Goal: Communication & Community: Answer question/provide support

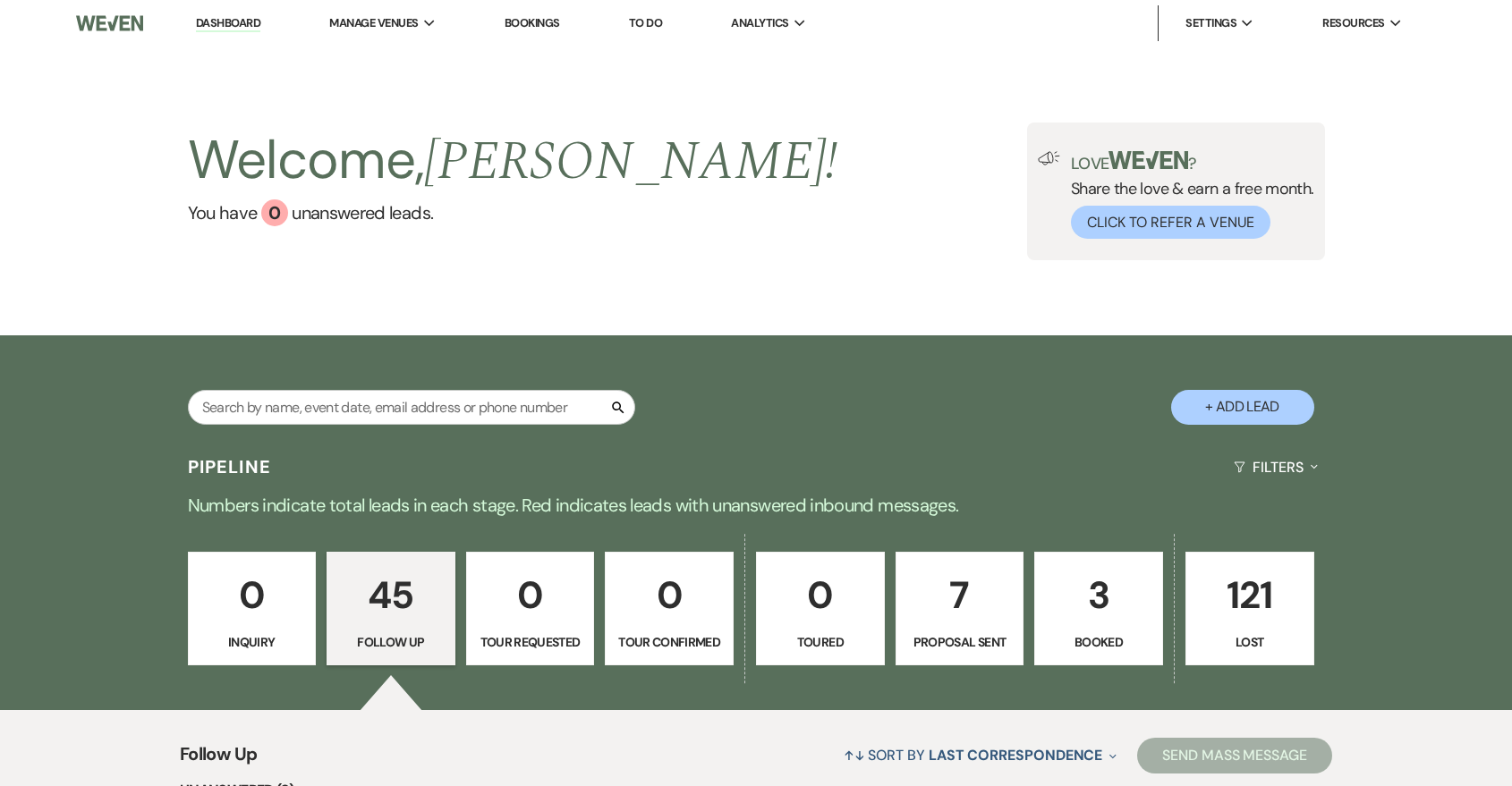
select select "9"
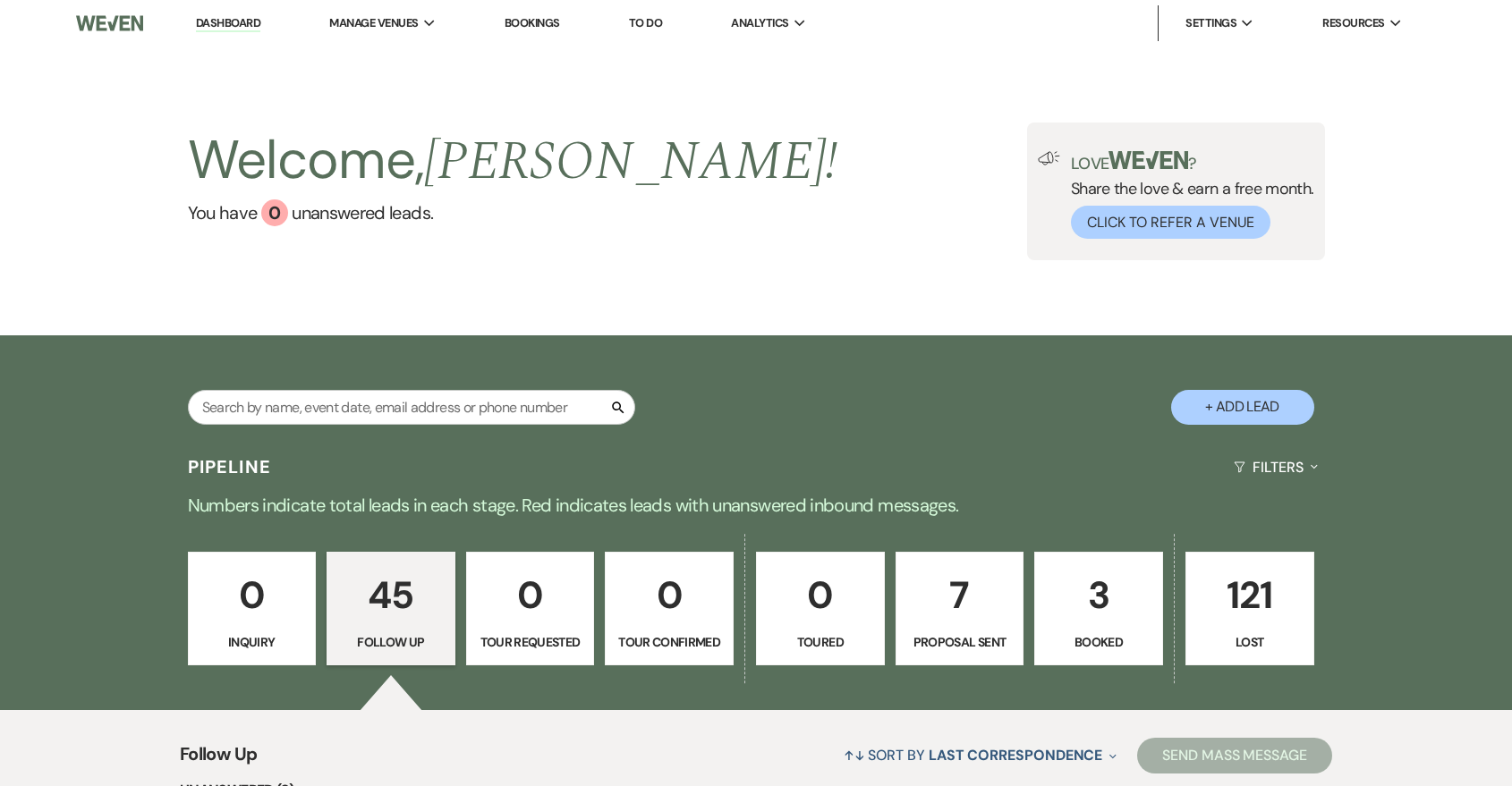
select select "9"
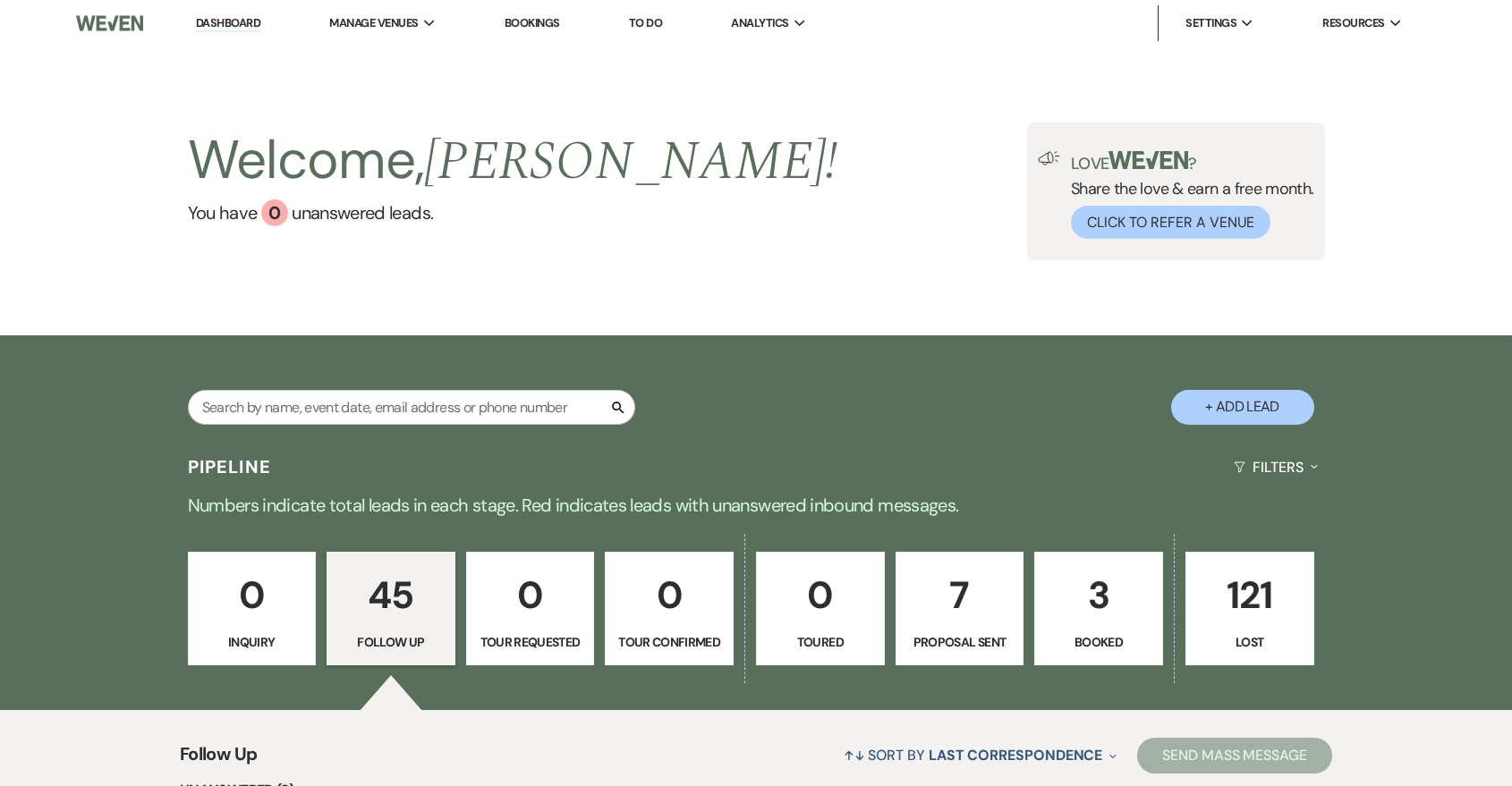
select select "9"
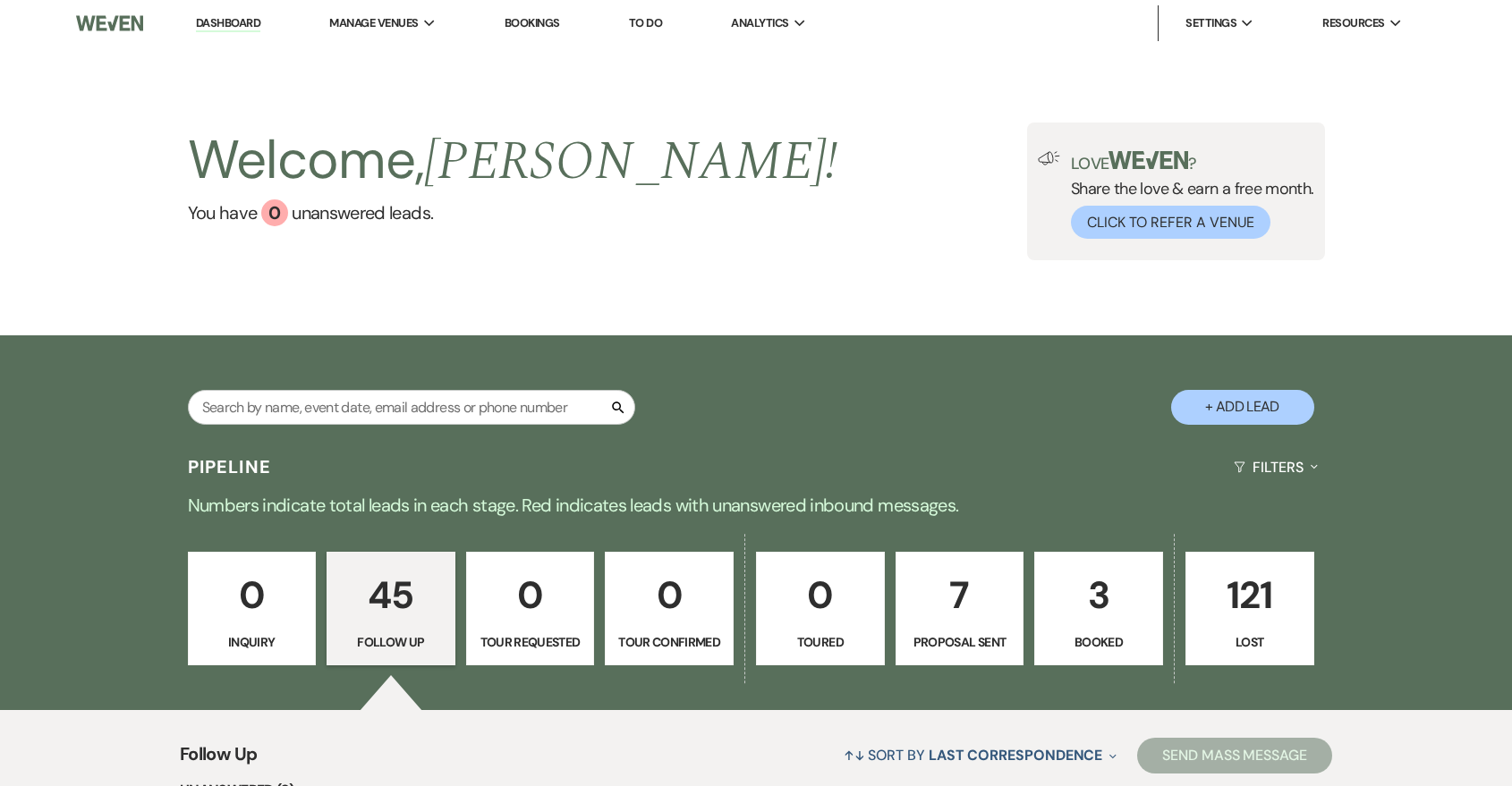
select select "9"
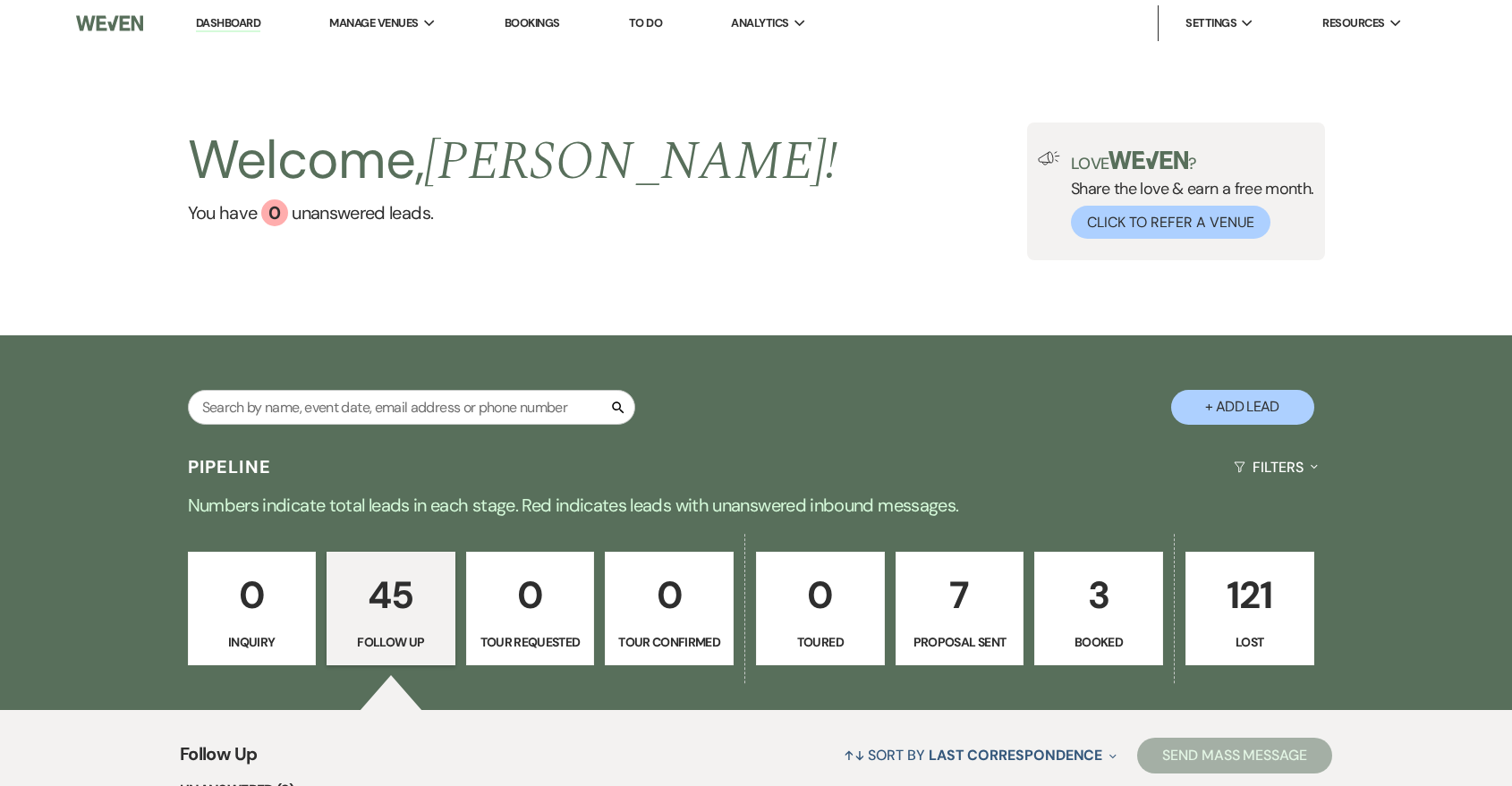
select select "9"
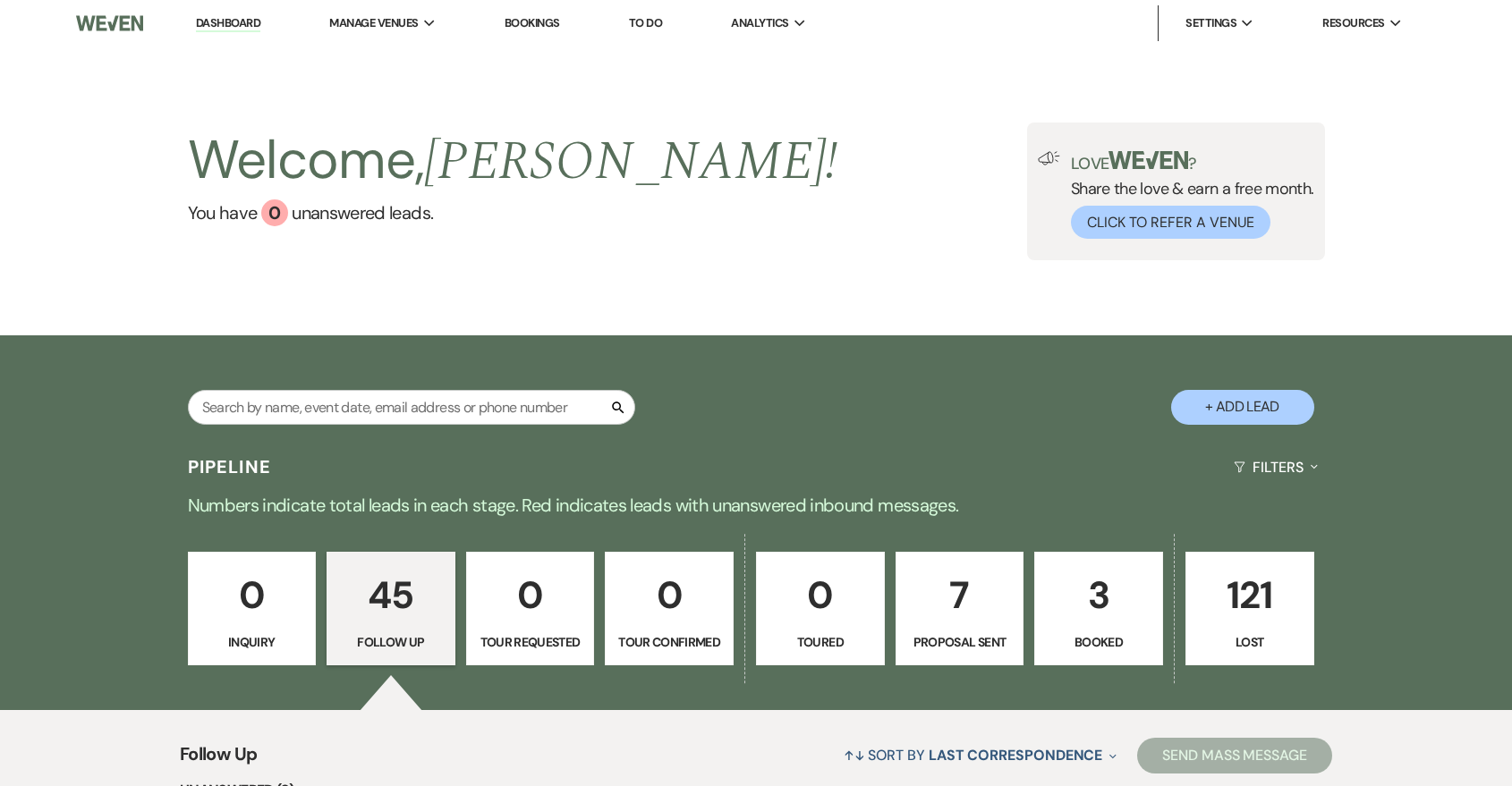
select select "9"
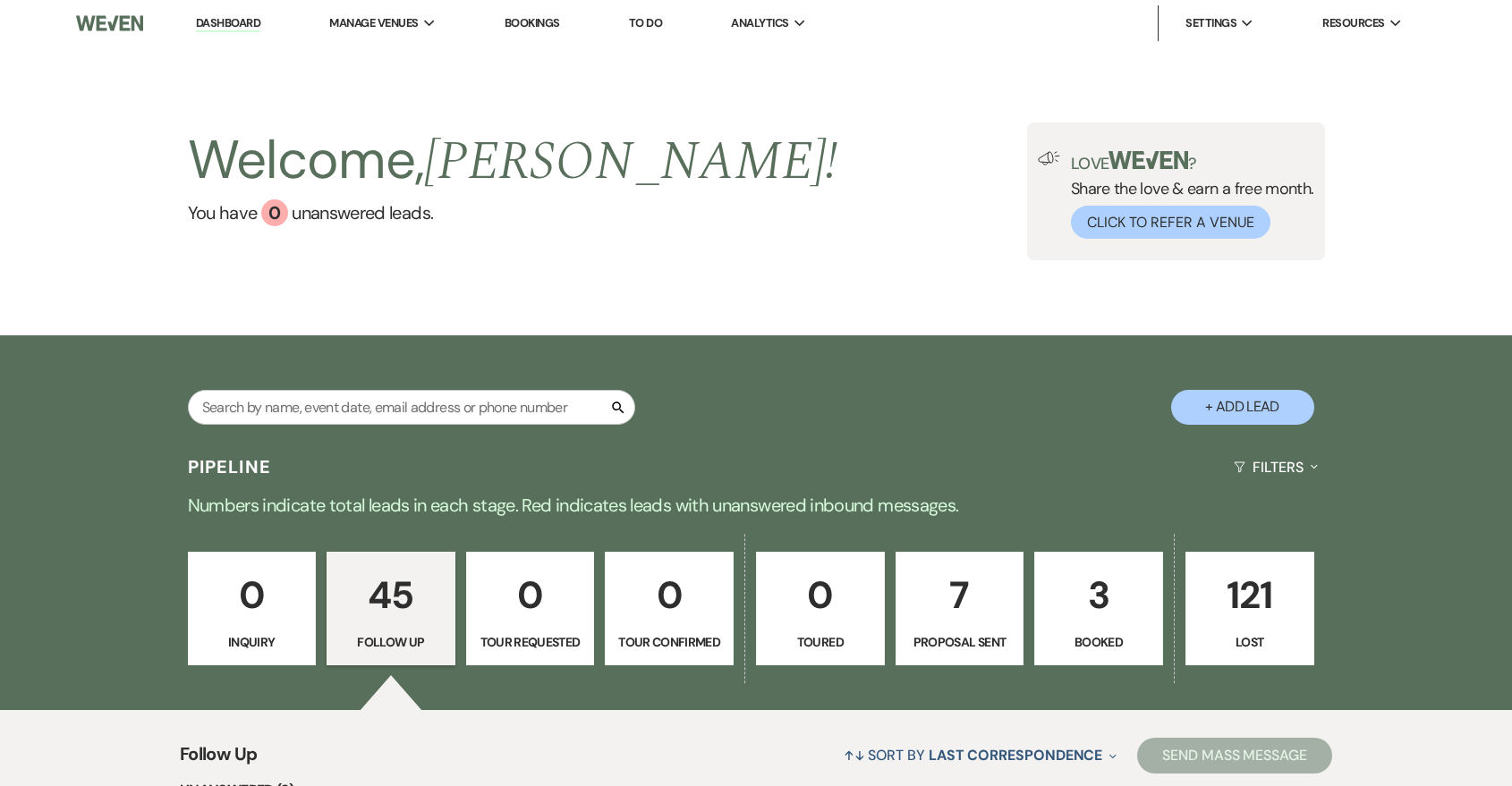
select select "9"
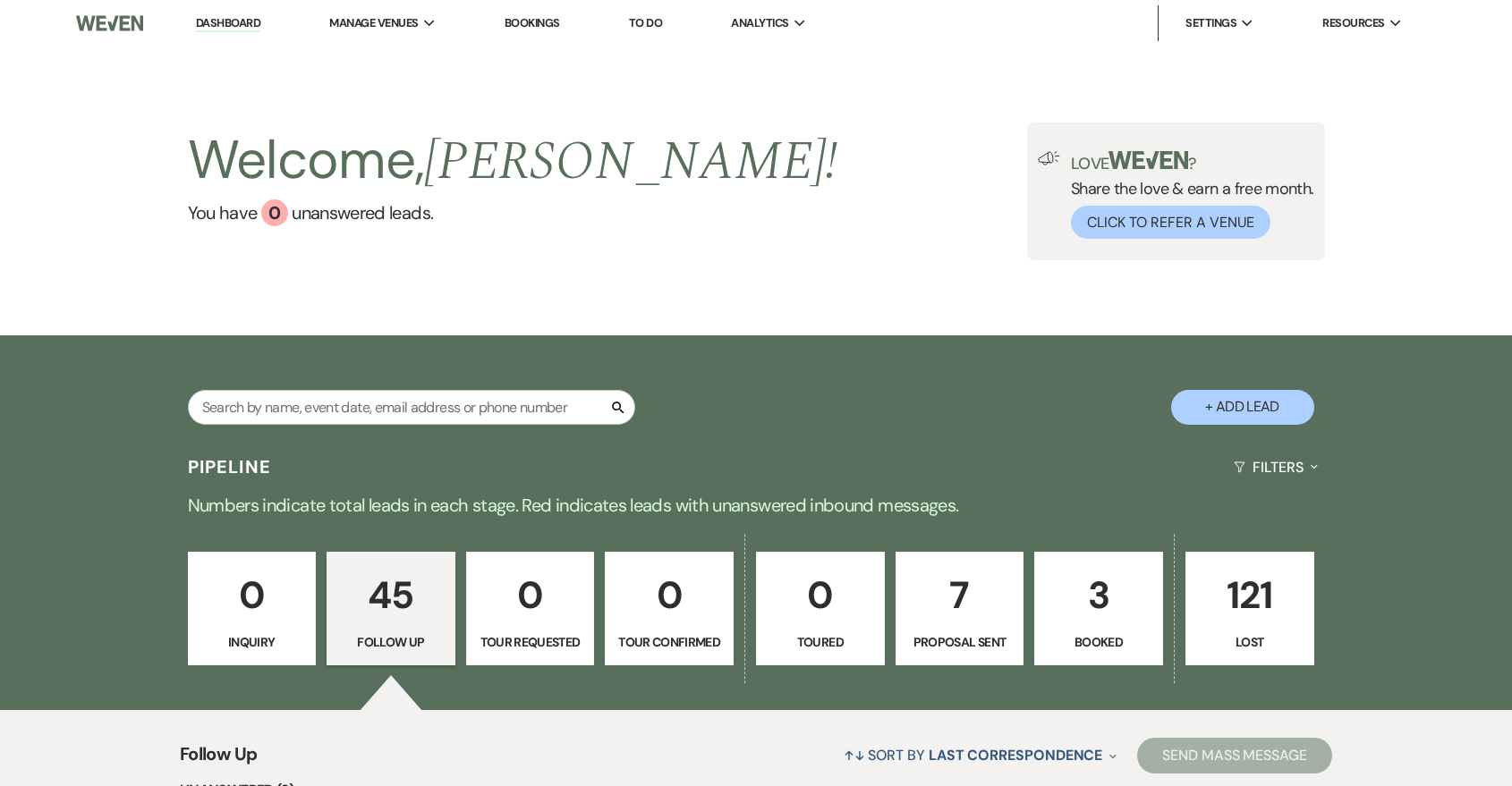
select select "9"
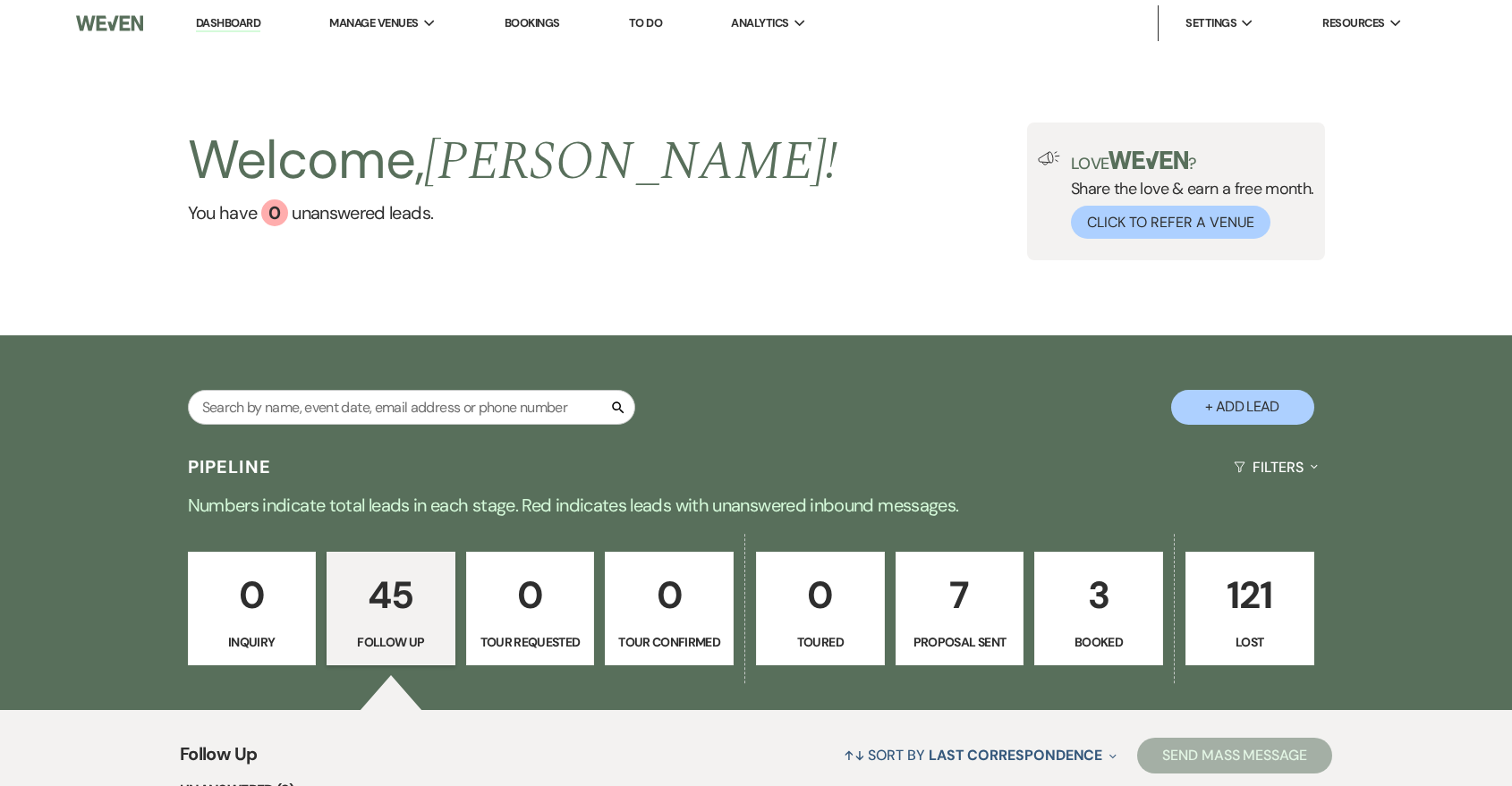
select select "9"
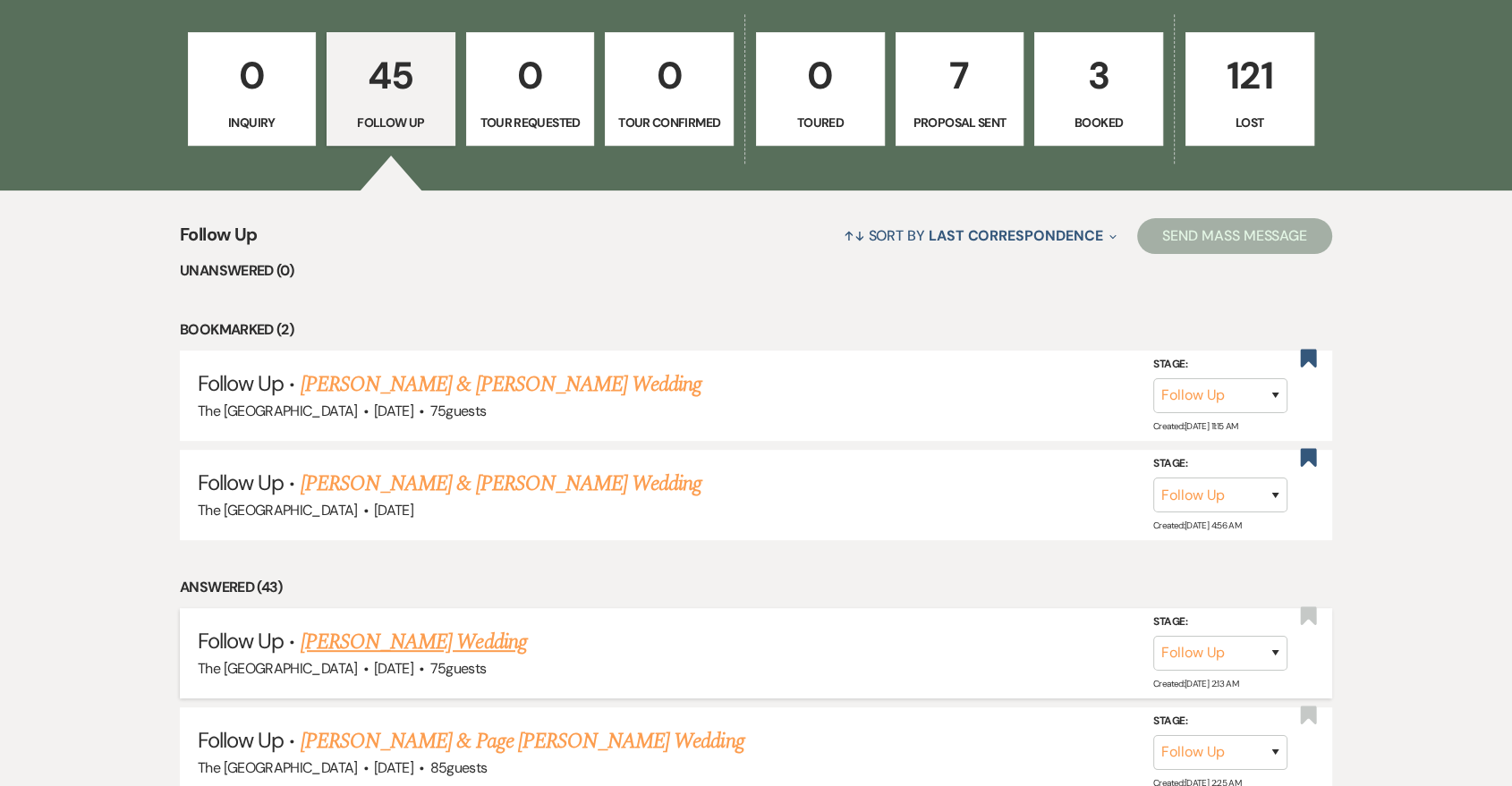
scroll to position [851, 0]
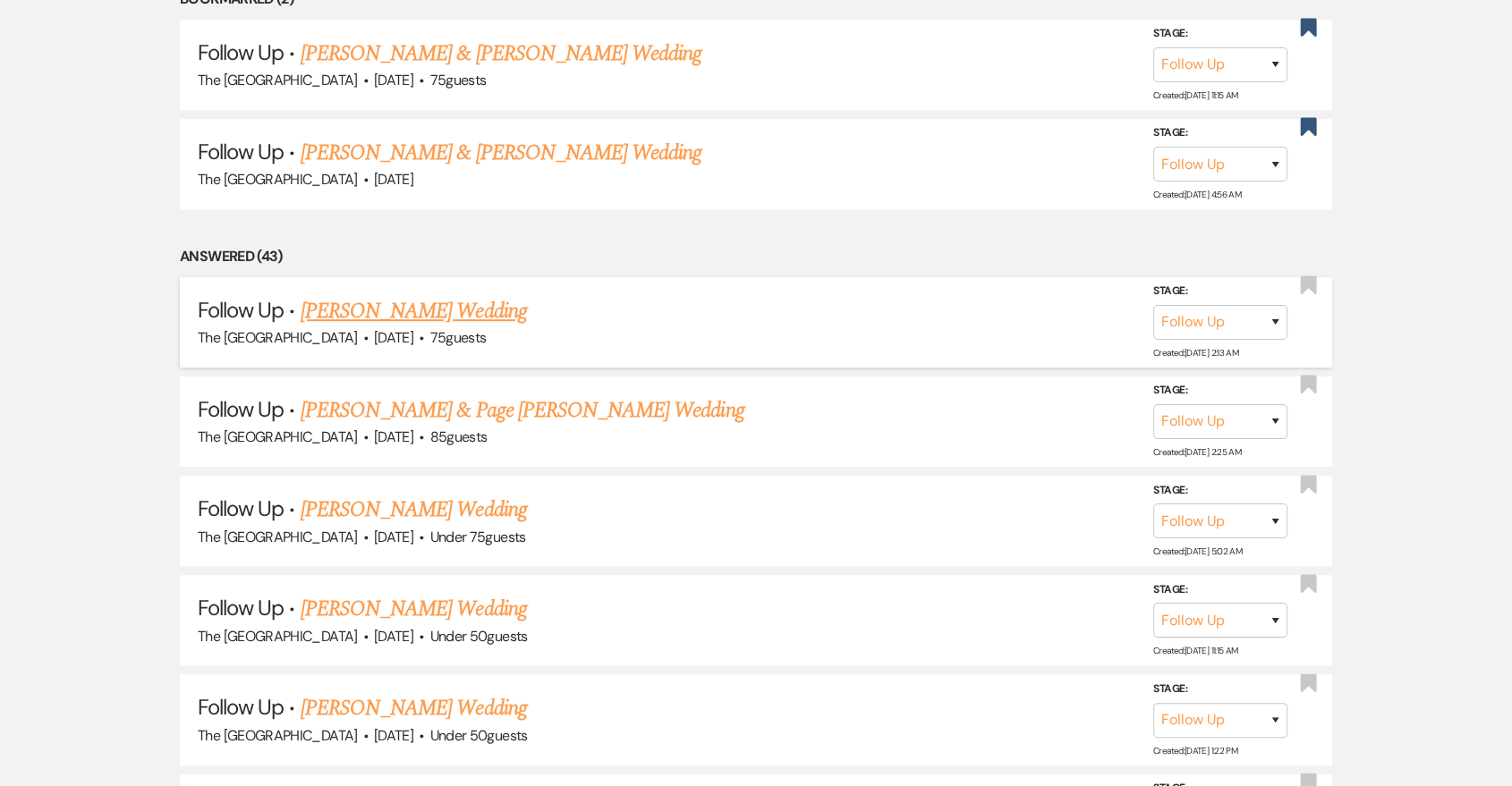
click at [363, 306] on link "Mike Weirsky's Wedding" at bounding box center [413, 311] width 226 height 32
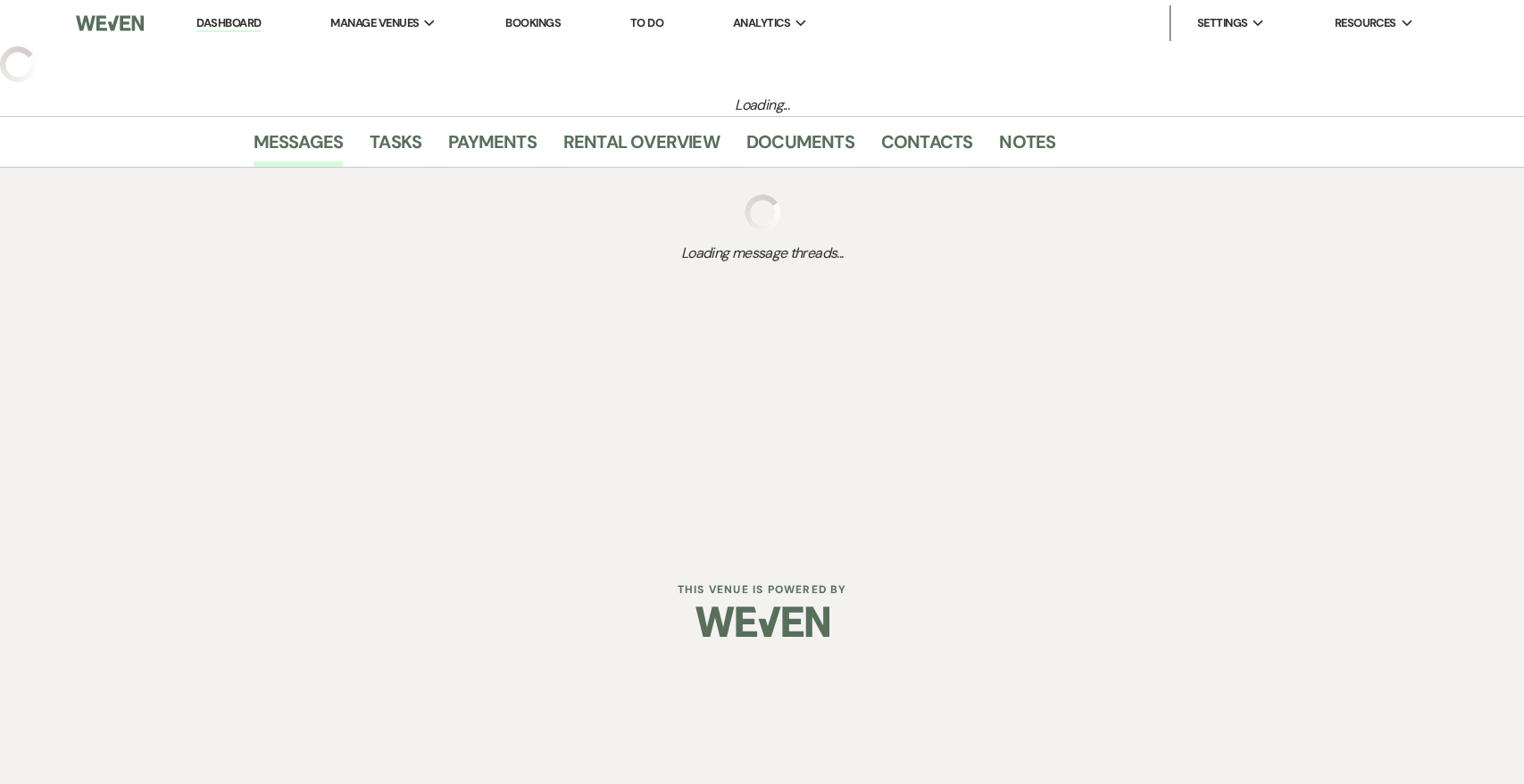
select select "9"
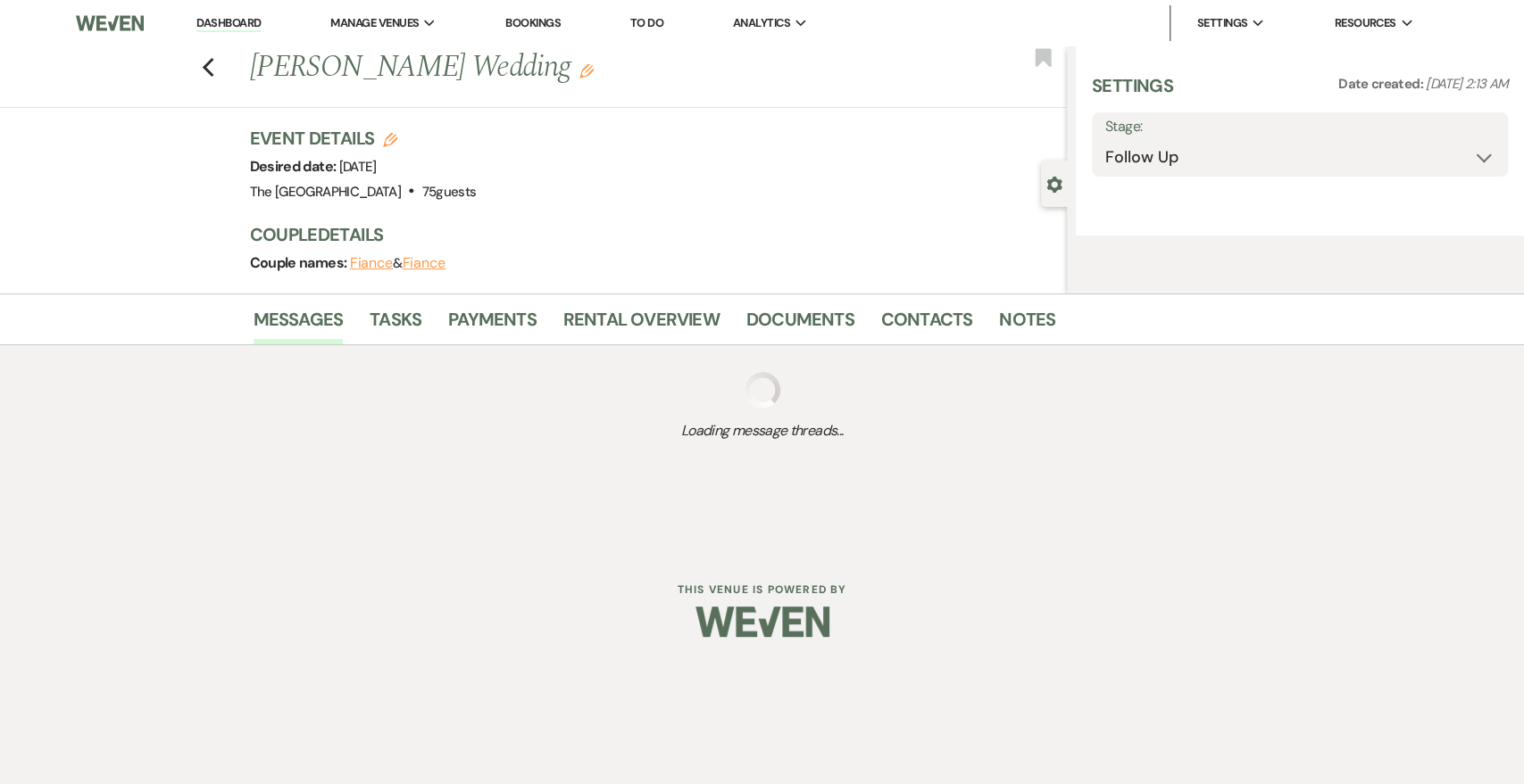
select select "3"
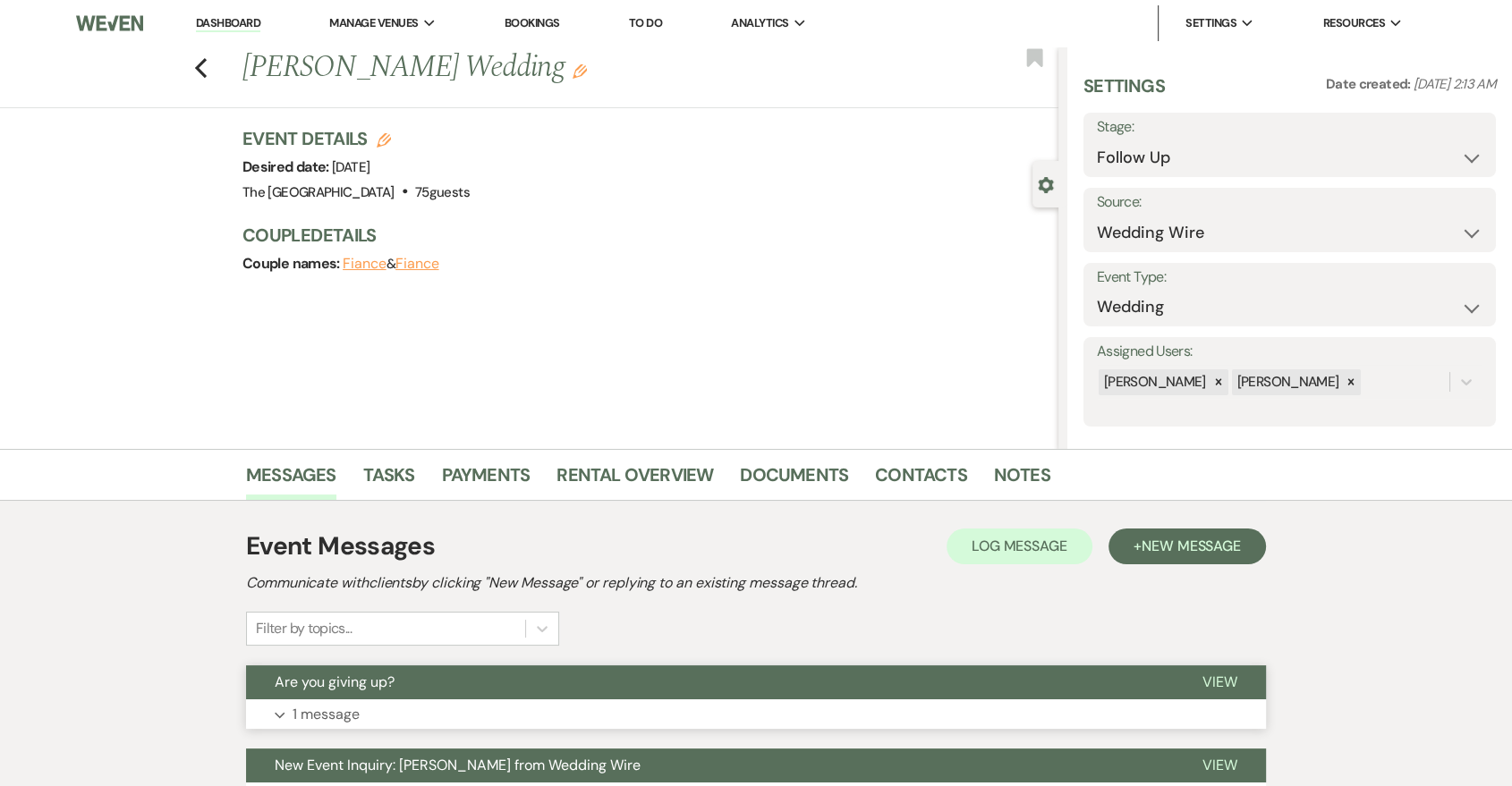
click at [433, 715] on button "Expand 1 message" at bounding box center [756, 715] width 1020 height 30
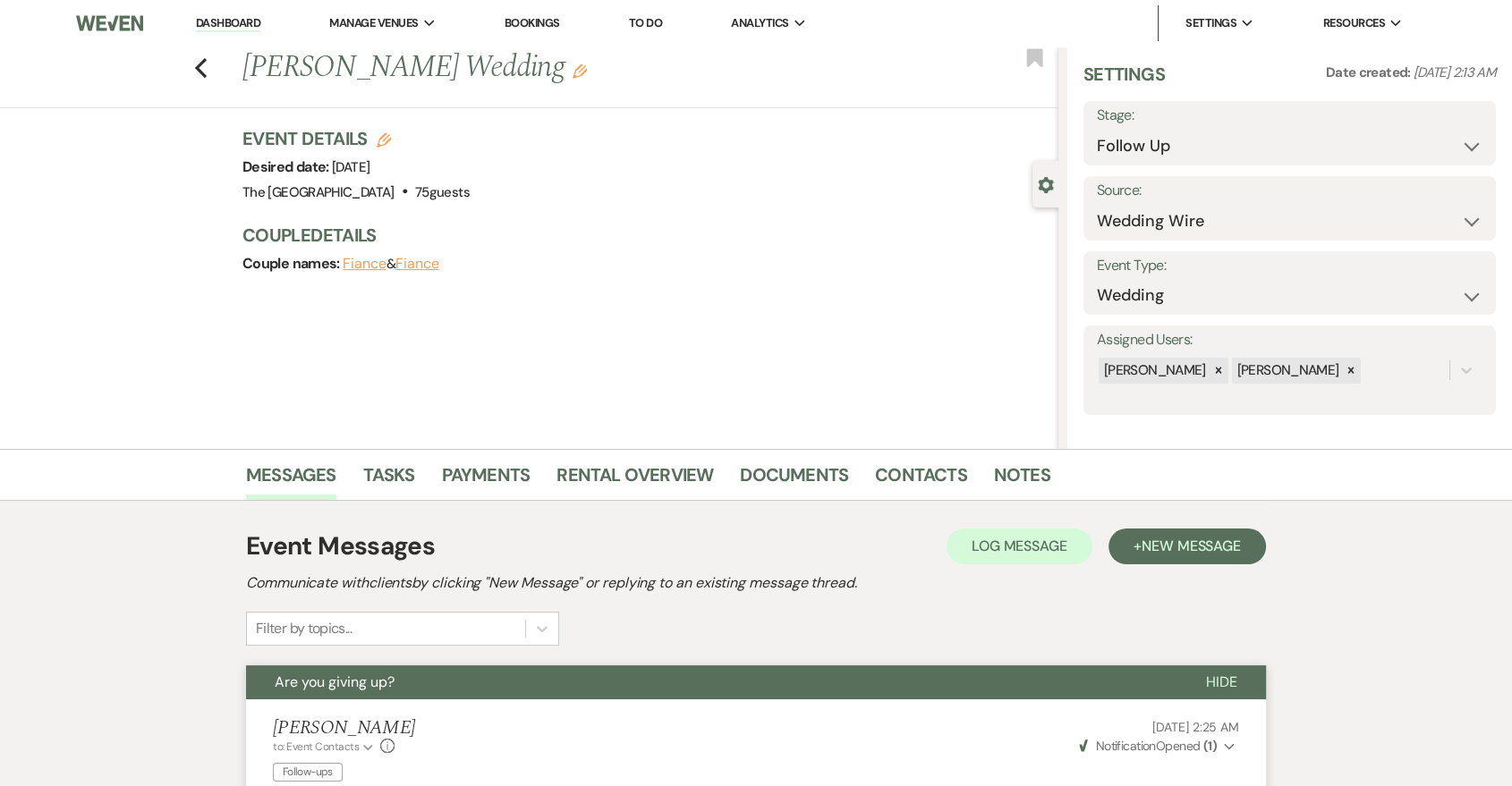
scroll to position [15, 0]
click at [1209, 541] on span "New Message" at bounding box center [1191, 546] width 99 height 19
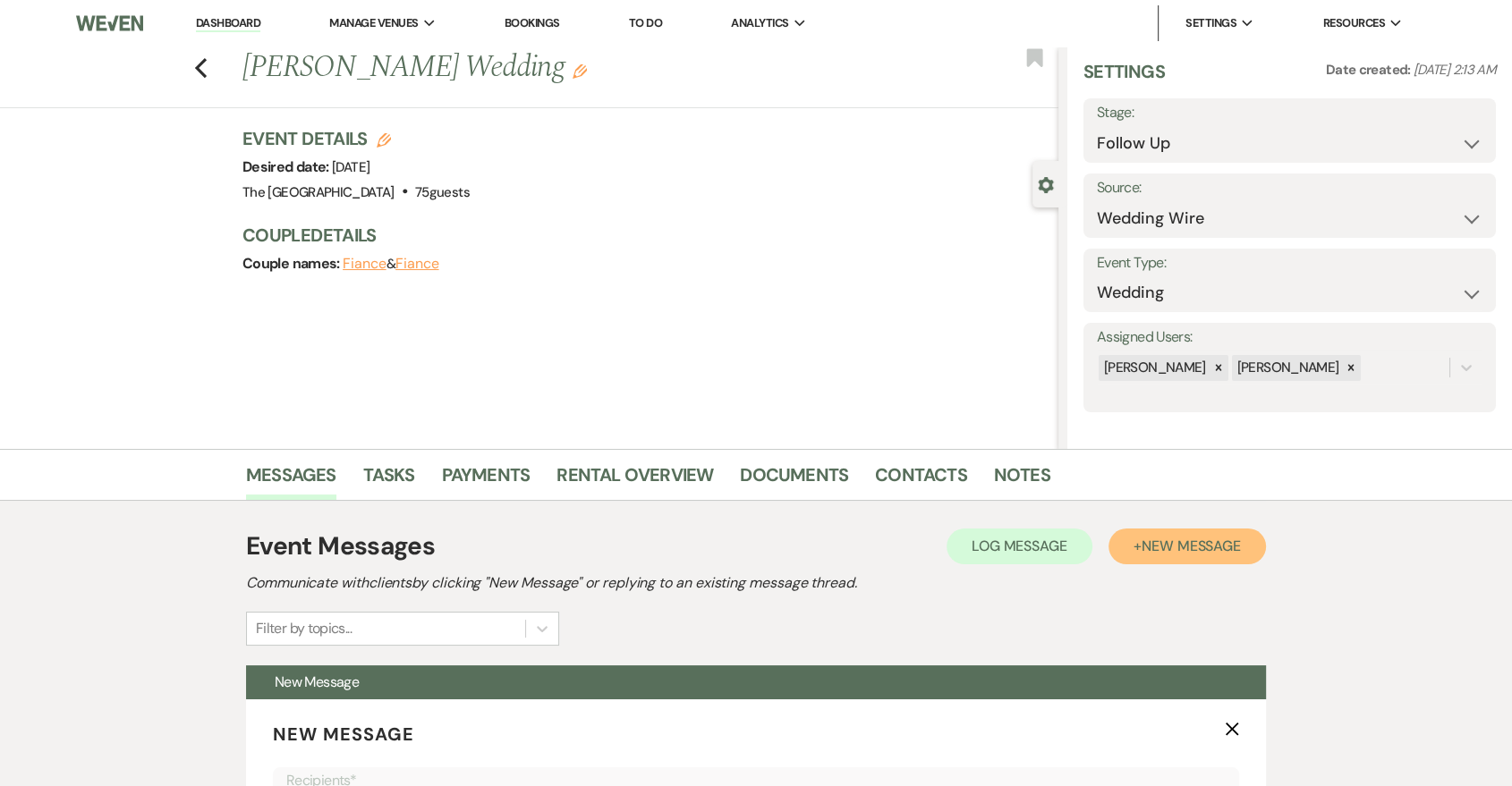
scroll to position [331, 0]
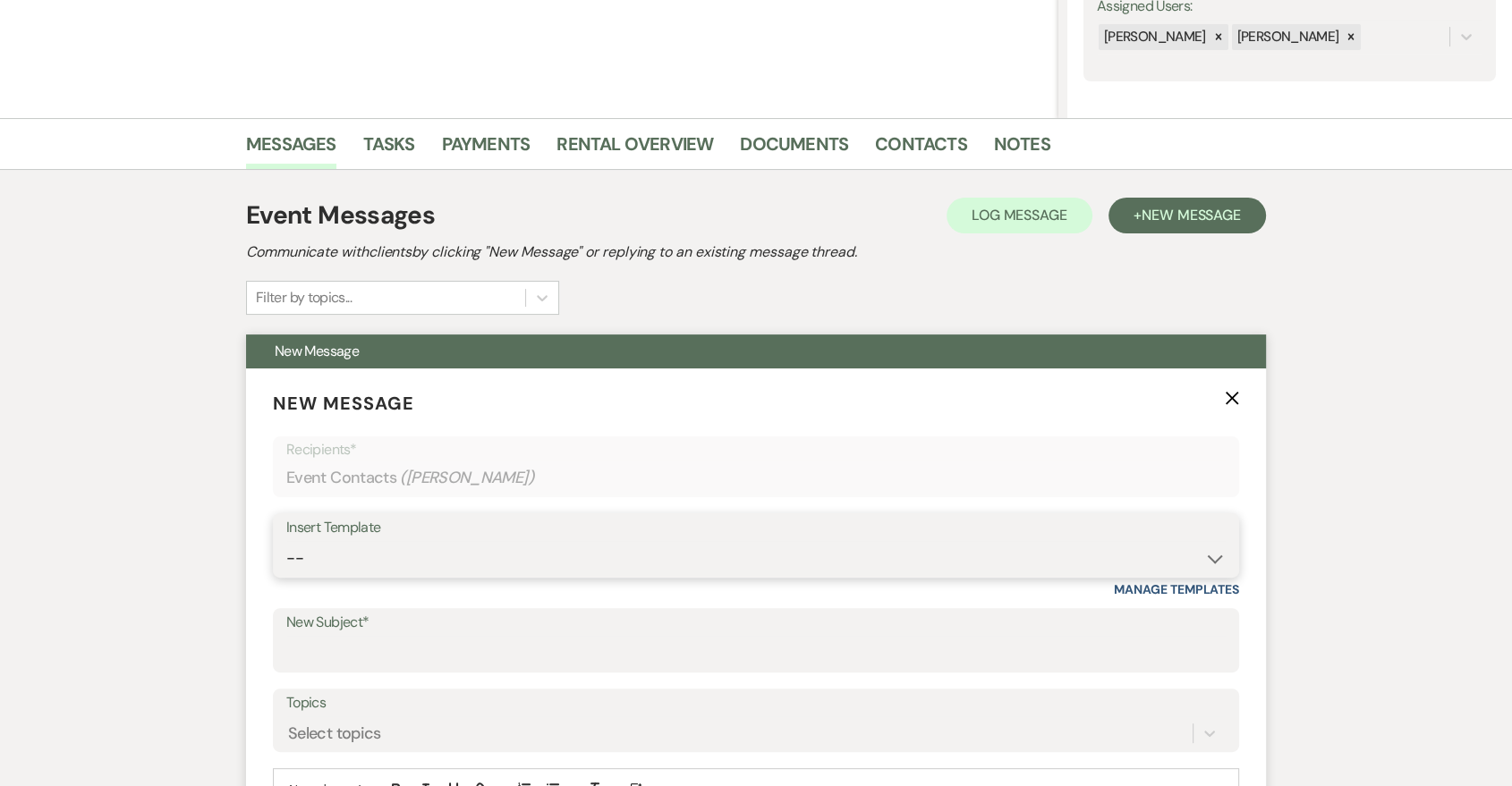
click at [785, 545] on select "-- Last Message Are you giving up-text us Magic of [PERSON_NAME]" at bounding box center [755, 559] width 939 height 35
select select "6152"
click at [286, 541] on select "-- Last Message Are you giving up-text us Magic of [PERSON_NAME]" at bounding box center [755, 559] width 939 height 35
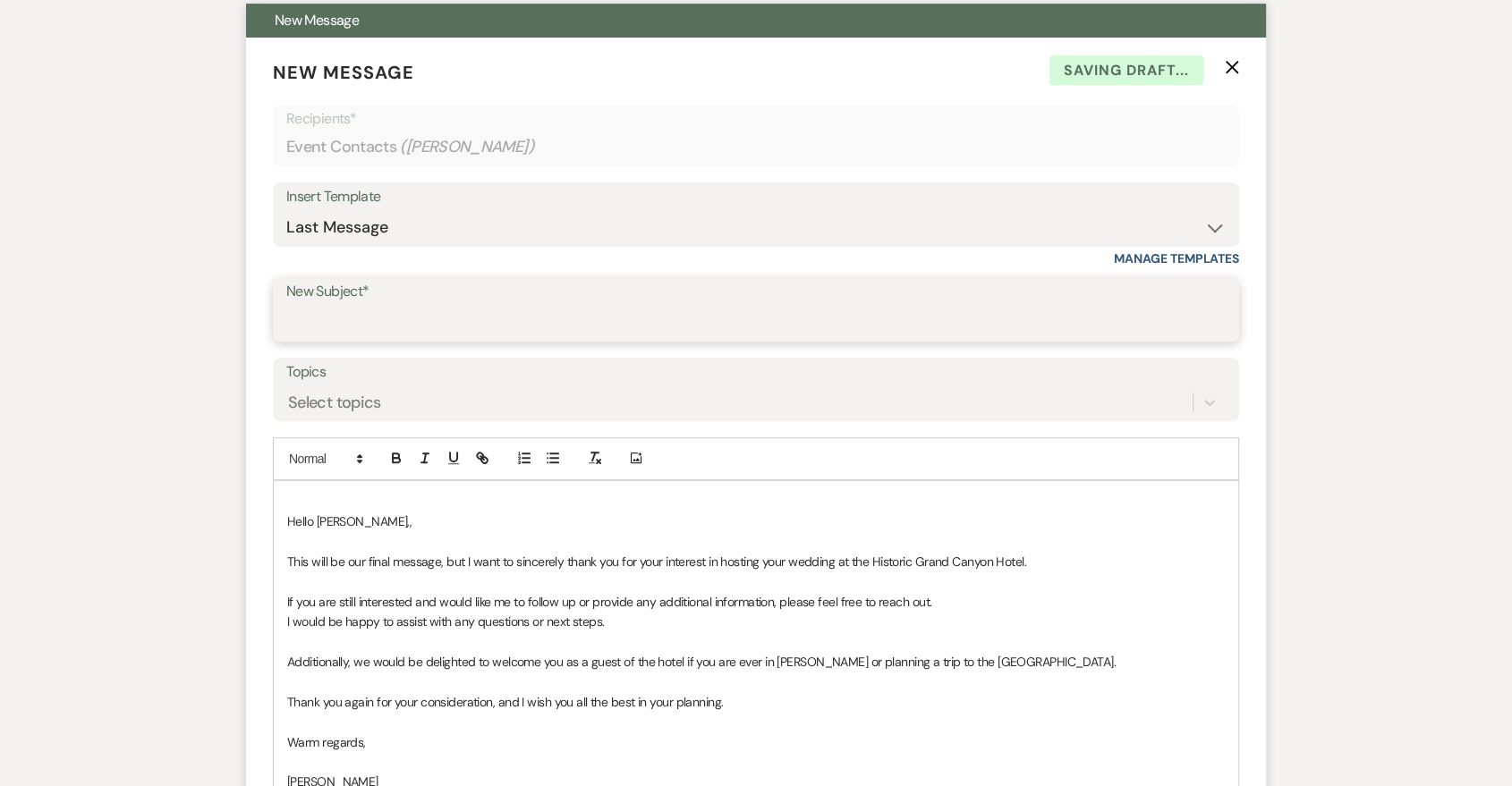
click at [517, 311] on input "New Subject*" at bounding box center [755, 322] width 939 height 35
type input "Last Message"
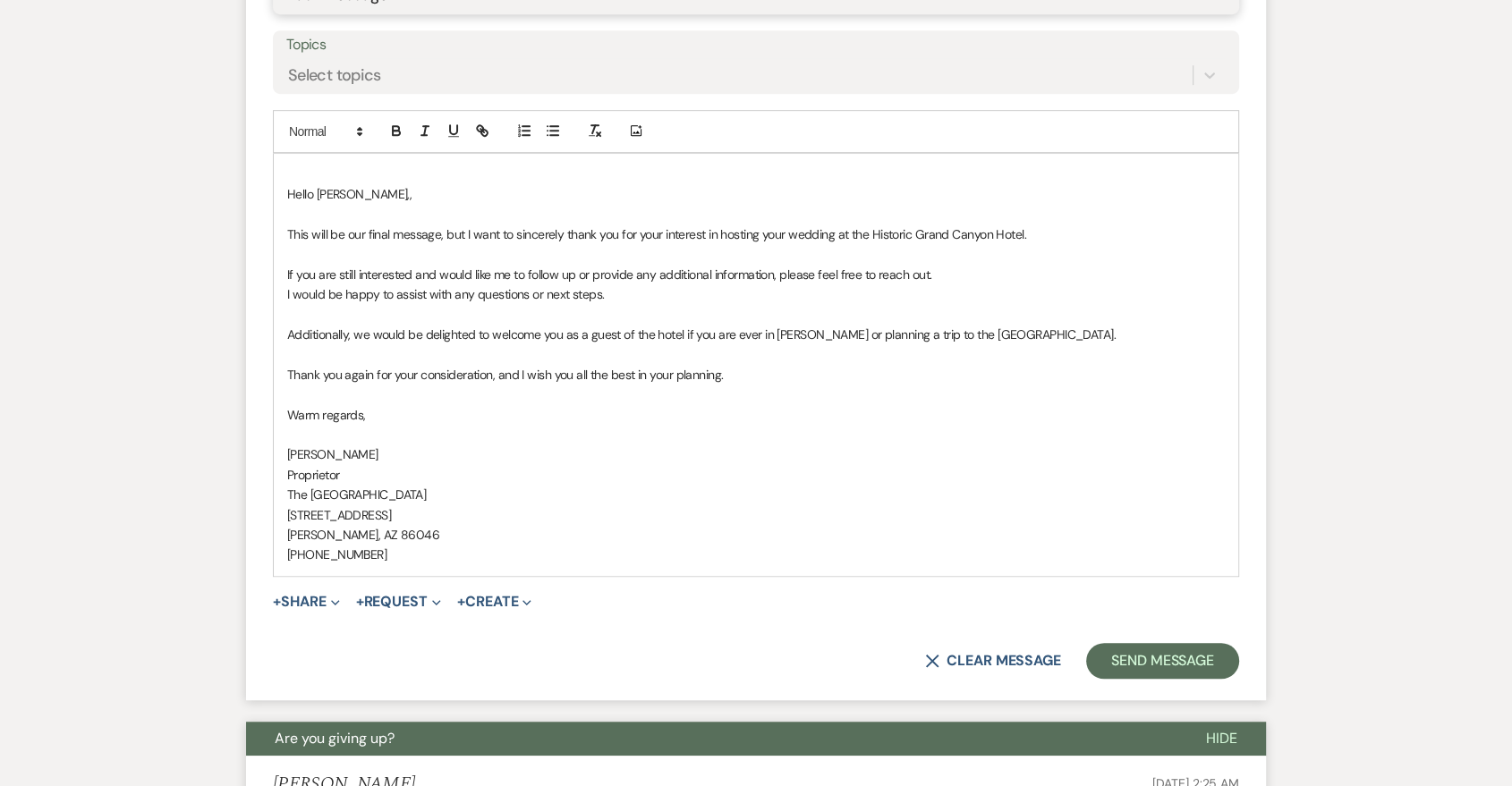
scroll to position [994, 0]
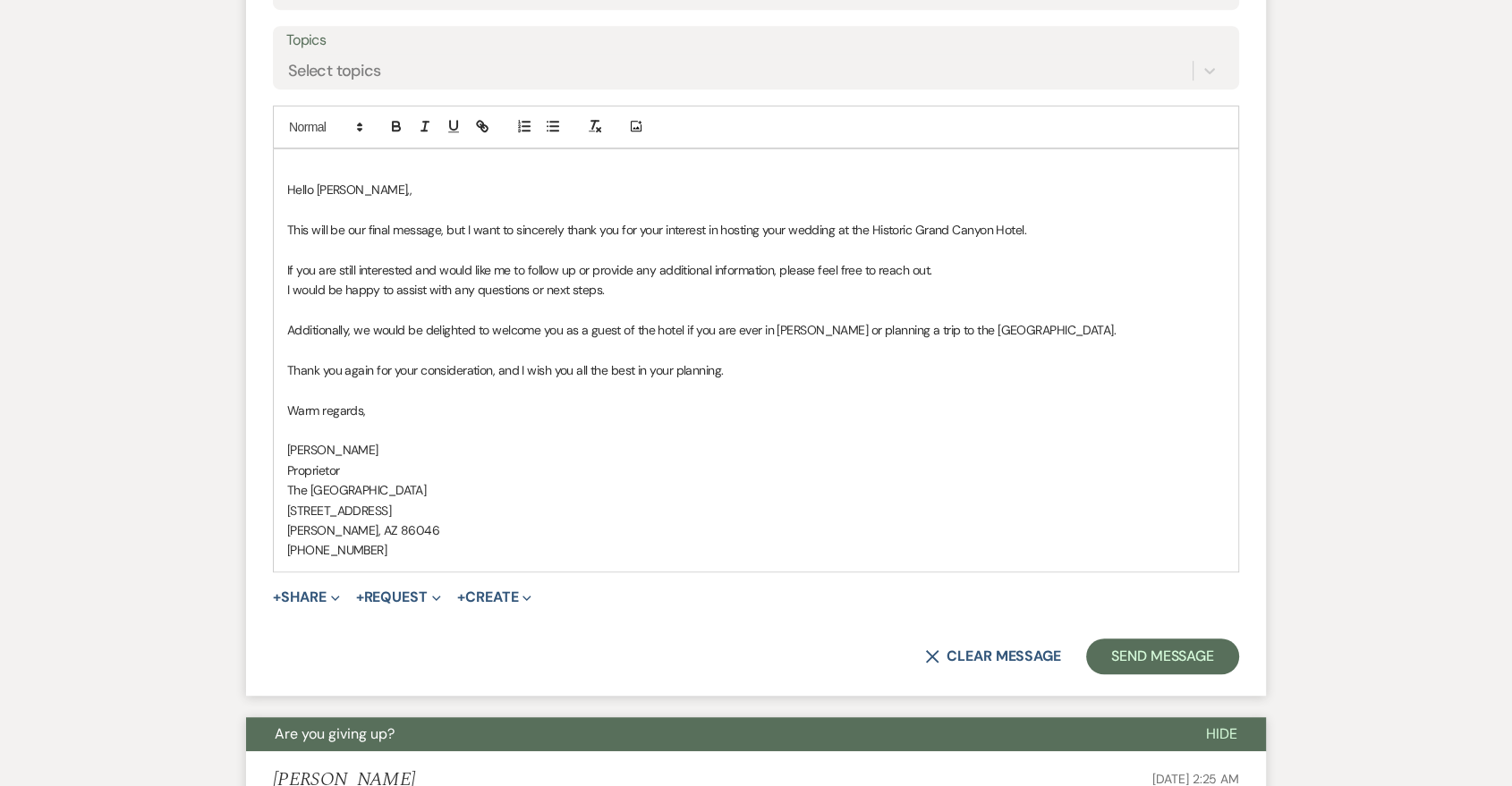
click at [284, 184] on div "Hello Mike,, ﻿This will be our final message, but I want to sincerely thank you…" at bounding box center [756, 360] width 965 height 422
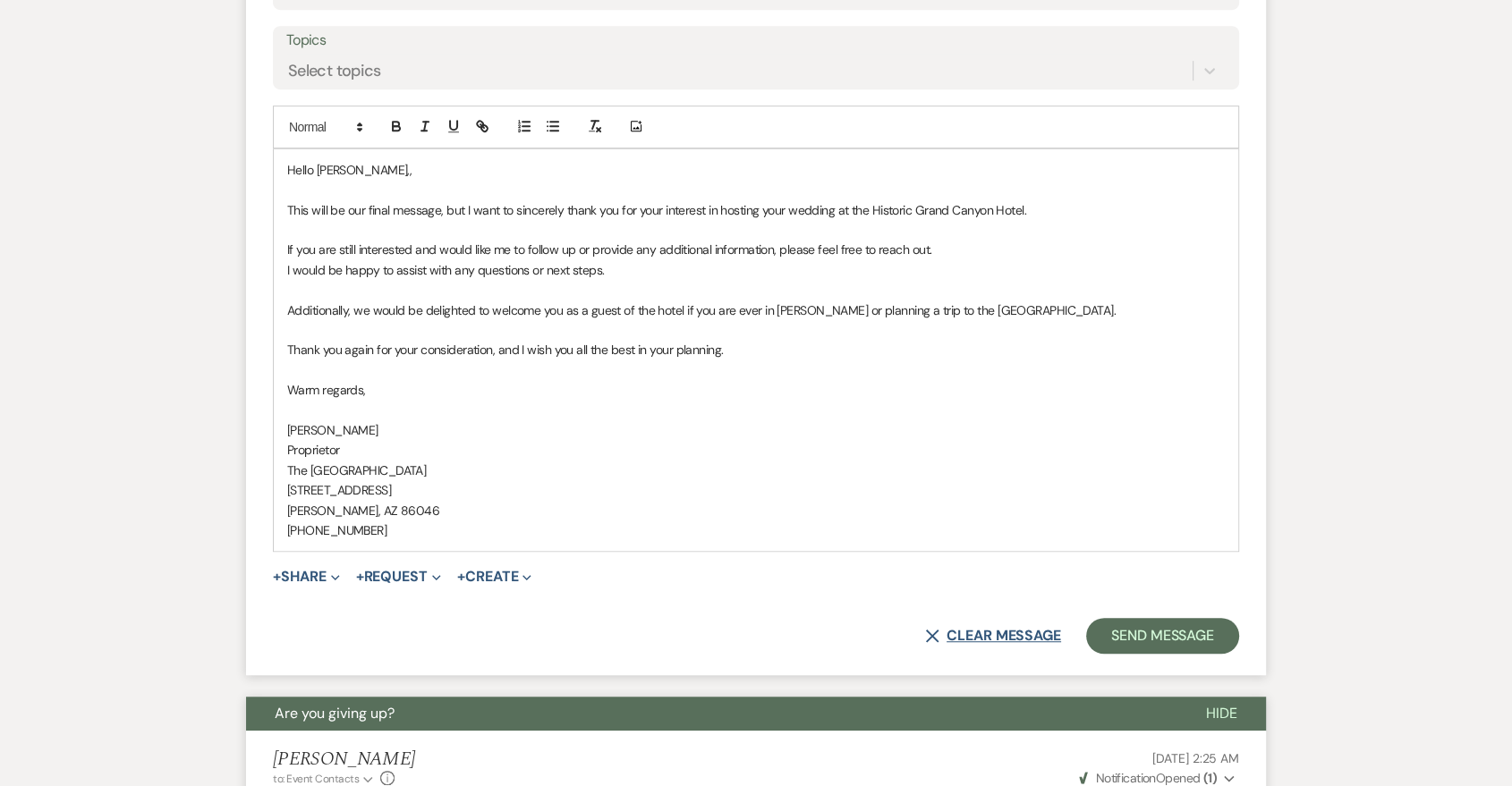
click at [955, 639] on button "X Clear message" at bounding box center [993, 636] width 136 height 15
select select "0"
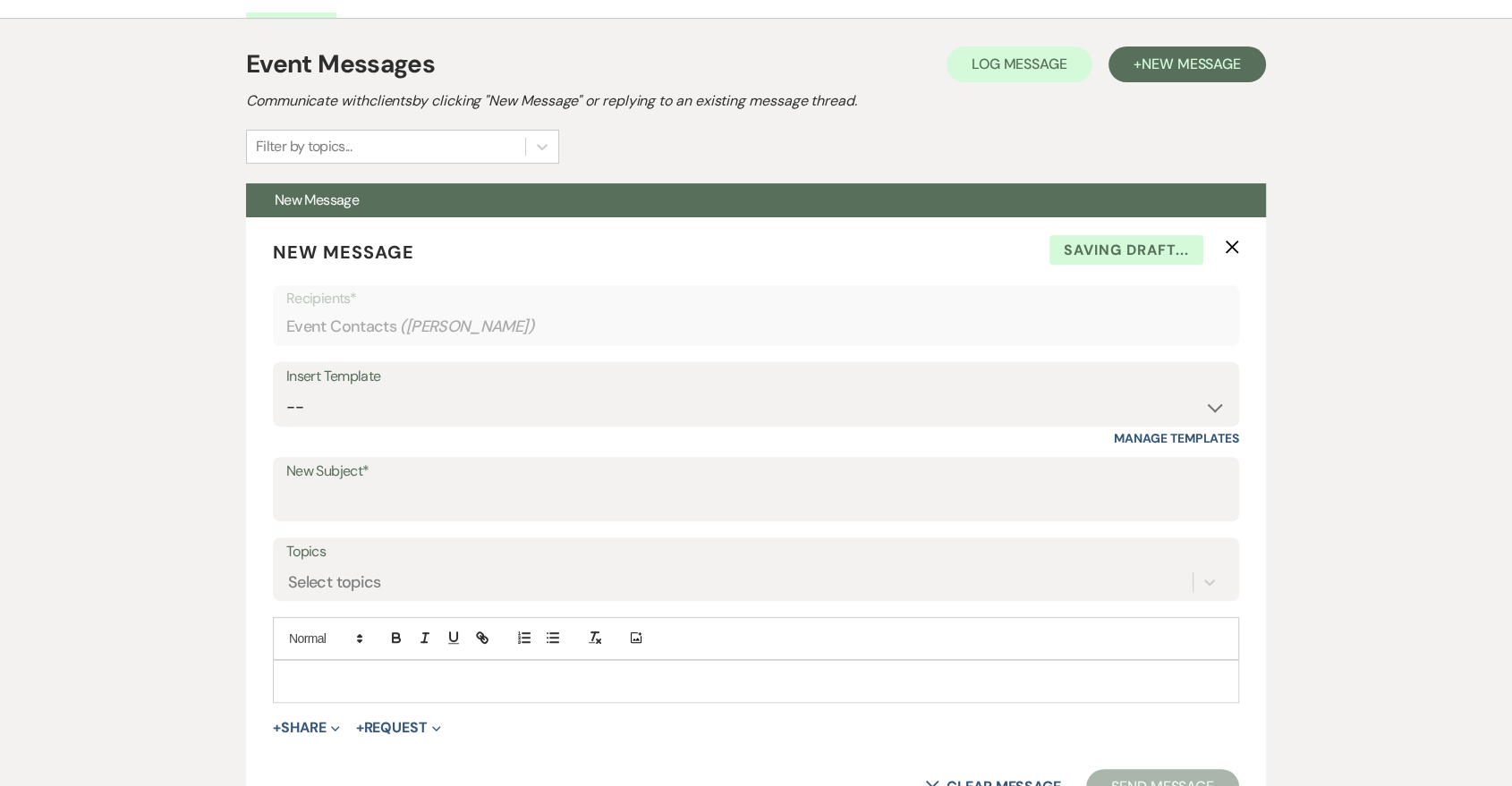
scroll to position [331, 0]
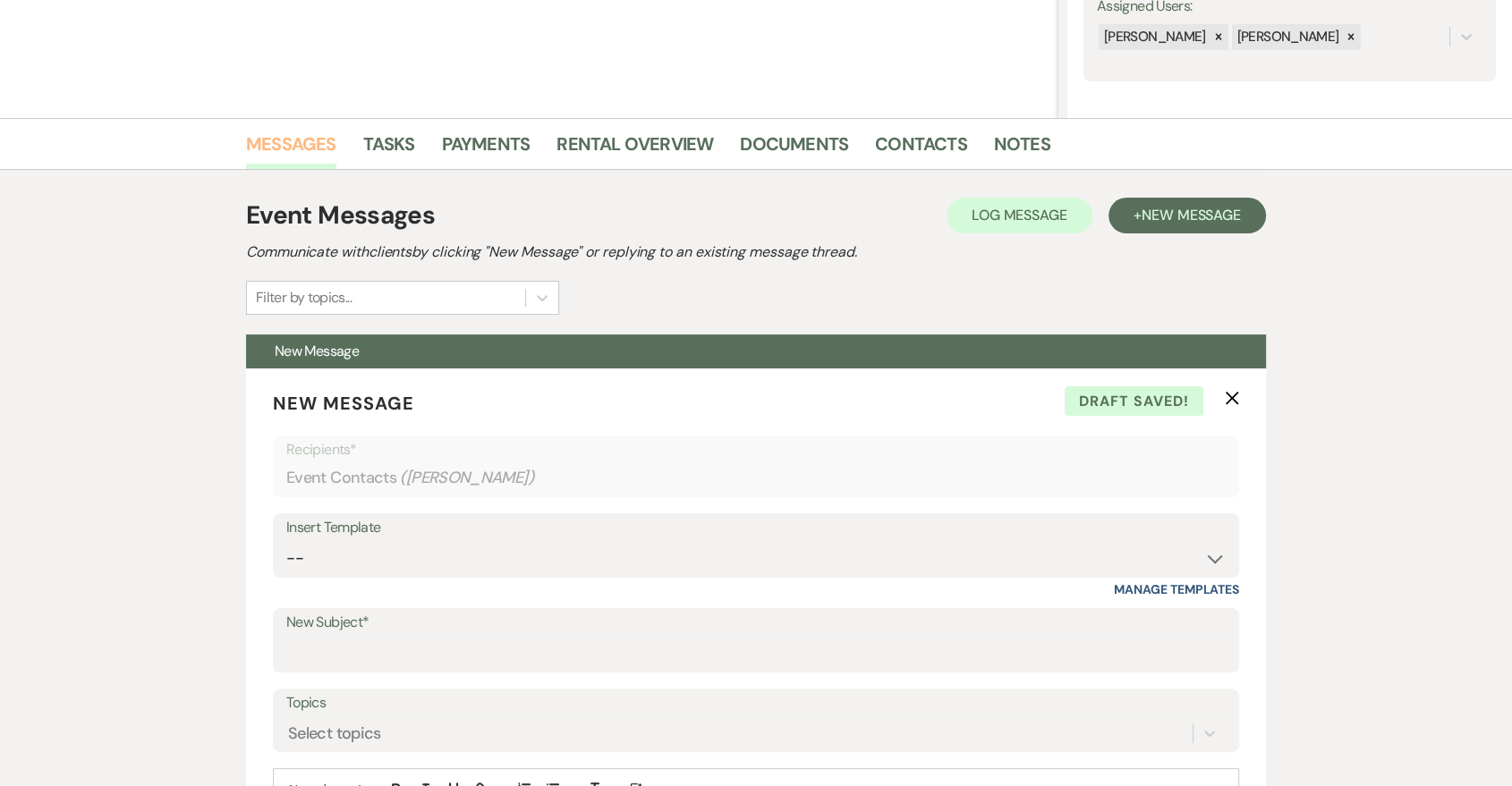
click at [311, 138] on link "Messages" at bounding box center [291, 149] width 91 height 39
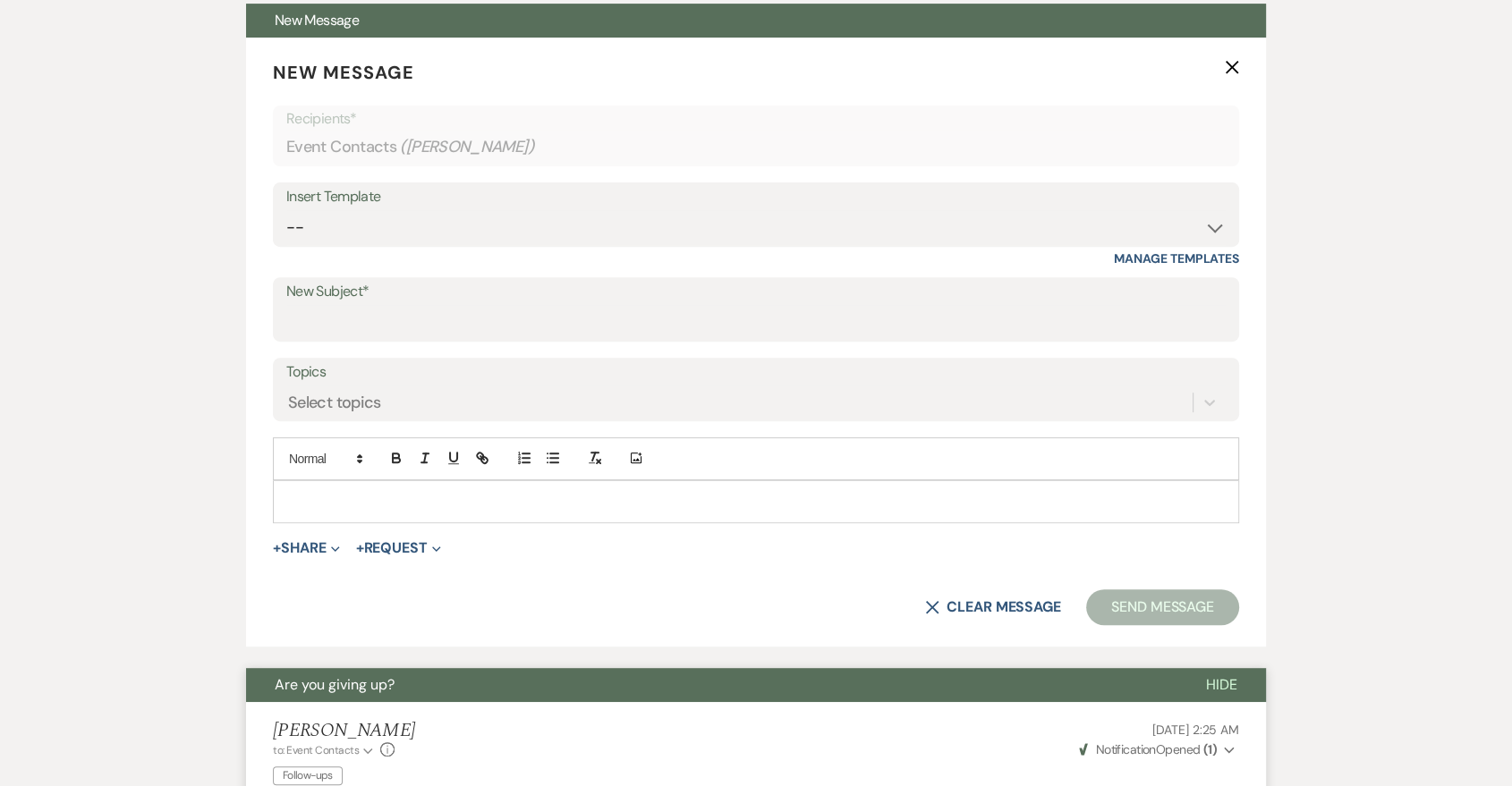
scroll to position [0, 0]
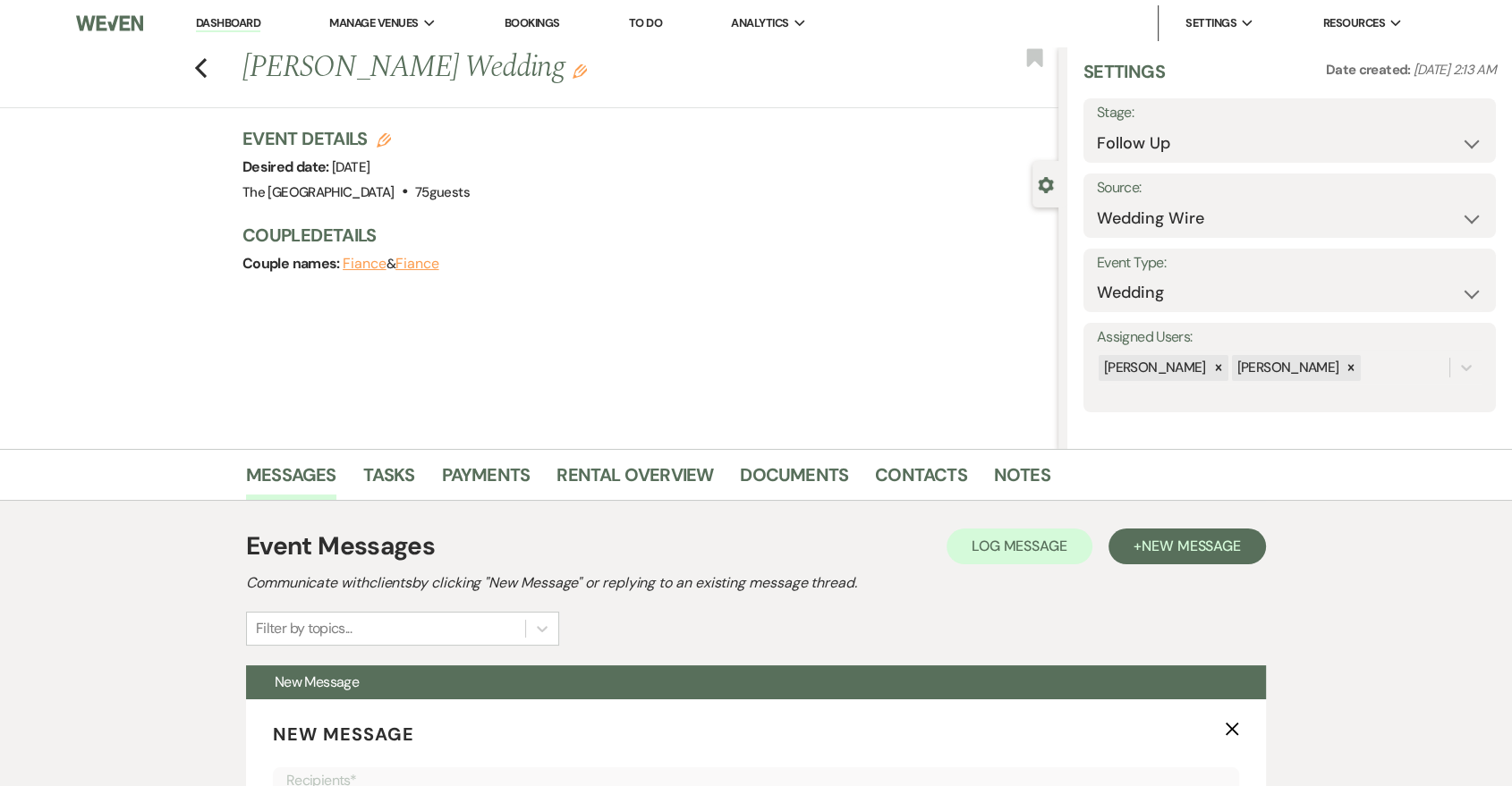
click at [267, 27] on li "Dashboard" at bounding box center [228, 23] width 82 height 36
click at [255, 19] on link "Dashboard" at bounding box center [228, 24] width 64 height 17
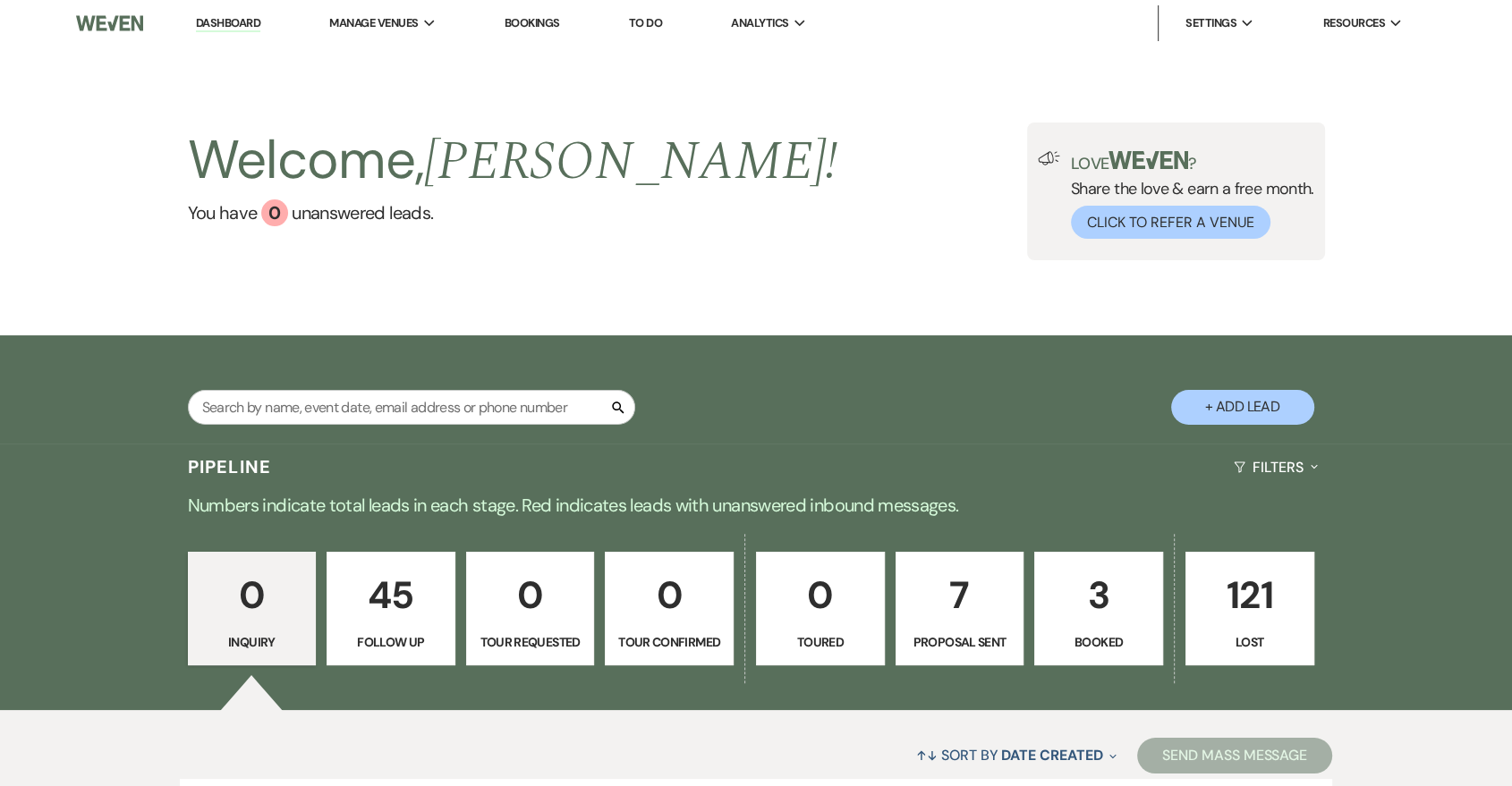
click at [419, 635] on p "Follow Up" at bounding box center [390, 641] width 105 height 19
select select "9"
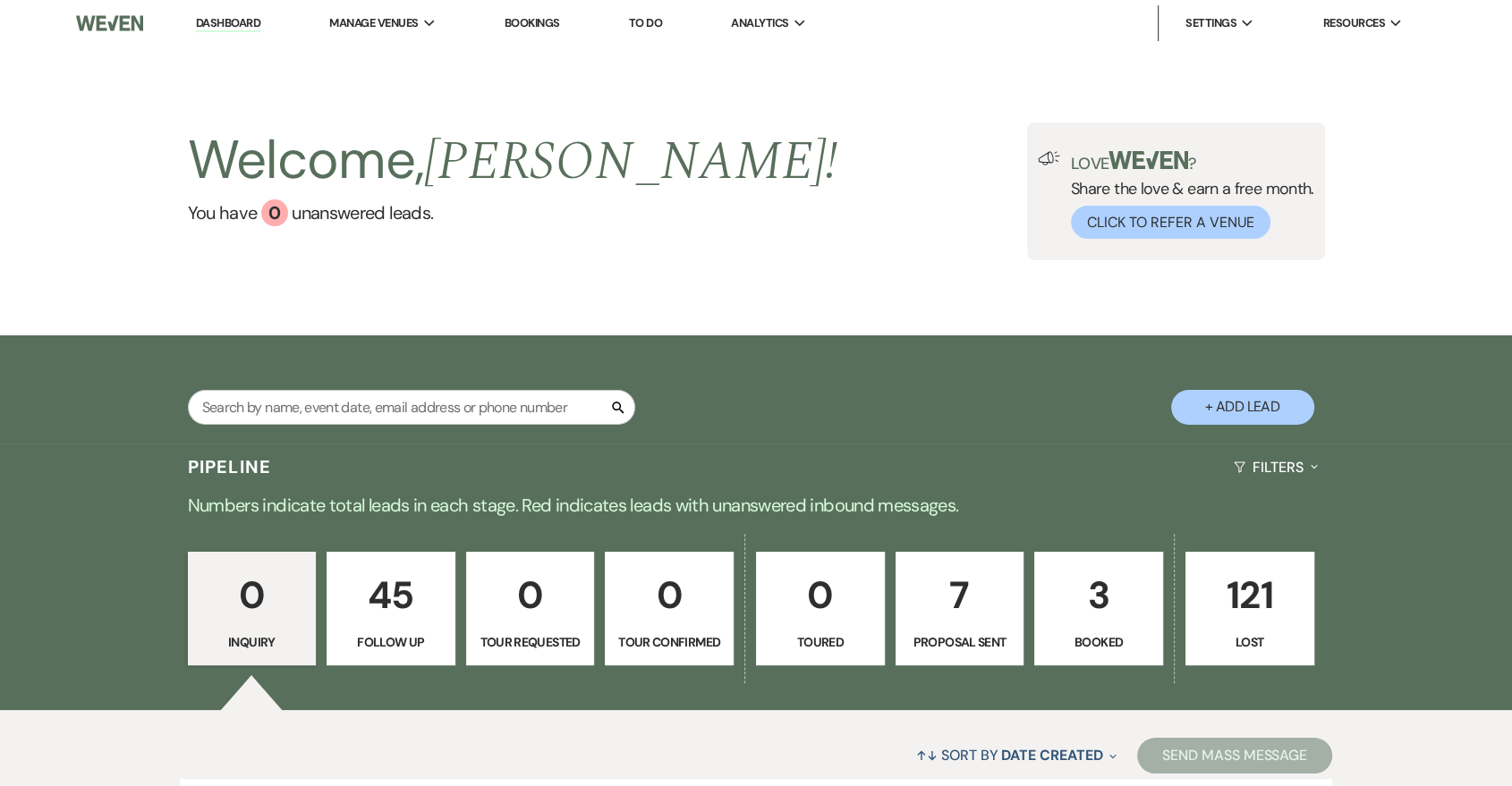
select select "9"
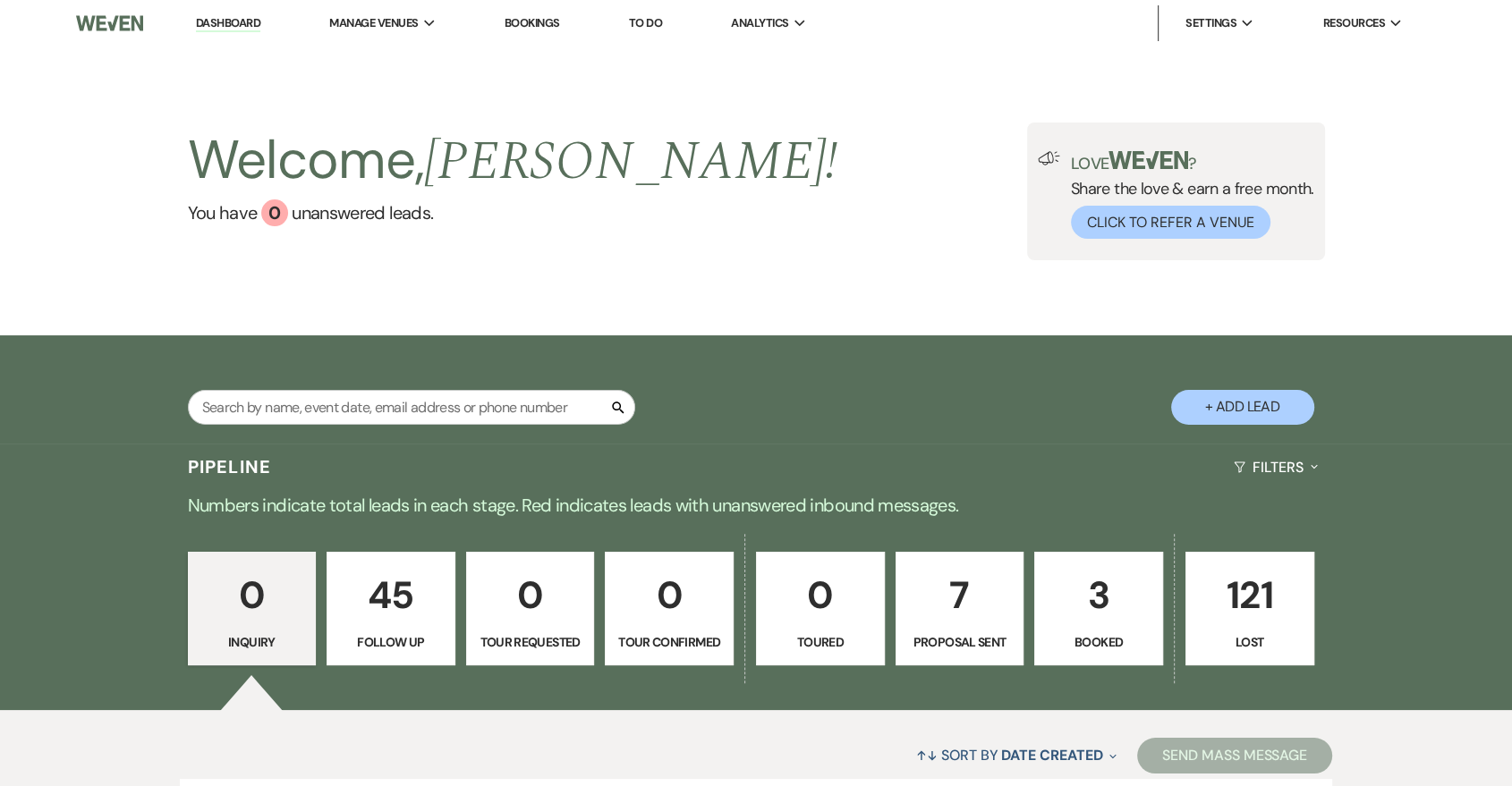
select select "9"
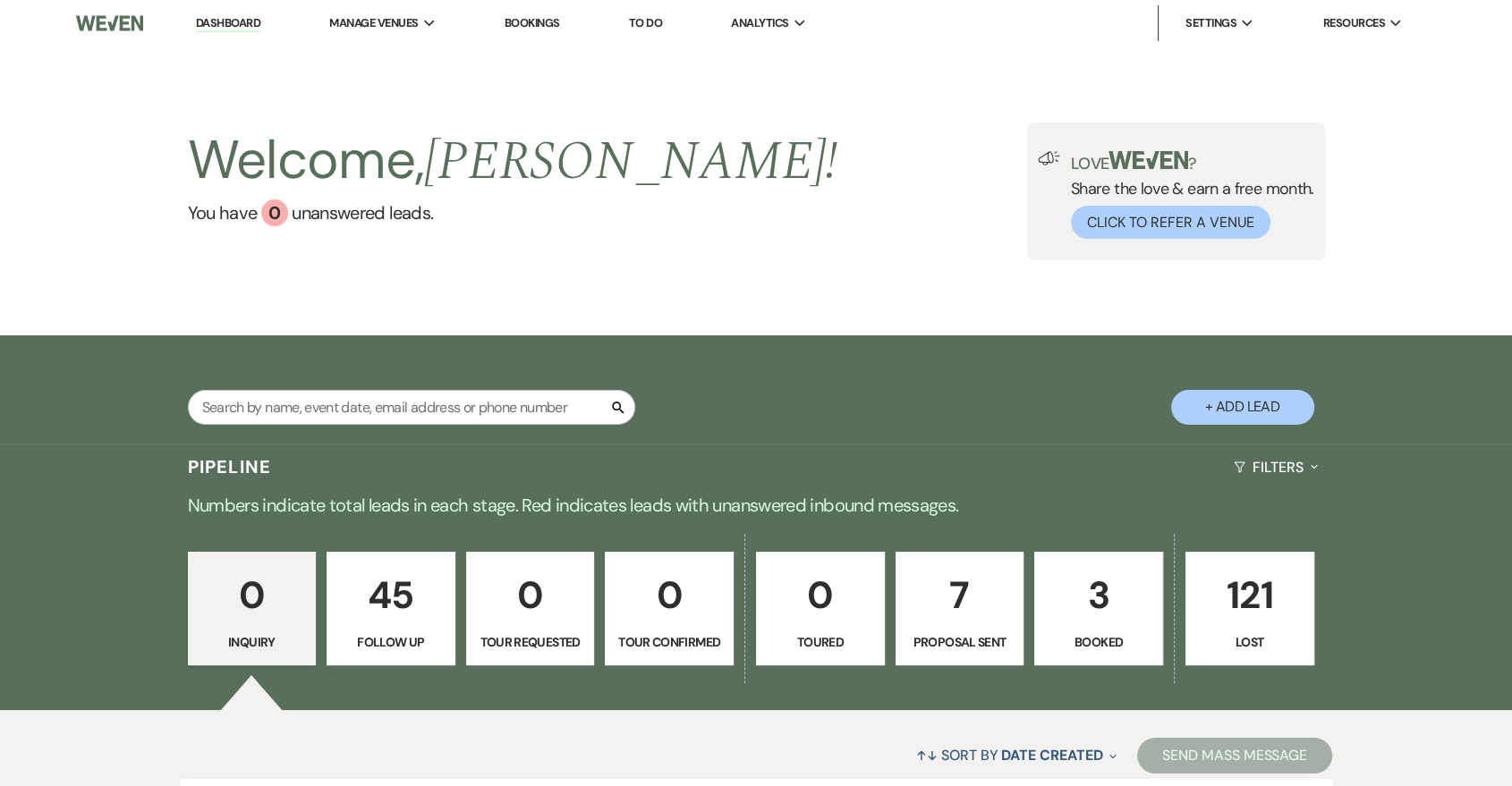
select select "9"
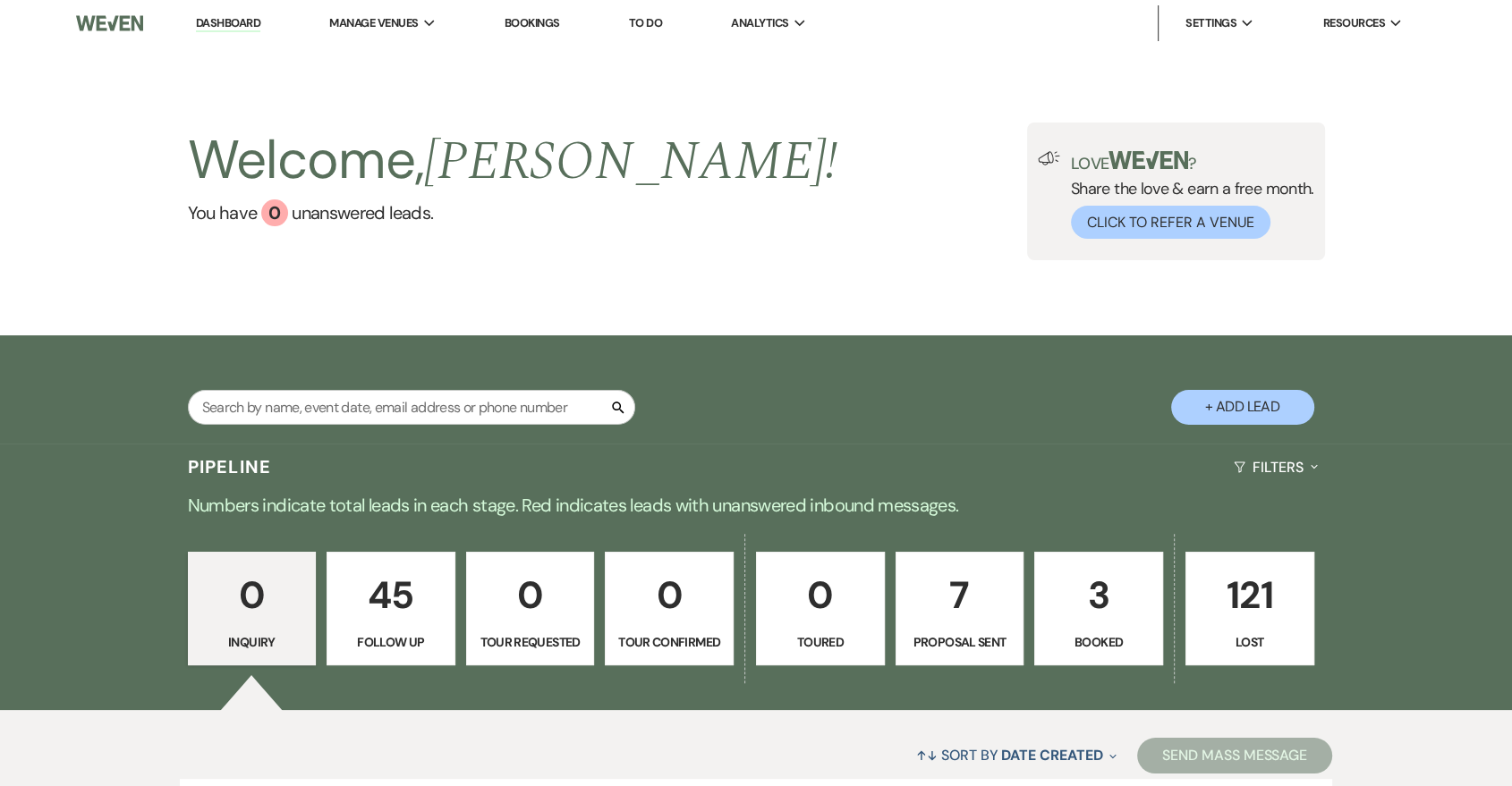
select select "9"
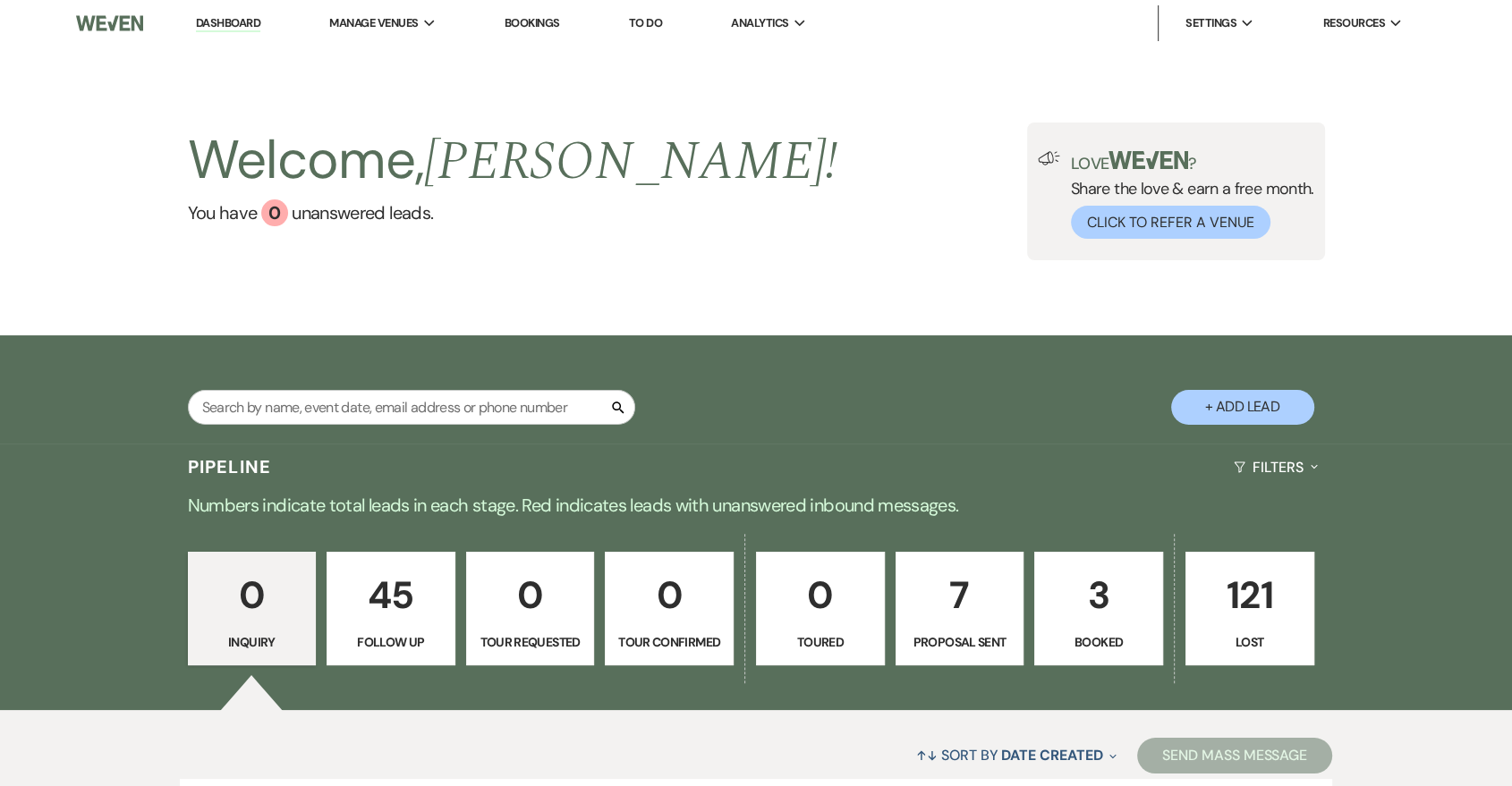
select select "9"
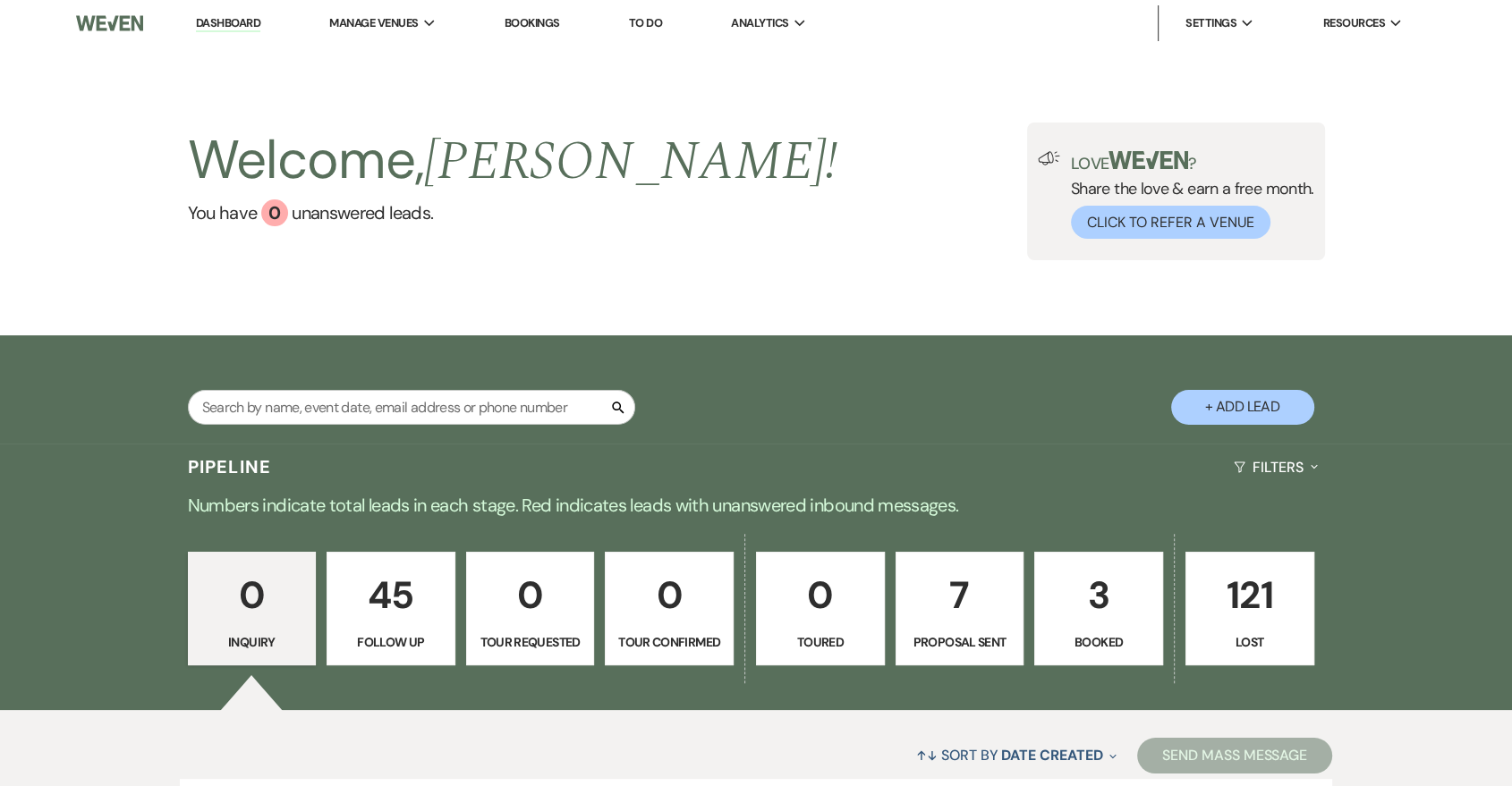
select select "9"
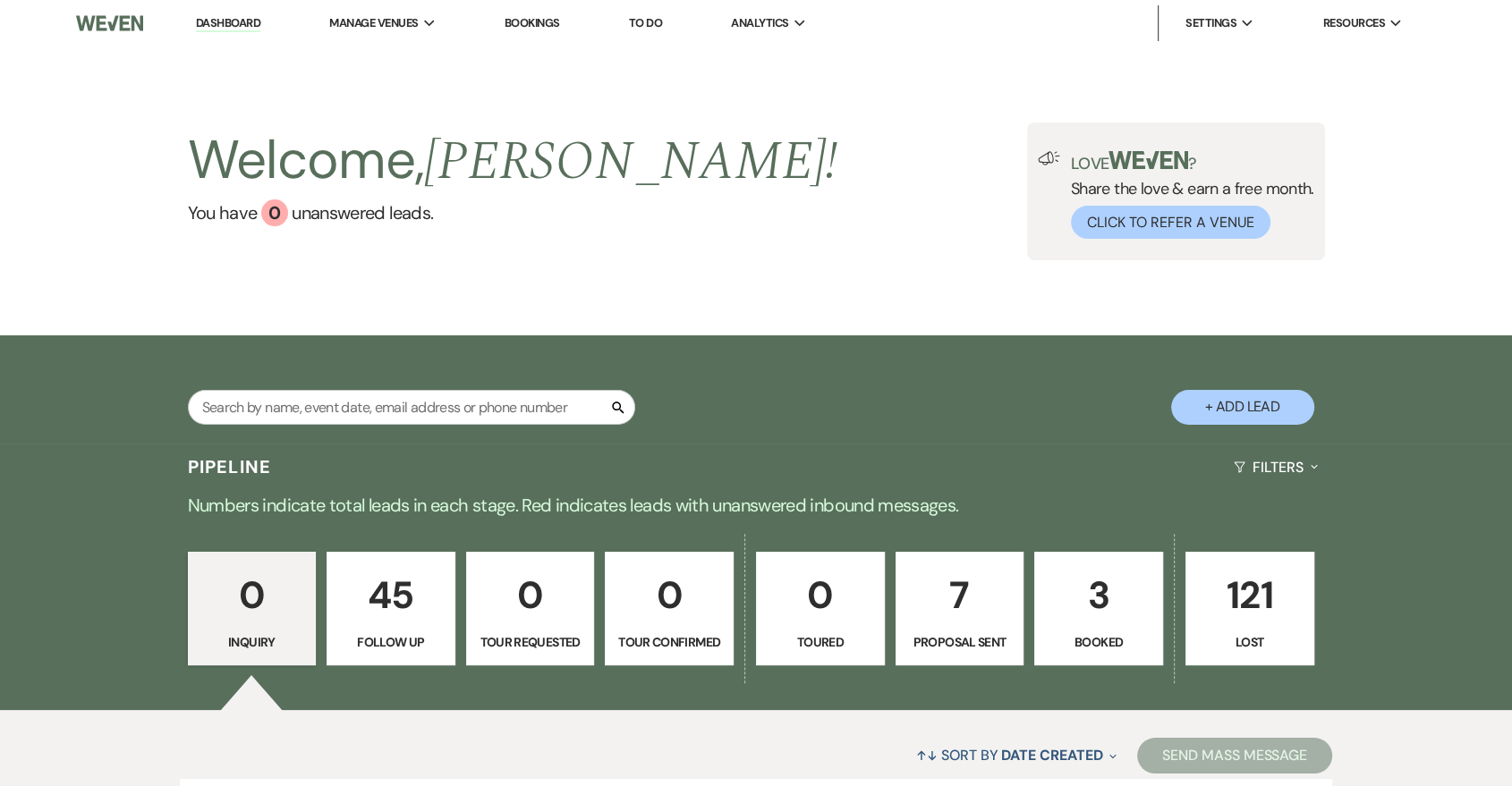
select select "9"
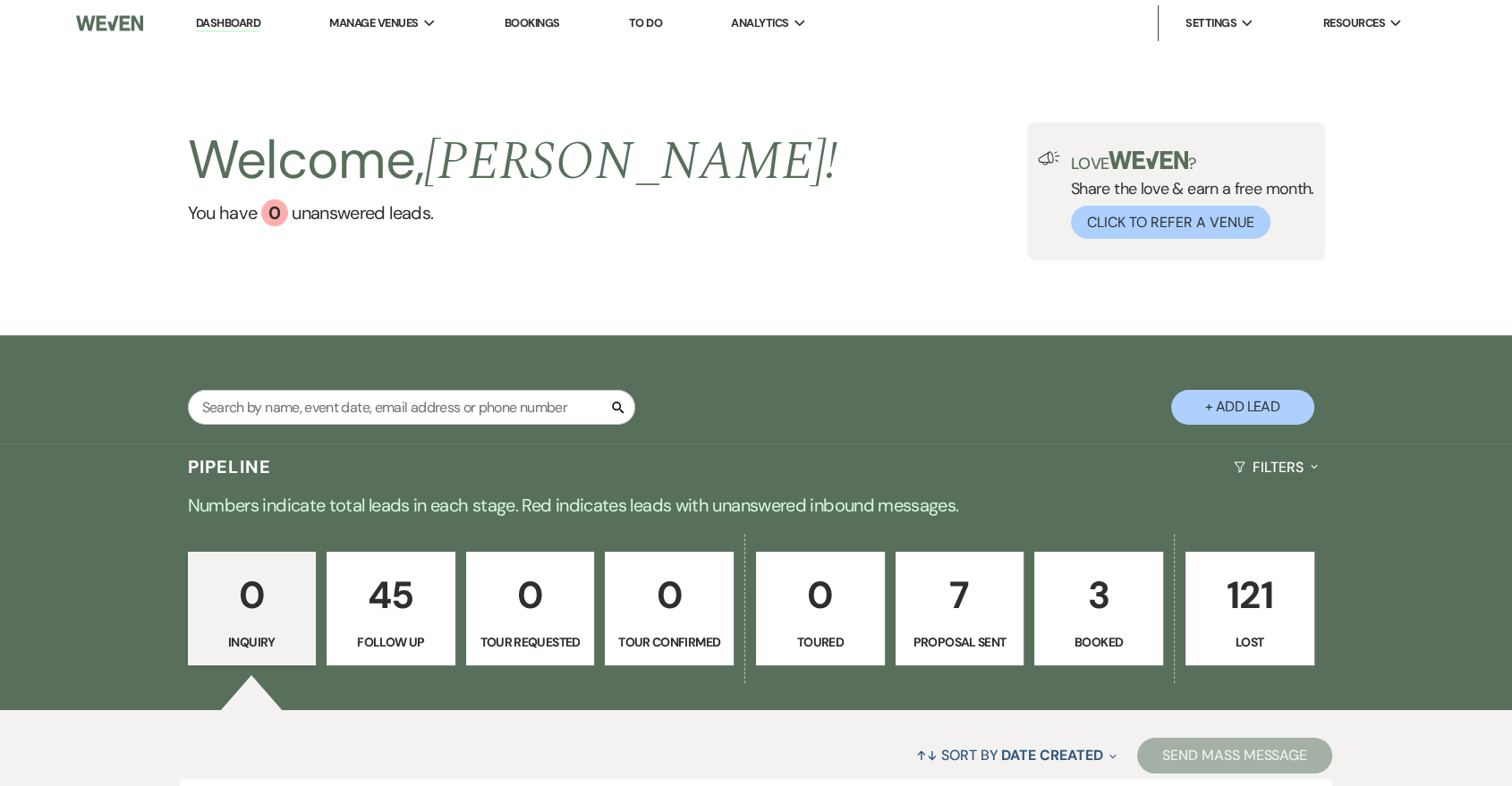
select select "9"
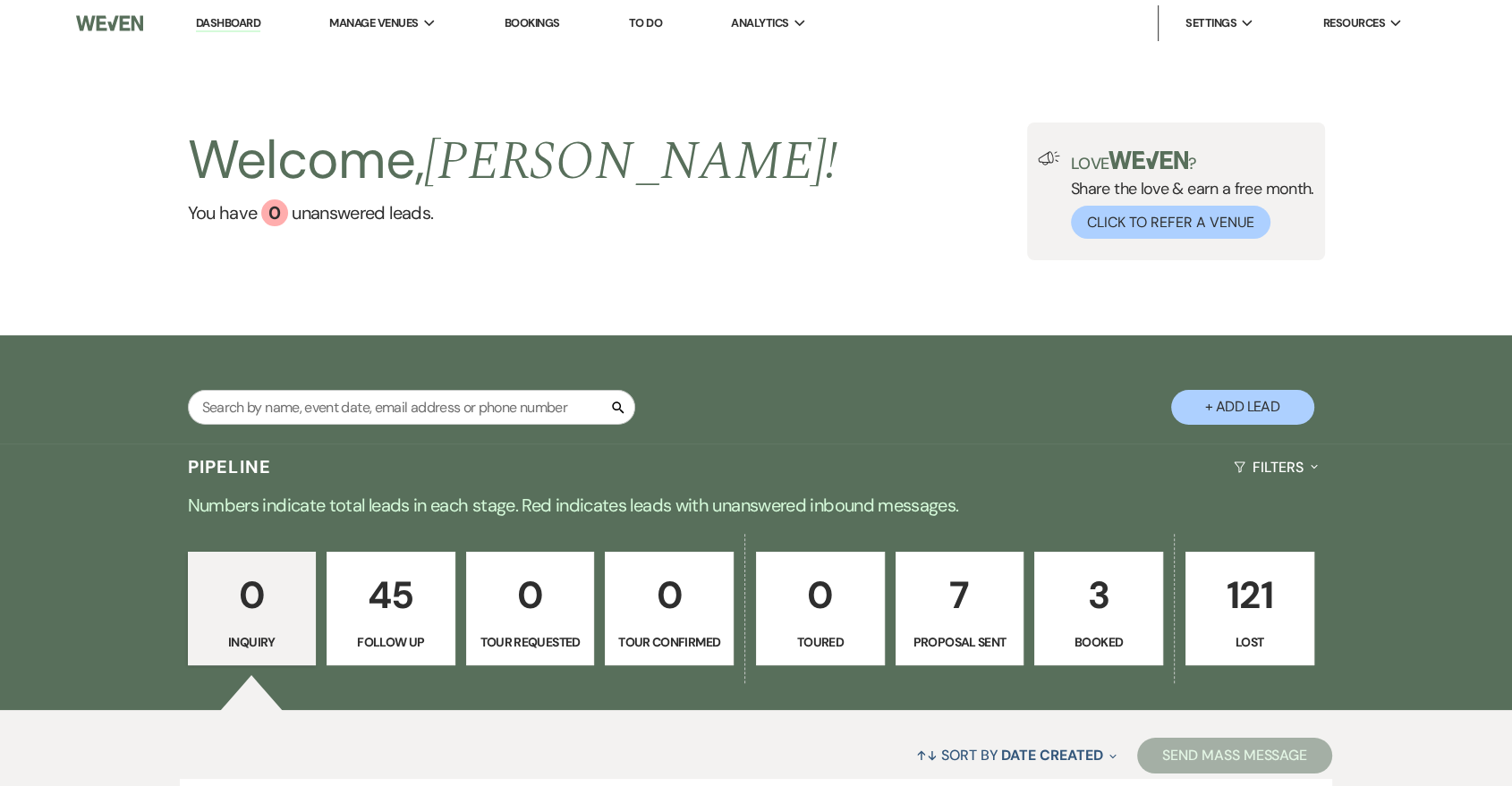
select select "9"
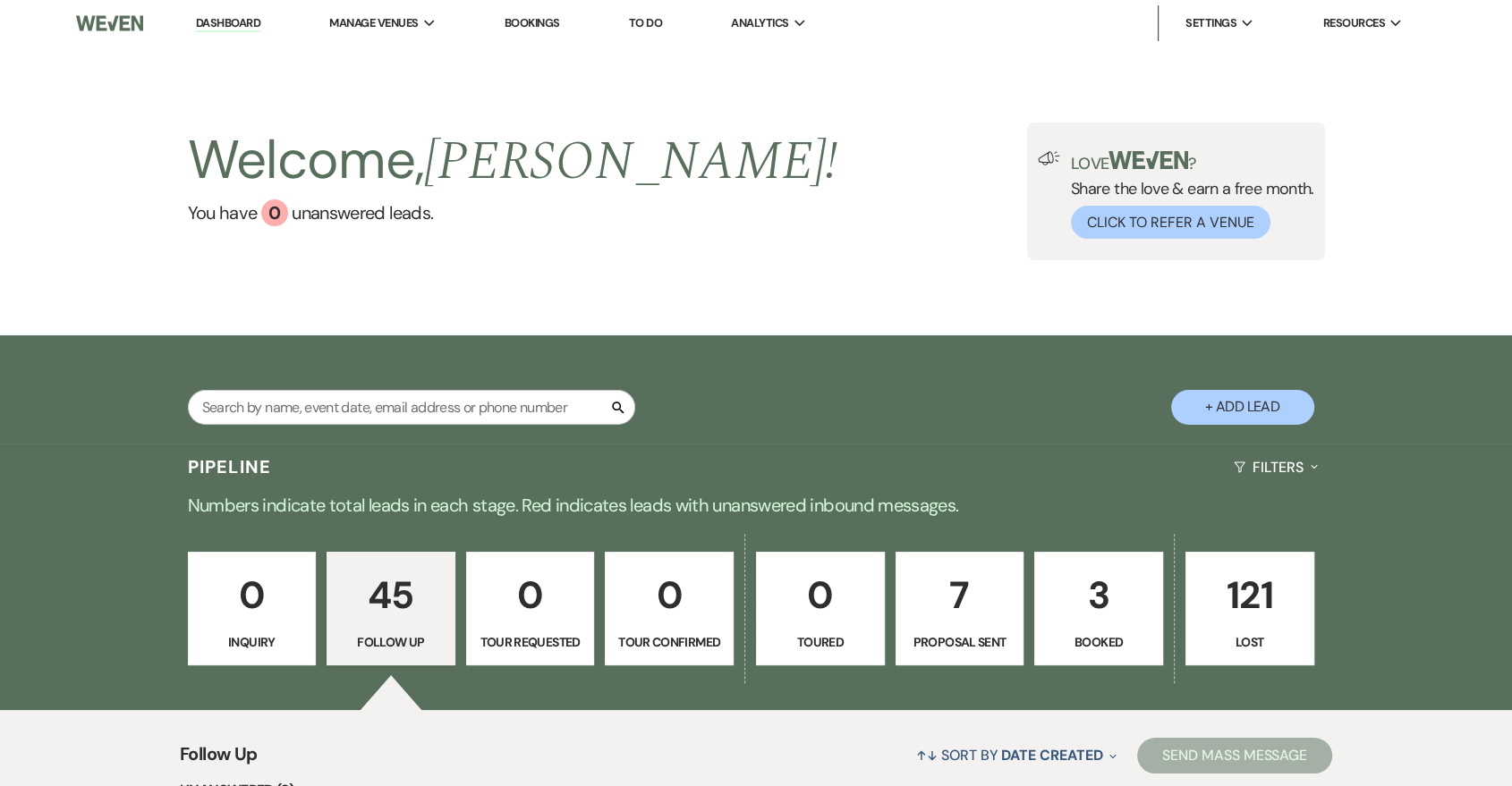
scroll to position [662, 0]
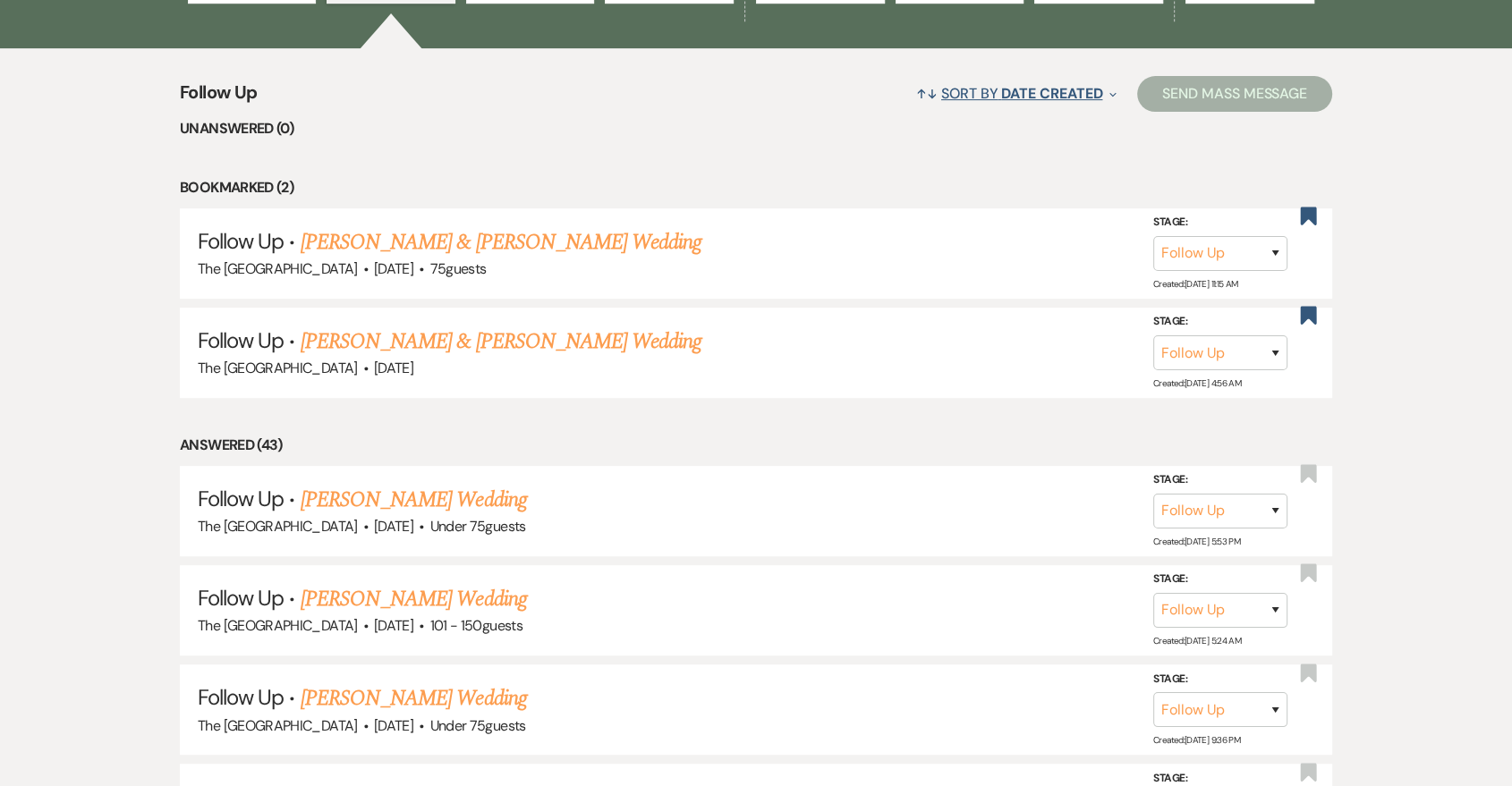
click at [1017, 95] on span "Date Created" at bounding box center [1052, 93] width 101 height 19
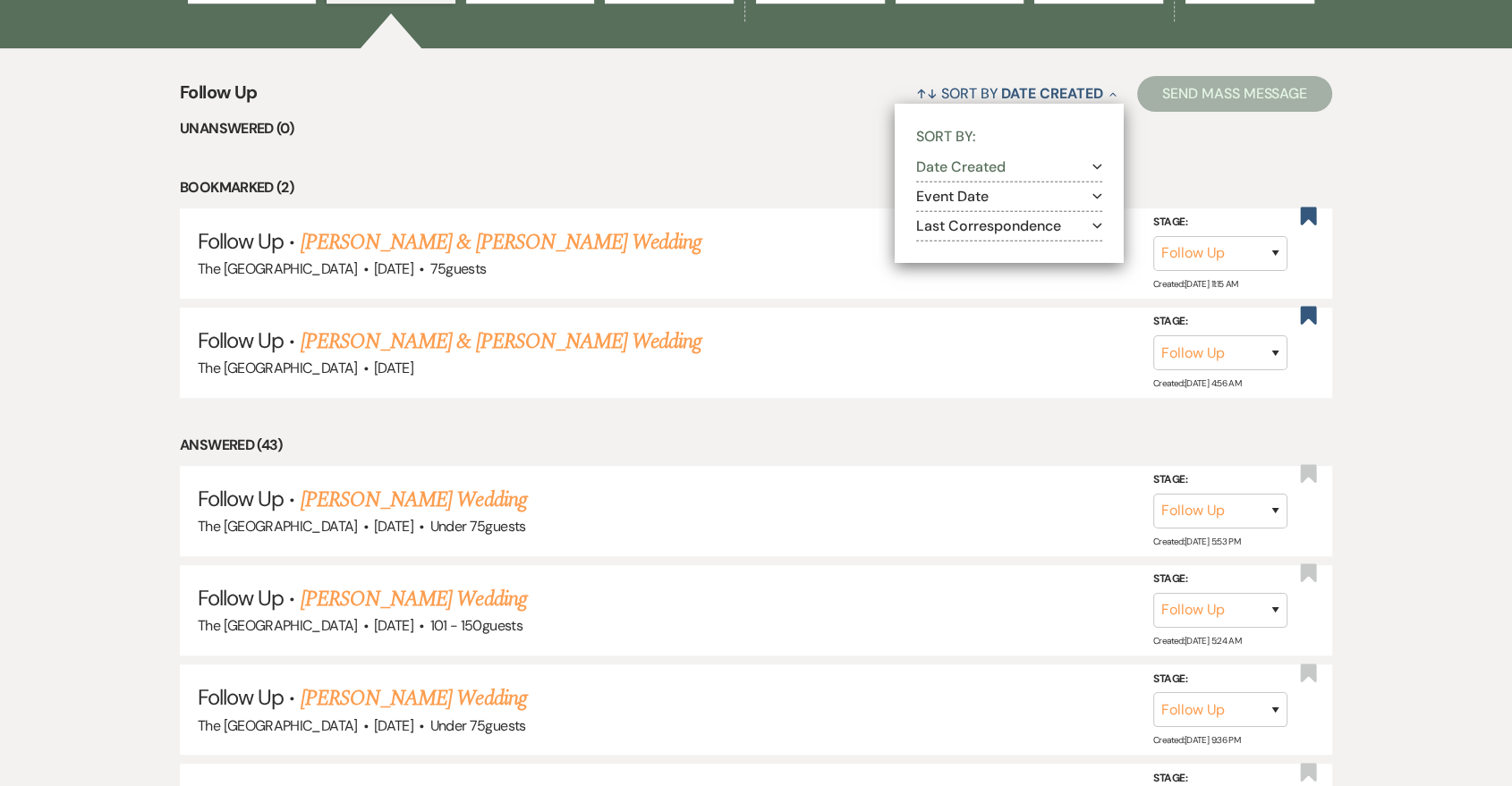
click at [967, 224] on button "Last Correspondence Expand" at bounding box center [1009, 226] width 186 height 15
click at [939, 270] on input "Oldest to most recent" at bounding box center [945, 270] width 12 height 12
radio input "true"
select select "9"
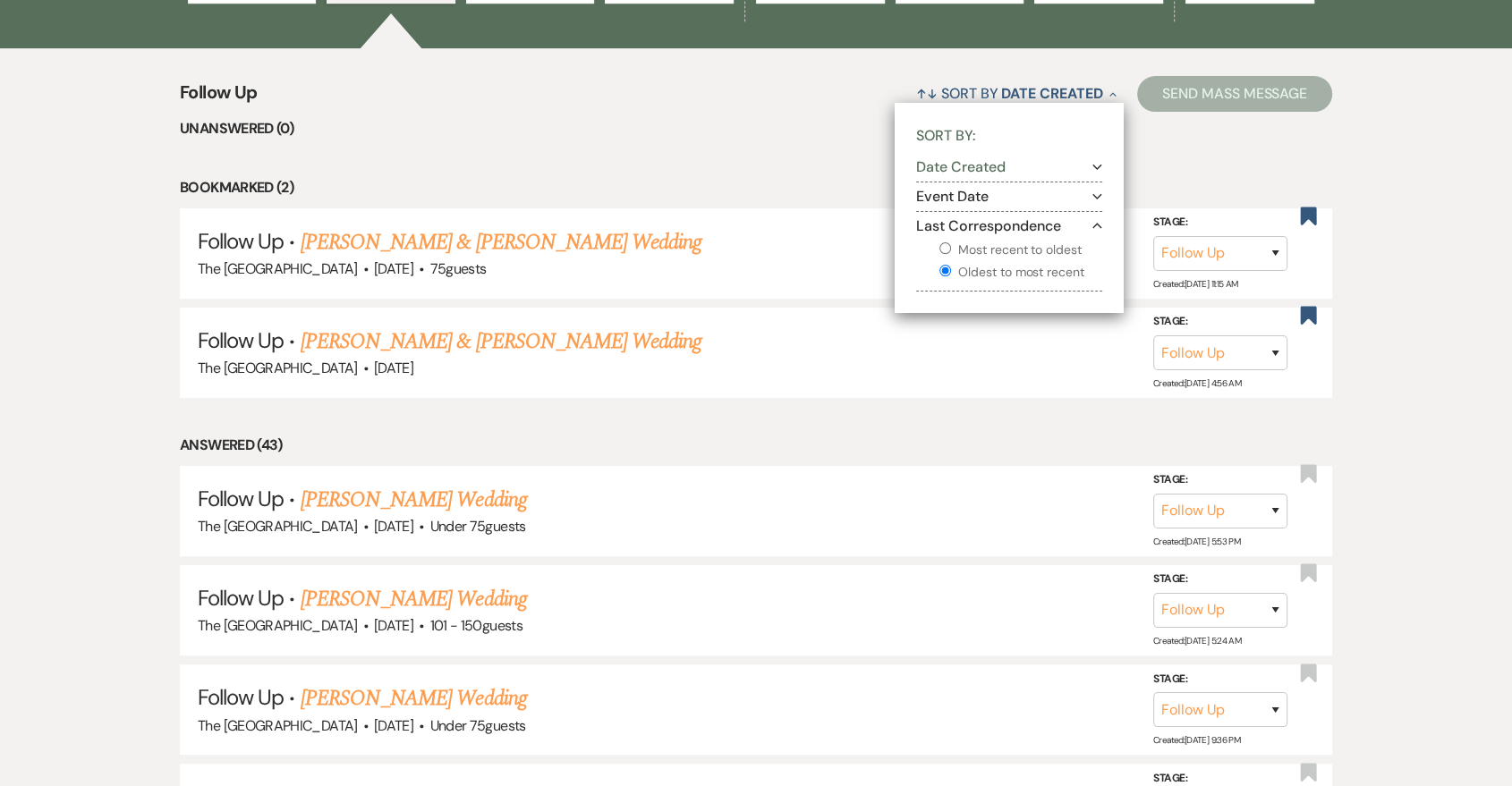
select select "9"
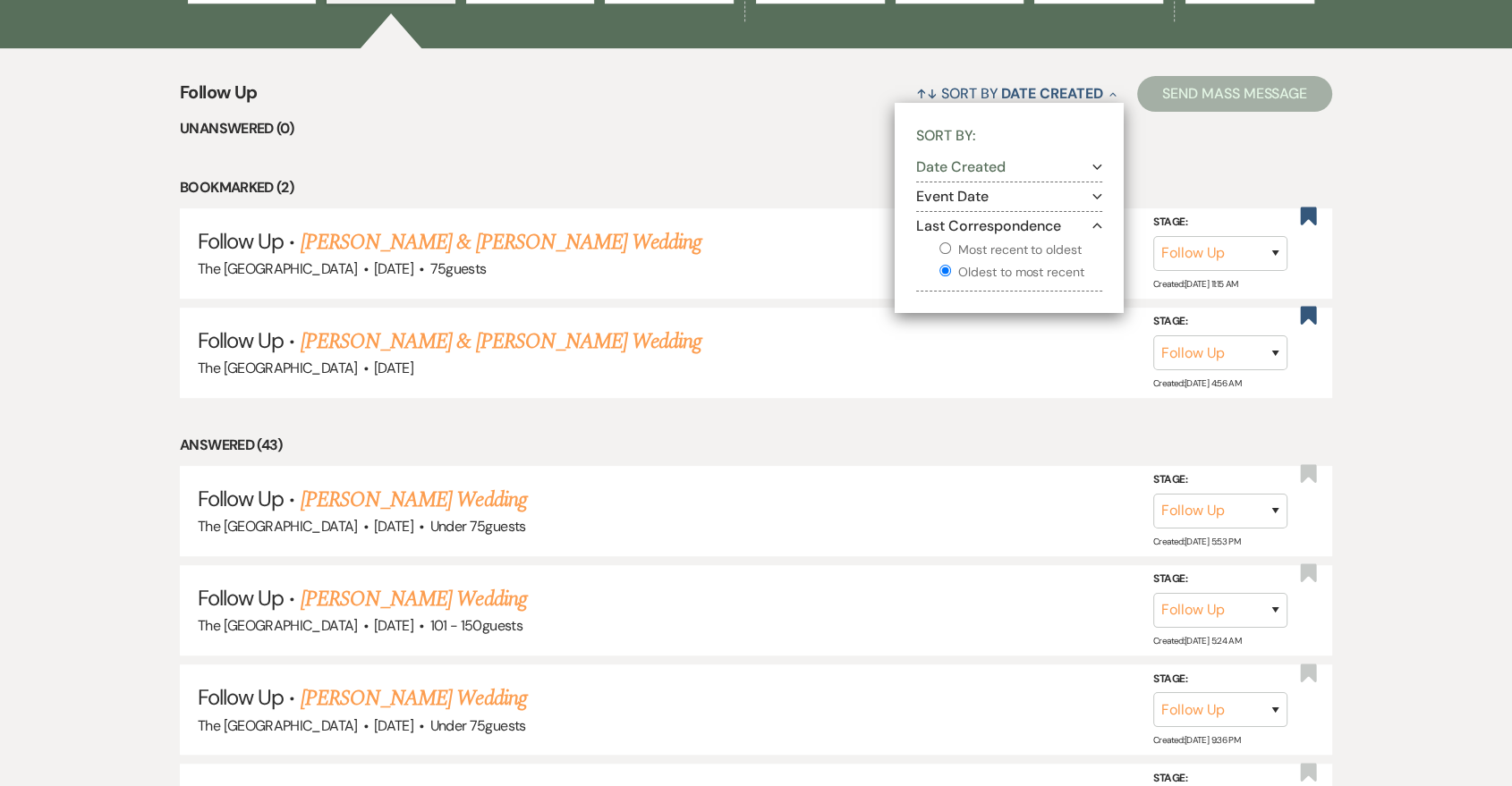
select select "9"
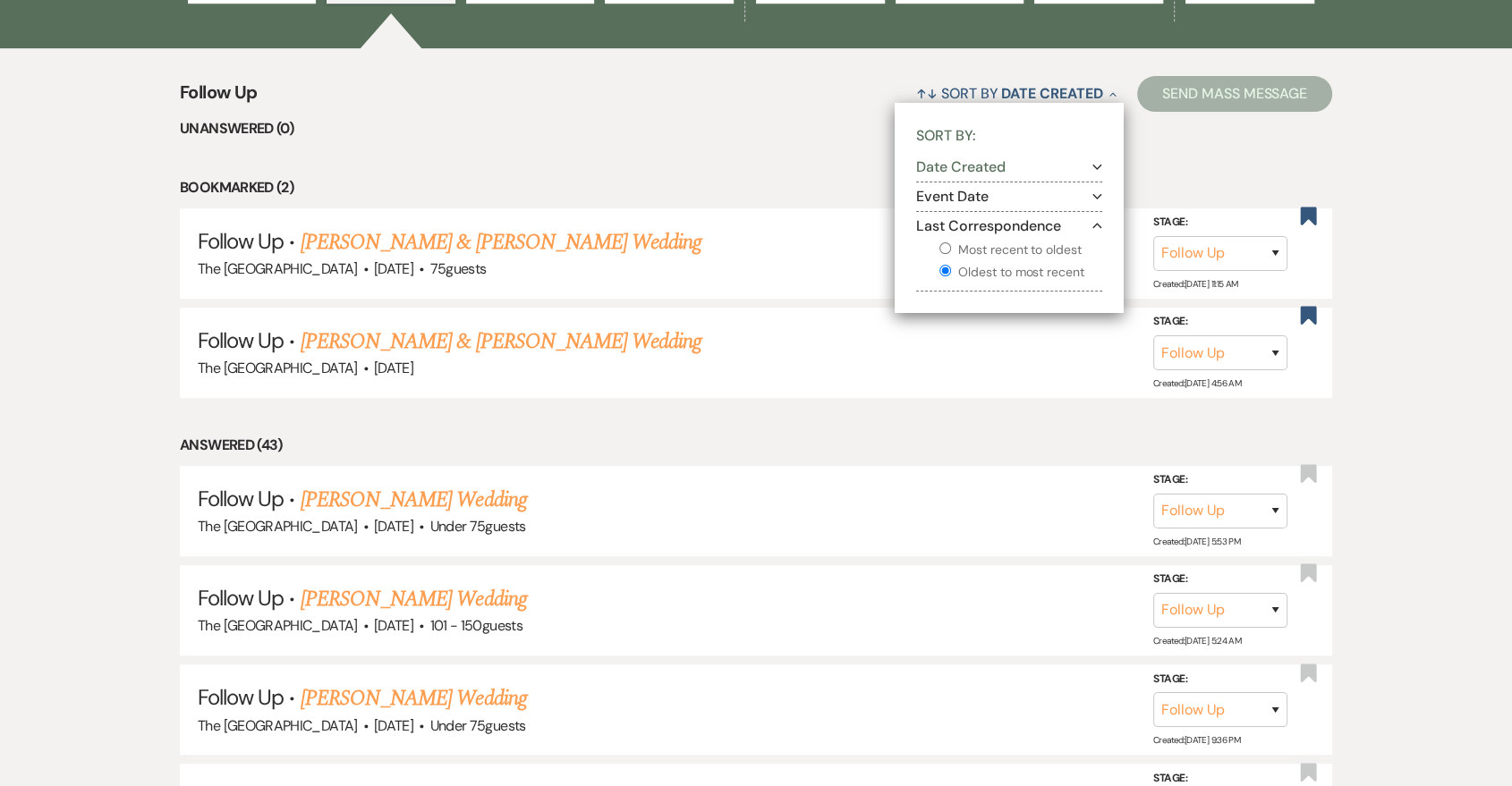
select select "9"
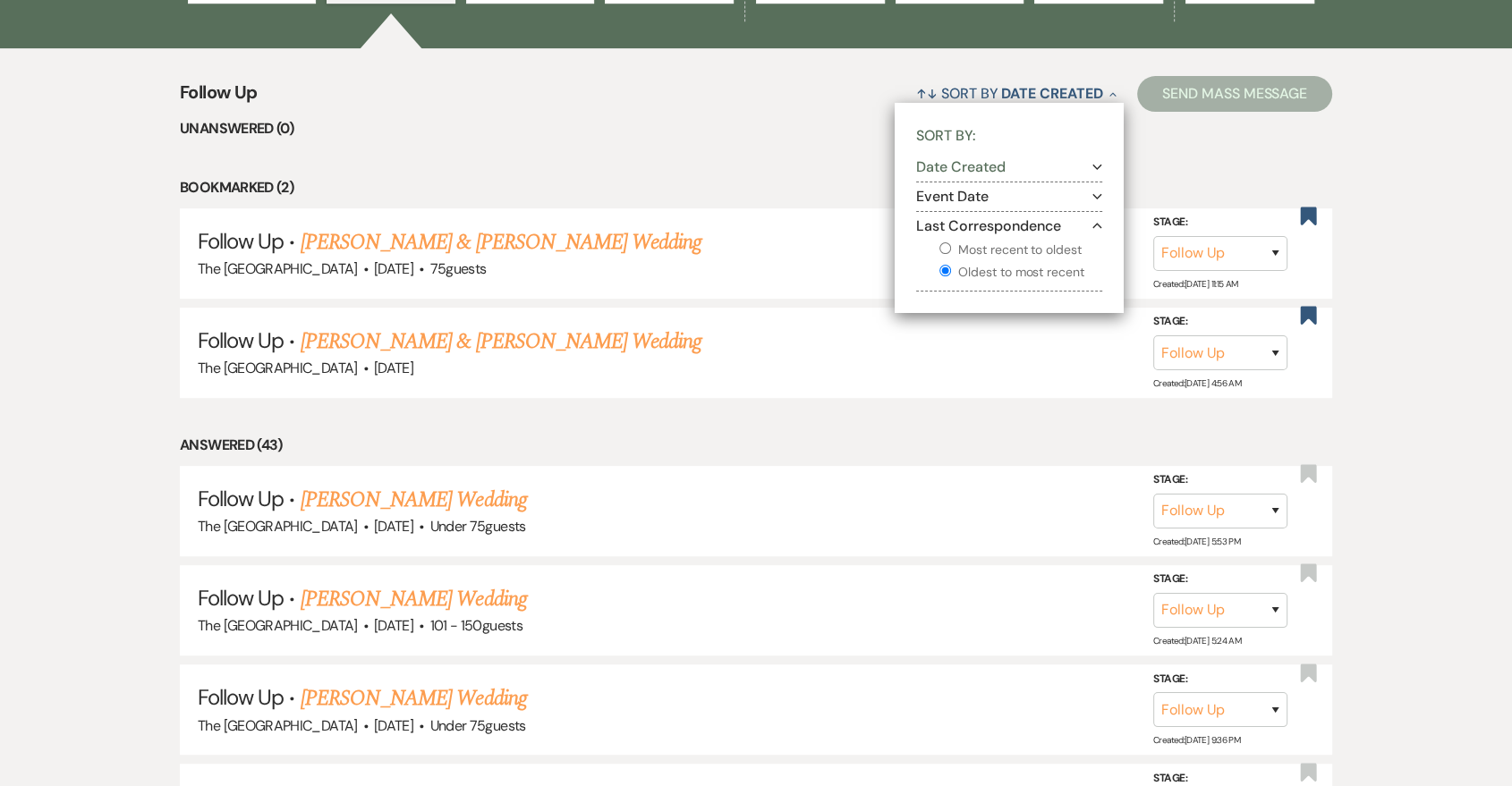
select select "9"
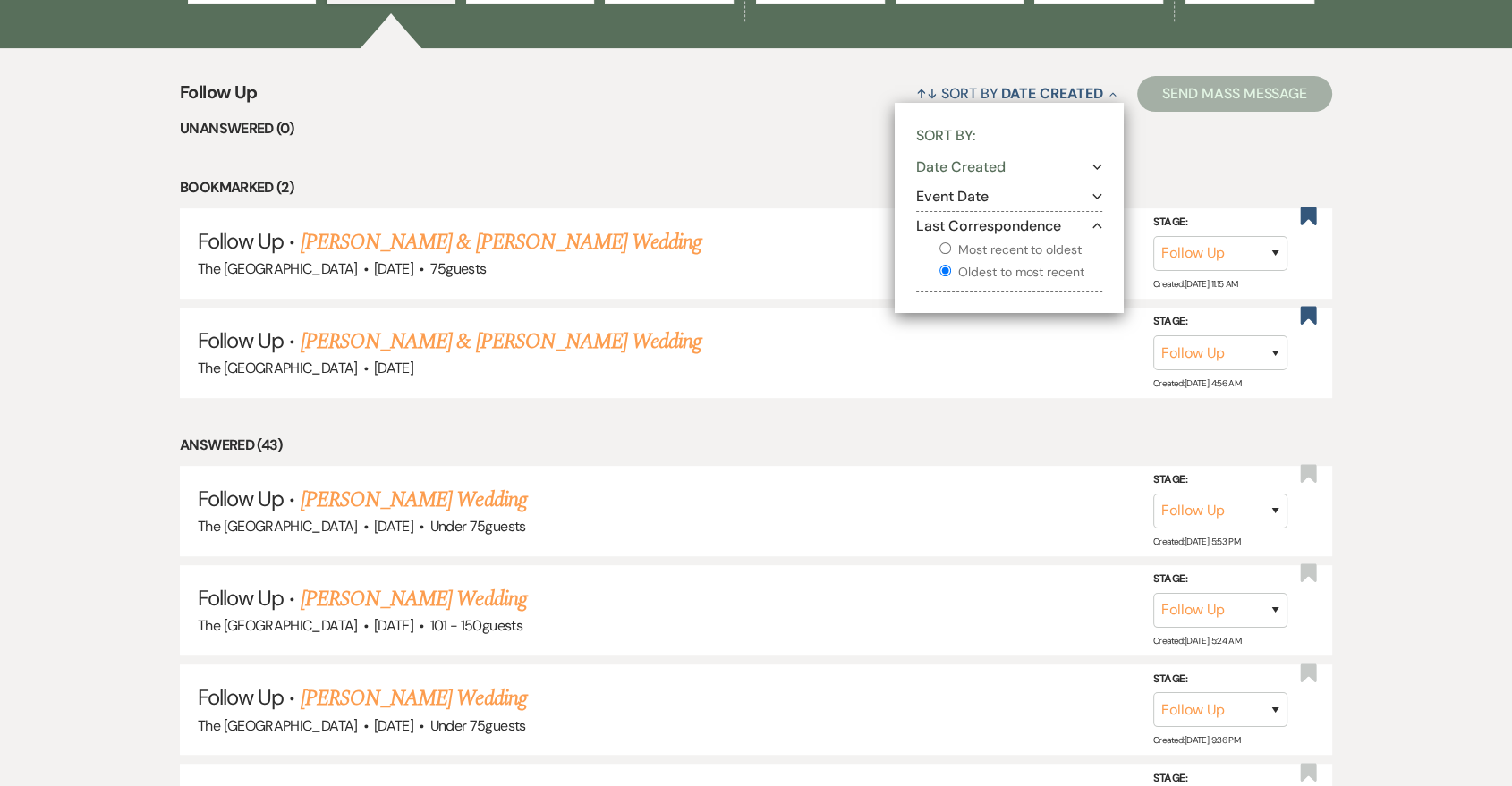
select select "9"
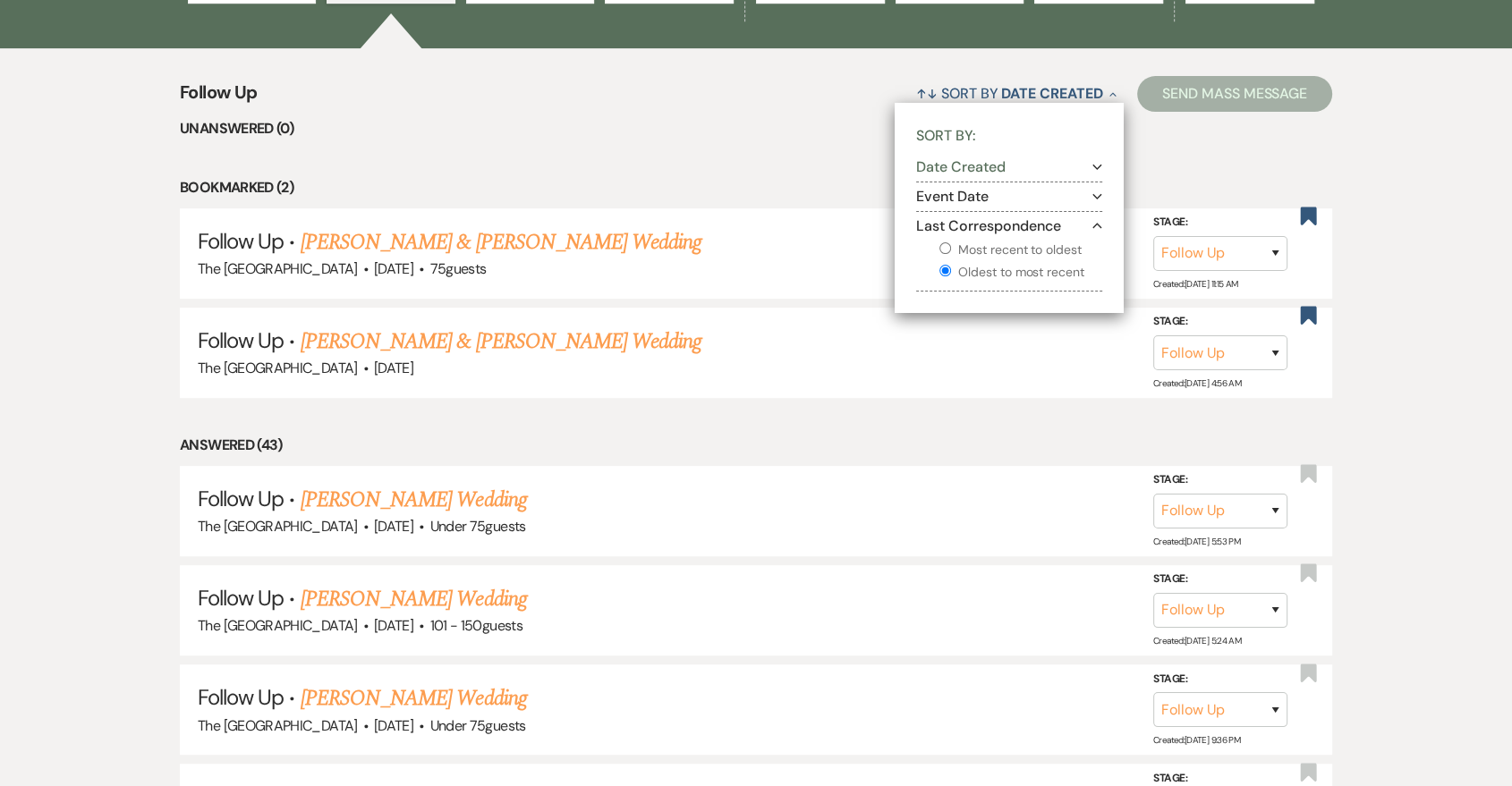
select select "9"
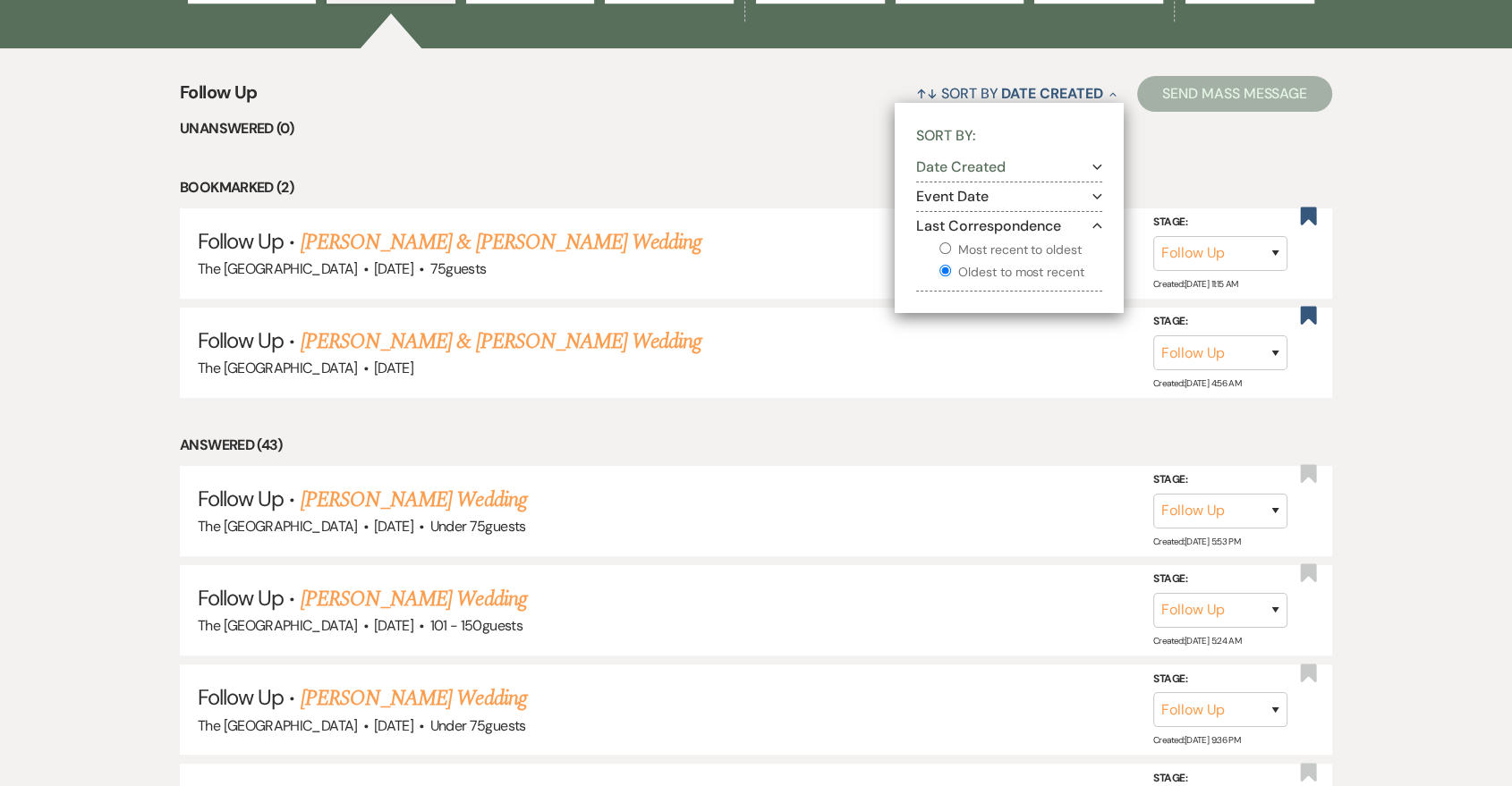
select select "9"
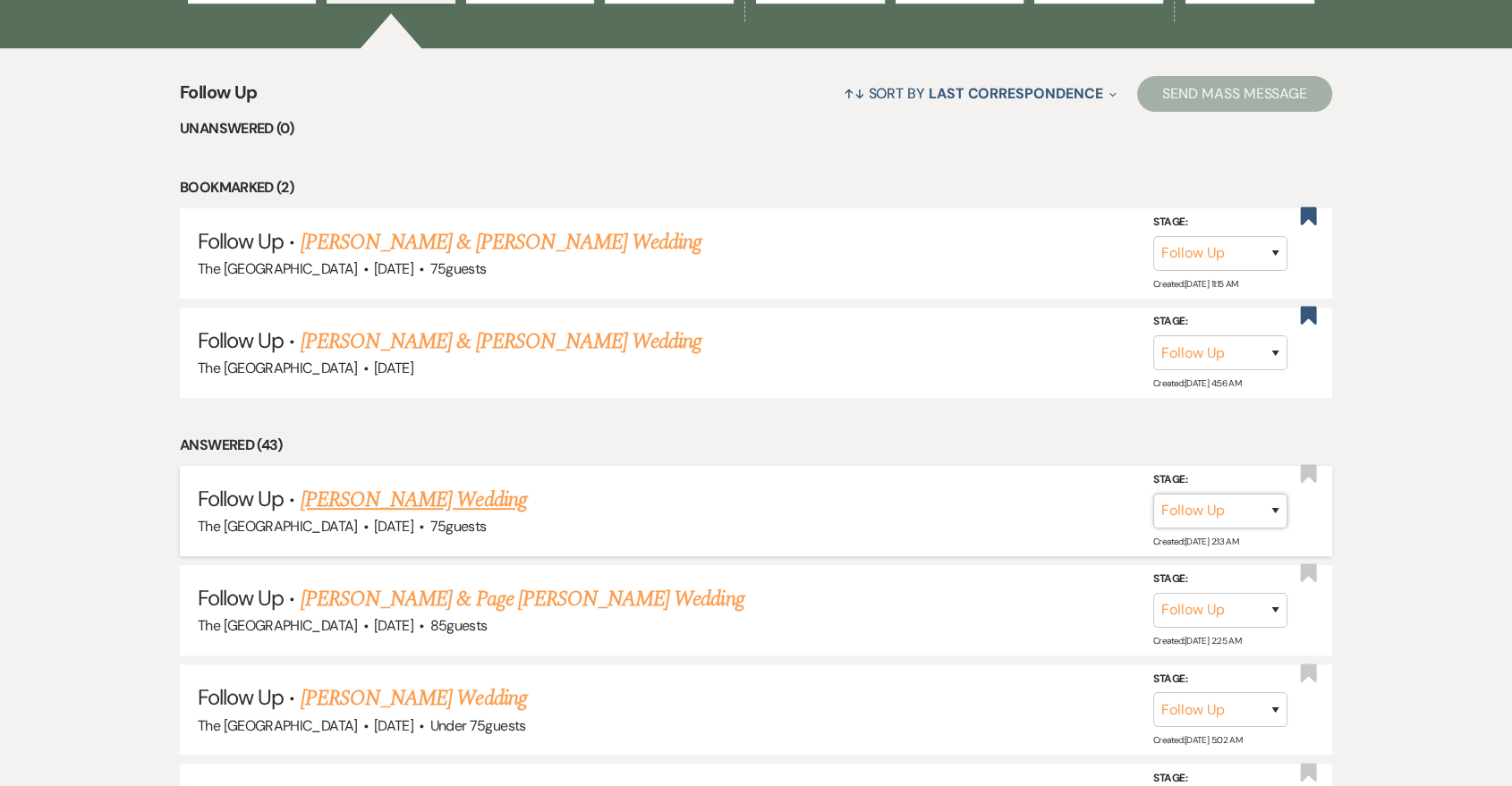
click at [1239, 515] on select "Inquiry Follow Up Tour Requested Tour Confirmed Toured Proposal Sent Booked Lost" at bounding box center [1221, 511] width 134 height 35
select select "8"
click at [1154, 494] on select "Inquiry Follow Up Tour Requested Tour Confirmed Toured Proposal Sent Booked Lost" at bounding box center [1221, 511] width 134 height 35
click at [1017, 494] on select "Booked Elsewhere Budget Date Unavailable No Response Not a Good Match Capacity …" at bounding box center [970, 511] width 154 height 35
select select "5"
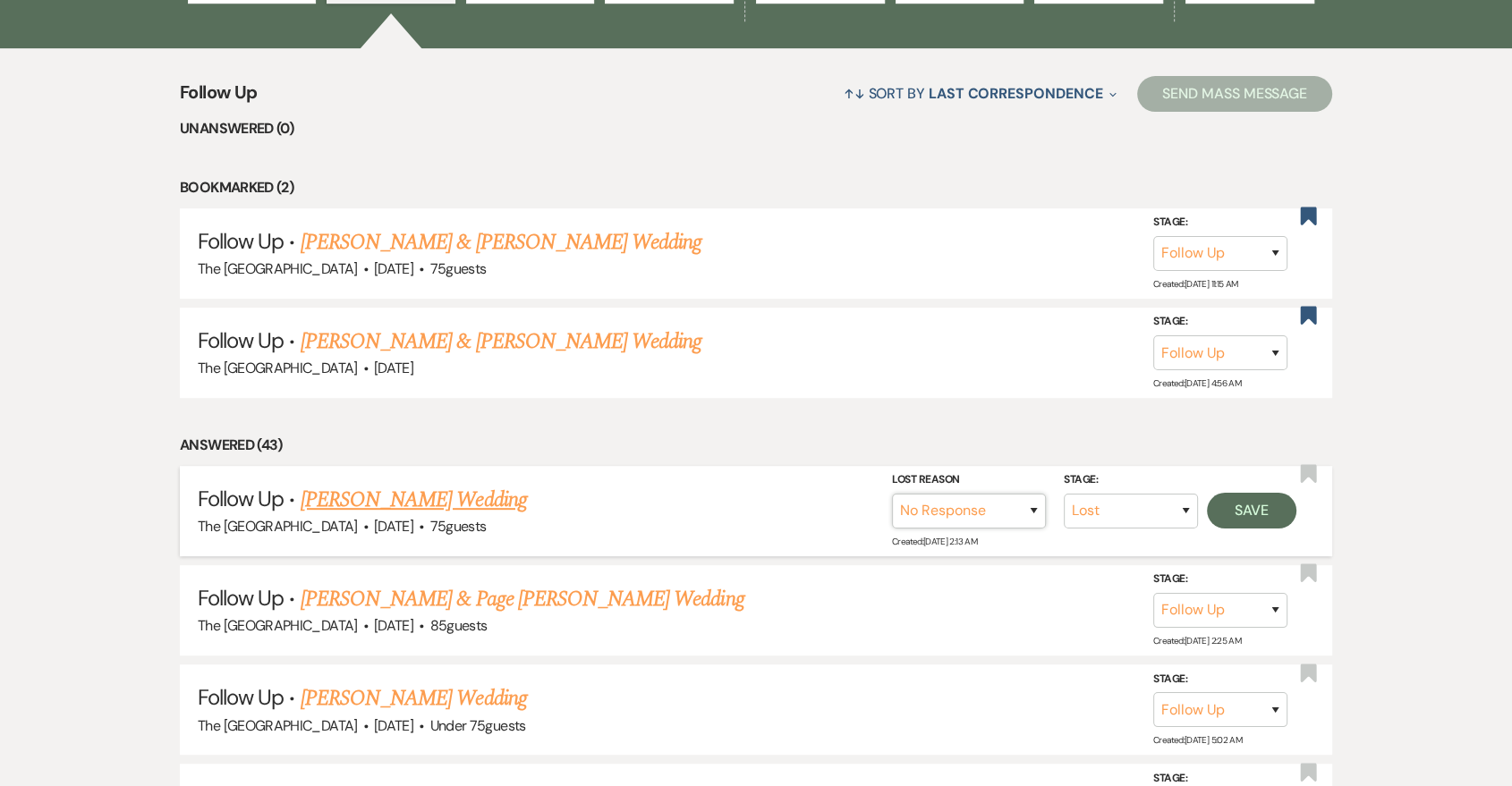
click at [893, 494] on select "Booked Elsewhere Budget Date Unavailable No Response Not a Good Match Capacity …" at bounding box center [970, 511] width 154 height 35
click at [1258, 508] on button "Save" at bounding box center [1252, 510] width 90 height 36
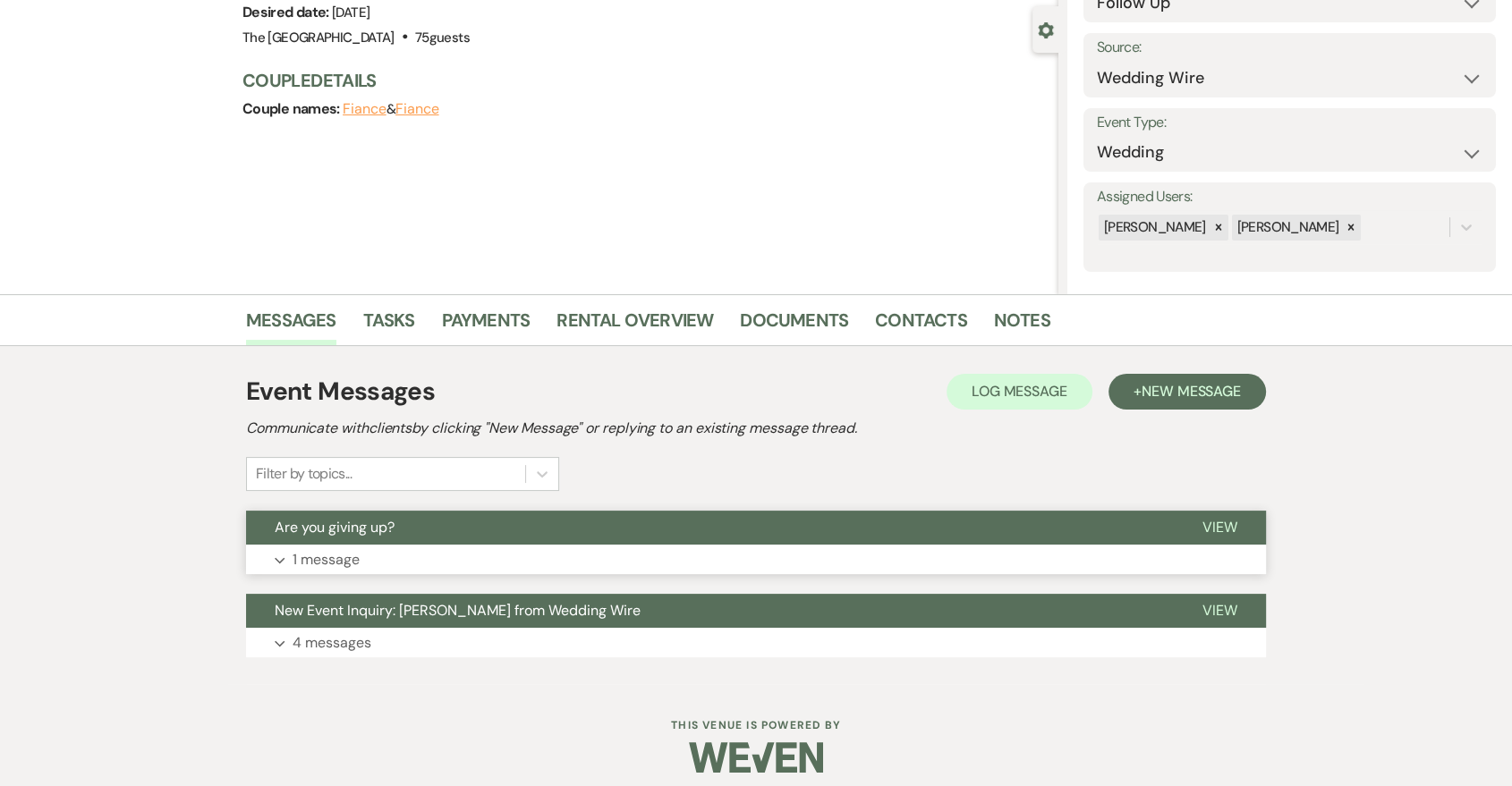
click at [680, 568] on button "Expand 1 message" at bounding box center [756, 560] width 1020 height 30
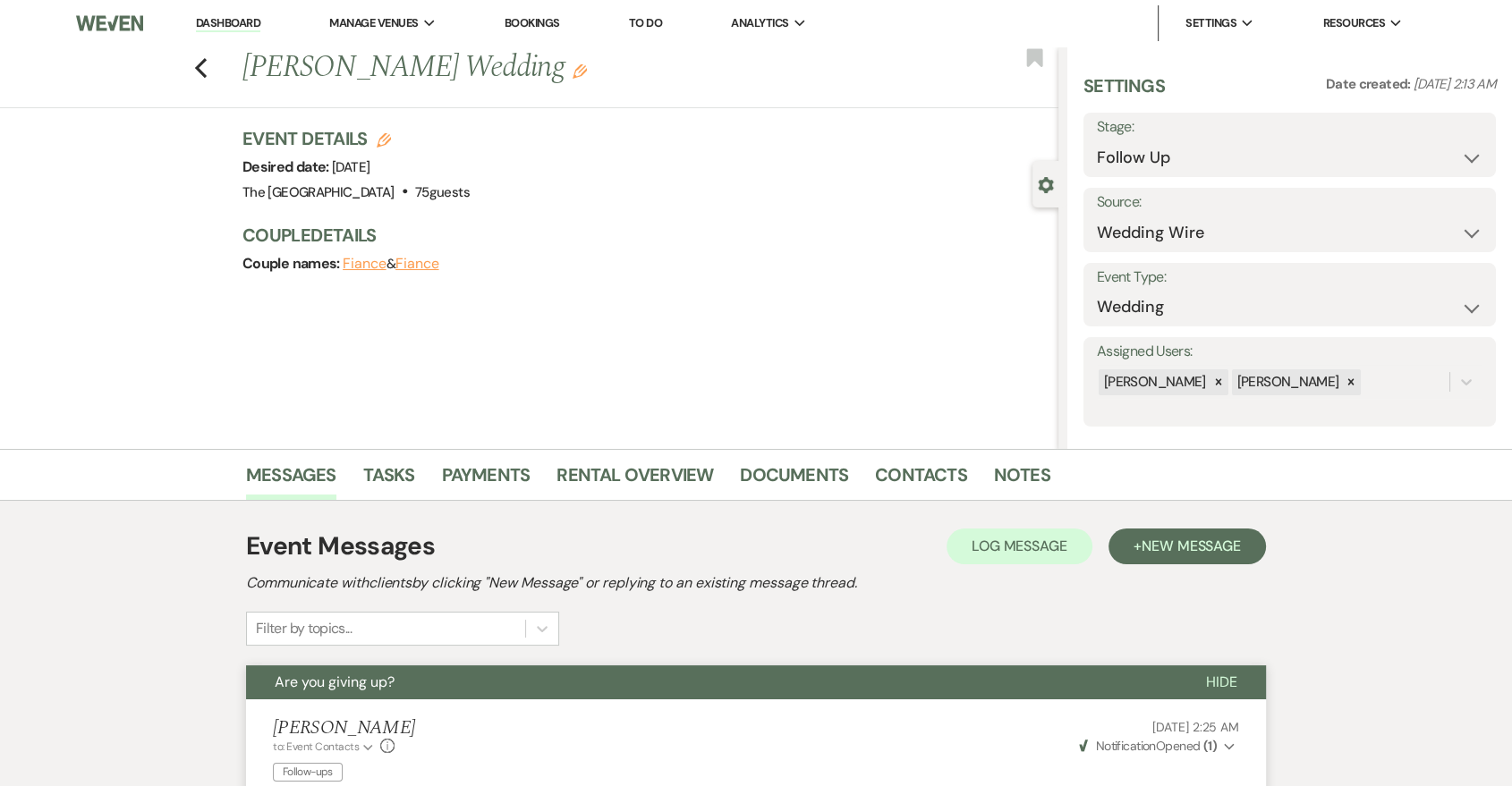
click at [1169, 563] on div "Event Messages Log Log Message + New Message" at bounding box center [756, 546] width 1020 height 38
click at [1169, 556] on button "+ New Message" at bounding box center [1188, 546] width 158 height 36
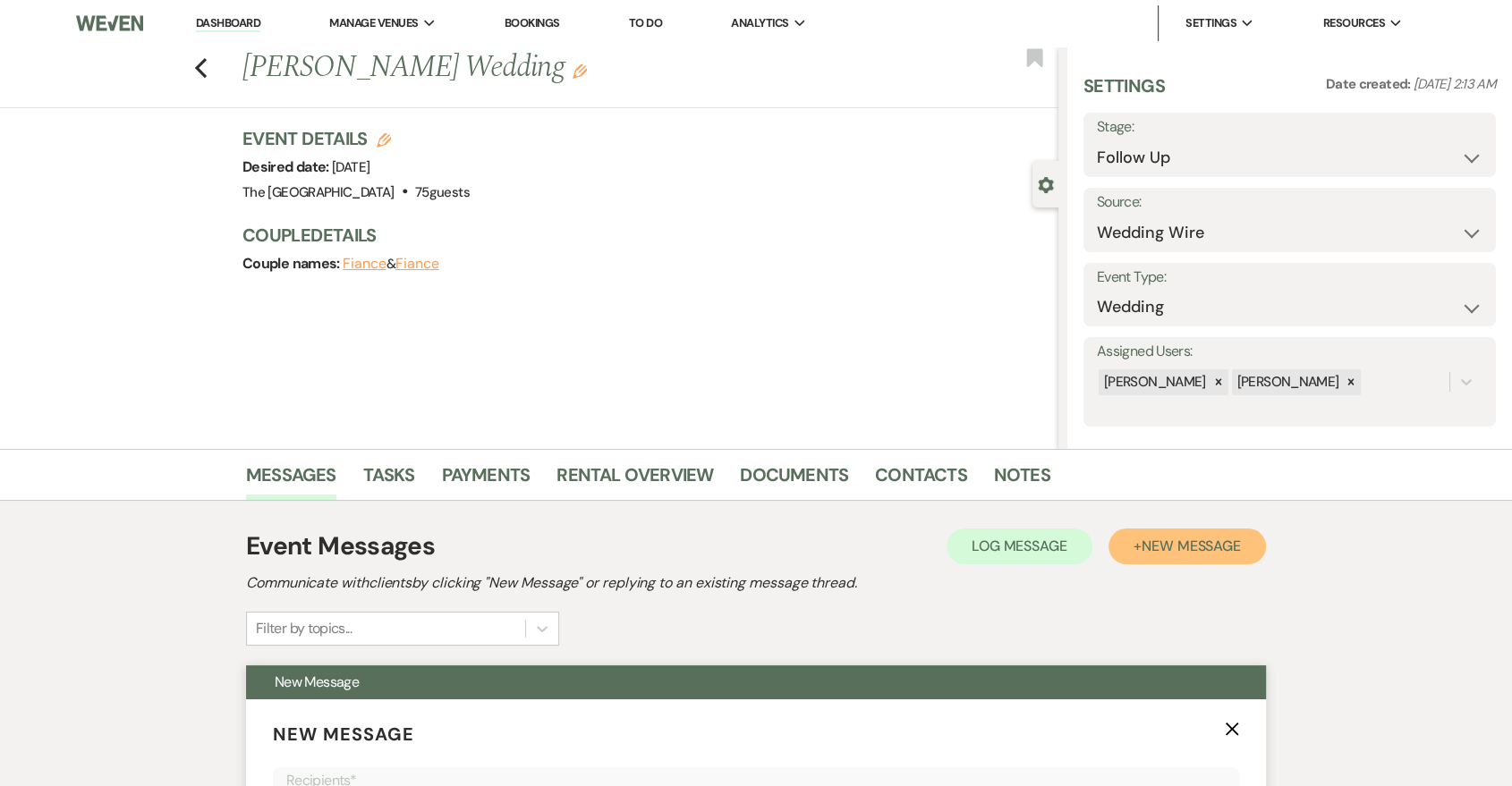
scroll to position [662, 0]
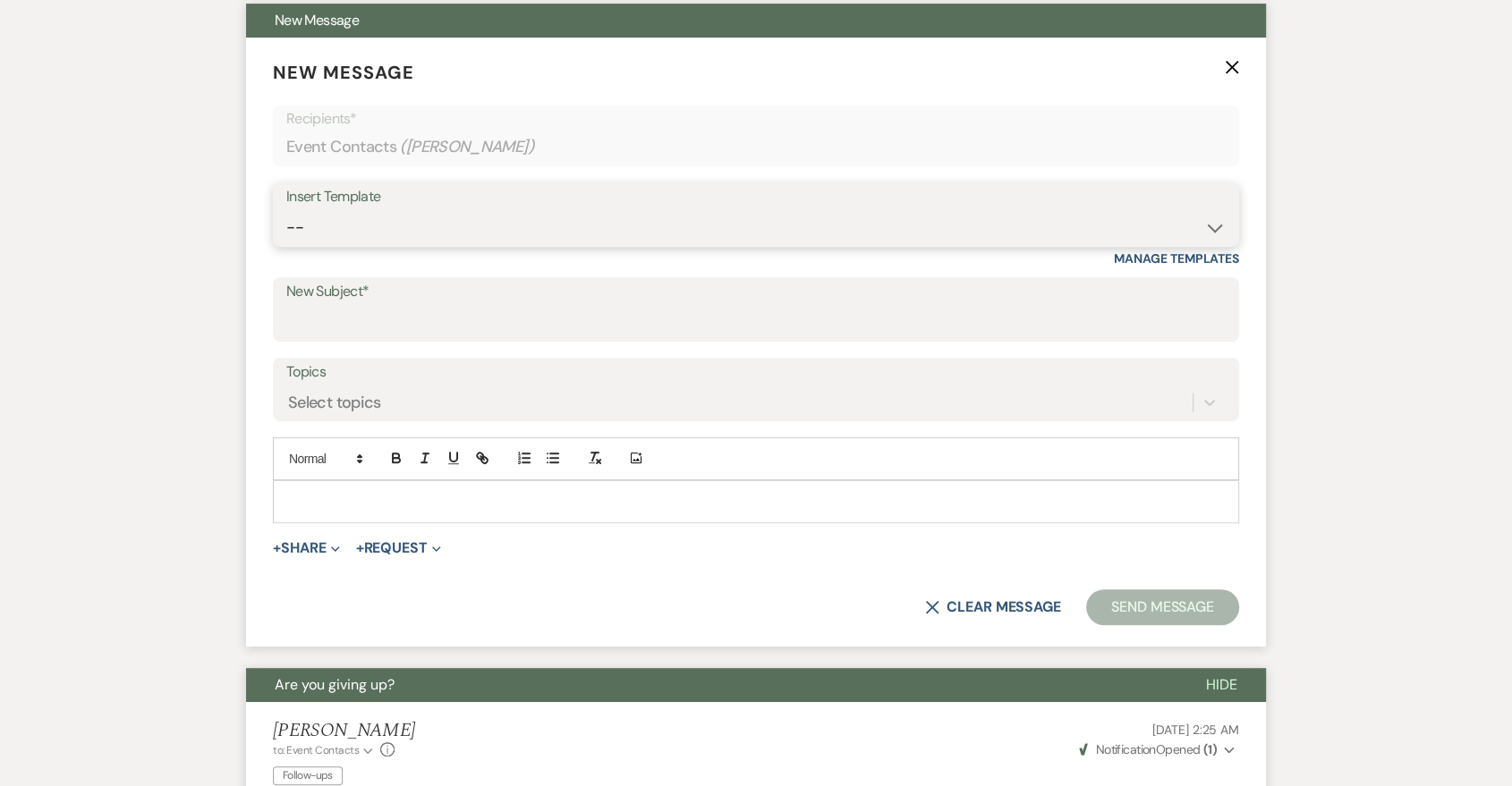
click at [491, 229] on select "-- Last Message Are you giving up-text us Magic of [PERSON_NAME]" at bounding box center [755, 227] width 939 height 35
select select "6152"
click at [286, 210] on select "-- Last Message Are you giving up-text us Magic of [PERSON_NAME]" at bounding box center [755, 227] width 939 height 35
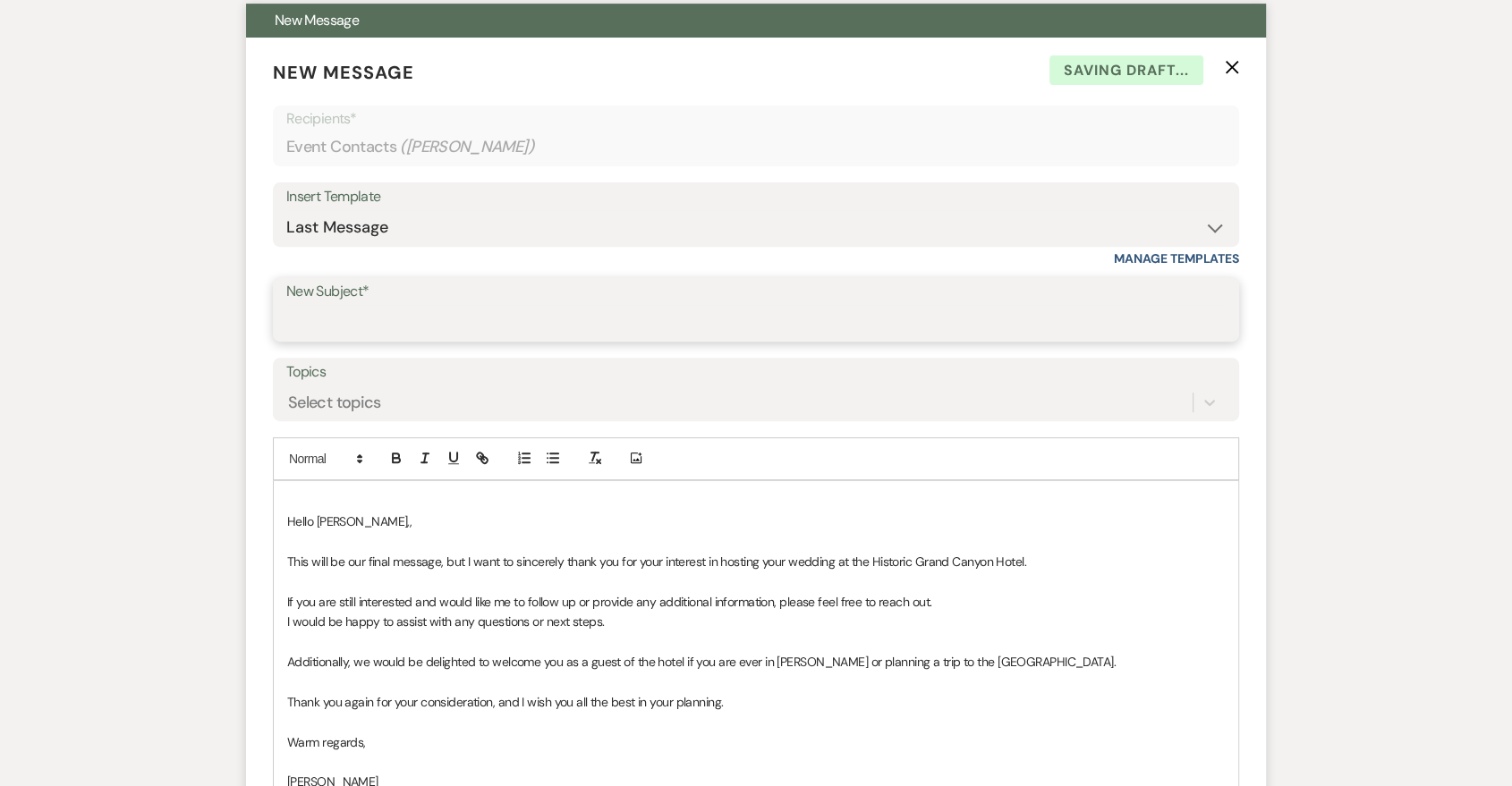
click at [479, 312] on input "New Subject*" at bounding box center [755, 322] width 939 height 35
type input "Last Message"
click at [525, 391] on div "Select topics" at bounding box center [739, 402] width 906 height 31
click at [901, 347] on form "New Message X Saving draft... Recipients* Event Contacts ( Mike Weirsky ) Inser…" at bounding box center [756, 532] width 1020 height 990
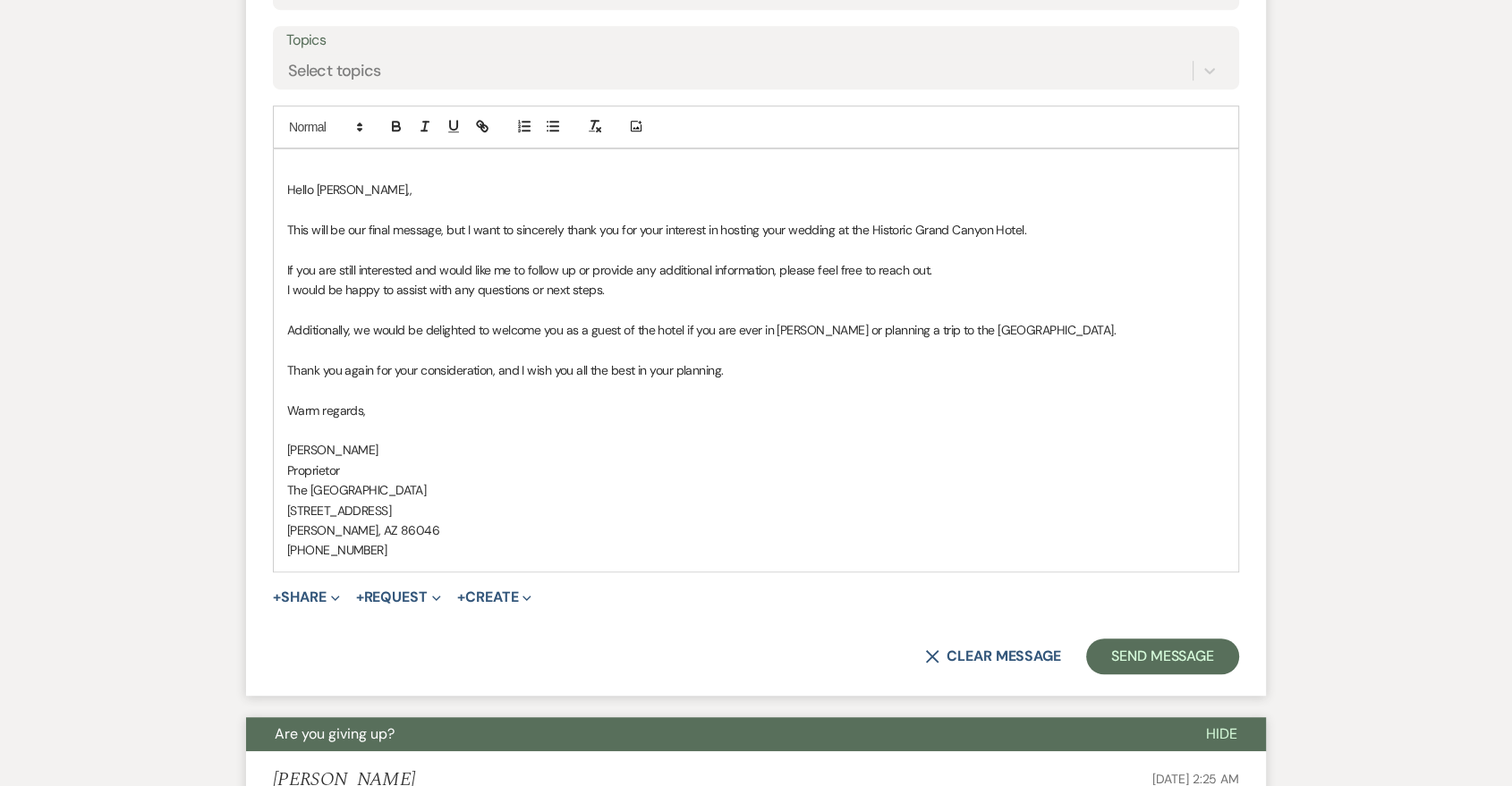
click at [284, 192] on div "Hello [PERSON_NAME],, ﻿This will be our final message, but I want to sincerely …" at bounding box center [756, 360] width 965 height 422
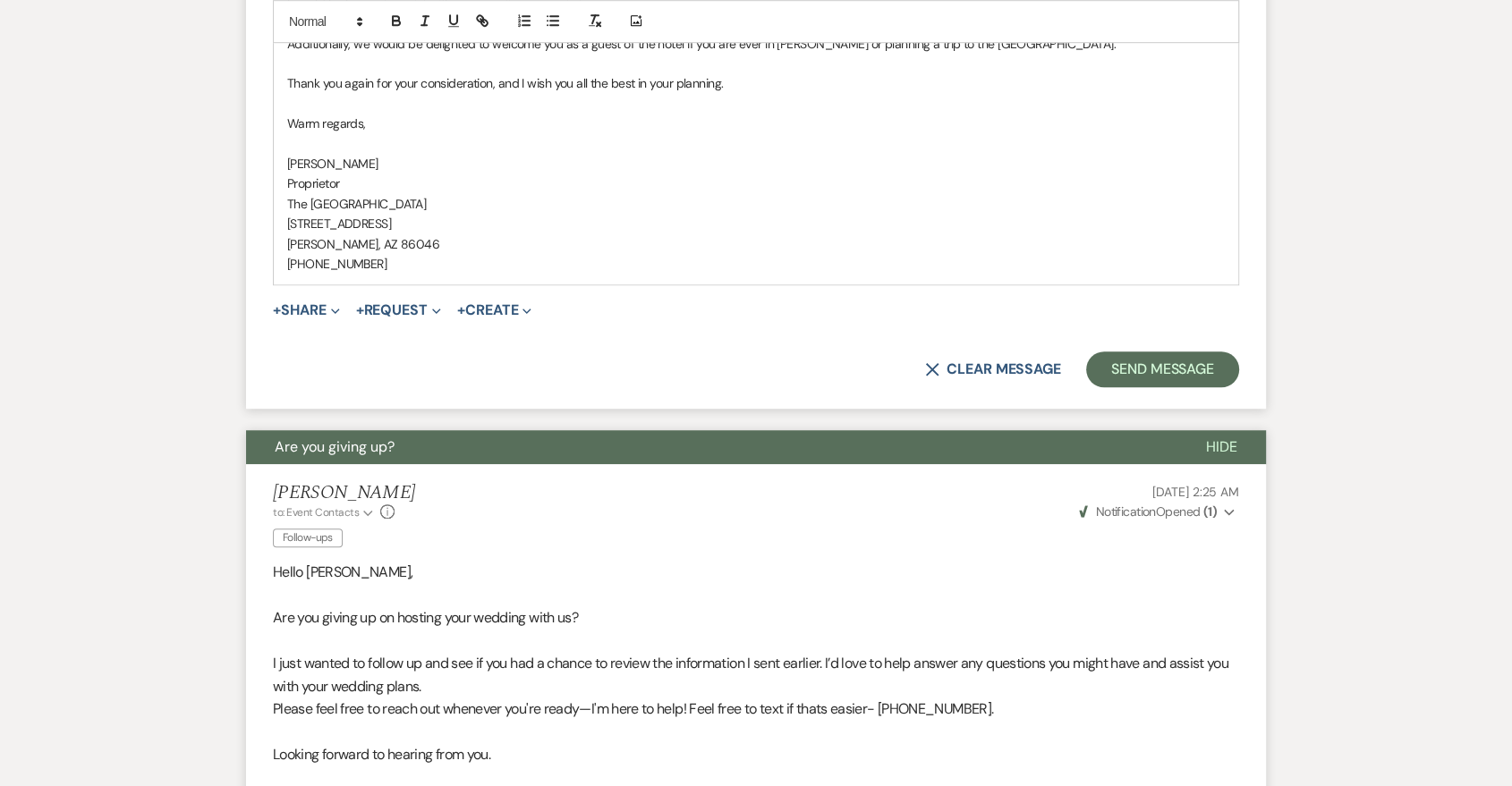
scroll to position [964, 0]
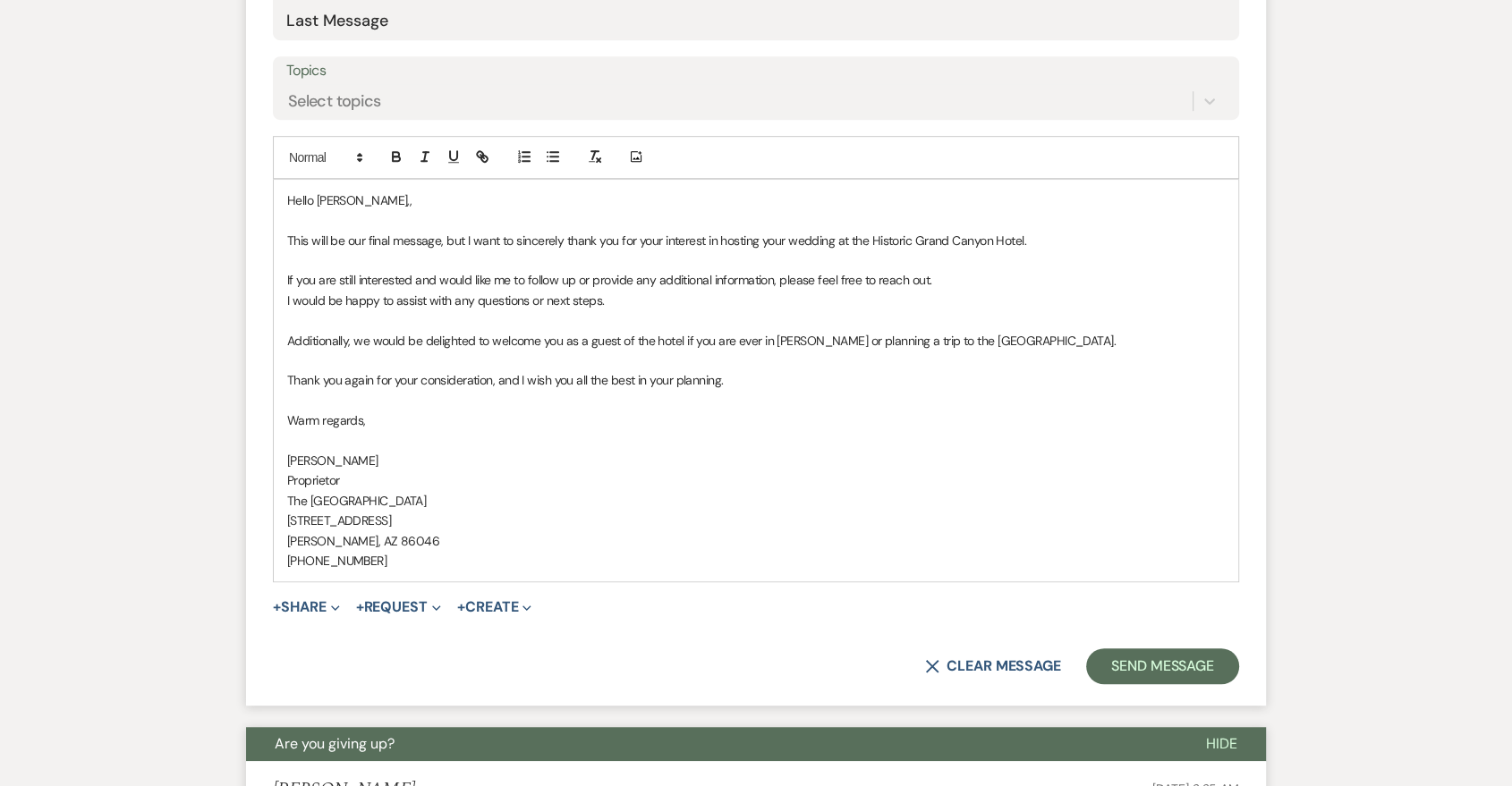
click at [409, 209] on p "Hello [PERSON_NAME],," at bounding box center [755, 200] width 937 height 19
click at [1193, 668] on button "Send Message" at bounding box center [1162, 666] width 153 height 36
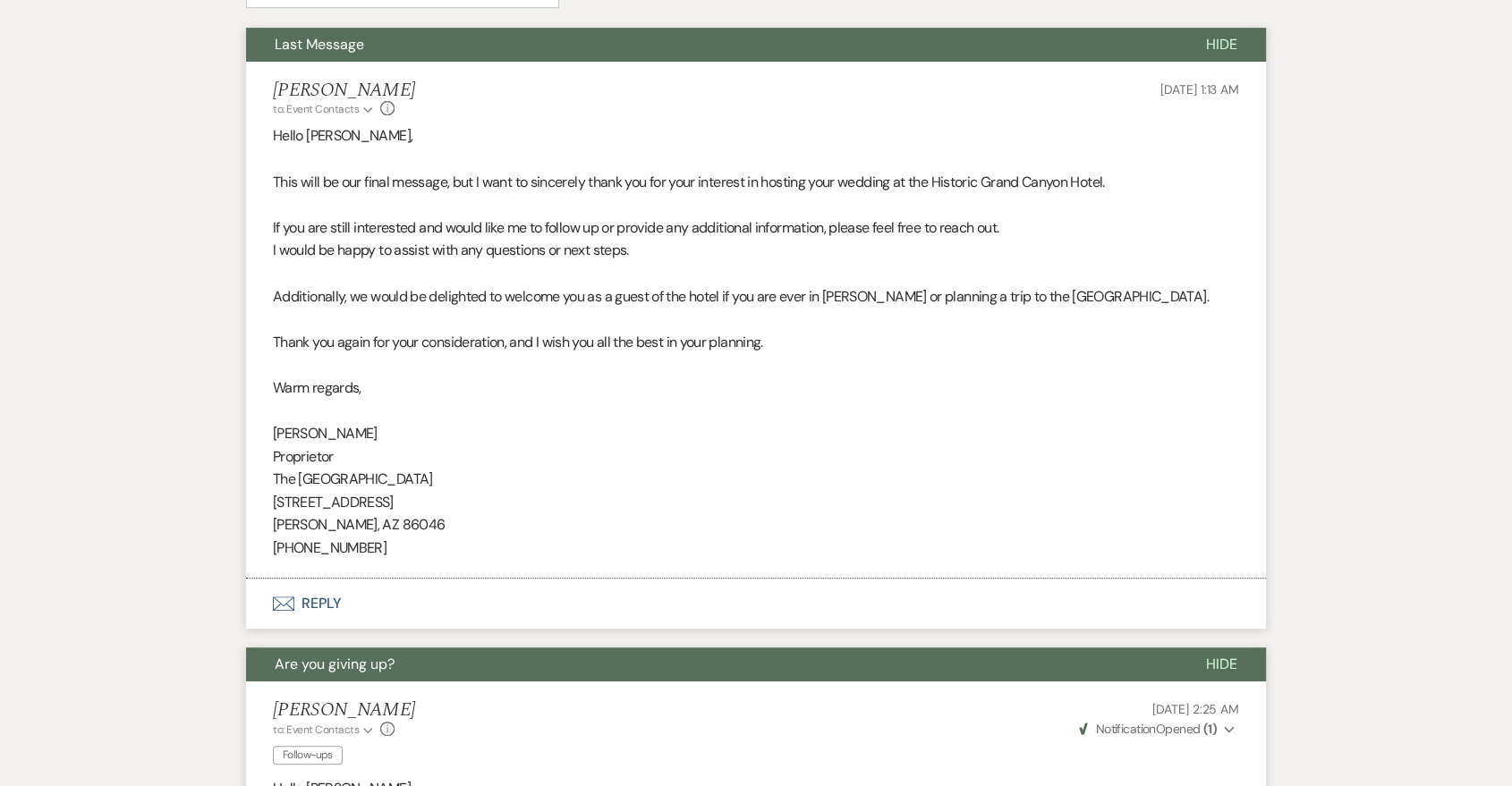
scroll to position [628, 0]
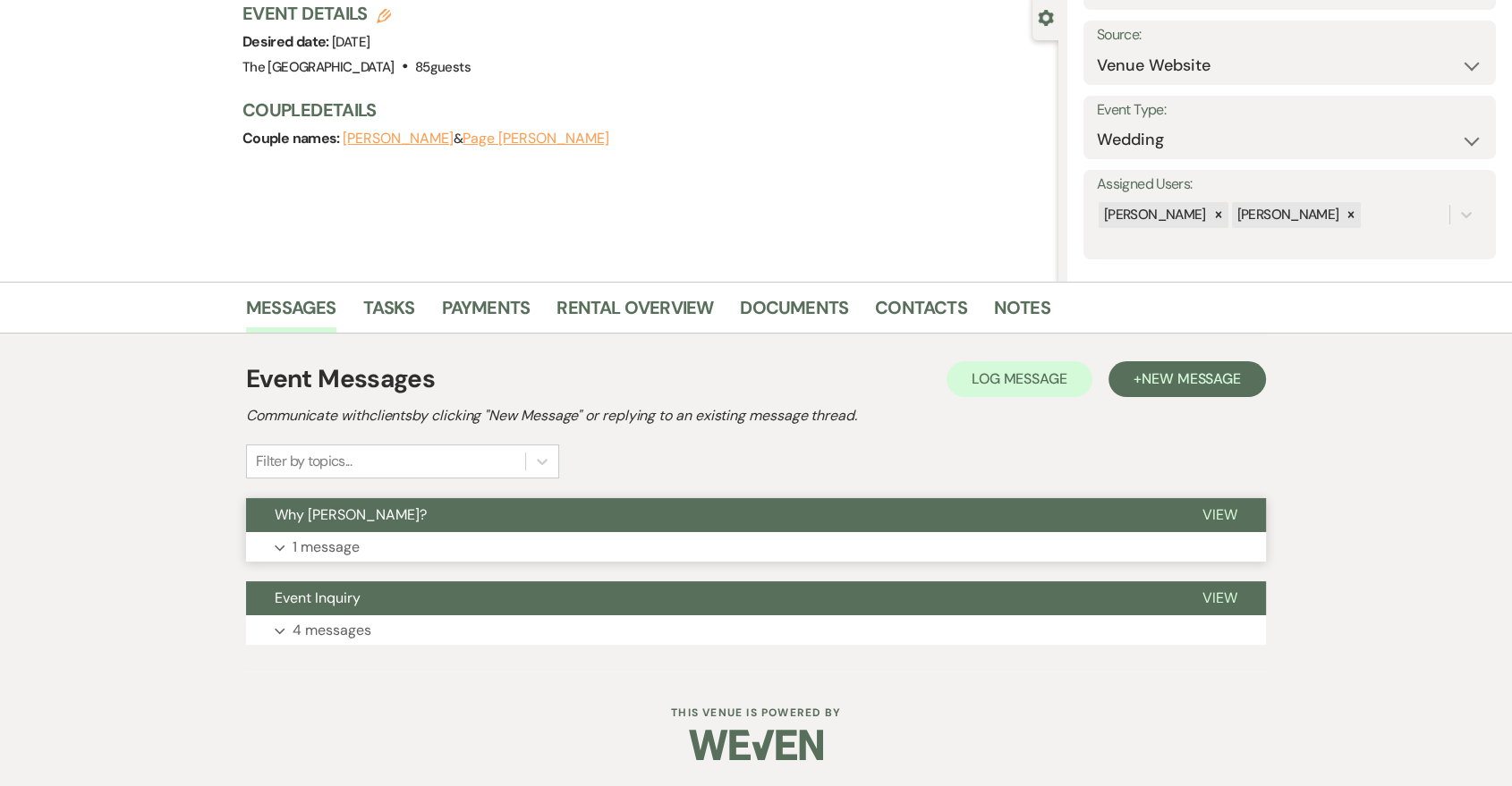
click at [537, 548] on button "Expand 1 message" at bounding box center [756, 547] width 1020 height 30
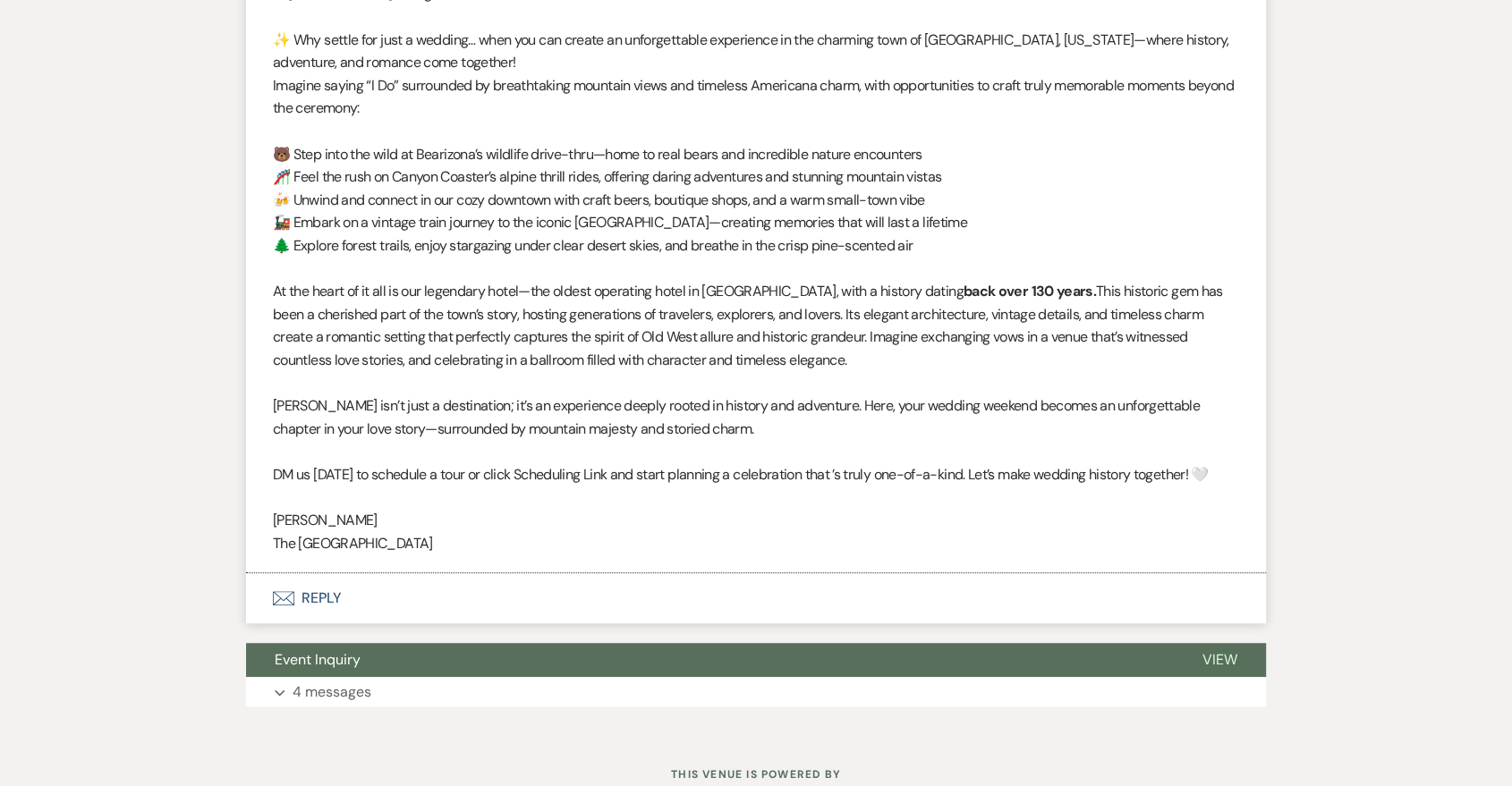
scroll to position [830, 0]
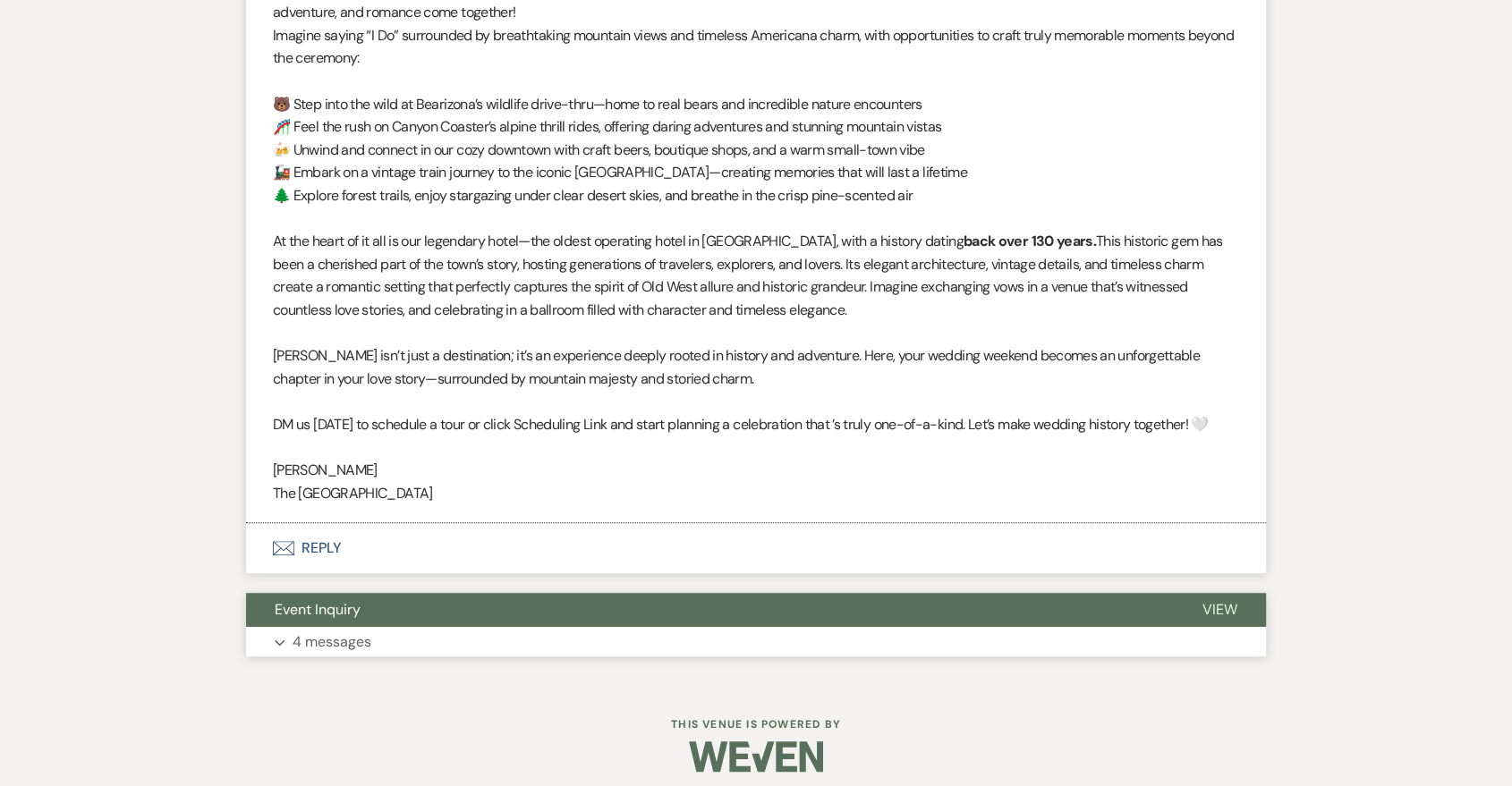
click at [524, 652] on button "Expand 4 messages" at bounding box center [756, 642] width 1020 height 30
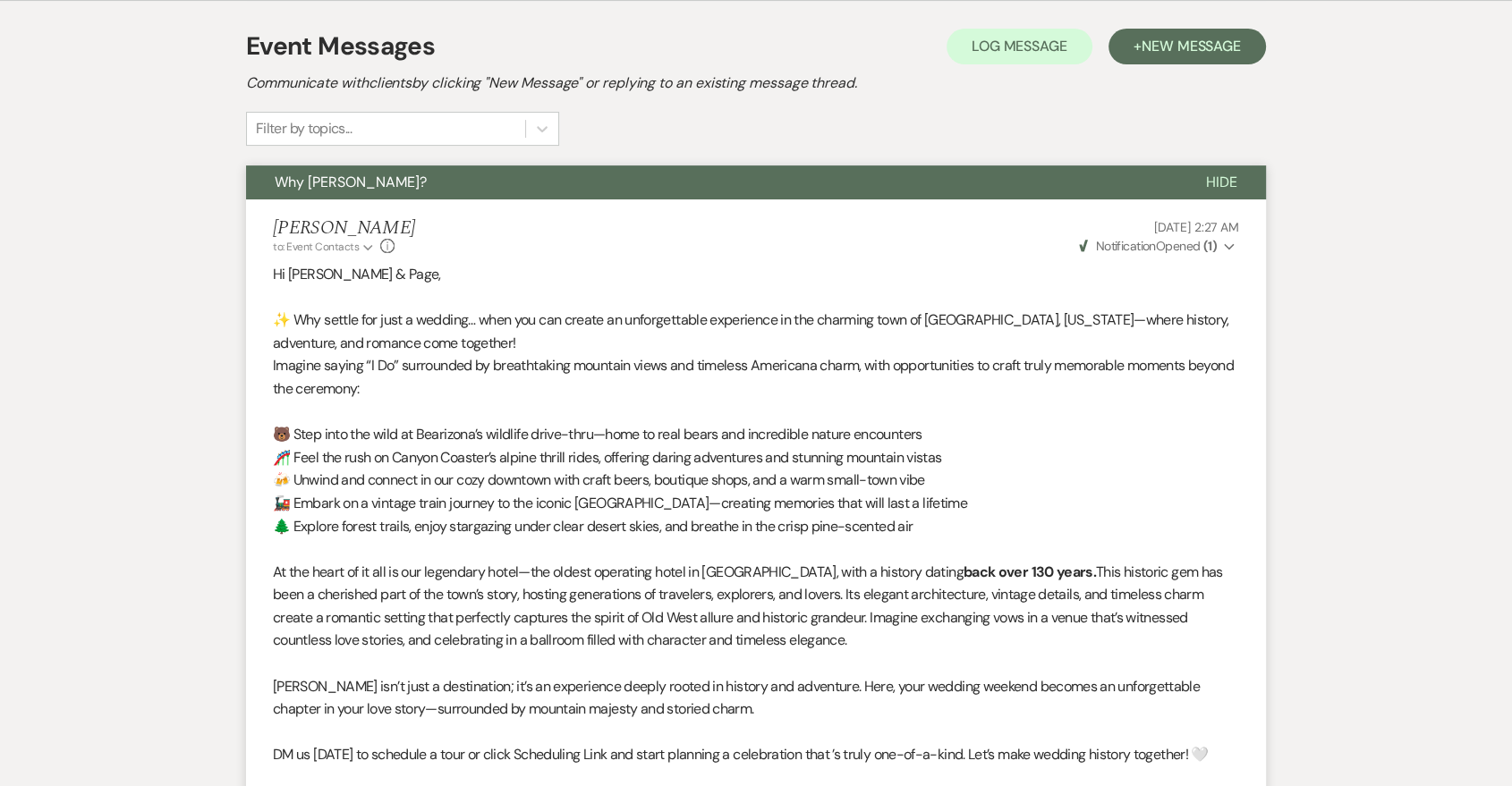
scroll to position [169, 0]
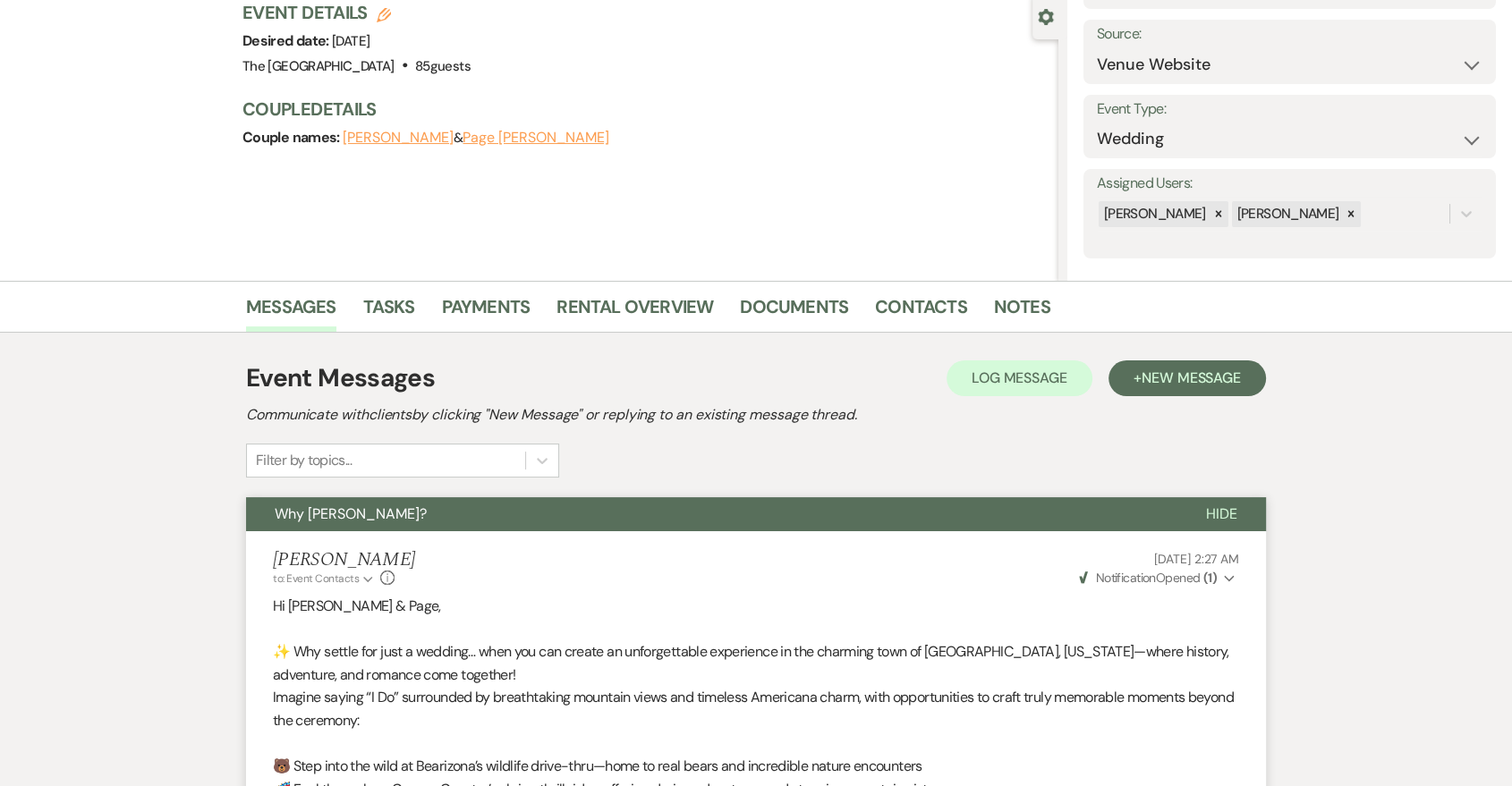
click at [1210, 396] on div "Event Messages Log Log Message + New Message" at bounding box center [756, 378] width 1020 height 38
click at [1206, 383] on span "New Message" at bounding box center [1191, 377] width 99 height 19
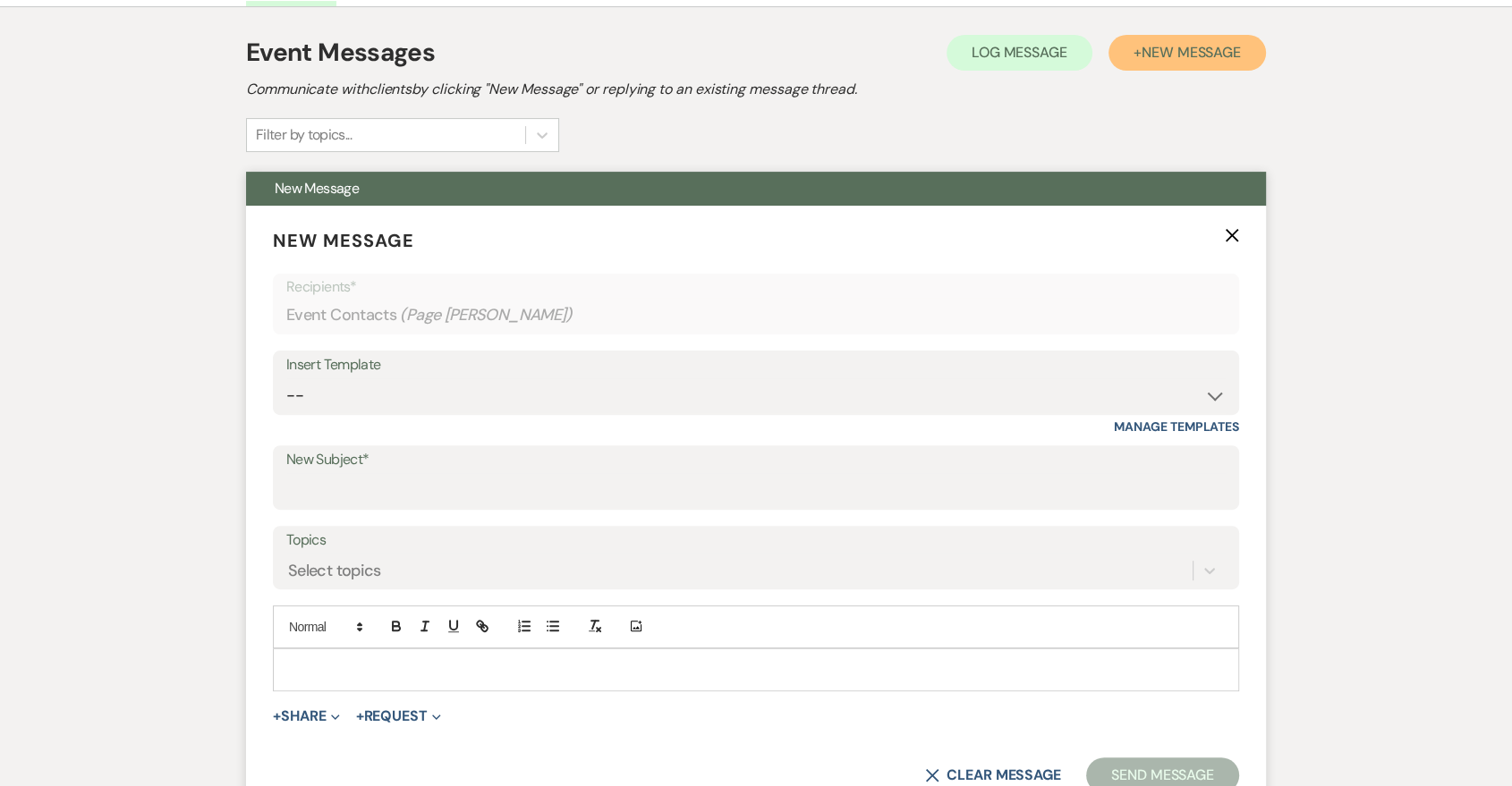
scroll to position [500, 0]
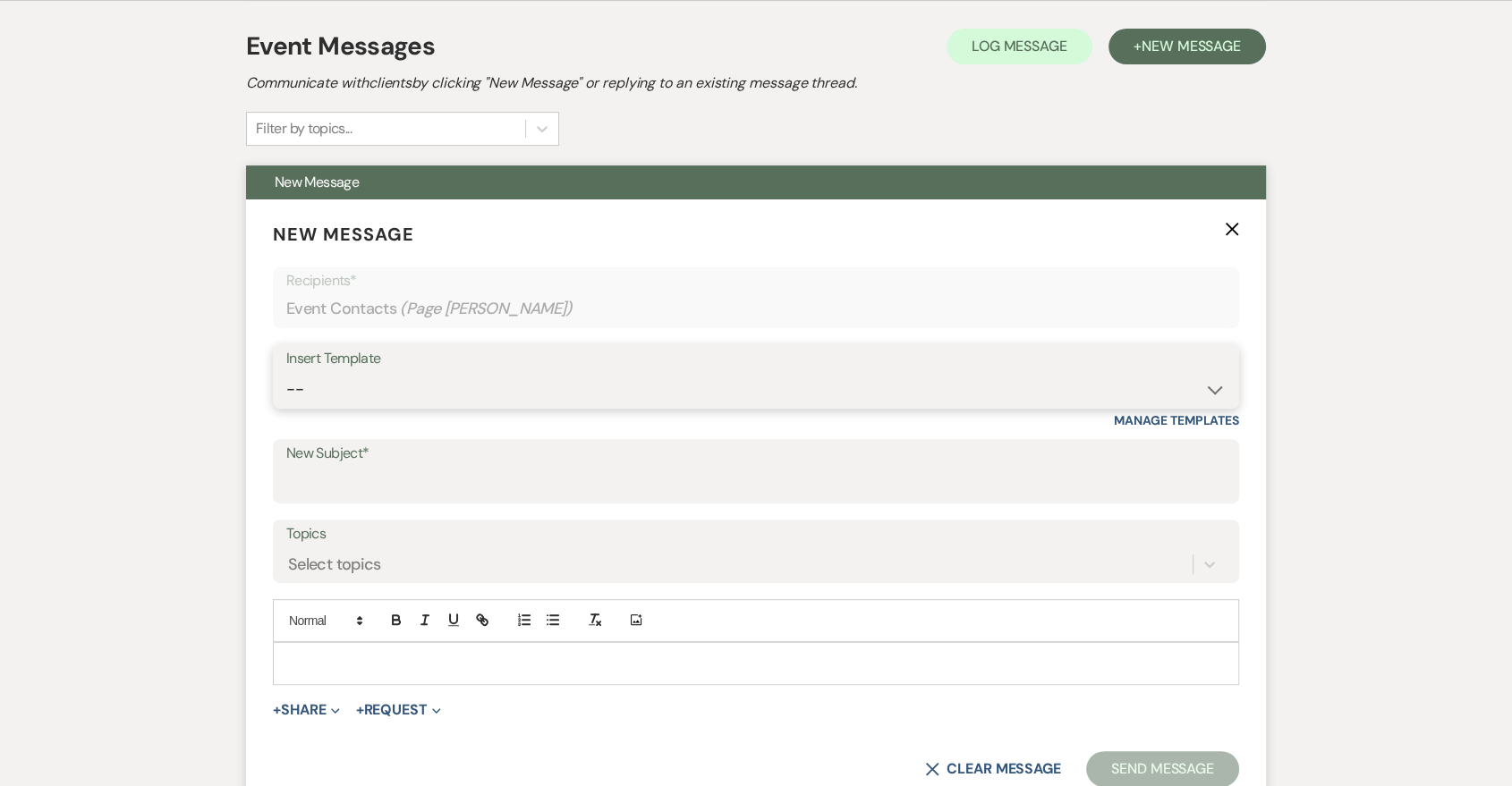
click at [680, 377] on select "-- Last Message Are you giving up-text us Magic of [PERSON_NAME]" at bounding box center [755, 389] width 939 height 35
click at [641, 359] on div "Insert Template" at bounding box center [755, 359] width 939 height 26
click at [634, 385] on select "-- Last Message Are you giving up-text us Magic of [PERSON_NAME]" at bounding box center [755, 389] width 939 height 35
select select "6164"
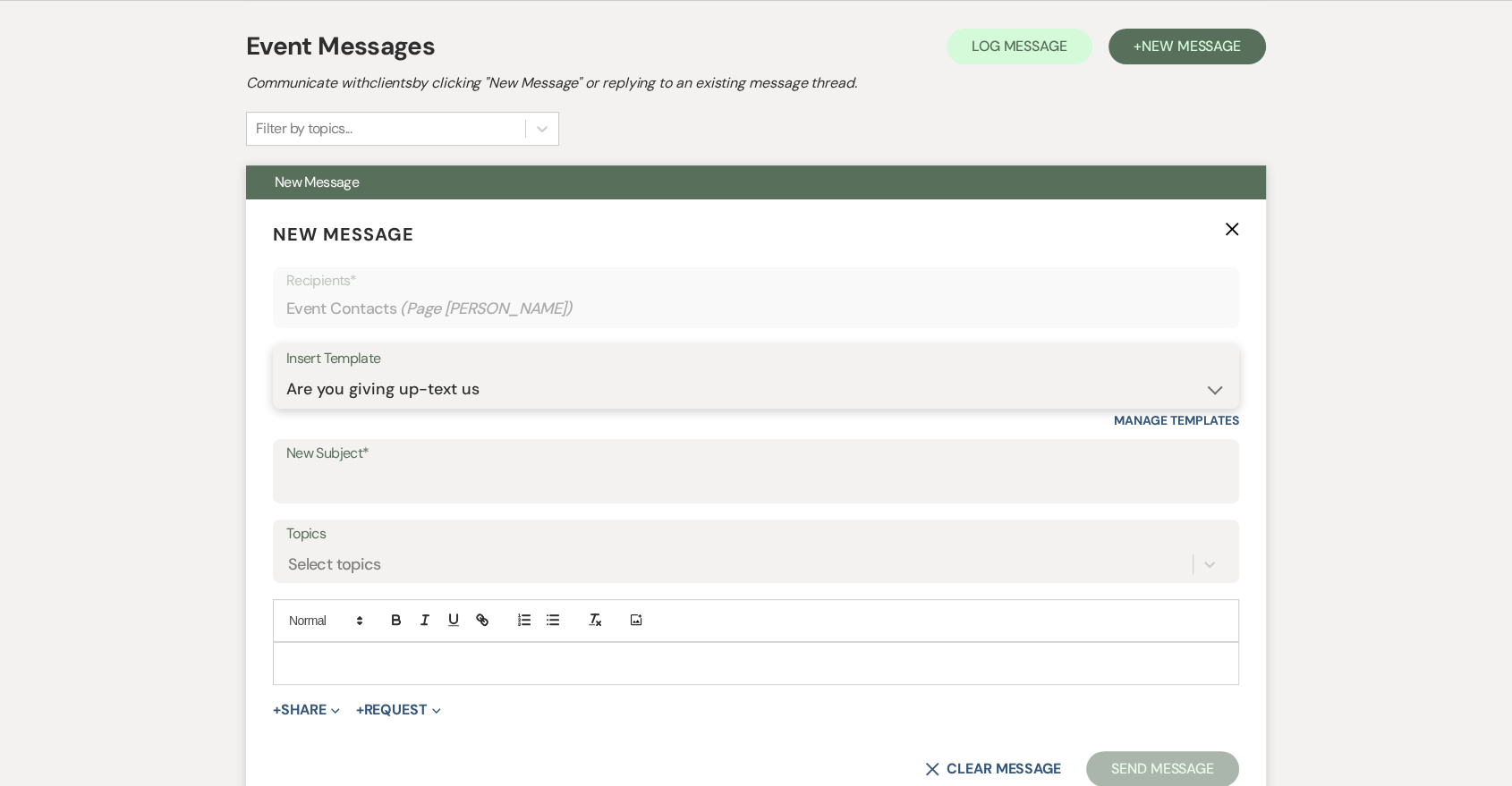
click at [286, 372] on select "-- Last Message Are you giving up-text us Magic of [PERSON_NAME]" at bounding box center [755, 389] width 939 height 35
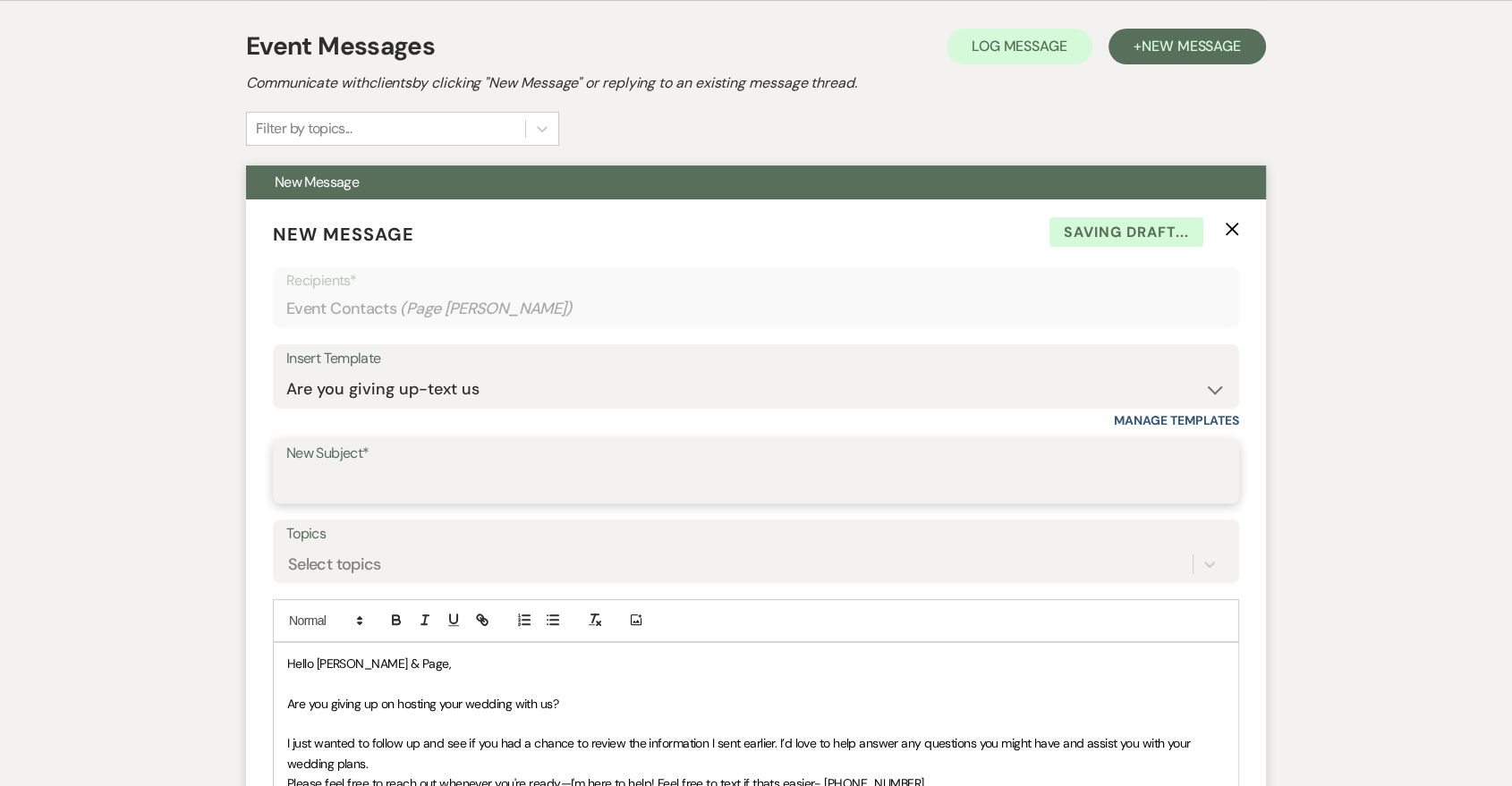
click at [523, 493] on input "New Subject*" at bounding box center [755, 485] width 939 height 35
type input "Are you giving up?"
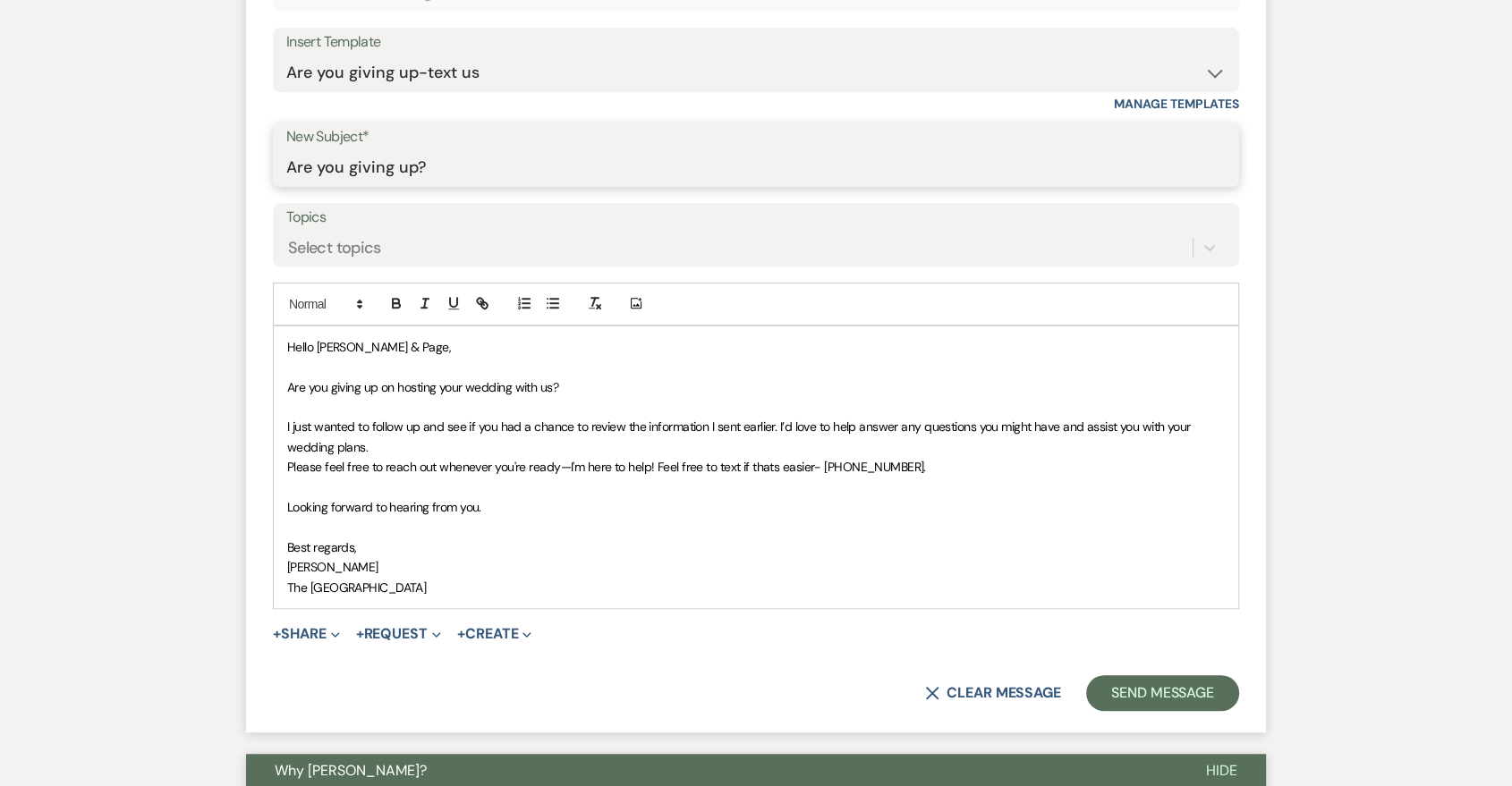
scroll to position [830, 0]
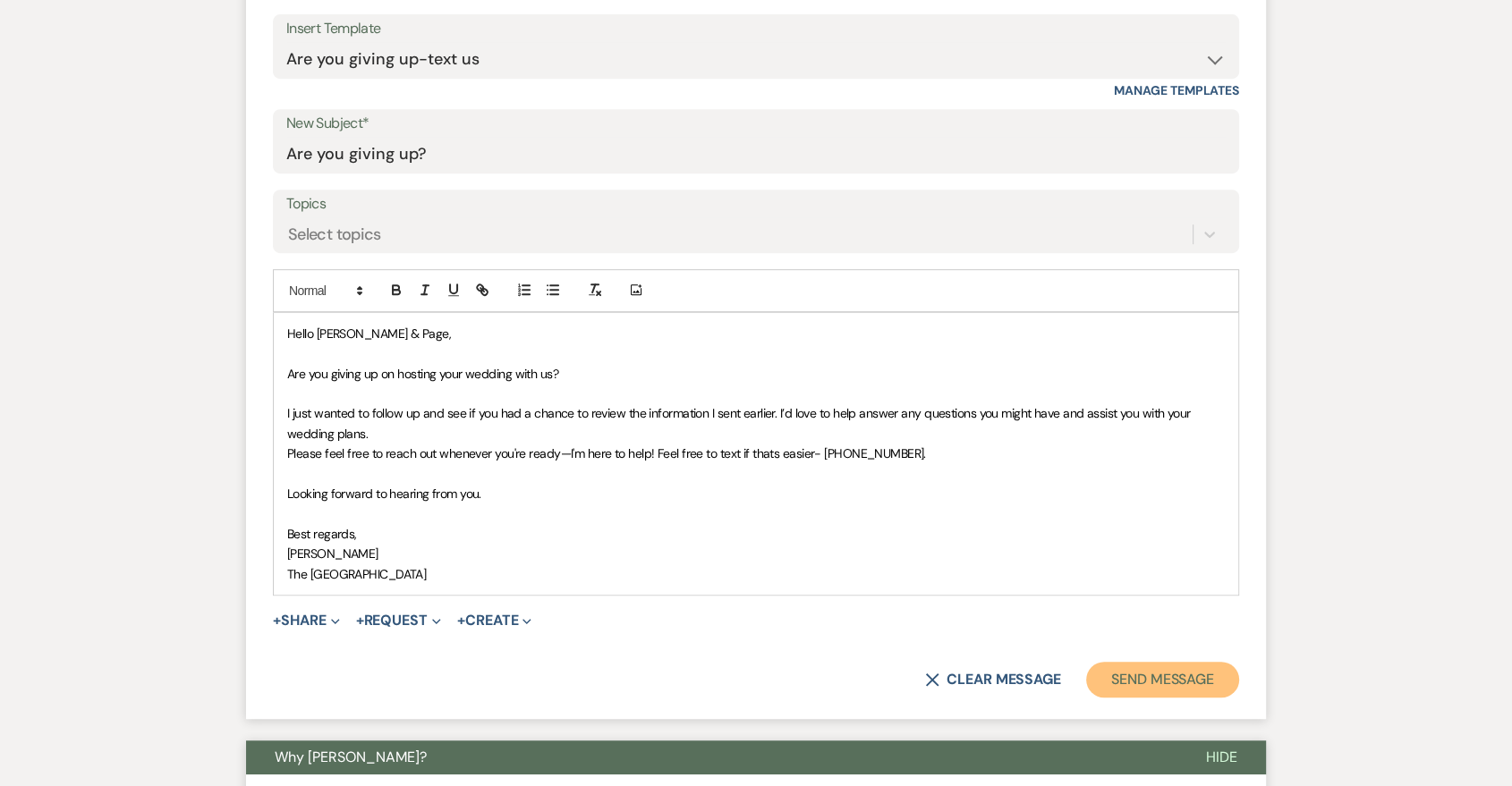
click at [1150, 681] on button "Send Message" at bounding box center [1162, 680] width 153 height 36
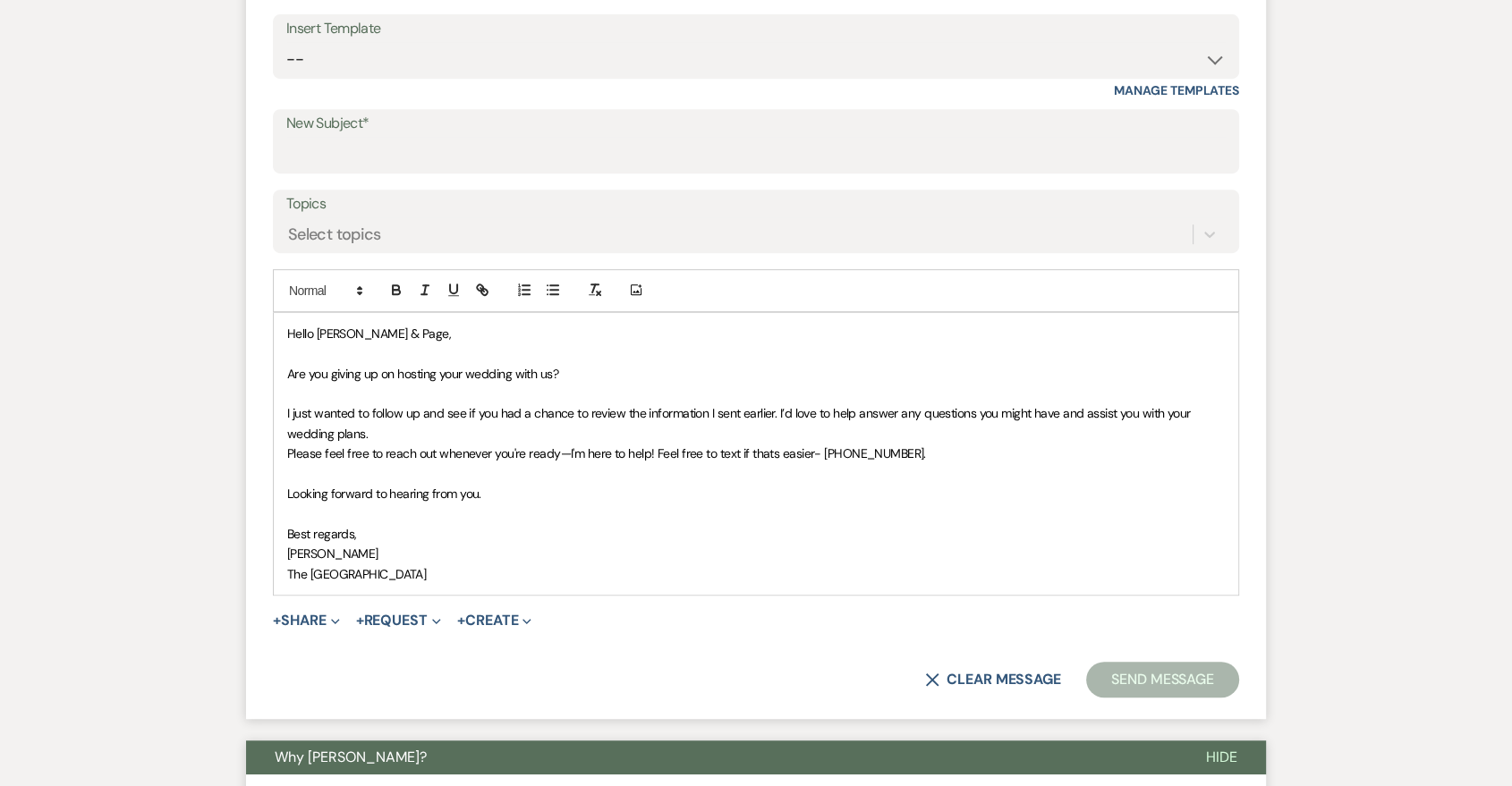
scroll to position [165, 0]
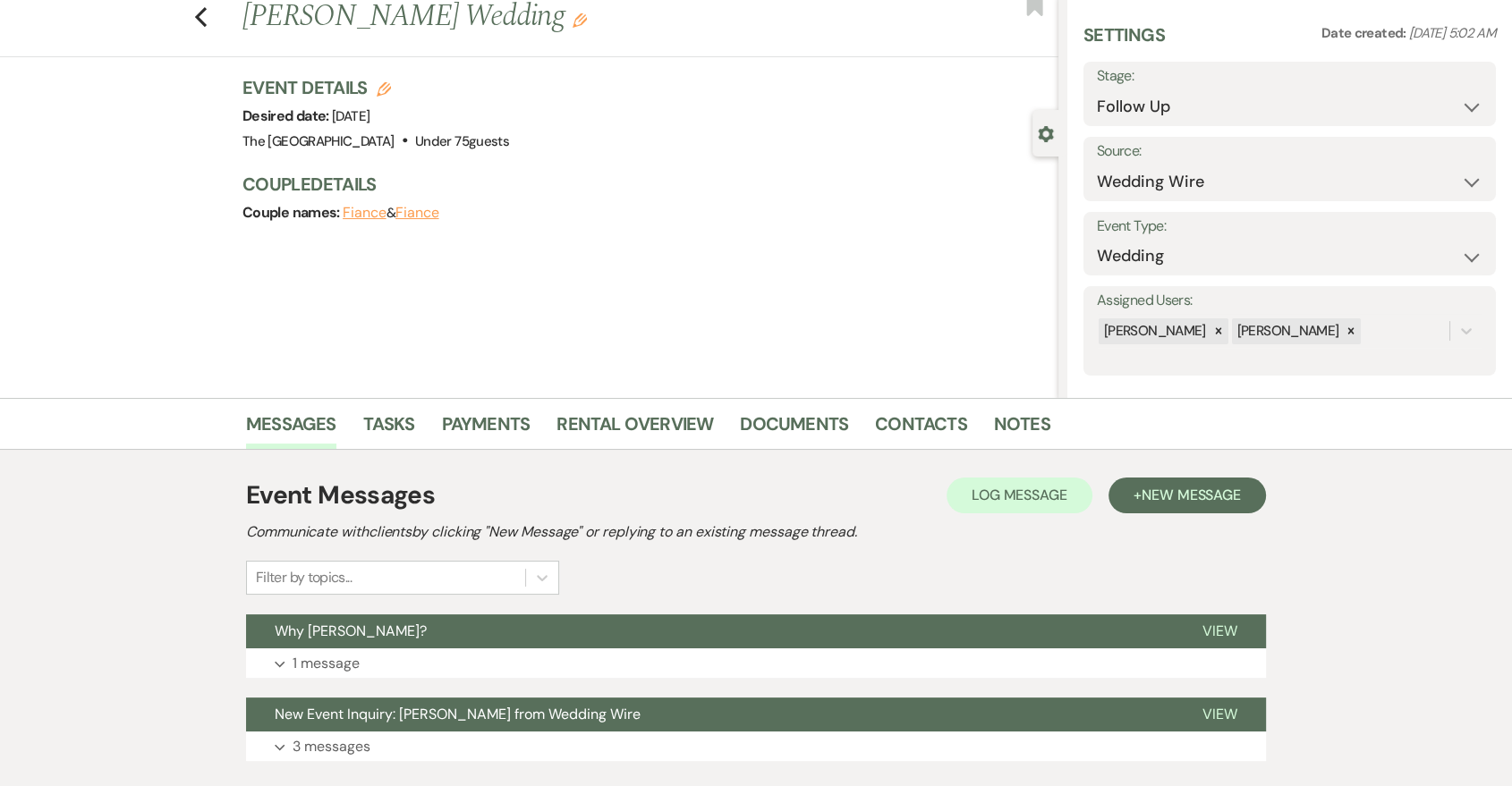
scroll to position [168, 0]
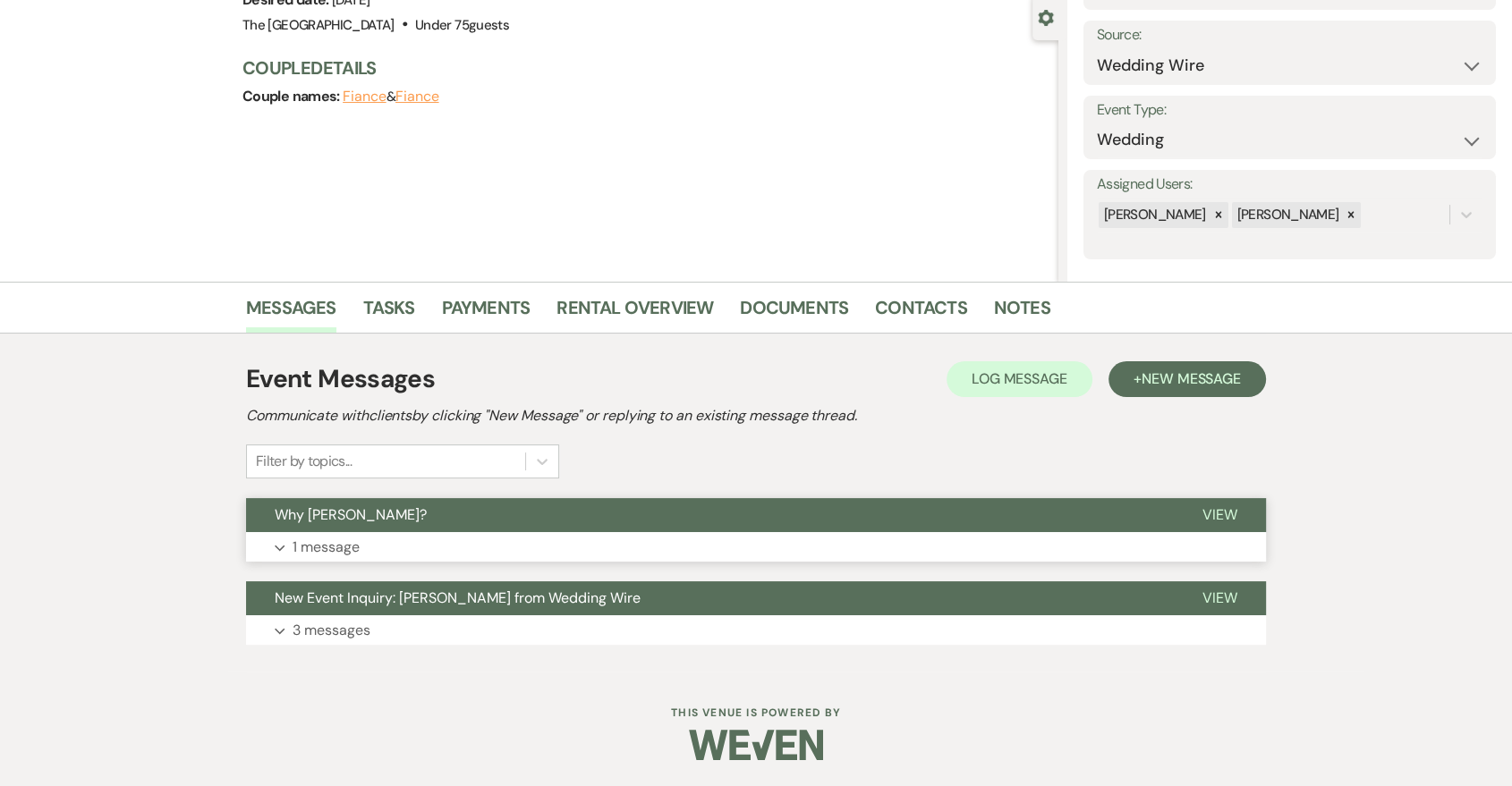
click at [535, 543] on button "Expand 1 message" at bounding box center [756, 547] width 1020 height 30
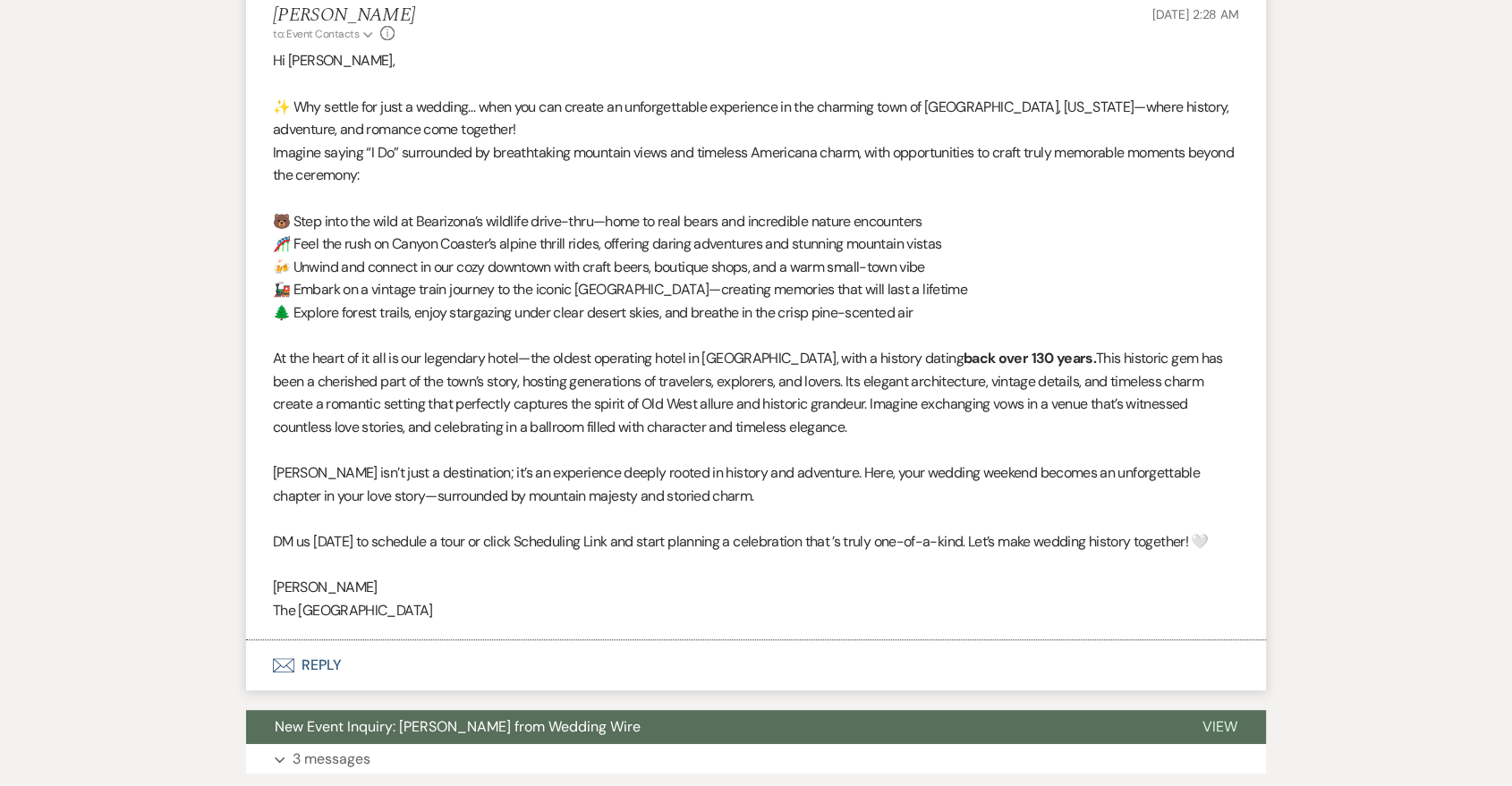
scroll to position [830, 0]
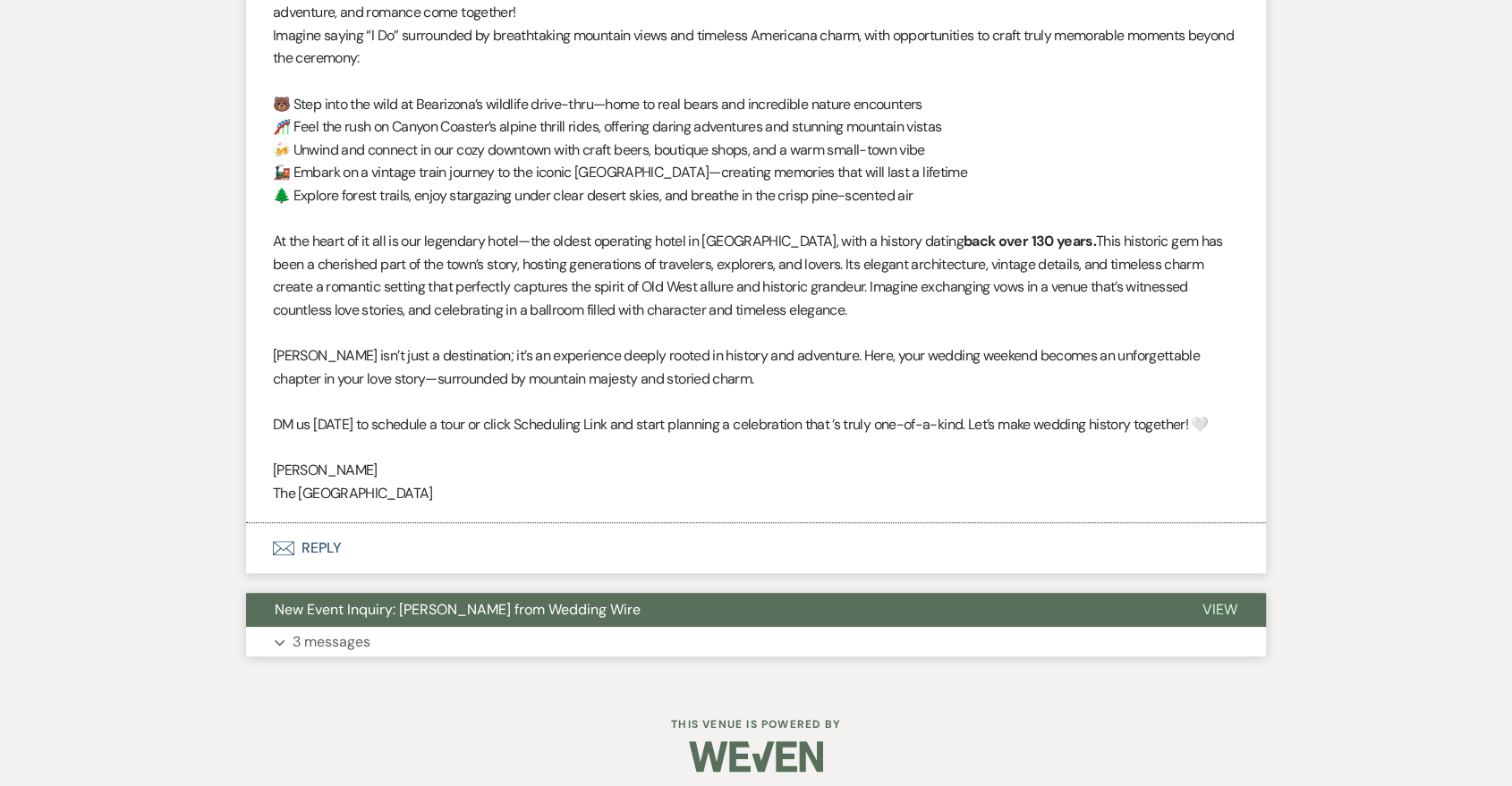
click at [475, 641] on button "Expand 3 messages" at bounding box center [756, 642] width 1020 height 30
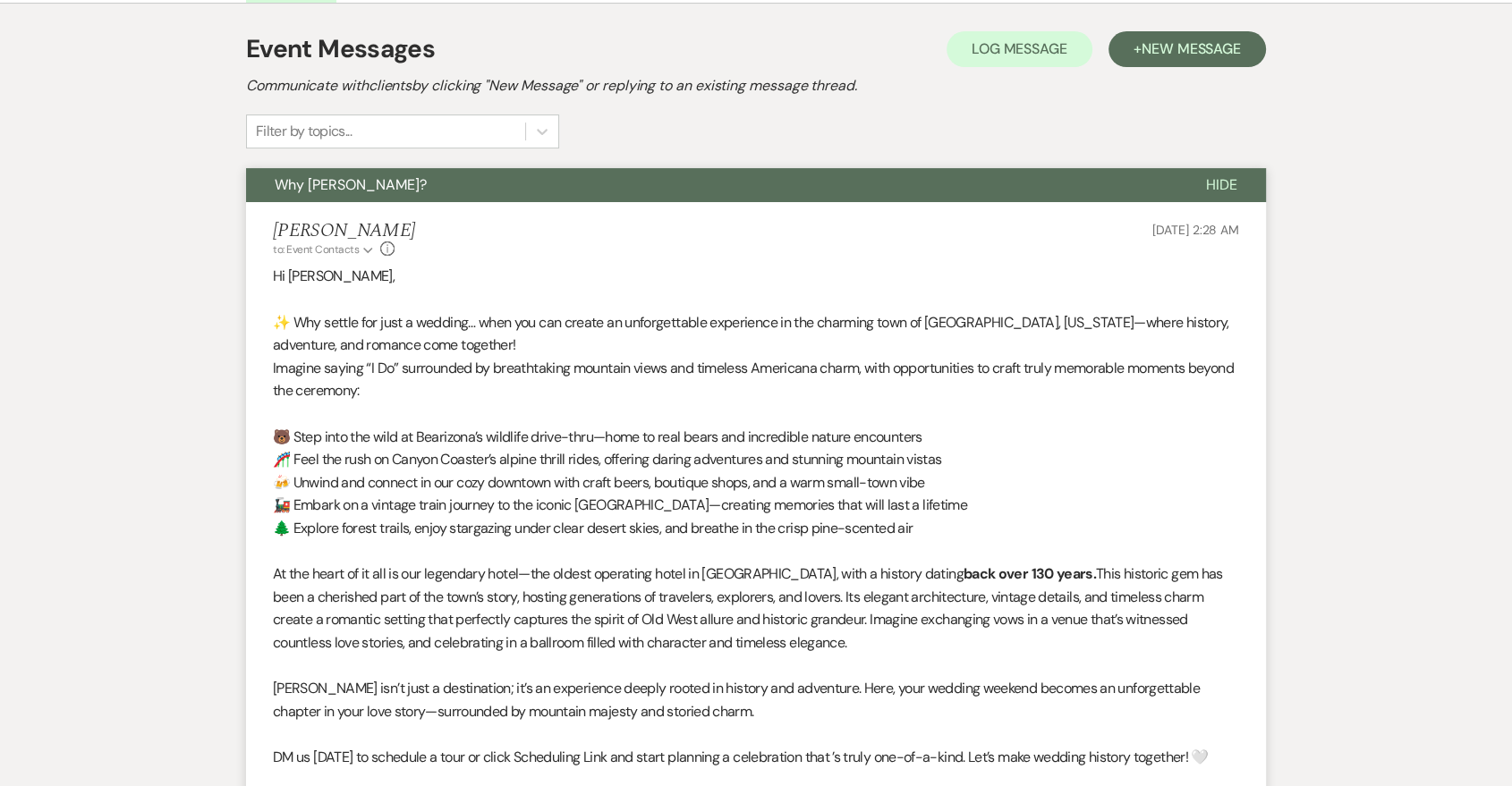
scroll to position [168, 0]
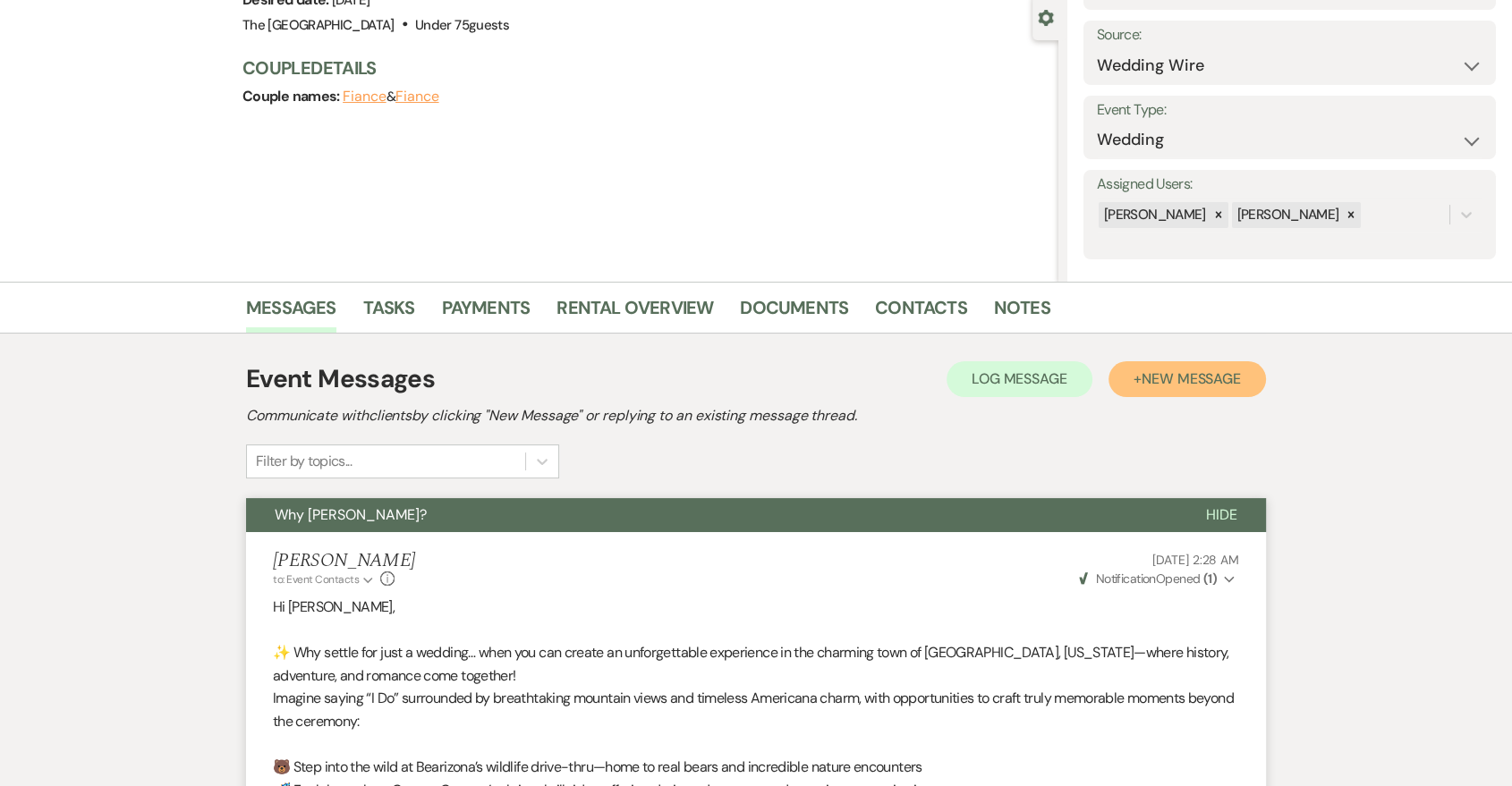
click at [1253, 370] on button "+ New Message" at bounding box center [1188, 378] width 158 height 36
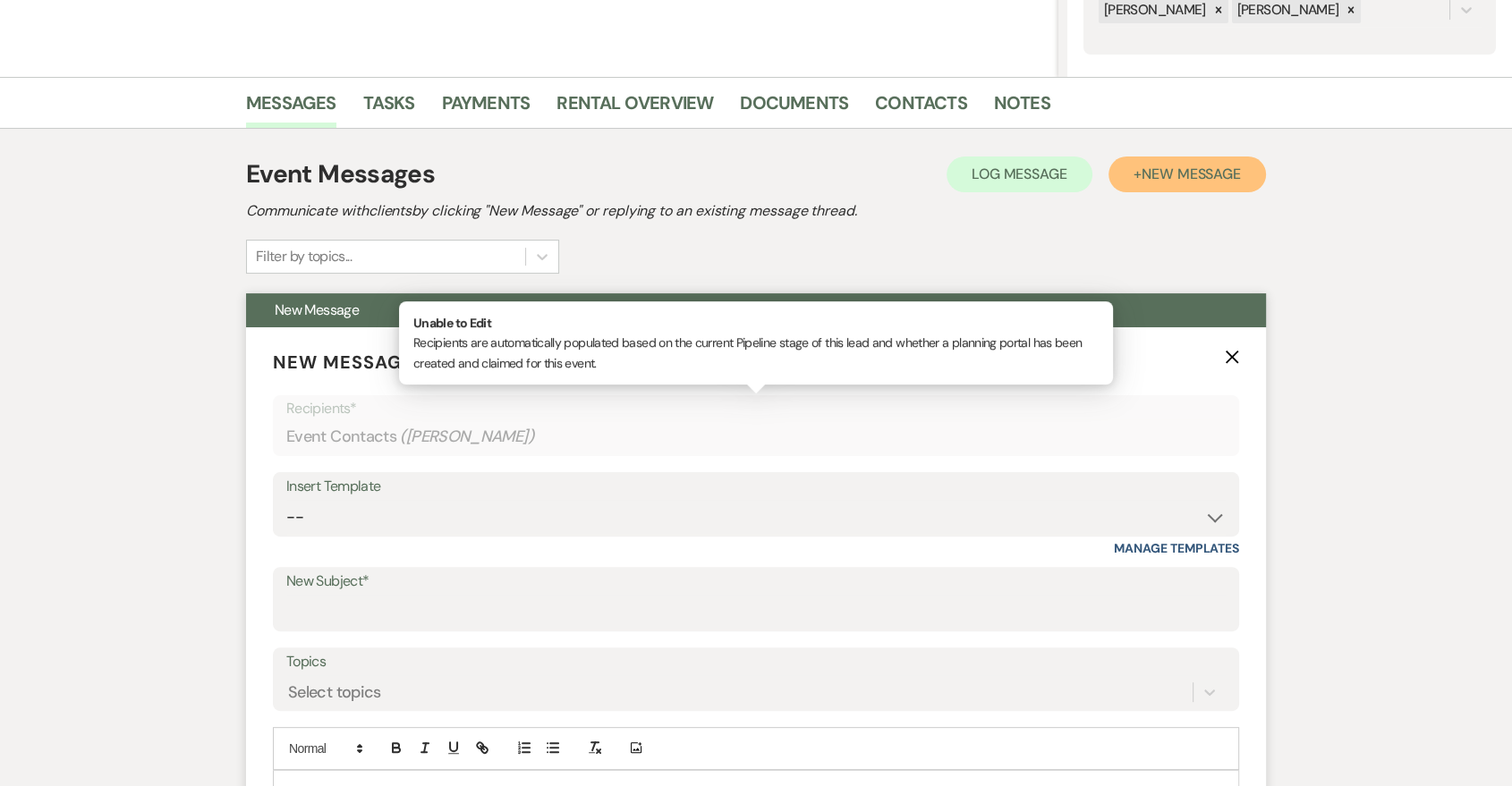
scroll to position [499, 0]
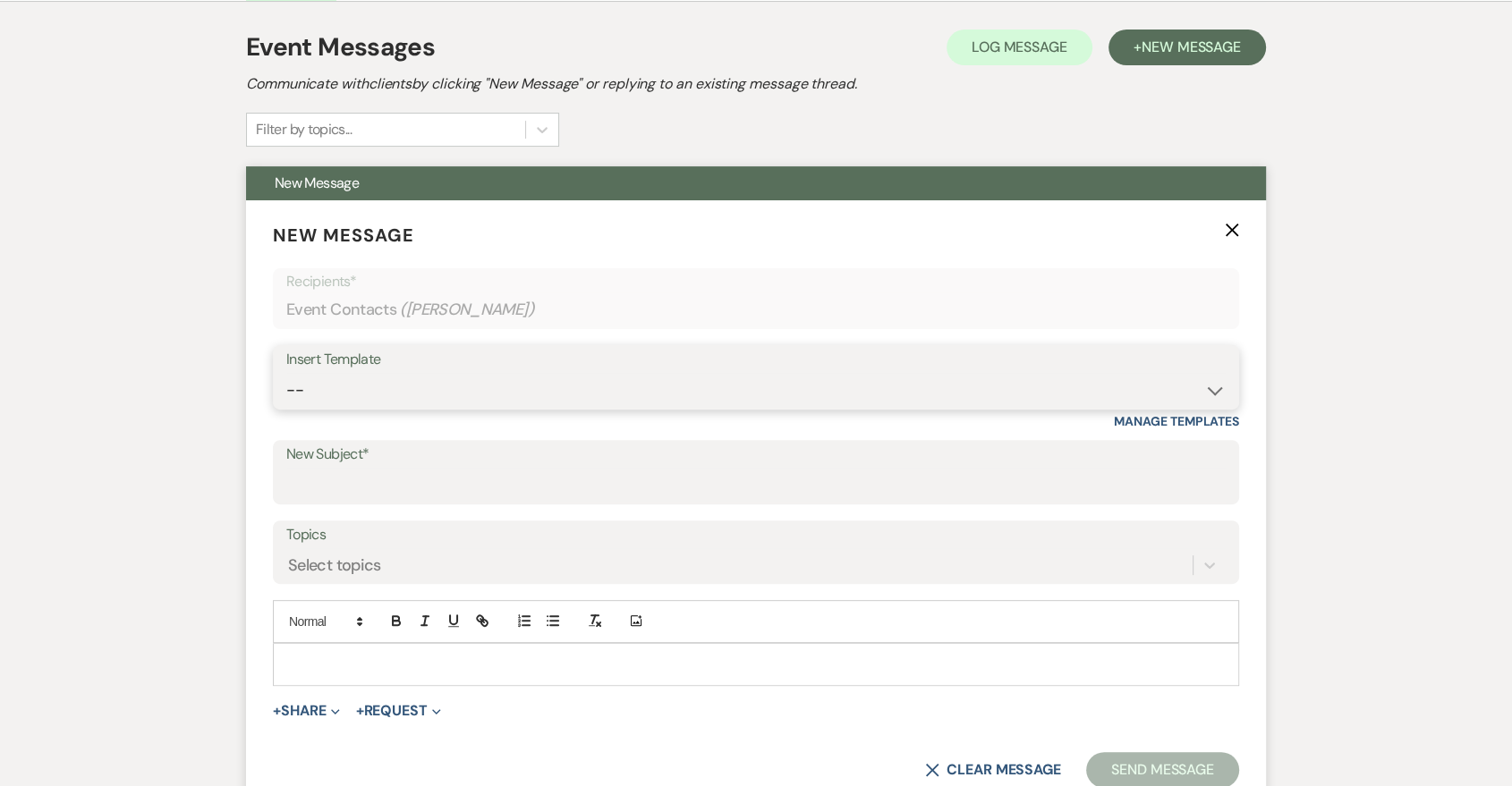
click at [662, 398] on select "-- Last Message Are you giving up-text us Magic of [PERSON_NAME]" at bounding box center [755, 390] width 939 height 35
select select "6164"
click at [286, 373] on select "-- Last Message Are you giving up-text us Magic of [PERSON_NAME]" at bounding box center [755, 390] width 939 height 35
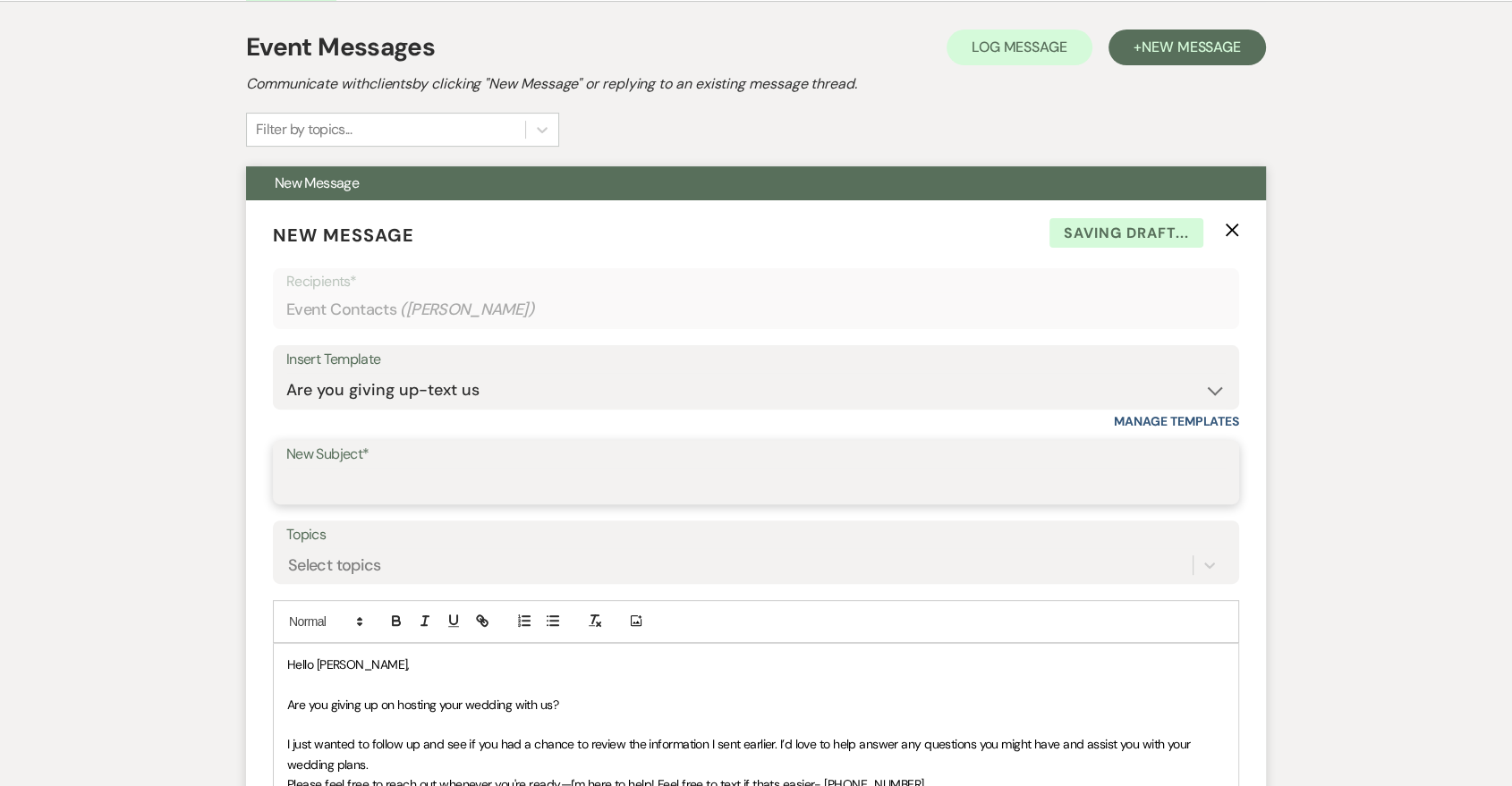
click at [464, 485] on input "New Subject*" at bounding box center [755, 486] width 939 height 35
type input "Are you giving up?"
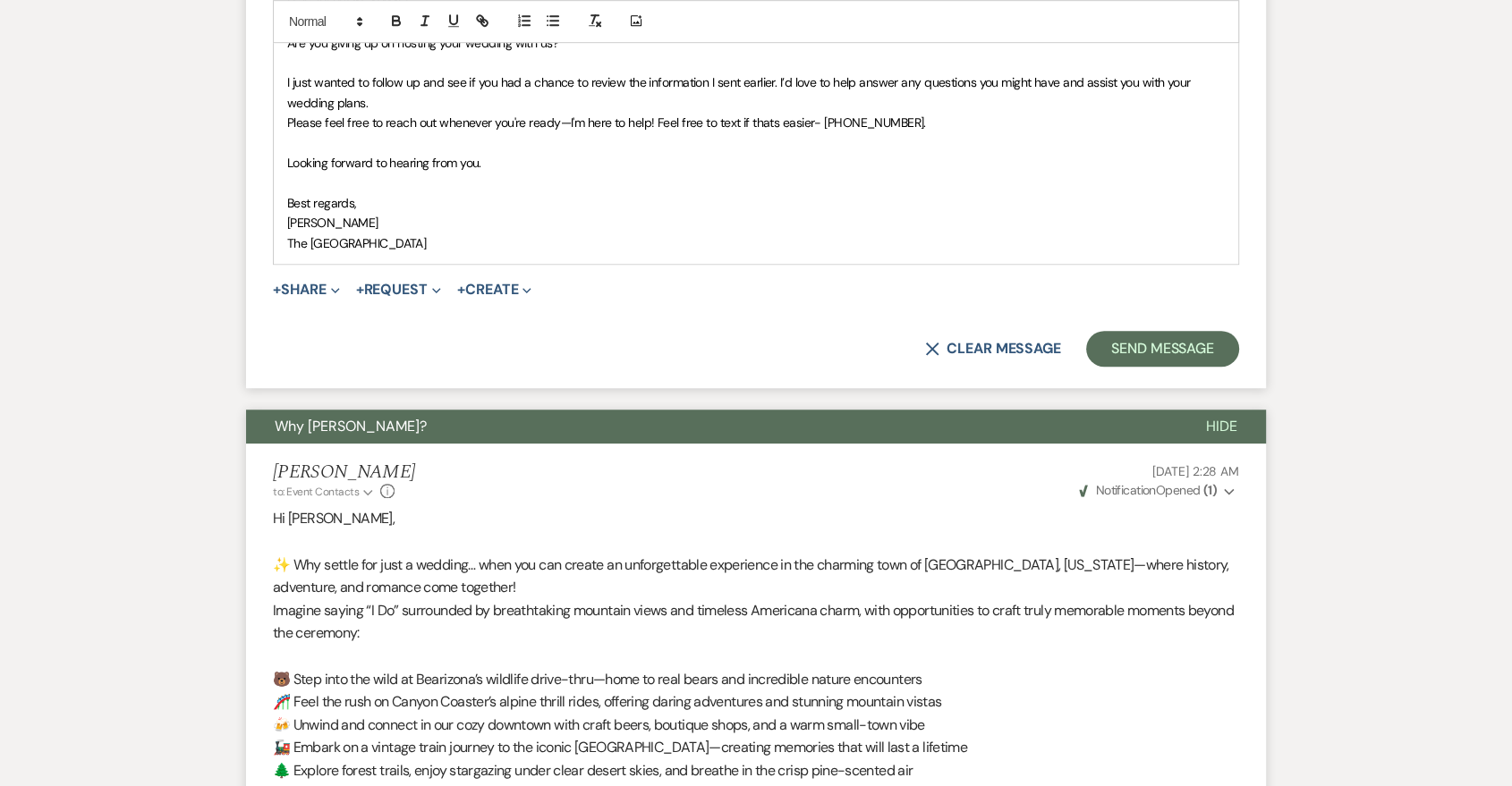
scroll to position [830, 0]
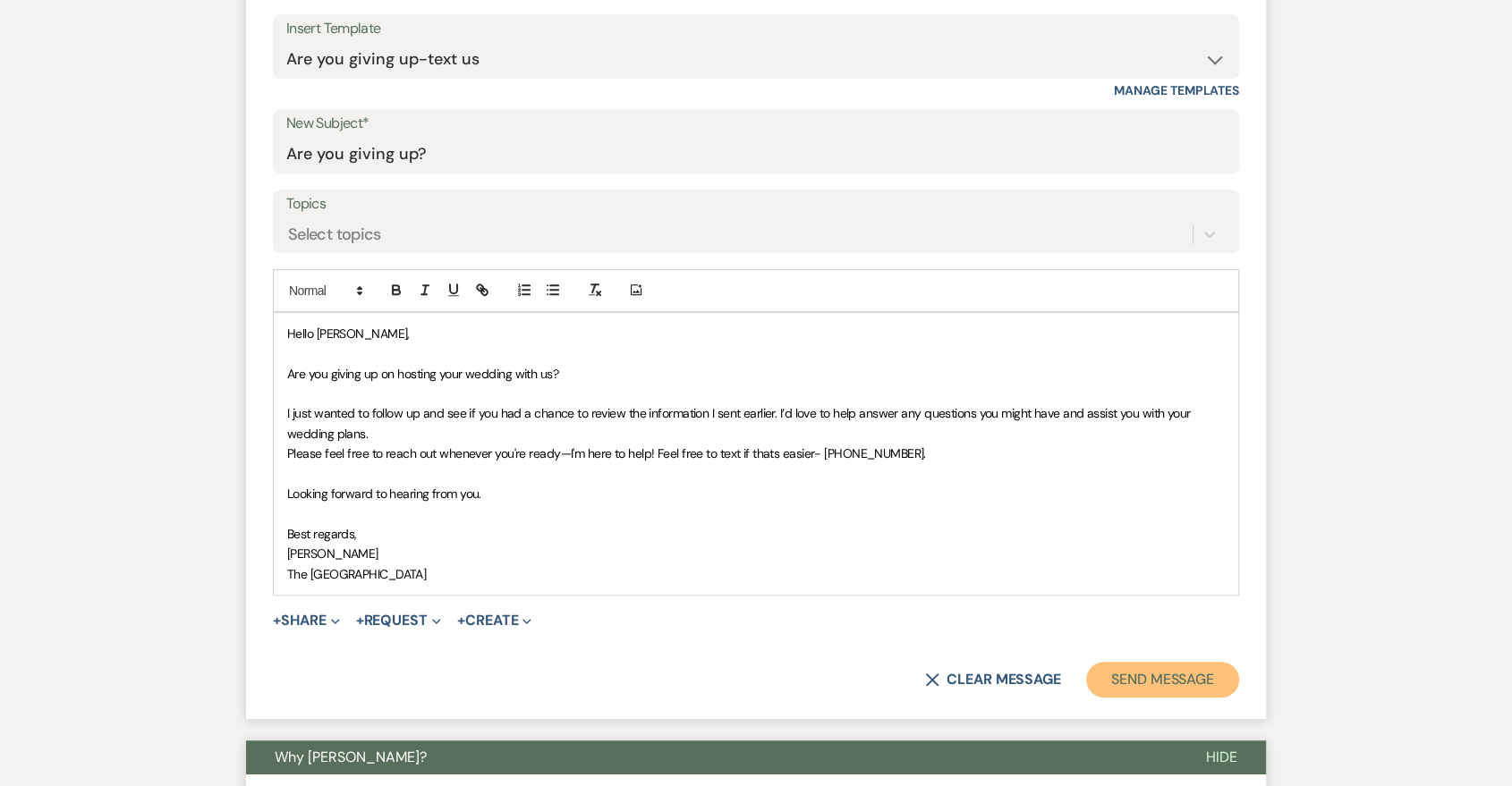
click at [1181, 668] on button "Send Message" at bounding box center [1162, 680] width 153 height 36
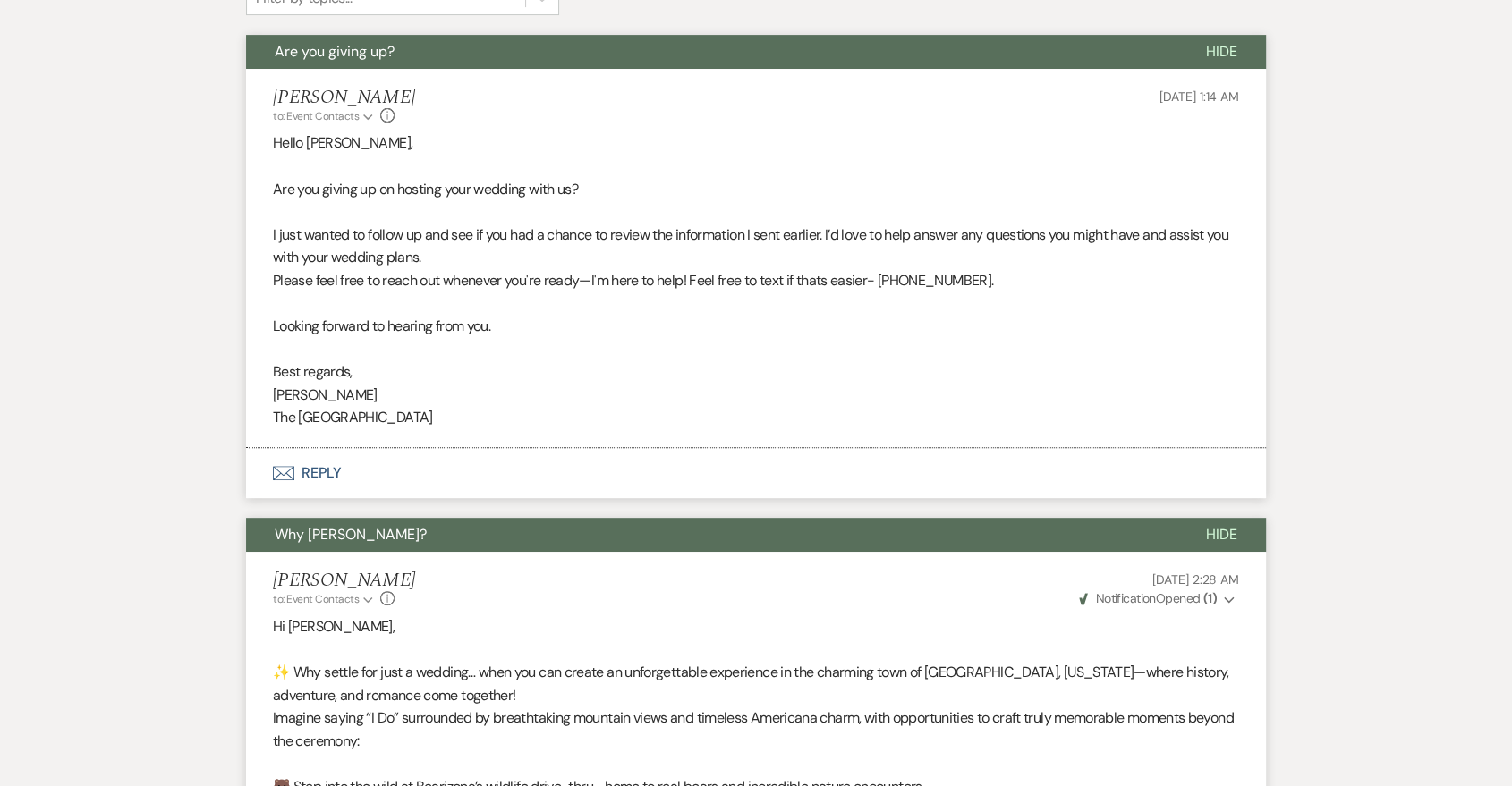
scroll to position [0, 0]
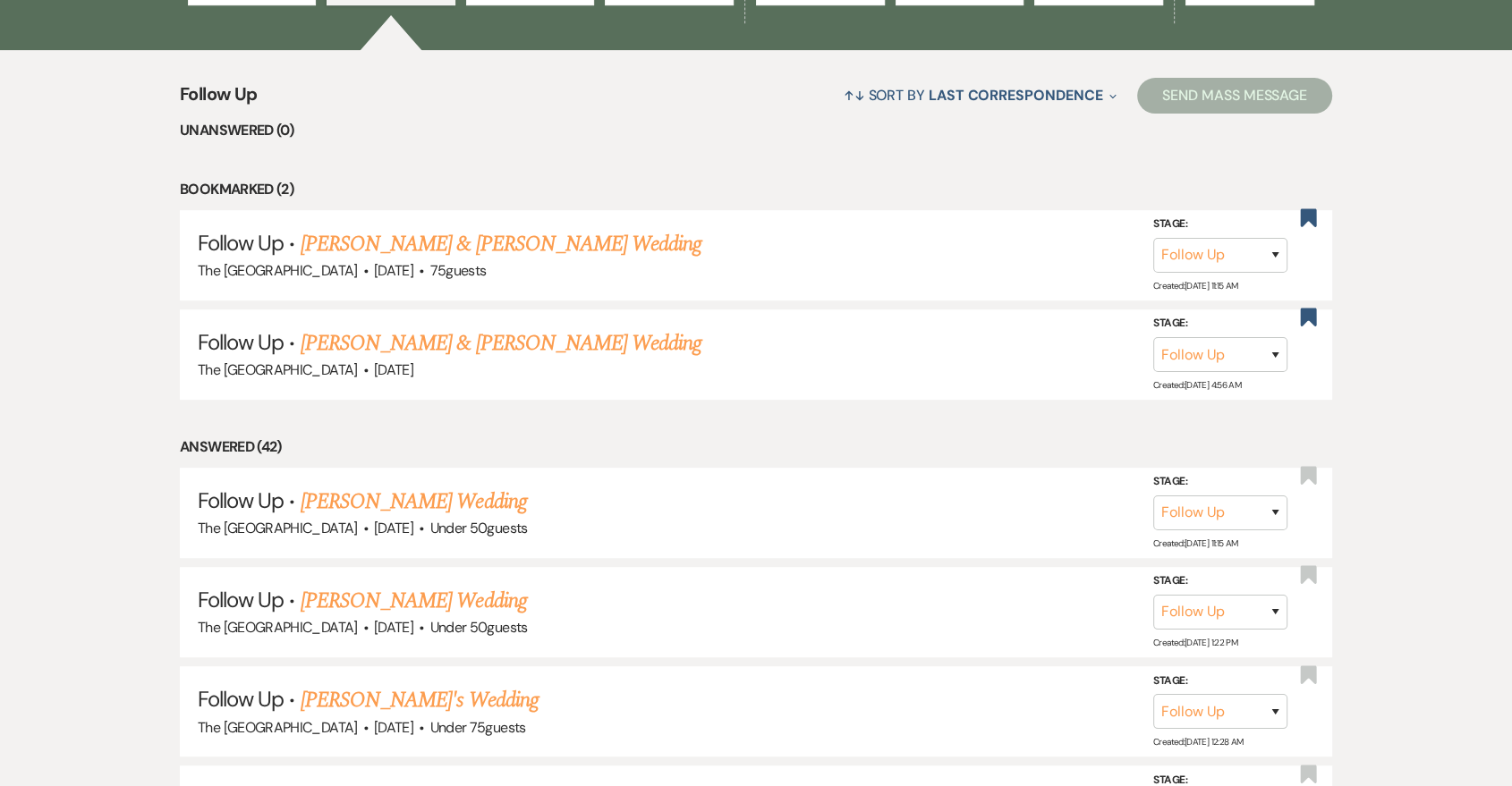
drag, startPoint x: 397, startPoint y: 515, endPoint x: 142, endPoint y: 499, distance: 255.5
click at [665, 492] on h5 "Follow Up · Alexandria Olsen's Wedding" at bounding box center [756, 501] width 1117 height 32
drag, startPoint x: 356, startPoint y: 592, endPoint x: 5, endPoint y: 589, distance: 351.0
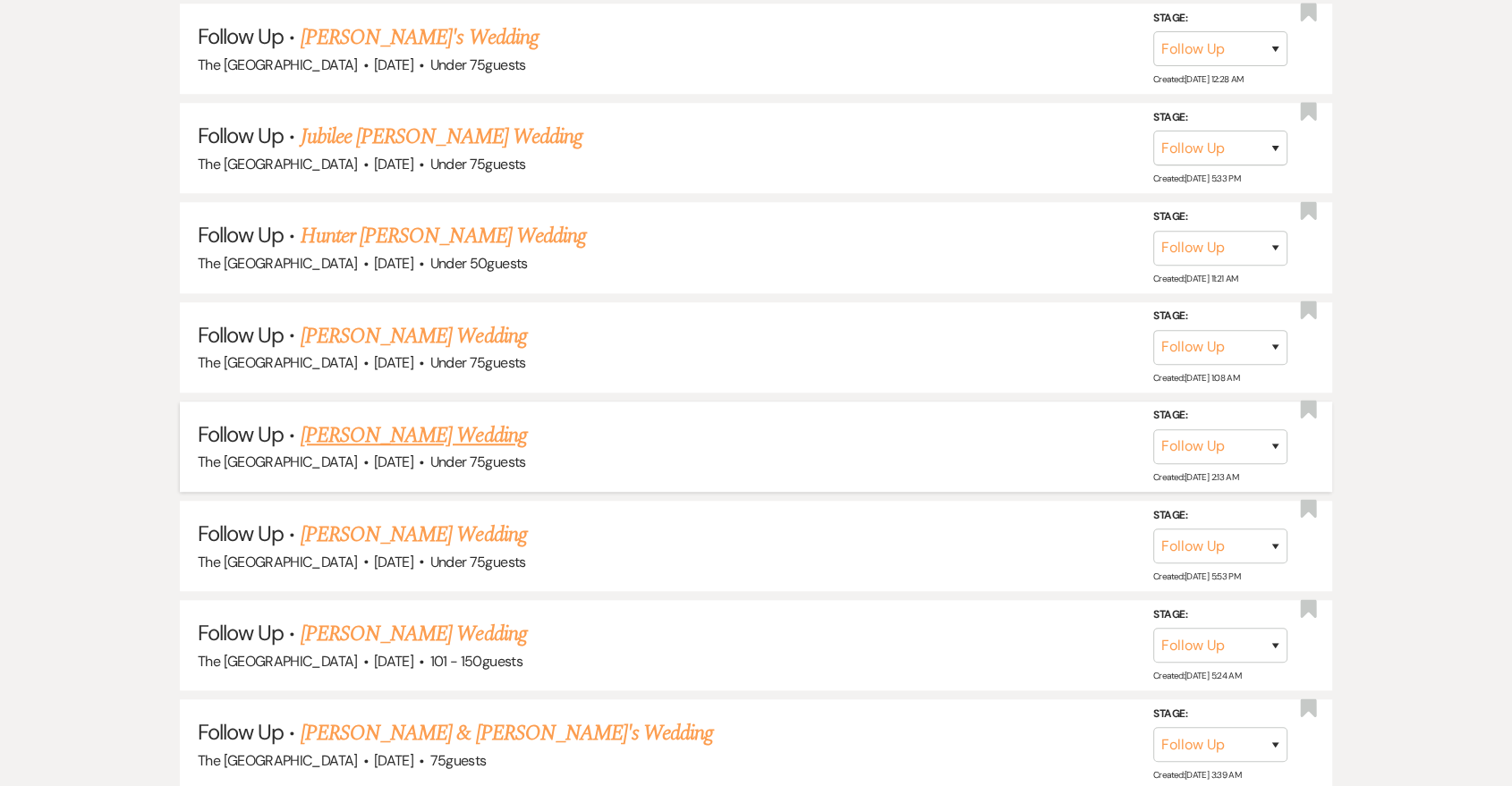
scroll to position [1654, 0]
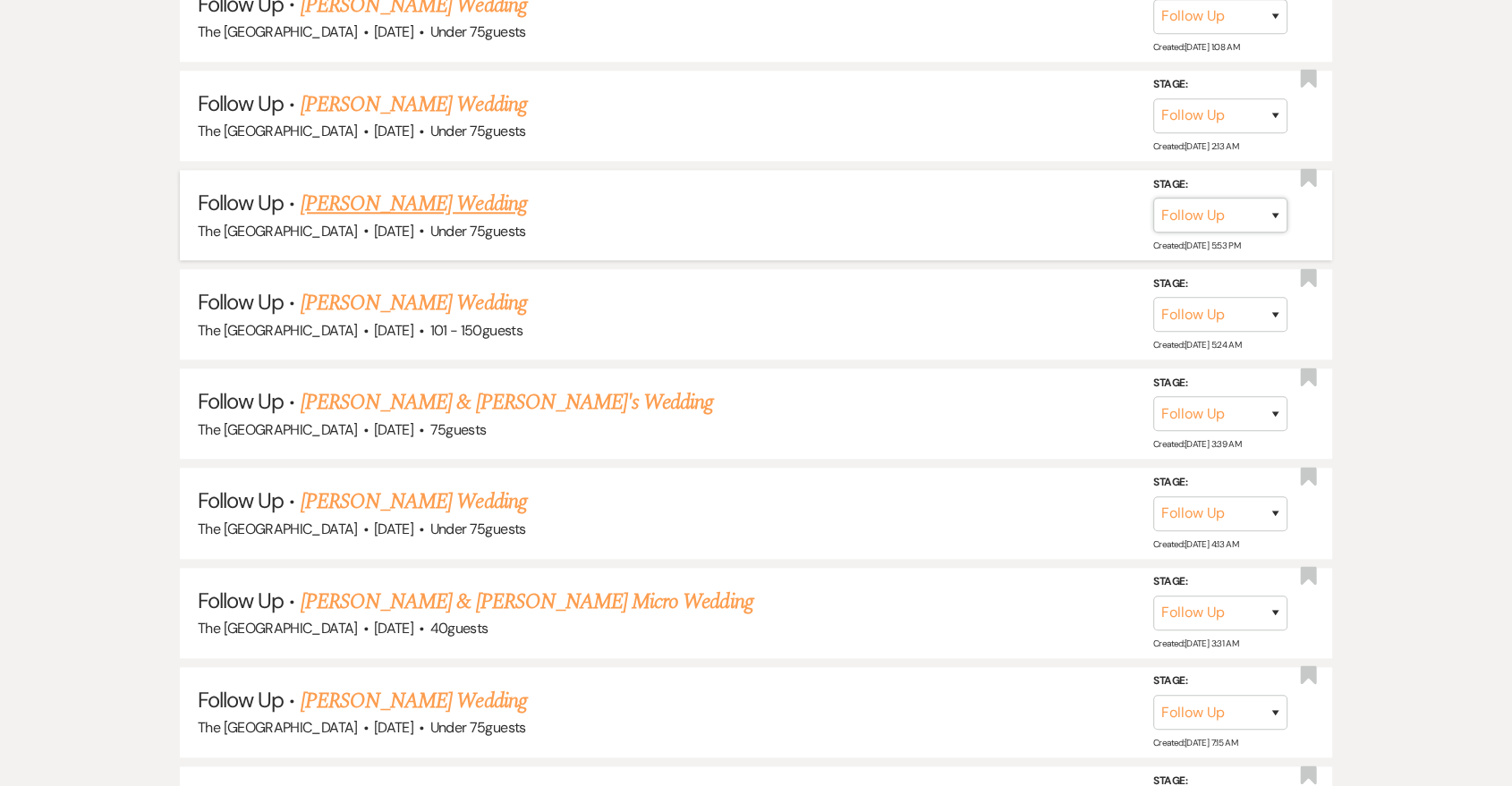
click at [1181, 209] on select "Inquiry Follow Up Tour Requested Tour Confirmed Toured Proposal Sent Booked Lost" at bounding box center [1221, 215] width 134 height 35
select select "8"
click at [1154, 198] on select "Inquiry Follow Up Tour Requested Tour Confirmed Toured Proposal Sent Booked Lost" at bounding box center [1221, 215] width 134 height 35
click at [1022, 213] on select "Booked Elsewhere Budget Date Unavailable No Response Not a Good Match Capacity …" at bounding box center [970, 215] width 154 height 35
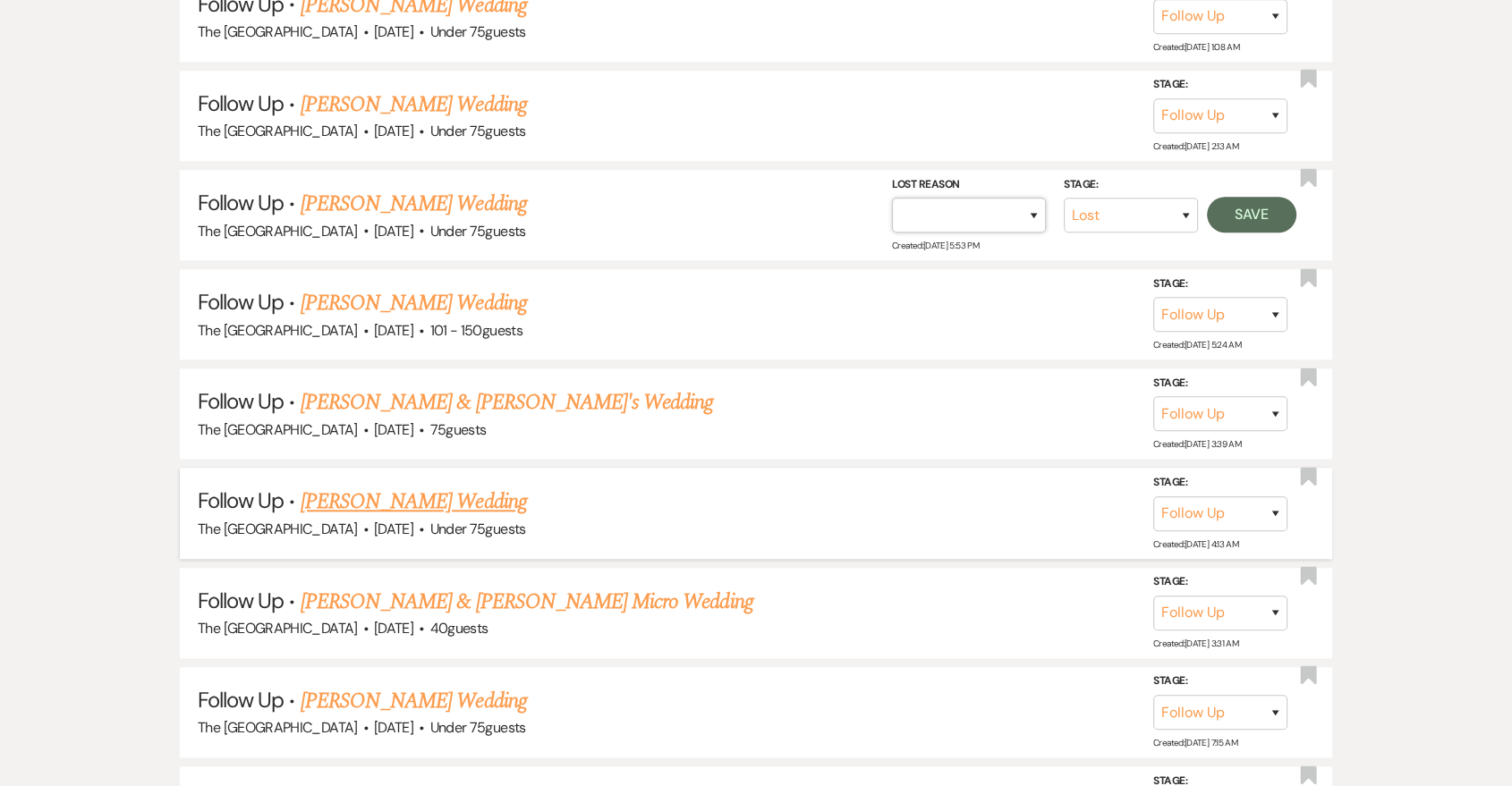
select select "5"
click at [893, 198] on select "Booked Elsewhere Budget Date Unavailable No Response Not a Good Match Capacity …" at bounding box center [970, 215] width 154 height 35
click at [1258, 212] on button "Save" at bounding box center [1252, 214] width 90 height 36
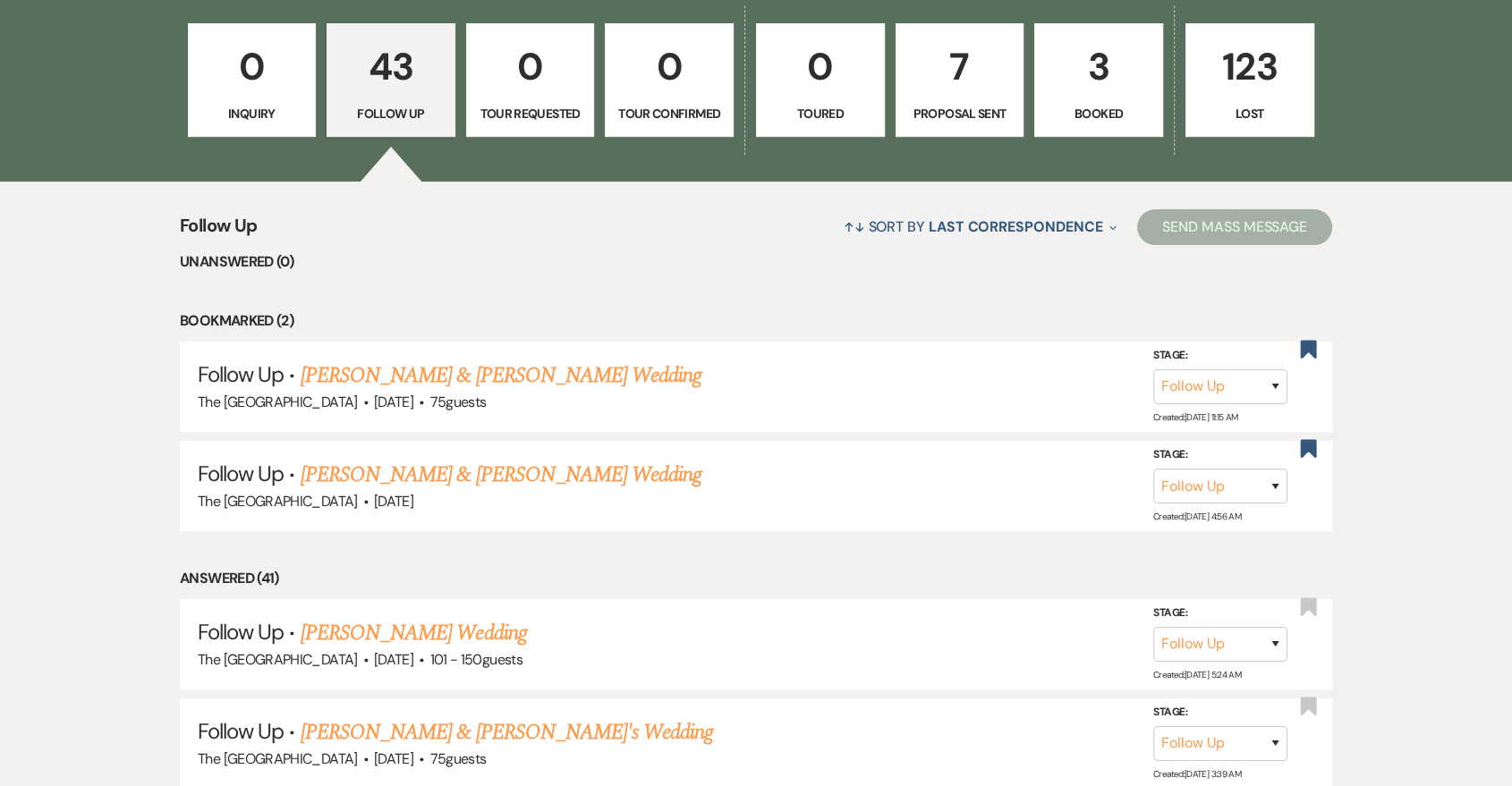
scroll to position [859, 0]
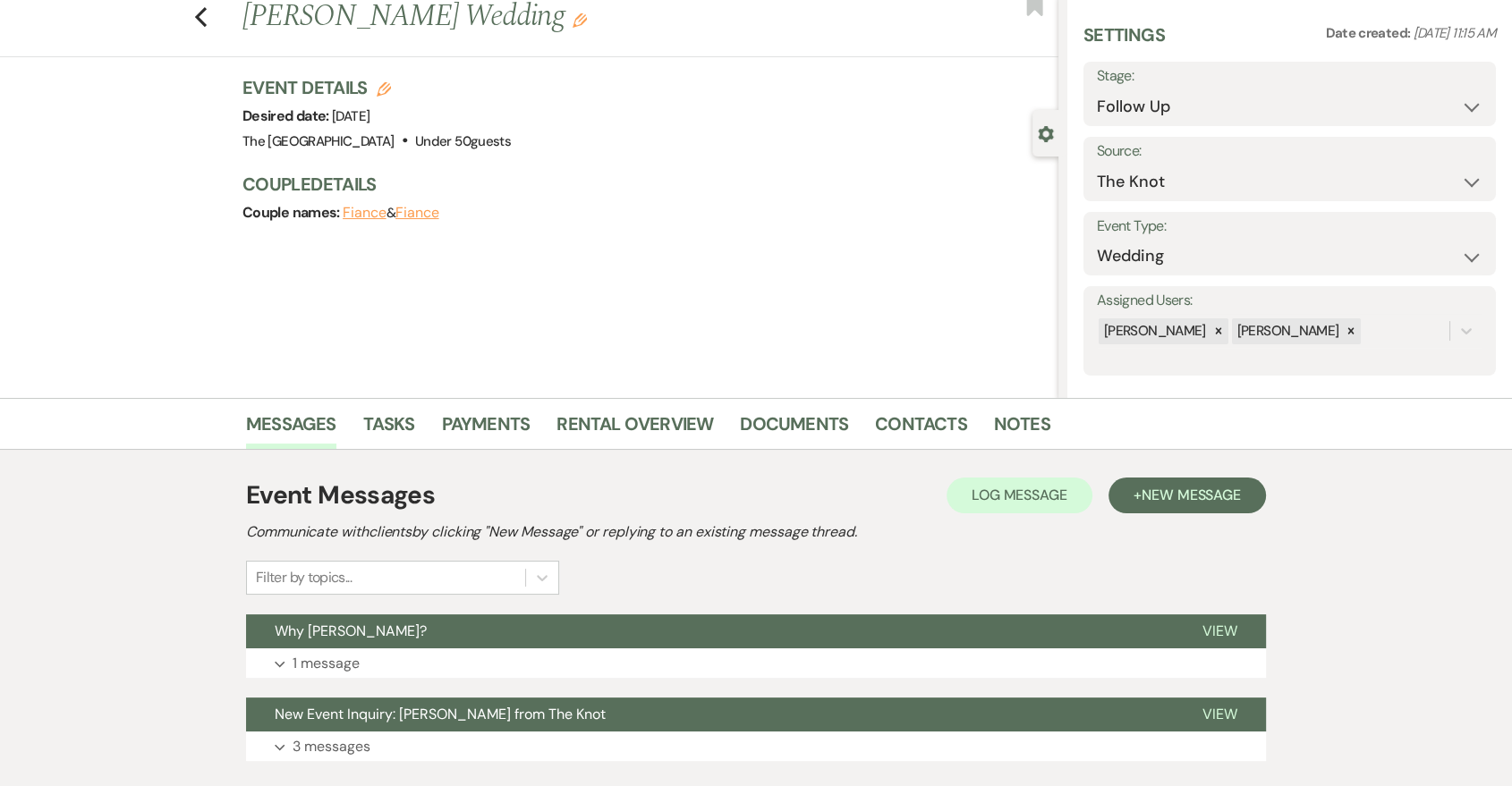
scroll to position [168, 0]
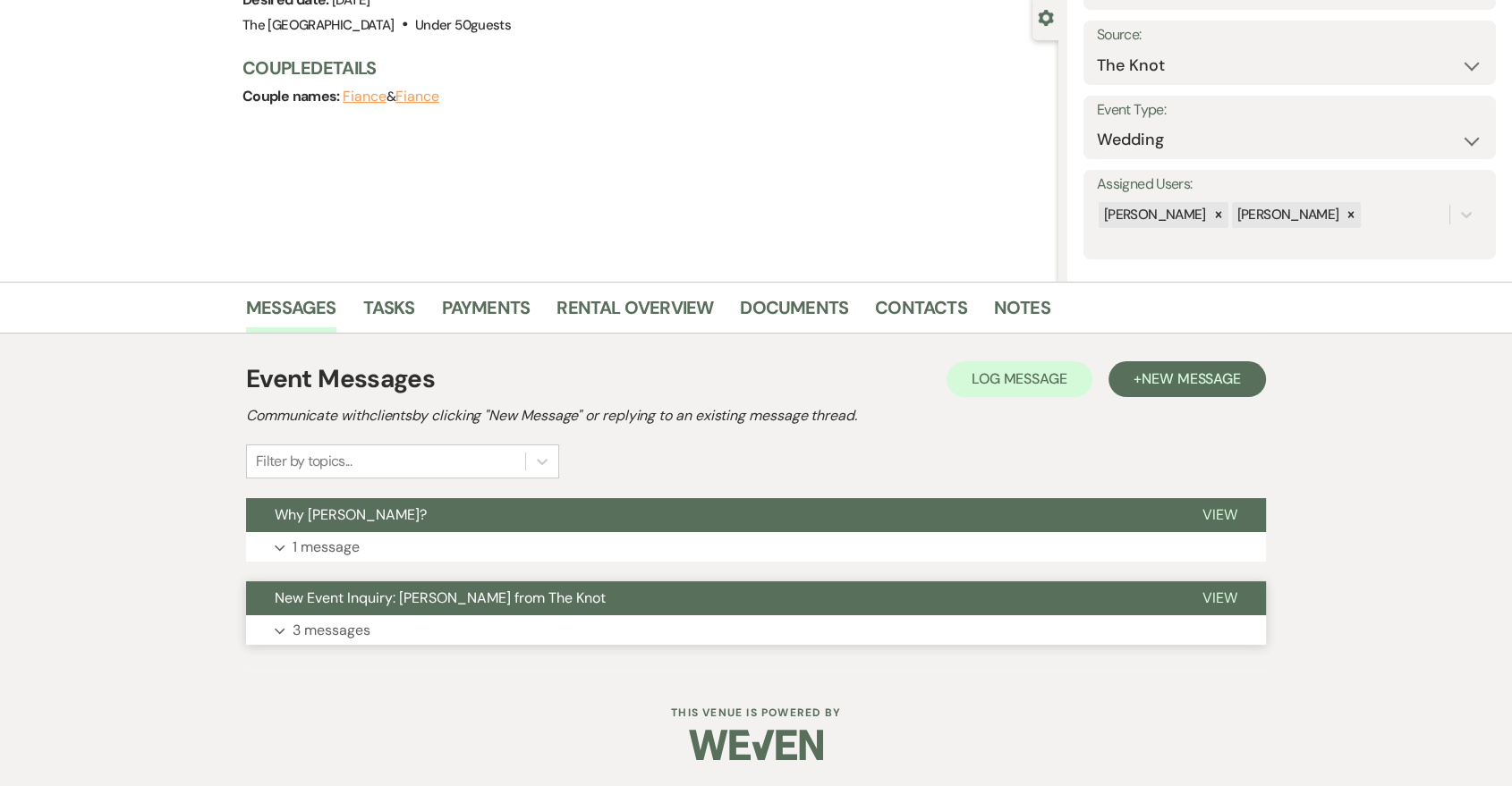
click at [568, 616] on button "Expand 3 messages" at bounding box center [756, 630] width 1020 height 30
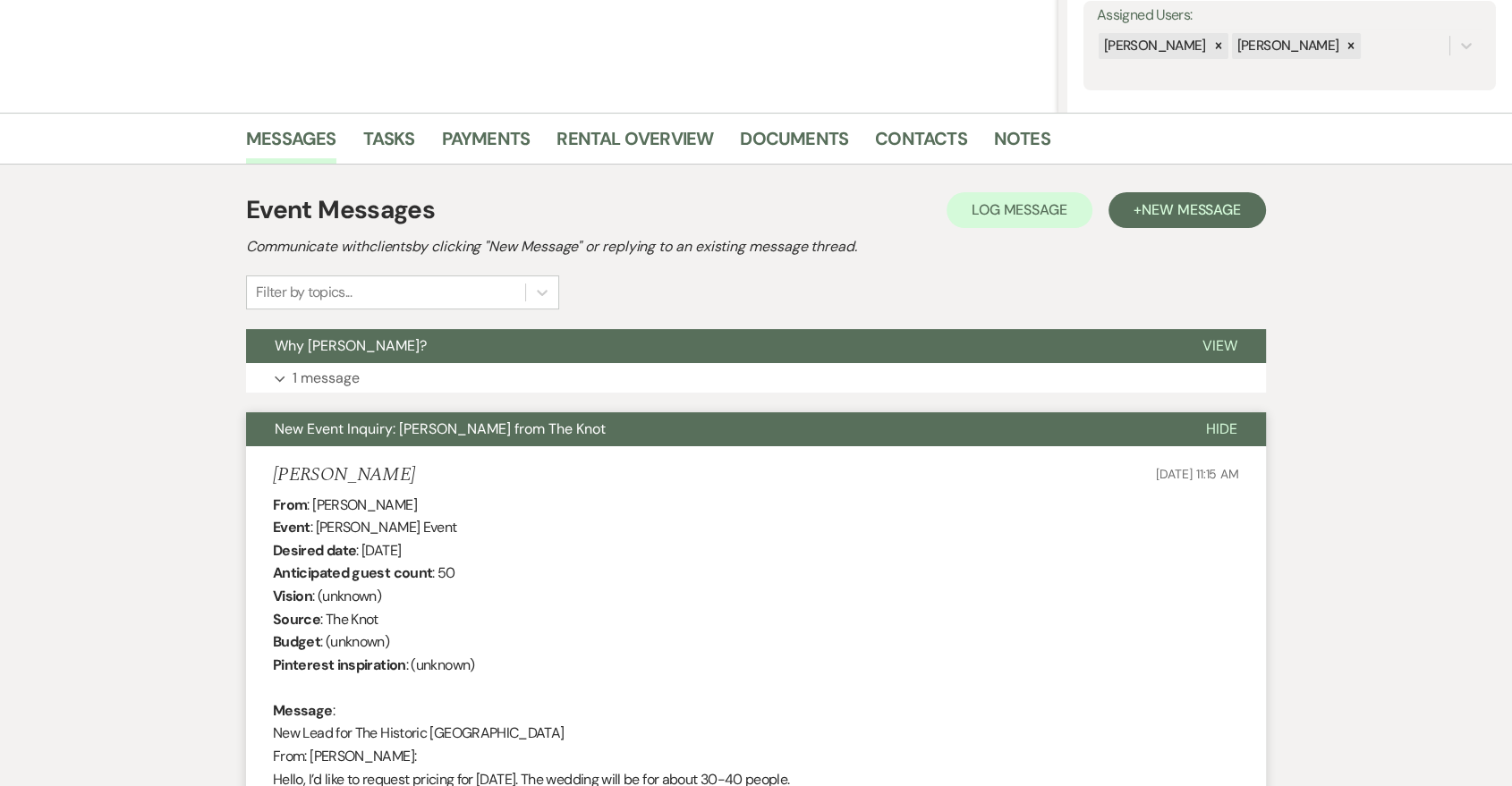
scroll to position [308, 0]
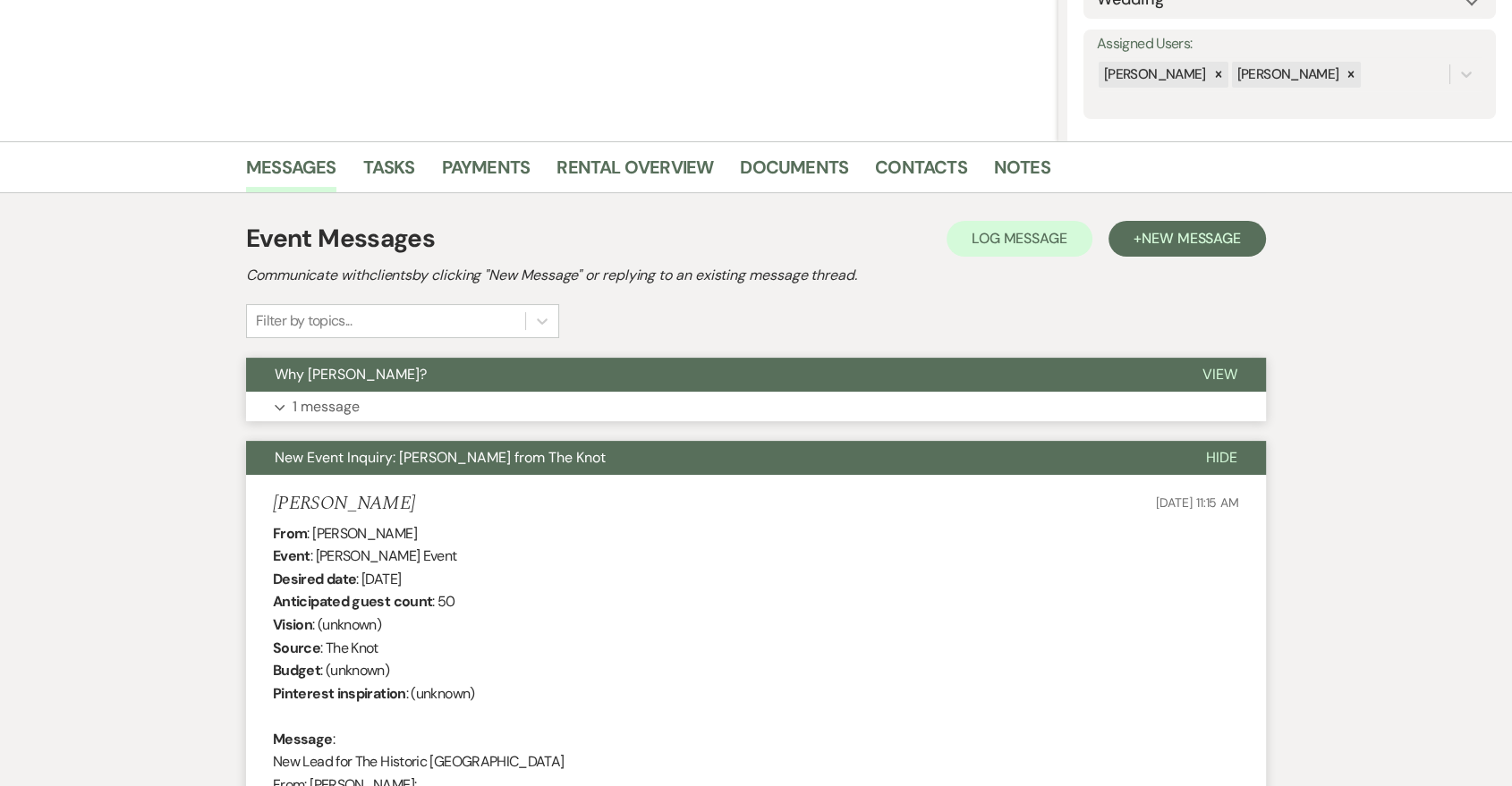
click at [580, 412] on button "Expand 1 message" at bounding box center [756, 407] width 1020 height 30
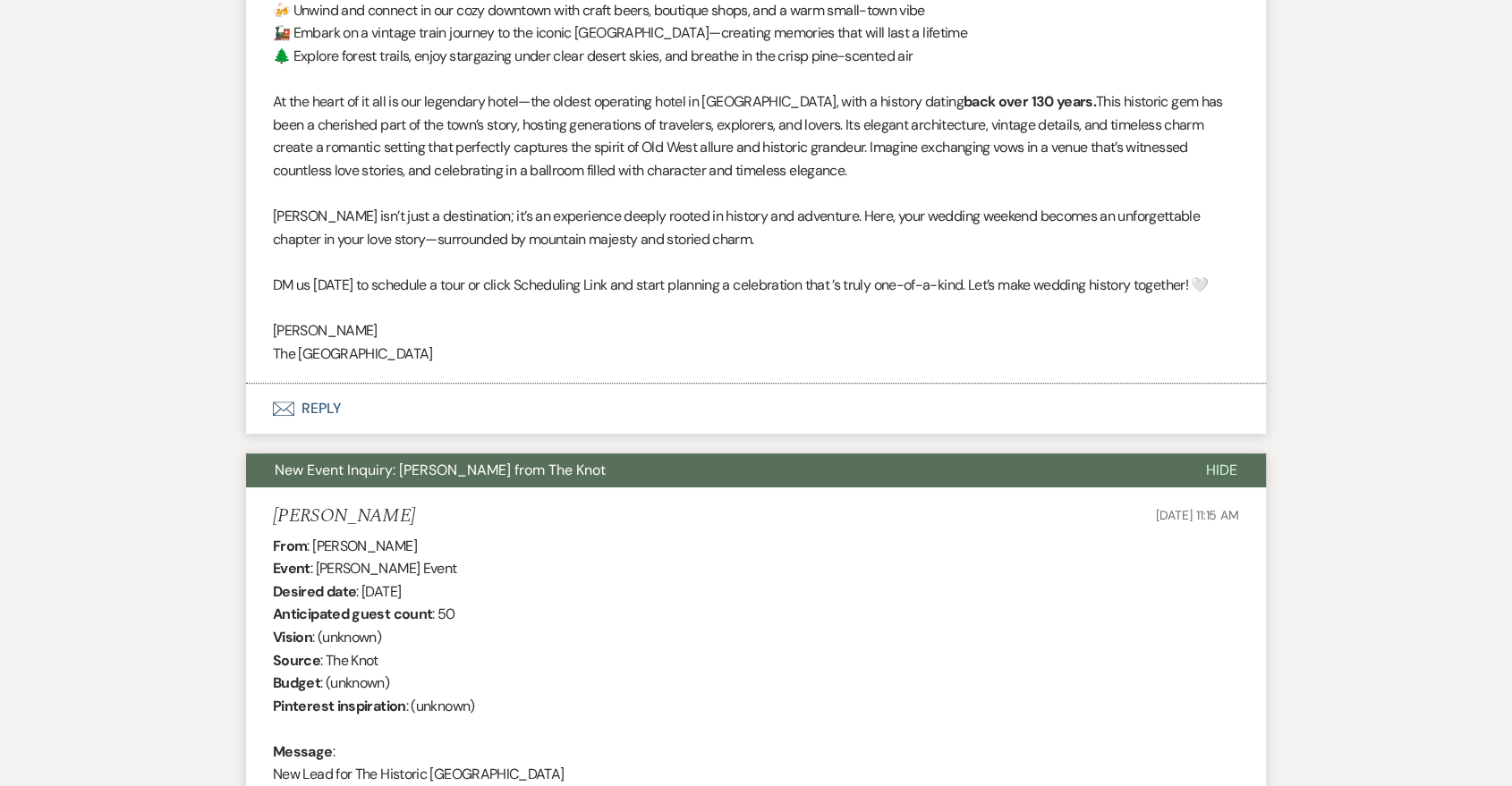
scroll to position [0, 0]
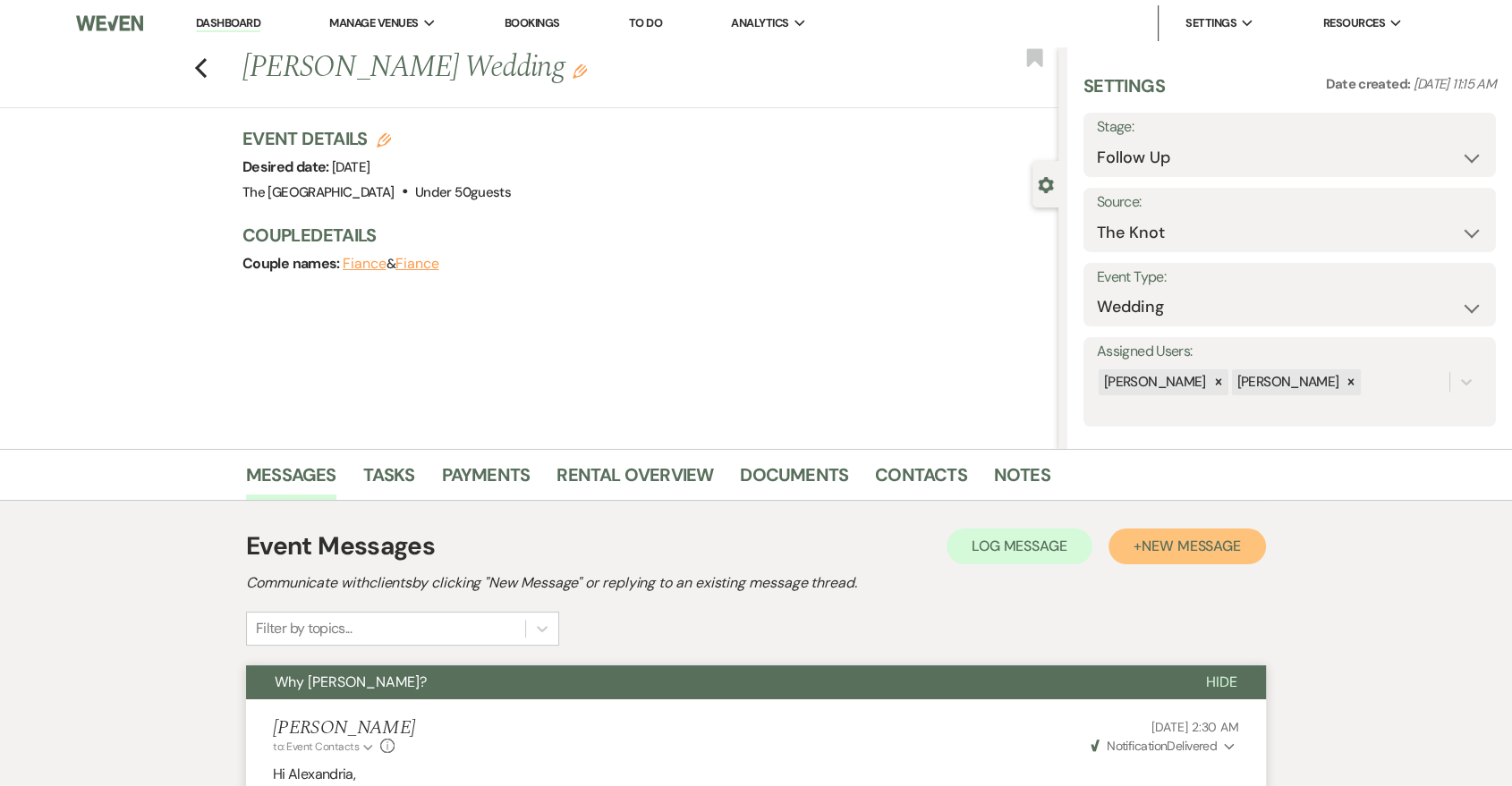
click at [1199, 539] on span "New Message" at bounding box center [1191, 546] width 99 height 19
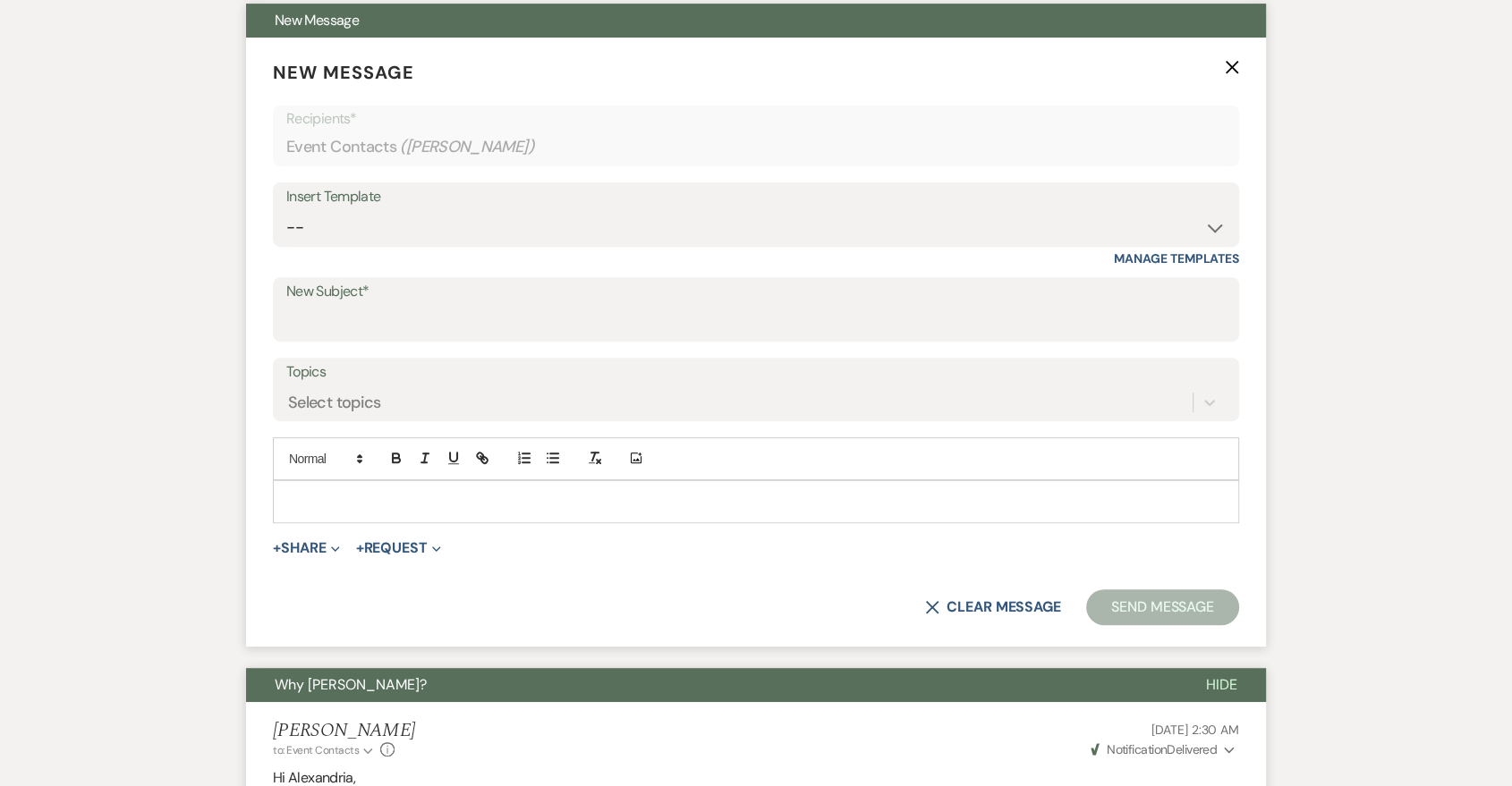
click at [474, 293] on label "New Subject*" at bounding box center [755, 292] width 939 height 26
click at [474, 305] on input "New Subject*" at bounding box center [755, 322] width 939 height 35
click at [544, 223] on select "-- Last Message Are you giving up-text us Magic of [PERSON_NAME]" at bounding box center [755, 227] width 939 height 35
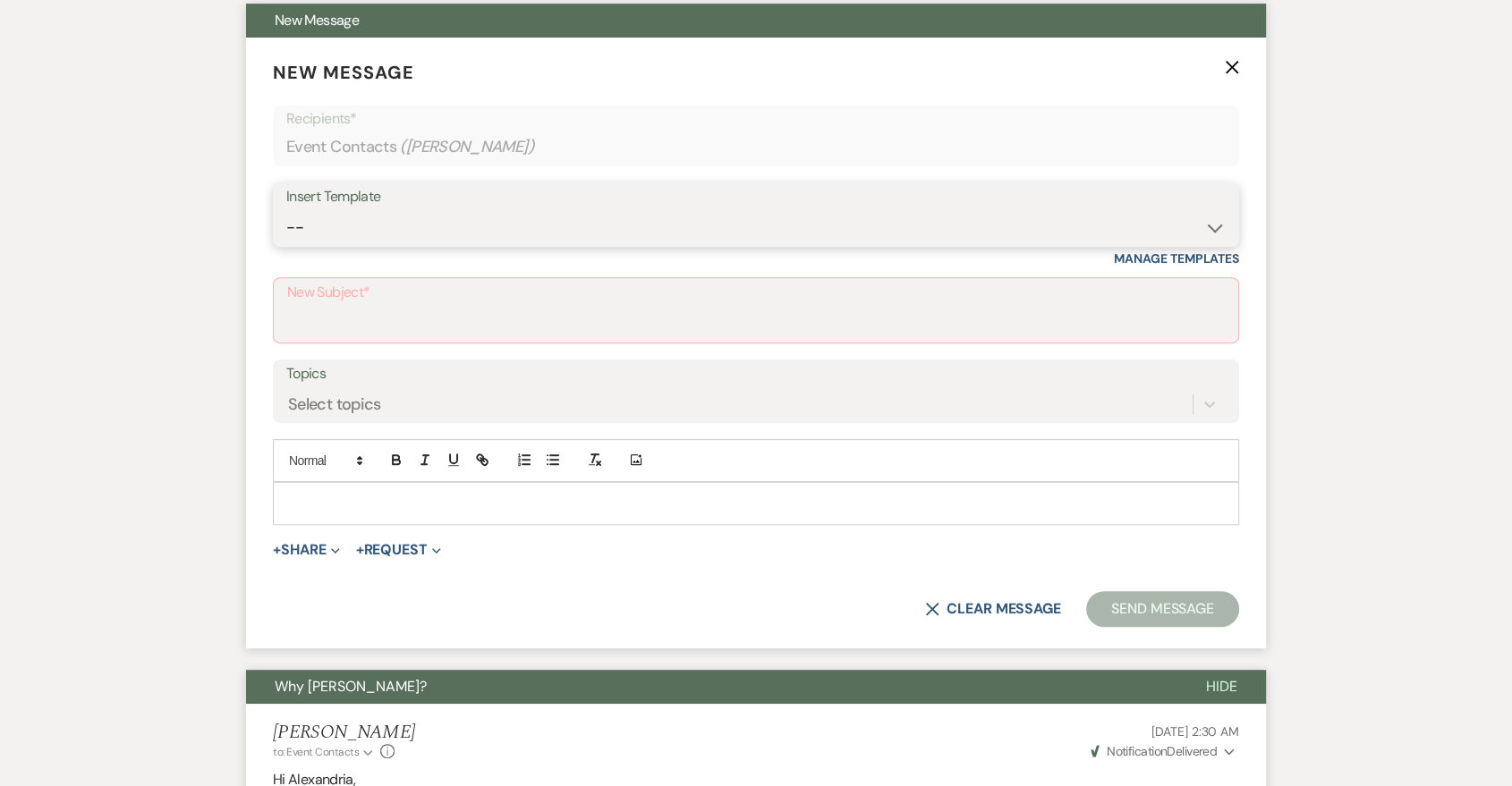
select select "6164"
click at [286, 210] on select "-- Last Message Are you giving up-text us Magic of [PERSON_NAME]" at bounding box center [755, 227] width 939 height 35
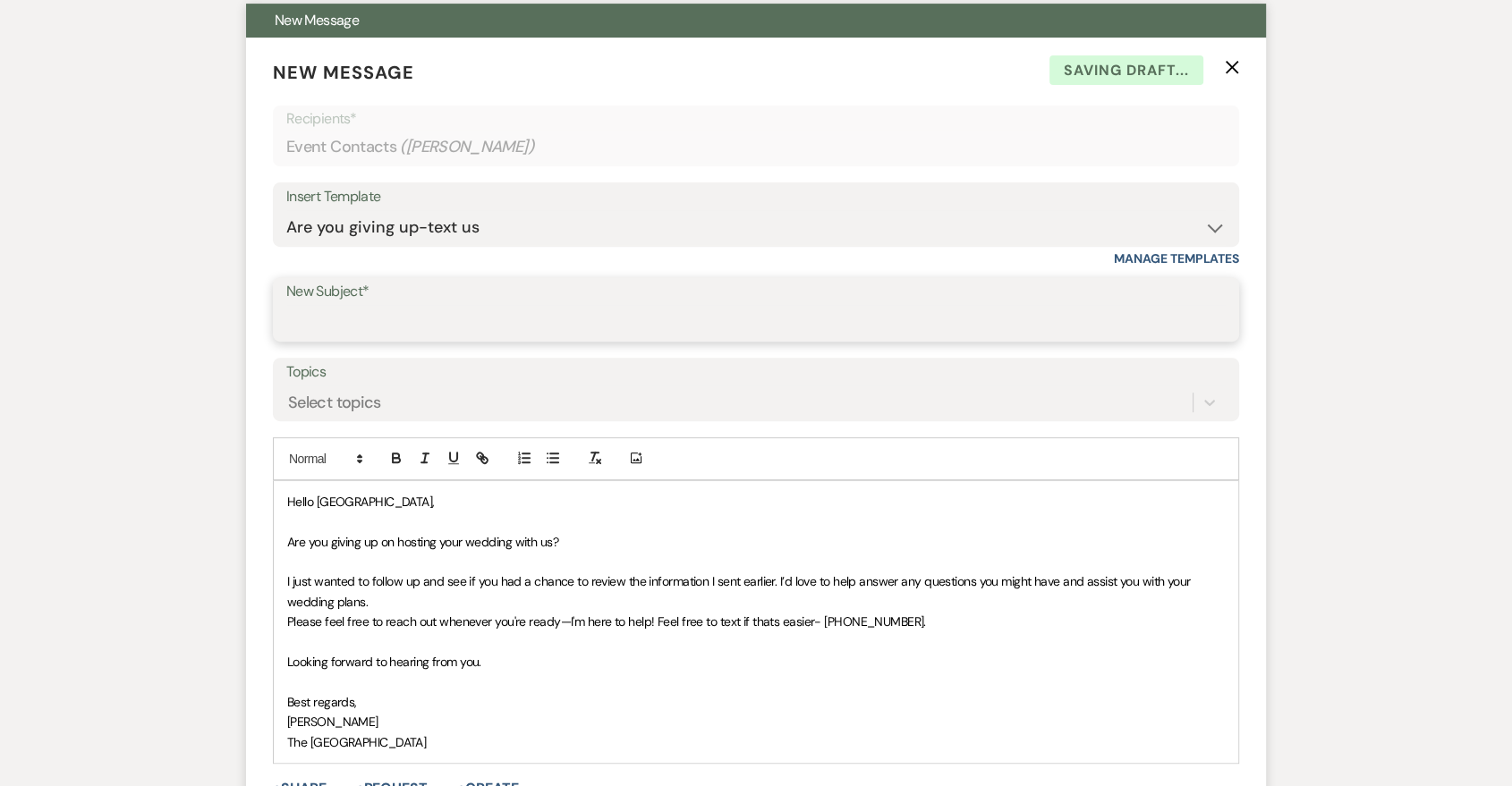
click at [451, 332] on input "New Subject*" at bounding box center [755, 322] width 939 height 35
type input "Are you giving up?"
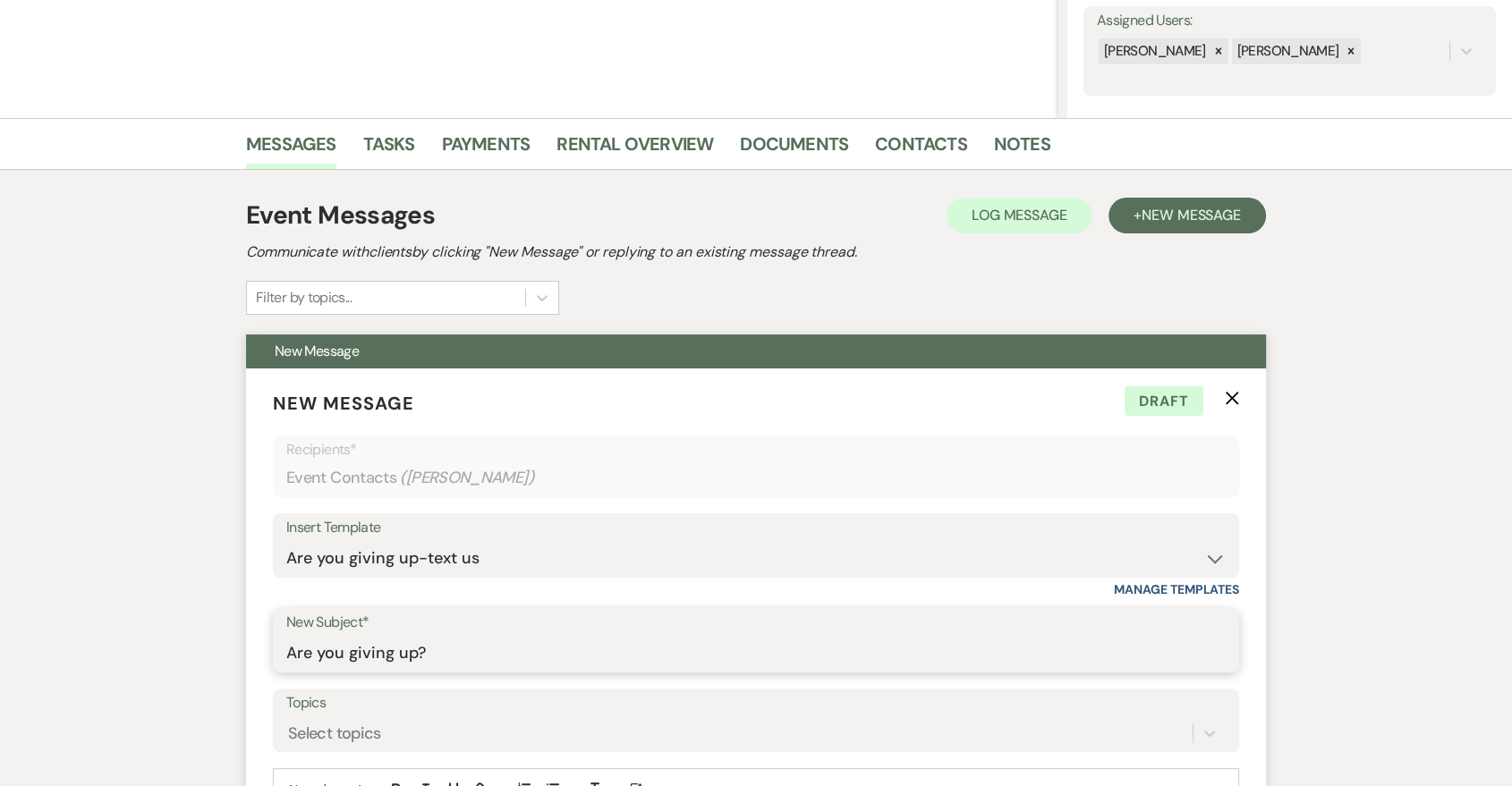
scroll to position [994, 0]
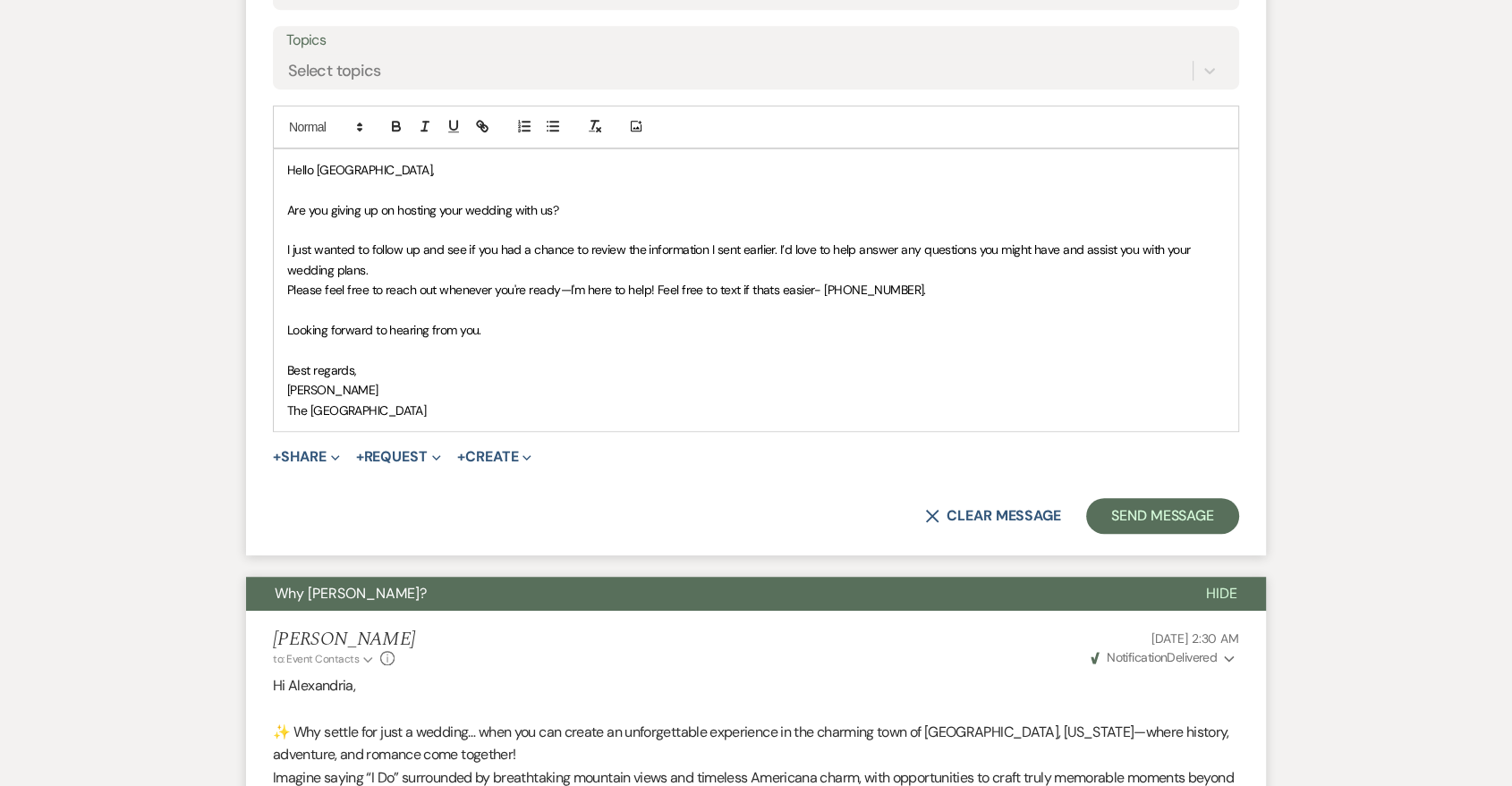
click at [560, 357] on p at bounding box center [755, 349] width 937 height 19
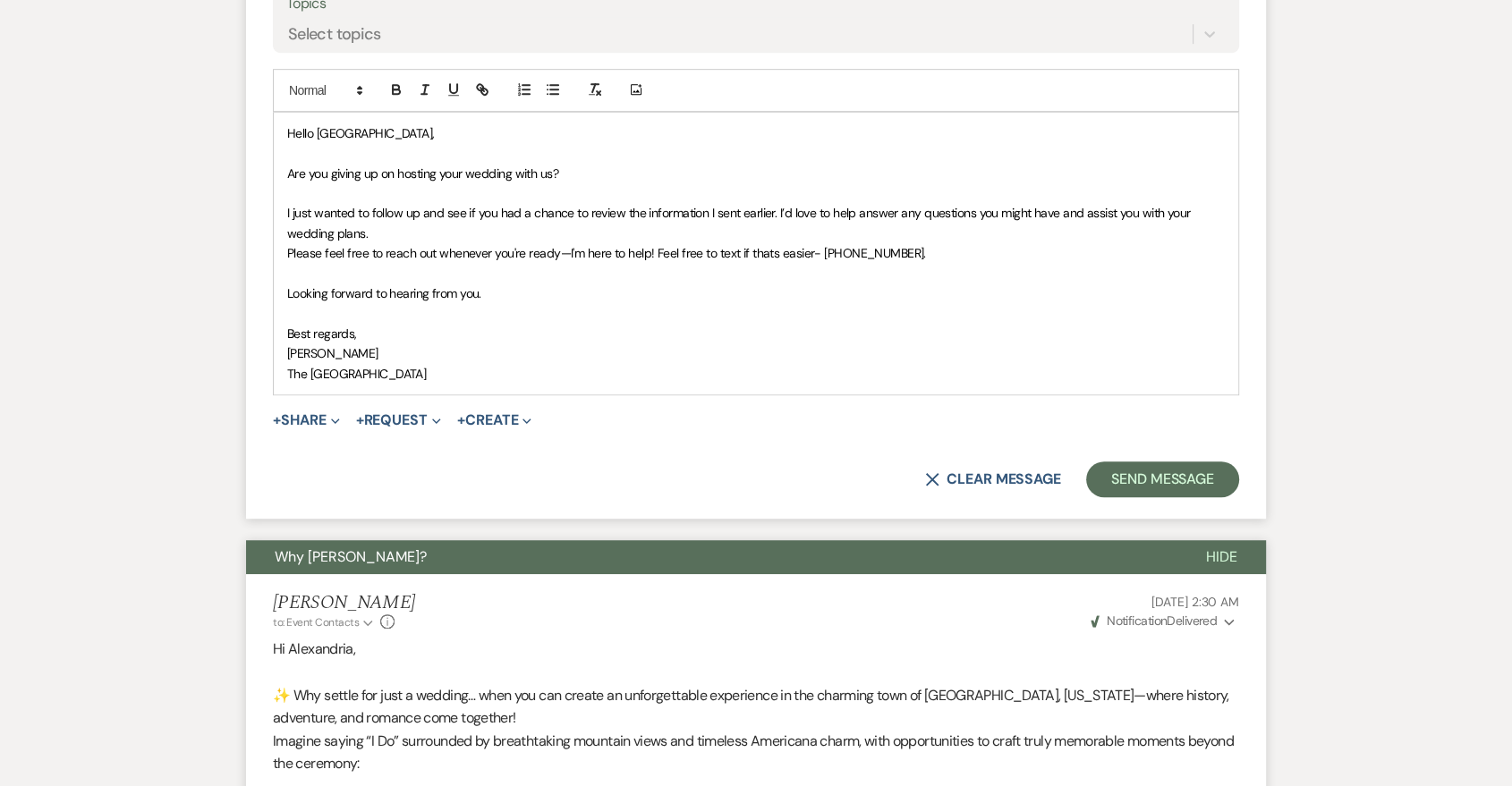
scroll to position [894, 0]
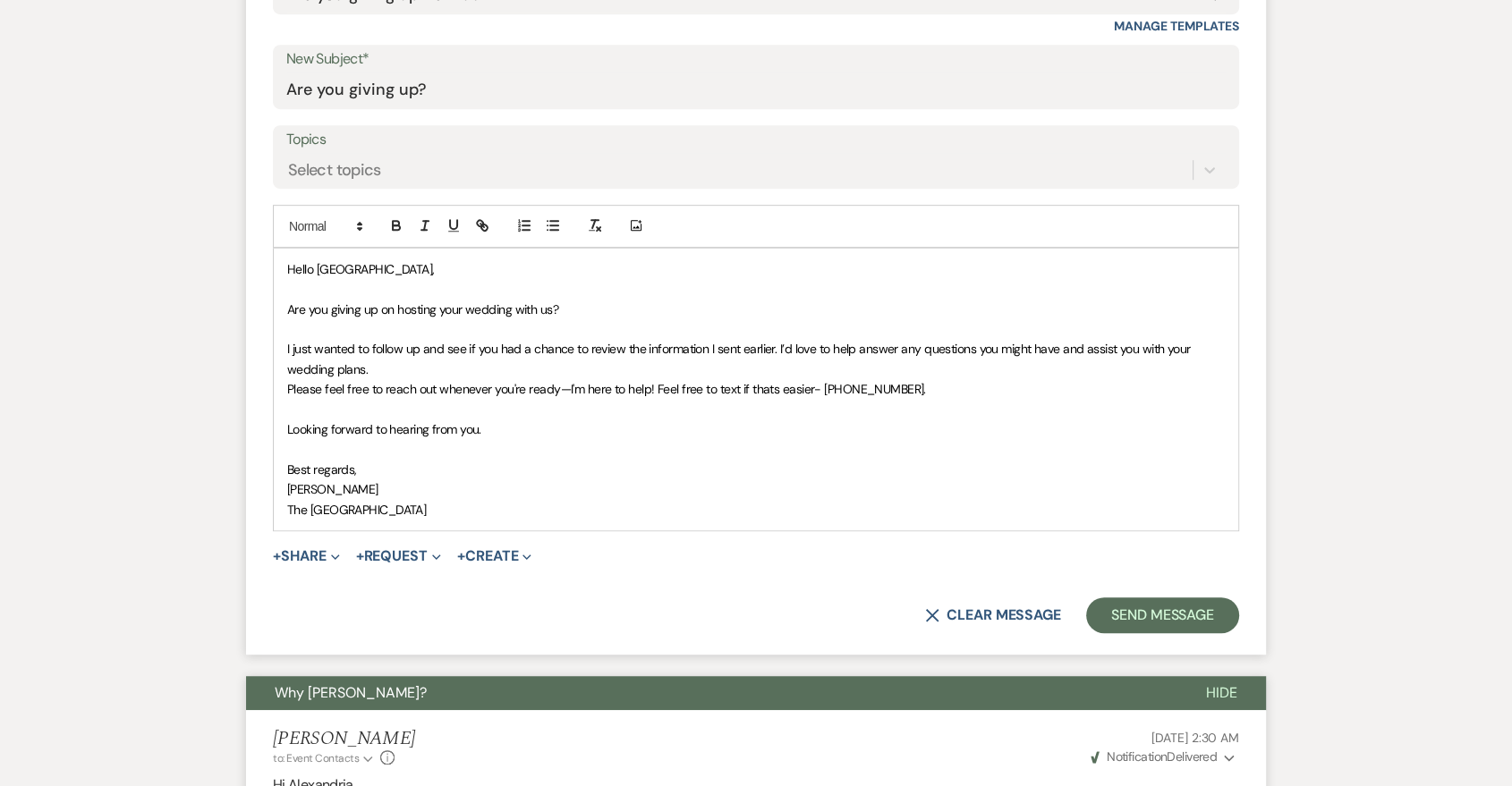
drag, startPoint x: 287, startPoint y: 273, endPoint x: 497, endPoint y: 534, distance: 335.0
click at [497, 534] on form "New Message X Draft Recipients* Event Contacts ( Alexandria Olsen ) Insert Temp…" at bounding box center [756, 230] width 1020 height 850
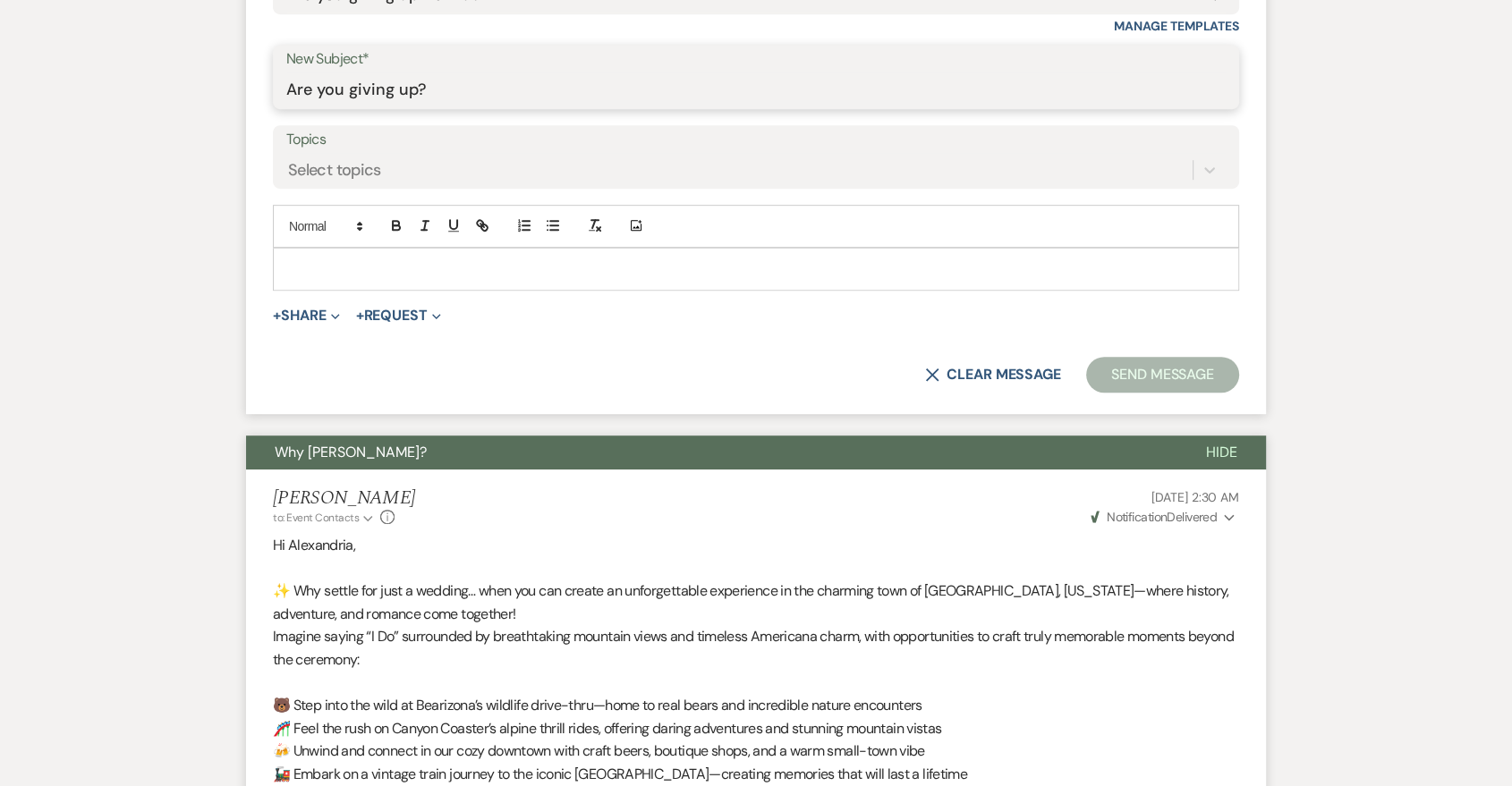
click at [484, 94] on input "Are you giving up?" at bounding box center [755, 90] width 939 height 35
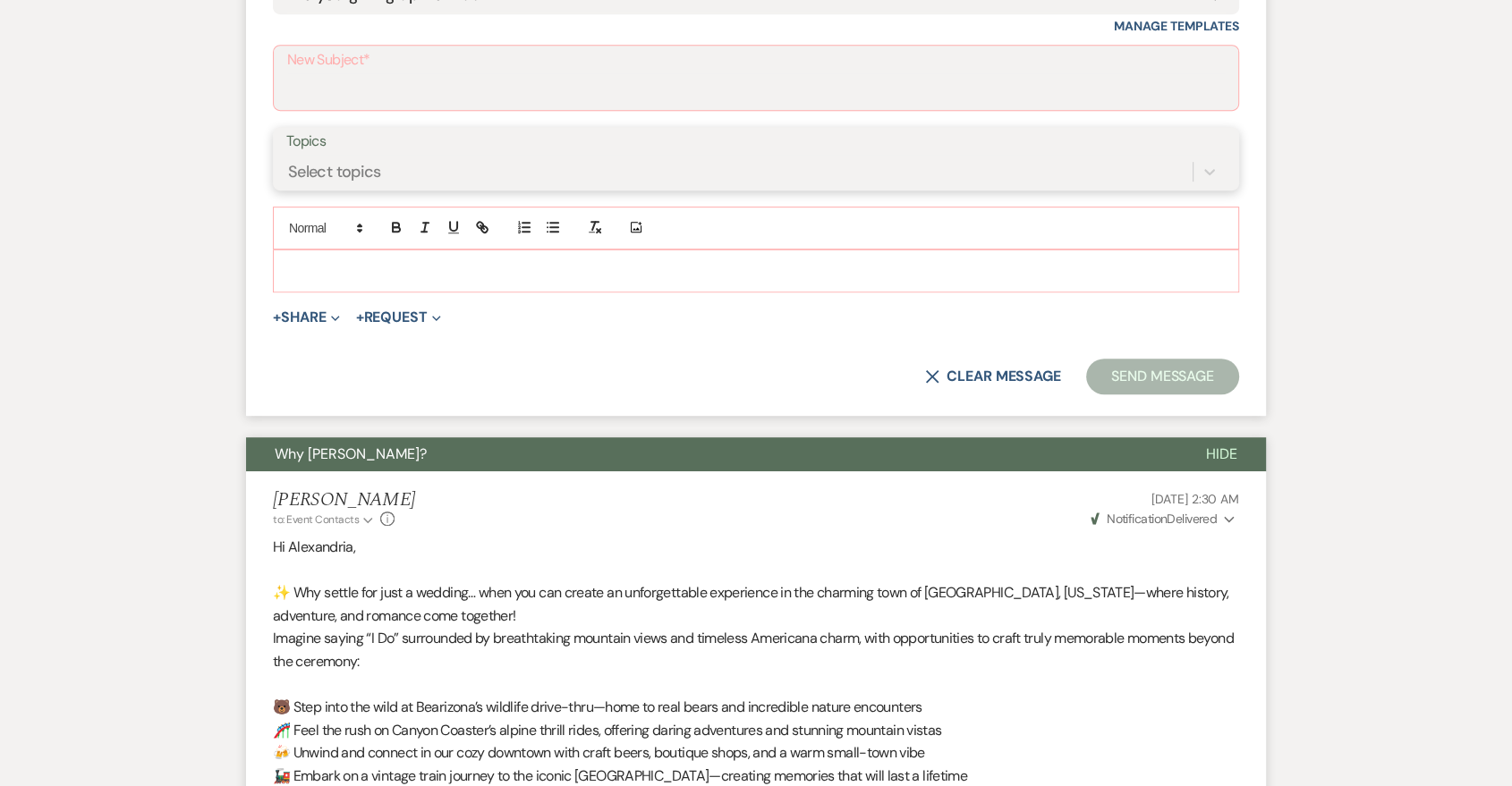
click at [602, 158] on div "Select topics" at bounding box center [739, 171] width 906 height 31
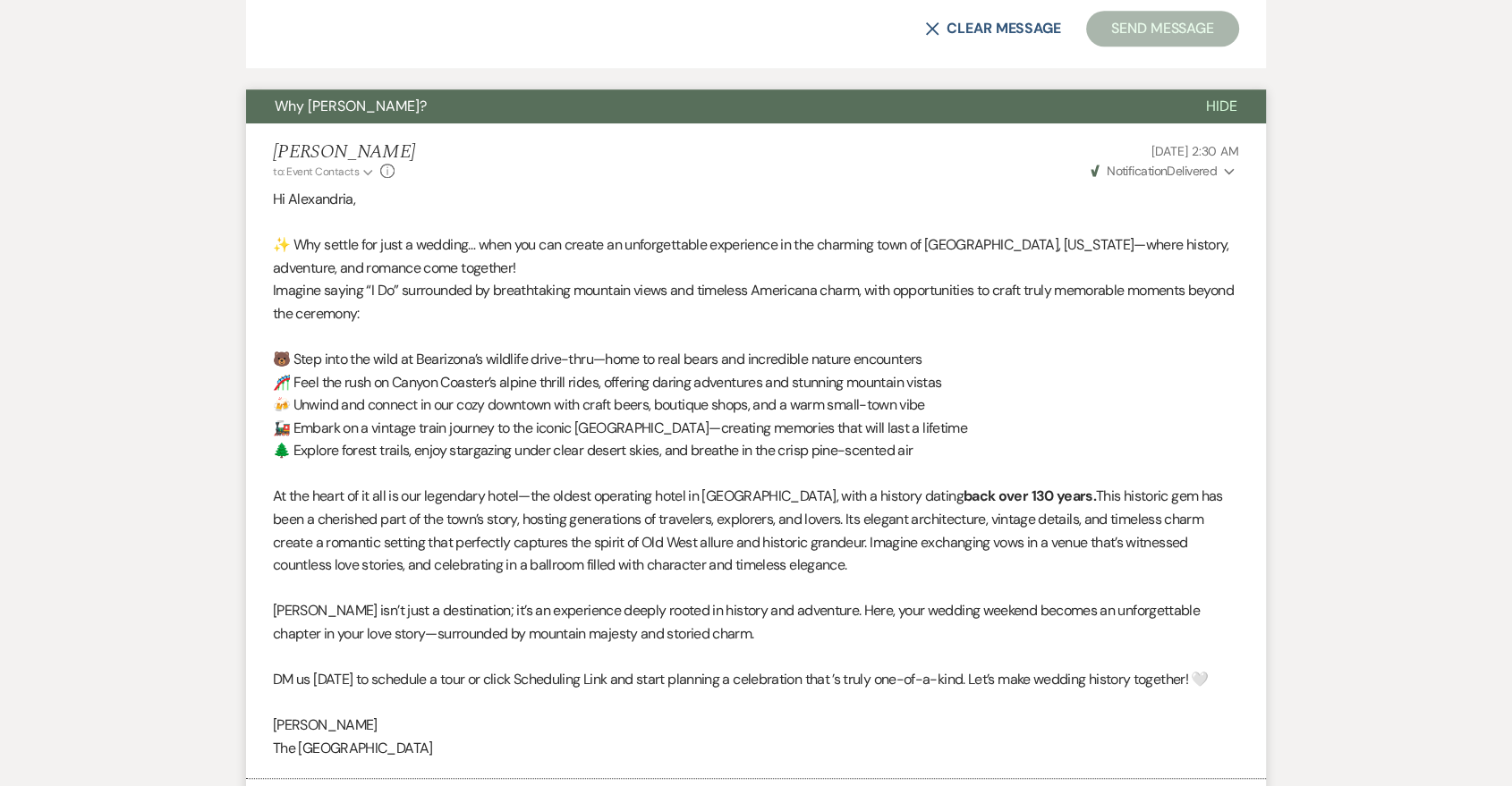
scroll to position [562, 0]
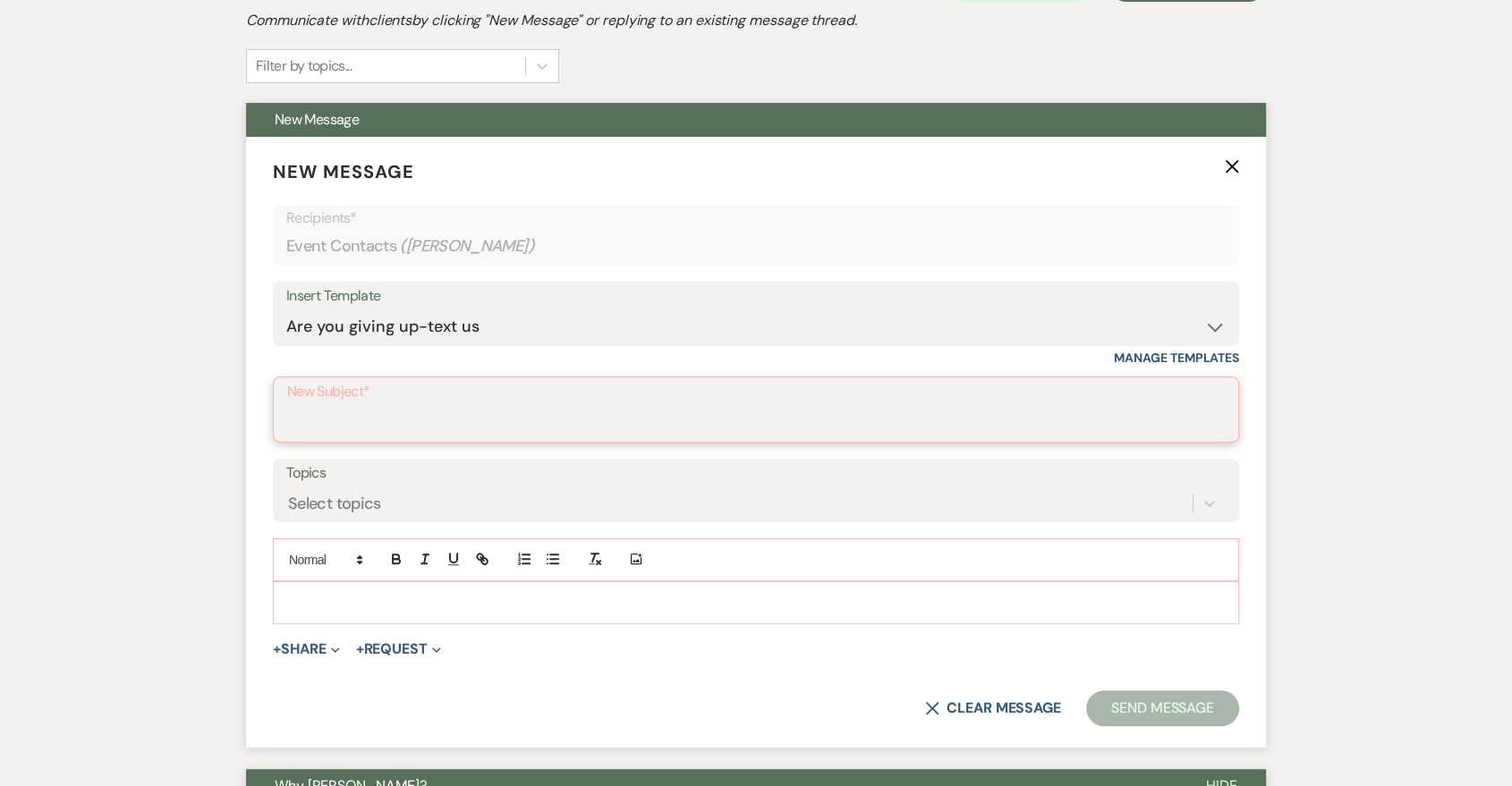
click at [382, 423] on input "New Subject*" at bounding box center [755, 422] width 937 height 35
click at [456, 318] on select "-- Last Message Are you giving up-text us Magic of [PERSON_NAME]" at bounding box center [755, 327] width 939 height 35
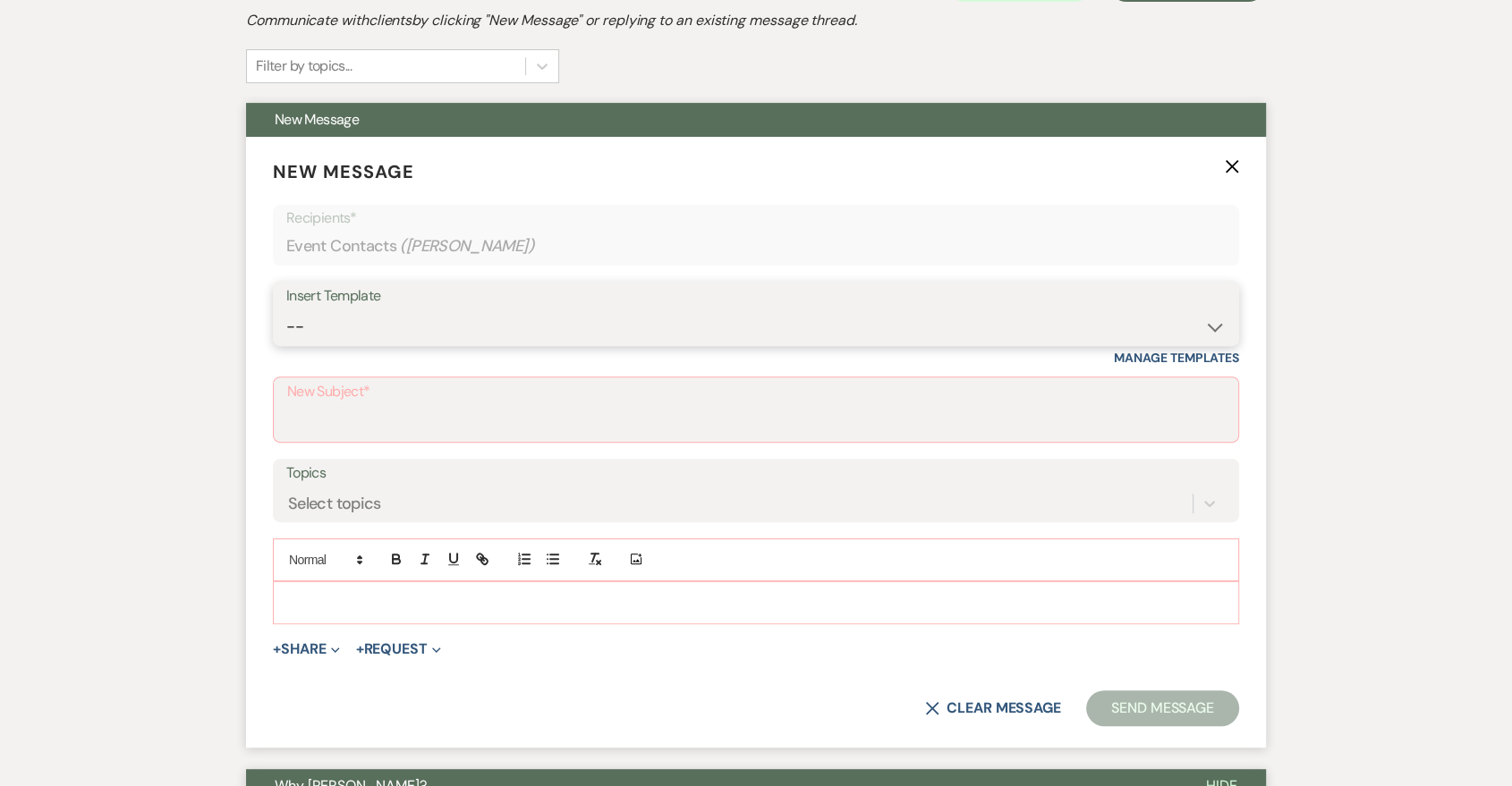
click at [286, 310] on select "-- Last Message Are you giving up-text us Magic of [PERSON_NAME]" at bounding box center [755, 327] width 939 height 35
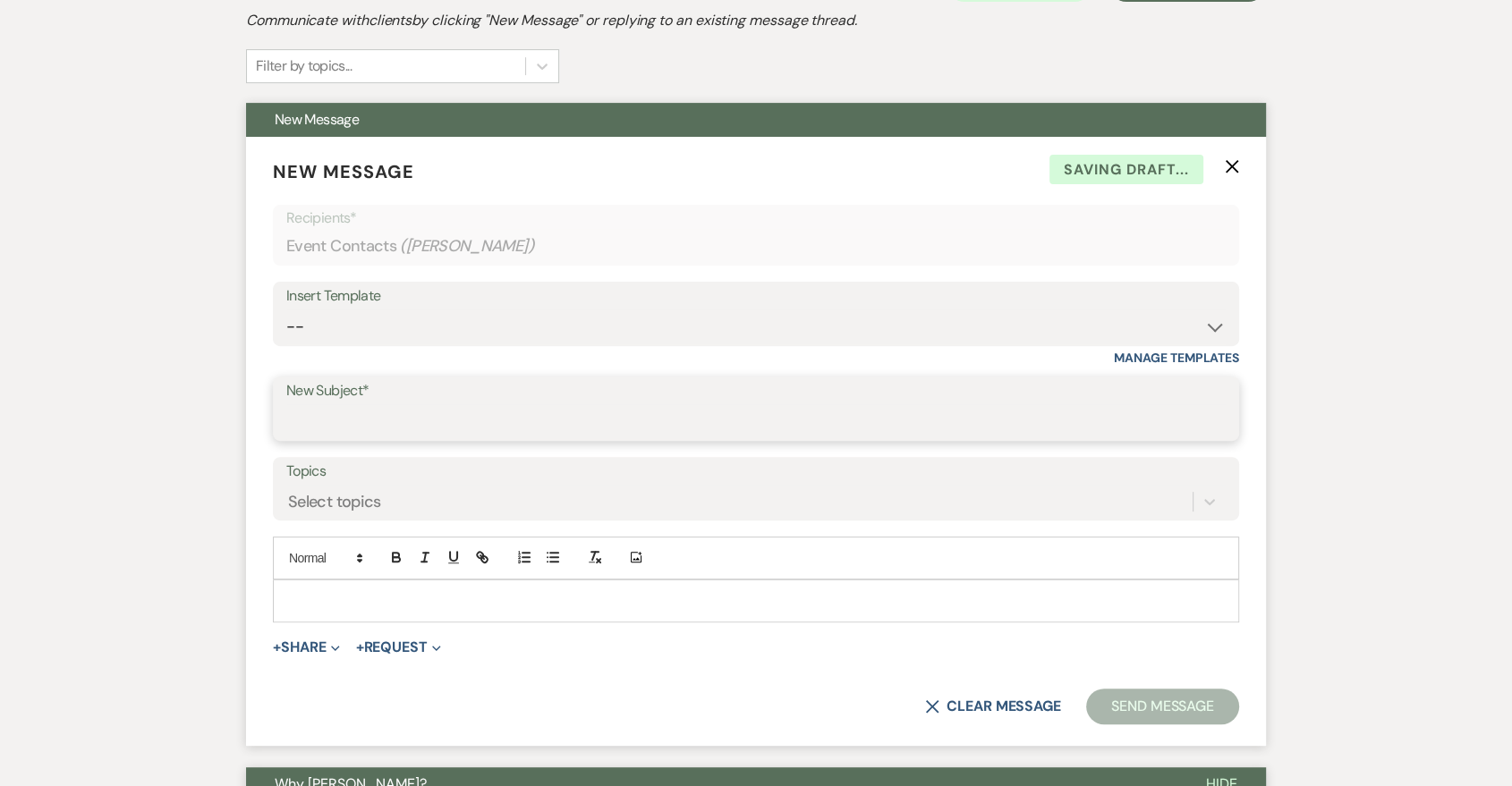
click at [466, 417] on input "New Subject*" at bounding box center [755, 421] width 939 height 35
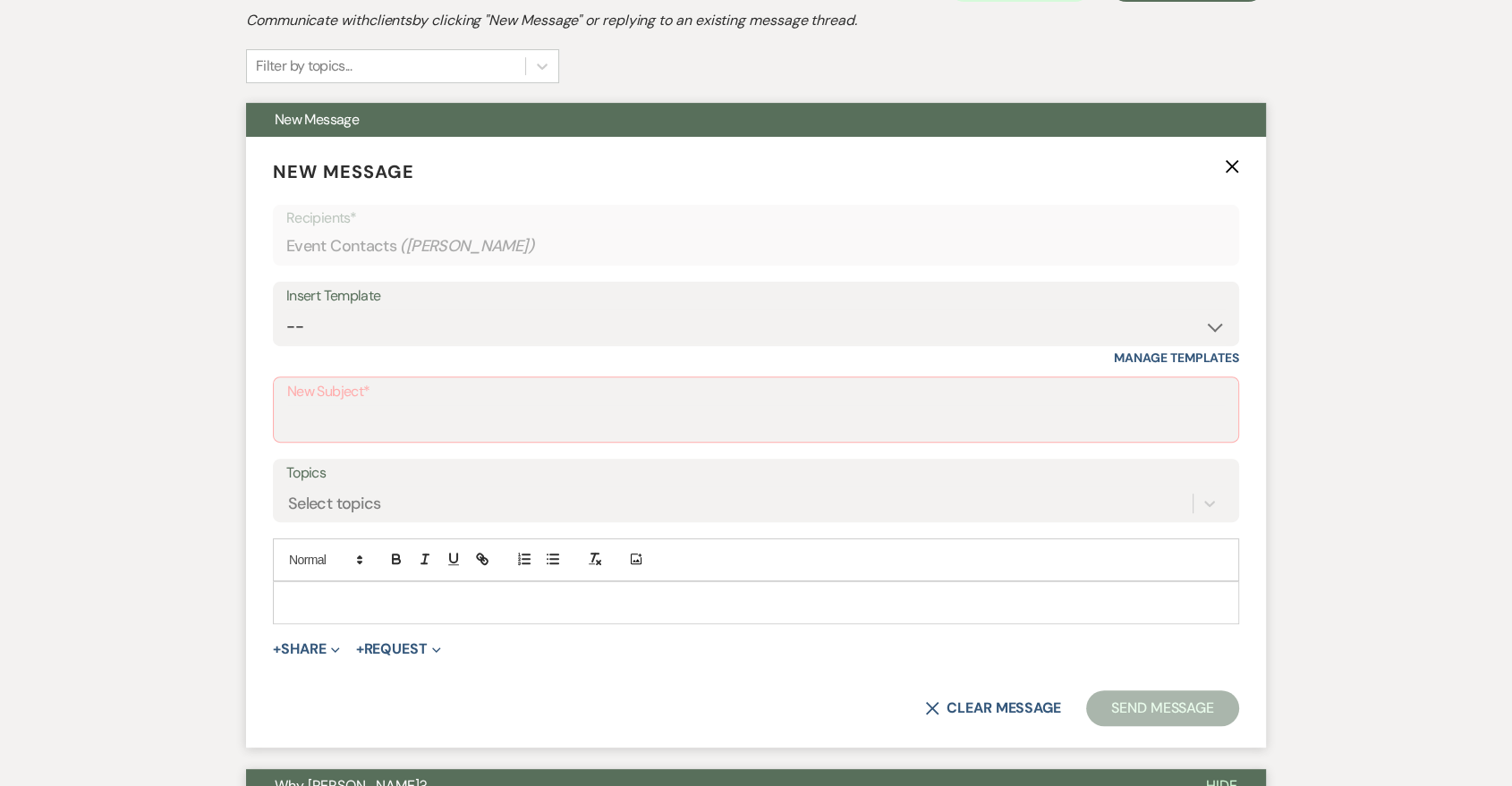
click at [963, 300] on div "Insert Template" at bounding box center [755, 297] width 939 height 26
click at [792, 315] on select "-- Last Message Are you giving up-text us Magic of [PERSON_NAME]" at bounding box center [755, 327] width 939 height 35
select select "6164"
click at [286, 310] on select "-- Last Message Are you giving up-text us Magic of [PERSON_NAME]" at bounding box center [755, 327] width 939 height 35
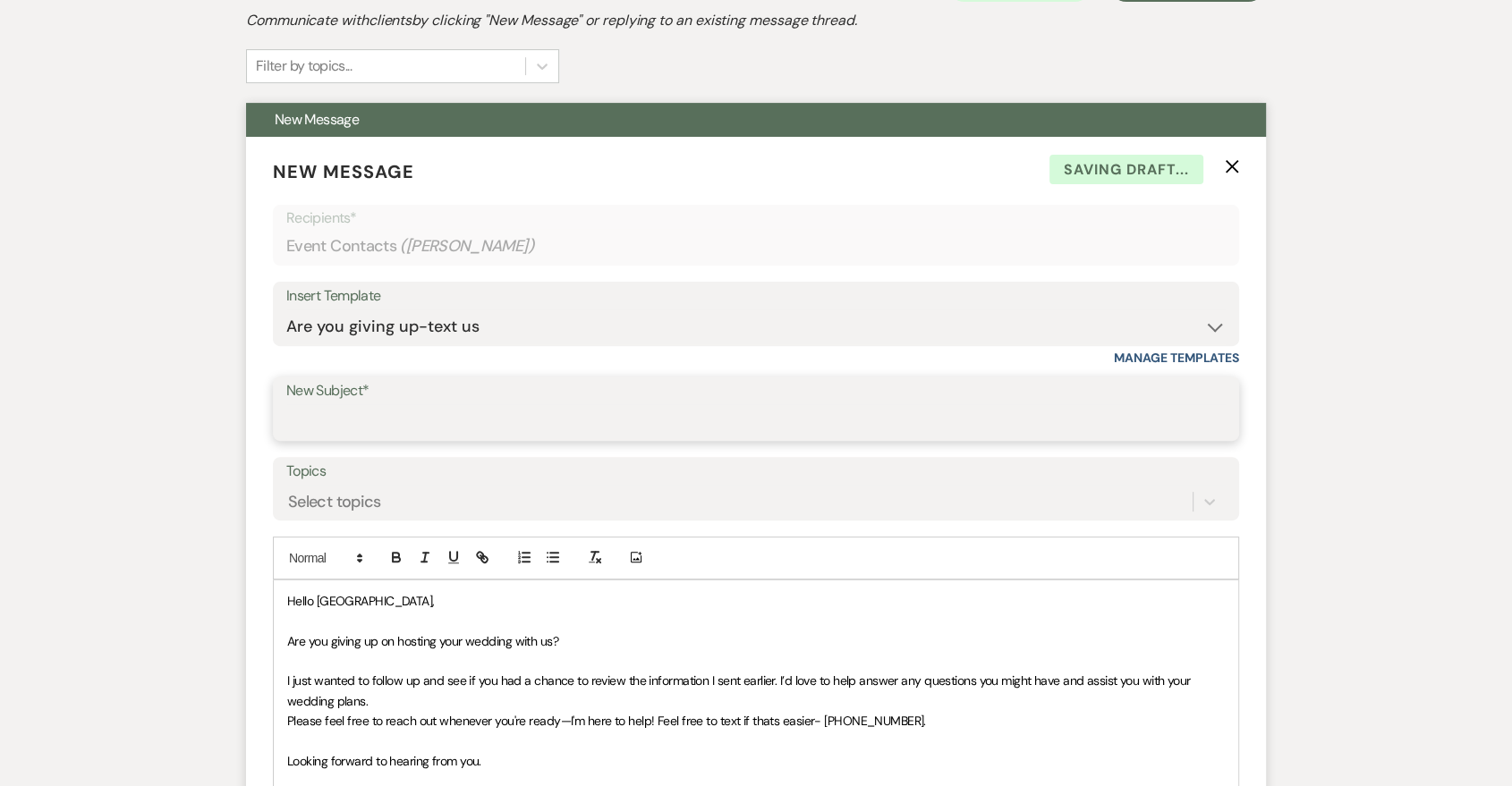
click at [592, 426] on input "New Subject*" at bounding box center [755, 421] width 939 height 35
type input "Are you giving up?"
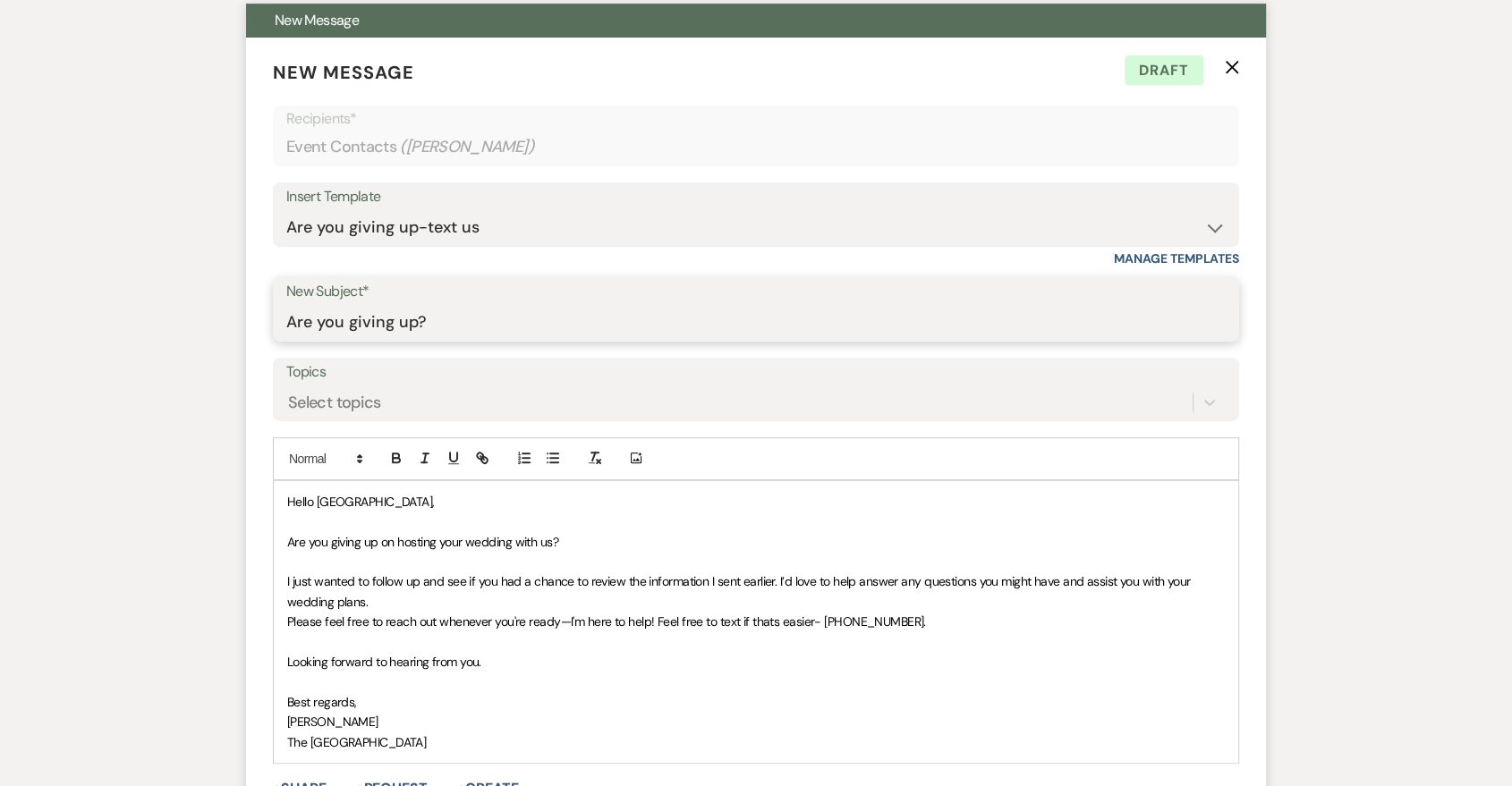
scroll to position [994, 0]
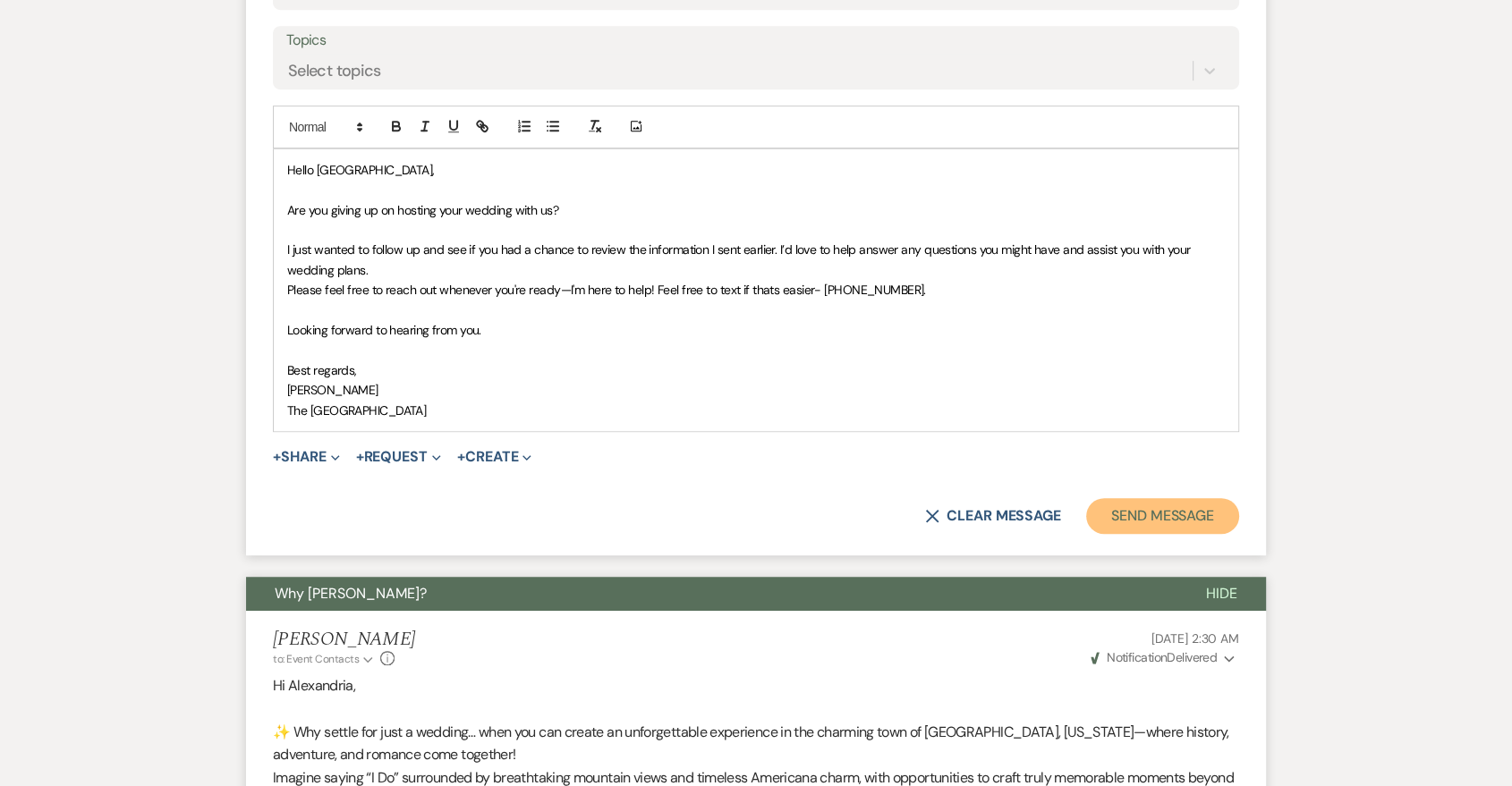
click at [1139, 528] on button "Send Message" at bounding box center [1162, 516] width 153 height 36
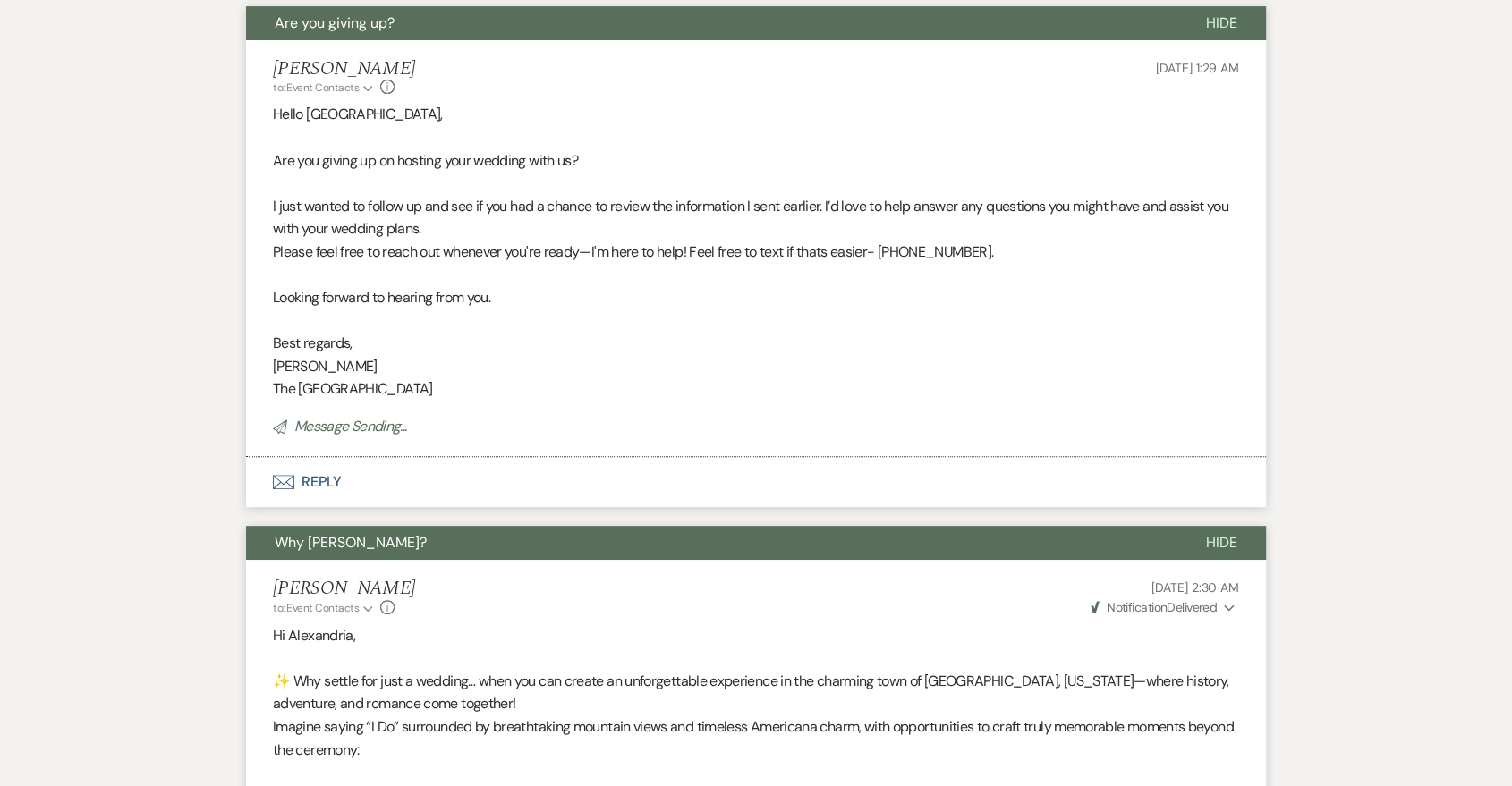
scroll to position [328, 0]
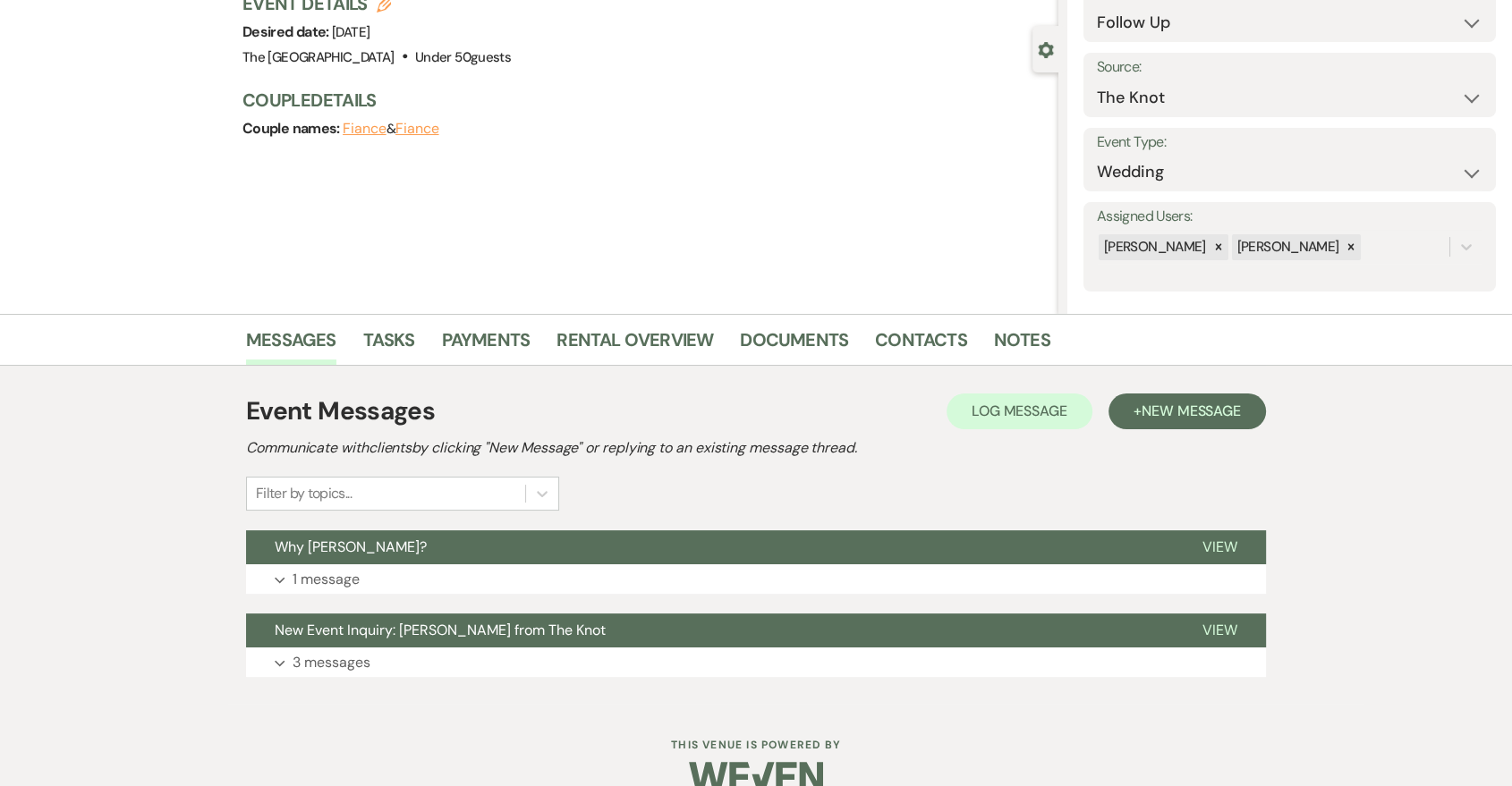
scroll to position [168, 0]
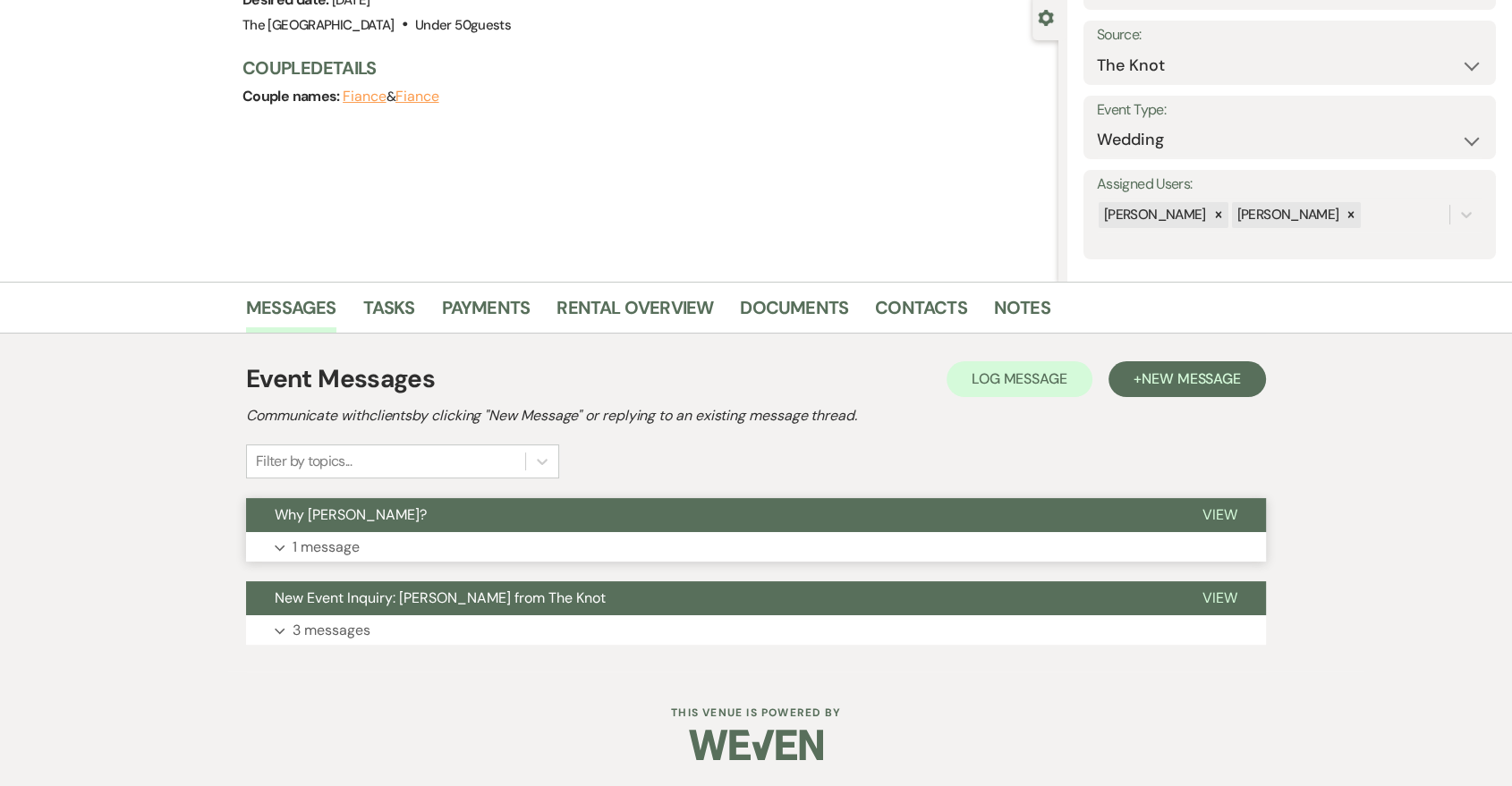
click at [742, 544] on button "Expand 1 message" at bounding box center [756, 547] width 1020 height 30
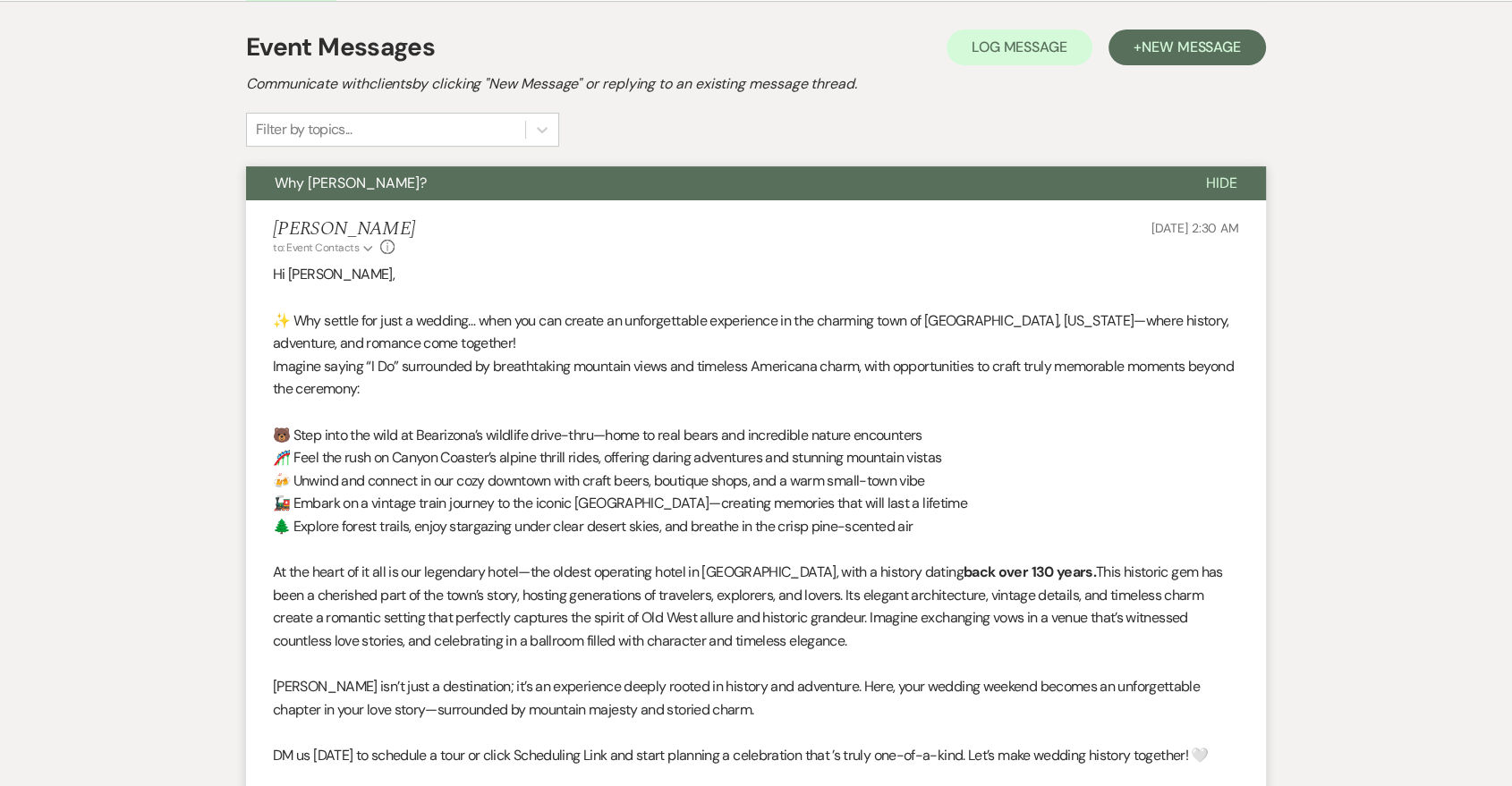
scroll to position [843, 0]
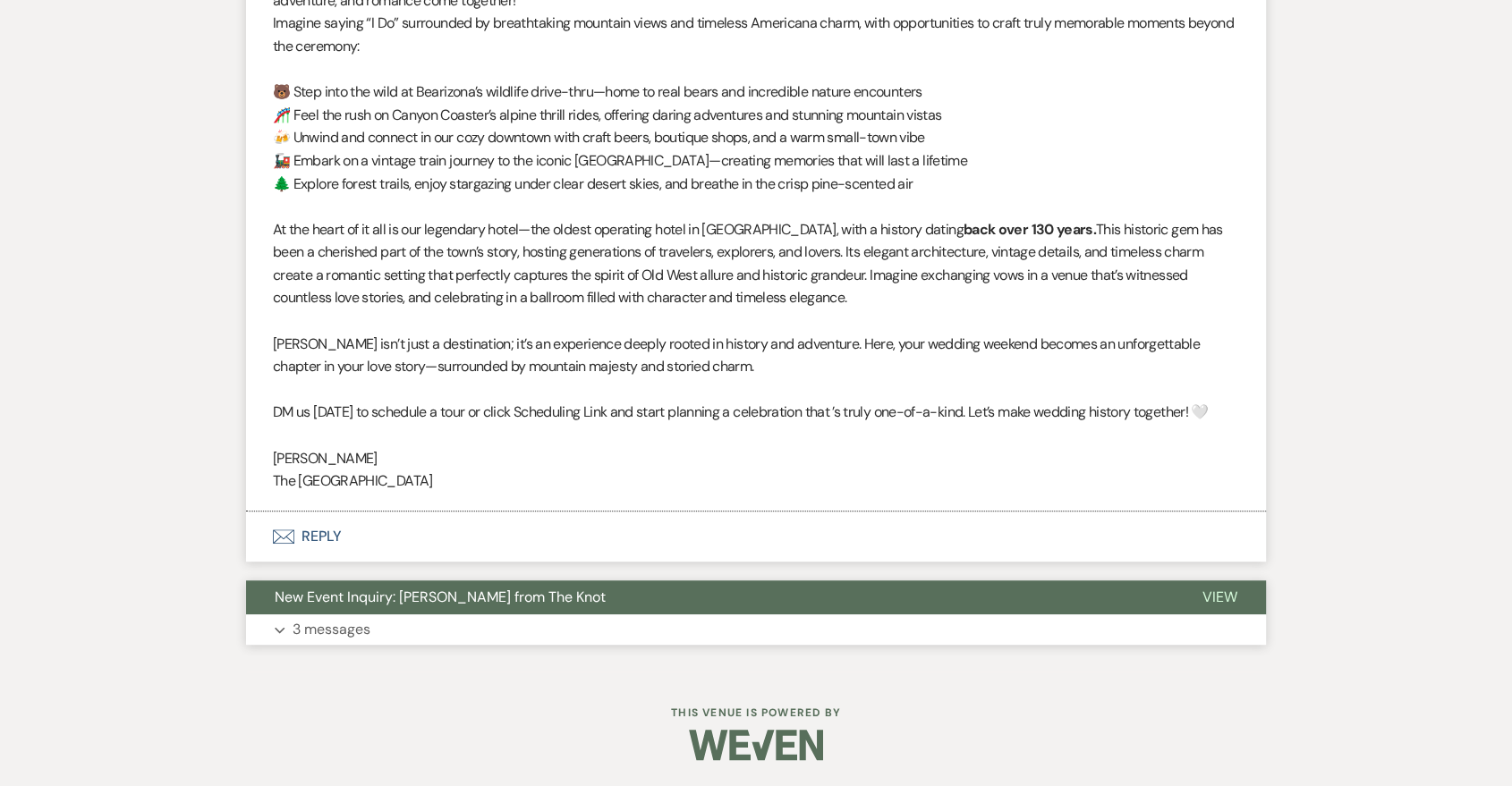
click at [729, 620] on button "Expand 3 messages" at bounding box center [756, 629] width 1020 height 30
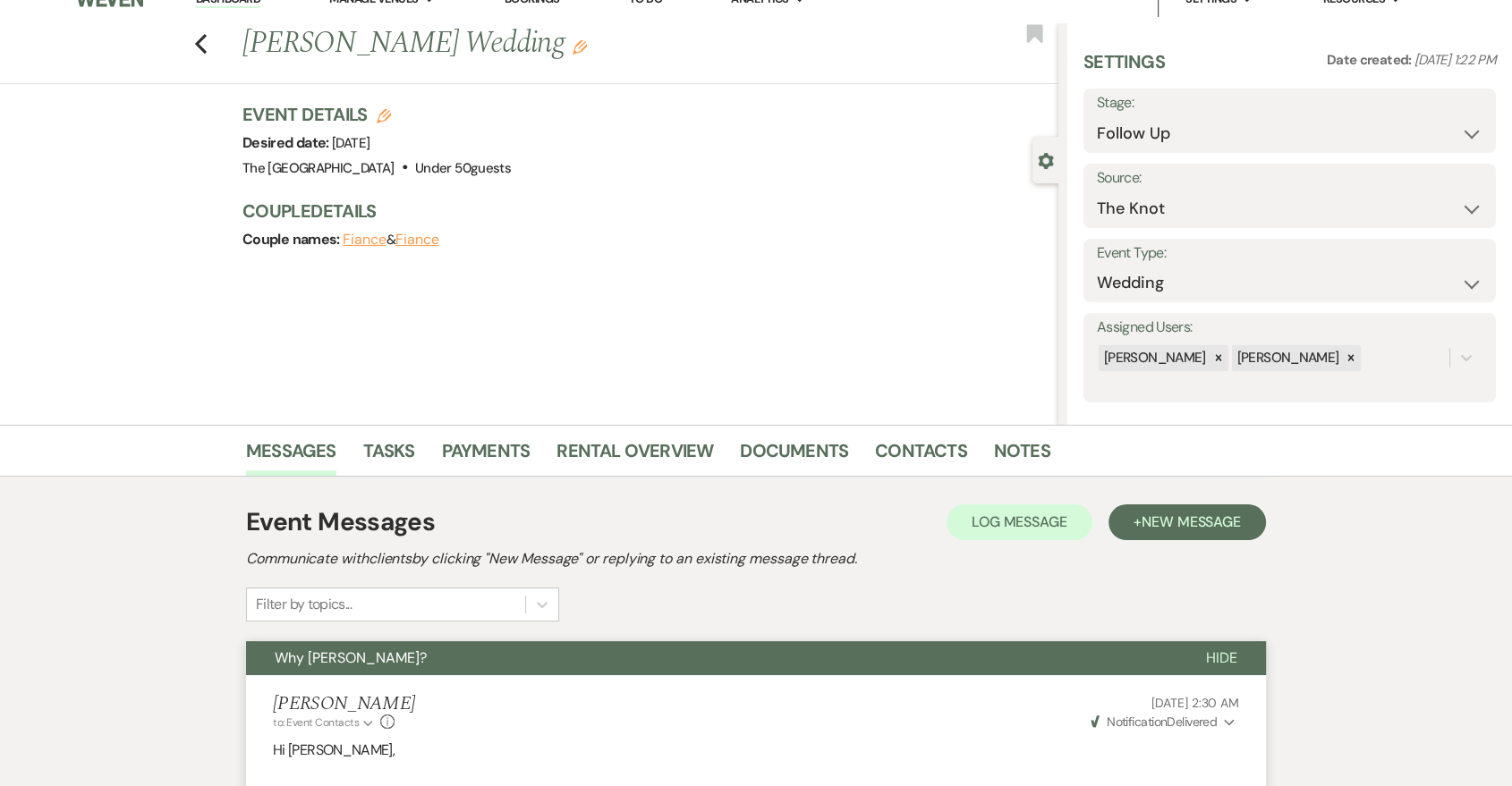
scroll to position [0, 0]
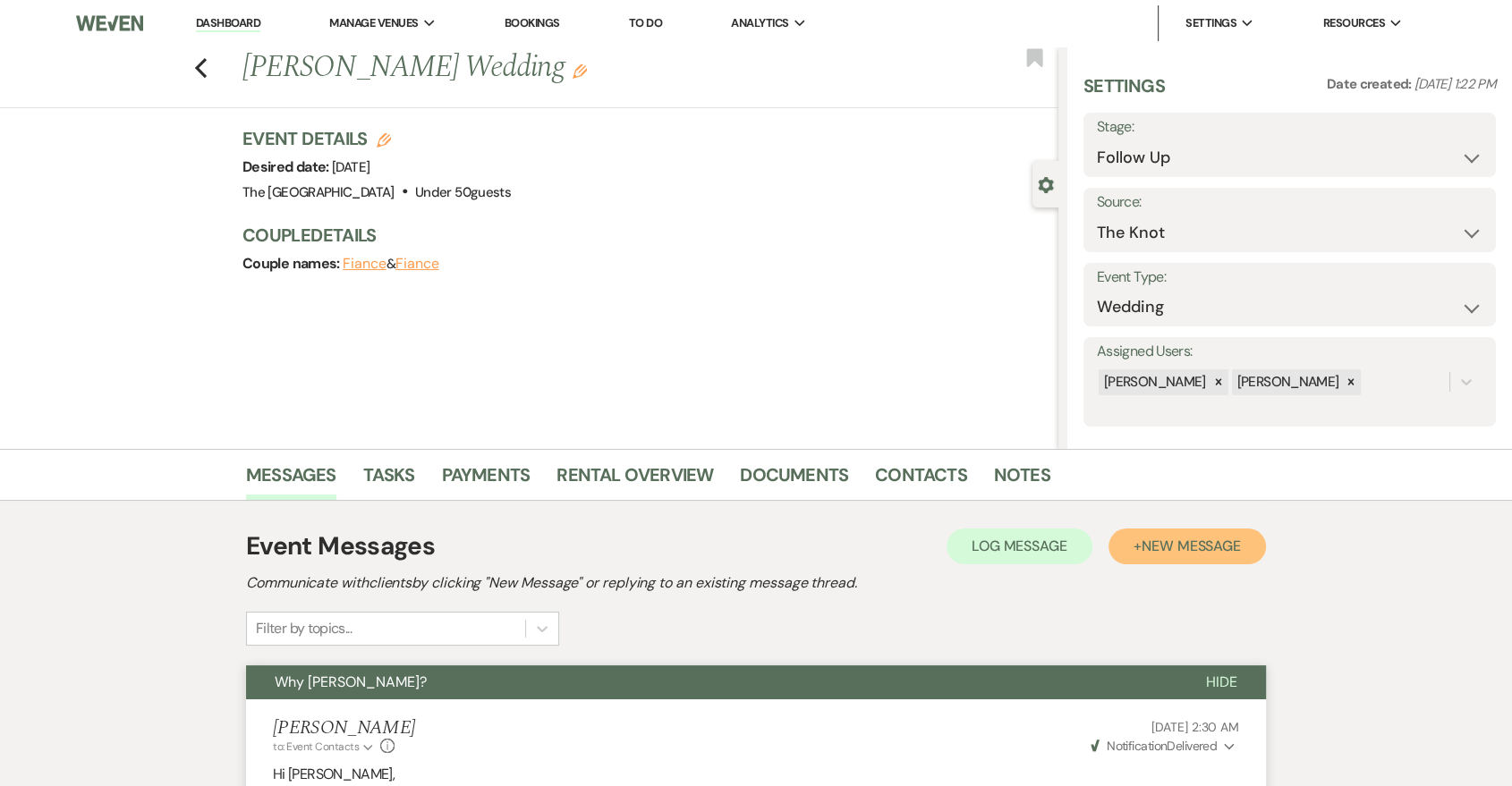
click at [1160, 534] on button "+ New Message" at bounding box center [1188, 546] width 158 height 36
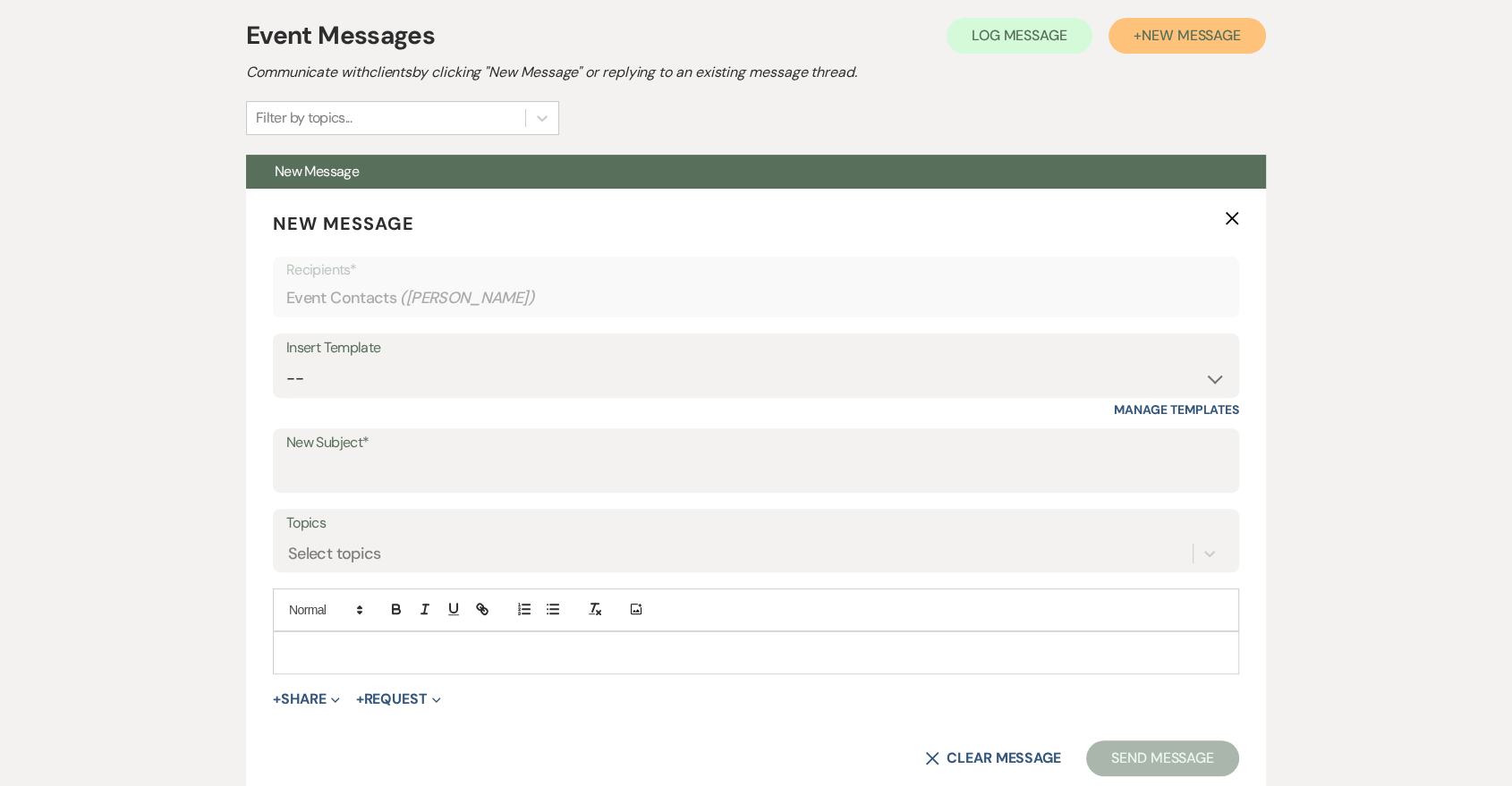
scroll to position [662, 0]
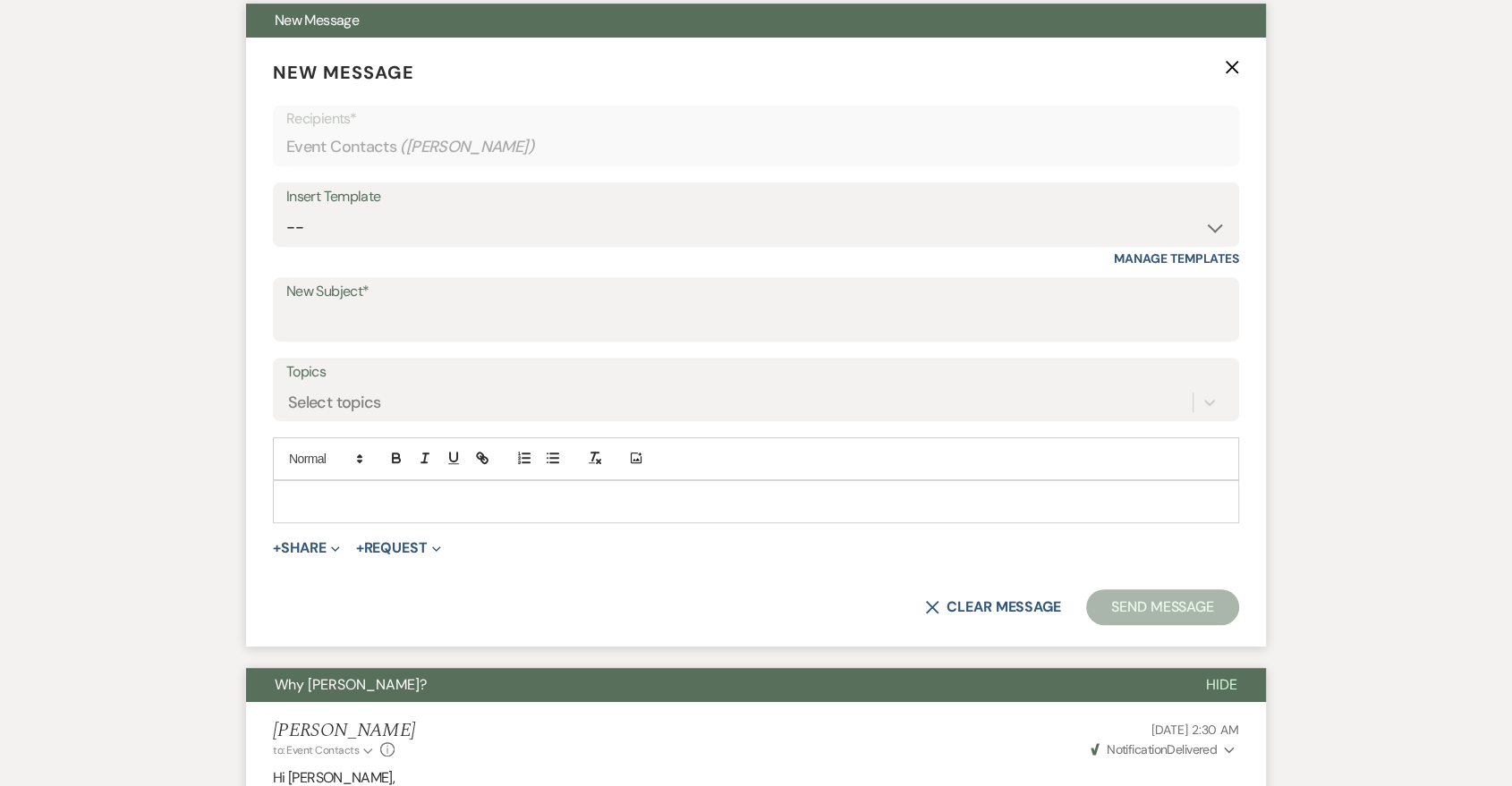
click at [1027, 246] on div "Insert Template -- Last Message Are you giving up-text us Magic of [PERSON_NAME]" at bounding box center [756, 214] width 967 height 64
click at [1026, 220] on select "-- Last Message Are you giving up-text us Magic of [PERSON_NAME]" at bounding box center [755, 227] width 939 height 35
select select "6164"
click at [286, 210] on select "-- Last Message Are you giving up-text us Magic of [PERSON_NAME]" at bounding box center [755, 227] width 939 height 35
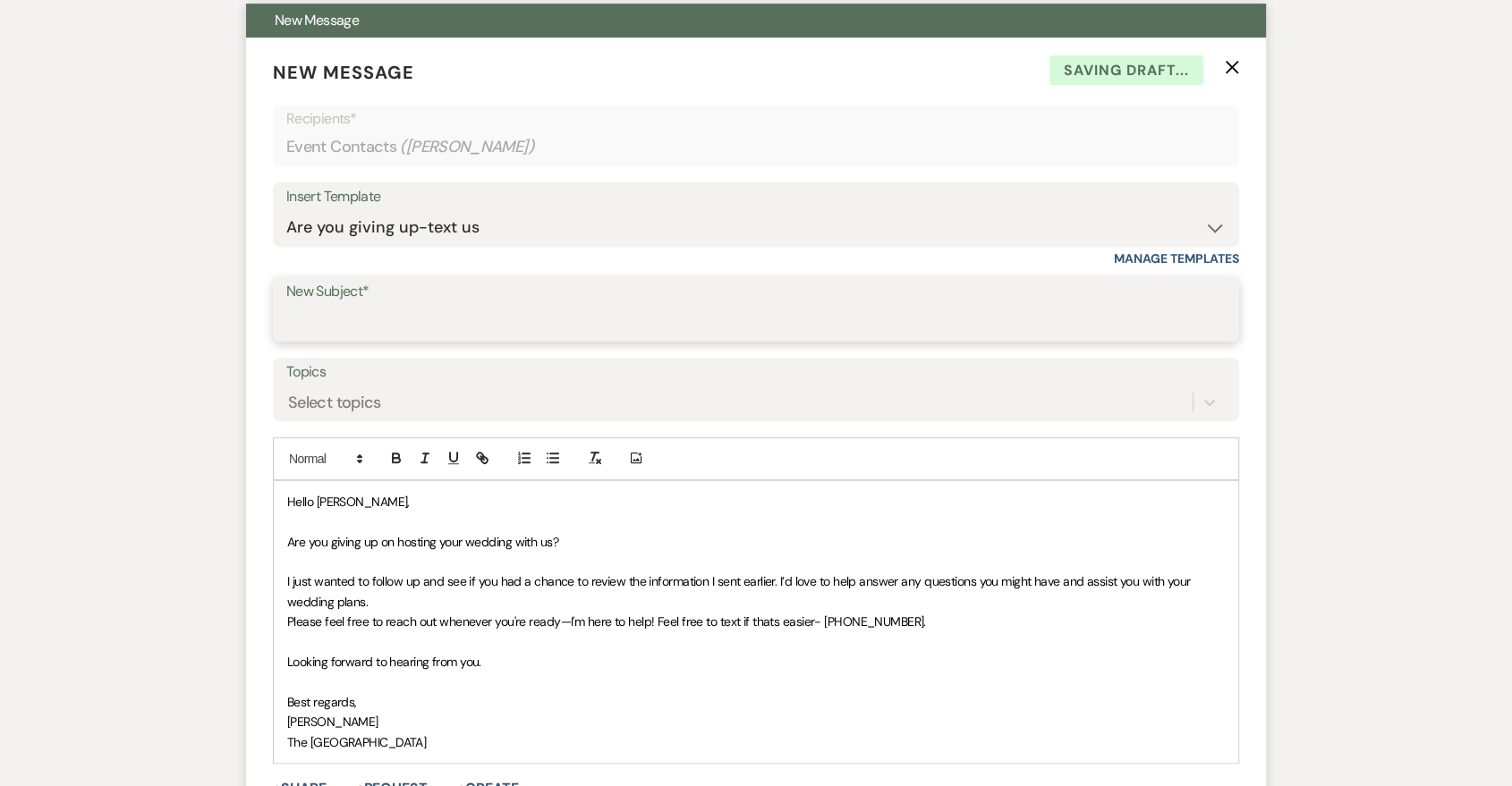
click at [515, 334] on input "New Subject*" at bounding box center [755, 322] width 939 height 35
type input "Are you giving up?"
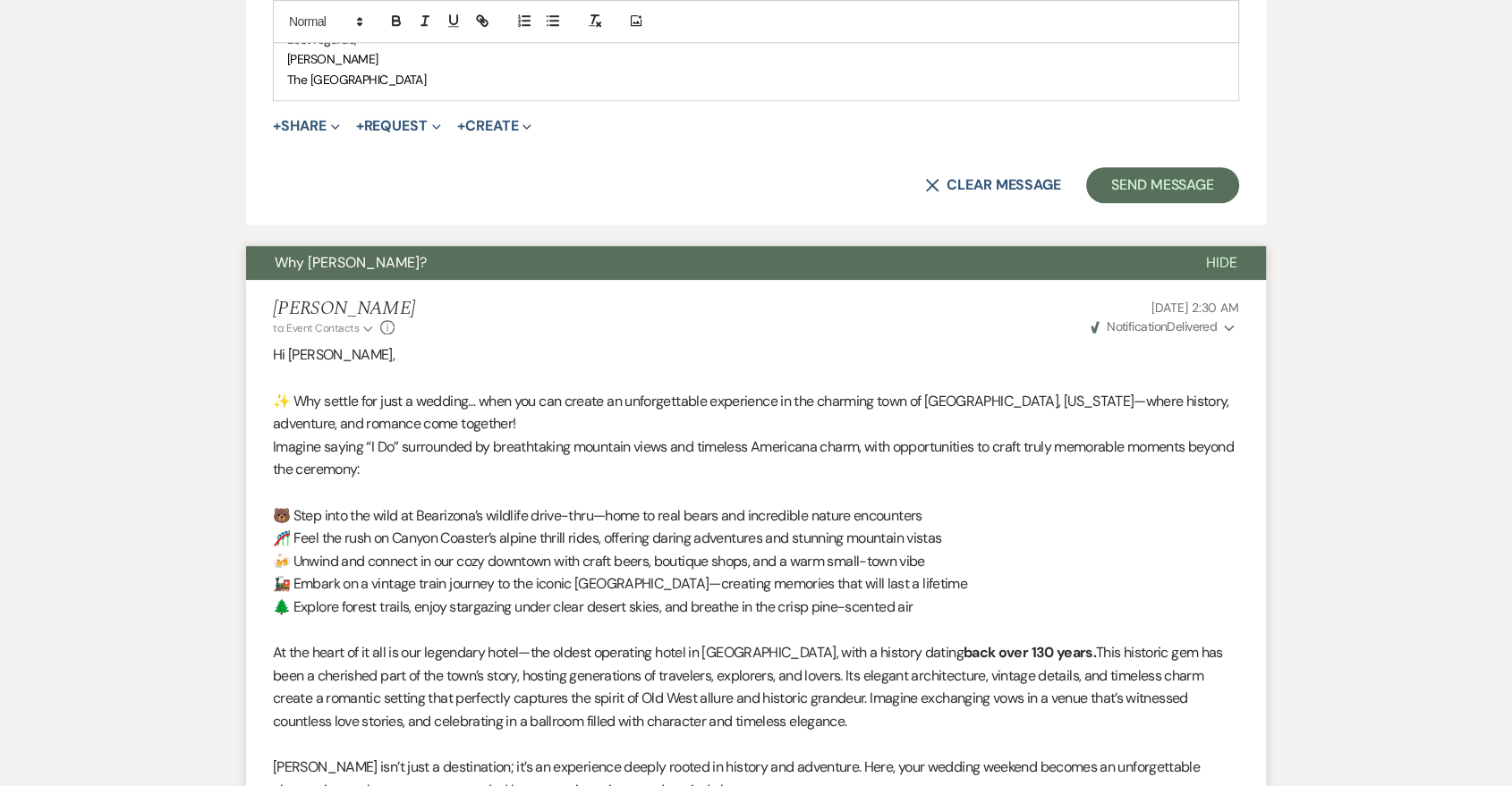
scroll to position [994, 0]
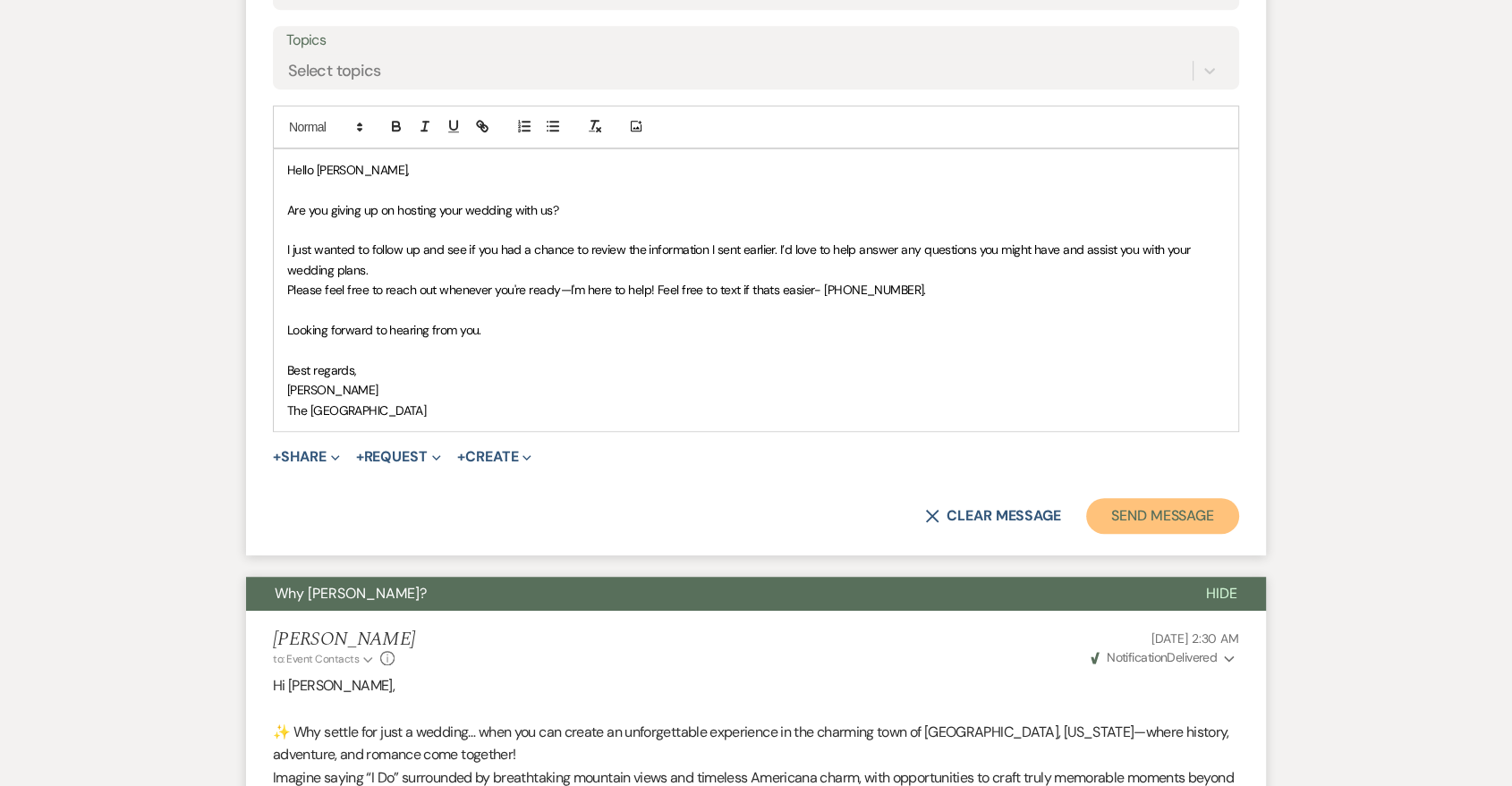
click at [1182, 514] on button "Send Message" at bounding box center [1162, 516] width 153 height 36
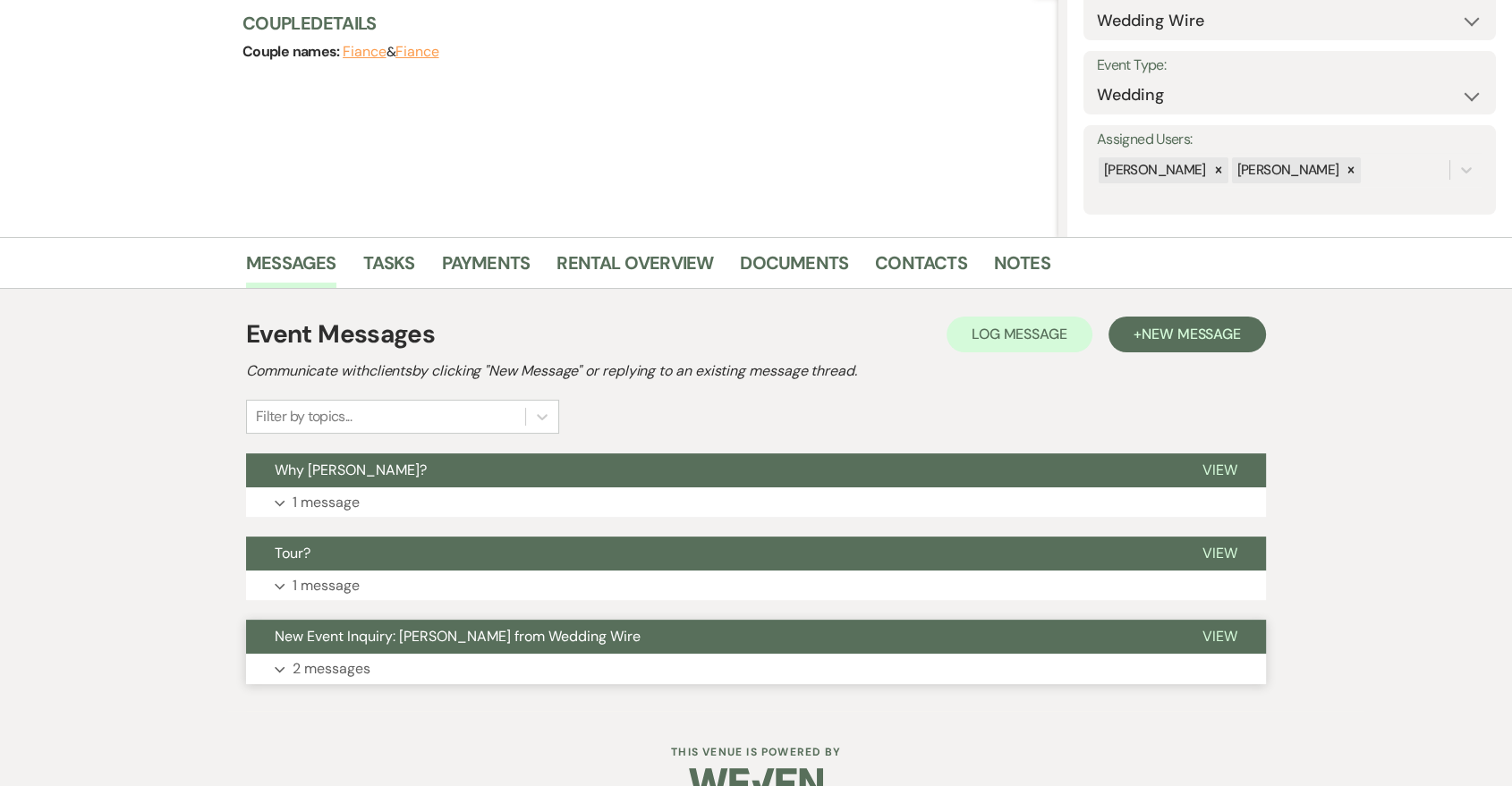
scroll to position [250, 0]
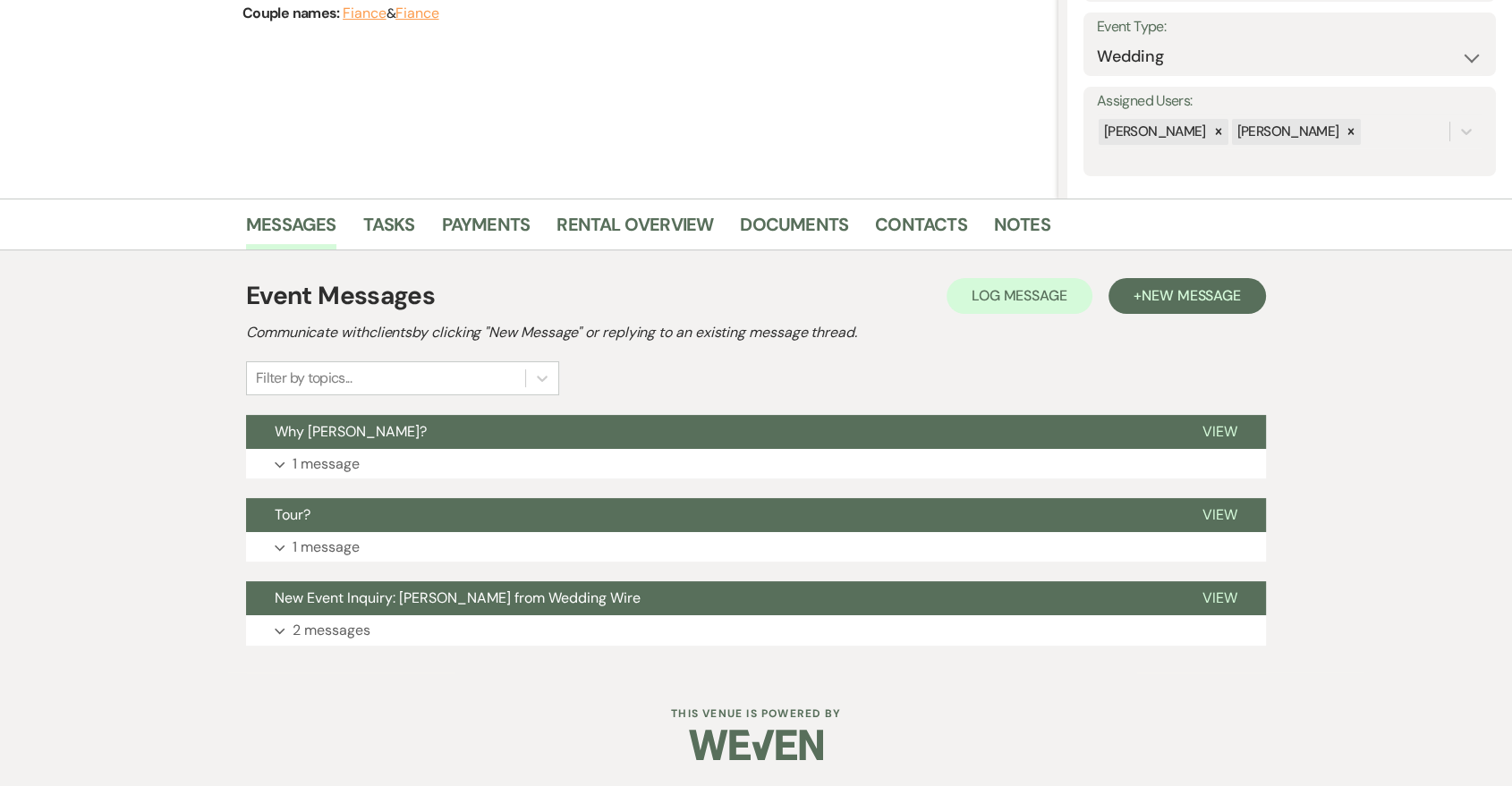
click at [836, 482] on div "Event Messages Log Log Message + New Message Communicate with clients by clicki…" at bounding box center [756, 462] width 1020 height 387
click at [860, 456] on button "Expand 1 message" at bounding box center [756, 464] width 1020 height 30
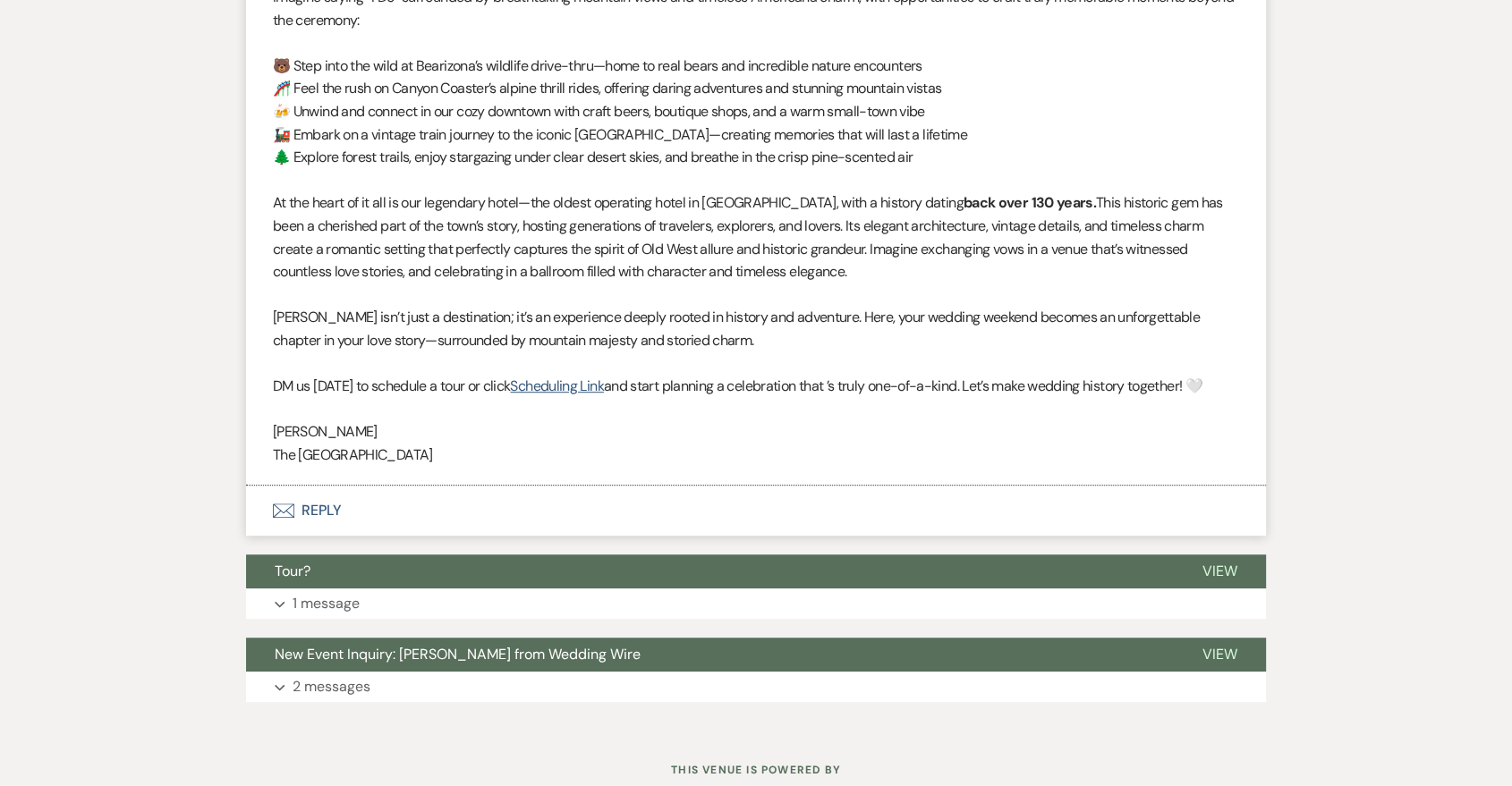
scroll to position [912, 0]
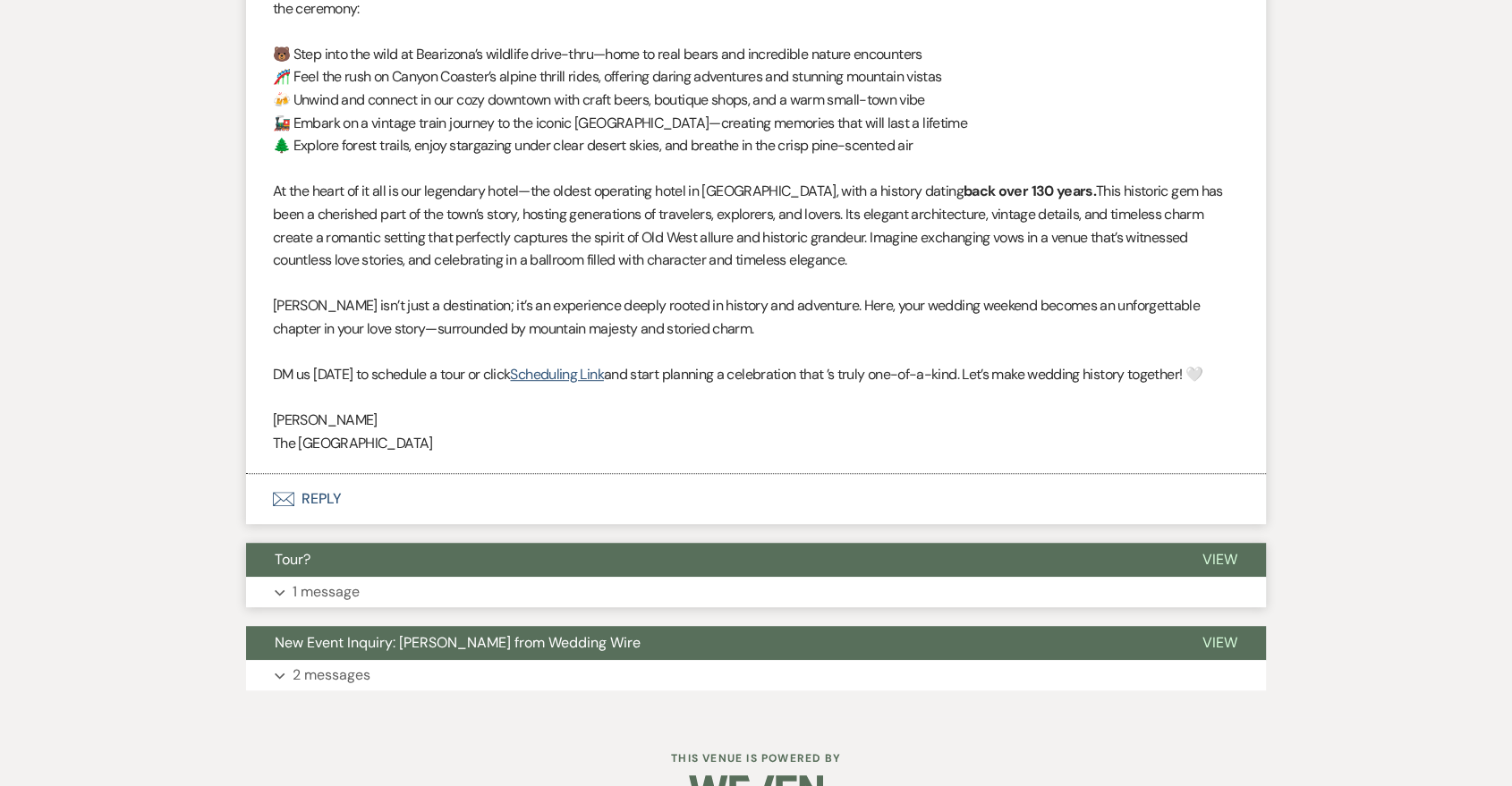
click at [827, 589] on button "Expand 1 message" at bounding box center [756, 592] width 1020 height 30
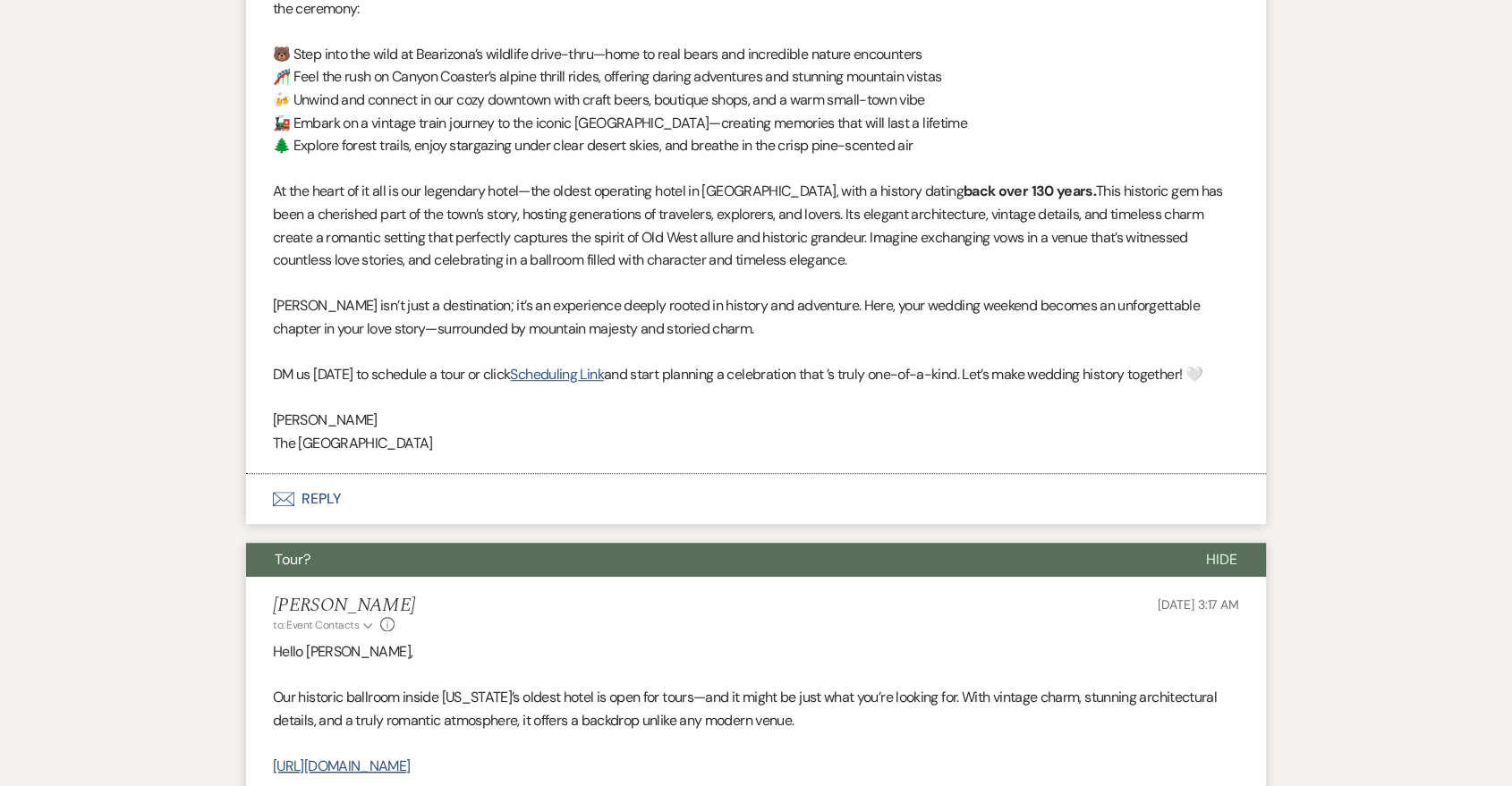
scroll to position [1244, 0]
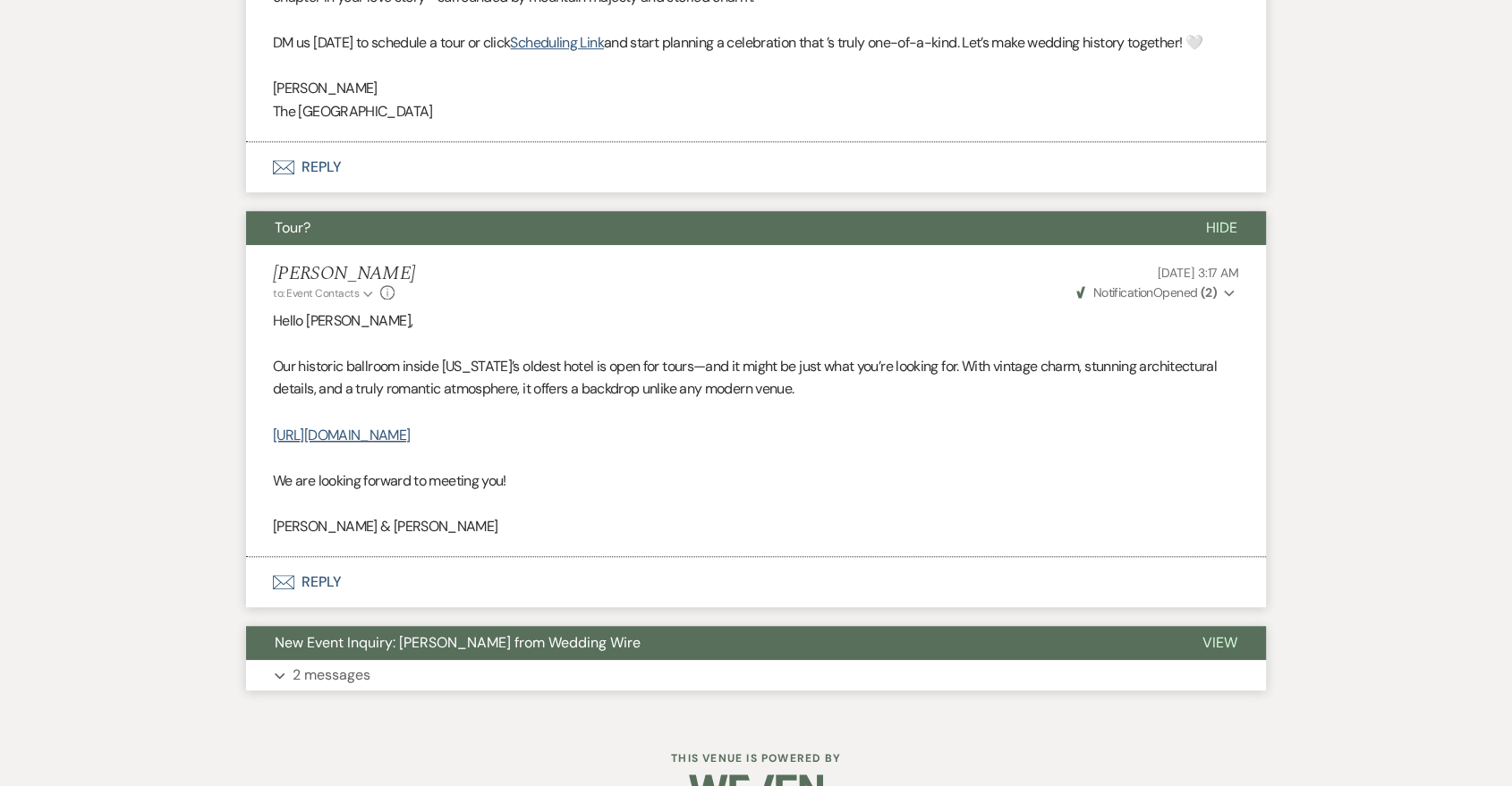
click at [806, 671] on button "Expand 2 messages" at bounding box center [756, 675] width 1020 height 30
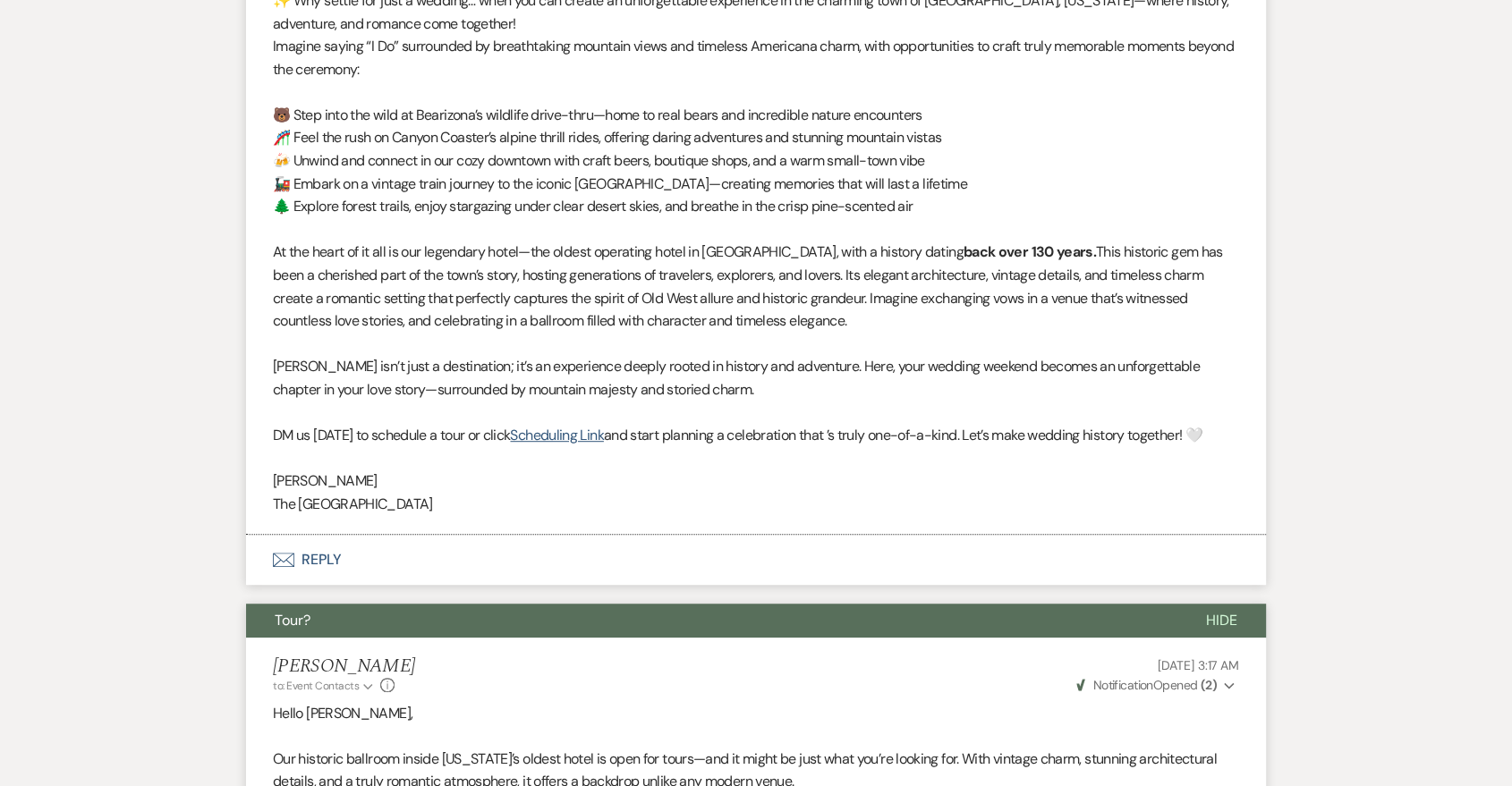
scroll to position [520, 0]
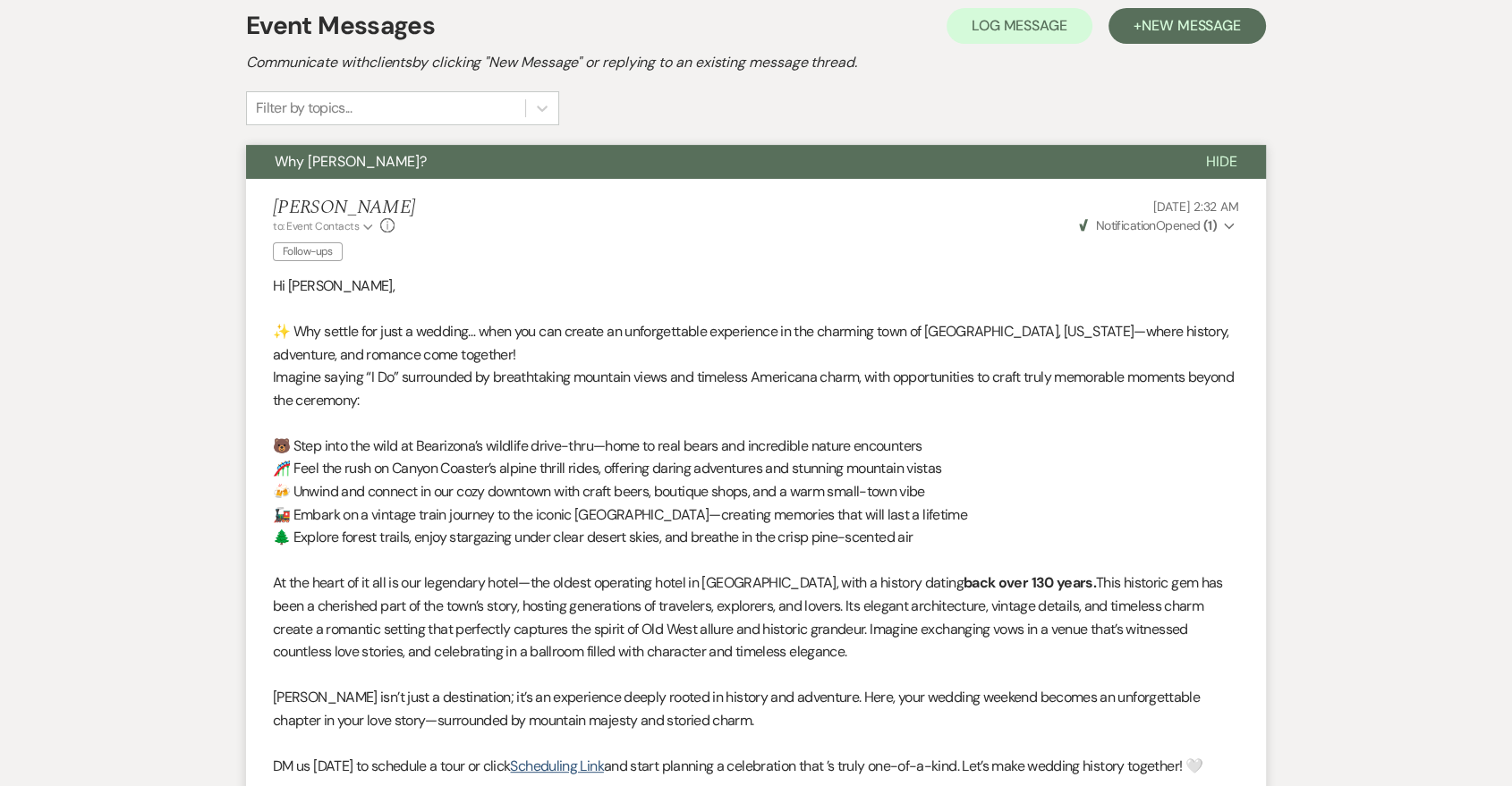
click at [1168, 26] on span "New Message" at bounding box center [1191, 26] width 99 height 19
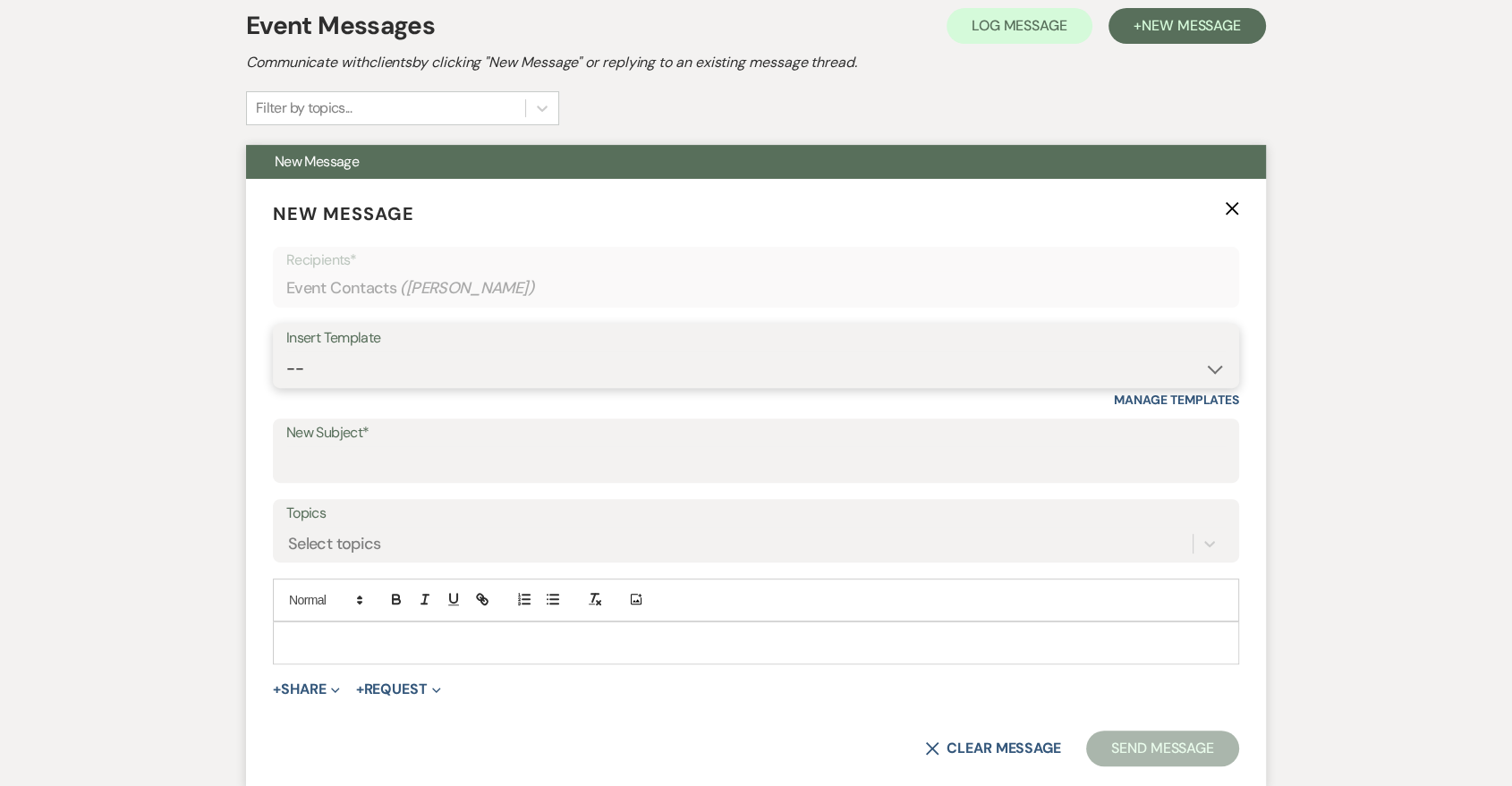
click at [638, 352] on select "-- Last Message Are you giving up-text us Magic of [PERSON_NAME]" at bounding box center [755, 369] width 939 height 35
select select "6164"
click at [286, 352] on select "-- Last Message Are you giving up-text us Magic of [PERSON_NAME]" at bounding box center [755, 369] width 939 height 35
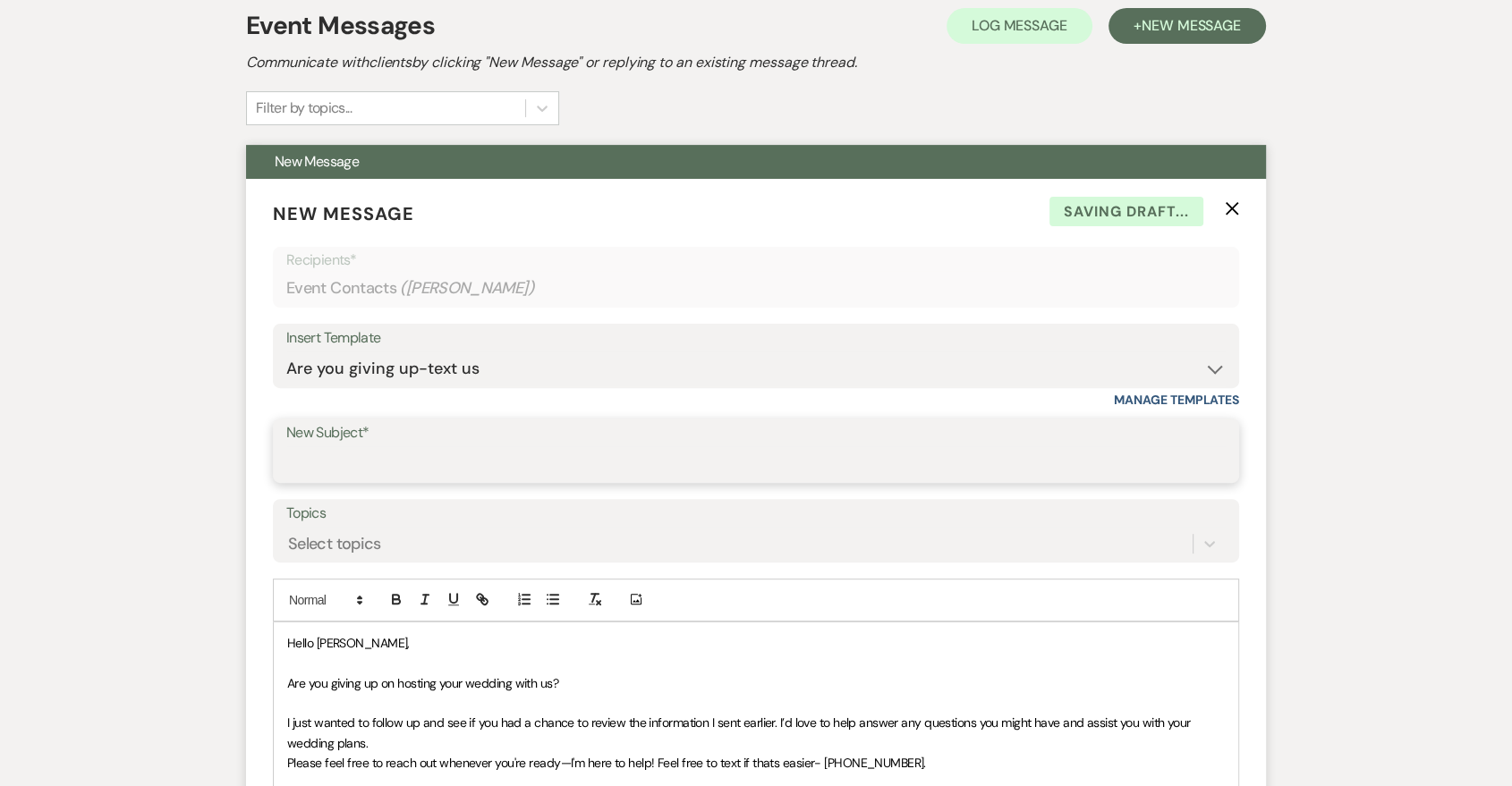
click at [565, 477] on input "New Subject*" at bounding box center [755, 464] width 939 height 35
type input "Are you giving up?"
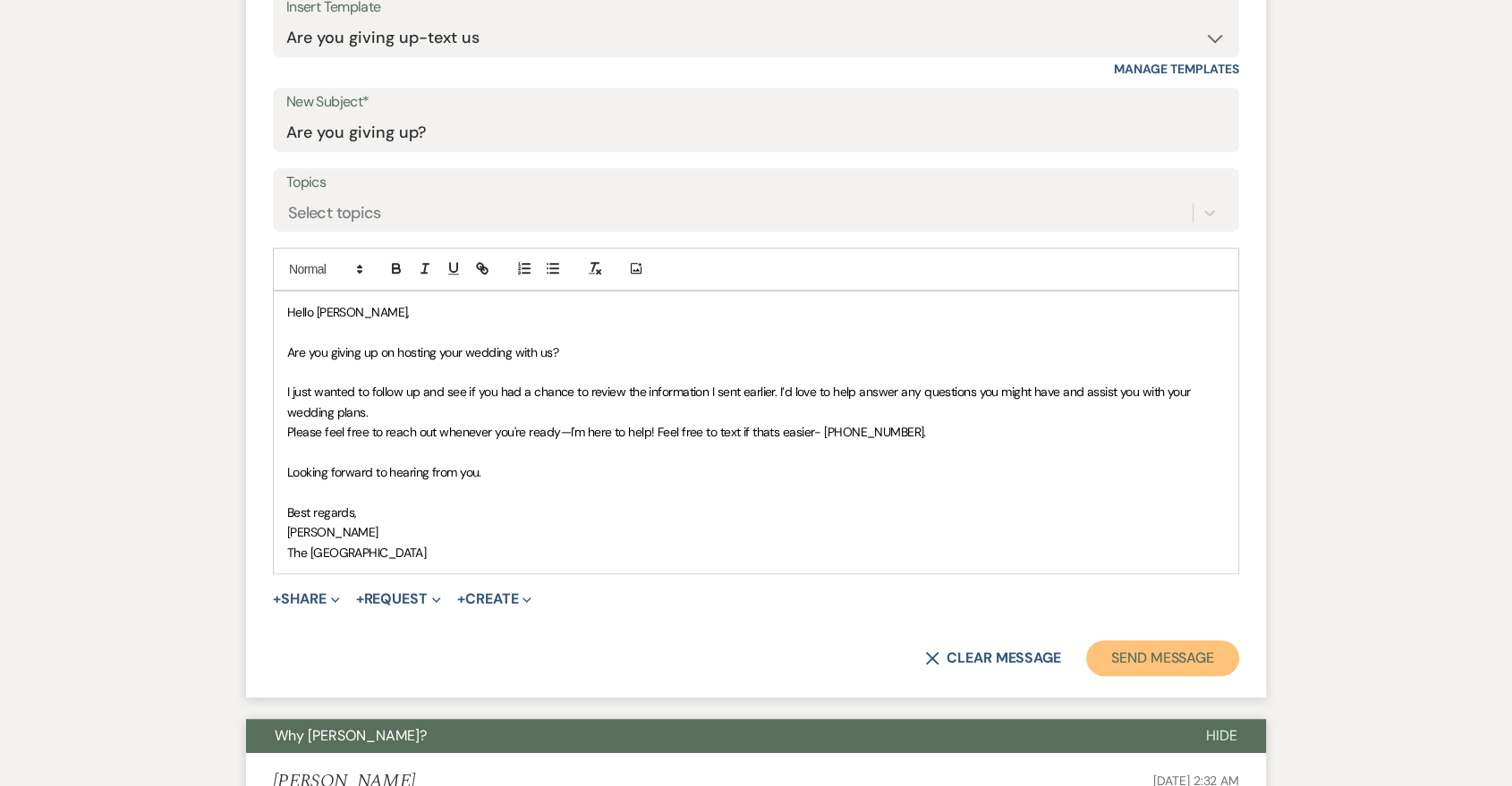
click at [1161, 664] on button "Send Message" at bounding box center [1162, 658] width 153 height 36
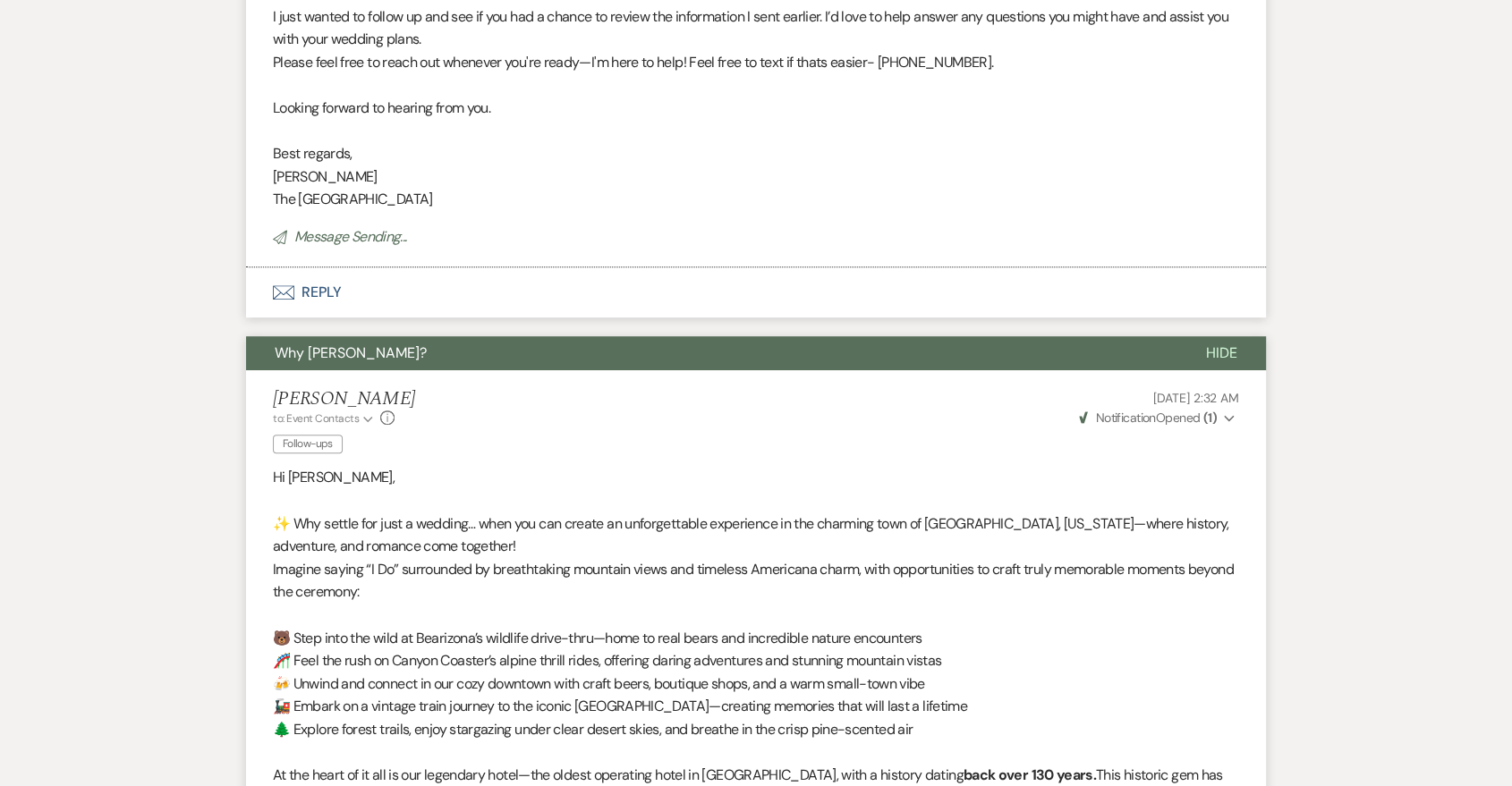
scroll to position [518, 0]
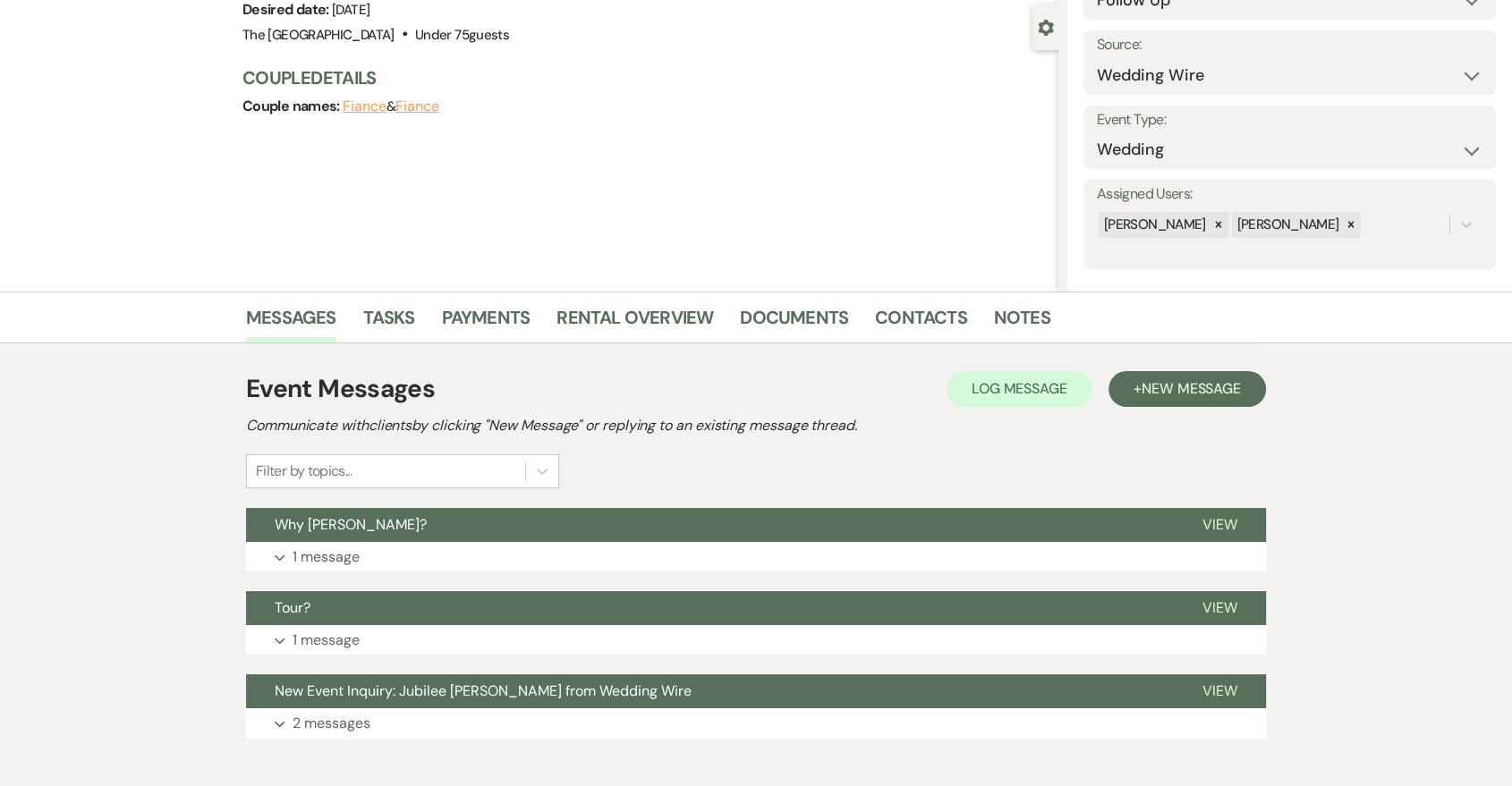
scroll to position [250, 0]
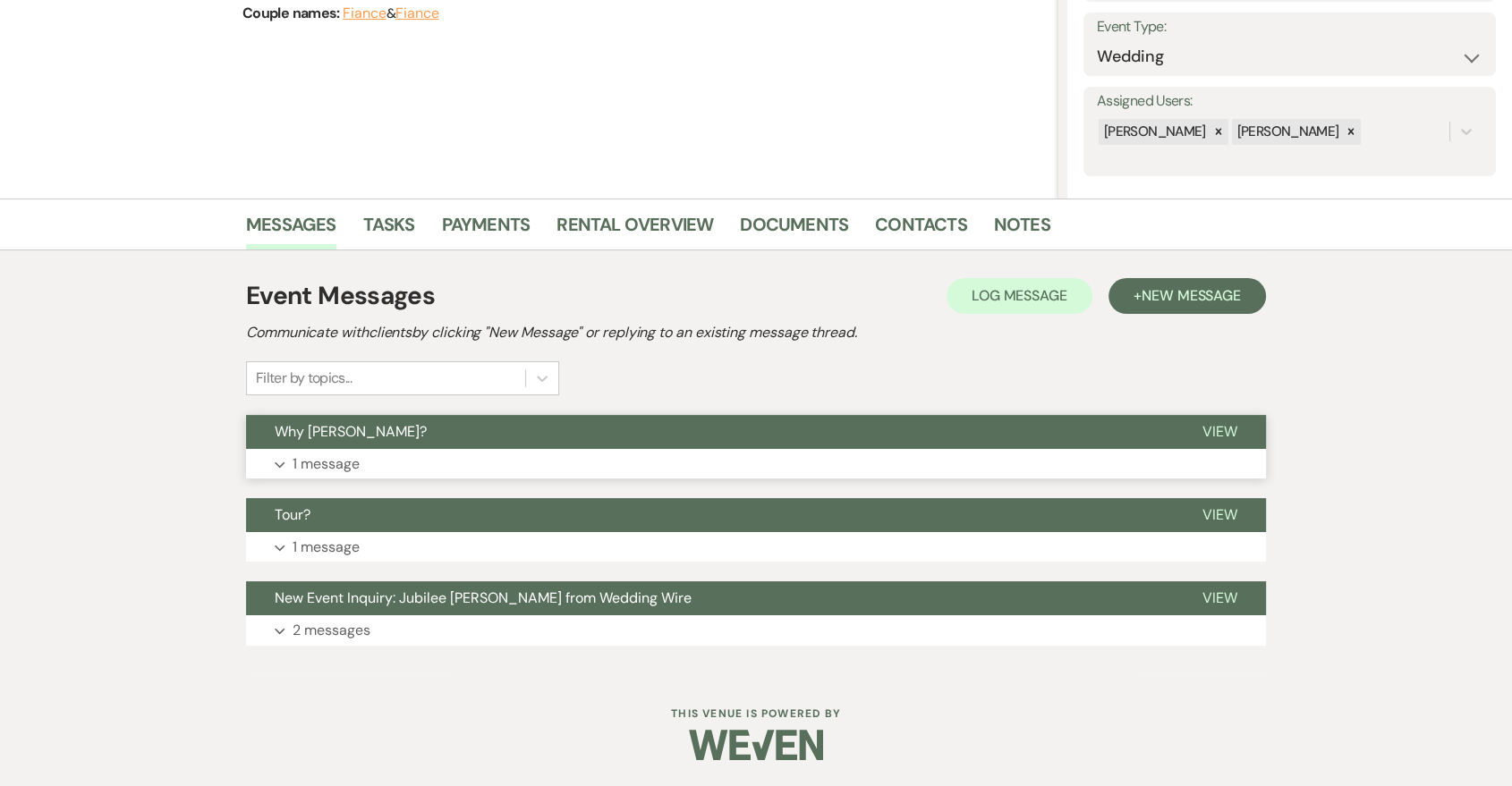
click at [493, 460] on button "Expand 1 message" at bounding box center [756, 464] width 1020 height 30
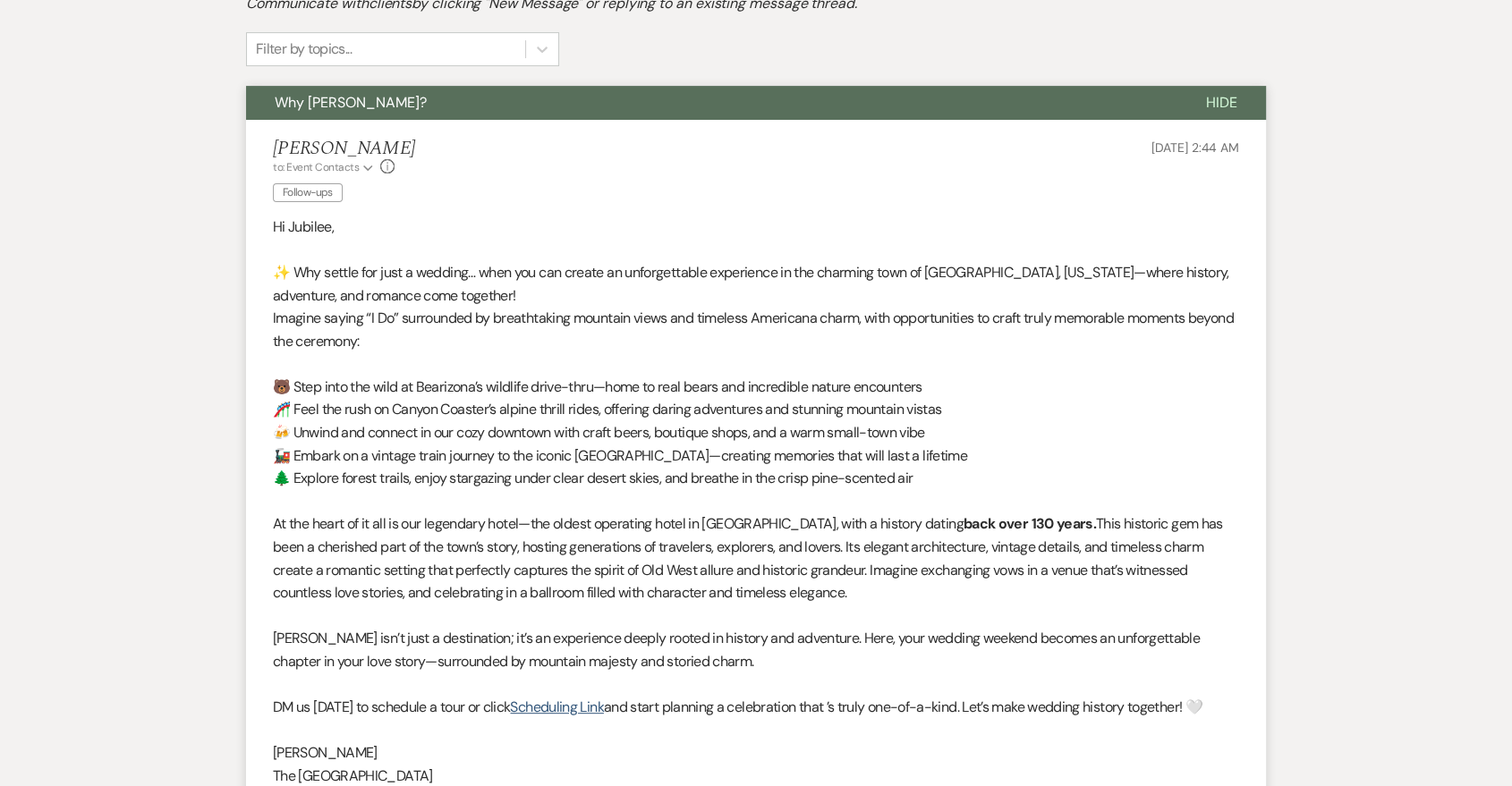
scroll to position [582, 0]
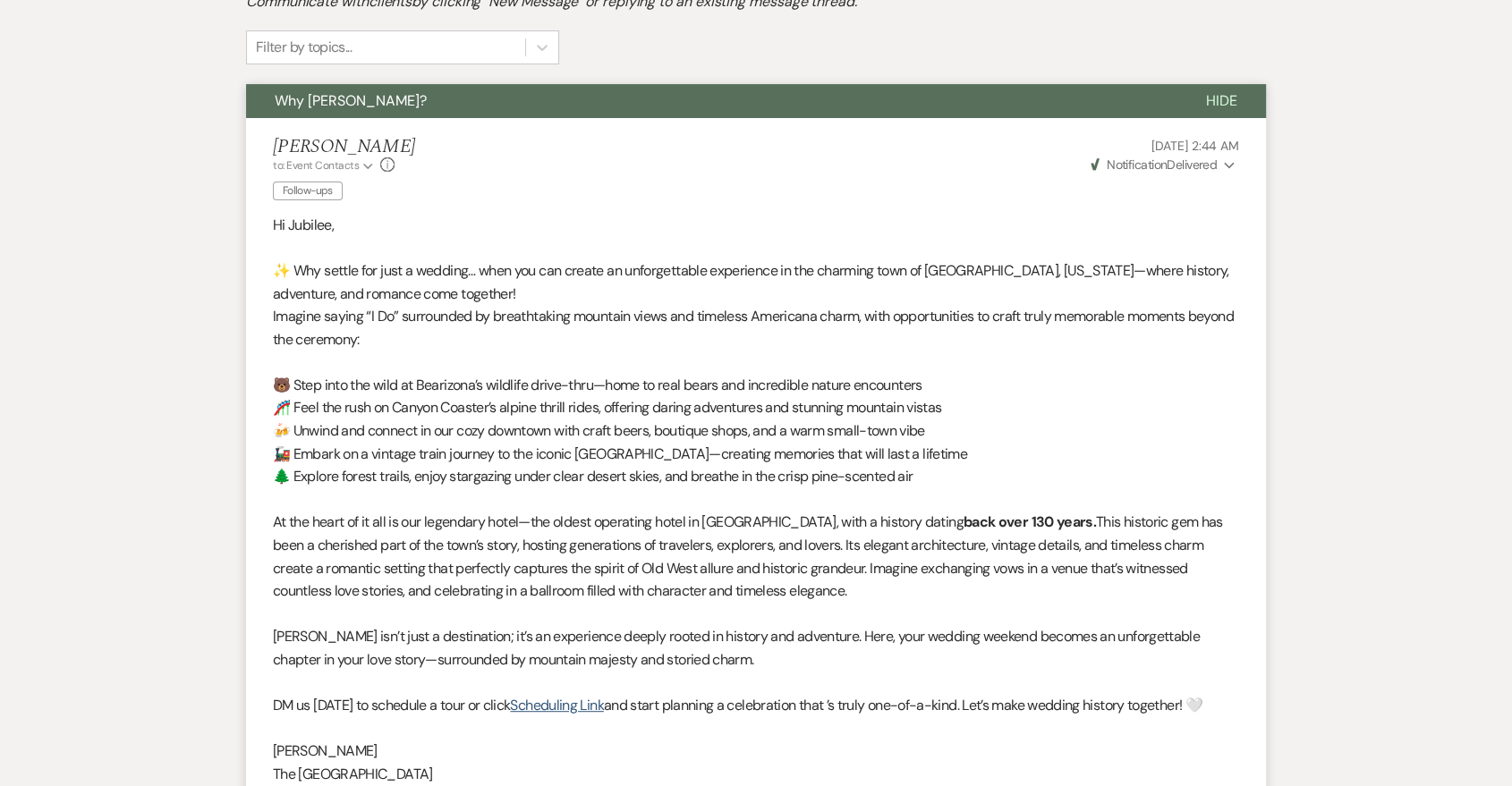
click at [620, 143] on div "[PERSON_NAME] to: Event Contacts Expand Info Follow-ups [DATE] 2:44 AM Weven Ch…" at bounding box center [756, 170] width 967 height 71
click at [632, 123] on li "[PERSON_NAME] to: Event Contacts Expand Info Follow-ups [DATE] 2:44 AM Weven Ch…" at bounding box center [756, 462] width 1020 height 687
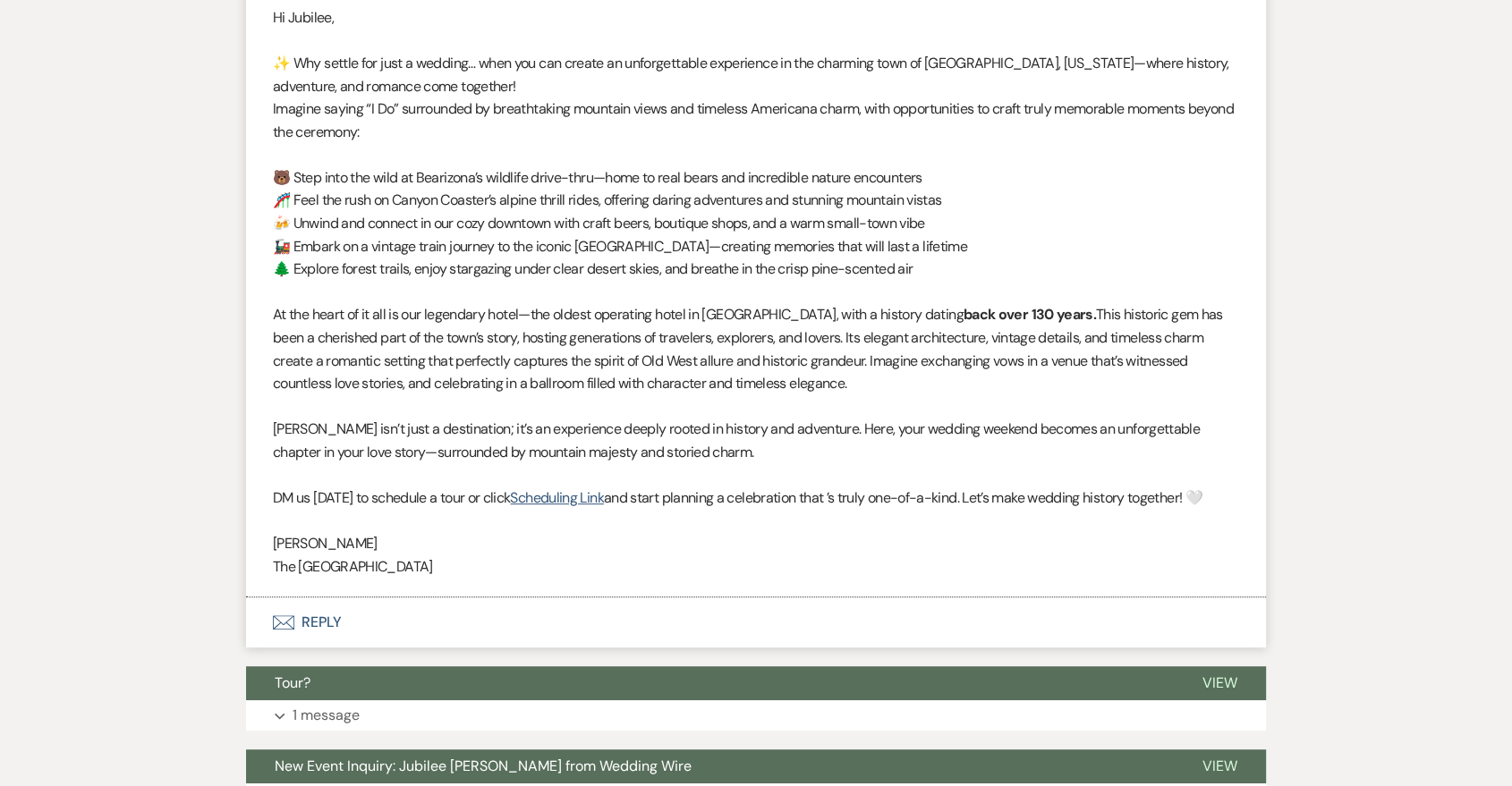
scroll to position [958, 0]
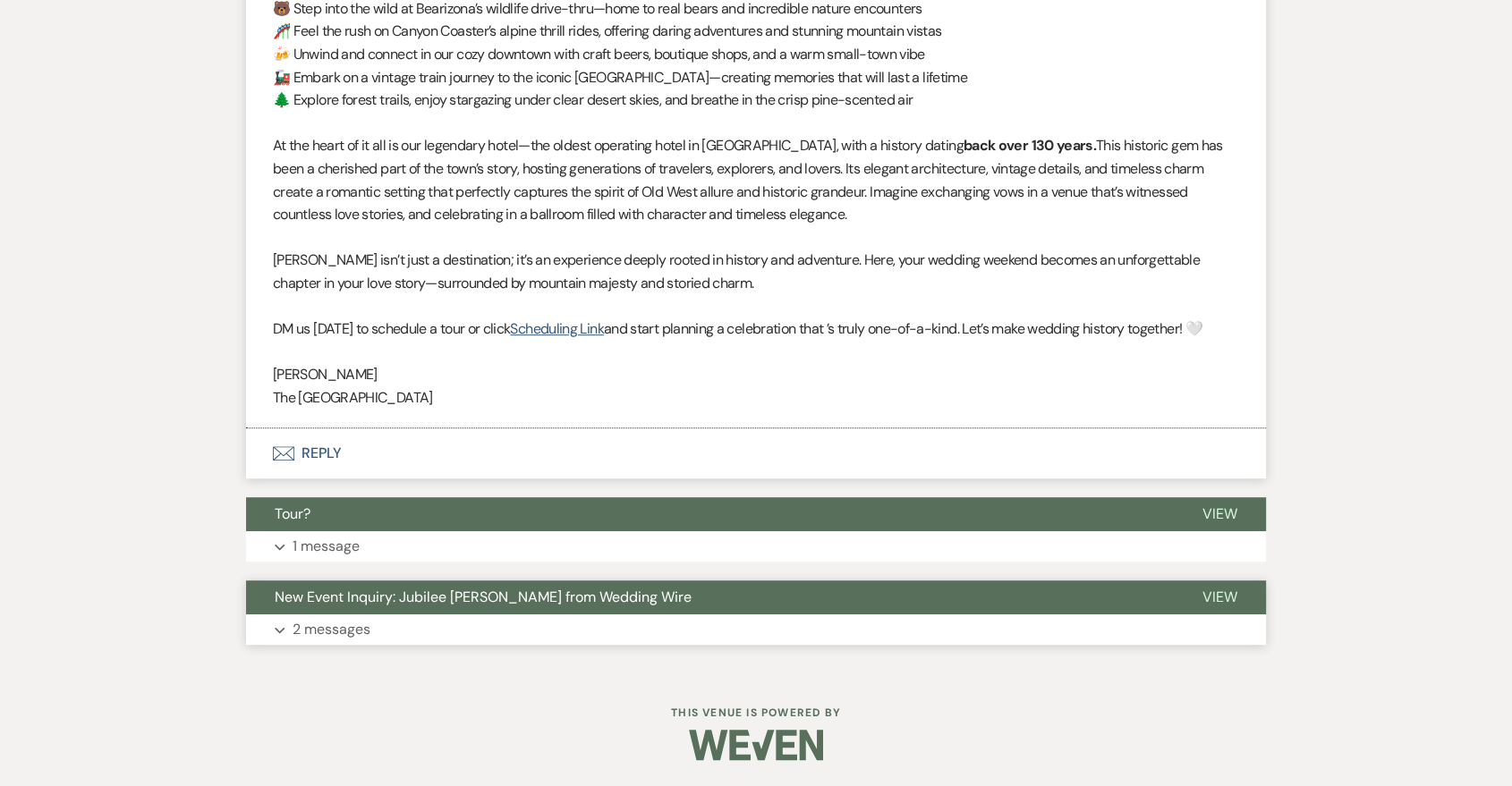
click at [936, 636] on button "Expand 2 messages" at bounding box center [756, 629] width 1020 height 30
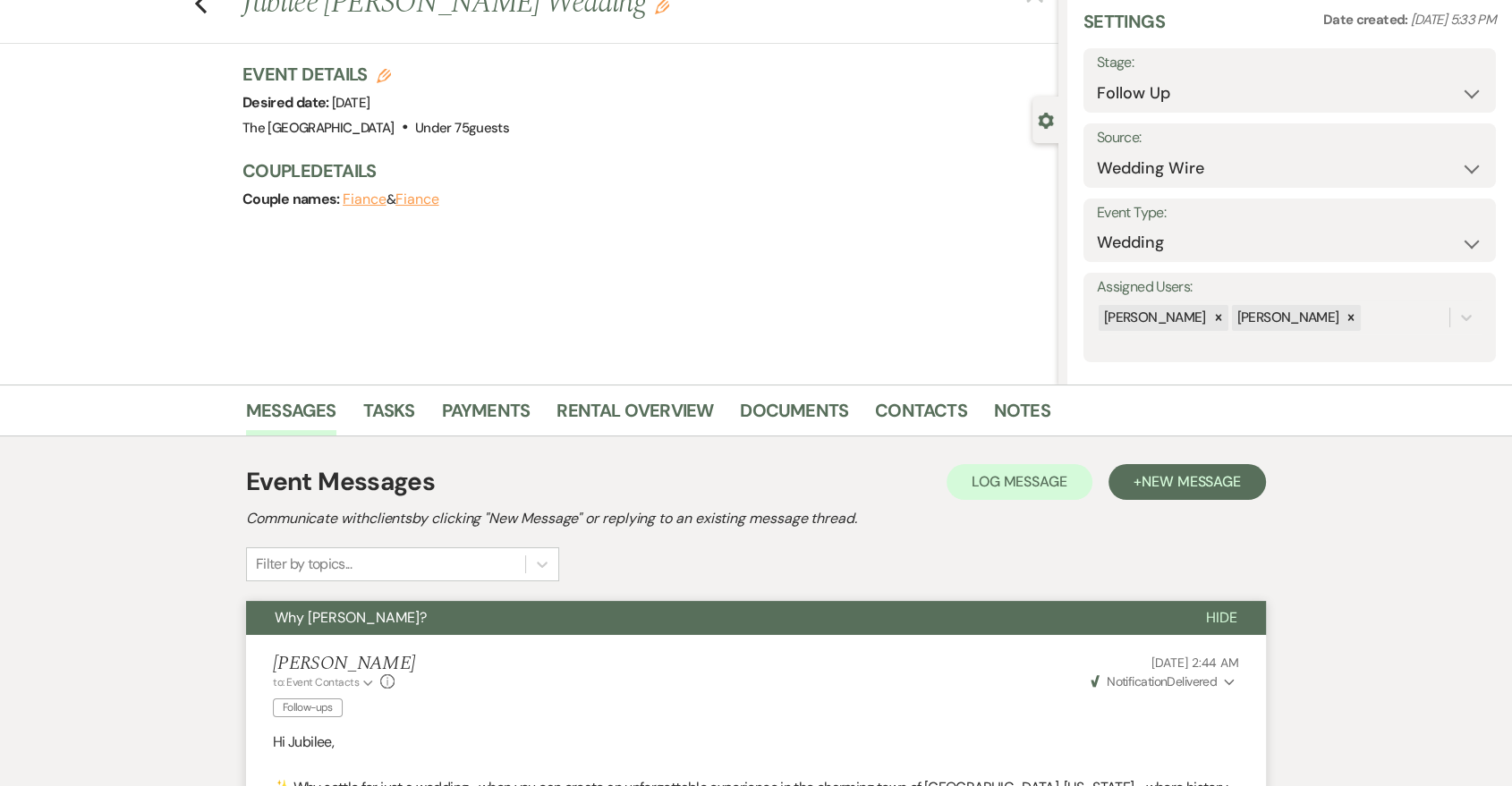
scroll to position [0, 0]
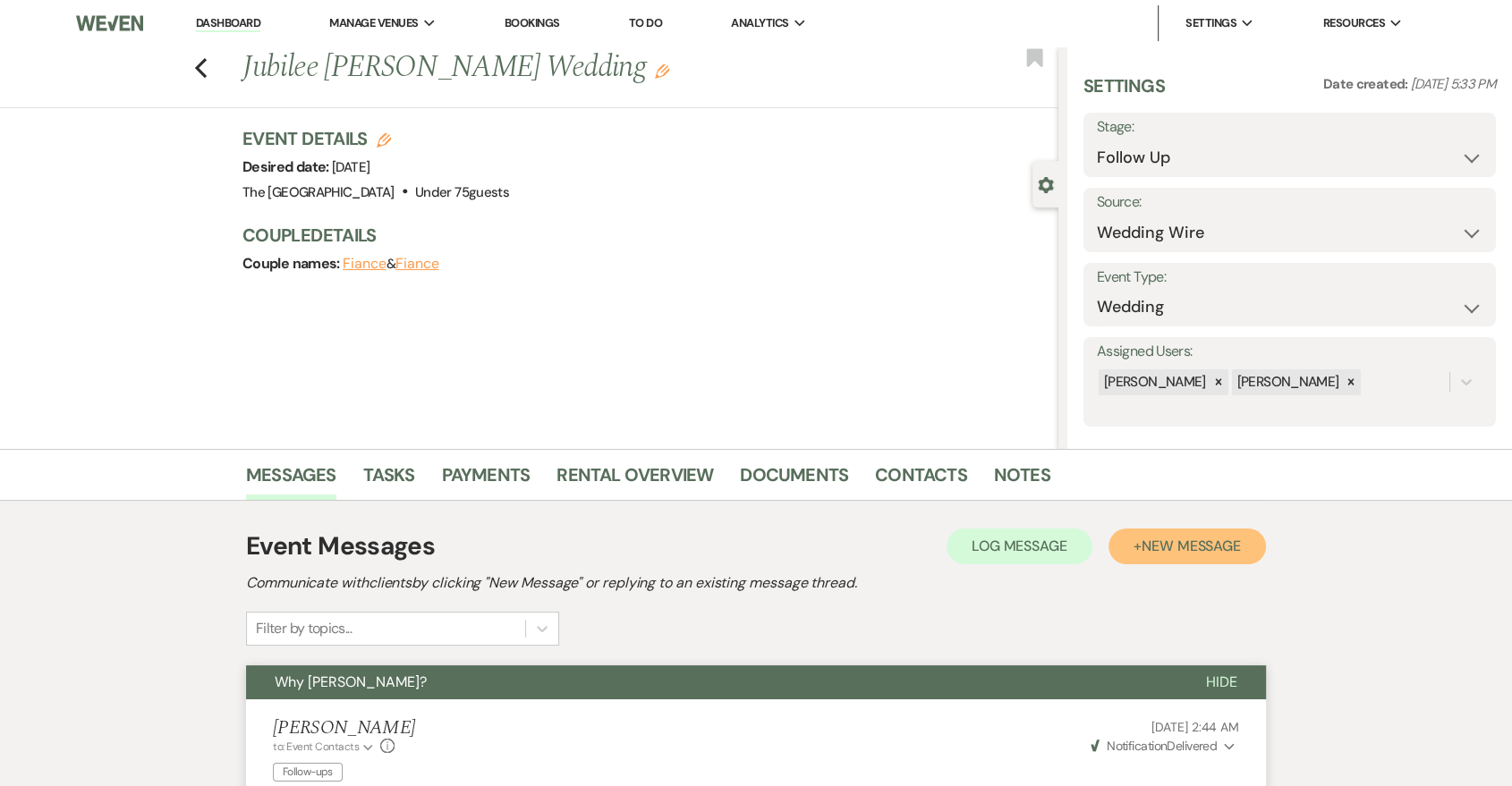
click at [1188, 537] on span "New Message" at bounding box center [1191, 546] width 99 height 19
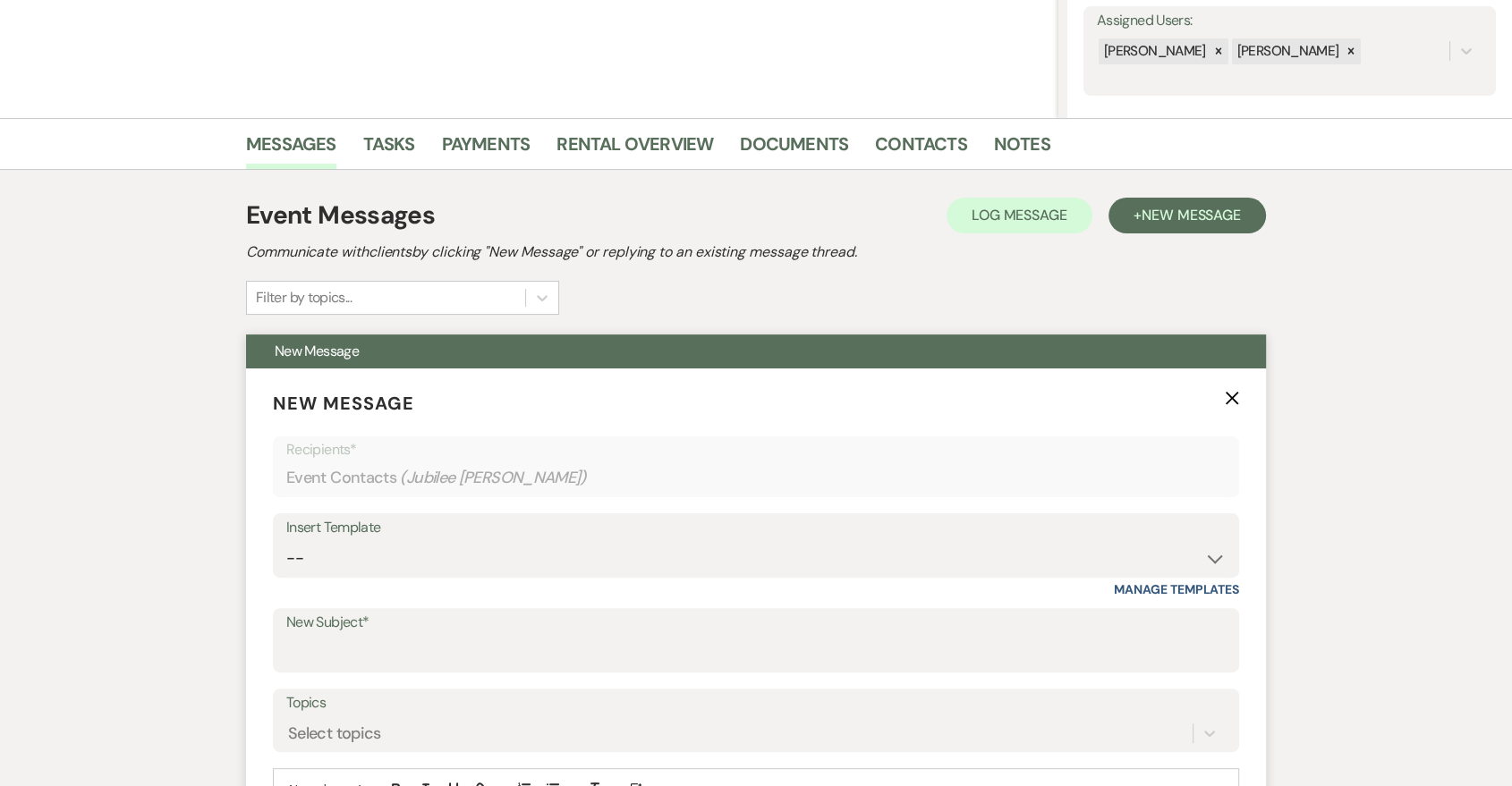
click at [636, 517] on div "Insert Template" at bounding box center [755, 528] width 939 height 26
click at [618, 551] on select "-- Last Message Are you giving up-text us Magic of [PERSON_NAME]" at bounding box center [755, 559] width 939 height 35
select select "6164"
click at [286, 541] on select "-- Last Message Are you giving up-text us Magic of [PERSON_NAME]" at bounding box center [755, 559] width 939 height 35
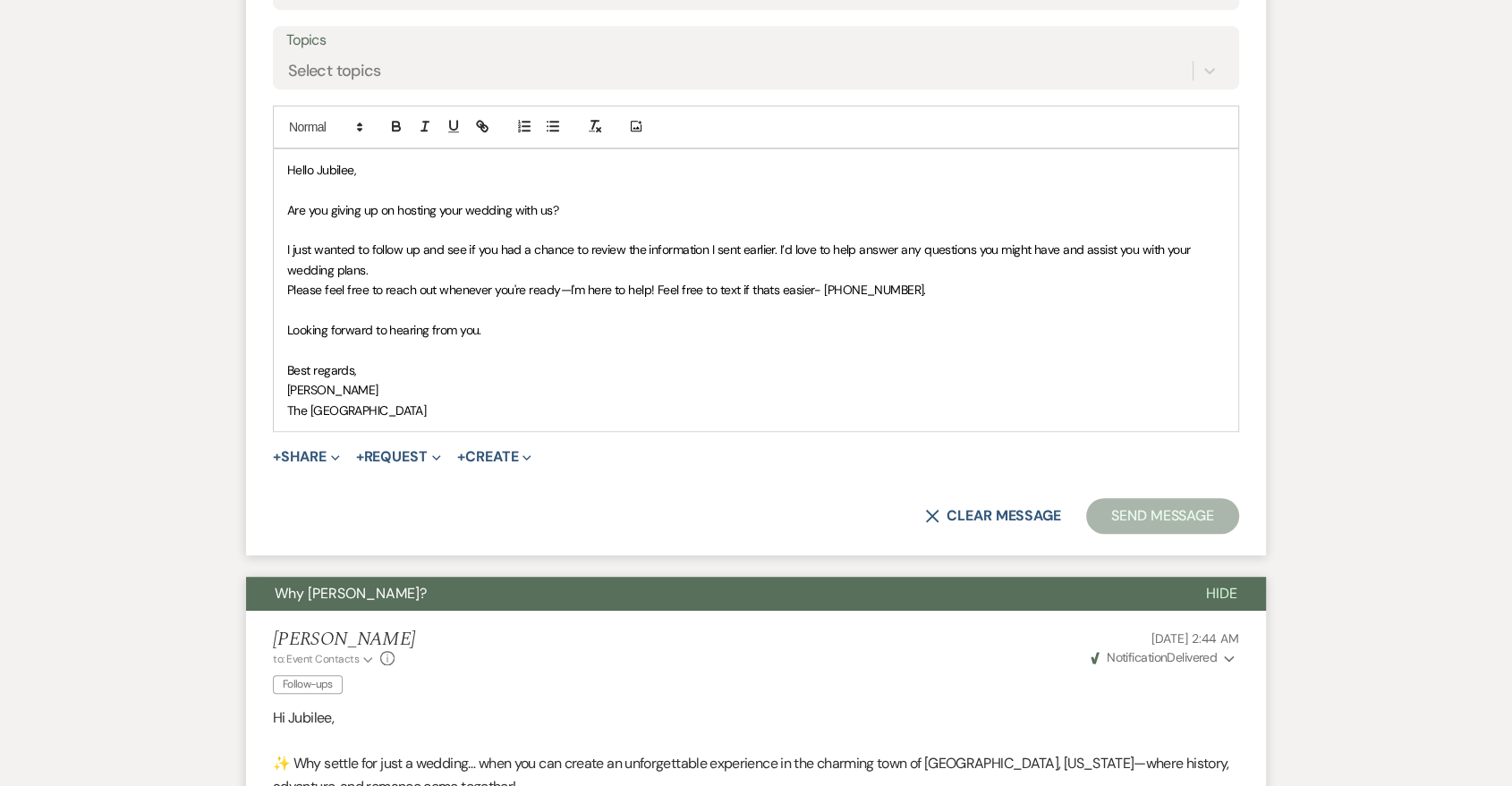
scroll to position [662, 0]
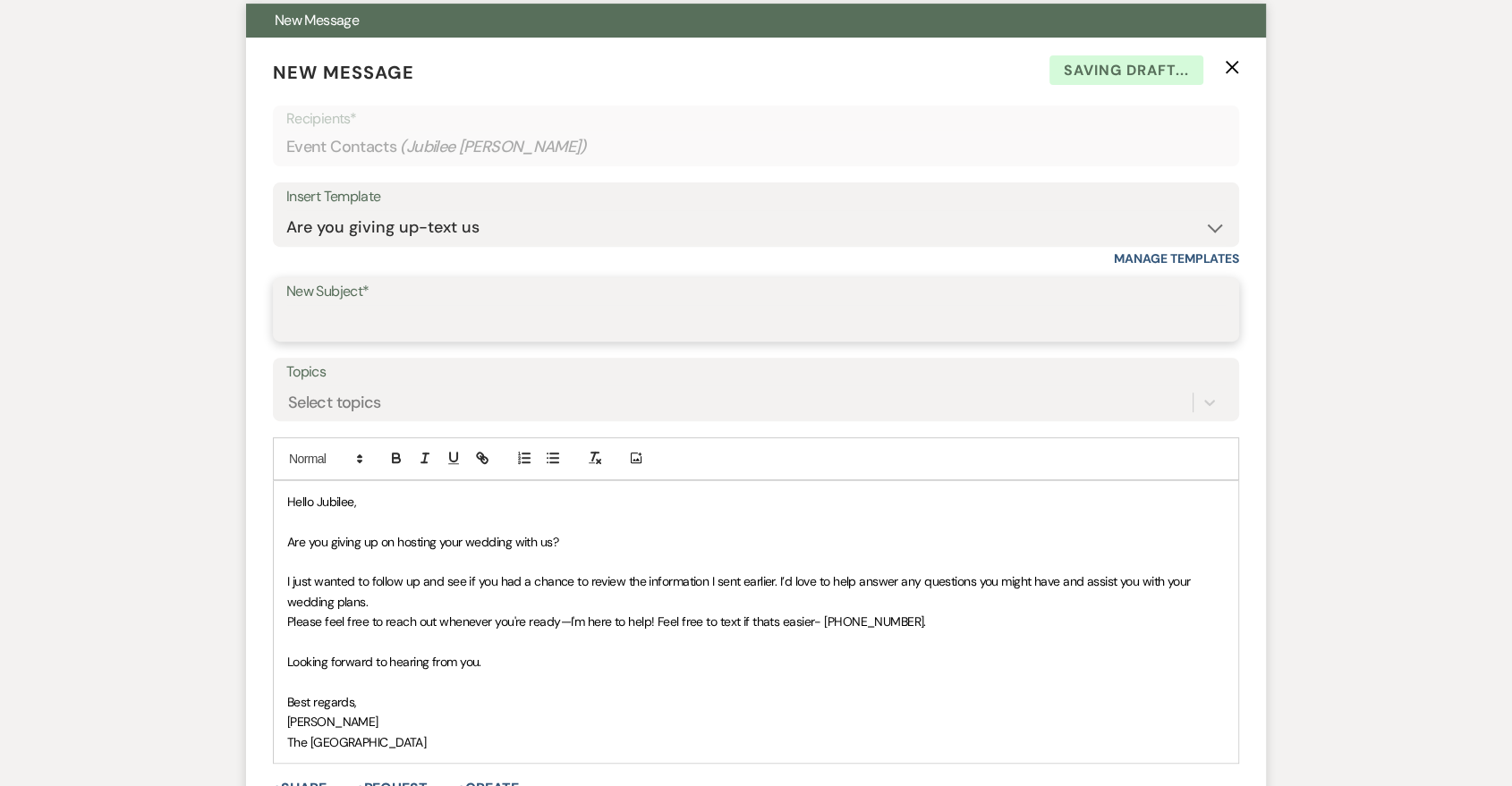
click at [428, 311] on input "New Subject*" at bounding box center [755, 322] width 939 height 35
type input "Are you giving up?"
click at [563, 578] on span "I just wanted to follow up and see if you had a chance to review the informatio…" at bounding box center [740, 591] width 906 height 36
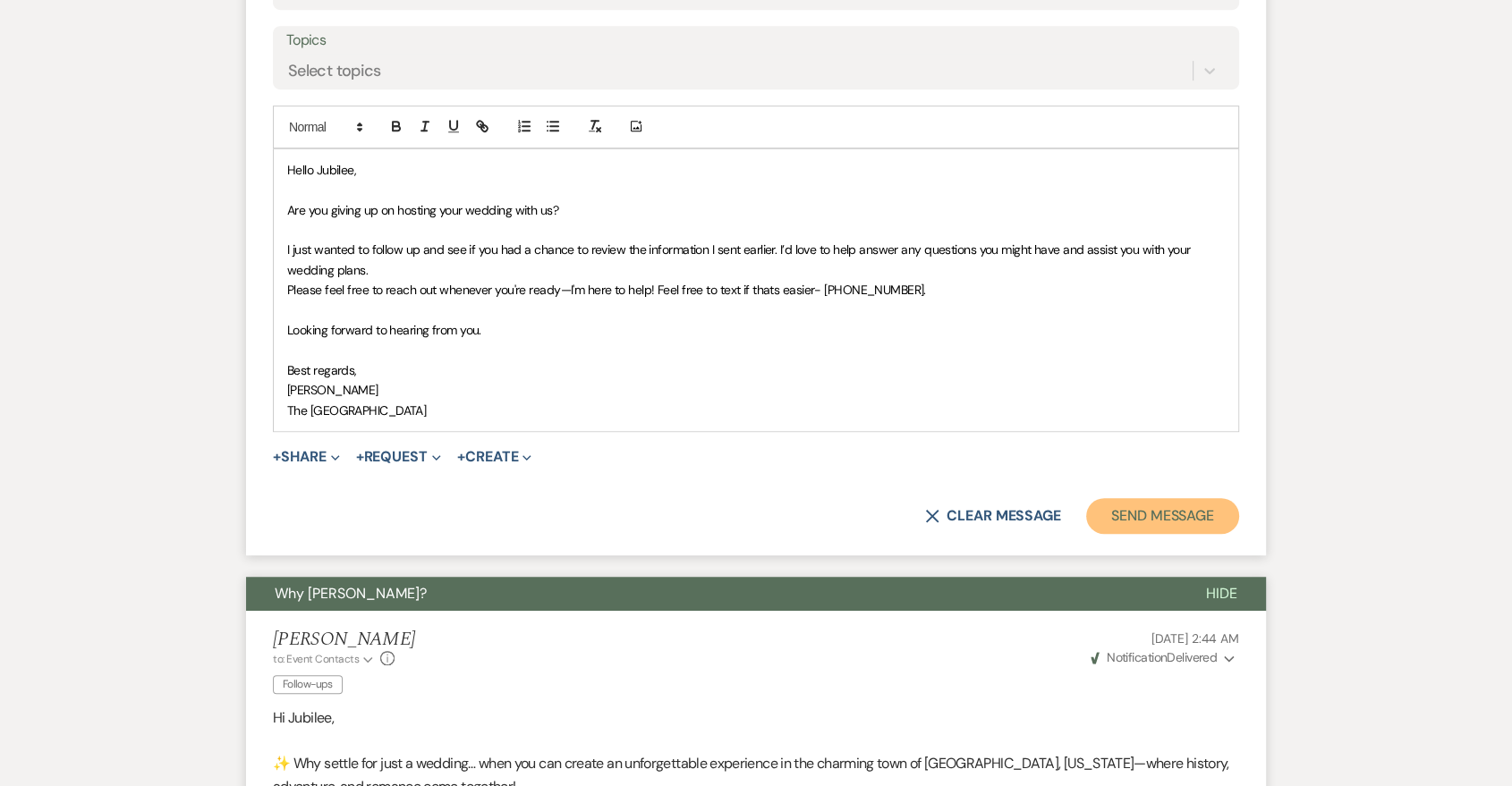
click at [1141, 526] on button "Send Message" at bounding box center [1162, 516] width 153 height 36
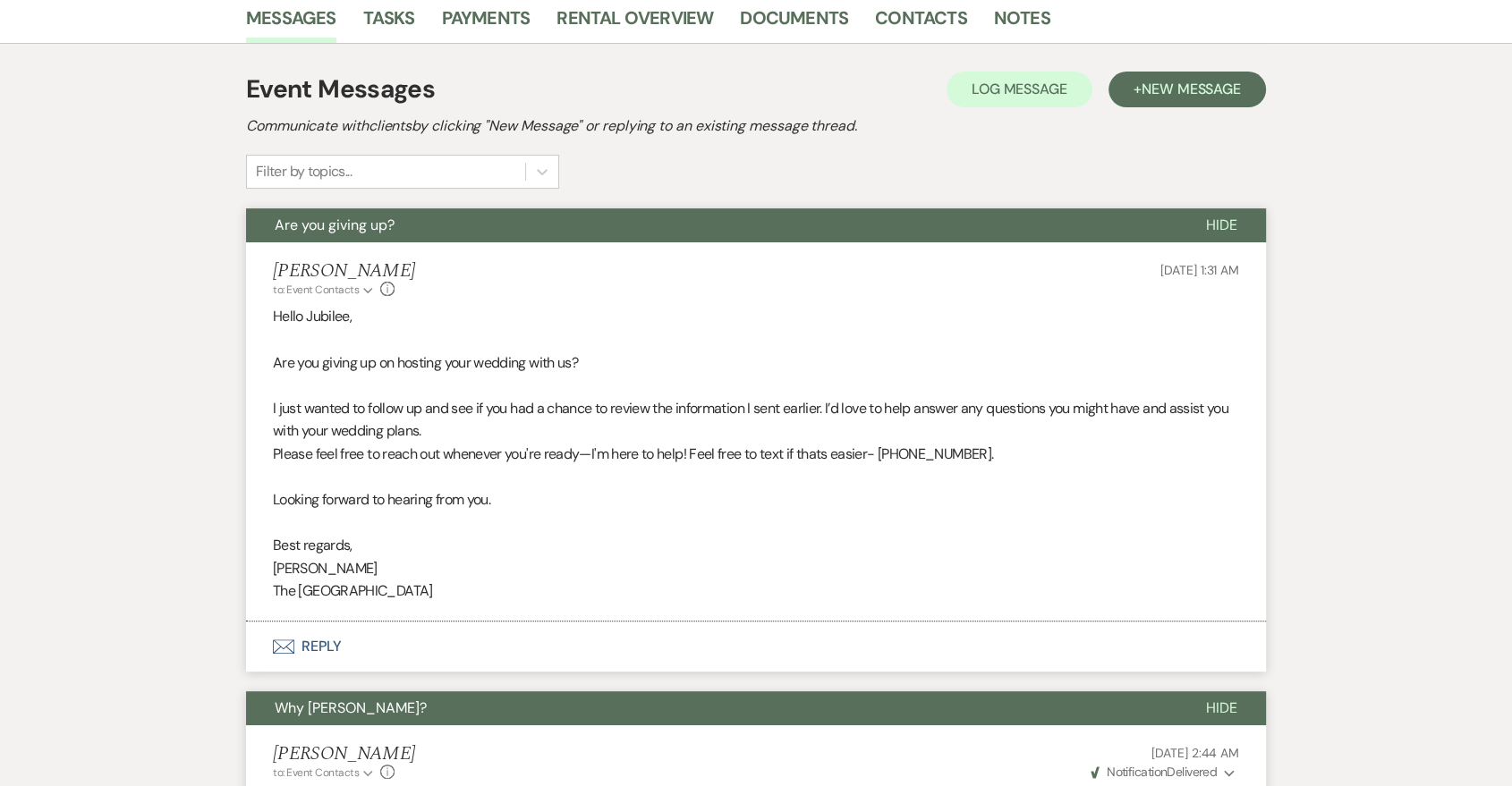
scroll to position [0, 0]
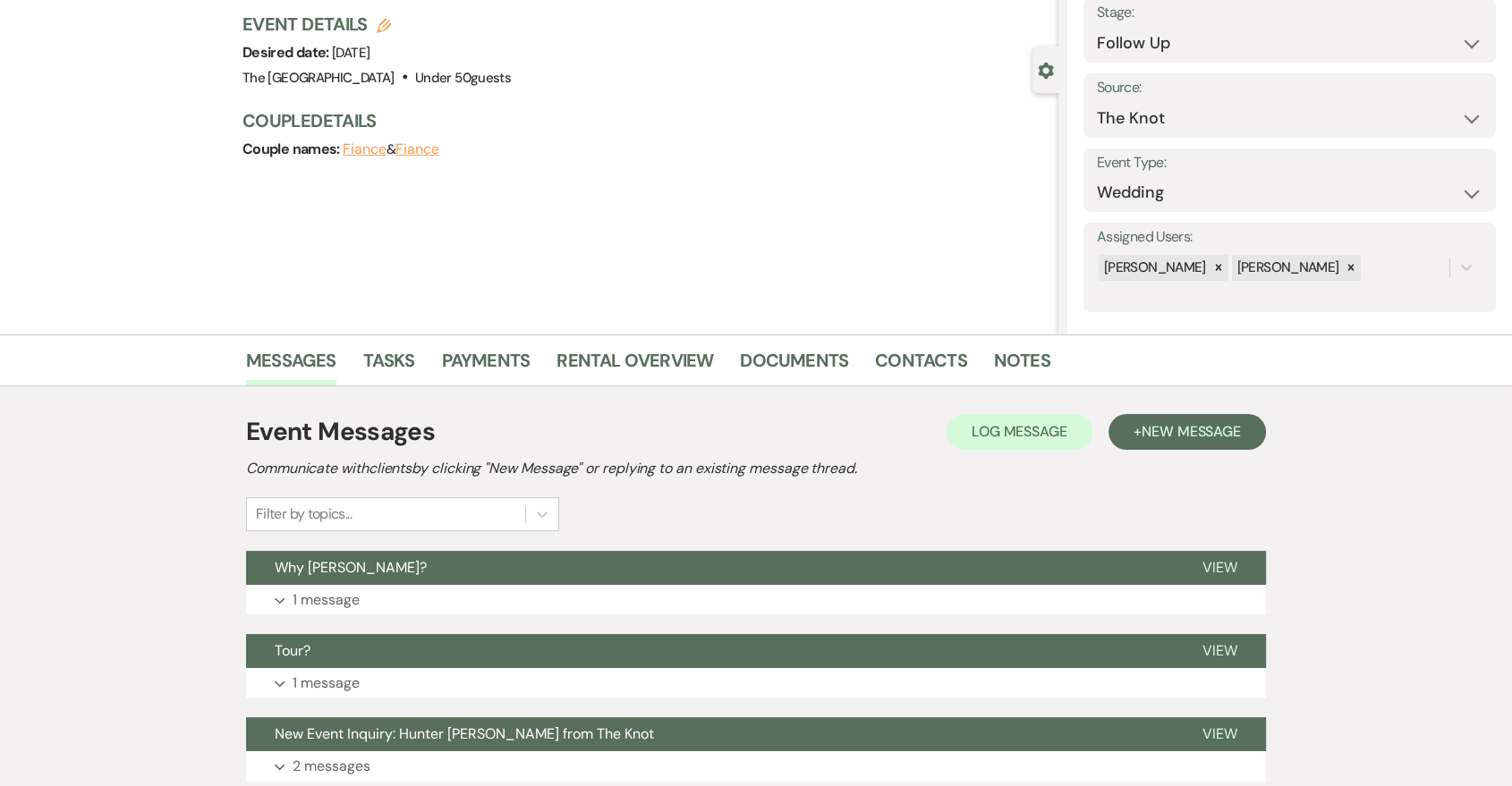
scroll to position [250, 0]
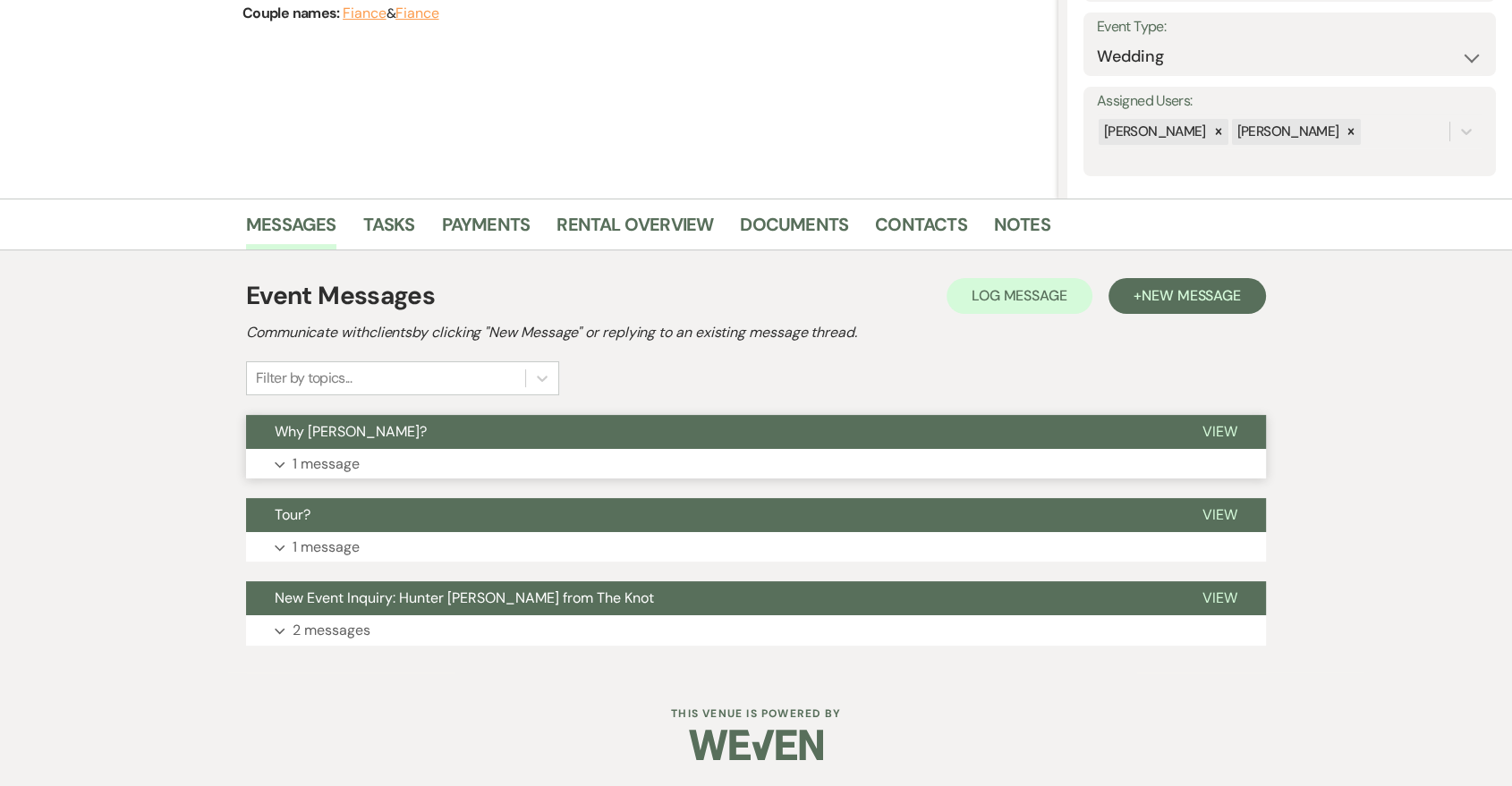
click at [533, 450] on button "Expand 1 message" at bounding box center [756, 464] width 1020 height 30
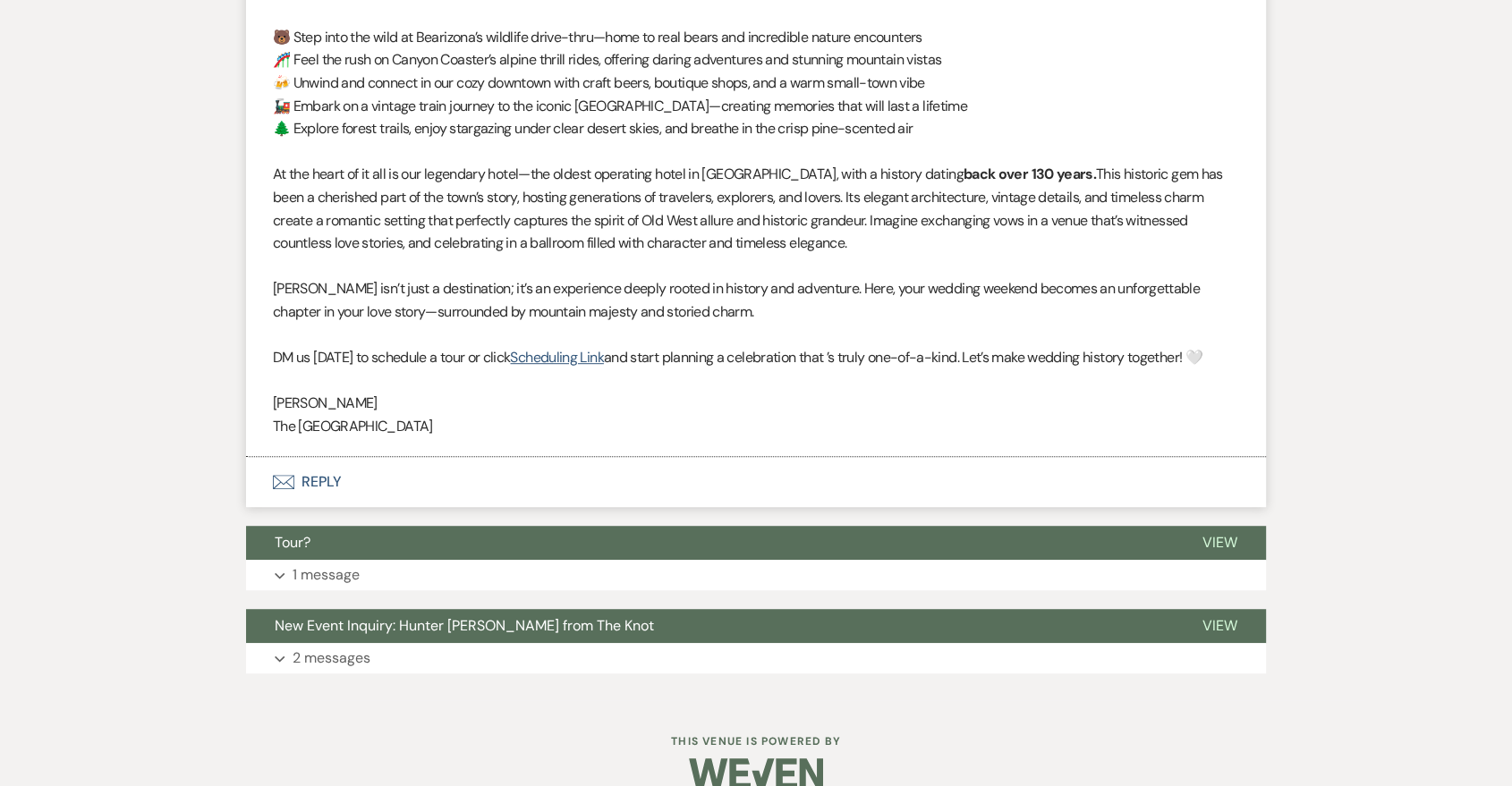
scroll to position [958, 0]
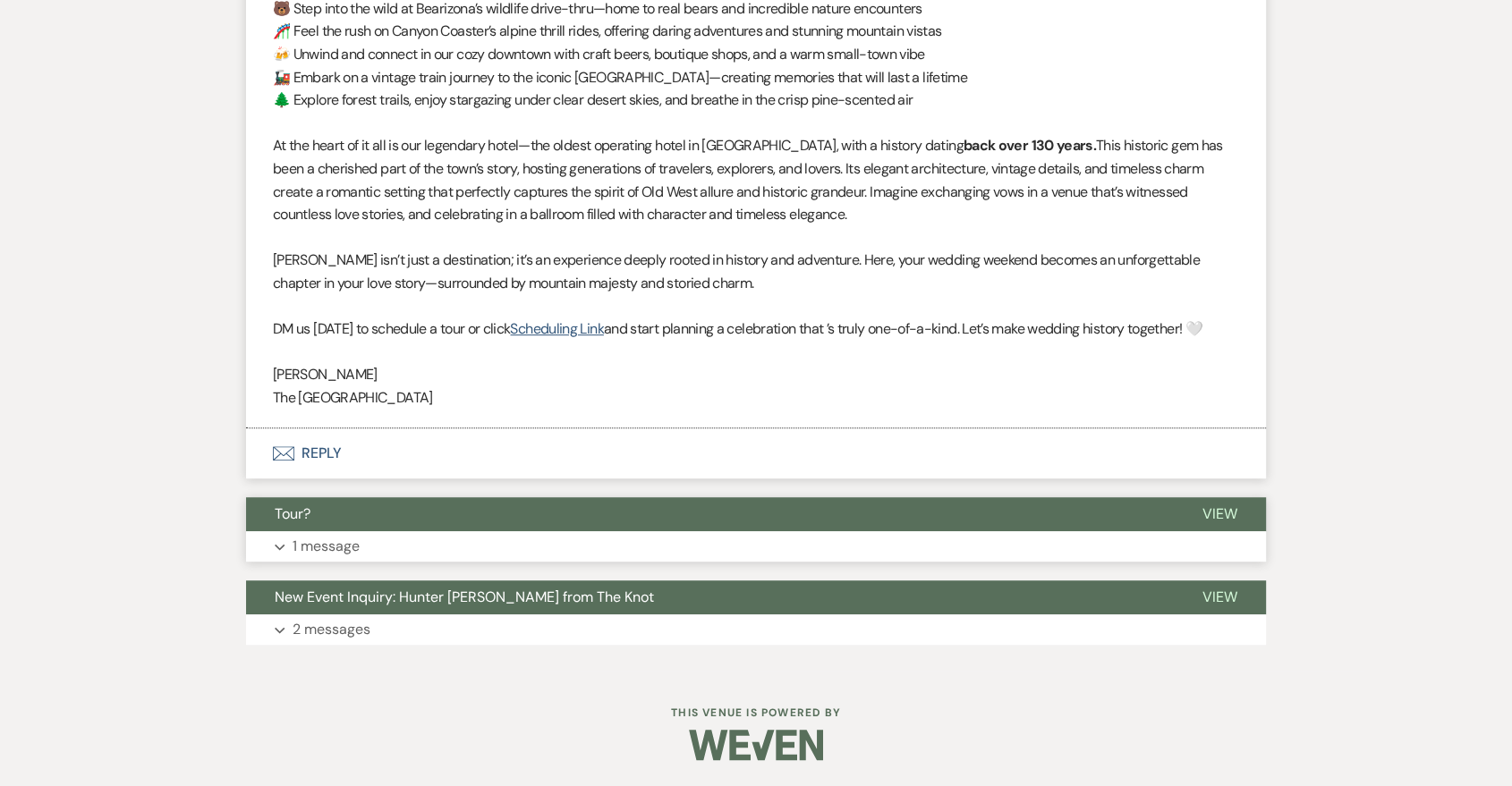
click at [531, 557] on button "Expand 1 message" at bounding box center [756, 546] width 1020 height 30
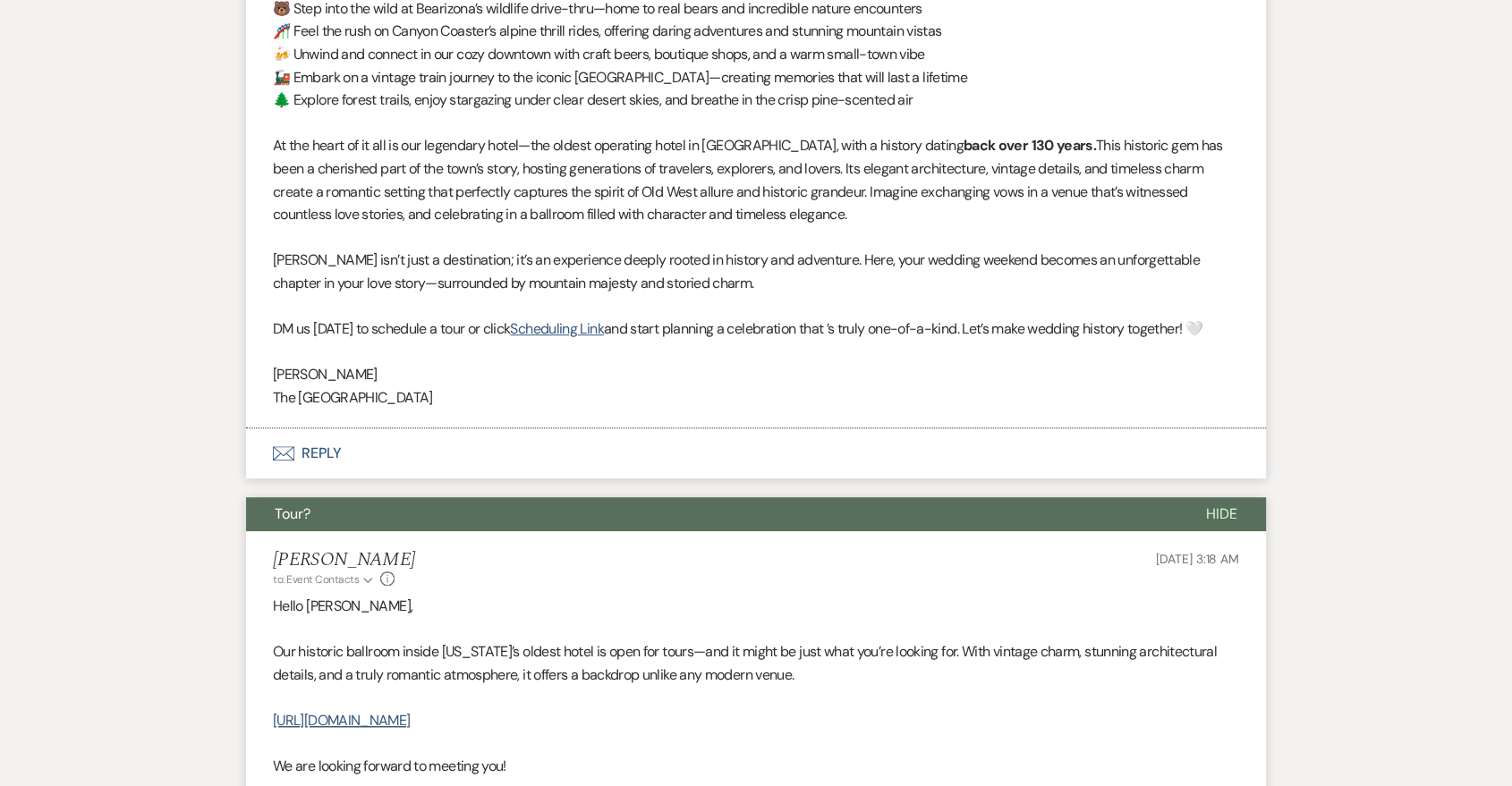
scroll to position [1288, 0]
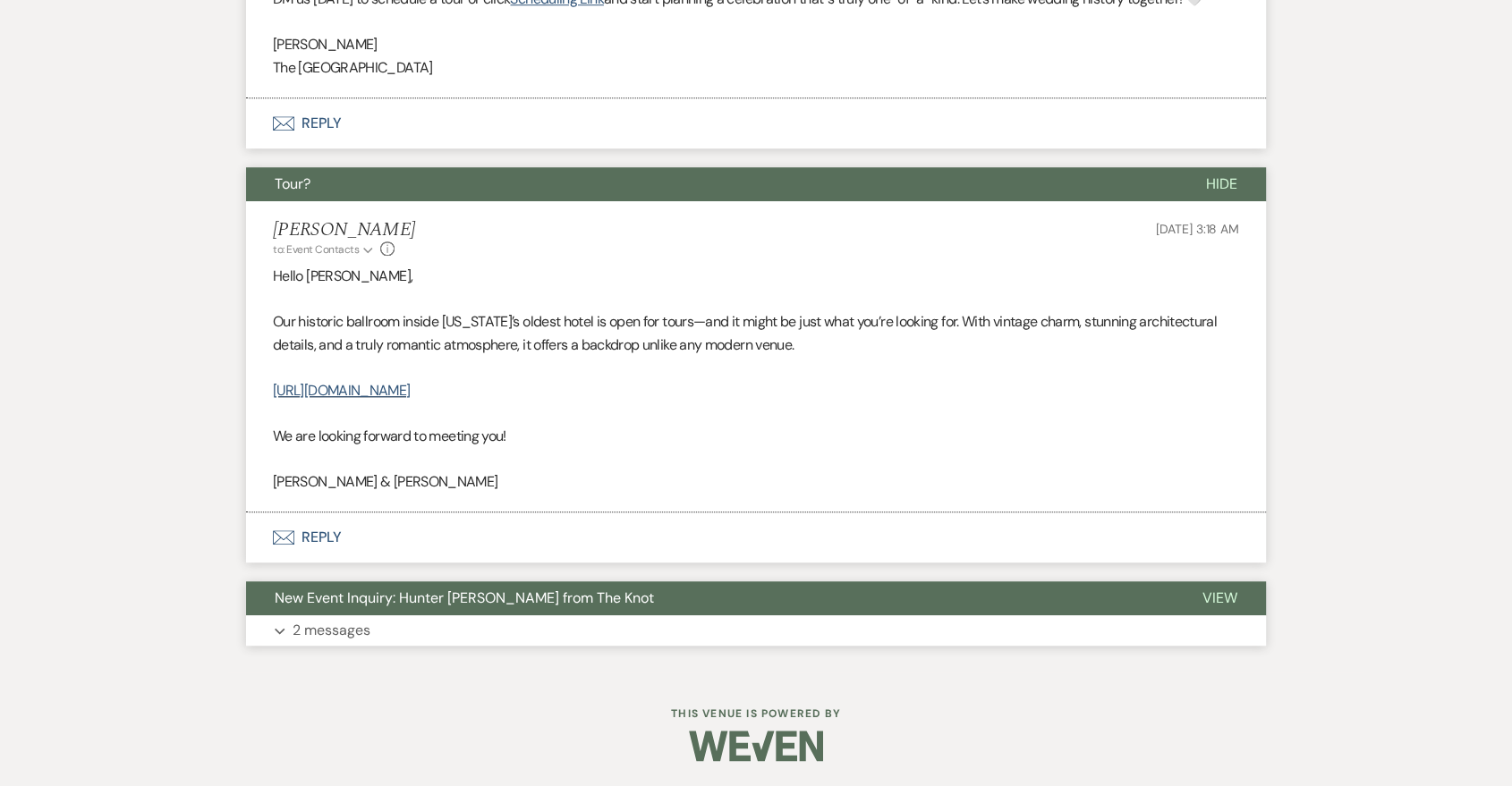
click at [539, 624] on button "Expand 2 messages" at bounding box center [756, 630] width 1020 height 30
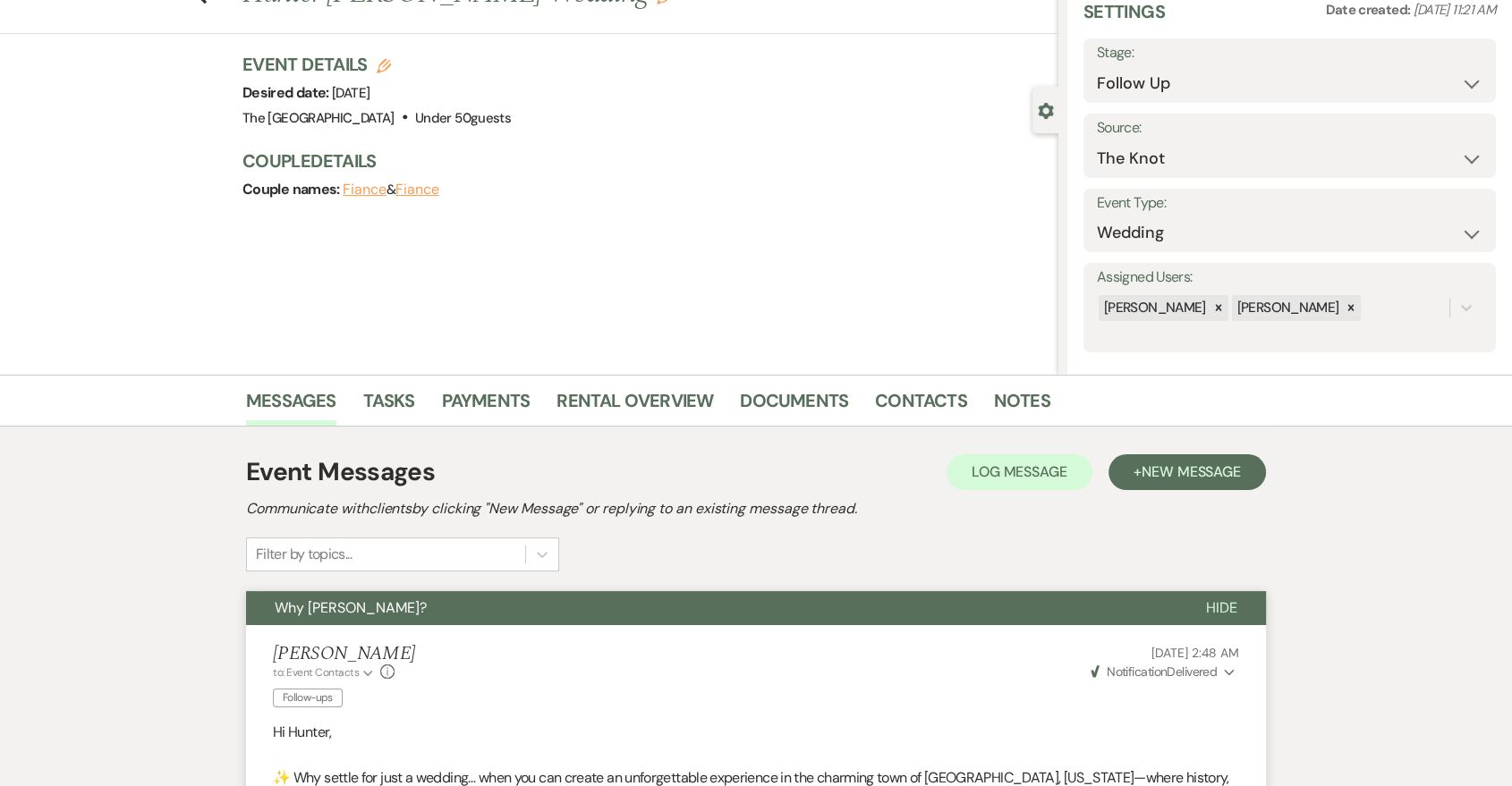
scroll to position [0, 0]
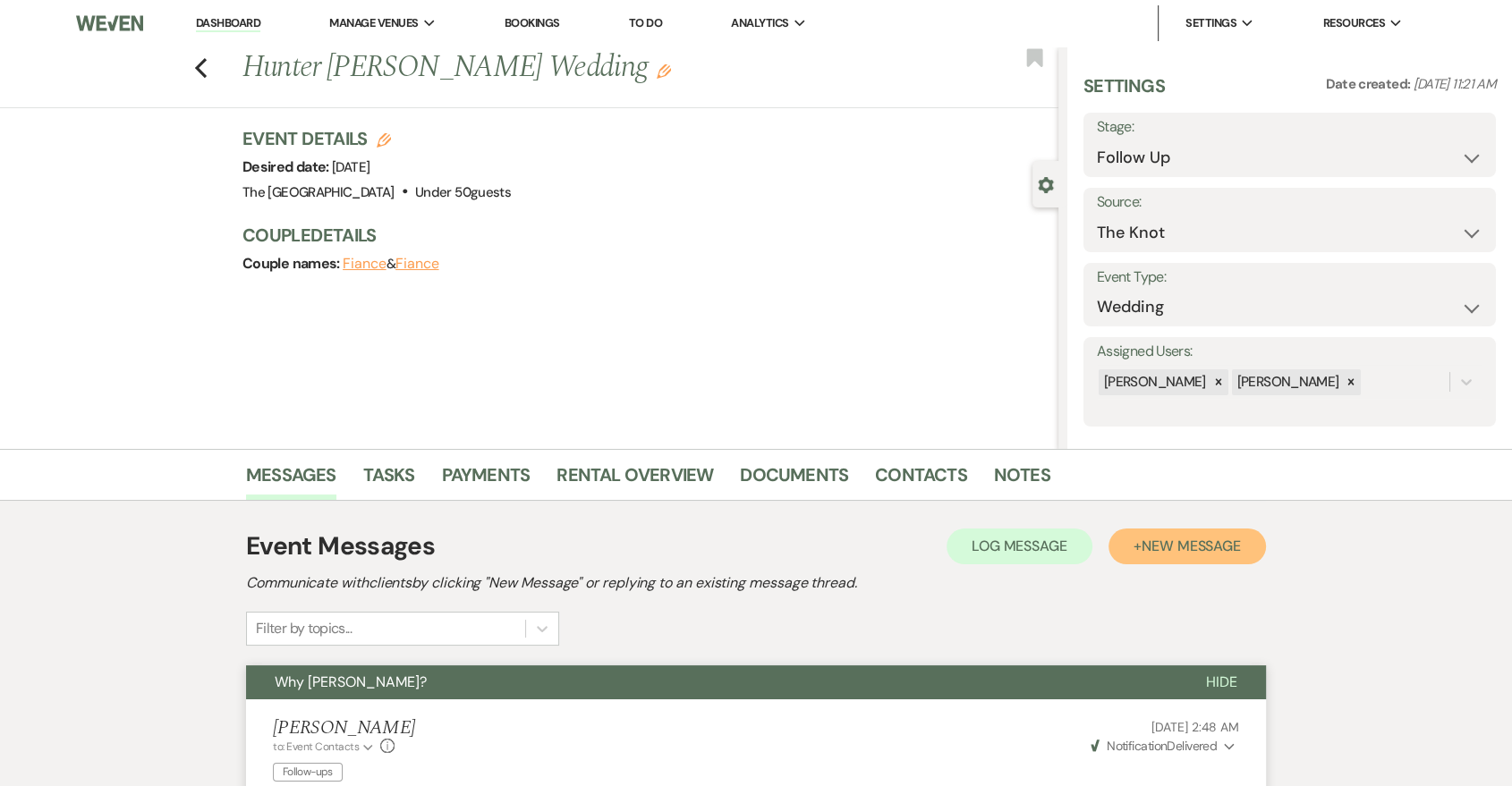
click at [1221, 537] on span "New Message" at bounding box center [1191, 546] width 99 height 19
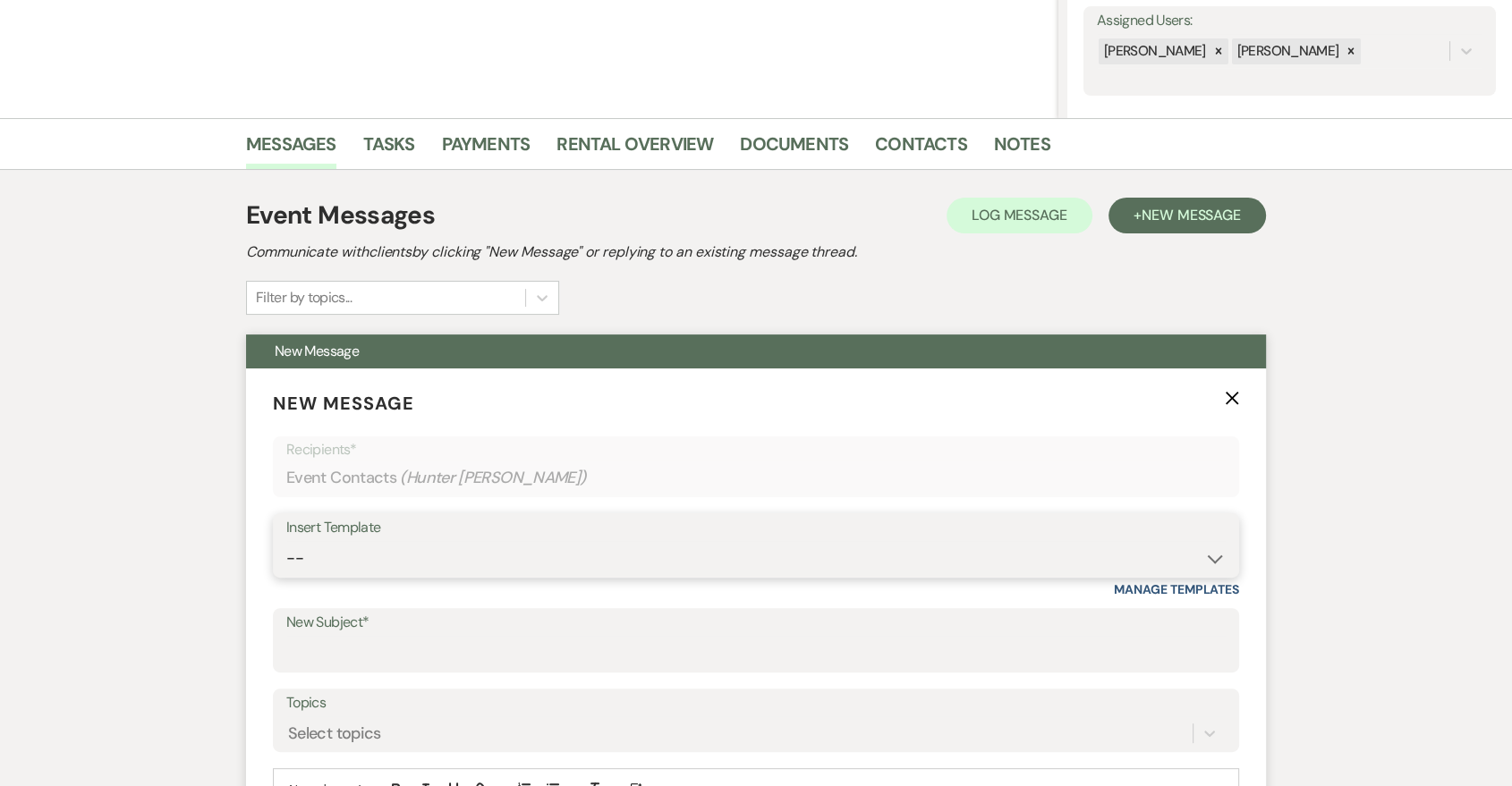
click at [437, 544] on select "-- Last Message Are you giving up-text us Magic of [PERSON_NAME]" at bounding box center [755, 559] width 939 height 35
click at [454, 497] on form "New Message X Recipients* Event Contacts ( [GEOGRAPHIC_DATA][PERSON_NAME] ) Ins…" at bounding box center [756, 673] width 1020 height 610
click at [446, 587] on div "Insert Template -- Last Message Are you giving up-text us Magic of [PERSON_NAME…" at bounding box center [756, 555] width 967 height 84
click at [445, 551] on select "-- Last Message Are you giving up-text us Magic of [PERSON_NAME]" at bounding box center [755, 559] width 939 height 35
select select "6164"
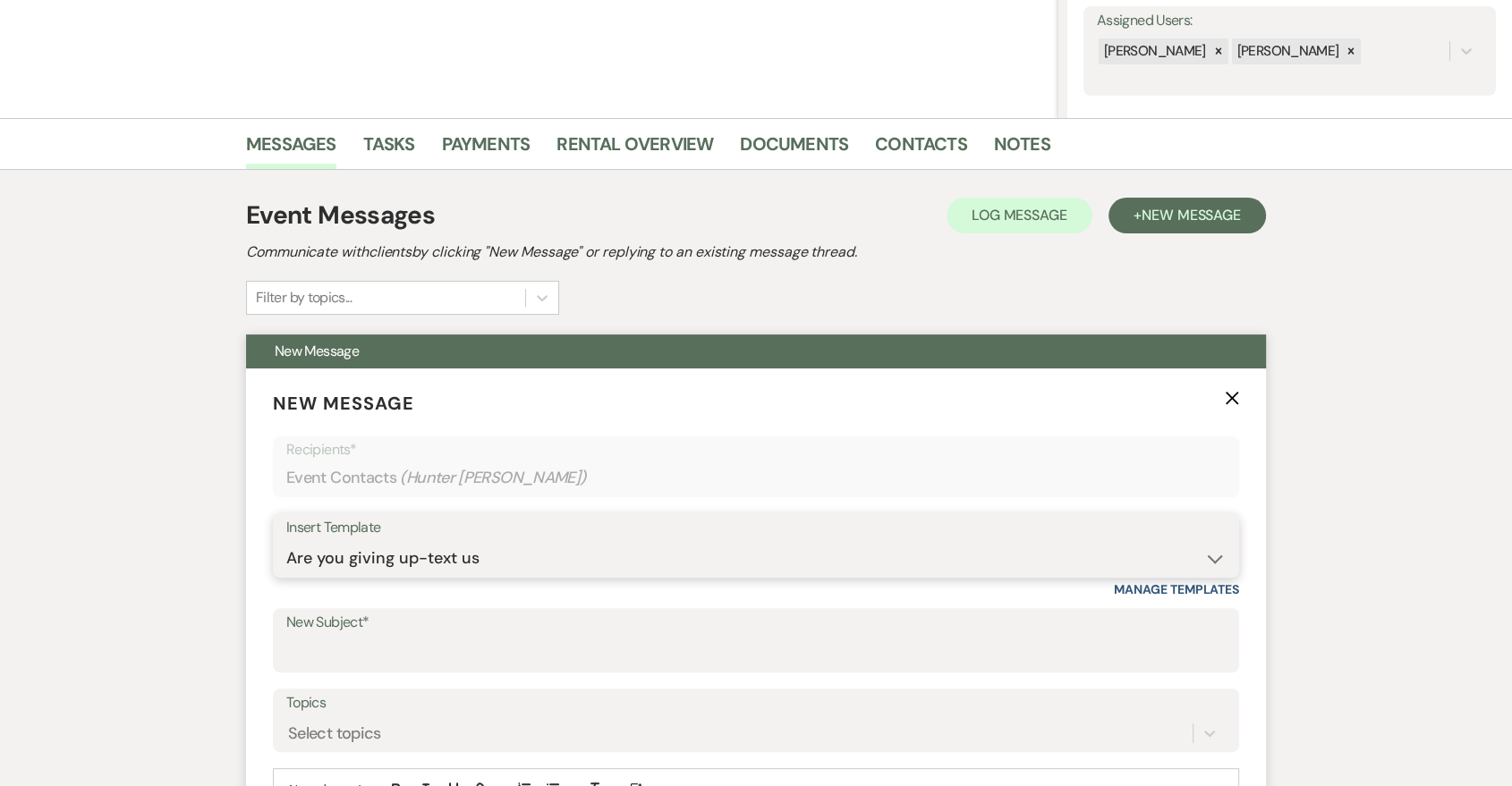
click at [286, 541] on select "-- Last Message Are you giving up-text us Magic of [PERSON_NAME]" at bounding box center [755, 559] width 939 height 35
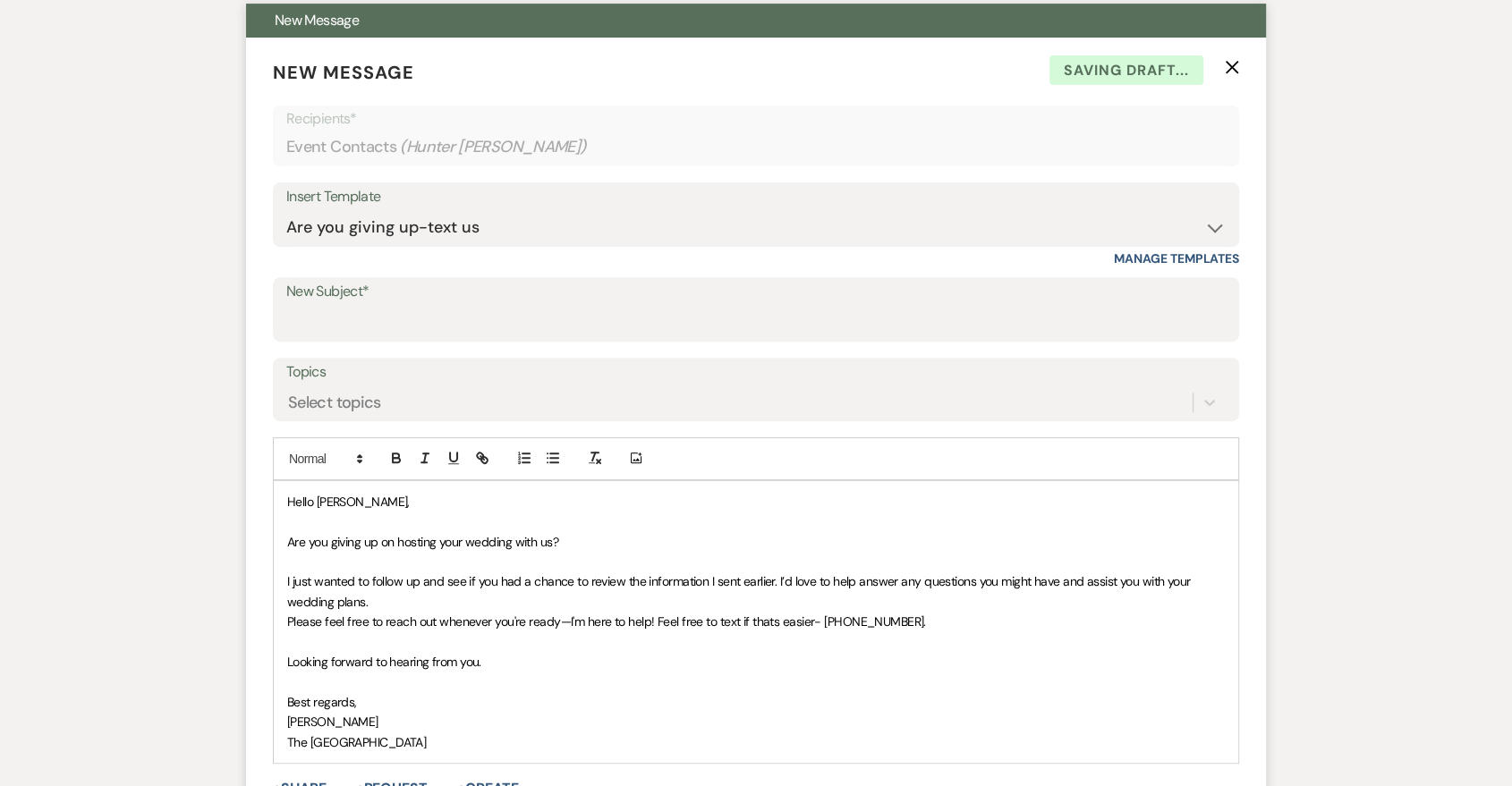
click at [453, 278] on div "New Subject*" at bounding box center [756, 310] width 967 height 64
click at [453, 299] on label "New Subject*" at bounding box center [755, 292] width 939 height 26
click at [453, 305] on input "New Subject*" at bounding box center [755, 322] width 939 height 35
click at [459, 329] on input "New Subject*" at bounding box center [755, 322] width 939 height 35
type input "Are you giving up?"
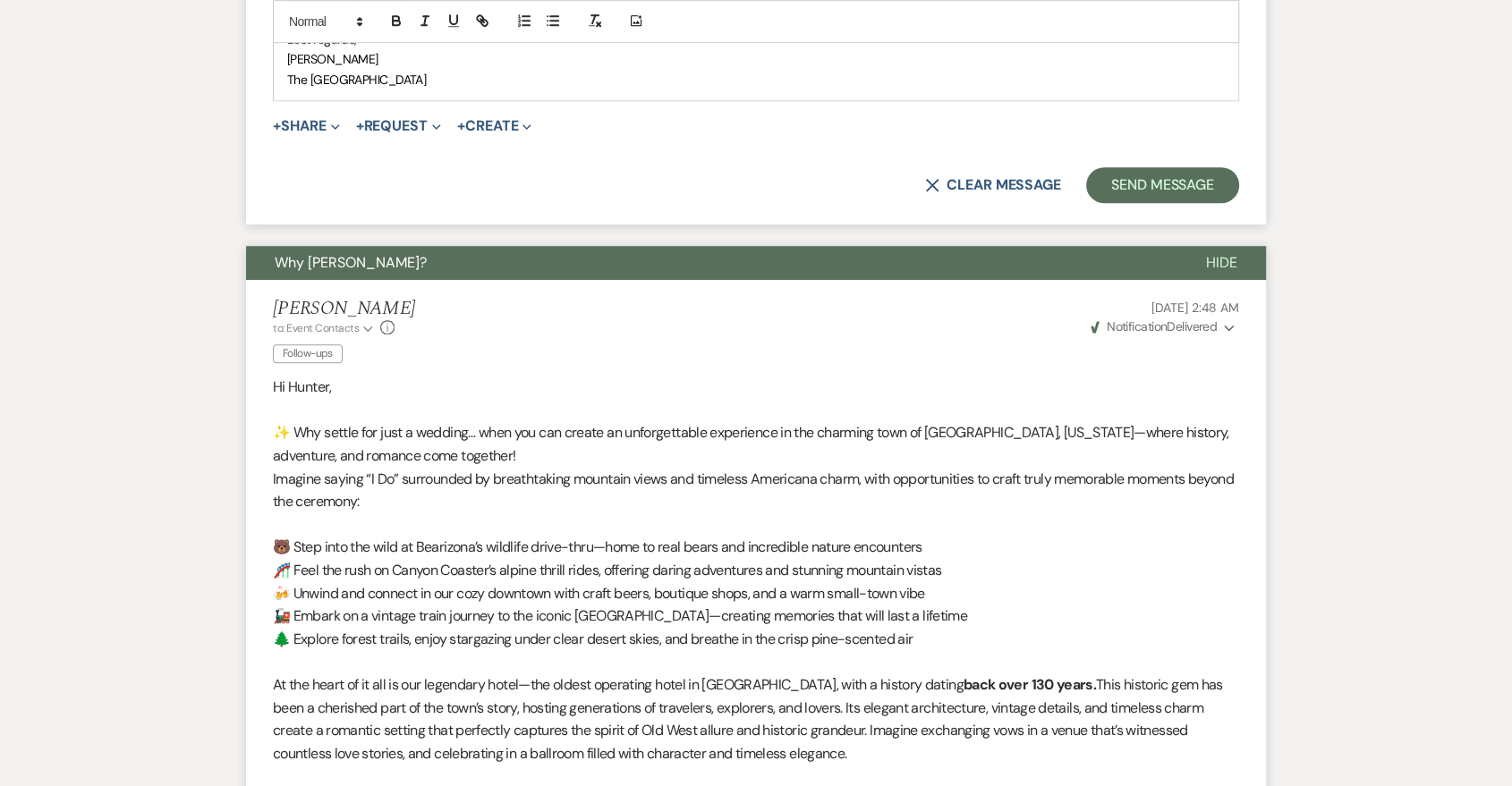
scroll to position [994, 0]
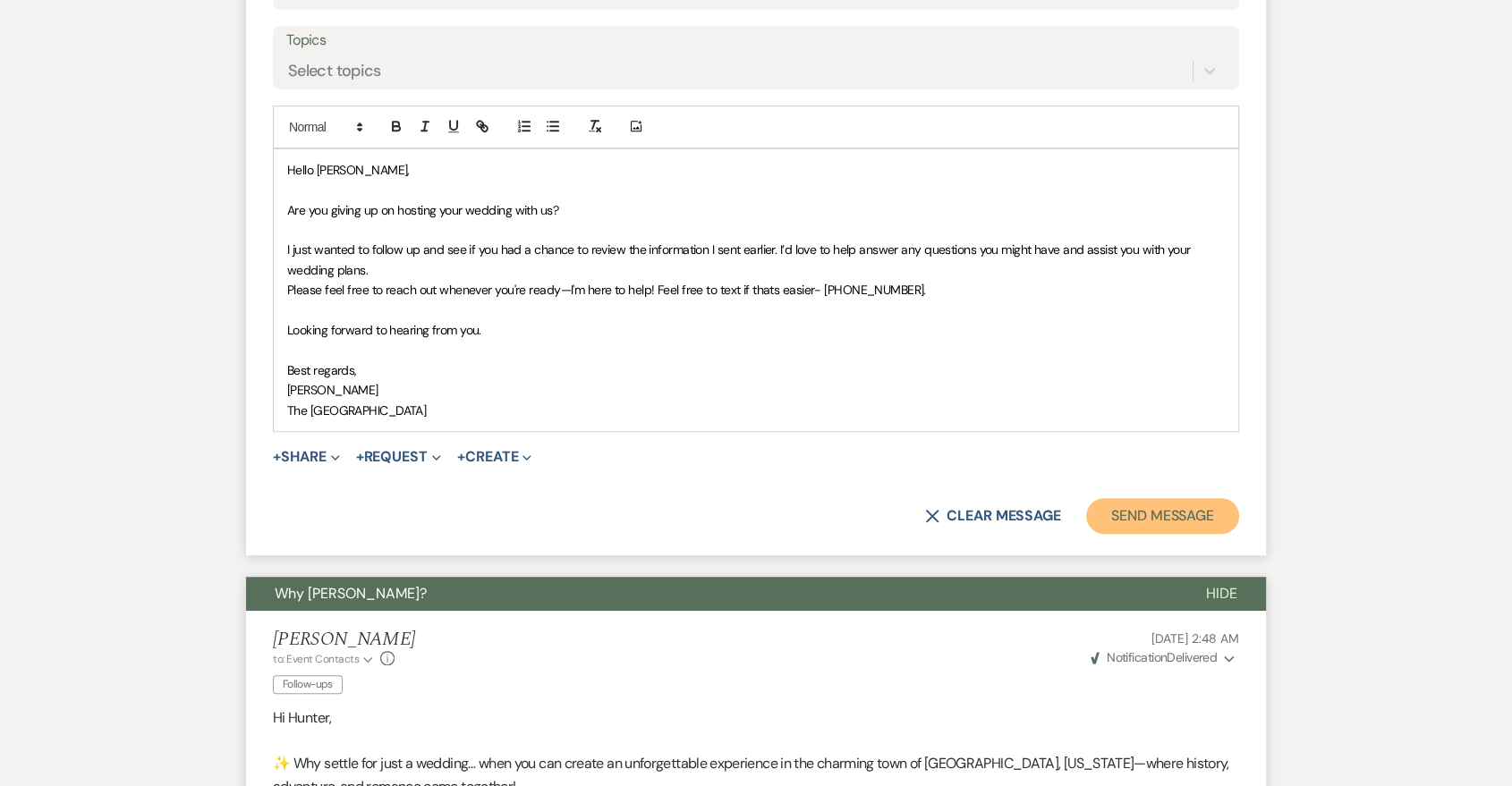
click at [1185, 519] on button "Send Message" at bounding box center [1162, 516] width 153 height 36
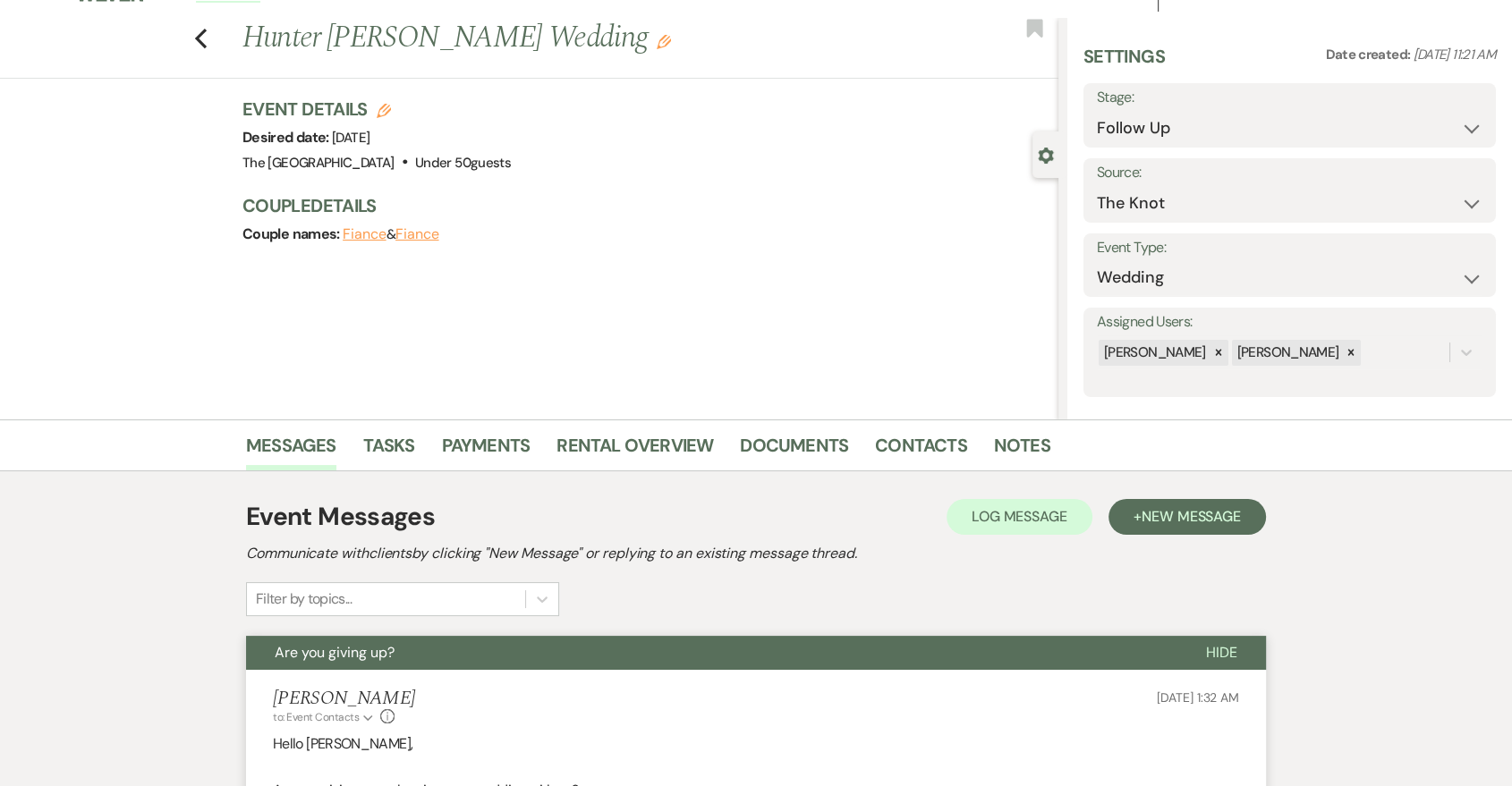
scroll to position [0, 0]
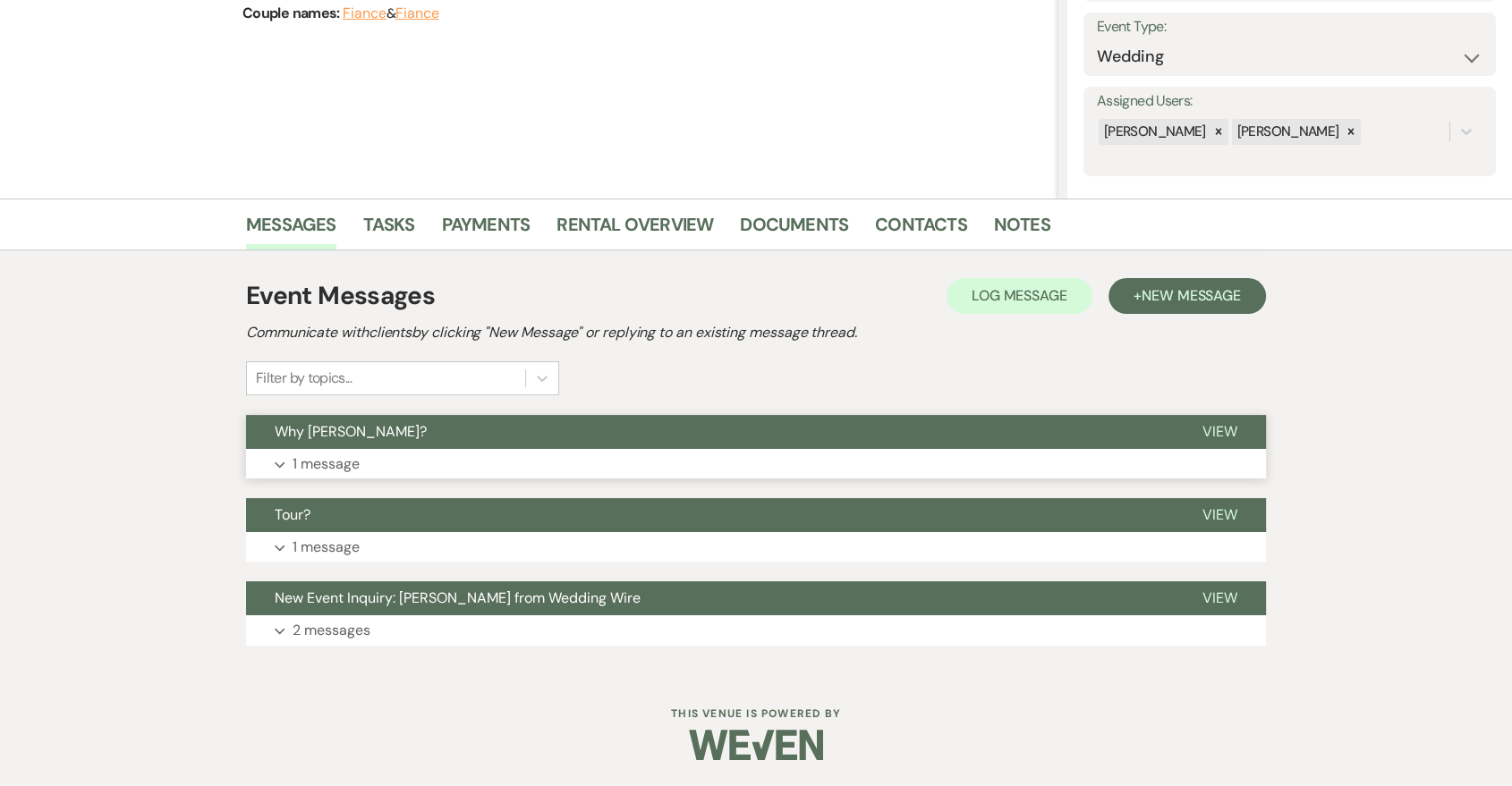
click at [659, 458] on button "Expand 1 message" at bounding box center [756, 464] width 1020 height 30
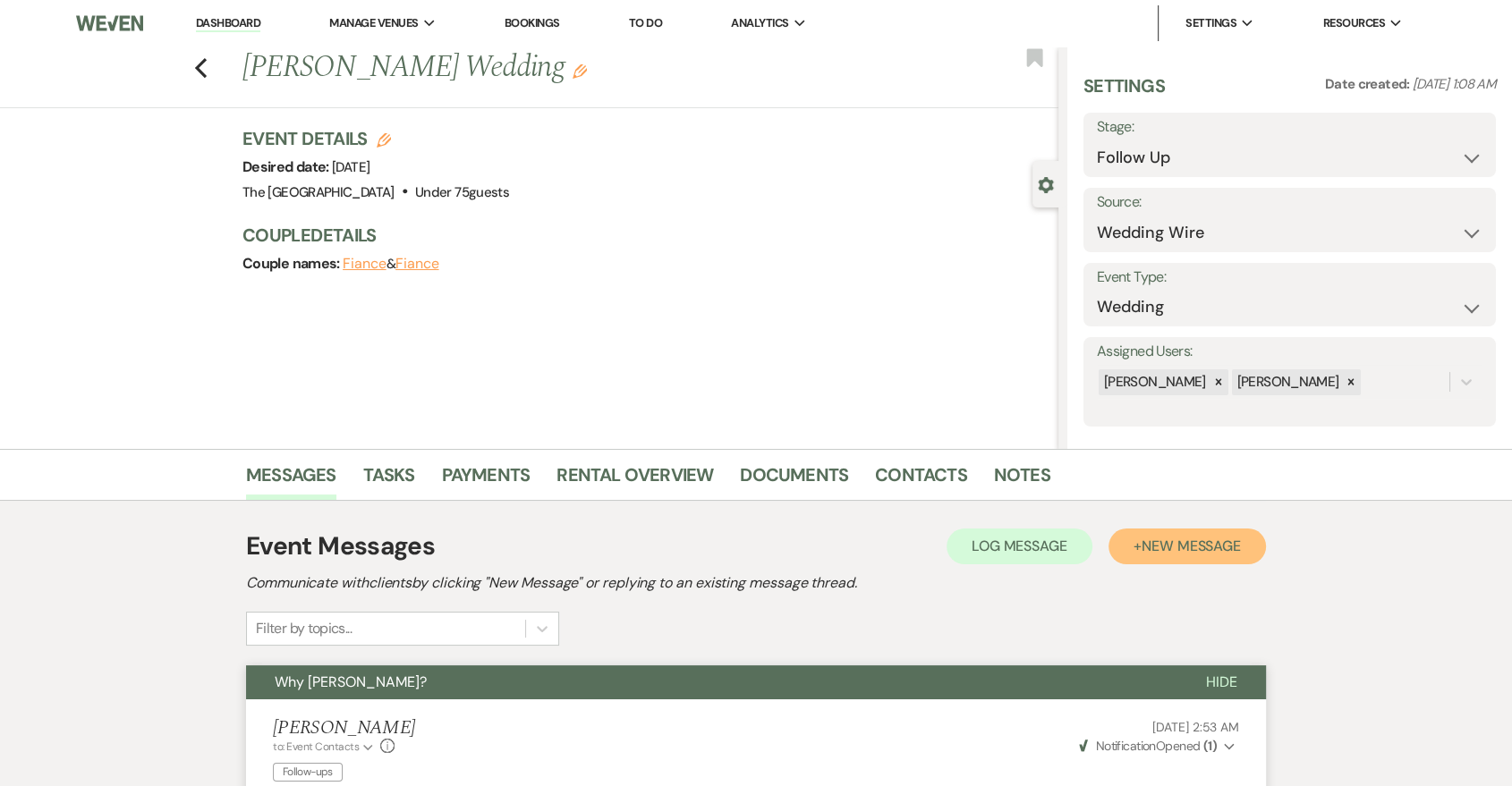
click at [1181, 562] on button "+ New Message" at bounding box center [1188, 546] width 158 height 36
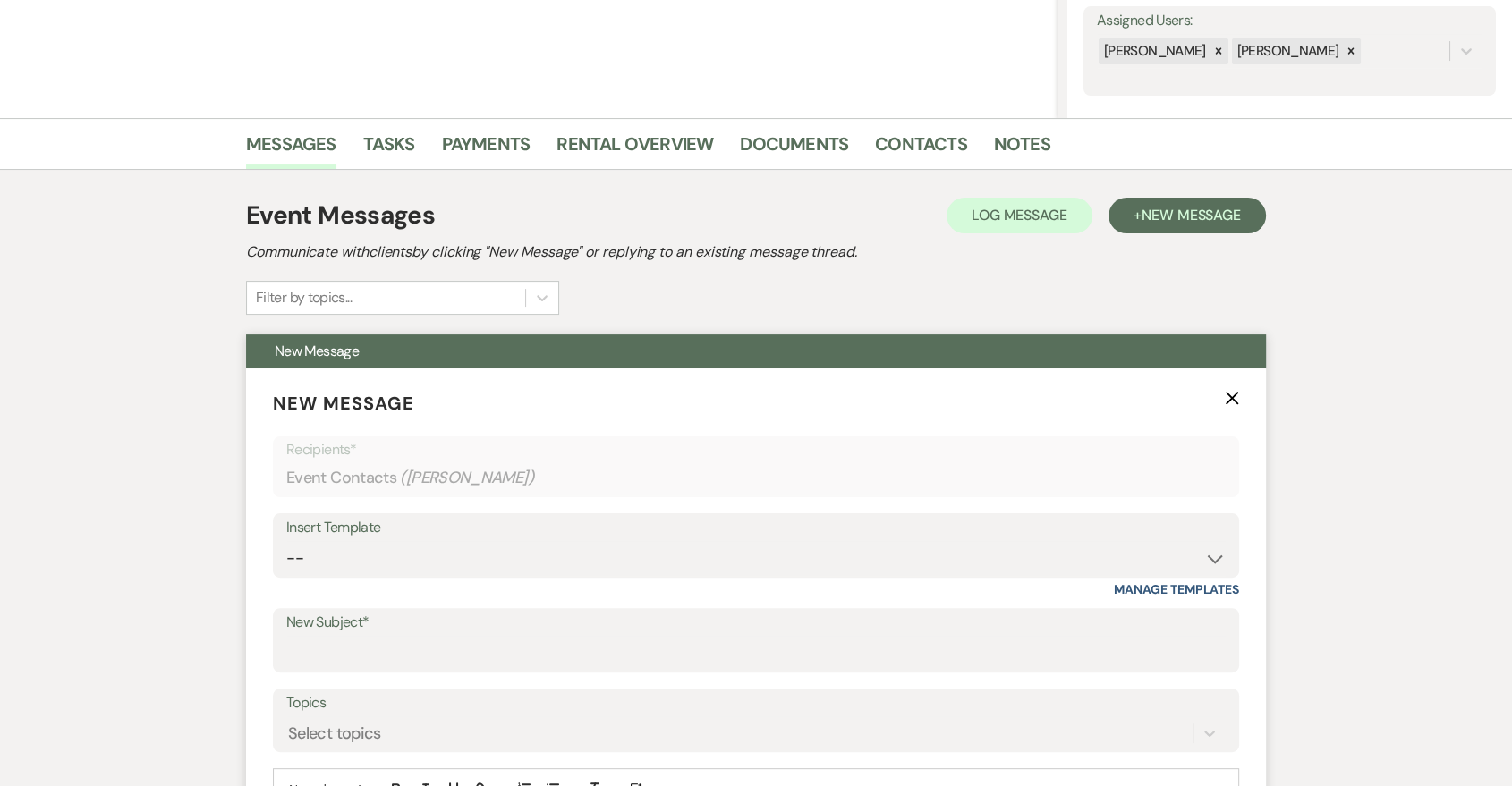
click at [934, 529] on div "Insert Template" at bounding box center [755, 528] width 939 height 26
click at [859, 567] on select "-- Last Message Are you giving up-text us Magic of [PERSON_NAME]" at bounding box center [755, 559] width 939 height 35
select select "6164"
click at [286, 541] on select "-- Last Message Are you giving up-text us Magic of [PERSON_NAME]" at bounding box center [755, 559] width 939 height 35
click at [657, 665] on input "New Subject*" at bounding box center [755, 653] width 939 height 35
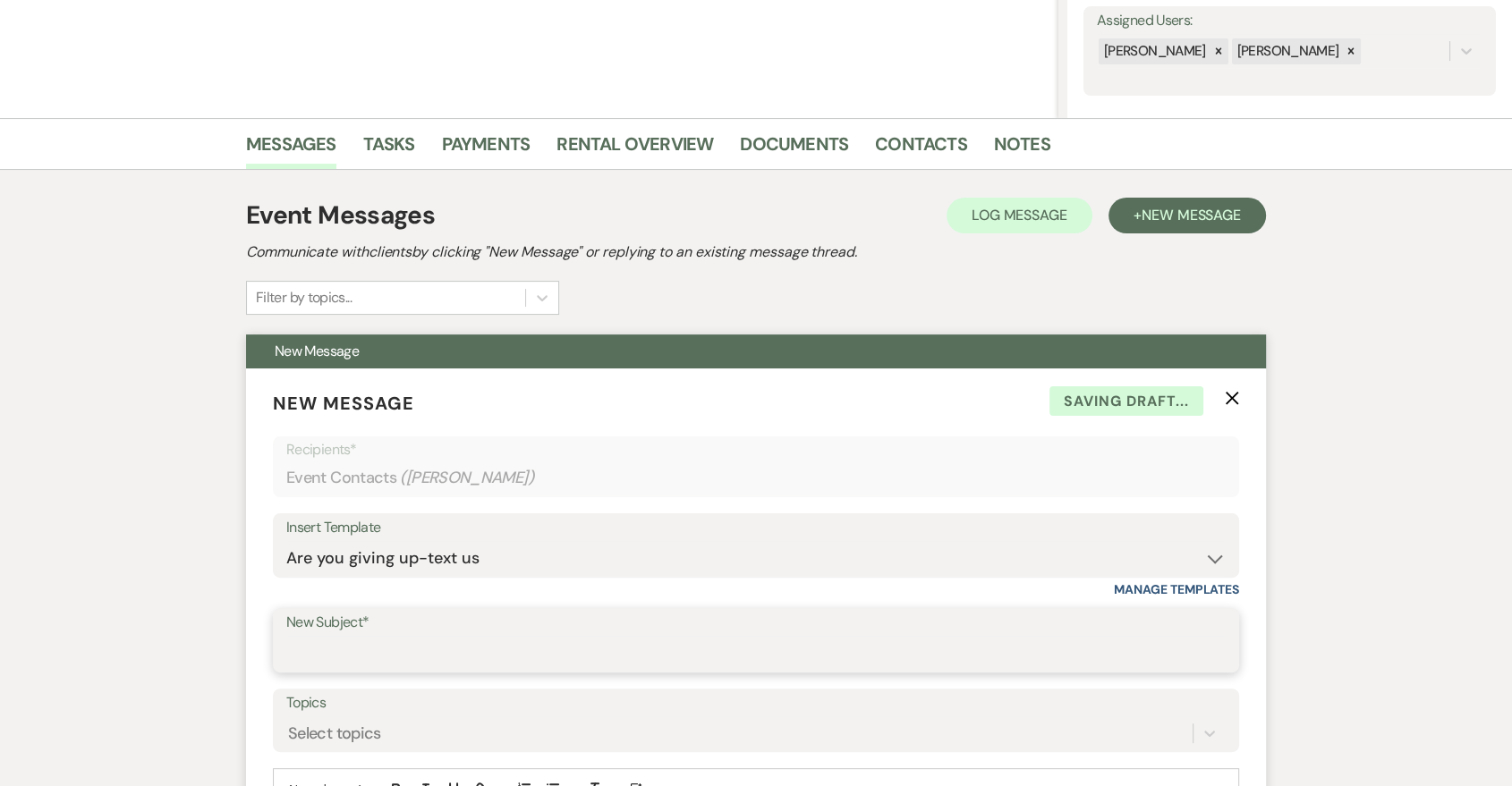
type input "Are you giving up?"
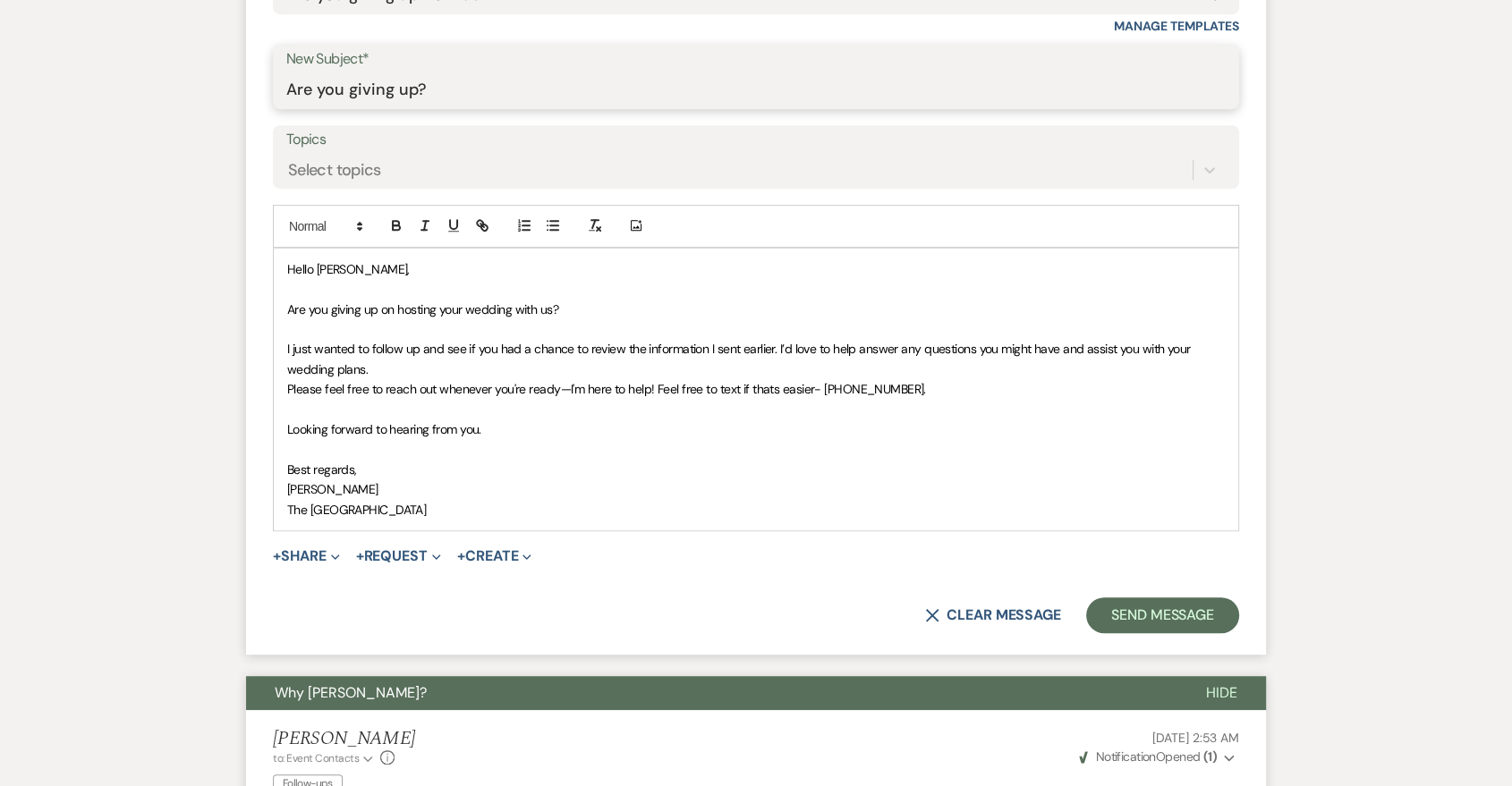
scroll to position [994, 0]
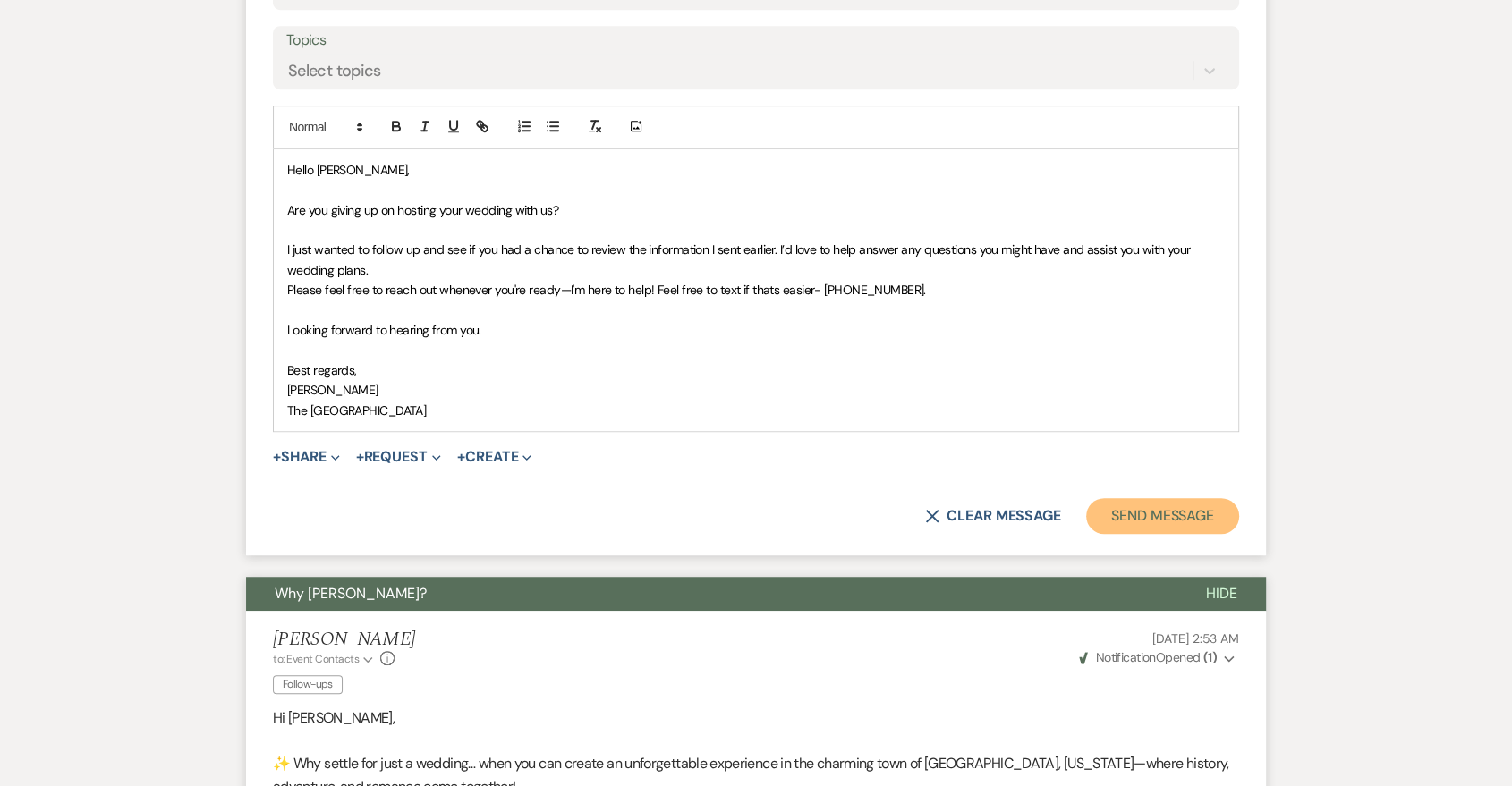
click at [1215, 515] on button "Send Message" at bounding box center [1162, 516] width 153 height 36
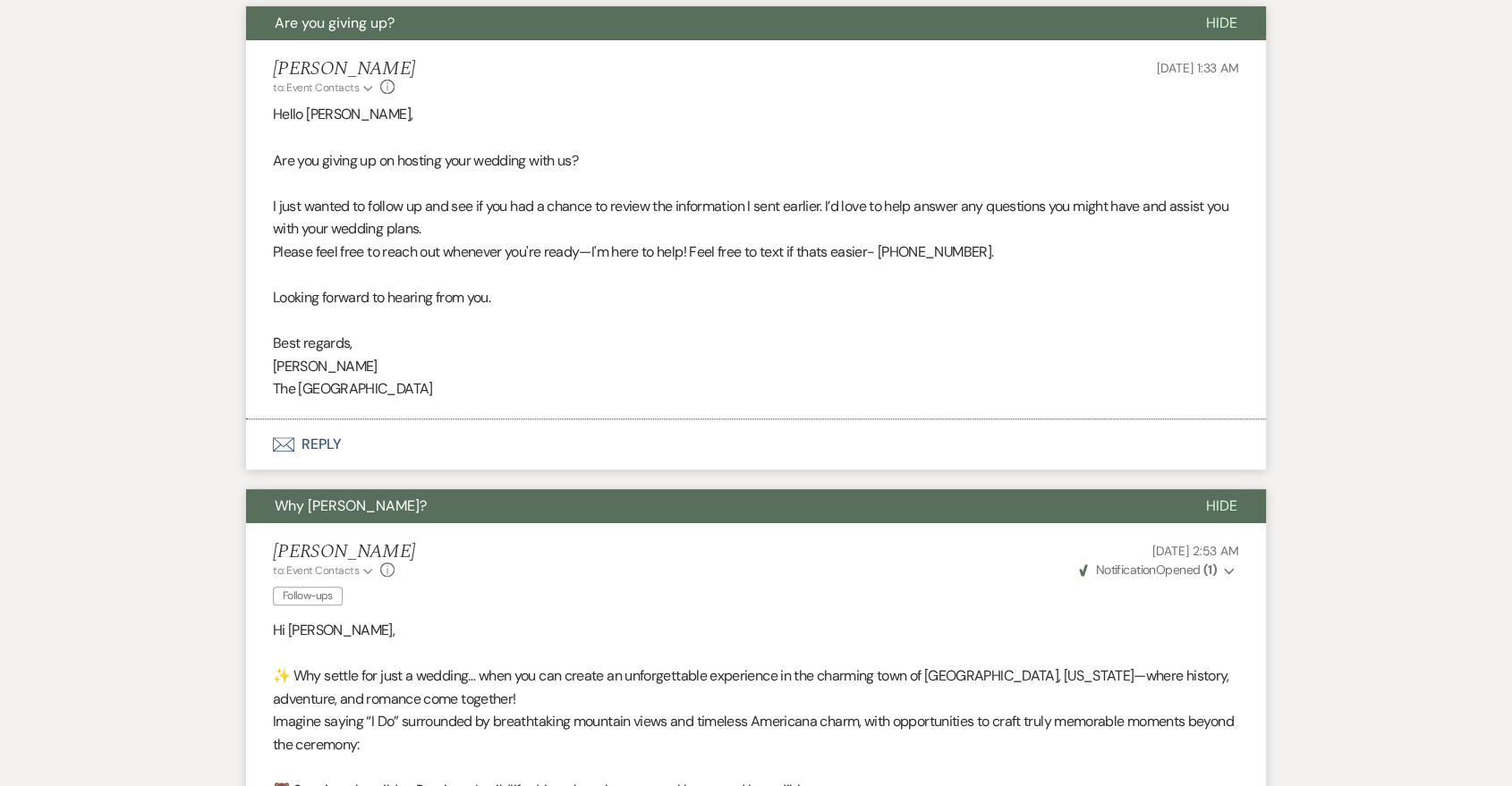
scroll to position [328, 0]
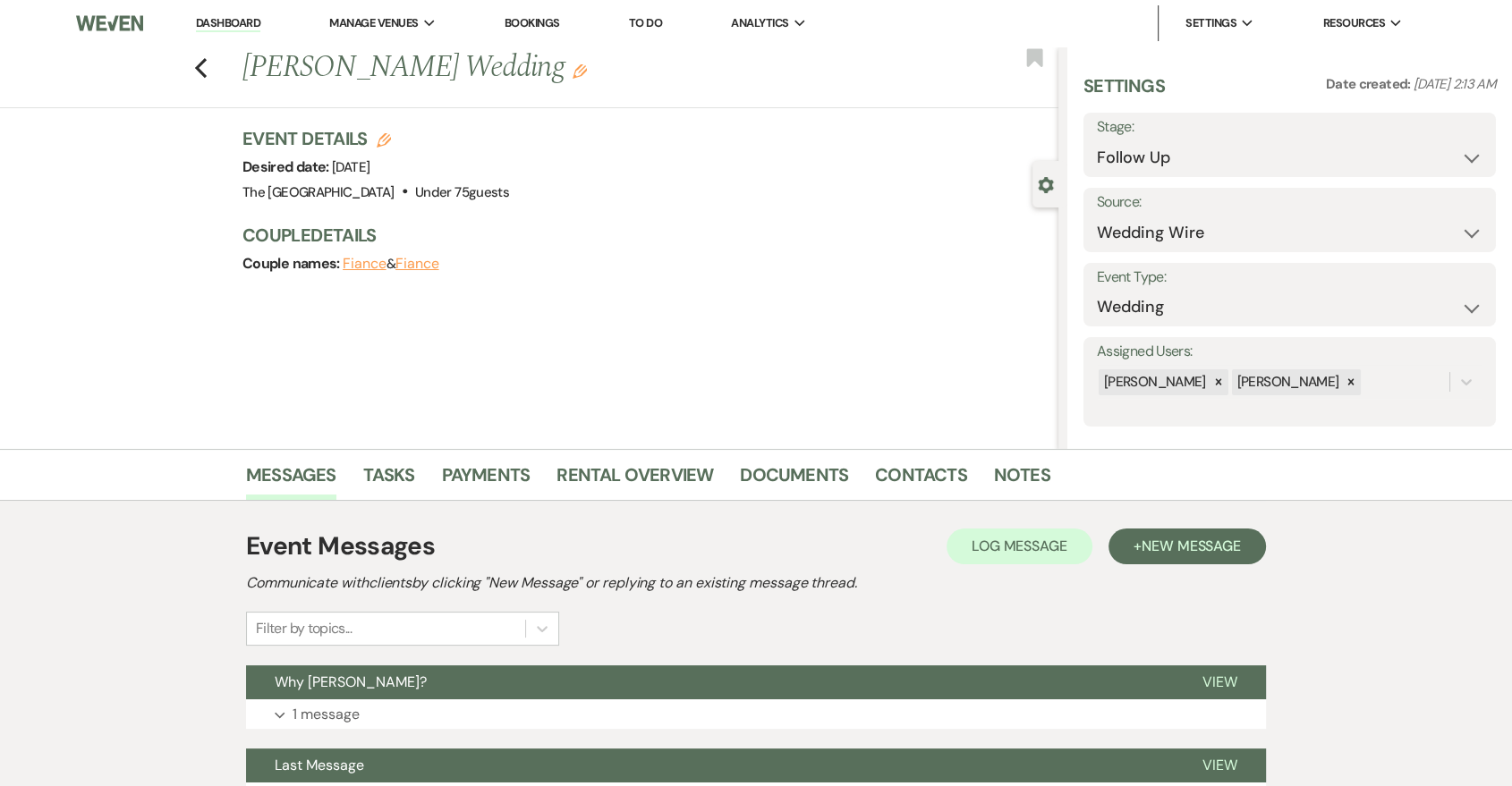
scroll to position [250, 0]
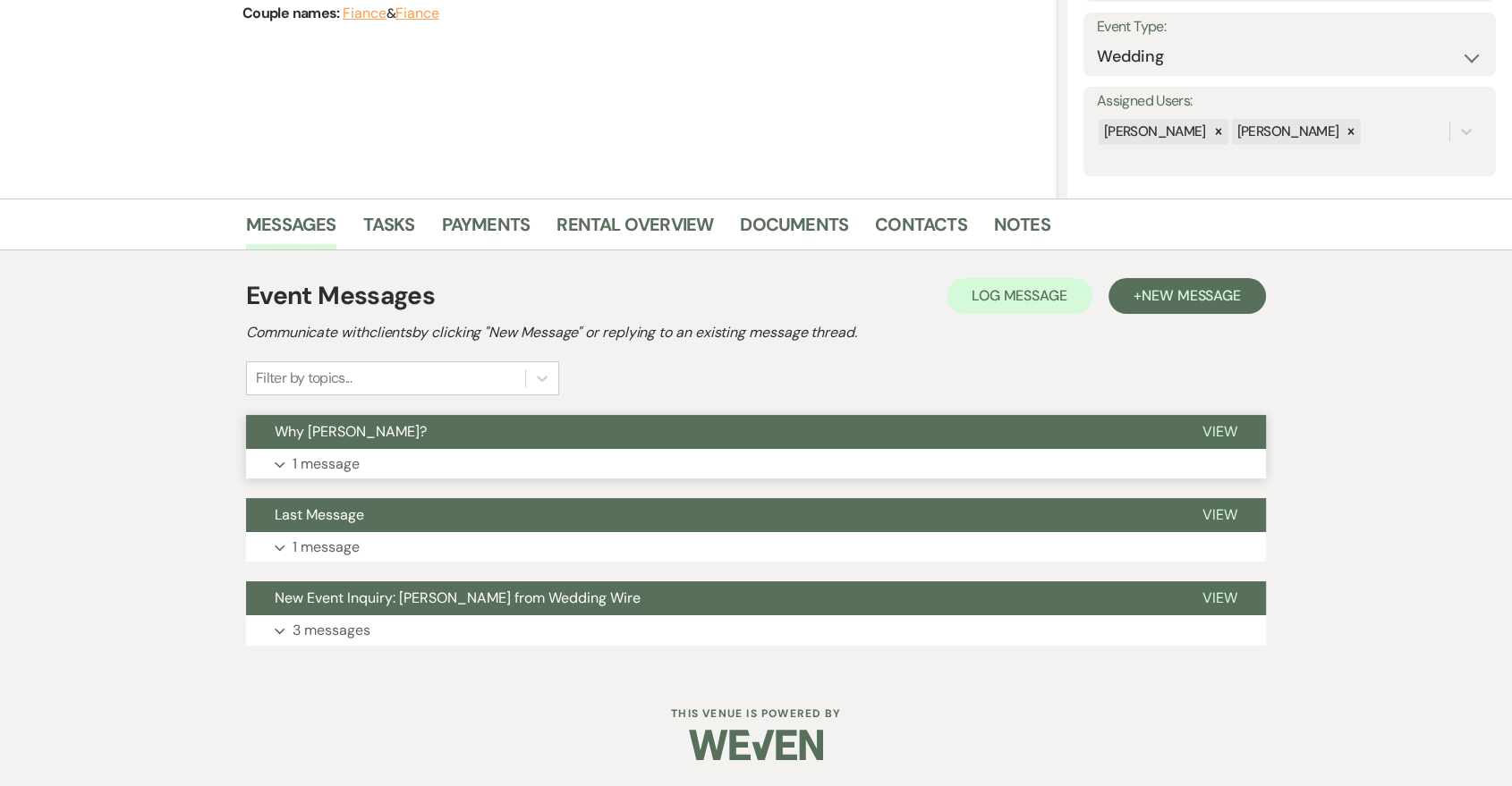
click at [623, 462] on button "Expand 1 message" at bounding box center [756, 464] width 1020 height 30
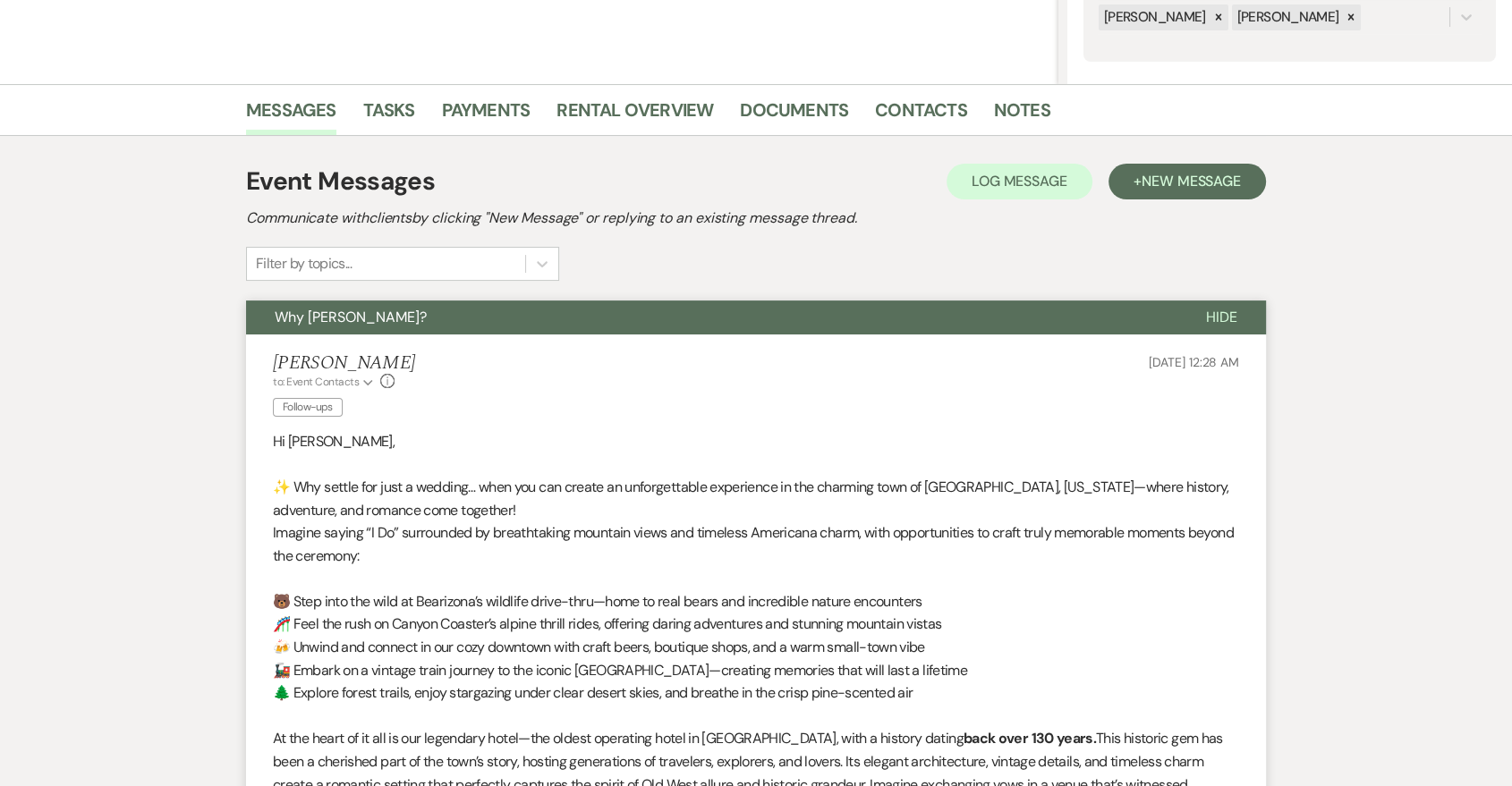
scroll to position [0, 0]
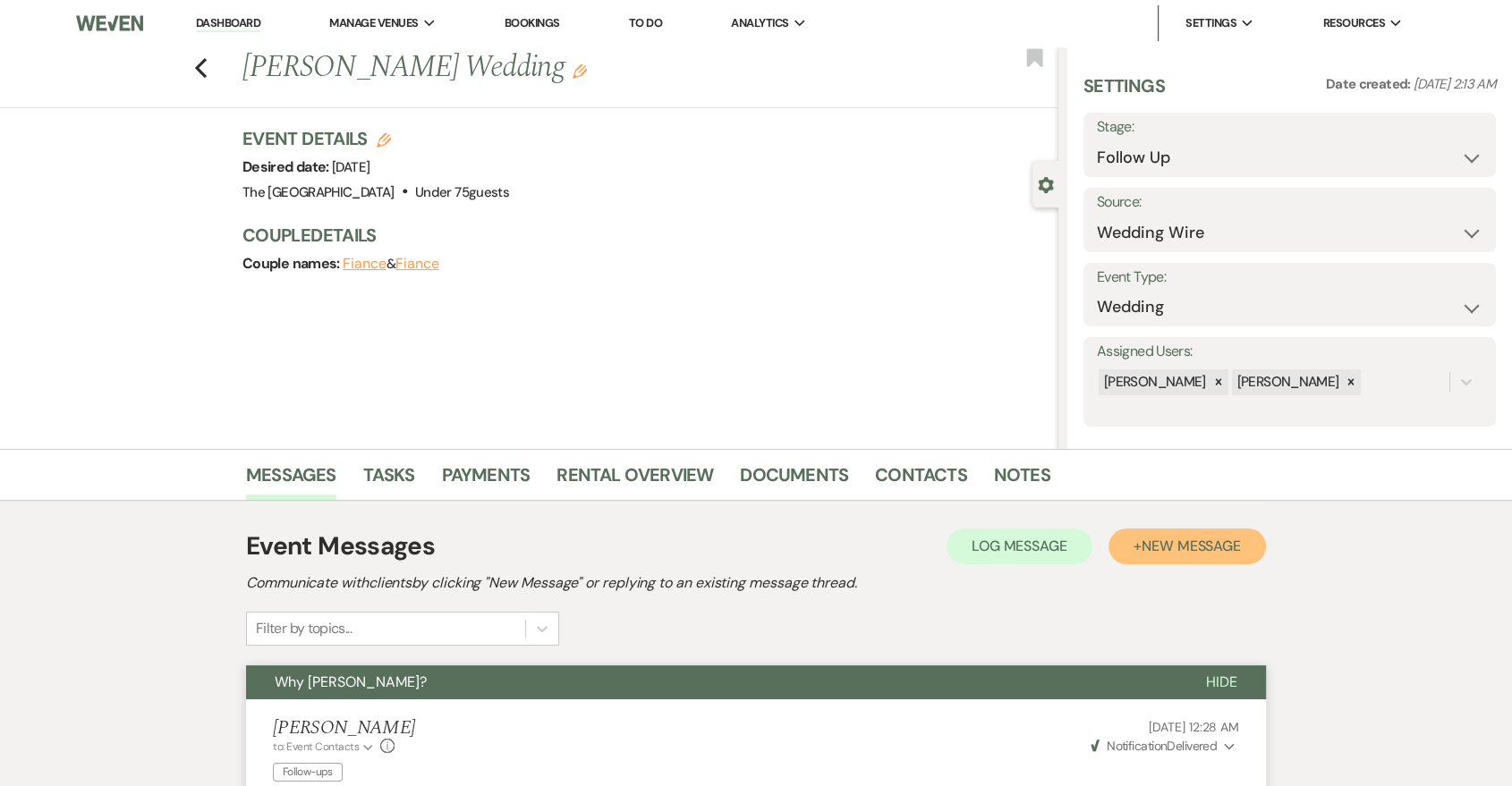
click at [1253, 551] on button "+ New Message" at bounding box center [1188, 546] width 158 height 36
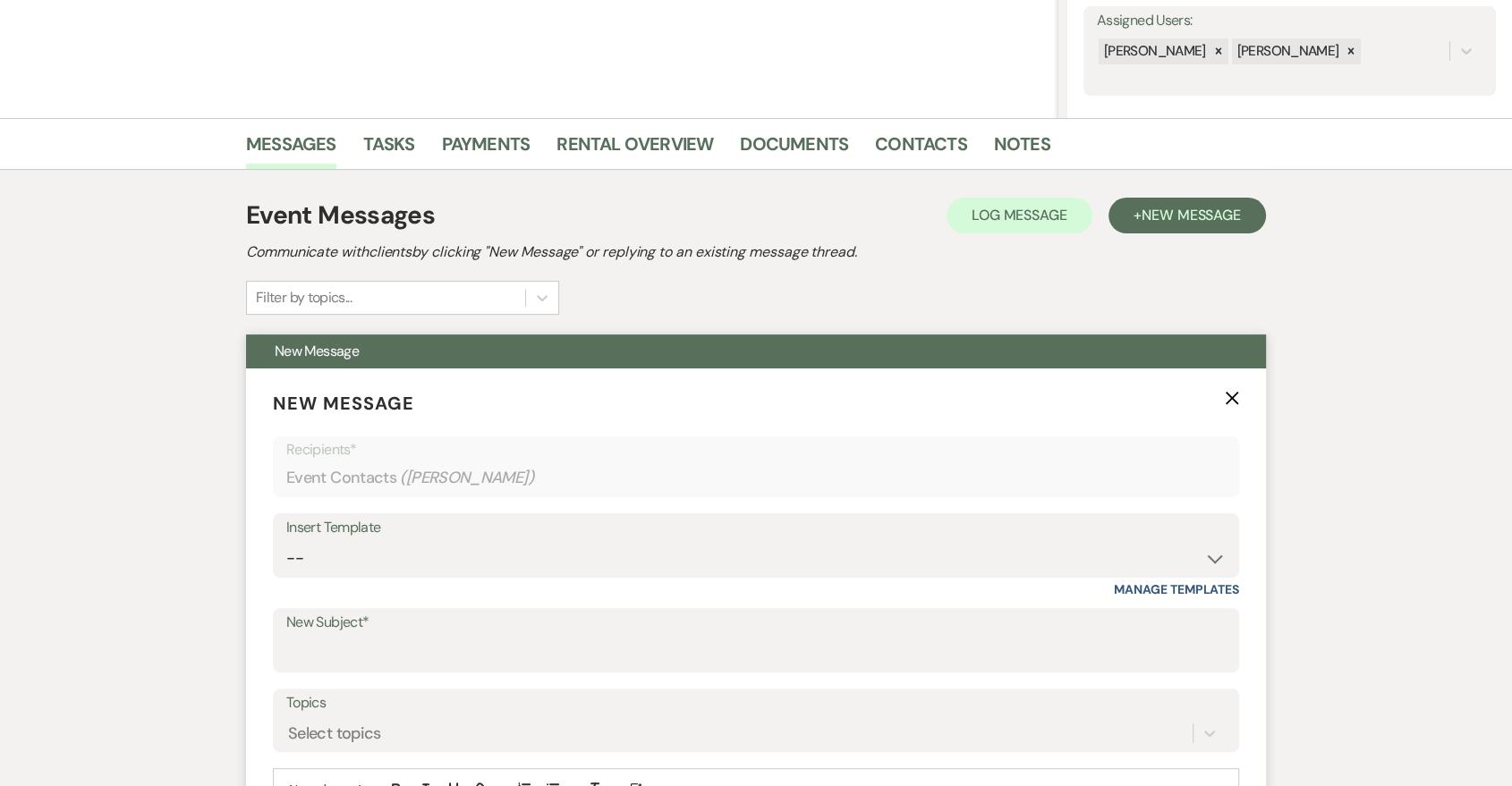
click at [668, 520] on div "Insert Template" at bounding box center [755, 528] width 939 height 26
click at [665, 541] on select "-- Last Message Are you giving up-text us Magic of [PERSON_NAME]" at bounding box center [755, 559] width 939 height 35
select select "6164"
click at [286, 541] on select "-- Last Message Are you giving up-text us Magic of [PERSON_NAME]" at bounding box center [755, 559] width 939 height 35
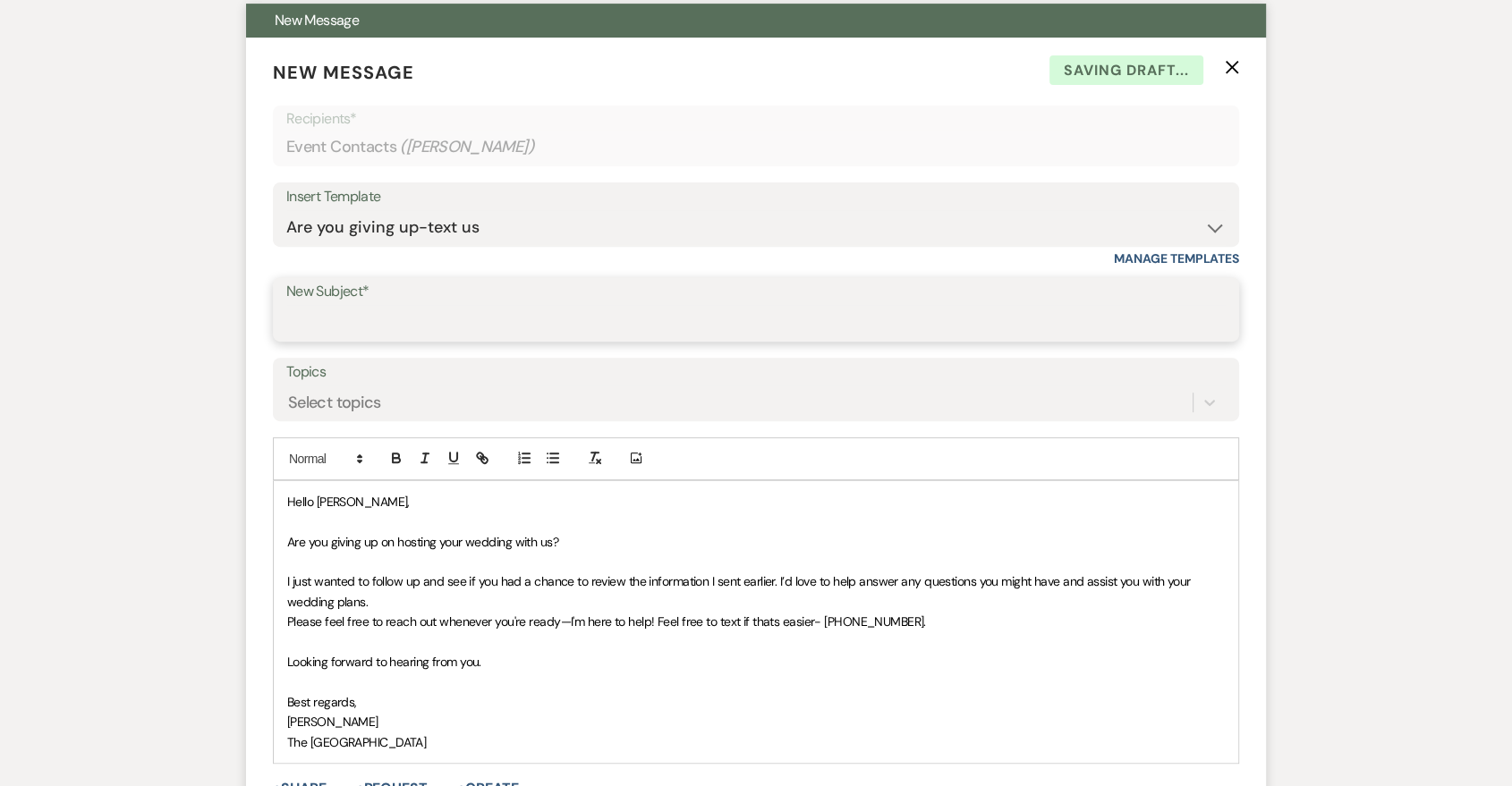
click at [582, 318] on input "New Subject*" at bounding box center [755, 322] width 939 height 35
type input "Are you giving up?"
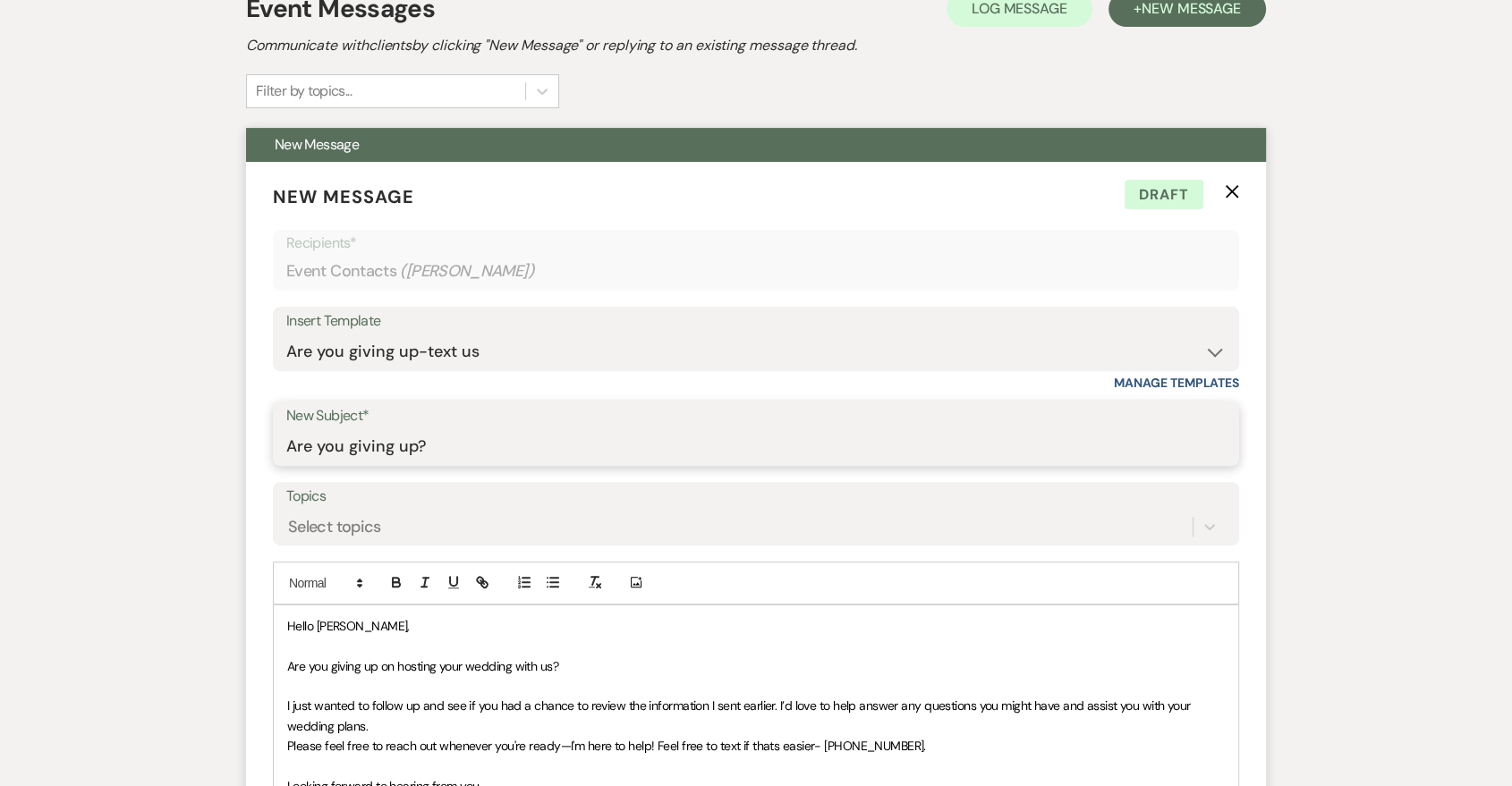
scroll to position [869, 0]
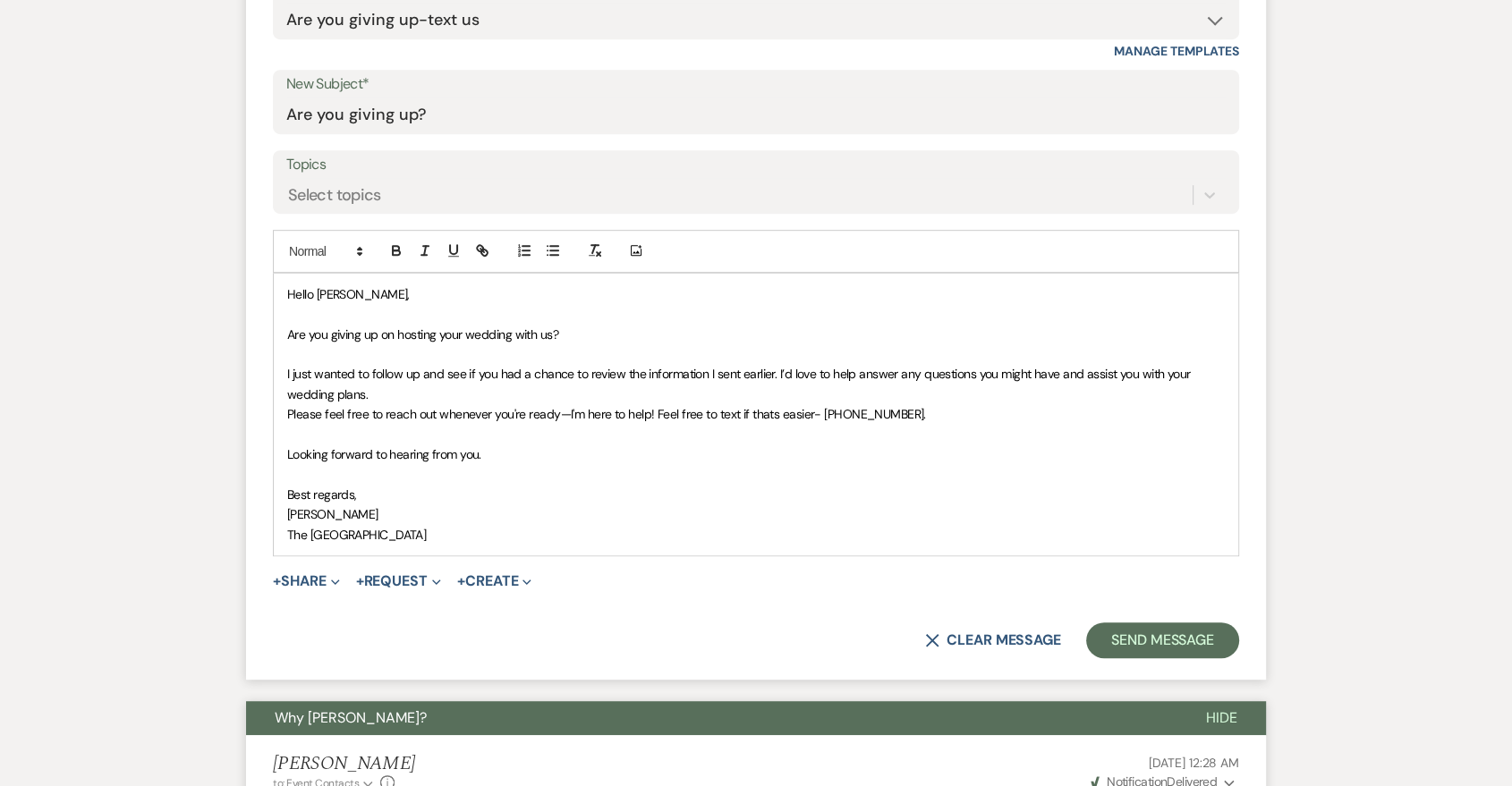
click at [743, 502] on p "Best regards," at bounding box center [755, 494] width 937 height 19
click at [1136, 642] on button "Send Message" at bounding box center [1162, 640] width 153 height 36
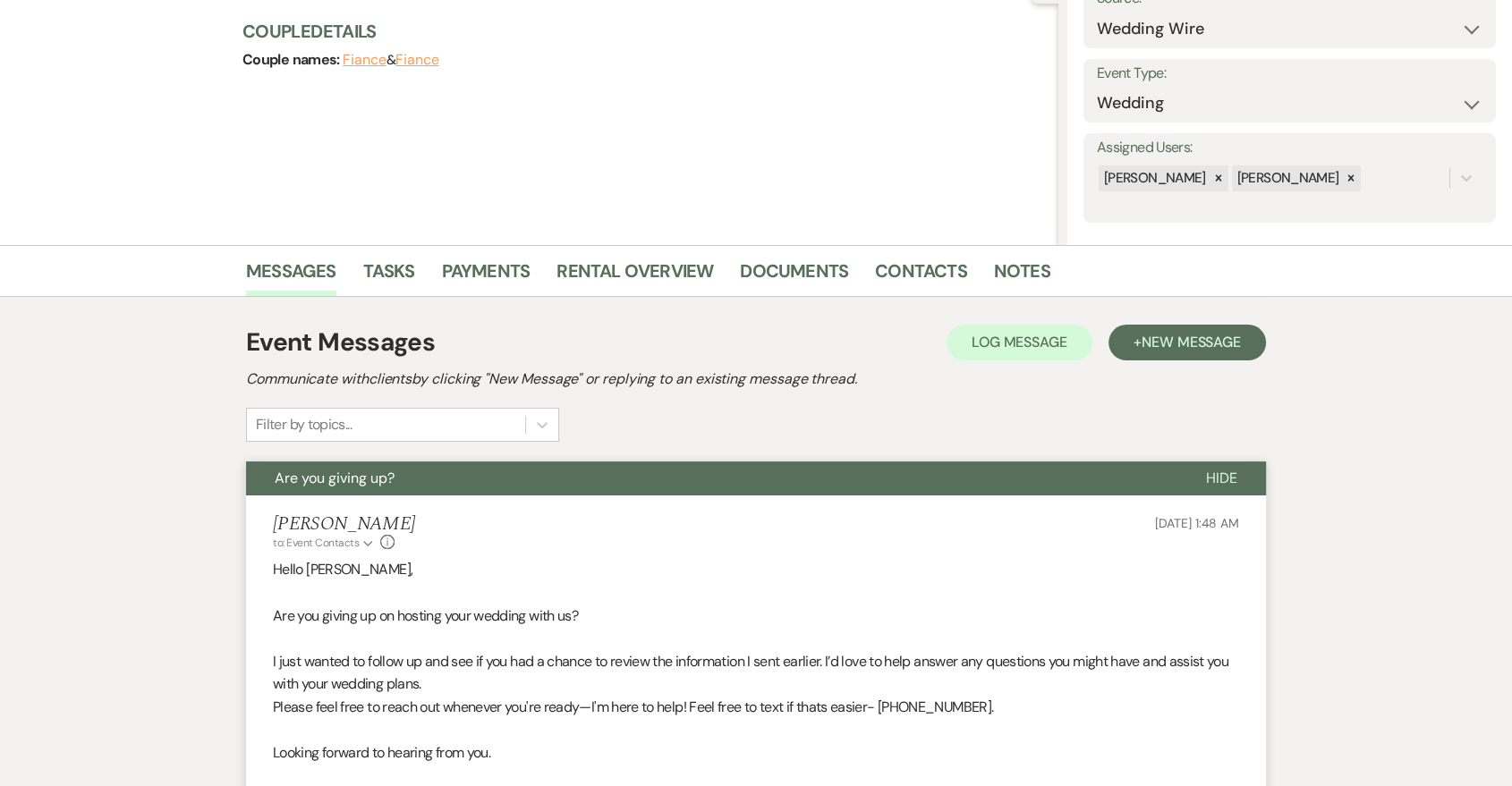
scroll to position [0, 0]
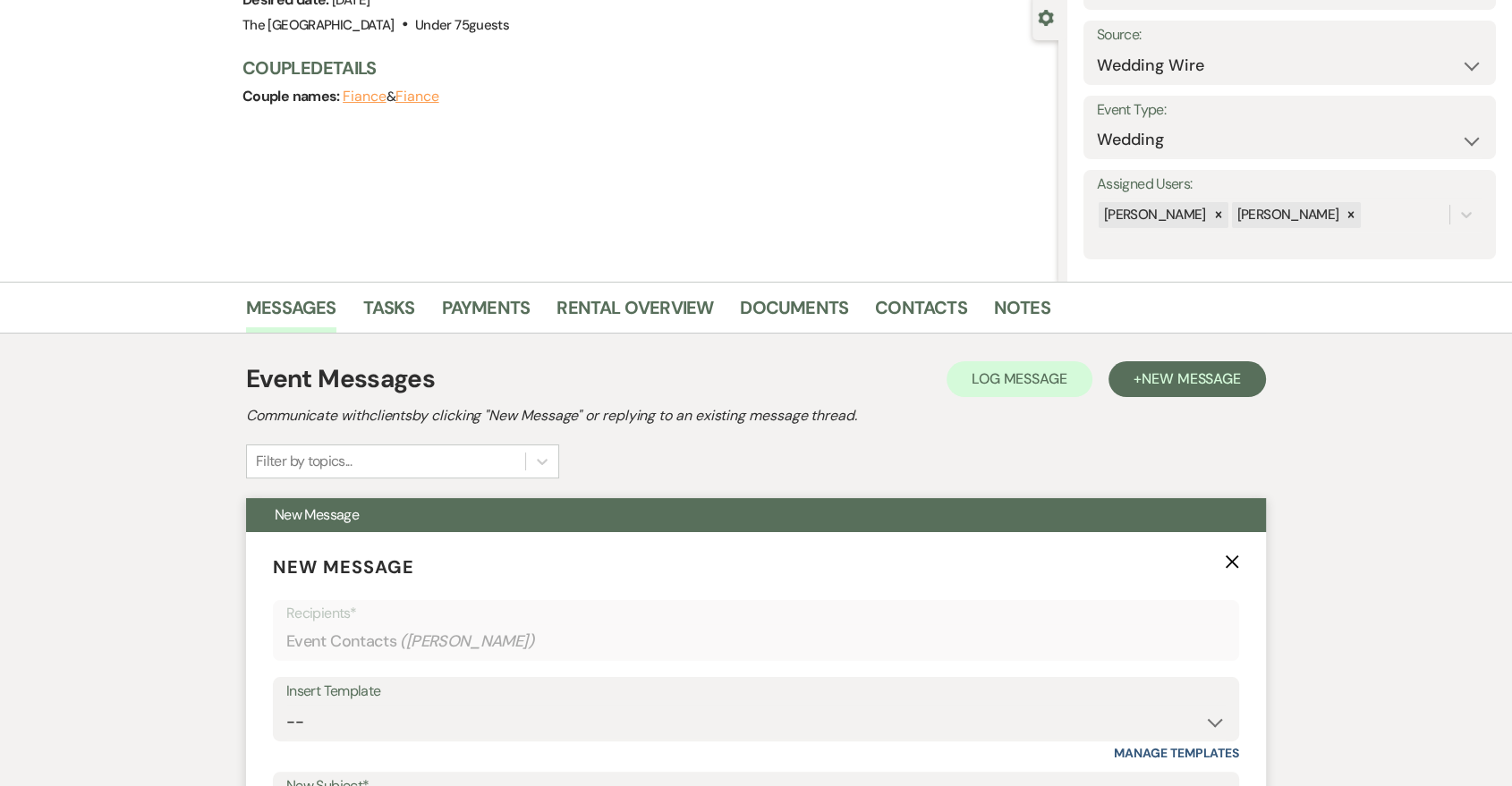
scroll to position [499, 0]
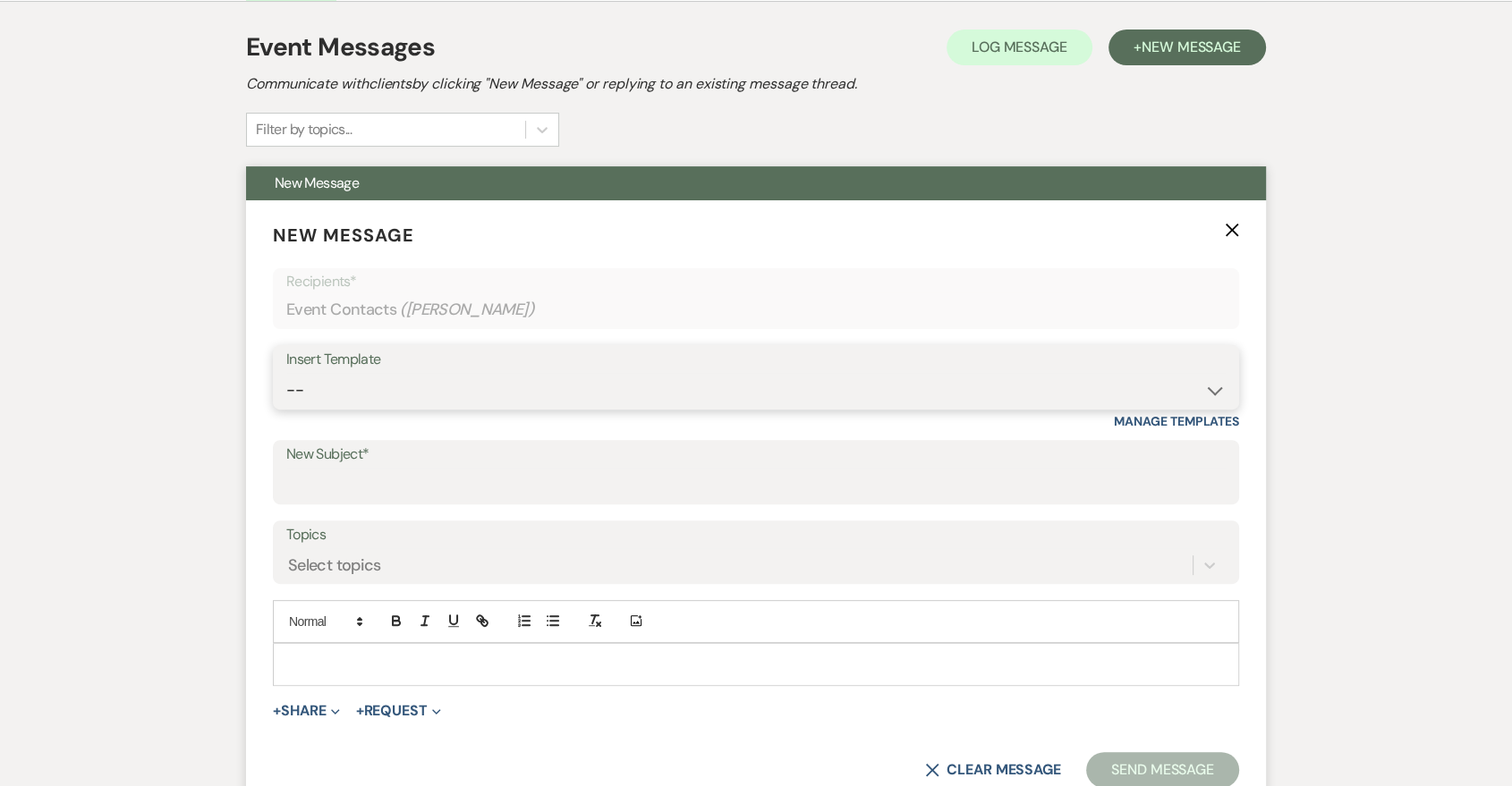
click at [816, 401] on select "-- Last Message Are you giving up-text us Magic of [PERSON_NAME]" at bounding box center [755, 390] width 939 height 35
select select "6152"
click at [286, 373] on select "-- Last Message Are you giving up-text us Magic of [PERSON_NAME]" at bounding box center [755, 390] width 939 height 35
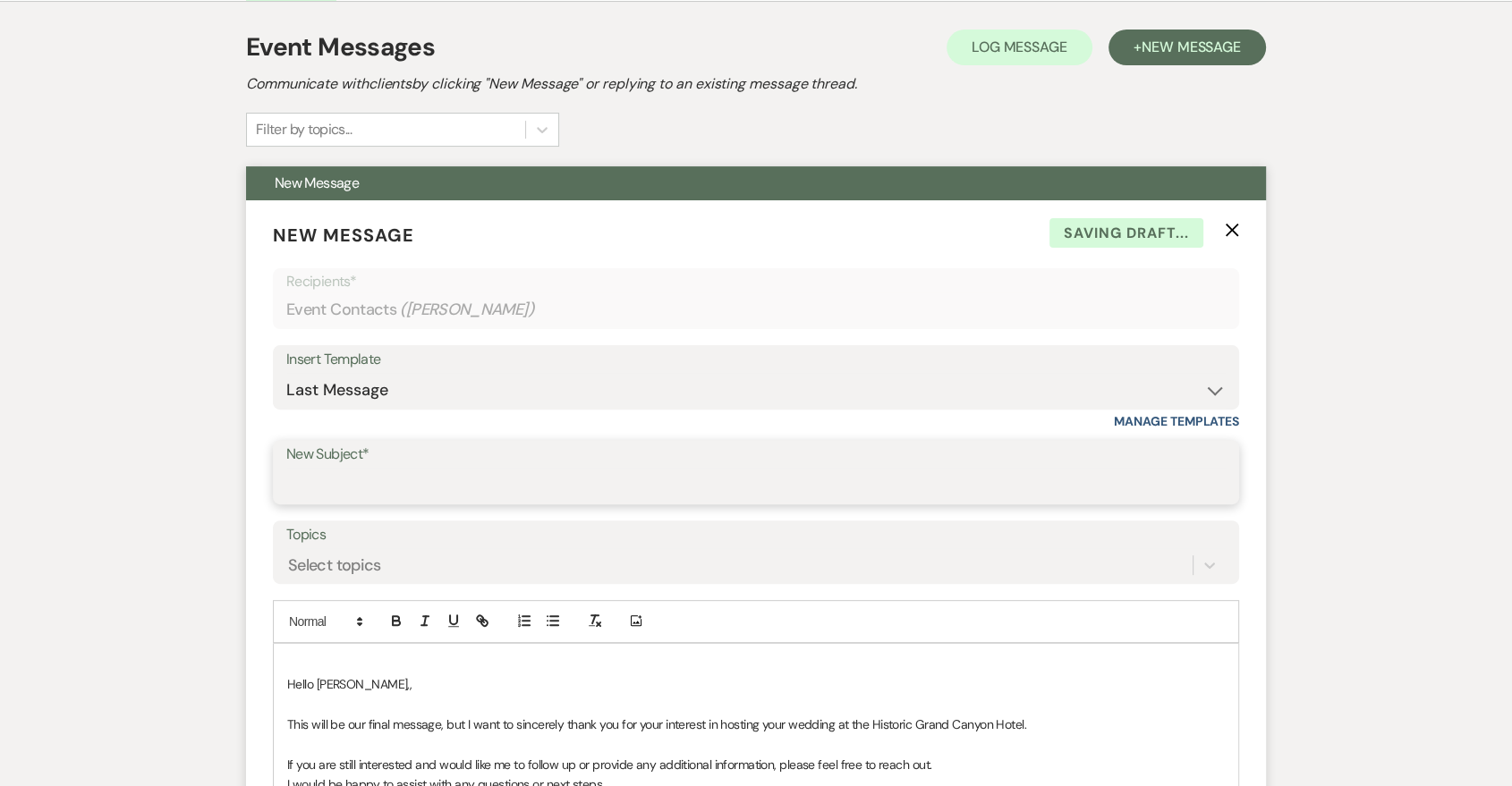
click at [607, 492] on input "New Subject*" at bounding box center [755, 486] width 939 height 35
type input "Last Message"
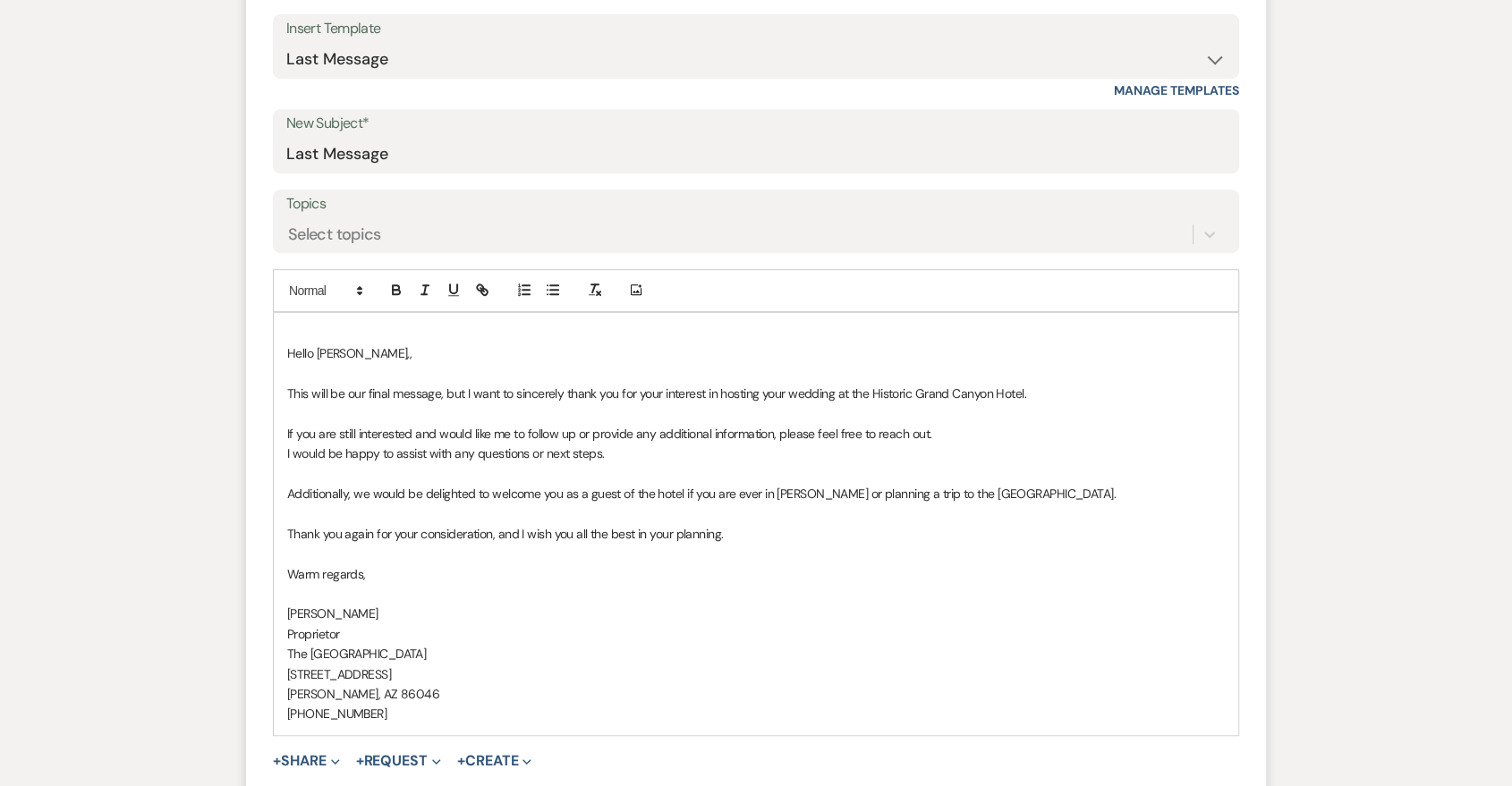
click at [282, 354] on div "Hello [PERSON_NAME],, ﻿This will be our final message, but I want to sincerely …" at bounding box center [756, 524] width 965 height 422
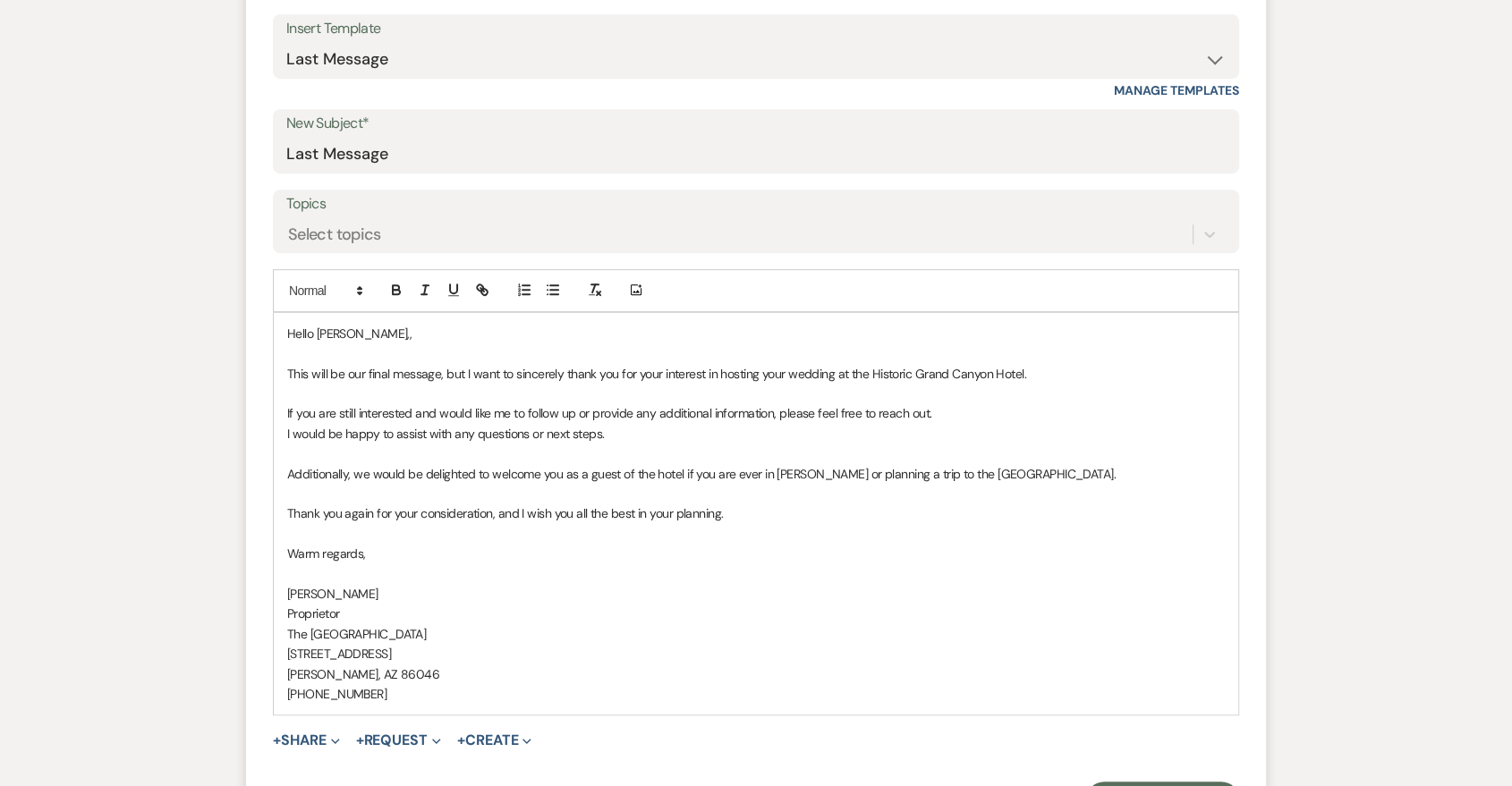
scroll to position [1194, 0]
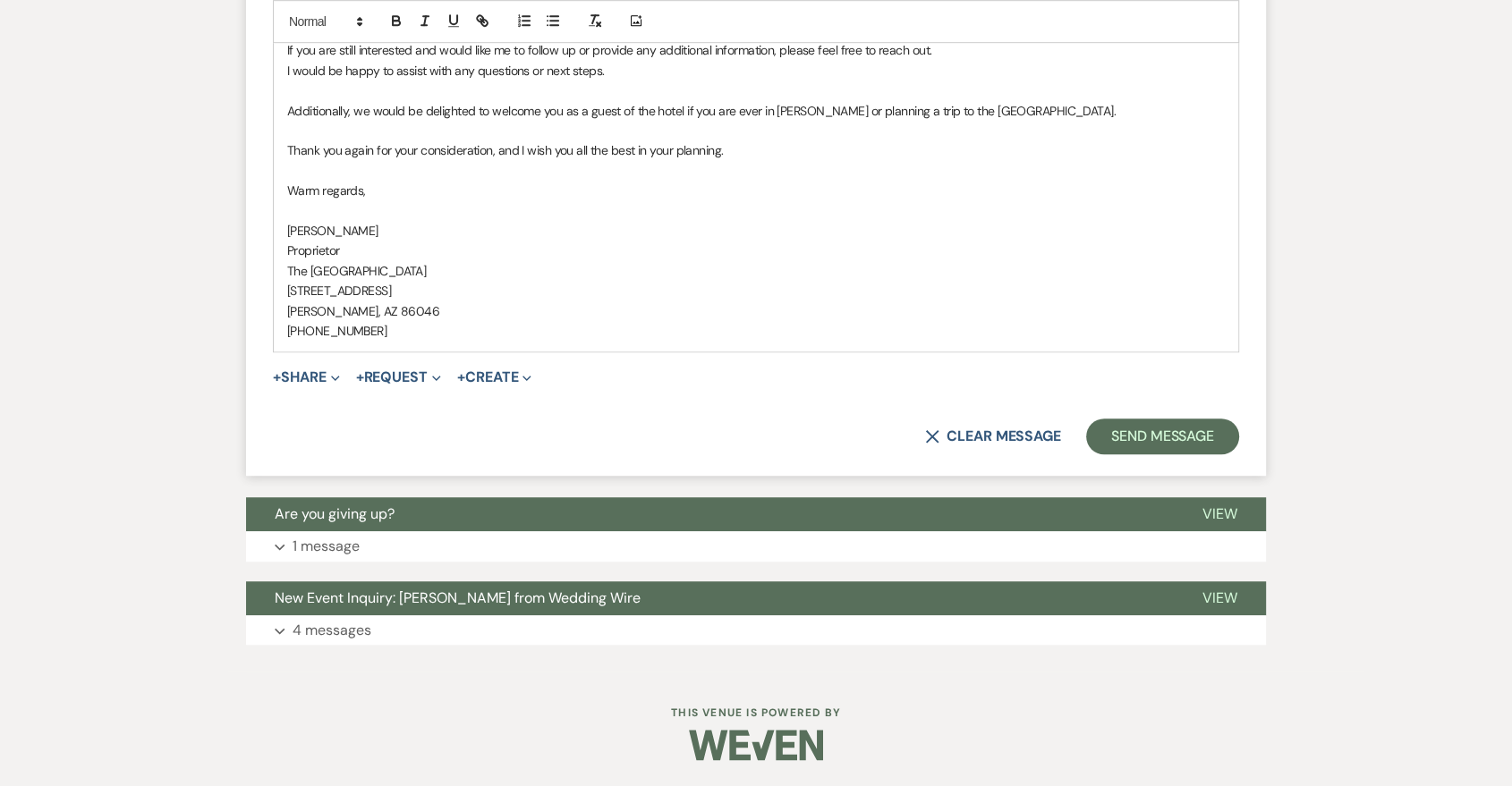
click at [1202, 440] on button "Send Message" at bounding box center [1162, 436] width 153 height 36
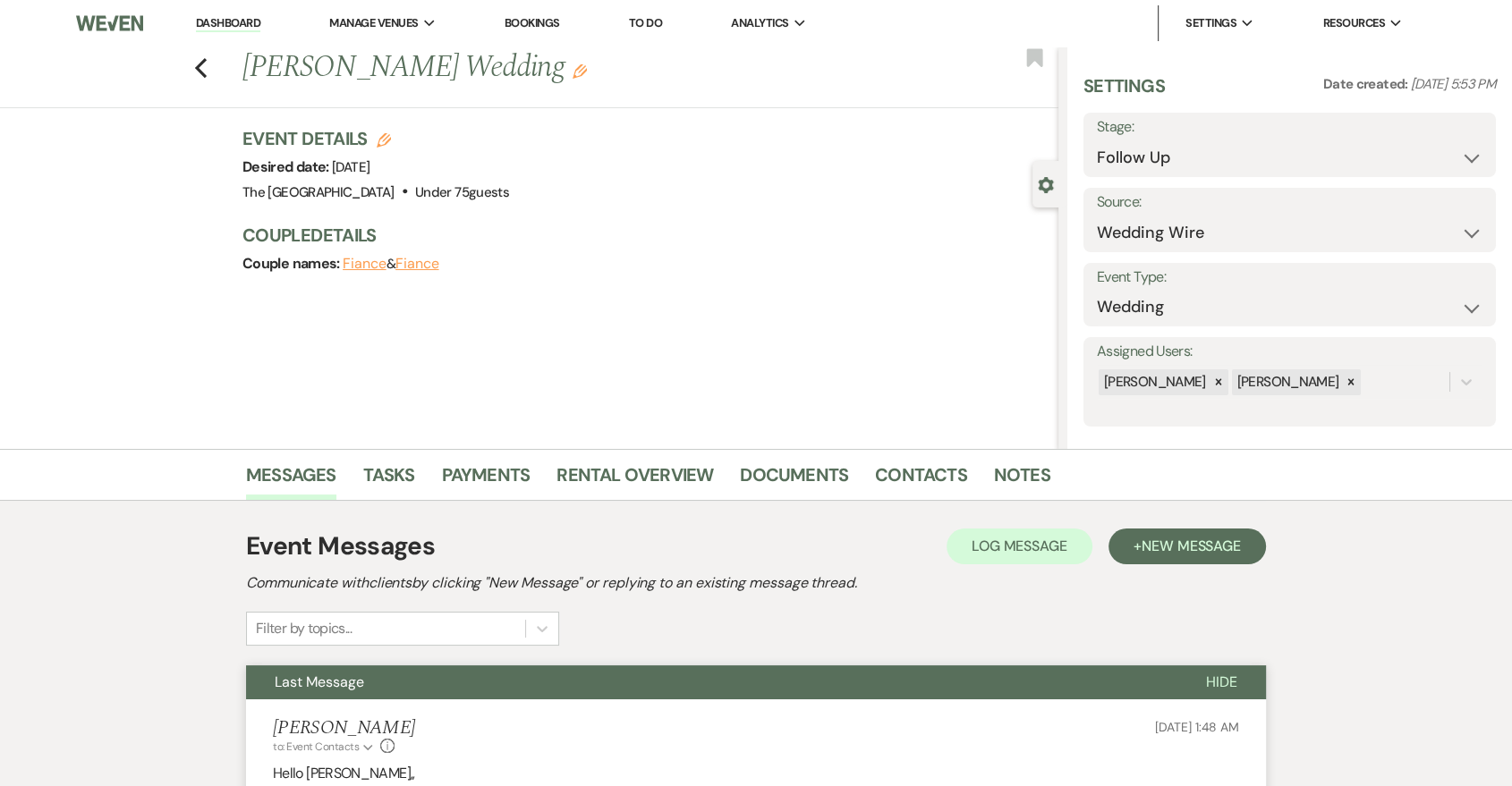
scroll to position [331, 0]
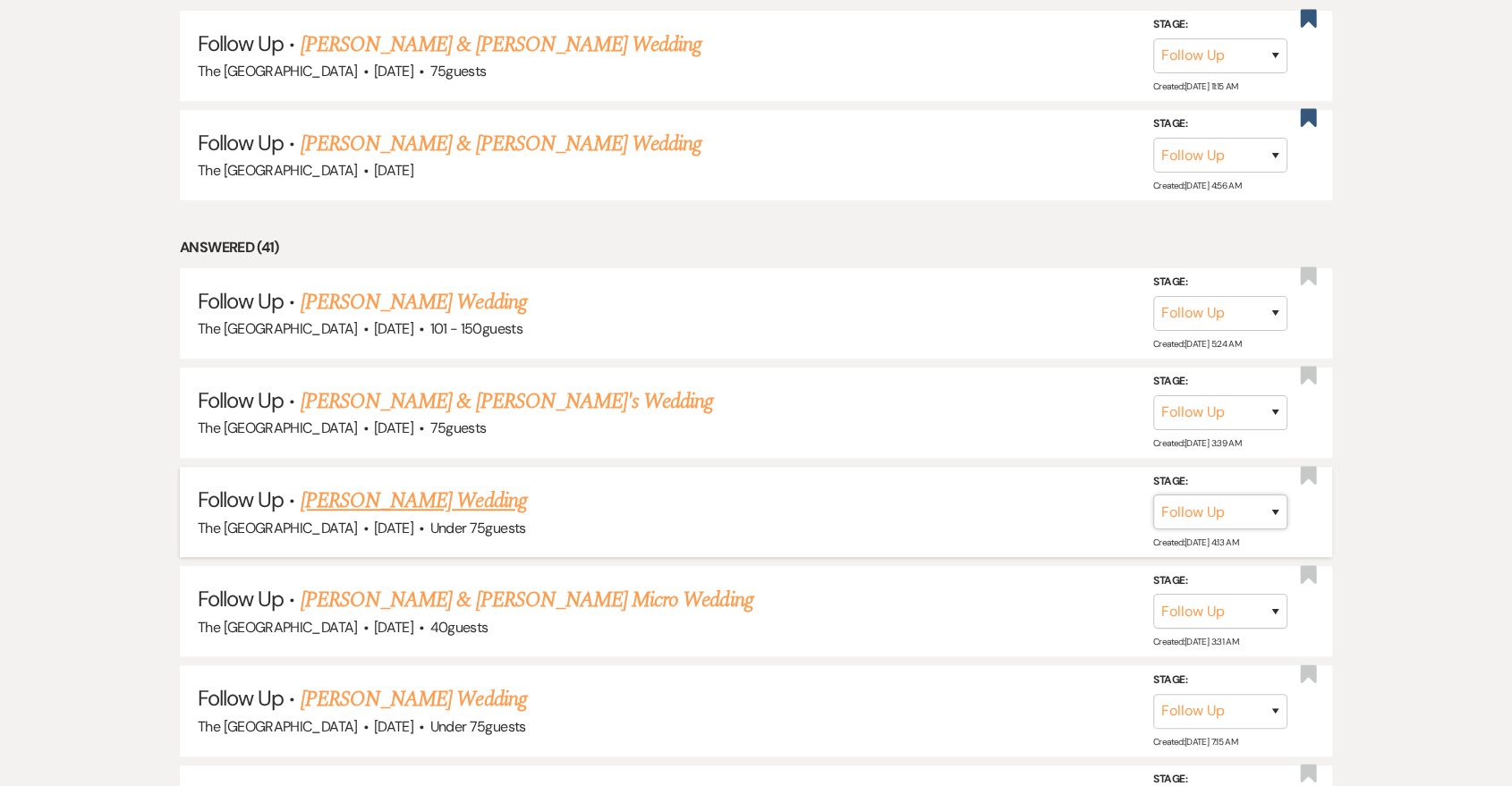
click at [1231, 502] on select "Inquiry Follow Up Tour Requested Tour Confirmed Toured Proposal Sent Booked Lost" at bounding box center [1221, 512] width 134 height 35
select select "8"
click at [1154, 495] on select "Inquiry Follow Up Tour Requested Tour Confirmed Toured Proposal Sent Booked Lost" at bounding box center [1221, 512] width 134 height 35
click at [1002, 505] on select "Booked Elsewhere Budget Date Unavailable No Response Not a Good Match Capacity …" at bounding box center [970, 512] width 154 height 35
select select "5"
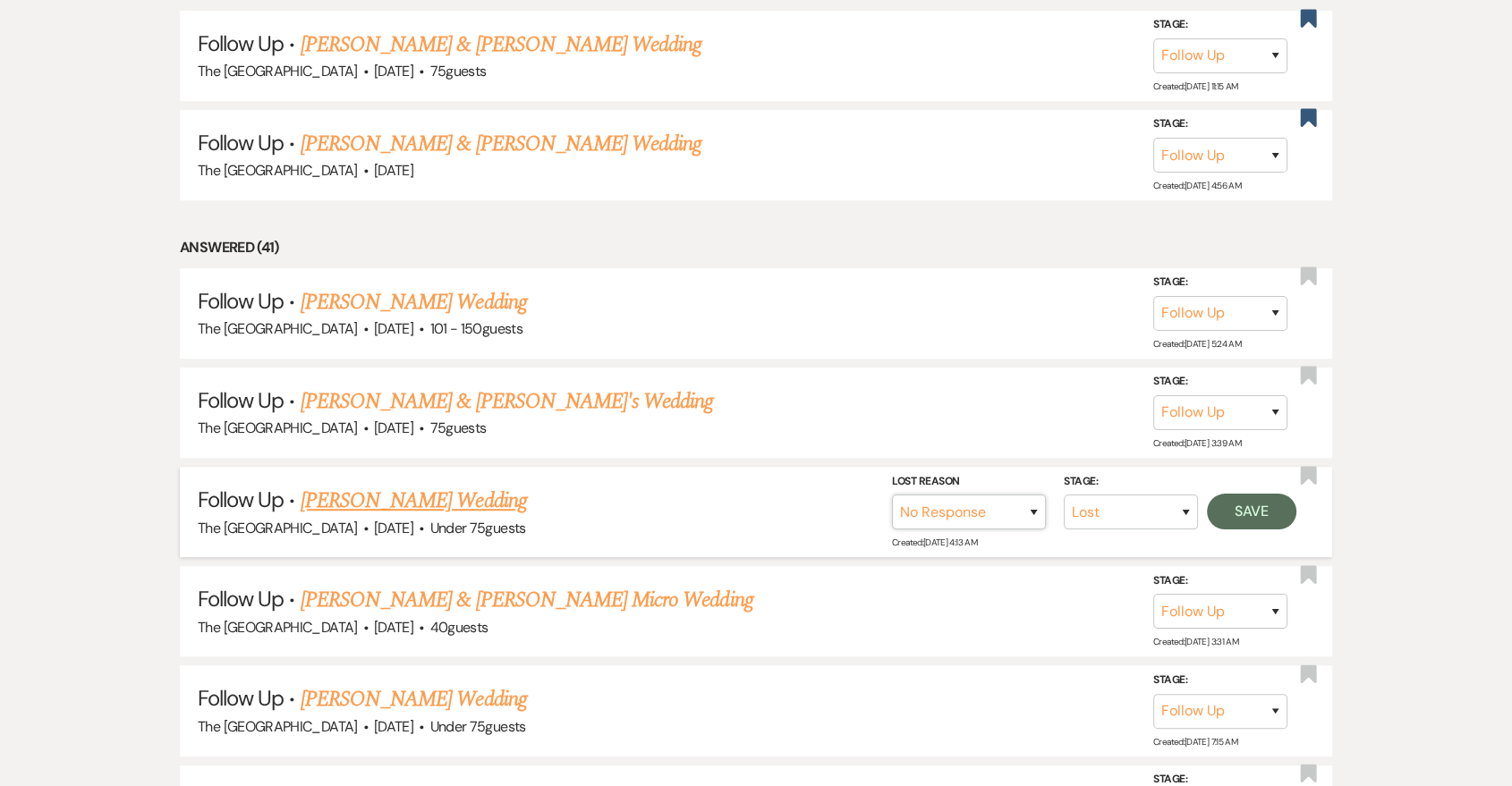
click at [893, 495] on select "Booked Elsewhere Budget Date Unavailable No Response Not a Good Match Capacity …" at bounding box center [970, 512] width 154 height 35
click at [1246, 513] on button "Save" at bounding box center [1252, 511] width 90 height 36
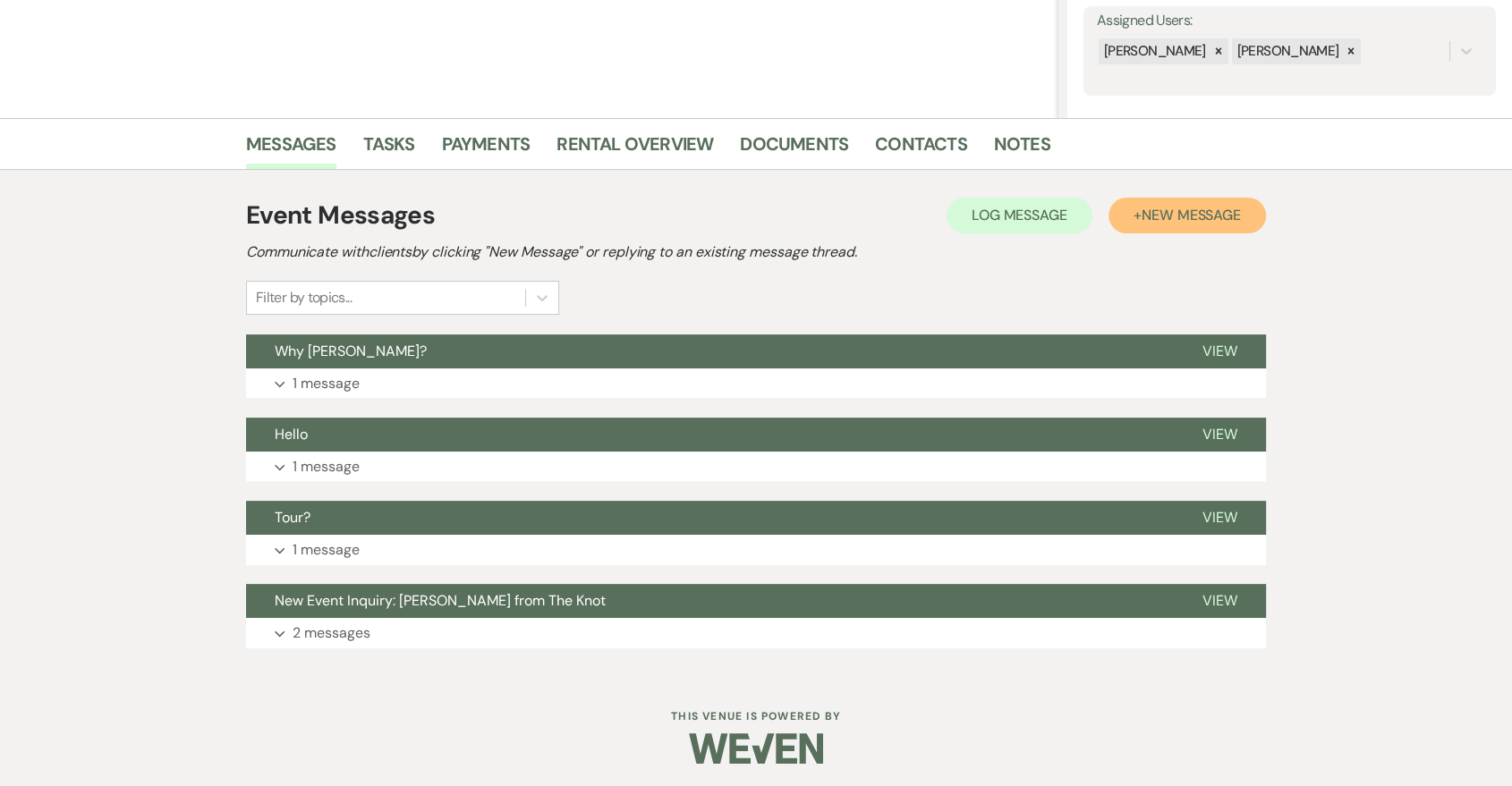
click at [1211, 225] on button "+ New Message" at bounding box center [1188, 215] width 158 height 36
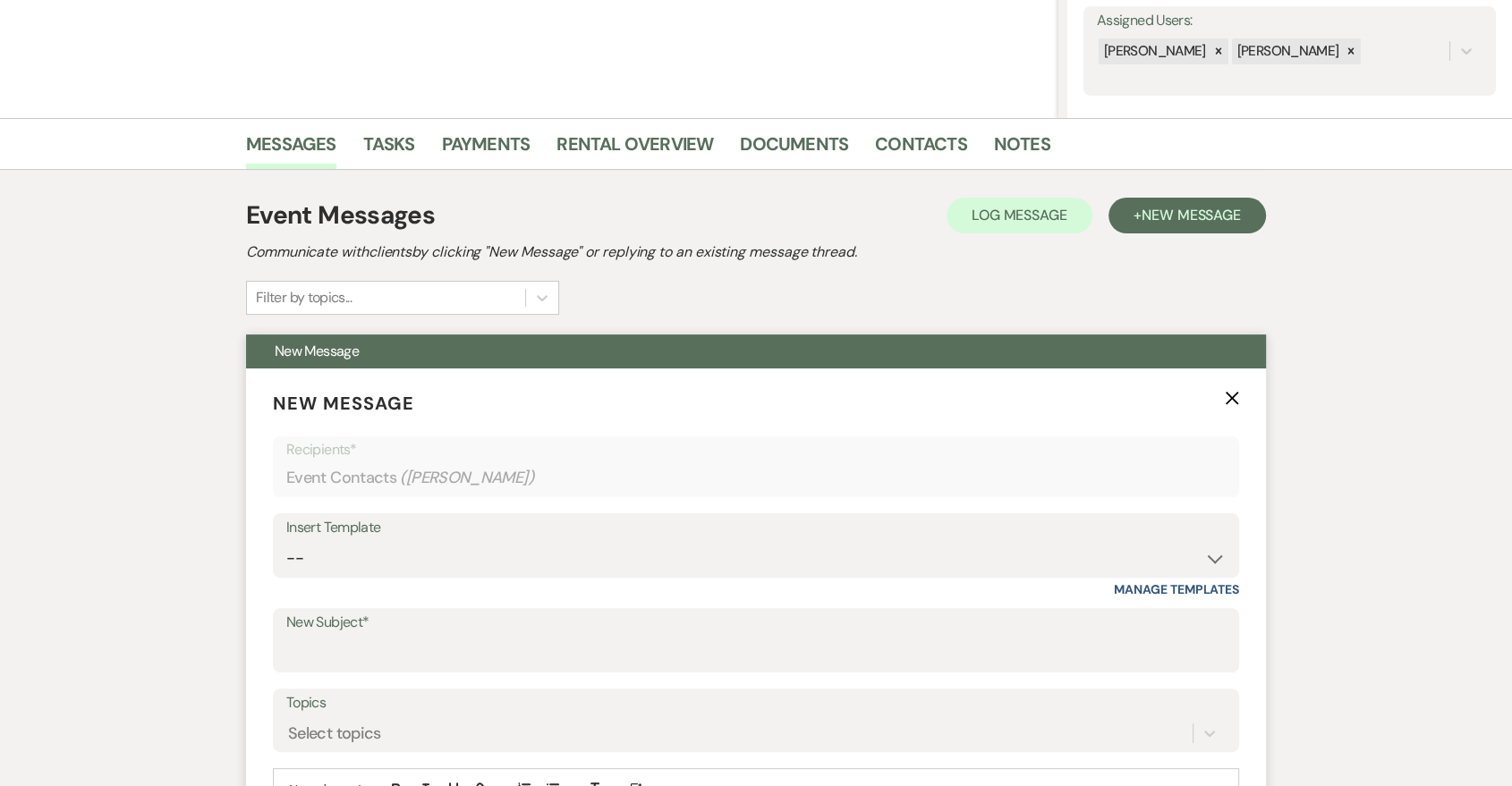
click at [687, 529] on div "Insert Template" at bounding box center [755, 528] width 939 height 26
click at [683, 559] on select "-- Last Message Are you giving up-text us Magic of [PERSON_NAME]" at bounding box center [755, 559] width 939 height 35
select select "6164"
click at [286, 541] on select "-- Last Message Are you giving up-text us Magic of [PERSON_NAME]" at bounding box center [755, 559] width 939 height 35
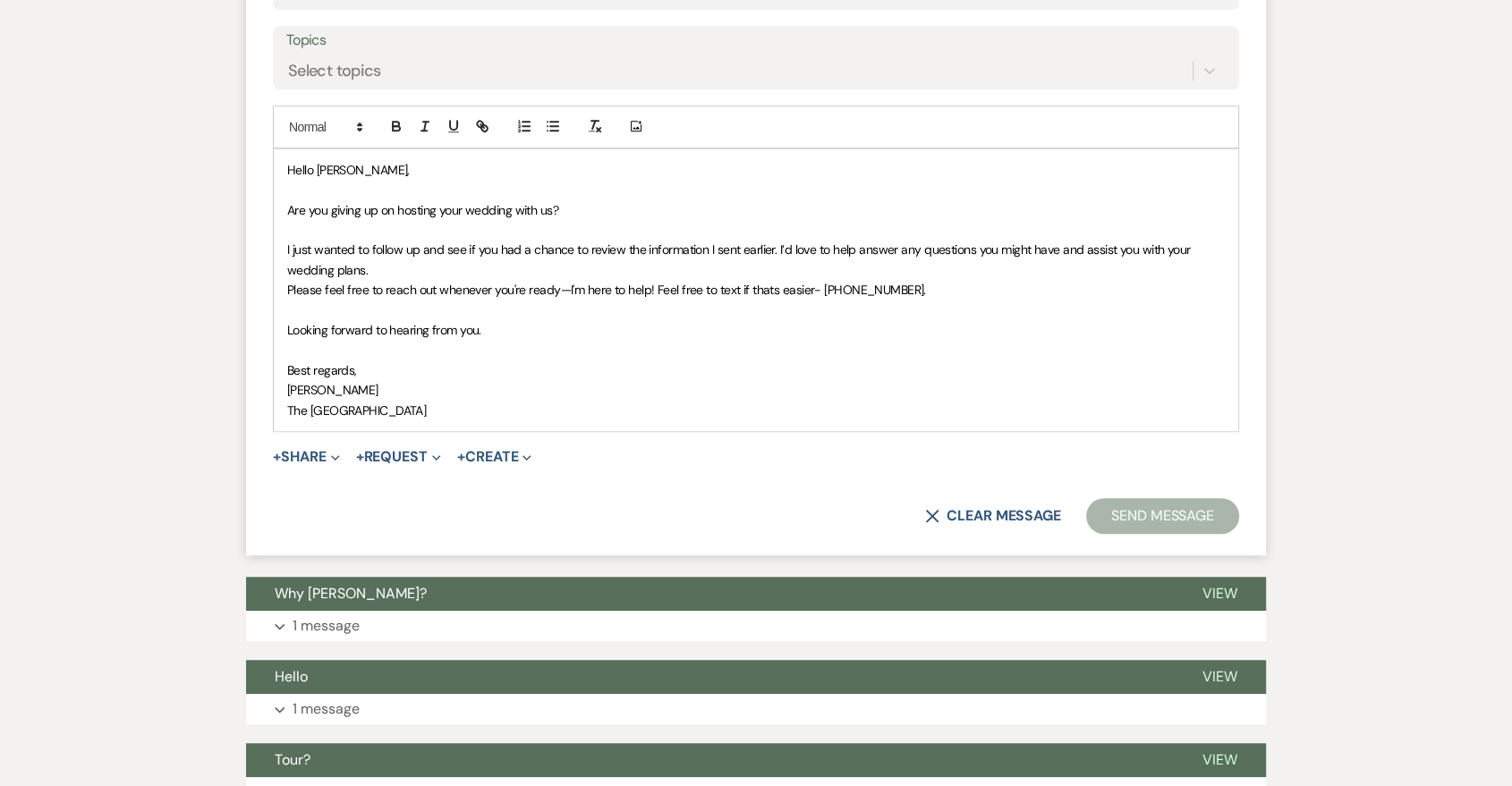
scroll to position [662, 0]
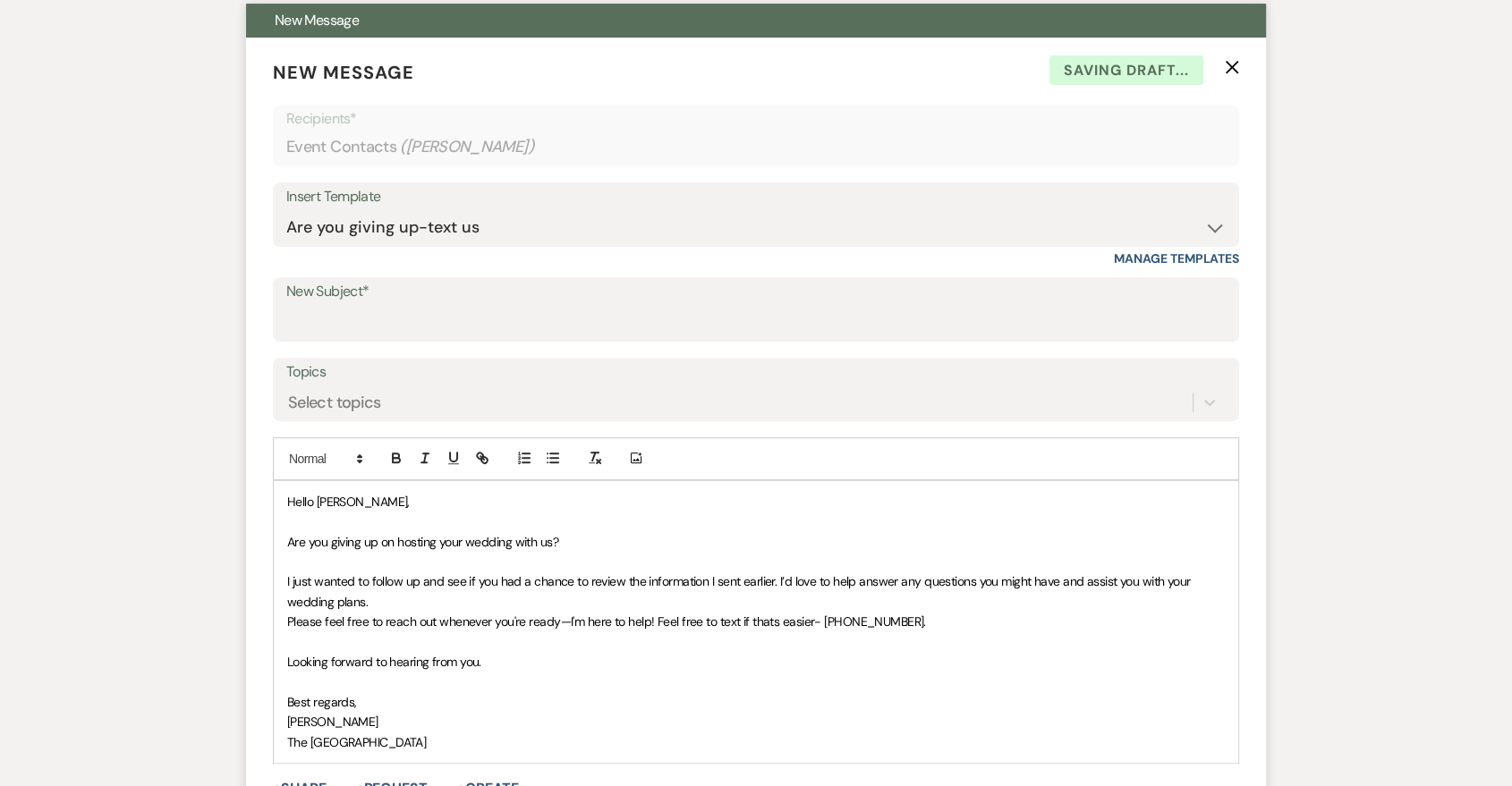
click at [434, 286] on label "New Subject*" at bounding box center [755, 292] width 939 height 26
click at [434, 305] on input "New Subject*" at bounding box center [755, 322] width 939 height 35
click at [437, 314] on input "New Subject*" at bounding box center [755, 322] width 939 height 35
type input "Are you giving up?"
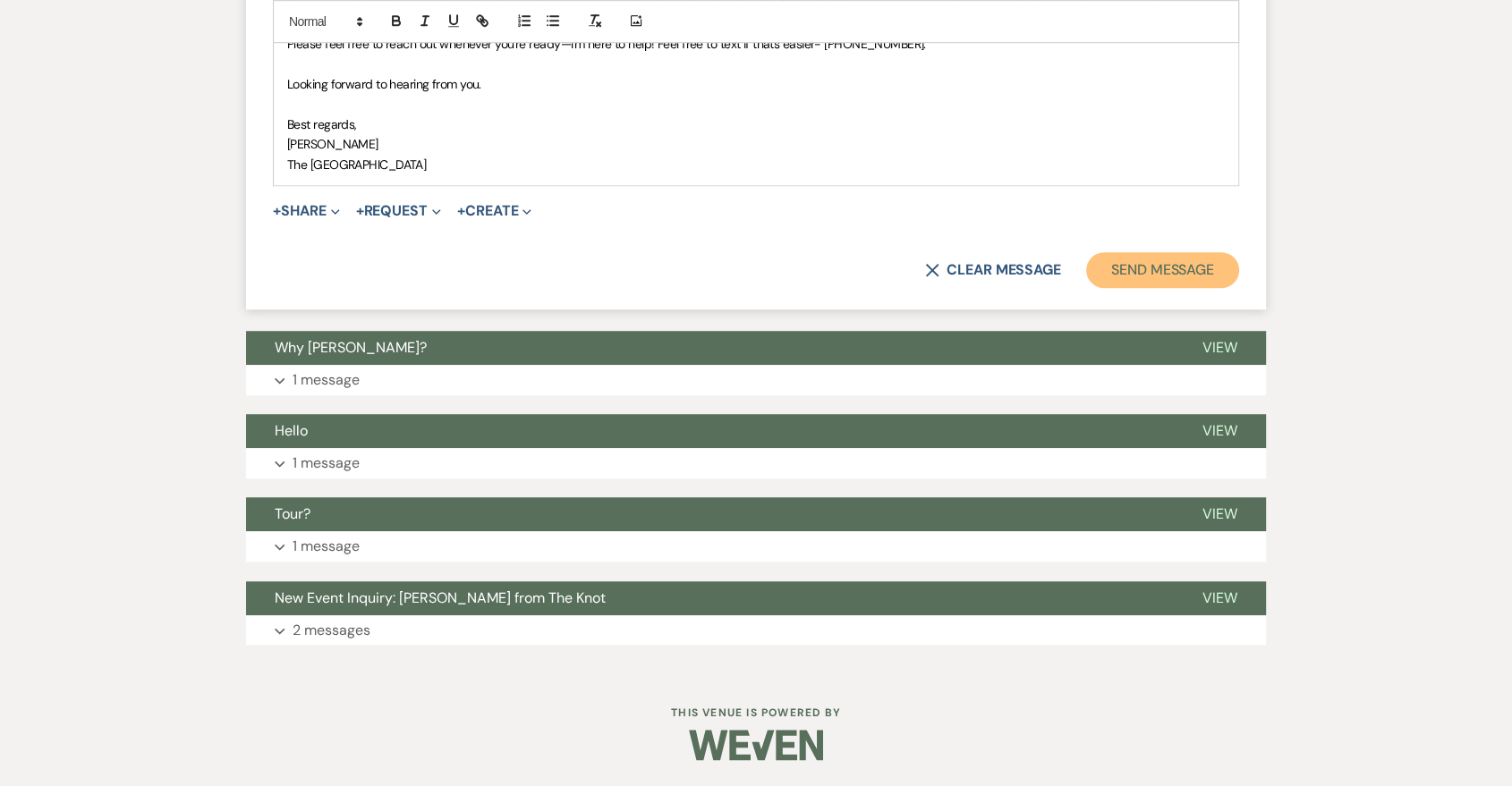
click at [1180, 261] on button "Send Message" at bounding box center [1162, 269] width 153 height 36
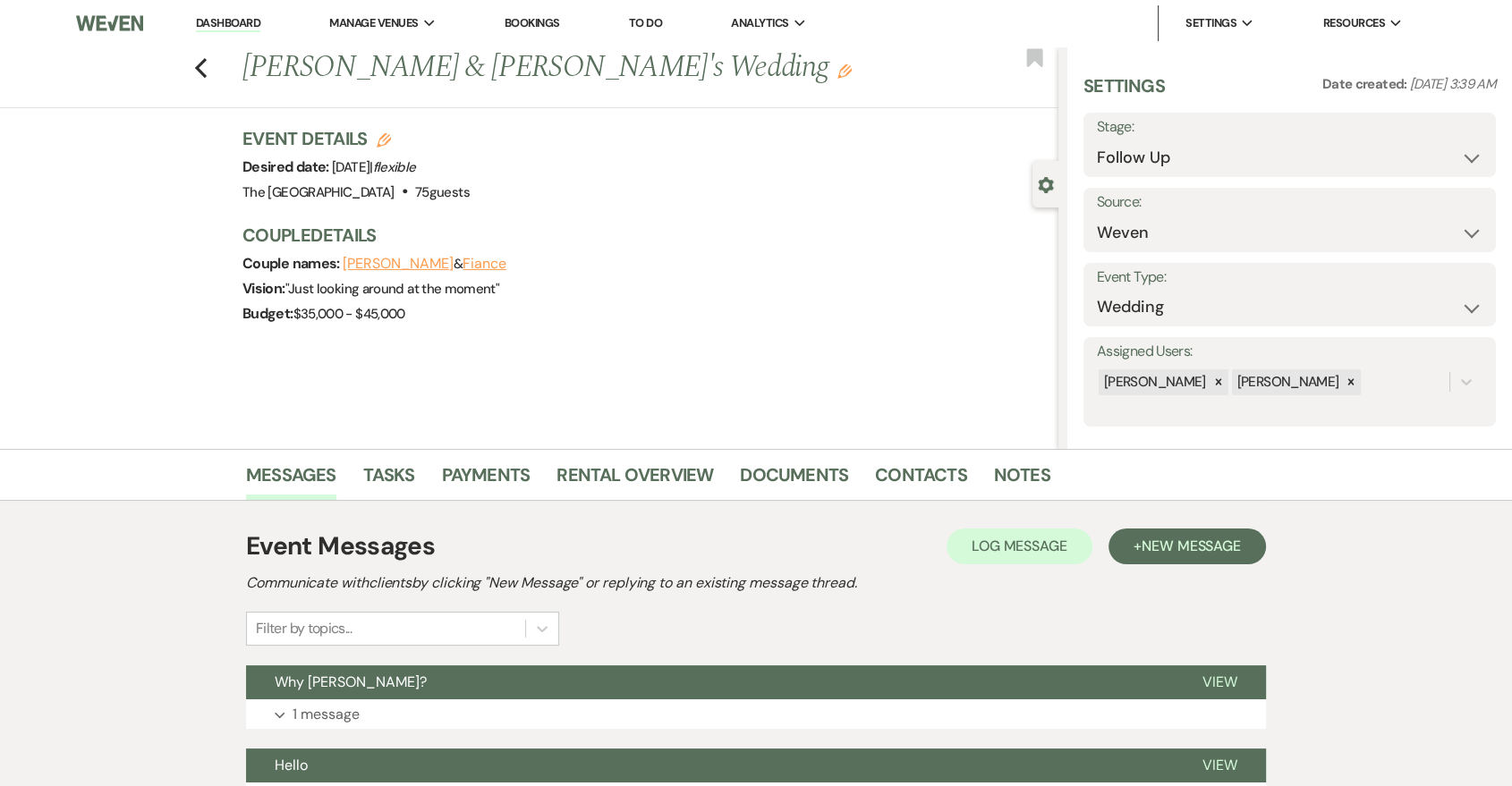
scroll to position [331, 0]
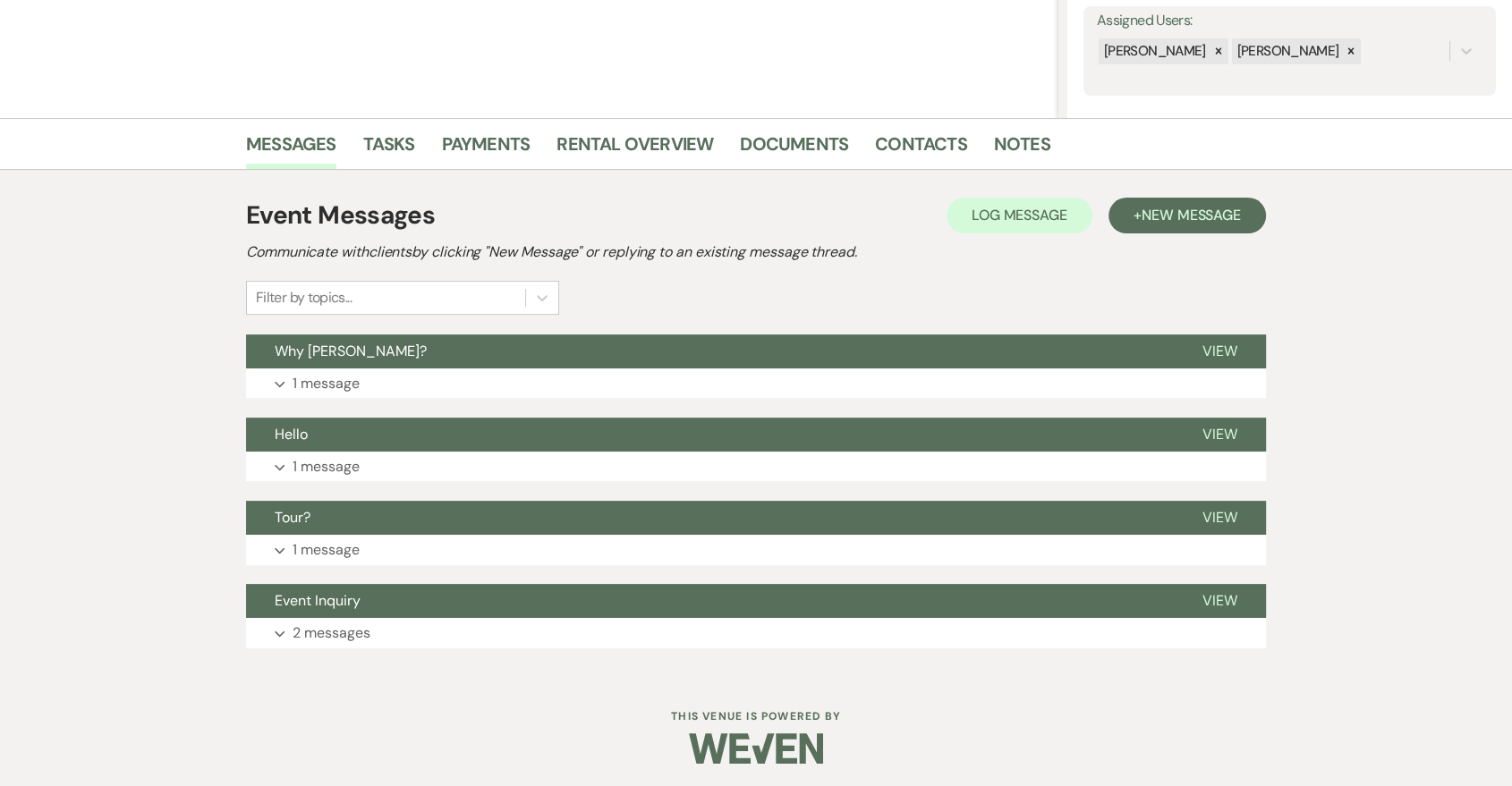
click at [705, 404] on div "Event Messages Log Log Message + New Message Communicate with clients by clicki…" at bounding box center [756, 422] width 1020 height 470
click at [708, 375] on button "Expand 1 message" at bounding box center [756, 383] width 1020 height 30
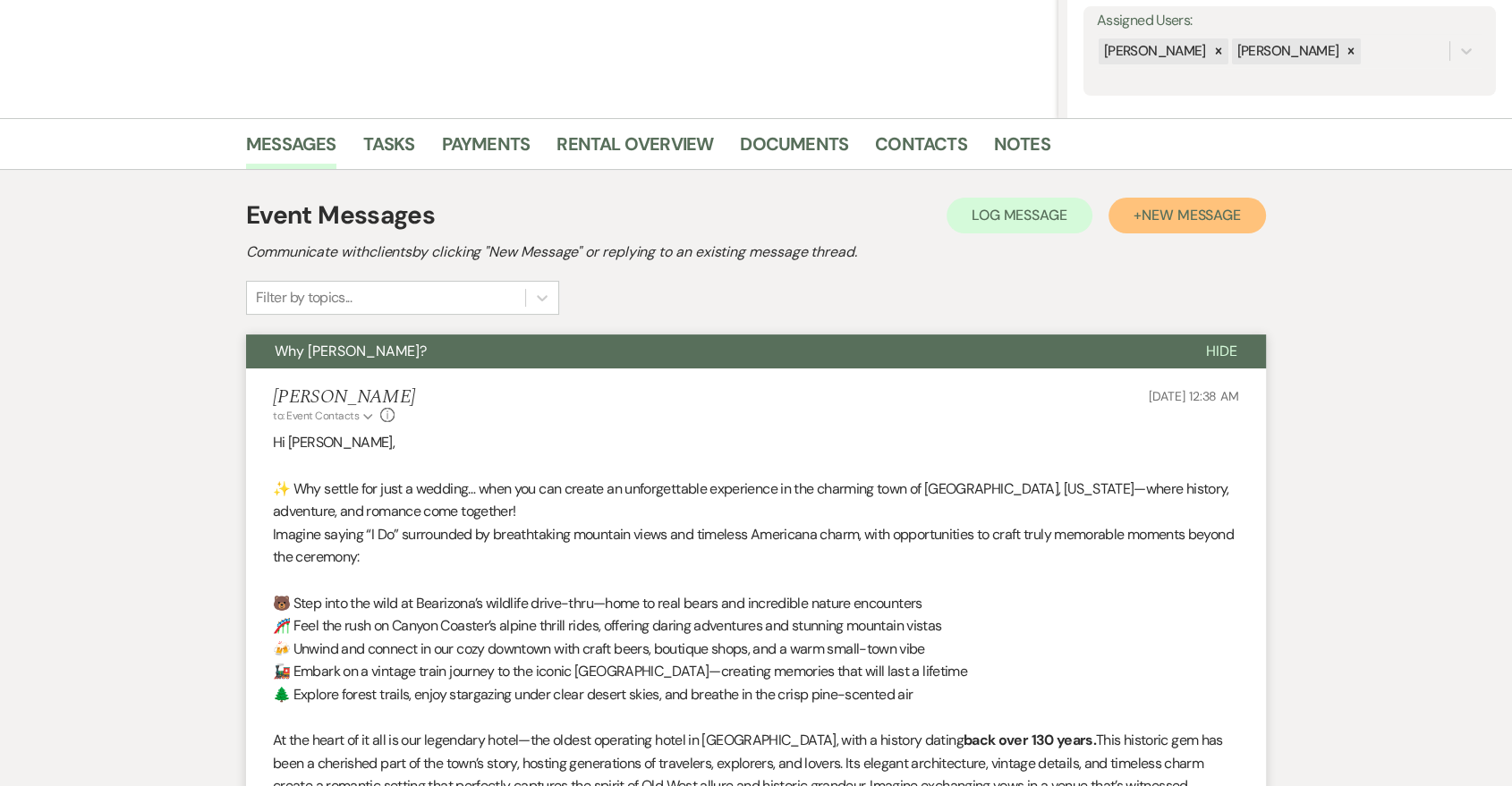
click at [1187, 211] on span "New Message" at bounding box center [1191, 215] width 99 height 19
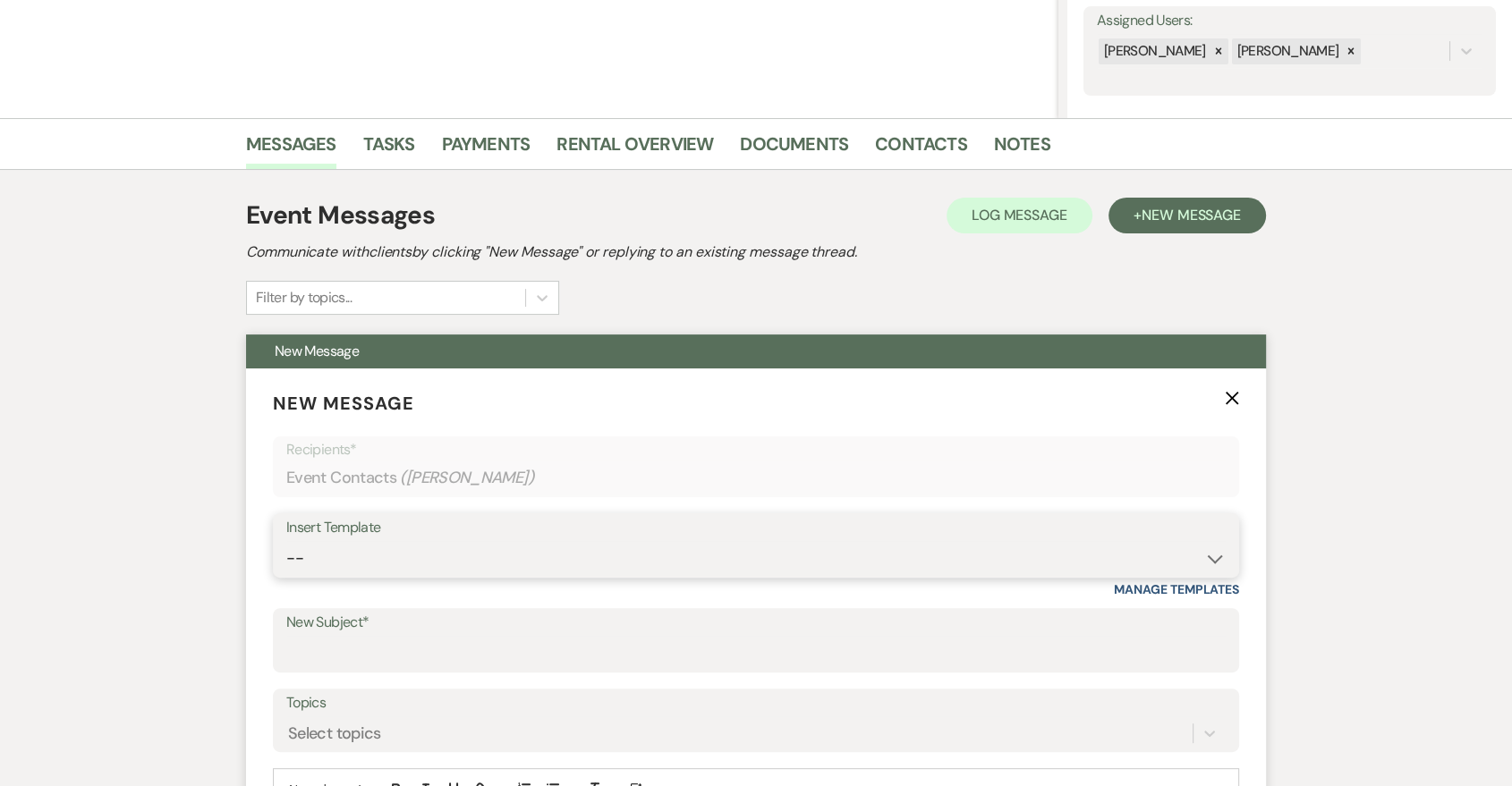
click at [608, 562] on select "-- Last Message Are you giving up-text us Magic of [PERSON_NAME]" at bounding box center [755, 559] width 939 height 35
select select "6164"
click at [286, 541] on select "-- Last Message Are you giving up-text us Magic of [PERSON_NAME]" at bounding box center [755, 559] width 939 height 35
click at [504, 650] on input "New Subject*" at bounding box center [755, 653] width 939 height 35
type input "Are you giving up?"
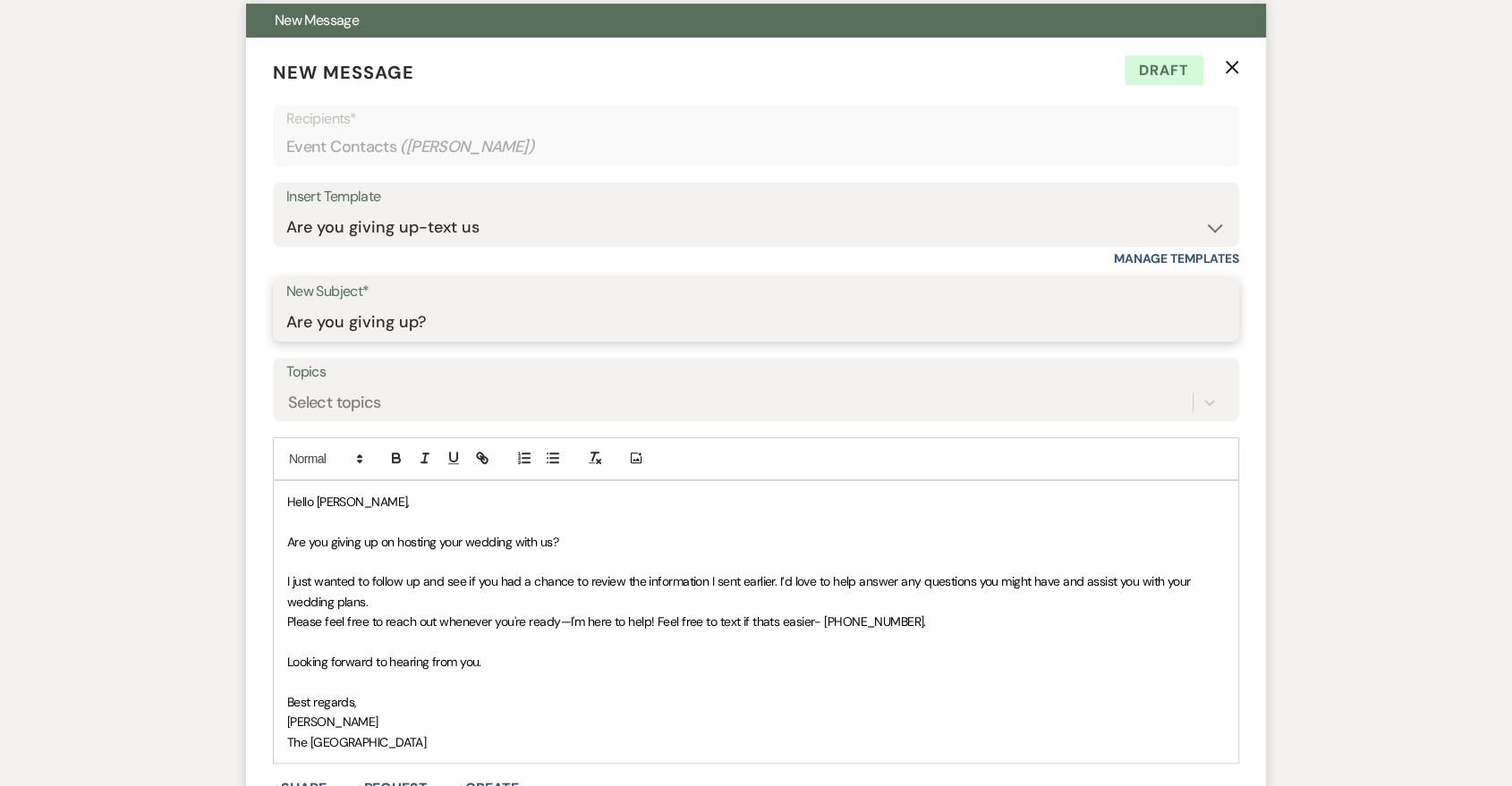
scroll to position [994, 0]
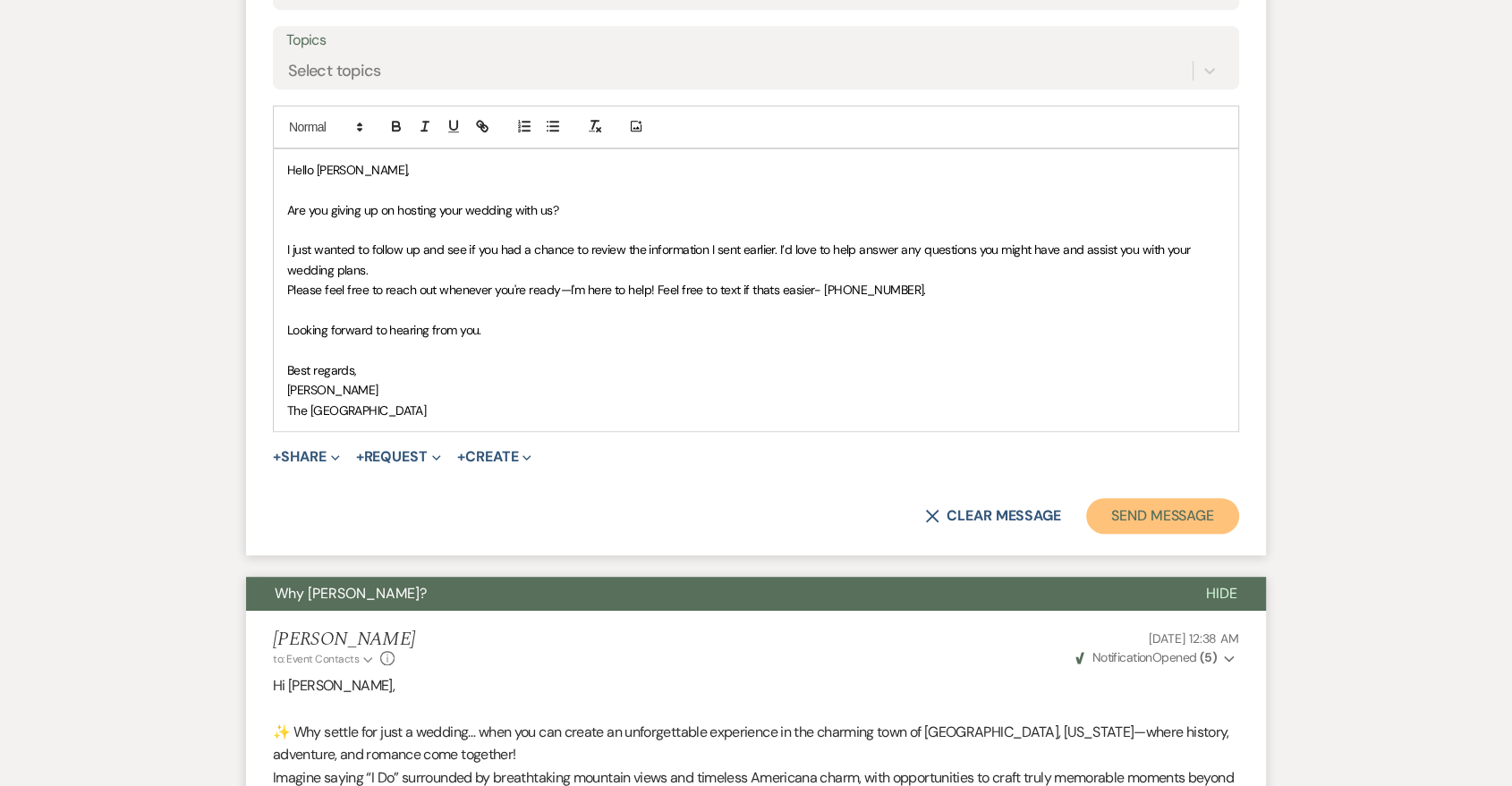
click at [1102, 508] on button "Send Message" at bounding box center [1162, 516] width 153 height 36
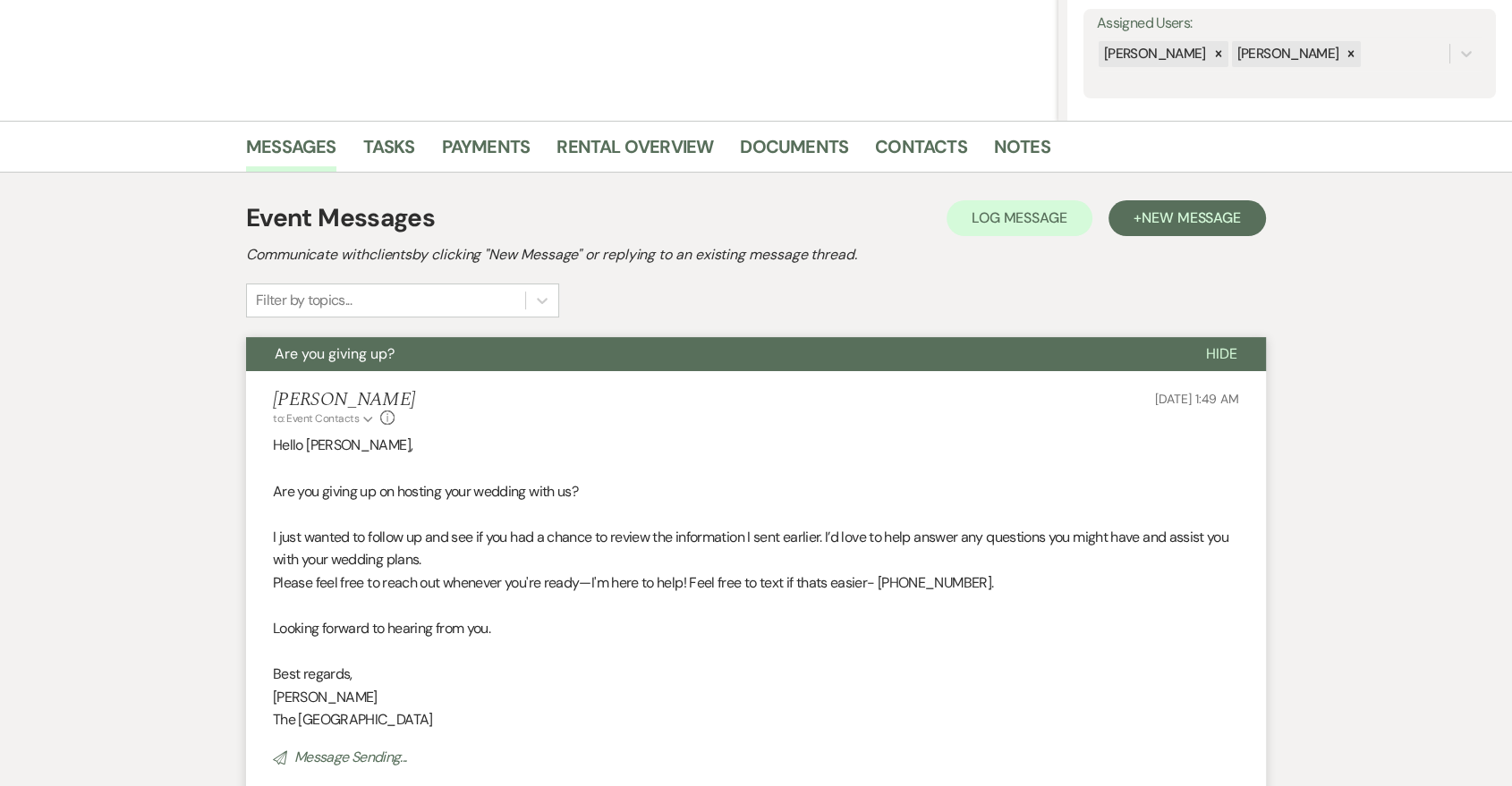
scroll to position [660, 0]
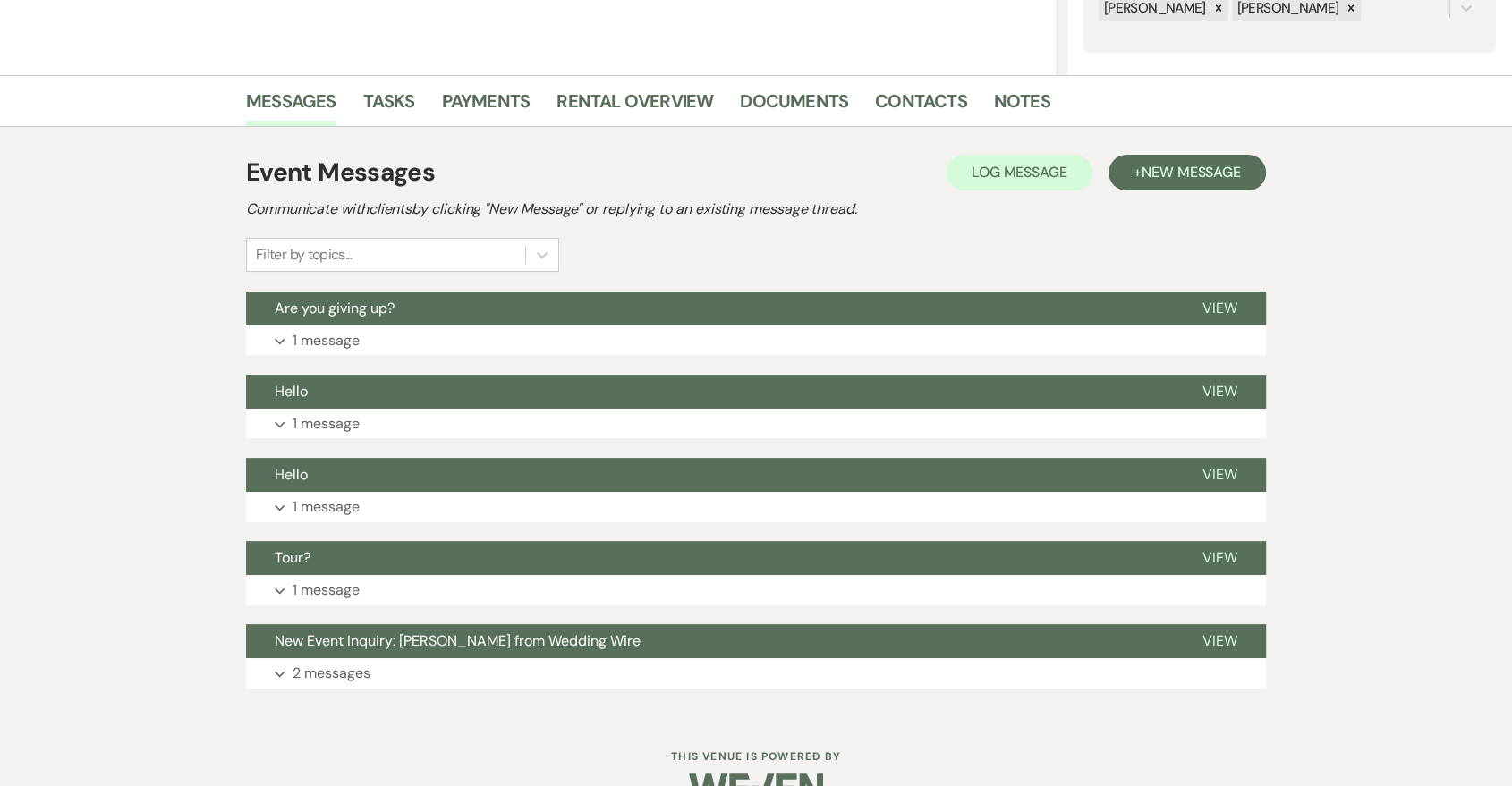
scroll to position [417, 0]
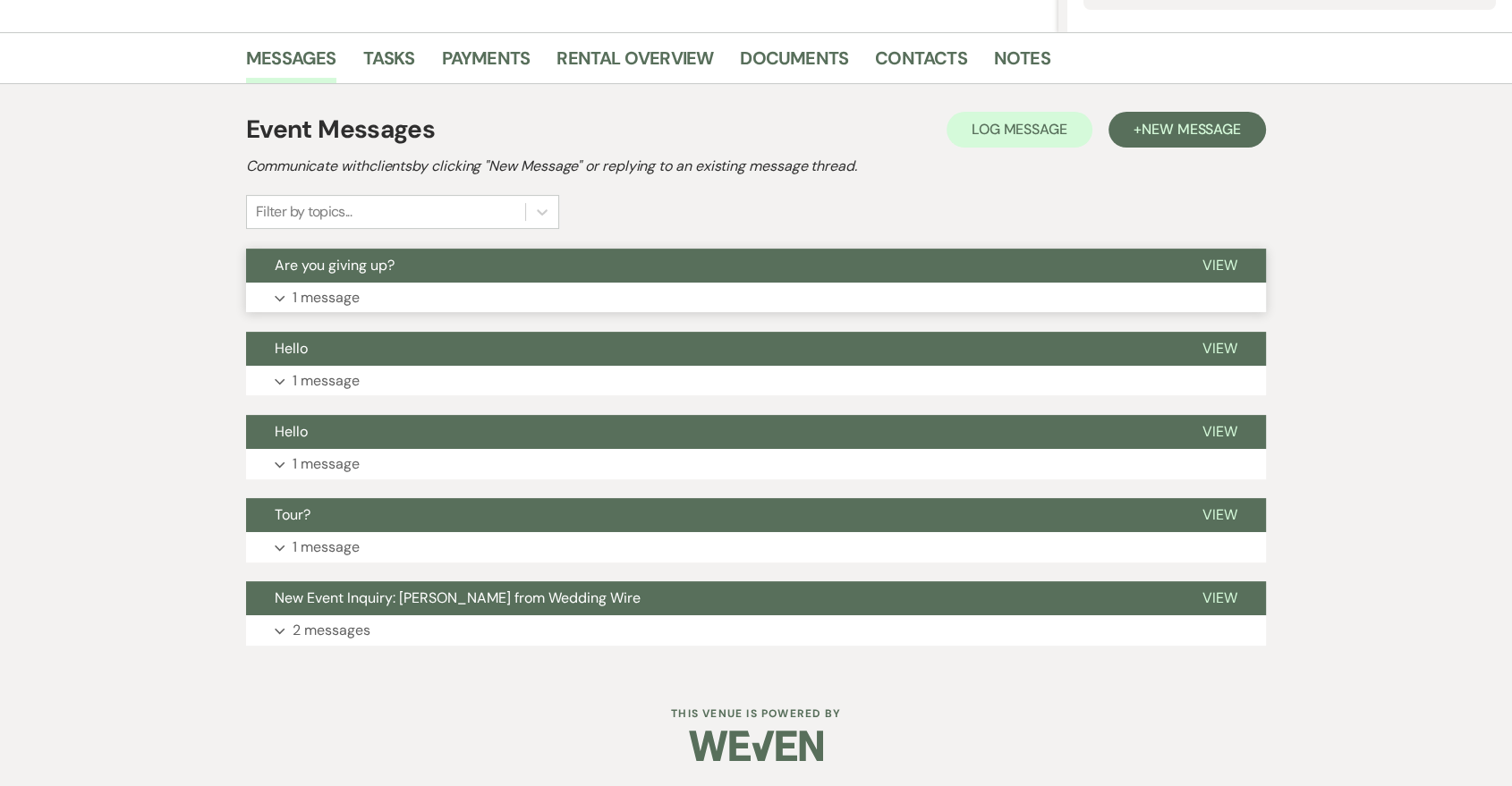
click at [851, 303] on button "Expand 1 message" at bounding box center [756, 298] width 1020 height 30
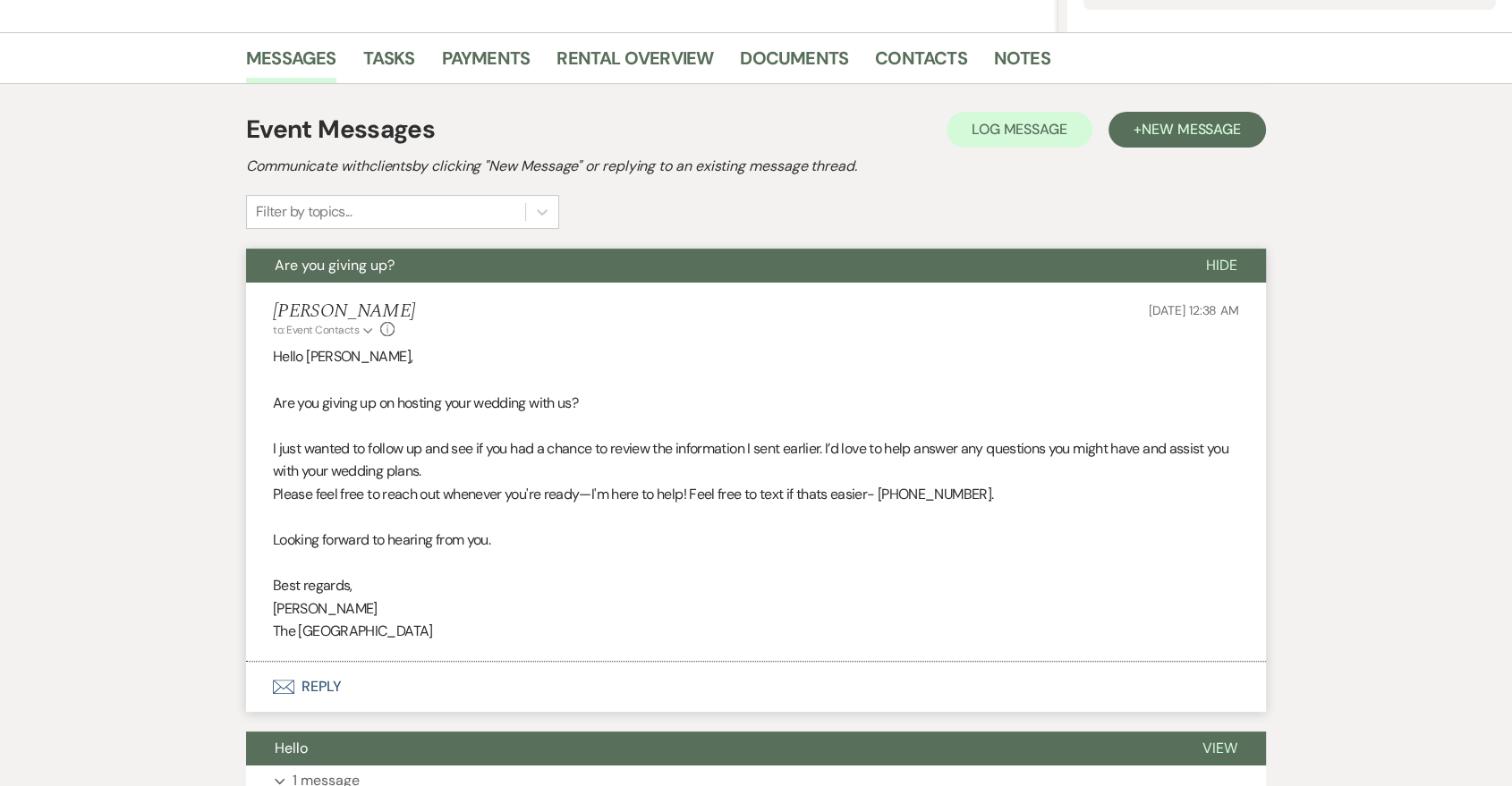
click at [1217, 107] on div "Event Messages Log Log Message + New Message Communicate with clients by clicki…" at bounding box center [756, 578] width 1020 height 953
click at [1210, 126] on span "New Message" at bounding box center [1191, 129] width 99 height 19
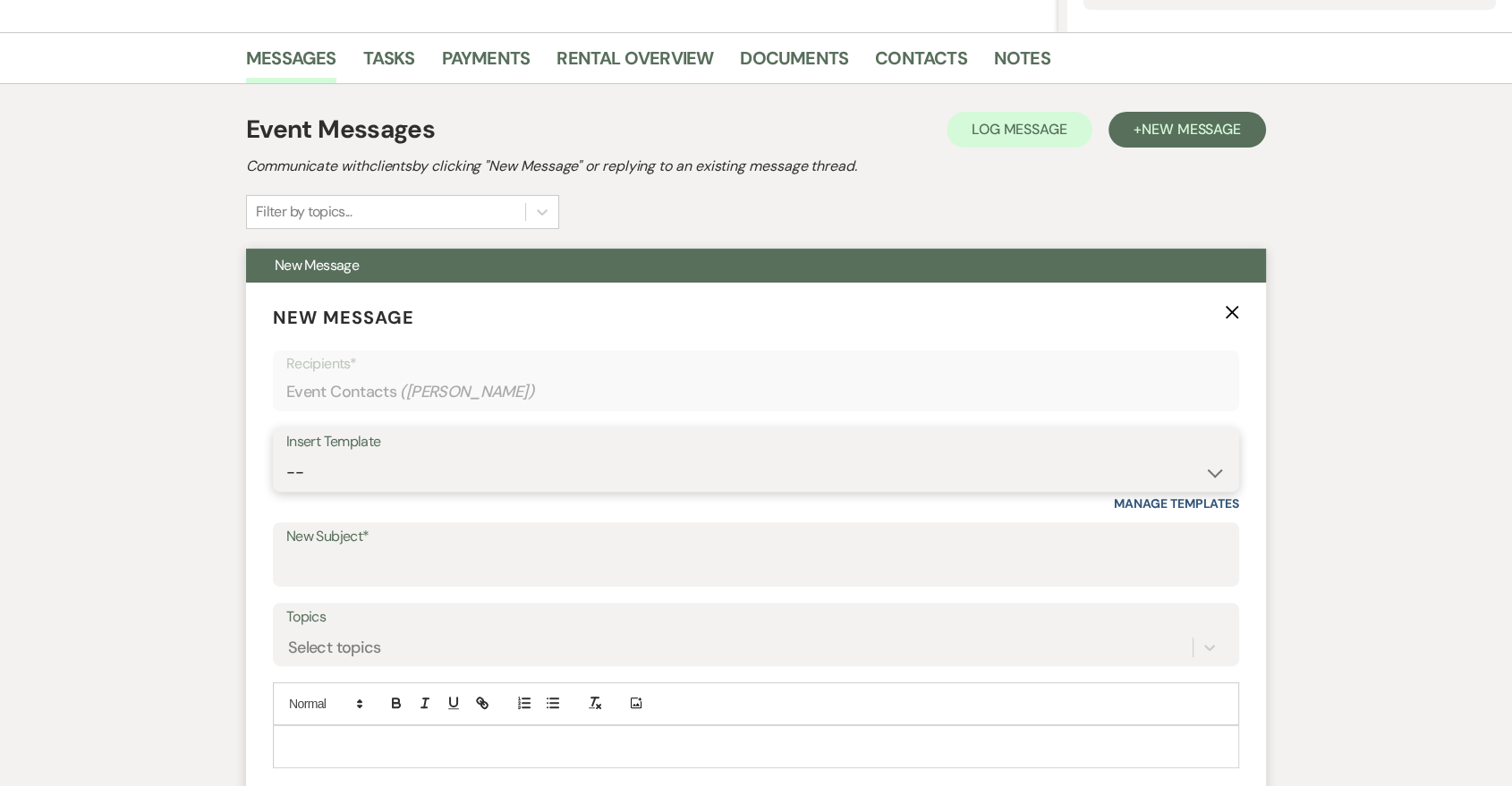
click at [602, 480] on select "-- Last Message Are you giving up-text us Magic of [PERSON_NAME]" at bounding box center [755, 473] width 939 height 35
select select "6152"
click at [286, 455] on select "-- Last Message Are you giving up-text us Magic of [PERSON_NAME]" at bounding box center [755, 473] width 939 height 35
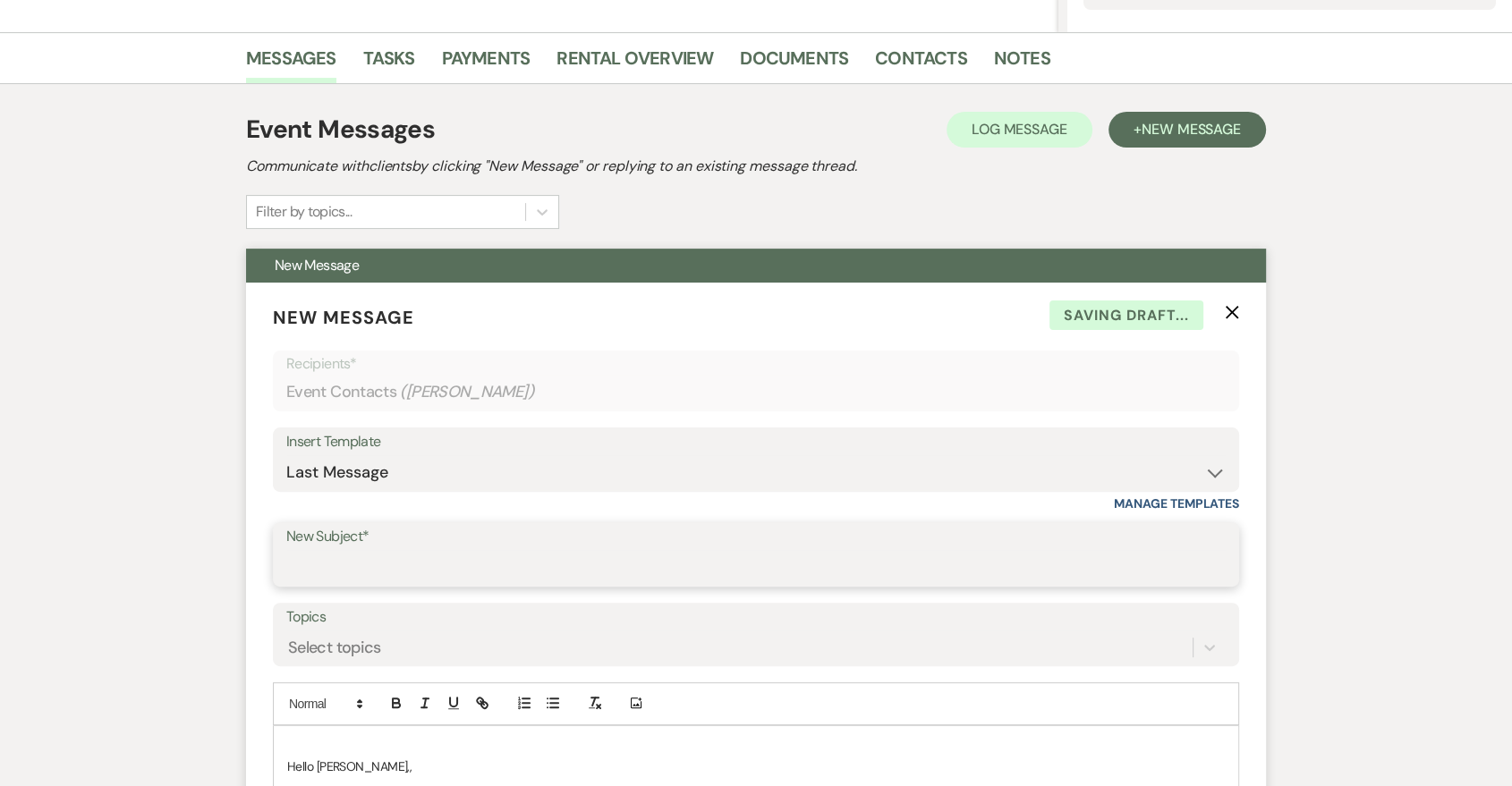
click at [539, 557] on input "New Subject*" at bounding box center [755, 568] width 939 height 35
type input "Last Message"
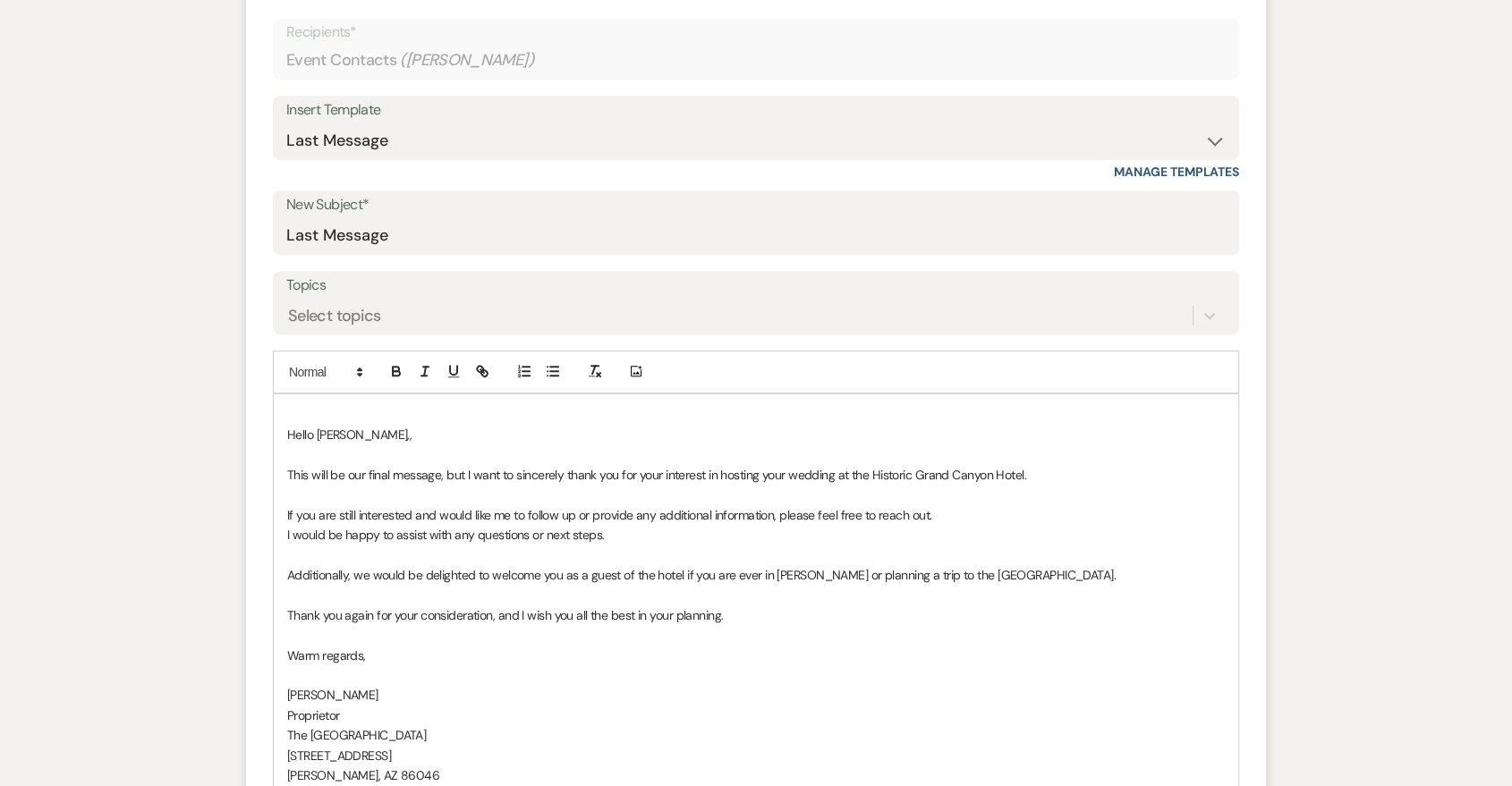
click at [285, 430] on div "Hello Alysia,, ﻿This will be our final message, but I want to sincerely thank y…" at bounding box center [756, 606] width 965 height 422
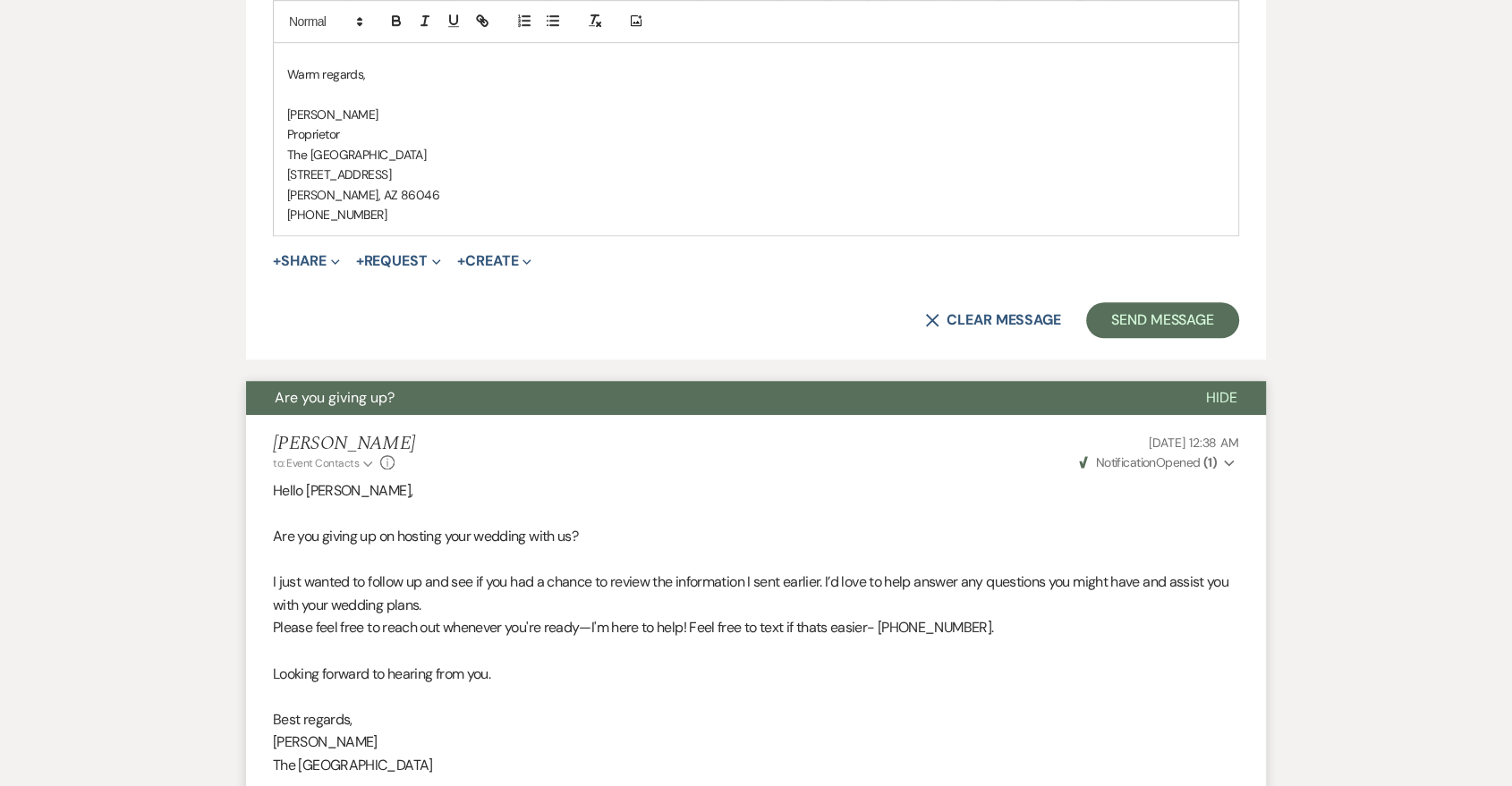
scroll to position [1391, 0]
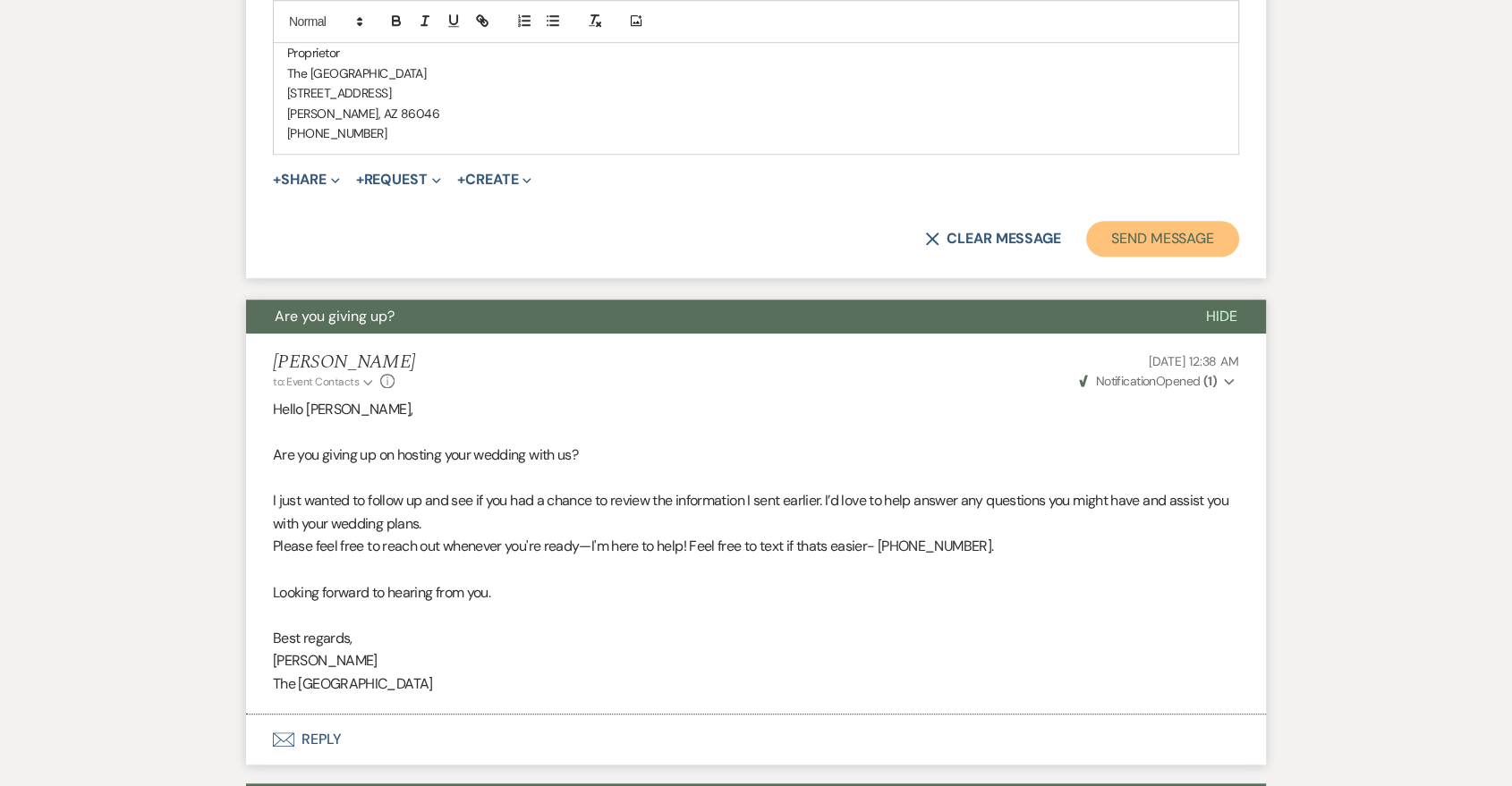
click at [1188, 236] on button "Send Message" at bounding box center [1162, 238] width 153 height 36
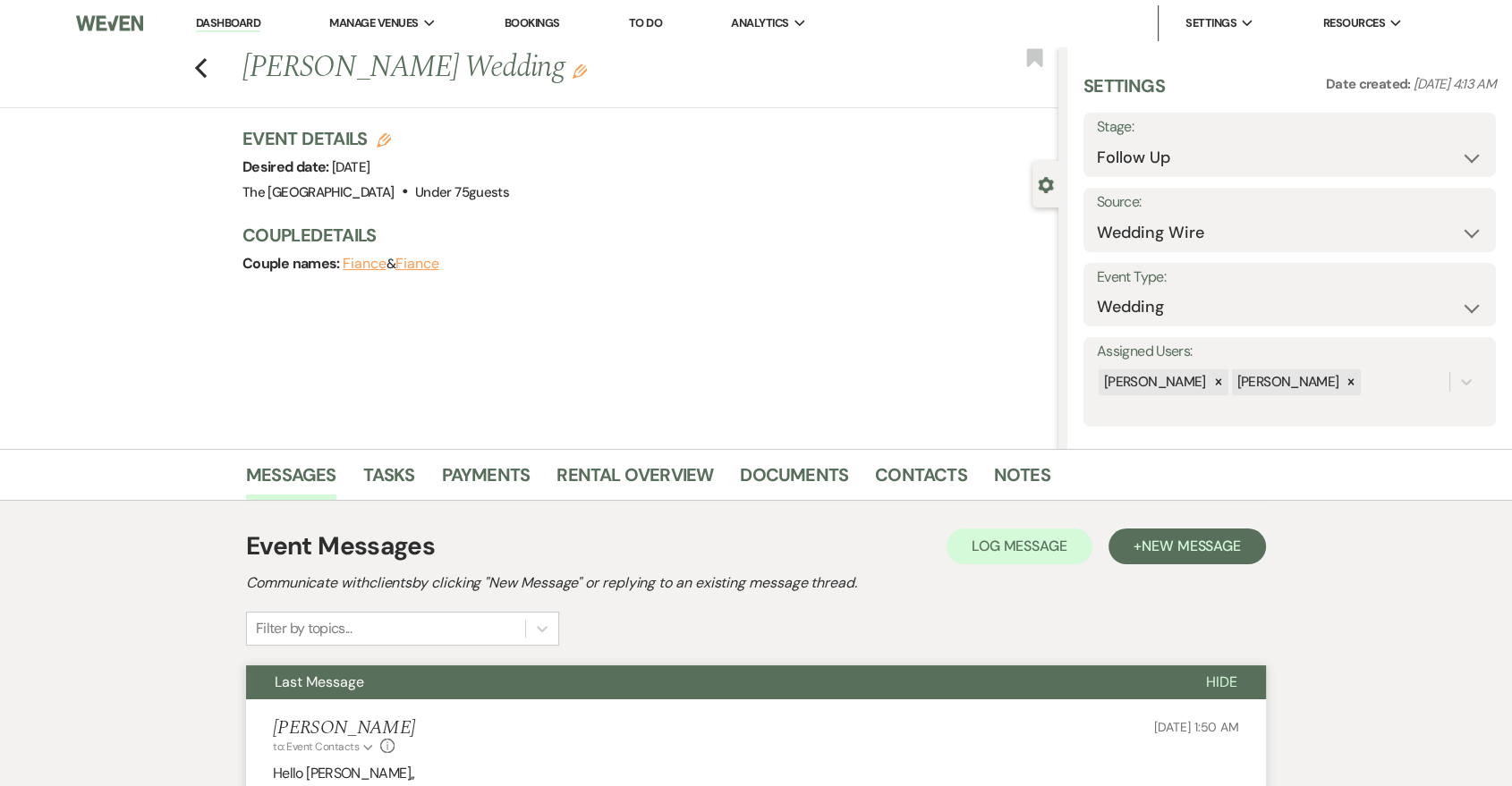
scroll to position [331, 0]
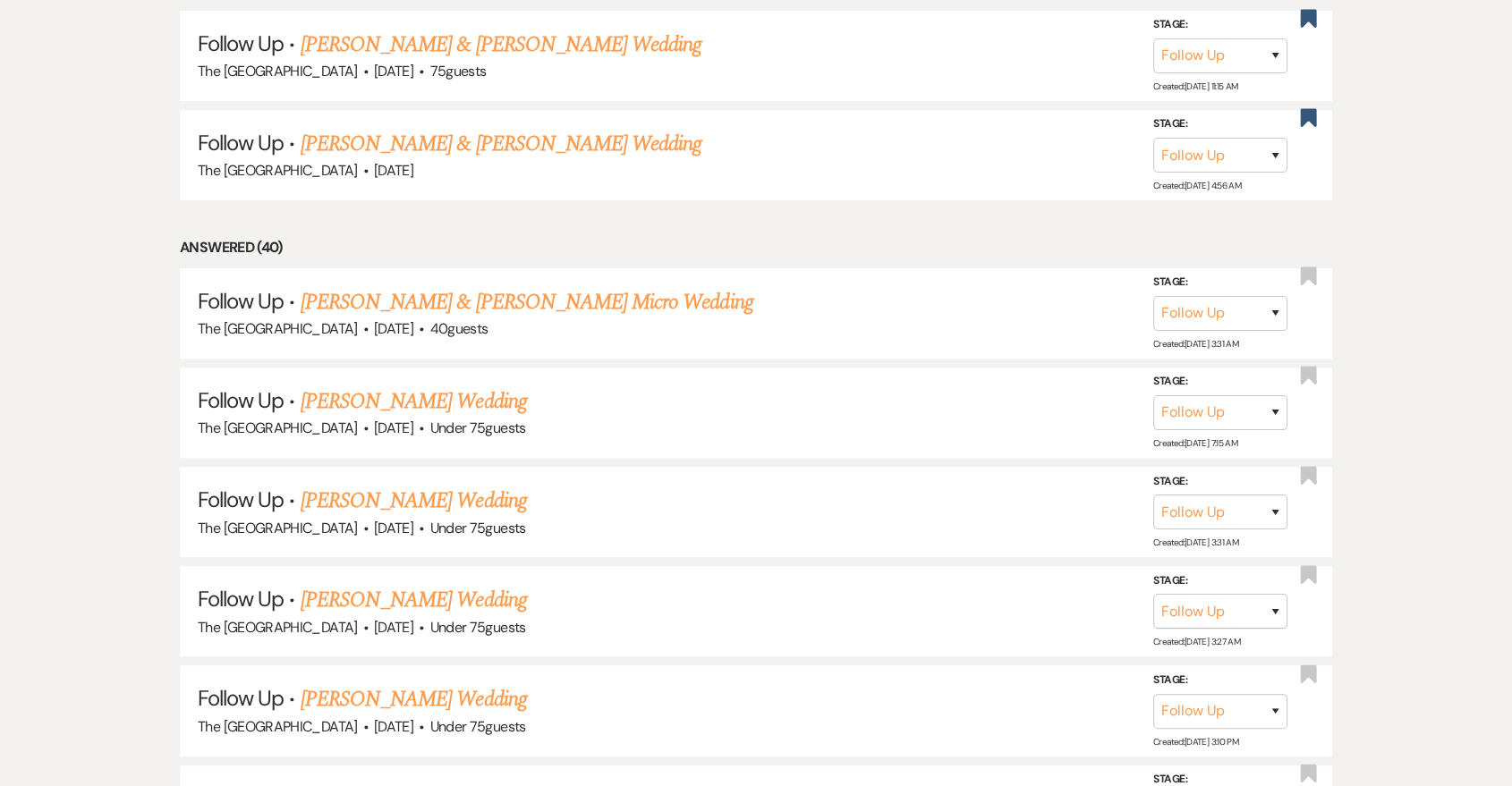
drag, startPoint x: 389, startPoint y: 480, endPoint x: 129, endPoint y: 511, distance: 261.8
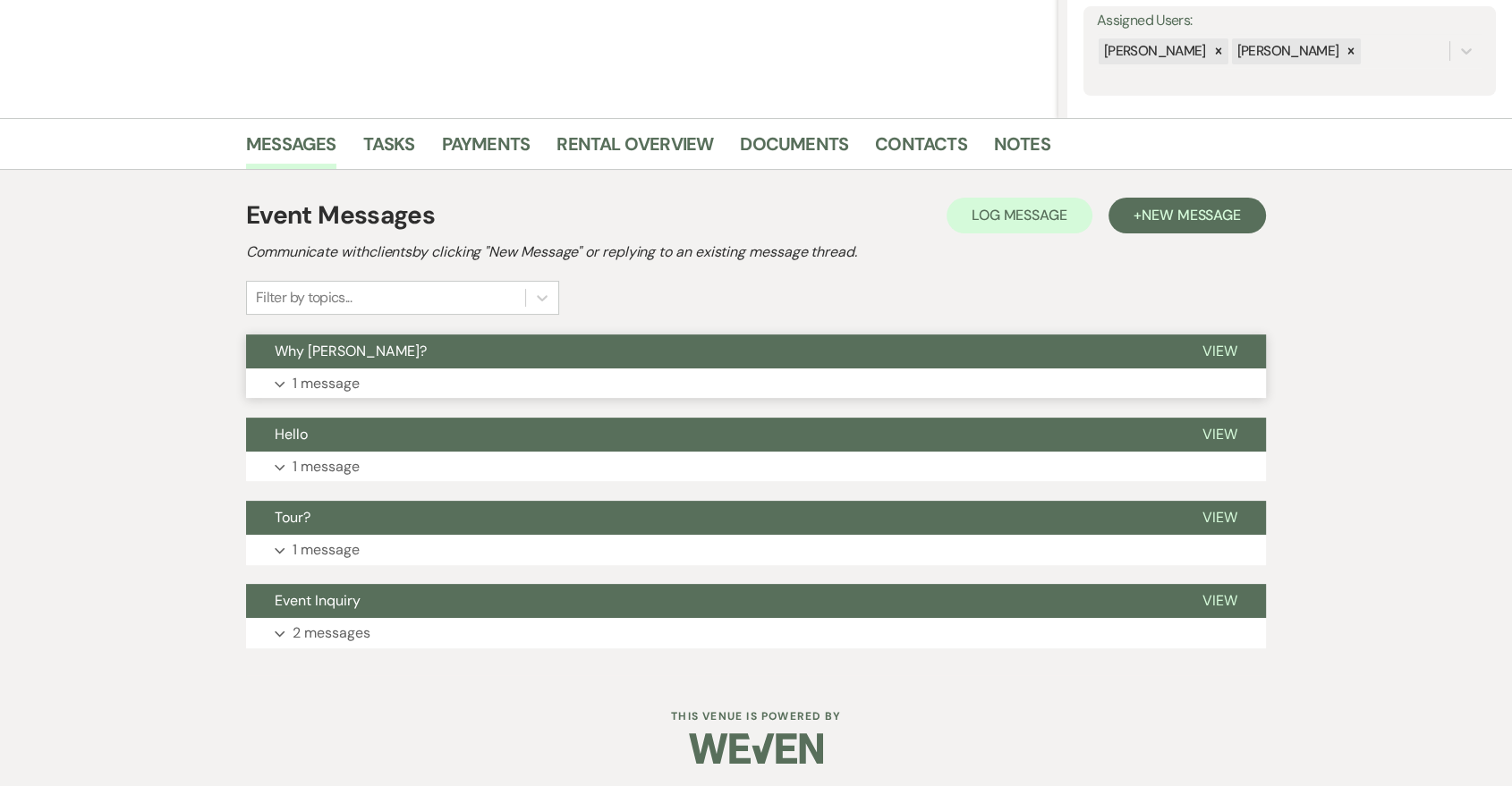
click at [937, 379] on button "Expand 1 message" at bounding box center [756, 383] width 1020 height 30
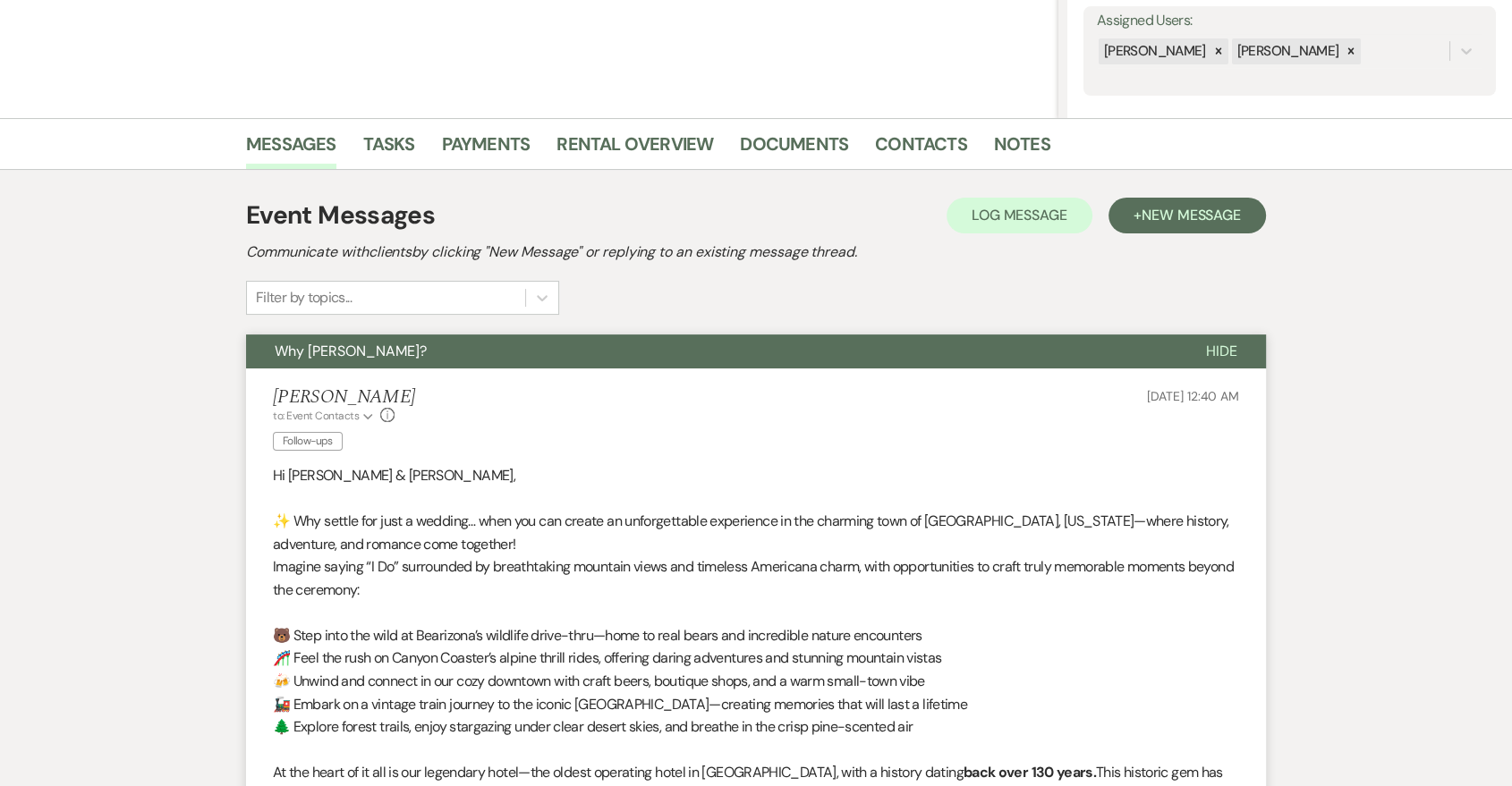
click at [940, 398] on div "Sarah Bodeen to: Event Contacts Expand Info Follow-ups Oct 04, 2025, 12:40 AM" at bounding box center [756, 421] width 967 height 71
click at [1149, 209] on span "New Message" at bounding box center [1191, 215] width 99 height 19
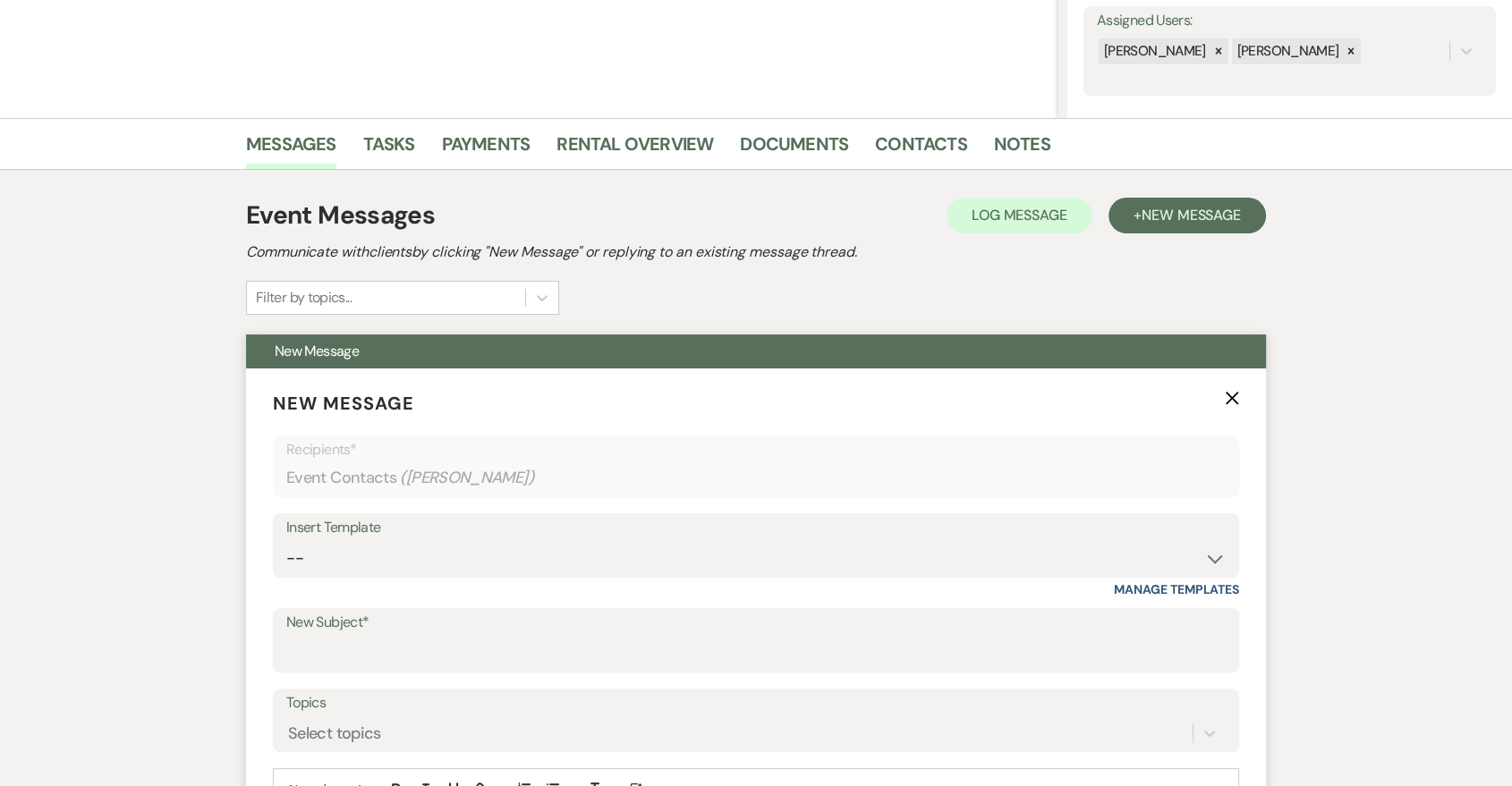
click at [727, 499] on form "New Message X Recipients* Event Contacts ( Alexis Finney ) Insert Template -- L…" at bounding box center [756, 673] width 1020 height 610
click at [725, 534] on div "Insert Template" at bounding box center [755, 528] width 939 height 26
click at [716, 563] on select "-- Last Message Are you giving up-text us Magic of [PERSON_NAME]" at bounding box center [755, 559] width 939 height 35
select select "6164"
click at [286, 541] on select "-- Last Message Are you giving up-text us Magic of [PERSON_NAME]" at bounding box center [755, 559] width 939 height 35
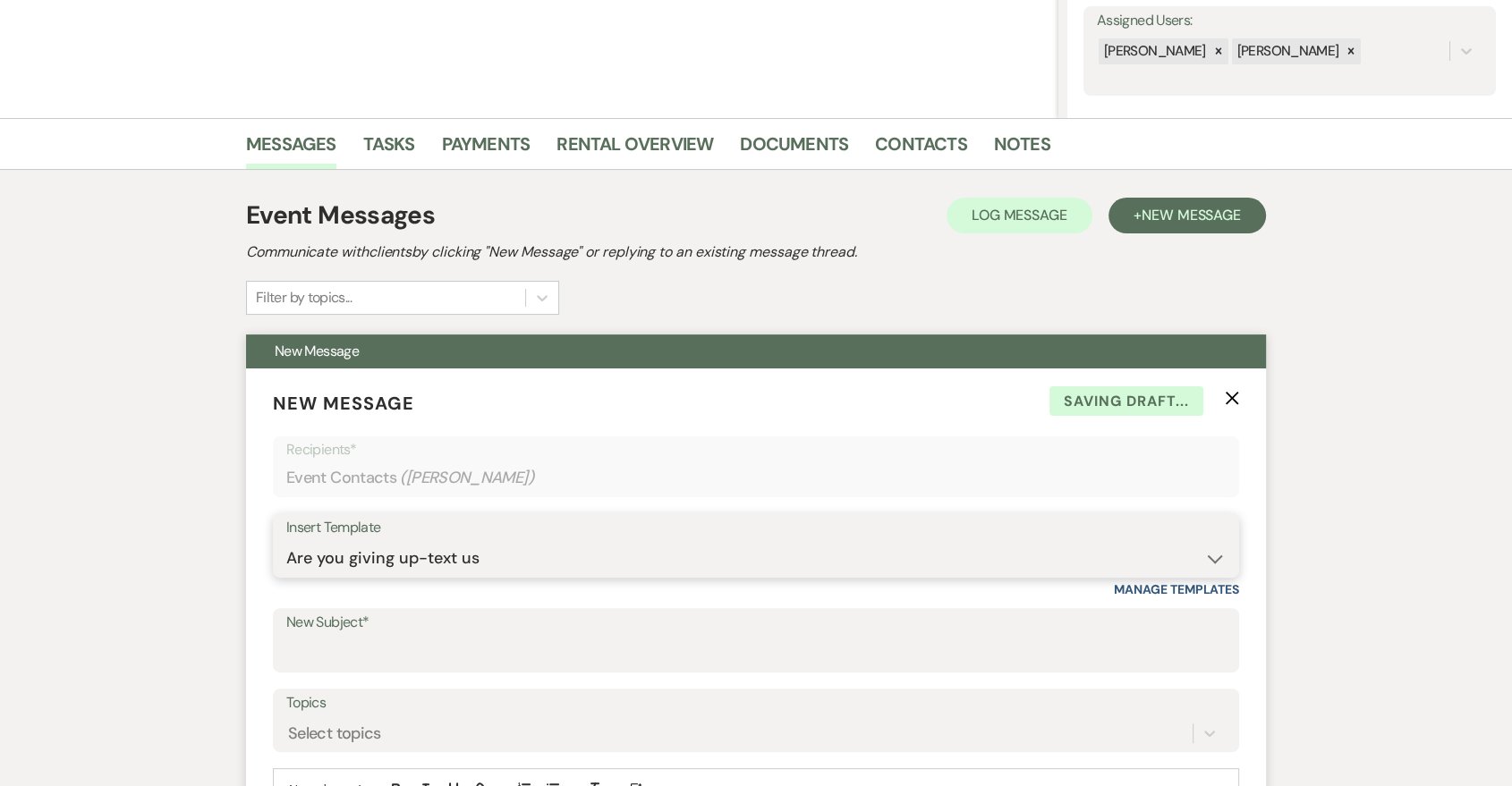
scroll to position [662, 0]
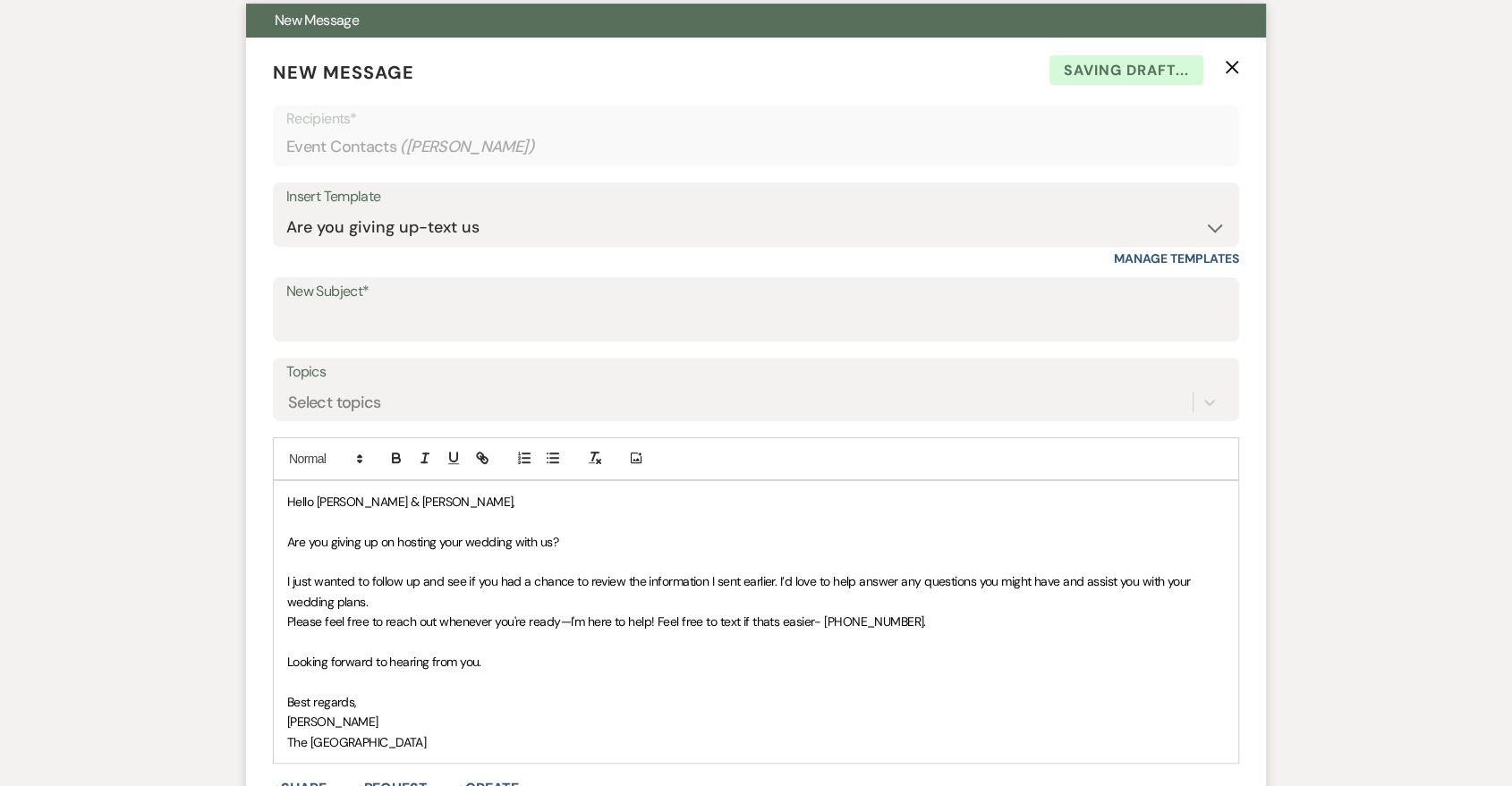
click at [487, 285] on label "New Subject*" at bounding box center [755, 292] width 939 height 26
click at [487, 305] on input "New Subject*" at bounding box center [755, 322] width 939 height 35
click at [487, 330] on input "New Subject*" at bounding box center [755, 322] width 939 height 35
type input "Are you giving up?"
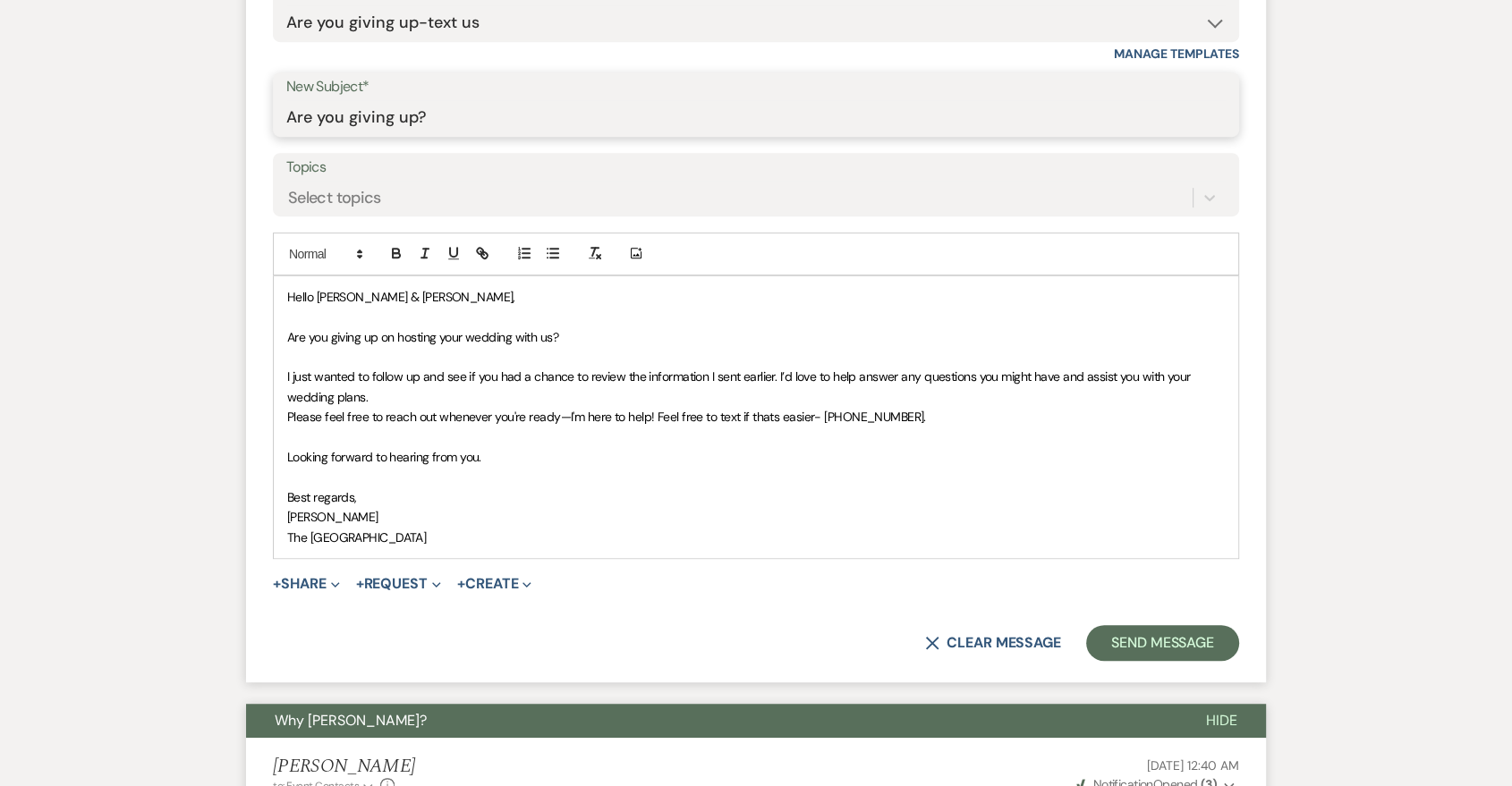
scroll to position [1325, 0]
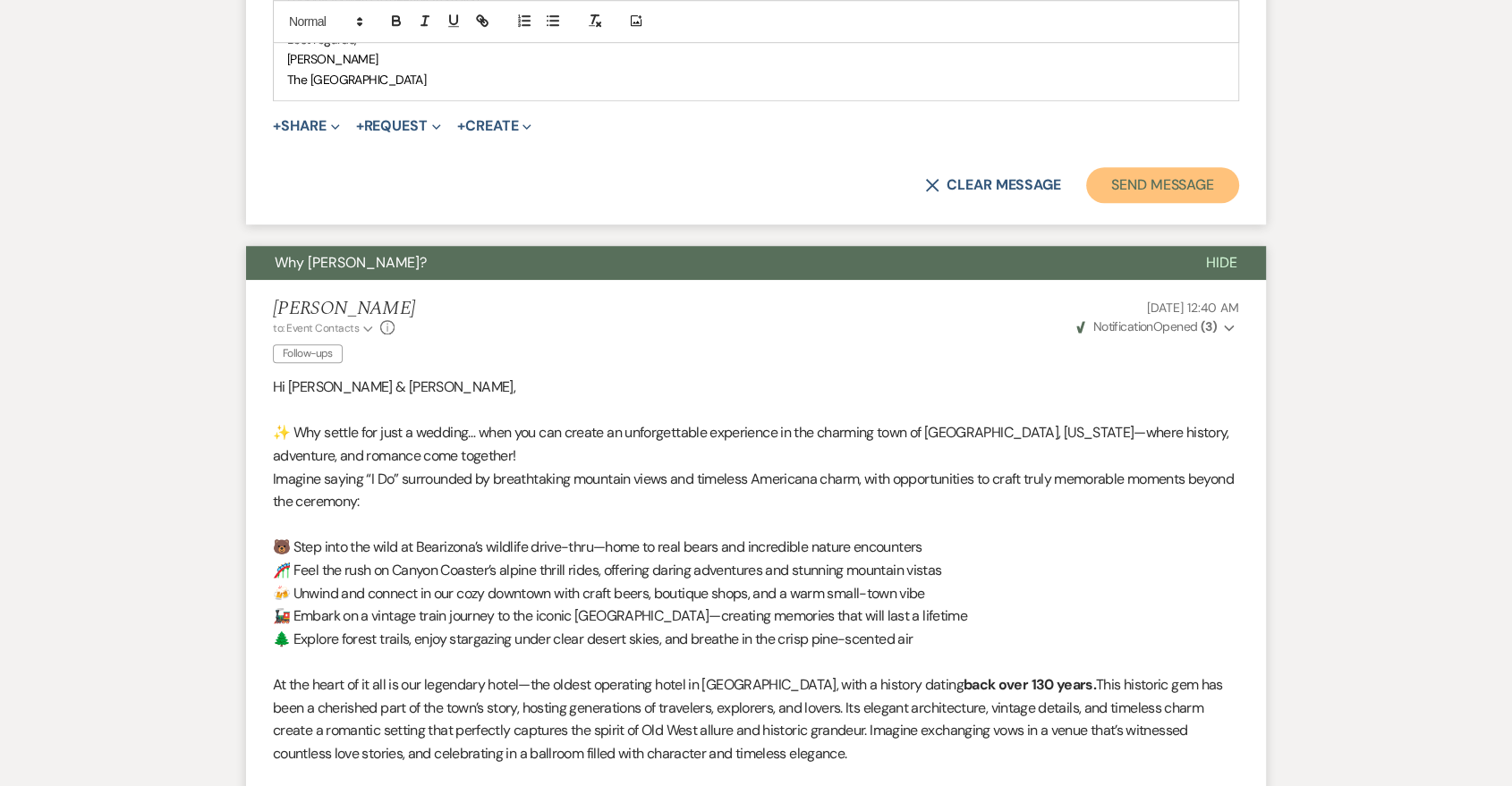
click at [1202, 191] on button "Send Message" at bounding box center [1162, 185] width 153 height 36
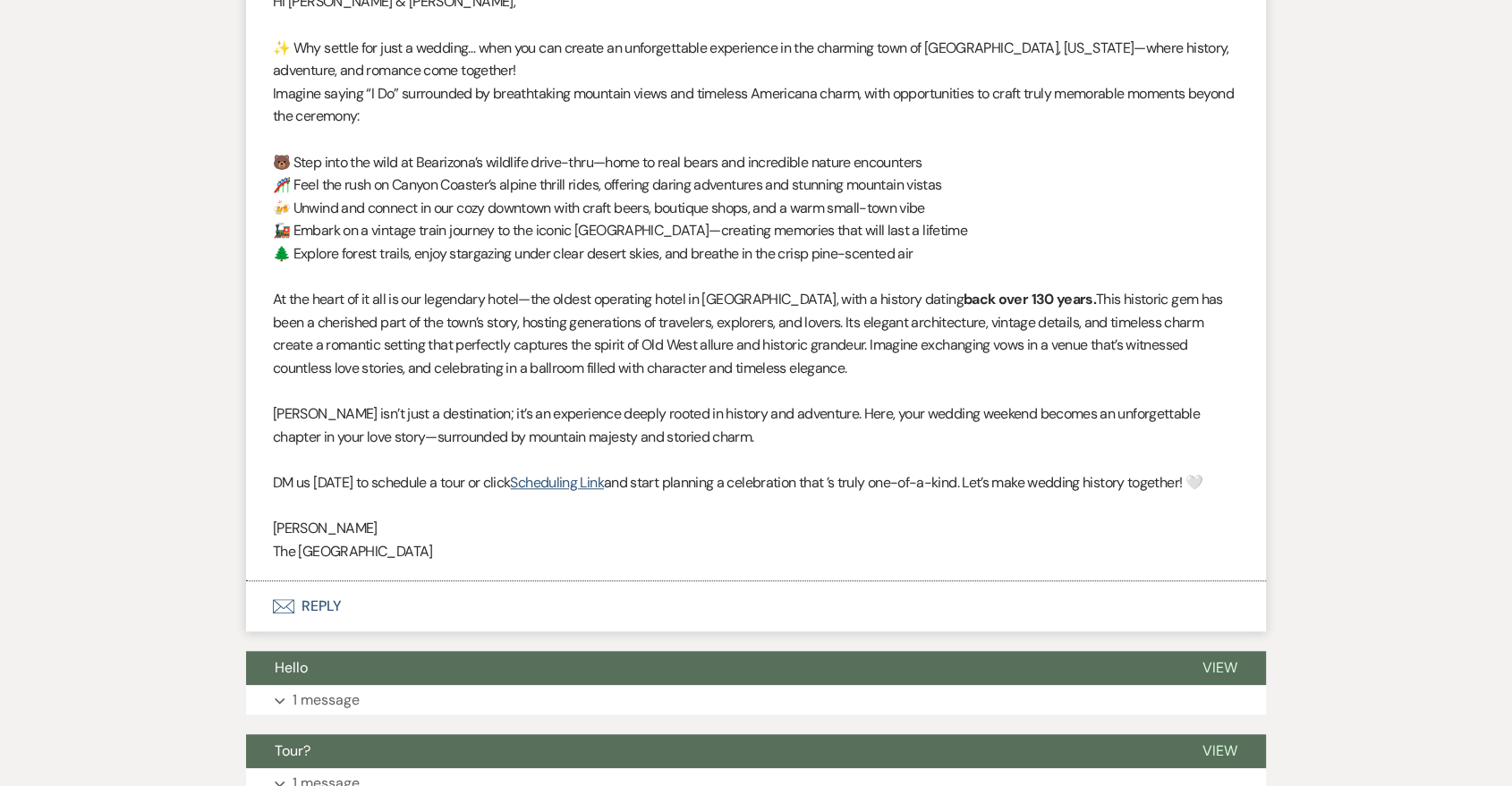
scroll to position [660, 0]
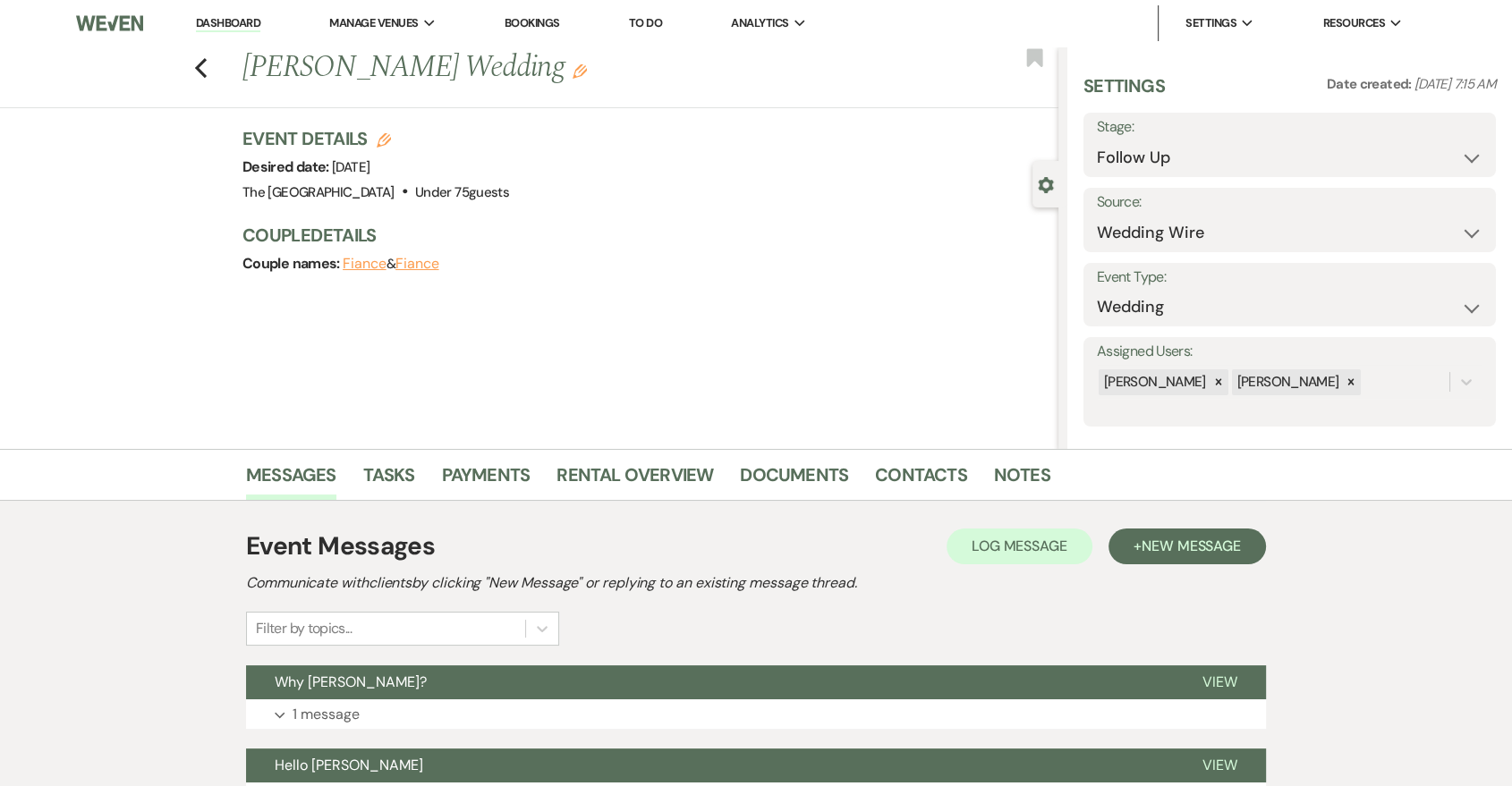
scroll to position [331, 0]
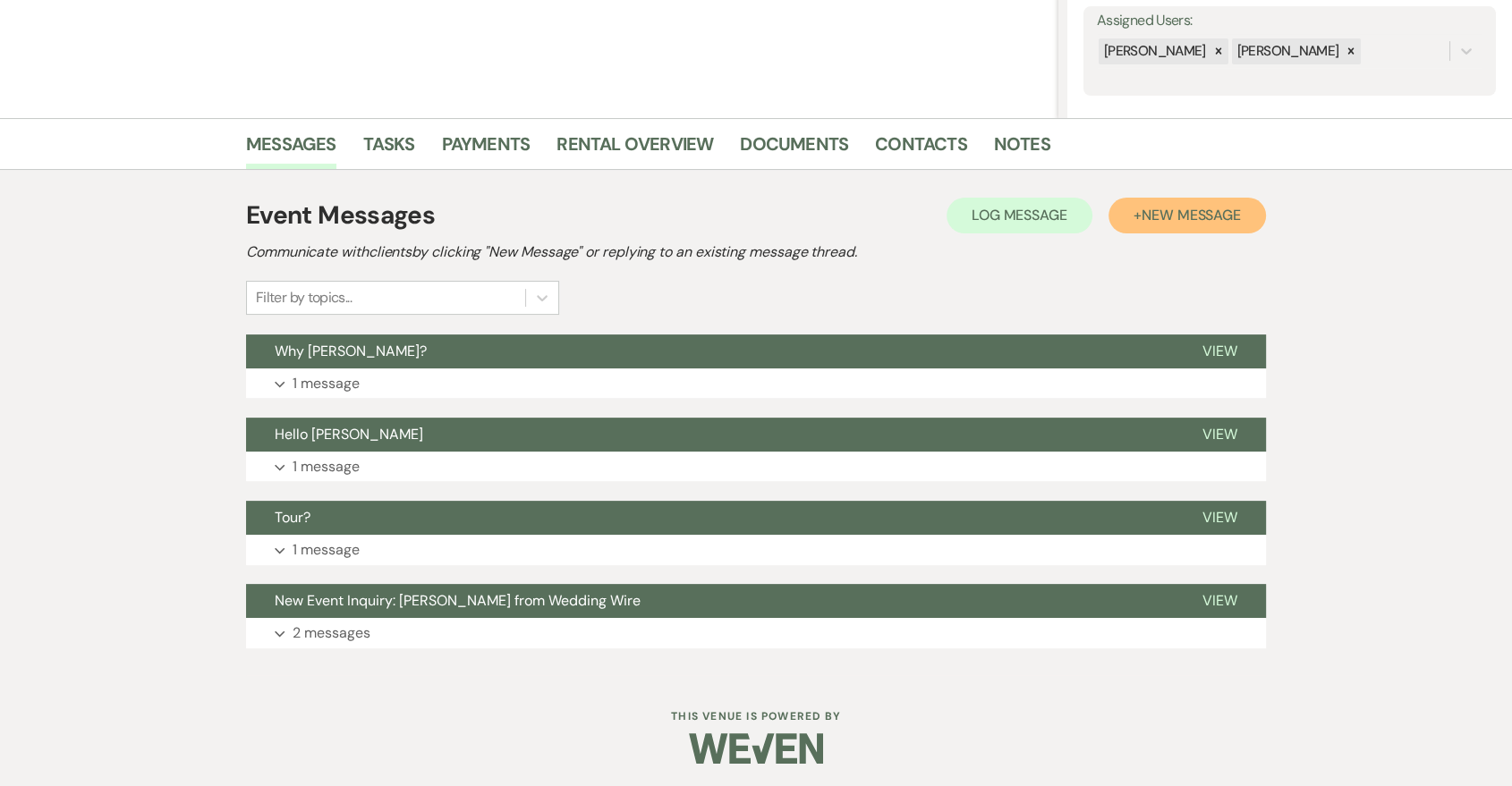
click at [1165, 229] on button "+ New Message" at bounding box center [1188, 215] width 158 height 36
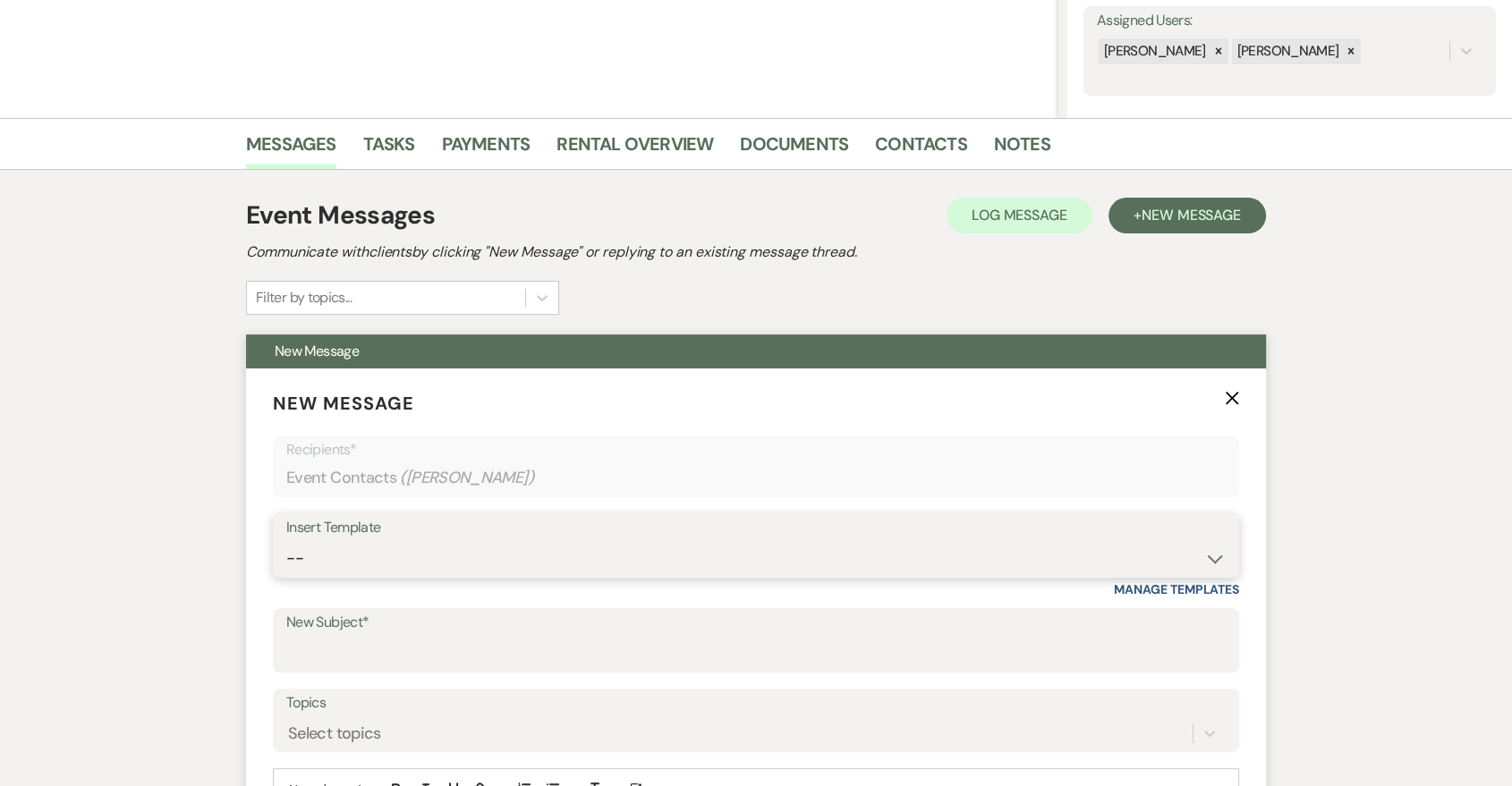
click at [1052, 553] on select "-- Last Message Are you giving up-text us Magic of [PERSON_NAME]" at bounding box center [755, 559] width 939 height 35
select select "6164"
click at [286, 541] on select "-- Last Message Are you giving up-text us Magic of [PERSON_NAME]" at bounding box center [755, 559] width 939 height 35
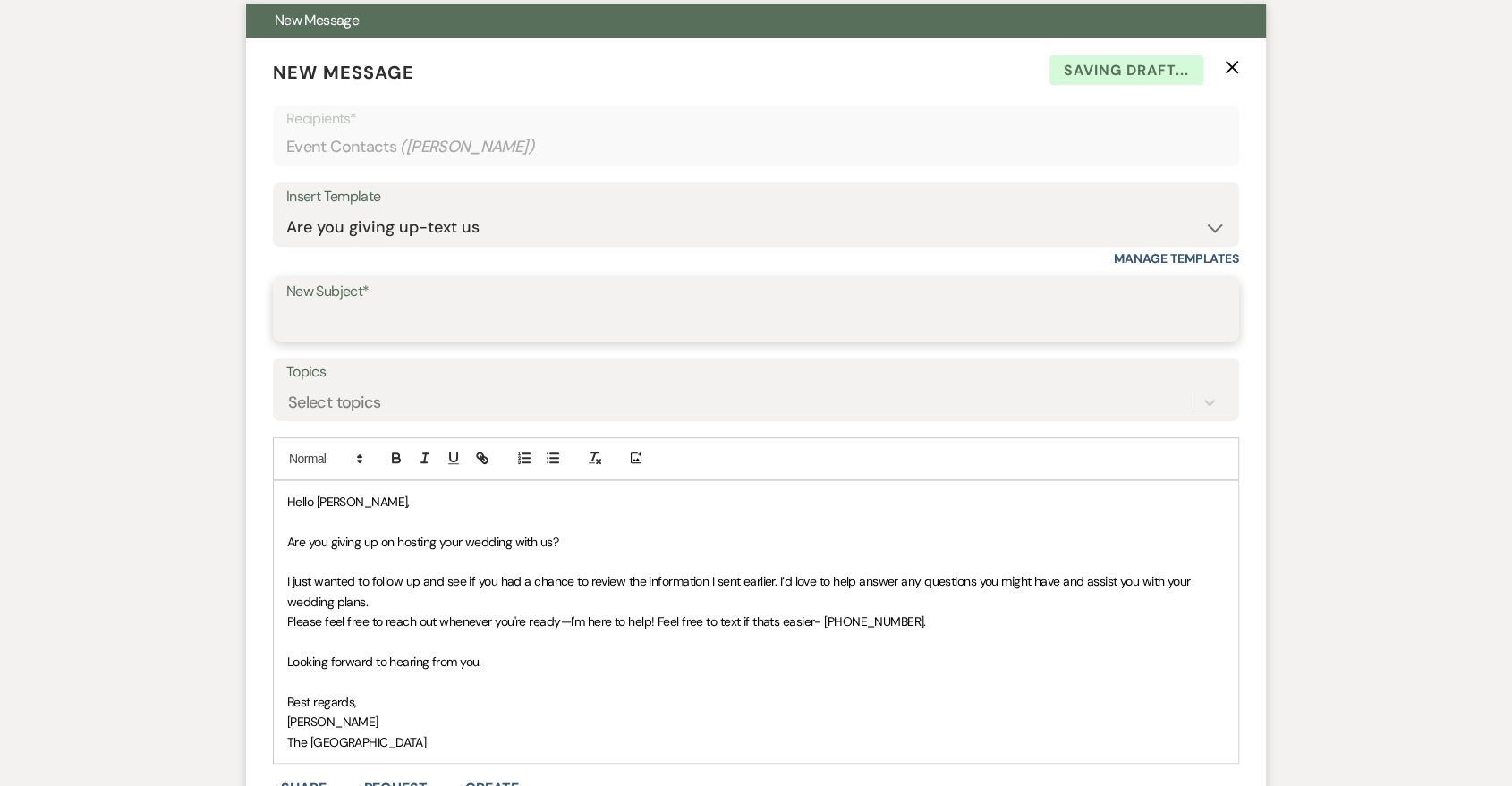
click at [650, 313] on input "New Subject*" at bounding box center [755, 322] width 939 height 35
type input "Are you giving up?"
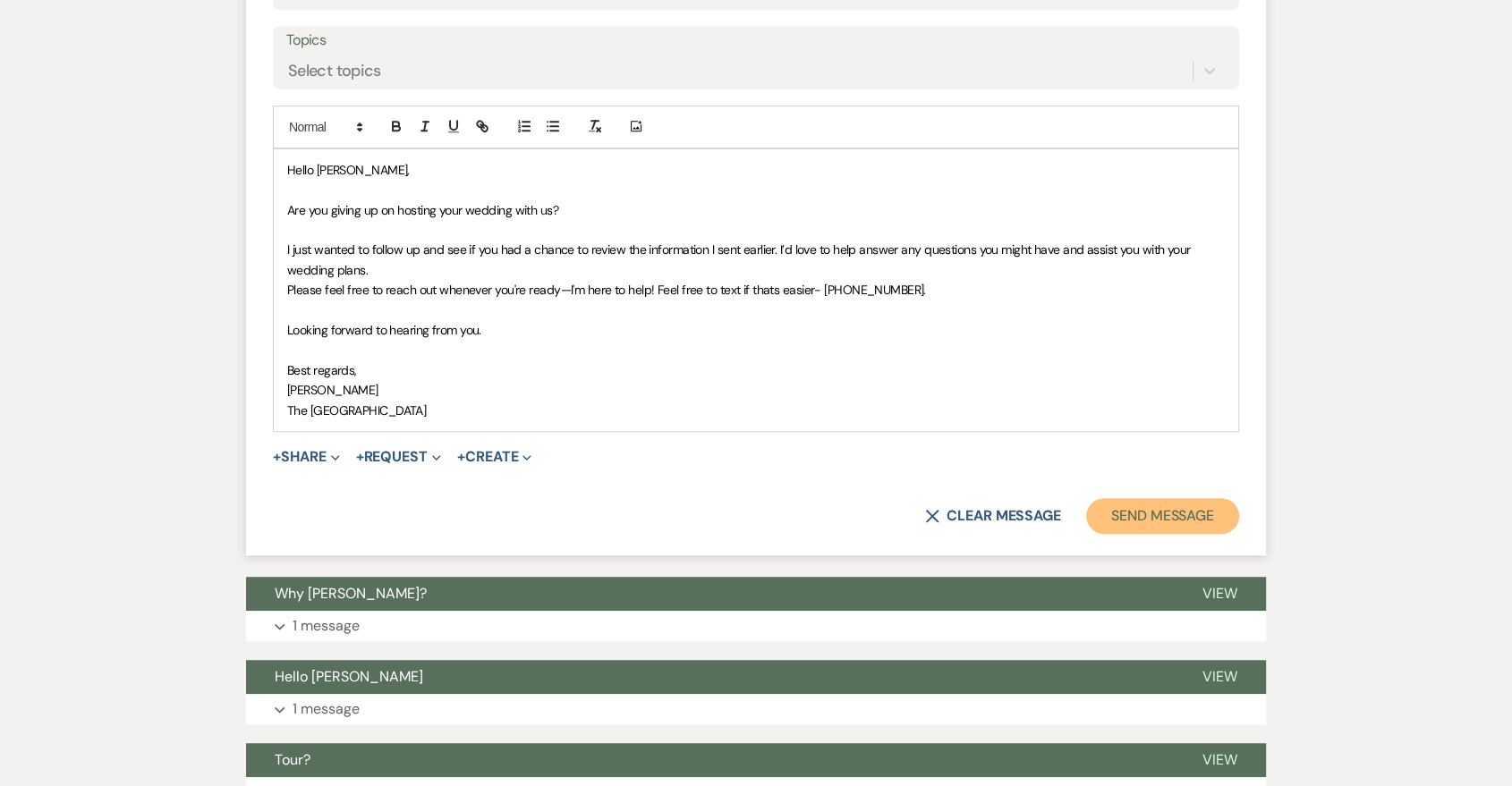
click at [1130, 508] on button "Send Message" at bounding box center [1162, 516] width 153 height 36
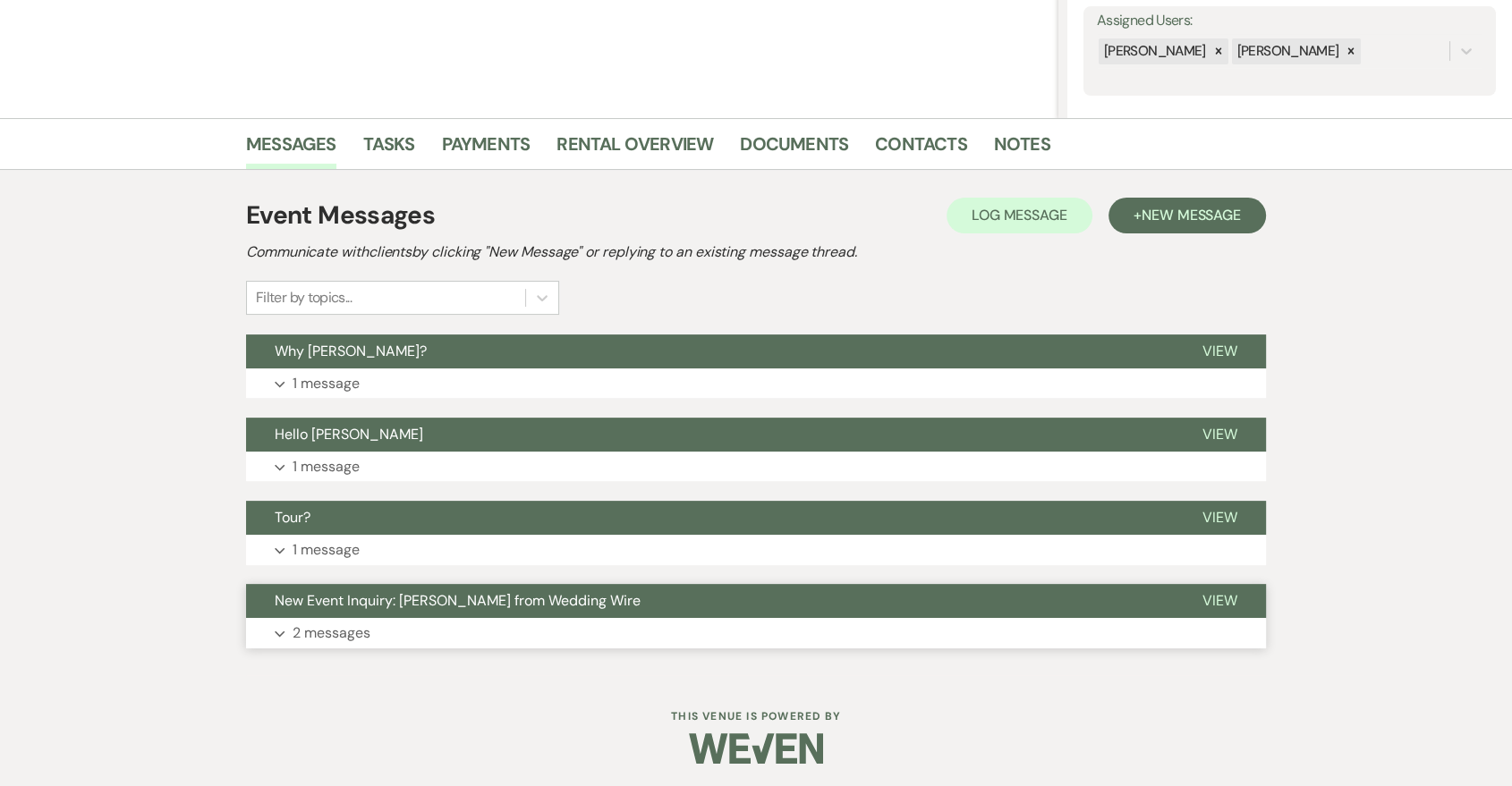
click at [1085, 642] on button "Expand 2 messages" at bounding box center [756, 633] width 1020 height 30
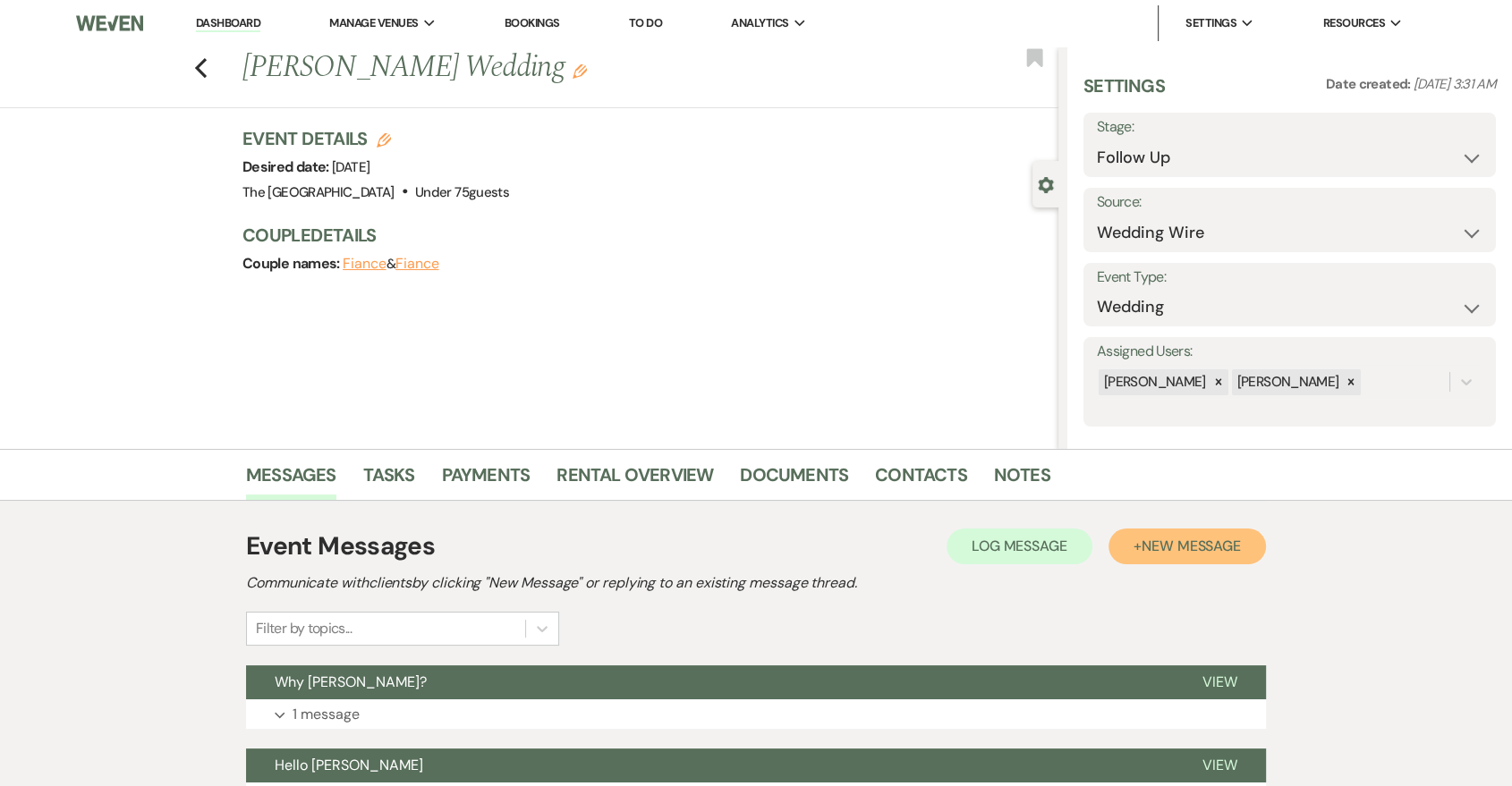
click at [1159, 534] on button "+ New Message" at bounding box center [1188, 546] width 158 height 36
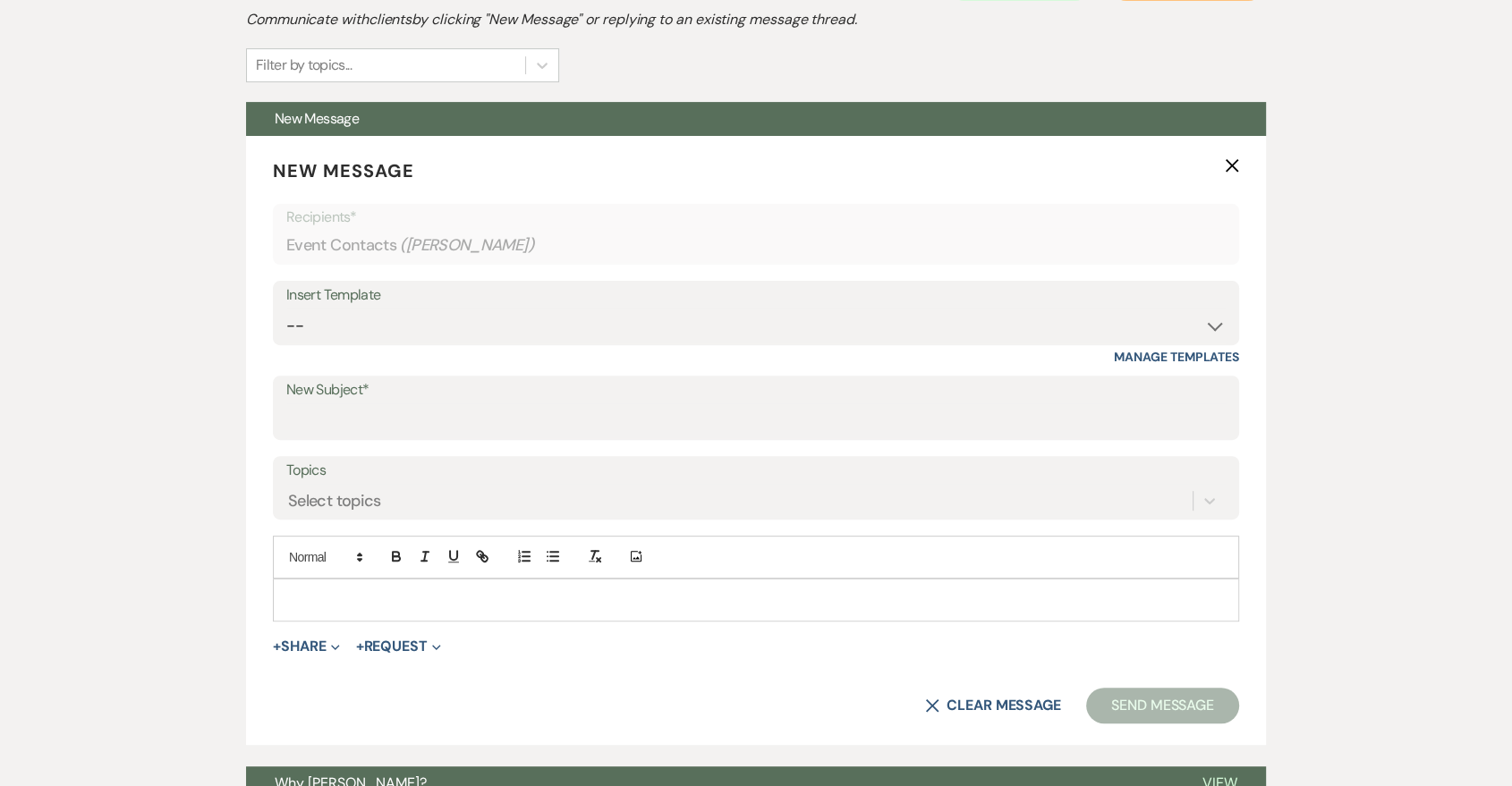
scroll to position [662, 0]
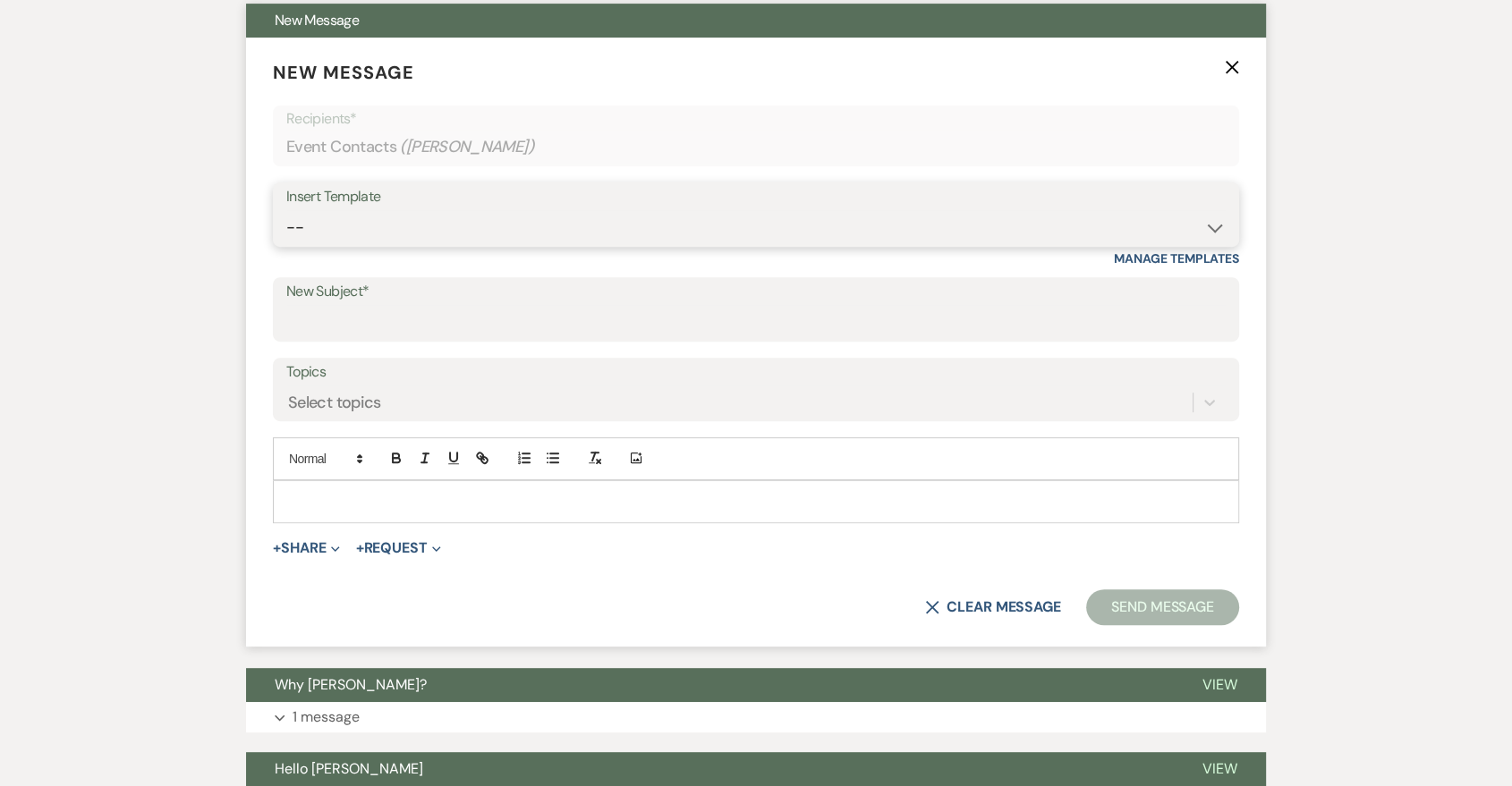
click at [860, 217] on select "-- Last Message Are you giving up-text us Magic of [PERSON_NAME]" at bounding box center [755, 227] width 939 height 35
select select "6164"
click at [286, 210] on select "-- Last Message Are you giving up-text us Magic of [PERSON_NAME]" at bounding box center [755, 227] width 939 height 35
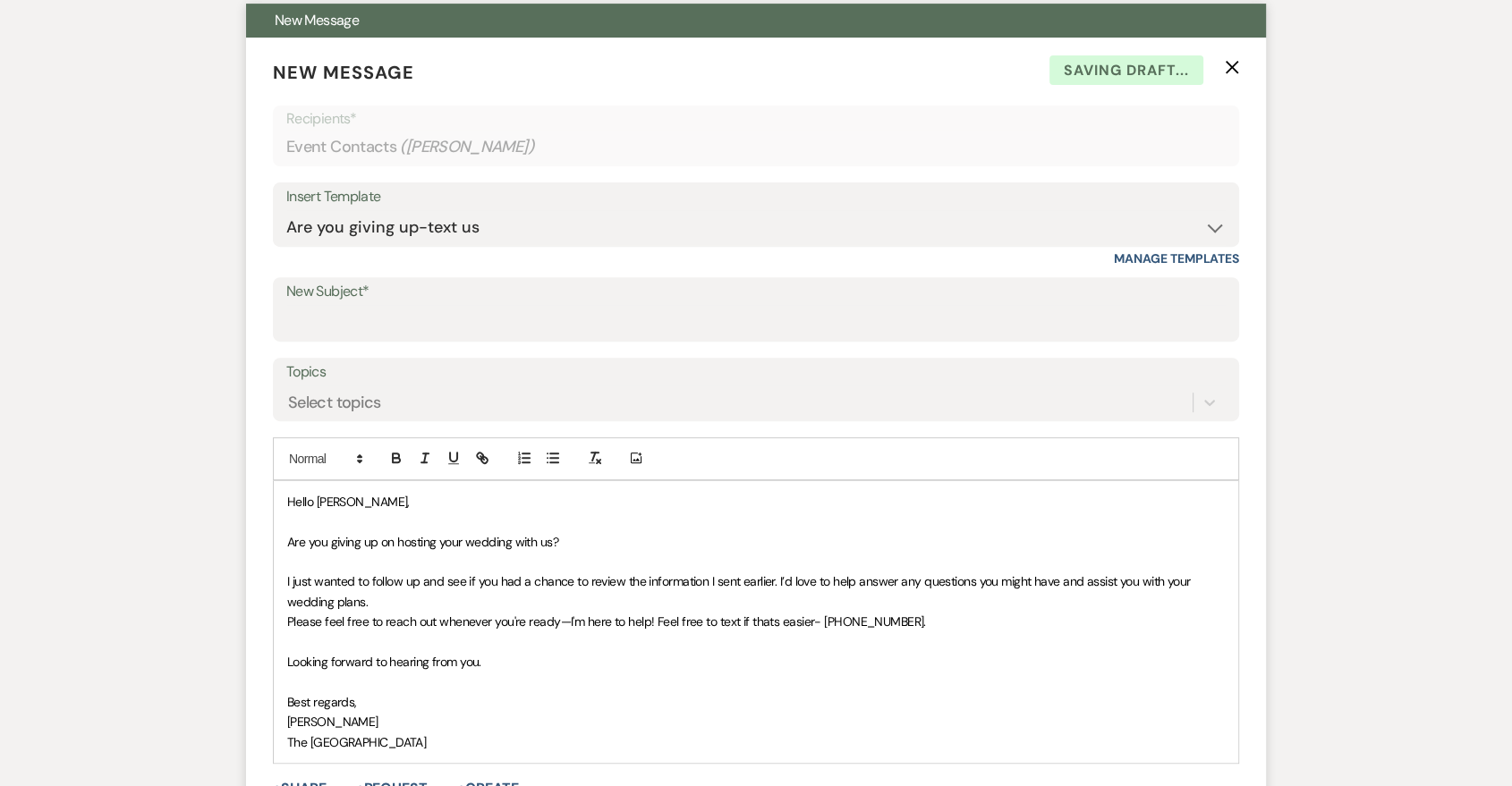
click at [716, 342] on form "New Message X Saving draft... Recipients* Event Contacts ( [PERSON_NAME] ) Inse…" at bounding box center [756, 463] width 1020 height 850
click at [717, 330] on input "New Subject*" at bounding box center [755, 322] width 939 height 35
type input "Are you giving up?"
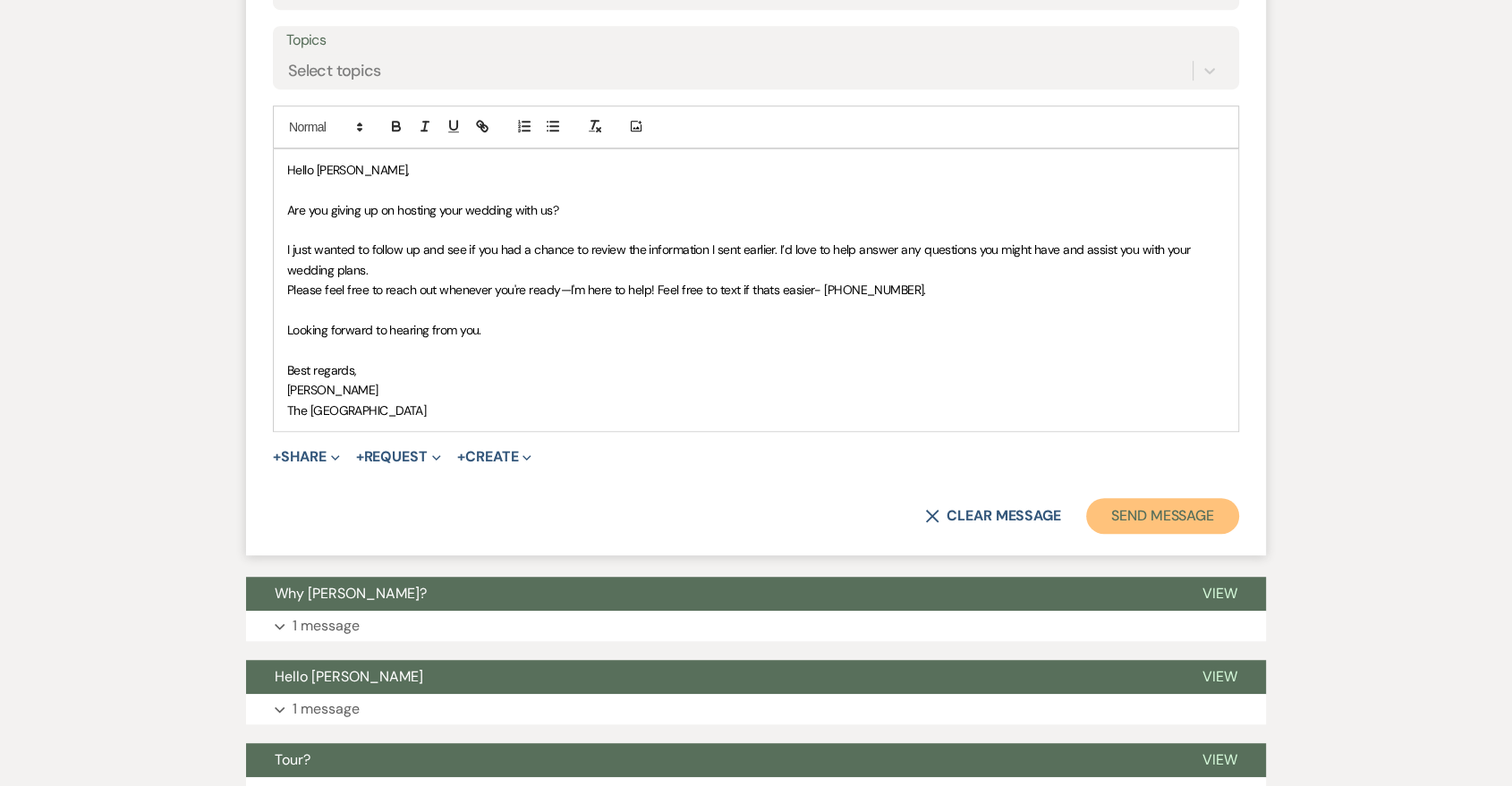
click at [1199, 527] on button "Send Message" at bounding box center [1162, 516] width 153 height 36
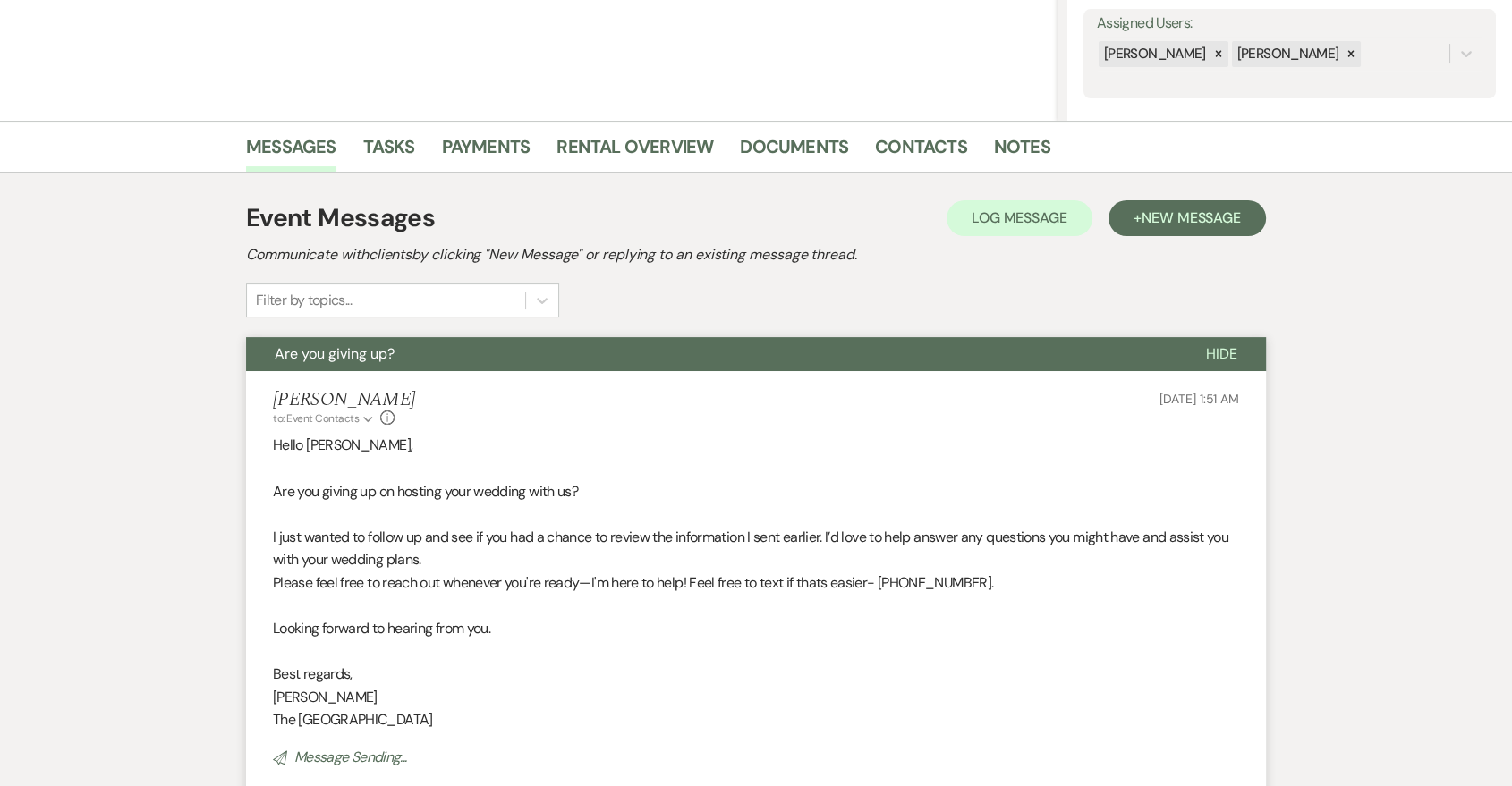
scroll to position [0, 0]
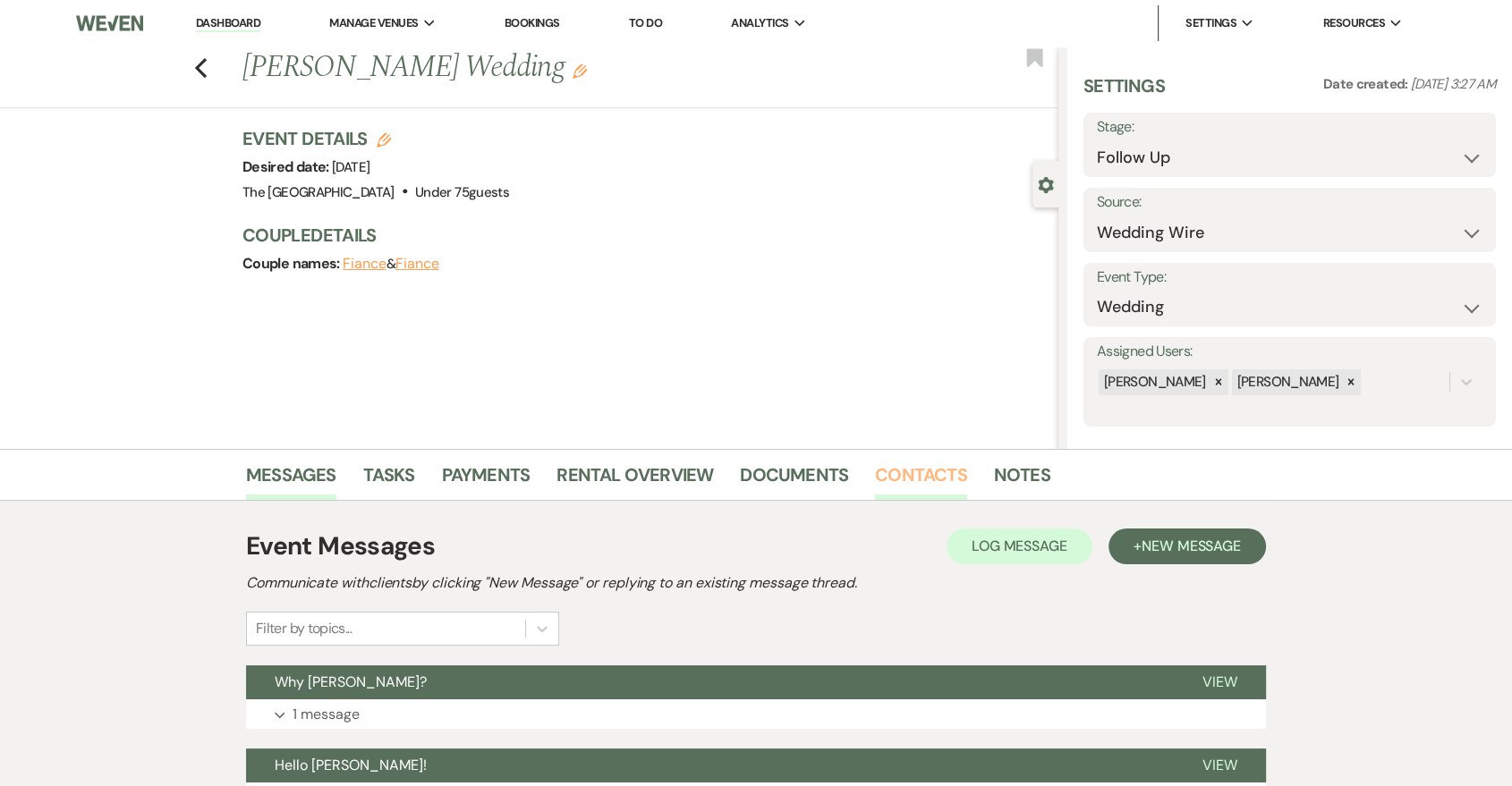
scroll to position [331, 0]
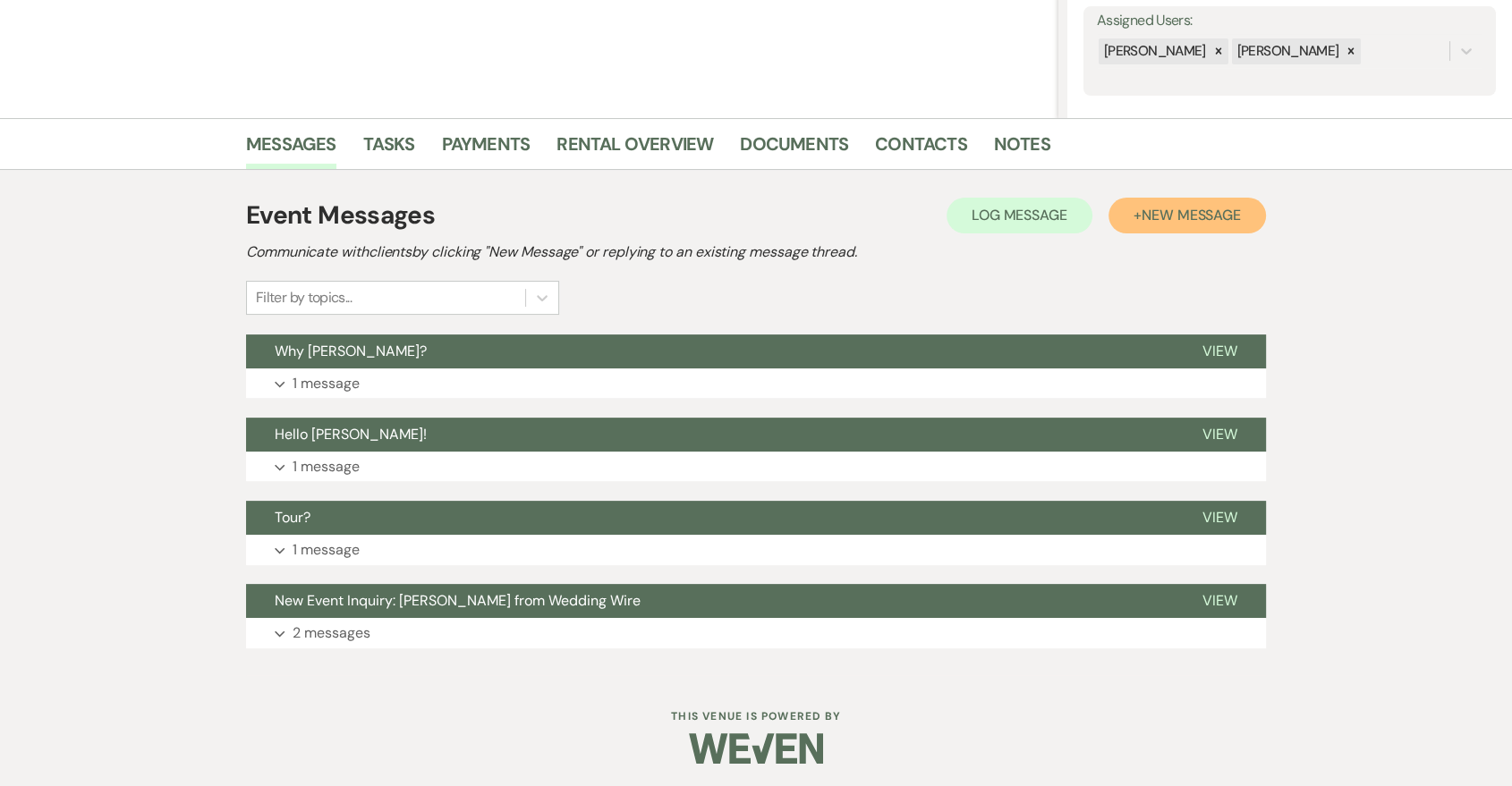
click at [1170, 223] on span "New Message" at bounding box center [1191, 215] width 99 height 19
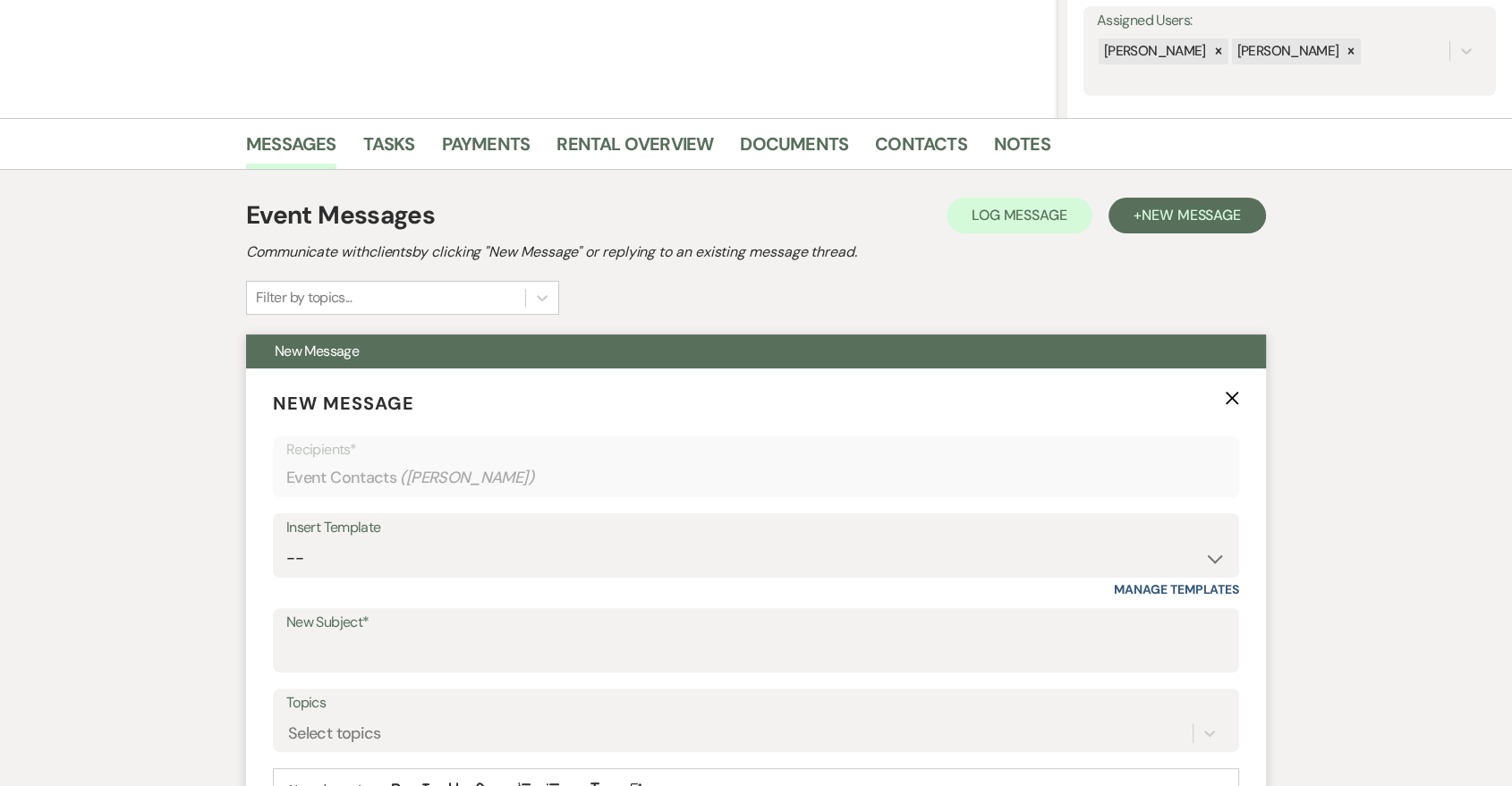
click at [898, 515] on div "Insert Template" at bounding box center [755, 528] width 939 height 26
click at [894, 535] on div "Insert Template" at bounding box center [755, 528] width 939 height 26
click at [891, 578] on div "Insert Template -- Last Message Are you giving up-text us Magic of [PERSON_NAME…" at bounding box center [756, 555] width 967 height 84
click at [894, 556] on select "-- Last Message Are you giving up-text us Magic of [PERSON_NAME]" at bounding box center [755, 559] width 939 height 35
select select "6164"
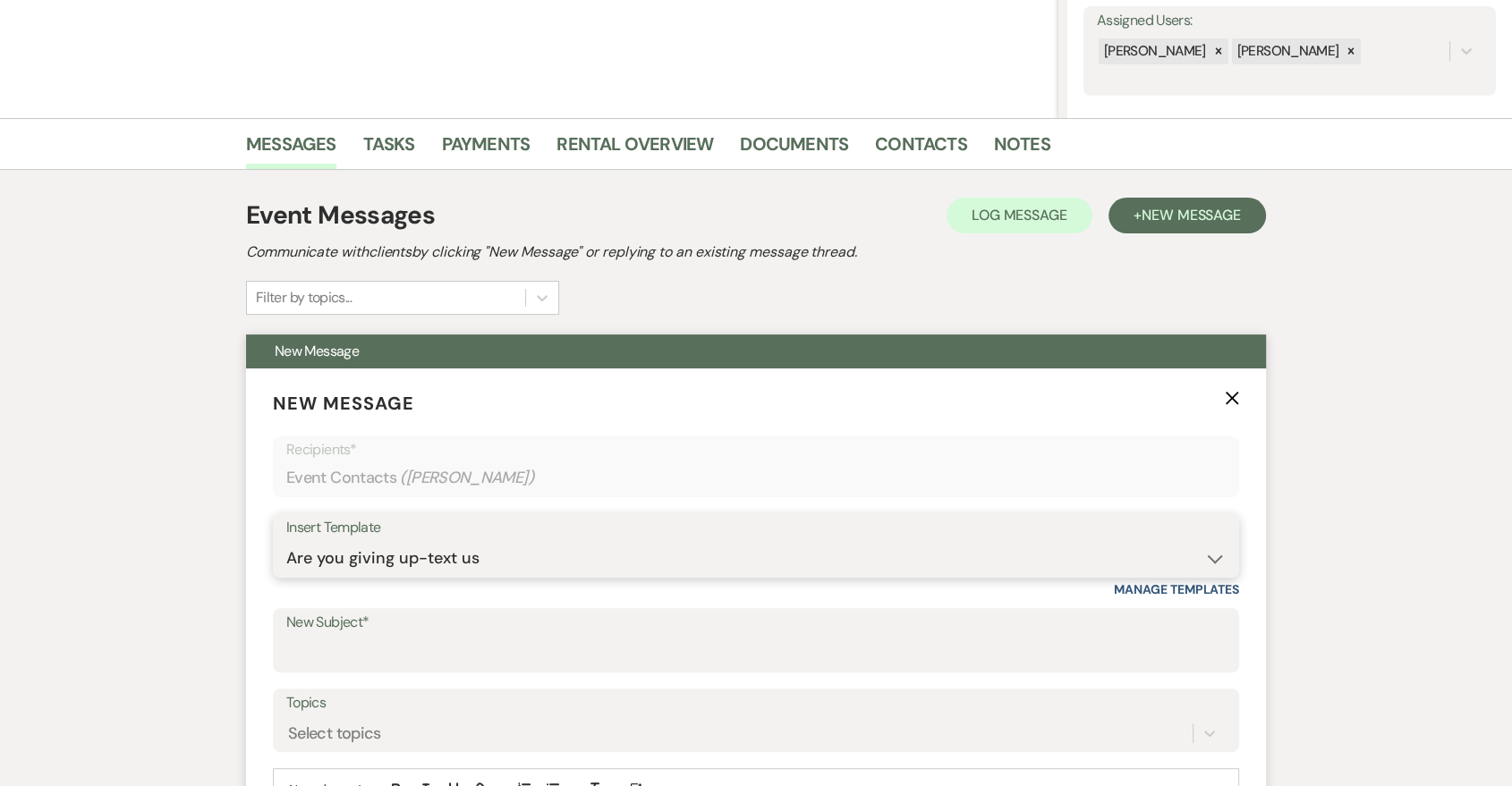
click at [286, 541] on select "-- Last Message Are you giving up-text us Magic of [PERSON_NAME]" at bounding box center [755, 559] width 939 height 35
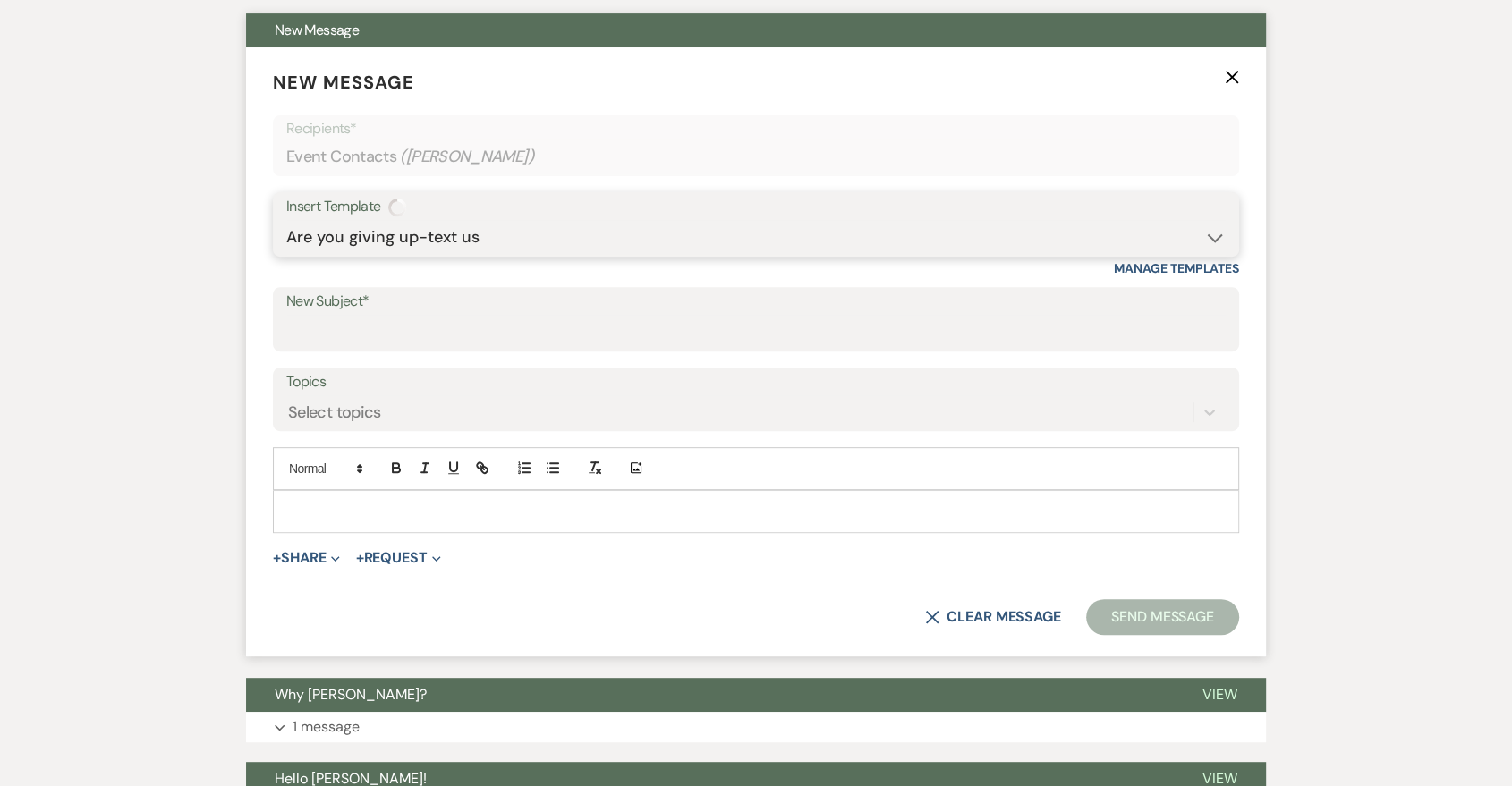
scroll to position [662, 0]
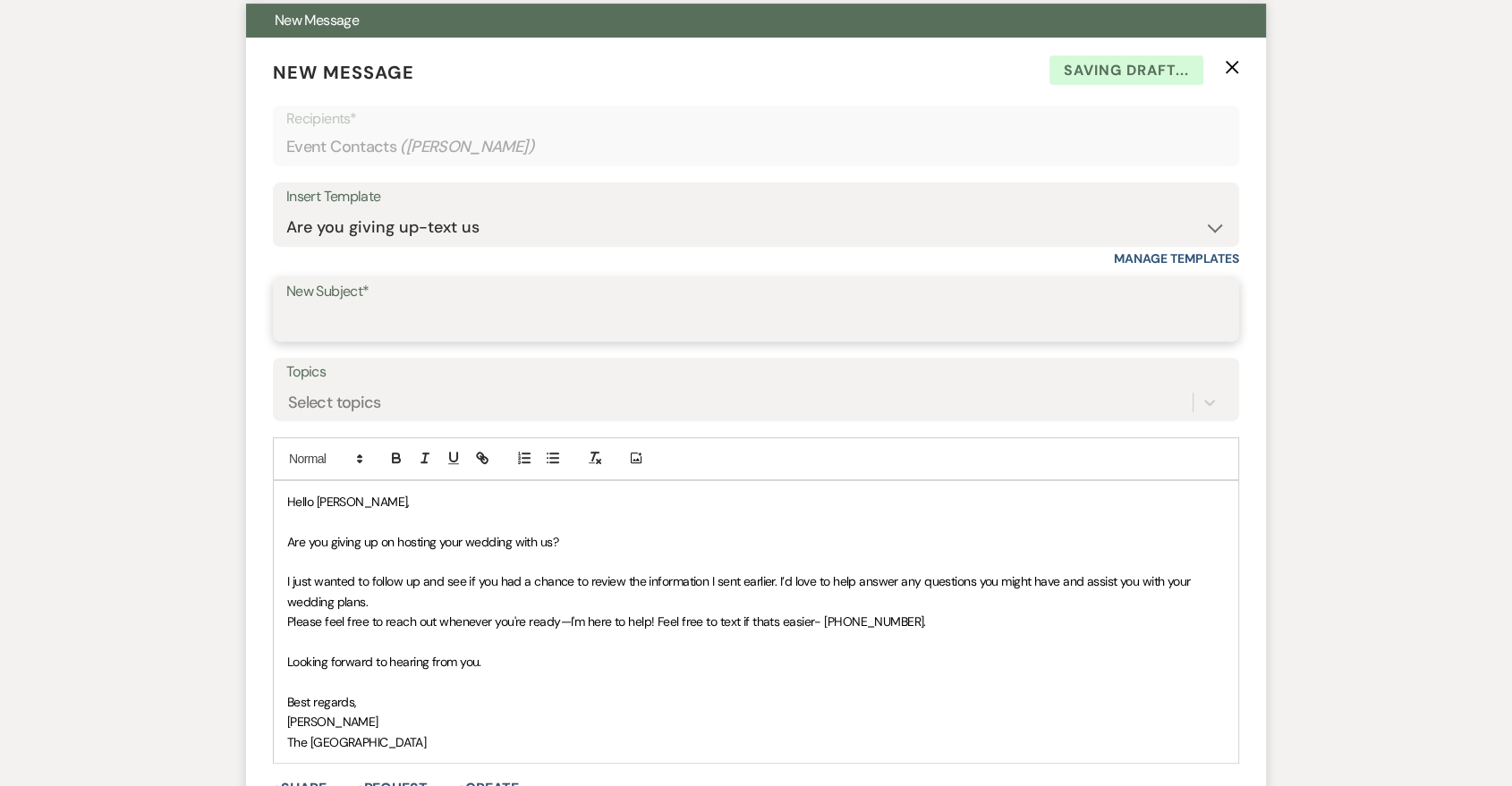
click at [515, 310] on input "New Subject*" at bounding box center [755, 322] width 939 height 35
type input "Are you giving up?"
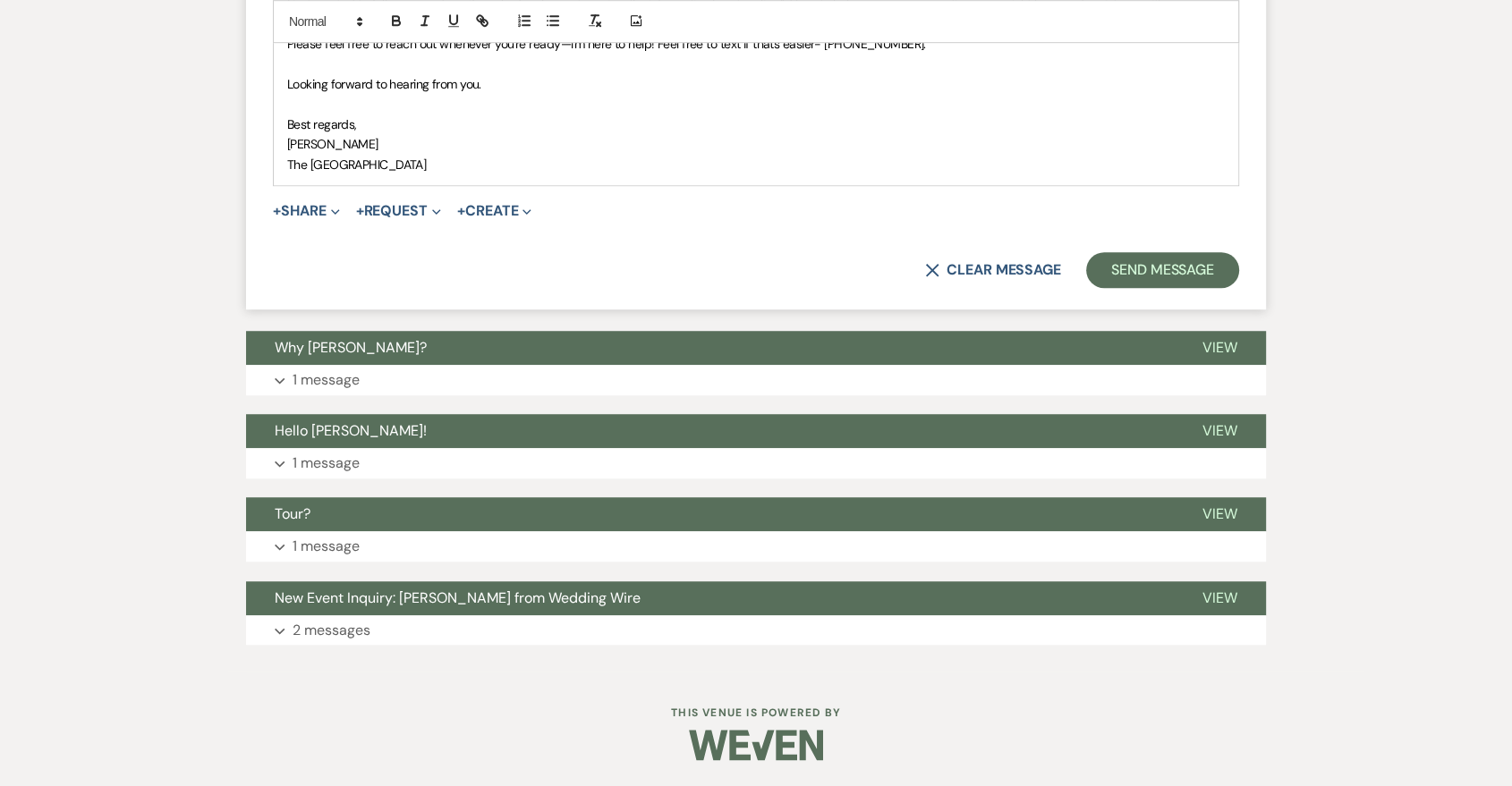
click at [1194, 276] on button "Send Message" at bounding box center [1162, 269] width 153 height 36
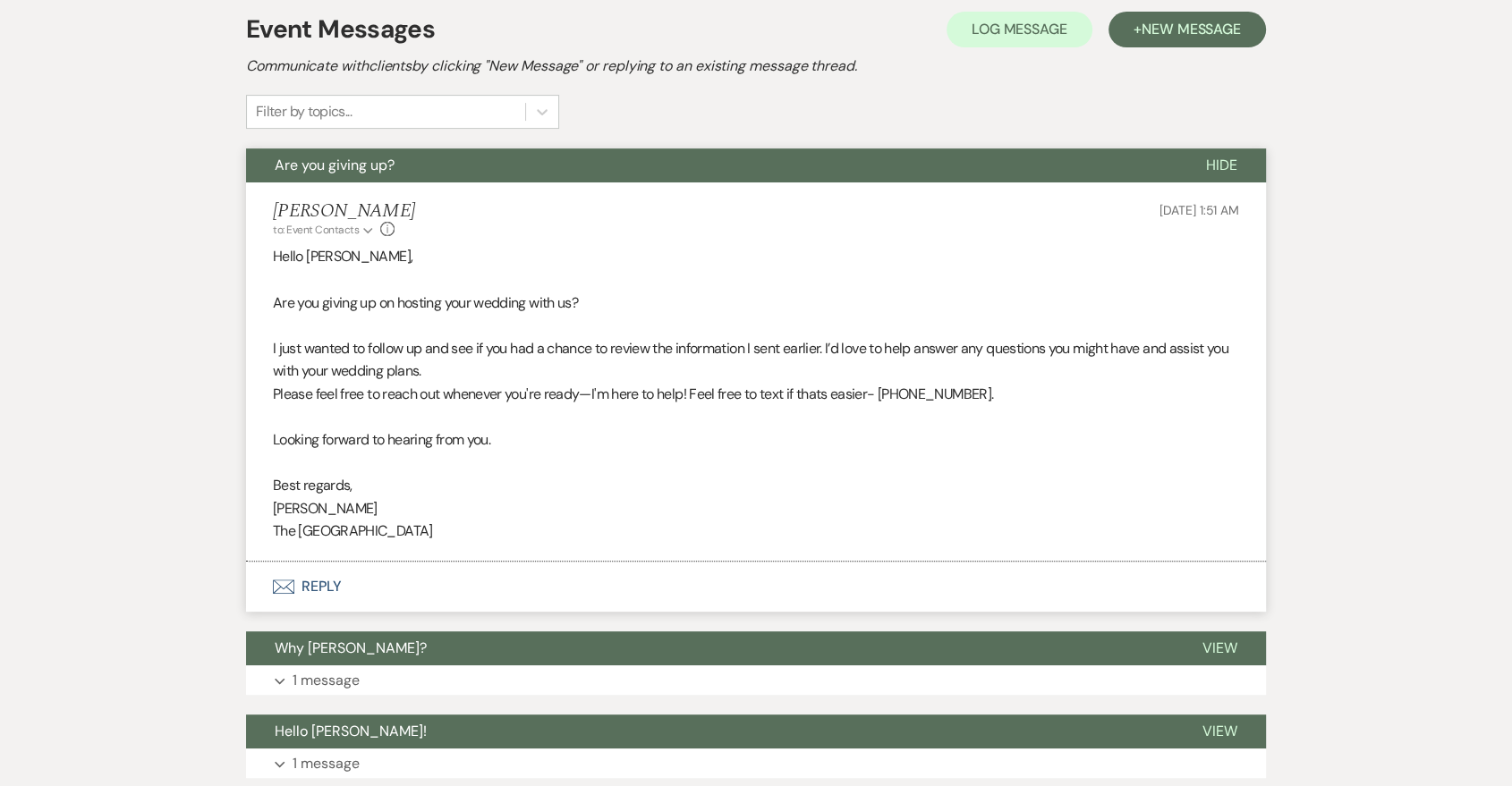
scroll to position [0, 0]
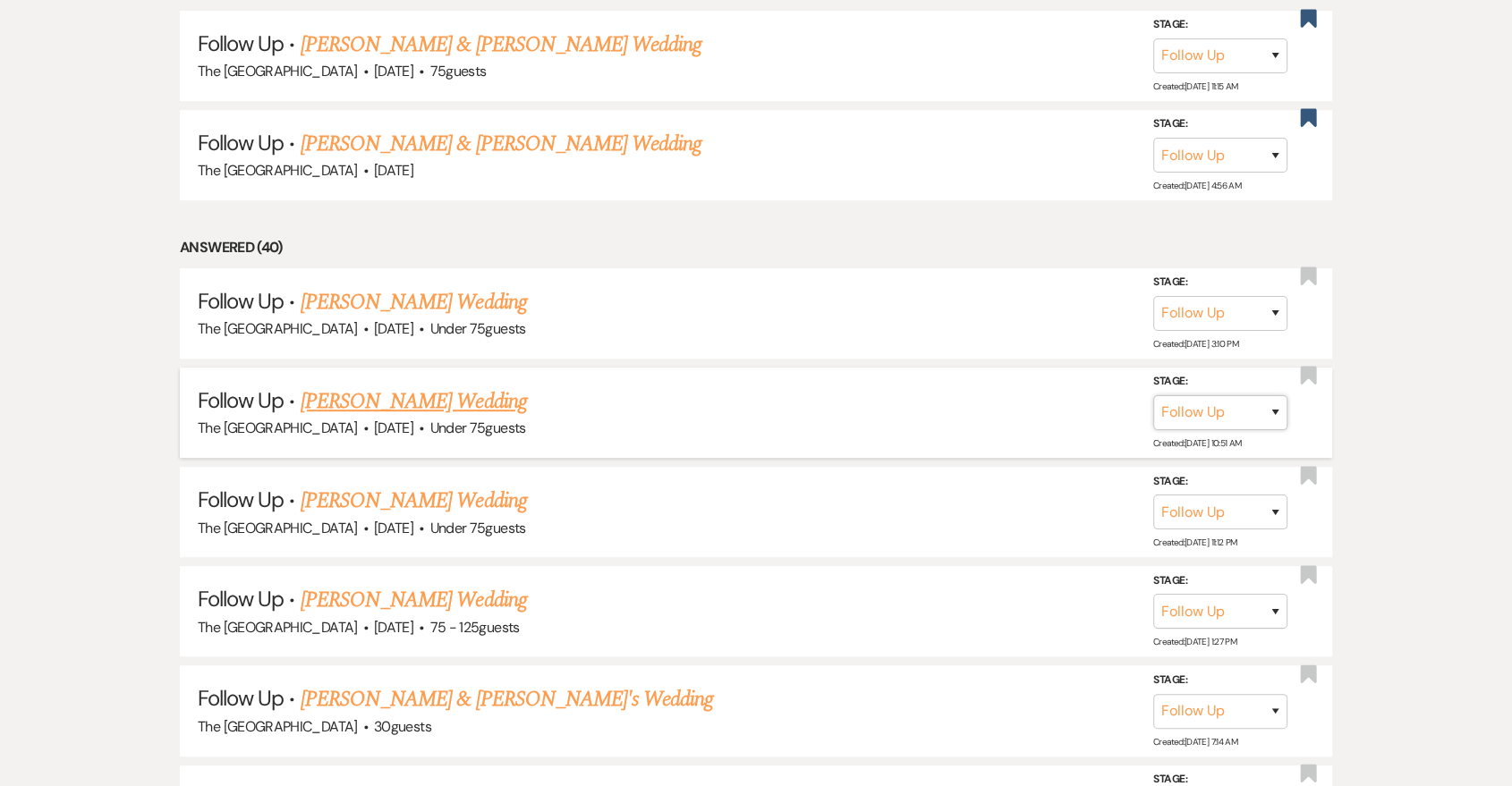
click at [1236, 420] on select "Inquiry Follow Up Tour Requested Tour Confirmed Toured Proposal Sent Booked Lost" at bounding box center [1221, 413] width 134 height 35
select select "8"
click at [1154, 396] on select "Inquiry Follow Up Tour Requested Tour Confirmed Toured Proposal Sent Booked Lost" at bounding box center [1221, 413] width 134 height 35
click at [989, 397] on select "Booked Elsewhere Budget Date Unavailable No Response Not a Good Match Capacity …" at bounding box center [970, 413] width 154 height 35
select select "5"
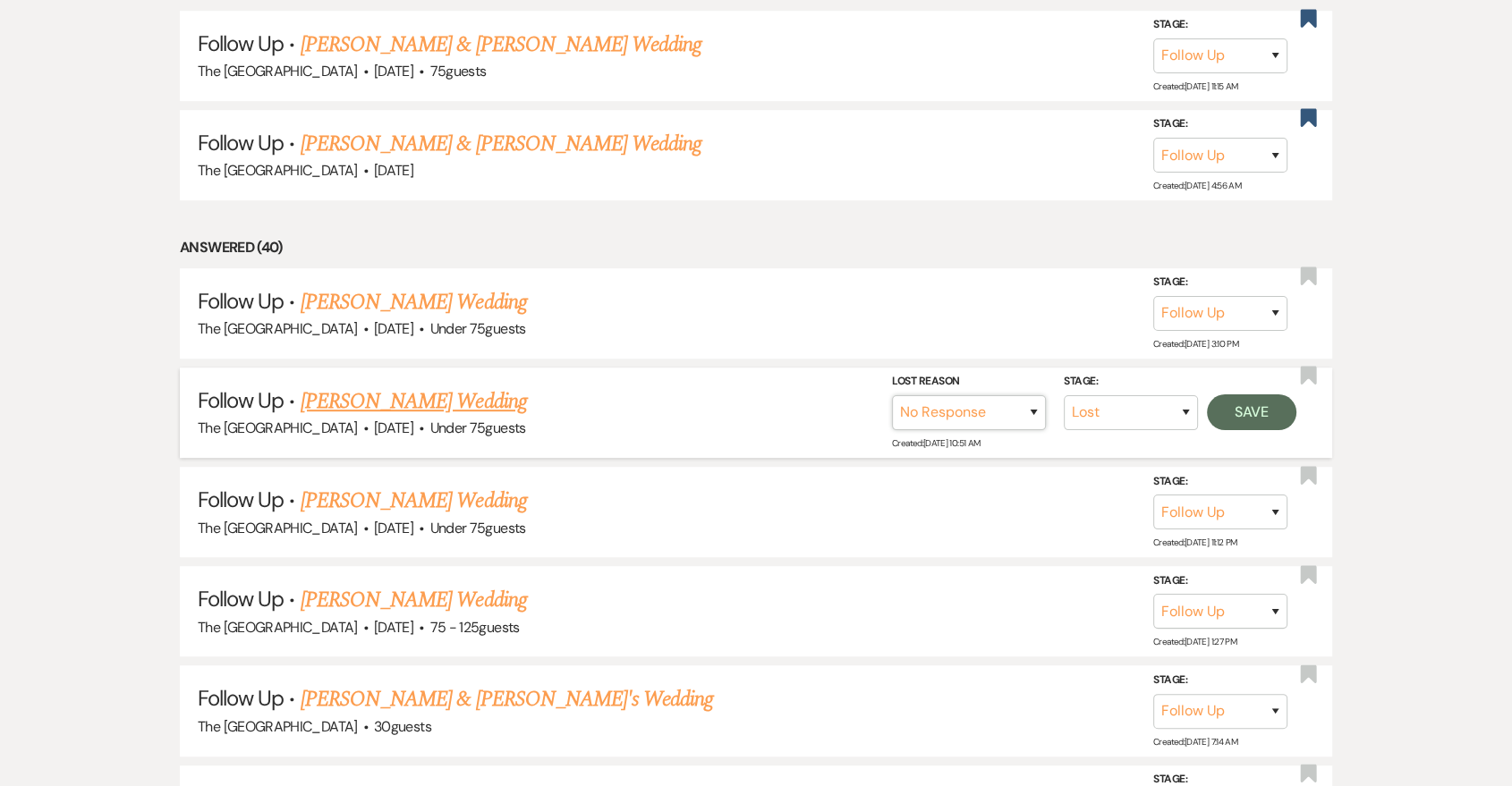
click at [893, 396] on select "Booked Elsewhere Budget Date Unavailable No Response Not a Good Match Capacity …" at bounding box center [970, 413] width 154 height 35
click at [1238, 418] on button "Save" at bounding box center [1252, 412] width 90 height 36
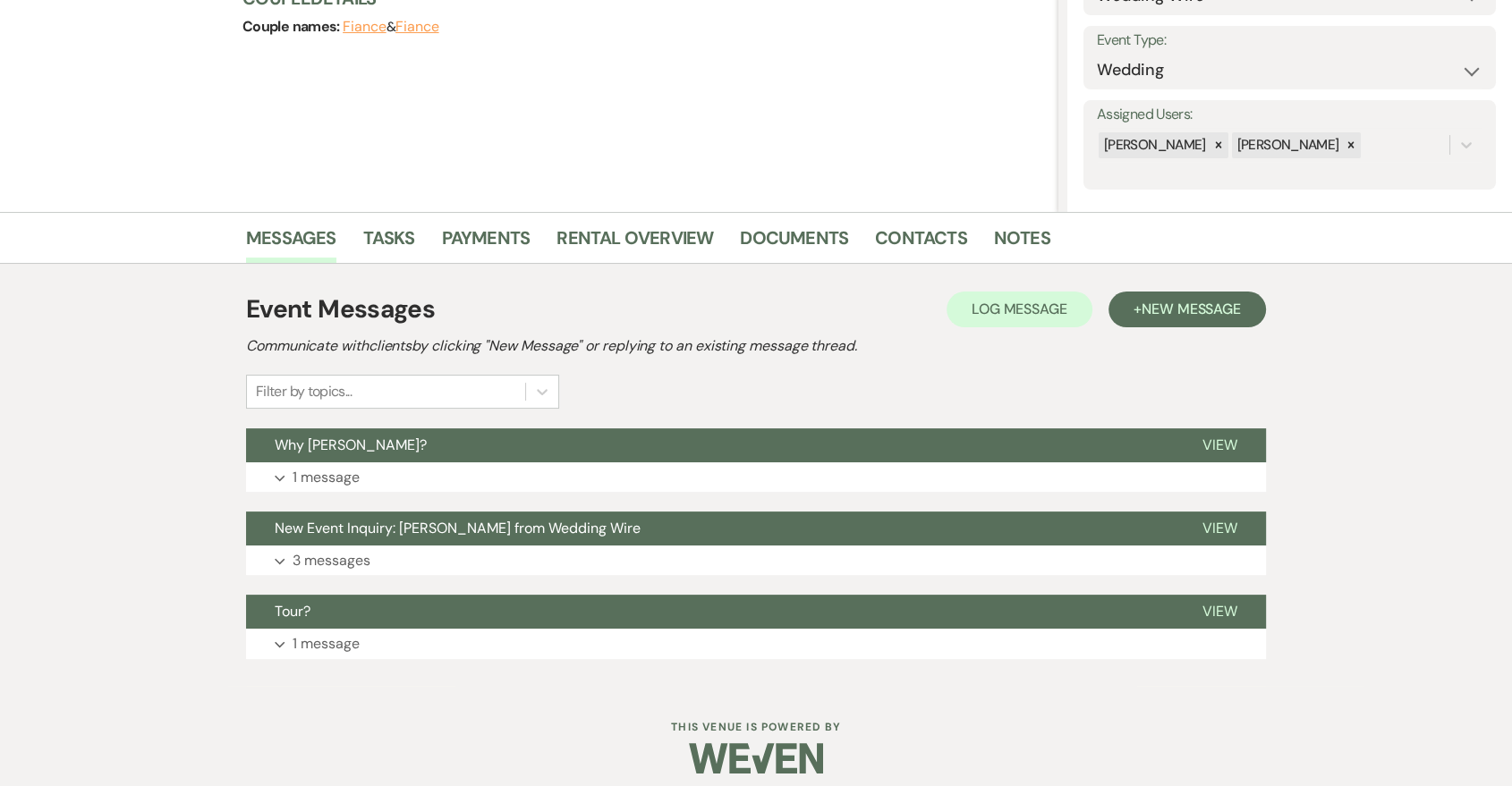
scroll to position [250, 0]
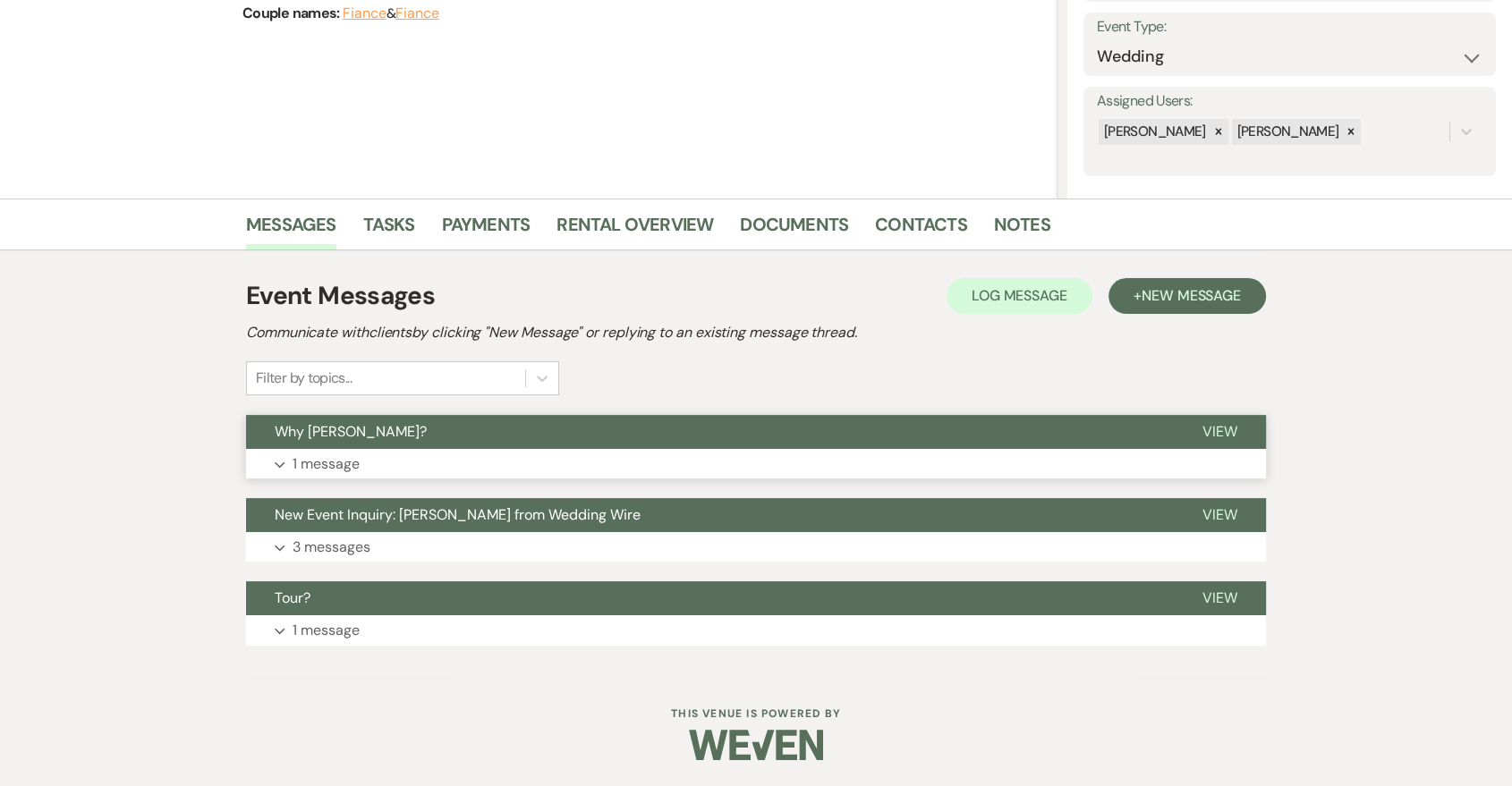
click at [679, 449] on button "Expand 1 message" at bounding box center [756, 464] width 1020 height 30
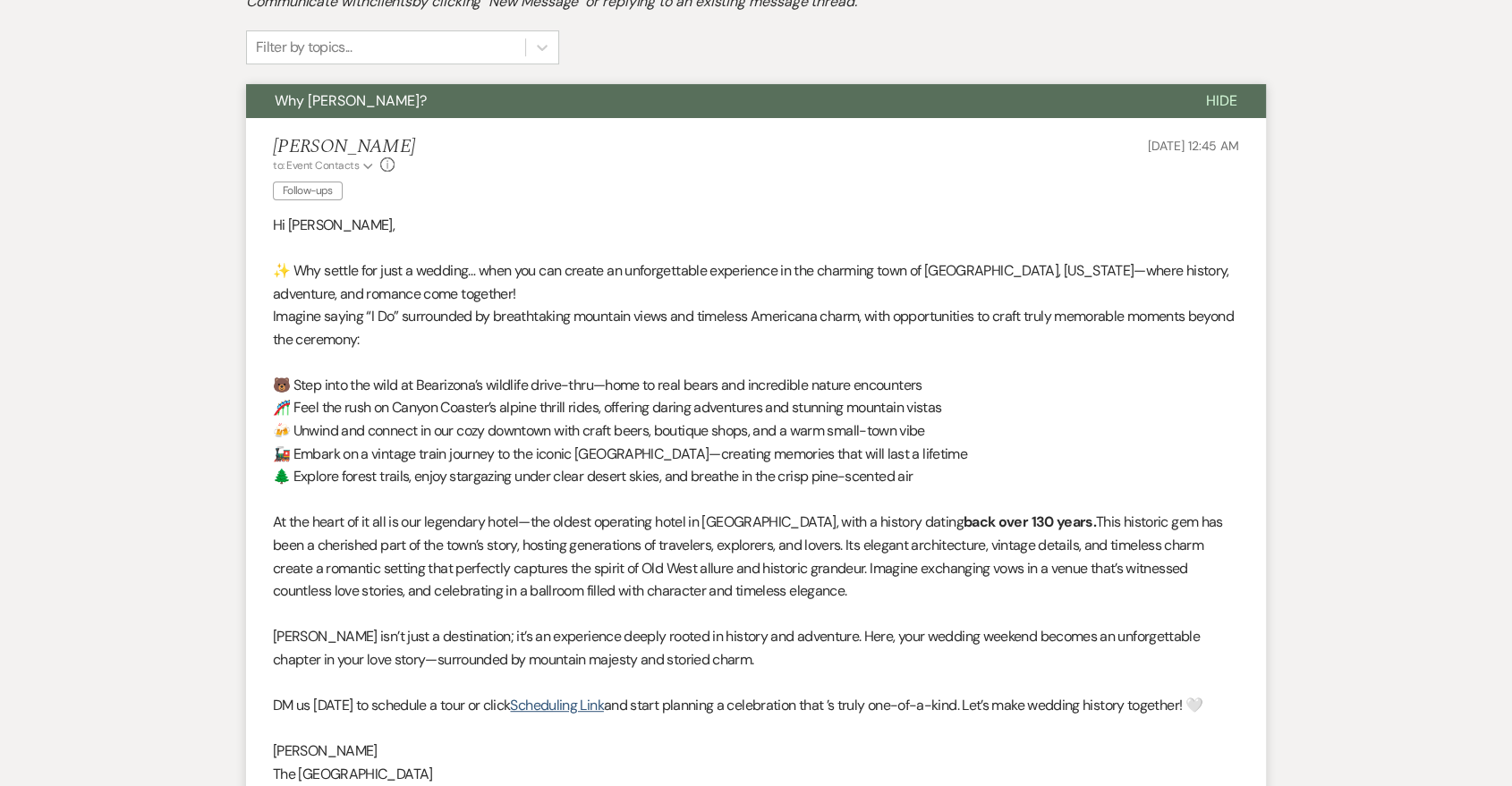
scroll to position [0, 0]
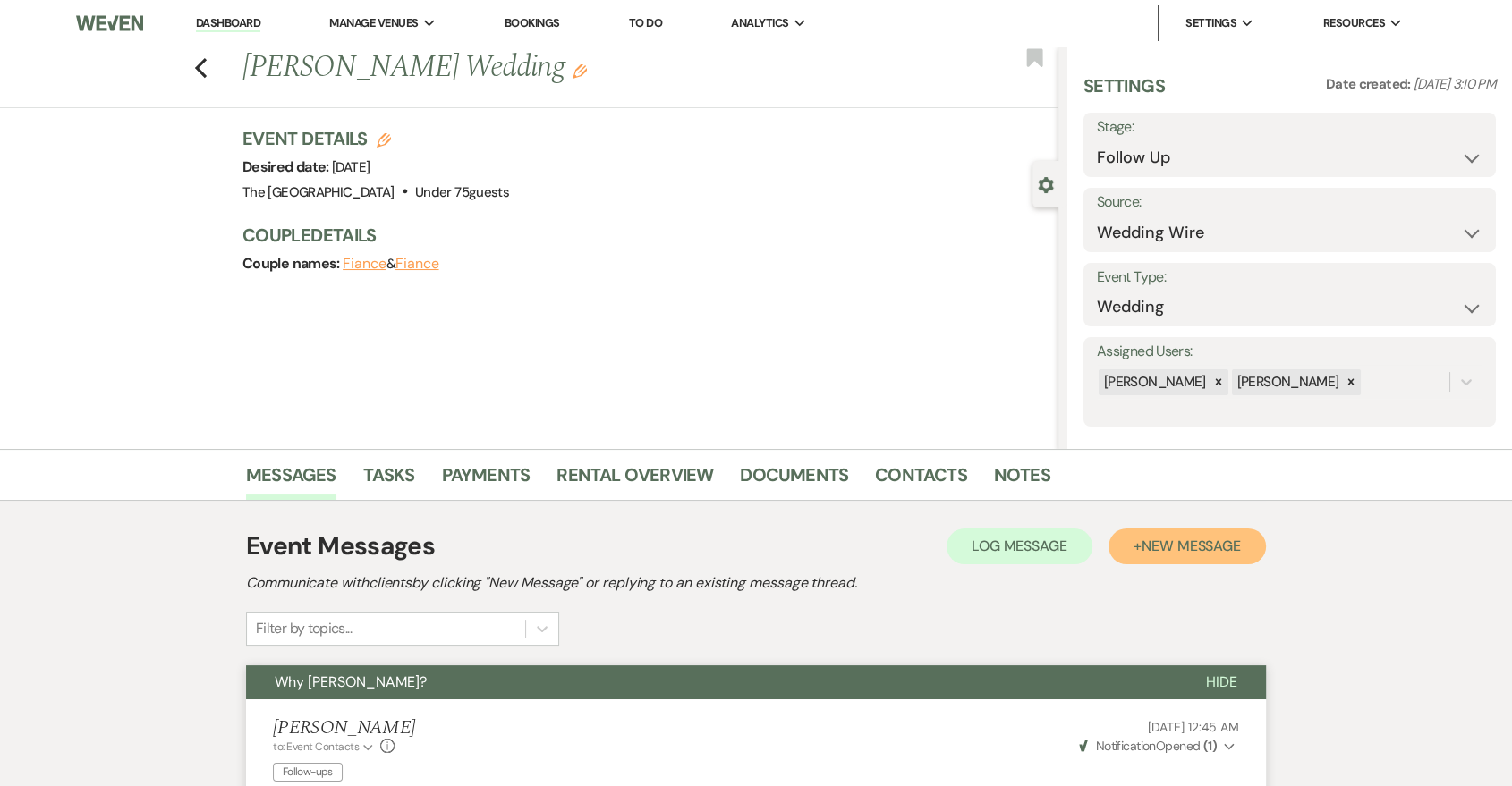
click at [1222, 552] on span "New Message" at bounding box center [1191, 546] width 99 height 19
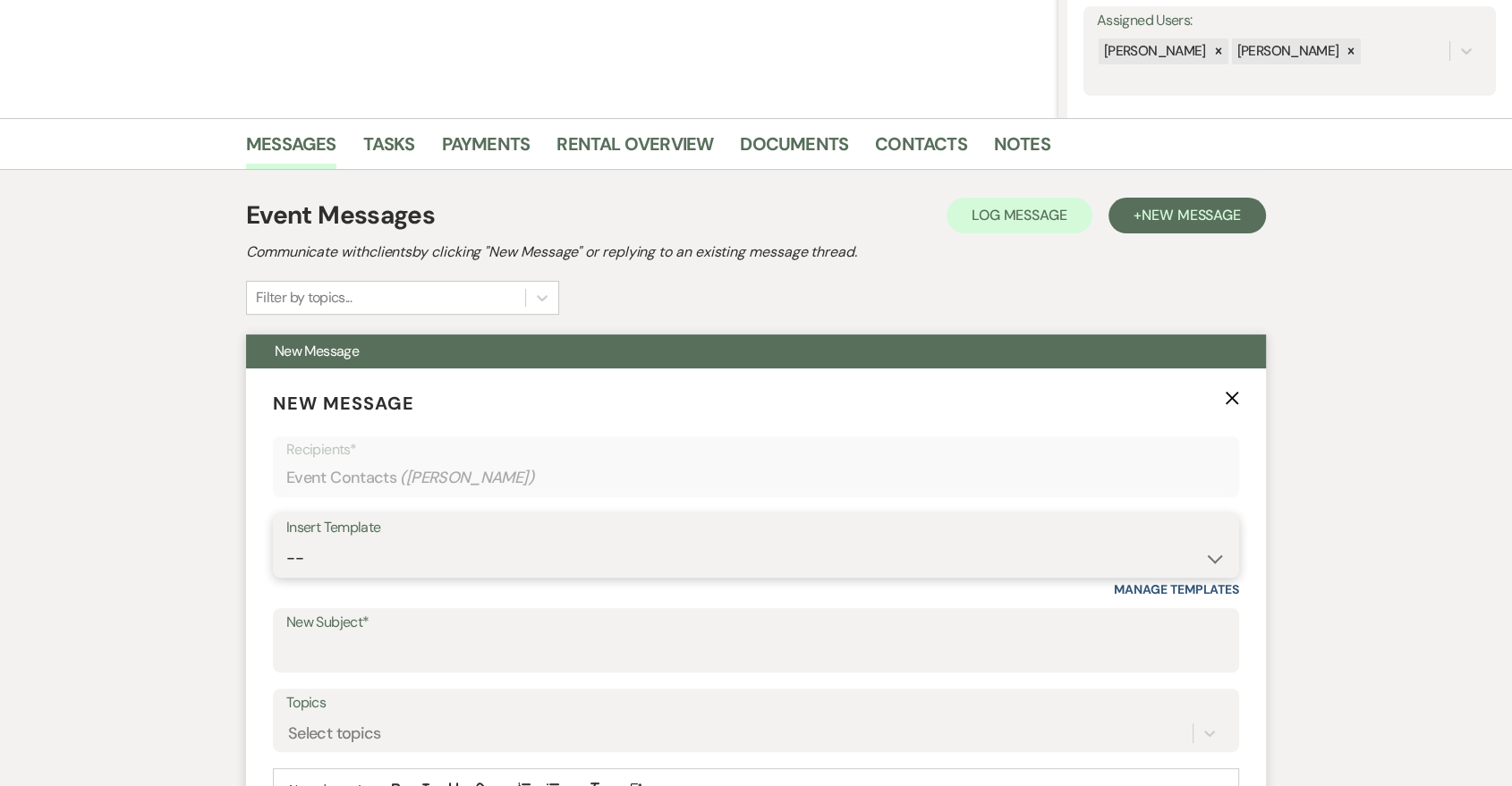
click at [1143, 549] on select "-- Last Message Are you giving up-text us Magic of [PERSON_NAME]" at bounding box center [755, 559] width 939 height 35
select select "6164"
click at [286, 541] on select "-- Last Message Are you giving up-text us Magic of [PERSON_NAME]" at bounding box center [755, 559] width 939 height 35
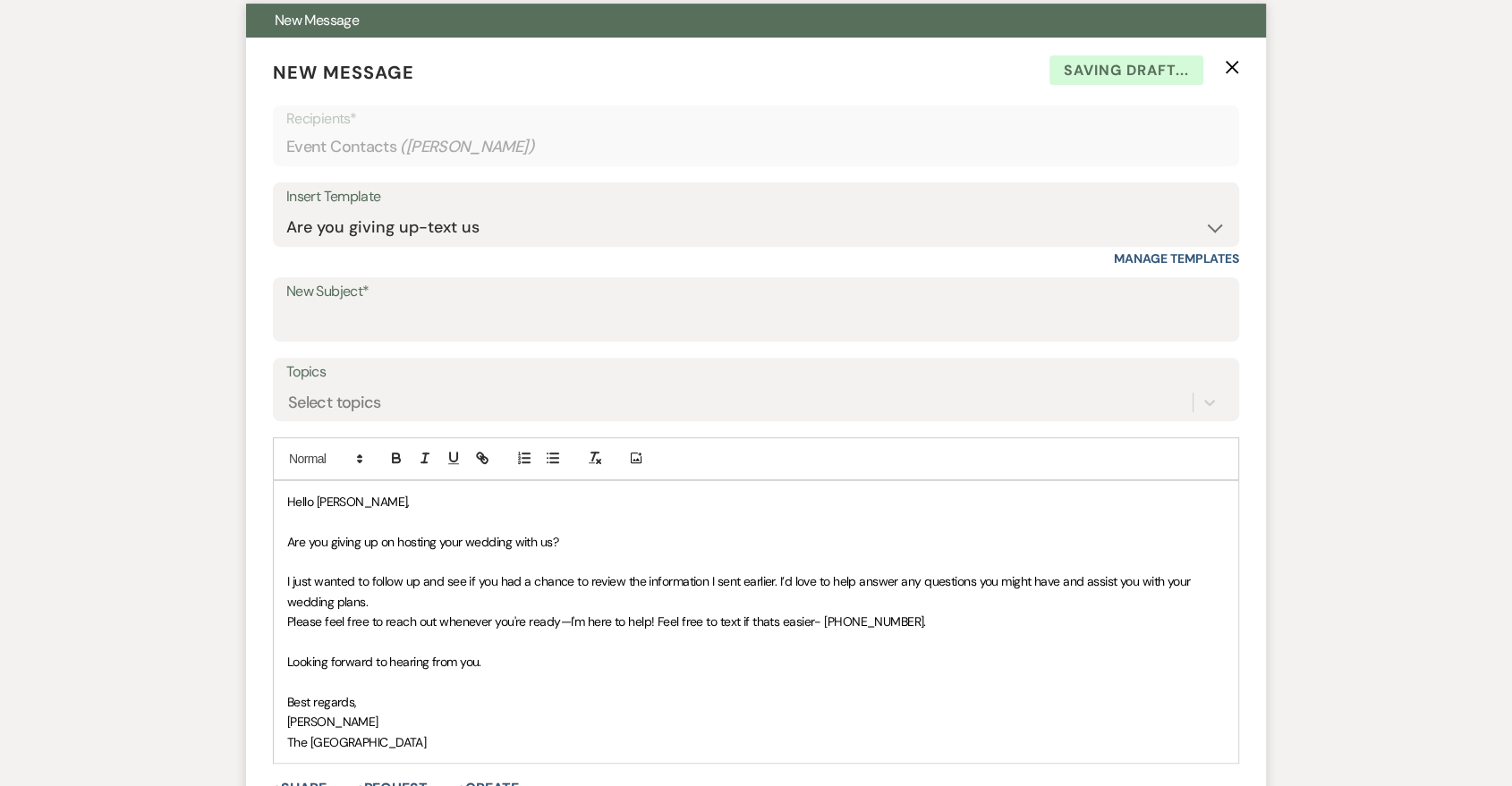
click at [442, 339] on div "New Subject*" at bounding box center [756, 310] width 967 height 64
click at [483, 305] on input "New Subject*" at bounding box center [755, 322] width 939 height 35
type input "Are you giving up?"
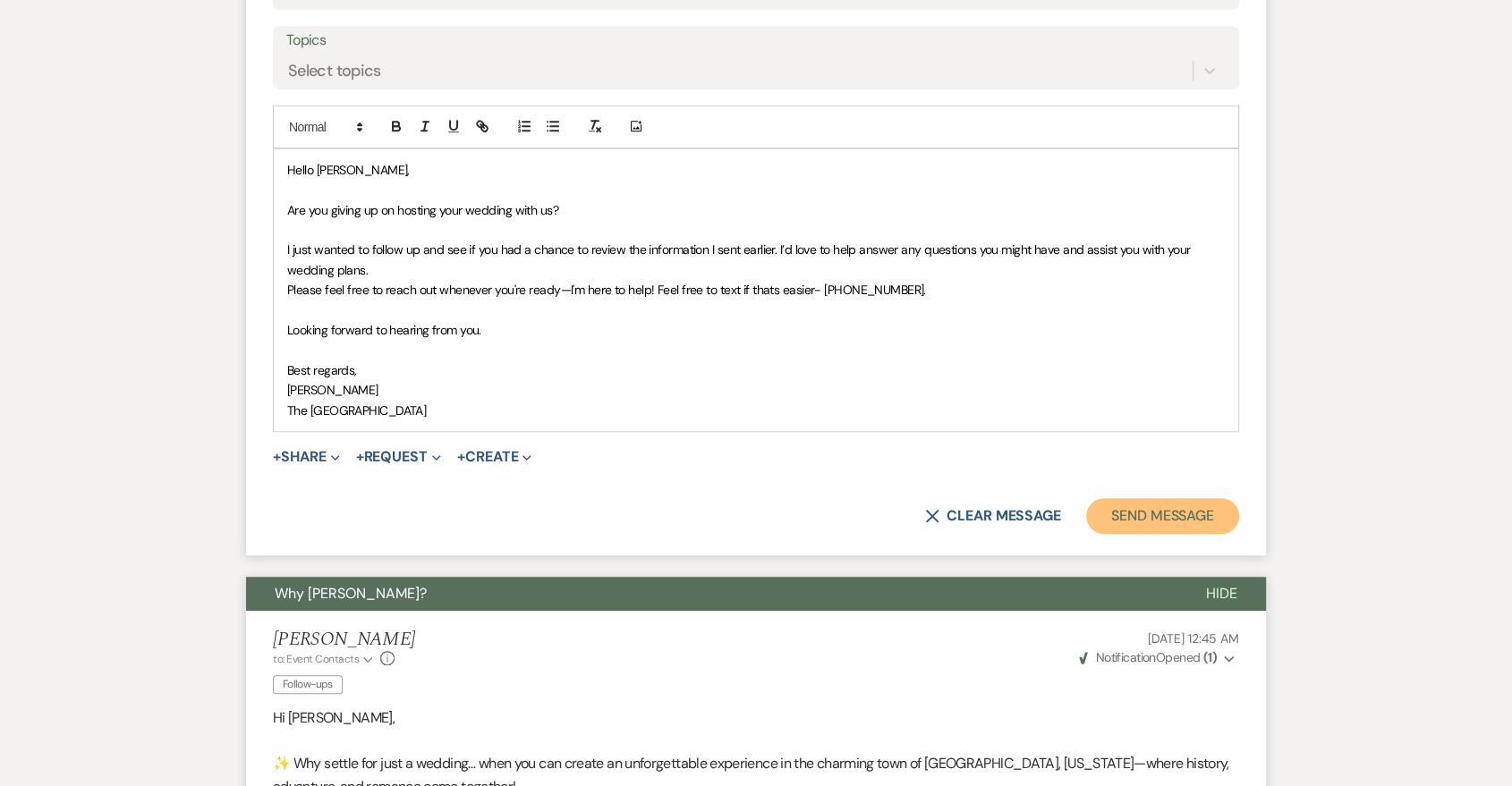
click at [1106, 531] on button "Send Message" at bounding box center [1162, 516] width 153 height 36
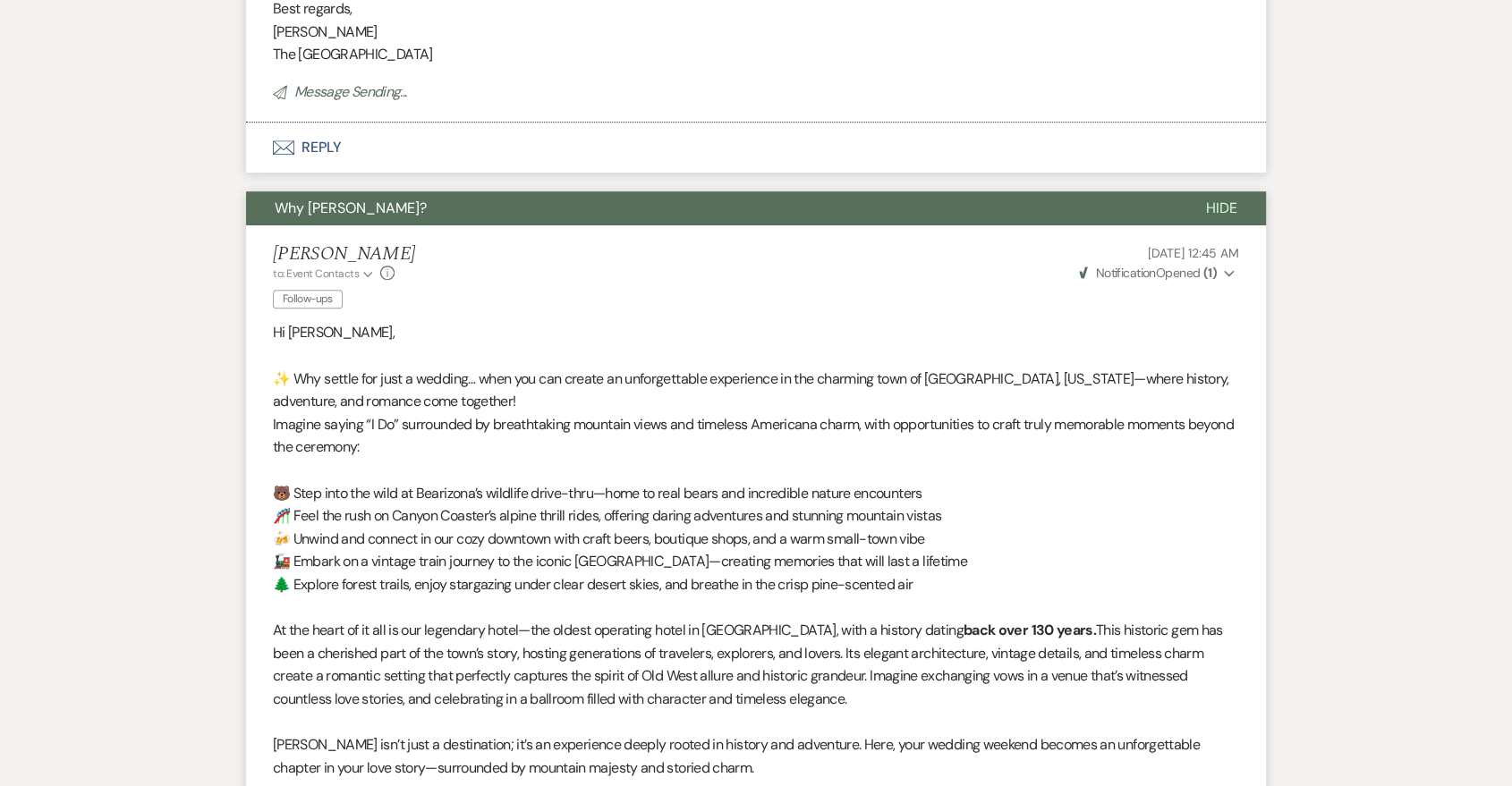
scroll to position [328, 0]
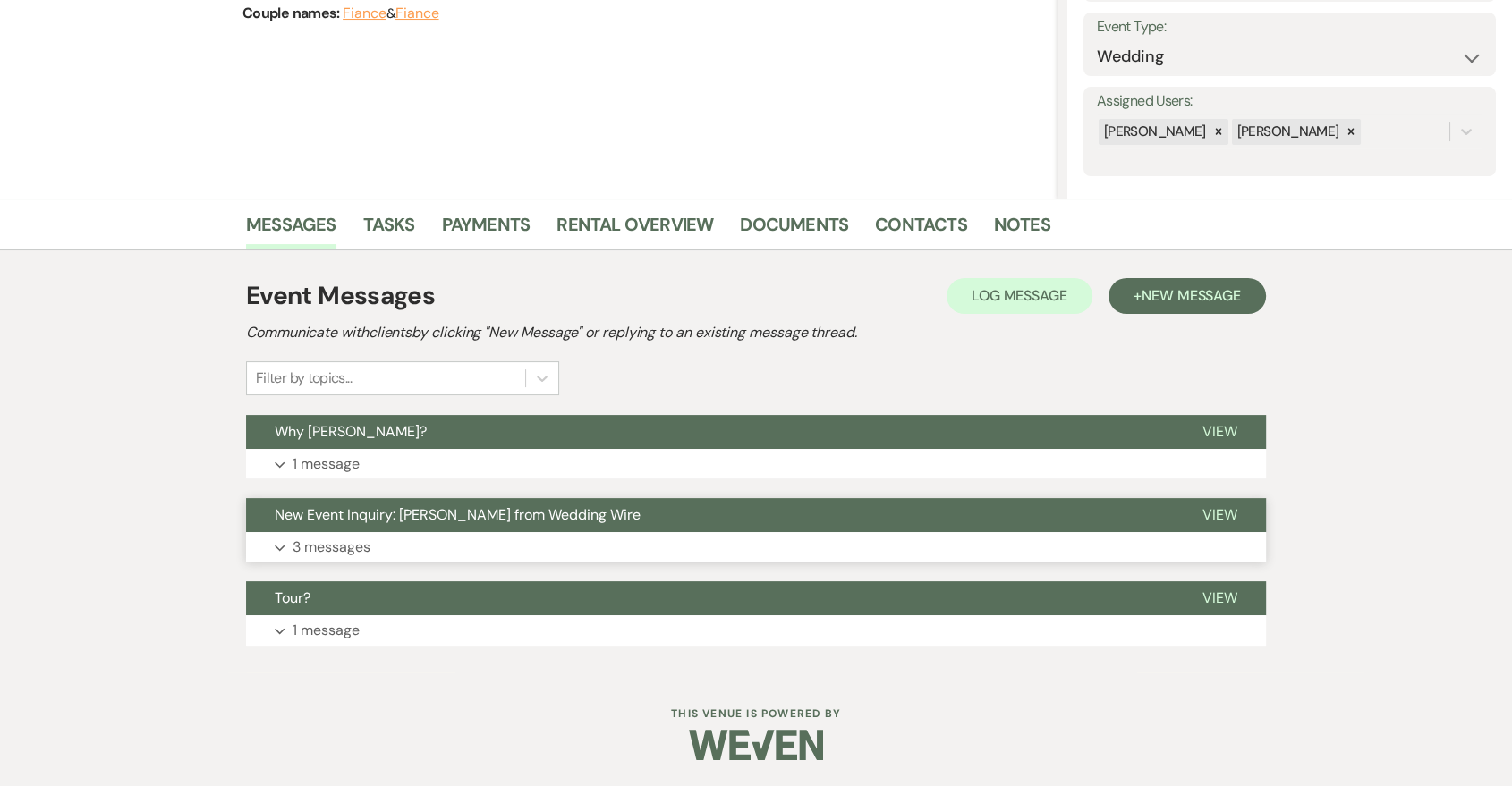
click at [818, 544] on button "Expand 3 messages" at bounding box center [756, 547] width 1020 height 30
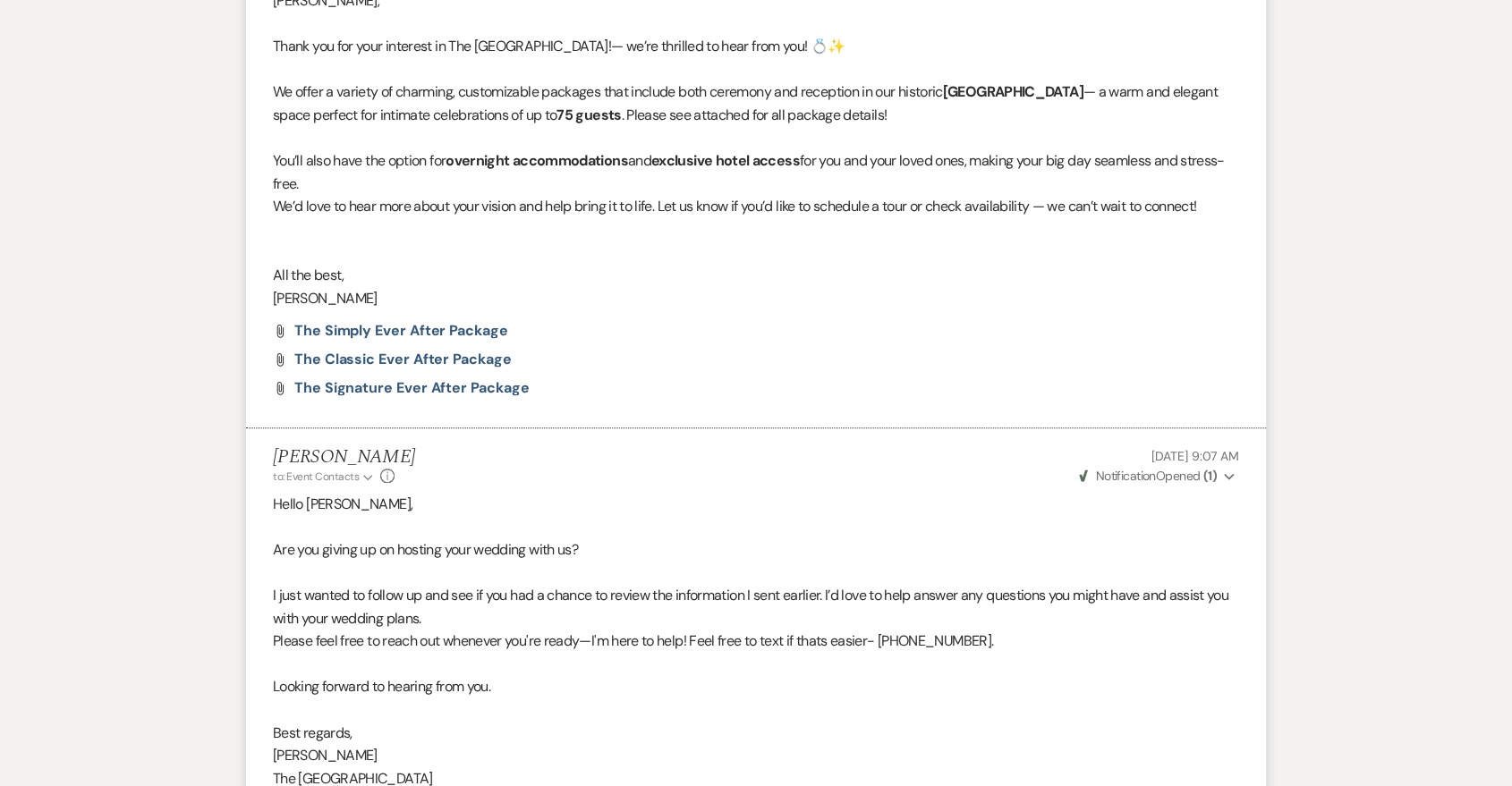
scroll to position [1953, 0]
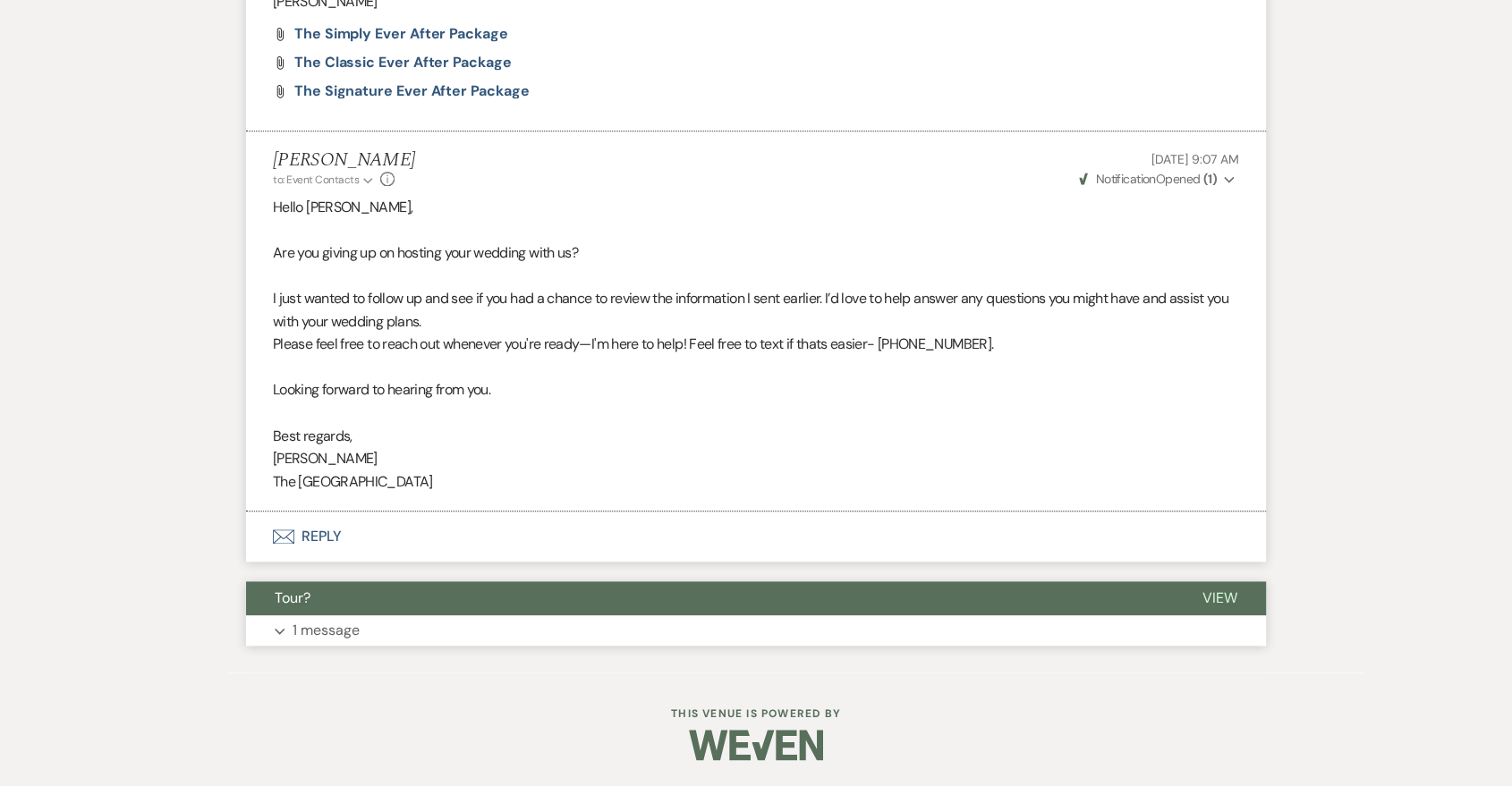
click at [1065, 628] on button "Expand 1 message" at bounding box center [756, 630] width 1020 height 30
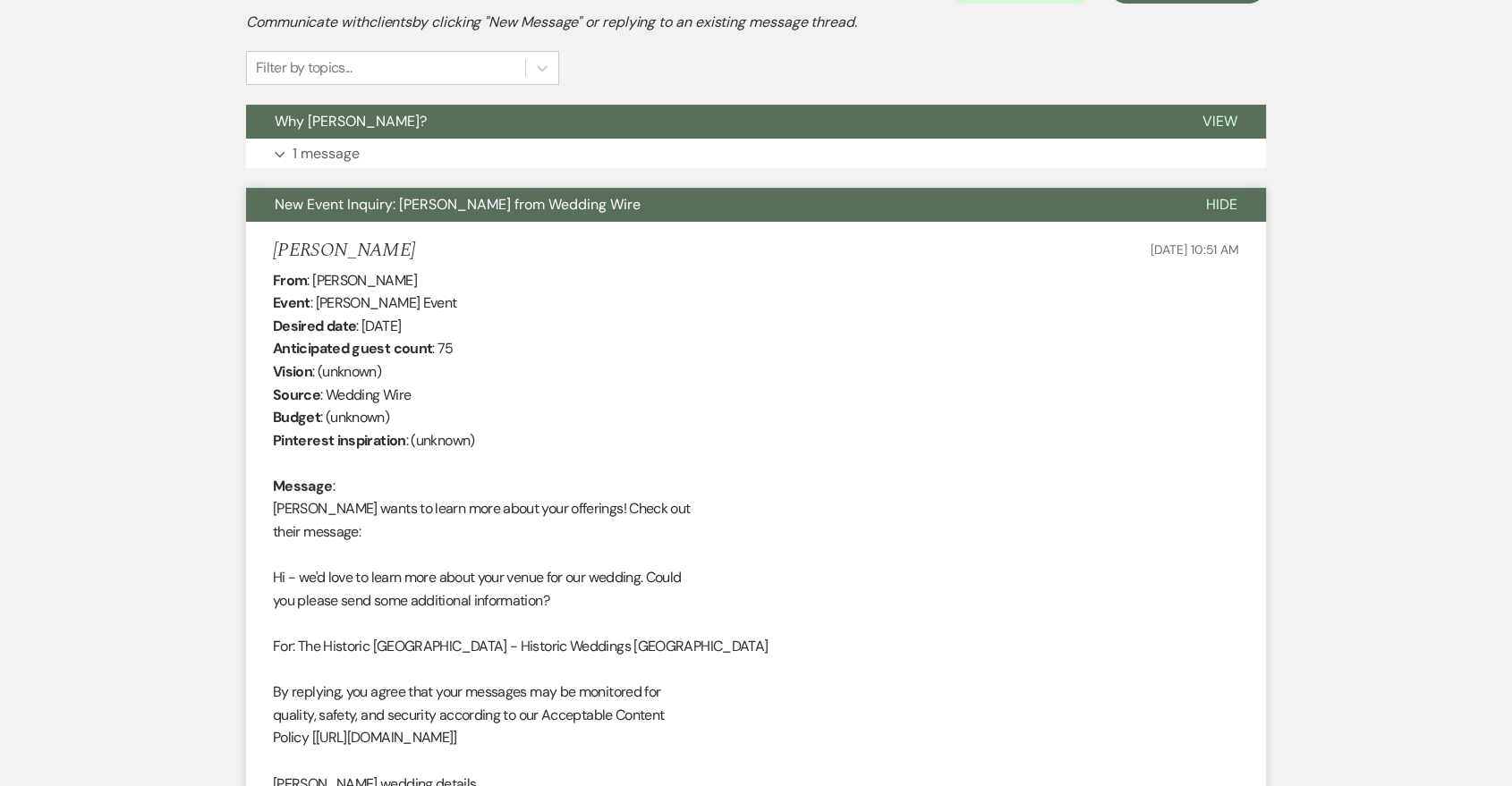
scroll to position [295, 0]
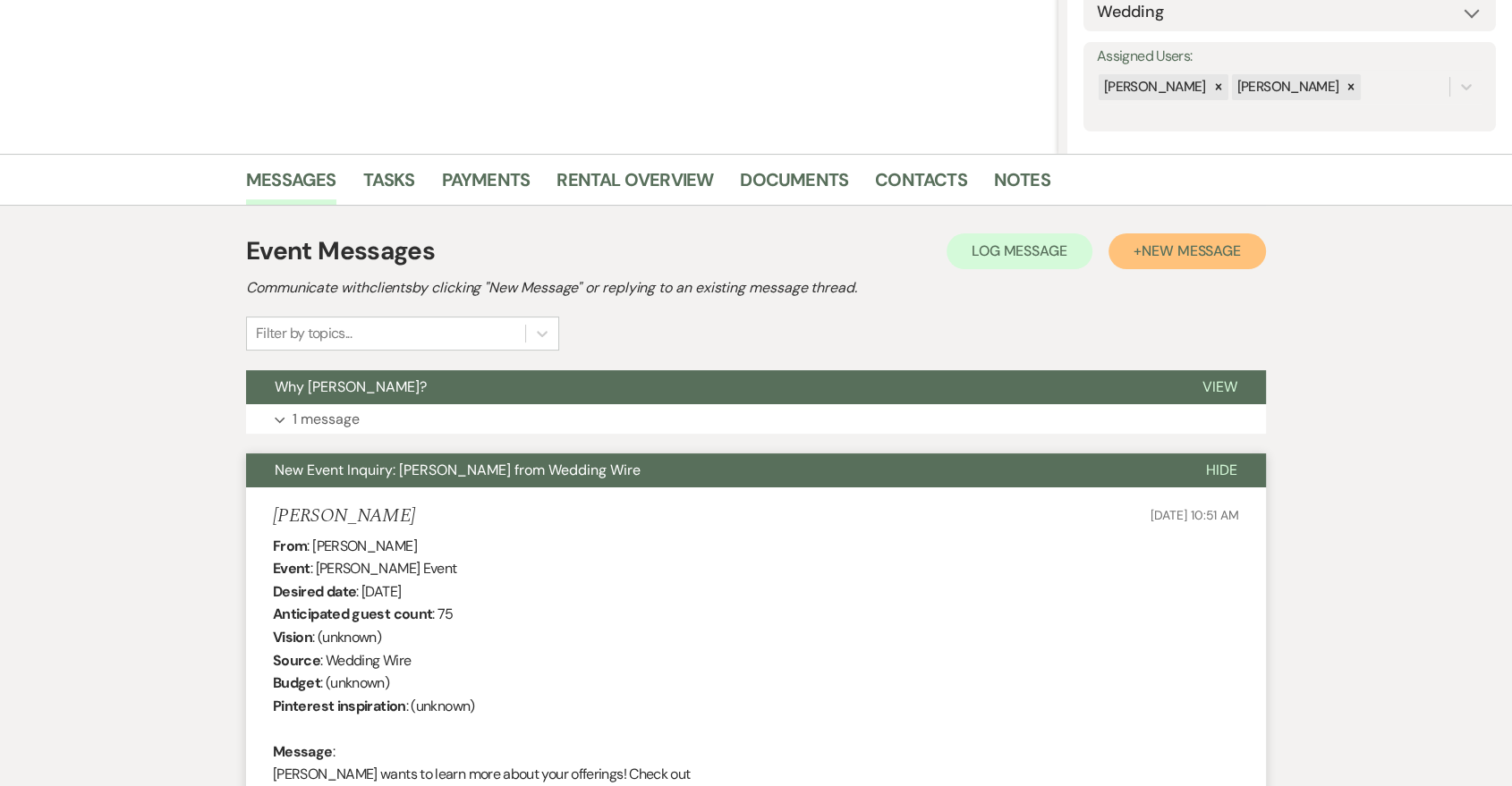
click at [1231, 255] on span "New Message" at bounding box center [1191, 251] width 99 height 19
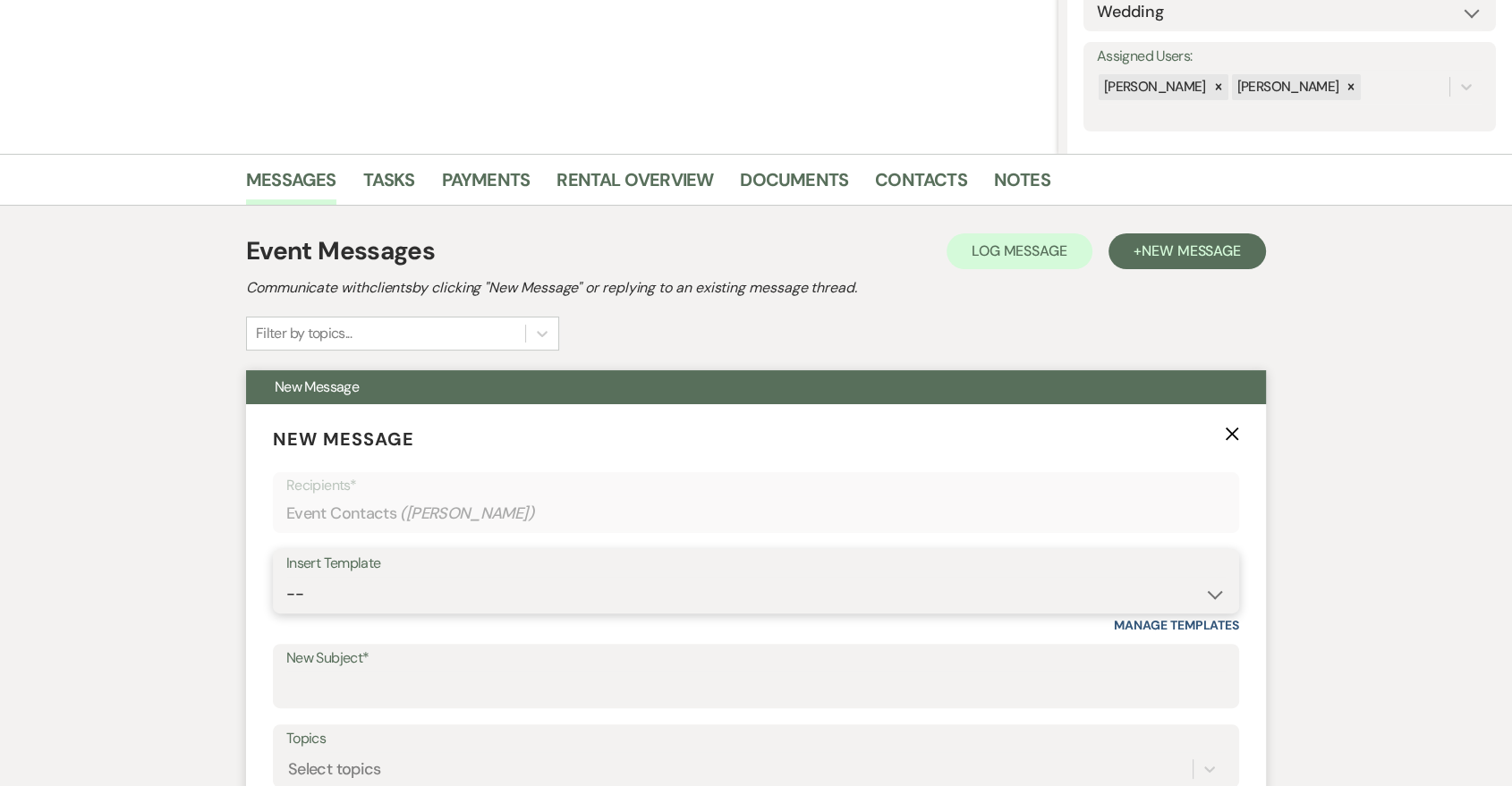
click at [773, 578] on select "-- Last Message Are you giving up-text us Magic of [PERSON_NAME]" at bounding box center [755, 595] width 939 height 35
select select "6152"
click at [286, 577] on select "-- Last Message Are you giving up-text us Magic of [PERSON_NAME]" at bounding box center [755, 595] width 939 height 35
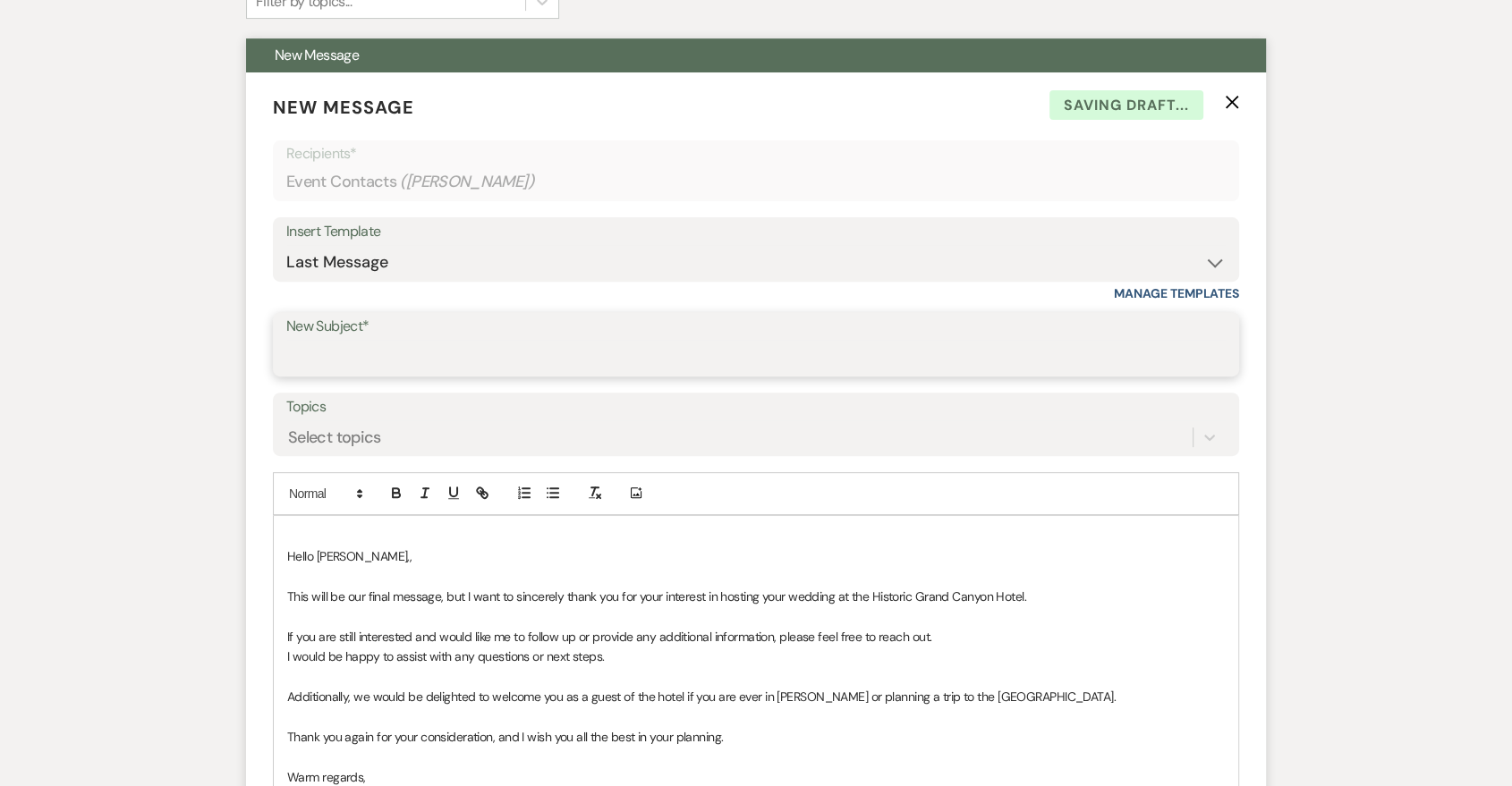
click at [555, 364] on input "New Subject*" at bounding box center [755, 357] width 939 height 35
type input "Last Message"
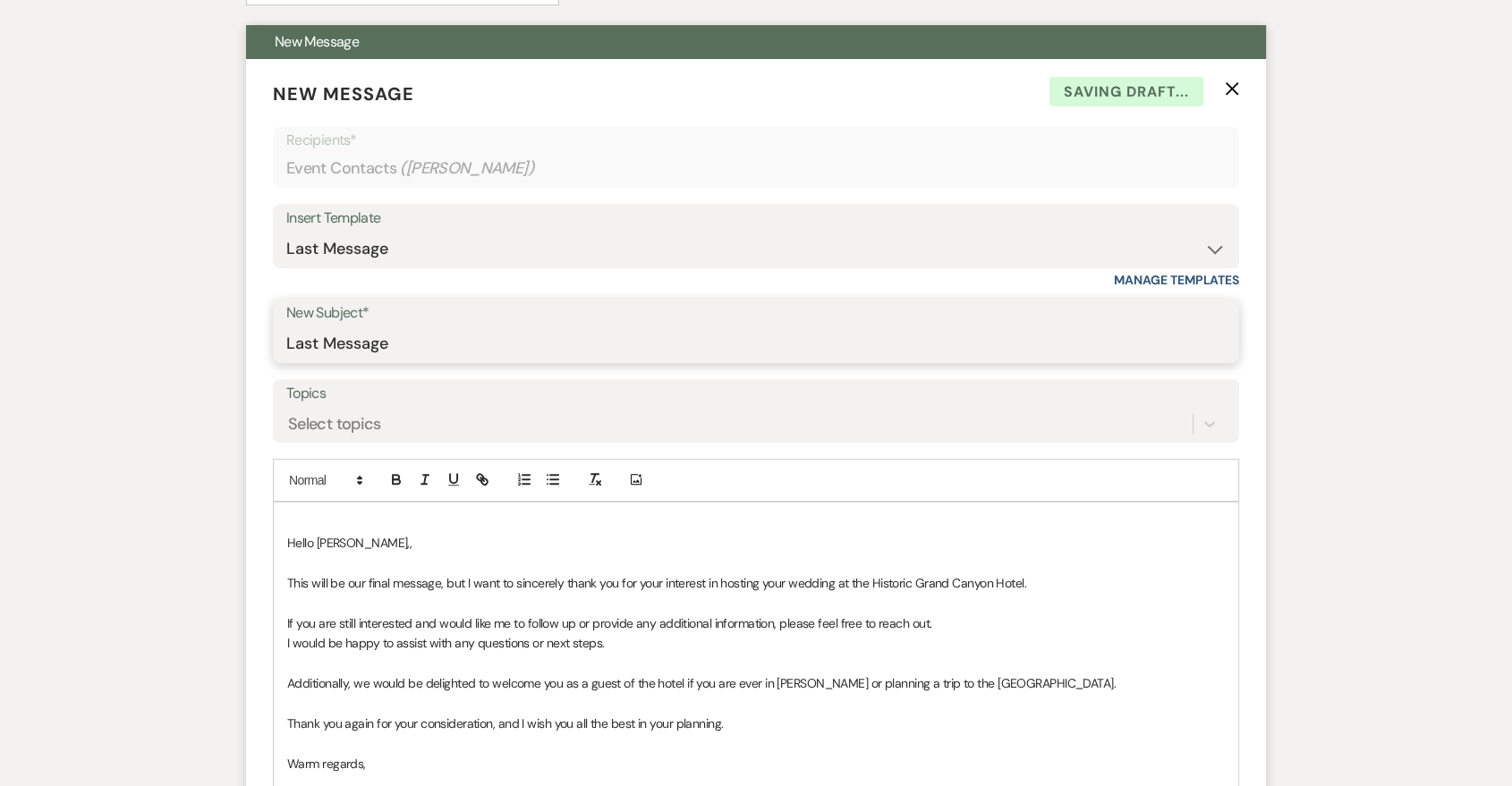
scroll to position [958, 0]
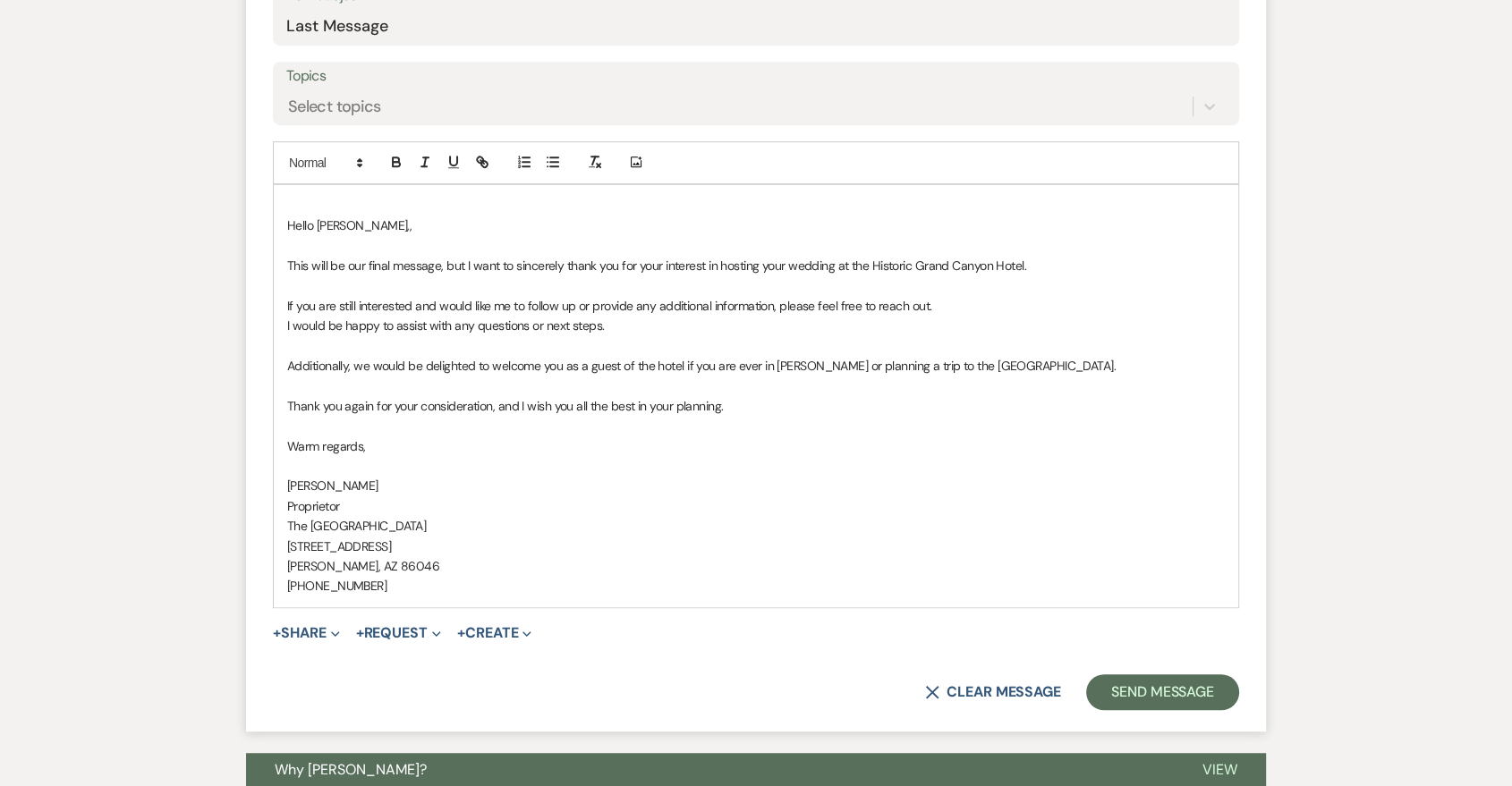
click at [282, 231] on div "Hello Shauna,, ﻿This will be our final message, but I want to sincerely thank y…" at bounding box center [756, 396] width 965 height 422
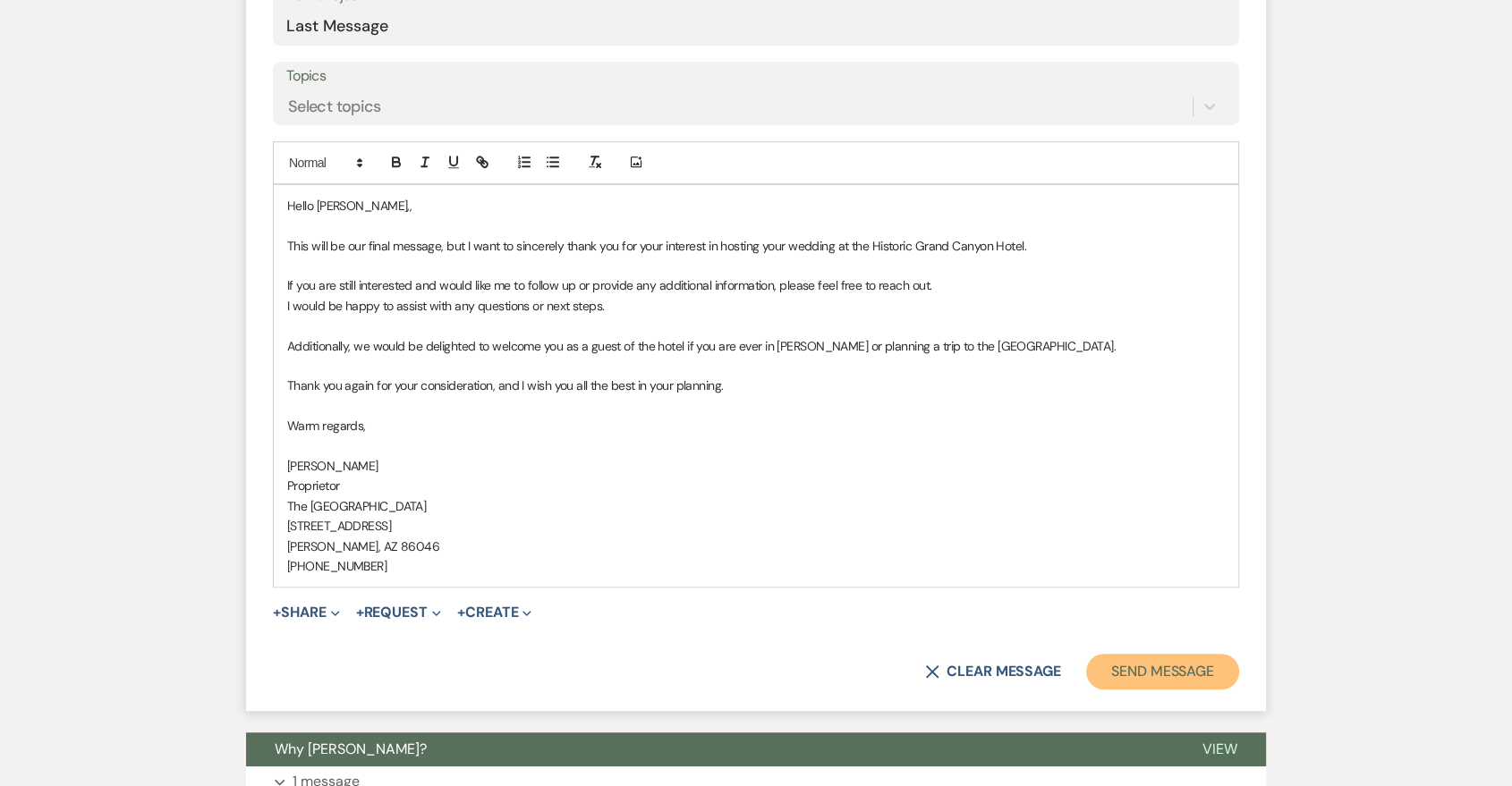
click at [1149, 665] on button "Send Message" at bounding box center [1162, 671] width 153 height 36
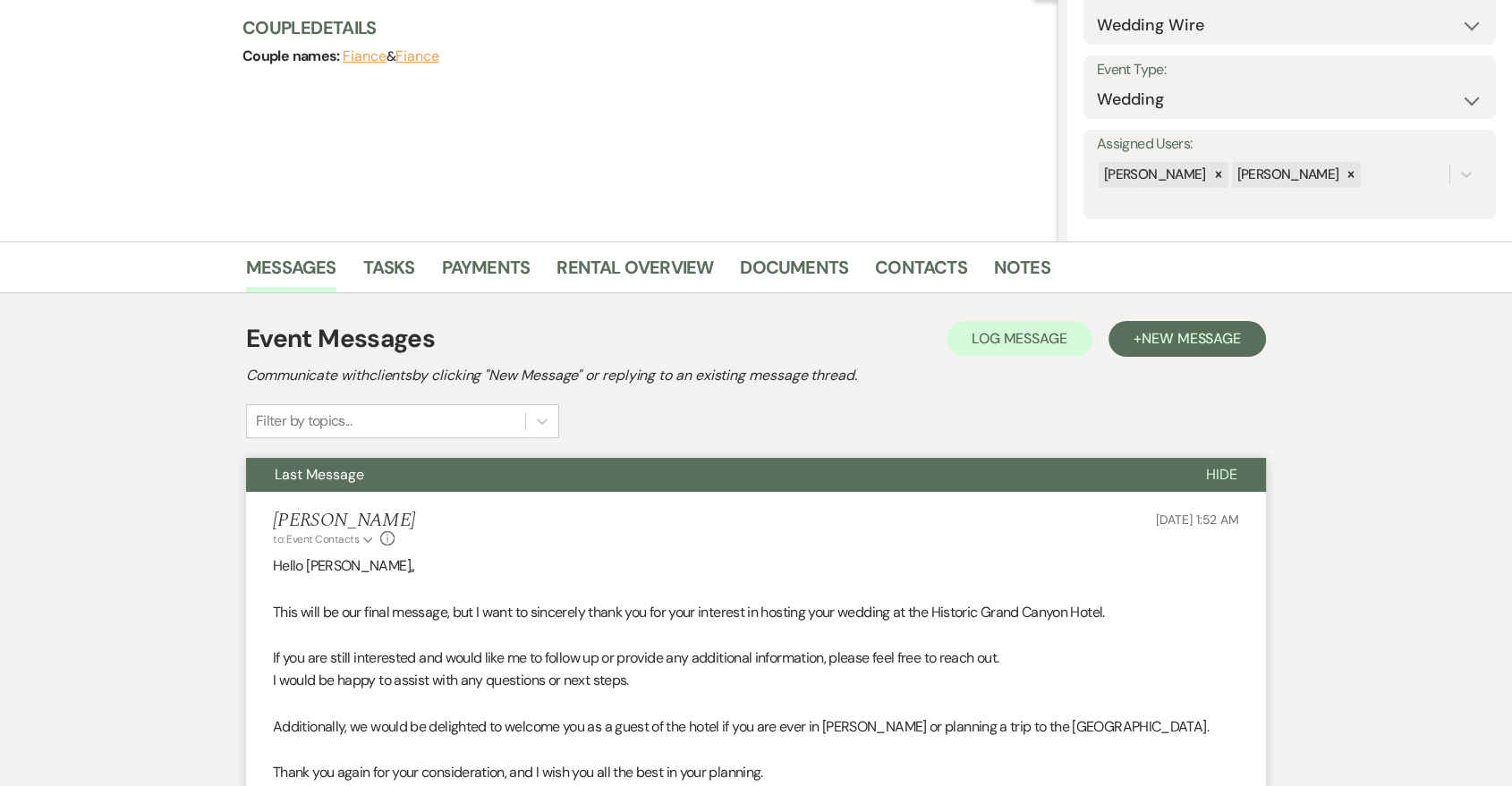
scroll to position [0, 0]
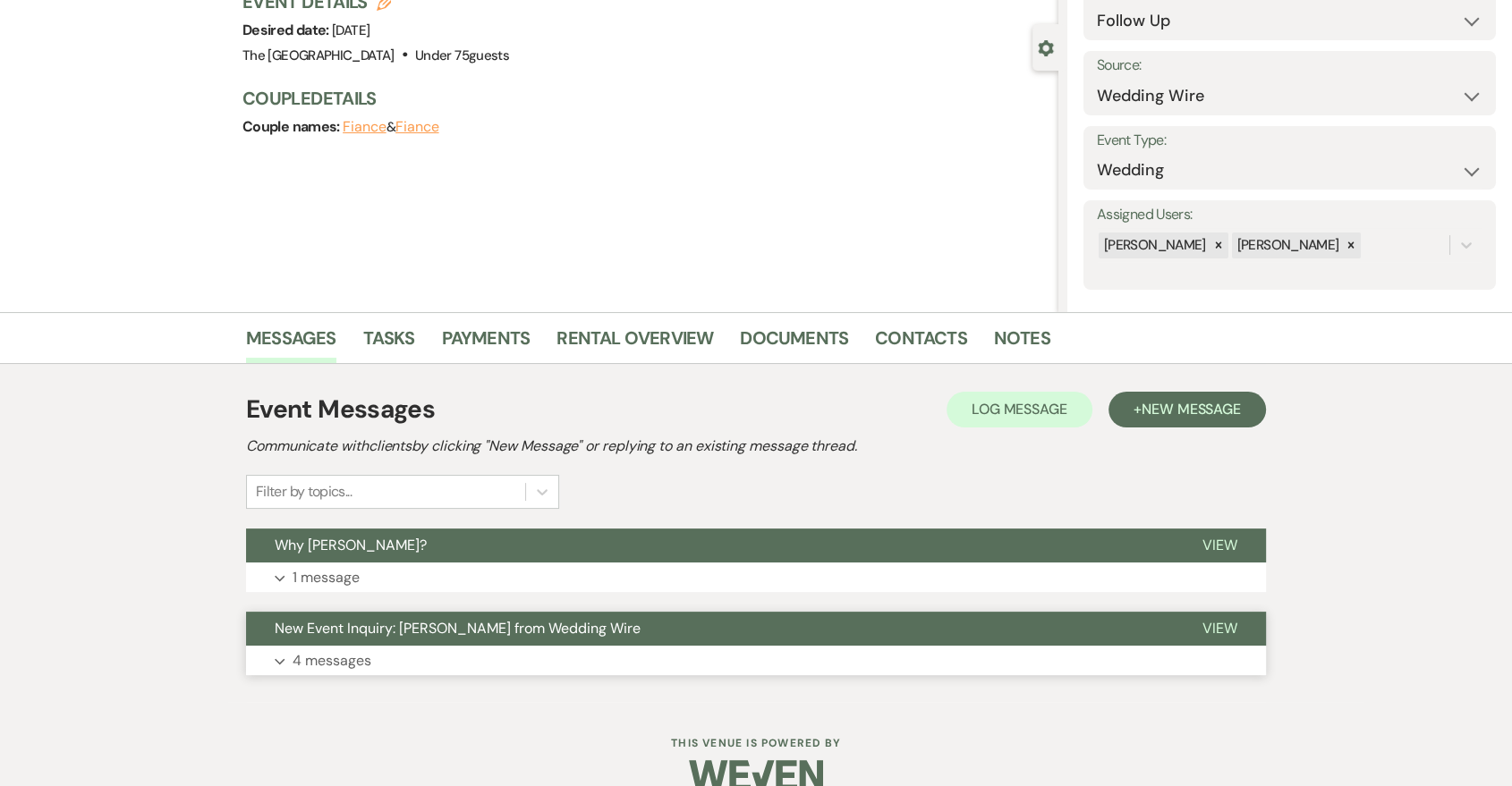
scroll to position [168, 0]
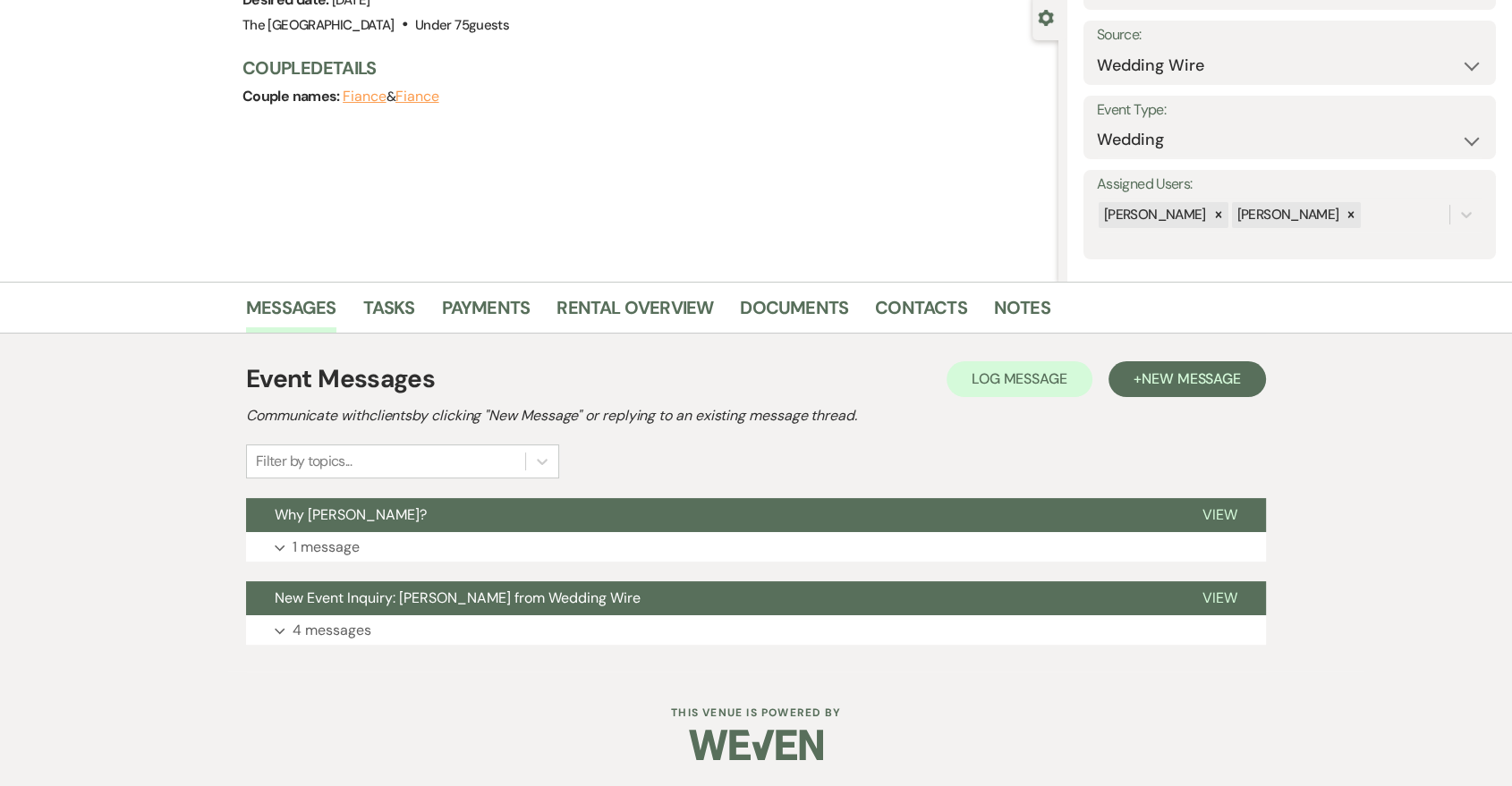
click at [787, 647] on div "Event Messages Log Log Message + New Message Communicate with clients by clicki…" at bounding box center [756, 503] width 1020 height 302
click at [779, 628] on button "Expand 4 messages" at bounding box center [756, 630] width 1020 height 30
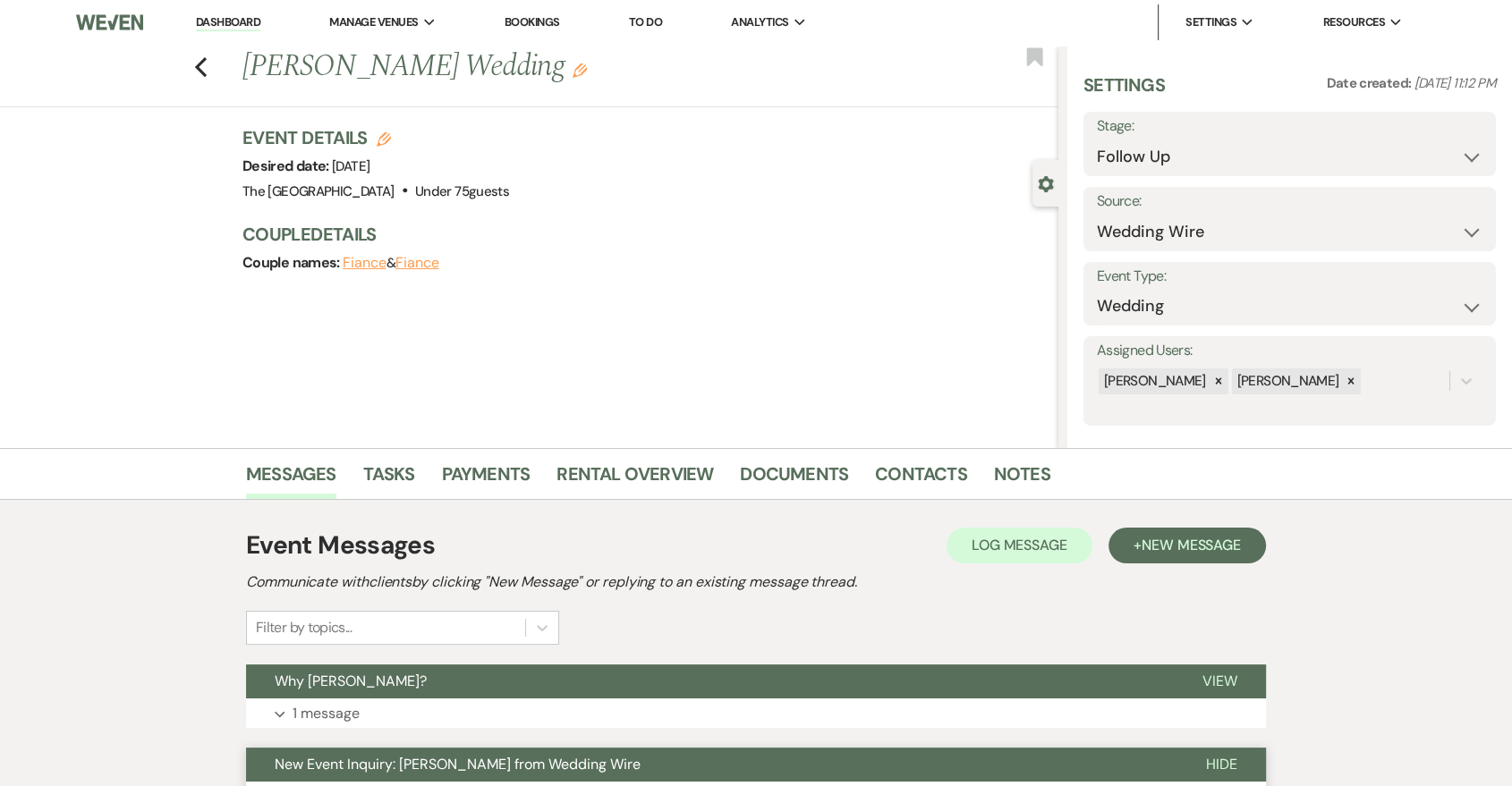
scroll to position [333, 0]
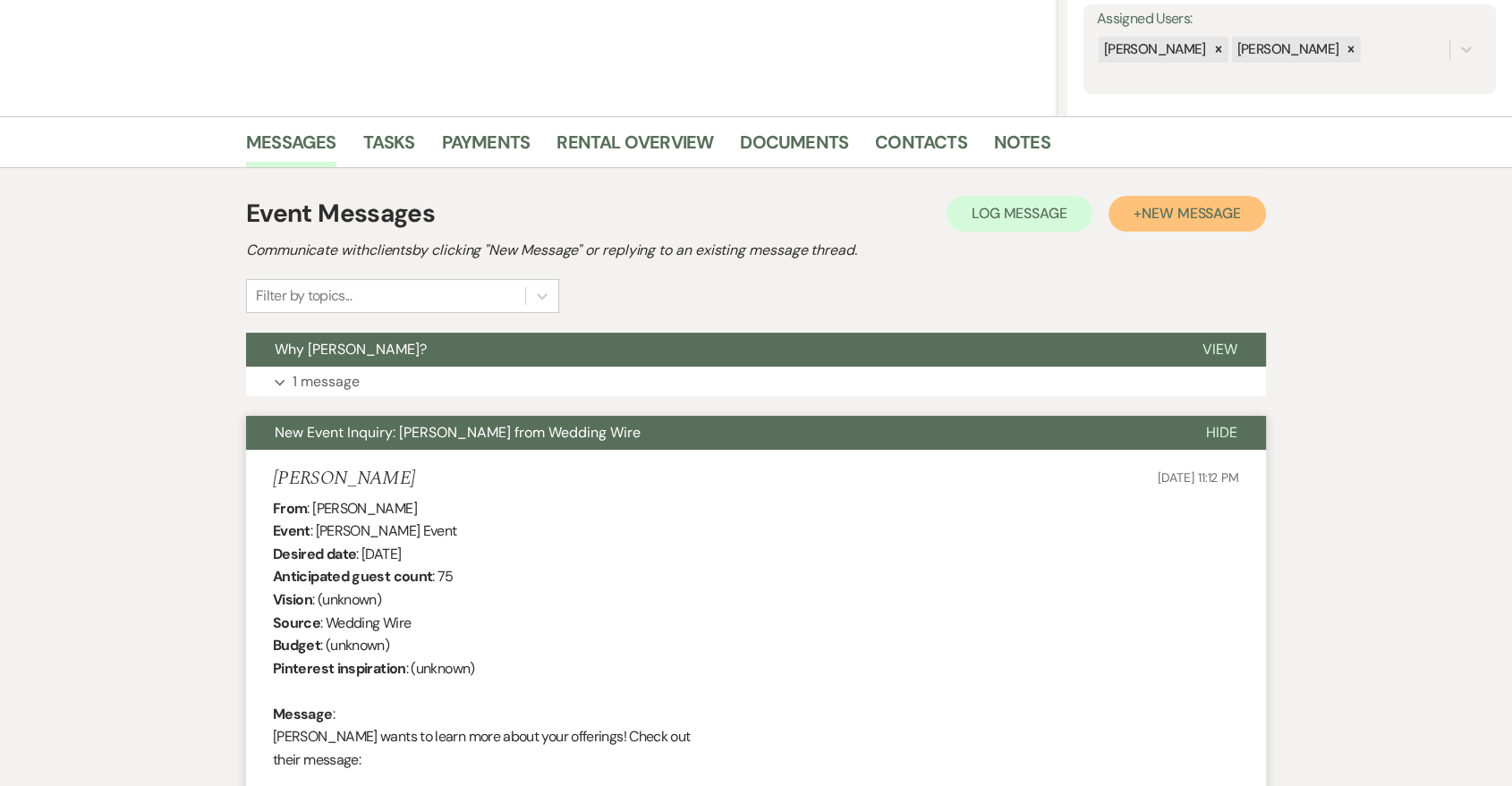
click at [1174, 211] on span "New Message" at bounding box center [1191, 213] width 99 height 19
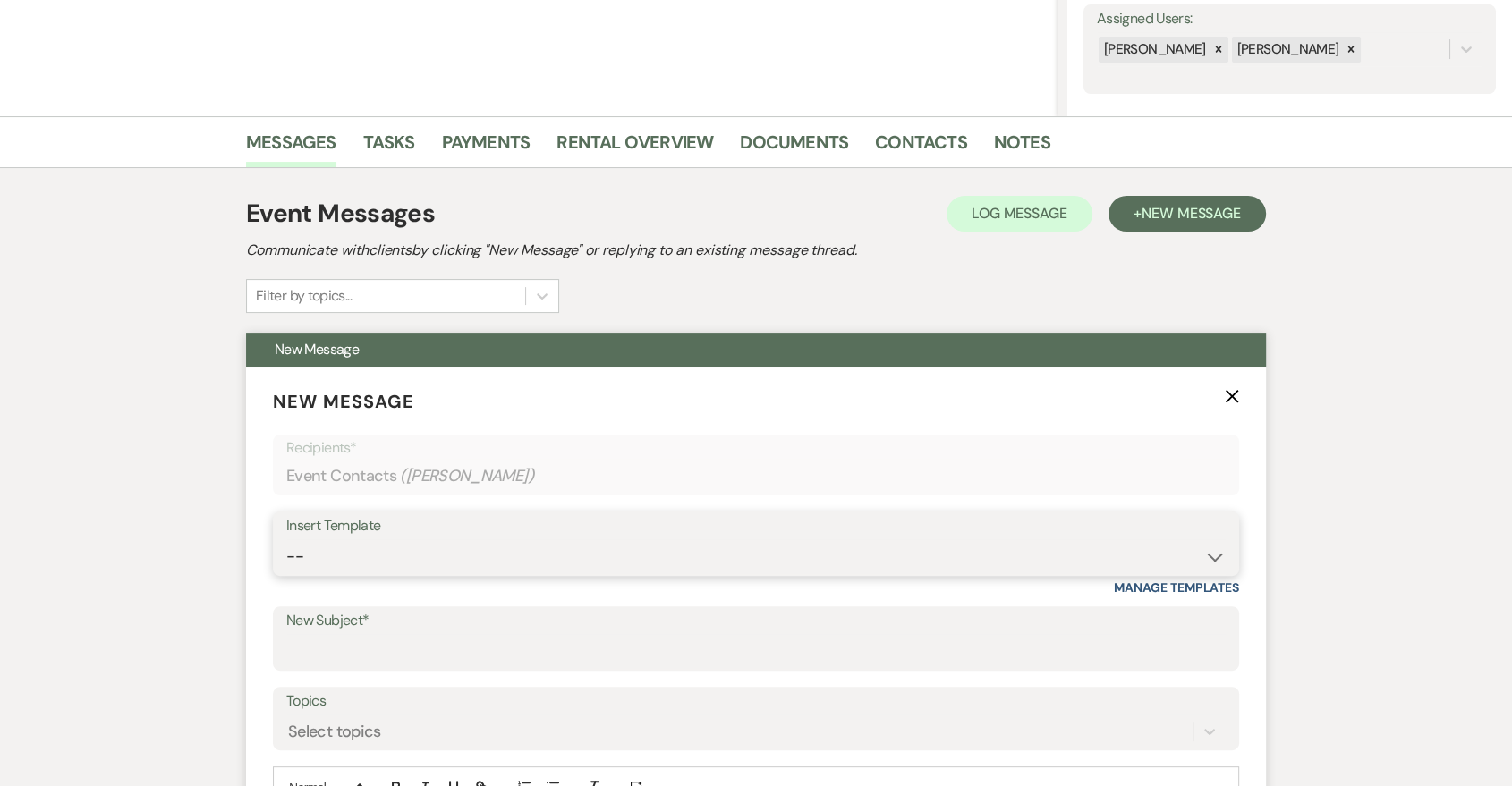
click at [916, 556] on select "-- Last Message Are you giving up-text us Magic of [PERSON_NAME]" at bounding box center [755, 557] width 939 height 35
select select "6152"
click at [286, 540] on select "-- Last Message Are you giving up-text us Magic of [PERSON_NAME]" at bounding box center [755, 557] width 939 height 35
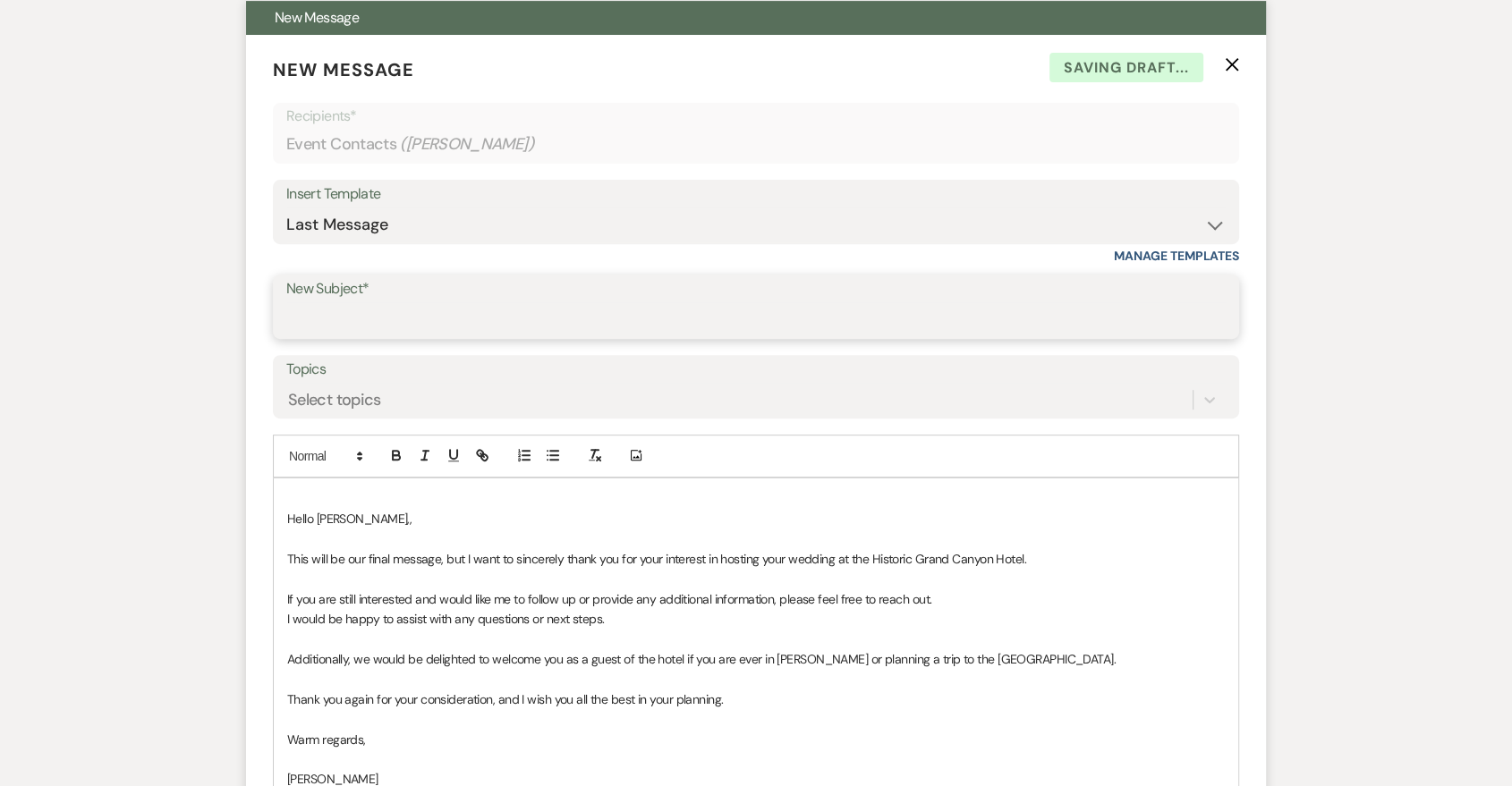
click at [525, 329] on input "New Subject*" at bounding box center [755, 320] width 939 height 35
type input "Last Message"
click at [276, 527] on form "New Message X Saving draft... Recipients* Event Contacts ( [PERSON_NAME] ) Inse…" at bounding box center [756, 529] width 1020 height 990
click at [287, 527] on p "Hello [PERSON_NAME],," at bounding box center [755, 519] width 937 height 19
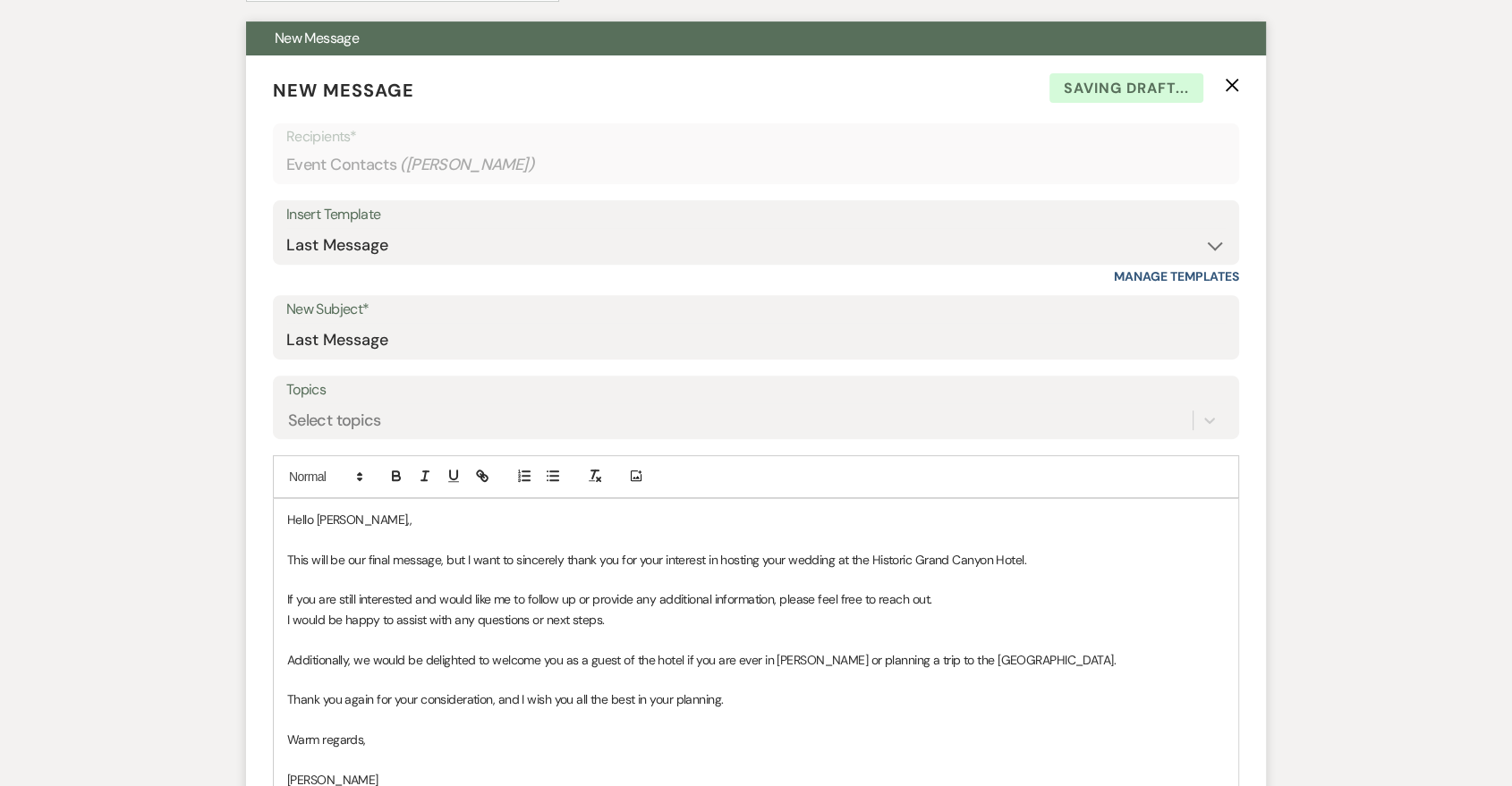
scroll to position [975, 0]
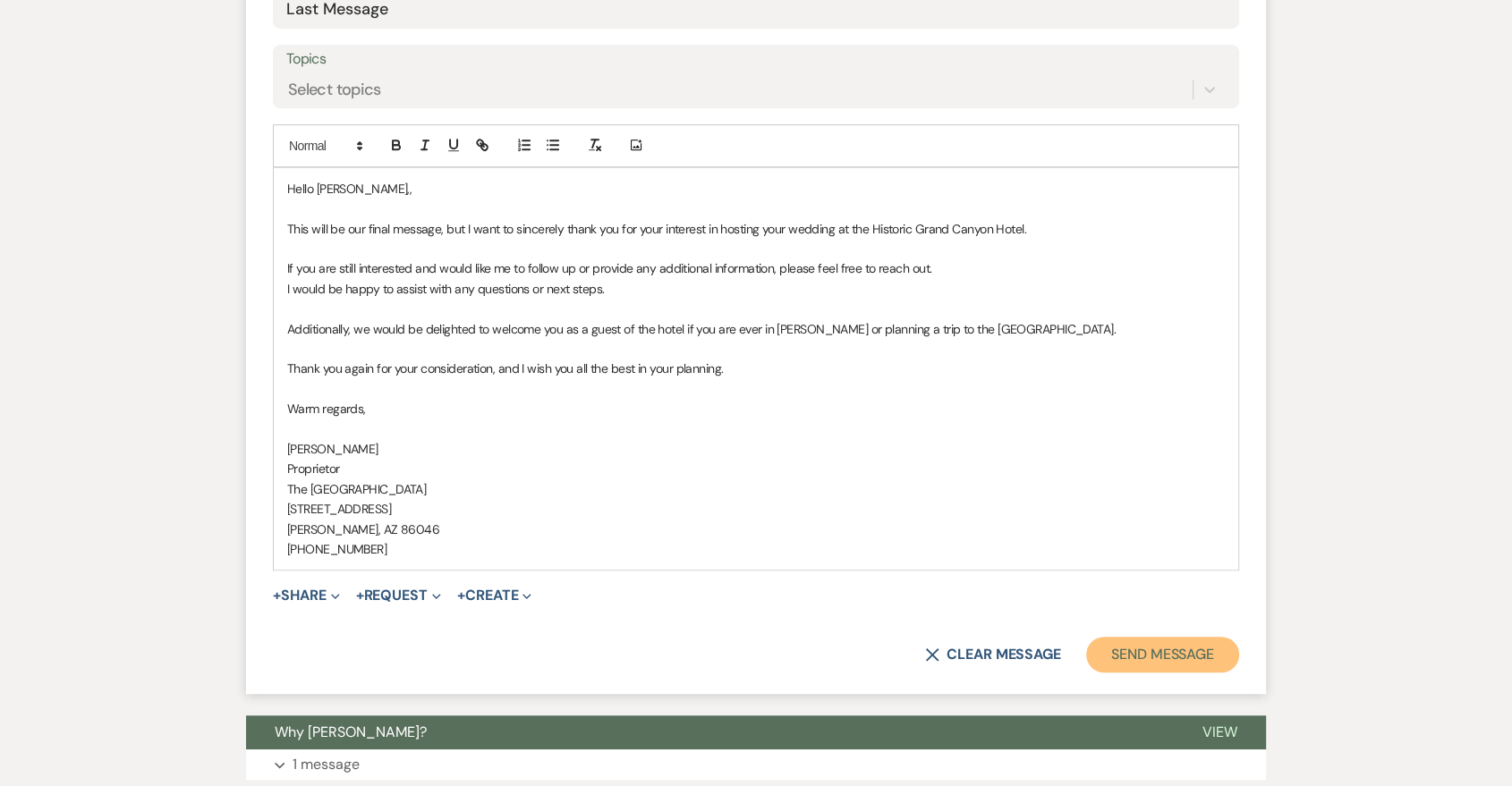
click at [1200, 667] on button "Send Message" at bounding box center [1162, 654] width 153 height 36
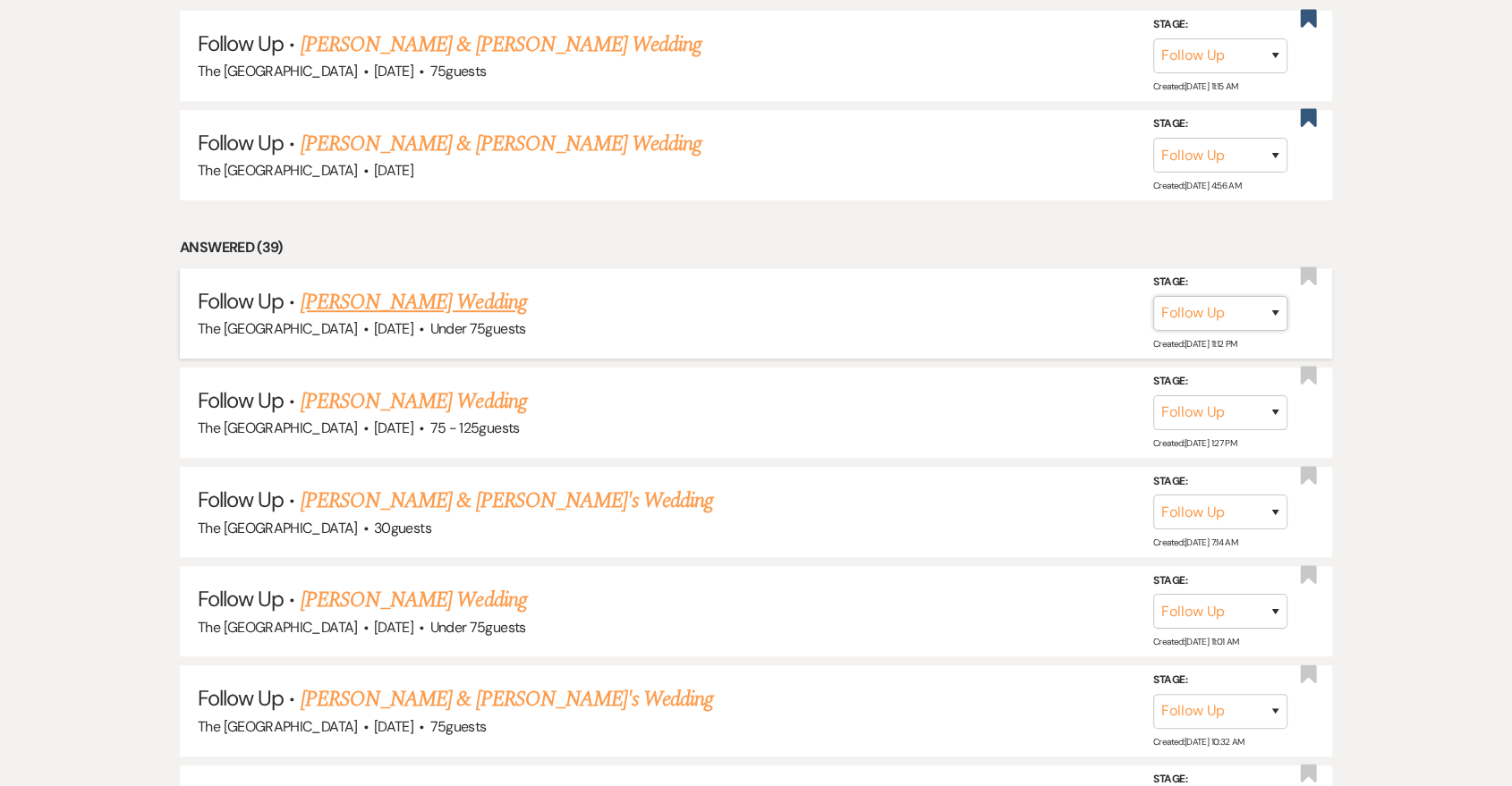
click at [1234, 305] on select "Inquiry Follow Up Tour Requested Tour Confirmed Toured Proposal Sent Booked Lost" at bounding box center [1221, 313] width 134 height 35
select select "8"
click at [1154, 296] on select "Inquiry Follow Up Tour Requested Tour Confirmed Toured Proposal Sent Booked Lost" at bounding box center [1221, 313] width 134 height 35
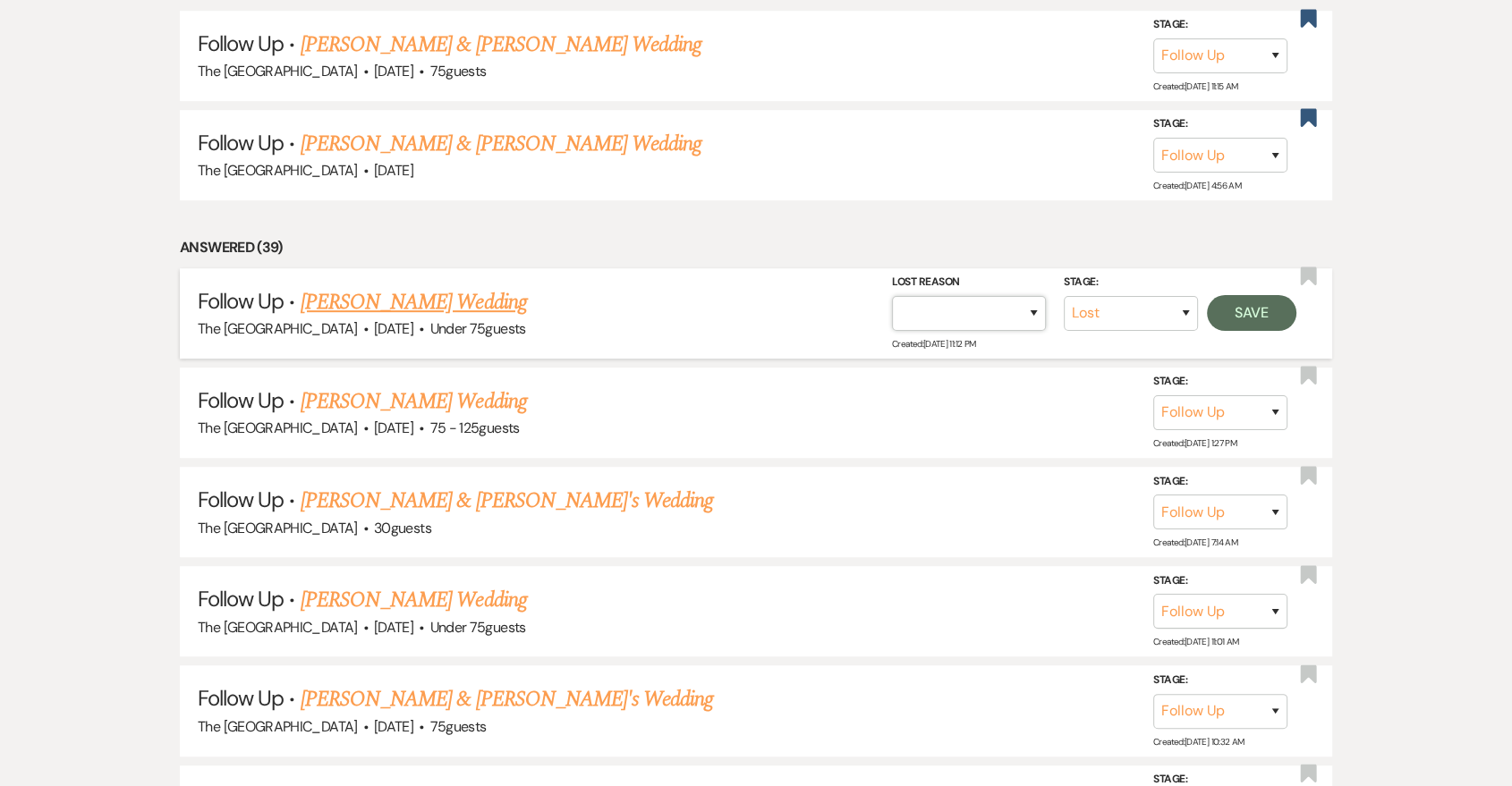
click at [1025, 300] on select "Booked Elsewhere Budget Date Unavailable No Response Not a Good Match Capacity …" at bounding box center [970, 313] width 154 height 35
select select "5"
click at [893, 296] on select "Booked Elsewhere Budget Date Unavailable No Response Not a Good Match Capacity …" at bounding box center [970, 313] width 154 height 35
click at [1245, 311] on button "Save" at bounding box center [1252, 312] width 90 height 36
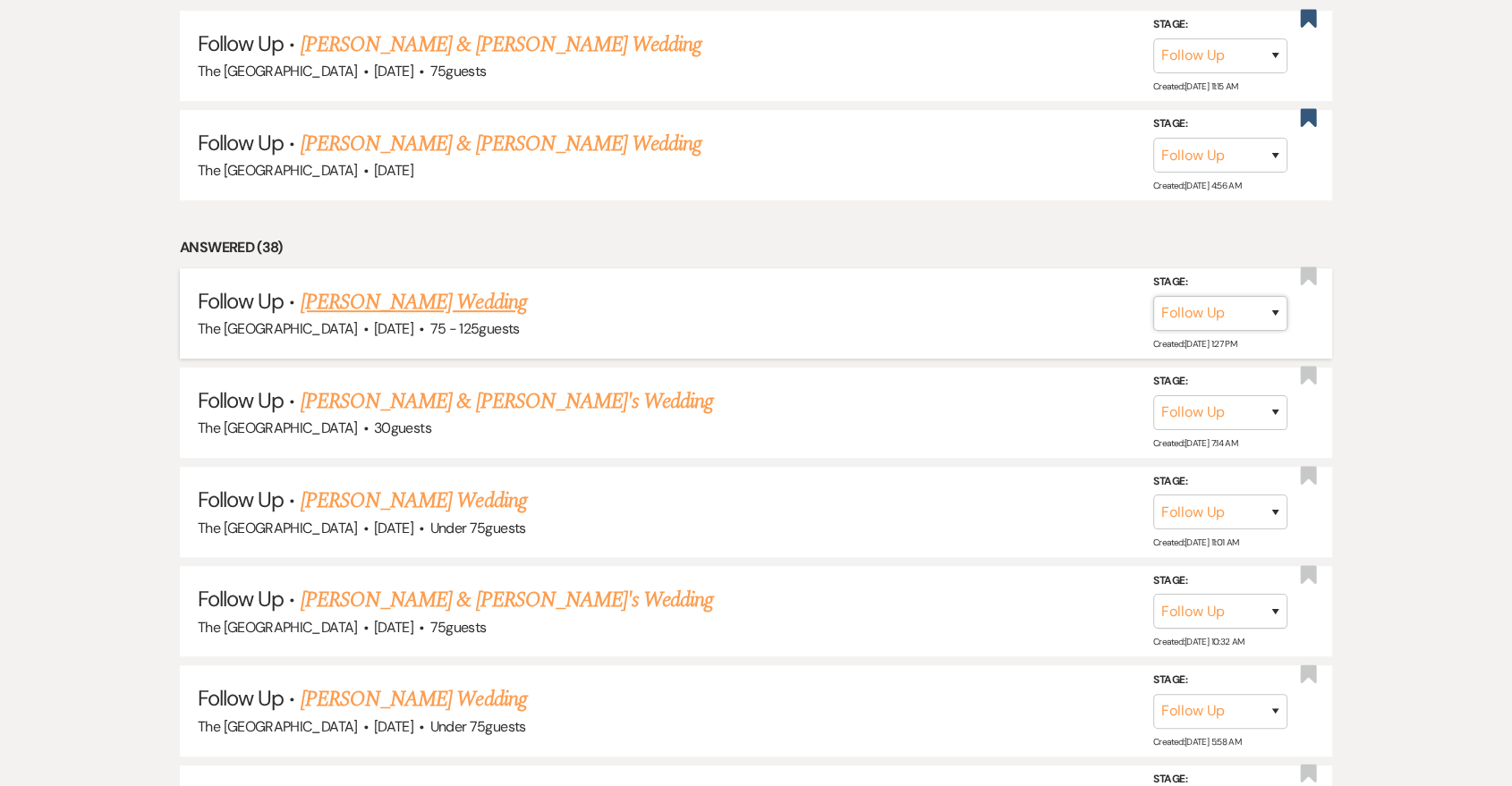
click at [1278, 310] on select "Inquiry Follow Up Tour Requested Tour Confirmed Toured Proposal Sent Booked Lost" at bounding box center [1221, 313] width 134 height 35
select select "8"
click at [1154, 296] on select "Inquiry Follow Up Tour Requested Tour Confirmed Toured Proposal Sent Booked Lost" at bounding box center [1221, 313] width 134 height 35
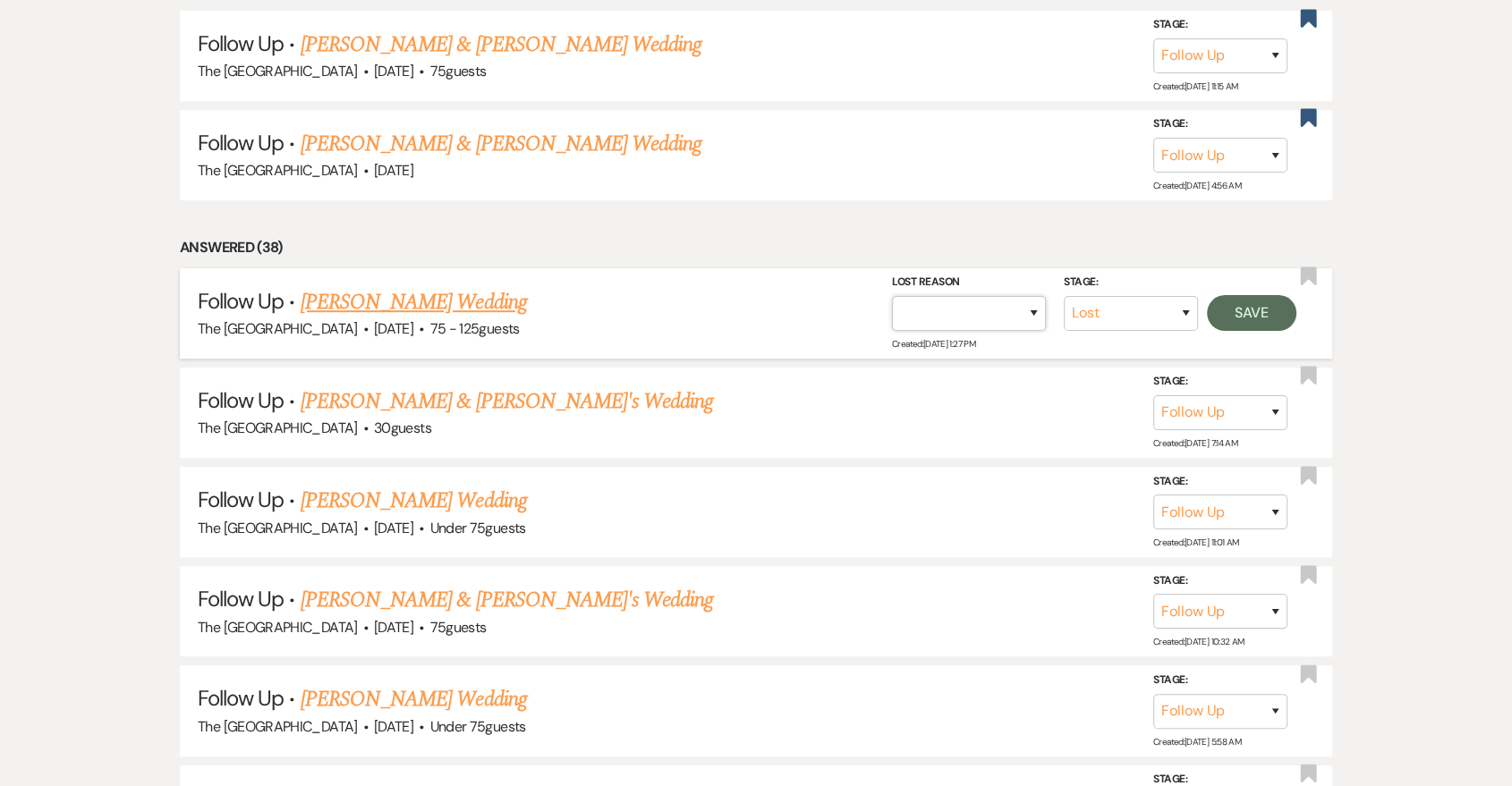
click at [1024, 306] on select "Booked Elsewhere Budget Date Unavailable No Response Not a Good Match Capacity …" at bounding box center [970, 313] width 154 height 35
select select "5"
click at [893, 296] on select "Booked Elsewhere Budget Date Unavailable No Response Not a Good Match Capacity …" at bounding box center [970, 313] width 154 height 35
click at [1257, 306] on button "Save" at bounding box center [1252, 312] width 90 height 36
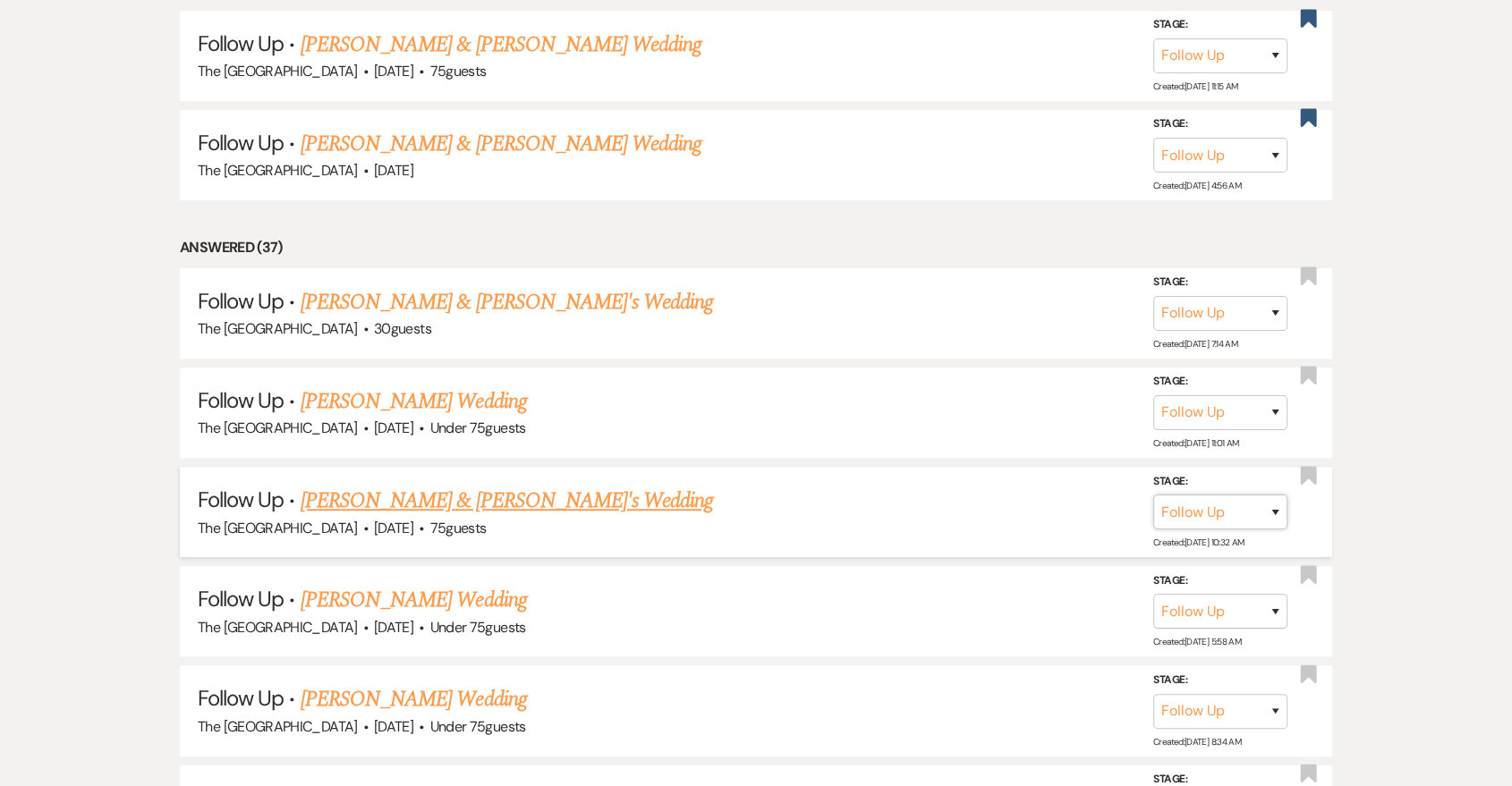
click at [1236, 520] on select "Inquiry Follow Up Tour Requested Tour Confirmed Toured Proposal Sent Booked Lost" at bounding box center [1221, 512] width 134 height 35
select select "8"
click at [1154, 495] on select "Inquiry Follow Up Tour Requested Tour Confirmed Toured Proposal Sent Booked Lost" at bounding box center [1221, 512] width 134 height 35
click at [1038, 516] on select "Booked Elsewhere Budget Date Unavailable No Response Not a Good Match Capacity …" at bounding box center [970, 512] width 154 height 35
select select "5"
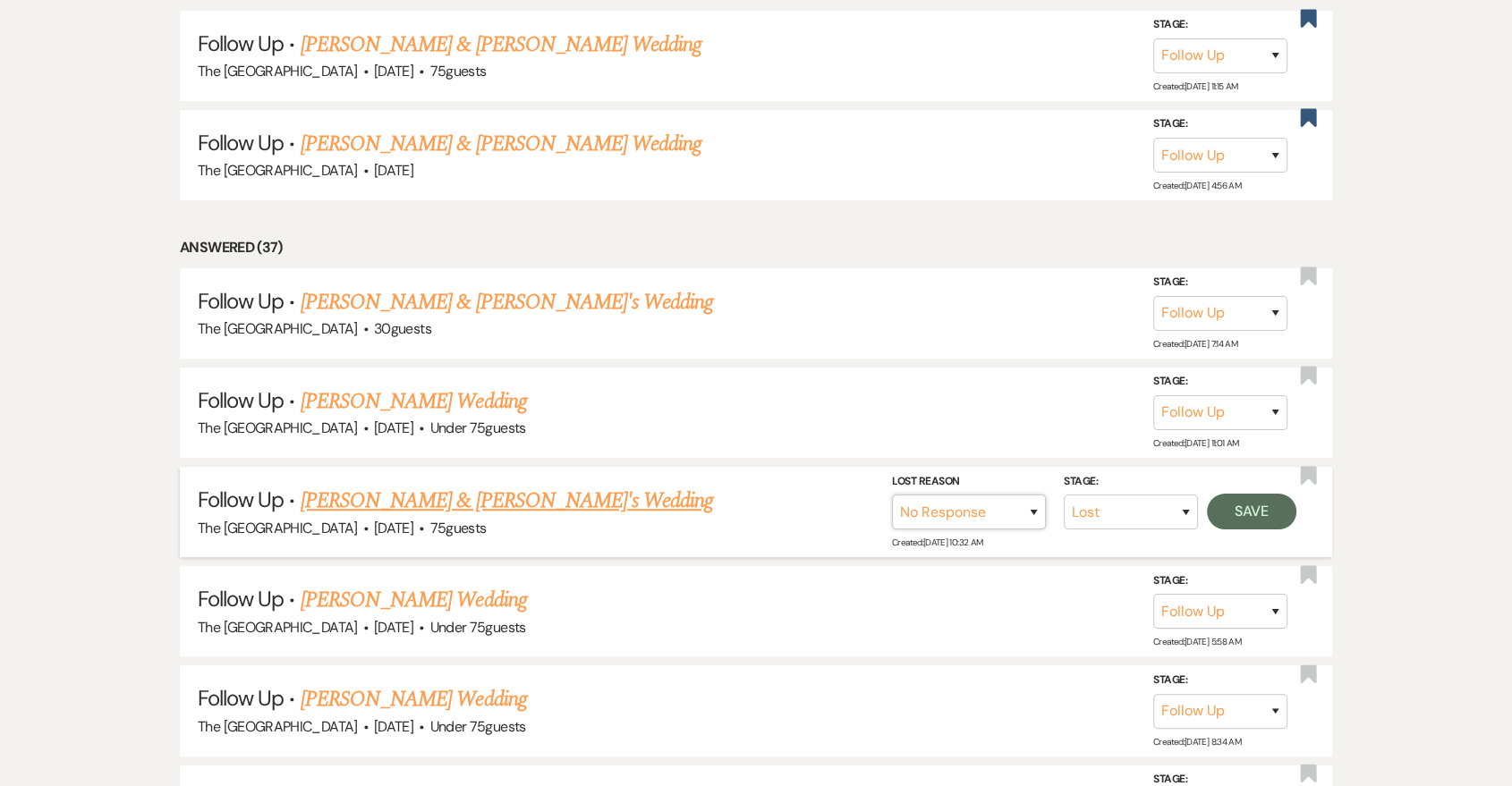
click at [893, 495] on select "Booked Elsewhere Budget Date Unavailable No Response Not a Good Match Capacity …" at bounding box center [970, 512] width 154 height 35
click at [1250, 513] on button "Save" at bounding box center [1252, 511] width 90 height 36
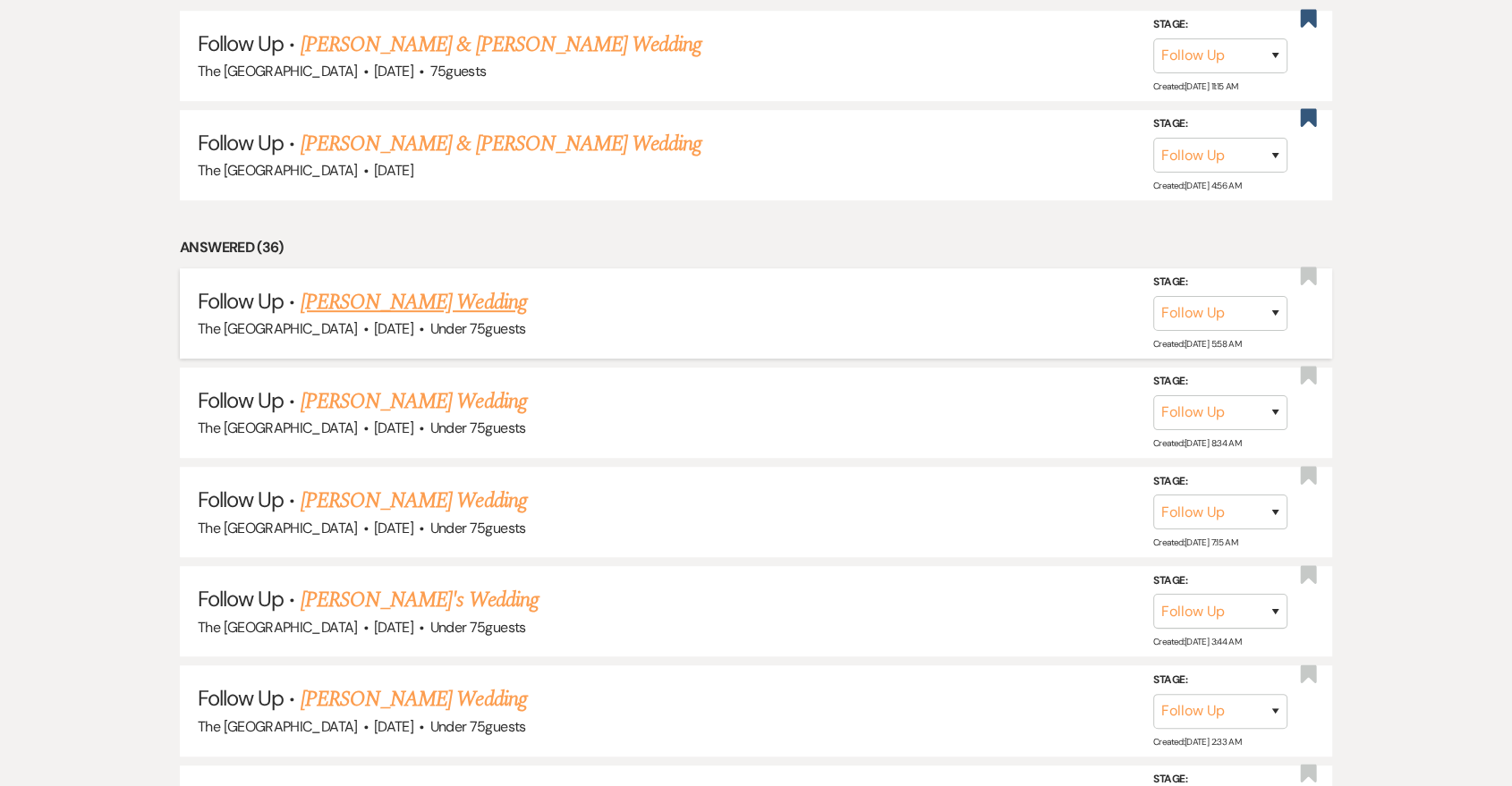
drag, startPoint x: 437, startPoint y: 317, endPoint x: 186, endPoint y: 311, distance: 251.1
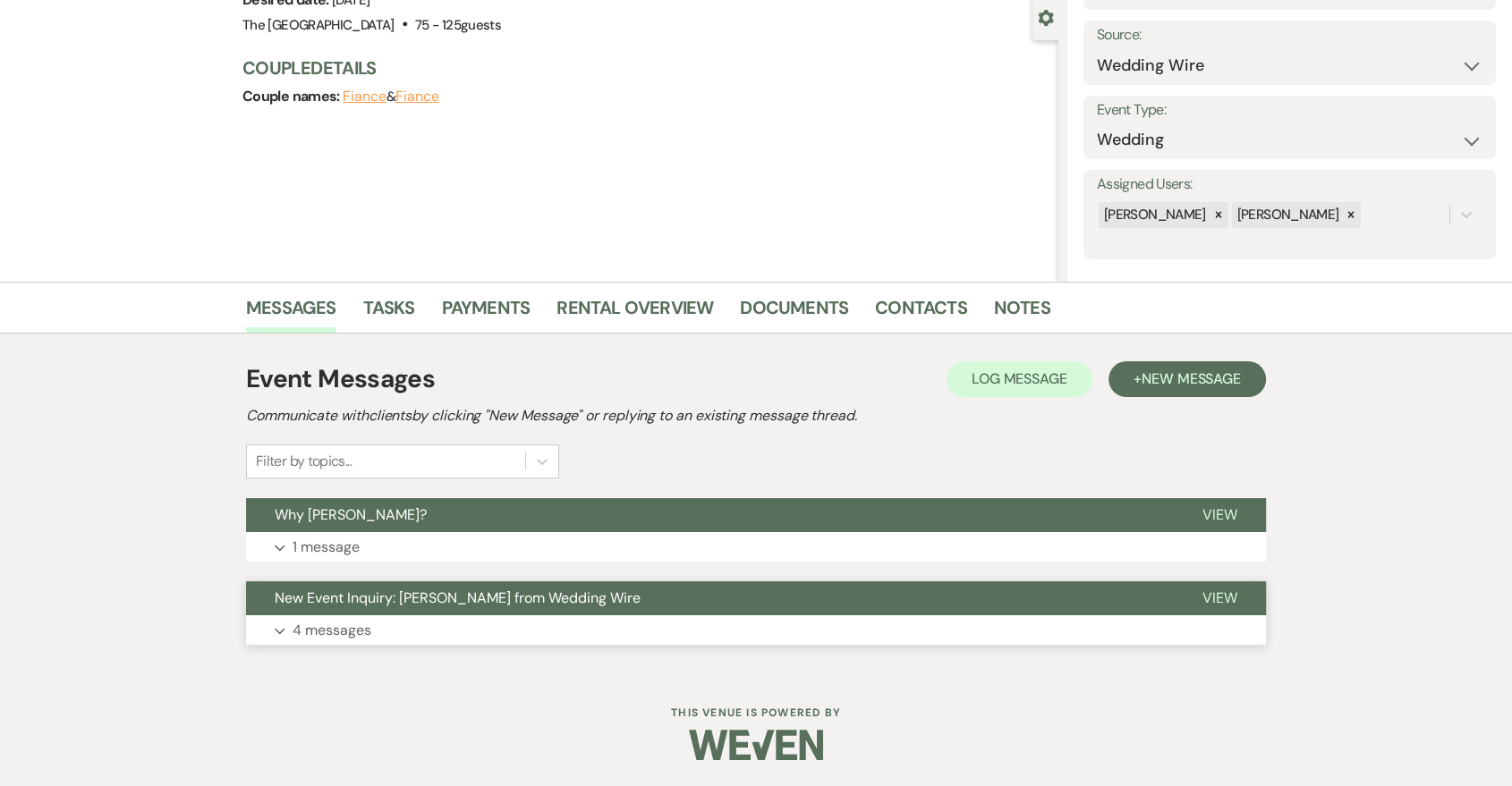
click at [1123, 623] on button "Expand 4 messages" at bounding box center [756, 630] width 1020 height 30
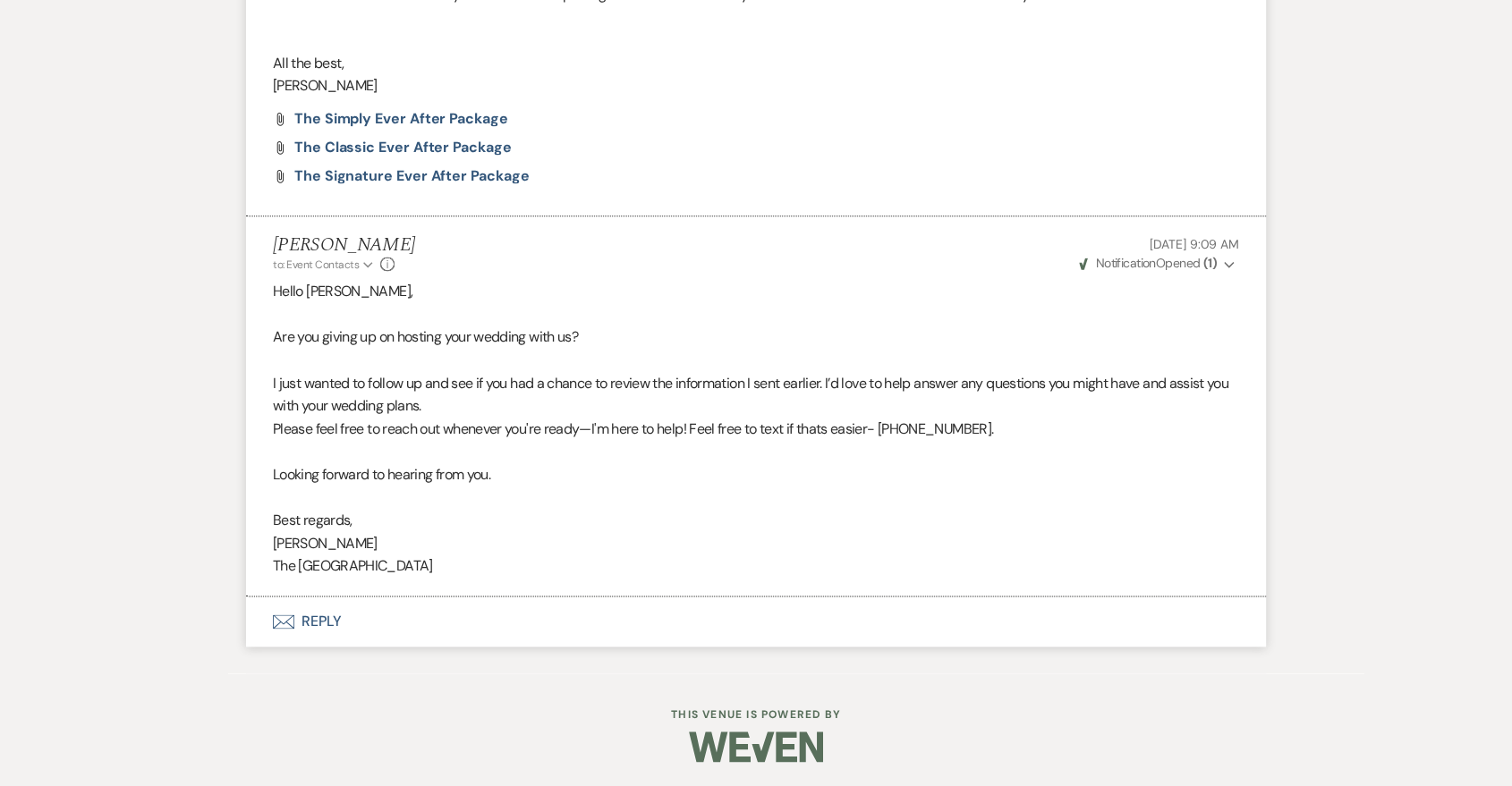
scroll to position [309, 0]
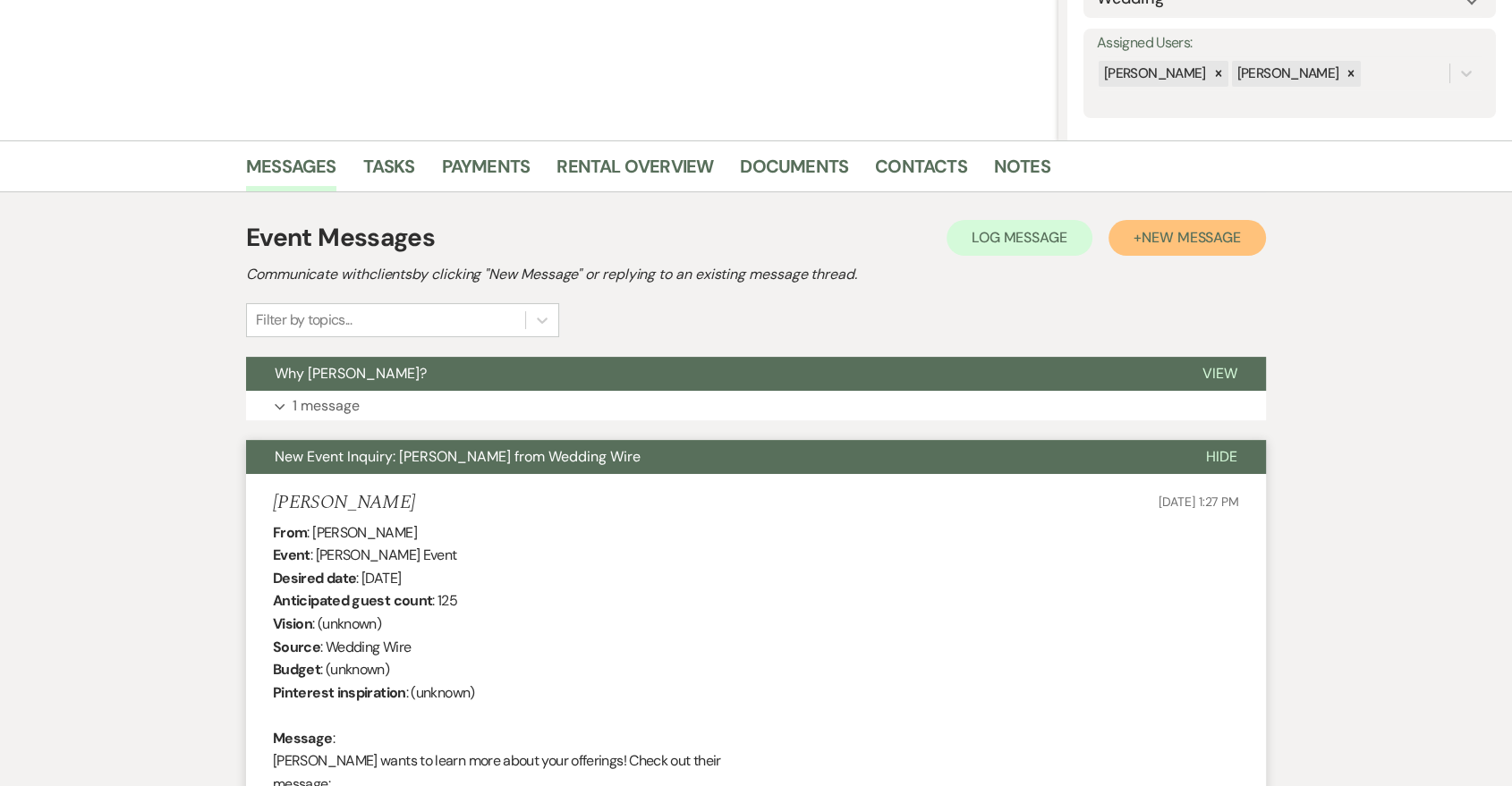
click at [1200, 231] on span "New Message" at bounding box center [1191, 237] width 99 height 19
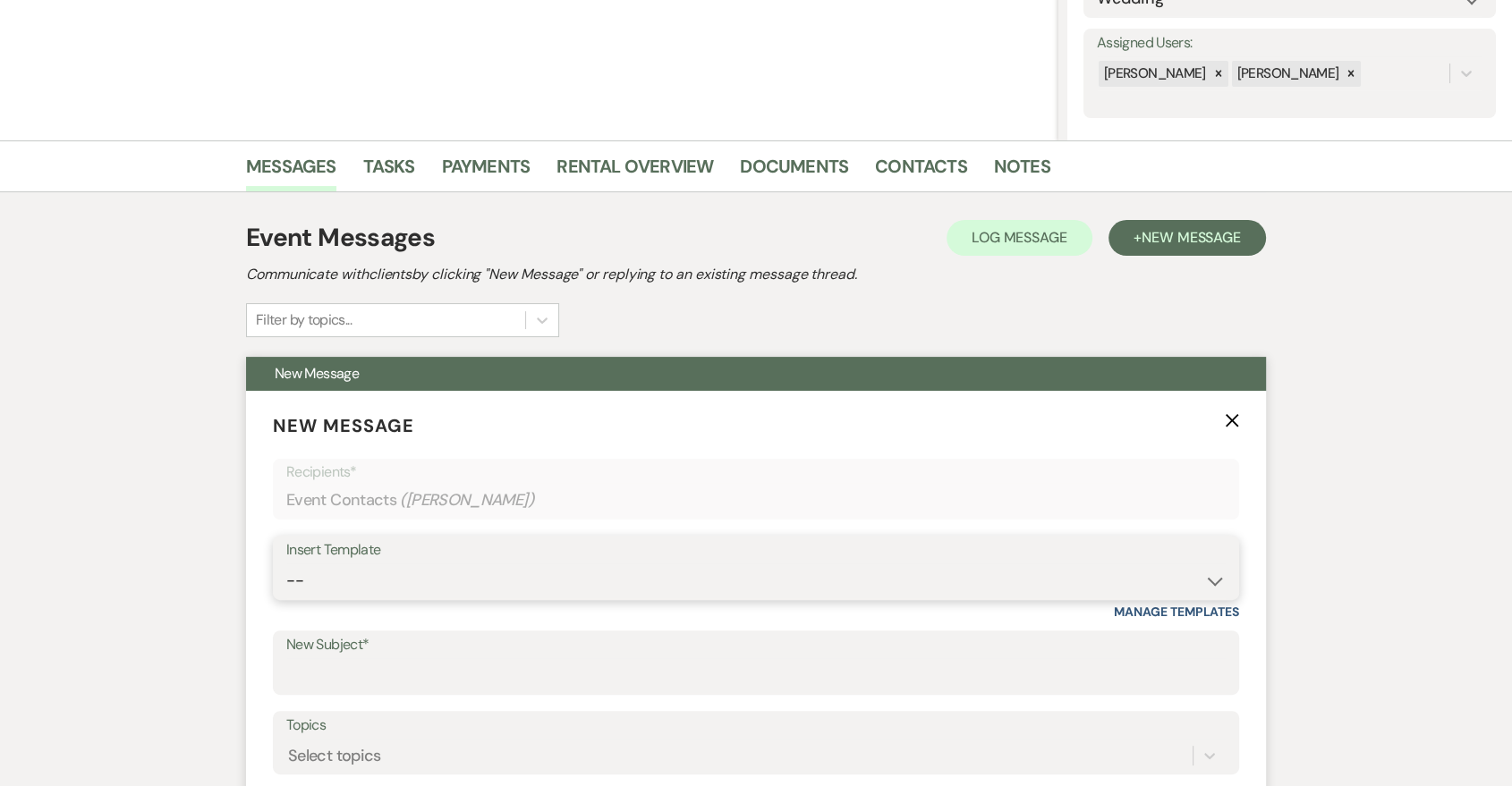
click at [751, 566] on select "-- Last Message Are you giving up-text us Magic of Williams" at bounding box center [755, 581] width 939 height 35
select select "6152"
click at [286, 563] on select "-- Last Message Are you giving up-text us Magic of Williams" at bounding box center [755, 581] width 939 height 35
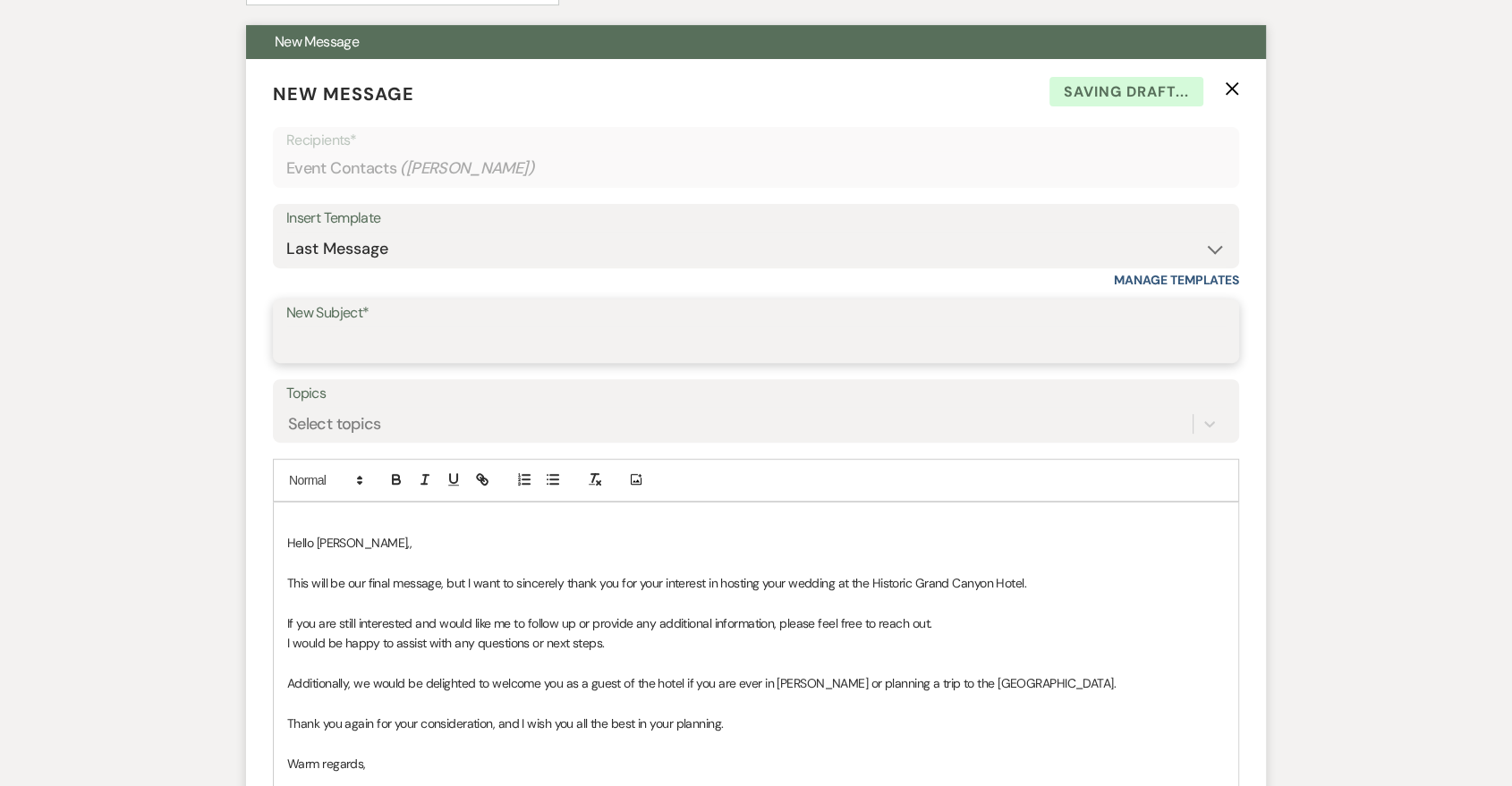
click at [467, 333] on input "New Subject*" at bounding box center [755, 344] width 939 height 35
type input "Last Message"
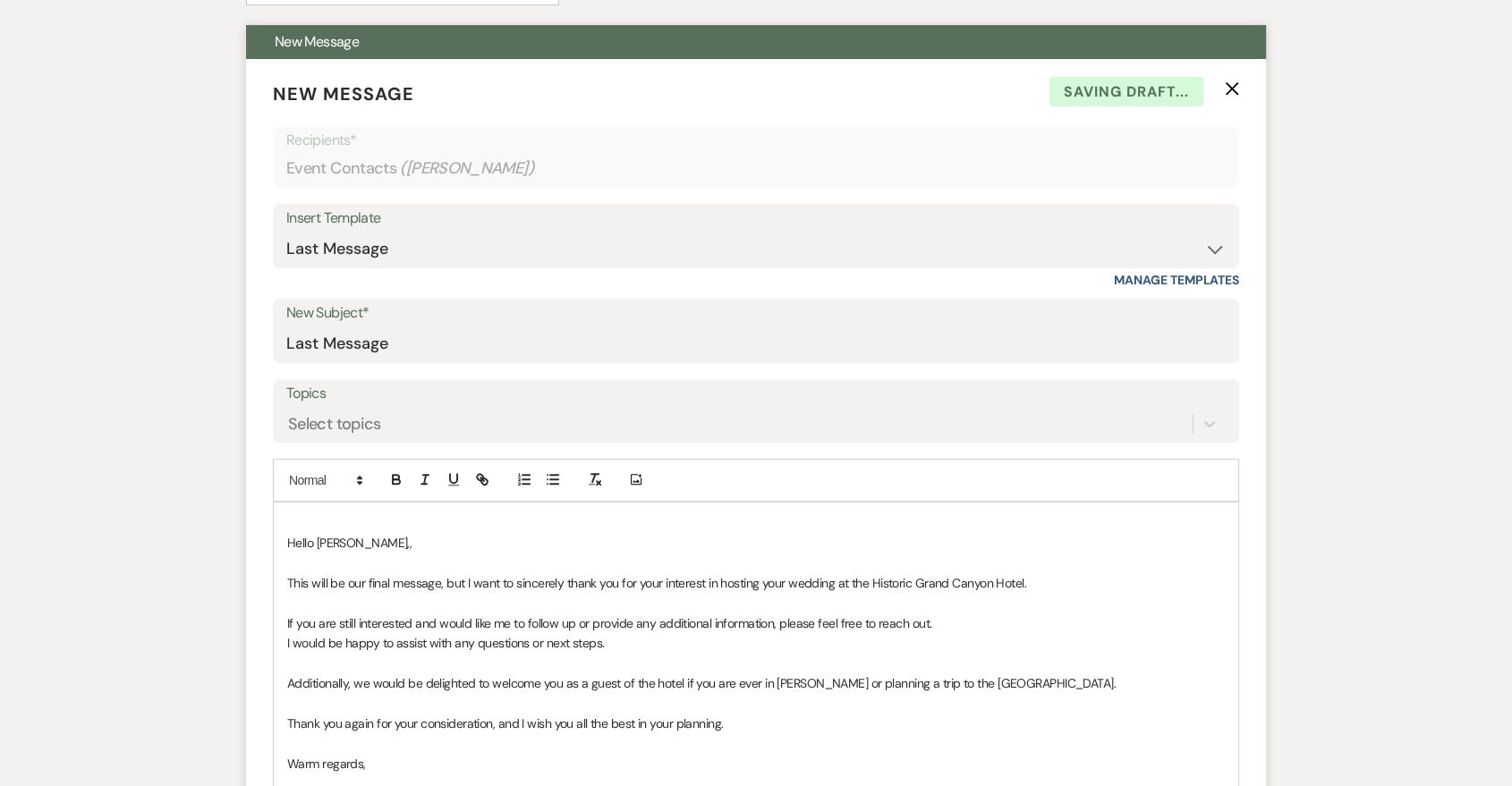
click at [282, 551] on div "Hello Karina,, ﻿This will be our final message, but I want to sincerely thank y…" at bounding box center [756, 714] width 965 height 422
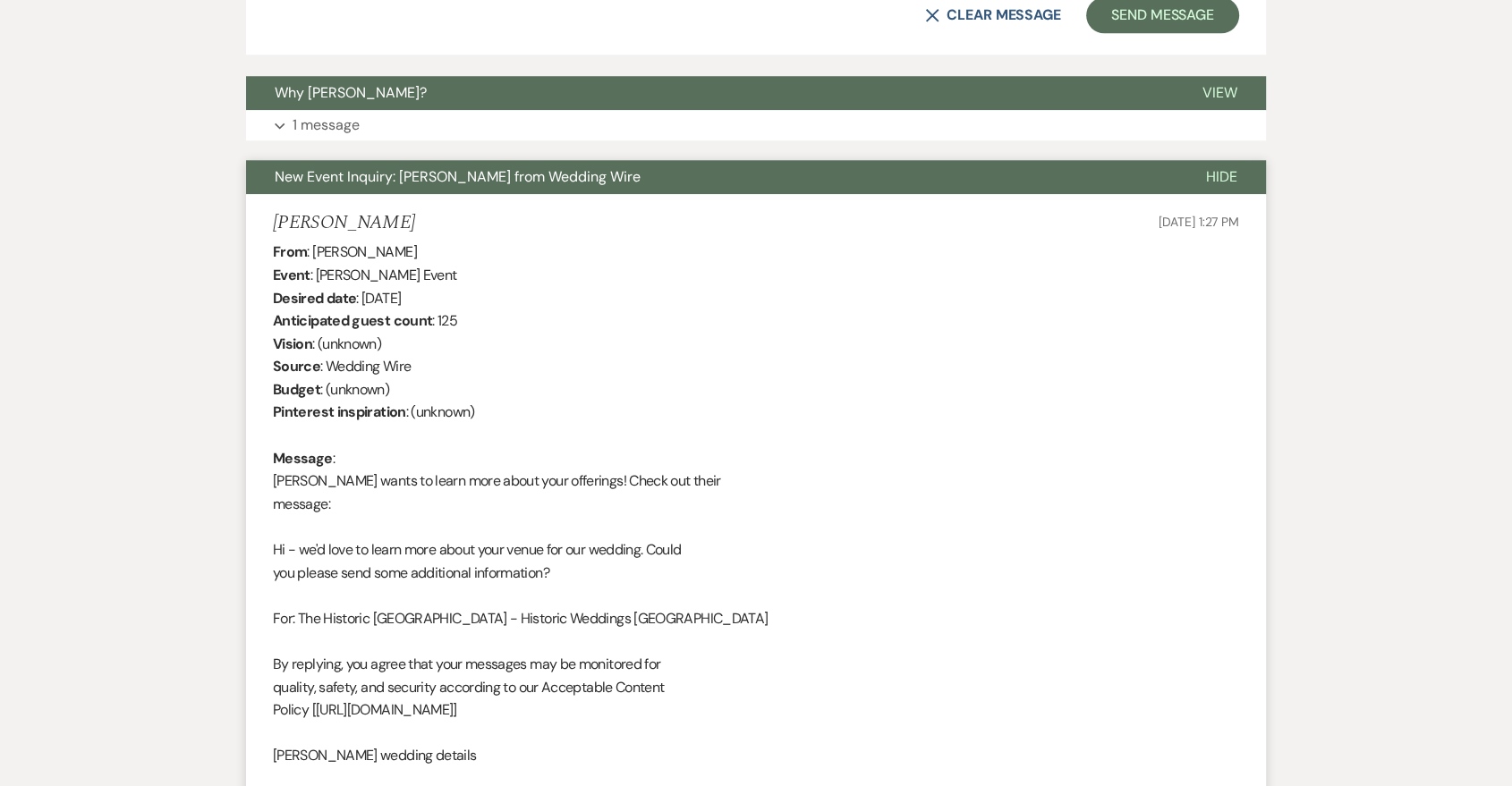
scroll to position [1283, 0]
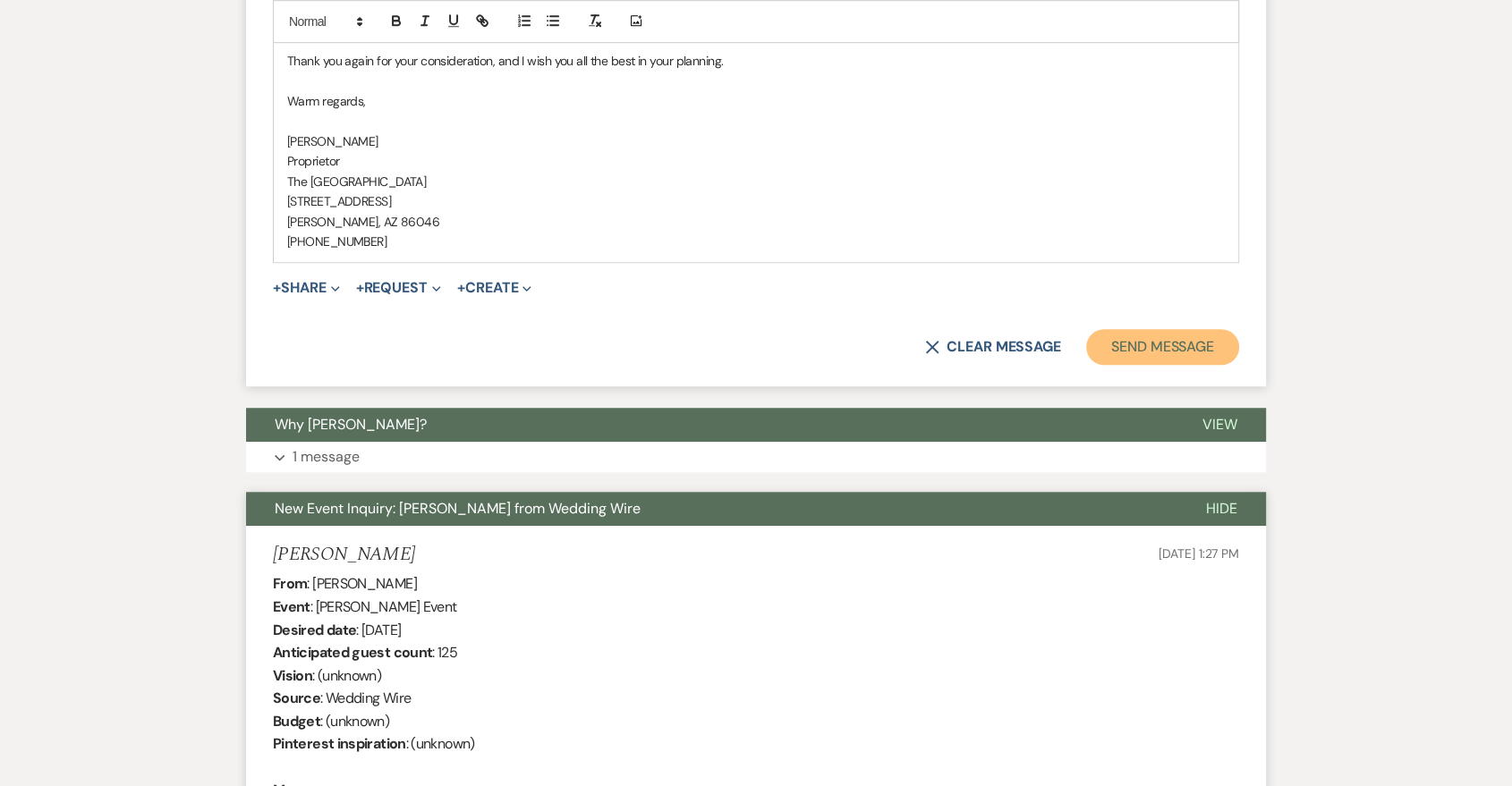
click at [1131, 342] on button "Send Message" at bounding box center [1162, 346] width 153 height 36
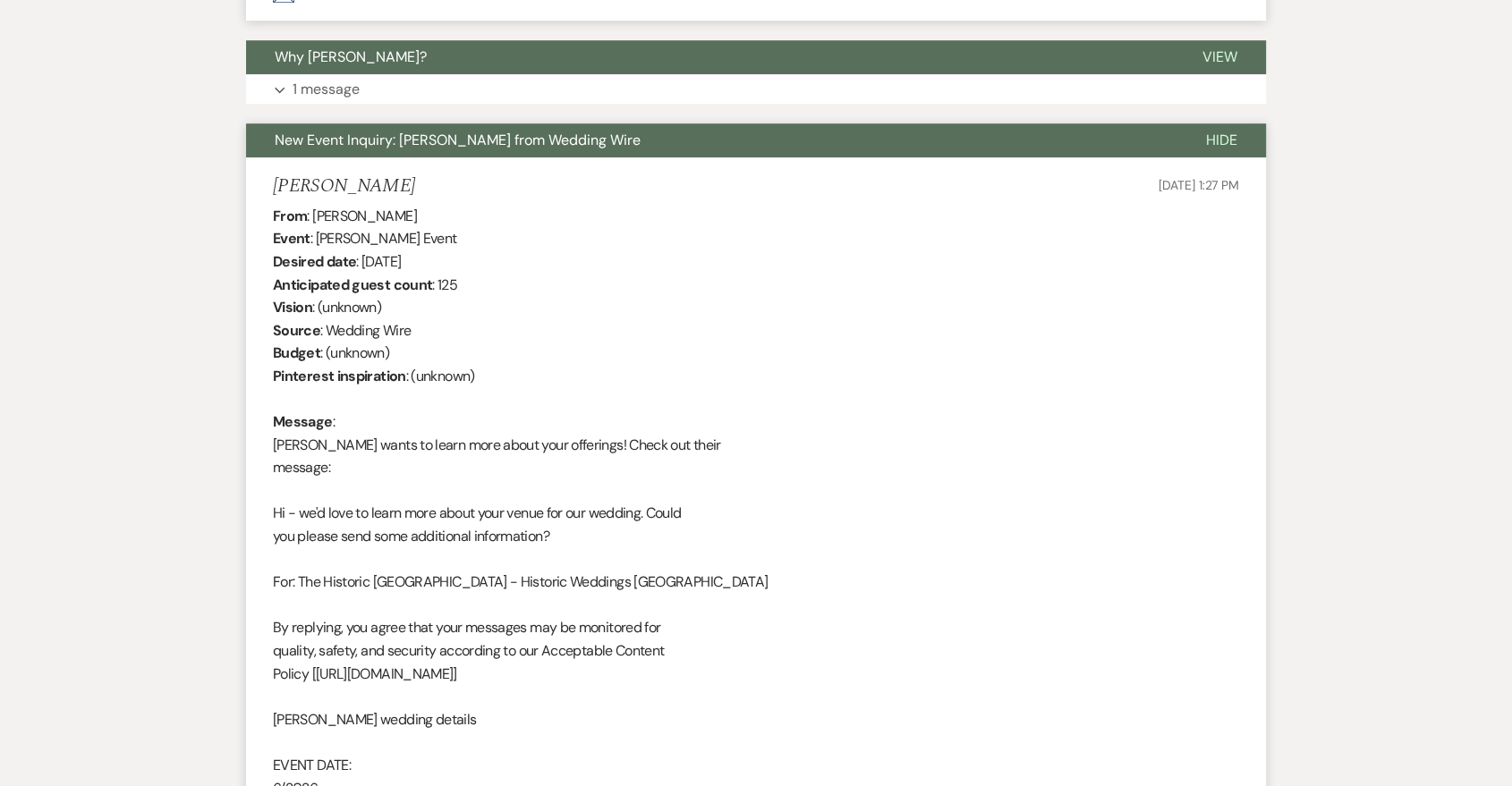
scroll to position [617, 0]
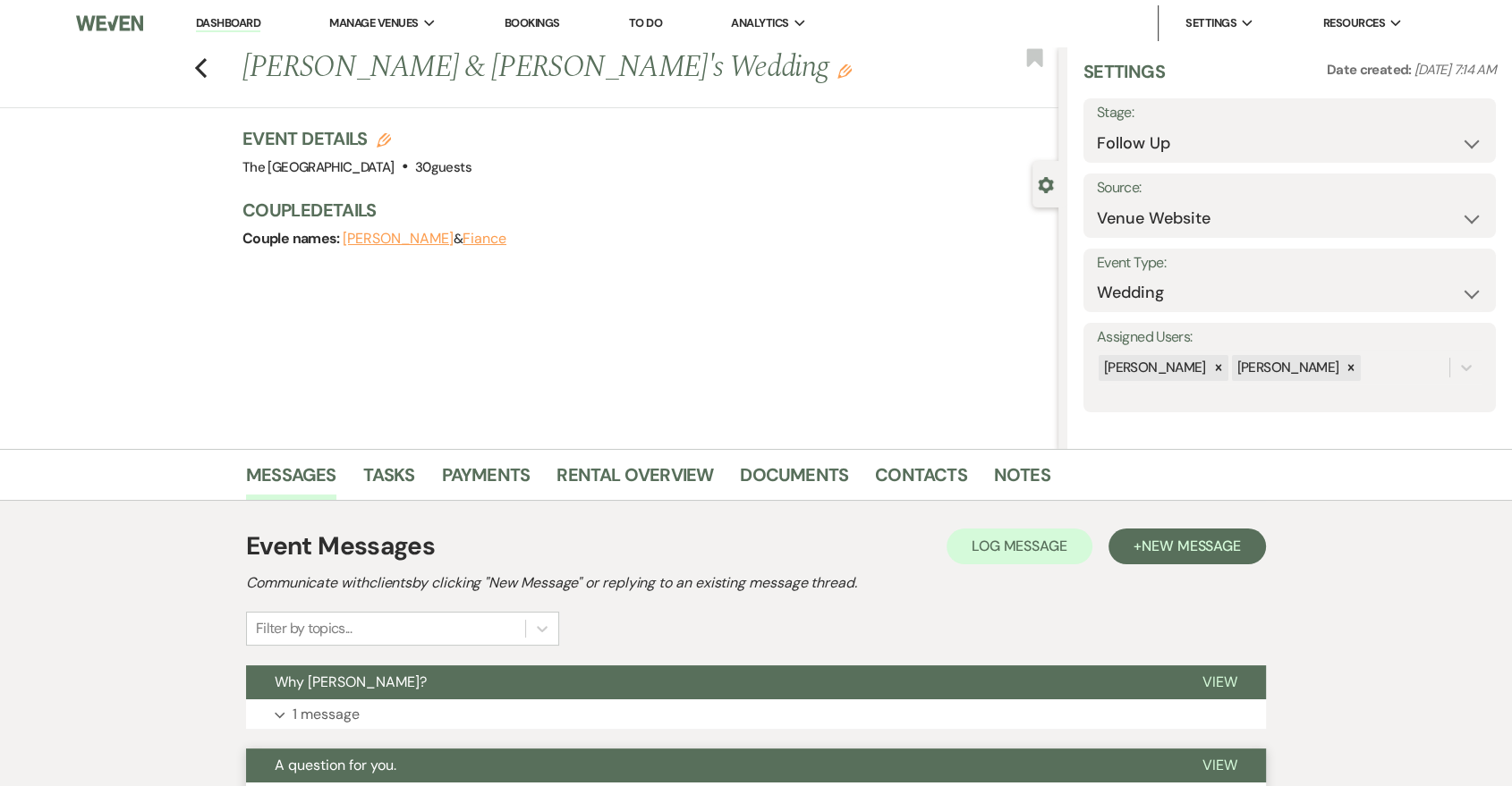
scroll to position [333, 0]
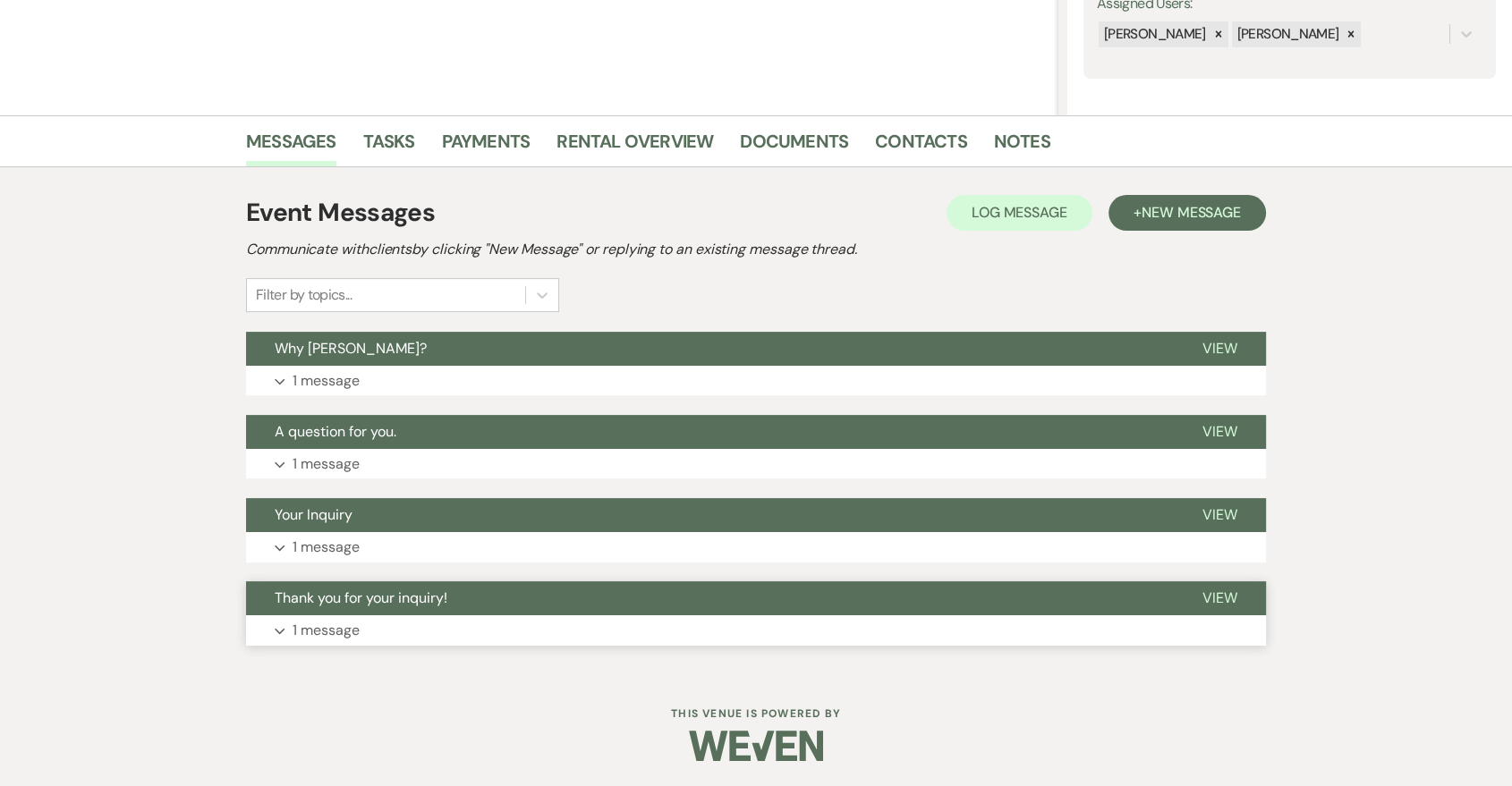
click at [823, 638] on button "Expand 1 message" at bounding box center [756, 630] width 1020 height 30
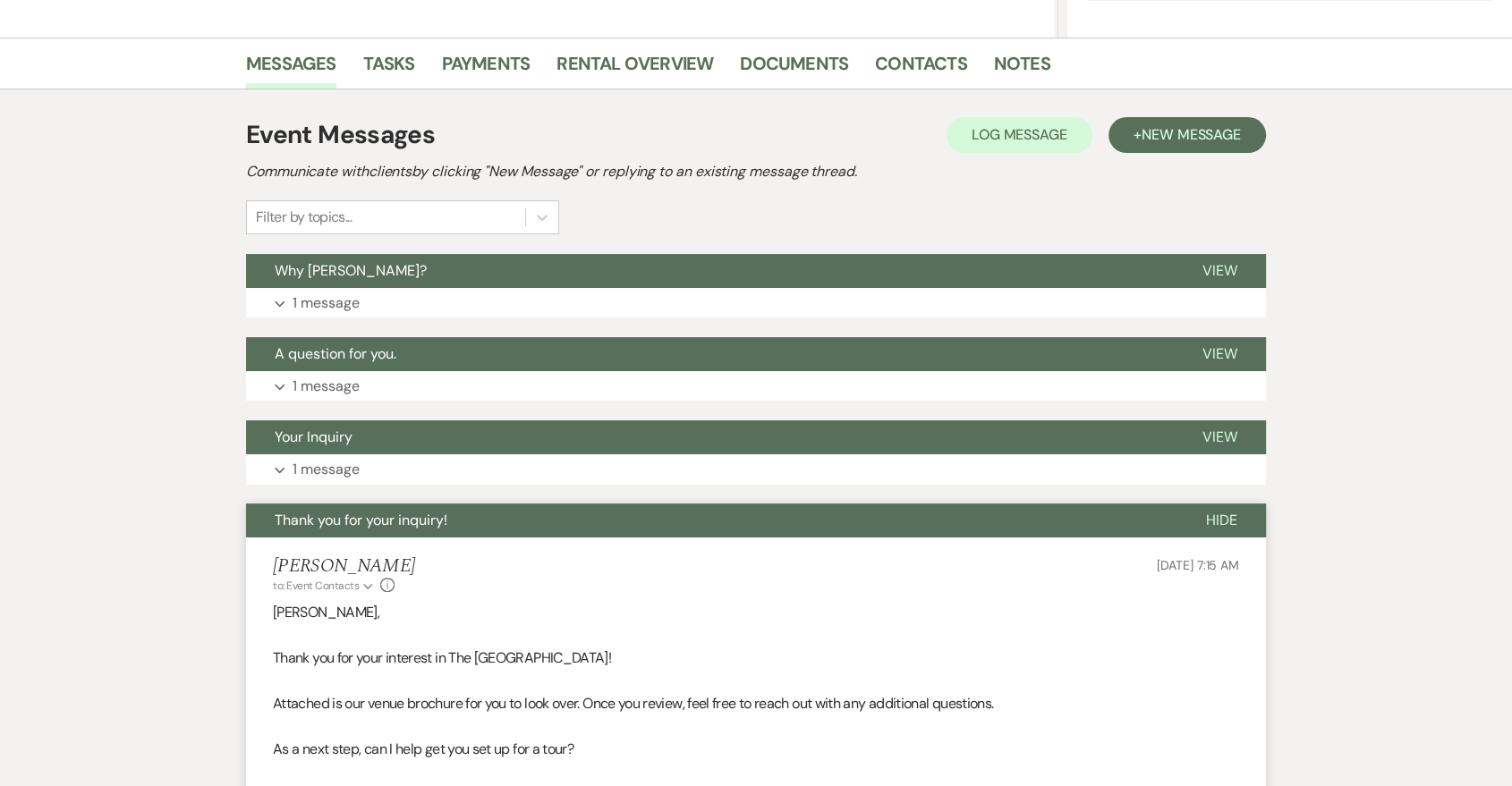
scroll to position [405, 0]
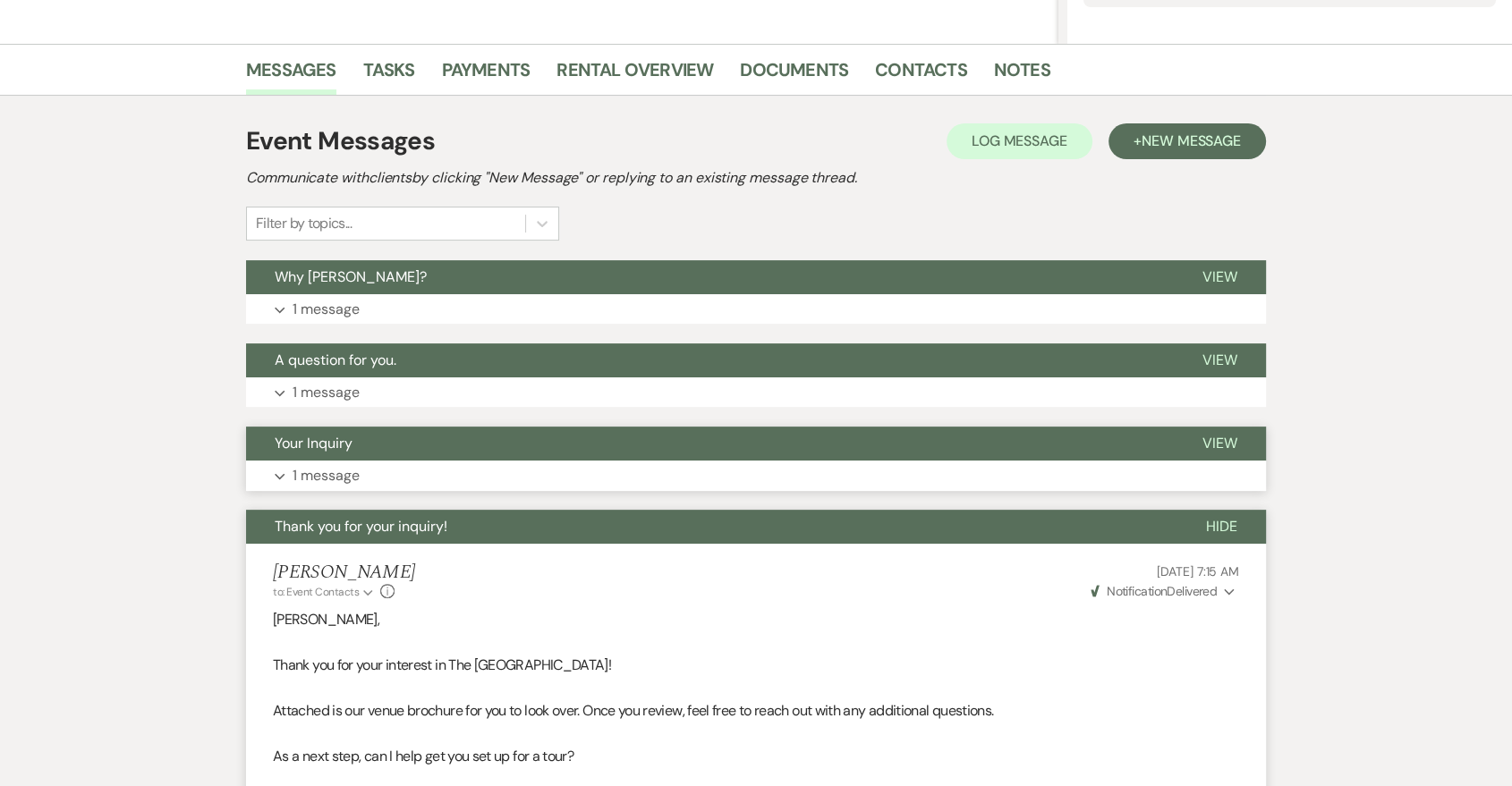
click at [765, 441] on button "Your Inquiry" at bounding box center [710, 443] width 928 height 34
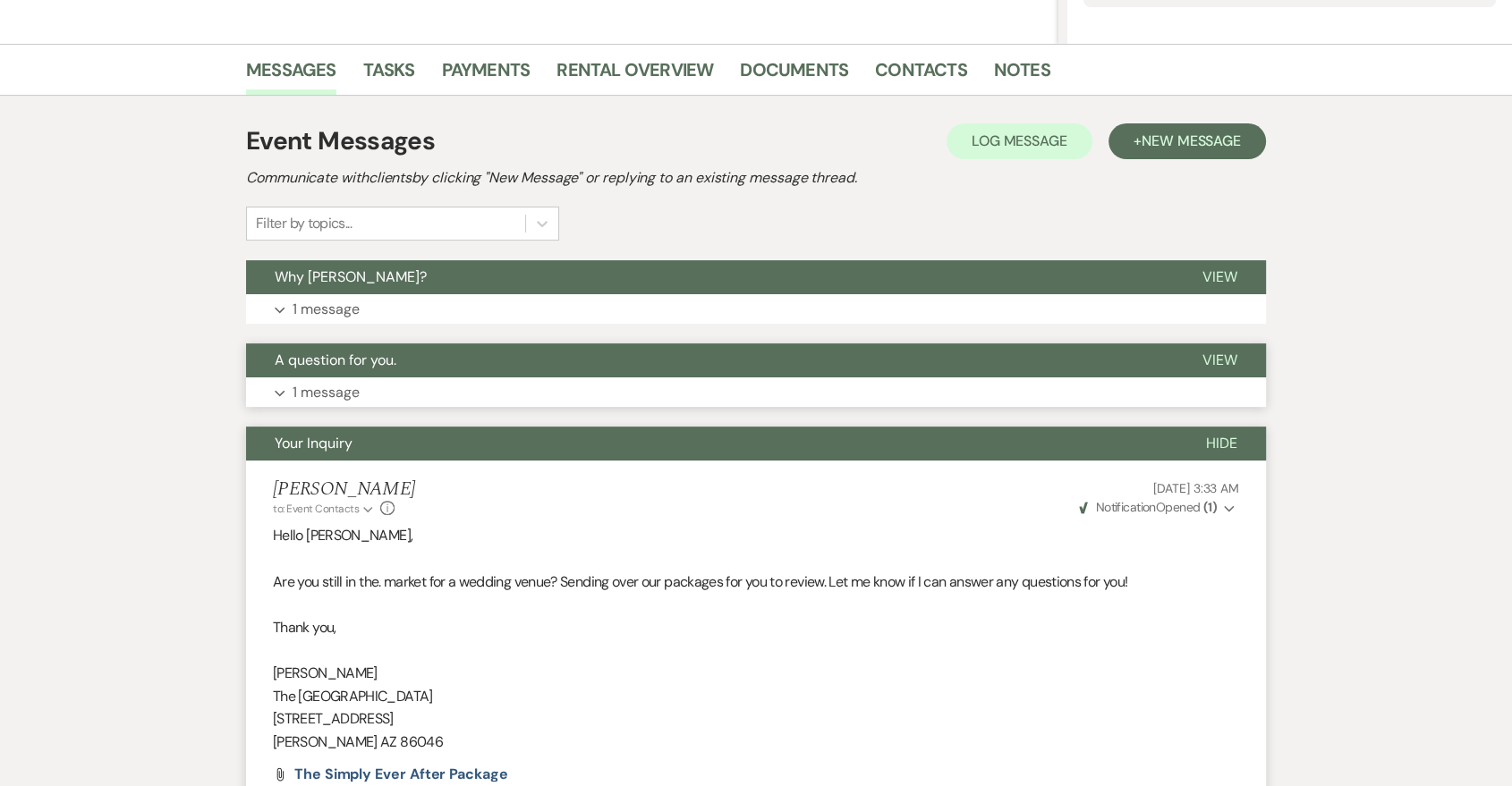
click at [755, 385] on button "Expand 1 message" at bounding box center [756, 392] width 1020 height 30
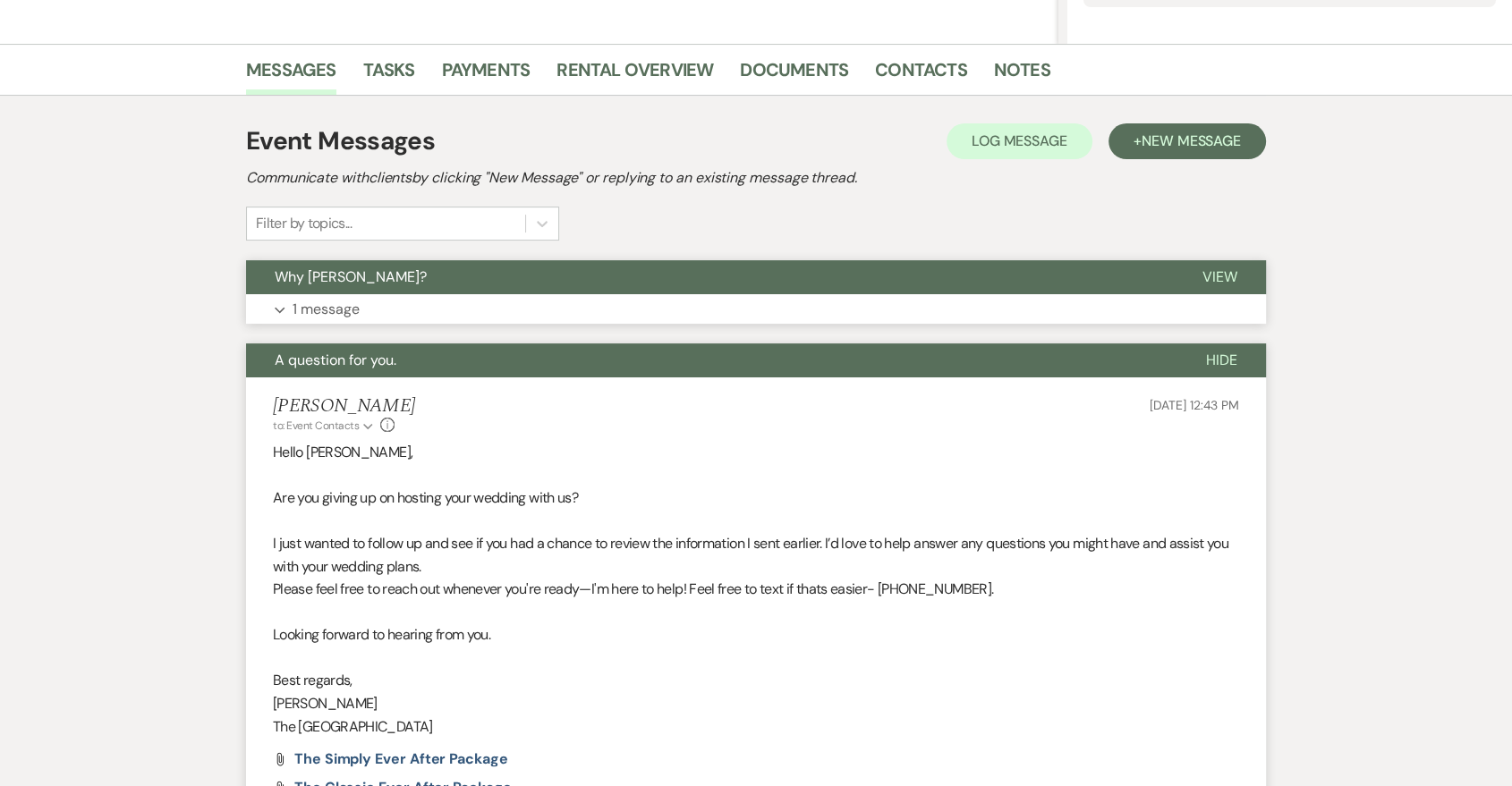
click at [759, 294] on button "Expand 1 message" at bounding box center [756, 309] width 1020 height 30
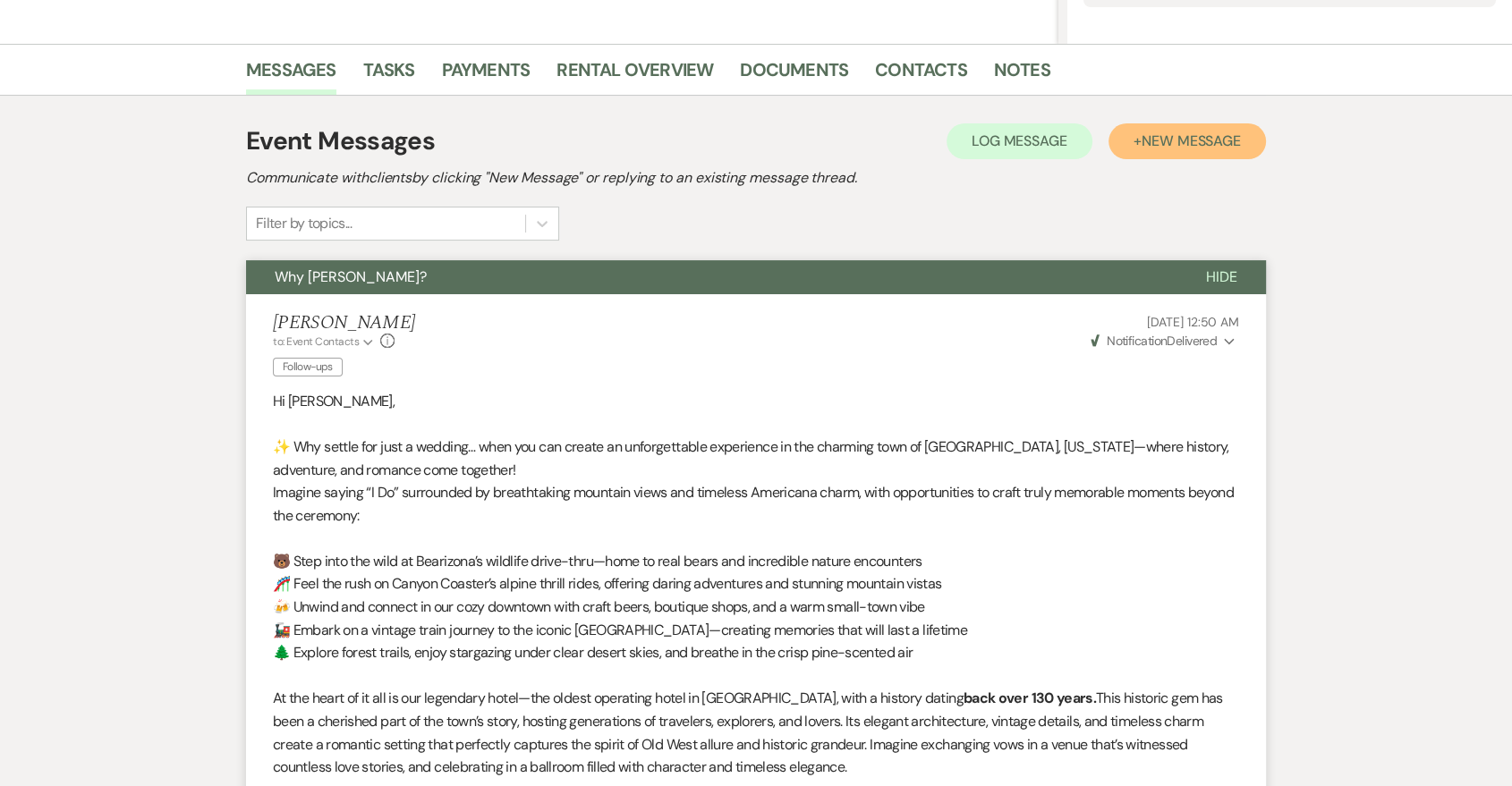
click at [1214, 147] on span "New Message" at bounding box center [1191, 141] width 99 height 19
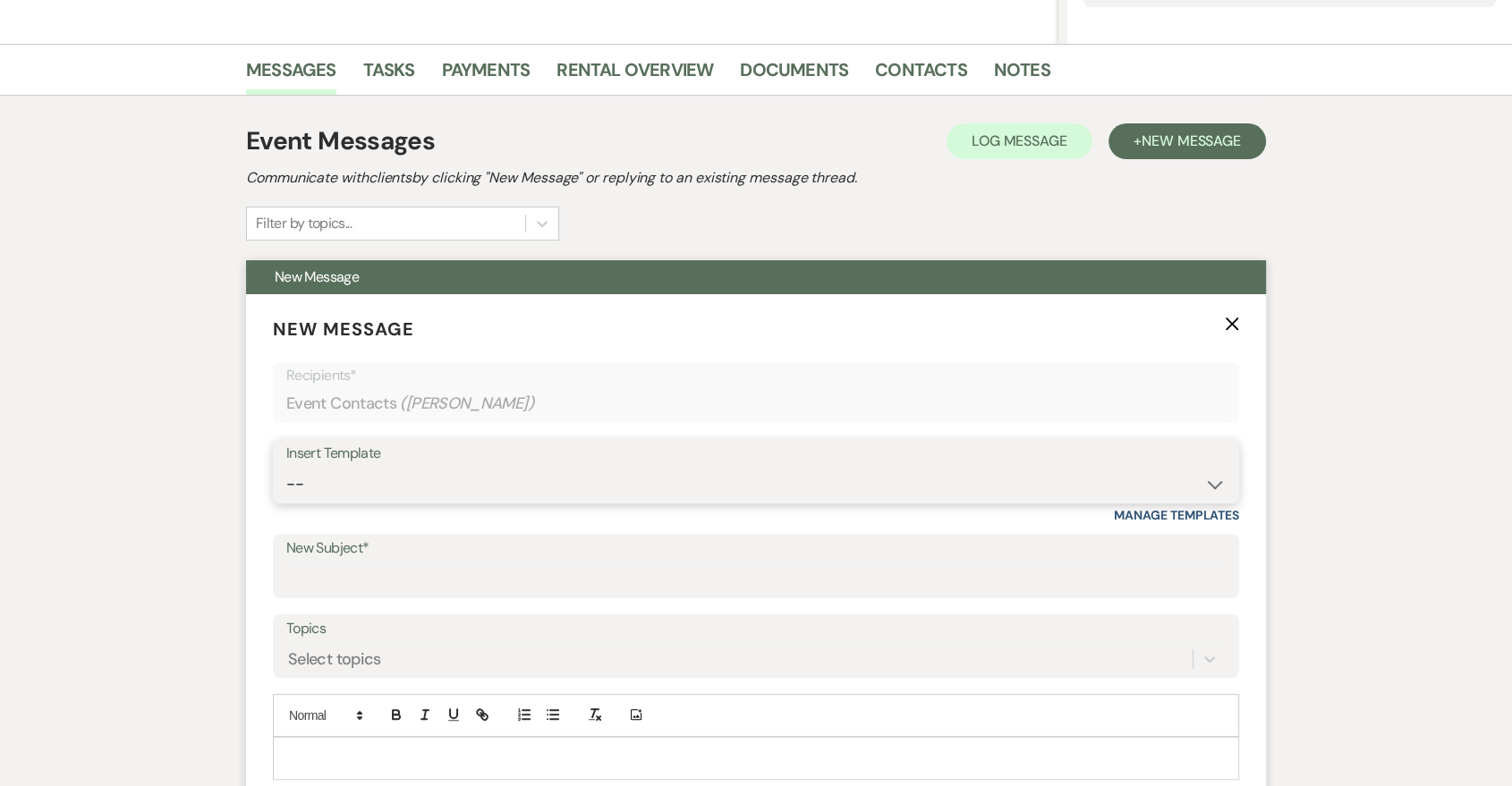
click at [882, 478] on select "-- Last Message Are you giving up-text us Magic of [PERSON_NAME]" at bounding box center [755, 485] width 939 height 35
select select "6185"
click at [286, 467] on select "-- Last Message Are you giving up-text us Magic of [PERSON_NAME]" at bounding box center [755, 485] width 939 height 35
type input "Why [PERSON_NAME]?"
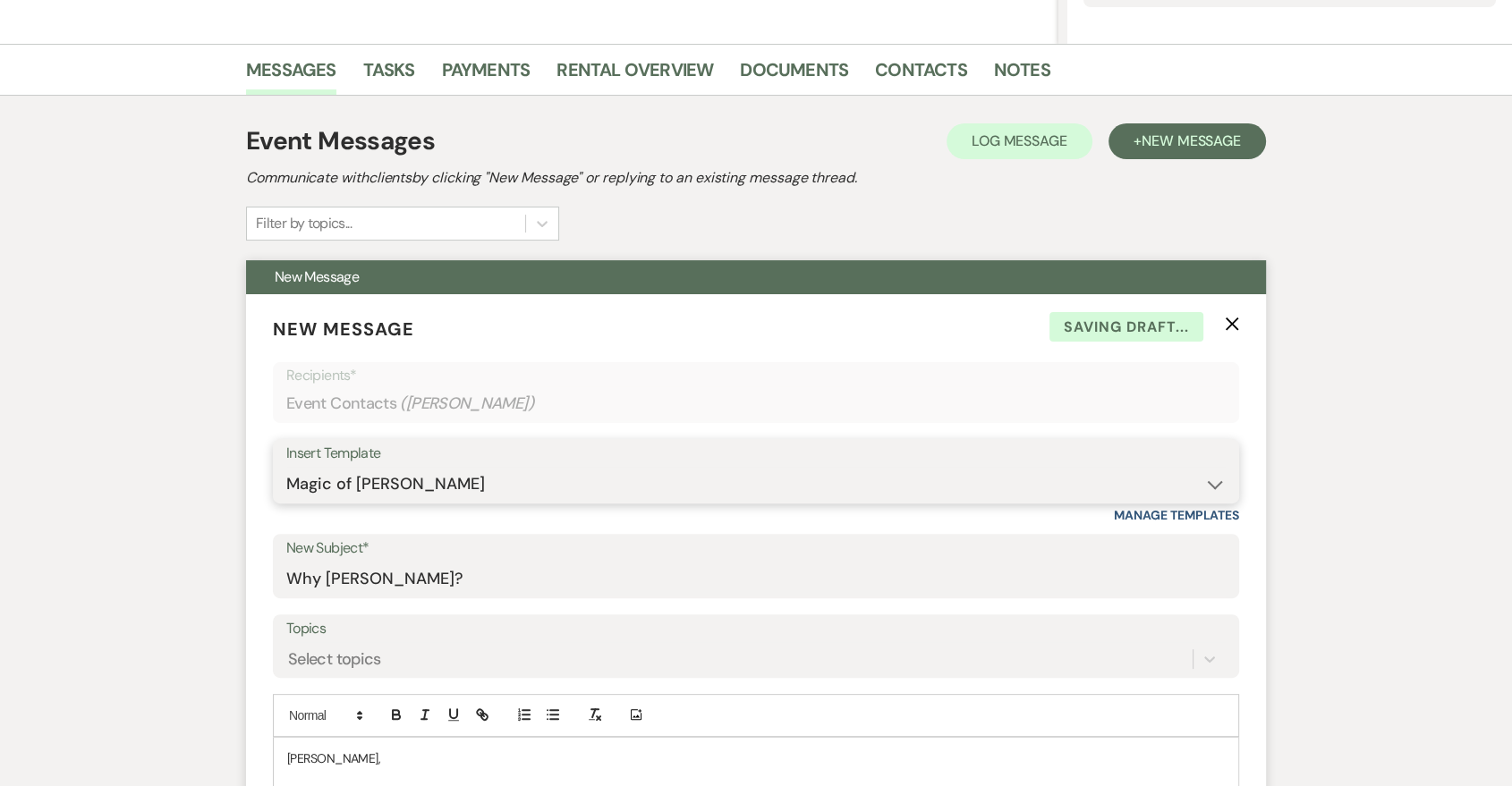
click at [882, 473] on select "-- Last Message Are you giving up-text us Magic of [PERSON_NAME]" at bounding box center [755, 485] width 939 height 35
select select "6164"
click at [286, 467] on select "-- Last Message Are you giving up-text us Magic of [PERSON_NAME]" at bounding box center [755, 485] width 939 height 35
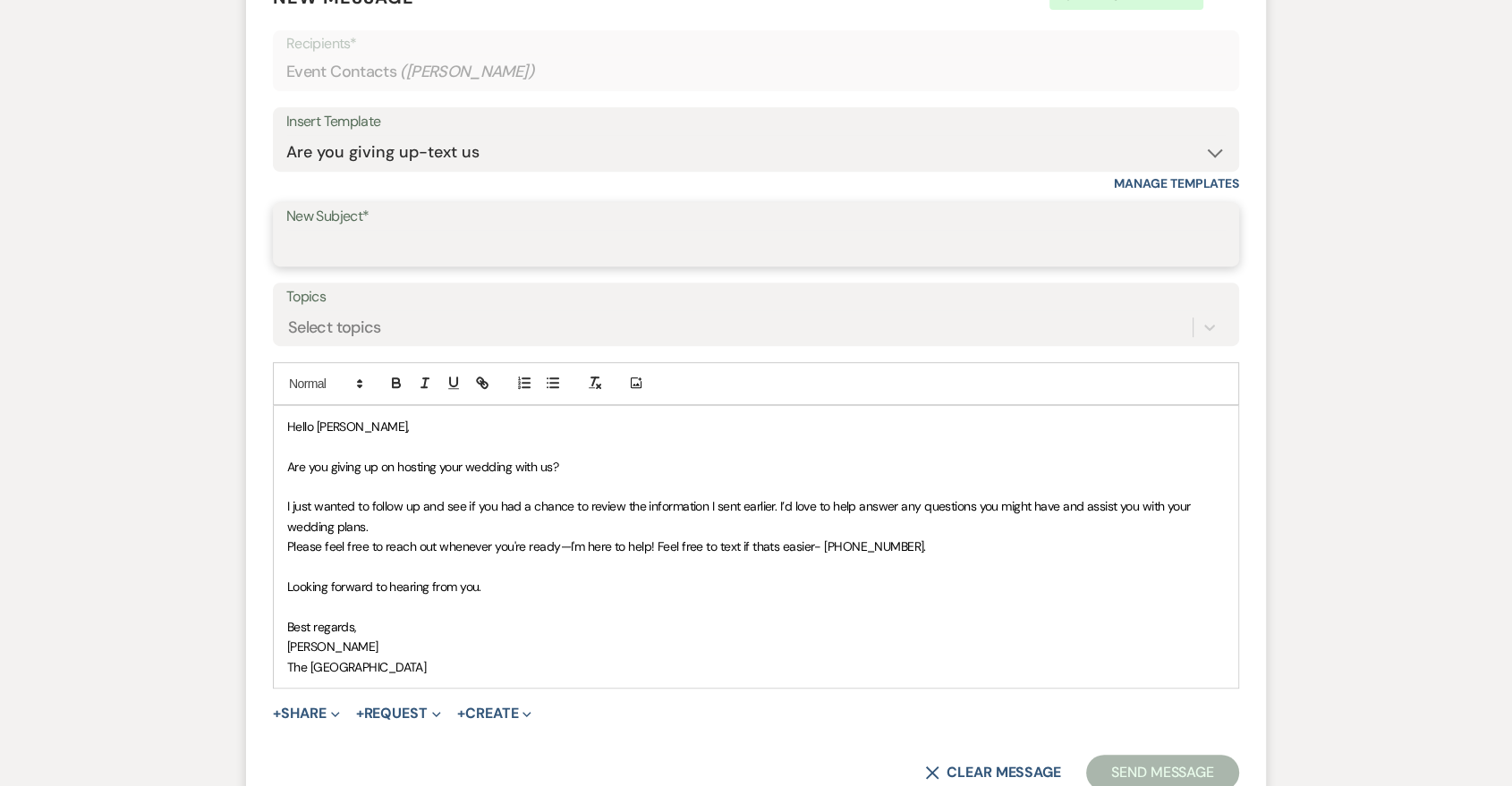
click at [507, 239] on input "New Subject*" at bounding box center [755, 247] width 939 height 35
type input "Are you giving up?"
click at [1199, 765] on button "Send Message" at bounding box center [1162, 772] width 153 height 36
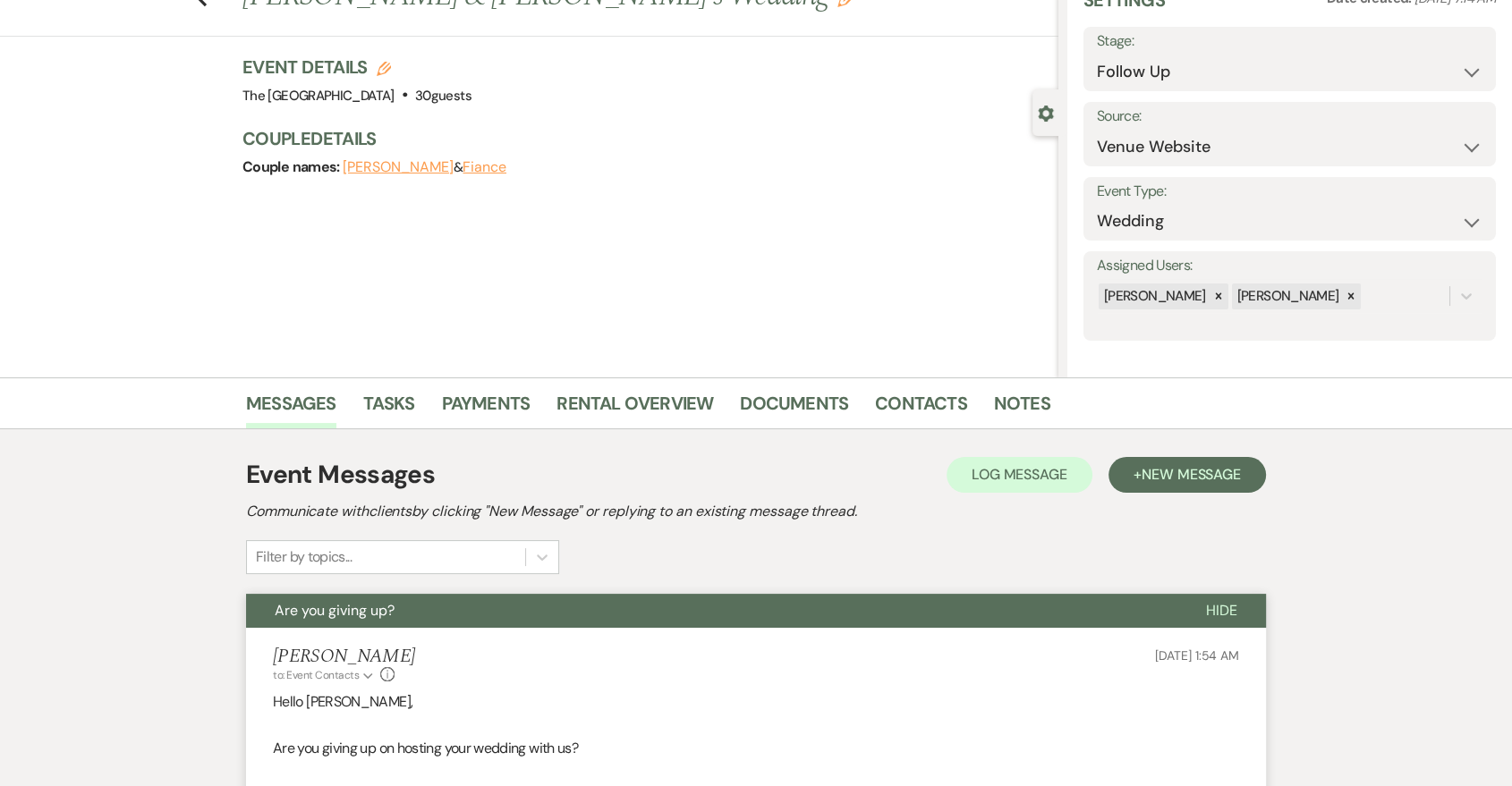
scroll to position [402, 0]
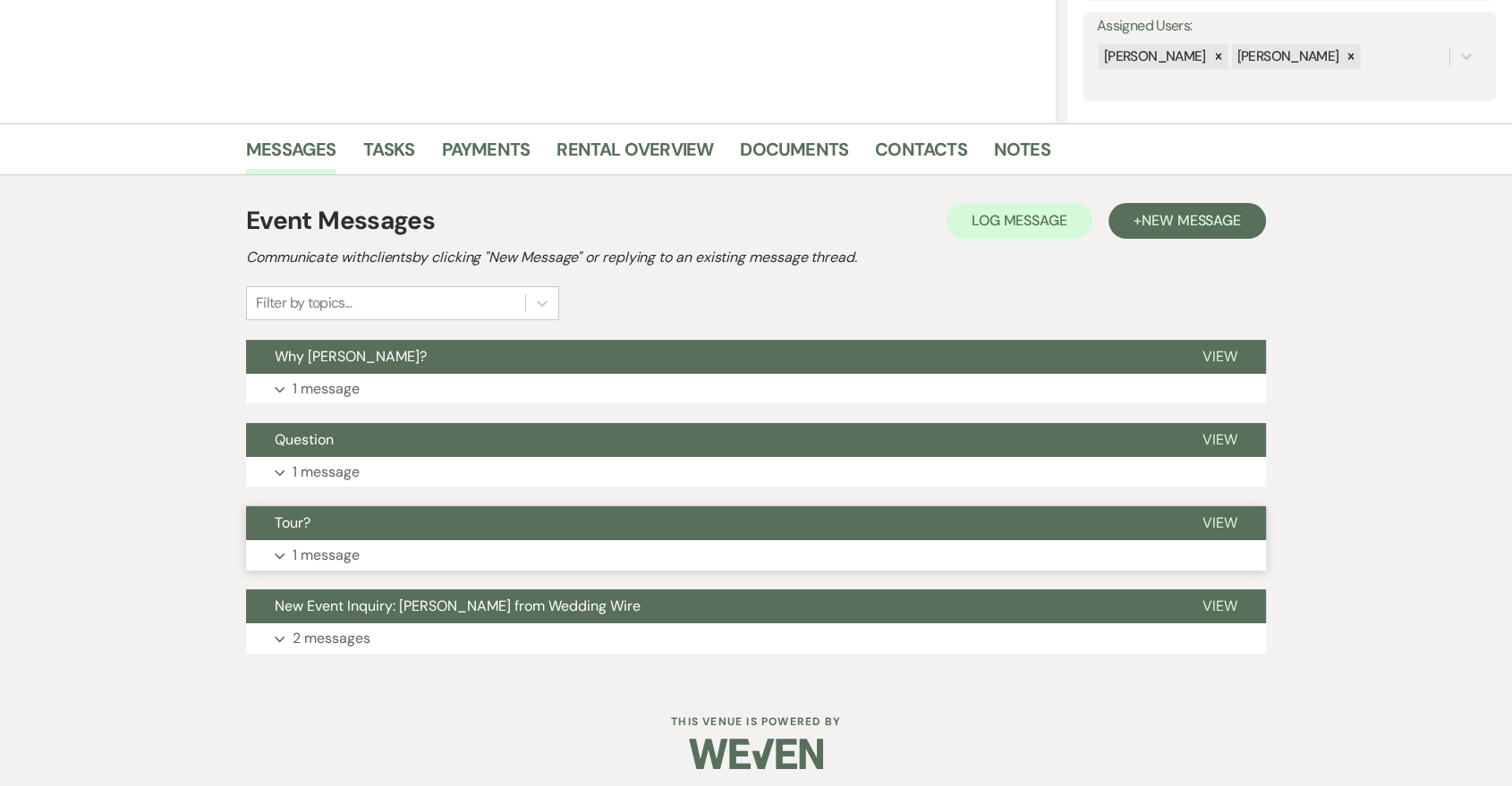
scroll to position [331, 0]
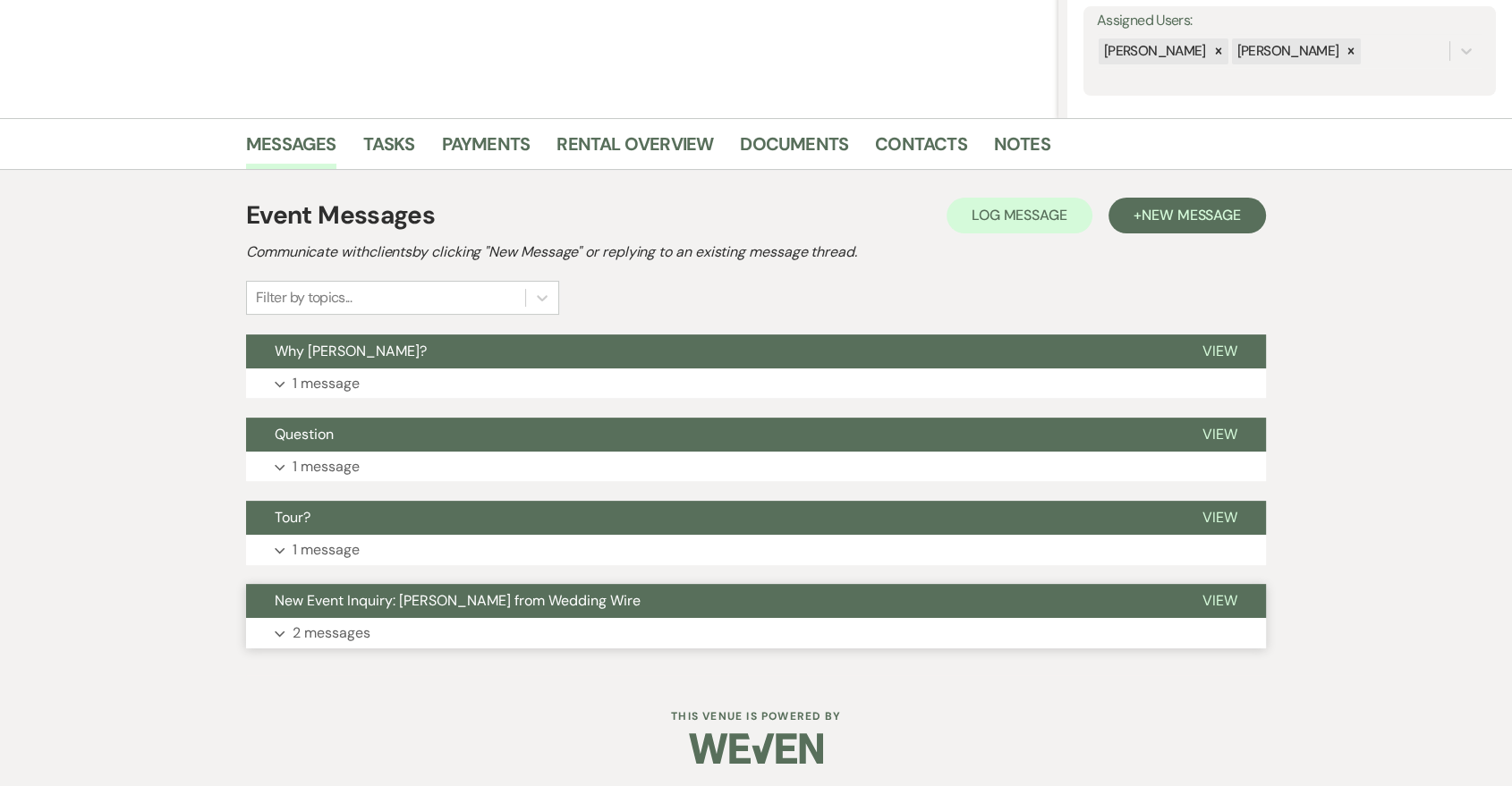
click at [726, 635] on button "Expand 2 messages" at bounding box center [756, 633] width 1020 height 30
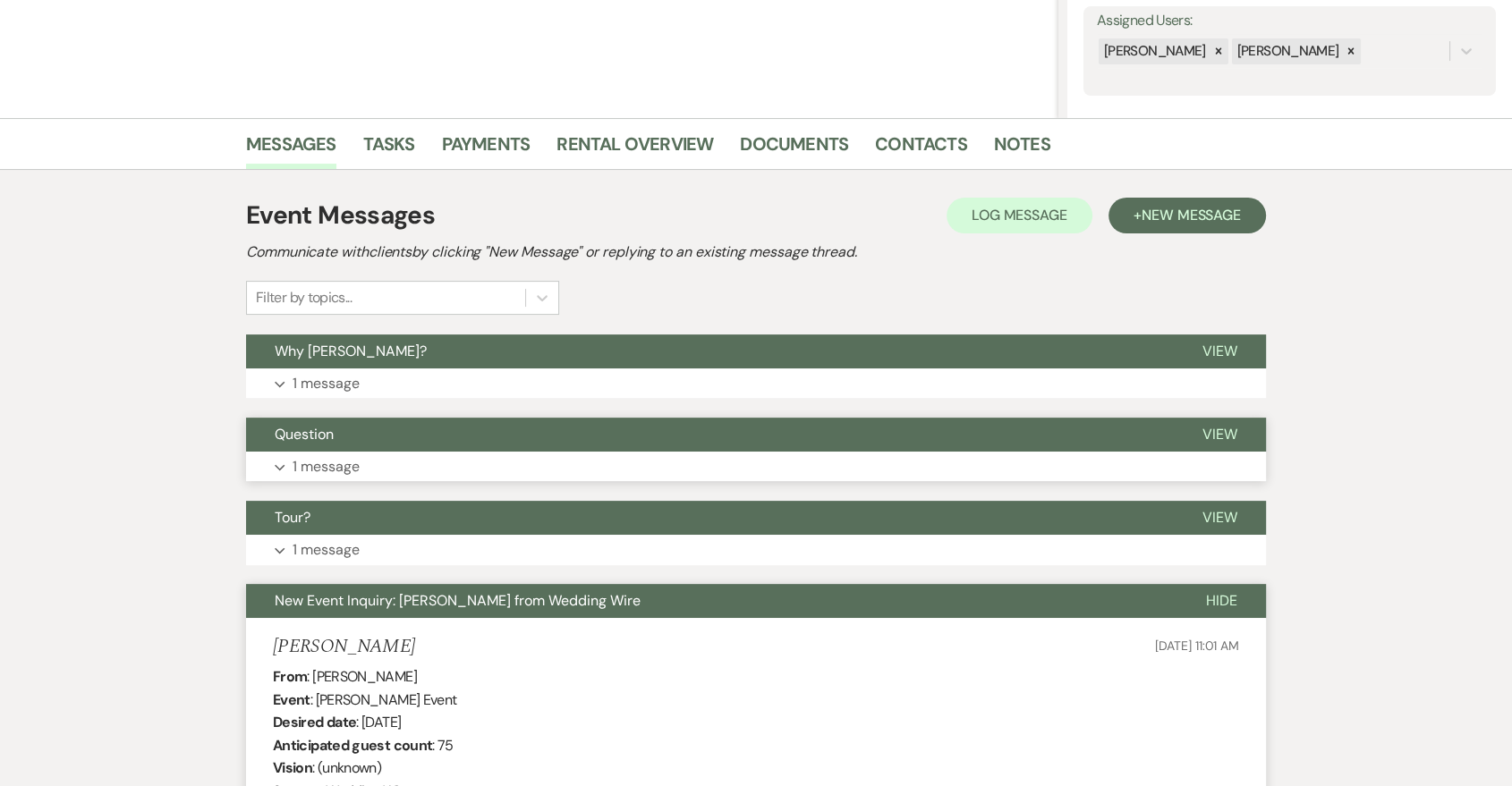
click at [849, 466] on button "Expand 1 message" at bounding box center [756, 466] width 1020 height 30
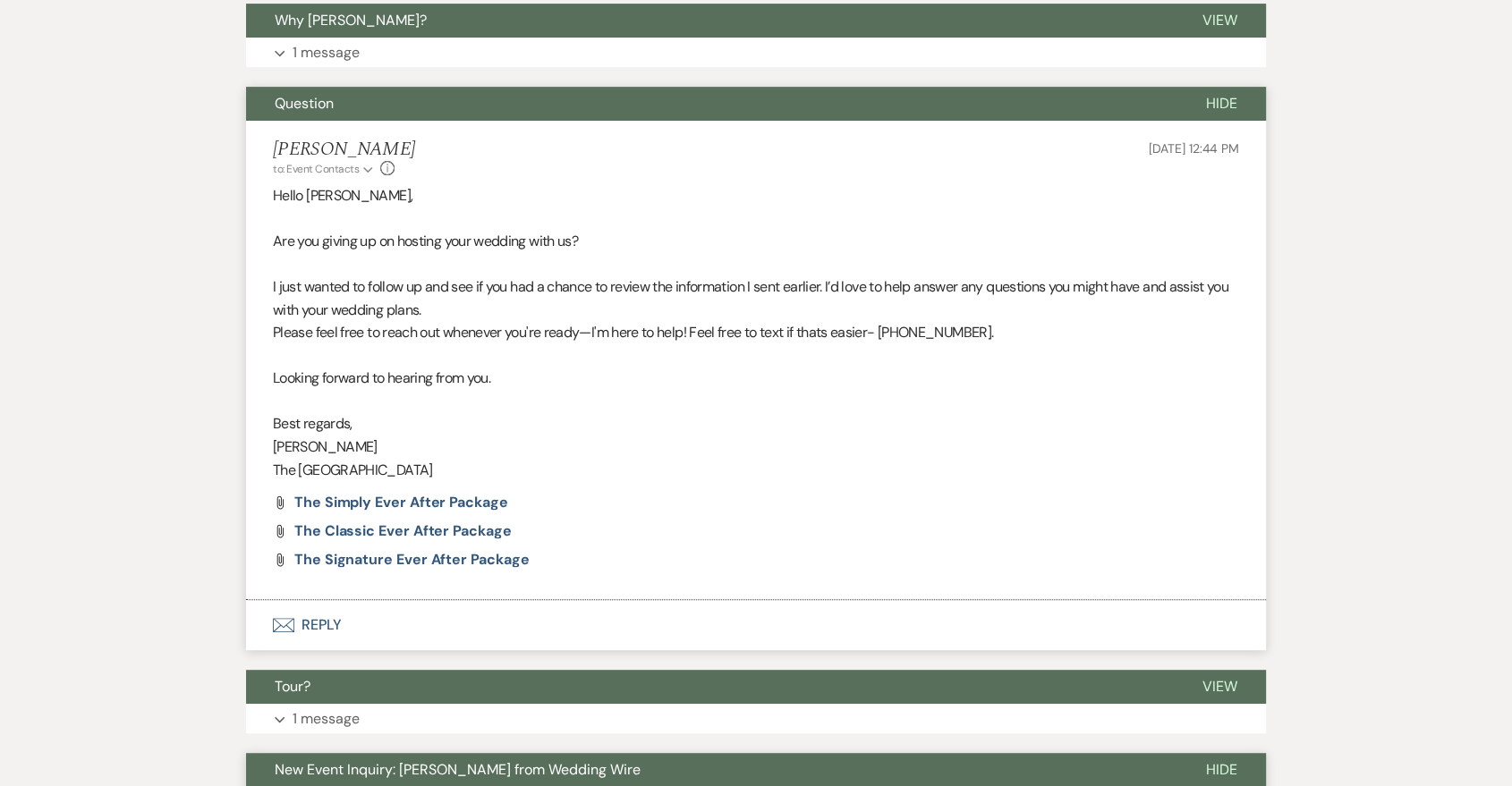
scroll to position [0, 0]
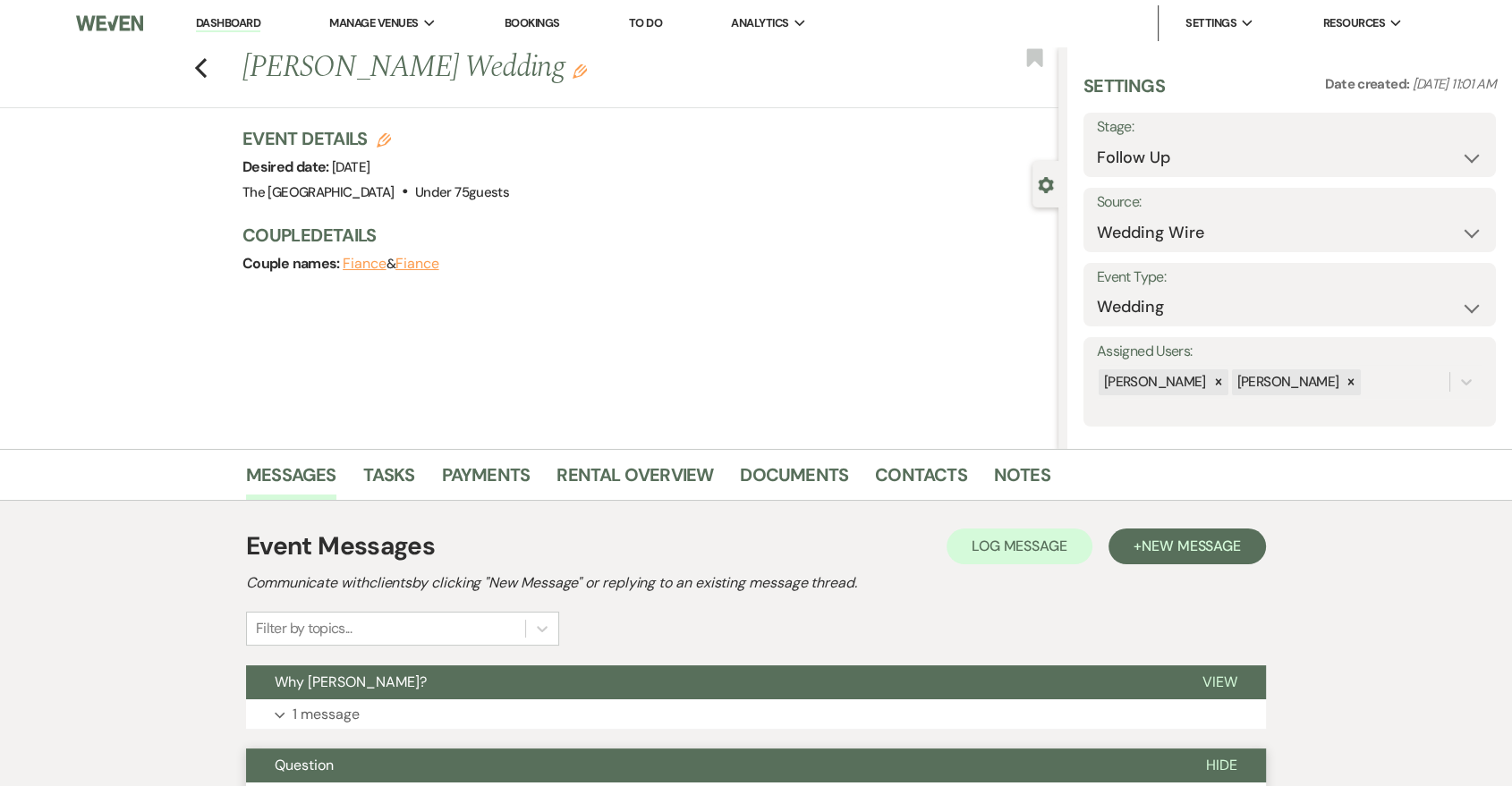
click at [1175, 540] on span "New Message" at bounding box center [1191, 546] width 99 height 19
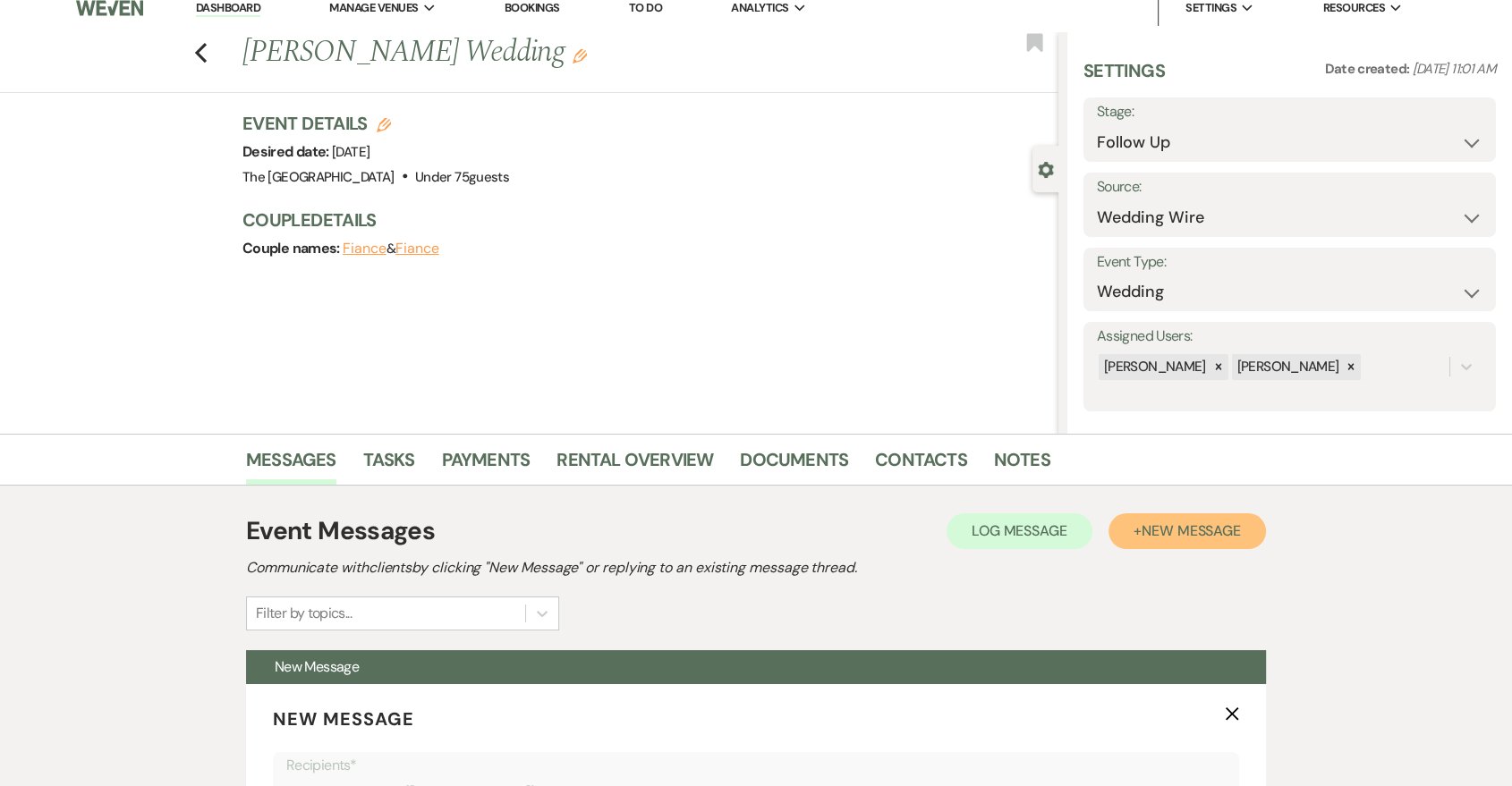
scroll to position [662, 0]
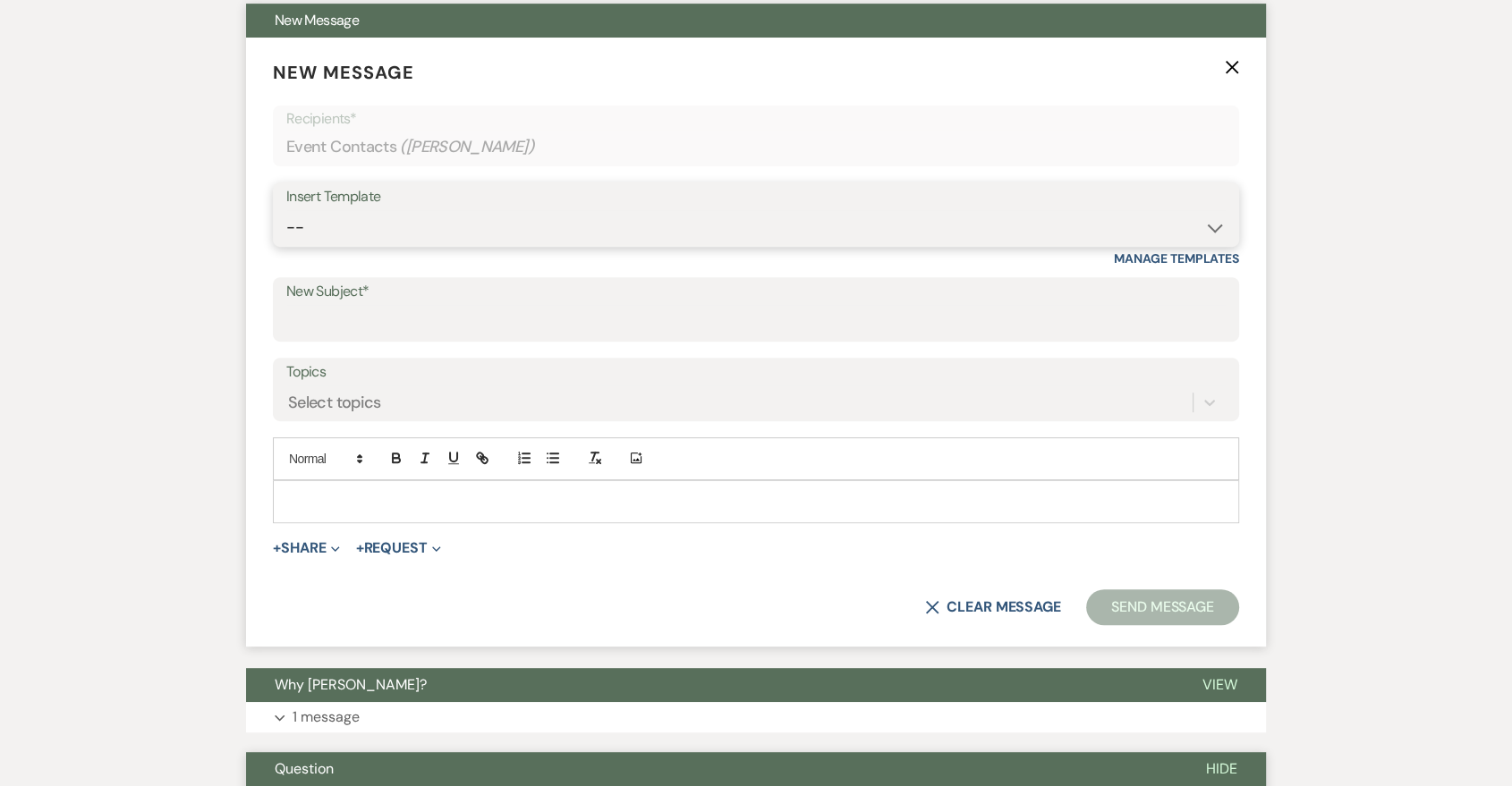
click at [938, 228] on select "-- Last Message Are you giving up-text us Magic of [PERSON_NAME]" at bounding box center [755, 227] width 939 height 35
select select "6164"
click at [286, 210] on select "-- Last Message Are you giving up-text us Magic of [PERSON_NAME]" at bounding box center [755, 227] width 939 height 35
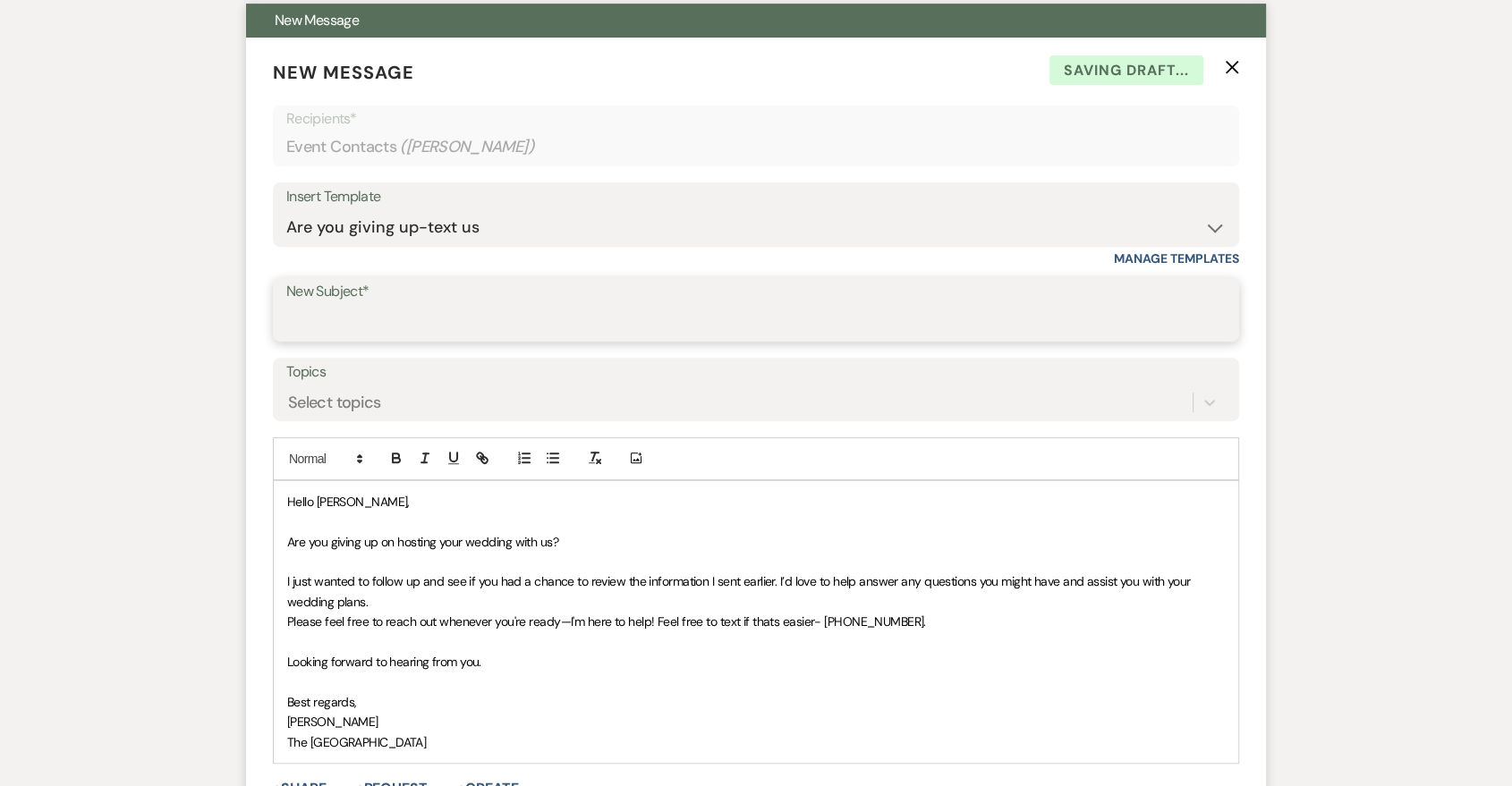
click at [640, 317] on input "New Subject*" at bounding box center [755, 322] width 939 height 35
type input "Are you giving up?"
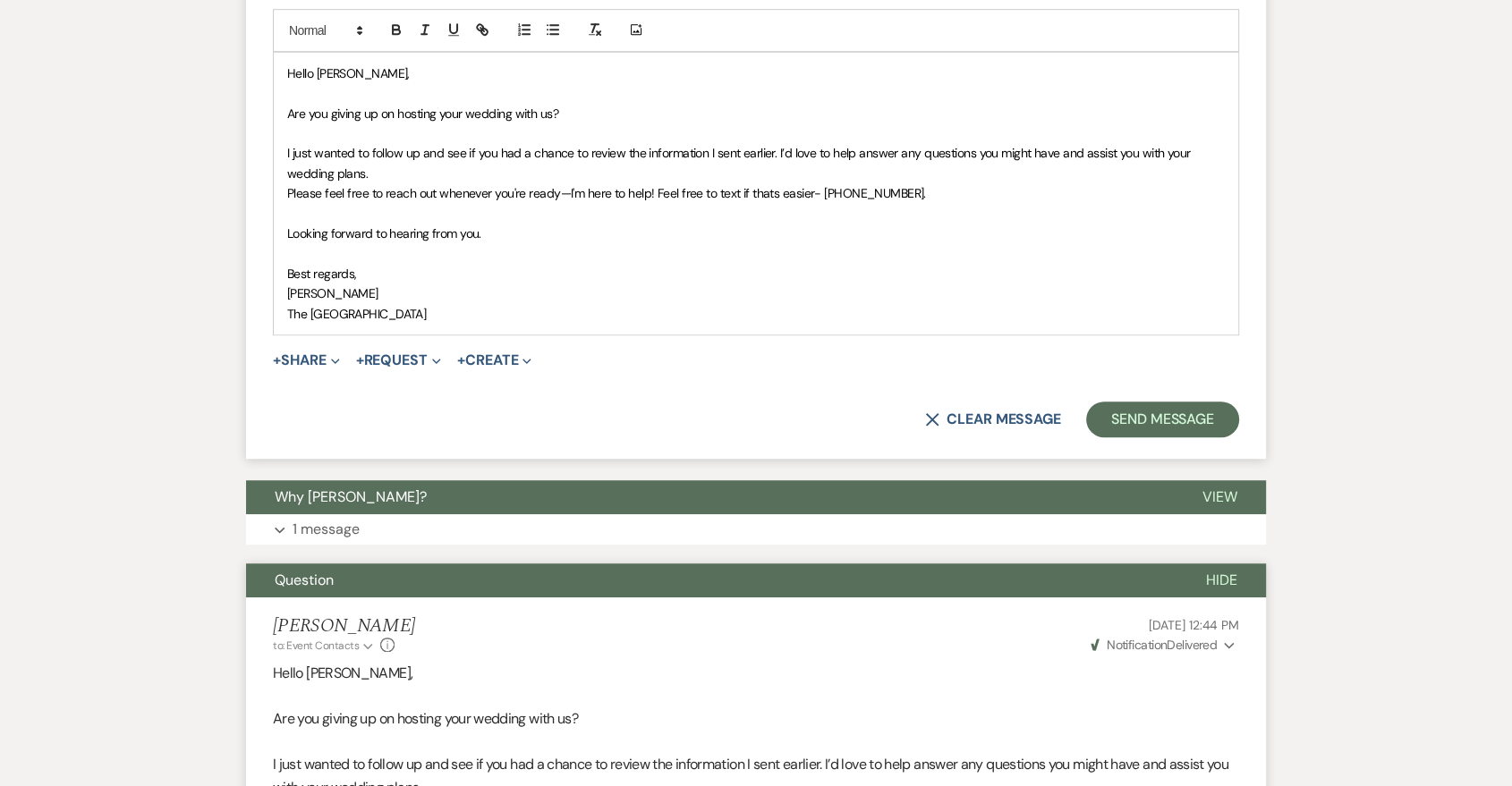
scroll to position [1325, 0]
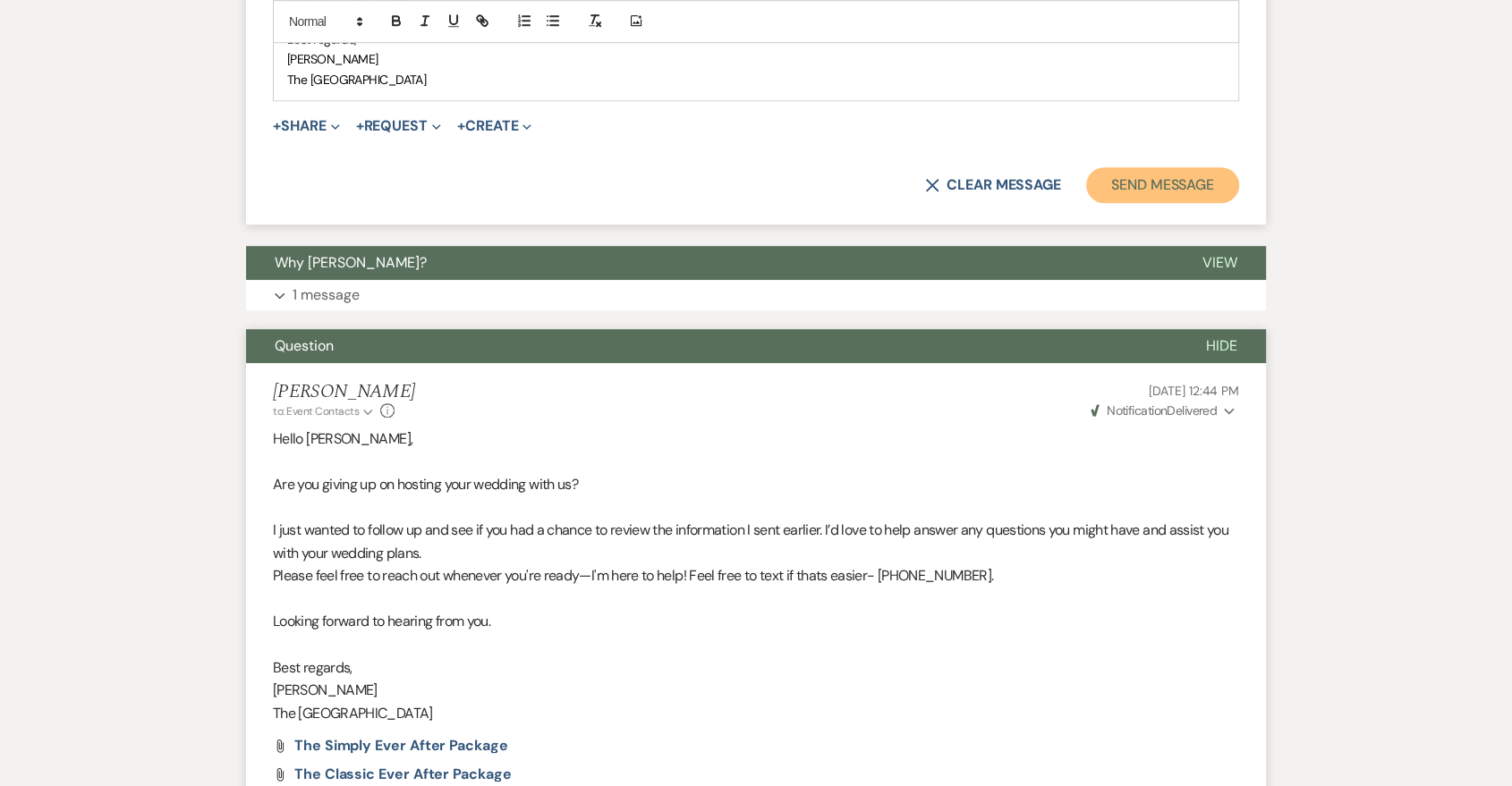
click at [1196, 195] on button "Send Message" at bounding box center [1162, 185] width 153 height 36
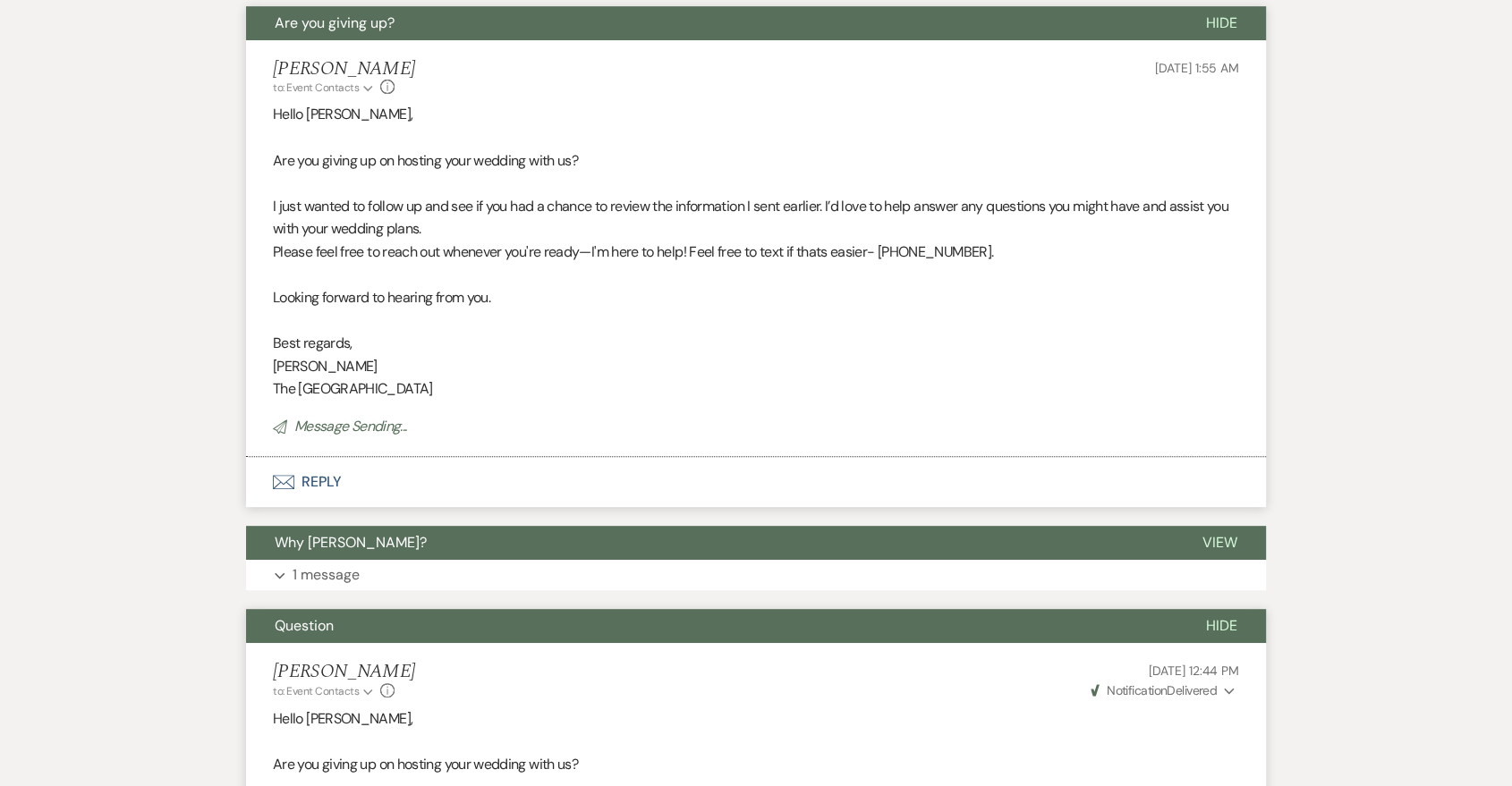
scroll to position [328, 0]
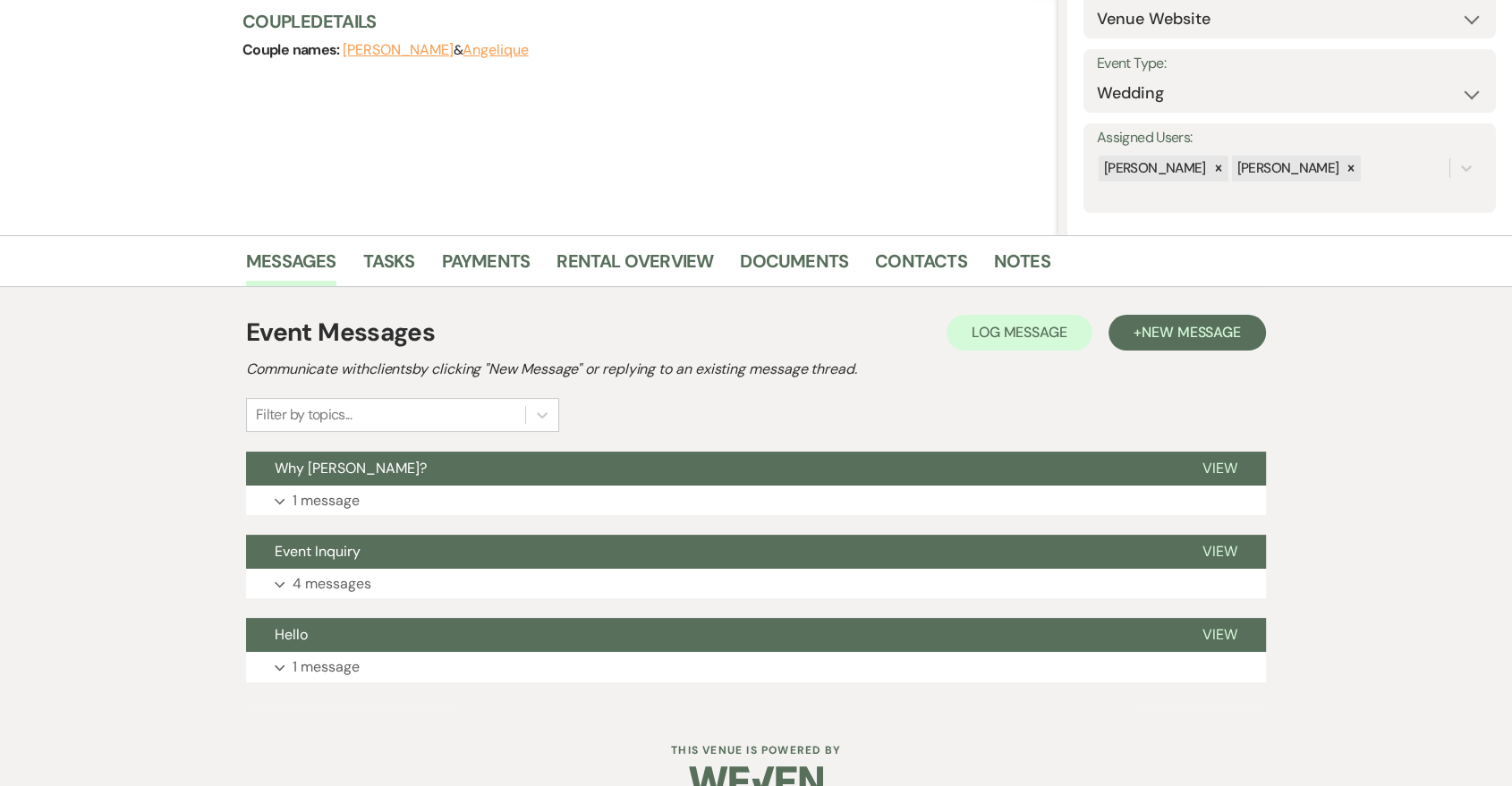
scroll to position [250, 0]
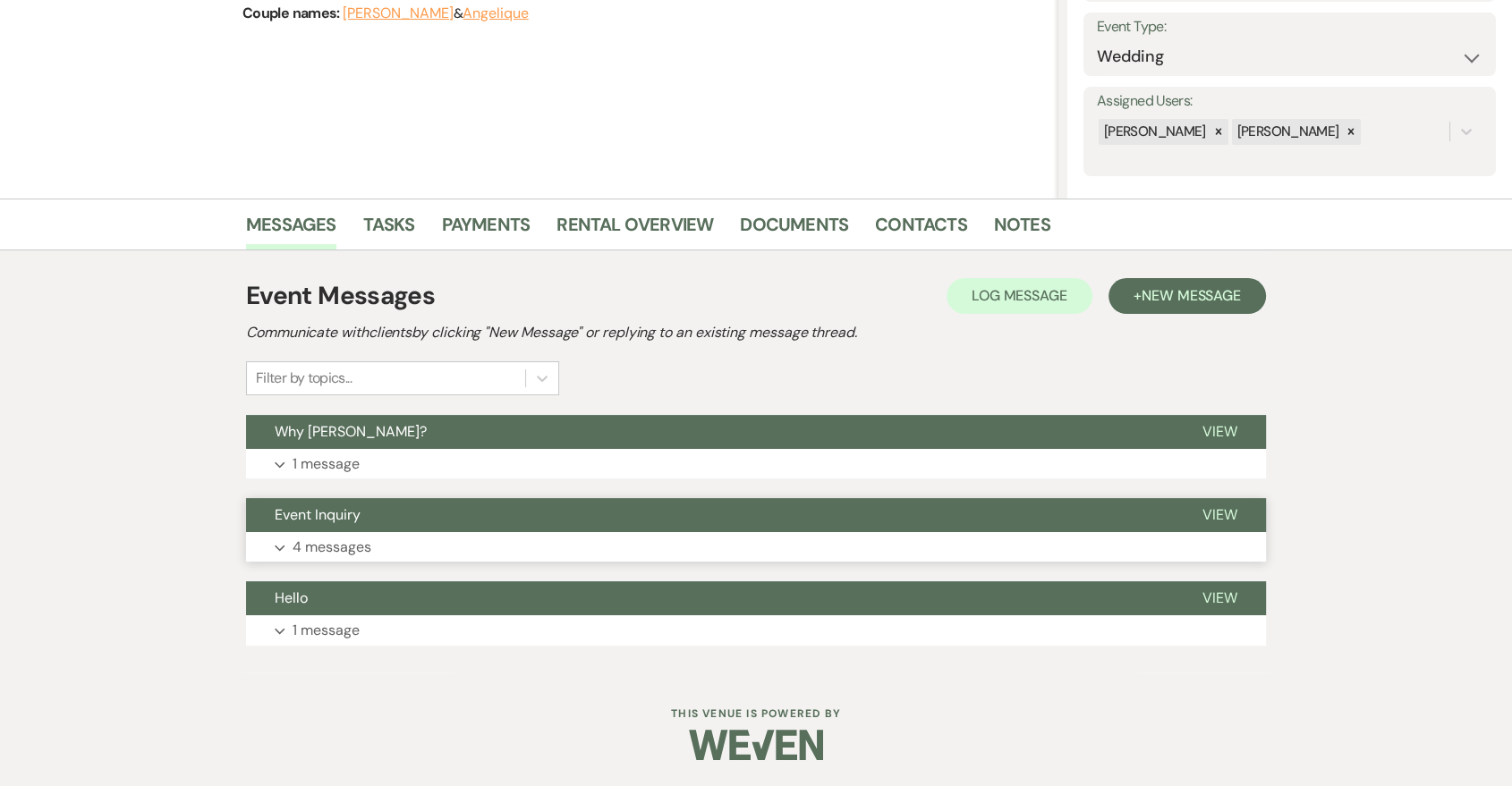
click at [707, 543] on button "Expand 4 messages" at bounding box center [756, 547] width 1020 height 30
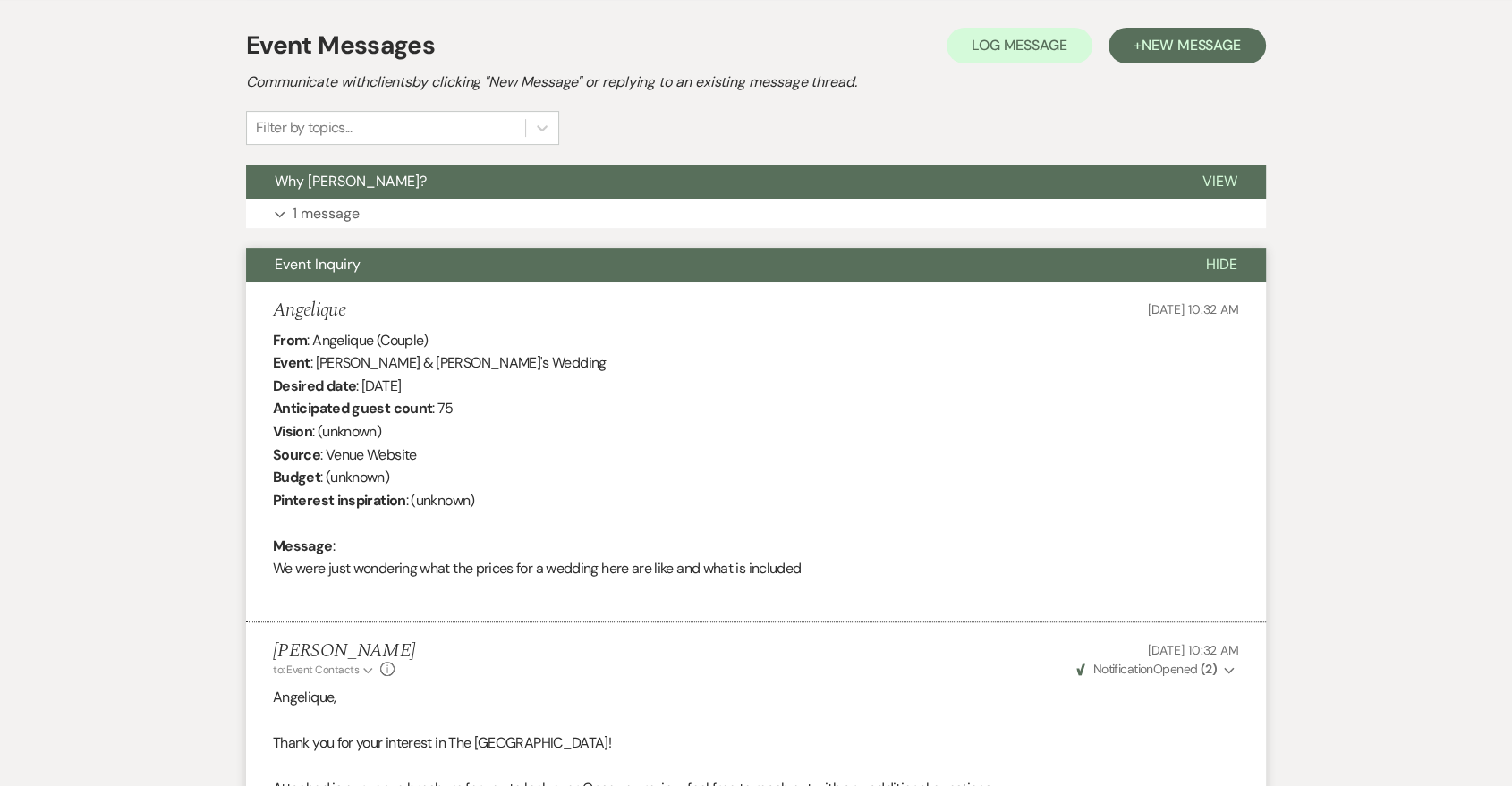
scroll to position [0, 0]
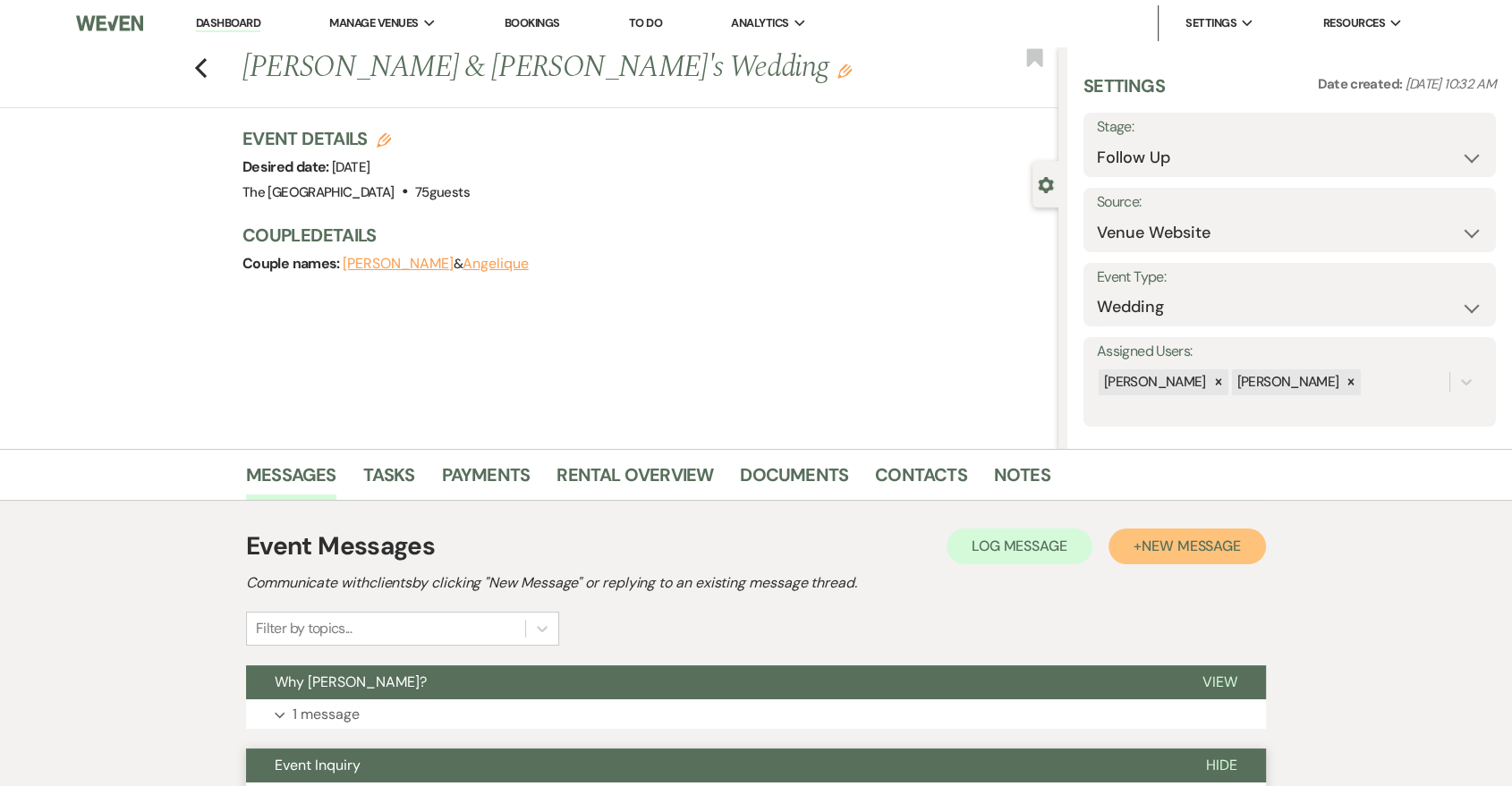
click at [1224, 555] on button "+ New Message" at bounding box center [1188, 546] width 158 height 36
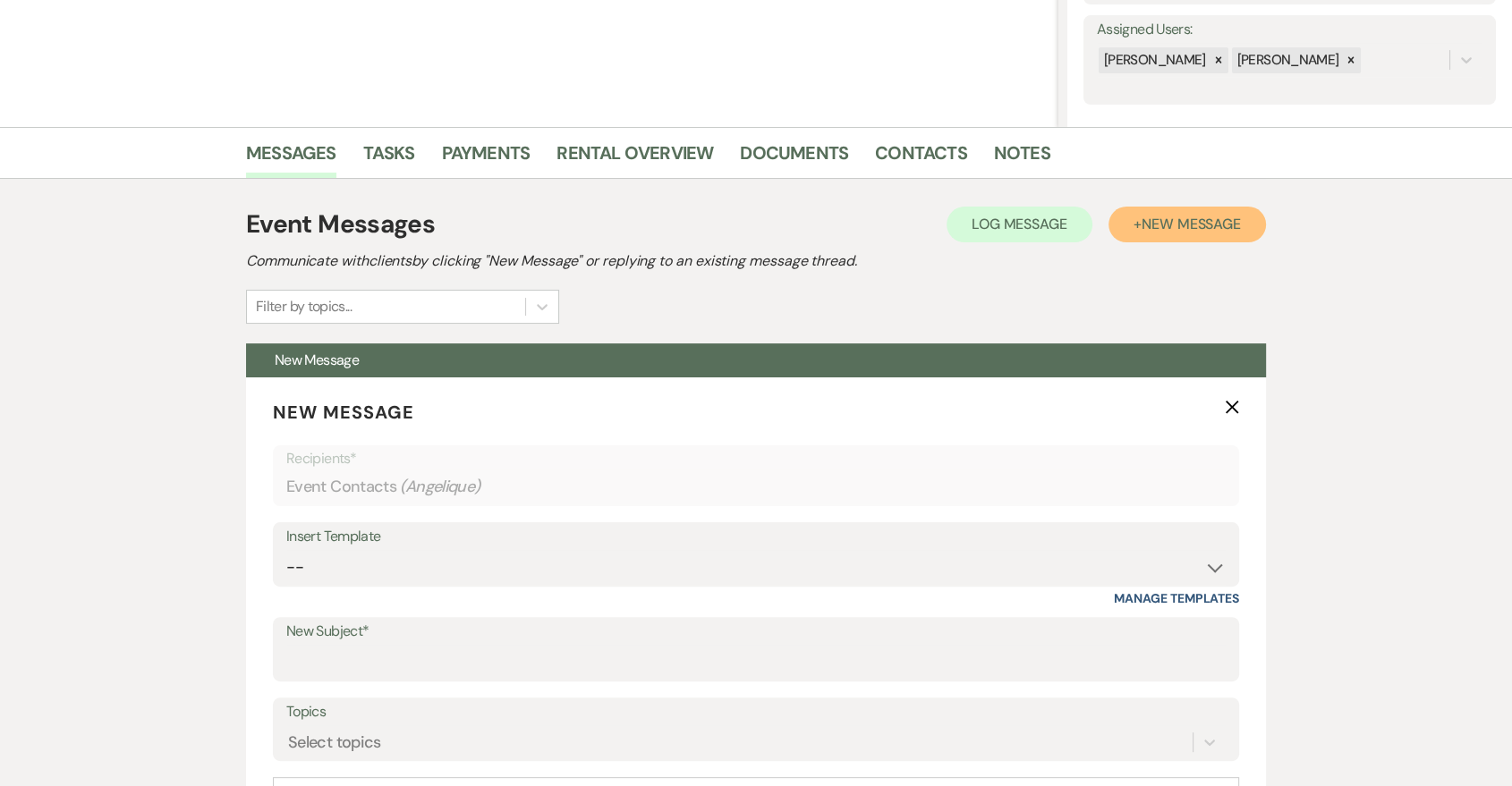
scroll to position [331, 0]
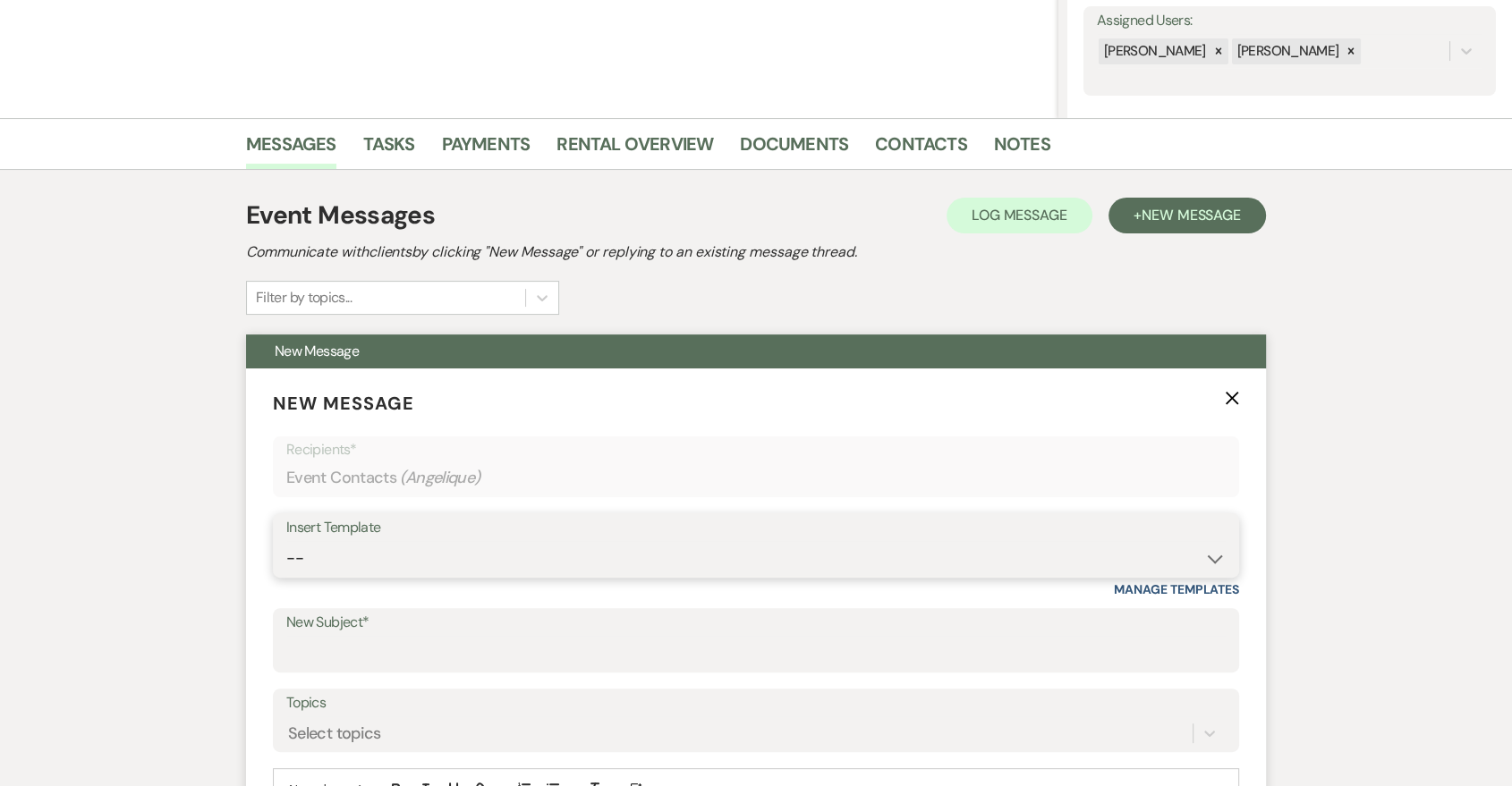
click at [769, 553] on select "-- Last Message Are you giving up-text us Magic of [PERSON_NAME]" at bounding box center [755, 559] width 939 height 35
select select "6152"
click at [286, 541] on select "-- Last Message Are you giving up-text us Magic of [PERSON_NAME]" at bounding box center [755, 559] width 939 height 35
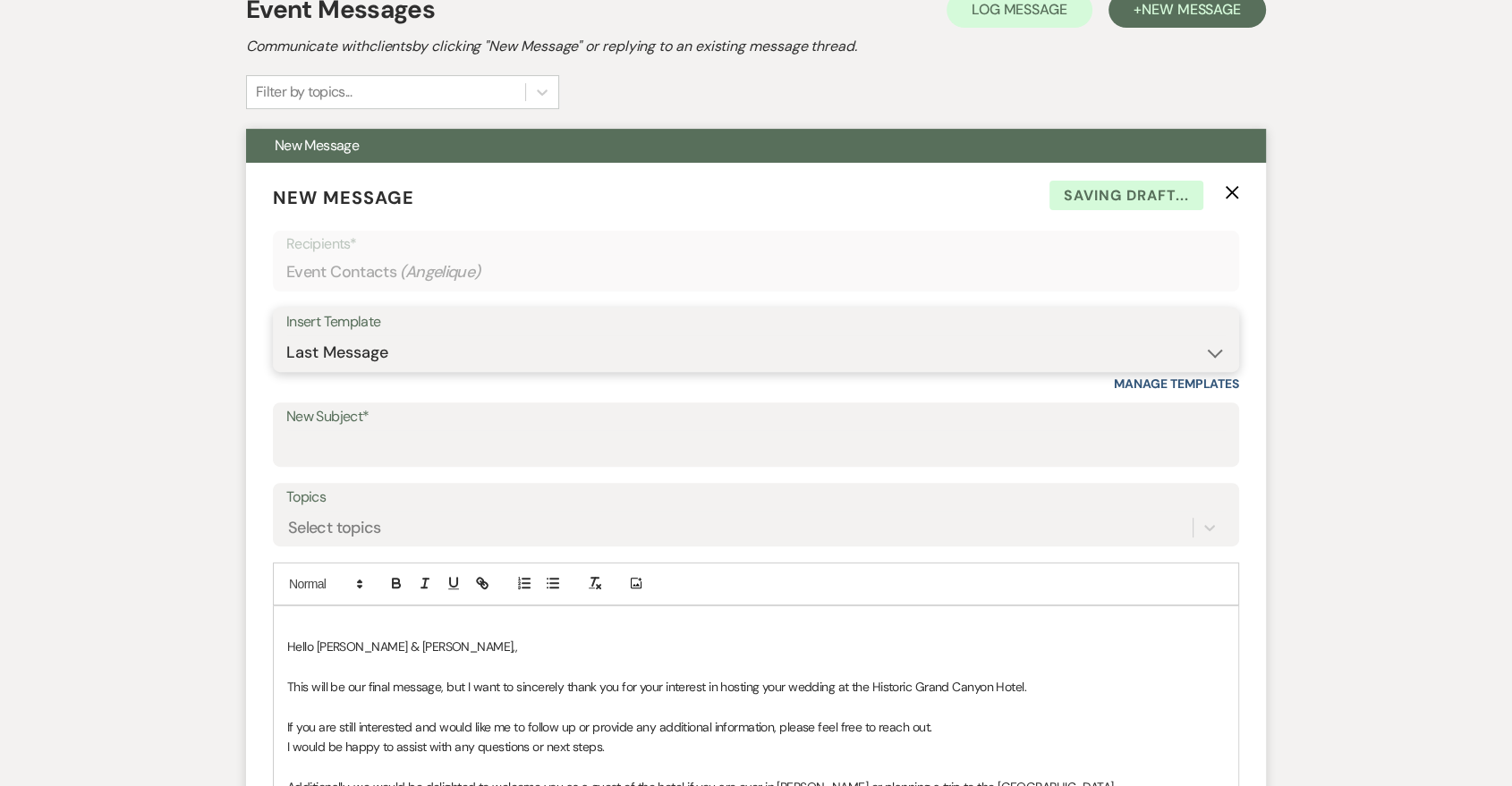
scroll to position [662, 0]
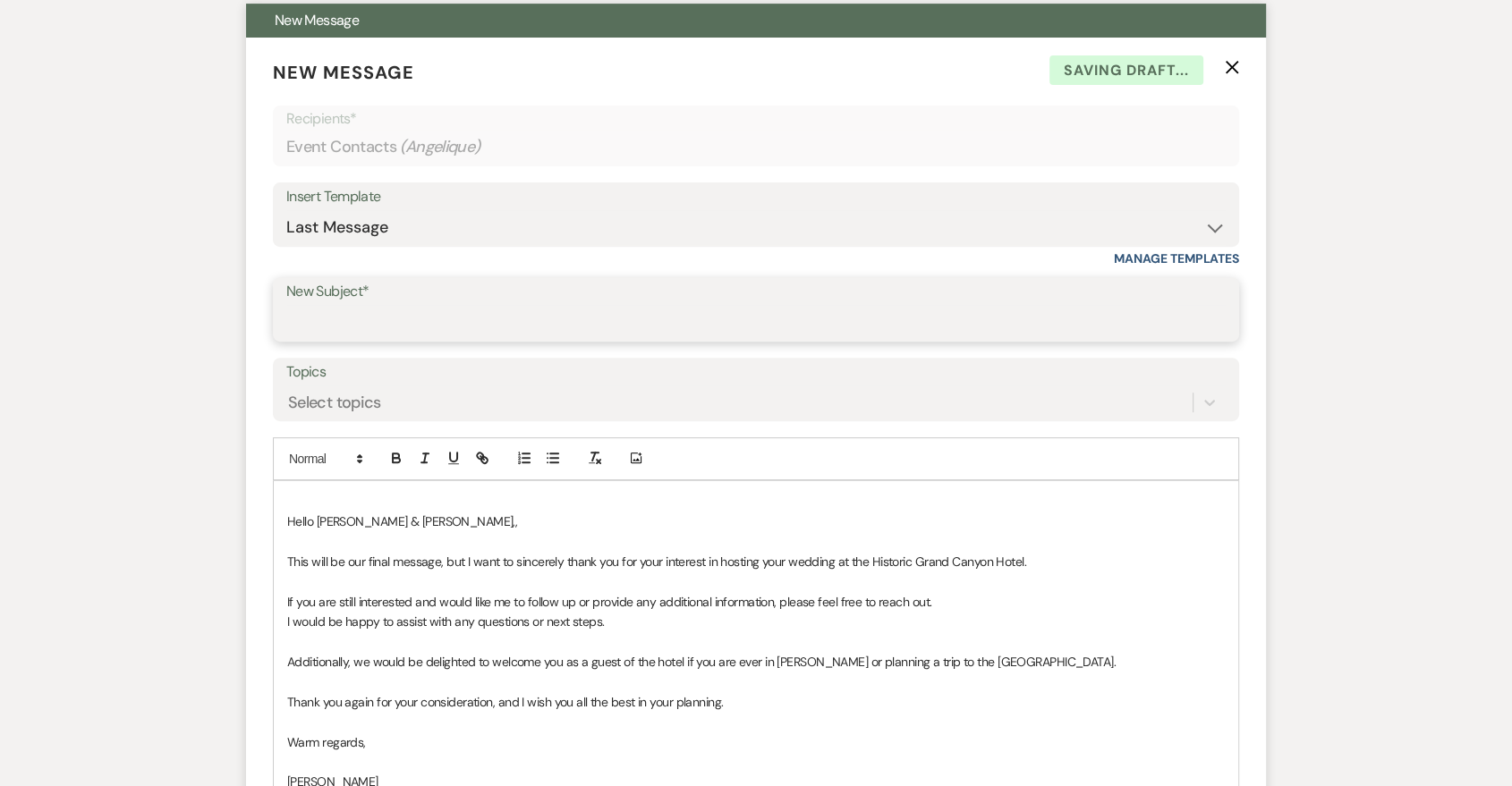
click at [582, 315] on input "New Subject*" at bounding box center [755, 322] width 939 height 35
type input "Last Message"
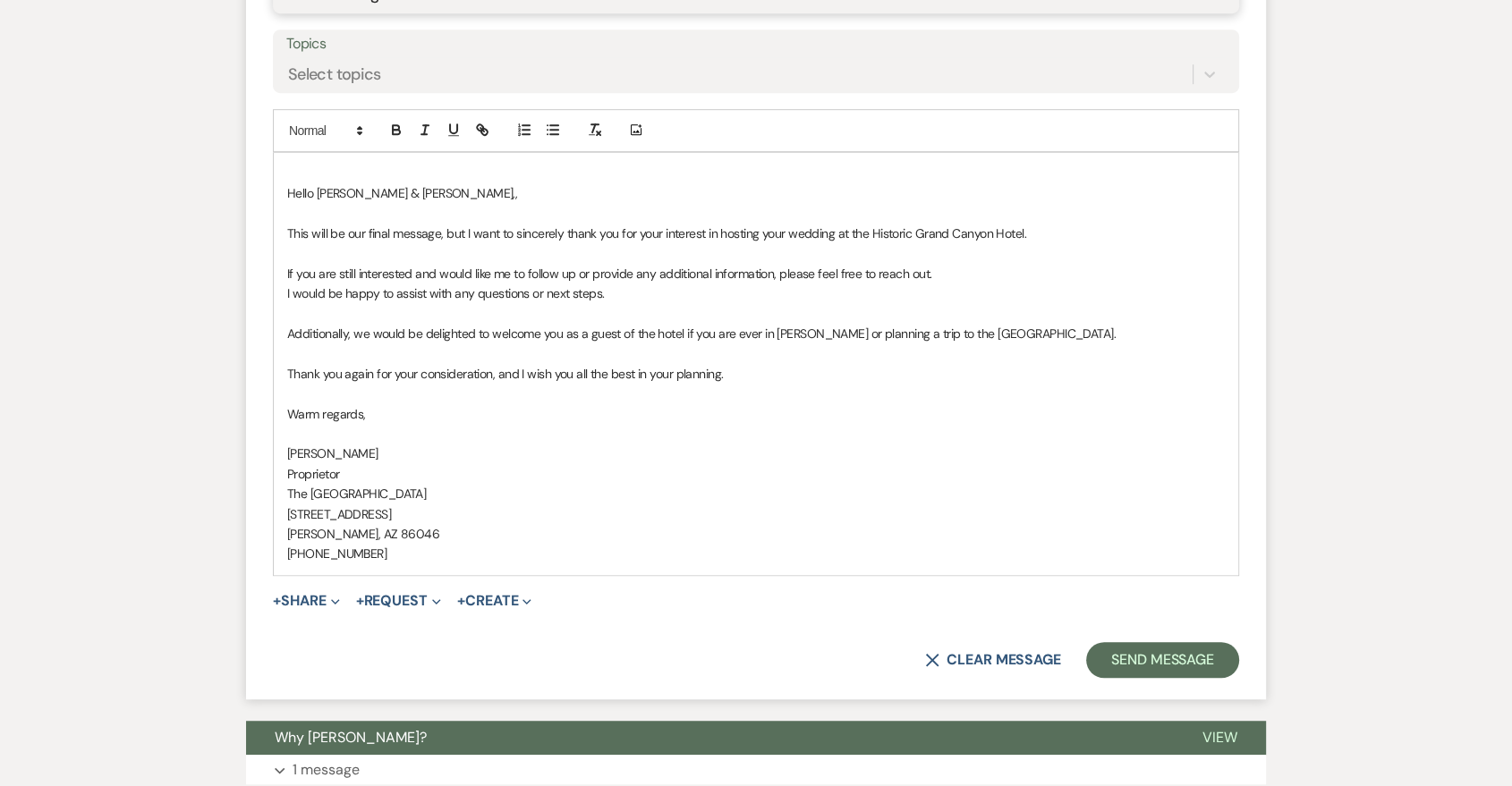
scroll to position [994, 0]
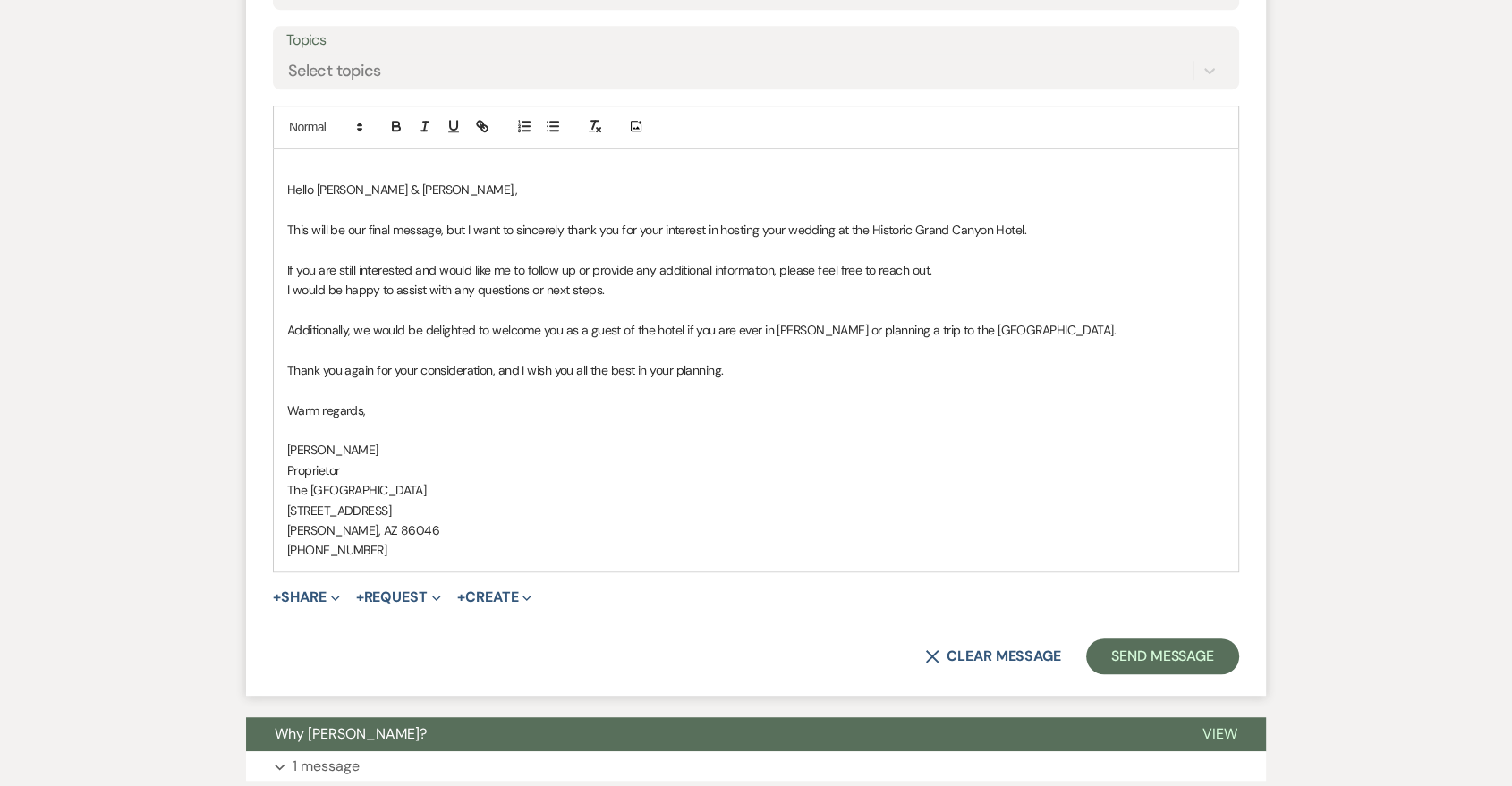
click at [279, 192] on div "Hello [PERSON_NAME] & [PERSON_NAME],, ﻿This will be our final message, but I wa…" at bounding box center [756, 360] width 965 height 422
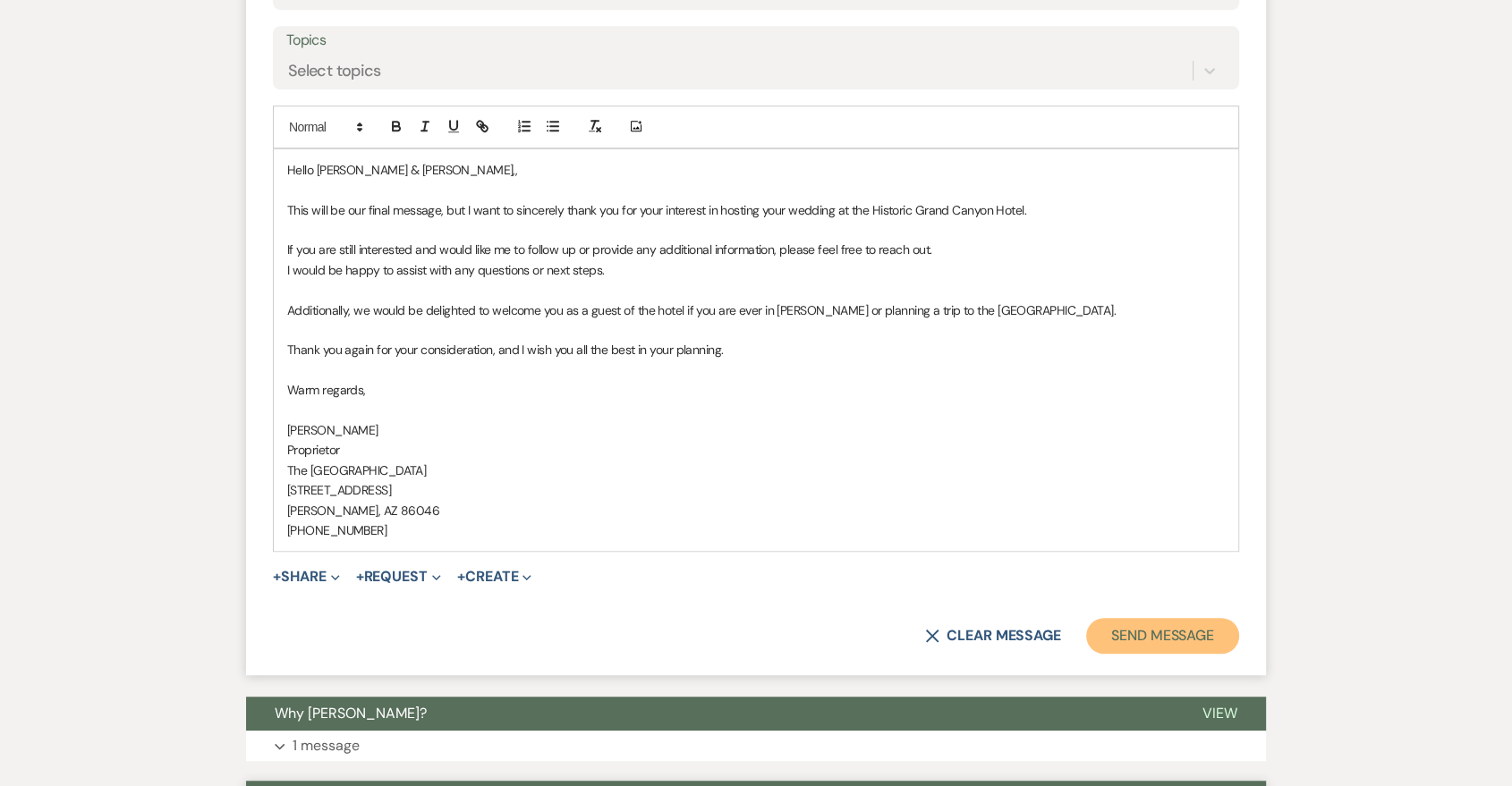
click at [1197, 652] on button "Send Message" at bounding box center [1162, 636] width 153 height 36
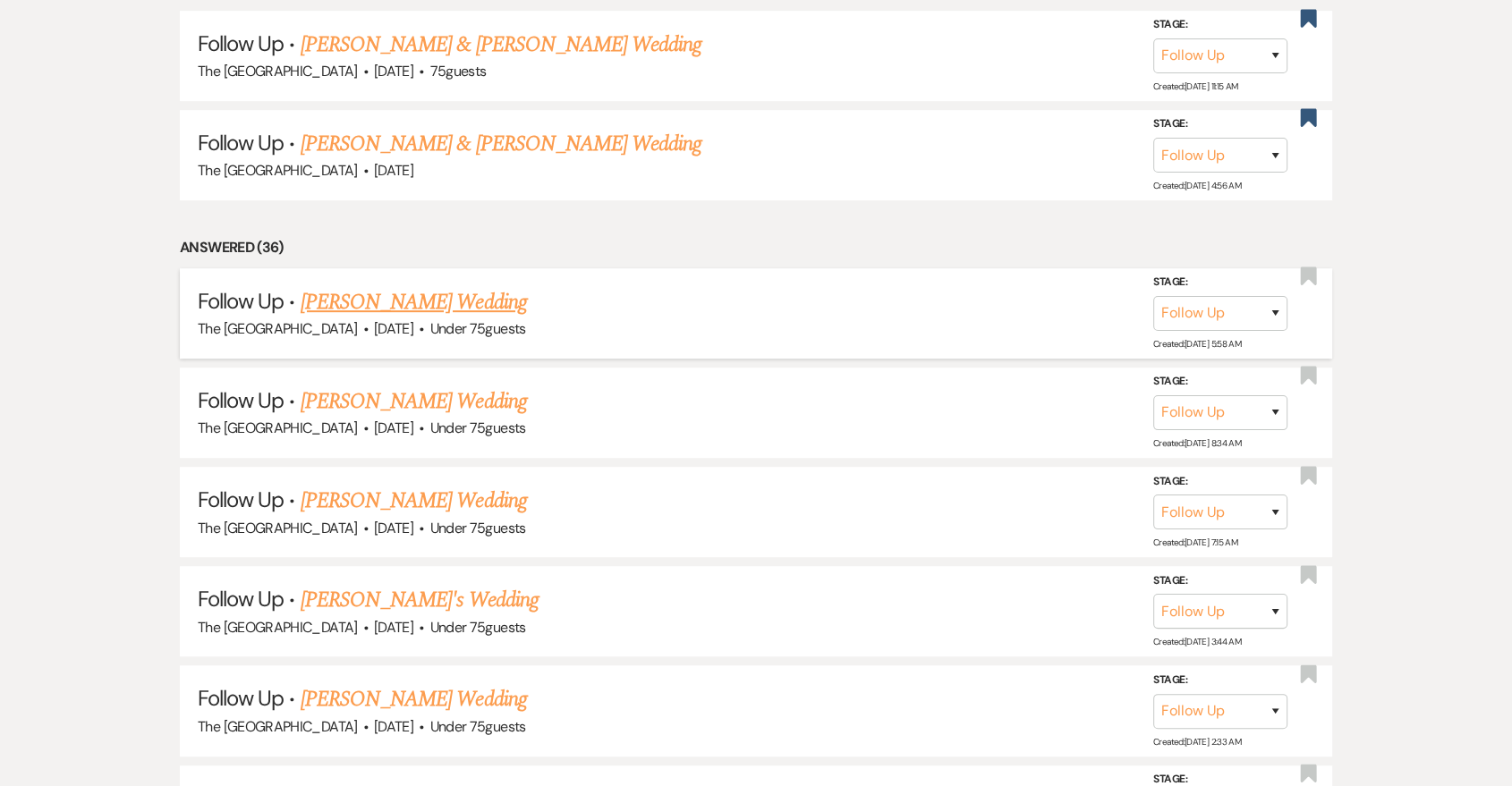
drag, startPoint x: 0, startPoint y: 0, endPoint x: 518, endPoint y: 316, distance: 606.8
click at [518, 316] on li "Follow Up · Zachary Hanshaw's Wedding The Grand Canyon Ballroom · Feb 1, 2026 ·…" at bounding box center [756, 313] width 1153 height 91
click at [511, 334] on span "Under 75 guests" at bounding box center [478, 329] width 95 height 19
click at [1245, 323] on select "Inquiry Follow Up Tour Requested Tour Confirmed Toured Proposal Sent Booked Lost" at bounding box center [1221, 313] width 134 height 35
select select "8"
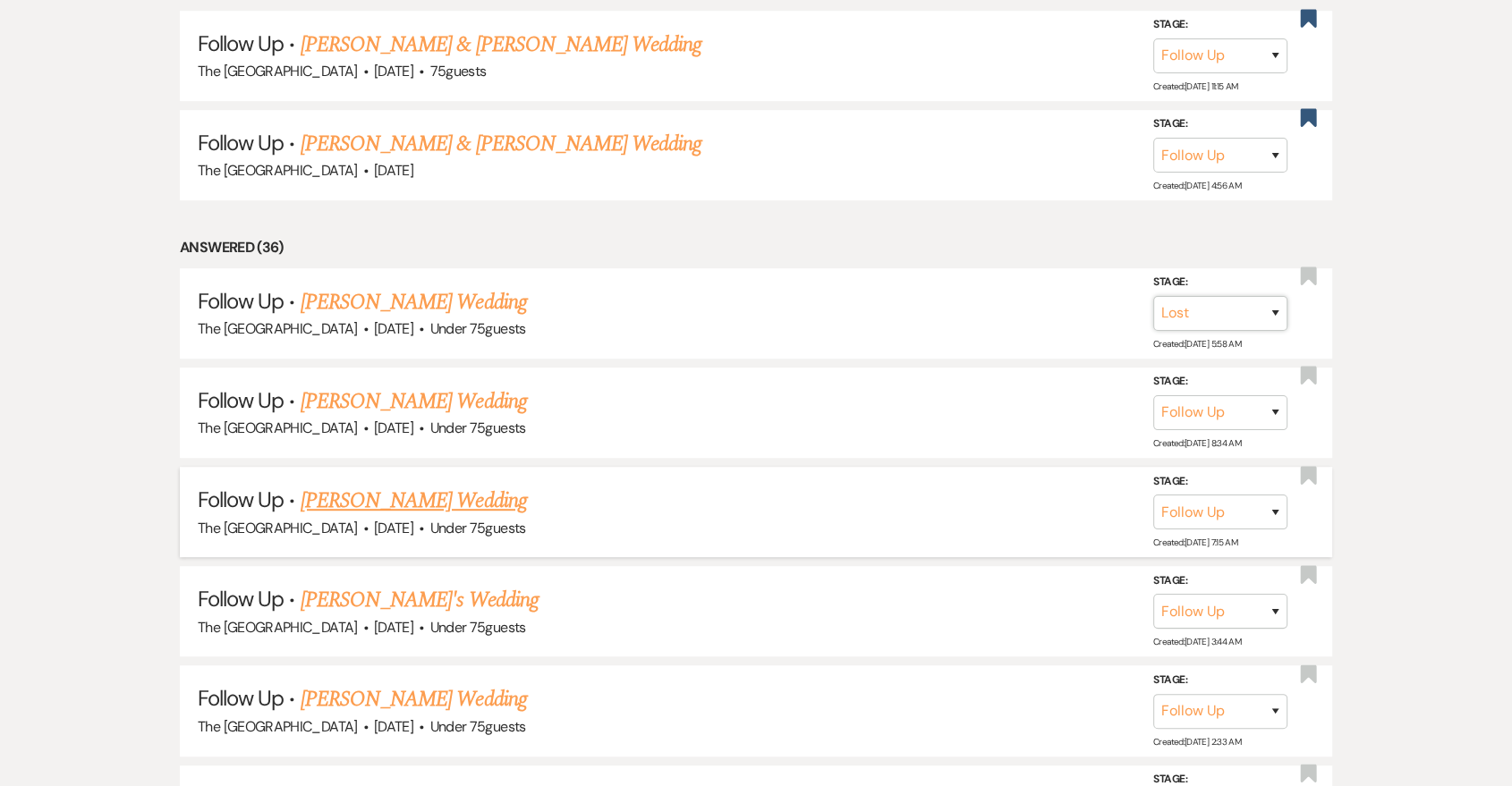
click at [1154, 296] on select "Inquiry Follow Up Tour Requested Tour Confirmed Toured Proposal Sent Booked Lost" at bounding box center [1221, 313] width 134 height 35
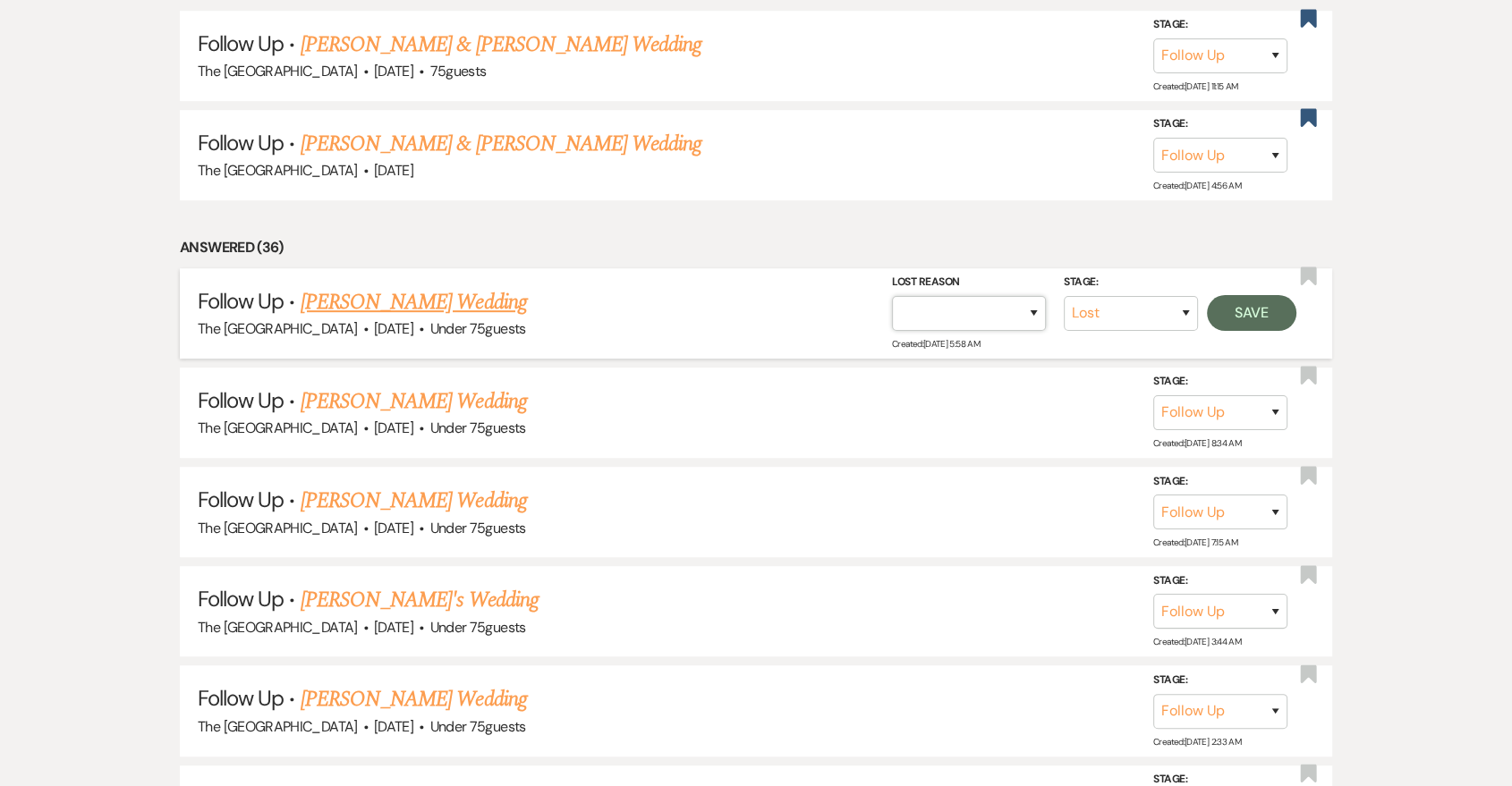
click at [1031, 307] on select "Booked Elsewhere Budget Date Unavailable No Response Not a Good Match Capacity …" at bounding box center [970, 313] width 154 height 35
select select "5"
click at [893, 296] on select "Booked Elsewhere Budget Date Unavailable No Response Not a Good Match Capacity …" at bounding box center [970, 313] width 154 height 35
click at [1250, 314] on button "Save" at bounding box center [1252, 312] width 90 height 36
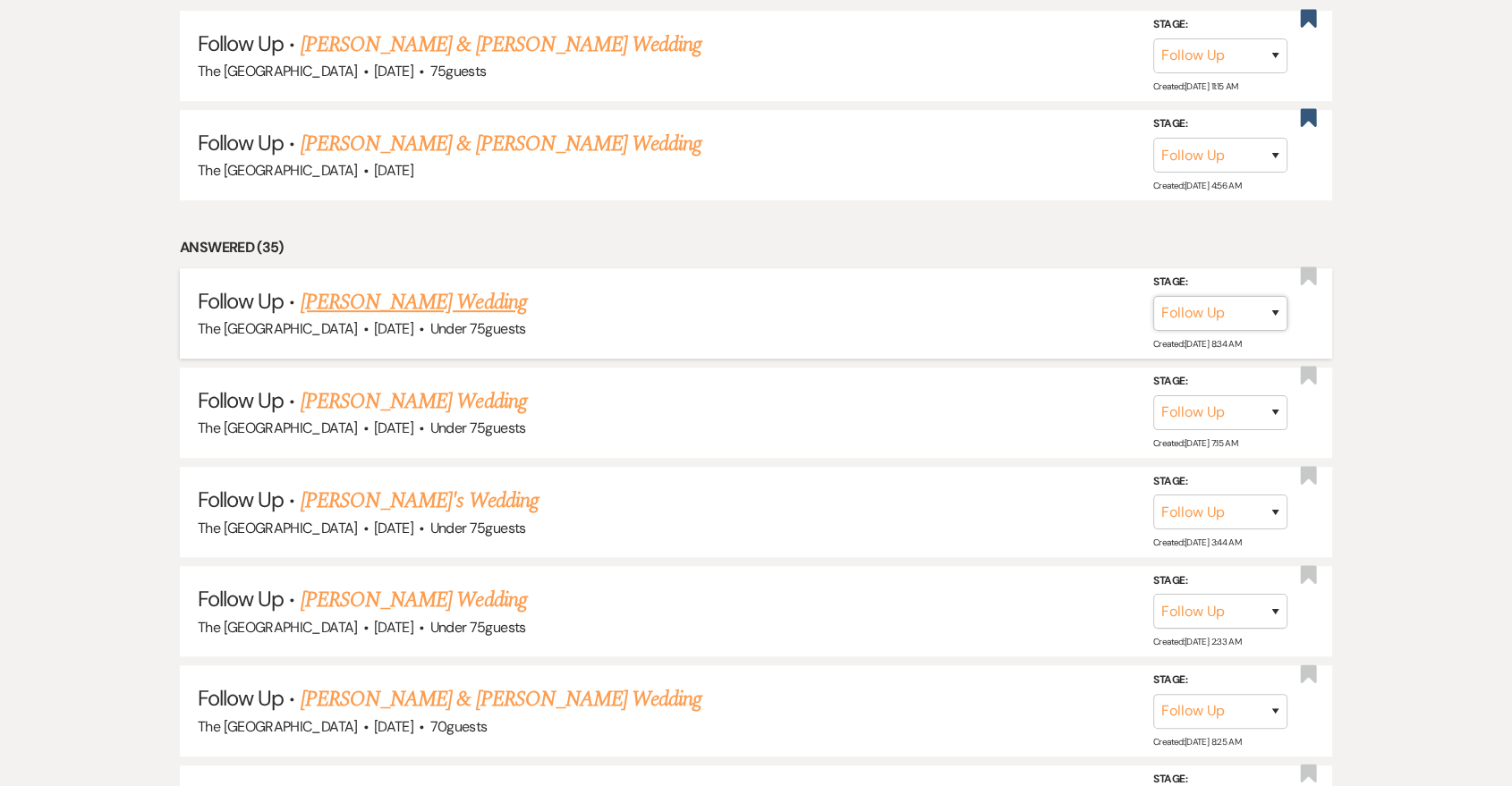
click at [1207, 323] on select "Inquiry Follow Up Tour Requested Tour Confirmed Toured Proposal Sent Booked Lost" at bounding box center [1221, 313] width 134 height 35
click at [1208, 305] on select "Inquiry Follow Up Tour Requested Tour Confirmed Toured Proposal Sent Booked Lost" at bounding box center [1221, 313] width 134 height 35
select select "8"
click at [1154, 296] on select "Inquiry Follow Up Tour Requested Tour Confirmed Toured Proposal Sent Booked Lost" at bounding box center [1221, 313] width 134 height 35
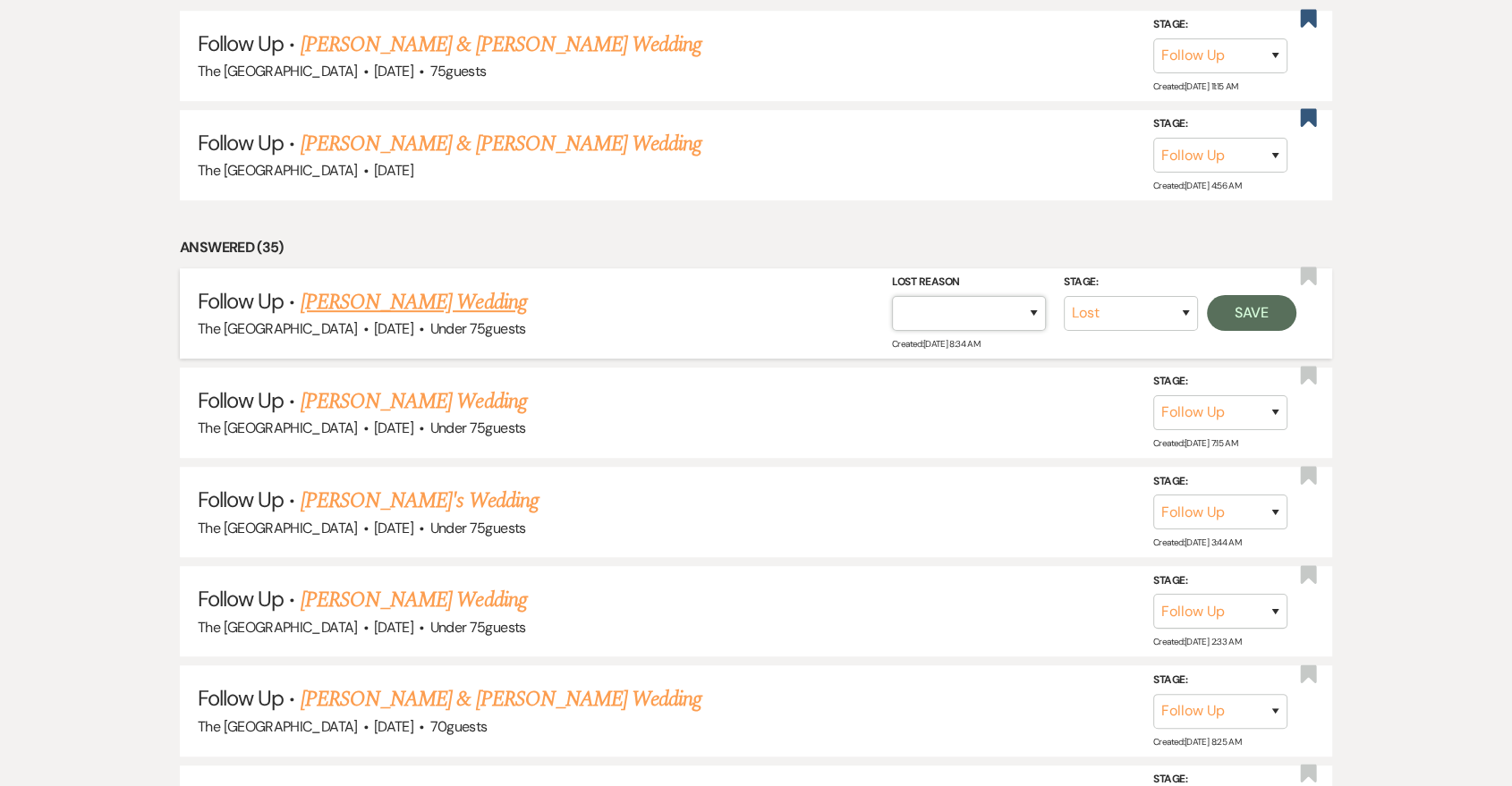
click at [1016, 308] on select "Booked Elsewhere Budget Date Unavailable No Response Not a Good Match Capacity …" at bounding box center [970, 313] width 154 height 35
select select "5"
click at [893, 296] on select "Booked Elsewhere Budget Date Unavailable No Response Not a Good Match Capacity …" at bounding box center [970, 313] width 154 height 35
click at [1231, 311] on button "Save" at bounding box center [1252, 312] width 90 height 36
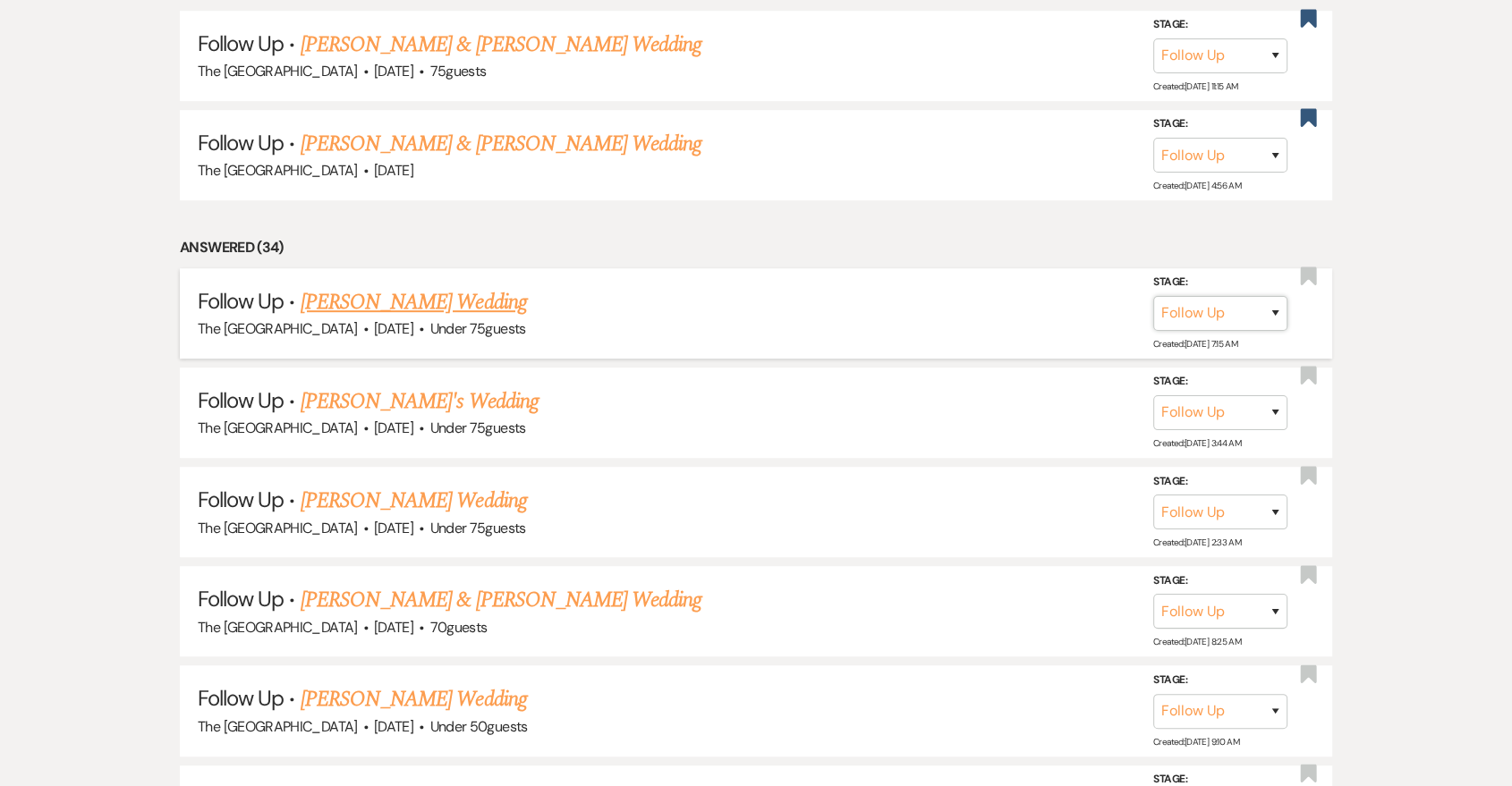
click at [1263, 314] on select "Inquiry Follow Up Tour Requested Tour Confirmed Toured Proposal Sent Booked Lost" at bounding box center [1221, 313] width 134 height 35
select select "8"
click at [1154, 296] on select "Inquiry Follow Up Tour Requested Tour Confirmed Toured Proposal Sent Booked Lost" at bounding box center [1221, 313] width 134 height 35
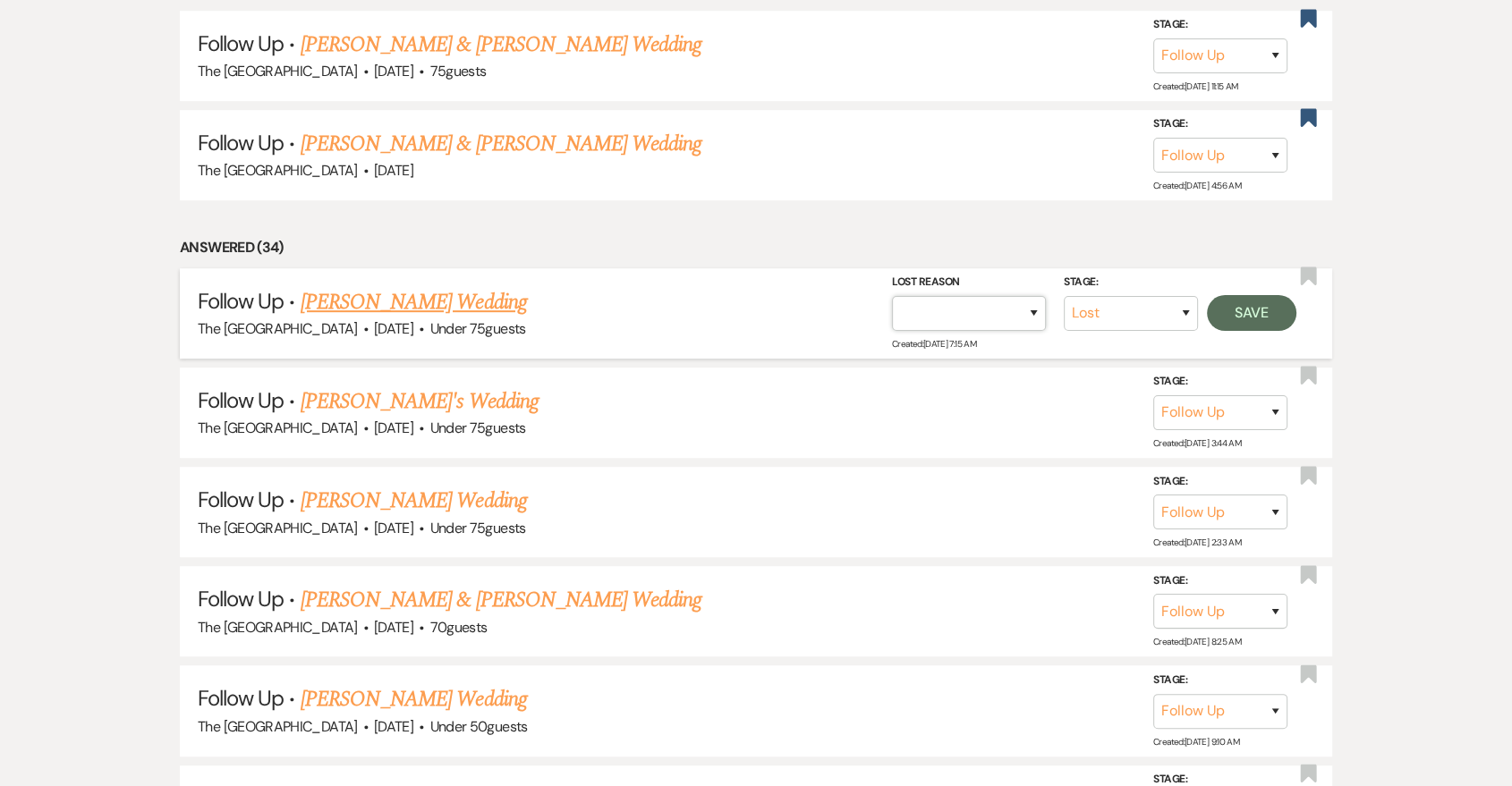
click at [1007, 304] on select "Booked Elsewhere Budget Date Unavailable No Response Not a Good Match Capacity …" at bounding box center [970, 313] width 154 height 35
select select "5"
click at [893, 296] on select "Booked Elsewhere Budget Date Unavailable No Response Not a Good Match Capacity …" at bounding box center [970, 313] width 154 height 35
click at [1233, 295] on button "Save" at bounding box center [1252, 312] width 90 height 36
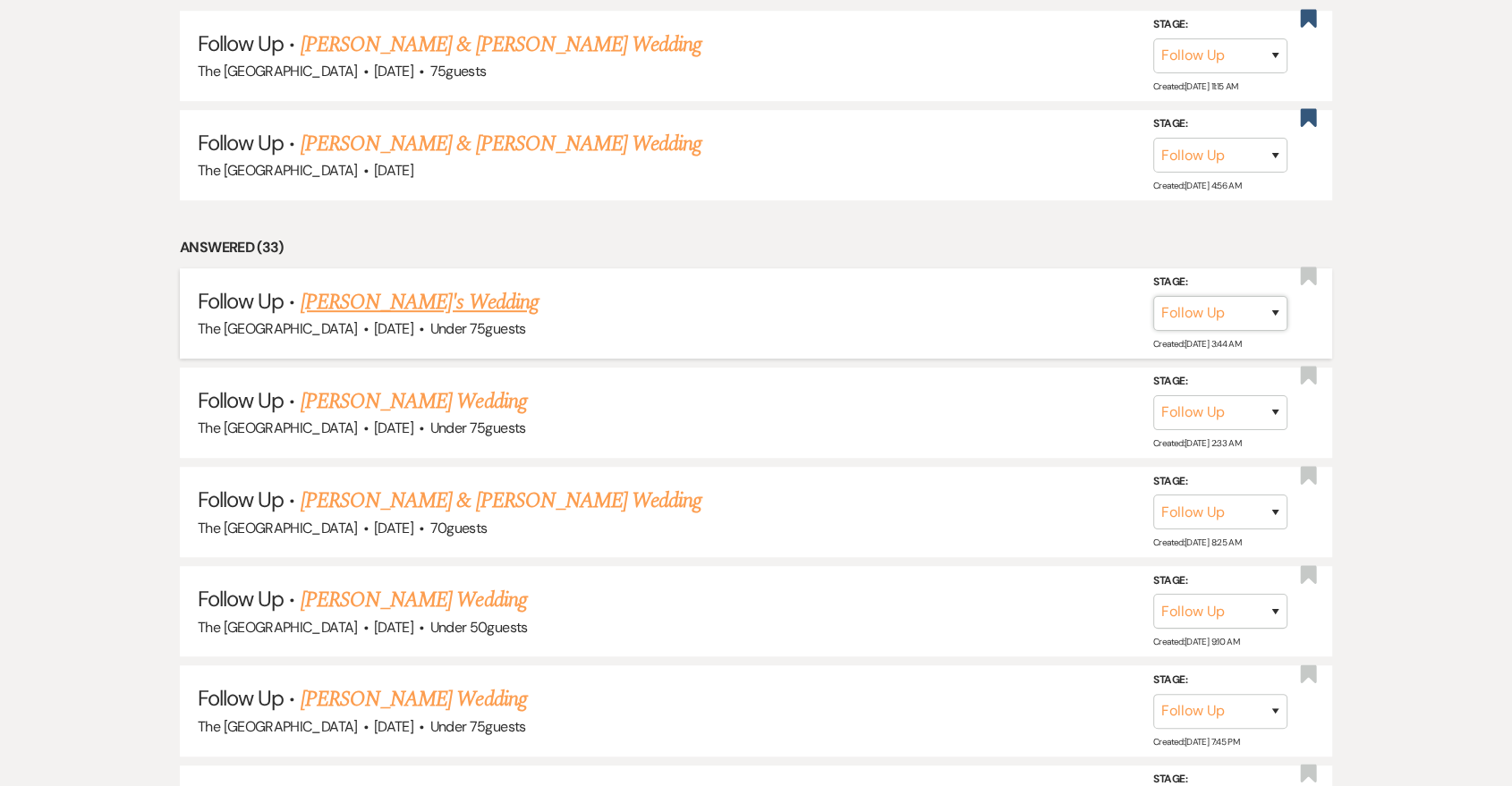
click at [1279, 309] on select "Inquiry Follow Up Tour Requested Tour Confirmed Toured Proposal Sent Booked Lost" at bounding box center [1221, 313] width 134 height 35
select select "8"
click at [1154, 296] on select "Inquiry Follow Up Tour Requested Tour Confirmed Toured Proposal Sent Booked Lost" at bounding box center [1221, 313] width 134 height 35
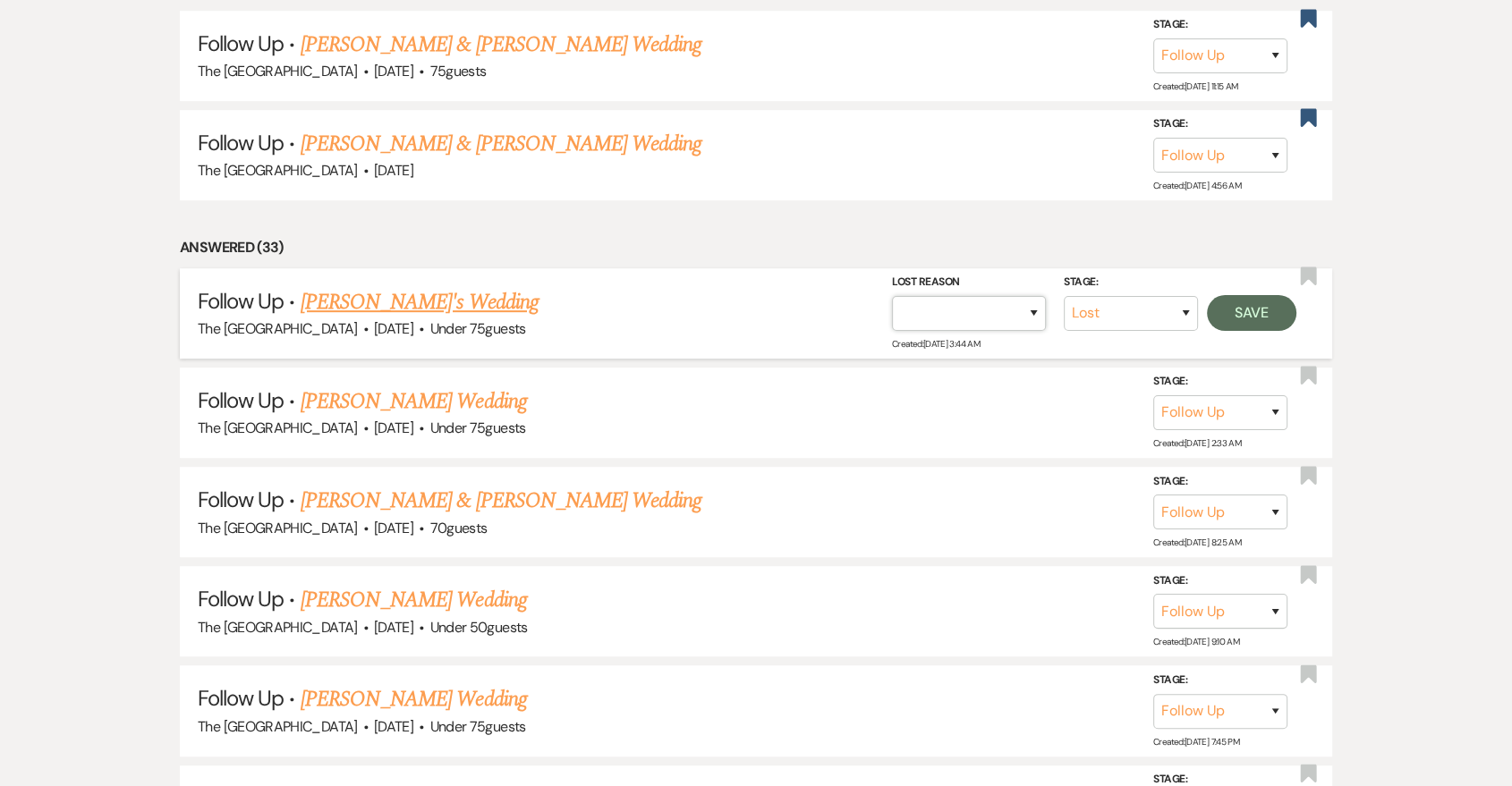
click at [1004, 310] on select "Booked Elsewhere Budget Date Unavailable No Response Not a Good Match Capacity …" at bounding box center [970, 313] width 154 height 35
select select "5"
click at [893, 296] on select "Booked Elsewhere Budget Date Unavailable No Response Not a Good Match Capacity …" at bounding box center [970, 313] width 154 height 35
click at [1249, 307] on button "Save" at bounding box center [1252, 312] width 90 height 36
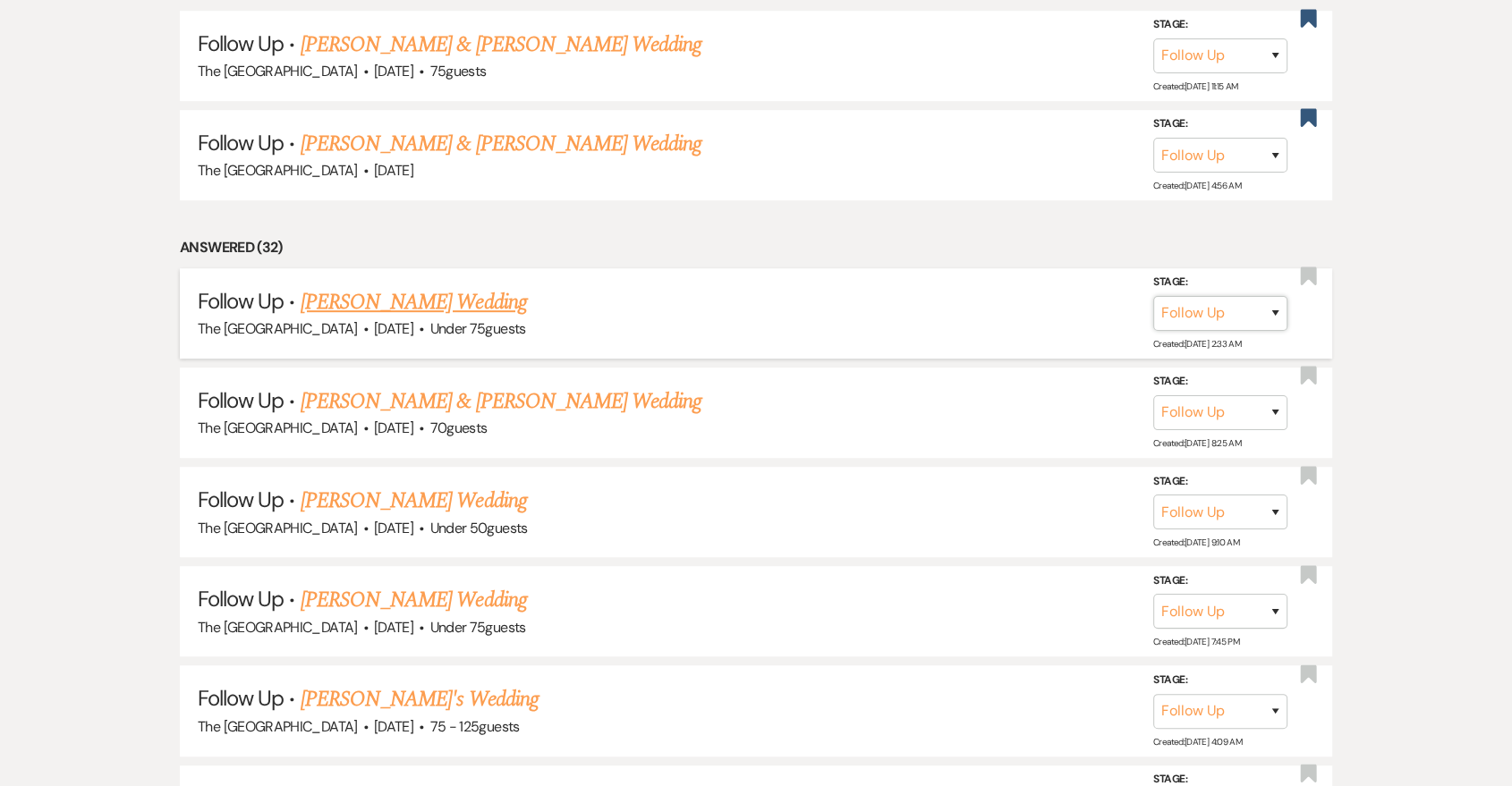
click at [1201, 324] on select "Inquiry Follow Up Tour Requested Tour Confirmed Toured Proposal Sent Booked Lost" at bounding box center [1221, 313] width 134 height 35
select select "8"
click at [1154, 296] on select "Inquiry Follow Up Tour Requested Tour Confirmed Toured Proposal Sent Booked Lost" at bounding box center [1221, 313] width 134 height 35
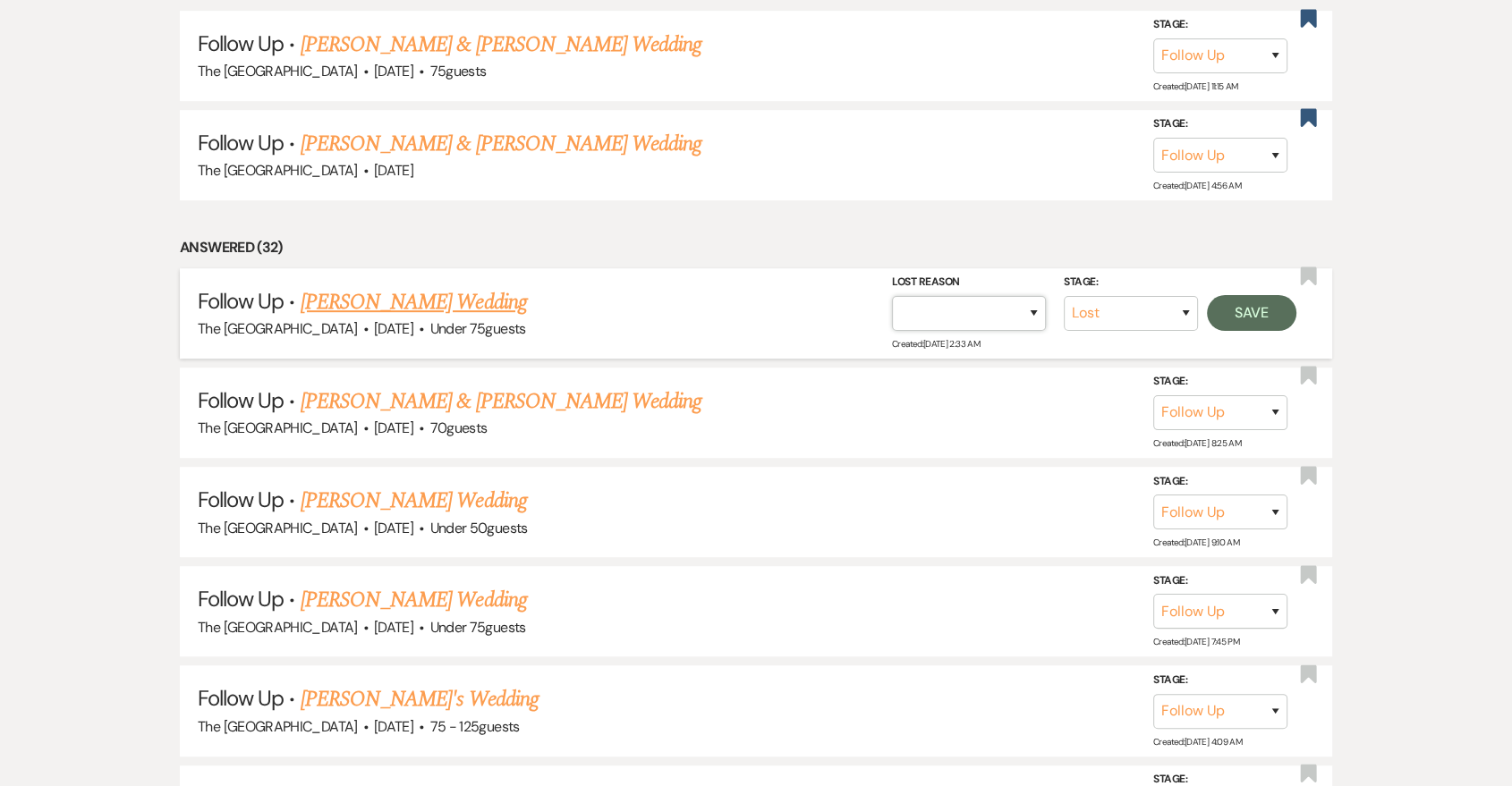
click at [1033, 301] on select "Booked Elsewhere Budget Date Unavailable No Response Not a Good Match Capacity …" at bounding box center [970, 313] width 154 height 35
select select "5"
click at [893, 296] on select "Booked Elsewhere Budget Date Unavailable No Response Not a Good Match Capacity …" at bounding box center [970, 313] width 154 height 35
click at [1244, 306] on button "Save" at bounding box center [1252, 312] width 90 height 36
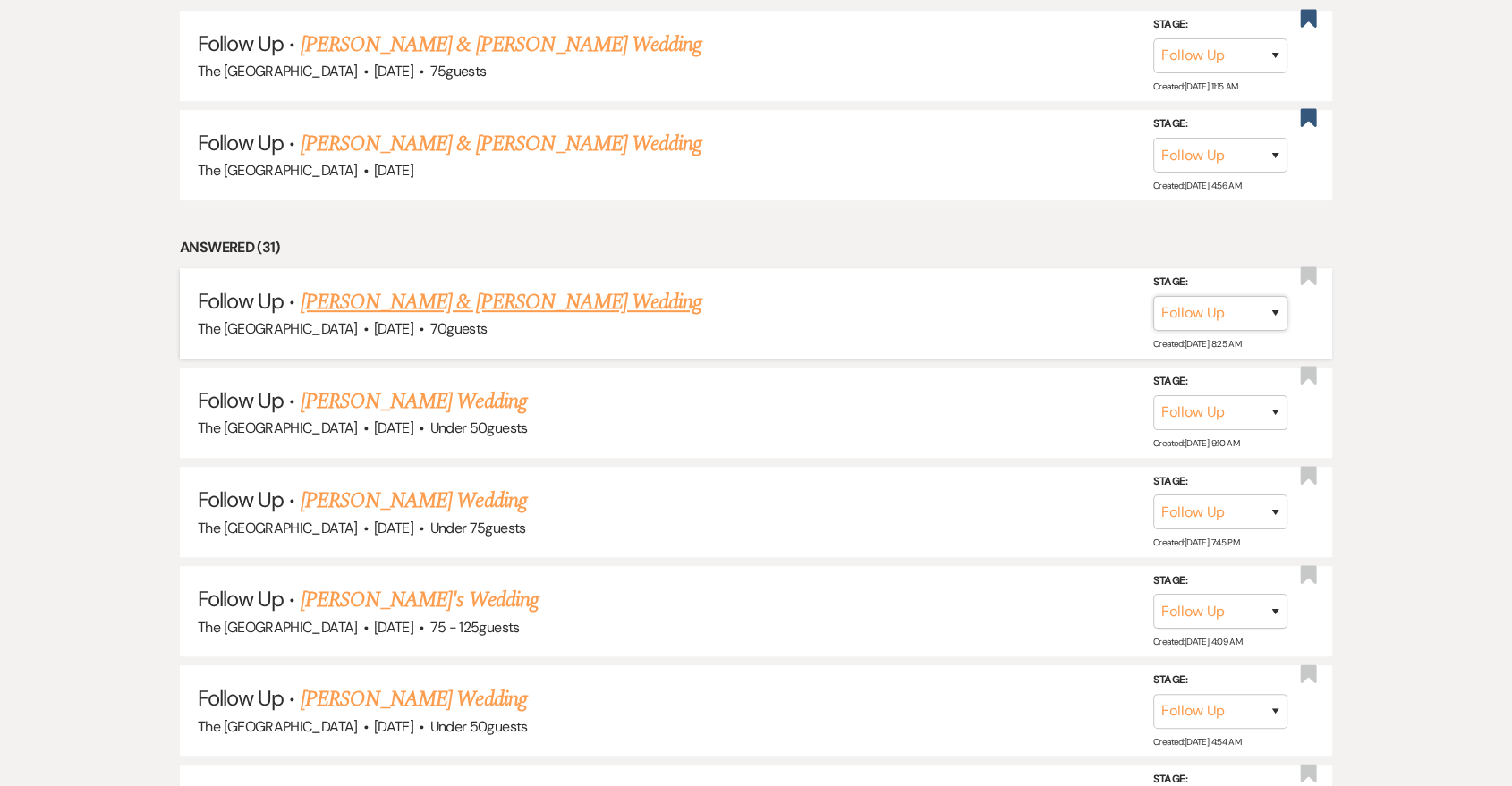
click at [1236, 307] on select "Inquiry Follow Up Tour Requested Tour Confirmed Toured Proposal Sent Booked Lost" at bounding box center [1221, 313] width 134 height 35
select select "8"
click at [1154, 296] on select "Inquiry Follow Up Tour Requested Tour Confirmed Toured Proposal Sent Booked Lost" at bounding box center [1221, 313] width 134 height 35
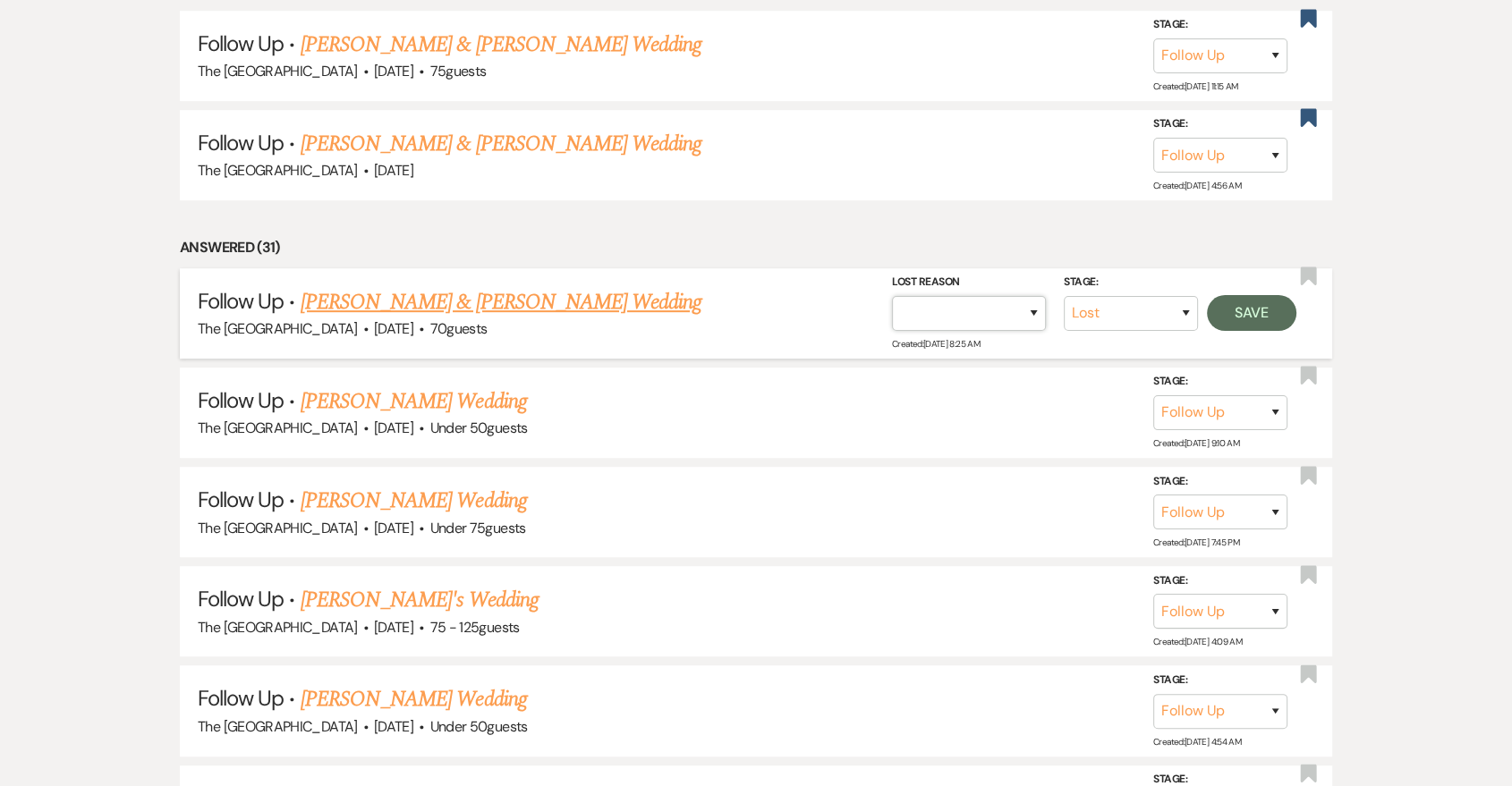
click at [1031, 321] on select "Booked Elsewhere Budget Date Unavailable No Response Not a Good Match Capacity …" at bounding box center [970, 313] width 154 height 35
select select "5"
click at [893, 296] on select "Booked Elsewhere Budget Date Unavailable No Response Not a Good Match Capacity …" at bounding box center [970, 313] width 154 height 35
click at [1233, 311] on button "Save" at bounding box center [1252, 312] width 90 height 36
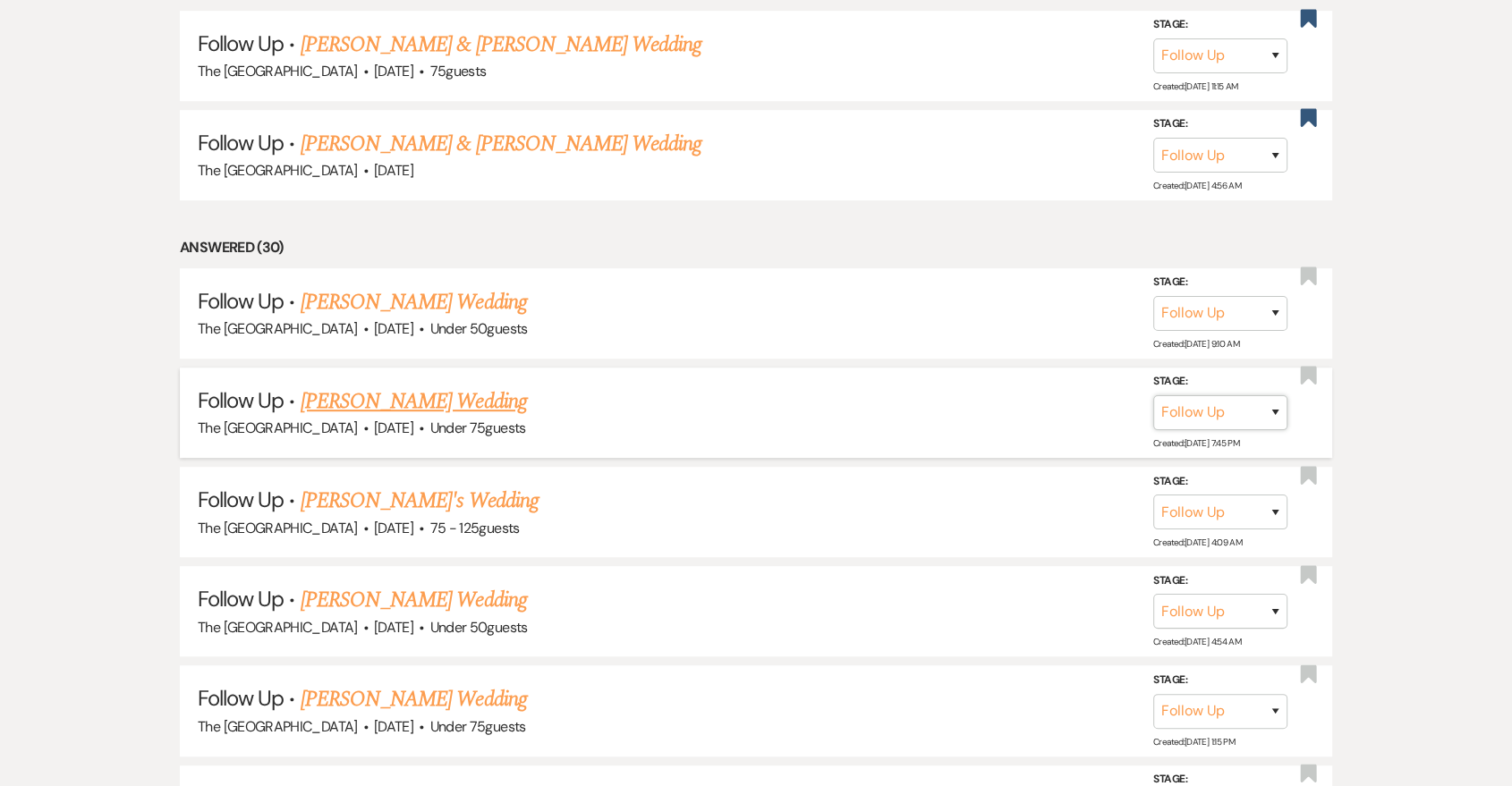
click at [1247, 428] on select "Inquiry Follow Up Tour Requested Tour Confirmed Toured Proposal Sent Booked Lost" at bounding box center [1221, 413] width 134 height 35
select select "8"
click at [1154, 396] on select "Inquiry Follow Up Tour Requested Tour Confirmed Toured Proposal Sent Booked Lost" at bounding box center [1221, 413] width 134 height 35
click at [1004, 427] on select "Booked Elsewhere Budget Date Unavailable No Response Not a Good Match Capacity …" at bounding box center [970, 413] width 154 height 35
select select "5"
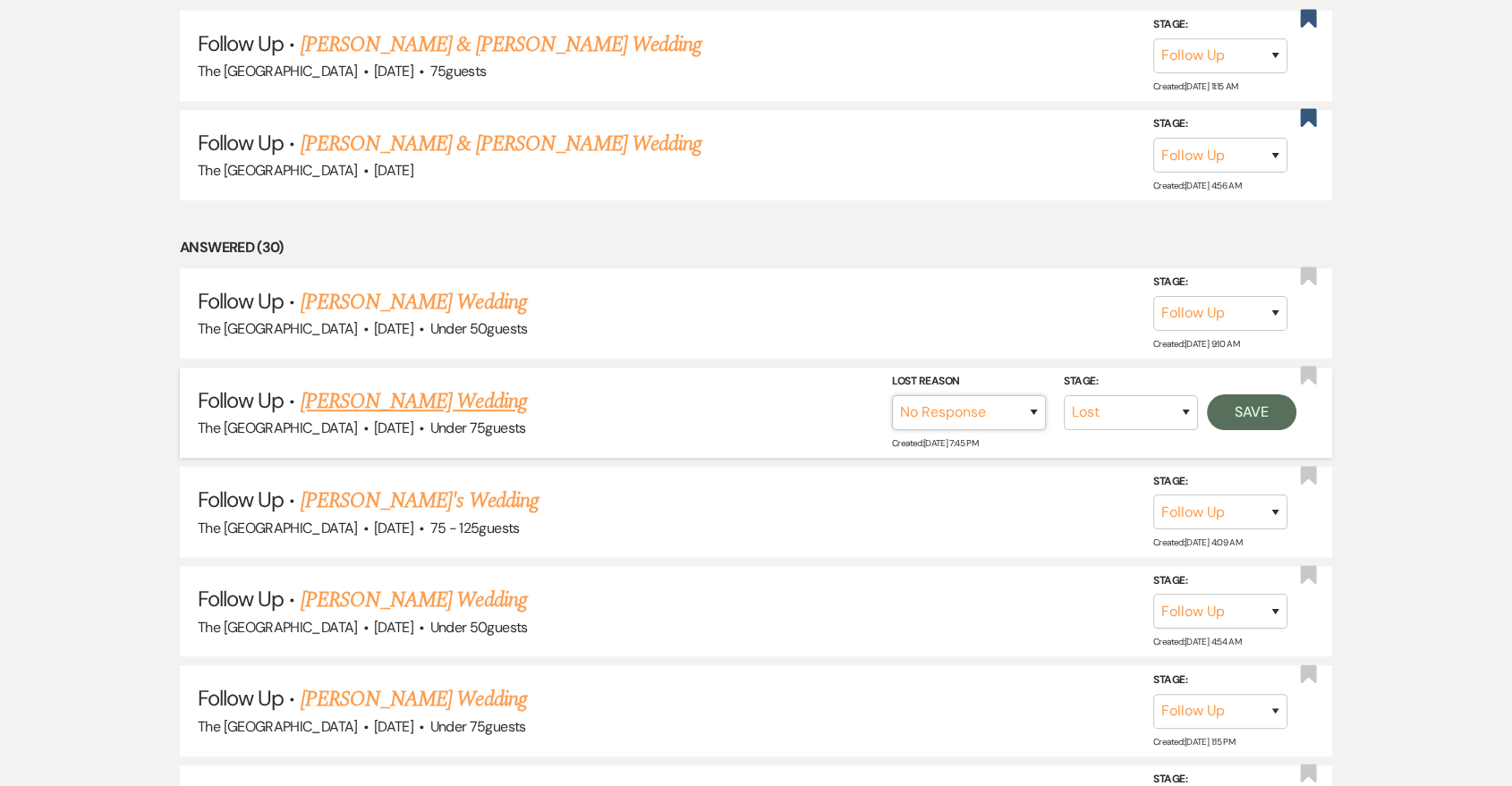
click at [893, 396] on select "Booked Elsewhere Budget Date Unavailable No Response Not a Good Match Capacity …" at bounding box center [970, 413] width 154 height 35
click at [1222, 409] on button "Save" at bounding box center [1252, 412] width 90 height 36
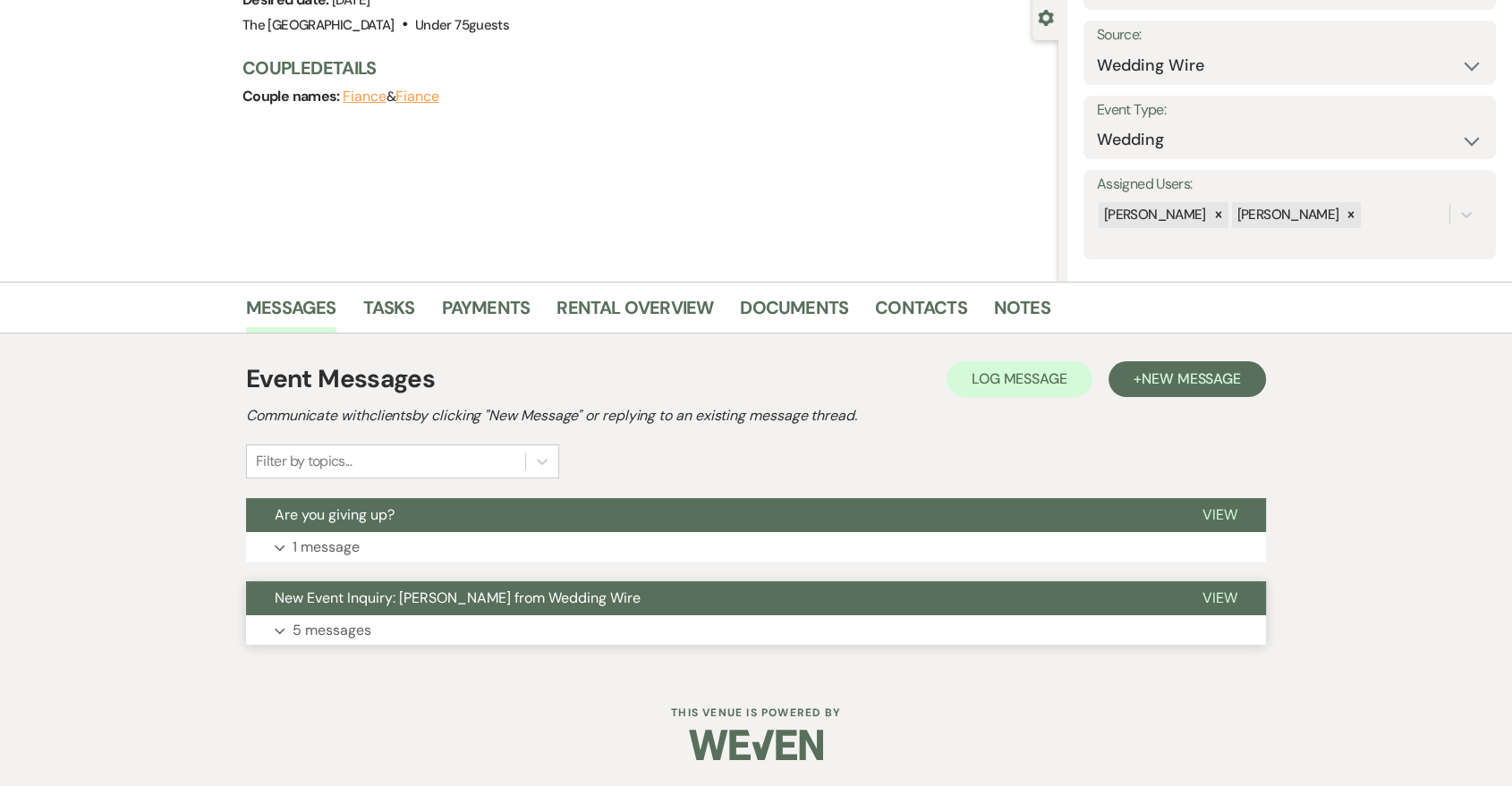
click at [731, 619] on button "Expand 5 messages" at bounding box center [756, 630] width 1020 height 30
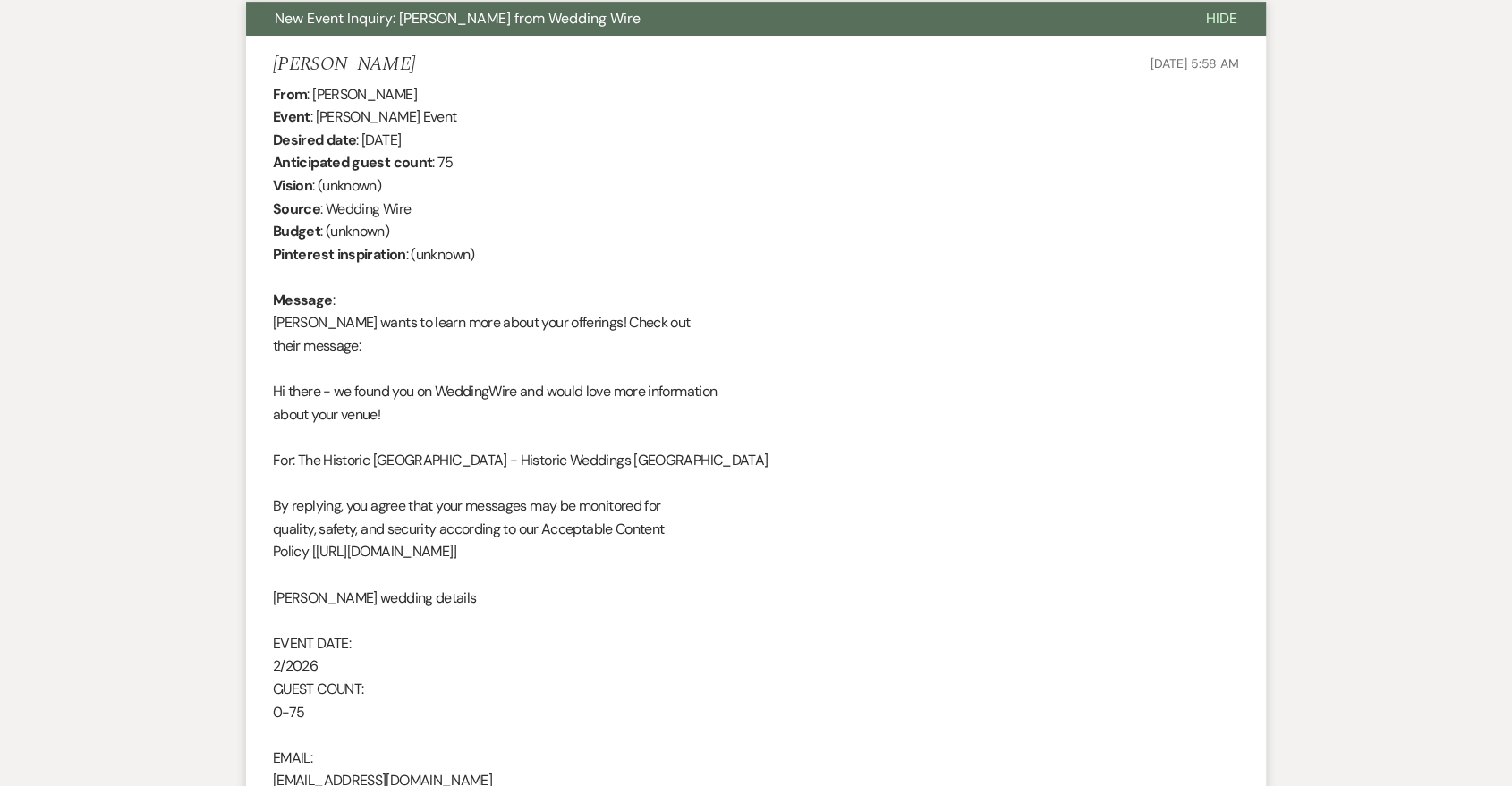
scroll to position [85, 0]
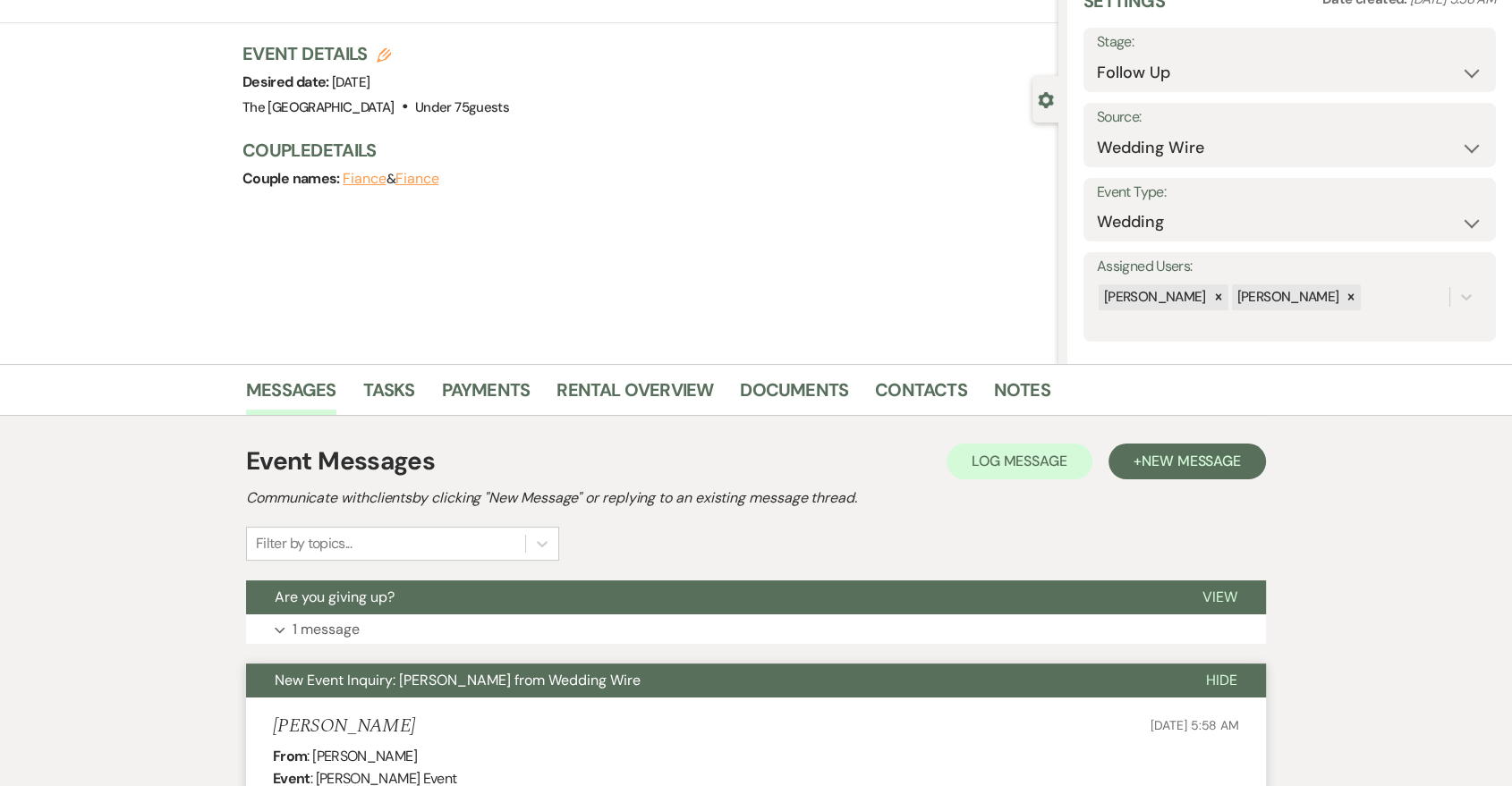
click at [1167, 611] on button "Are you giving up?" at bounding box center [710, 597] width 928 height 34
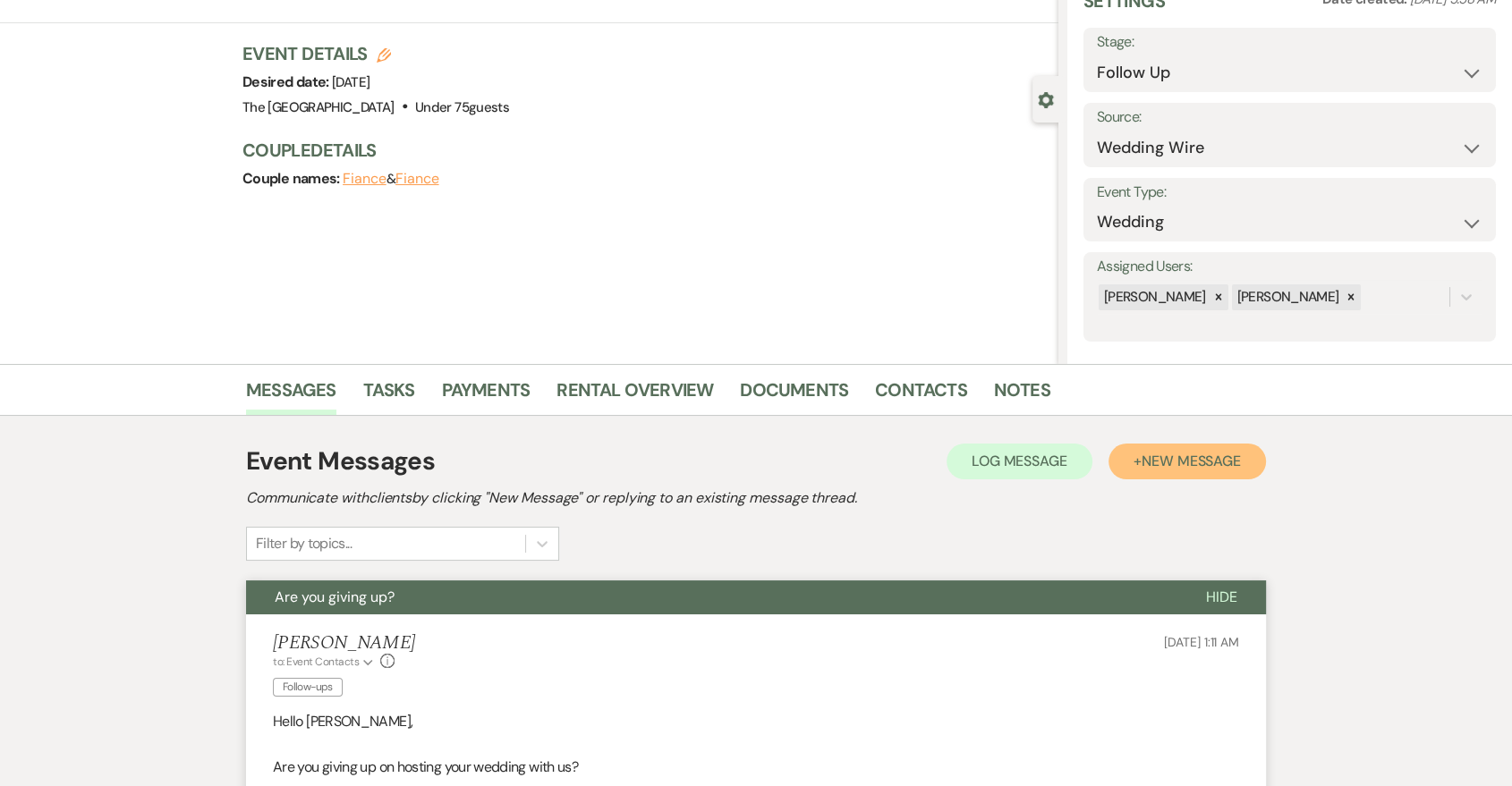
click at [1210, 472] on button "+ New Message" at bounding box center [1188, 461] width 158 height 36
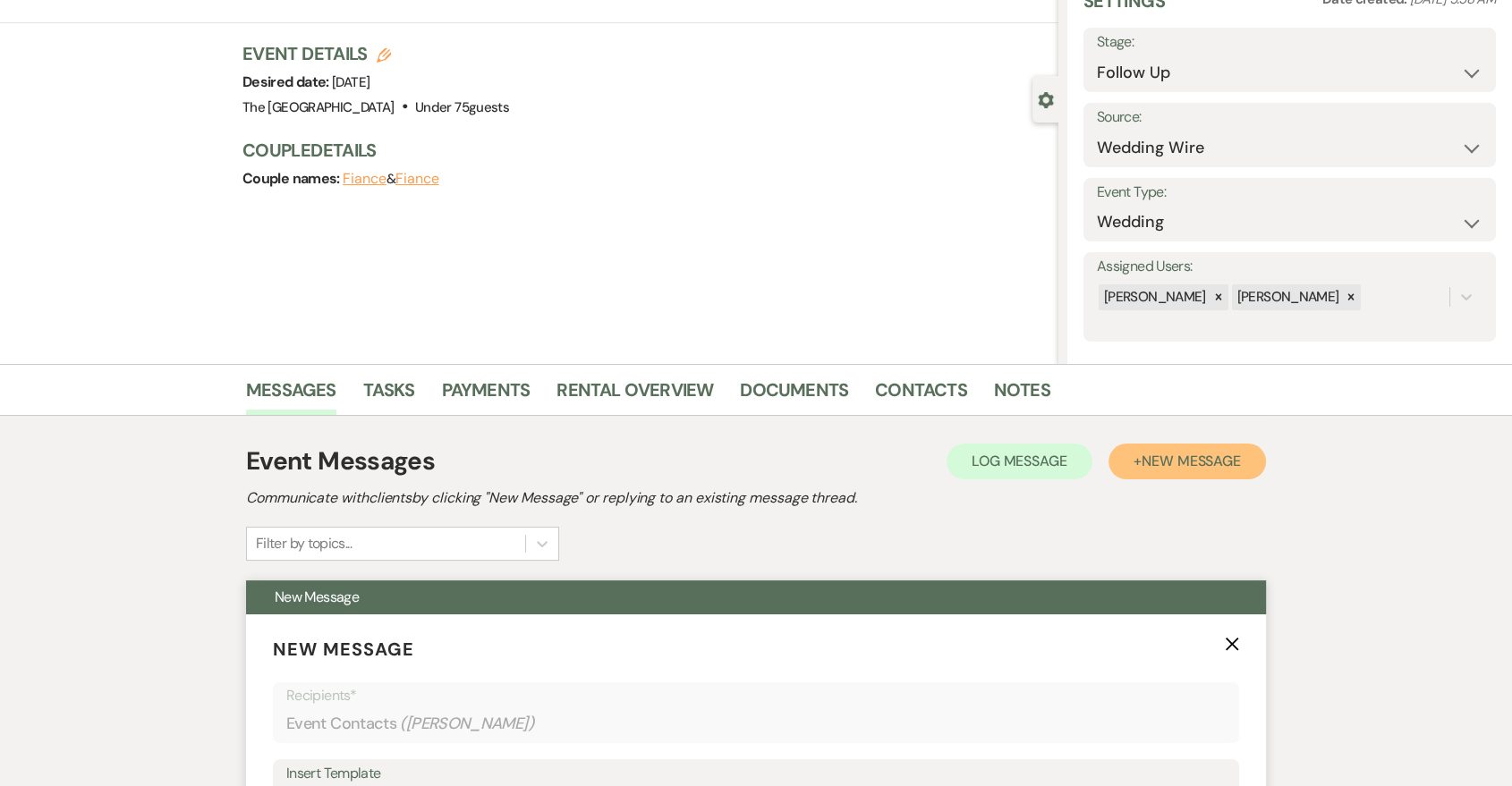
scroll to position [747, 0]
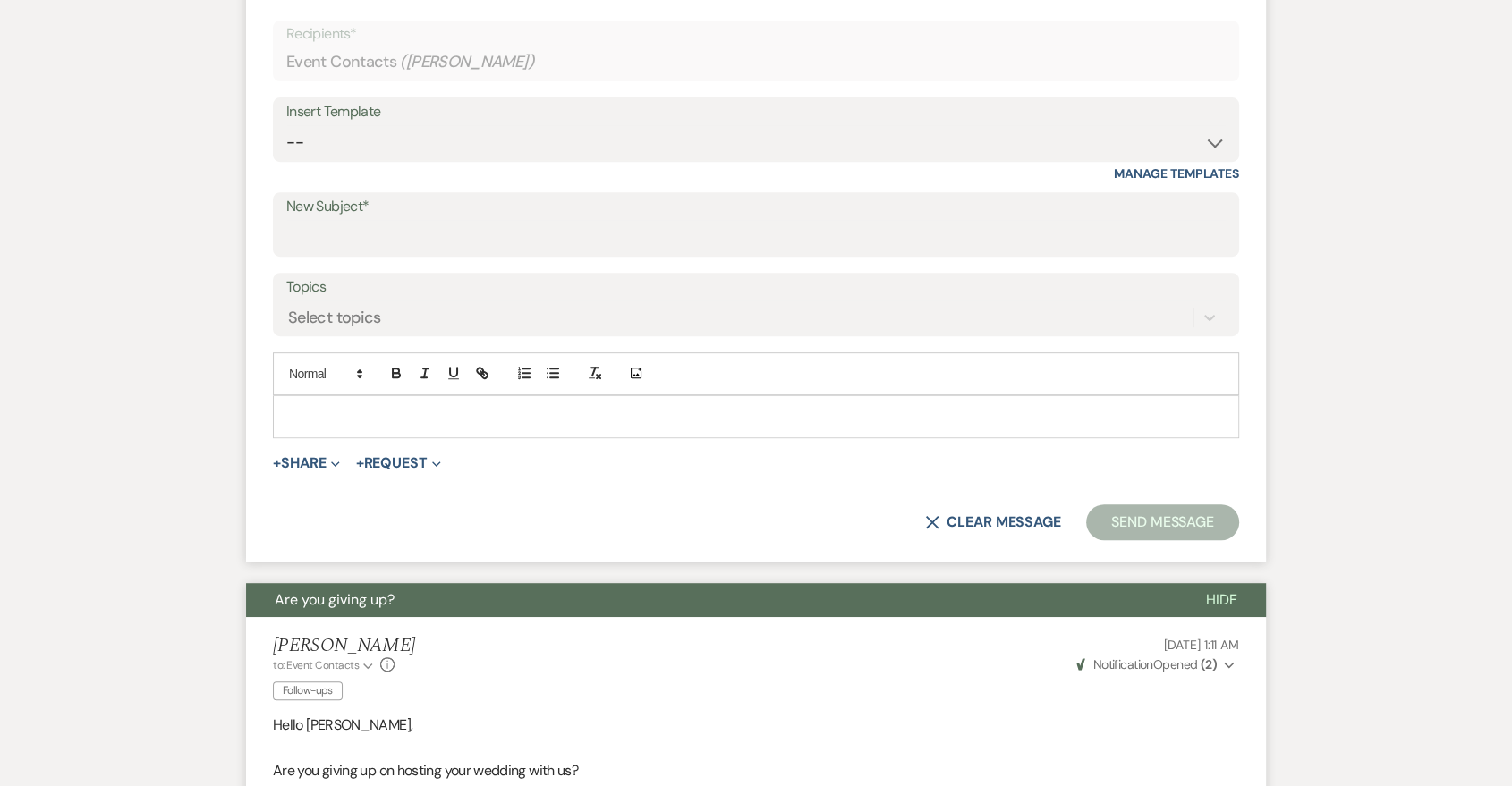
click at [605, 118] on div "Insert Template" at bounding box center [755, 112] width 939 height 26
click at [598, 140] on select "-- Last Message Are you giving up-text us Magic of [PERSON_NAME]" at bounding box center [755, 143] width 939 height 35
select select "6152"
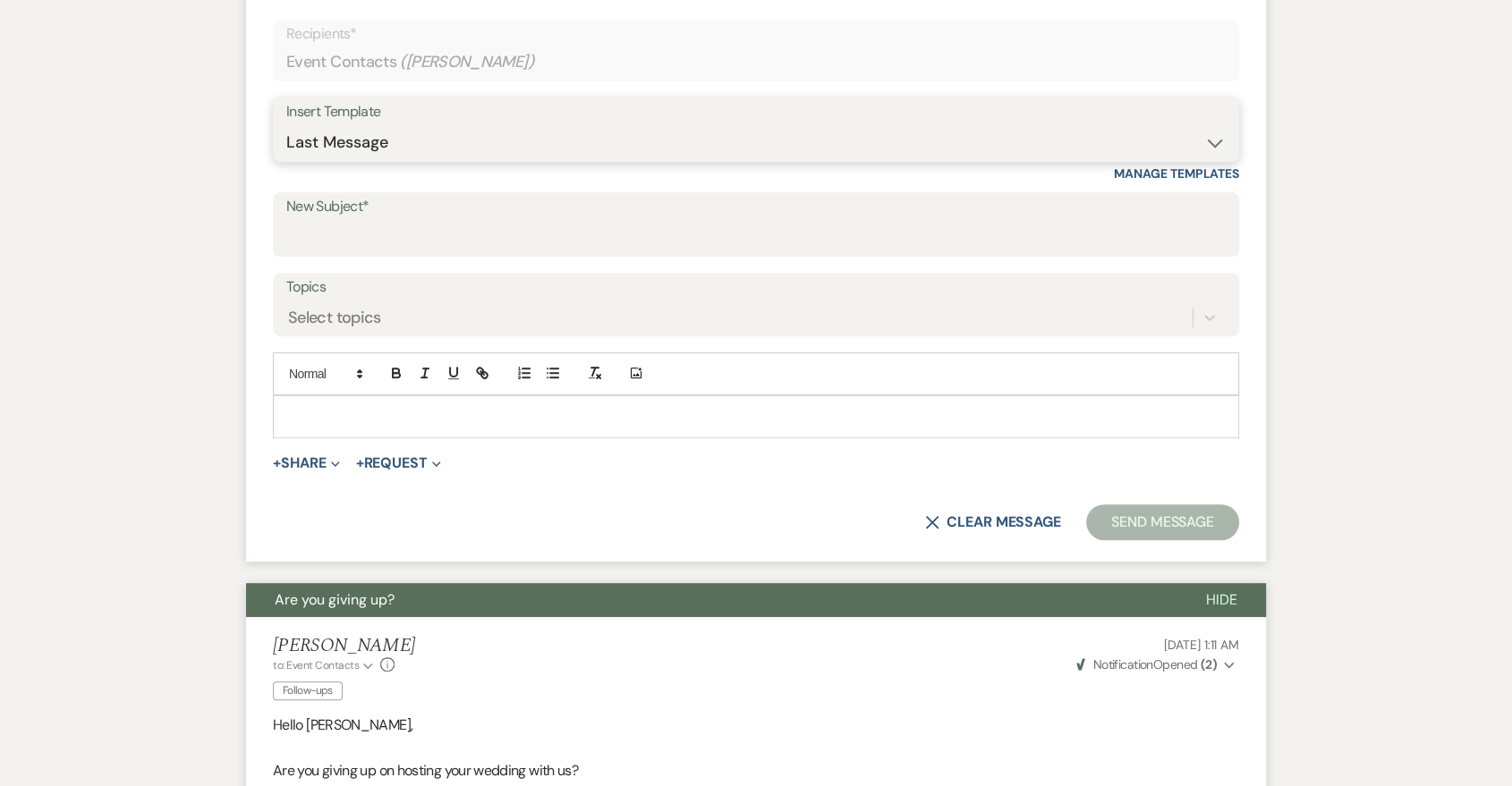
click at [286, 126] on select "-- Last Message Are you giving up-text us Magic of [PERSON_NAME]" at bounding box center [755, 143] width 939 height 35
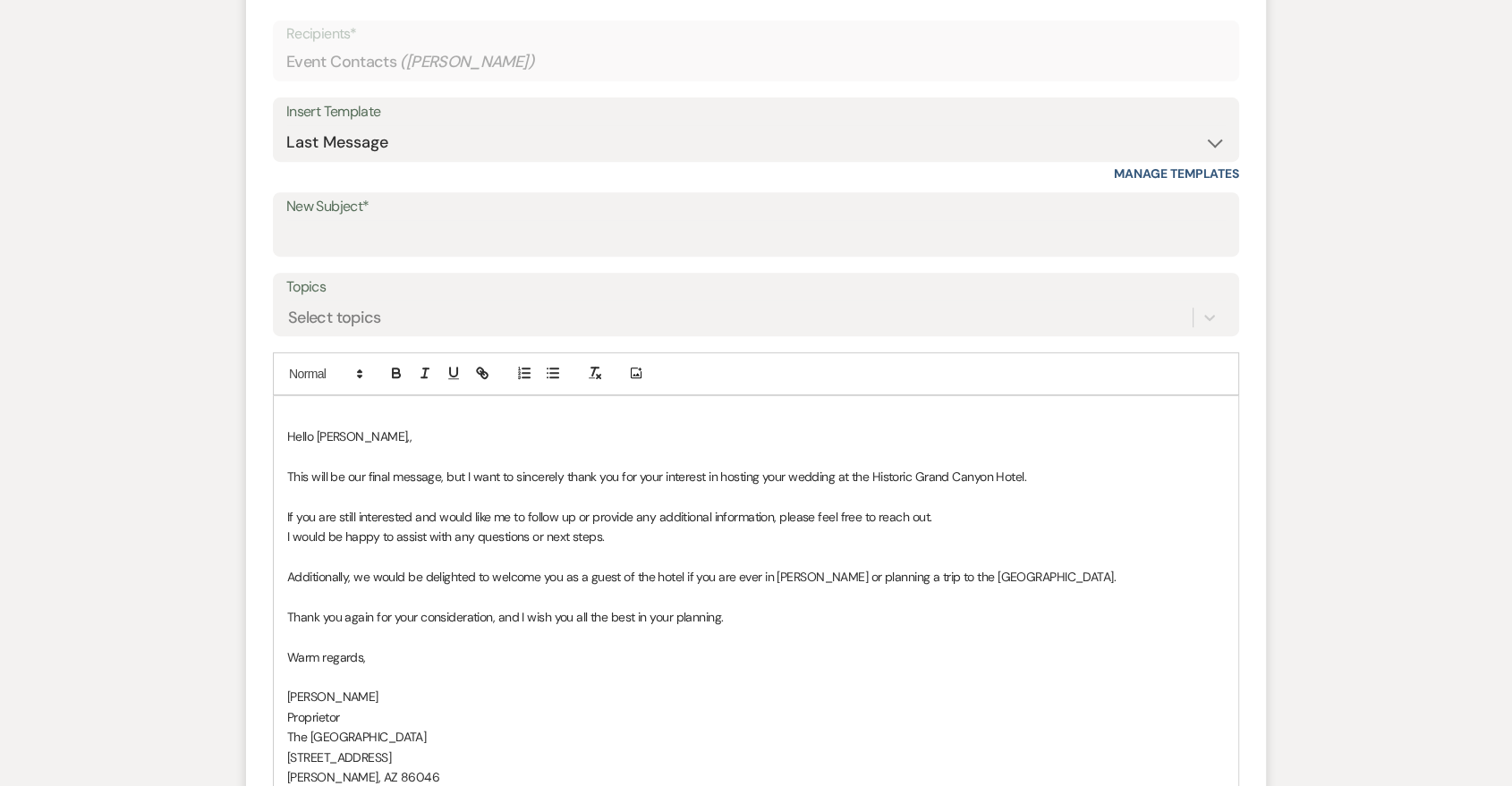
click at [543, 207] on label "New Subject*" at bounding box center [755, 207] width 939 height 26
click at [543, 220] on input "New Subject*" at bounding box center [755, 237] width 939 height 35
click at [543, 227] on input "New Subject*" at bounding box center [755, 237] width 939 height 35
type input "Last Message"
click at [287, 434] on span "Hello Zachary,," at bounding box center [349, 437] width 125 height 16
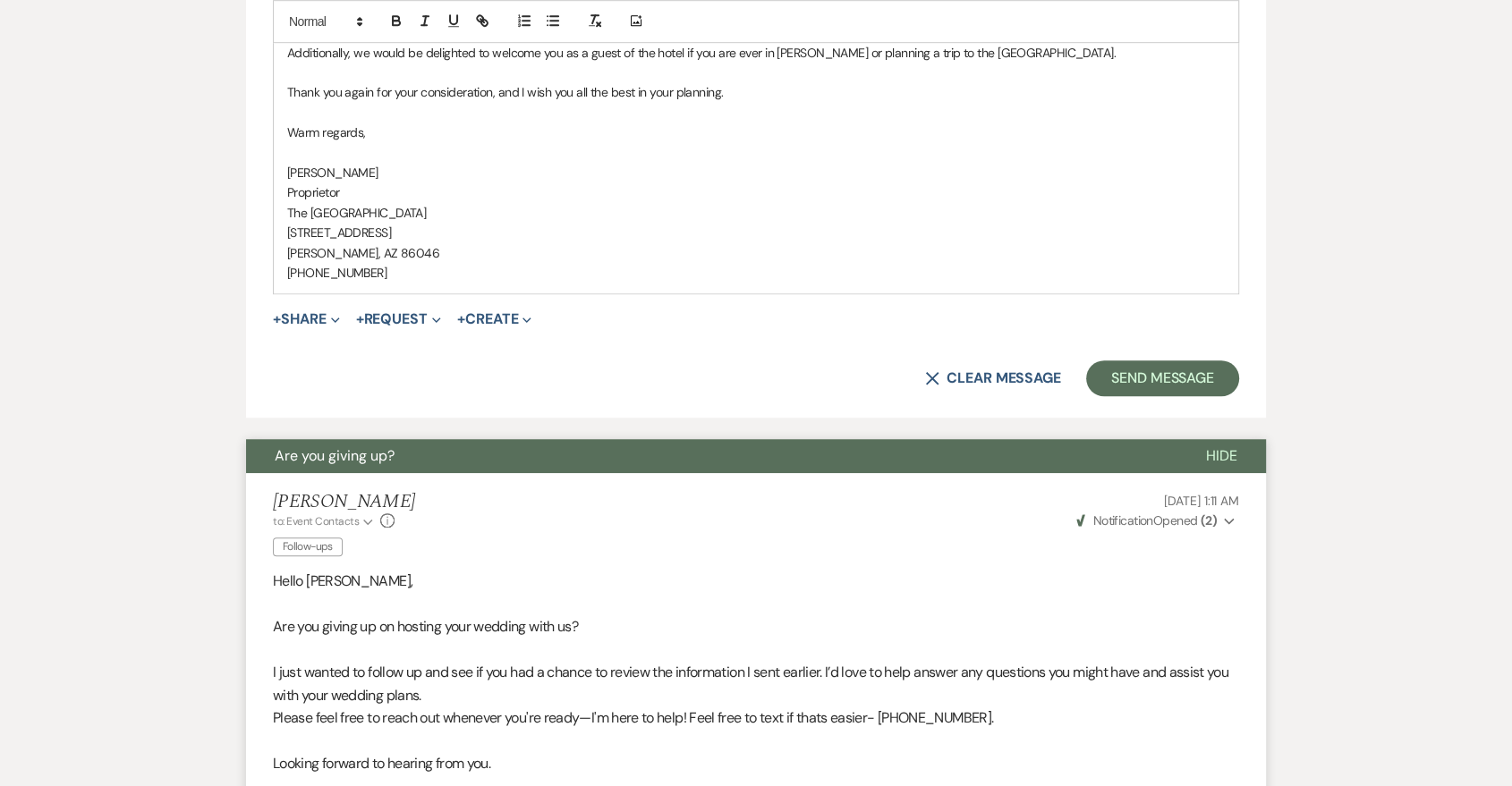
scroll to position [1390, 0]
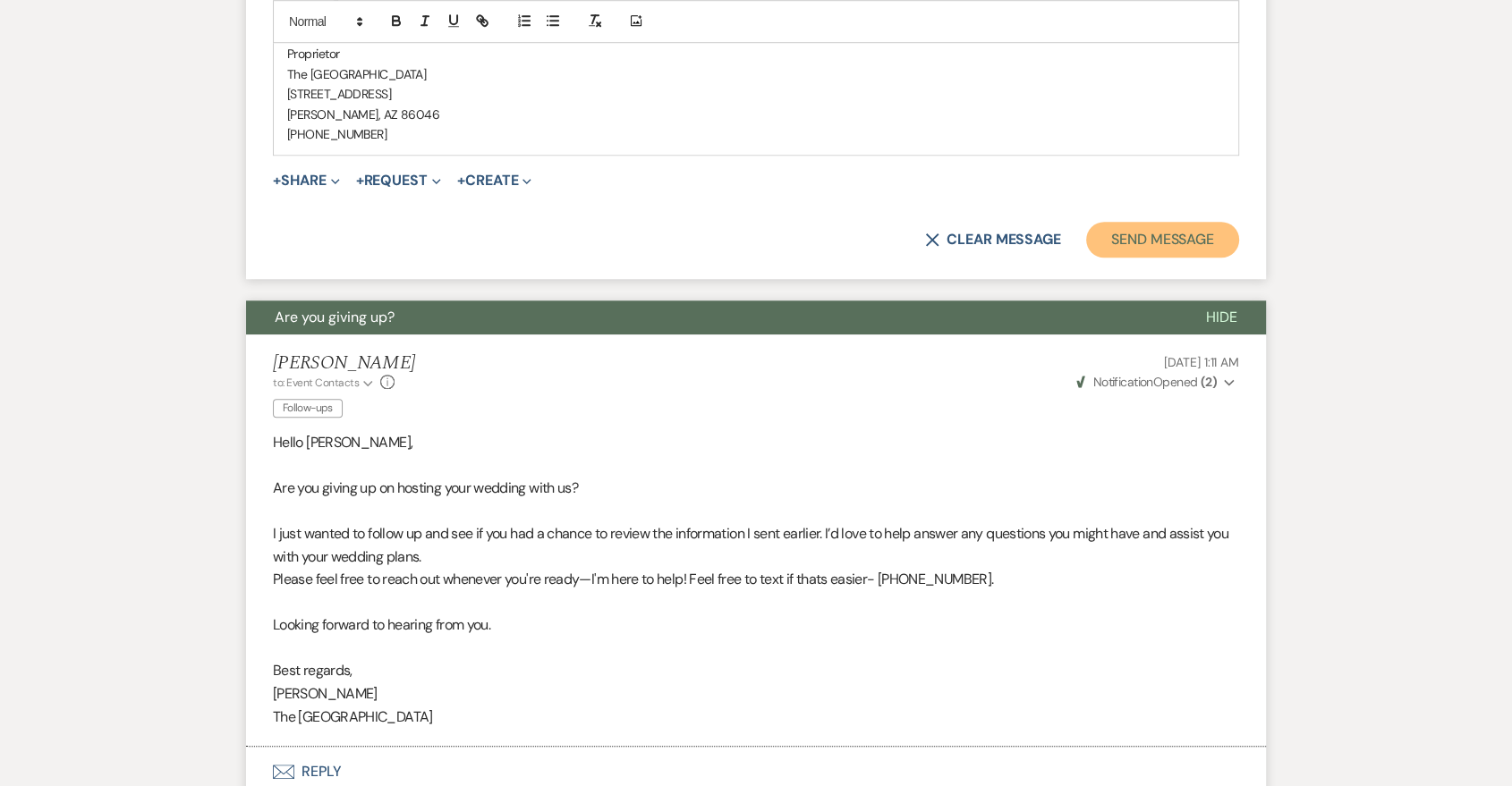
click at [1206, 239] on button "Send Message" at bounding box center [1162, 239] width 153 height 36
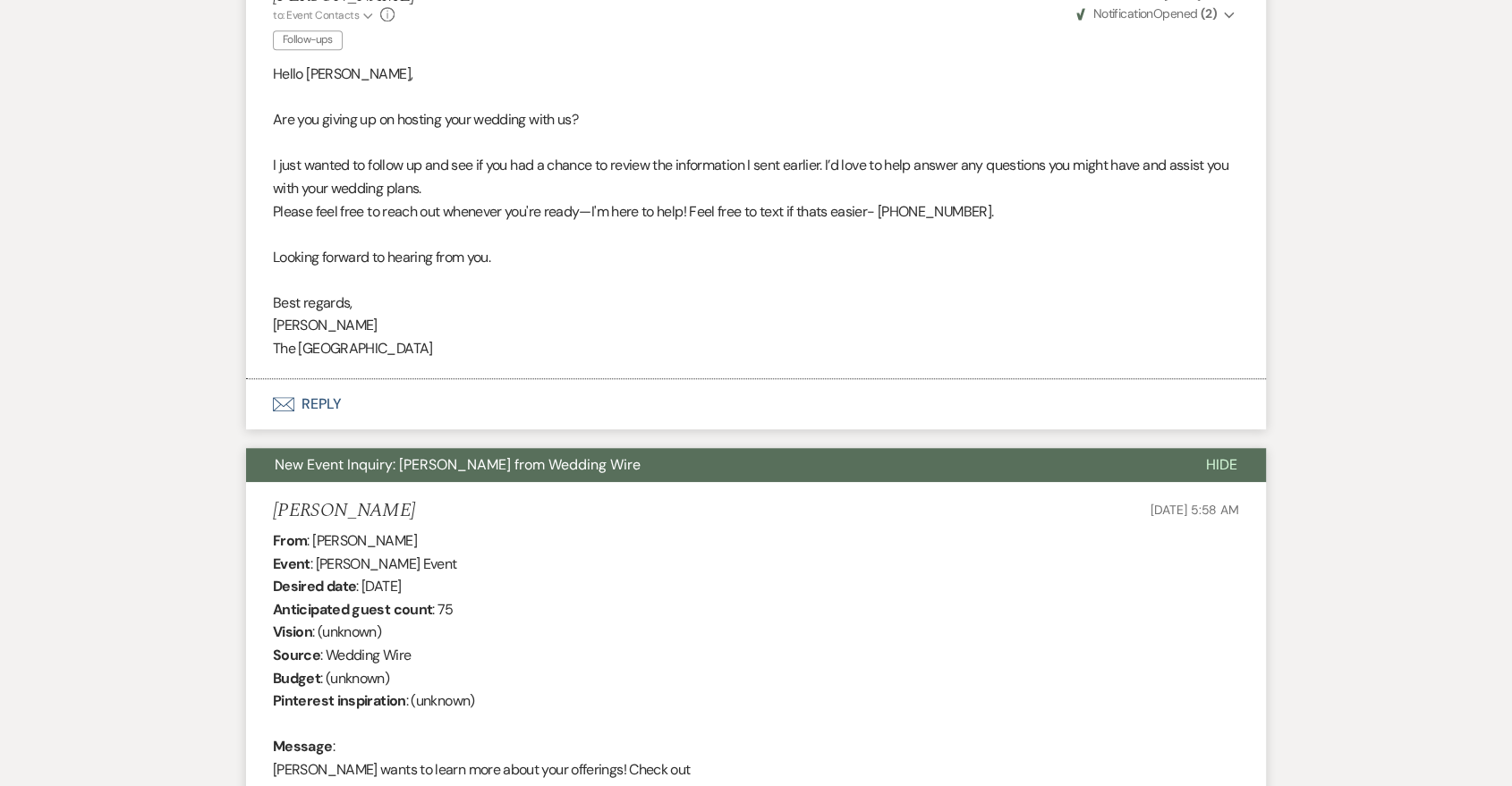
scroll to position [725, 0]
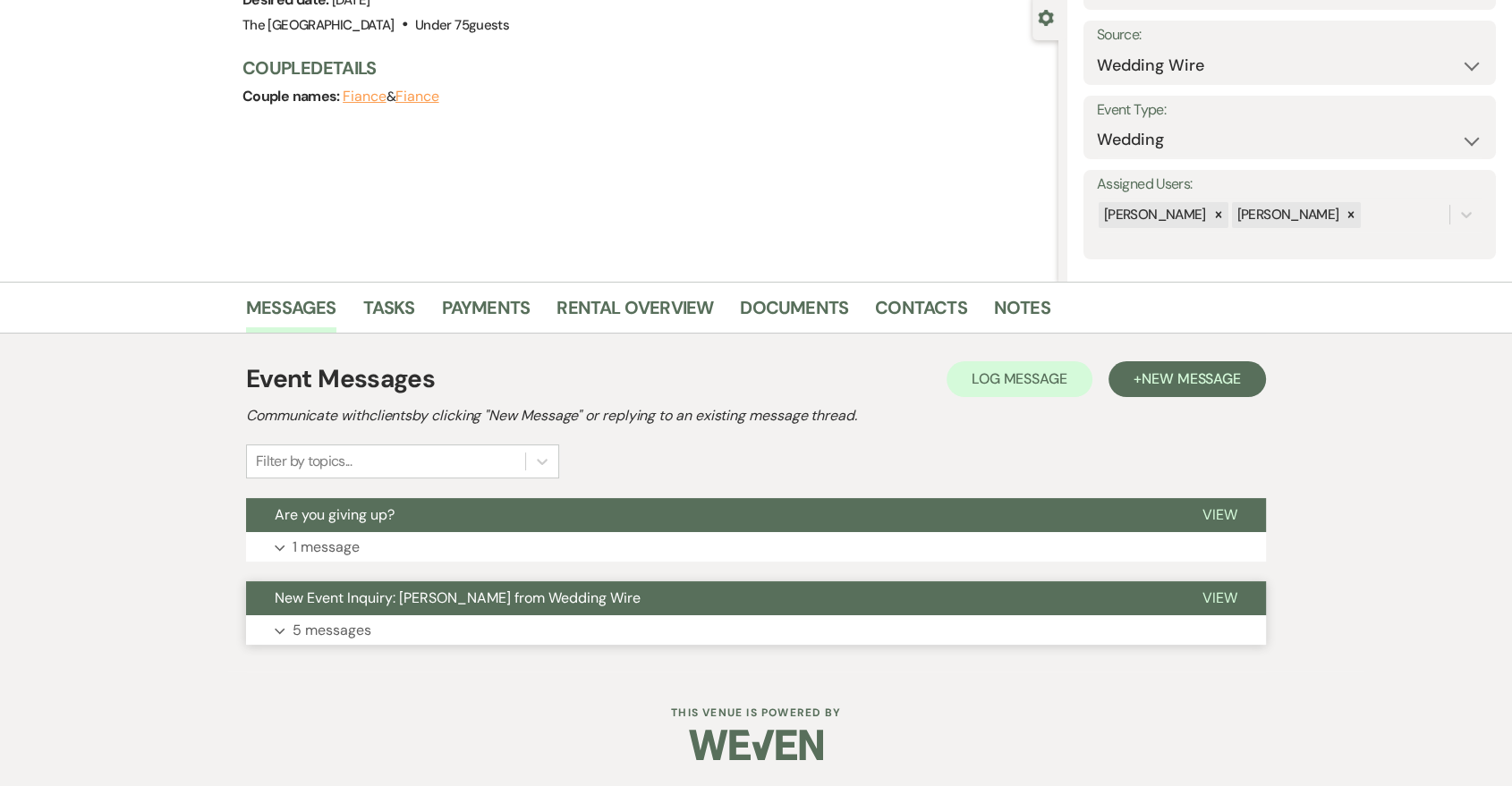
scroll to position [168, 0]
click at [766, 556] on button "Expand 1 message" at bounding box center [756, 547] width 1020 height 30
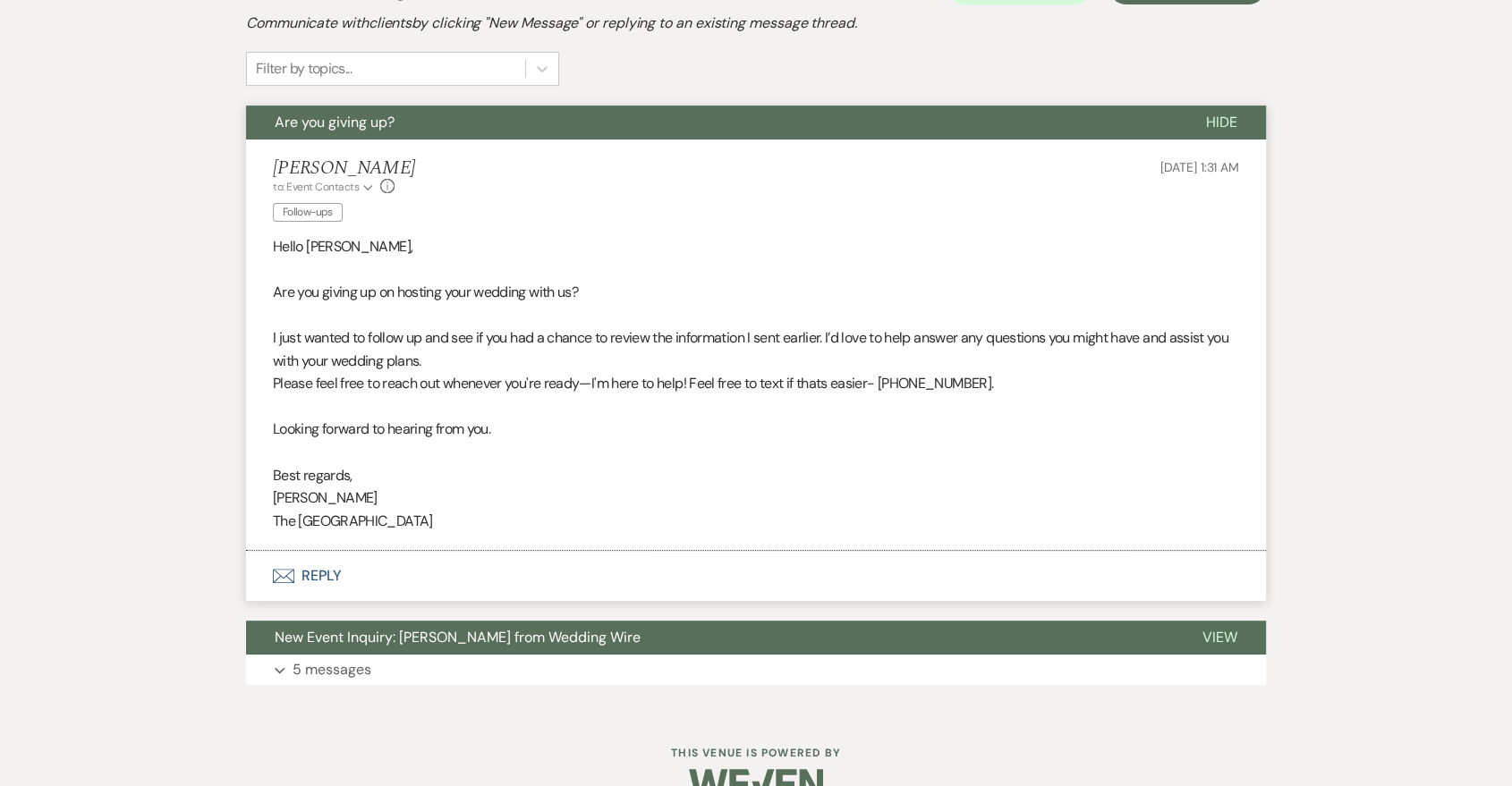
scroll to position [599, 0]
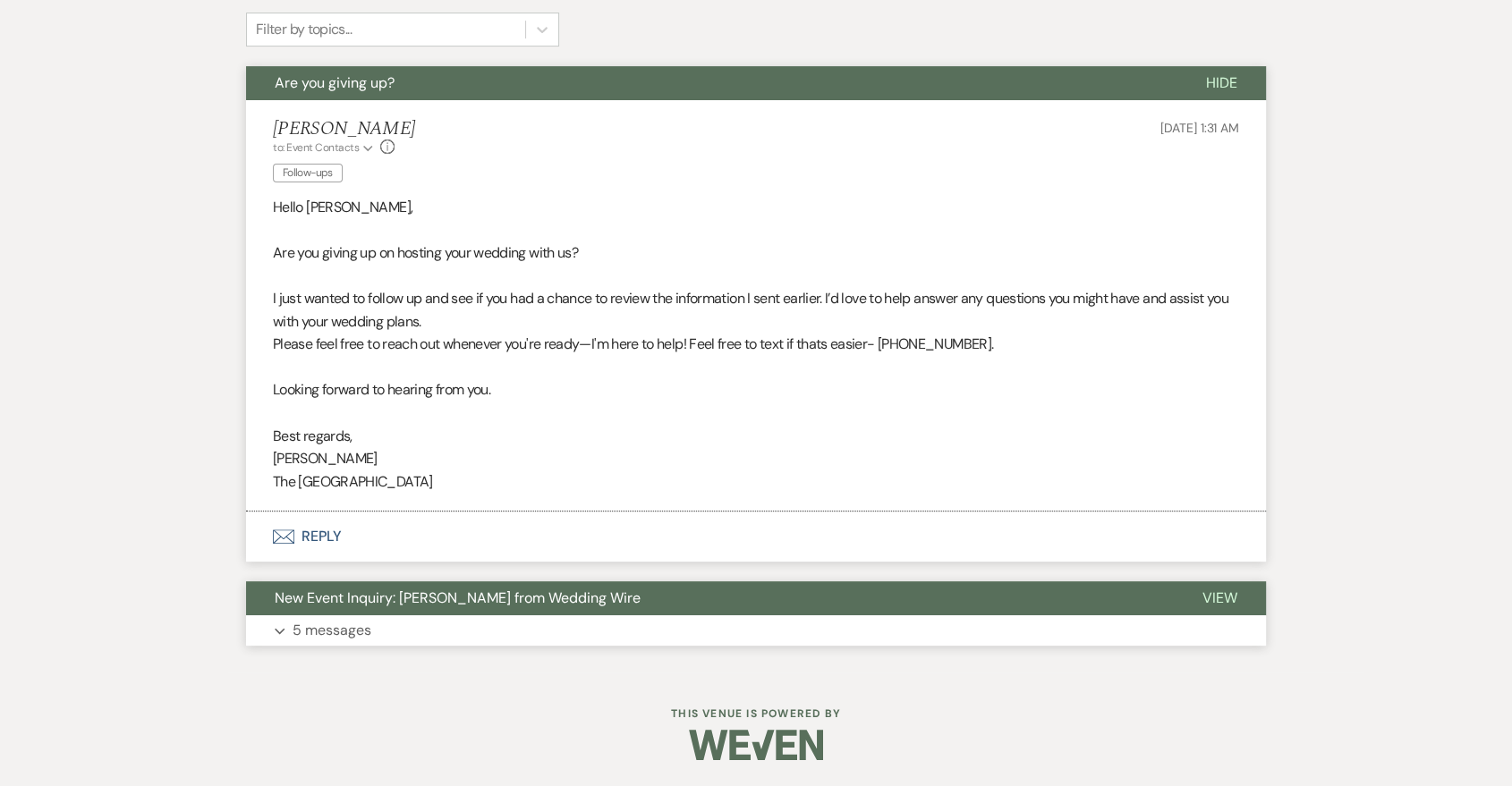
click at [683, 627] on button "Expand 5 messages" at bounding box center [756, 630] width 1020 height 30
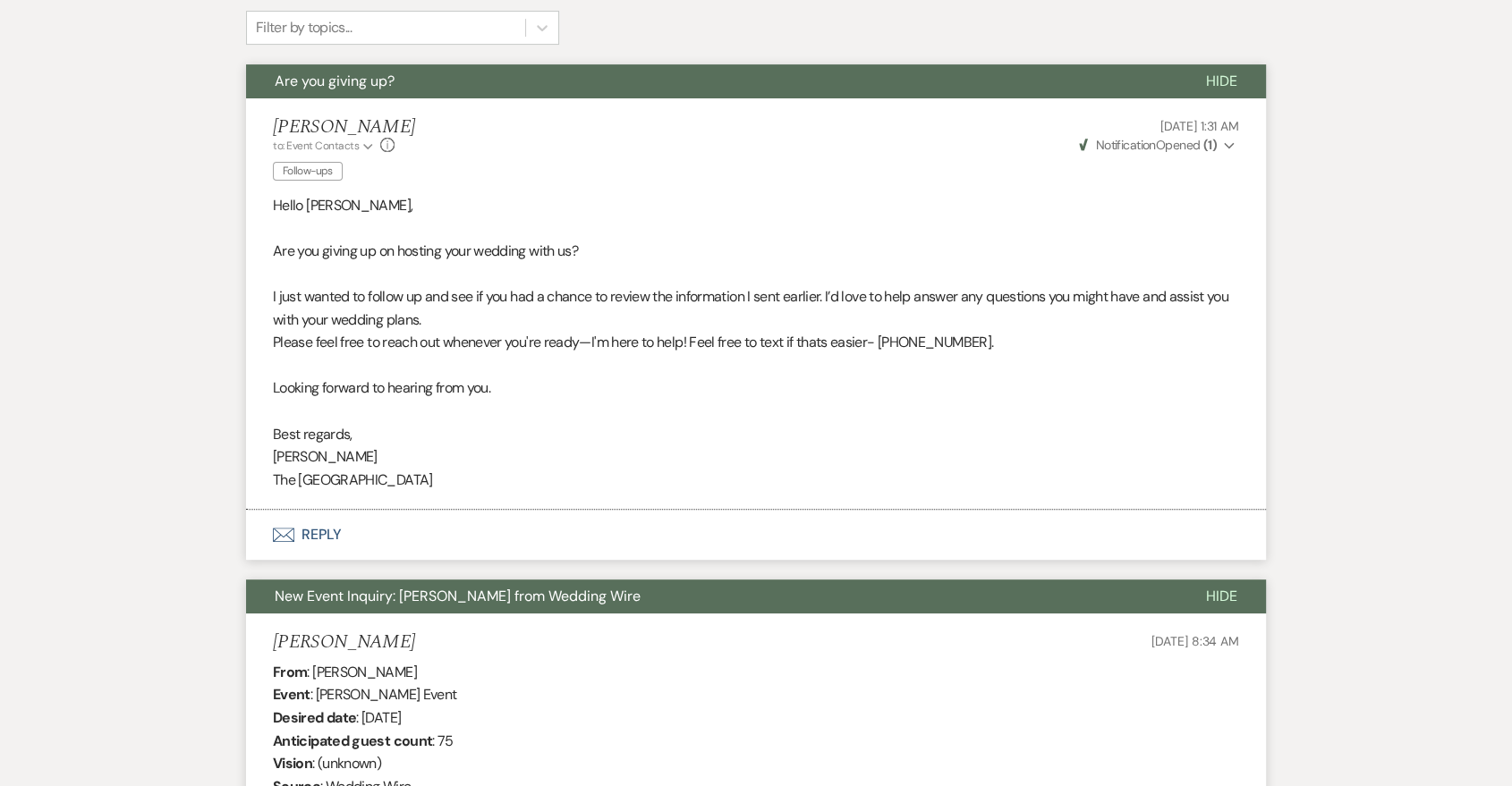
scroll to position [269, 0]
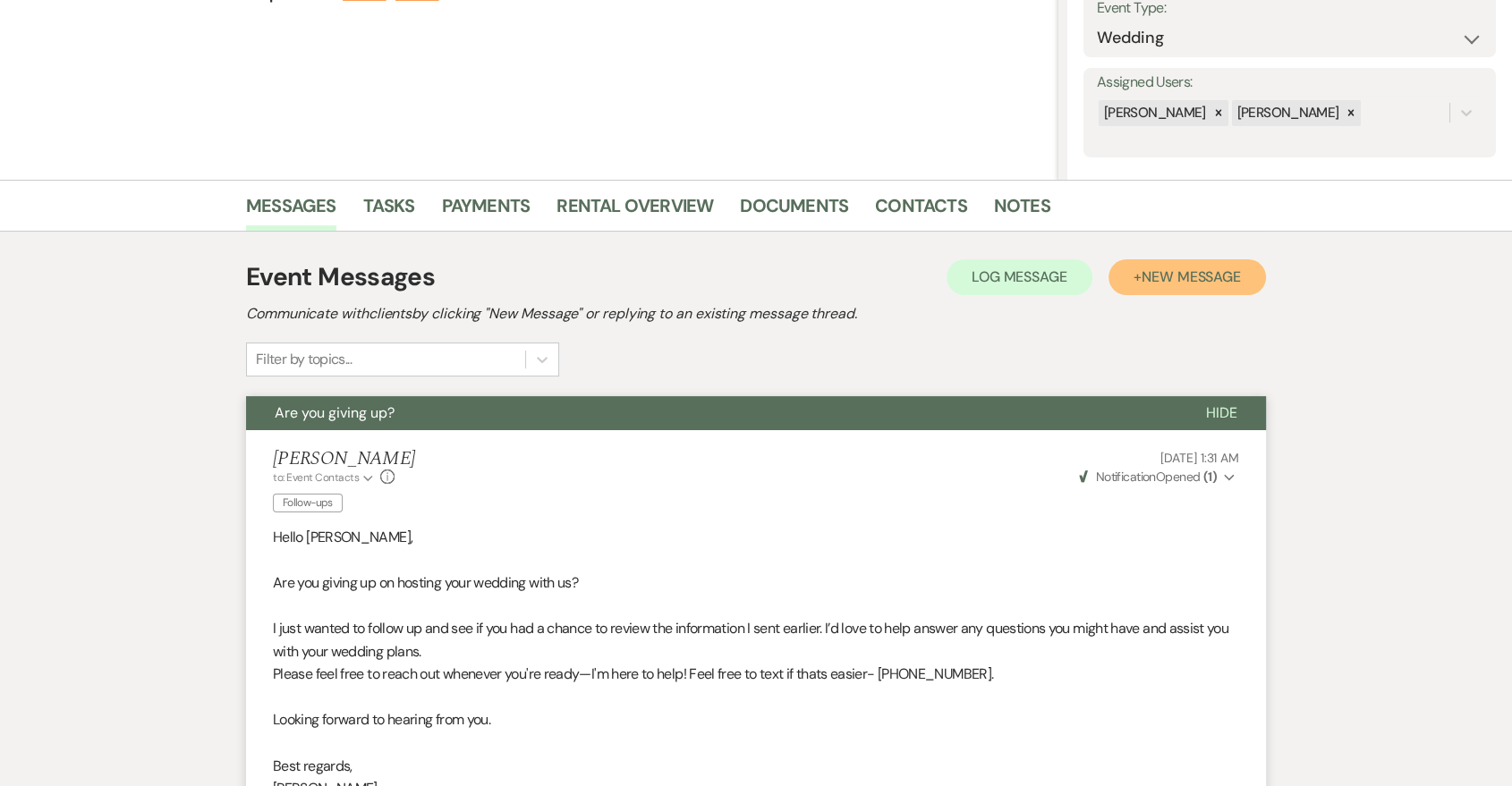
click at [1210, 280] on span "New Message" at bounding box center [1191, 277] width 99 height 19
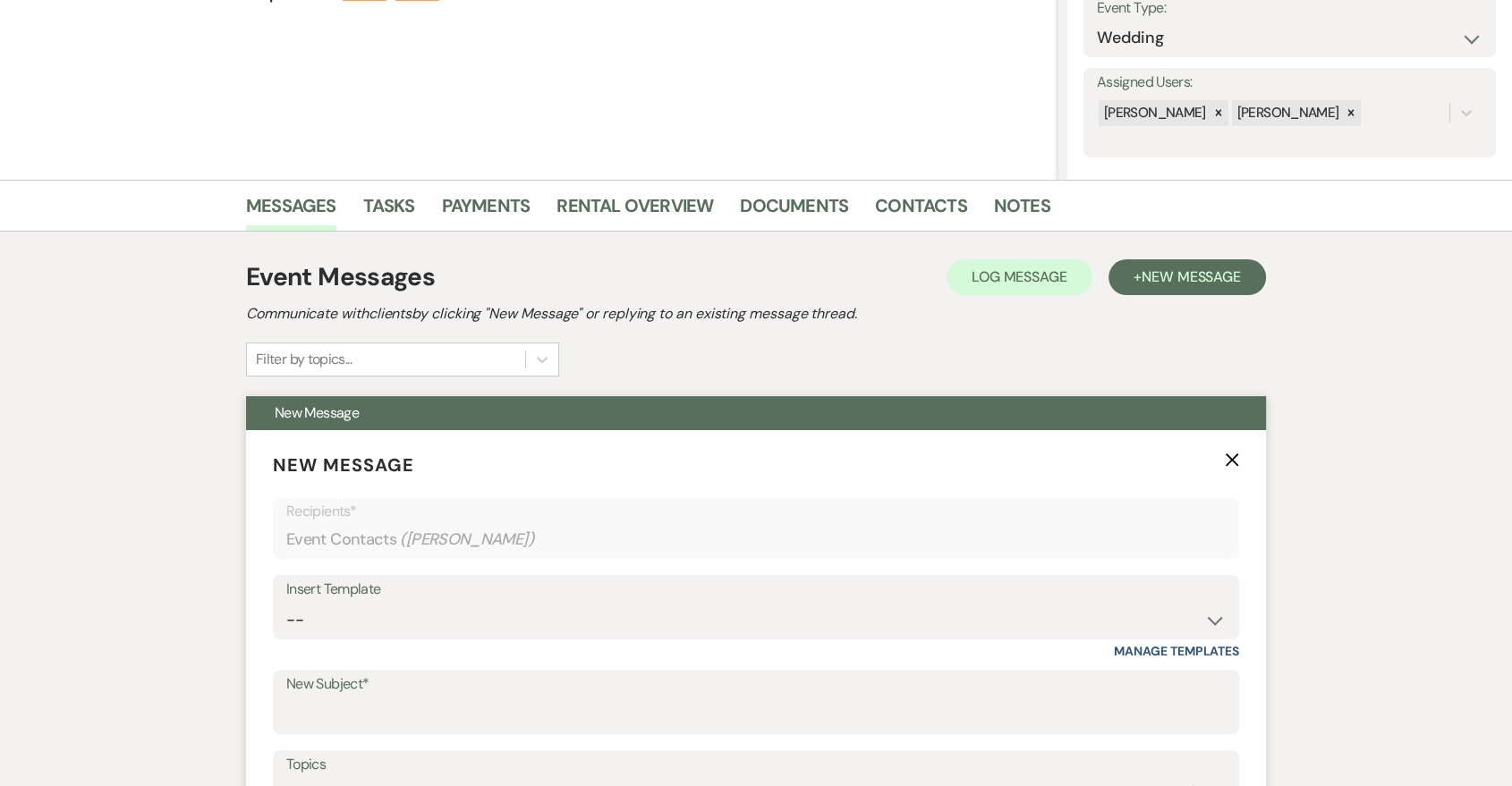
click at [841, 592] on div "Insert Template" at bounding box center [755, 590] width 939 height 26
click at [836, 609] on select "-- Last Message Are you giving up-text us Magic of [PERSON_NAME]" at bounding box center [755, 620] width 939 height 35
select select "6152"
click at [286, 603] on select "-- Last Message Are you giving up-text us Magic of [PERSON_NAME]" at bounding box center [755, 620] width 939 height 35
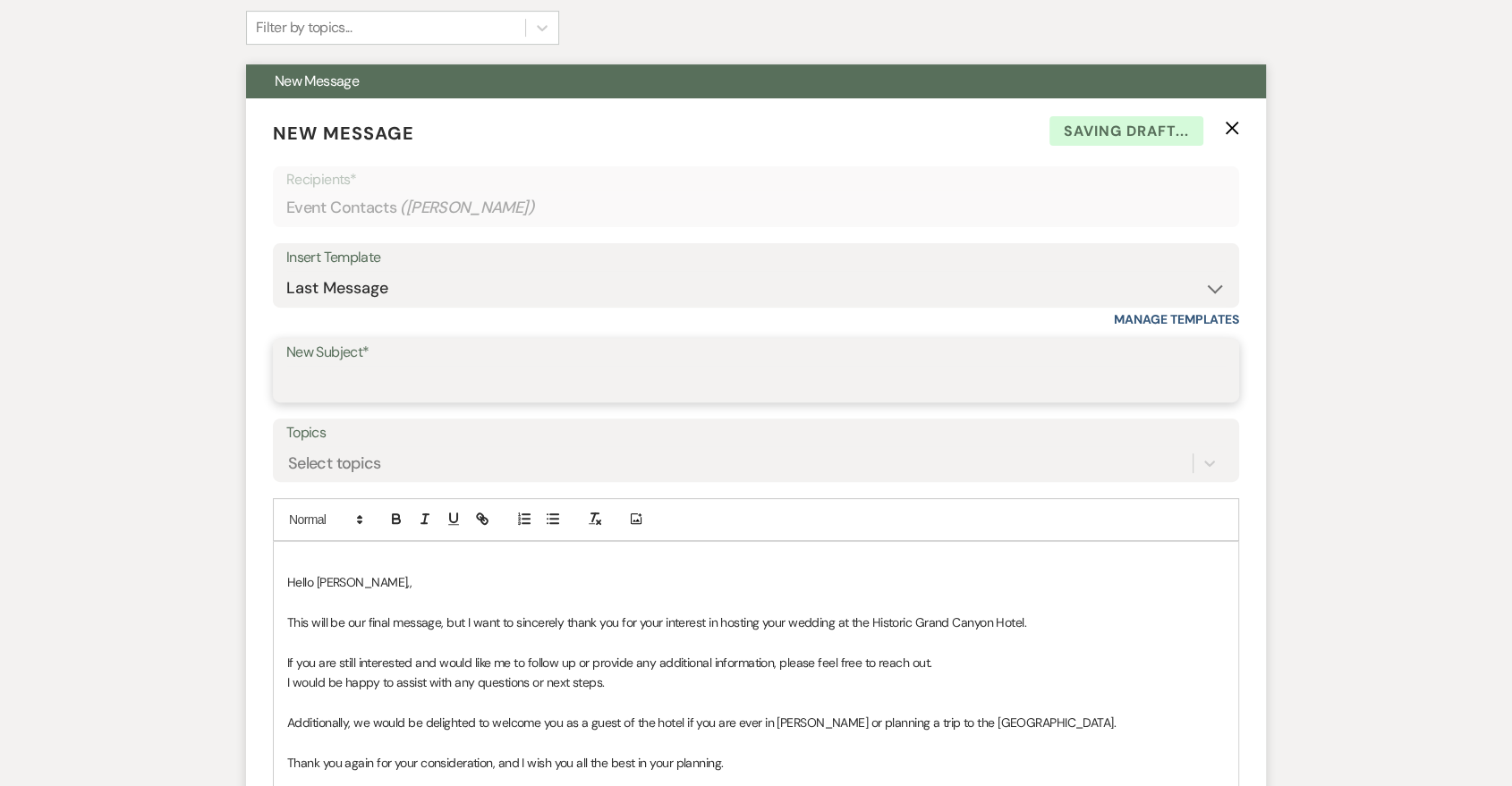
click at [571, 384] on input "New Subject*" at bounding box center [755, 383] width 939 height 35
type input "Last Message"
click at [279, 589] on div "Hello [PERSON_NAME],, ﻿This will be our final message, but I want to sincerely …" at bounding box center [756, 753] width 965 height 422
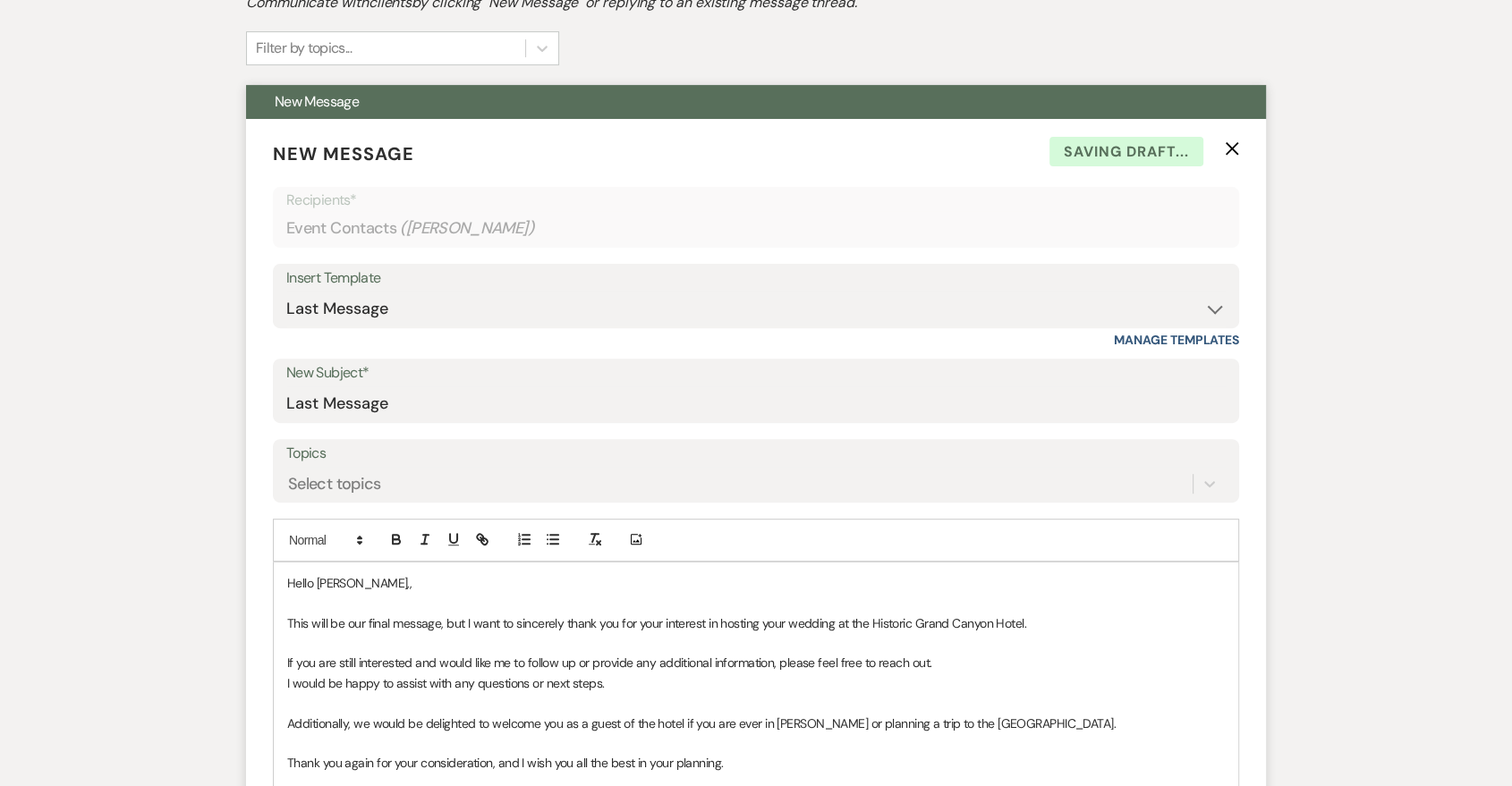
scroll to position [912, 0]
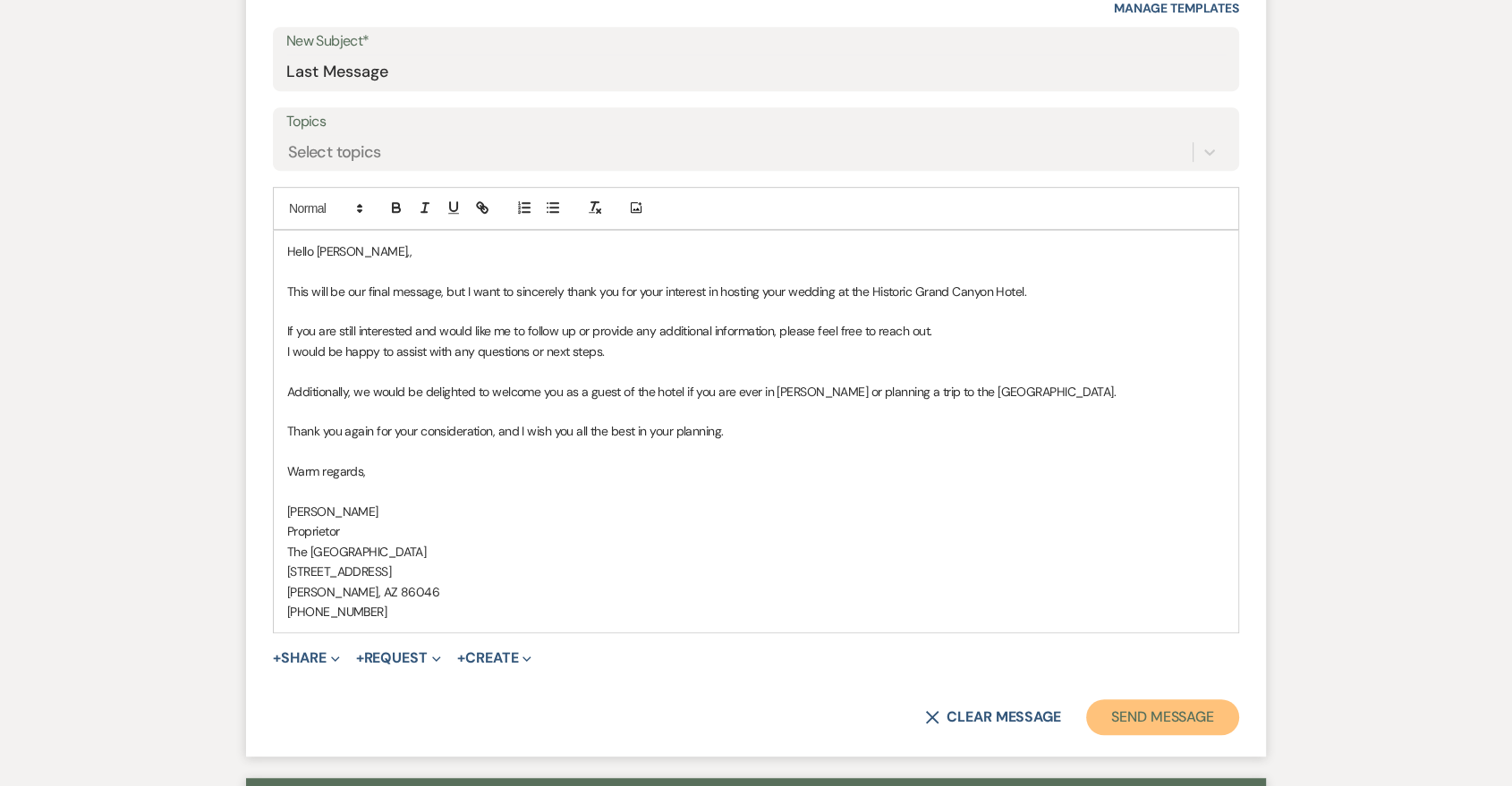
click at [1135, 700] on button "Send Message" at bounding box center [1162, 717] width 153 height 36
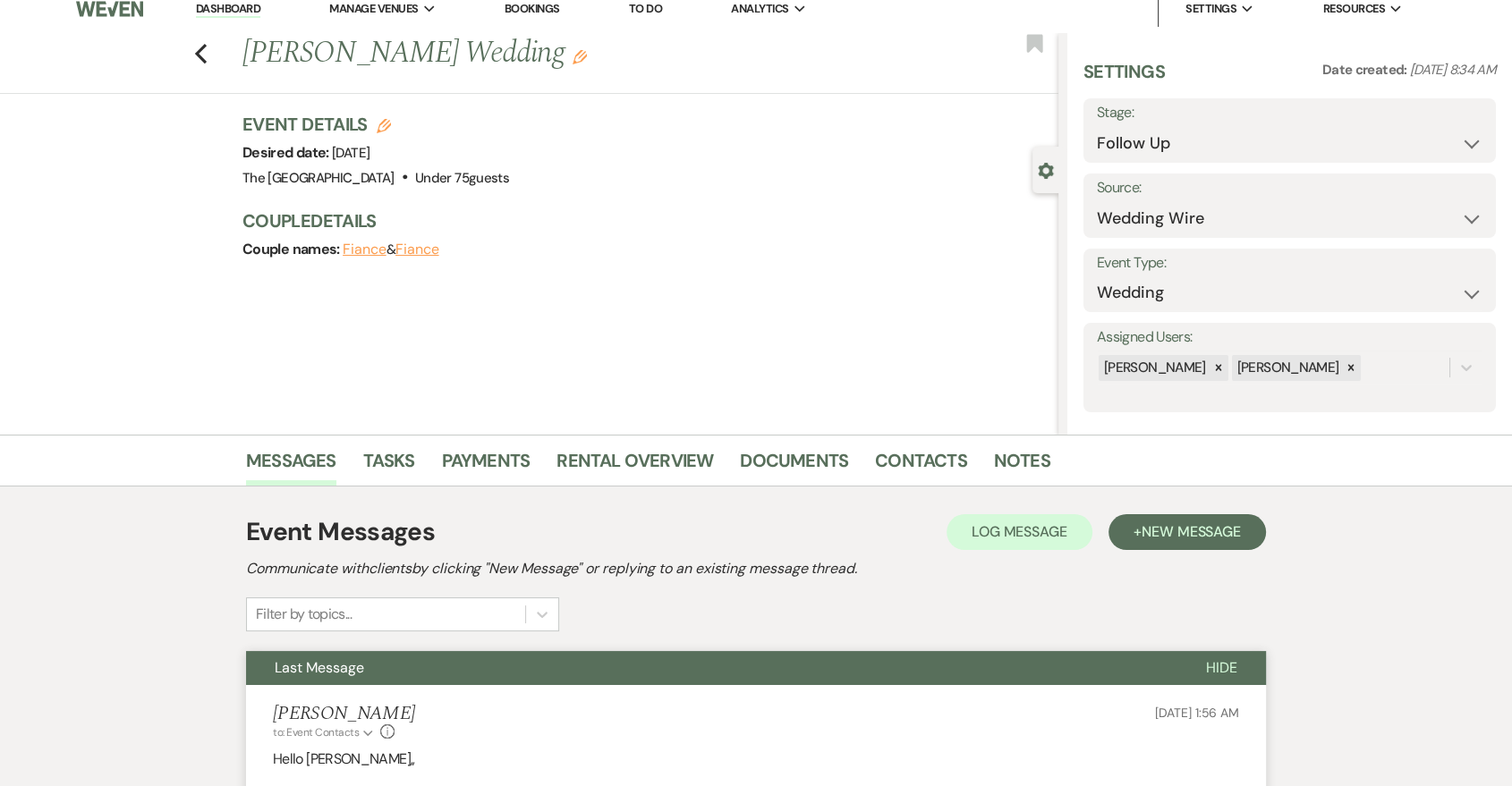
scroll to position [0, 0]
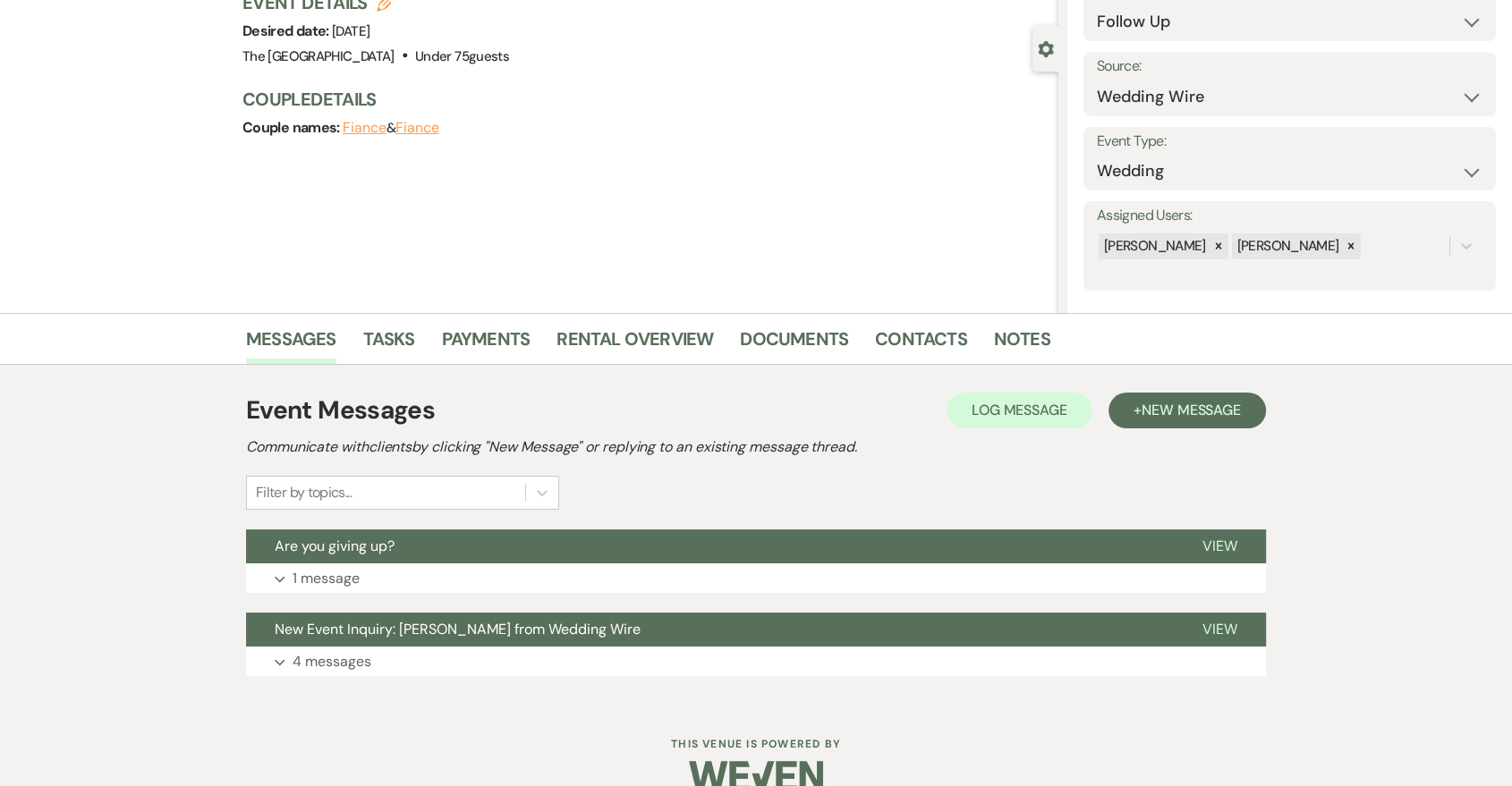
scroll to position [168, 0]
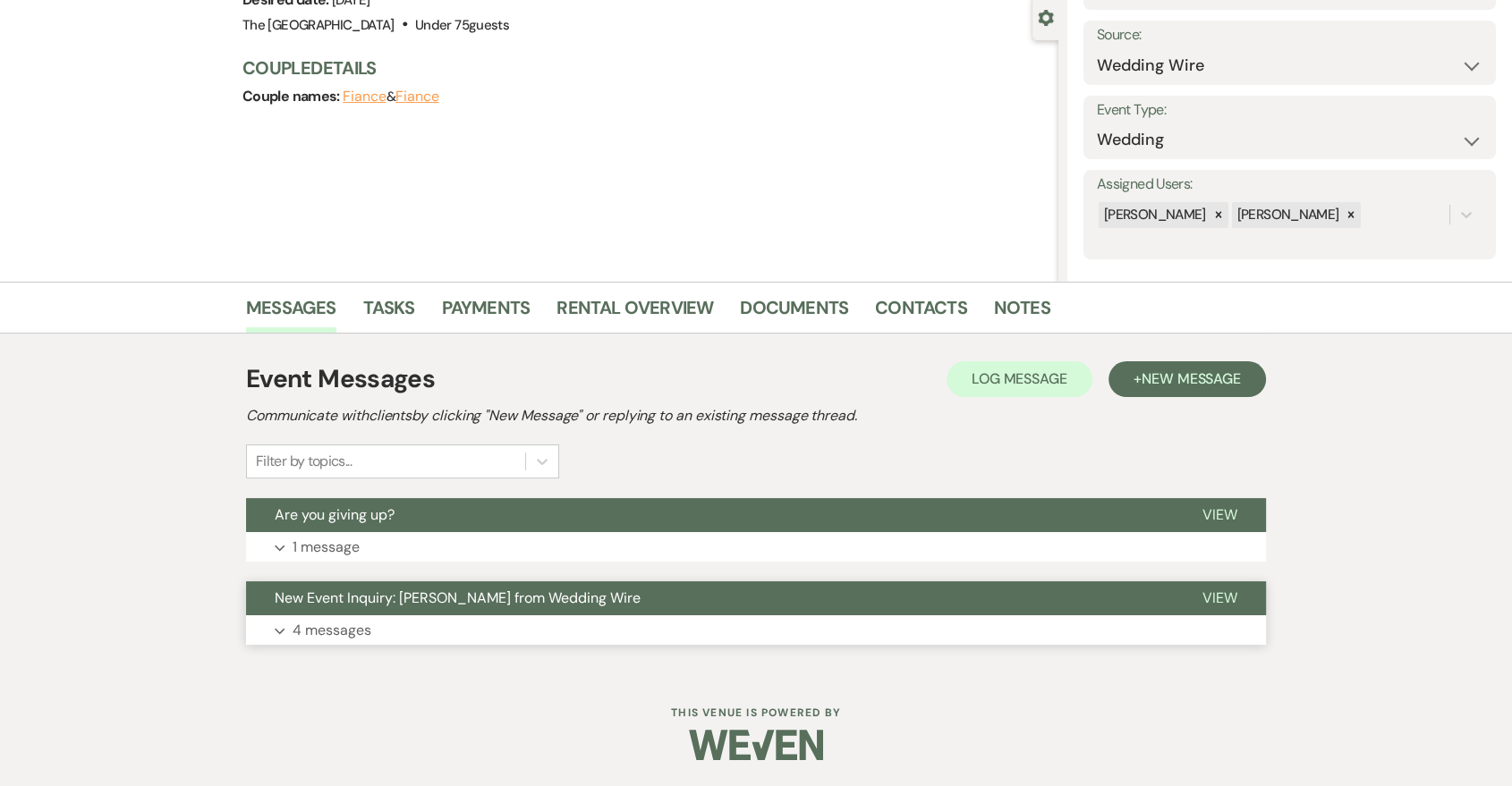
click at [720, 626] on button "Expand 4 messages" at bounding box center [756, 630] width 1020 height 30
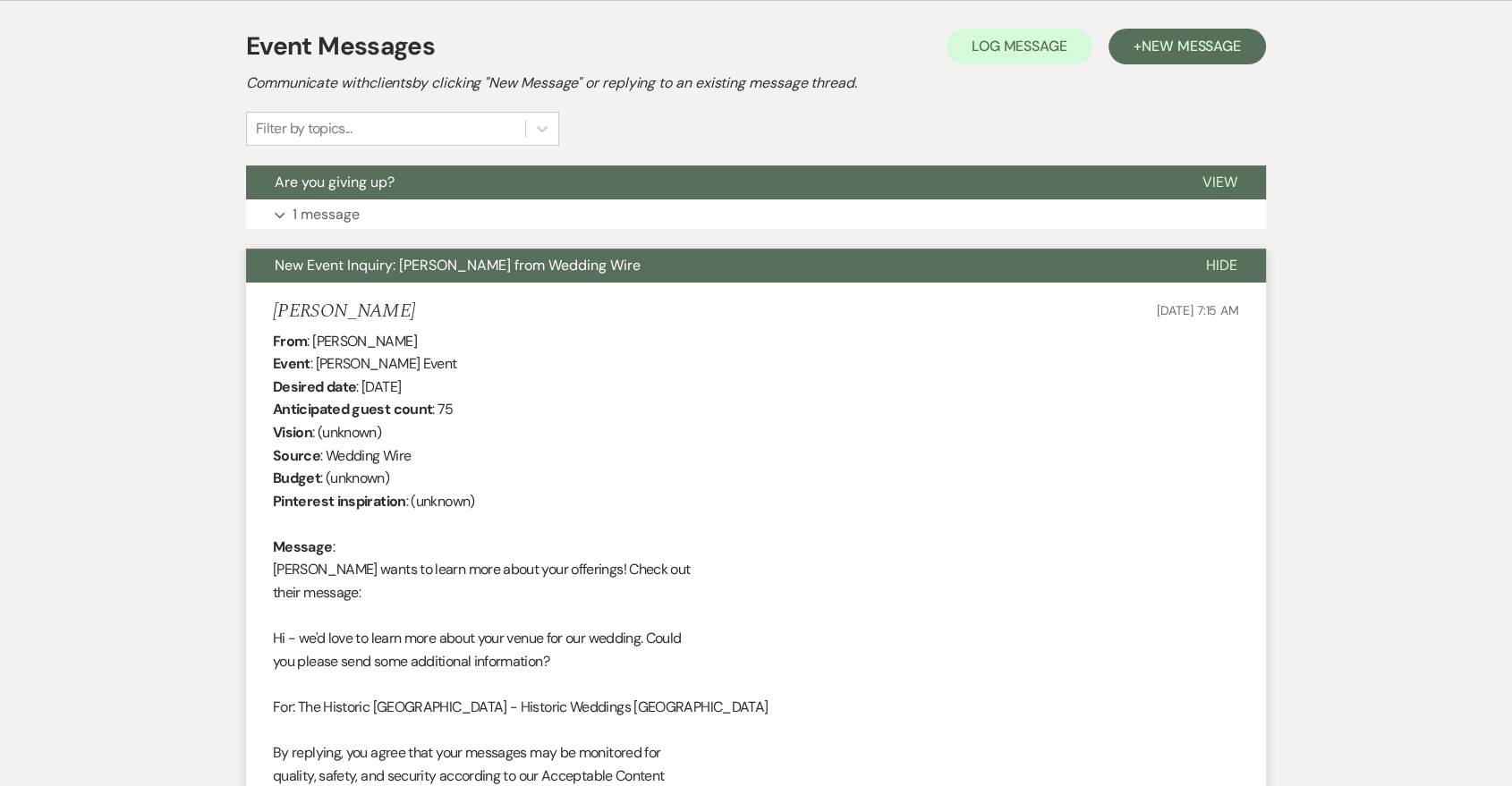
scroll to position [169, 0]
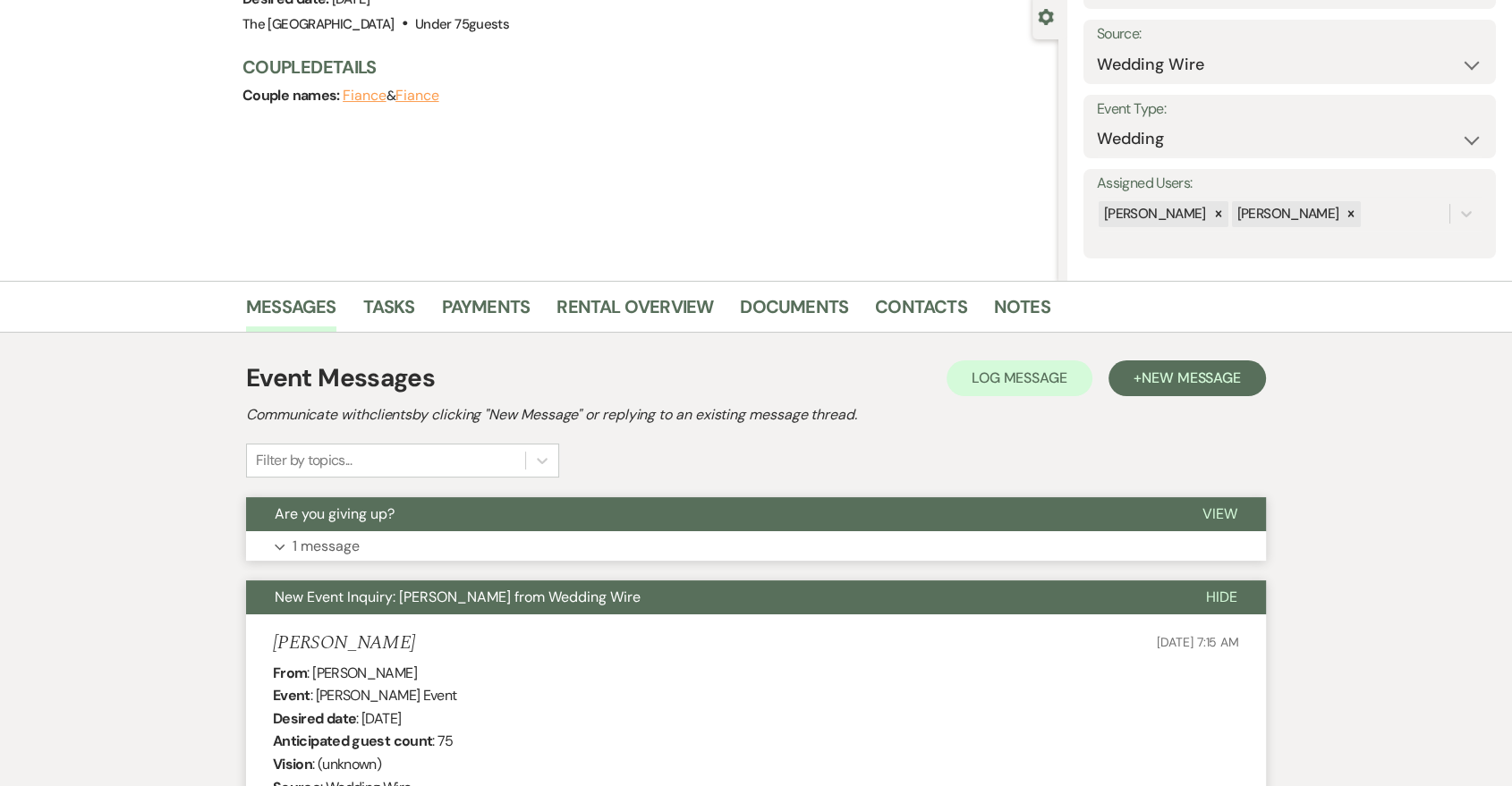
click at [677, 531] on button "Expand 1 message" at bounding box center [756, 546] width 1020 height 30
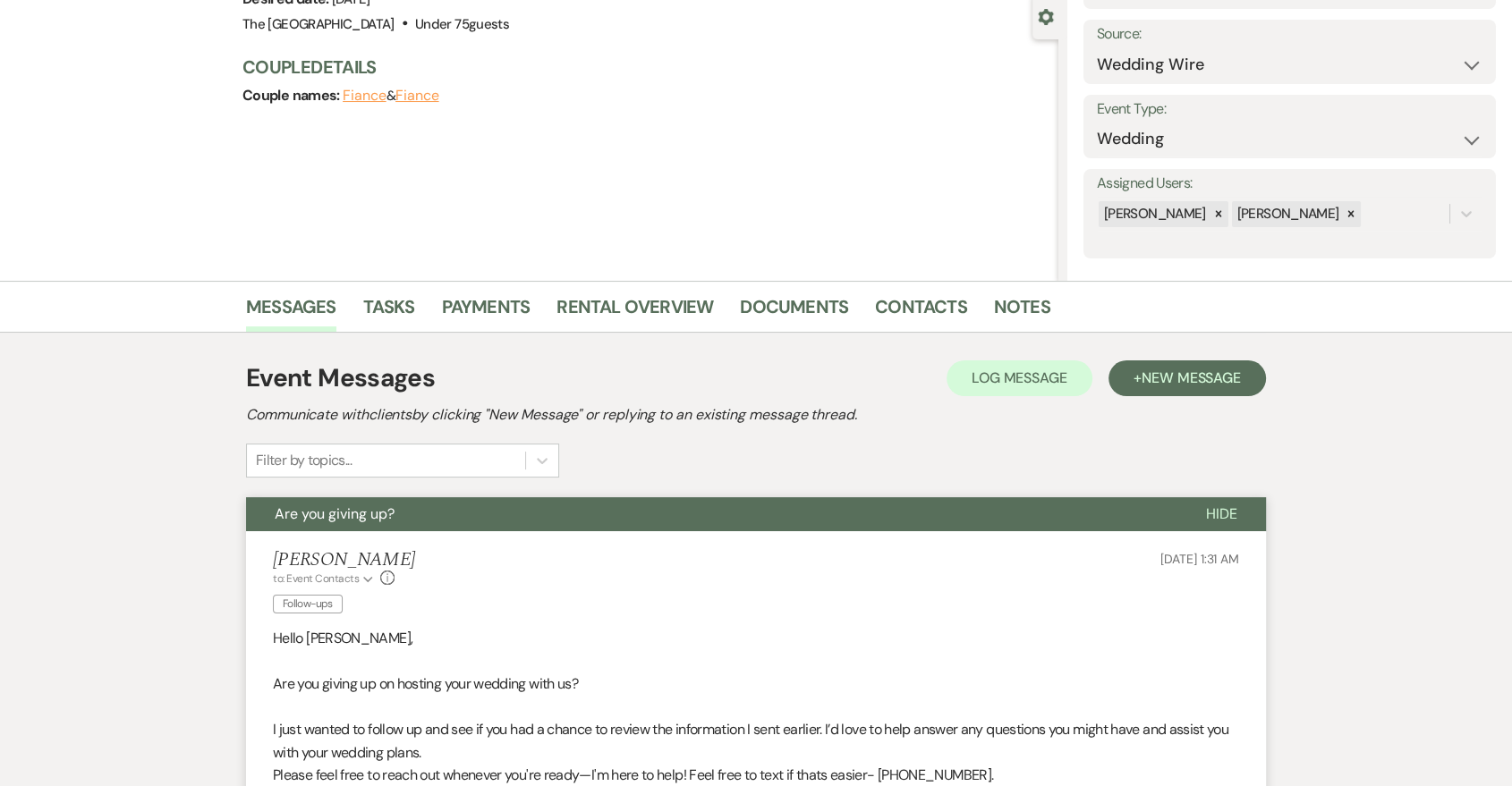
scroll to position [500, 0]
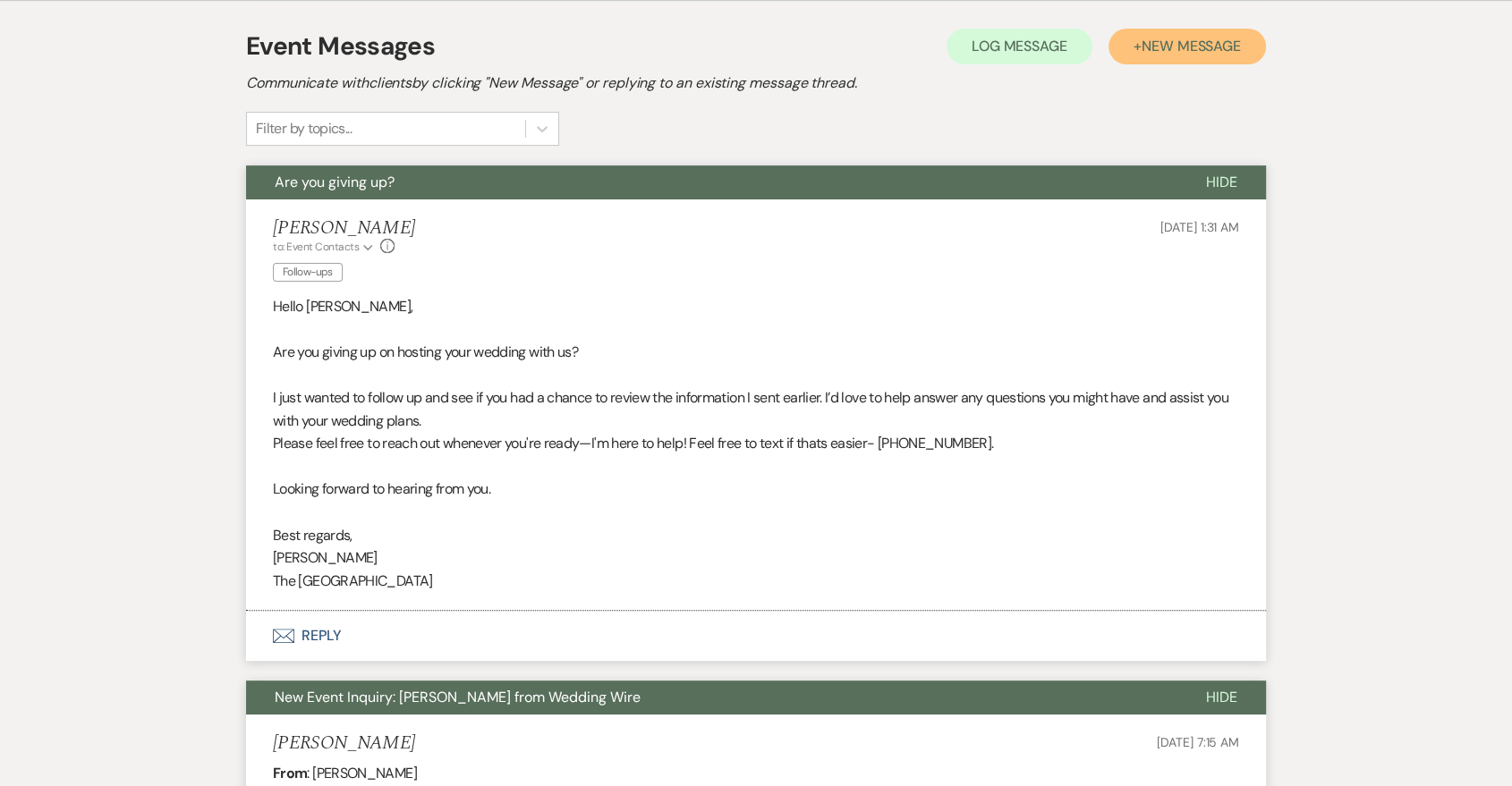
click at [1208, 46] on span "New Message" at bounding box center [1191, 46] width 99 height 19
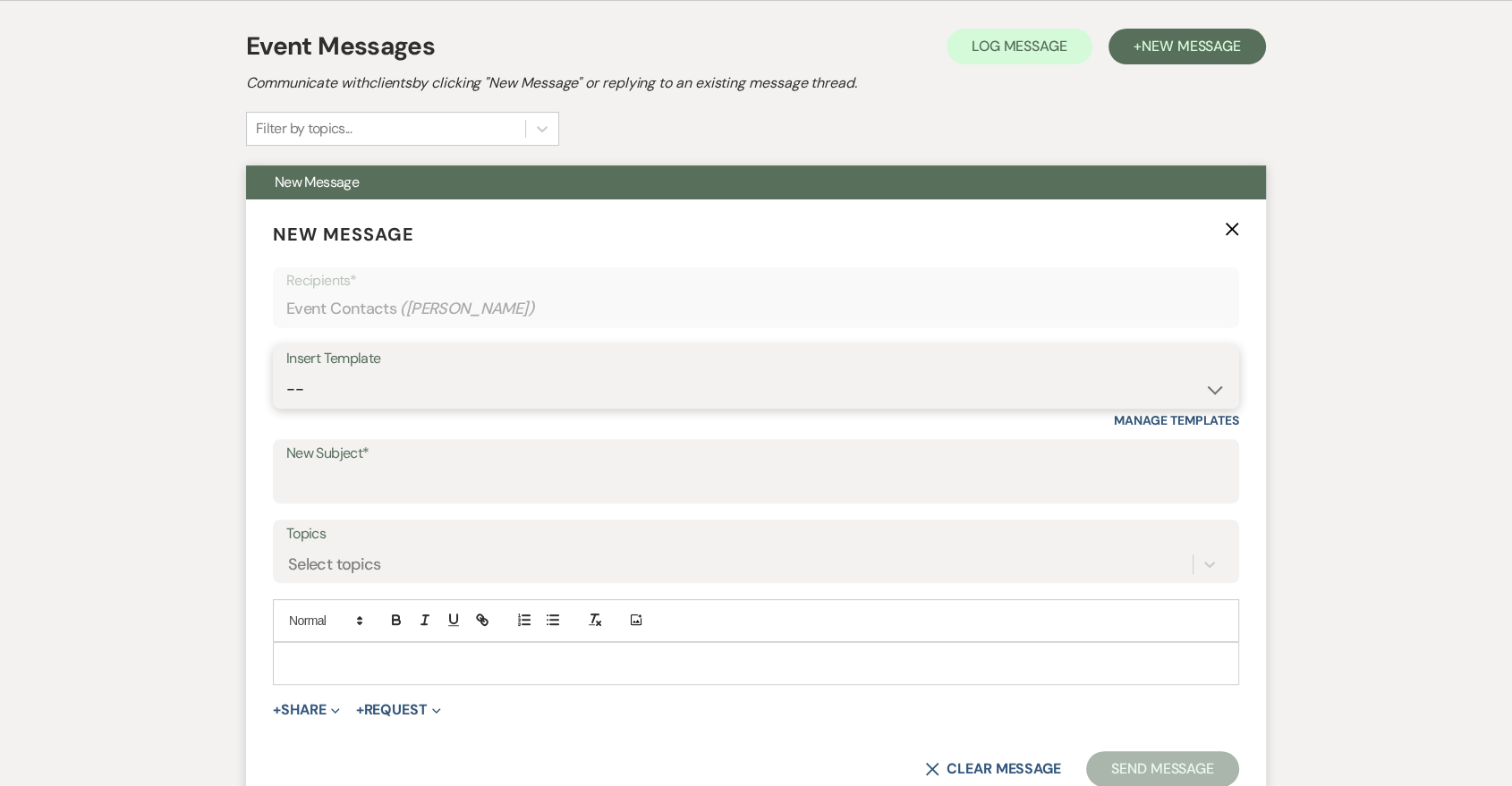
click at [650, 374] on select "-- Last Message Are you giving up-text us Magic of [PERSON_NAME]" at bounding box center [755, 389] width 939 height 35
select select "6152"
click at [286, 372] on select "-- Last Message Are you giving up-text us Magic of [PERSON_NAME]" at bounding box center [755, 389] width 939 height 35
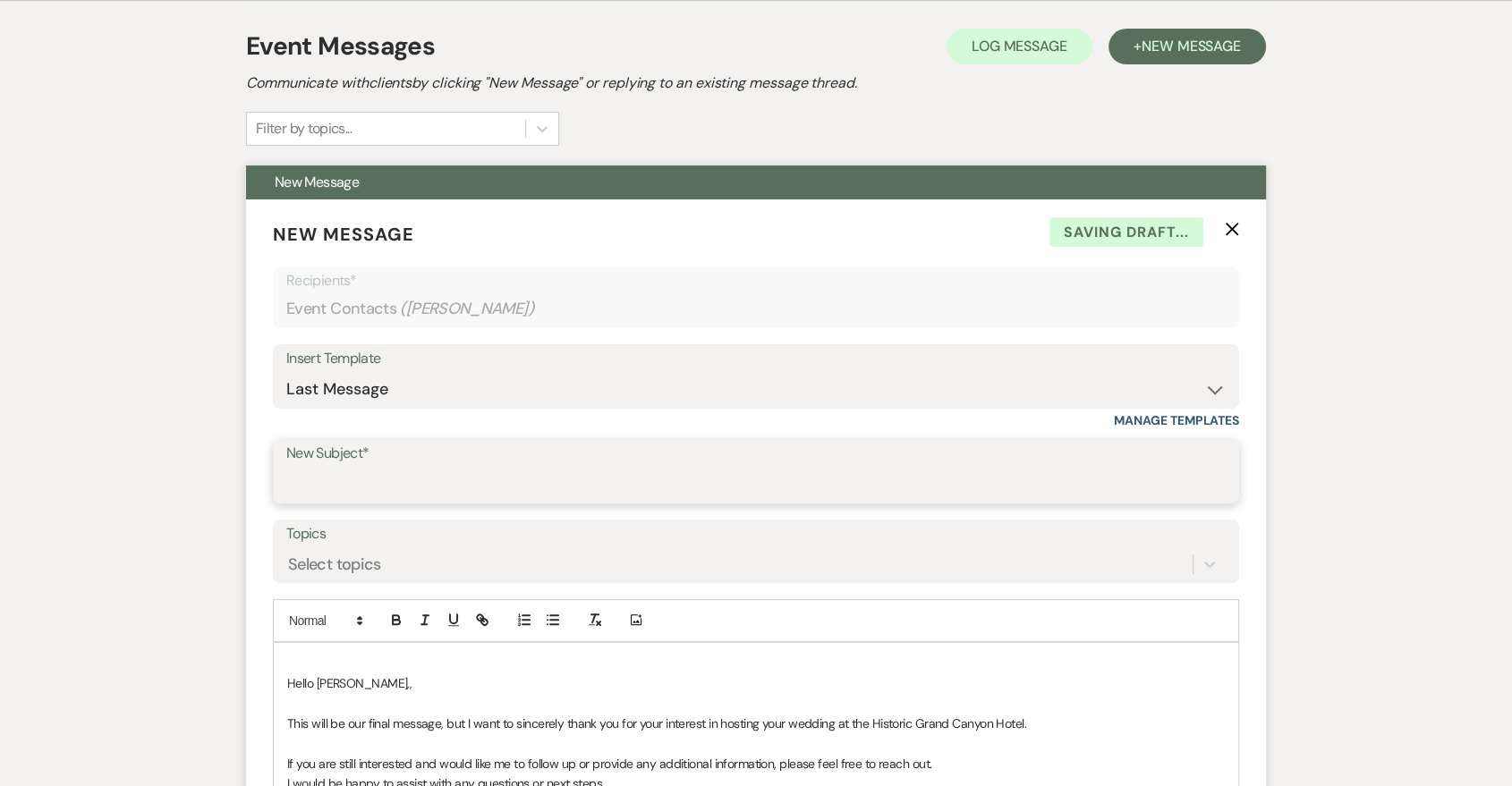
click at [561, 485] on input "New Subject*" at bounding box center [755, 485] width 939 height 35
type input "Last Message"
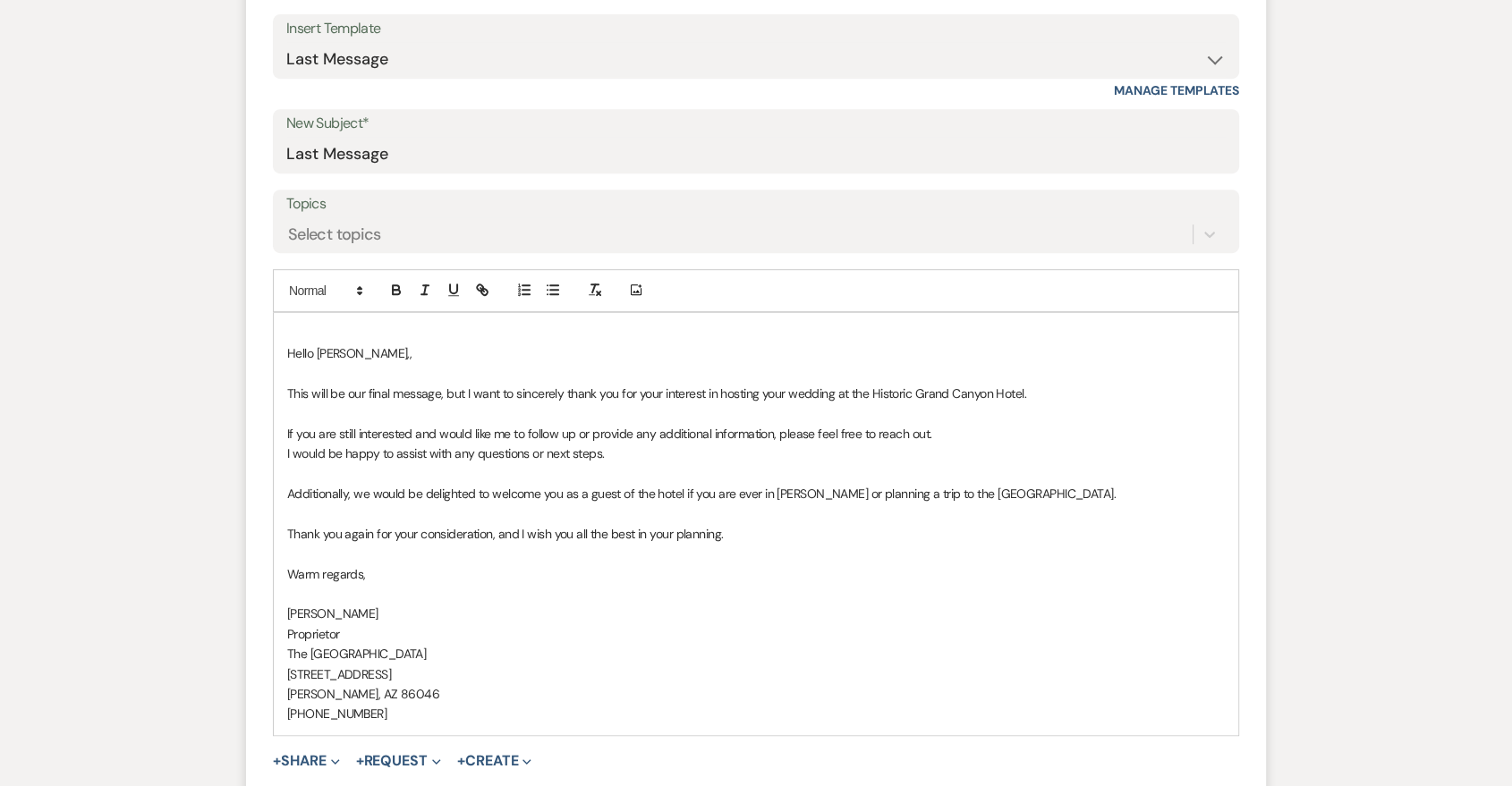
click at [285, 363] on div "Hello [PERSON_NAME],, ﻿This will be our final message, but I want to sincerely …" at bounding box center [756, 524] width 965 height 422
click at [285, 363] on div "Hello [PERSON_NAME],, ﻿ ﻿This will be our final message, but I want to sincerel…" at bounding box center [756, 524] width 965 height 422
click at [285, 341] on div "Hello [PERSON_NAME],, ﻿ ﻿This will be our final message, but I want to sincerel…" at bounding box center [756, 524] width 965 height 422
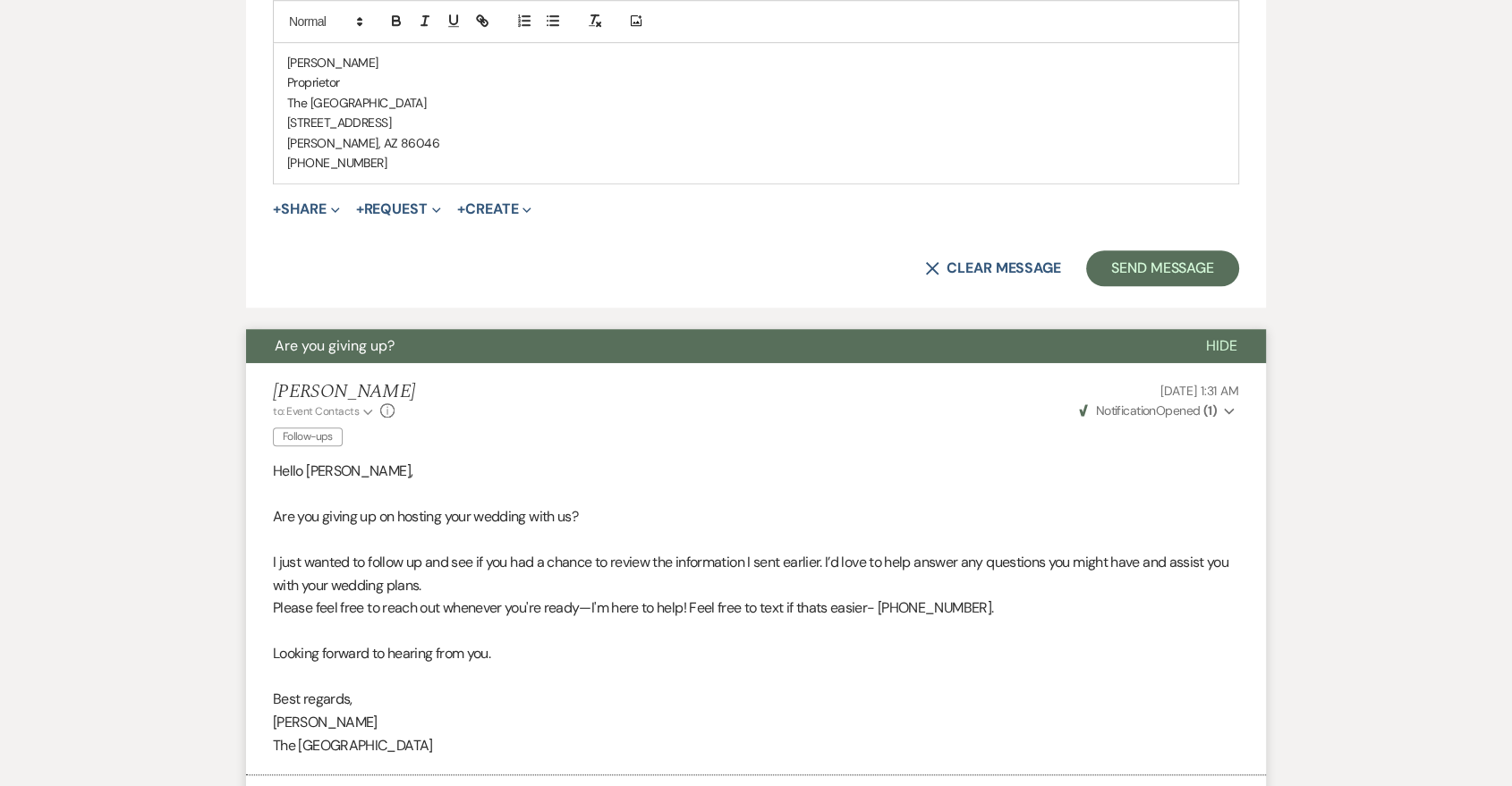
scroll to position [1494, 0]
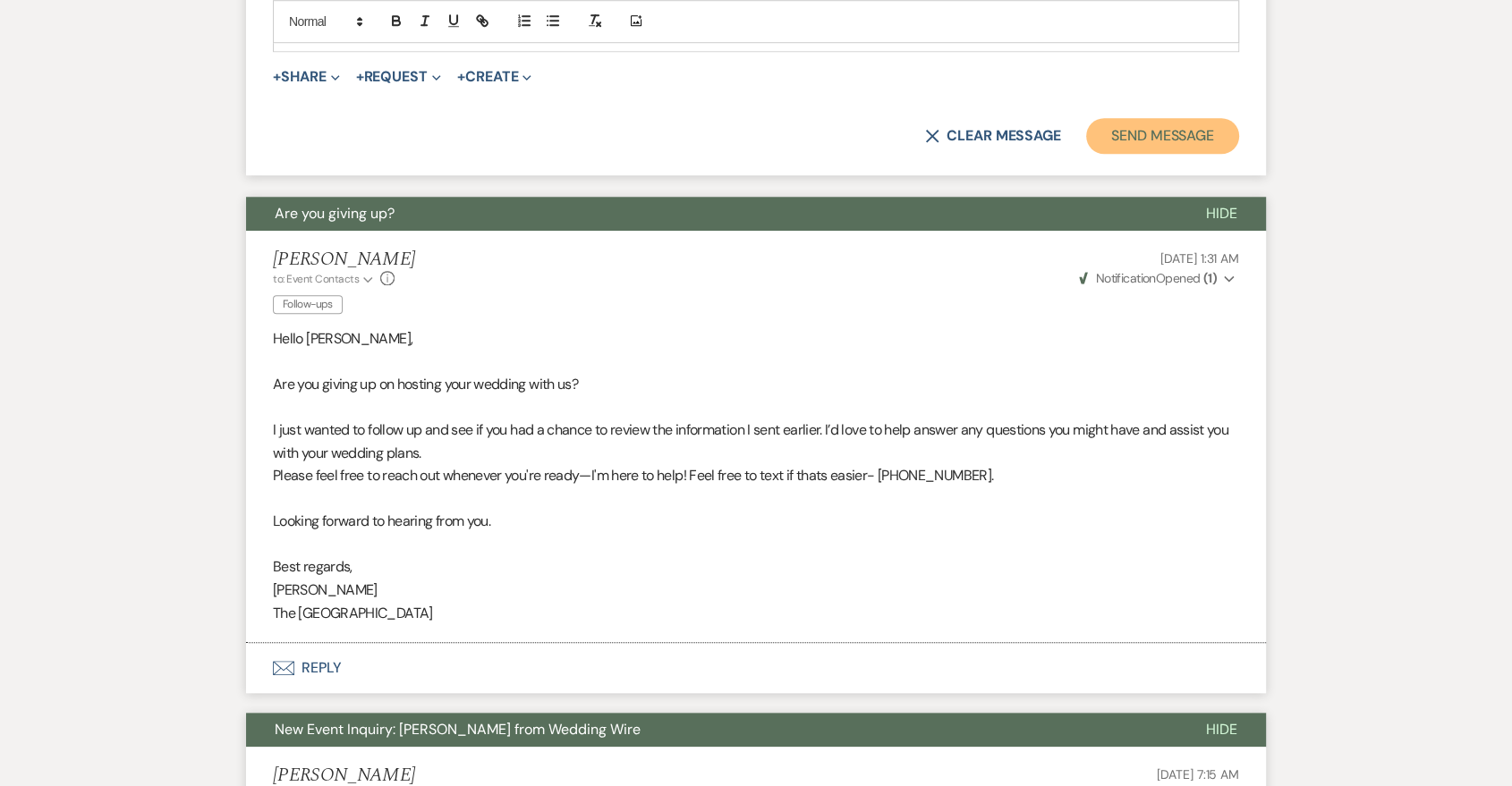
click at [1174, 133] on button "Send Message" at bounding box center [1162, 136] width 153 height 36
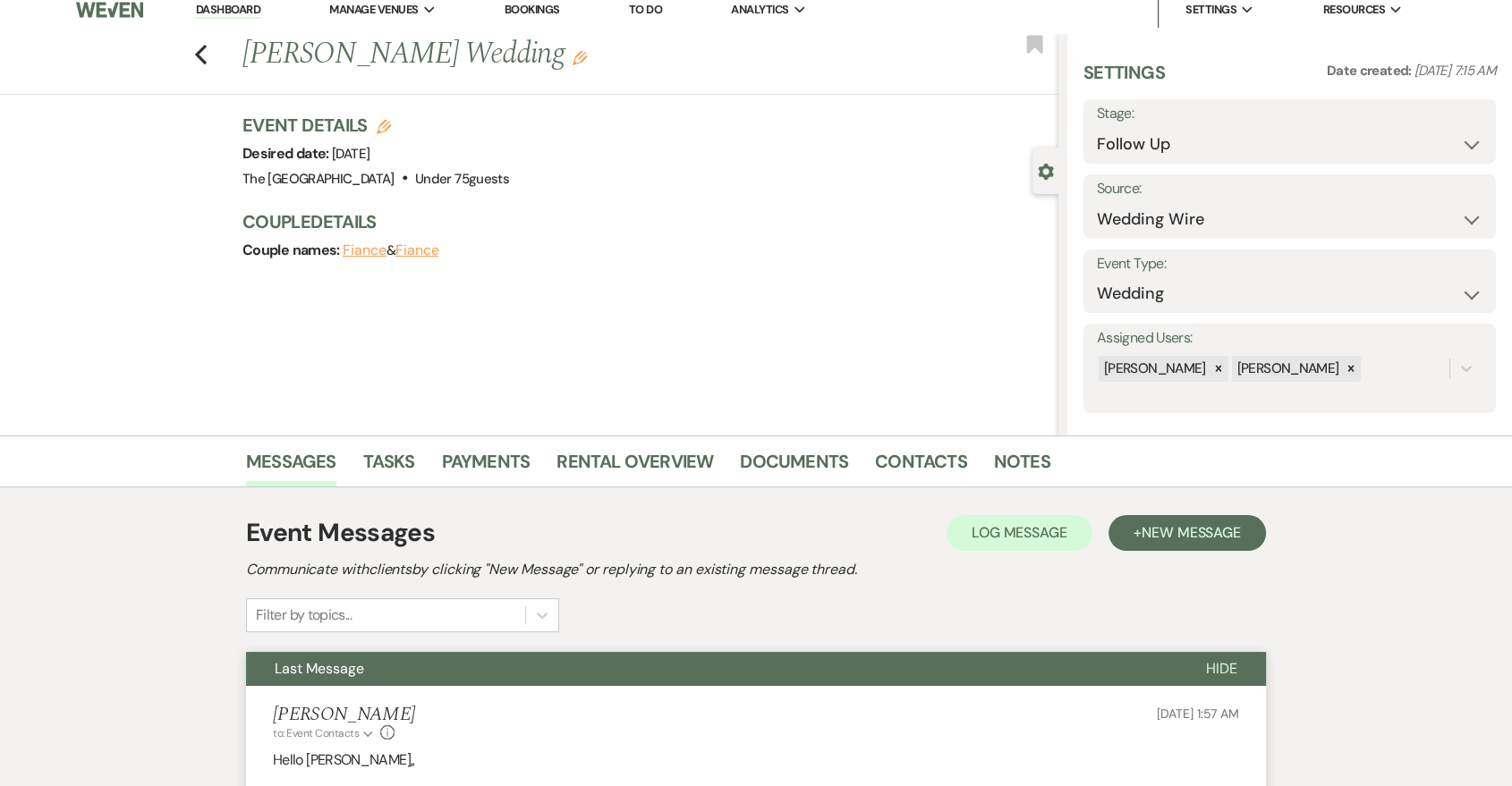
scroll to position [0, 0]
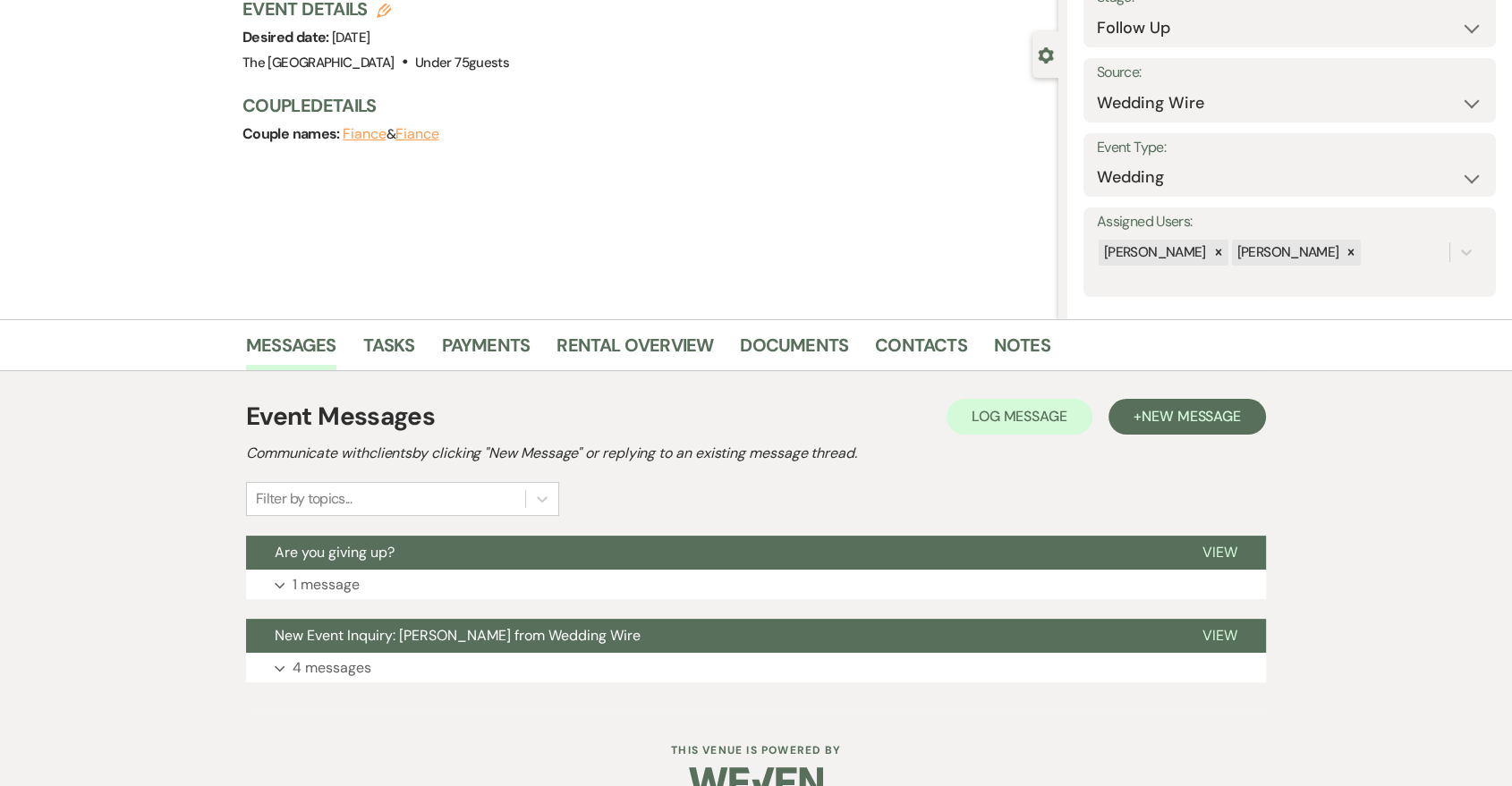
scroll to position [168, 0]
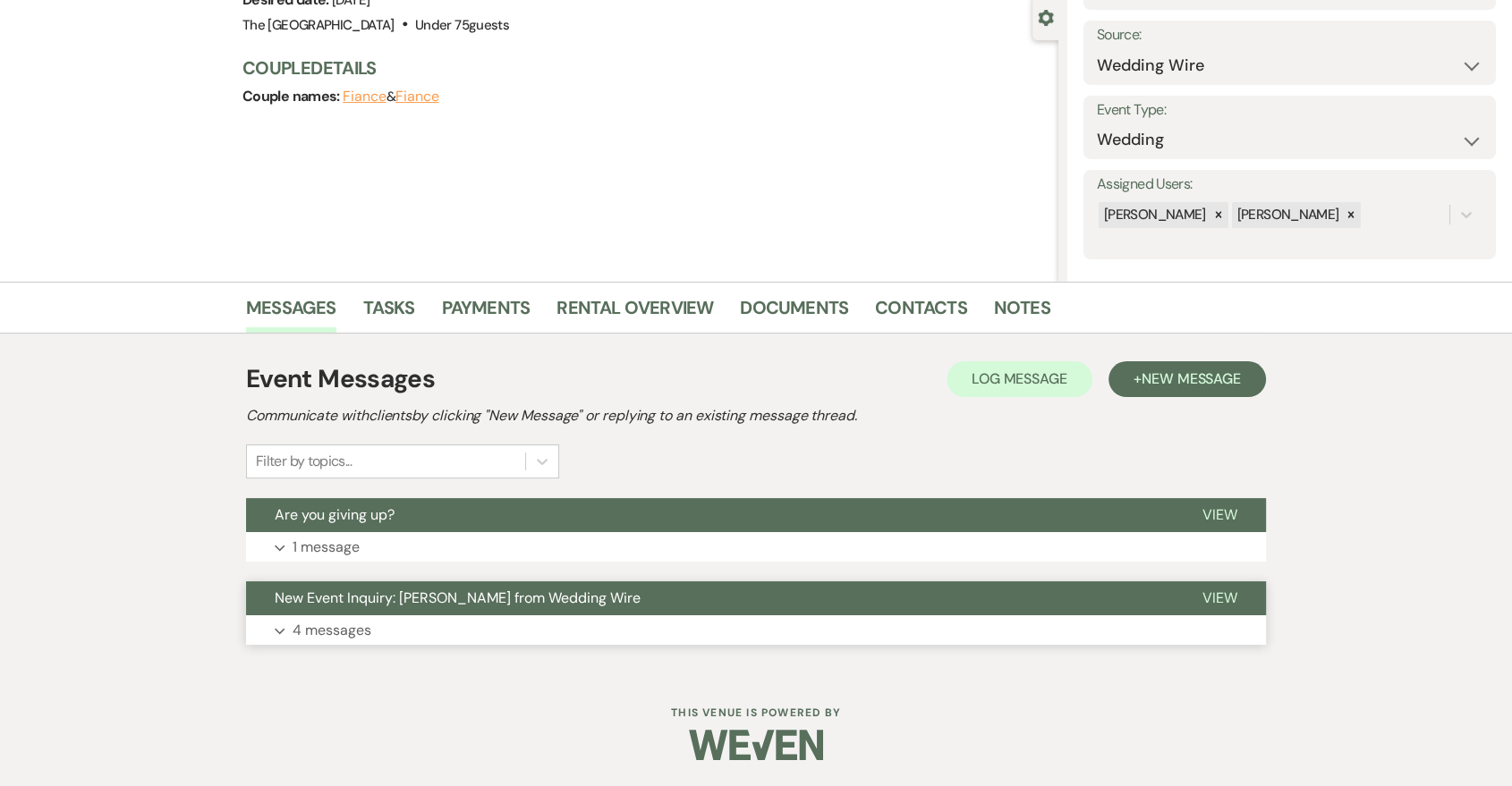
click at [695, 622] on button "Expand 4 messages" at bounding box center [756, 630] width 1020 height 30
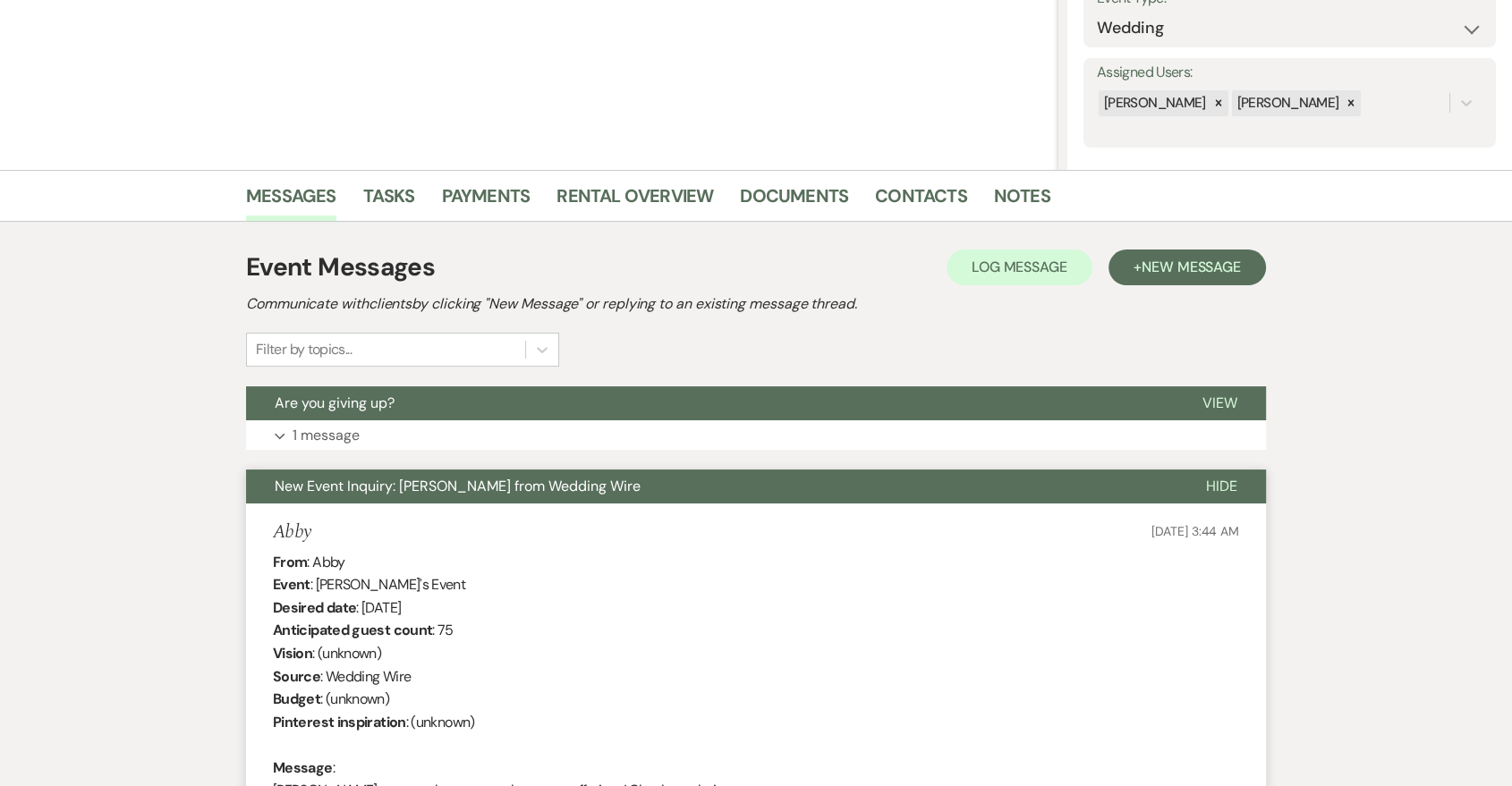
scroll to position [0, 0]
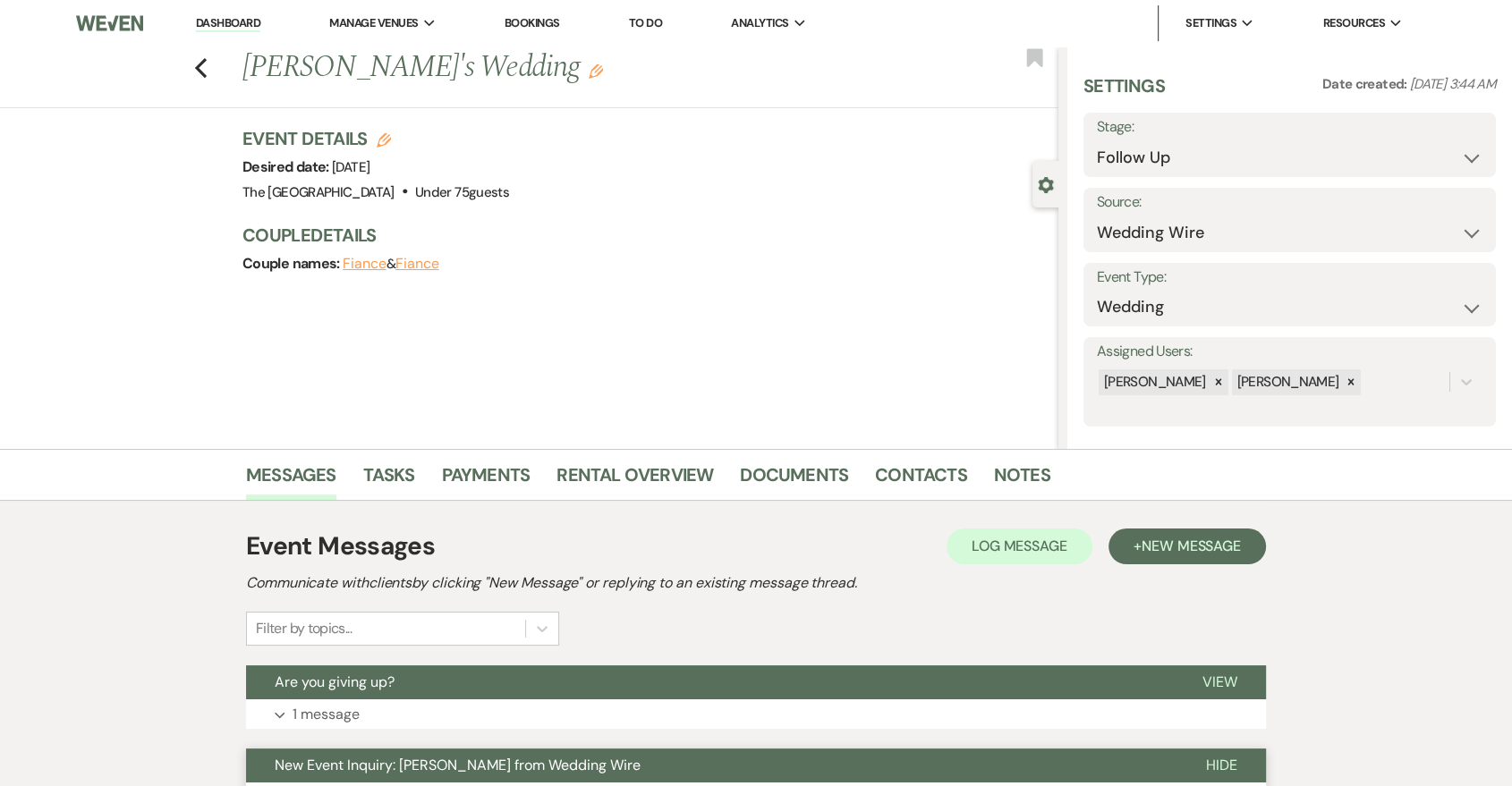
drag, startPoint x: 1241, startPoint y: 487, endPoint x: 1222, endPoint y: 525, distance: 42.5
click at [1238, 487] on ul "Messages Tasks Payments Rental Overview Documents Contacts Notes" at bounding box center [756, 478] width 1020 height 43
click at [1199, 551] on span "New Message" at bounding box center [1191, 546] width 99 height 19
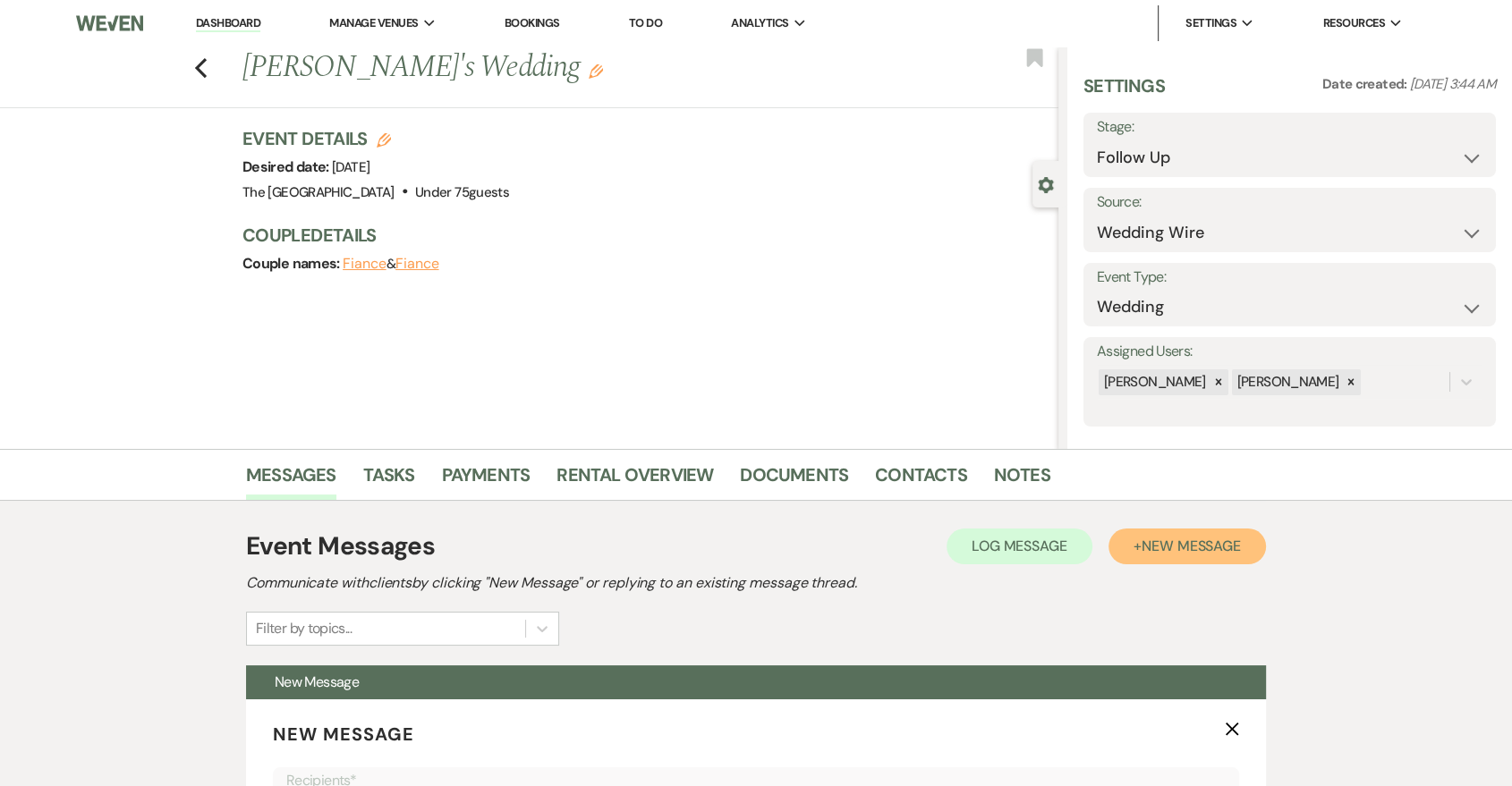
scroll to position [331, 0]
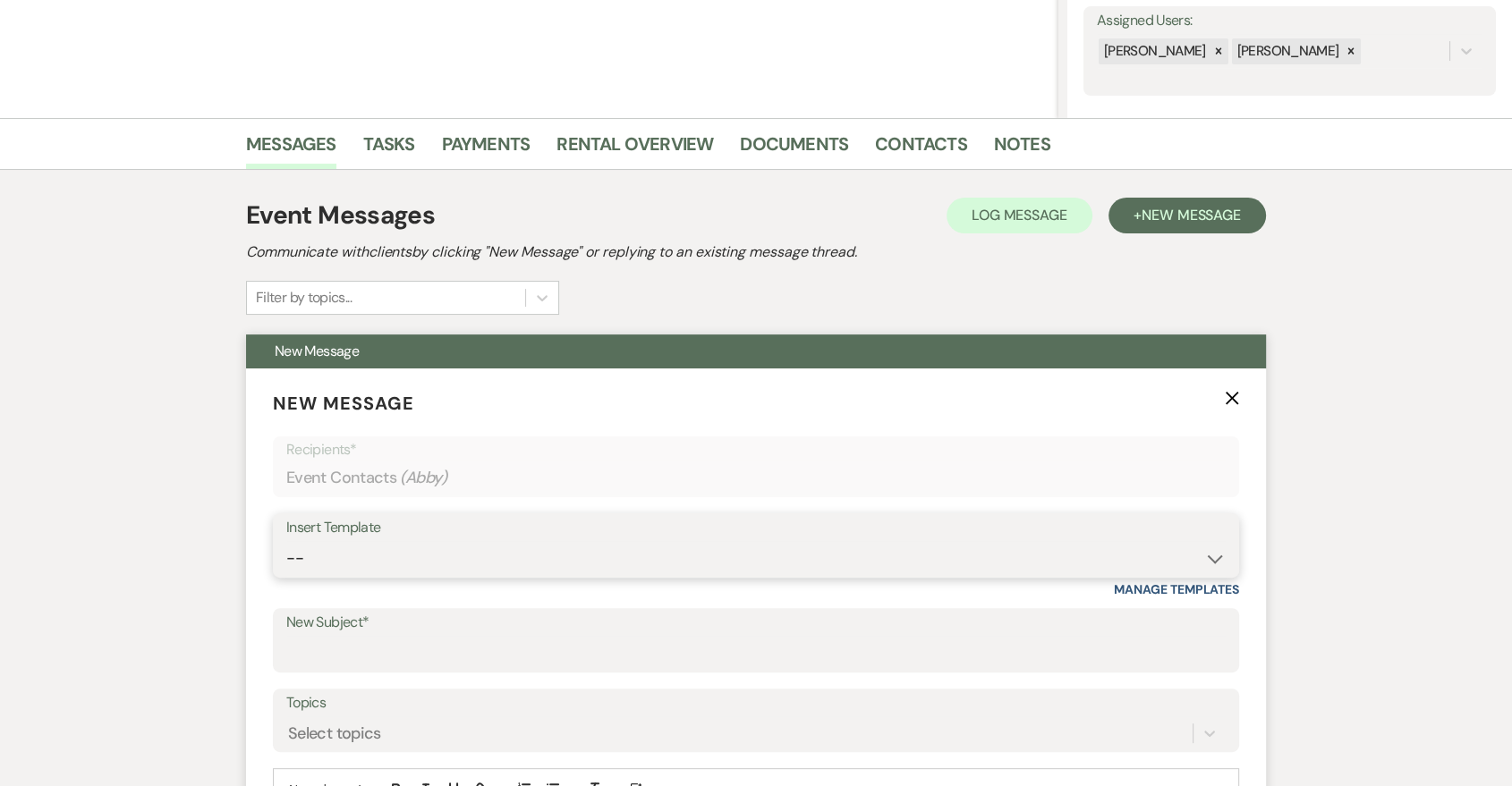
click at [662, 552] on select "-- Last Message Are you giving up-text us Magic of [PERSON_NAME]" at bounding box center [755, 559] width 939 height 35
click at [286, 541] on select "-- Last Message Are you giving up-text us Magic of [PERSON_NAME]" at bounding box center [755, 559] width 939 height 35
click at [621, 545] on select "-- Last Message Are you giving up-text us Magic of [PERSON_NAME]" at bounding box center [755, 559] width 939 height 35
select select "6152"
click at [286, 541] on select "-- Last Message Are you giving up-text us Magic of [PERSON_NAME]" at bounding box center [755, 559] width 939 height 35
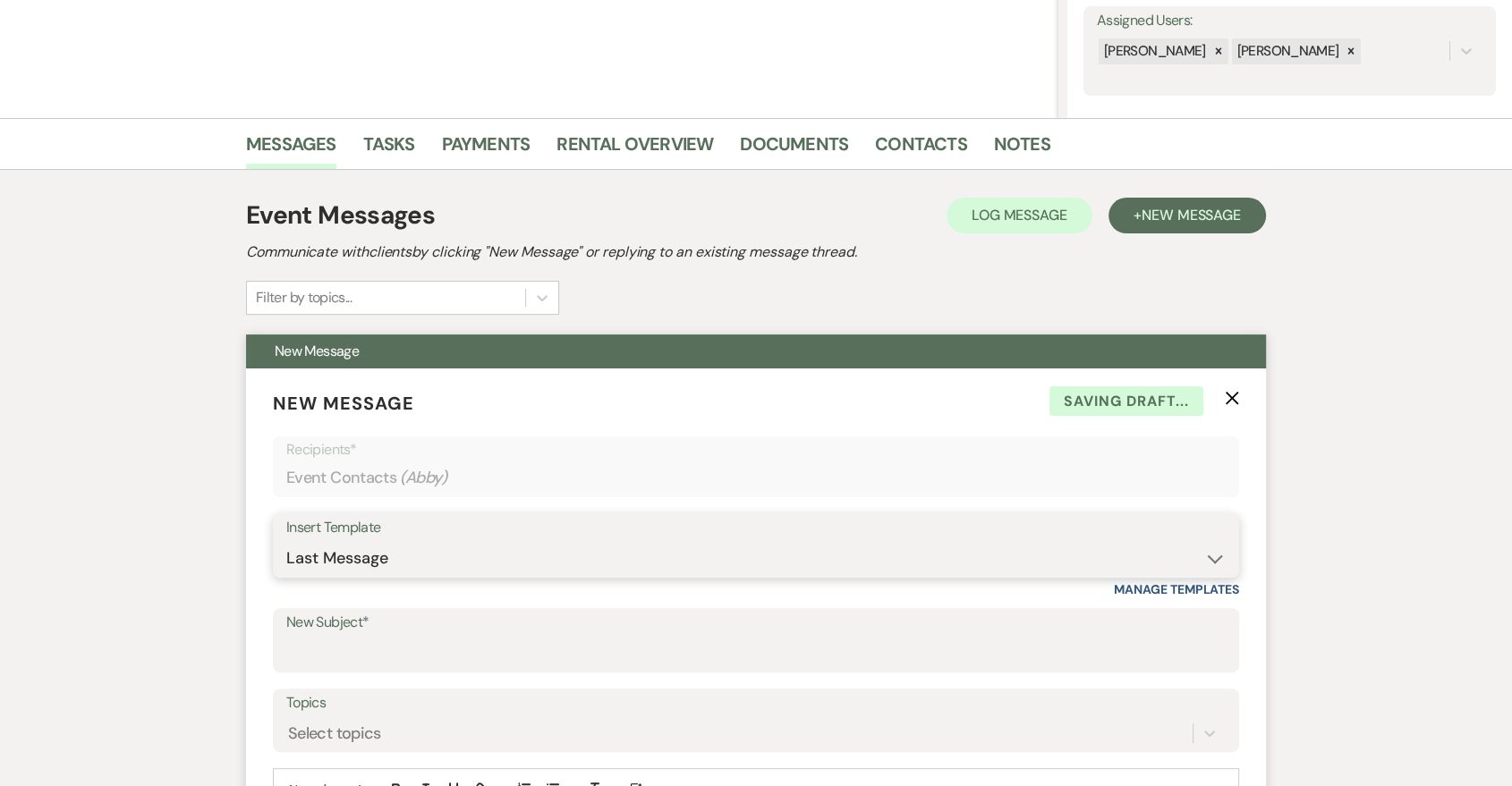
scroll to position [662, 0]
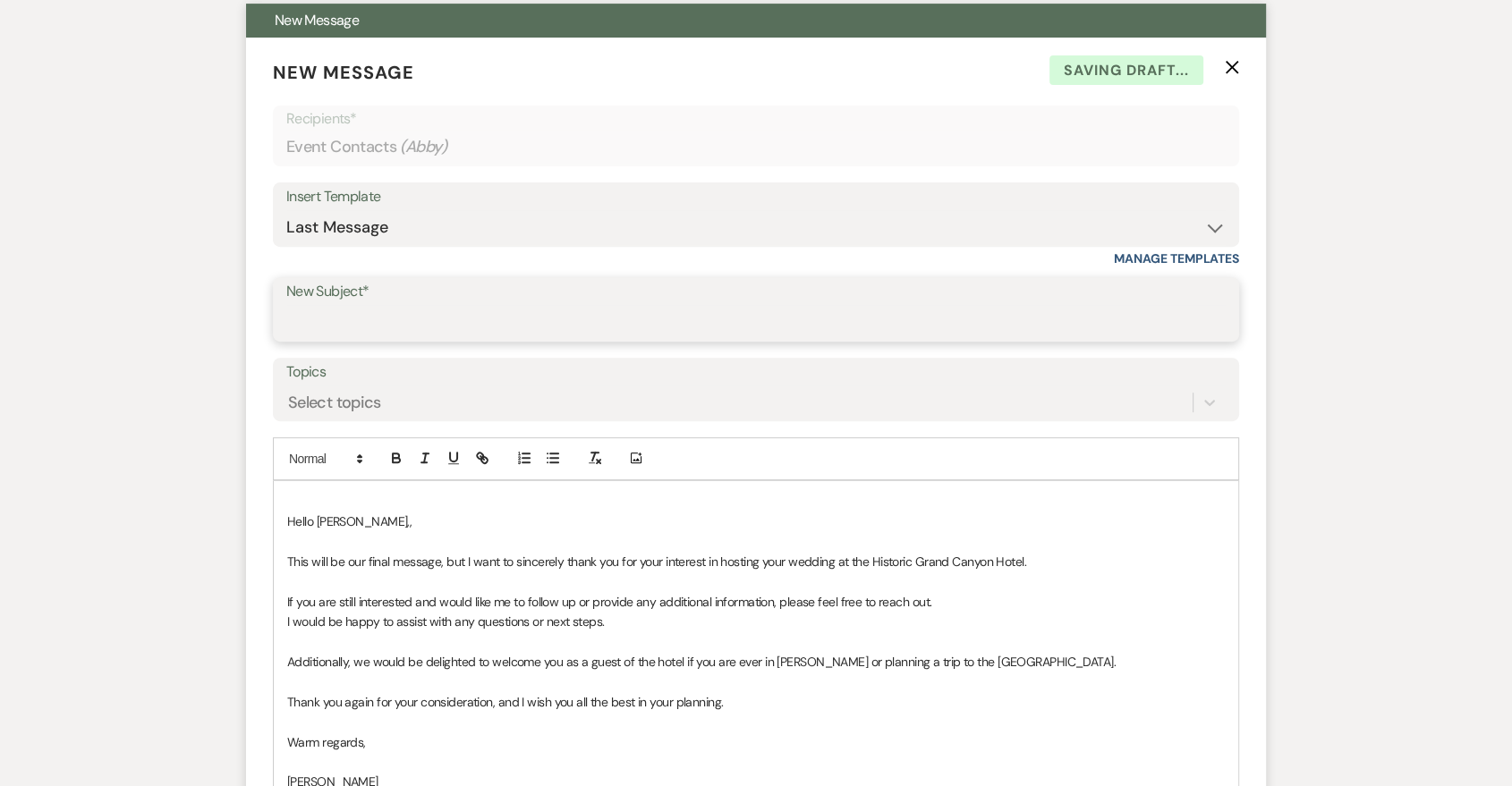
click at [498, 316] on input "New Subject*" at bounding box center [755, 322] width 939 height 35
type input "Last Message"
click at [281, 524] on div "Hello Abby,, ﻿This will be our final message, but I want to sincerely thank you…" at bounding box center [756, 692] width 965 height 422
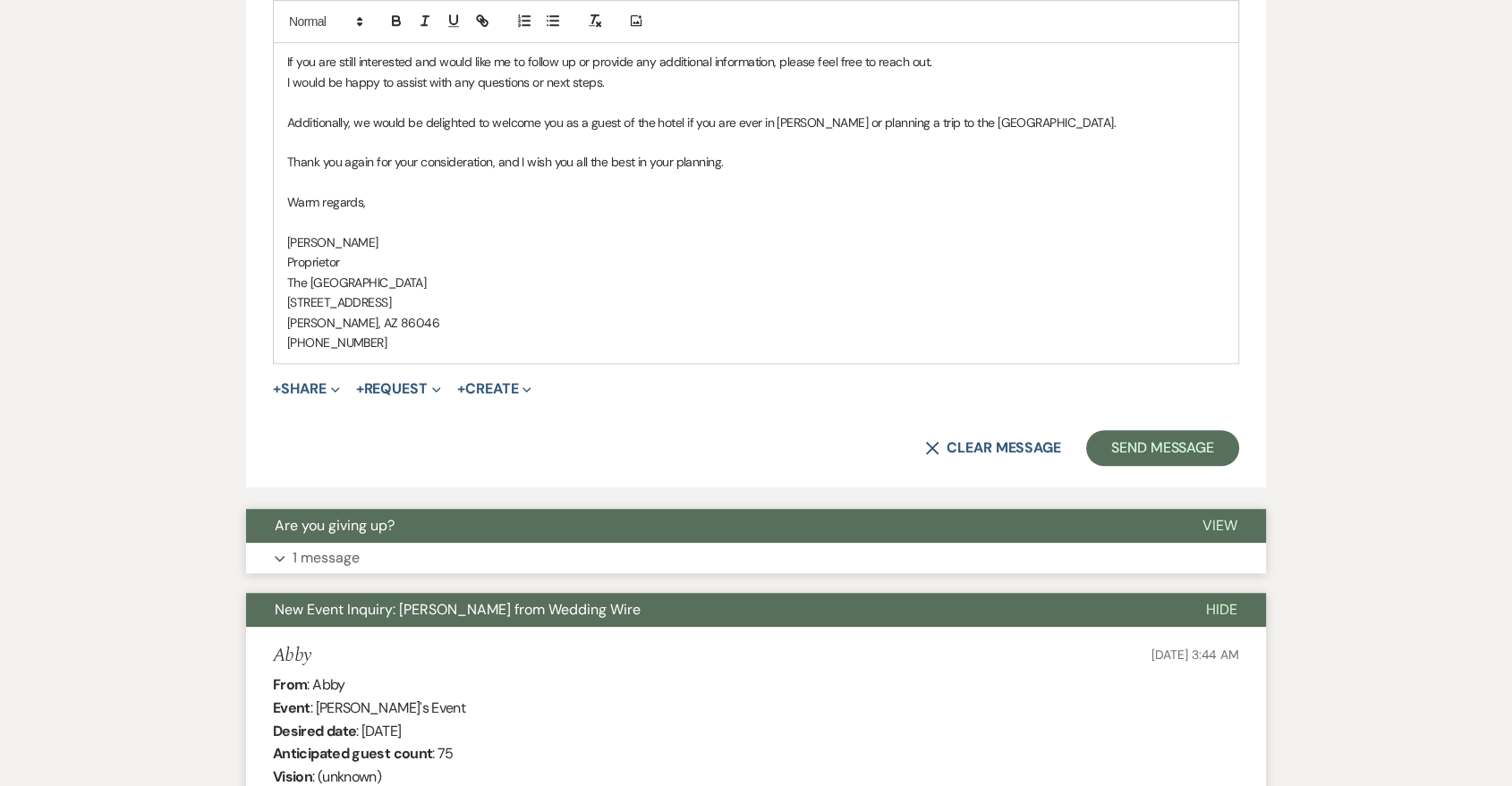
scroll to position [1305, 0]
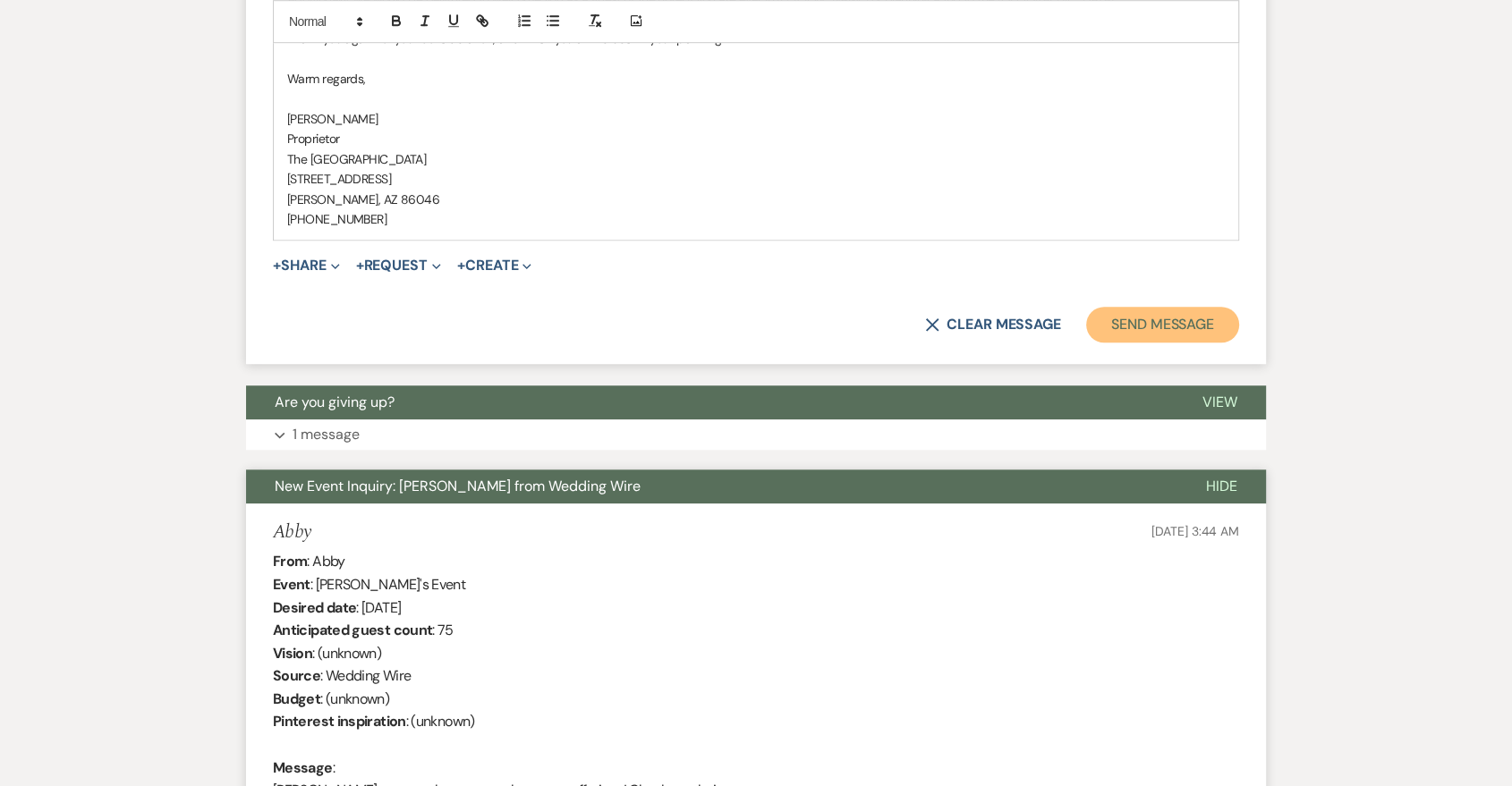
click at [1147, 337] on button "Send Message" at bounding box center [1162, 324] width 153 height 36
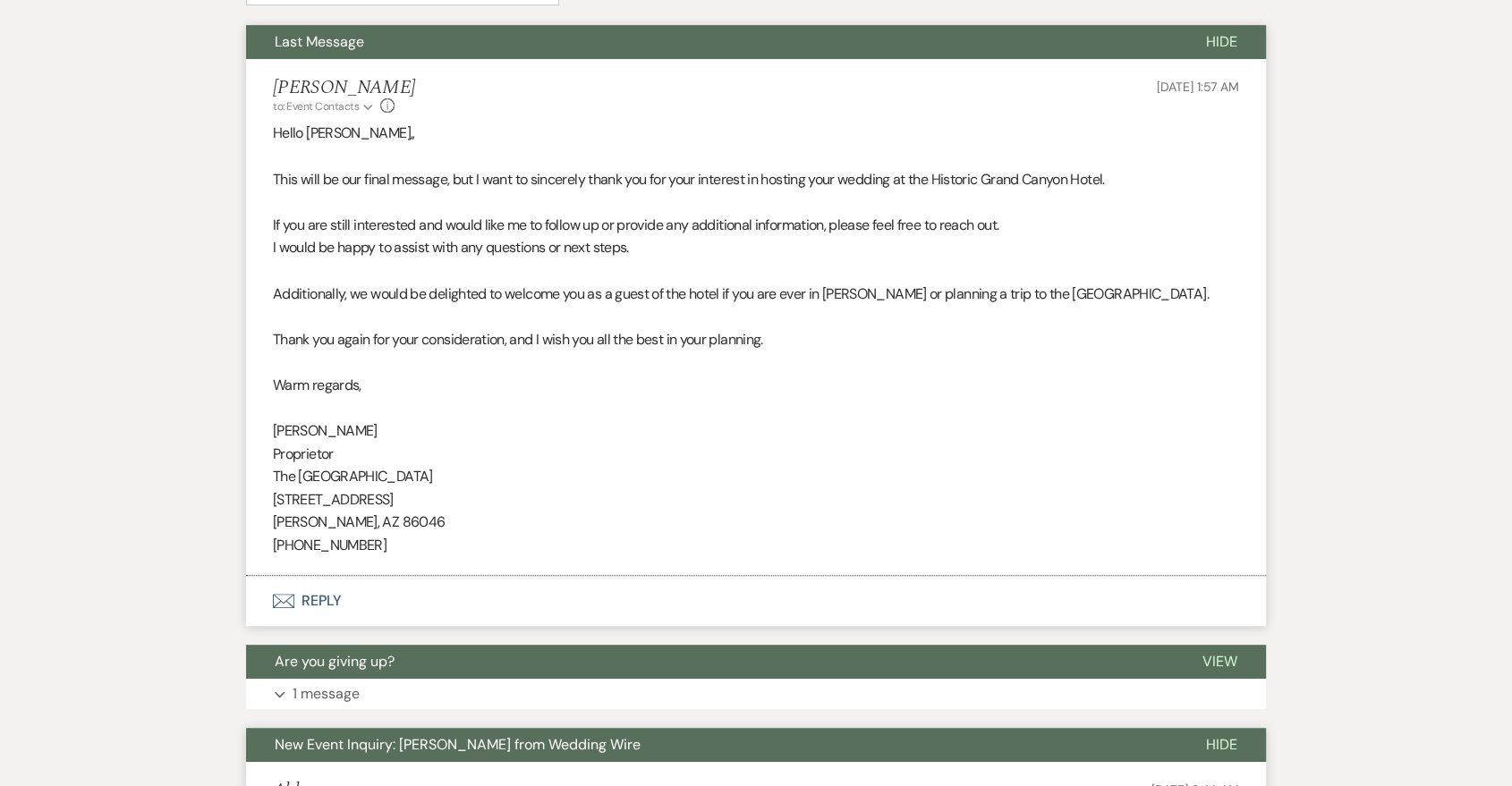
scroll to position [331, 0]
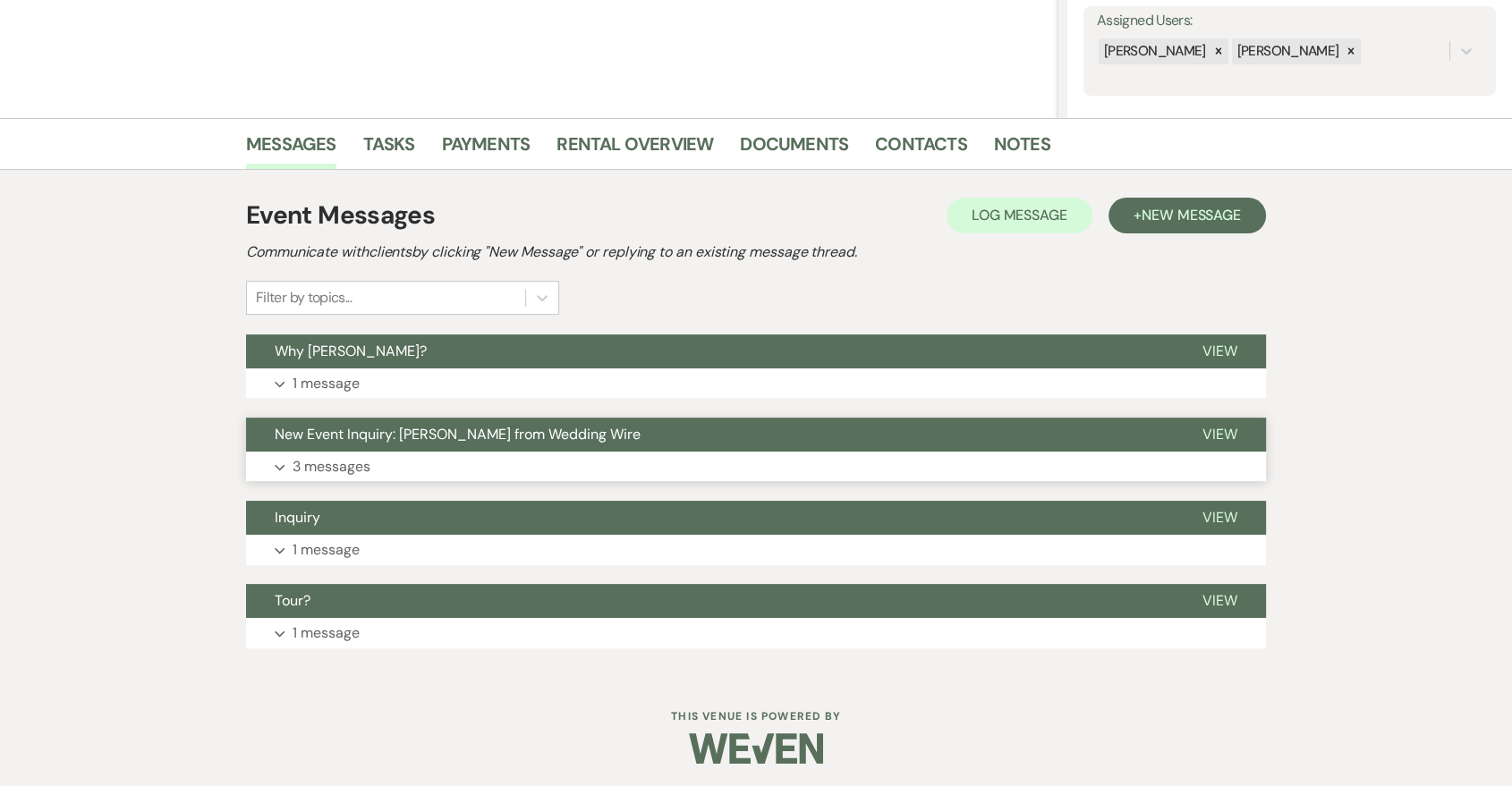
click at [620, 465] on button "Expand 3 messages" at bounding box center [756, 466] width 1020 height 30
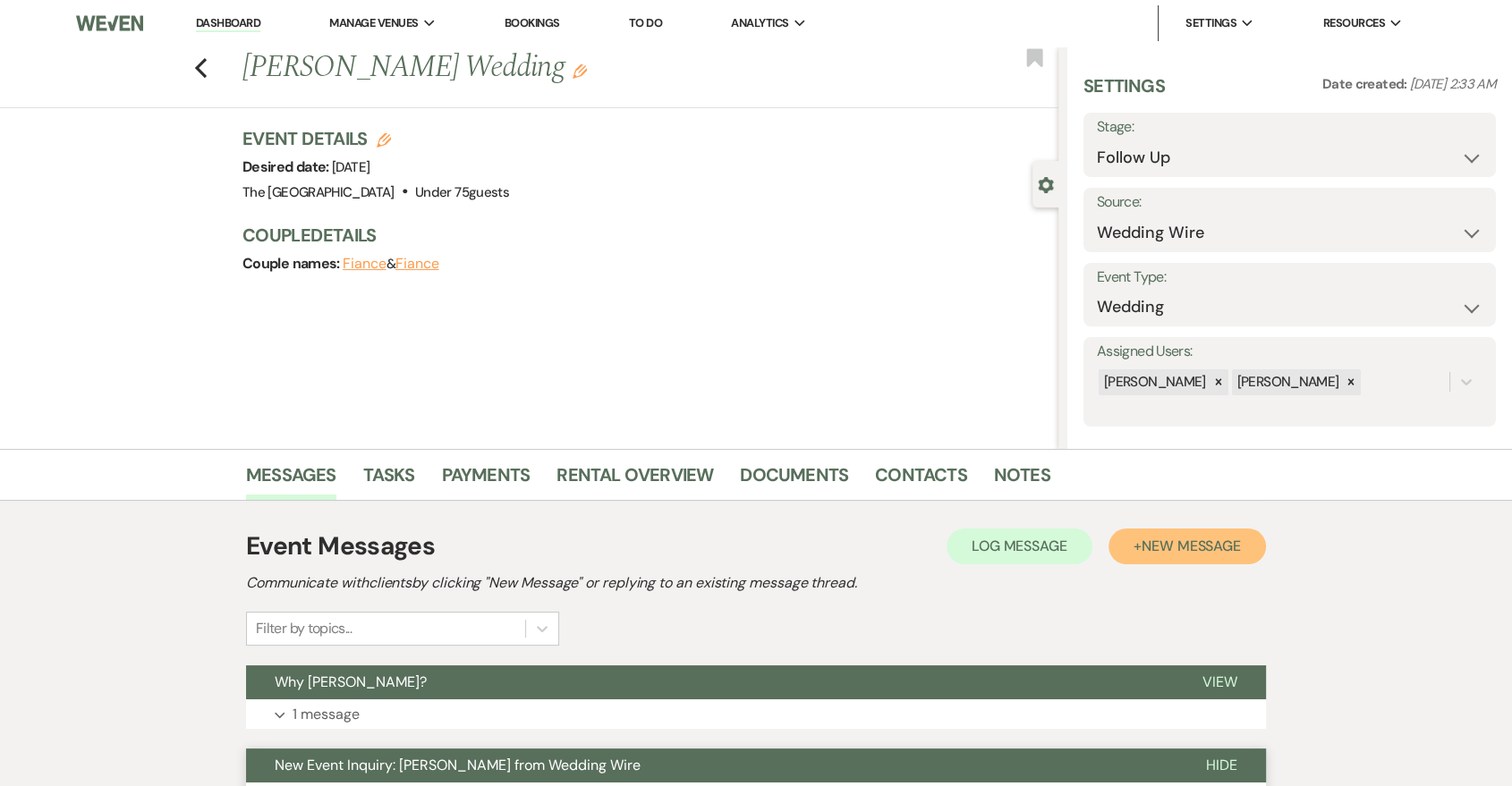
click at [1177, 555] on button "+ New Message" at bounding box center [1188, 546] width 158 height 36
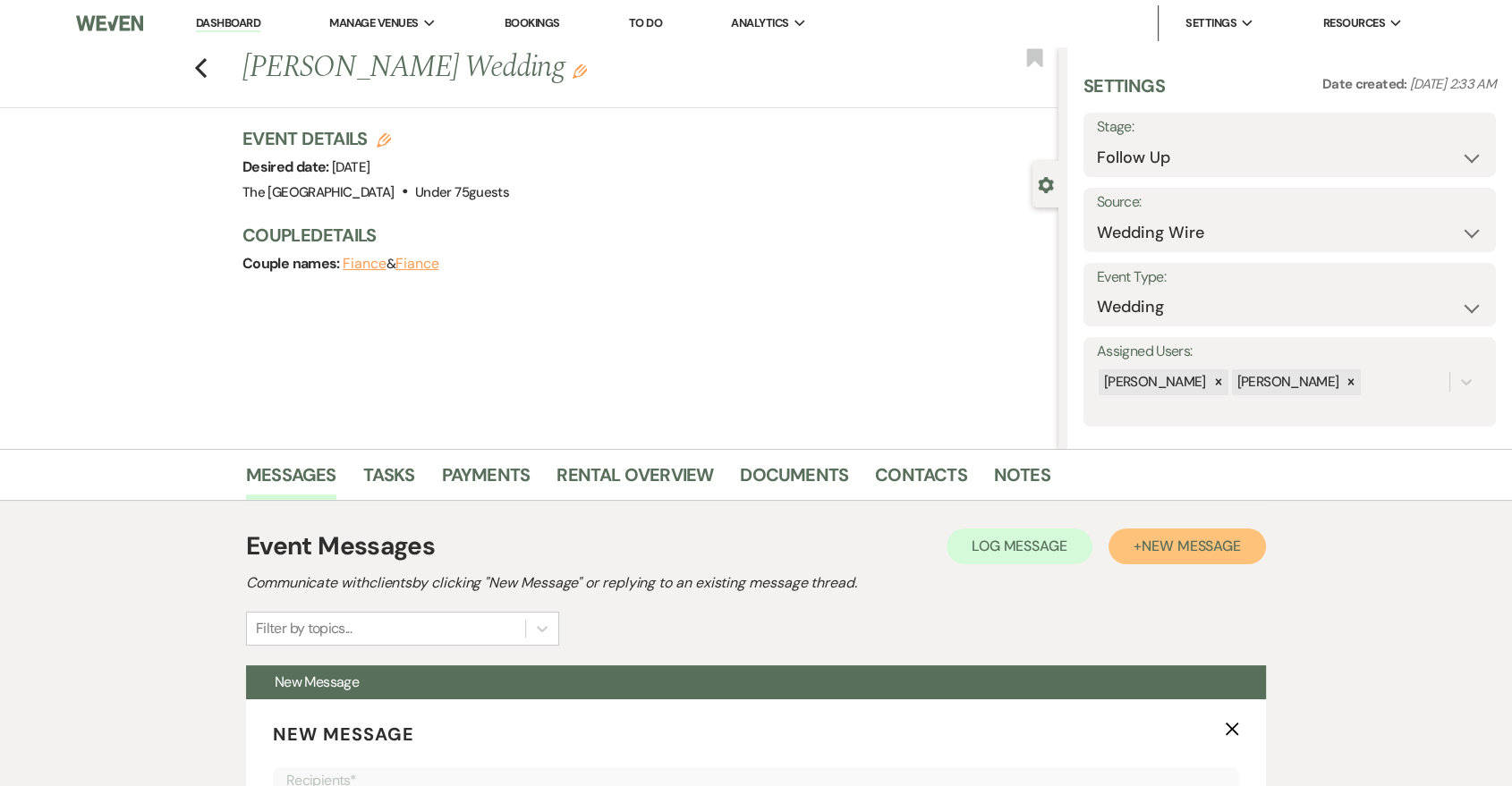
scroll to position [331, 0]
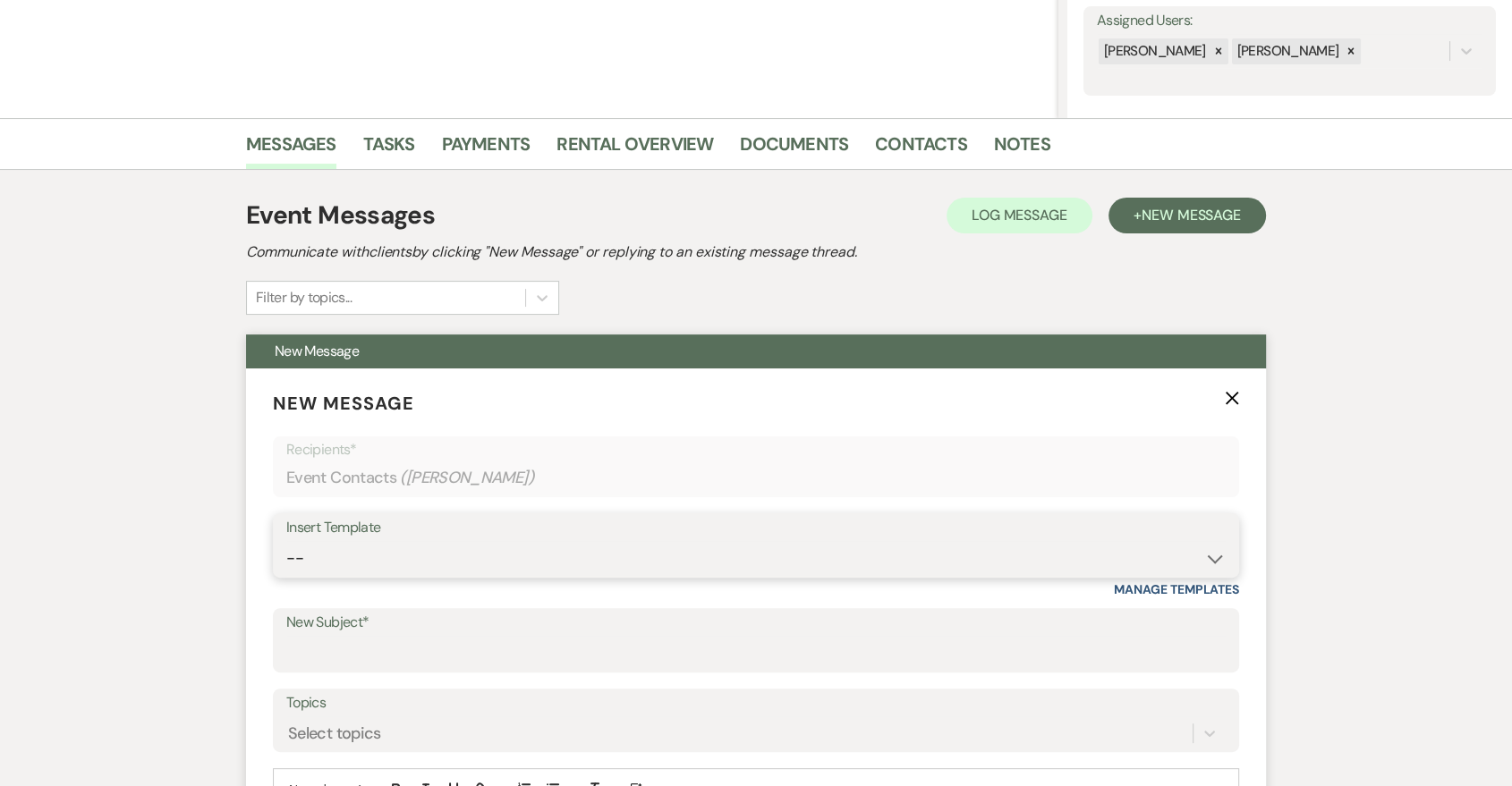
click at [802, 547] on select "-- Last Message Are you giving up-text us Magic of [PERSON_NAME]" at bounding box center [755, 559] width 939 height 35
select select "6152"
click at [286, 541] on select "-- Last Message Are you giving up-text us Magic of [PERSON_NAME]" at bounding box center [755, 559] width 939 height 35
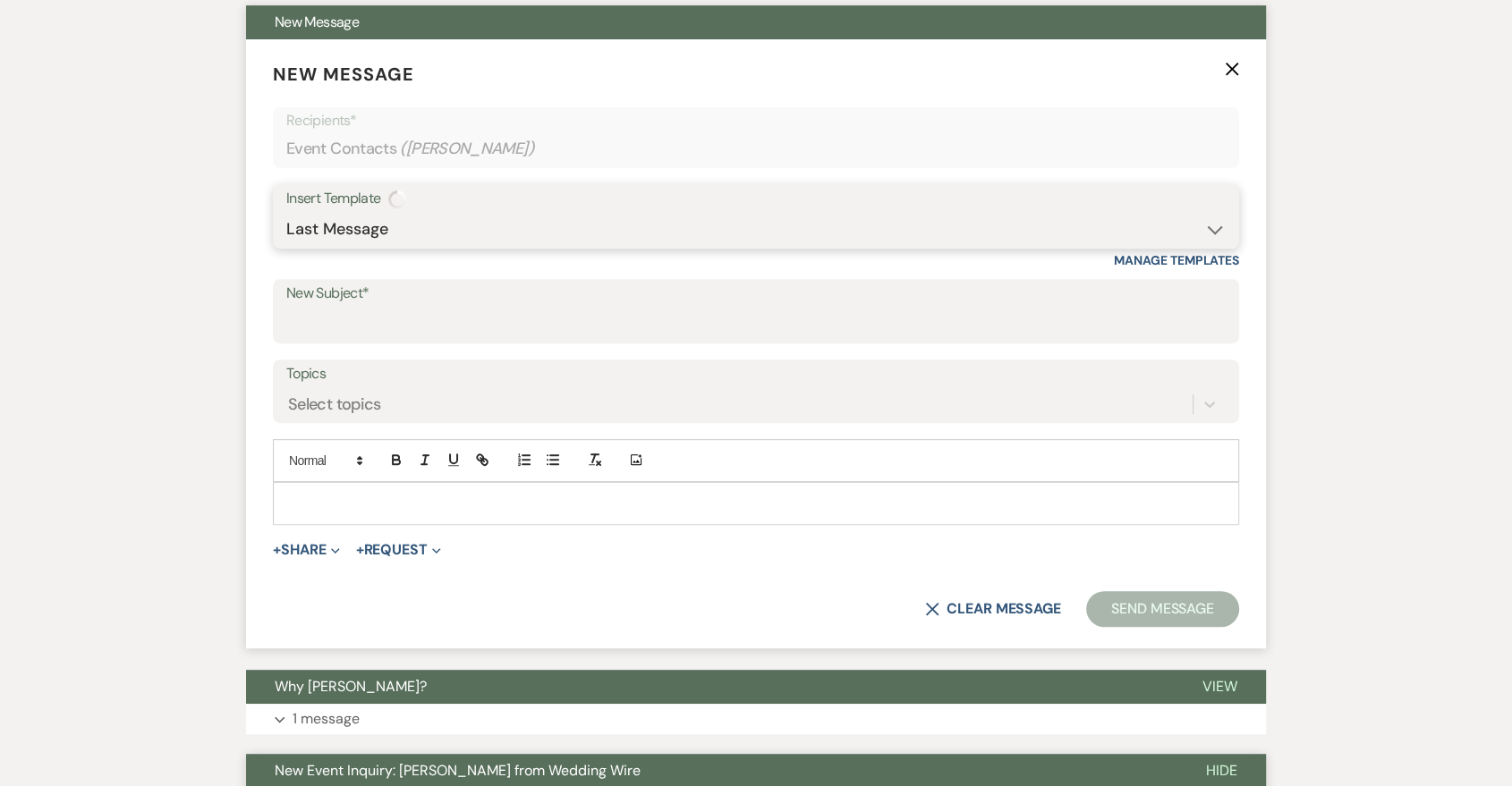
scroll to position [662, 0]
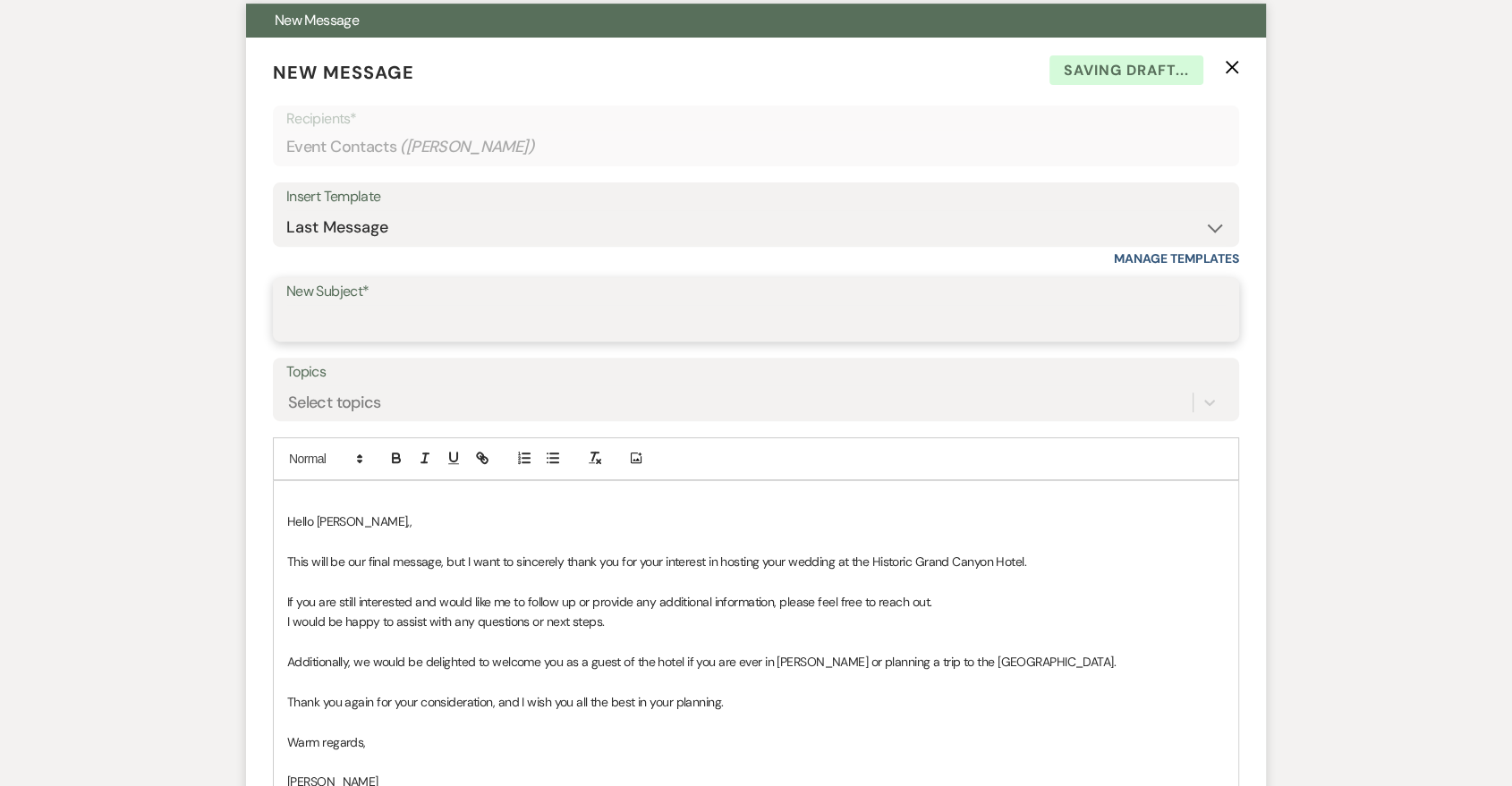
click at [555, 331] on input "New Subject*" at bounding box center [755, 322] width 939 height 35
type input "Last Message"
click at [289, 520] on span "Hello [PERSON_NAME],," at bounding box center [349, 521] width 125 height 16
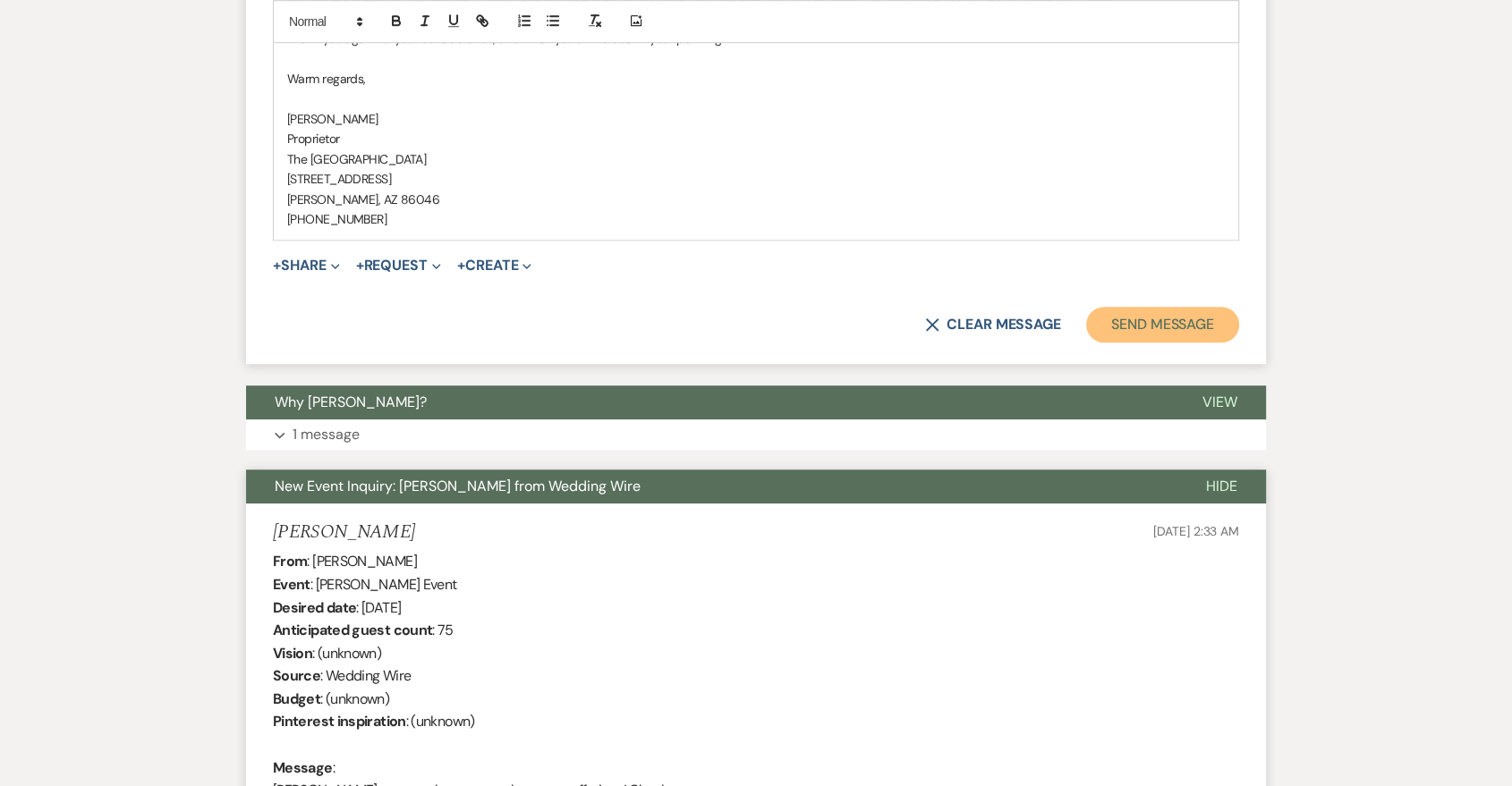
click at [1187, 331] on button "Send Message" at bounding box center [1162, 324] width 153 height 36
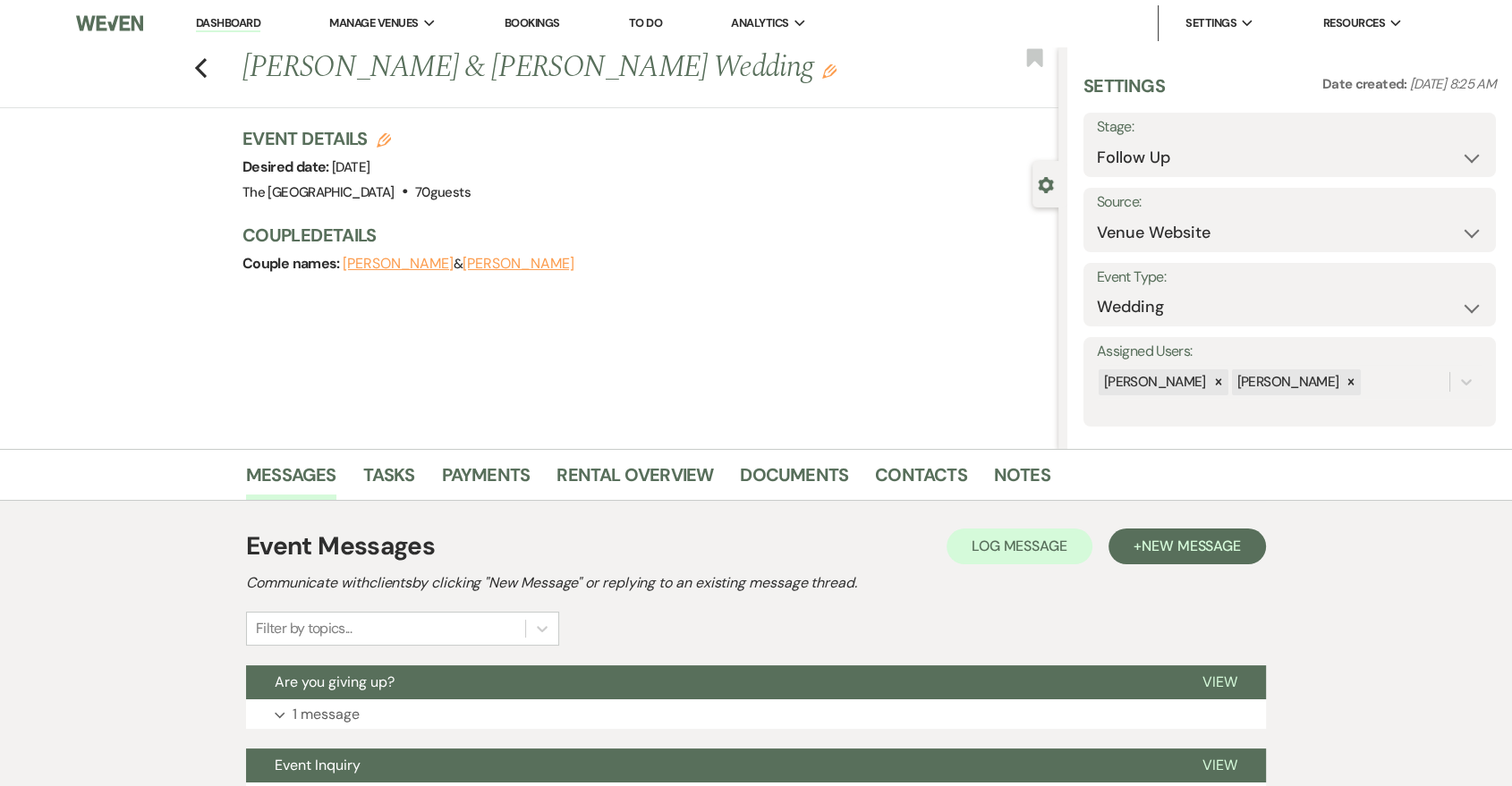
scroll to position [331, 0]
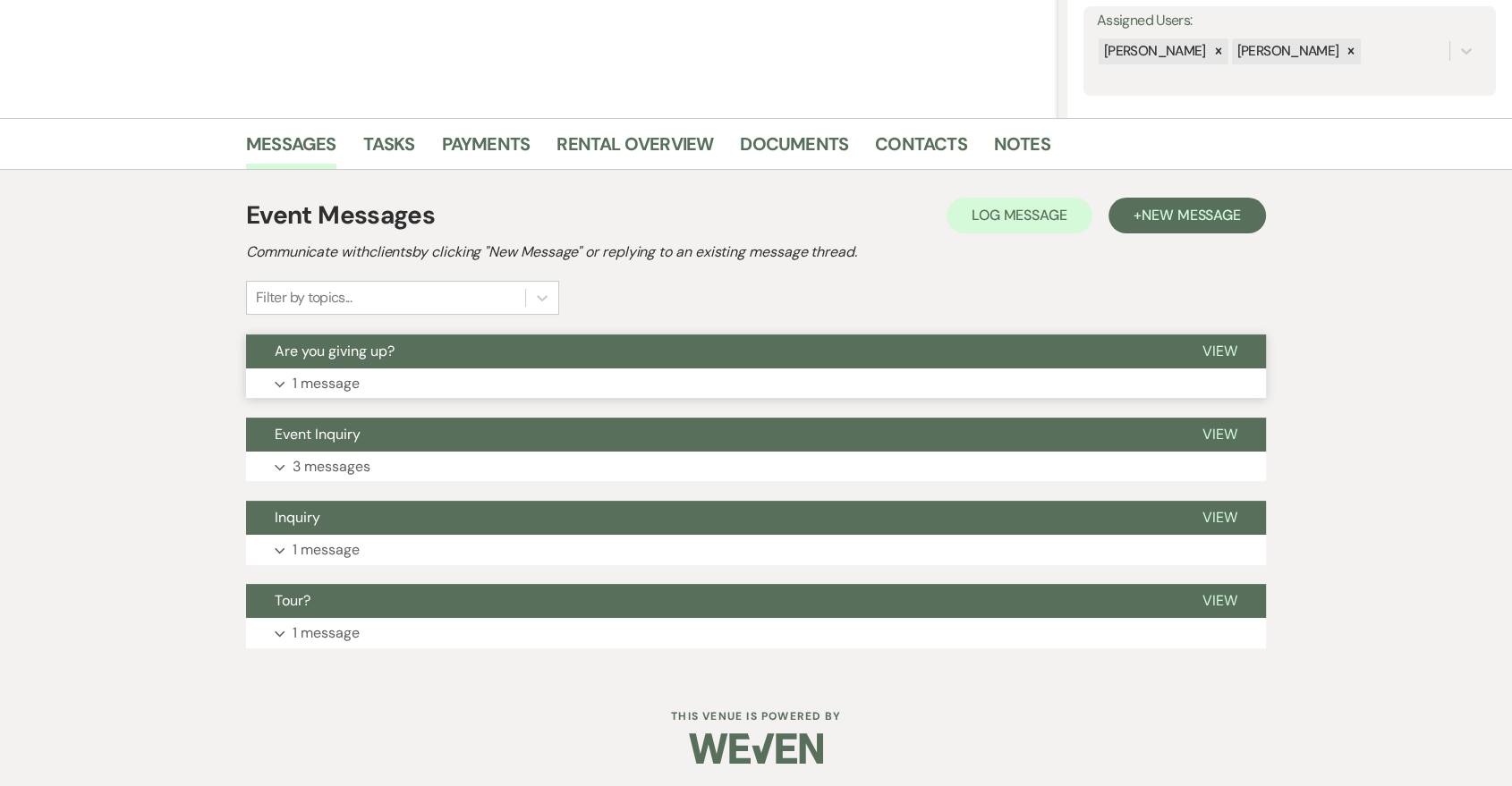
click at [532, 354] on button "Are you giving up?" at bounding box center [710, 351] width 928 height 34
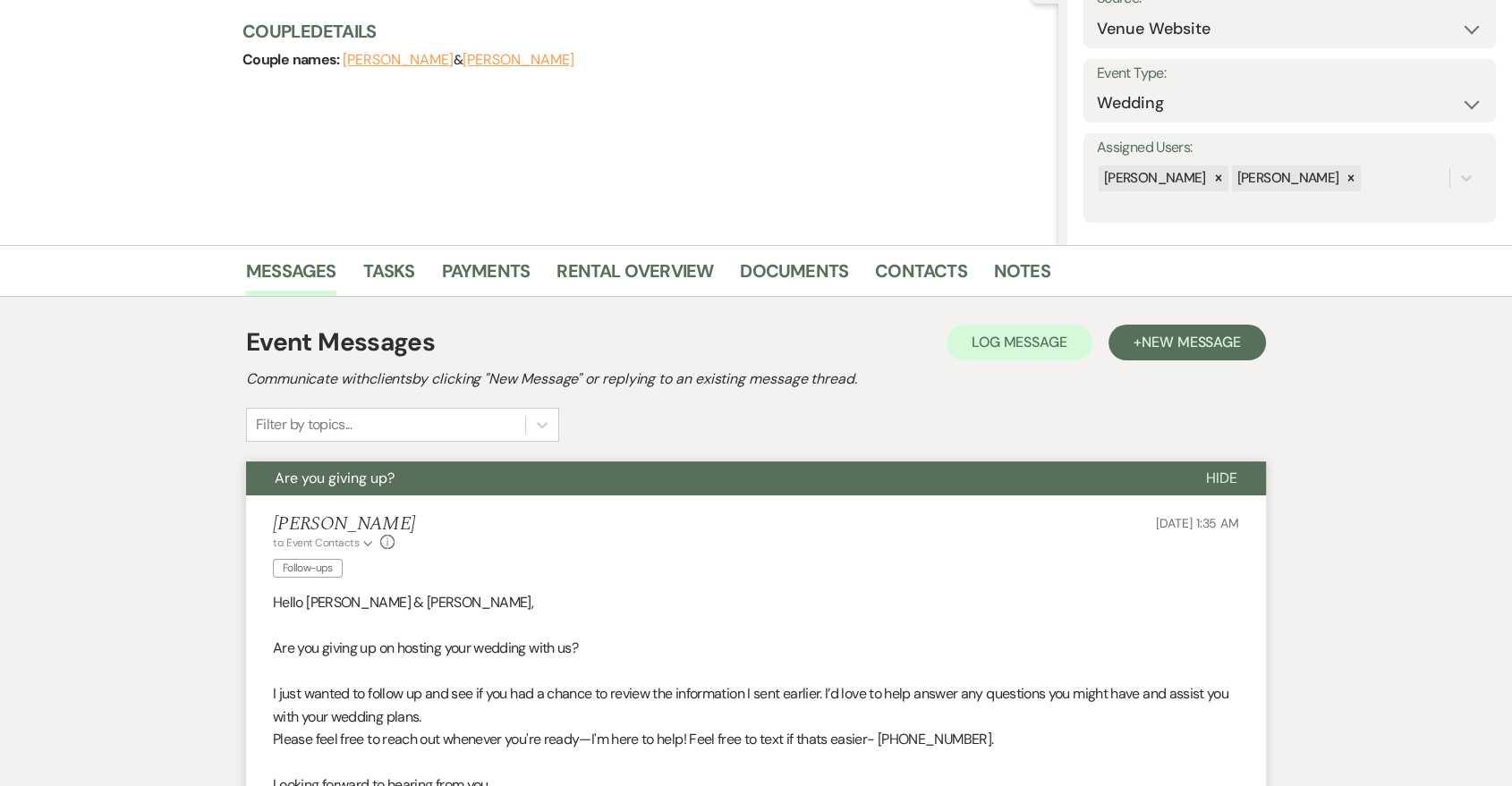
scroll to position [0, 0]
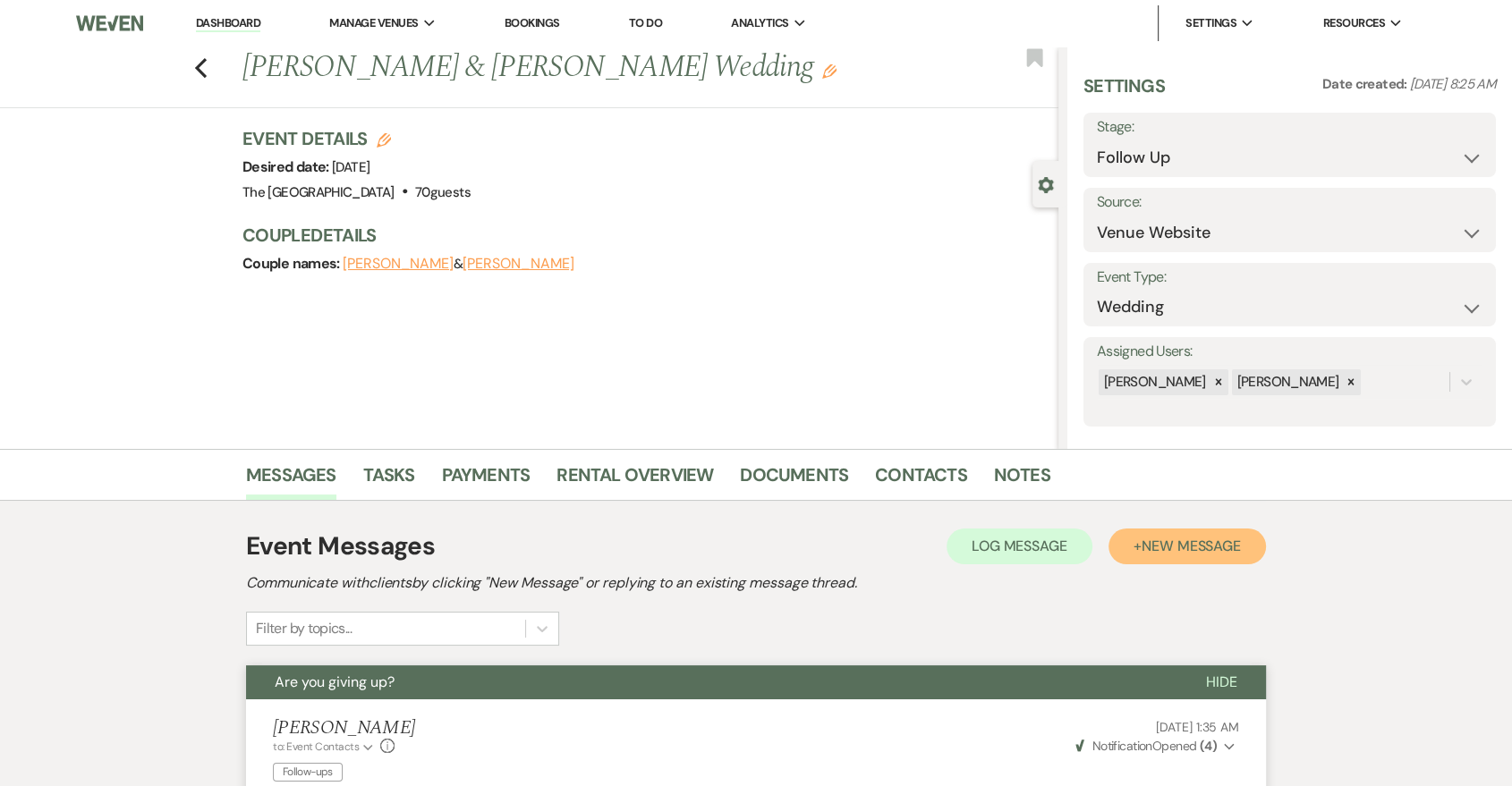
click at [1196, 539] on span "New Message" at bounding box center [1191, 546] width 99 height 19
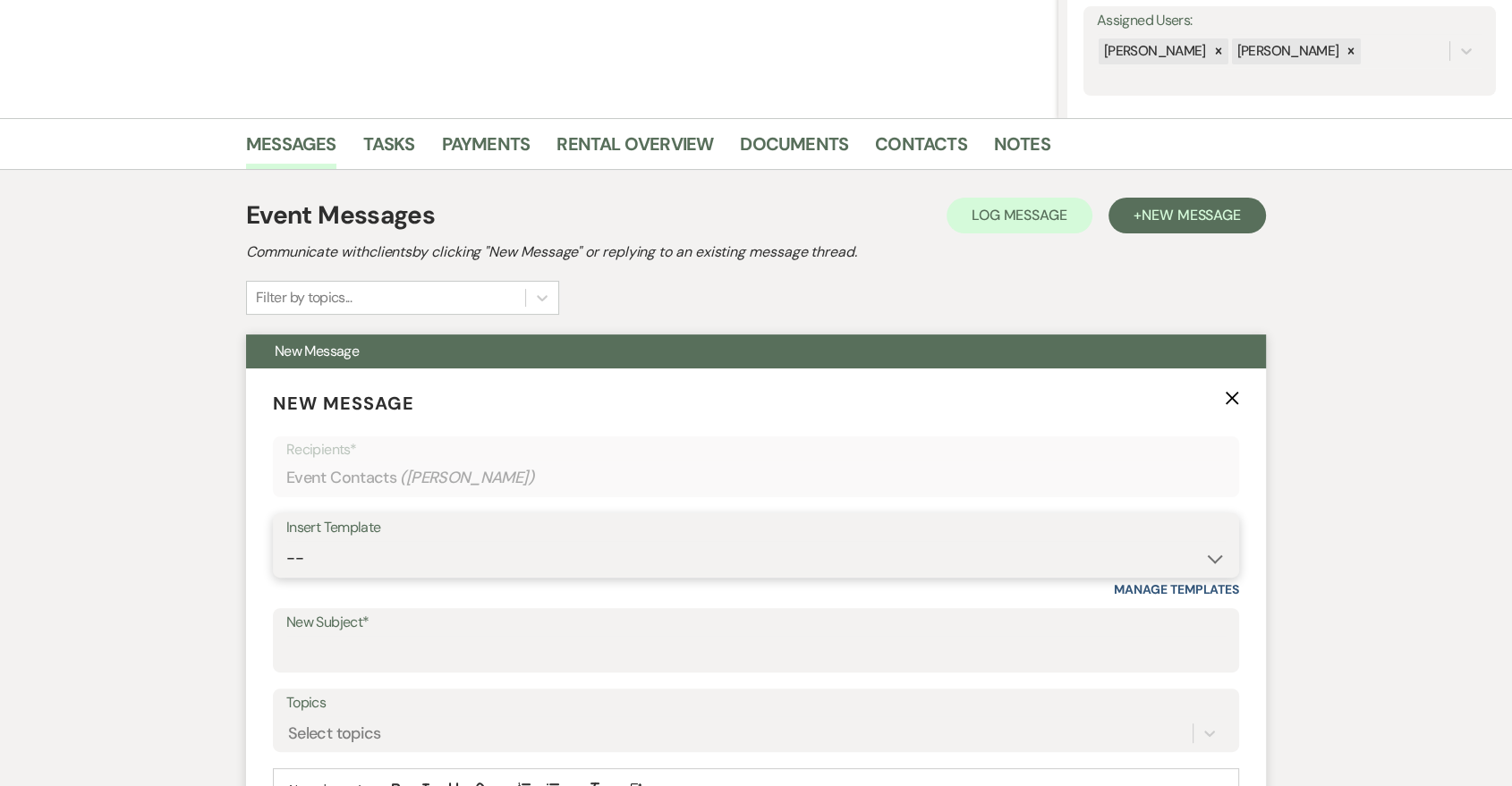
click at [816, 565] on select "-- Last Message Are you giving up-text us Magic of [PERSON_NAME]" at bounding box center [755, 559] width 939 height 35
select select "6152"
click at [286, 541] on select "-- Last Message Are you giving up-text us Magic of [PERSON_NAME]" at bounding box center [755, 559] width 939 height 35
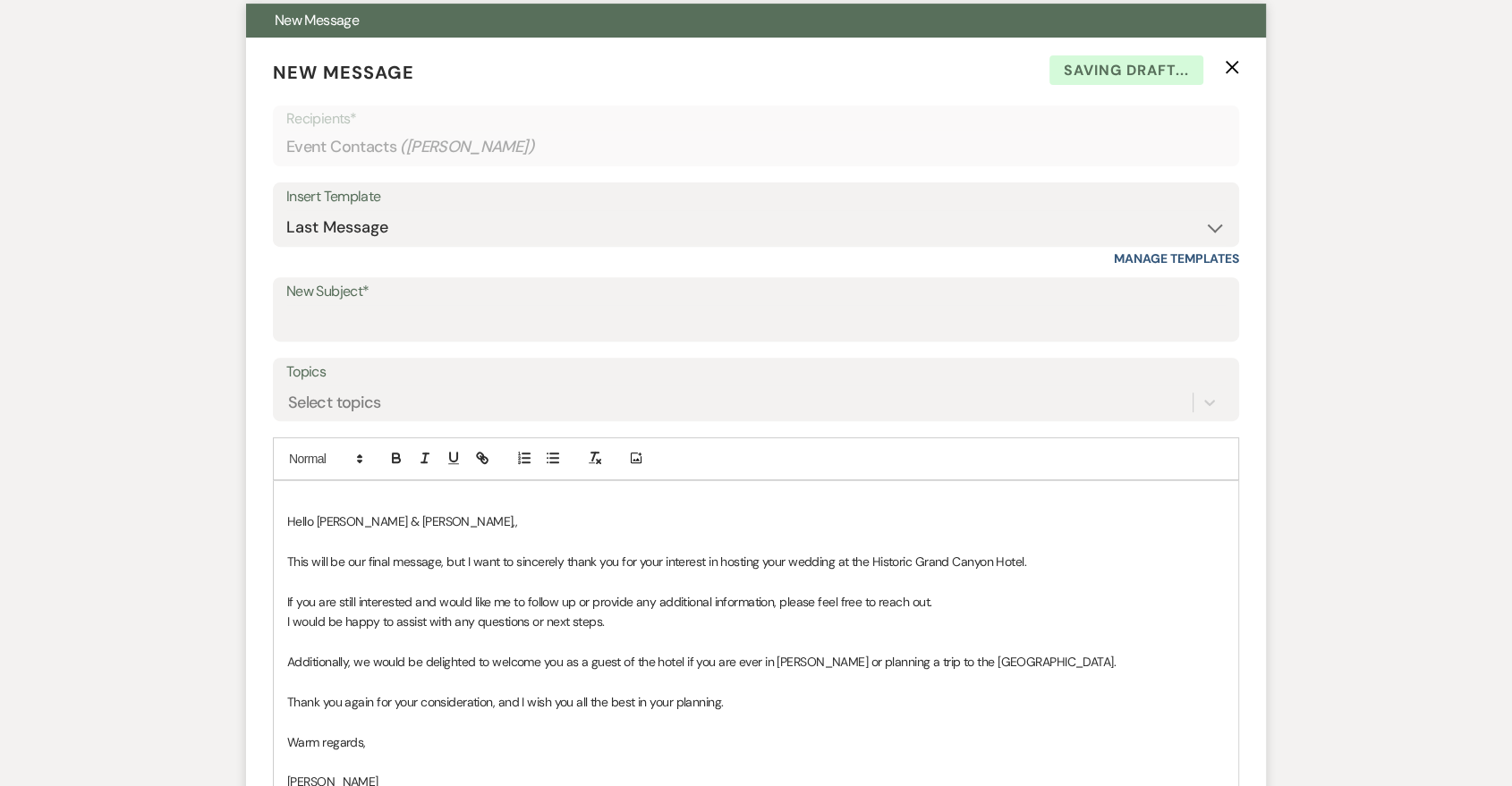
click at [456, 299] on label "New Subject*" at bounding box center [755, 292] width 939 height 26
click at [456, 305] on input "New Subject*" at bounding box center [755, 322] width 939 height 35
click at [459, 327] on input "New Subject*" at bounding box center [755, 322] width 939 height 35
type input "Last Message"
click at [285, 515] on div "Hello [PERSON_NAME] & [PERSON_NAME],, ﻿This will be our final message, but I wa…" at bounding box center [756, 692] width 965 height 422
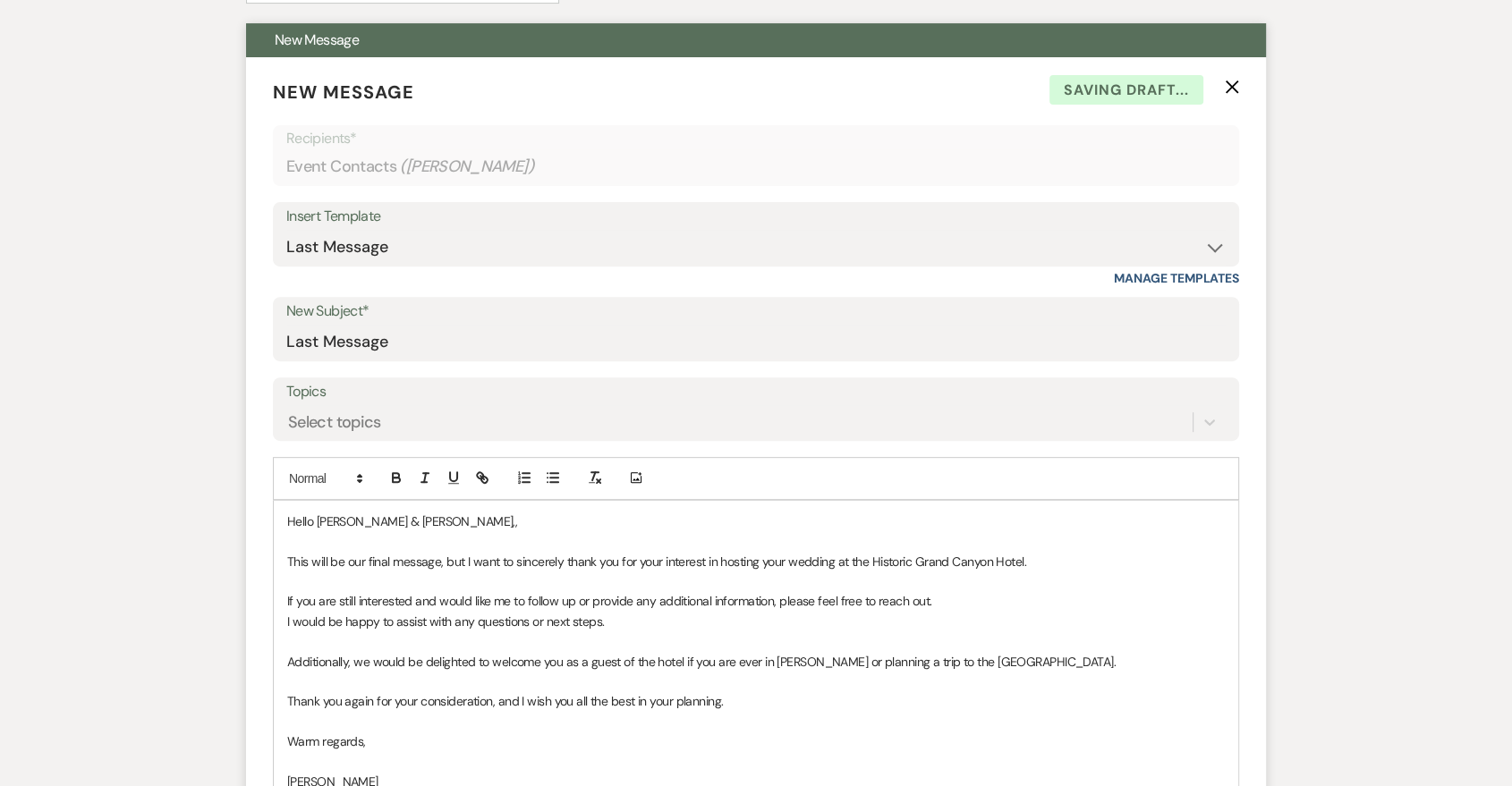
scroll to position [973, 0]
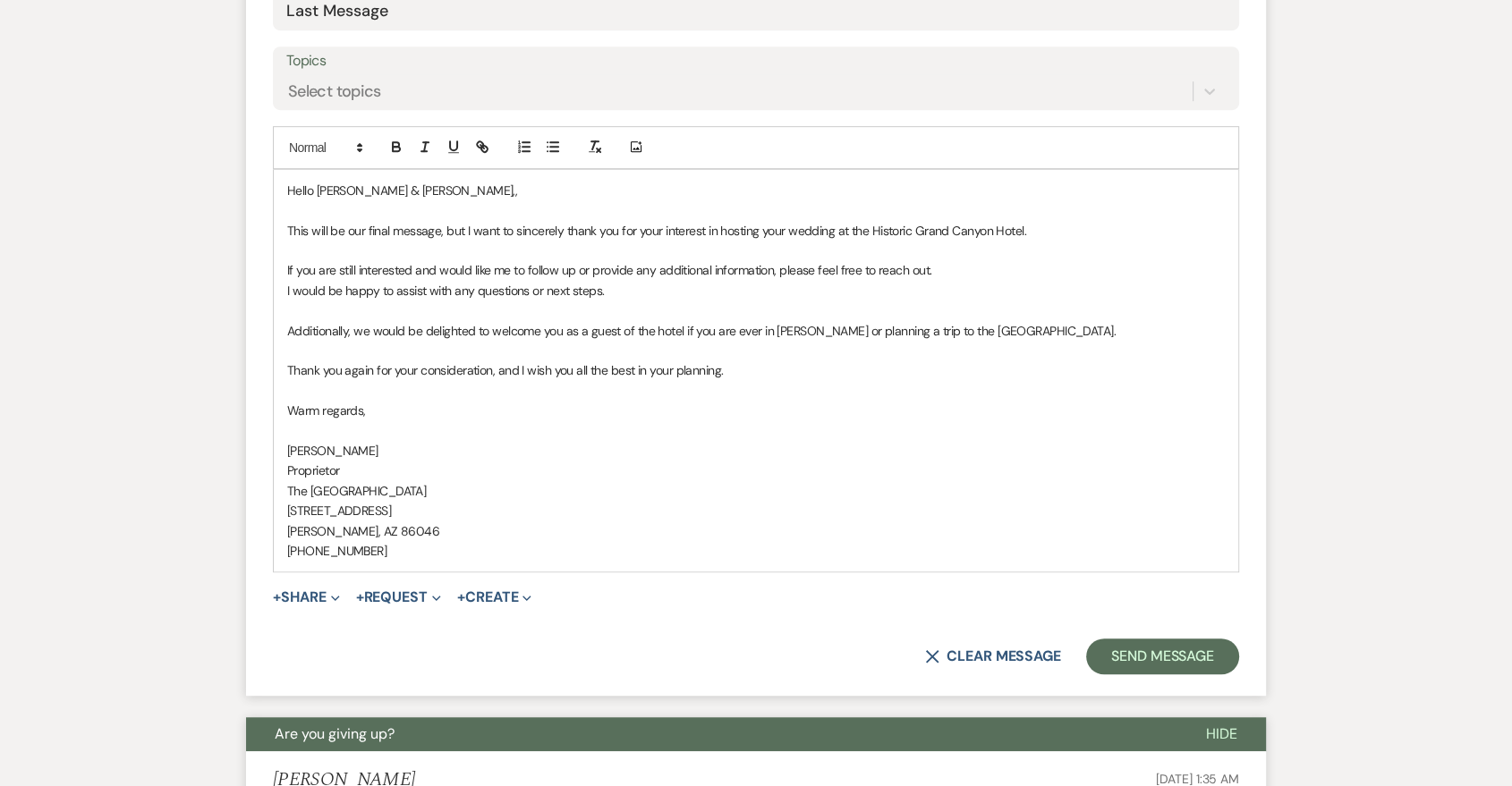
click at [405, 201] on p at bounding box center [755, 210] width 937 height 19
click at [405, 184] on p "Hello [PERSON_NAME] & [PERSON_NAME],," at bounding box center [755, 190] width 937 height 19
click at [1214, 656] on button "Send Message" at bounding box center [1162, 656] width 153 height 36
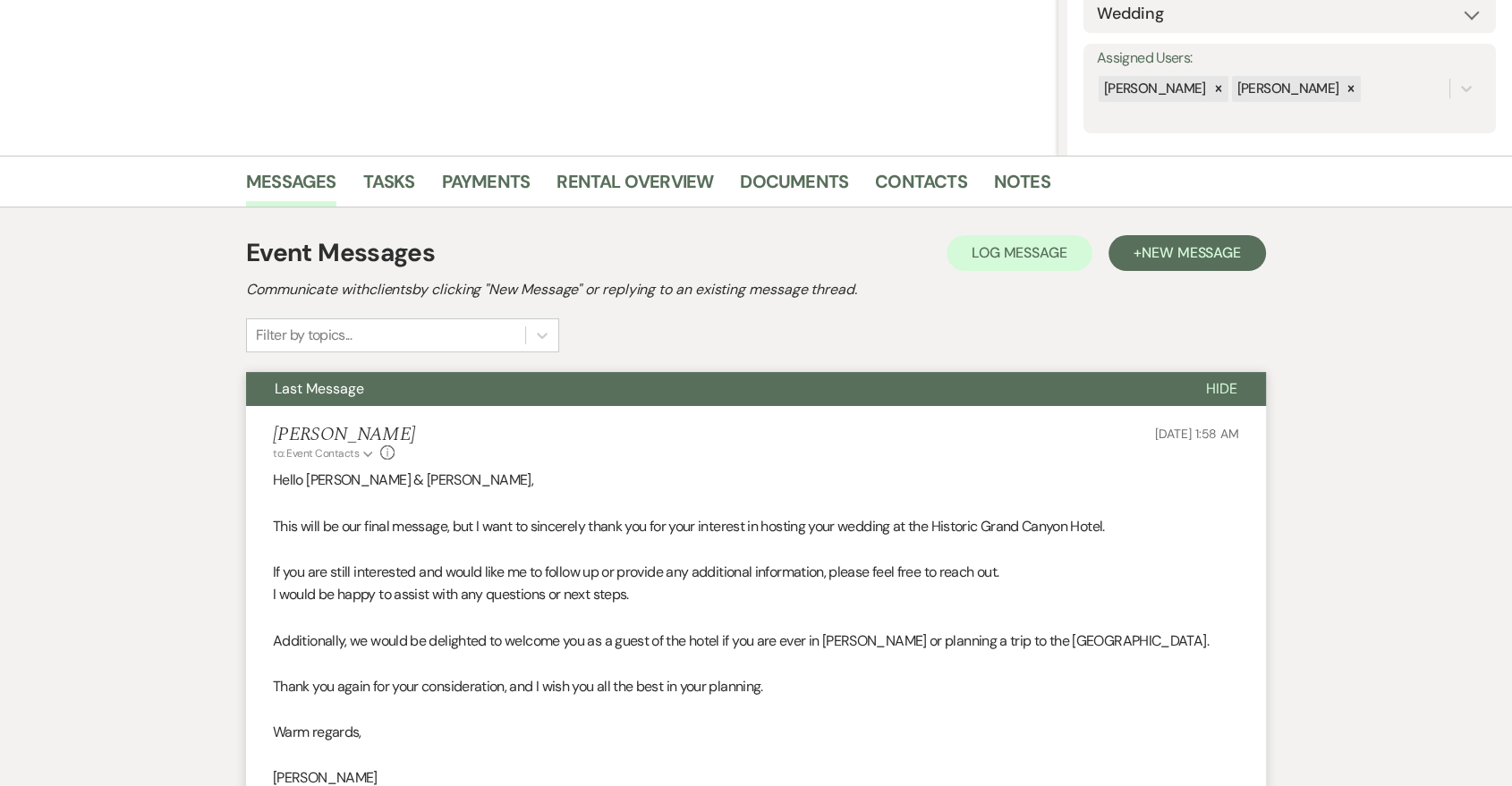
scroll to position [0, 0]
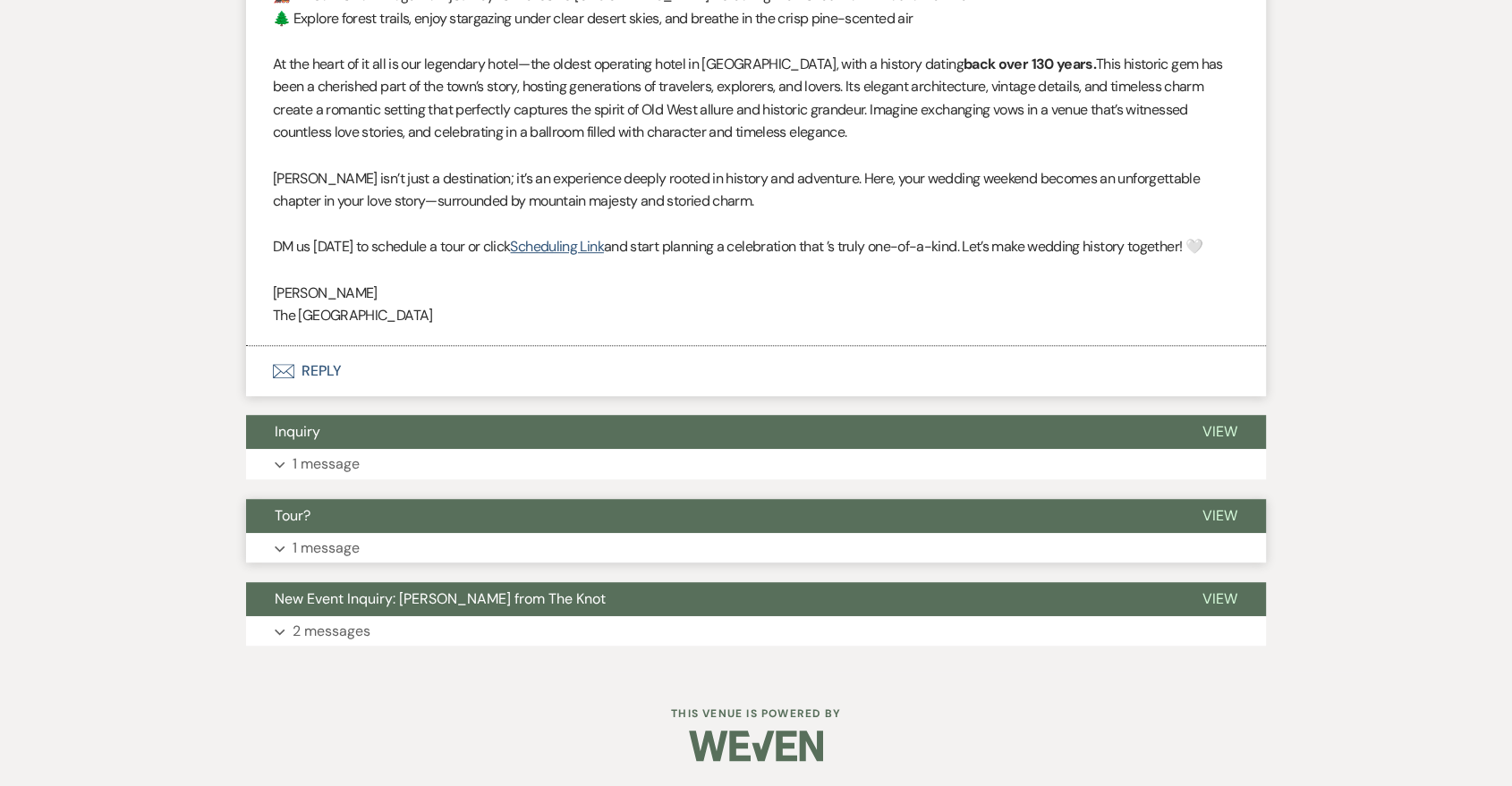
scroll to position [1009, 0]
click at [729, 642] on button "Expand 2 messages" at bounding box center [756, 630] width 1020 height 30
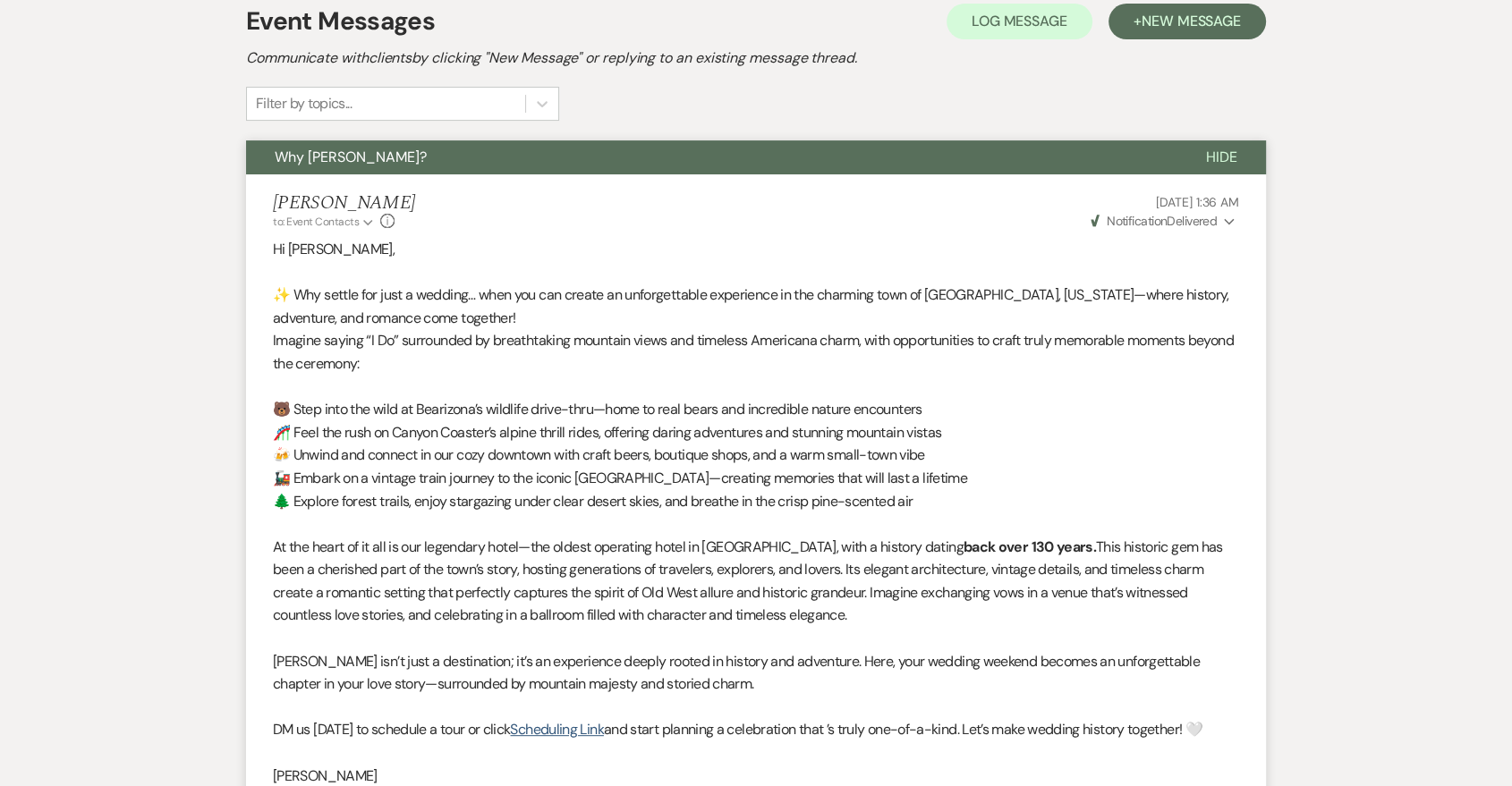
scroll to position [0, 0]
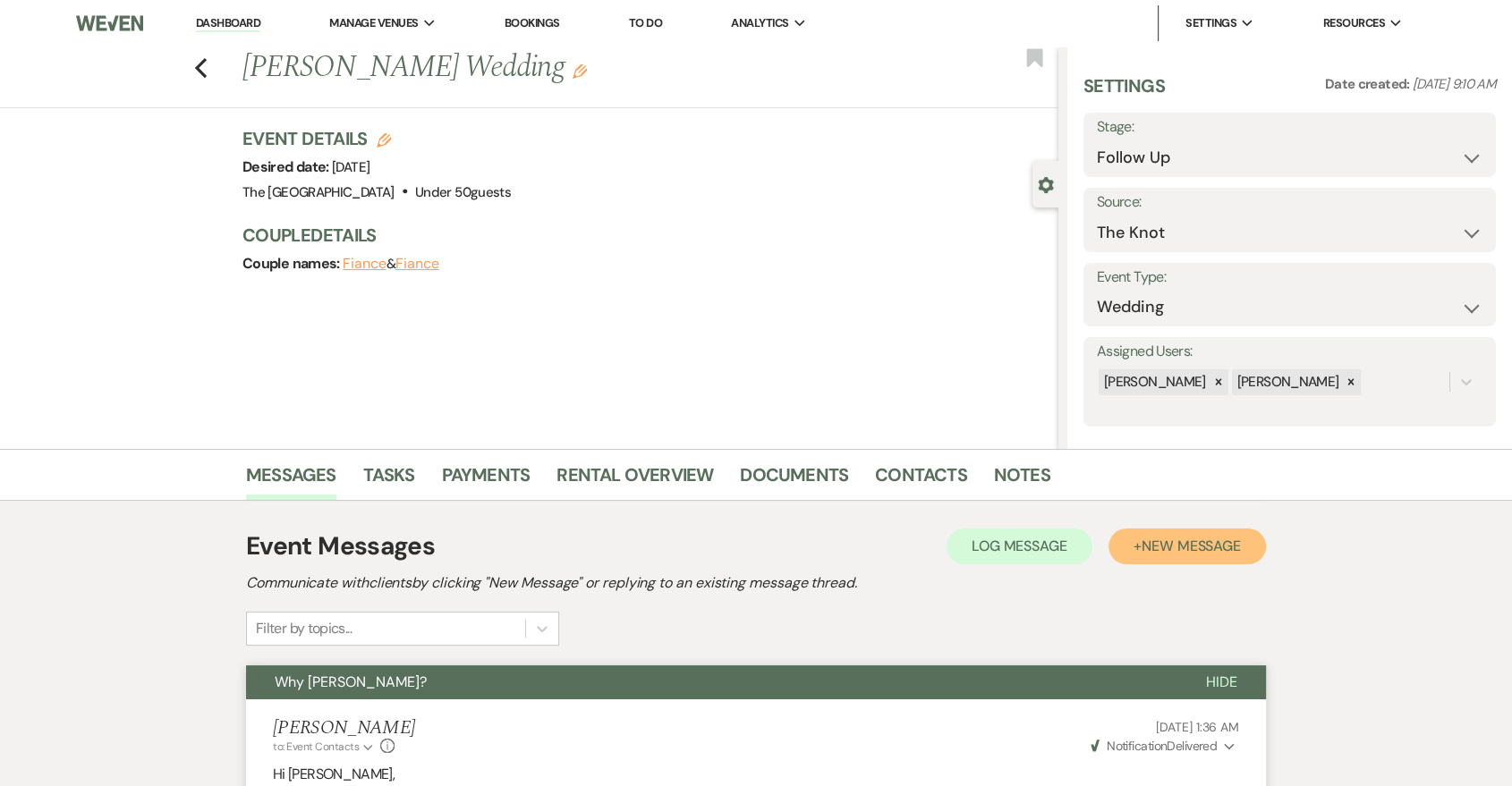
click at [1196, 538] on span "New Message" at bounding box center [1191, 546] width 99 height 19
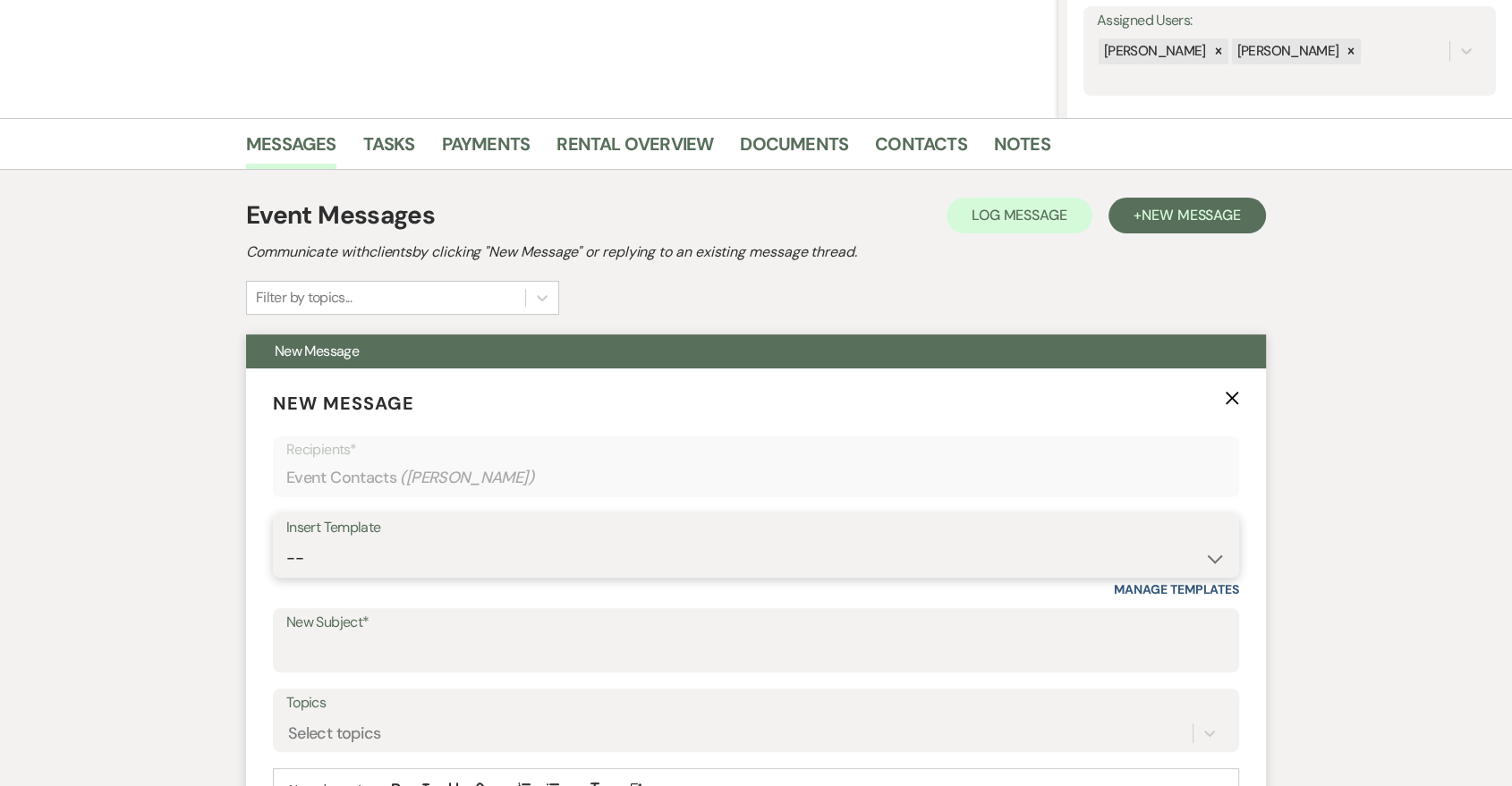
click at [838, 556] on select "-- Last Message Are you giving up-text us Magic of [PERSON_NAME]" at bounding box center [755, 559] width 939 height 35
select select "6164"
click at [286, 541] on select "-- Last Message Are you giving up-text us Magic of [PERSON_NAME]" at bounding box center [755, 559] width 939 height 35
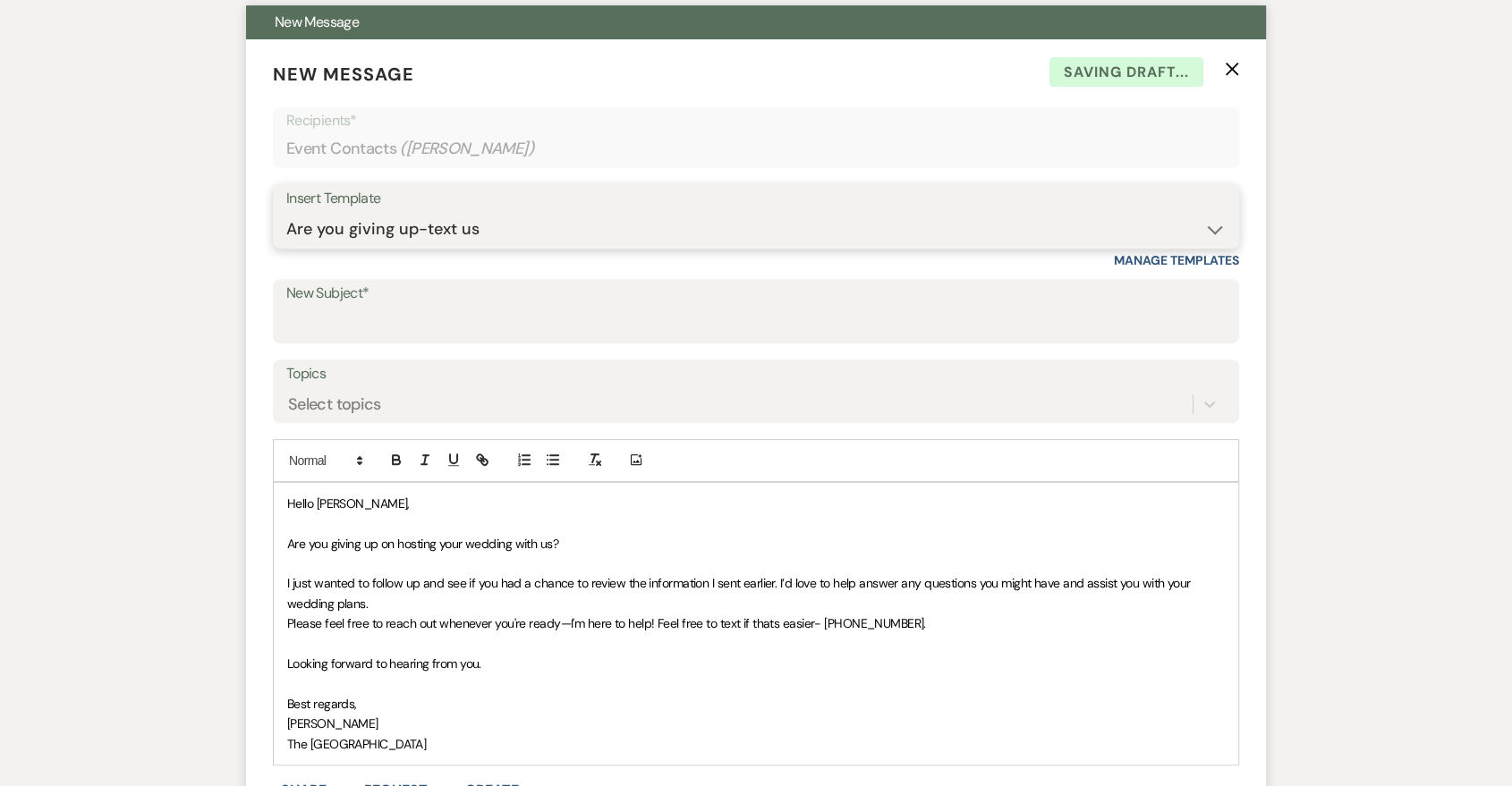
scroll to position [662, 0]
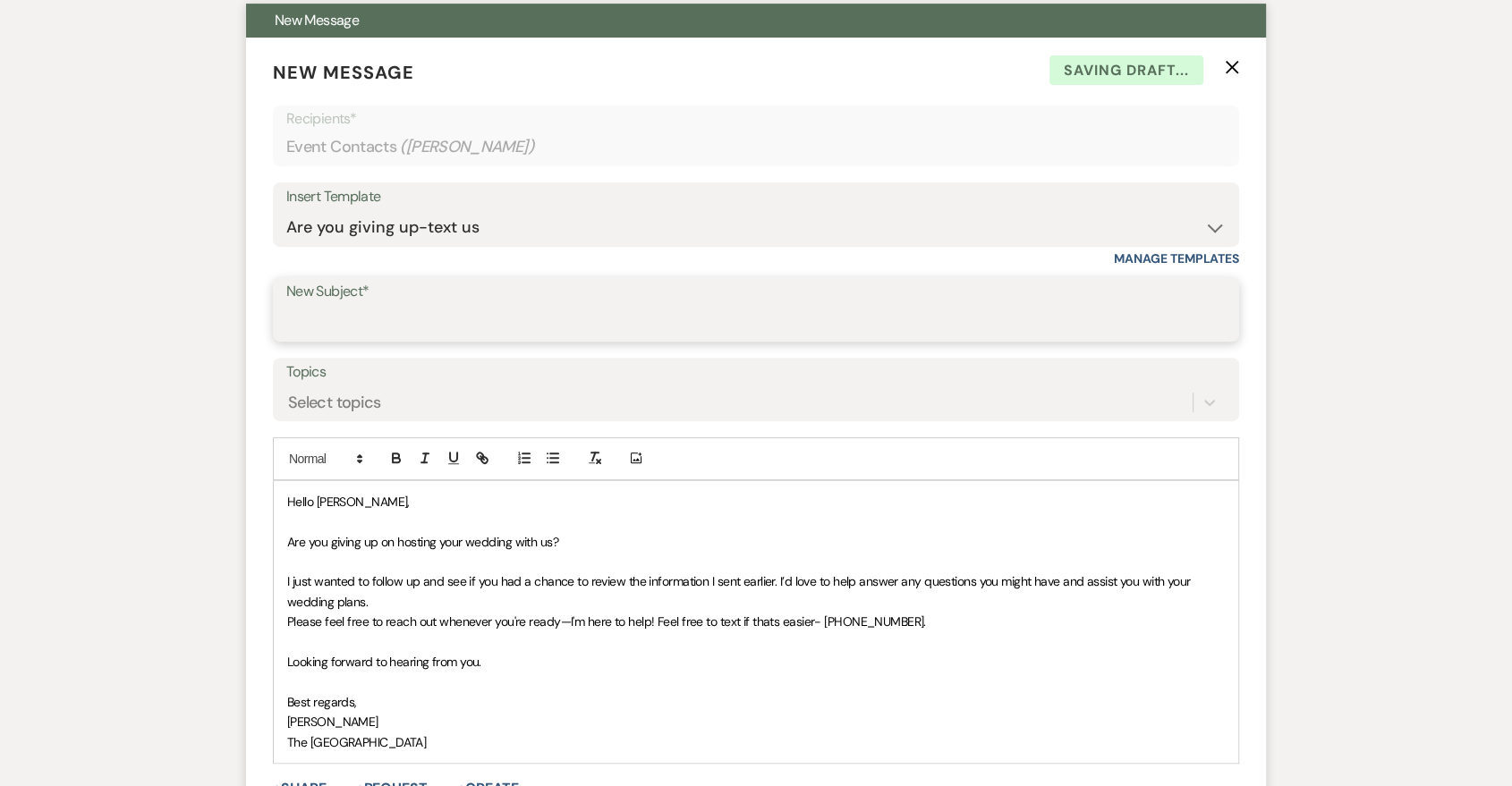
click at [585, 313] on input "New Subject*" at bounding box center [755, 322] width 939 height 35
type input "Are you giving up?"
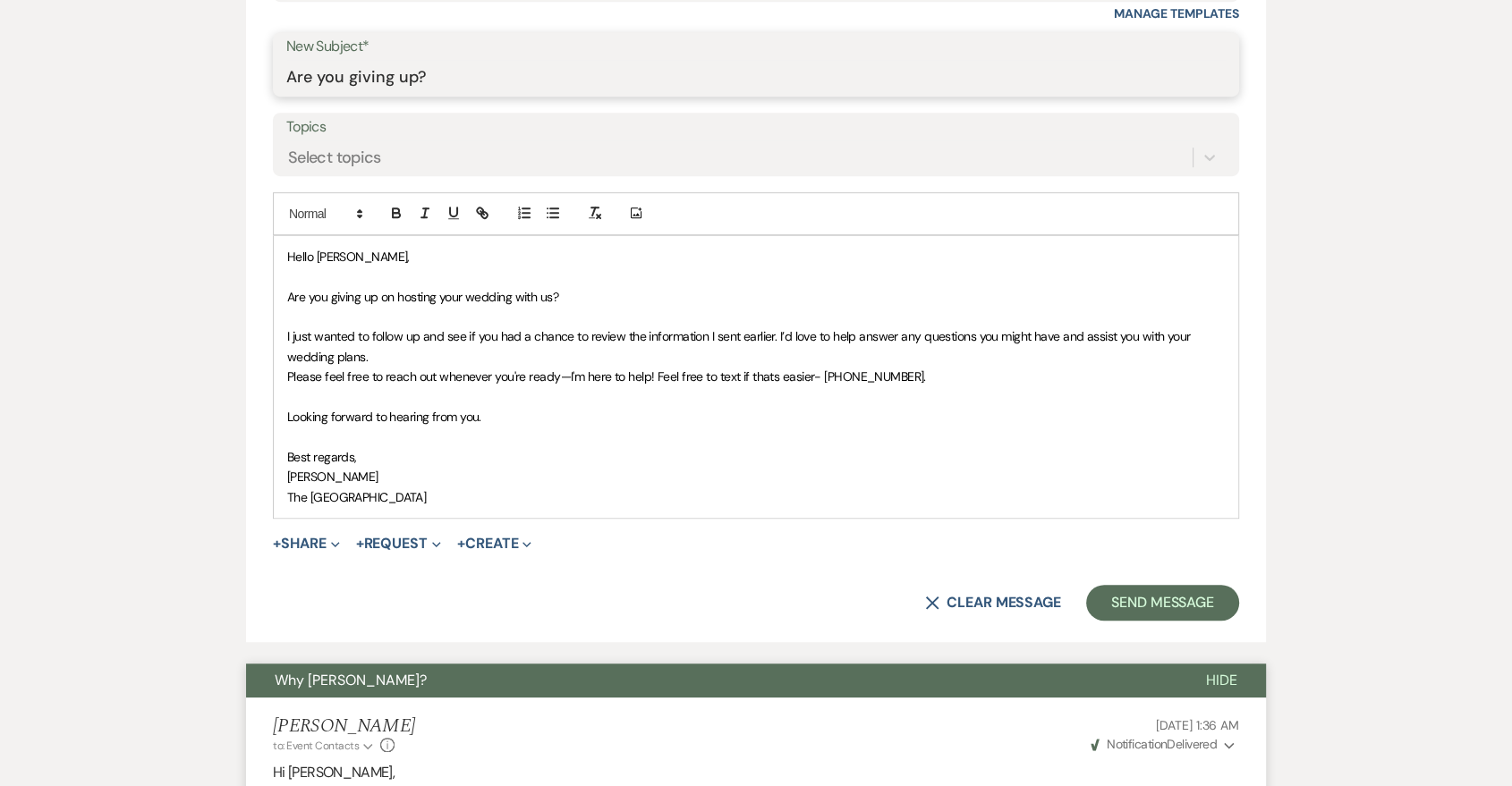
scroll to position [1325, 0]
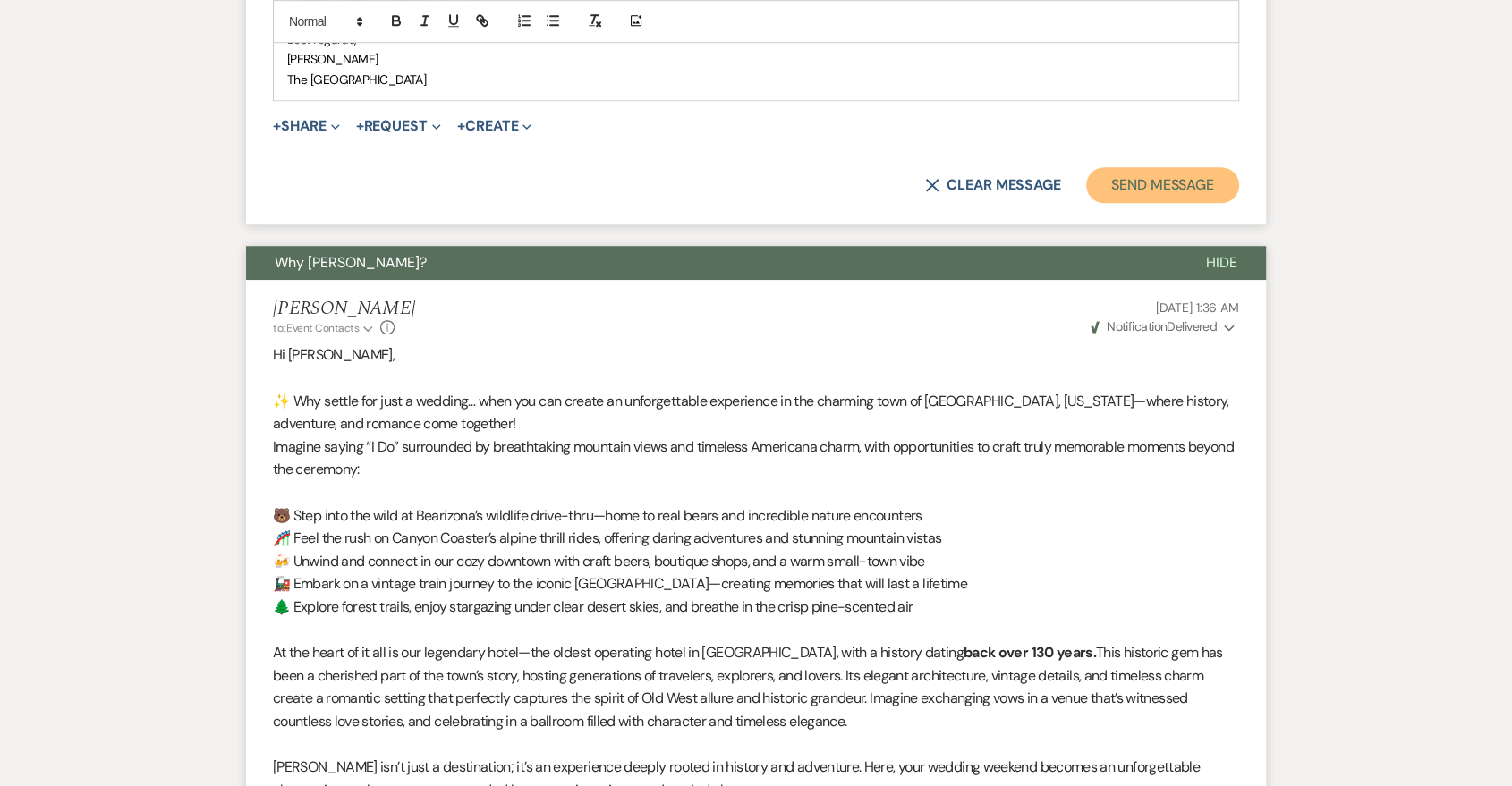
click at [1141, 180] on button "Send Message" at bounding box center [1162, 185] width 153 height 36
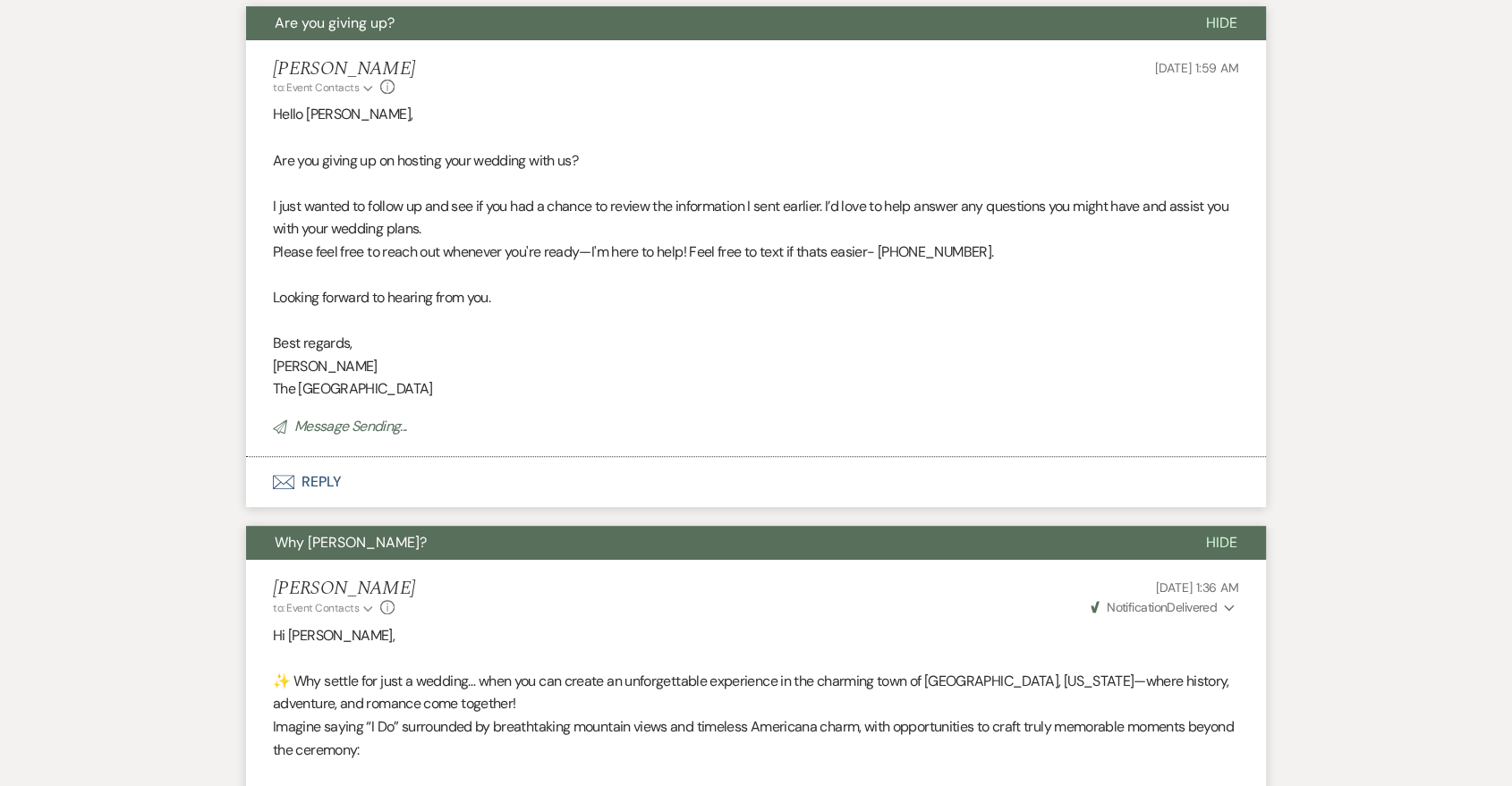
scroll to position [0, 0]
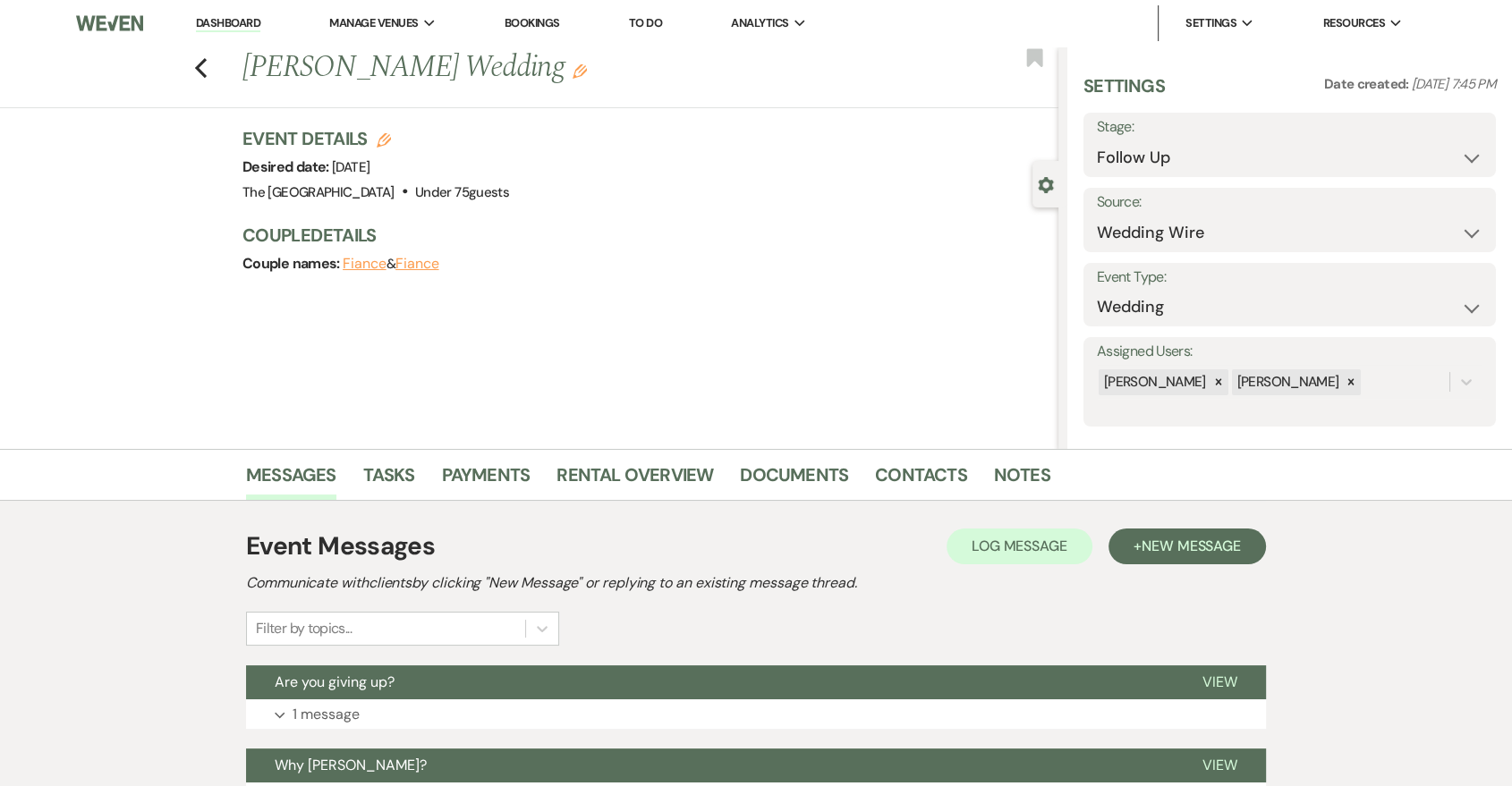
scroll to position [331, 0]
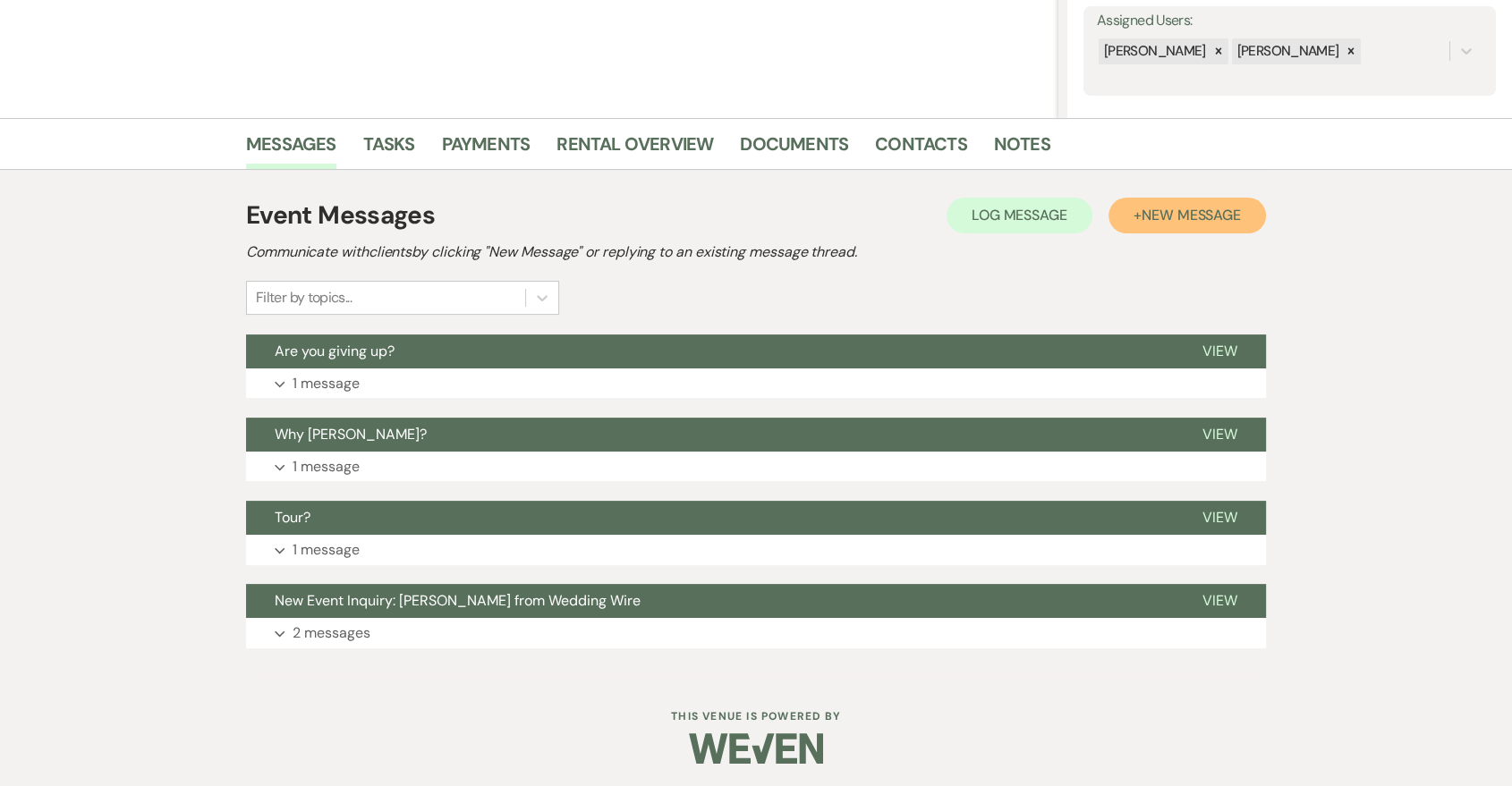
click at [1217, 202] on button "+ New Message" at bounding box center [1188, 215] width 158 height 36
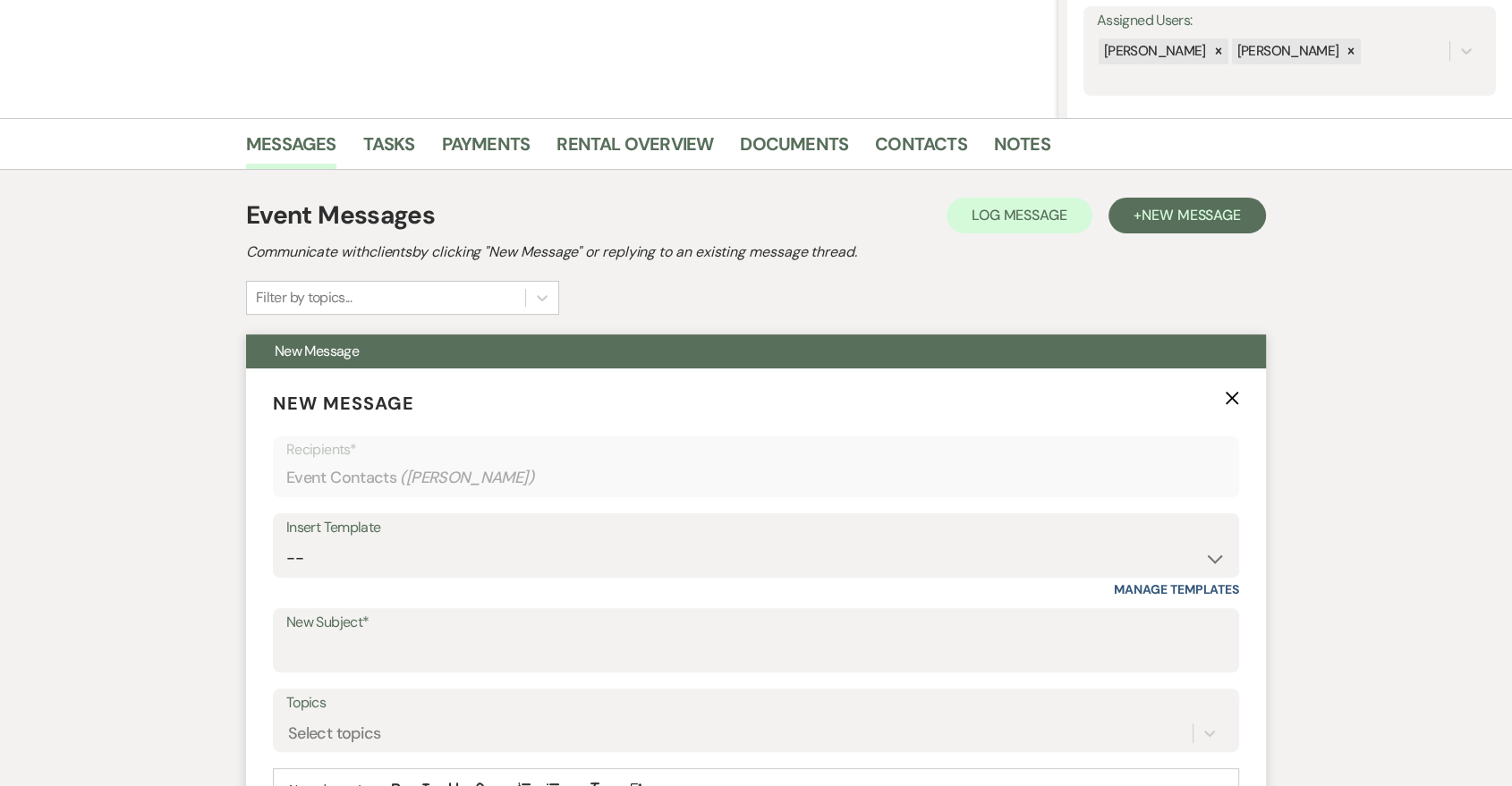
click at [899, 535] on div "Insert Template" at bounding box center [755, 528] width 939 height 26
click at [742, 539] on div "Insert Template" at bounding box center [755, 528] width 939 height 26
click at [742, 558] on select "-- Last Message Are you giving up-text us Magic of Williams" at bounding box center [755, 559] width 939 height 35
select select "6152"
click at [286, 541] on select "-- Last Message Are you giving up-text us Magic of Williams" at bounding box center [755, 559] width 939 height 35
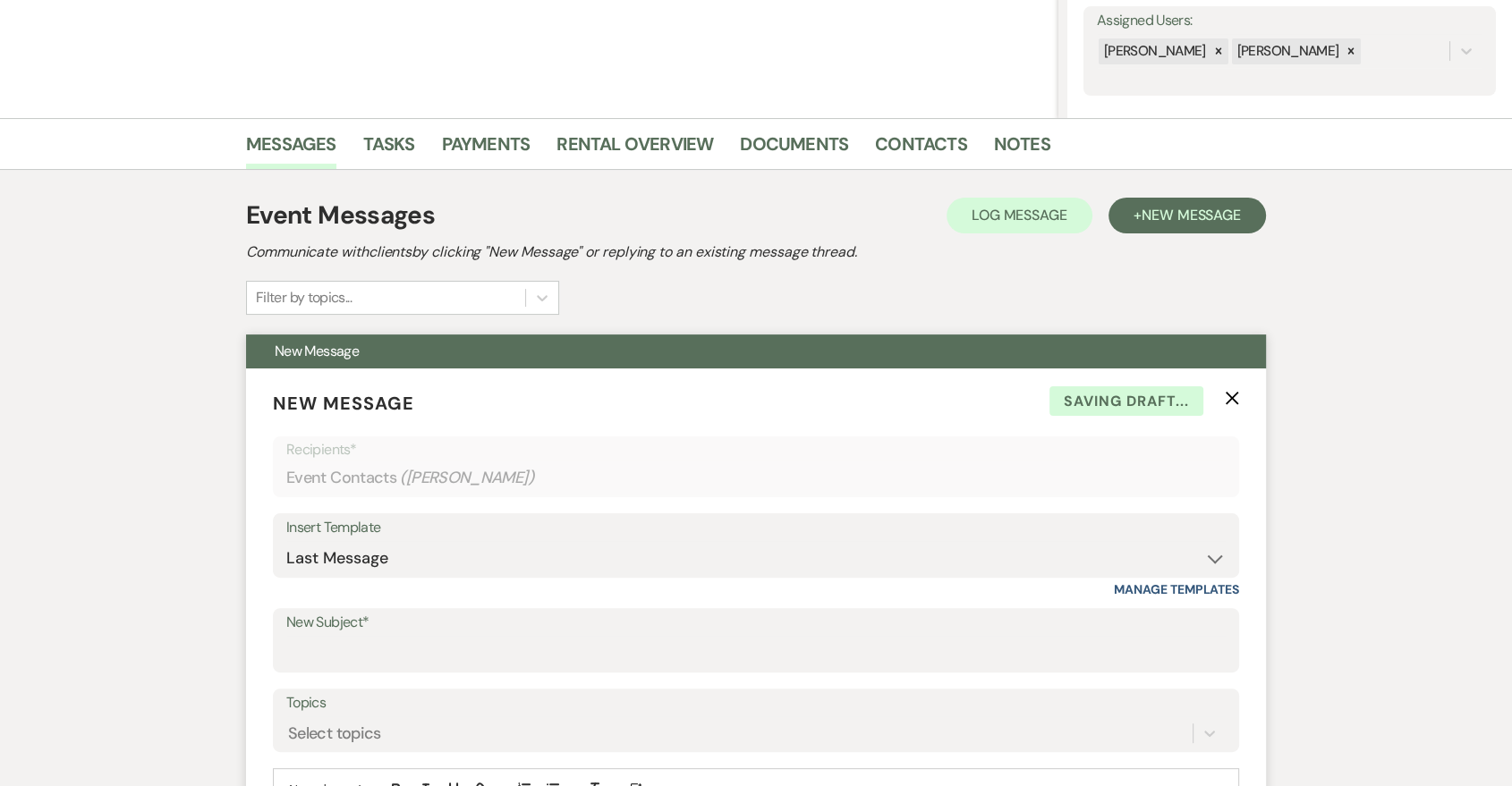
drag, startPoint x: 660, startPoint y: 677, endPoint x: 659, endPoint y: 664, distance: 13.0
click at [662, 652] on input "New Subject*" at bounding box center [755, 653] width 939 height 35
type input "Last Message"
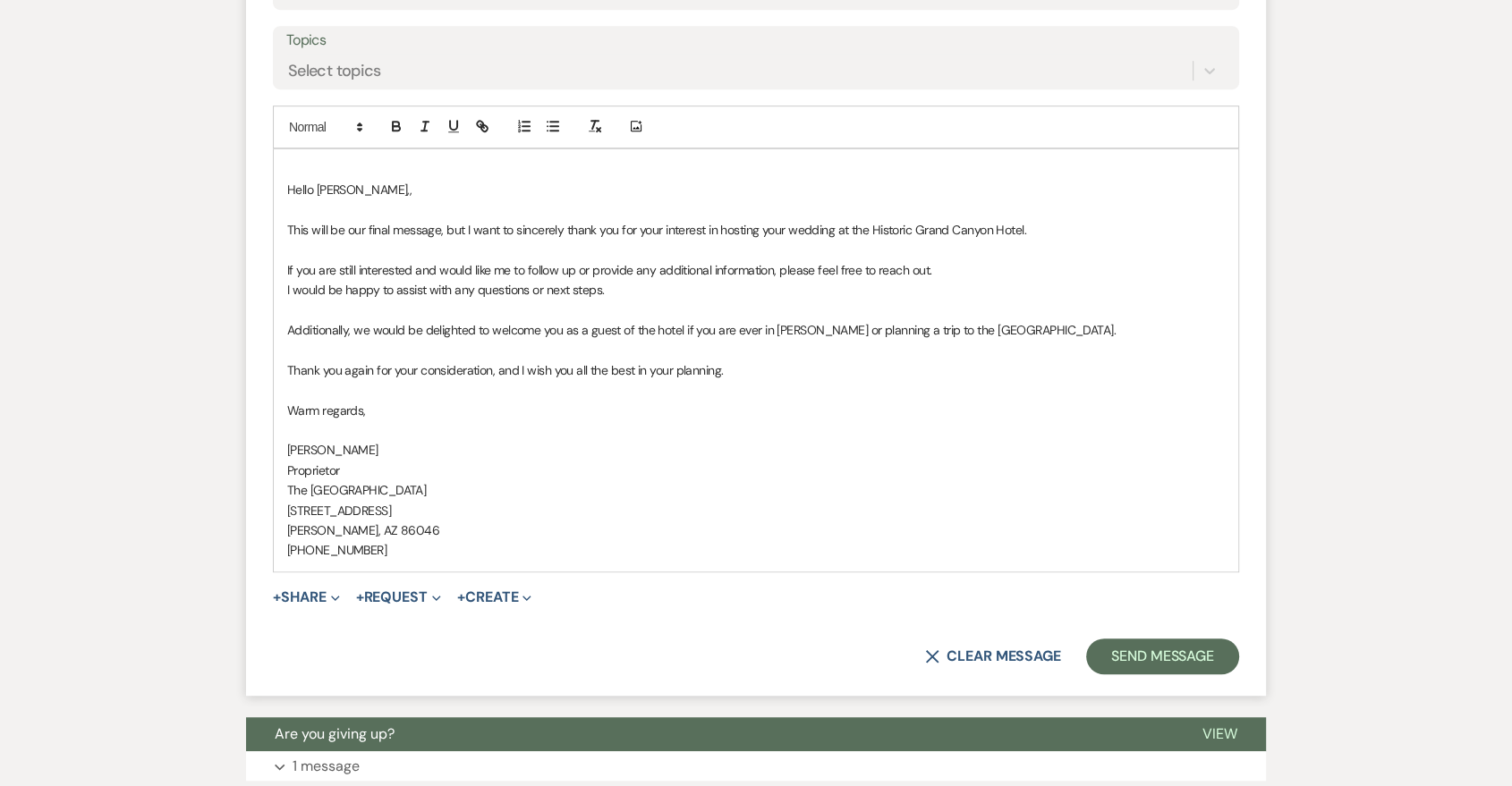
click at [285, 187] on div "Hello Katrin,, ﻿This will be our final message, but I want to sincerely thank y…" at bounding box center [756, 360] width 965 height 422
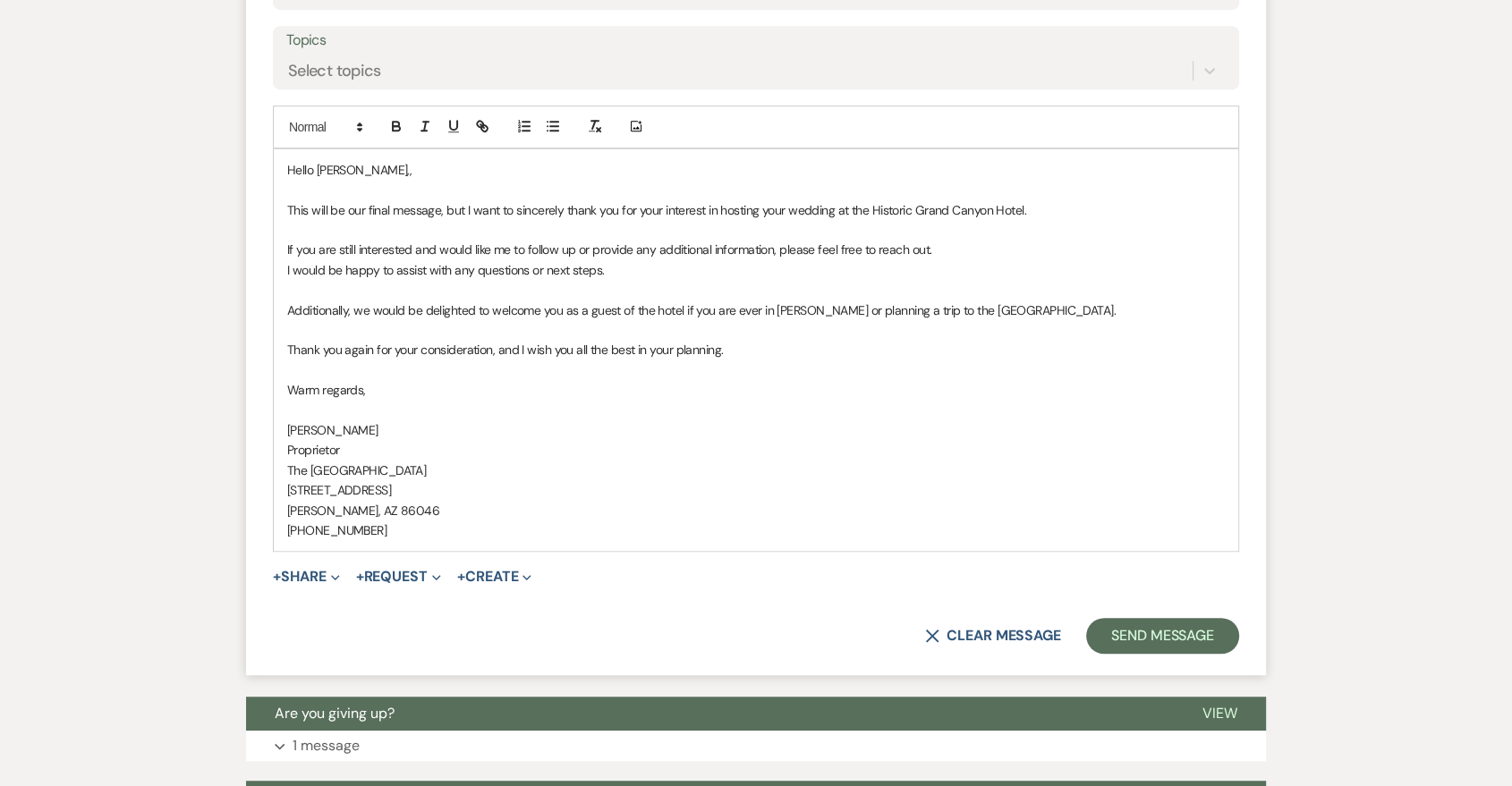
click at [429, 168] on p "Hello Katrin,," at bounding box center [755, 169] width 937 height 19
click at [1178, 648] on button "Send Message" at bounding box center [1162, 636] width 153 height 36
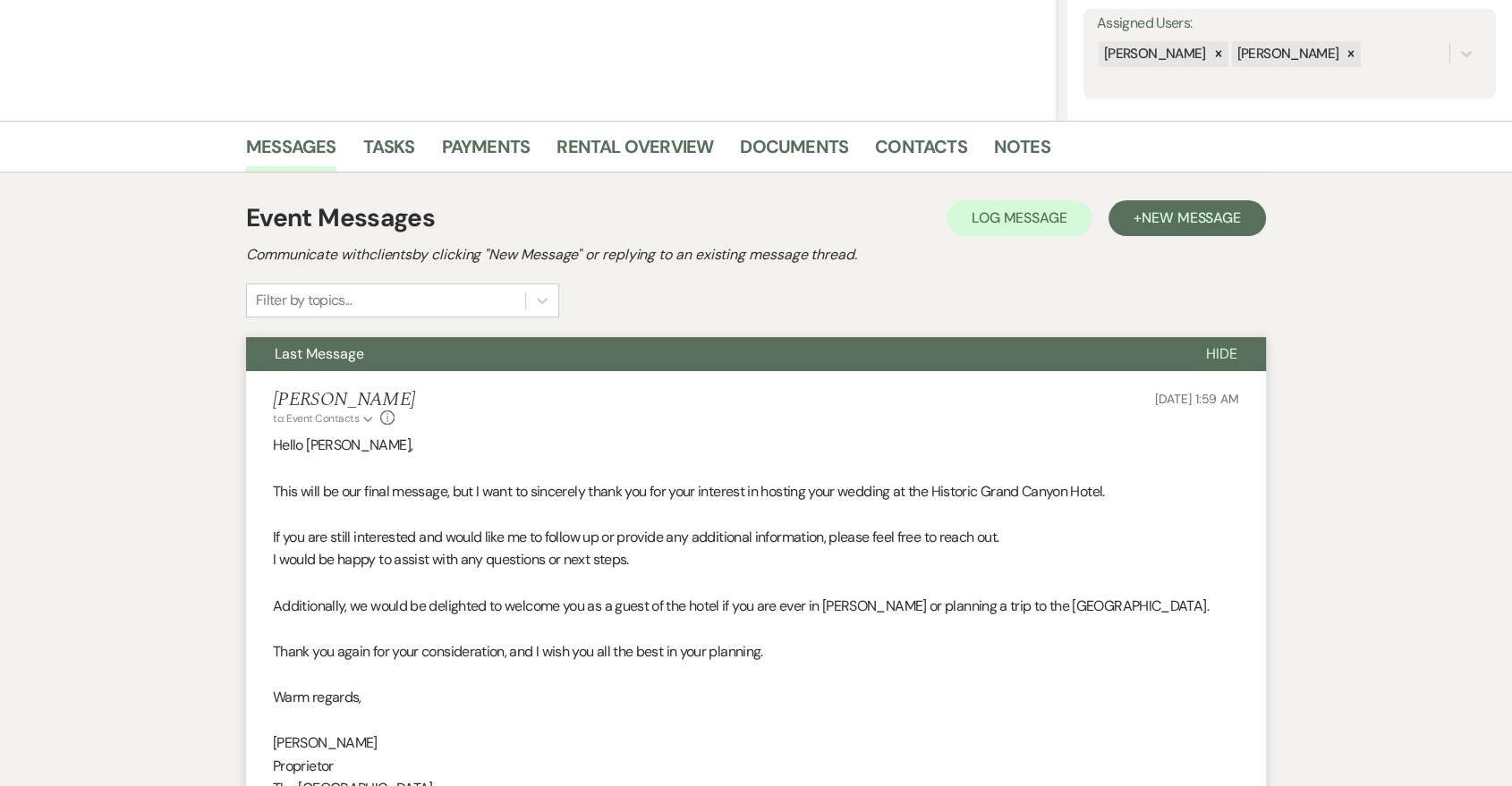
scroll to position [0, 0]
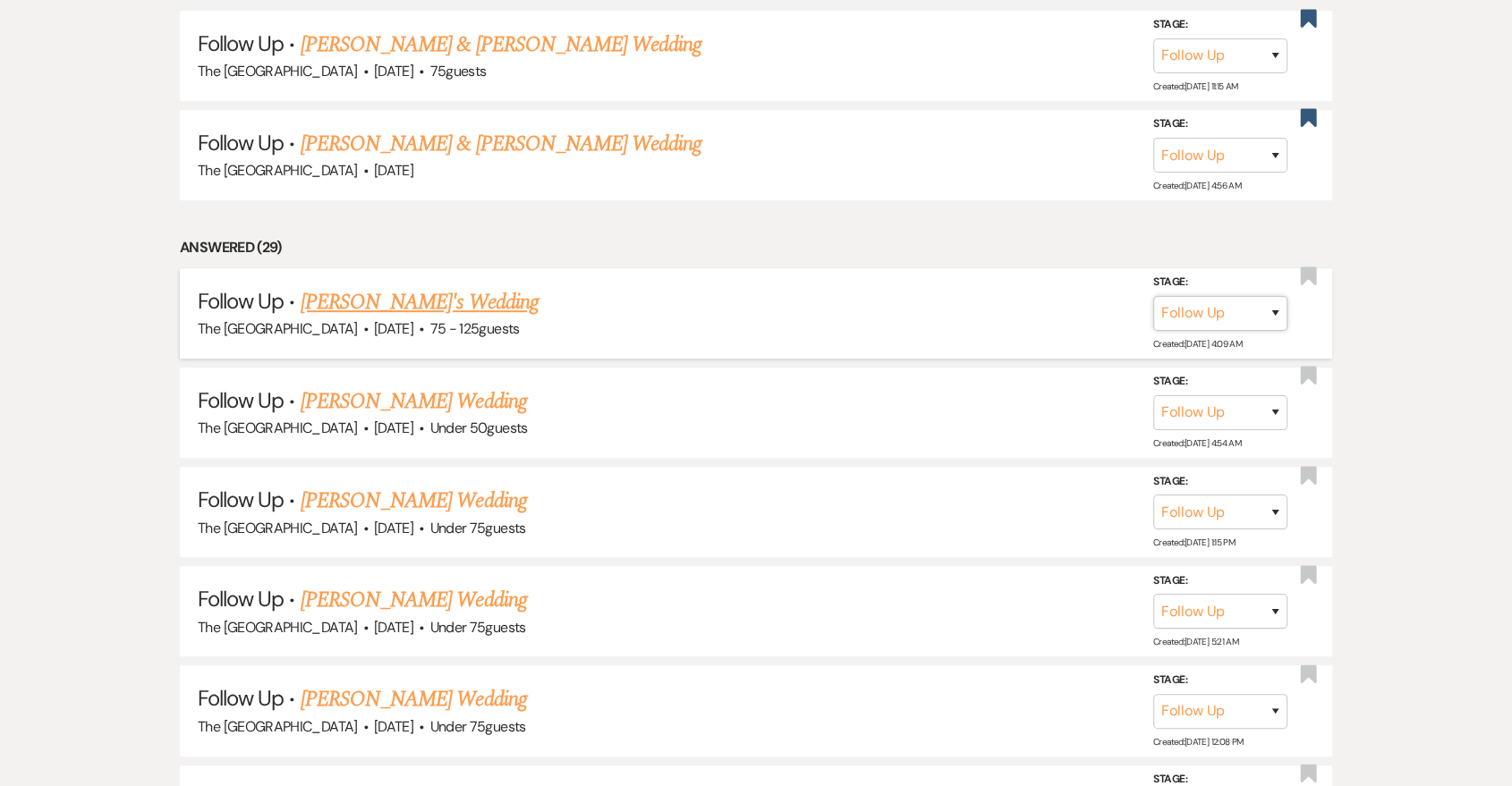
click at [1237, 306] on select "Inquiry Follow Up Tour Requested Tour Confirmed Toured Proposal Sent Booked Lost" at bounding box center [1221, 313] width 134 height 35
select select "8"
click at [1154, 296] on select "Inquiry Follow Up Tour Requested Tour Confirmed Toured Proposal Sent Booked Lost" at bounding box center [1221, 313] width 134 height 35
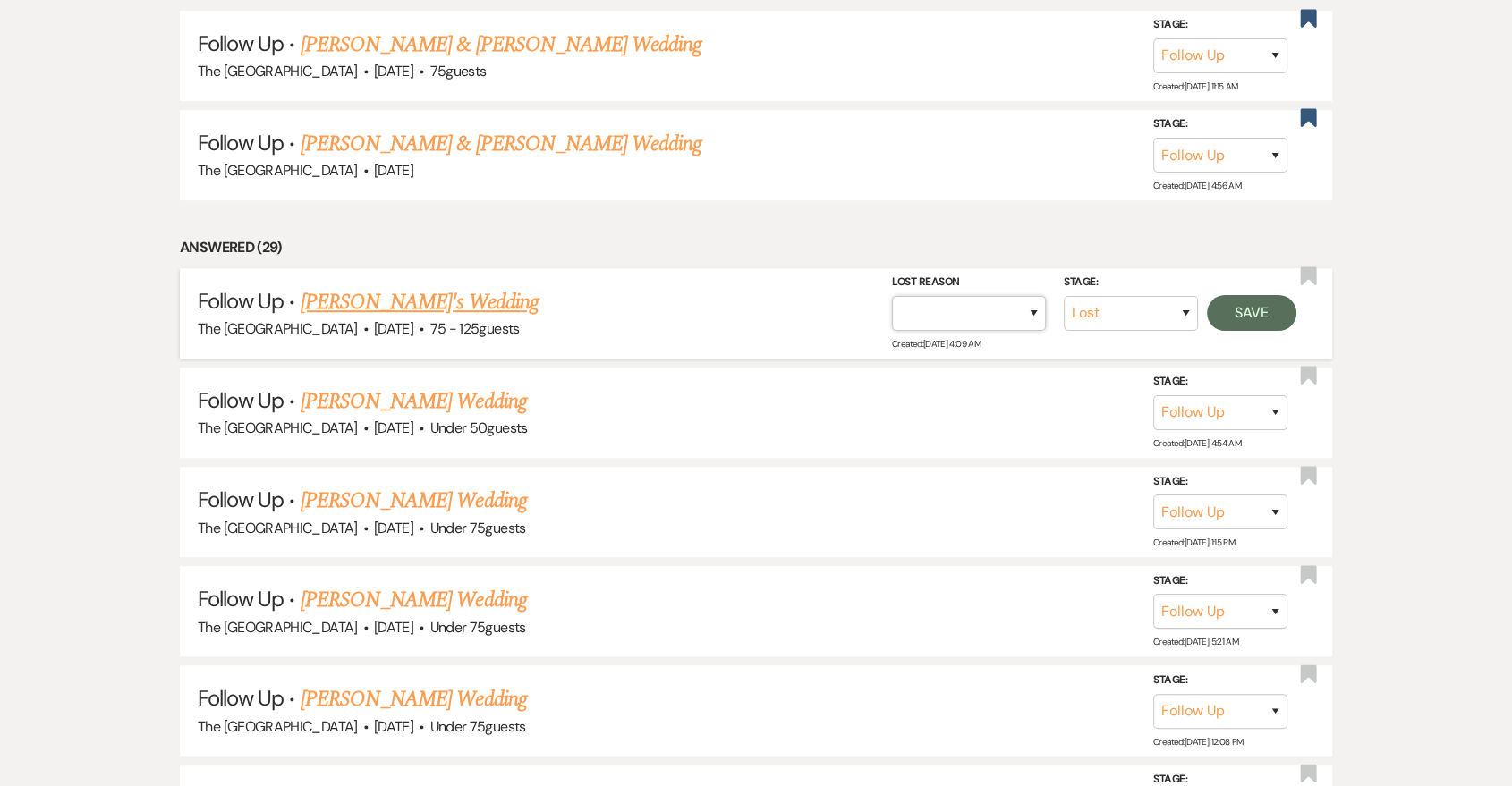
click at [957, 297] on select "Booked Elsewhere Budget Date Unavailable No Response Not a Good Match Capacity …" at bounding box center [970, 313] width 154 height 35
select select "5"
click at [893, 296] on select "Booked Elsewhere Budget Date Unavailable No Response Not a Good Match Capacity …" at bounding box center [970, 313] width 154 height 35
click at [1254, 311] on button "Save" at bounding box center [1252, 312] width 90 height 36
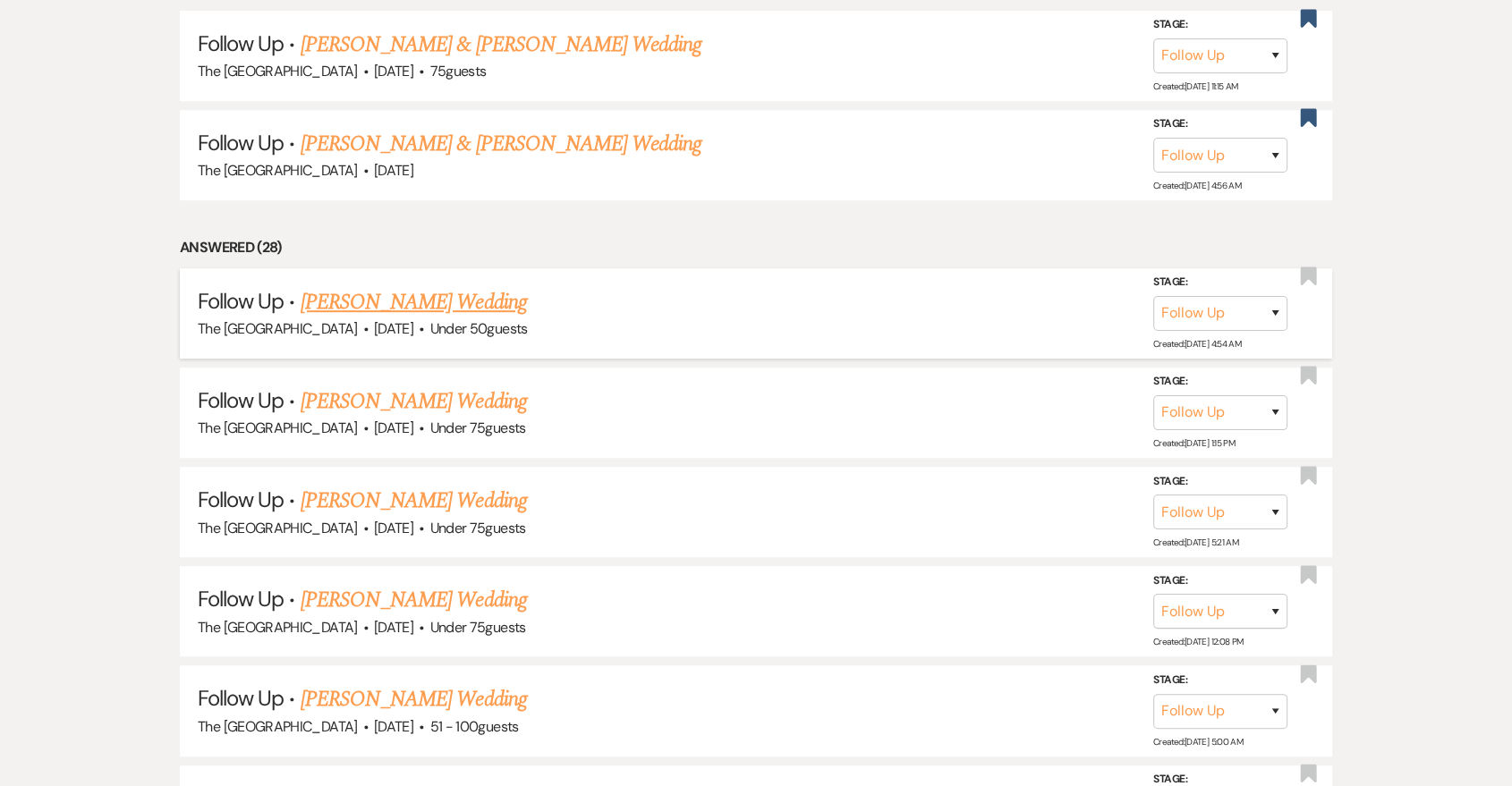
drag, startPoint x: 351, startPoint y: 400, endPoint x: 726, endPoint y: 333, distance: 380.9
click at [726, 333] on div "The Grand Canyon Ballroom · Oct 17, 2026 · Under 50 guests" at bounding box center [756, 329] width 1117 height 23
click at [1256, 310] on select "Inquiry Follow Up Tour Requested Tour Confirmed Toured Proposal Sent Booked Lost" at bounding box center [1221, 313] width 134 height 35
select select "8"
click at [1154, 296] on select "Inquiry Follow Up Tour Requested Tour Confirmed Toured Proposal Sent Booked Lost" at bounding box center [1221, 313] width 134 height 35
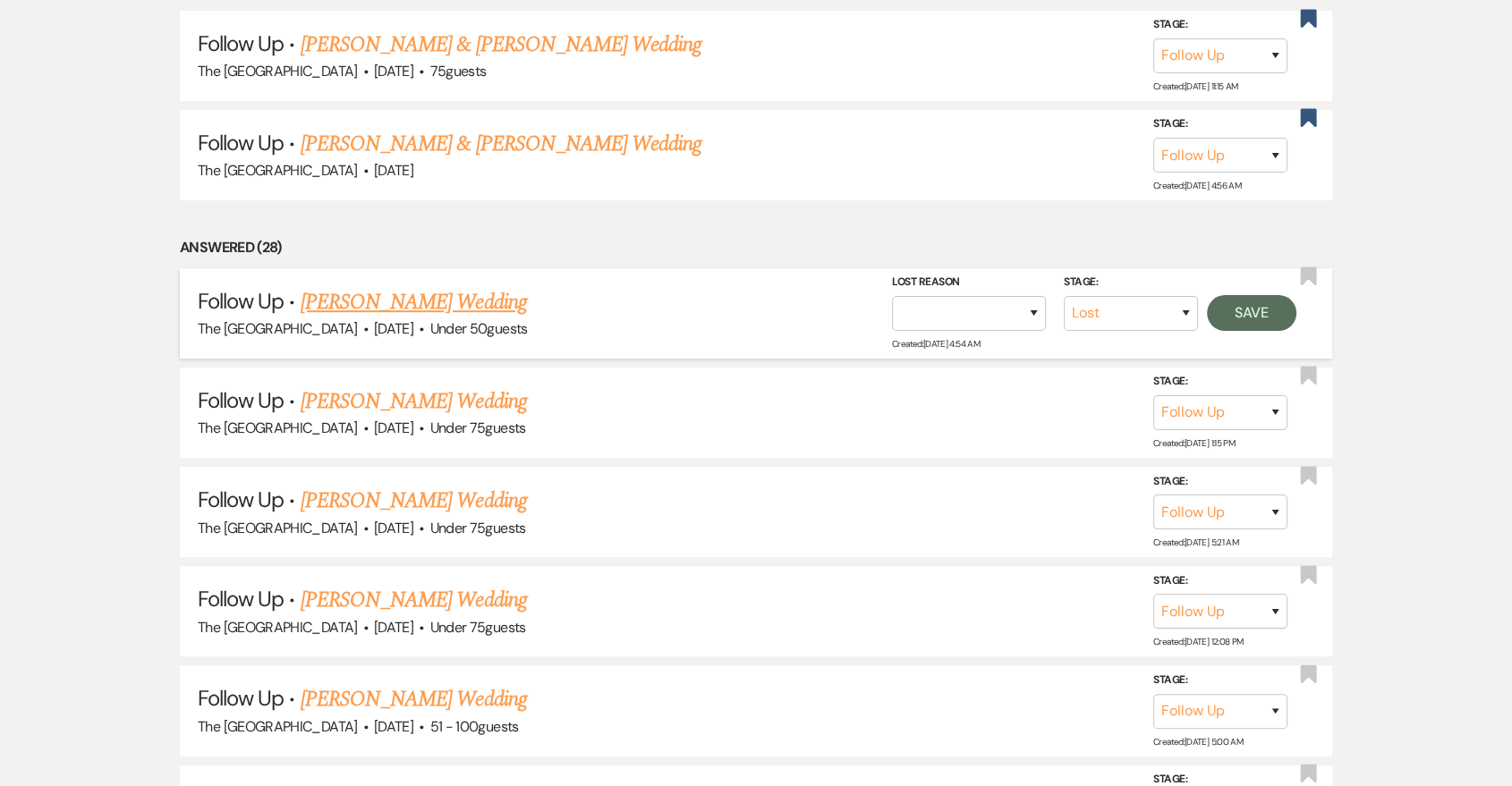
click at [1046, 322] on div "Lost Reason Booked Elsewhere Budget Date Unavailable No Response Not a Good Mat…" at bounding box center [974, 301] width 163 height 58
click at [1035, 315] on select "Booked Elsewhere Budget Date Unavailable No Response Not a Good Match Capacity …" at bounding box center [970, 313] width 154 height 35
select select "5"
click at [893, 296] on select "Booked Elsewhere Budget Date Unavailable No Response Not a Good Match Capacity …" at bounding box center [970, 313] width 154 height 35
click at [1255, 296] on button "Save" at bounding box center [1252, 312] width 90 height 36
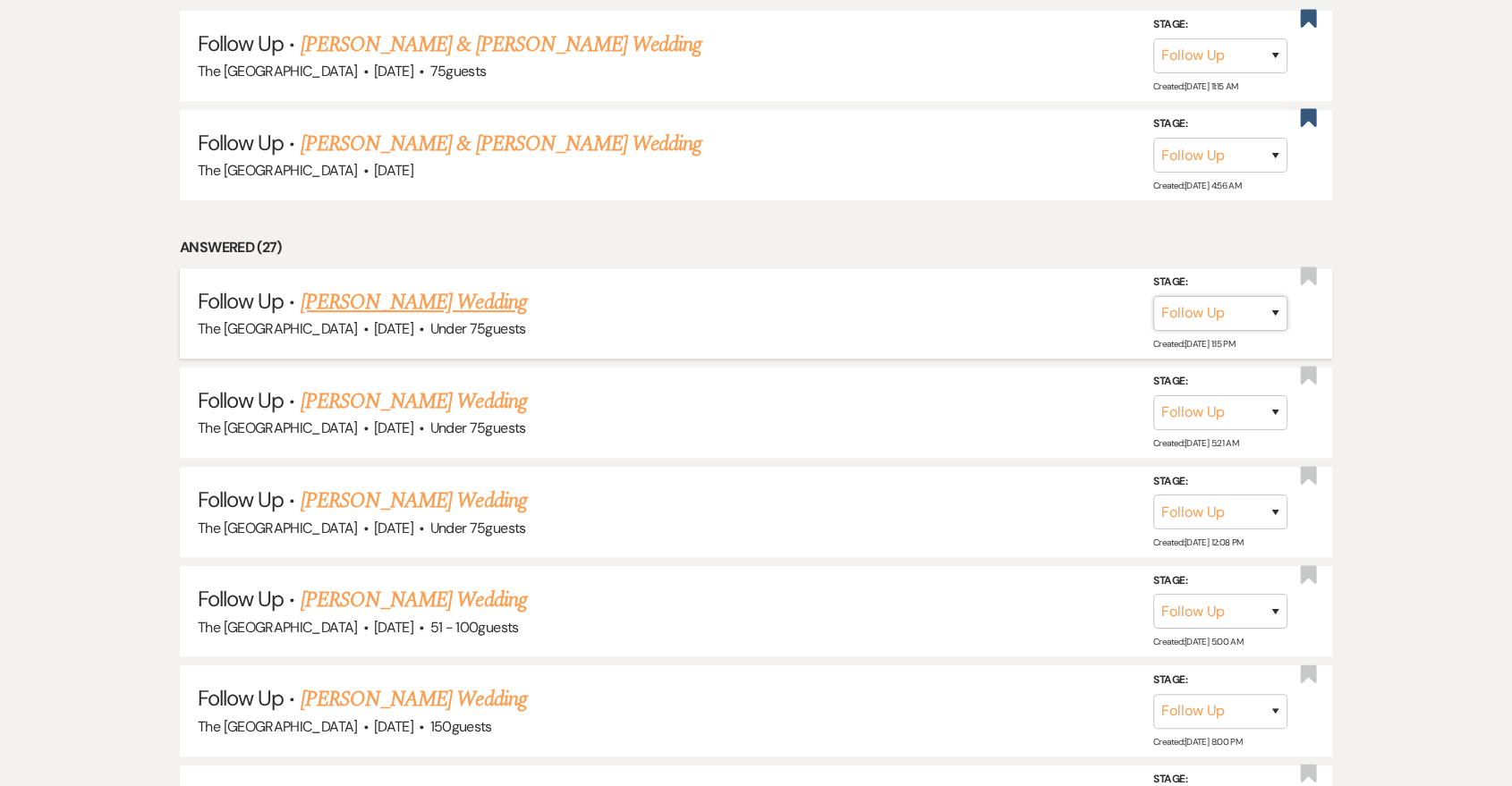
click at [1223, 300] on select "Inquiry Follow Up Tour Requested Tour Confirmed Toured Proposal Sent Booked Lost" at bounding box center [1221, 313] width 134 height 35
select select "8"
click at [1154, 296] on select "Inquiry Follow Up Tour Requested Tour Confirmed Toured Proposal Sent Booked Lost" at bounding box center [1221, 313] width 134 height 35
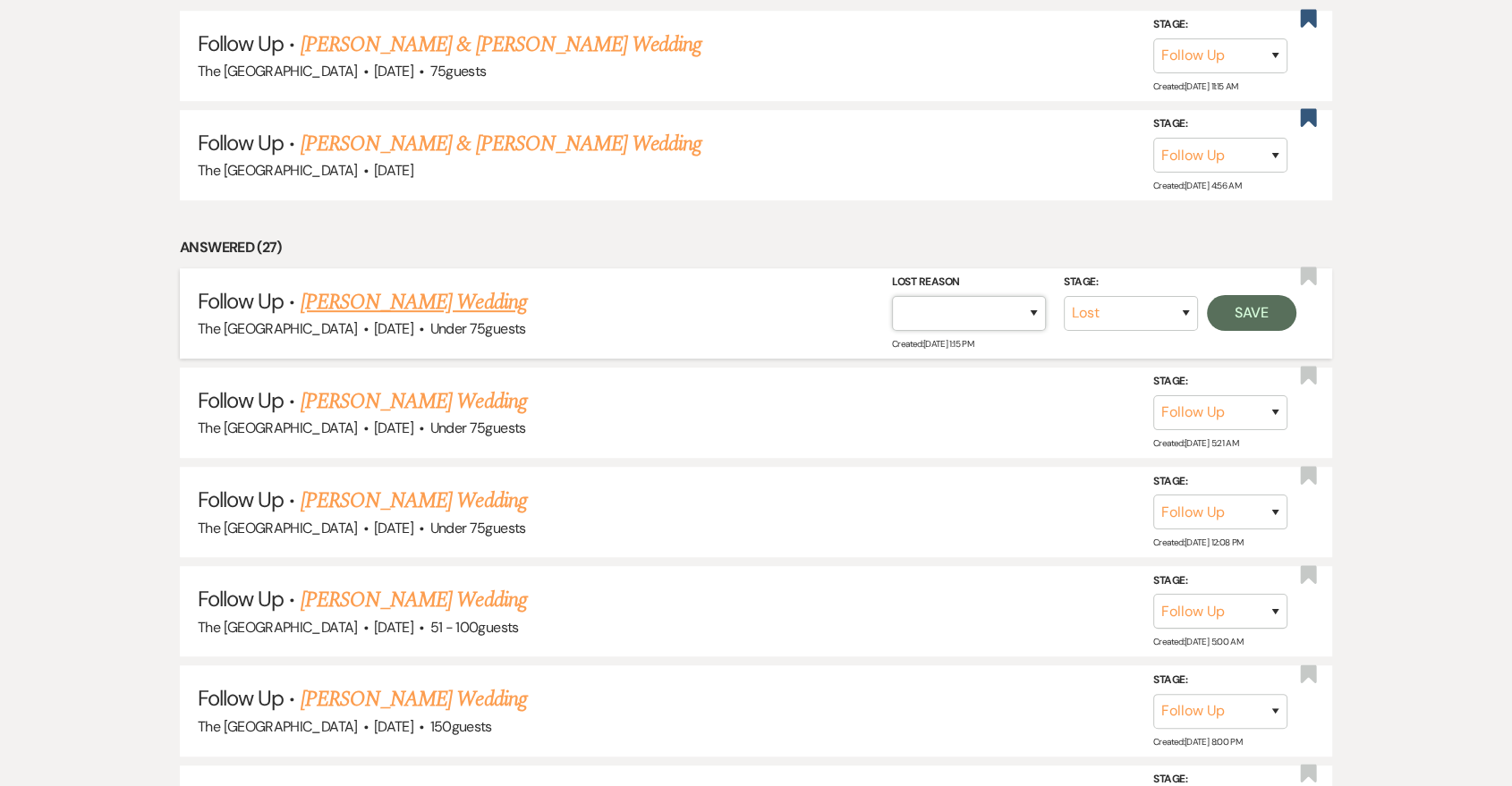
click at [985, 322] on select "Booked Elsewhere Budget Date Unavailable No Response Not a Good Match Capacity …" at bounding box center [970, 313] width 154 height 35
select select "5"
click at [893, 296] on select "Booked Elsewhere Budget Date Unavailable No Response Not a Good Match Capacity …" at bounding box center [970, 313] width 154 height 35
click at [1240, 313] on button "Save" at bounding box center [1252, 312] width 90 height 36
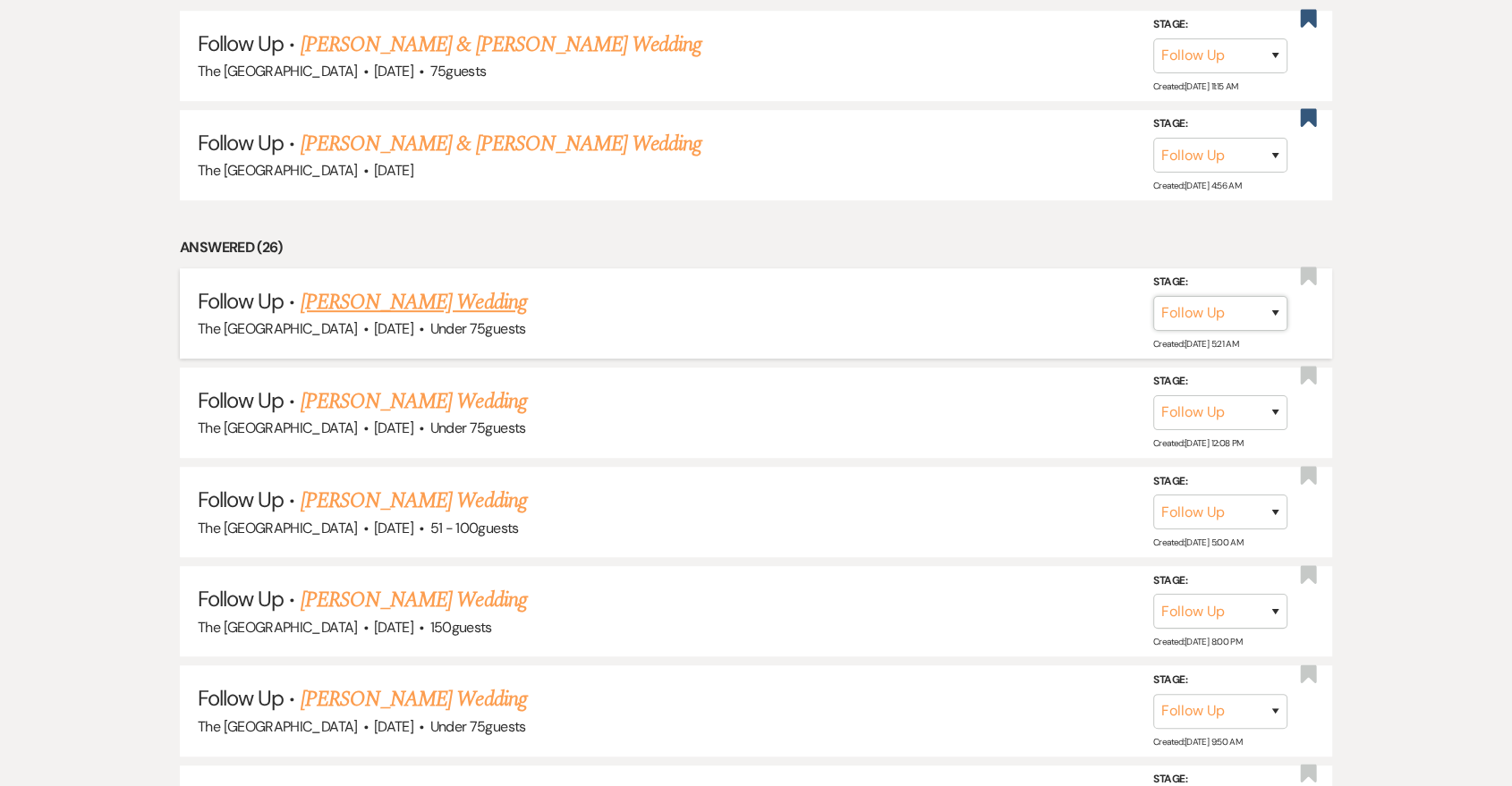
drag, startPoint x: 438, startPoint y: 310, endPoint x: 1176, endPoint y: 310, distance: 738.0
click at [1176, 310] on select "Inquiry Follow Up Tour Requested Tour Confirmed Toured Proposal Sent Booked Lost" at bounding box center [1221, 313] width 134 height 35
select select "8"
click at [1154, 296] on select "Inquiry Follow Up Tour Requested Tour Confirmed Toured Proposal Sent Booked Lost" at bounding box center [1221, 313] width 134 height 35
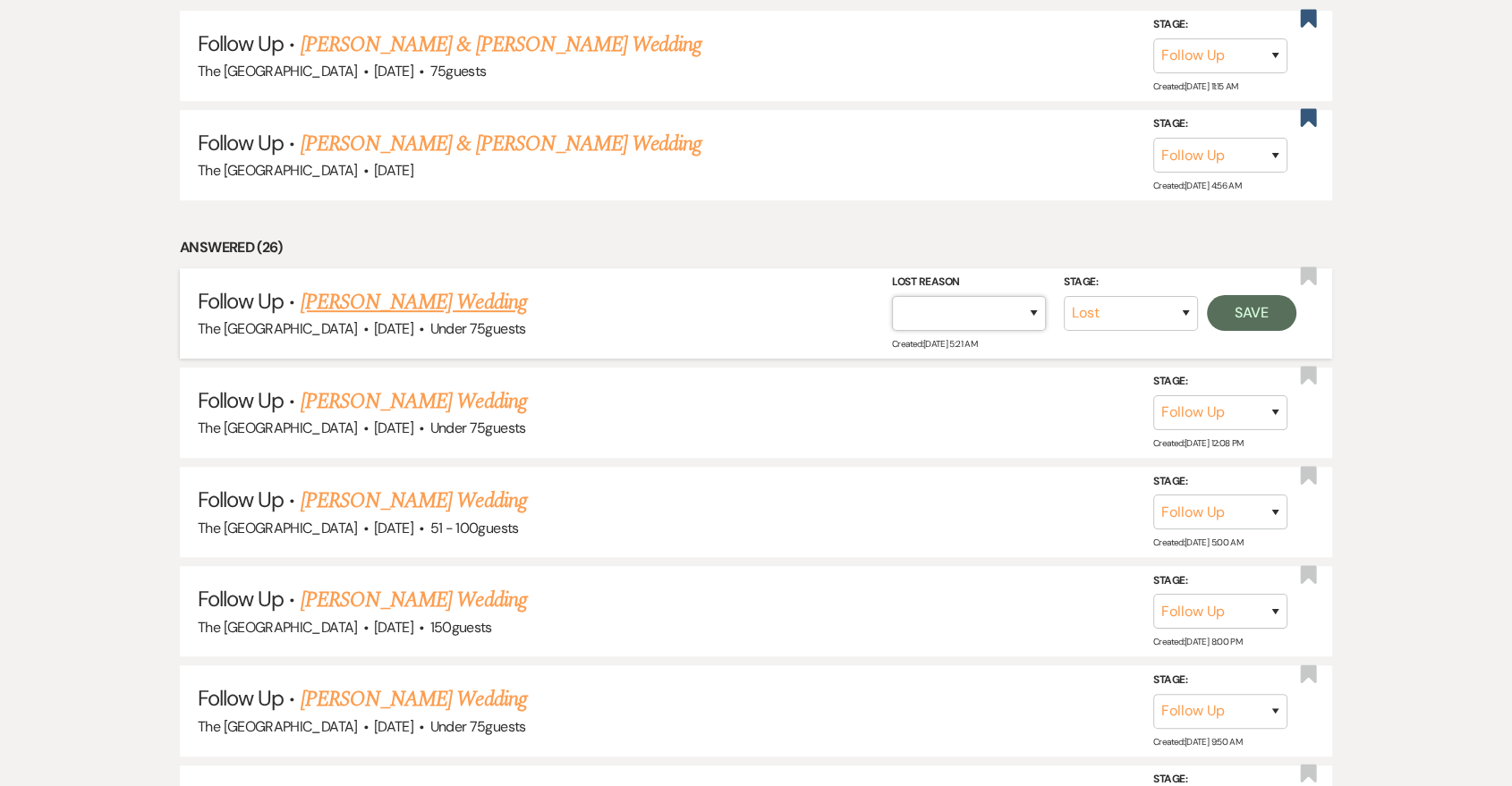
click at [1031, 310] on select "Booked Elsewhere Budget Date Unavailable No Response Not a Good Match Capacity …" at bounding box center [970, 313] width 154 height 35
select select "5"
click at [893, 296] on select "Booked Elsewhere Budget Date Unavailable No Response Not a Good Match Capacity …" at bounding box center [970, 313] width 154 height 35
click at [1260, 311] on button "Save" at bounding box center [1252, 312] width 90 height 36
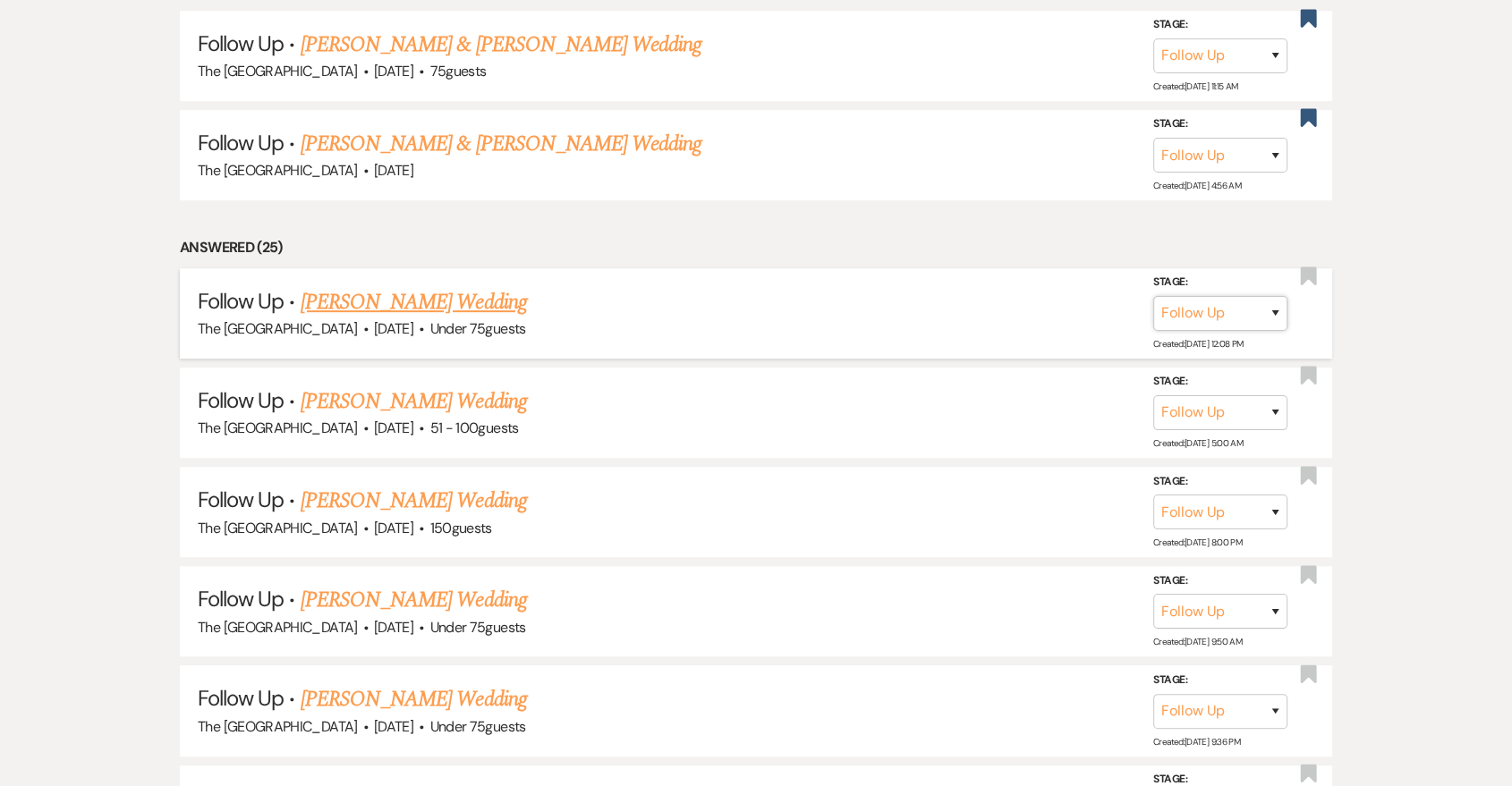
click at [1215, 296] on select "Inquiry Follow Up Tour Requested Tour Confirmed Toured Proposal Sent Booked Lost" at bounding box center [1221, 313] width 134 height 35
select select "8"
click at [1154, 296] on select "Inquiry Follow Up Tour Requested Tour Confirmed Toured Proposal Sent Booked Lost" at bounding box center [1221, 313] width 134 height 35
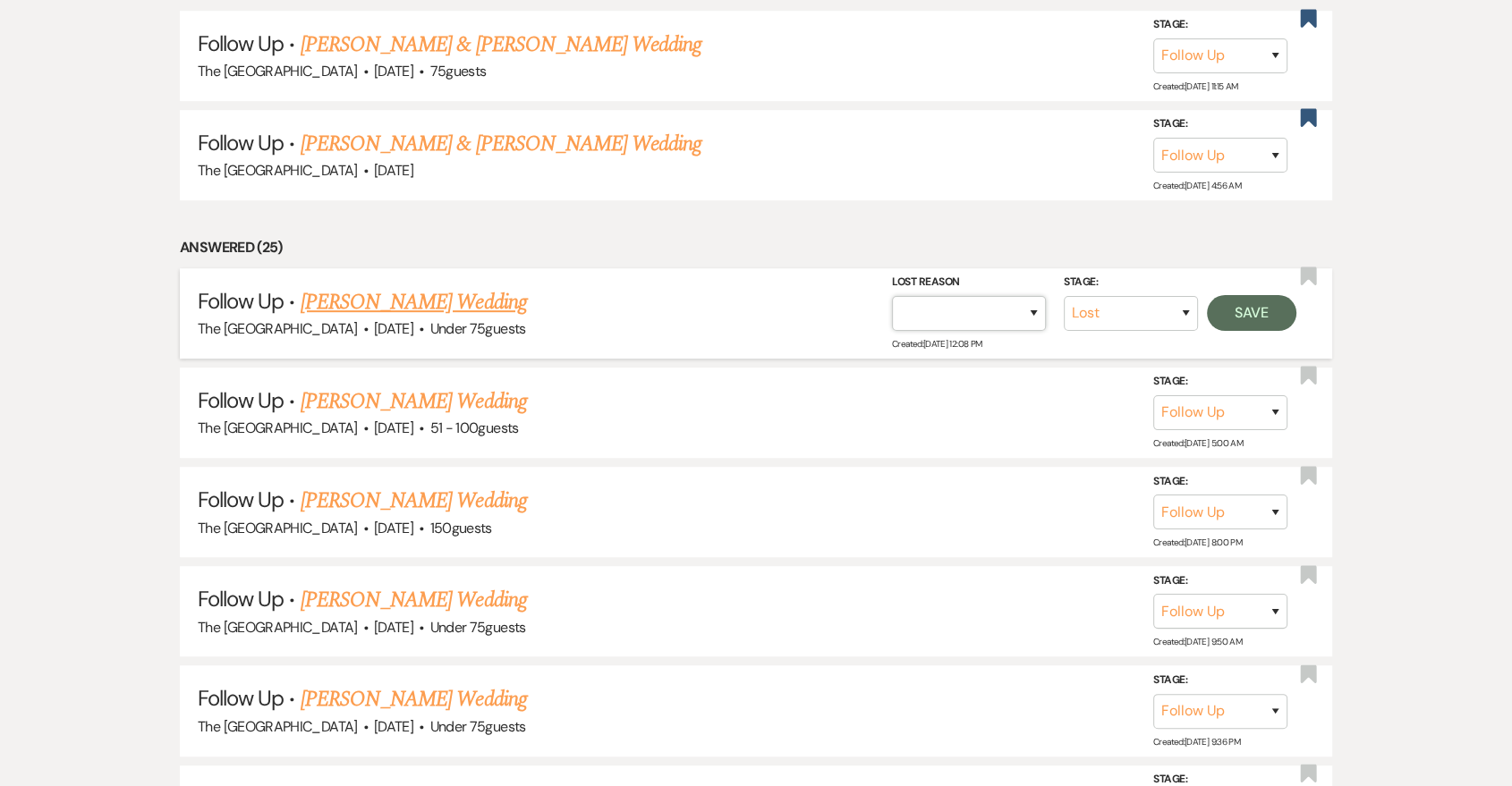
click at [1009, 316] on select "Booked Elsewhere Budget Date Unavailable No Response Not a Good Match Capacity …" at bounding box center [970, 313] width 154 height 35
select select "5"
click at [893, 296] on select "Booked Elsewhere Budget Date Unavailable No Response Not a Good Match Capacity …" at bounding box center [970, 313] width 154 height 35
click at [1257, 301] on button "Save" at bounding box center [1252, 312] width 90 height 36
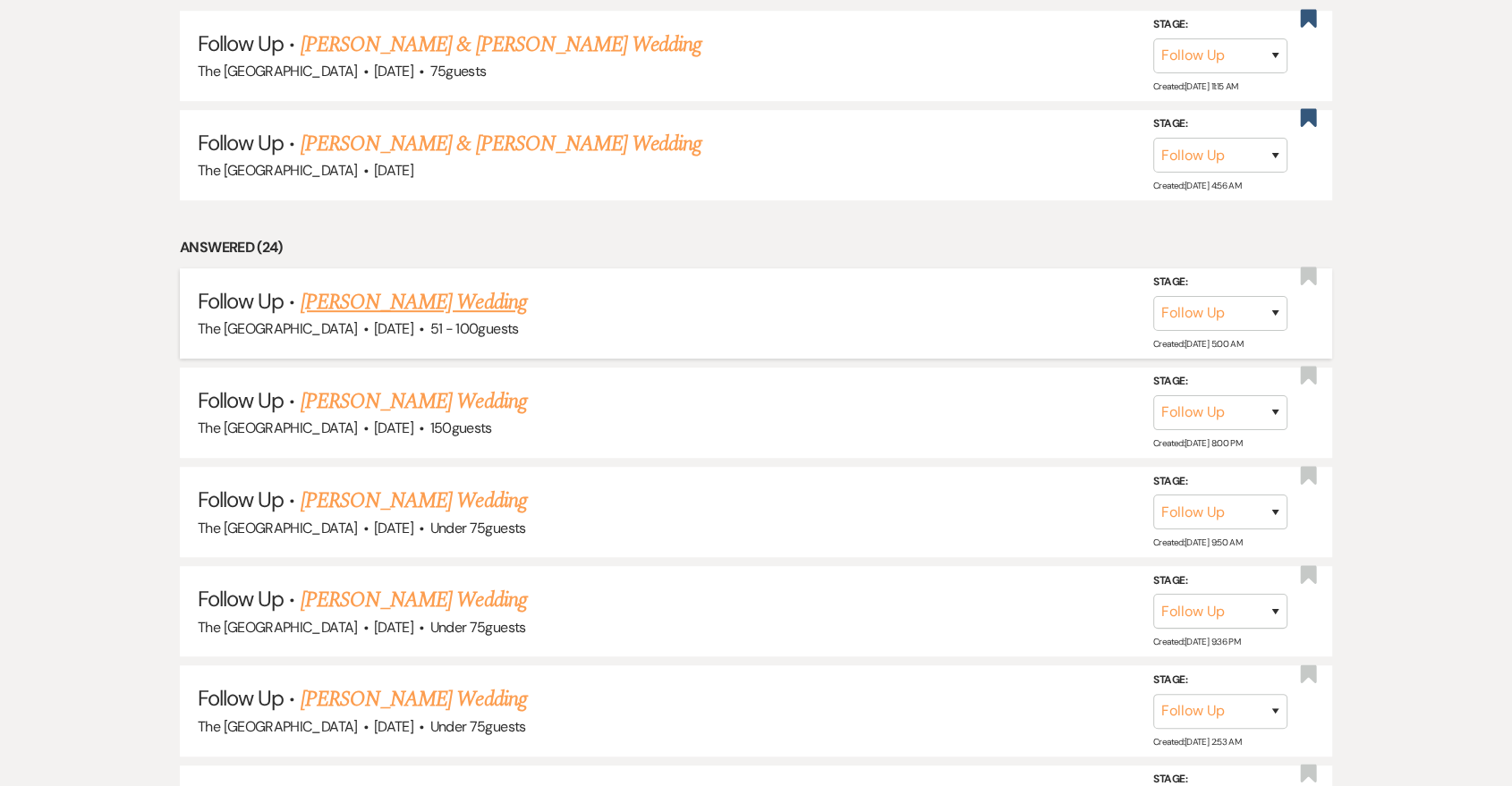
click at [1217, 331] on div "Stage: Inquiry Follow Up Tour Requested Tour Confirmed Toured Proposal Sent Boo…" at bounding box center [1230, 313] width 152 height 81
click at [1215, 313] on select "Inquiry Follow Up Tour Requested Tour Confirmed Toured Proposal Sent Booked Lost" at bounding box center [1221, 313] width 134 height 35
select select "8"
click at [1154, 296] on select "Inquiry Follow Up Tour Requested Tour Confirmed Toured Proposal Sent Booked Lost" at bounding box center [1221, 313] width 134 height 35
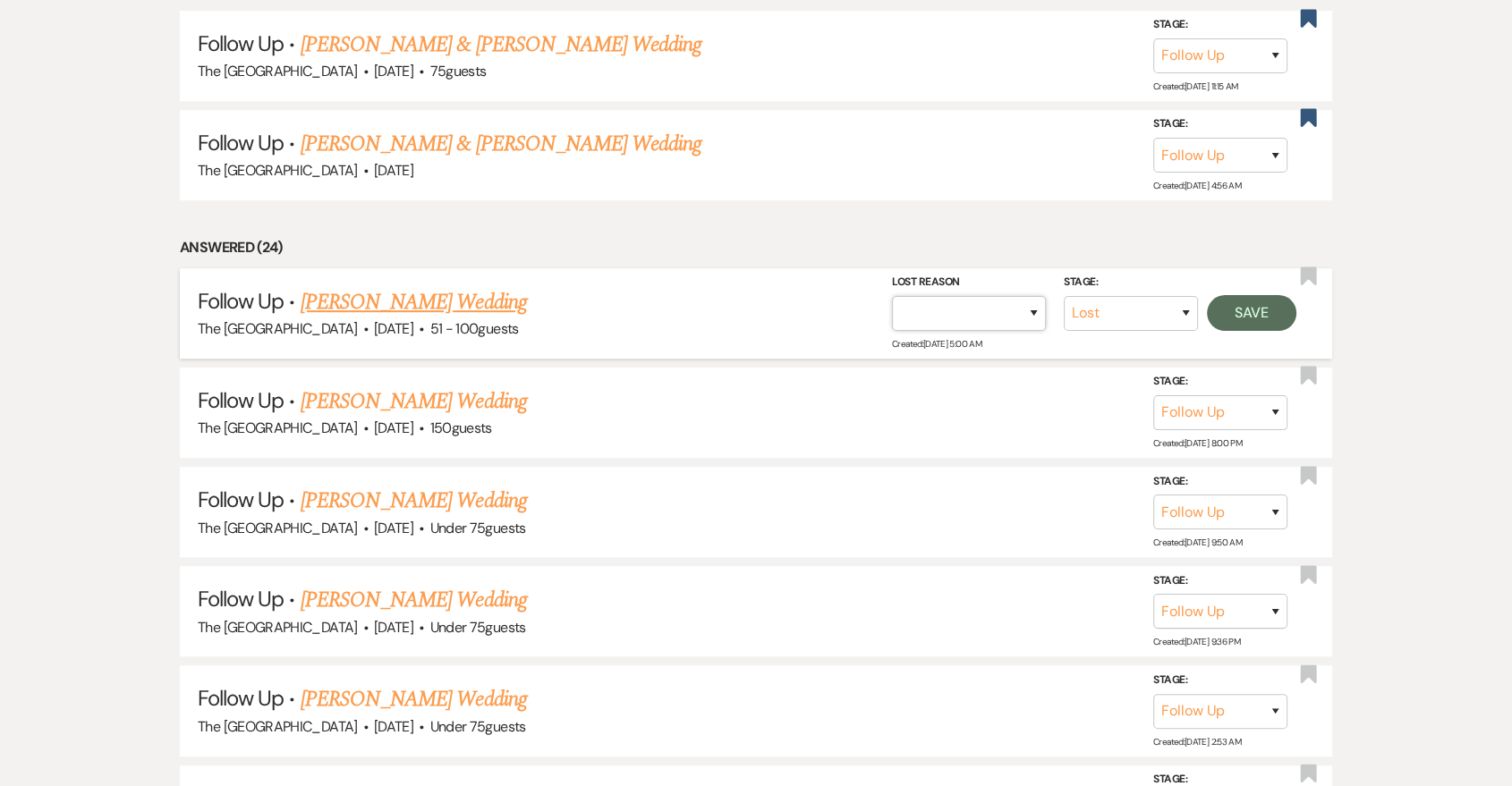
click at [1028, 315] on select "Booked Elsewhere Budget Date Unavailable No Response Not a Good Match Capacity …" at bounding box center [970, 313] width 154 height 35
select select "5"
click at [893, 296] on select "Booked Elsewhere Budget Date Unavailable No Response Not a Good Match Capacity …" at bounding box center [970, 313] width 154 height 35
click at [1272, 324] on button "Save" at bounding box center [1252, 312] width 90 height 36
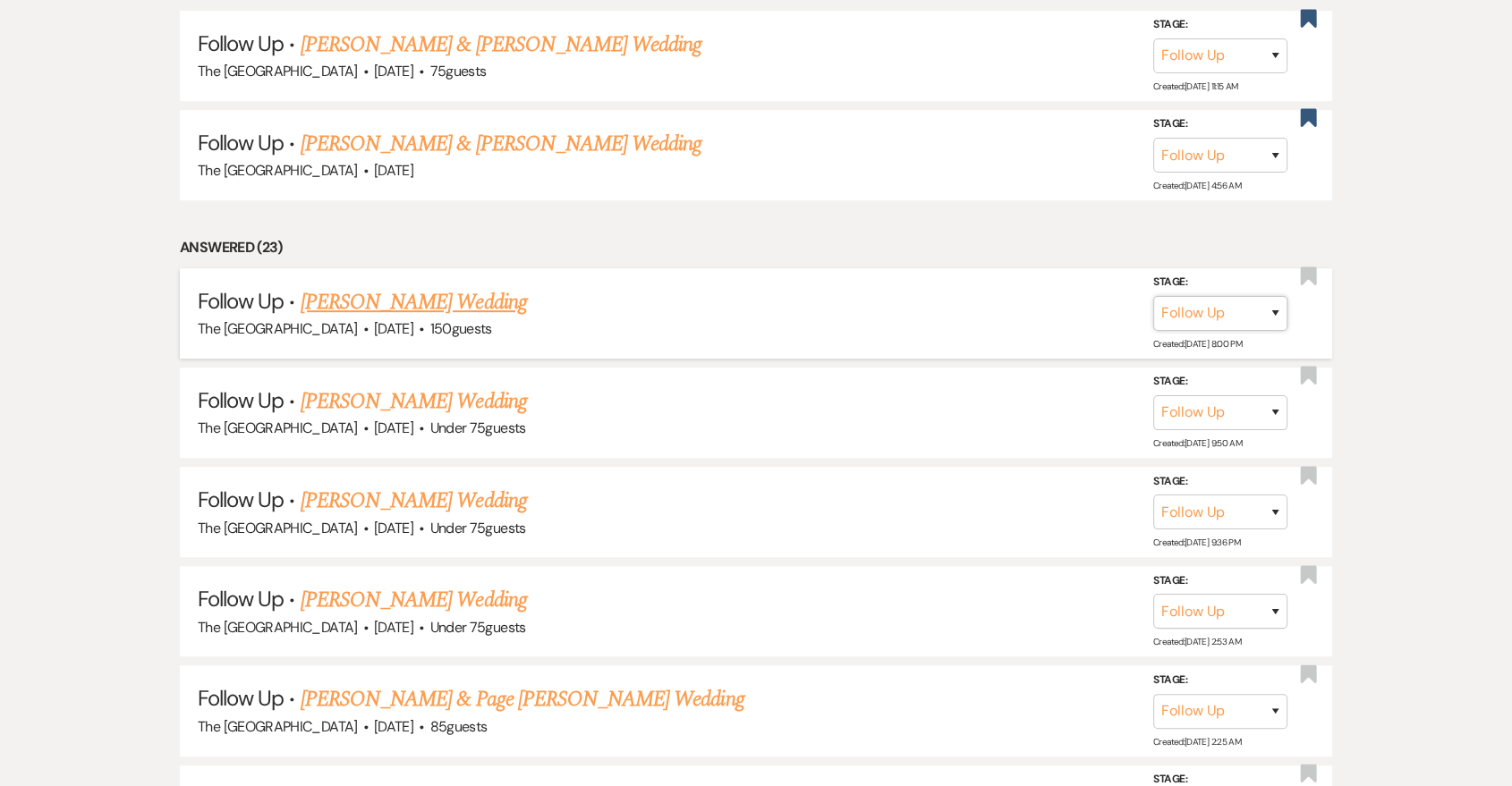
click at [1189, 298] on select "Inquiry Follow Up Tour Requested Tour Confirmed Toured Proposal Sent Booked Lost" at bounding box center [1221, 313] width 134 height 35
select select "8"
click at [1154, 296] on select "Inquiry Follow Up Tour Requested Tour Confirmed Toured Proposal Sent Booked Lost" at bounding box center [1221, 313] width 134 height 35
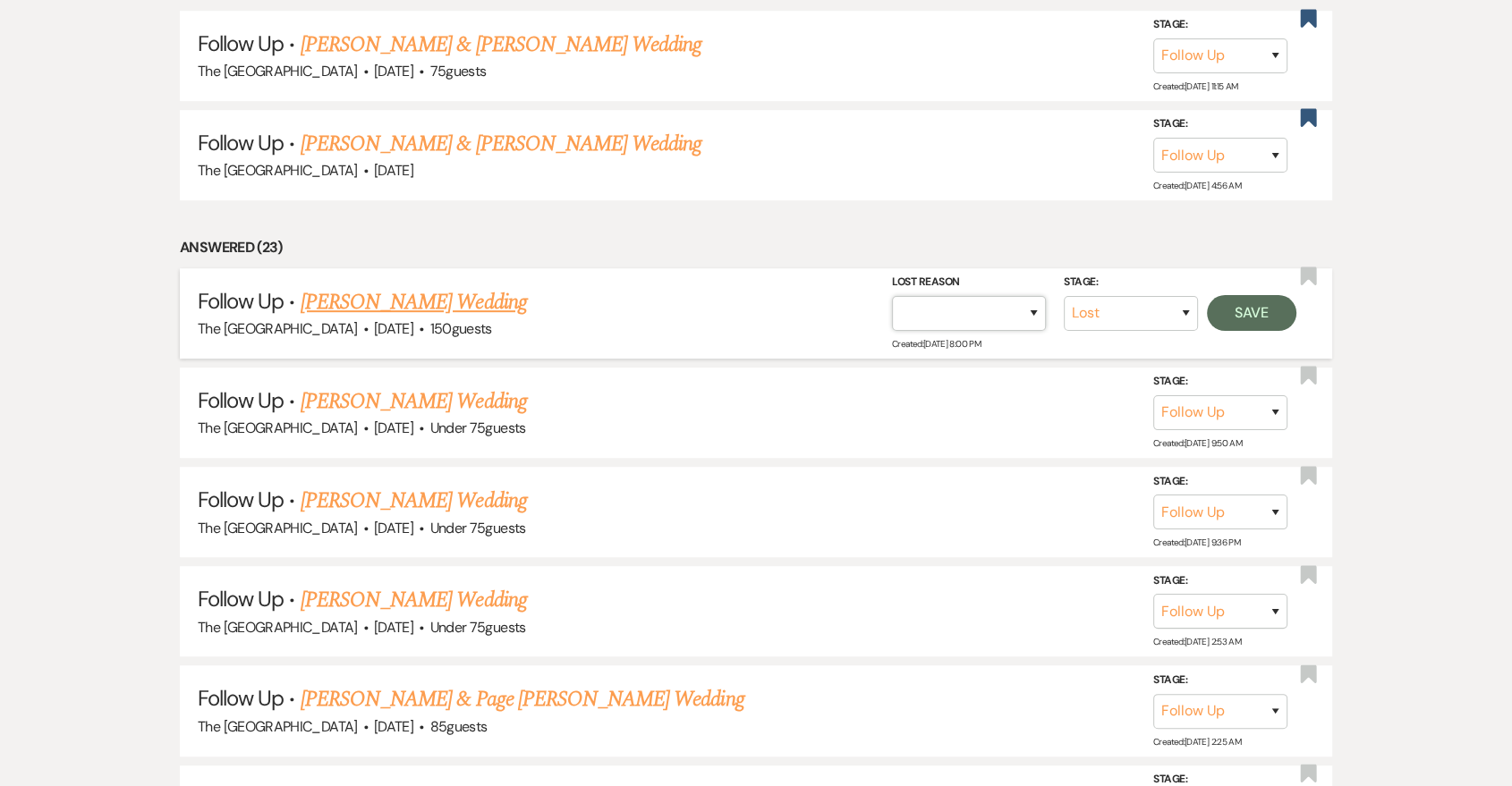
click at [995, 315] on select "Booked Elsewhere Budget Date Unavailable No Response Not a Good Match Capacity …" at bounding box center [970, 313] width 154 height 35
select select "5"
click at [893, 296] on select "Booked Elsewhere Budget Date Unavailable No Response Not a Good Match Capacity …" at bounding box center [970, 313] width 154 height 35
click at [1249, 313] on button "Save" at bounding box center [1252, 312] width 90 height 36
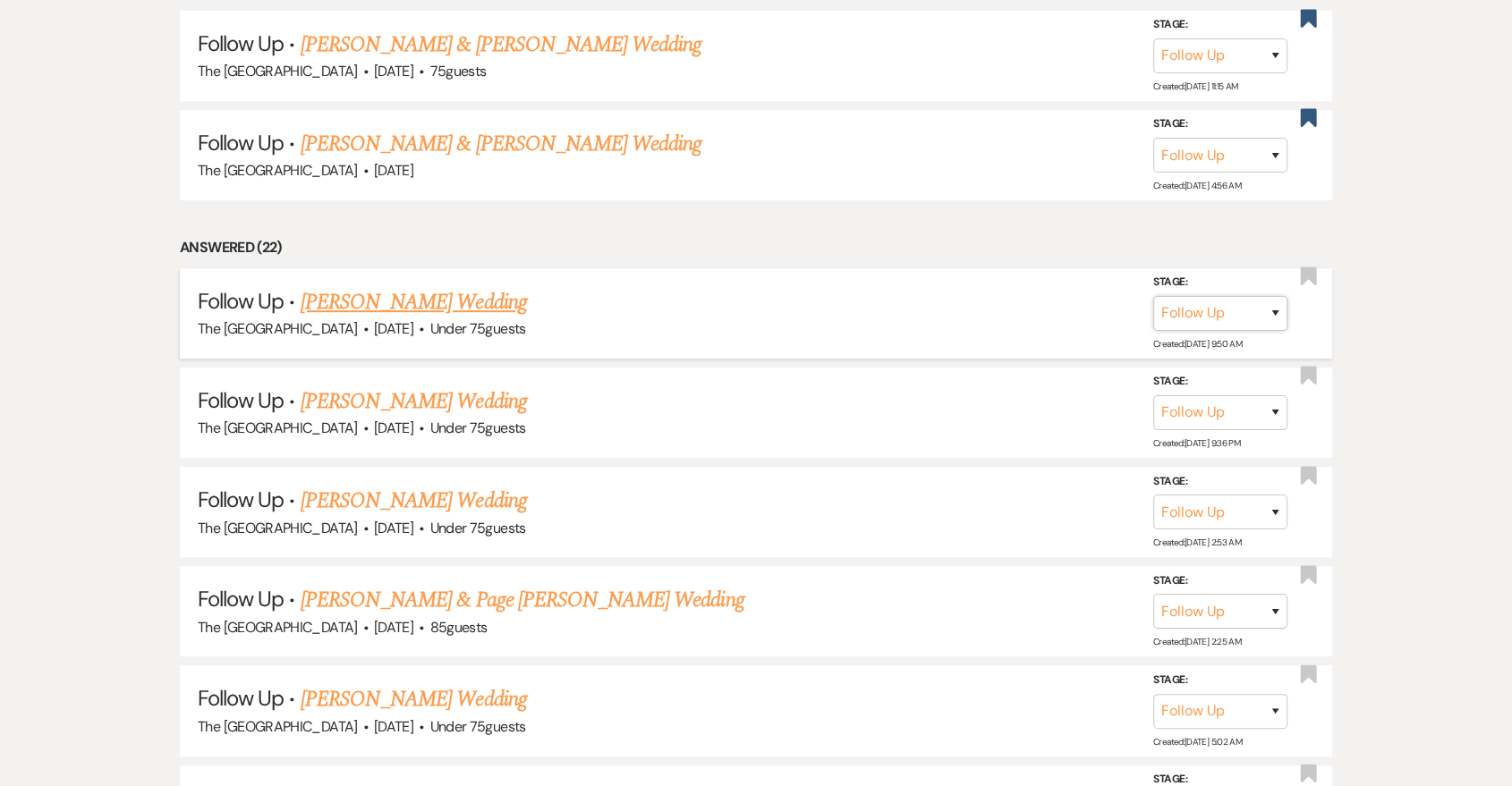
click at [1225, 321] on select "Inquiry Follow Up Tour Requested Tour Confirmed Toured Proposal Sent Booked Lost" at bounding box center [1221, 313] width 134 height 35
select select "8"
click at [1154, 296] on select "Inquiry Follow Up Tour Requested Tour Confirmed Toured Proposal Sent Booked Lost" at bounding box center [1221, 313] width 134 height 35
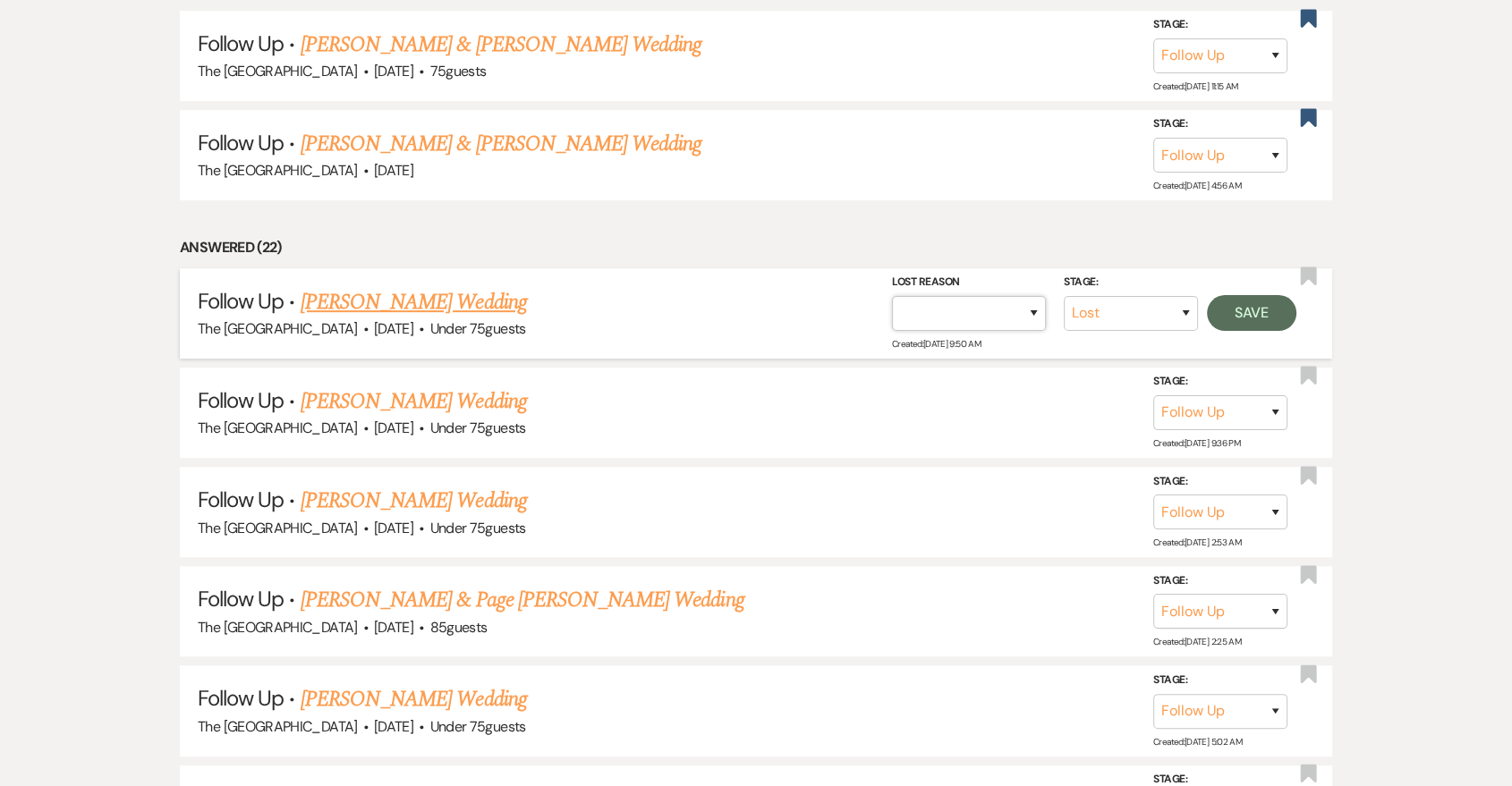
drag, startPoint x: 1035, startPoint y: 299, endPoint x: 1025, endPoint y: 326, distance: 28.8
click at [1035, 299] on select "Booked Elsewhere Budget Date Unavailable No Response Not a Good Match Capacity …" at bounding box center [970, 313] width 154 height 35
select select "5"
click at [893, 296] on select "Booked Elsewhere Budget Date Unavailable No Response Not a Good Match Capacity …" at bounding box center [970, 313] width 154 height 35
click at [1239, 317] on button "Save" at bounding box center [1252, 312] width 90 height 36
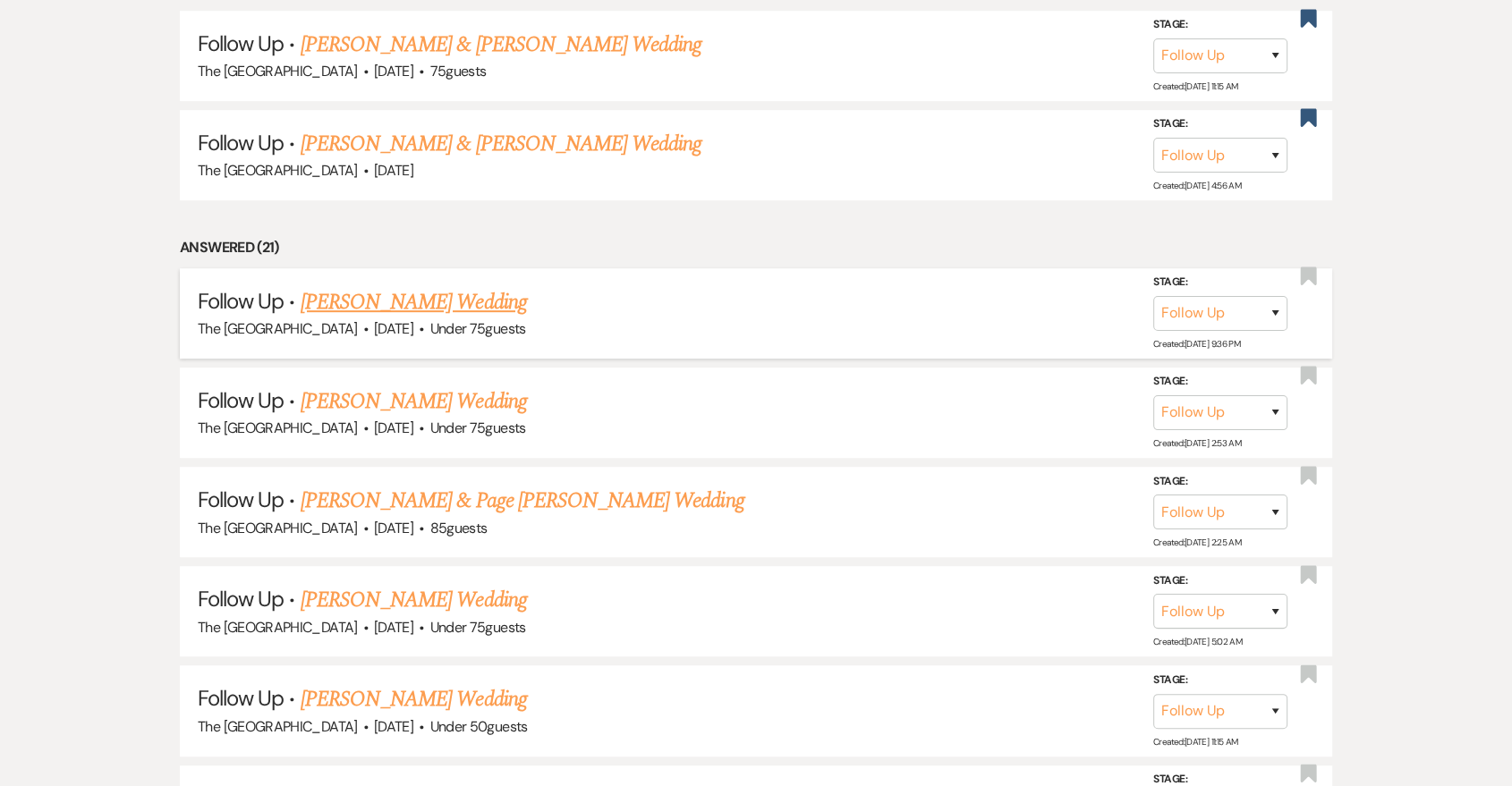
click at [1223, 331] on div "Stage: Inquiry Follow Up Tour Requested Tour Confirmed Toured Proposal Sent Boo…" at bounding box center [1230, 313] width 152 height 81
click at [1222, 313] on select "Inquiry Follow Up Tour Requested Tour Confirmed Toured Proposal Sent Booked Lost" at bounding box center [1221, 313] width 134 height 35
select select "8"
click at [1154, 296] on select "Inquiry Follow Up Tour Requested Tour Confirmed Toured Proposal Sent Booked Lost" at bounding box center [1221, 313] width 134 height 35
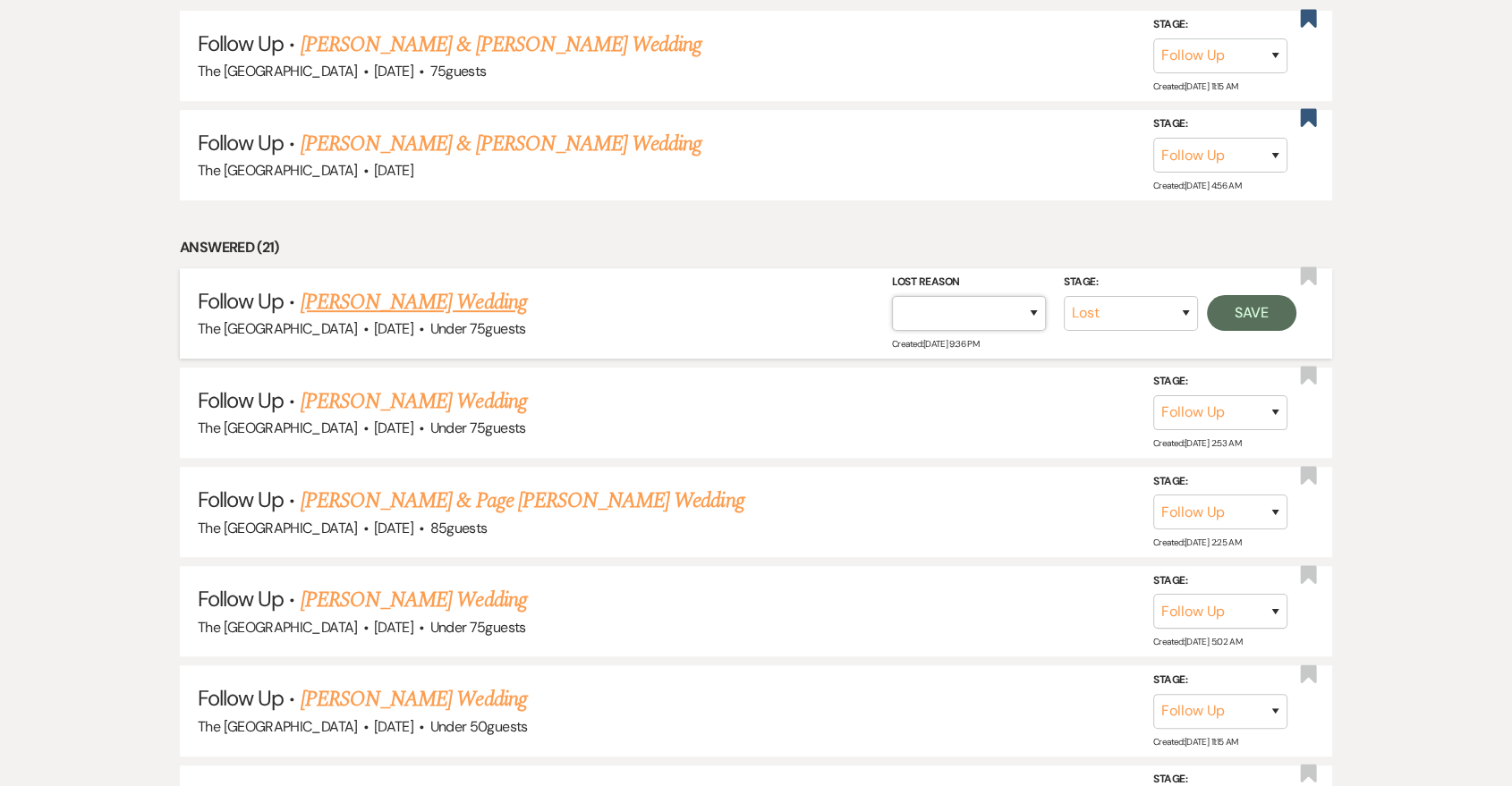
click at [1009, 299] on select "Booked Elsewhere Budget Date Unavailable No Response Not a Good Match Capacity …" at bounding box center [970, 313] width 154 height 35
select select "5"
click at [893, 296] on select "Booked Elsewhere Budget Date Unavailable No Response Not a Good Match Capacity …" at bounding box center [970, 313] width 154 height 35
click at [1275, 322] on button "Save" at bounding box center [1252, 312] width 90 height 36
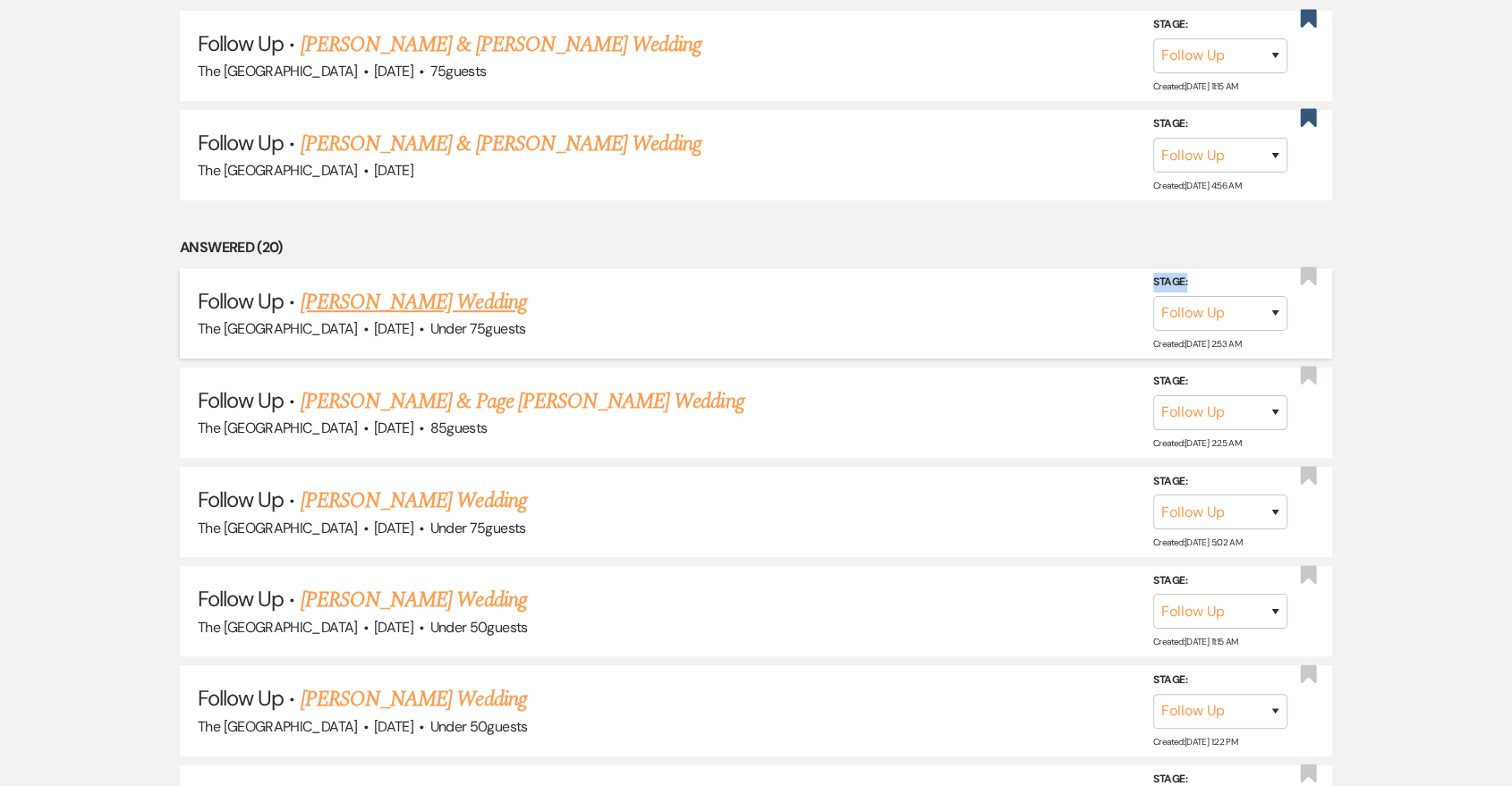
click at [1194, 289] on div "Stage: Inquiry Follow Up Tour Requested Tour Confirmed Toured Proposal Sent Boo…" at bounding box center [1221, 301] width 134 height 58
click at [1189, 310] on select "Inquiry Follow Up Tour Requested Tour Confirmed Toured Proposal Sent Booked Lost" at bounding box center [1221, 313] width 134 height 35
click at [1184, 551] on li "Follow Up · Ashley DiDonato's Wedding The Grand Canyon Ballroom · Apr 1, 2026 ·…" at bounding box center [756, 512] width 1153 height 91
click at [1201, 314] on select "Inquiry Follow Up Tour Requested Tour Confirmed Toured Proposal Sent Booked Lost" at bounding box center [1221, 313] width 134 height 35
select select "8"
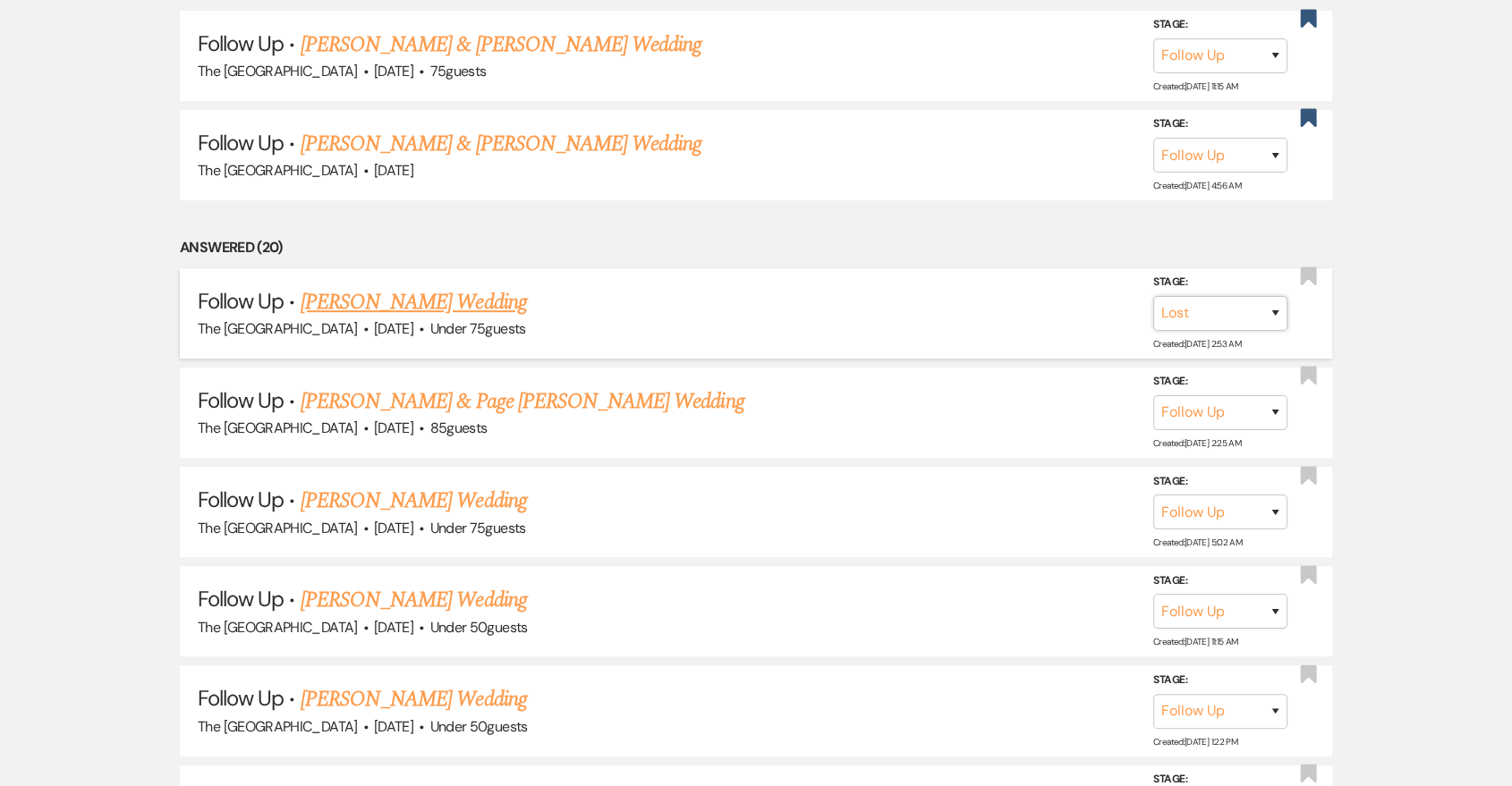
click at [1154, 296] on select "Inquiry Follow Up Tour Requested Tour Confirmed Toured Proposal Sent Booked Lost" at bounding box center [1221, 313] width 134 height 35
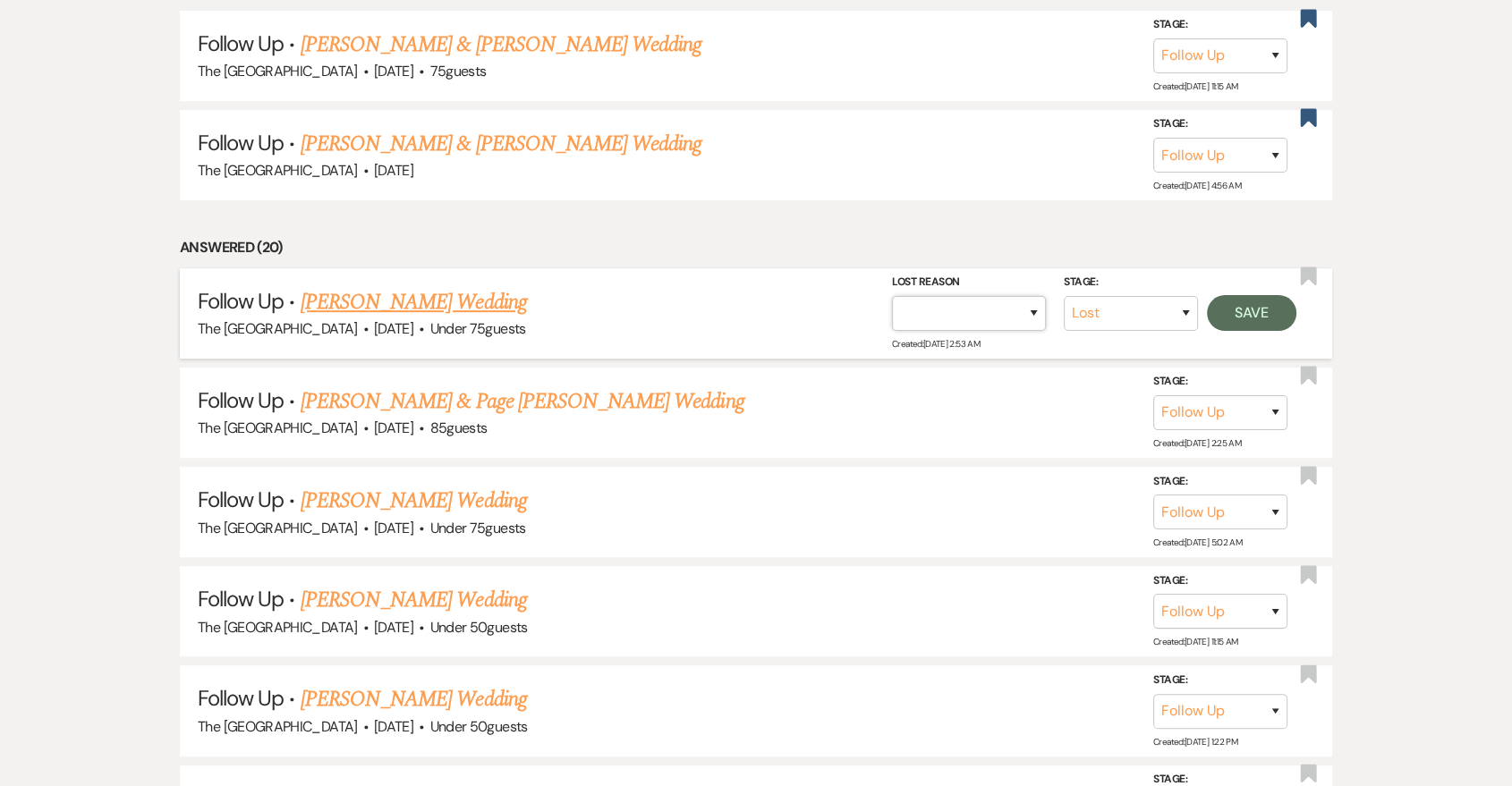
click at [1044, 300] on select "Booked Elsewhere Budget Date Unavailable No Response Not a Good Match Capacity …" at bounding box center [970, 313] width 154 height 35
select select "5"
click at [893, 296] on select "Booked Elsewhere Budget Date Unavailable No Response Not a Good Match Capacity …" at bounding box center [970, 313] width 154 height 35
click at [1255, 325] on button "Save" at bounding box center [1252, 312] width 90 height 36
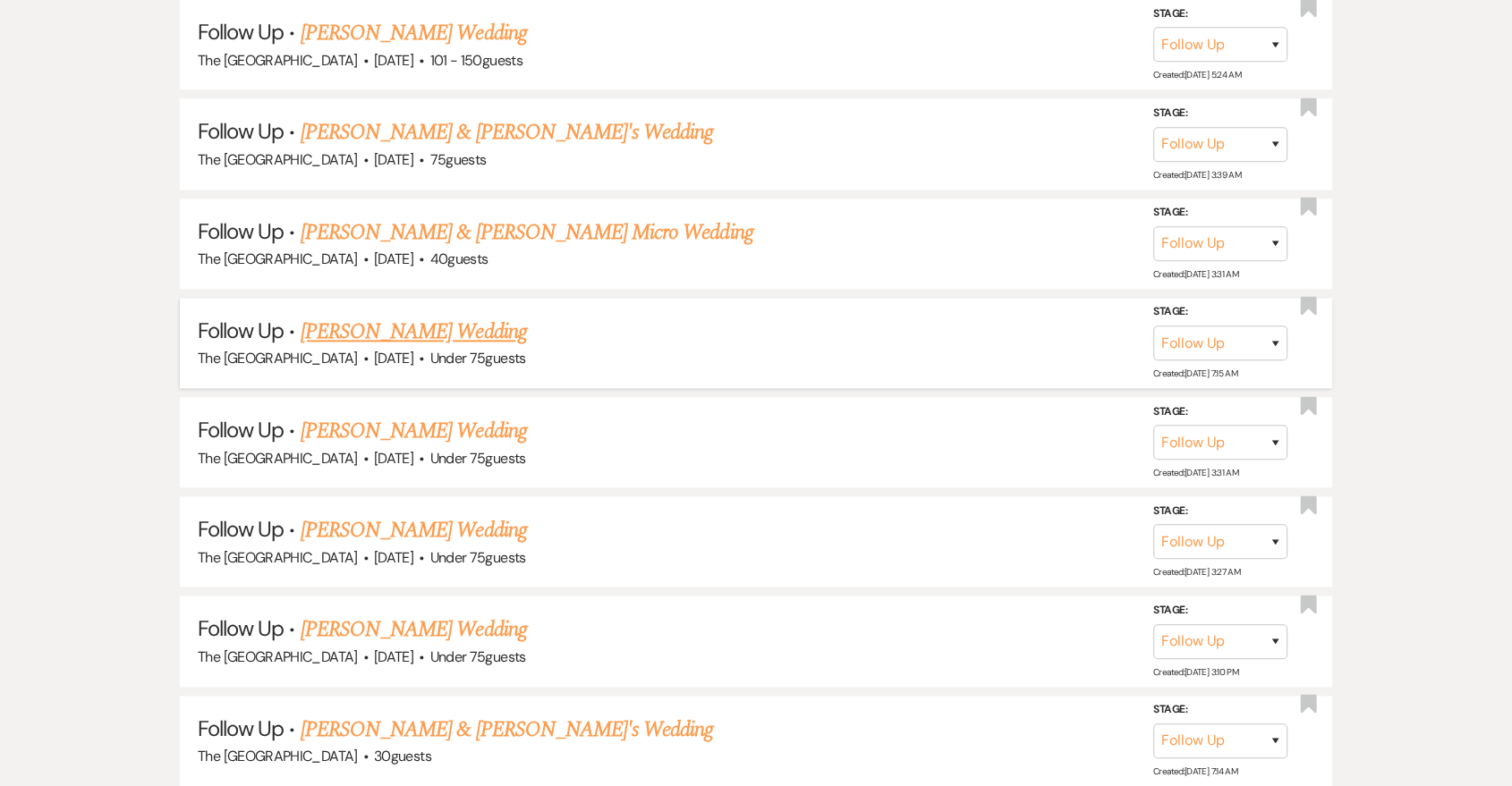
scroll to position [2186, 0]
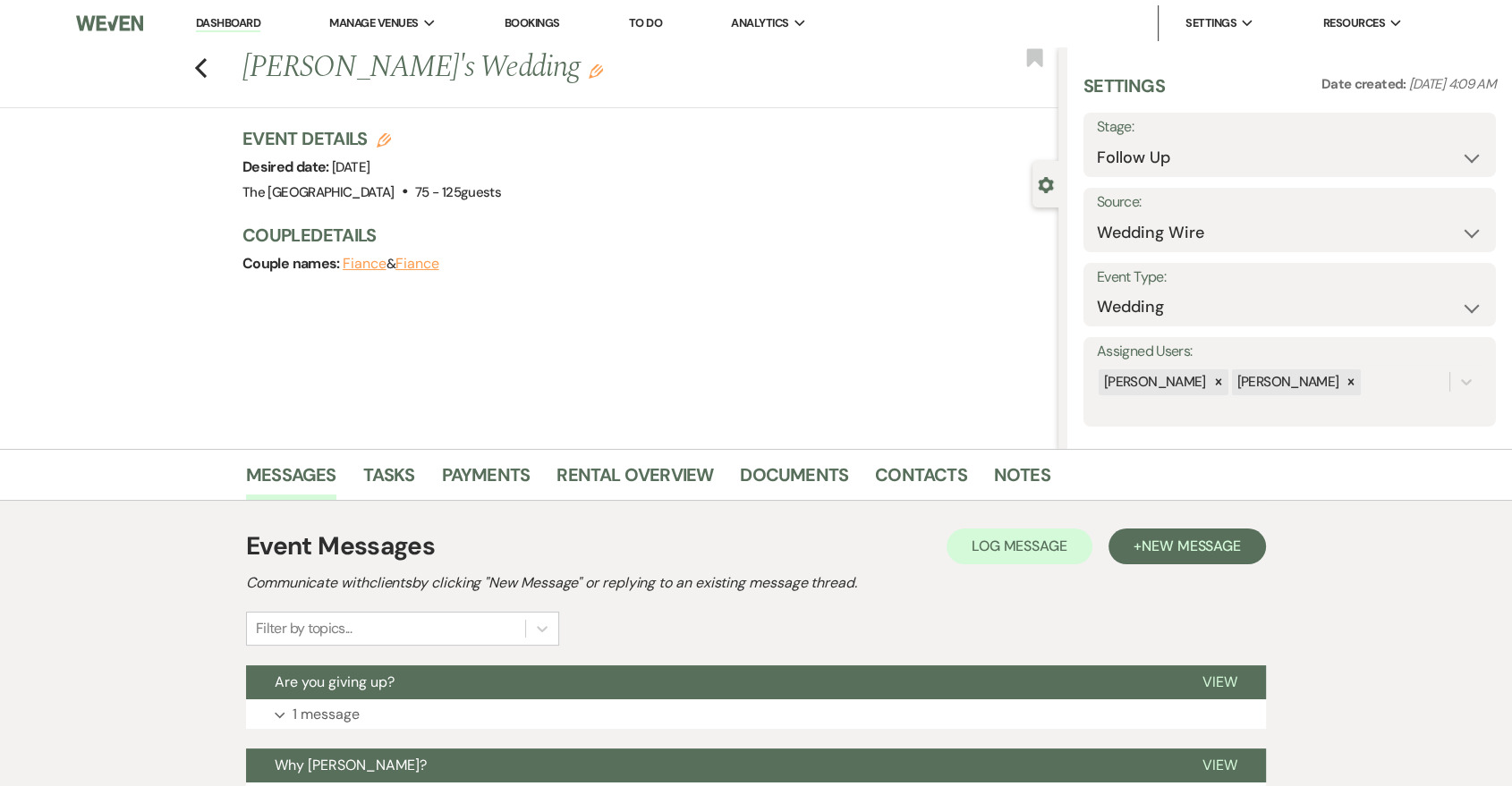
scroll to position [331, 0]
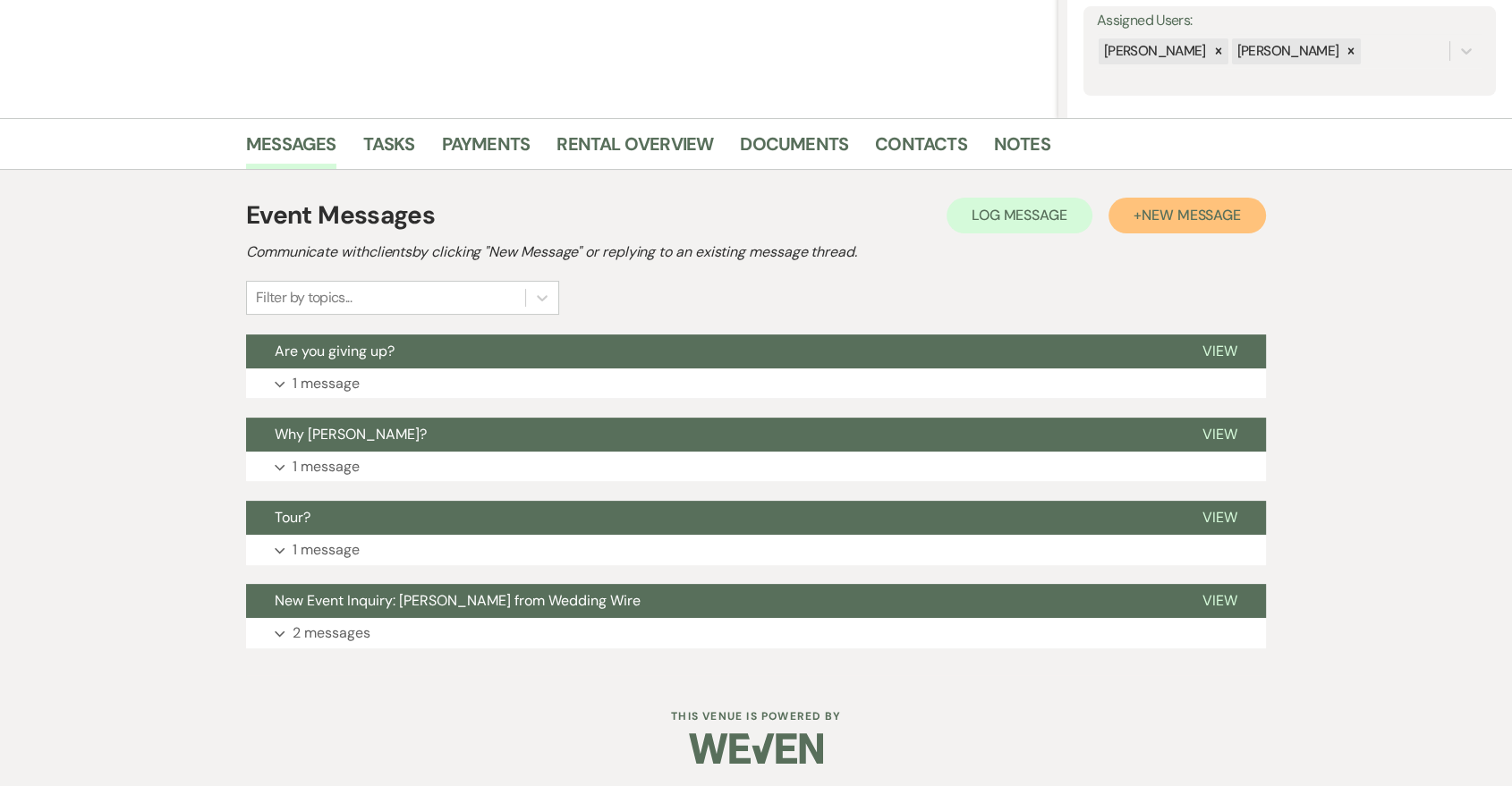
click at [1186, 199] on button "+ New Message" at bounding box center [1188, 215] width 158 height 36
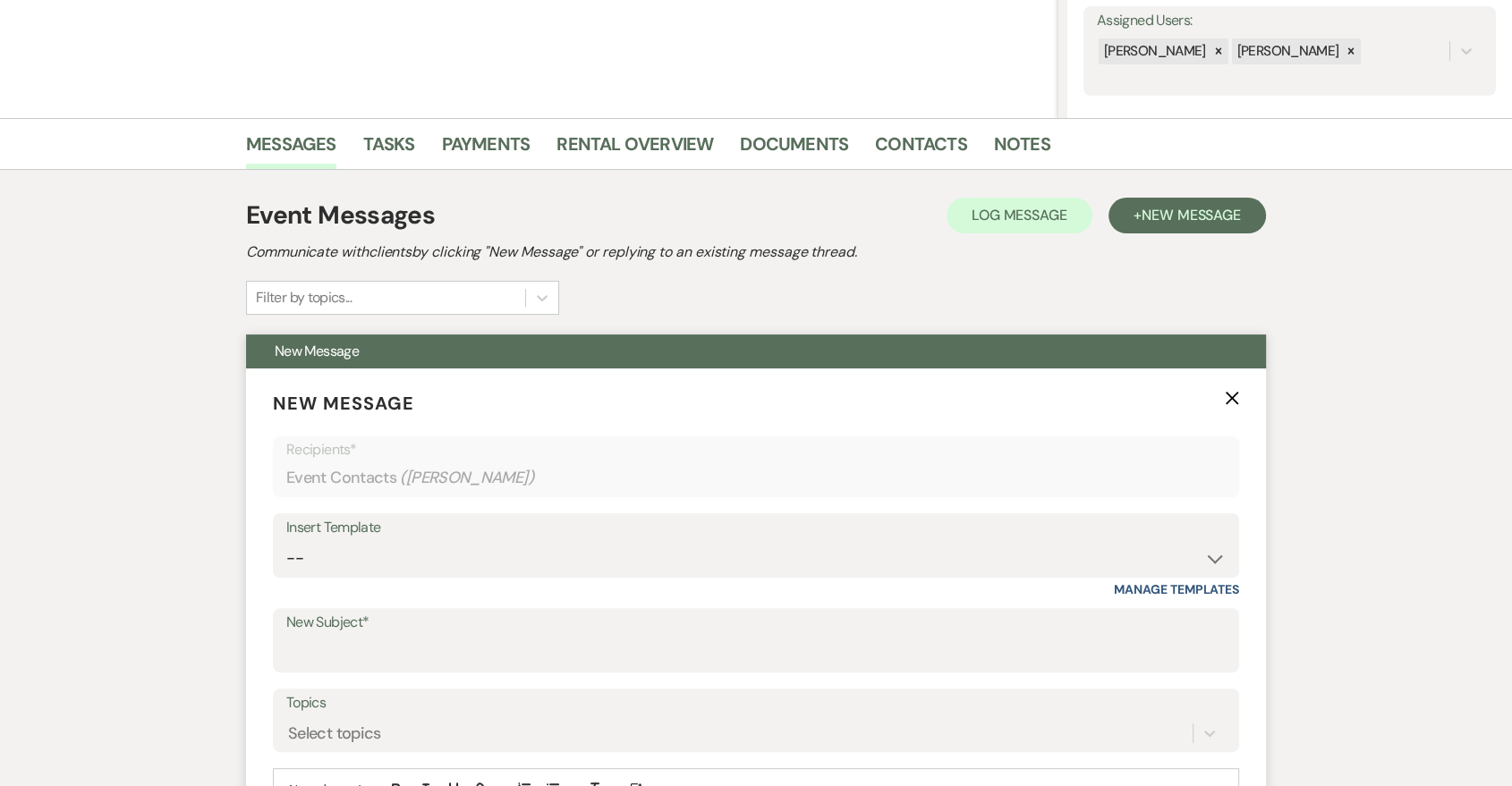
click at [716, 525] on div "Insert Template" at bounding box center [755, 528] width 939 height 26
click at [708, 543] on select "-- Last Message Are you giving up-text us Magic of [PERSON_NAME]" at bounding box center [755, 559] width 939 height 35
select select "6152"
click at [286, 541] on select "-- Last Message Are you giving up-text us Magic of [PERSON_NAME]" at bounding box center [755, 559] width 939 height 35
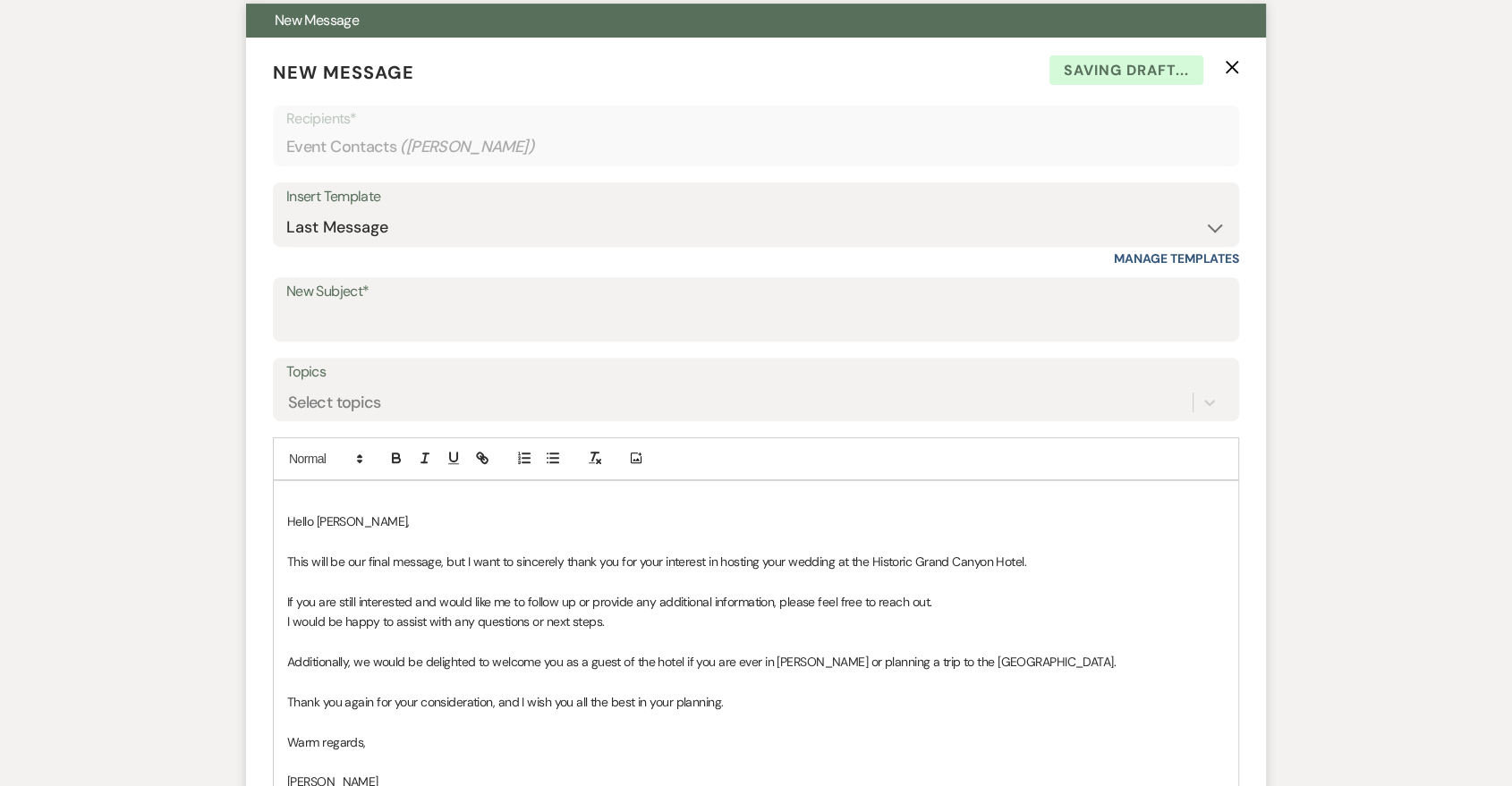
click at [573, 294] on label "New Subject*" at bounding box center [755, 292] width 939 height 26
click at [573, 305] on input "New Subject*" at bounding box center [755, 322] width 939 height 35
click at [549, 329] on input "New Subject*" at bounding box center [755, 322] width 939 height 35
type input "Last Message"
click at [284, 518] on div "Hello David,, ﻿This will be our final message, but I want to sincerely thank yo…" at bounding box center [756, 692] width 965 height 422
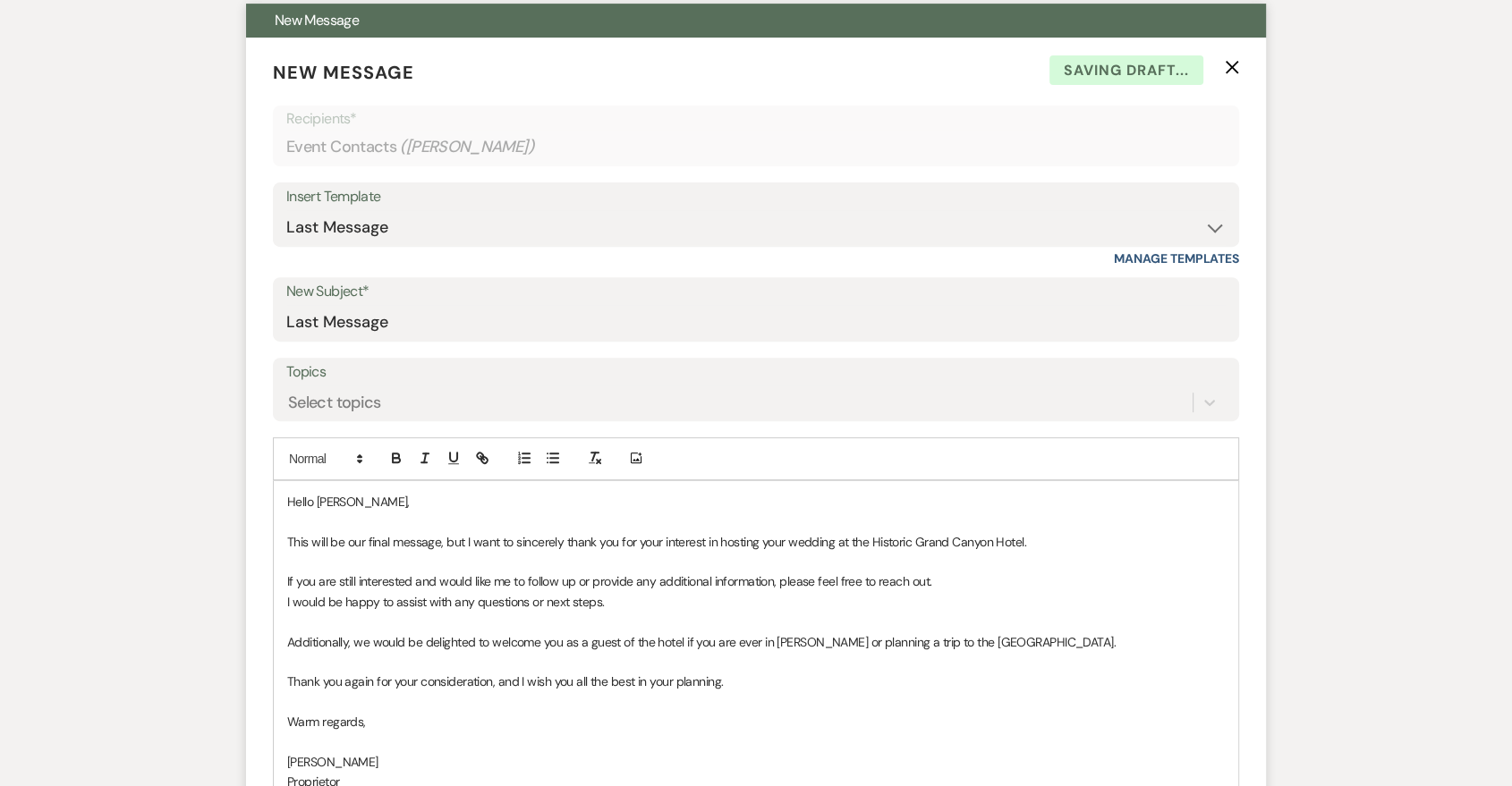
scroll to position [642, 0]
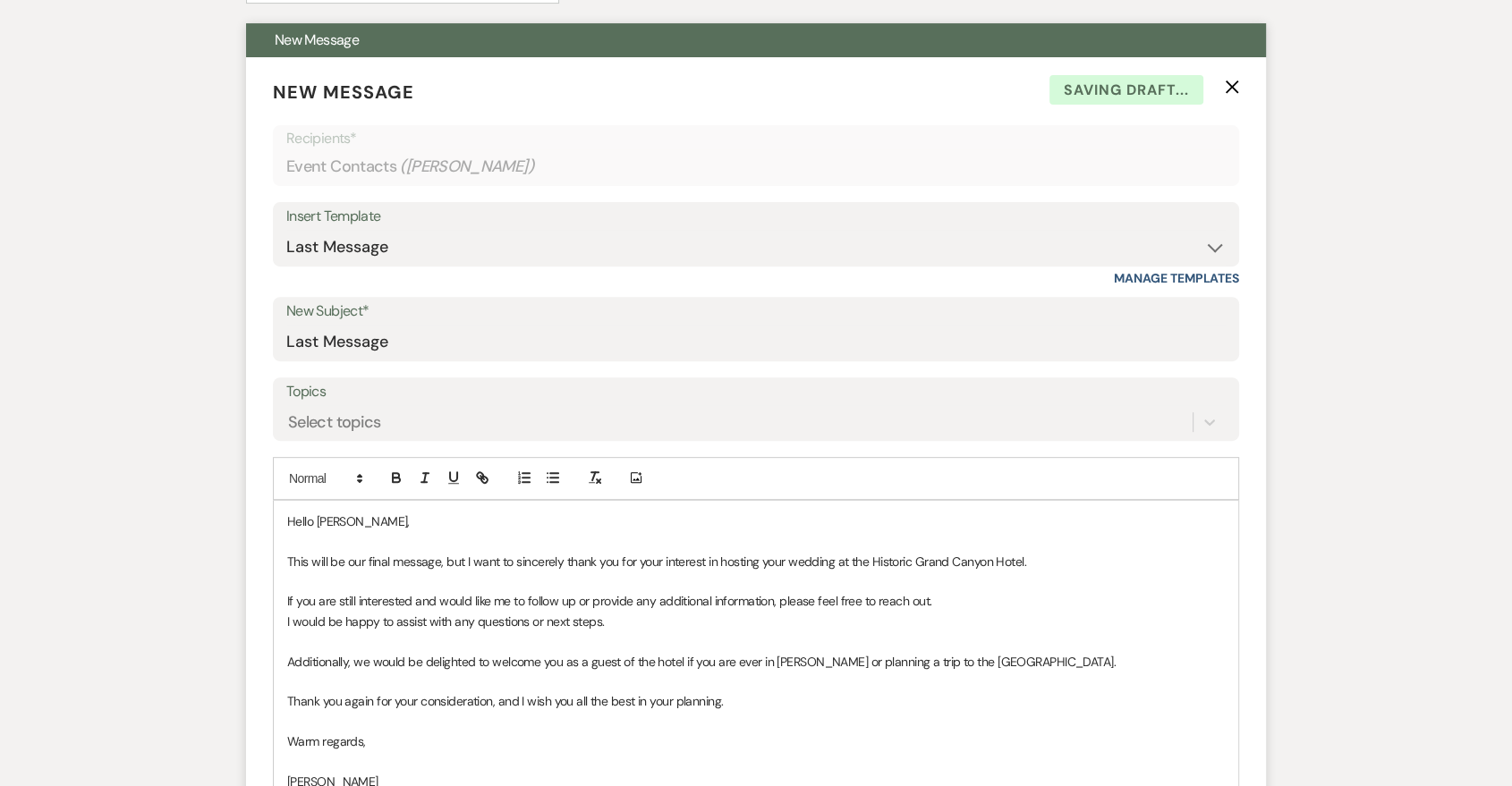
click at [394, 528] on p "Hello David,," at bounding box center [755, 521] width 937 height 19
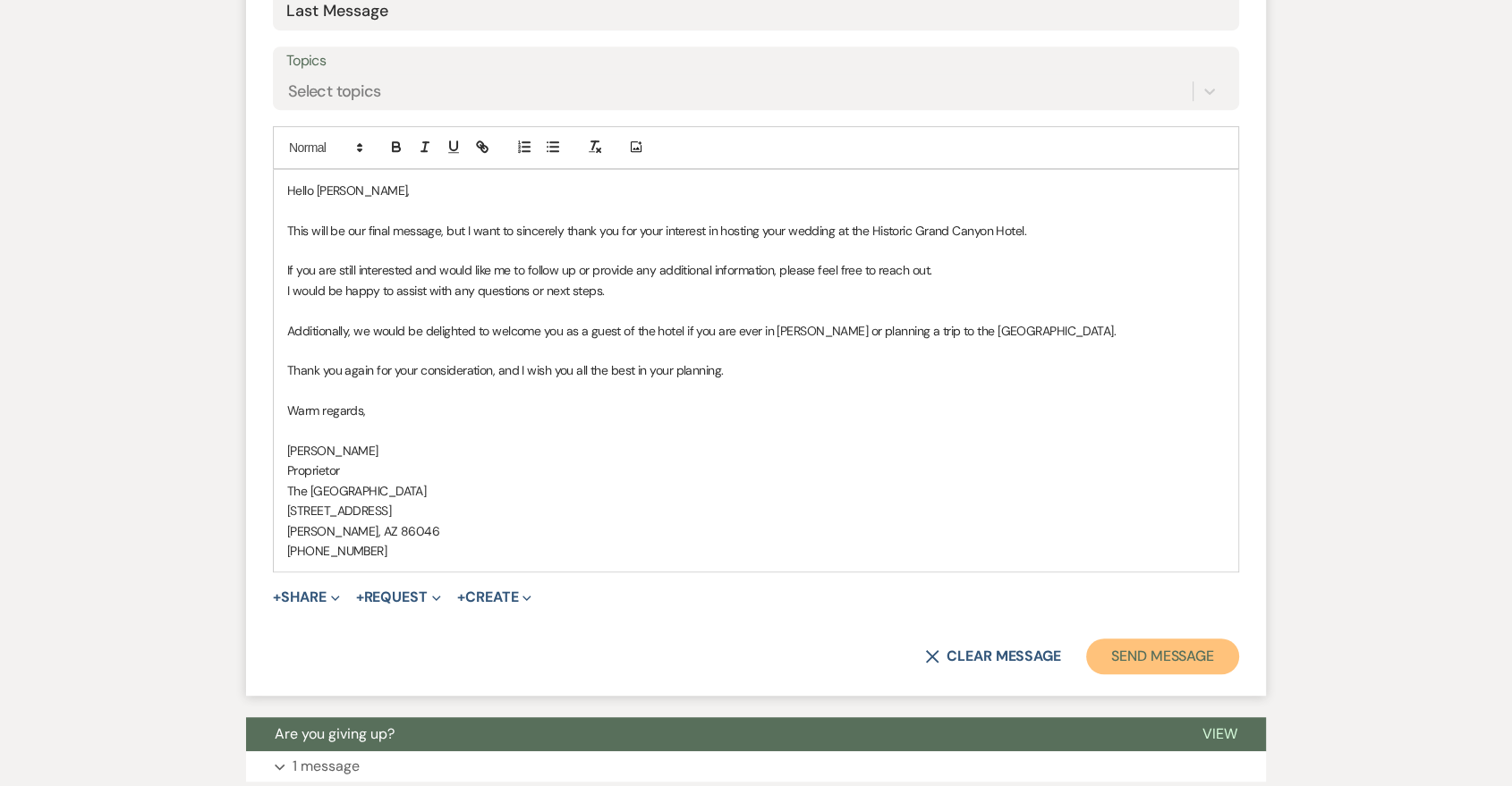
click at [1125, 650] on button "Send Message" at bounding box center [1162, 656] width 153 height 36
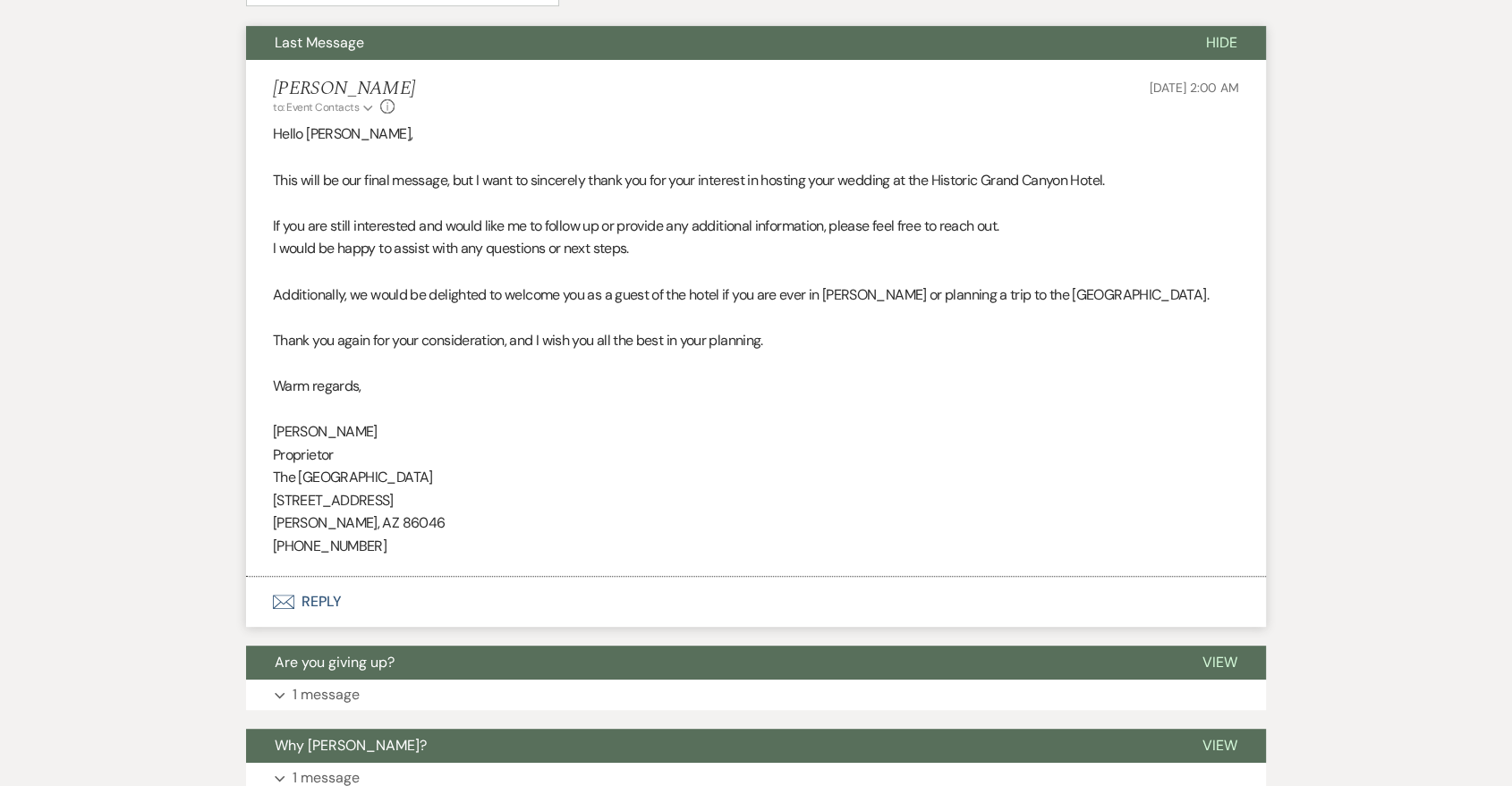
scroll to position [955, 0]
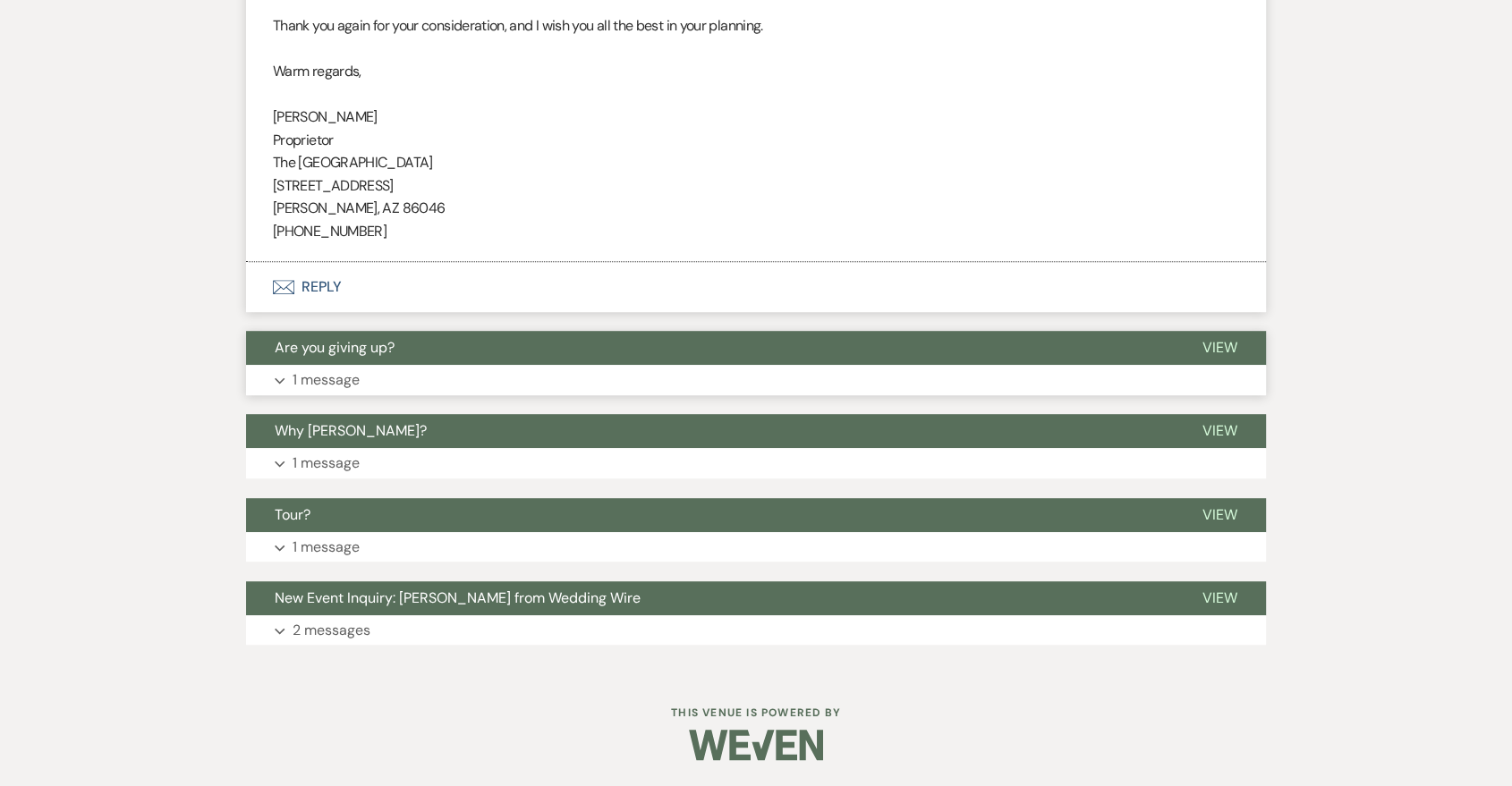
click at [970, 366] on button "Expand 1 message" at bounding box center [756, 379] width 1020 height 30
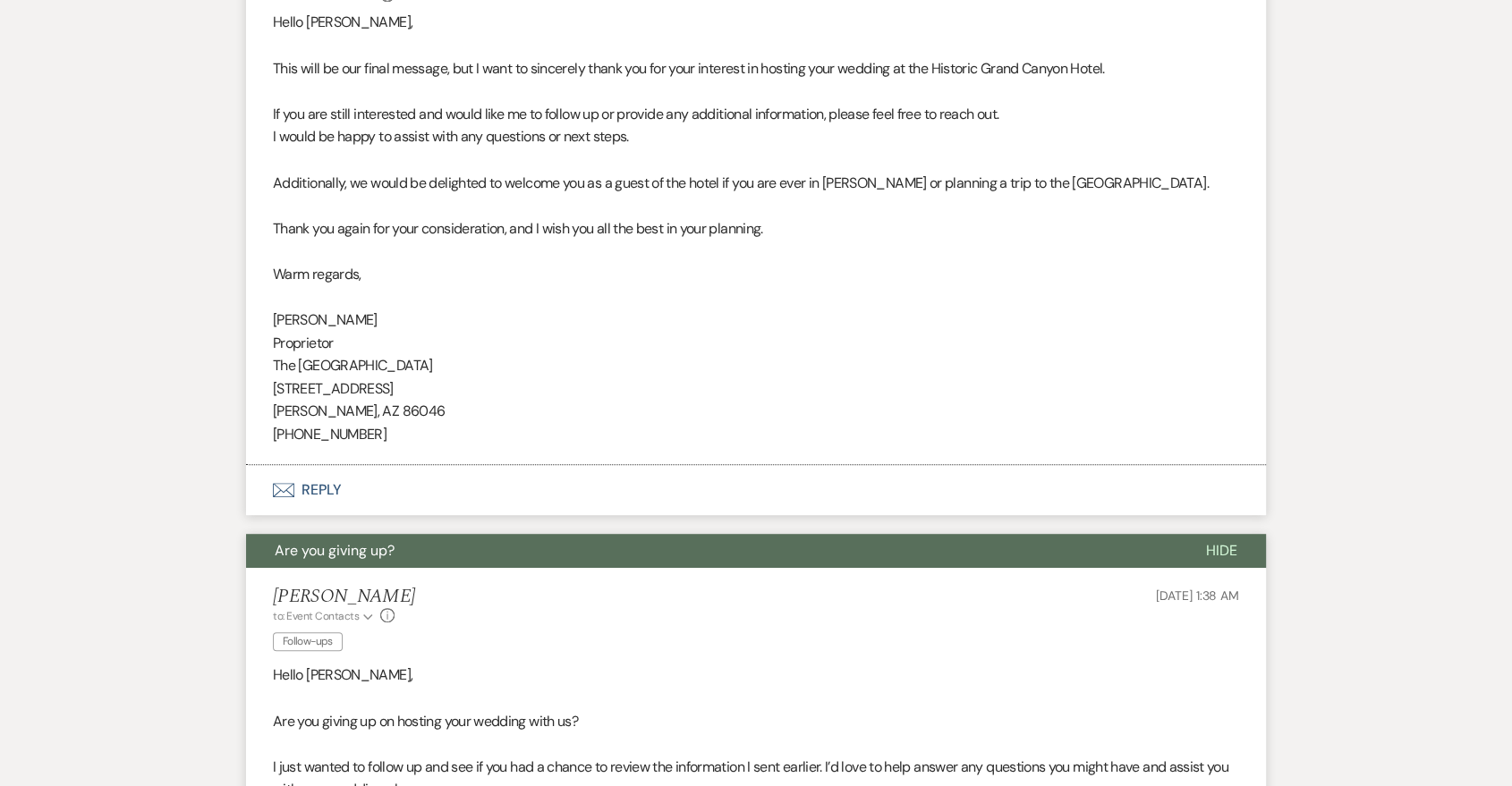
scroll to position [292, 0]
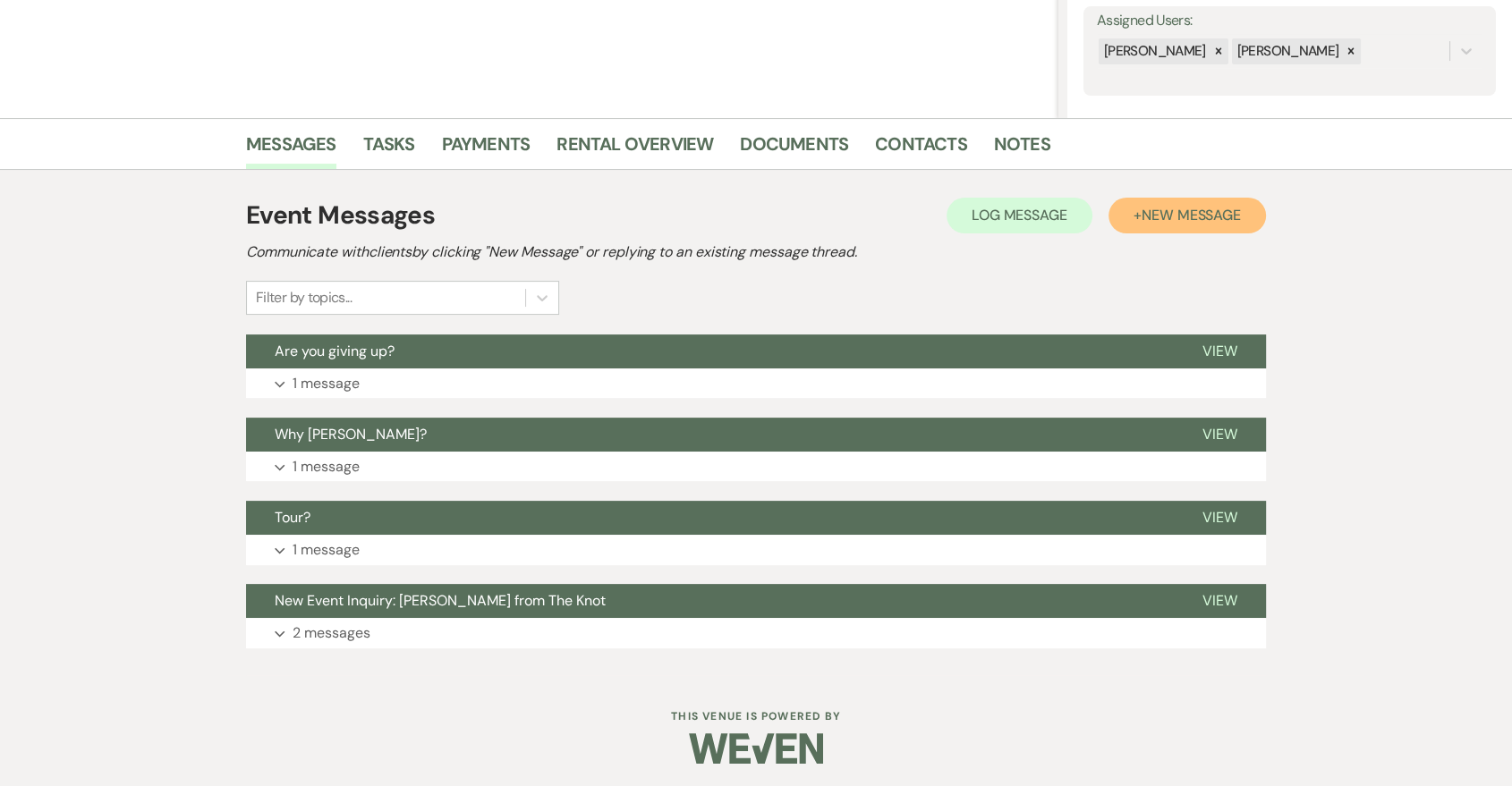
click at [1196, 220] on span "New Message" at bounding box center [1191, 215] width 99 height 19
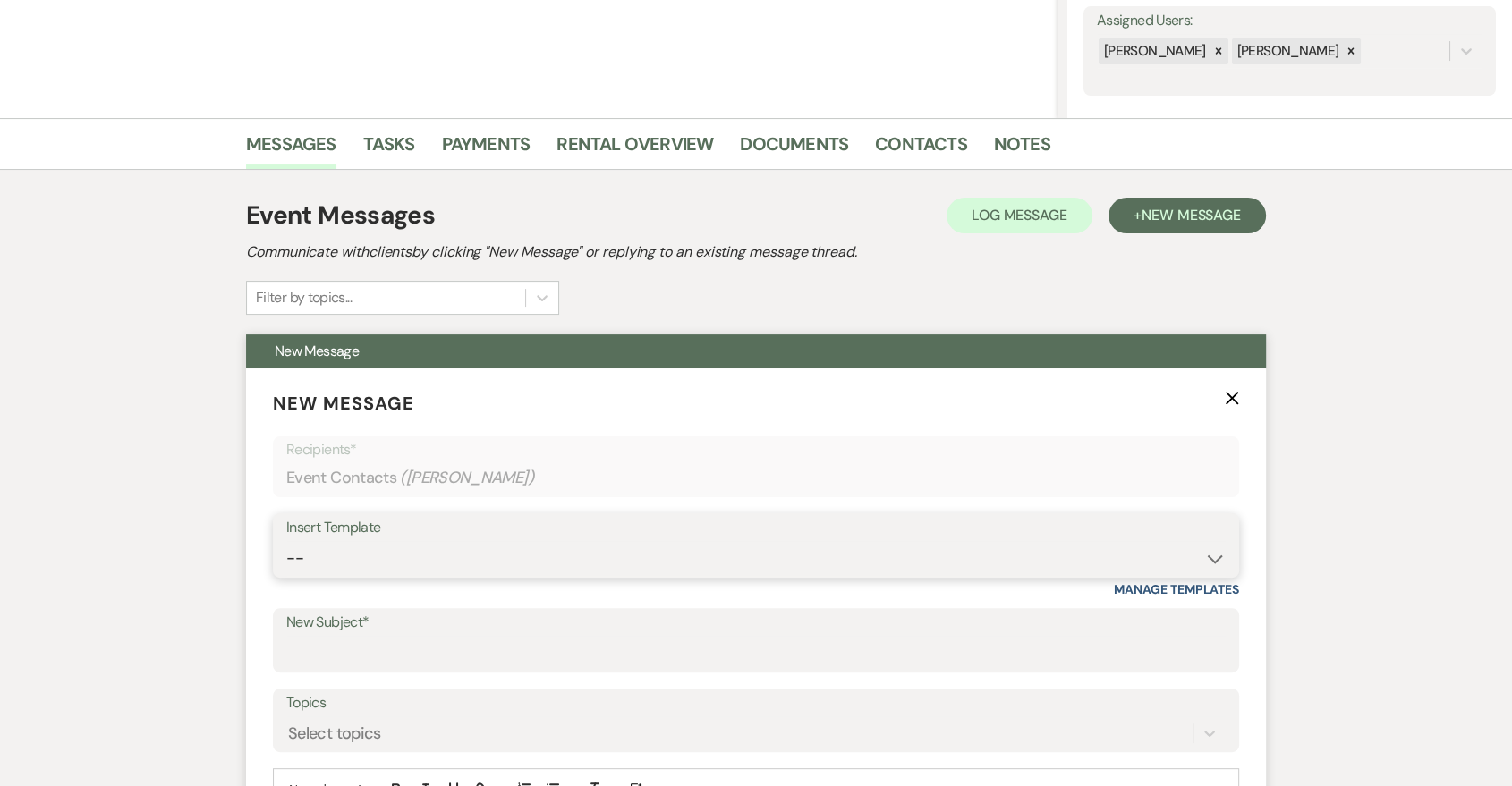
click at [1033, 550] on select "-- Last Message Are you giving up-text us Magic of [PERSON_NAME]" at bounding box center [755, 559] width 939 height 35
select select "6152"
click at [286, 541] on select "-- Last Message Are you giving up-text us Magic of [PERSON_NAME]" at bounding box center [755, 559] width 939 height 35
click at [794, 642] on input "New Subject*" at bounding box center [755, 653] width 939 height 35
type input "Last Message"
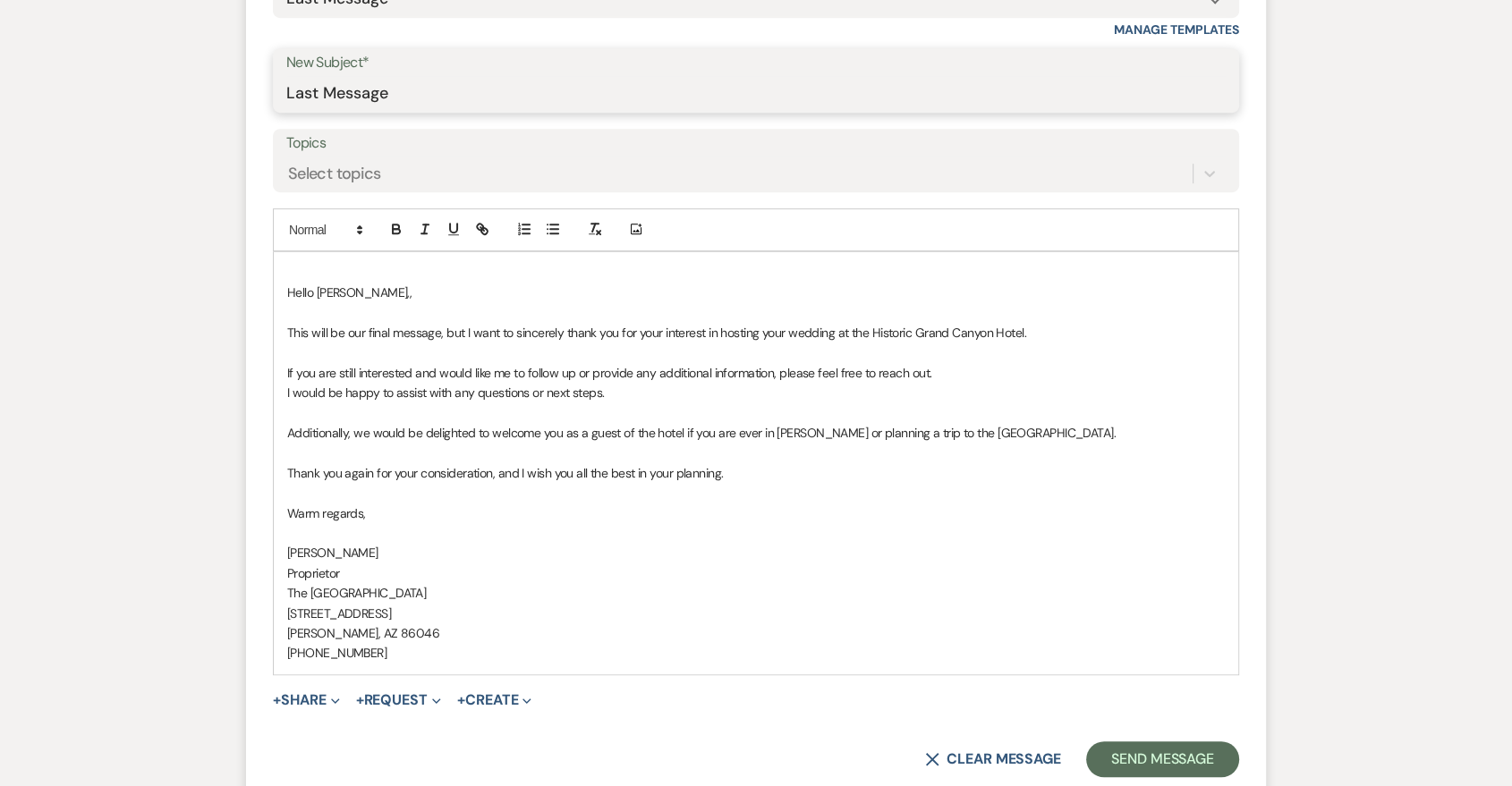
scroll to position [994, 0]
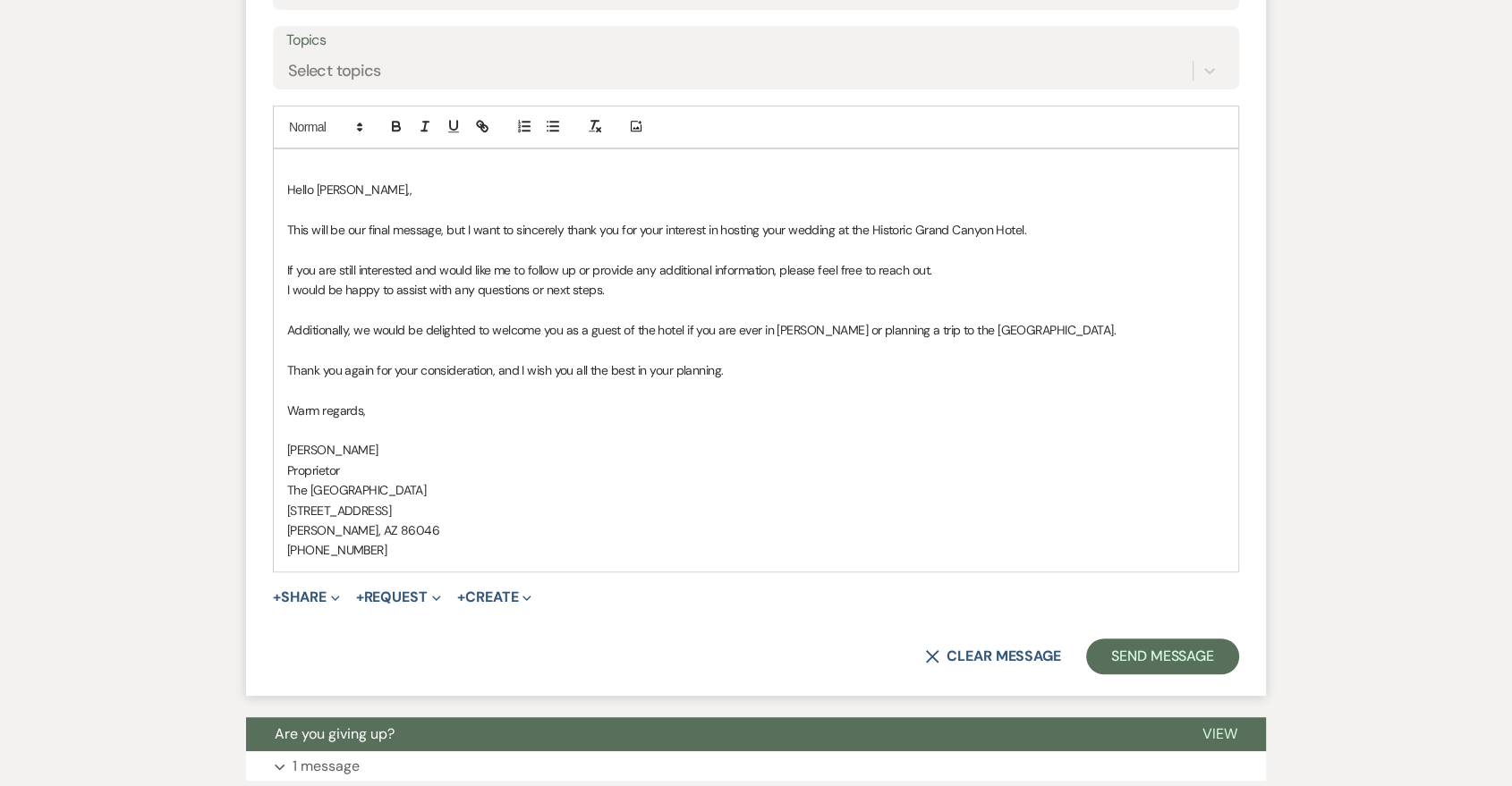
click at [272, 184] on form "New Message X Saving draft... Recipients* Event Contacts ( [PERSON_NAME] ) Inse…" at bounding box center [756, 201] width 1020 height 990
click at [281, 188] on div "Hello [PERSON_NAME],, ﻿This will be our final message, but I want to sincerely …" at bounding box center [756, 360] width 965 height 422
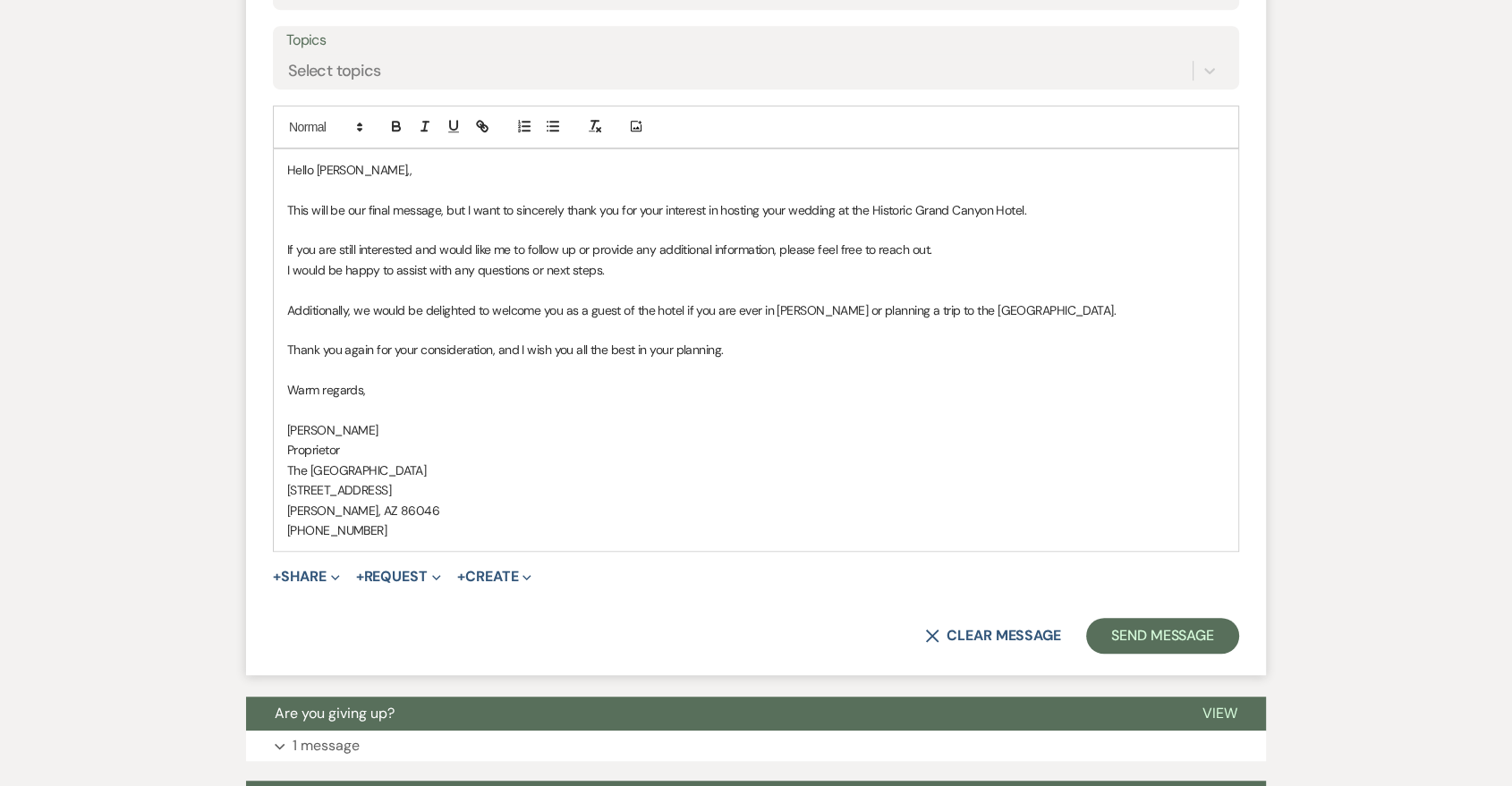
click at [384, 165] on p "Hello [PERSON_NAME],," at bounding box center [755, 169] width 937 height 19
click at [1156, 638] on button "Send Message" at bounding box center [1162, 636] width 153 height 36
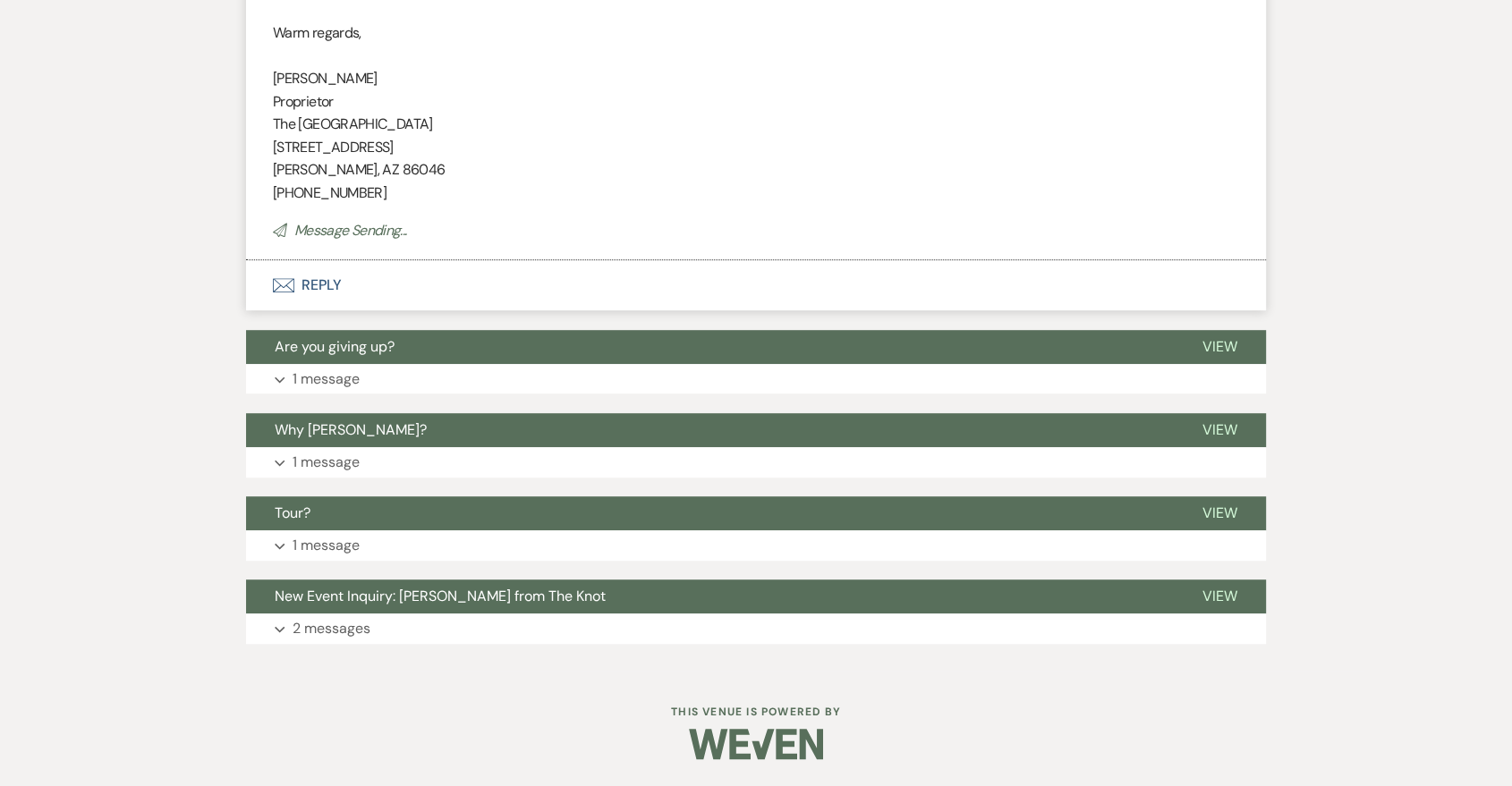
scroll to position [328, 0]
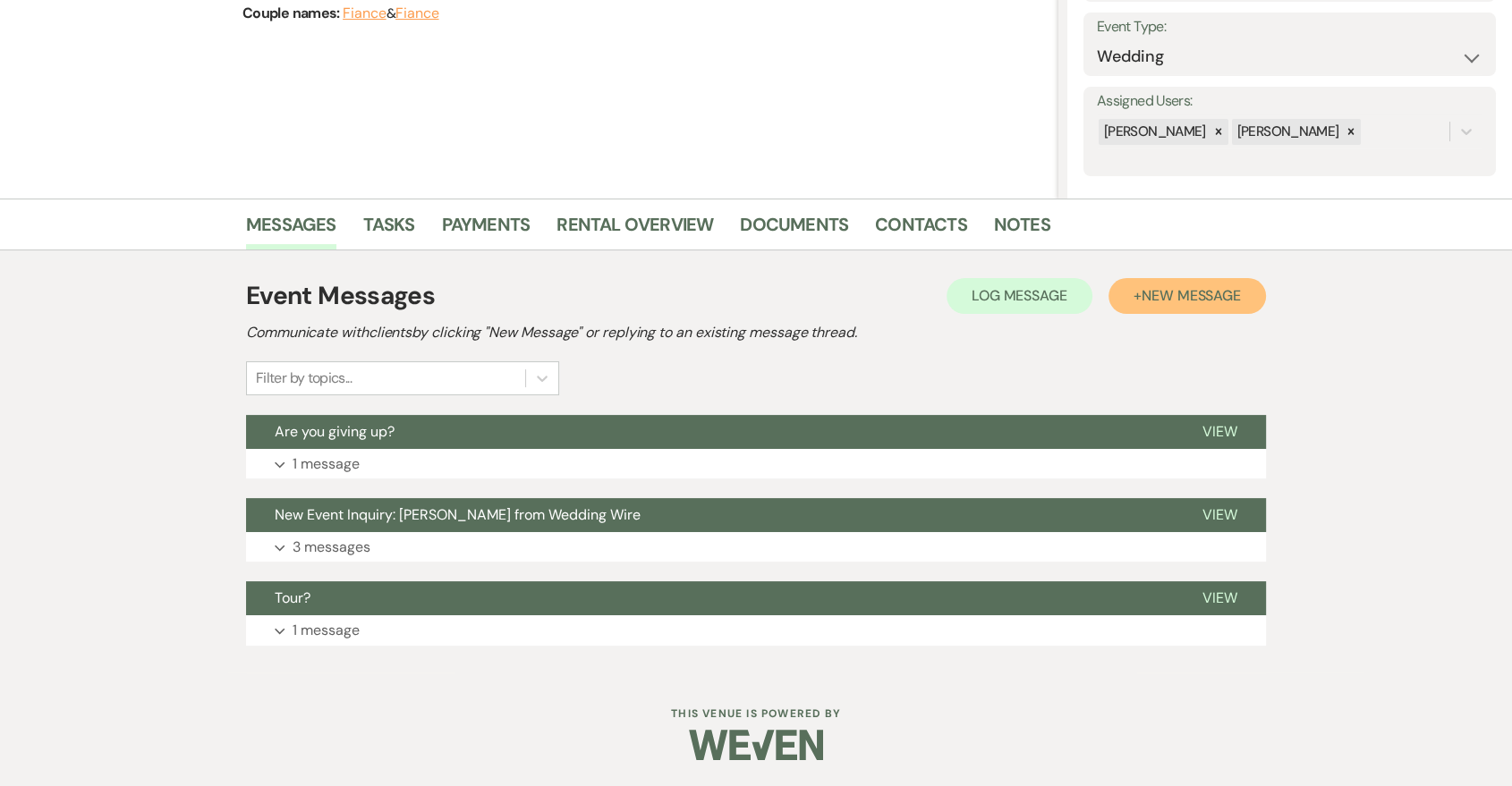
click at [1194, 290] on span "New Message" at bounding box center [1191, 295] width 99 height 19
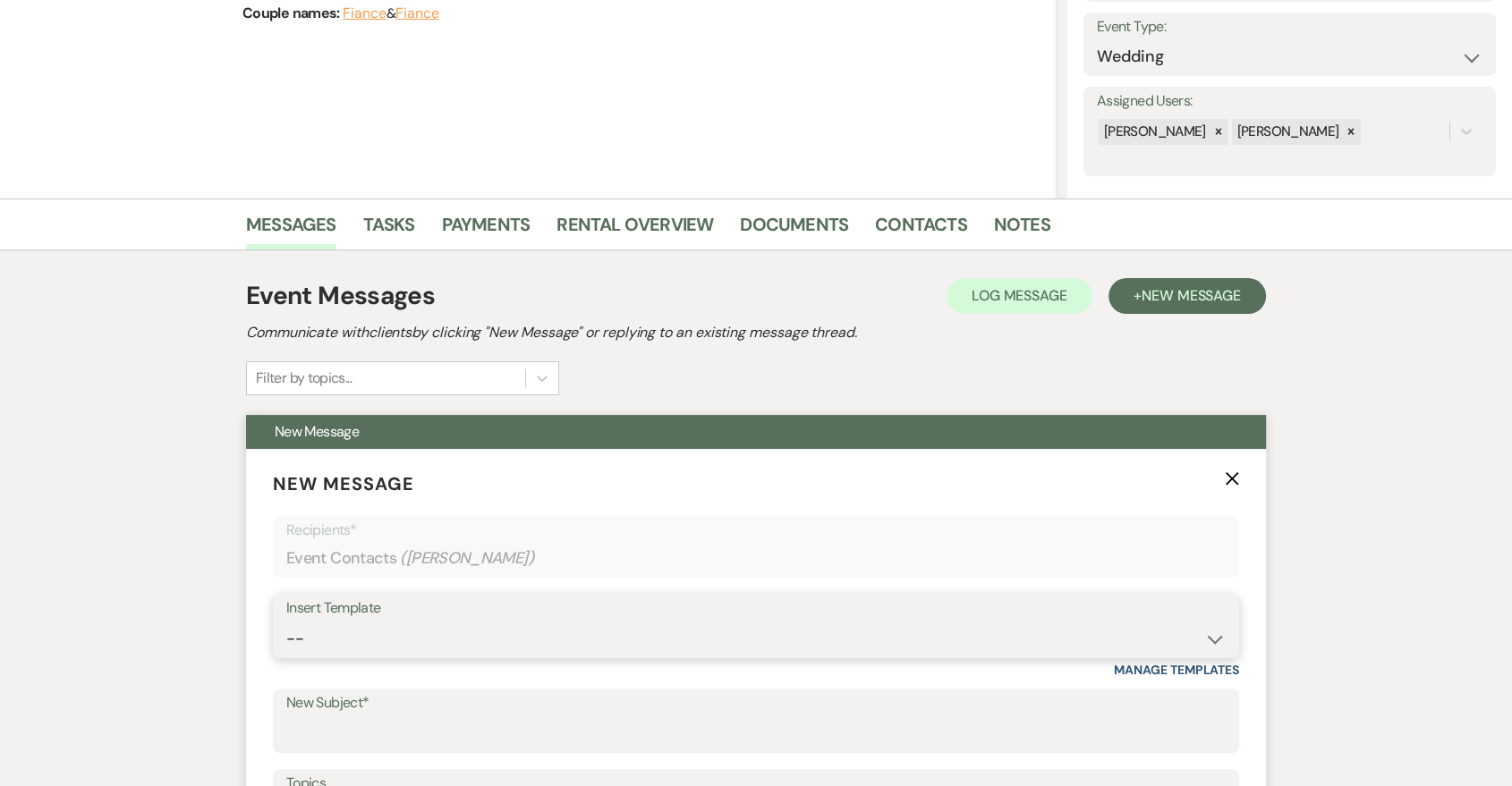
click at [975, 631] on select "-- Last Message Are you giving up-text us Magic of [PERSON_NAME]" at bounding box center [755, 639] width 939 height 35
select select "6152"
click at [286, 622] on select "-- Last Message Are you giving up-text us Magic of [PERSON_NAME]" at bounding box center [755, 639] width 939 height 35
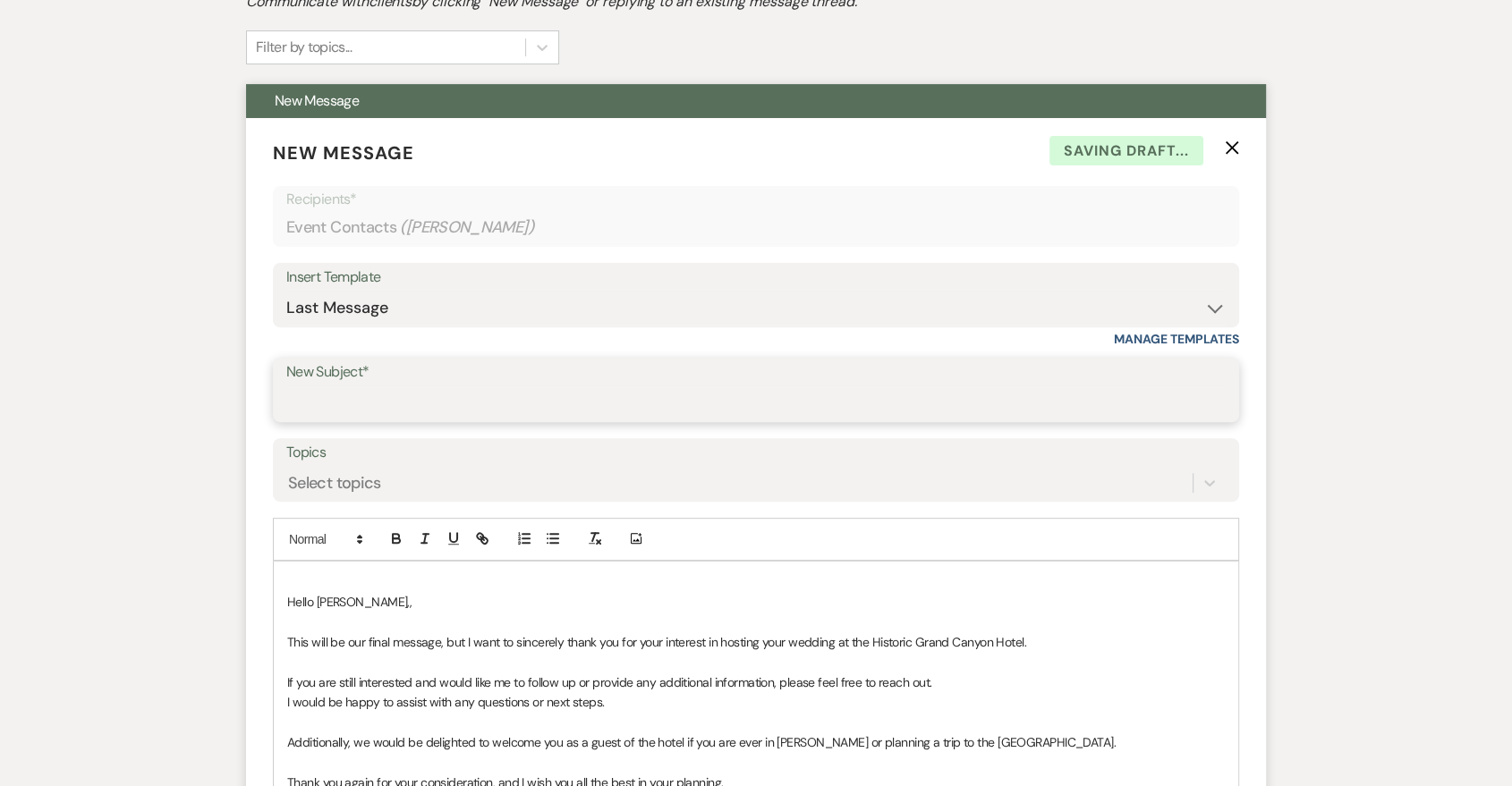
click at [479, 405] on input "New Subject*" at bounding box center [755, 403] width 939 height 35
type input "Last Message"
click at [280, 612] on div "Hello Sunita,, ﻿This will be our final message, but I want to sincerely thank y…" at bounding box center [756, 772] width 965 height 422
click at [276, 599] on div "Hello Sunita,, ﻿This will be our final message, but I want to sincerely thank y…" at bounding box center [756, 772] width 965 height 422
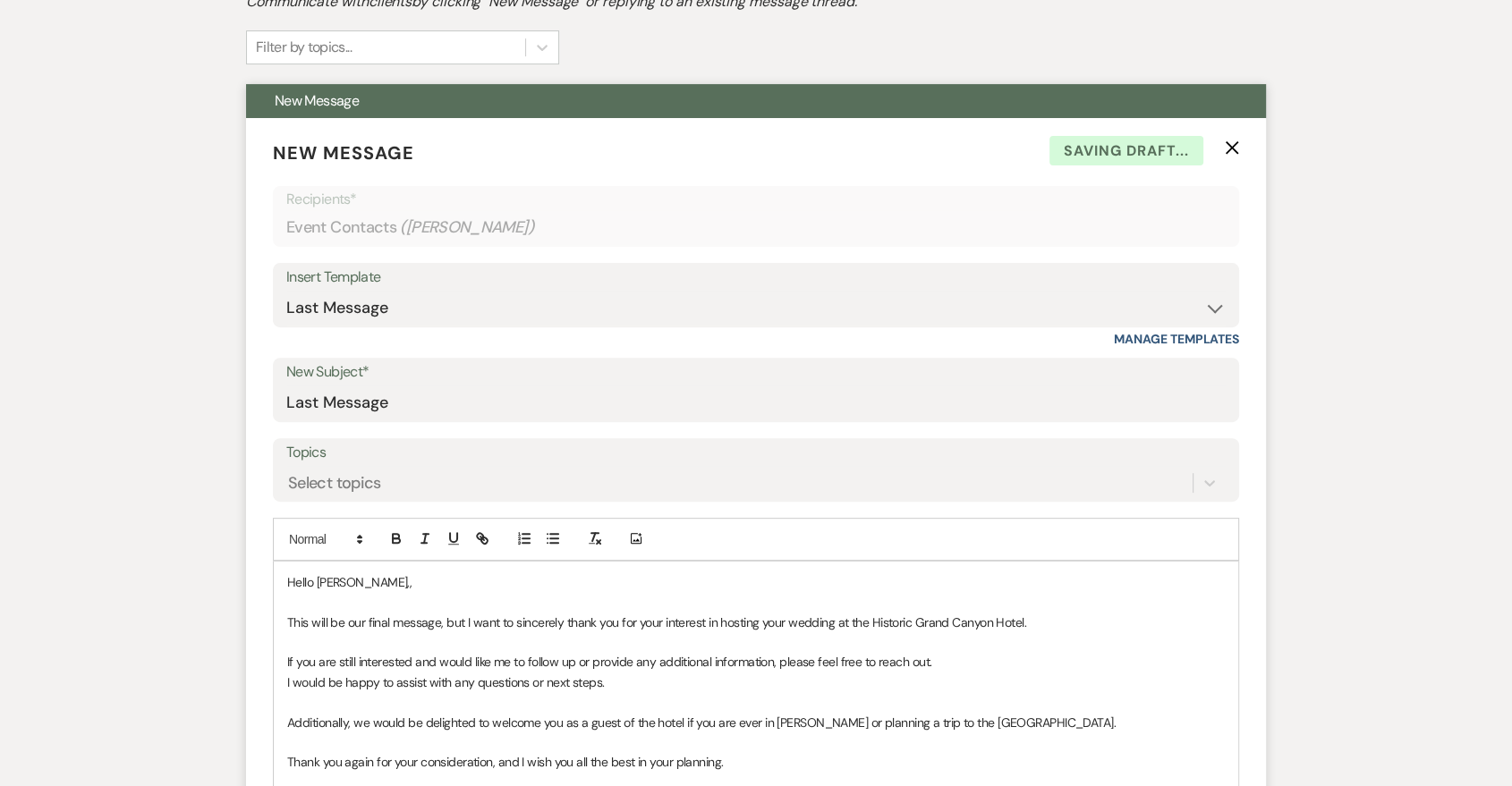
scroll to position [562, 0]
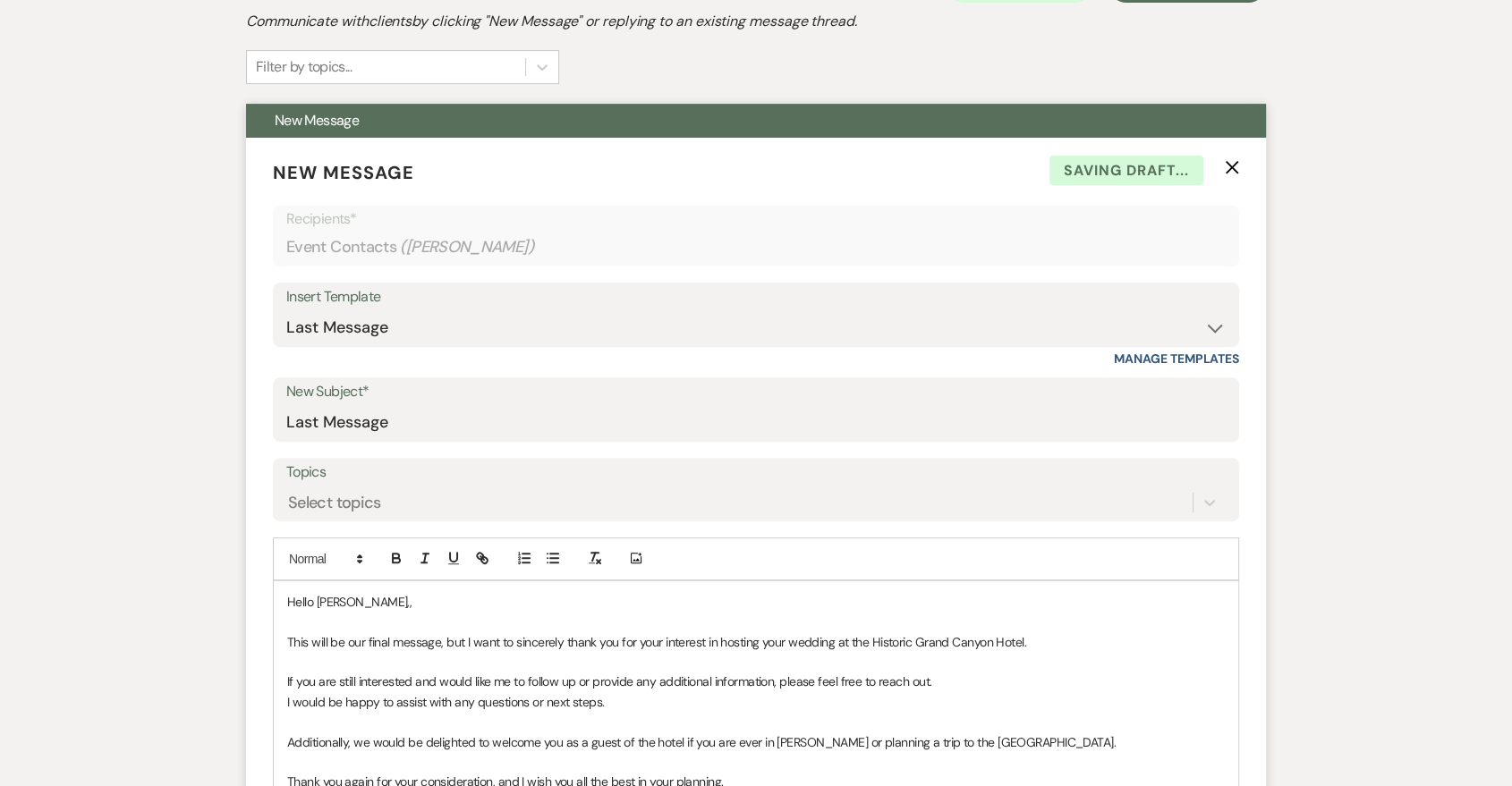
click at [575, 585] on div "Hello Sunita,, ﻿This will be our final message, but I want to sincerely thank y…" at bounding box center [756, 782] width 965 height 401
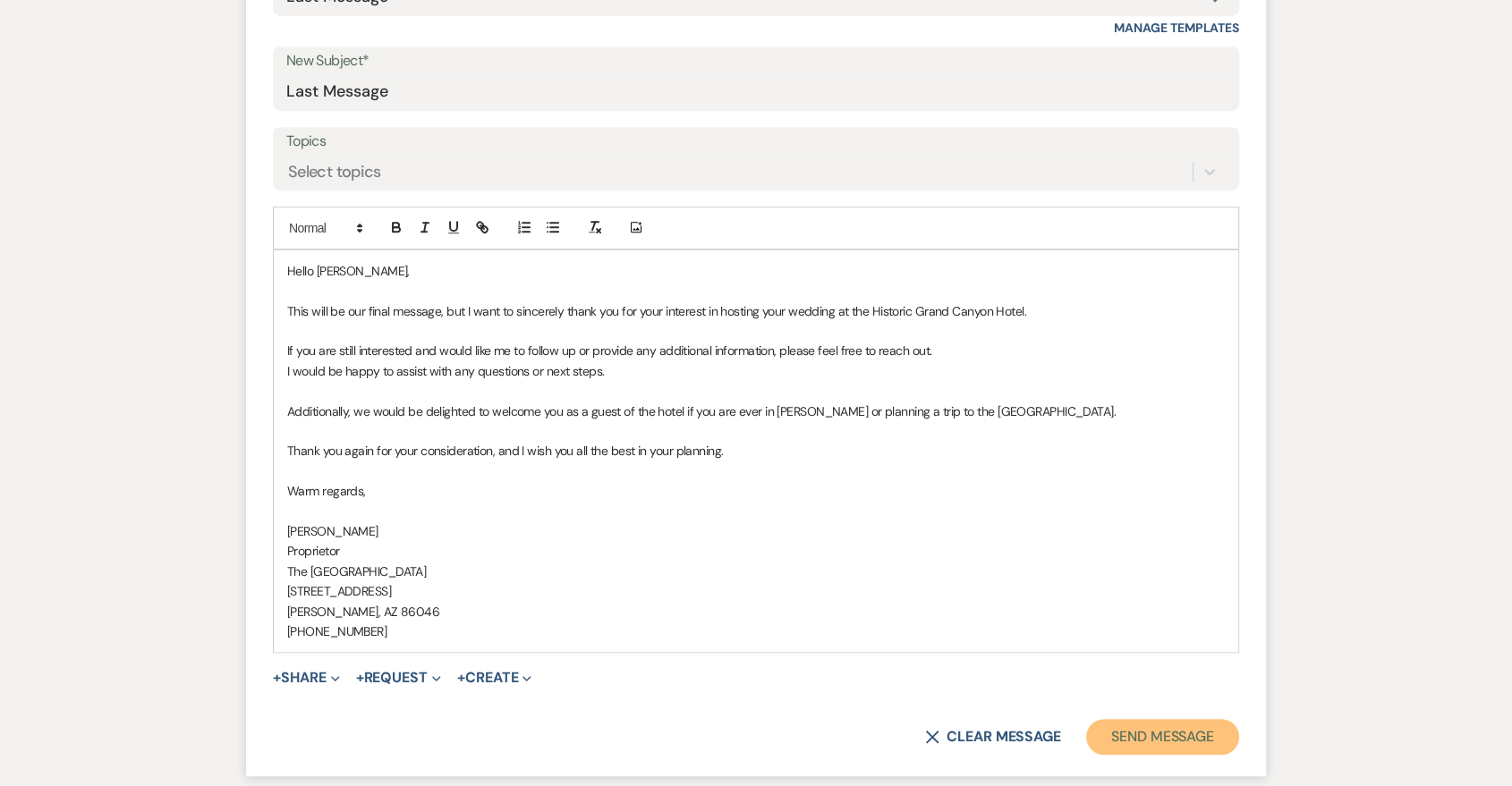
click at [1155, 739] on button "Send Message" at bounding box center [1162, 737] width 153 height 36
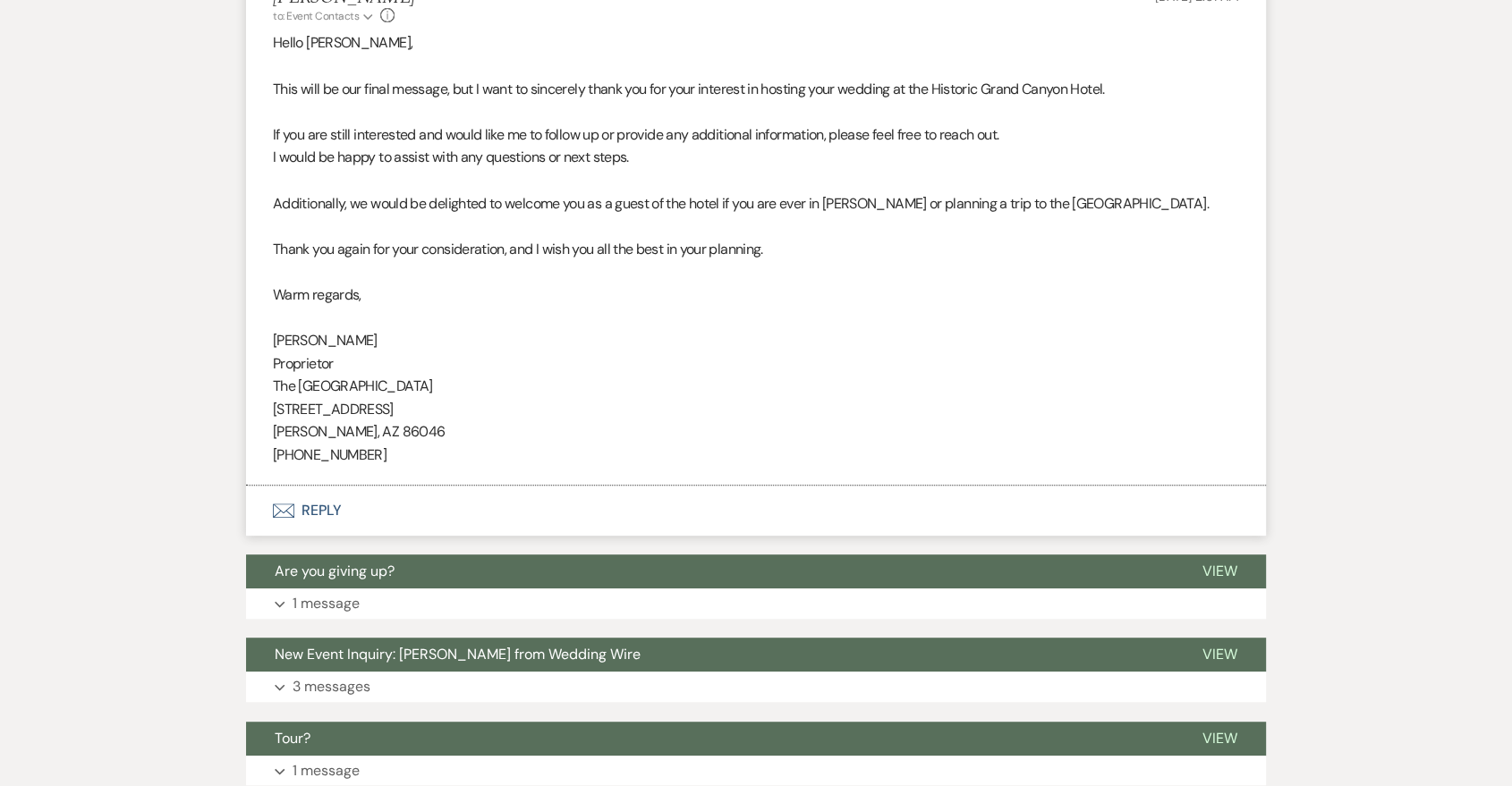
scroll to position [871, 0]
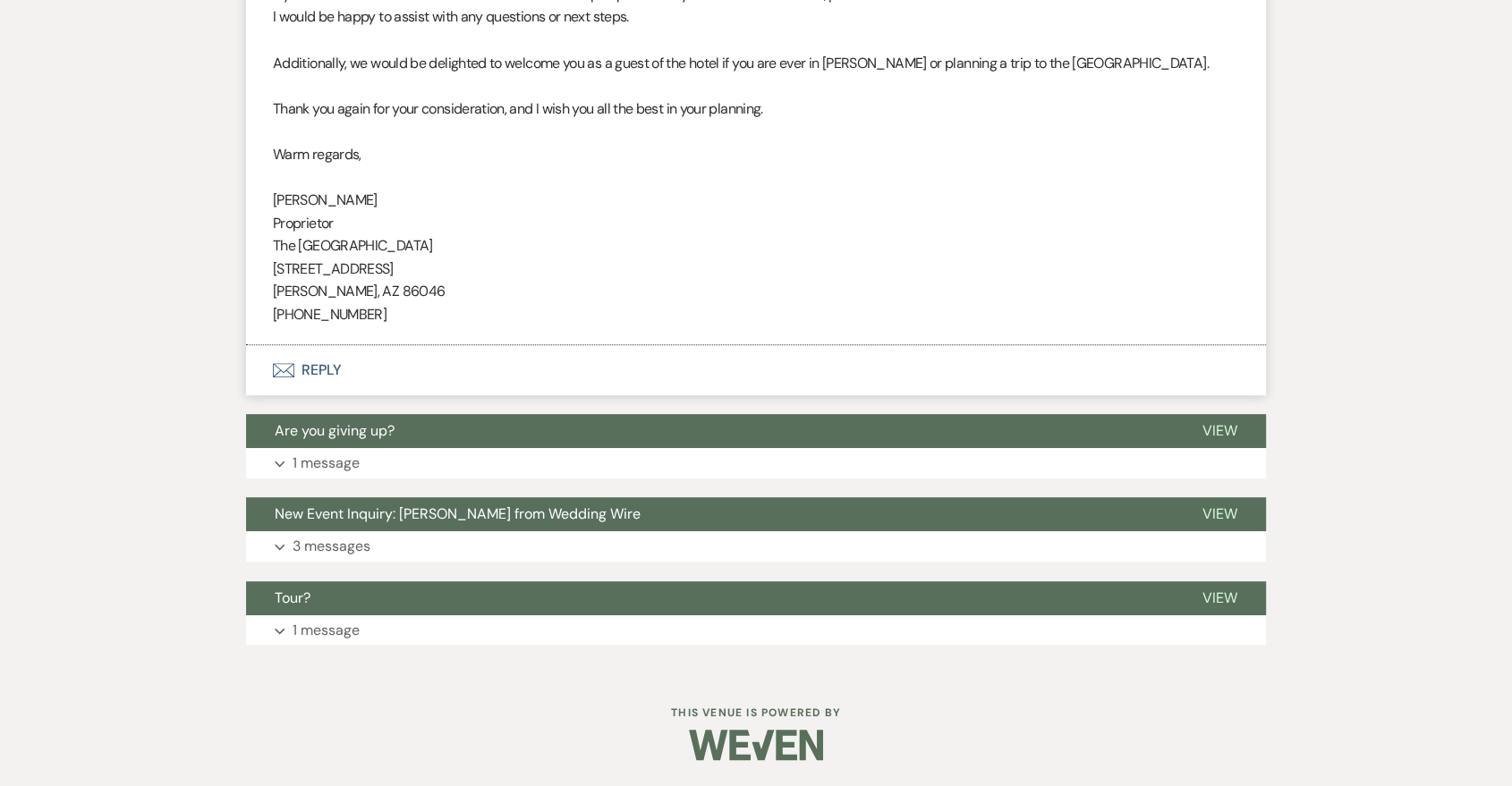
click at [953, 481] on div "Event Messages Log Log Message + New Message Communicate with clients by clicki…" at bounding box center [756, 150] width 1020 height 1007
click at [959, 464] on button "Expand 1 message" at bounding box center [756, 463] width 1020 height 30
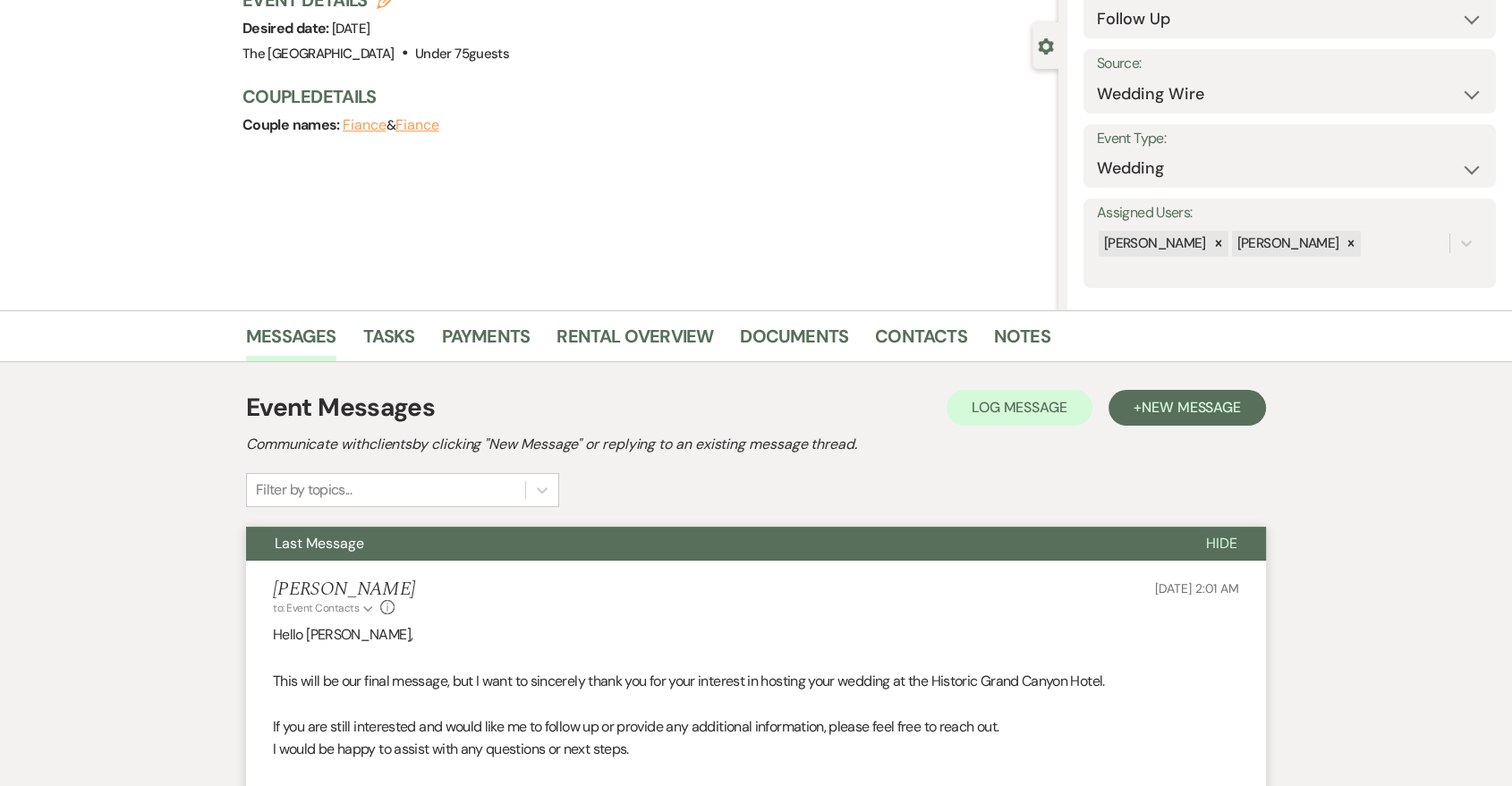
scroll to position [0, 0]
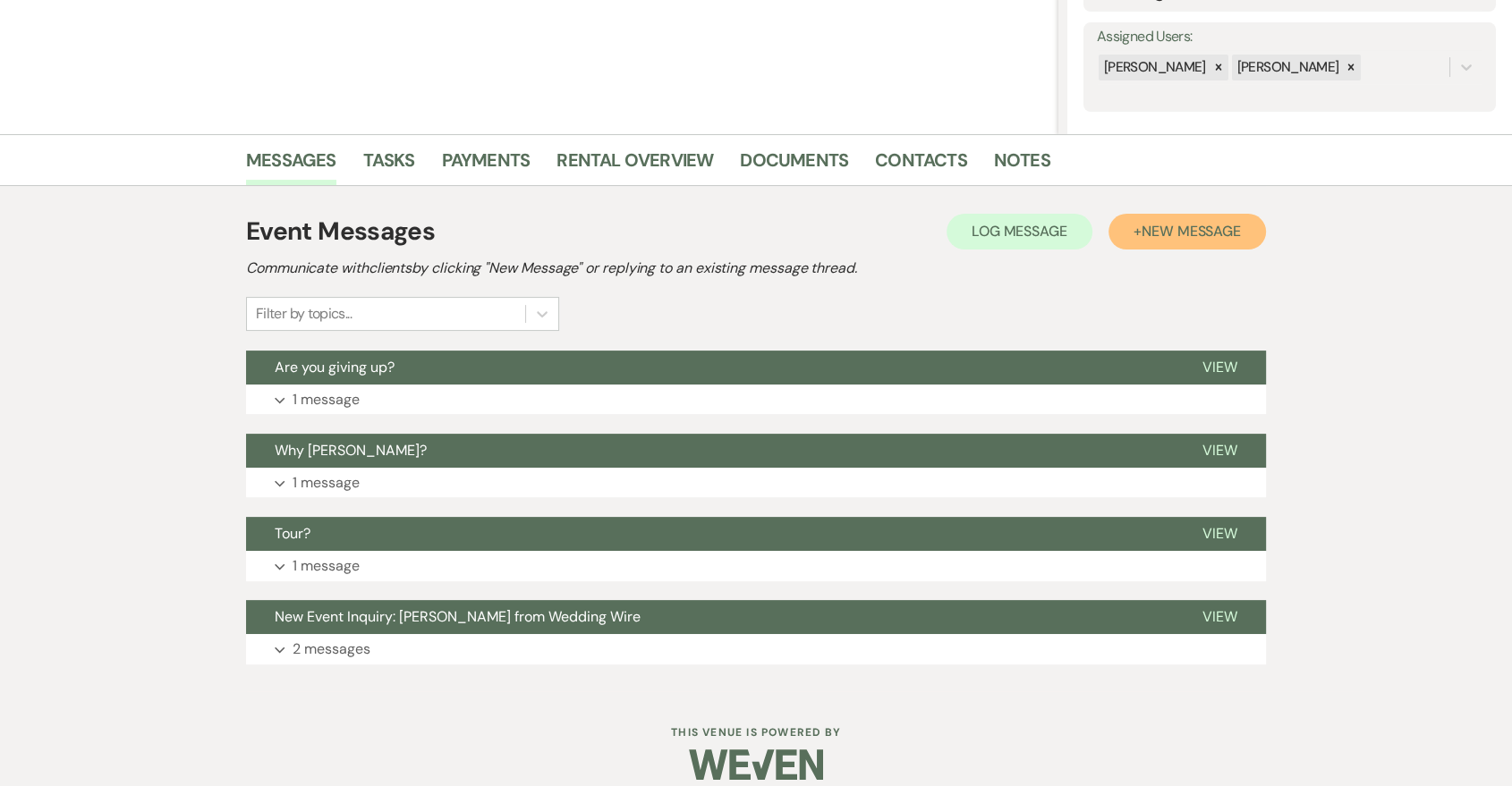
click at [1207, 228] on span "New Message" at bounding box center [1191, 231] width 99 height 19
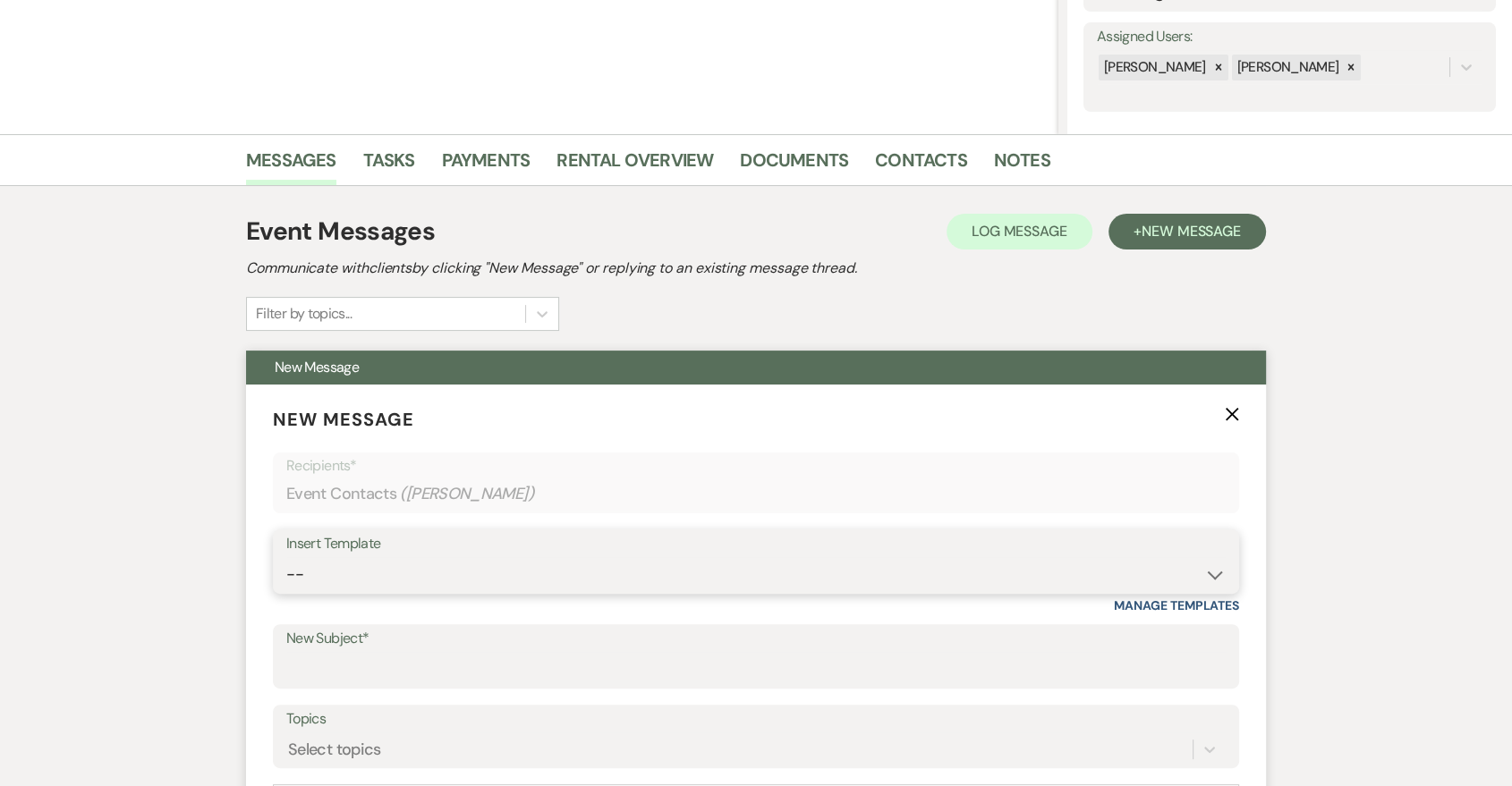
click at [959, 561] on select "-- Last Message Are you giving up-text us Magic of [PERSON_NAME]" at bounding box center [755, 574] width 939 height 35
select select "6152"
click at [286, 557] on select "-- Last Message Are you giving up-text us Magic of [PERSON_NAME]" at bounding box center [755, 574] width 939 height 35
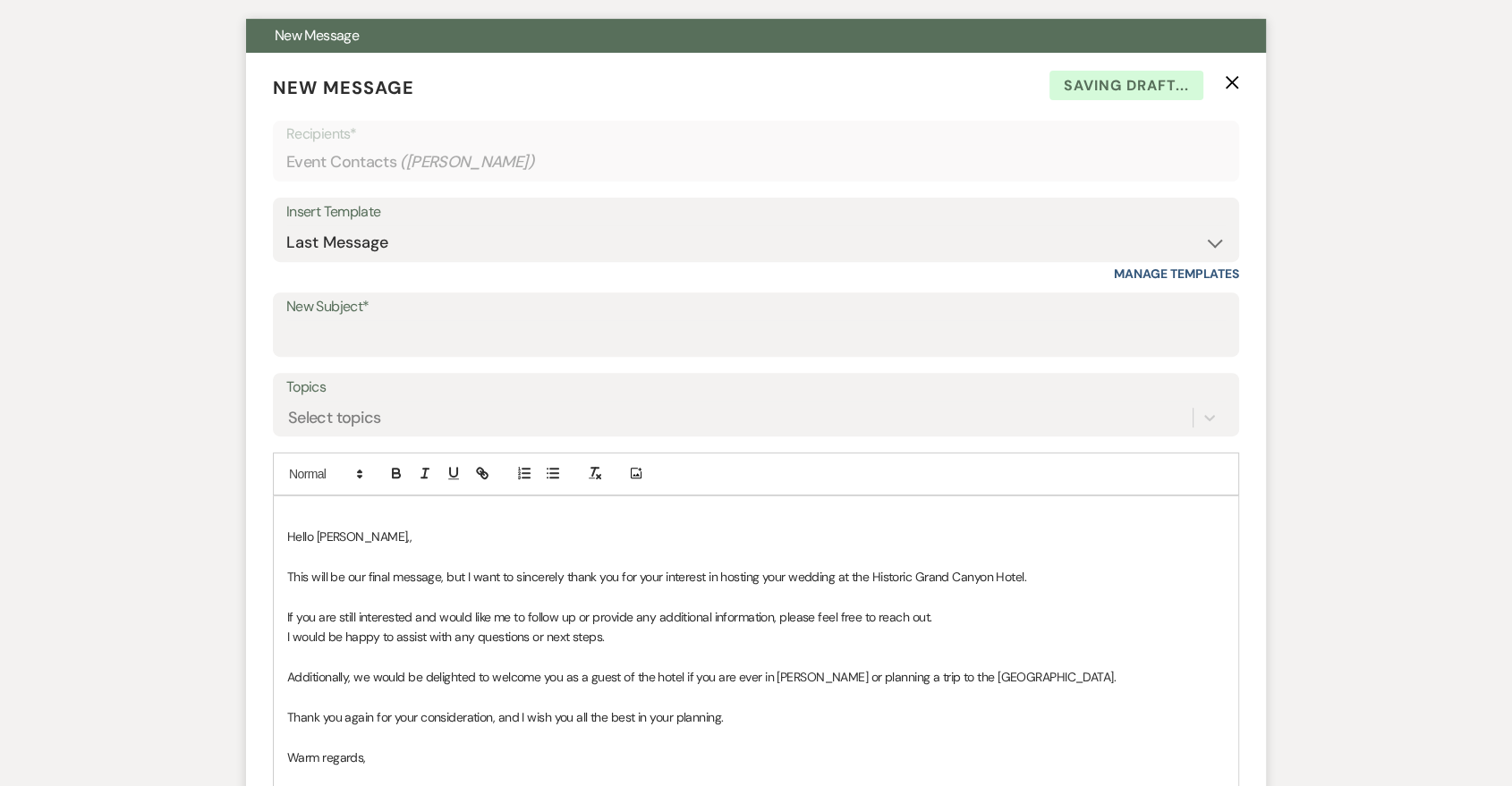
click at [284, 545] on div "Hello [PERSON_NAME],, ﻿This will be our final message, but I want to sincerely …" at bounding box center [756, 707] width 965 height 422
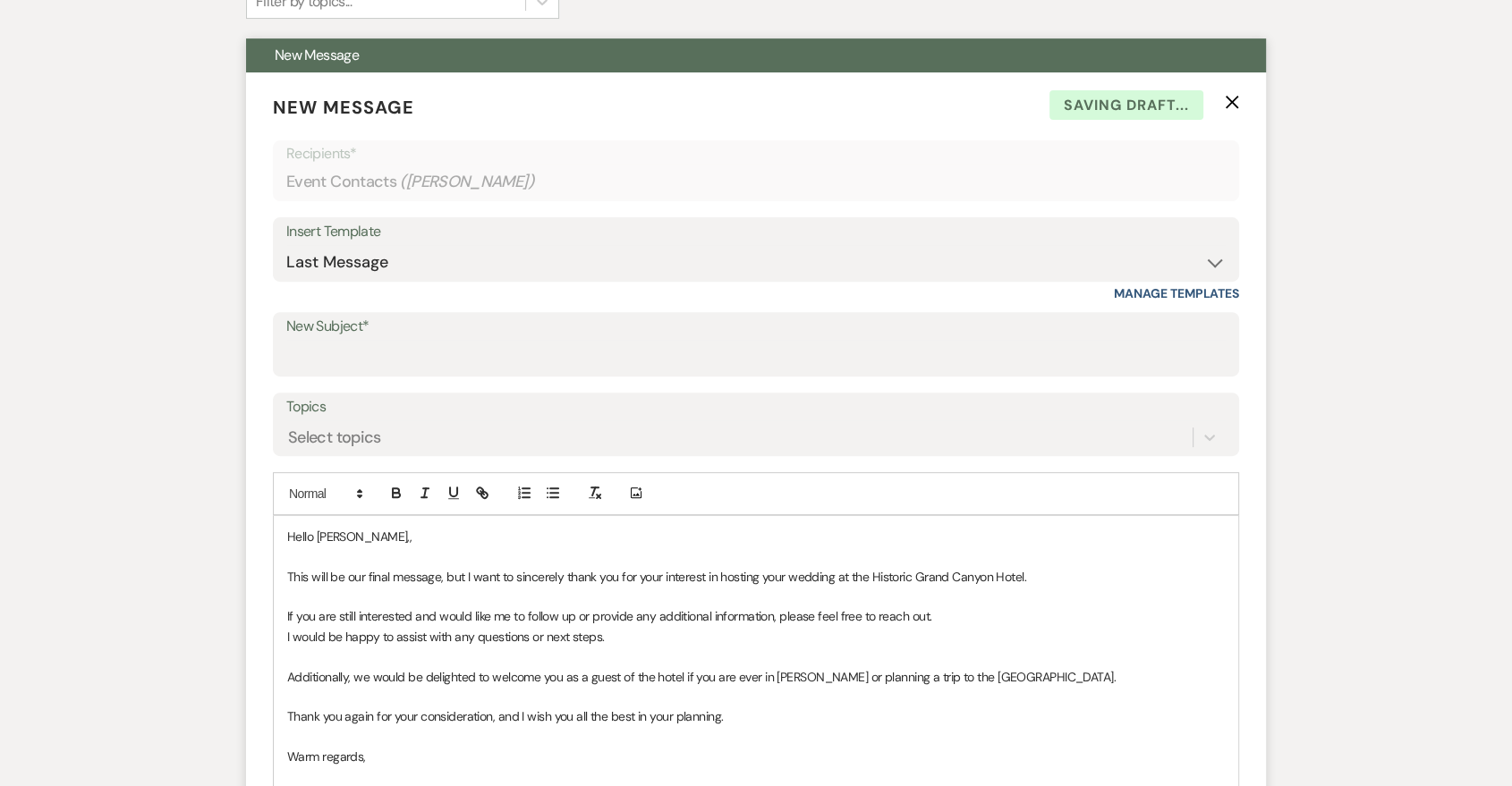
click at [487, 540] on p "Hello [PERSON_NAME],," at bounding box center [755, 536] width 937 height 19
click at [501, 360] on input "New Subject*" at bounding box center [755, 357] width 939 height 35
type input "Last Message"
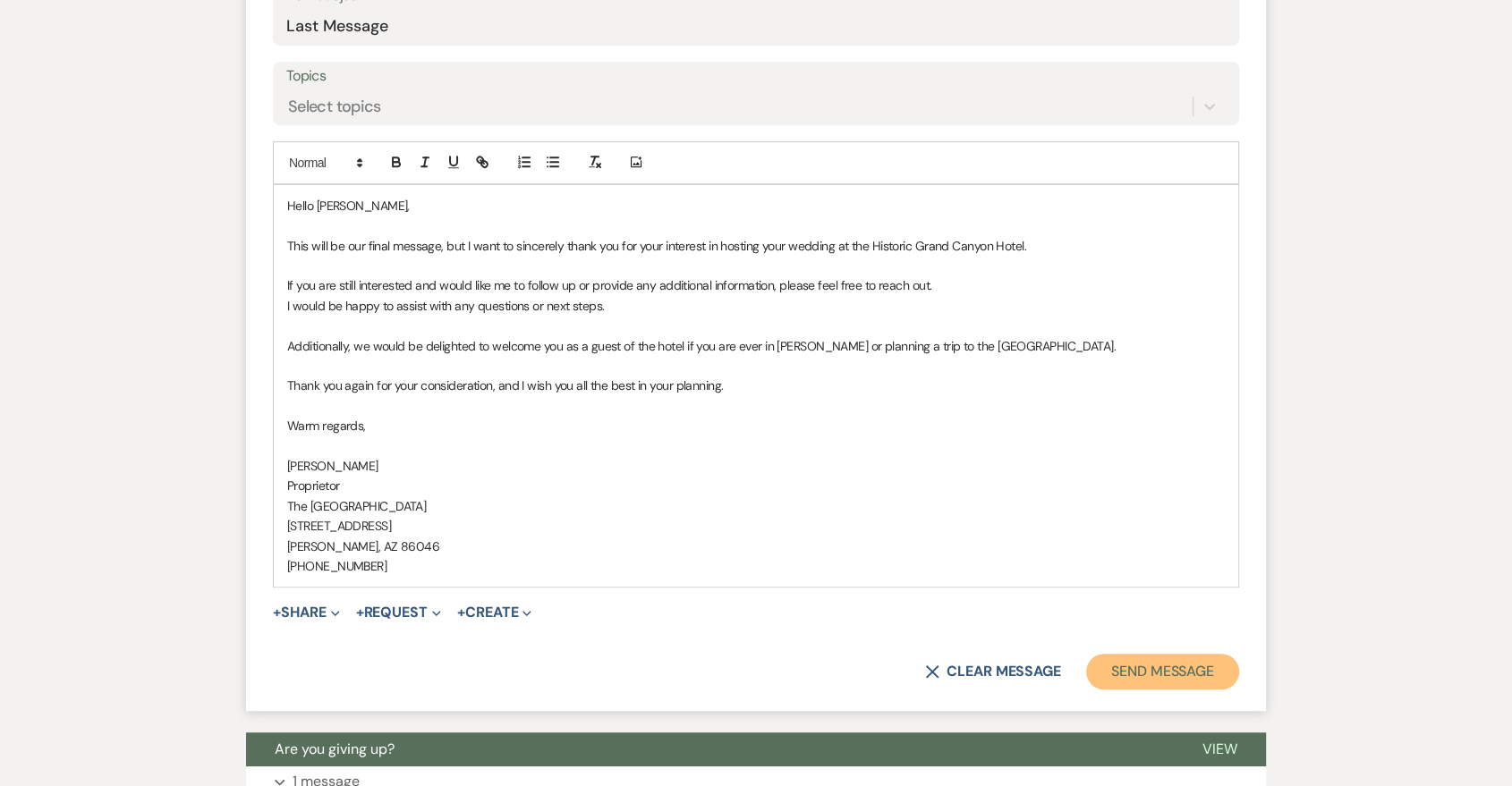
click at [1138, 665] on button "Send Message" at bounding box center [1162, 671] width 153 height 36
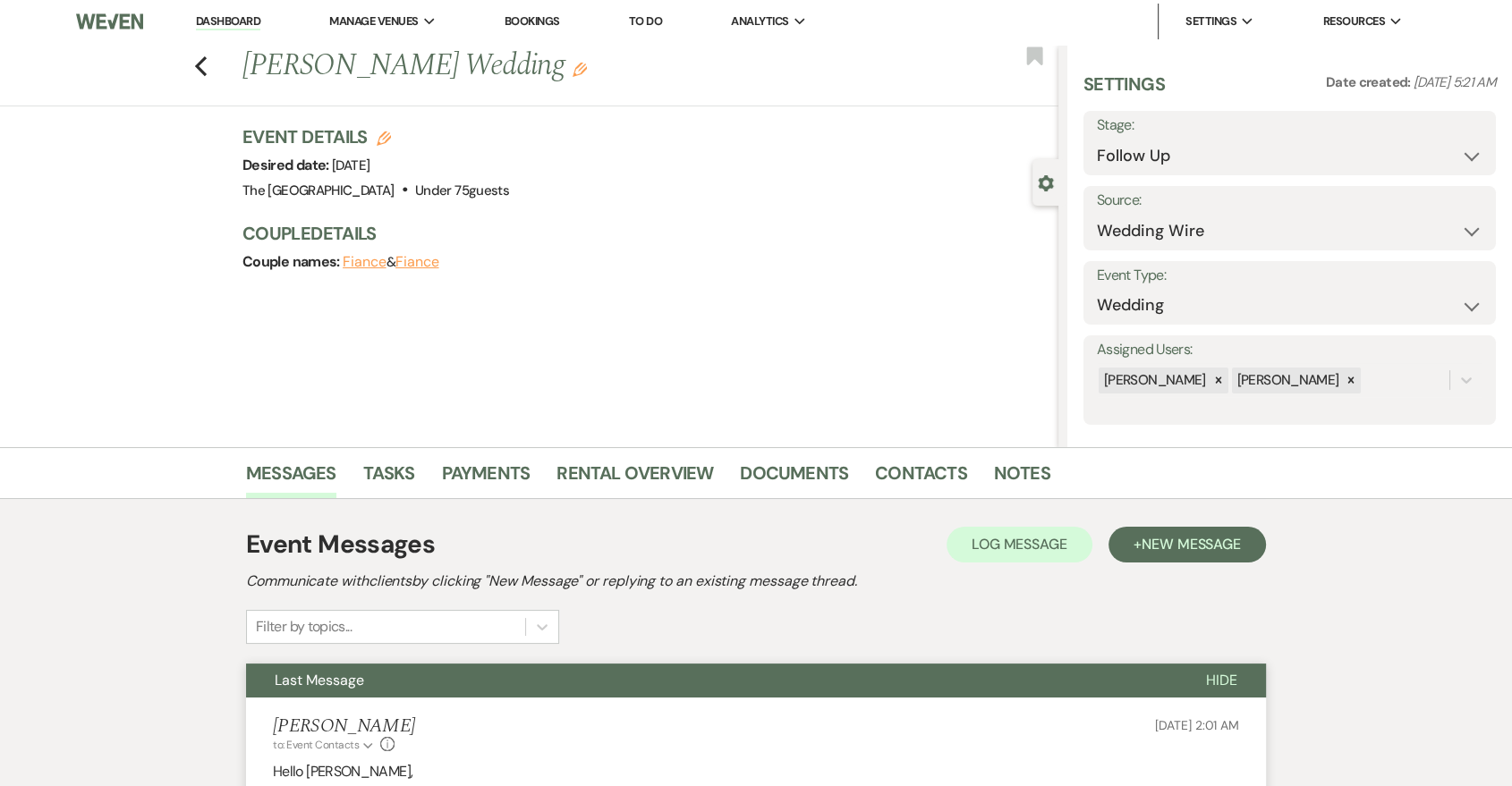
scroll to position [0, 0]
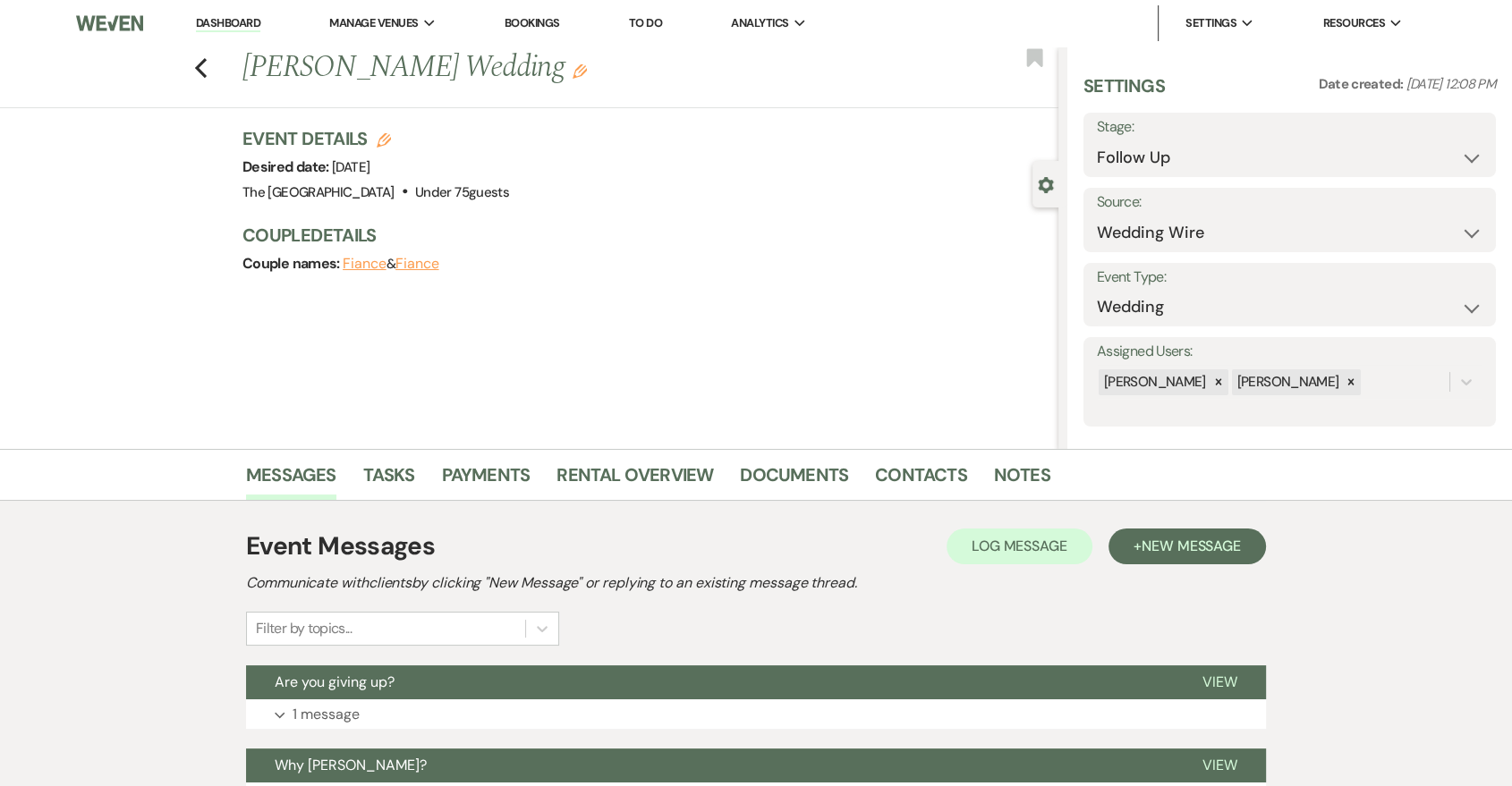
scroll to position [331, 0]
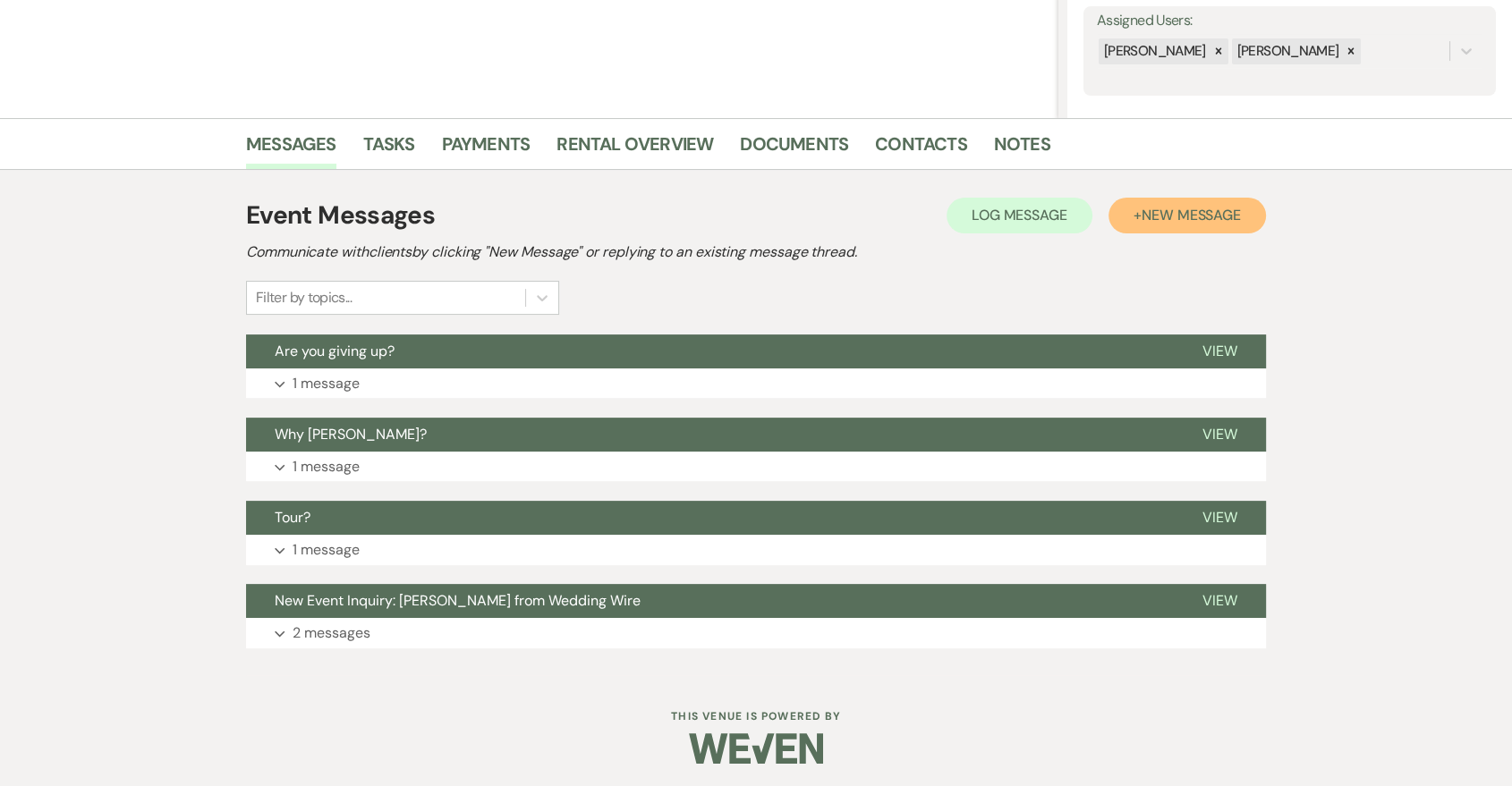
click at [1189, 232] on button "+ New Message" at bounding box center [1188, 215] width 158 height 36
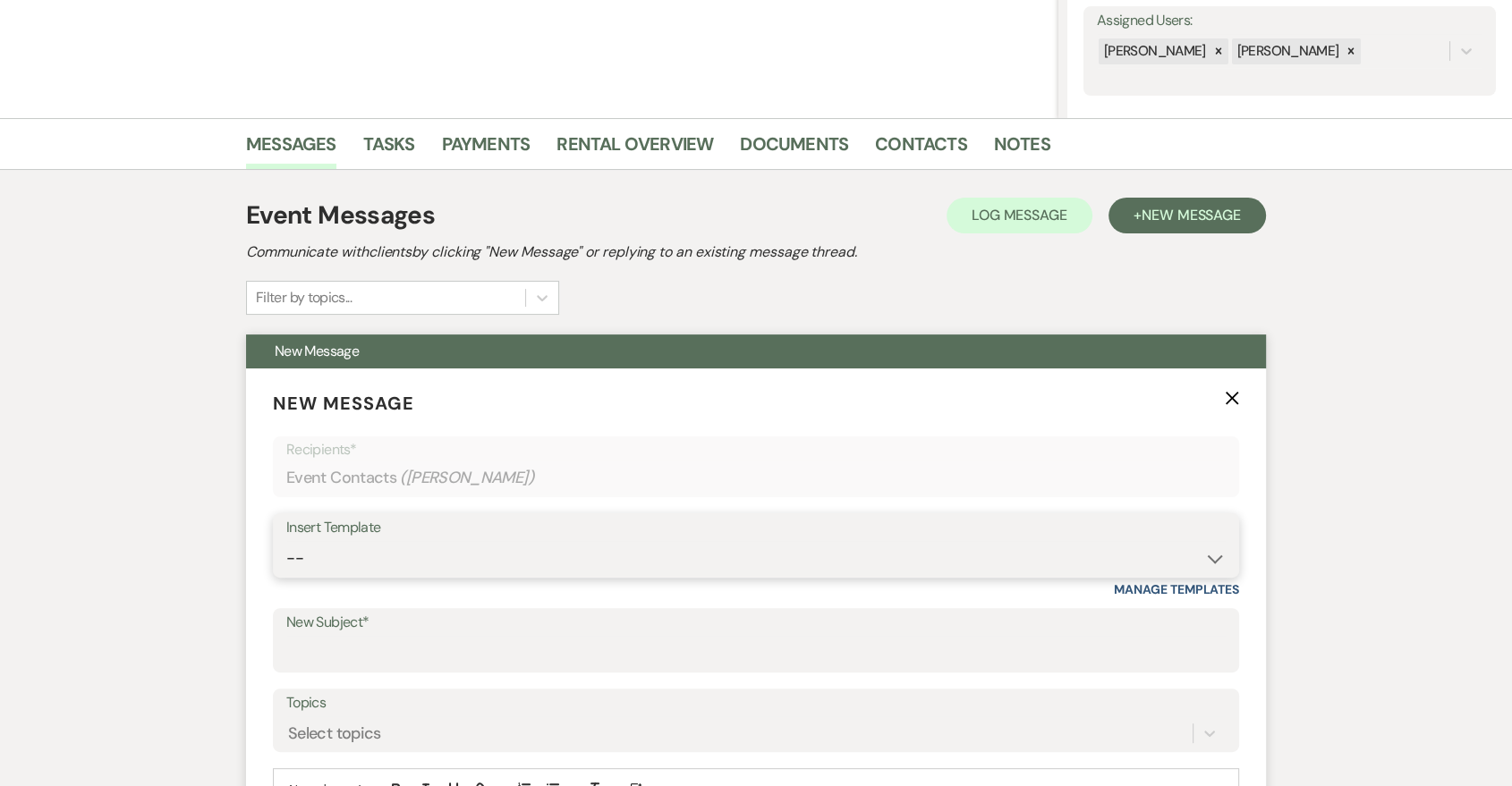
click at [755, 551] on select "-- Last Message Are you giving up-text us Magic of [PERSON_NAME]" at bounding box center [755, 559] width 939 height 35
select select "6152"
click at [286, 541] on select "-- Last Message Are you giving up-text us Magic of [PERSON_NAME]" at bounding box center [755, 559] width 939 height 35
click at [630, 650] on input "New Subject*" at bounding box center [755, 653] width 939 height 35
type input "Last Message"
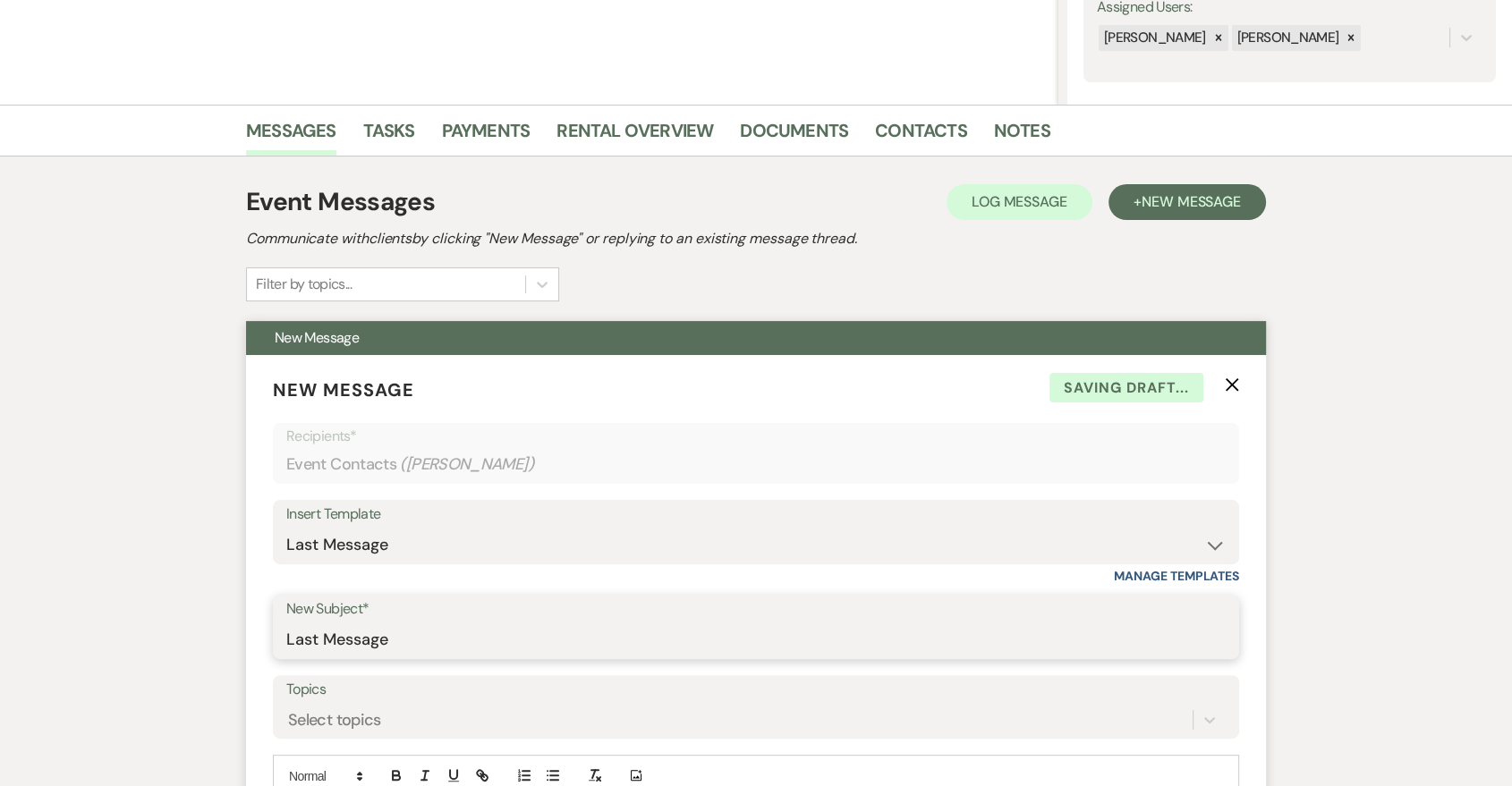
scroll to position [662, 0]
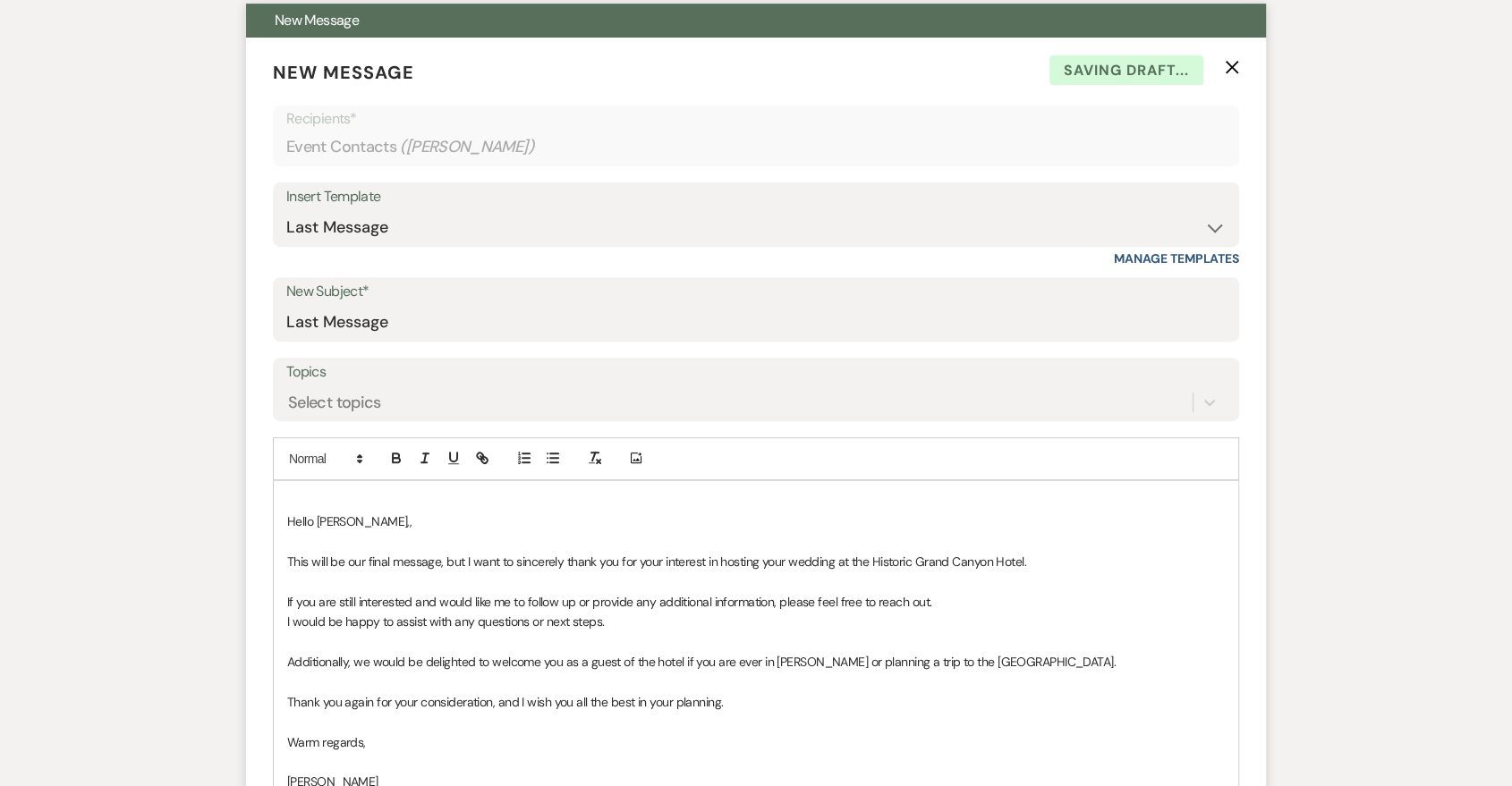
click at [292, 528] on span "Hello Linda,," at bounding box center [349, 521] width 125 height 16
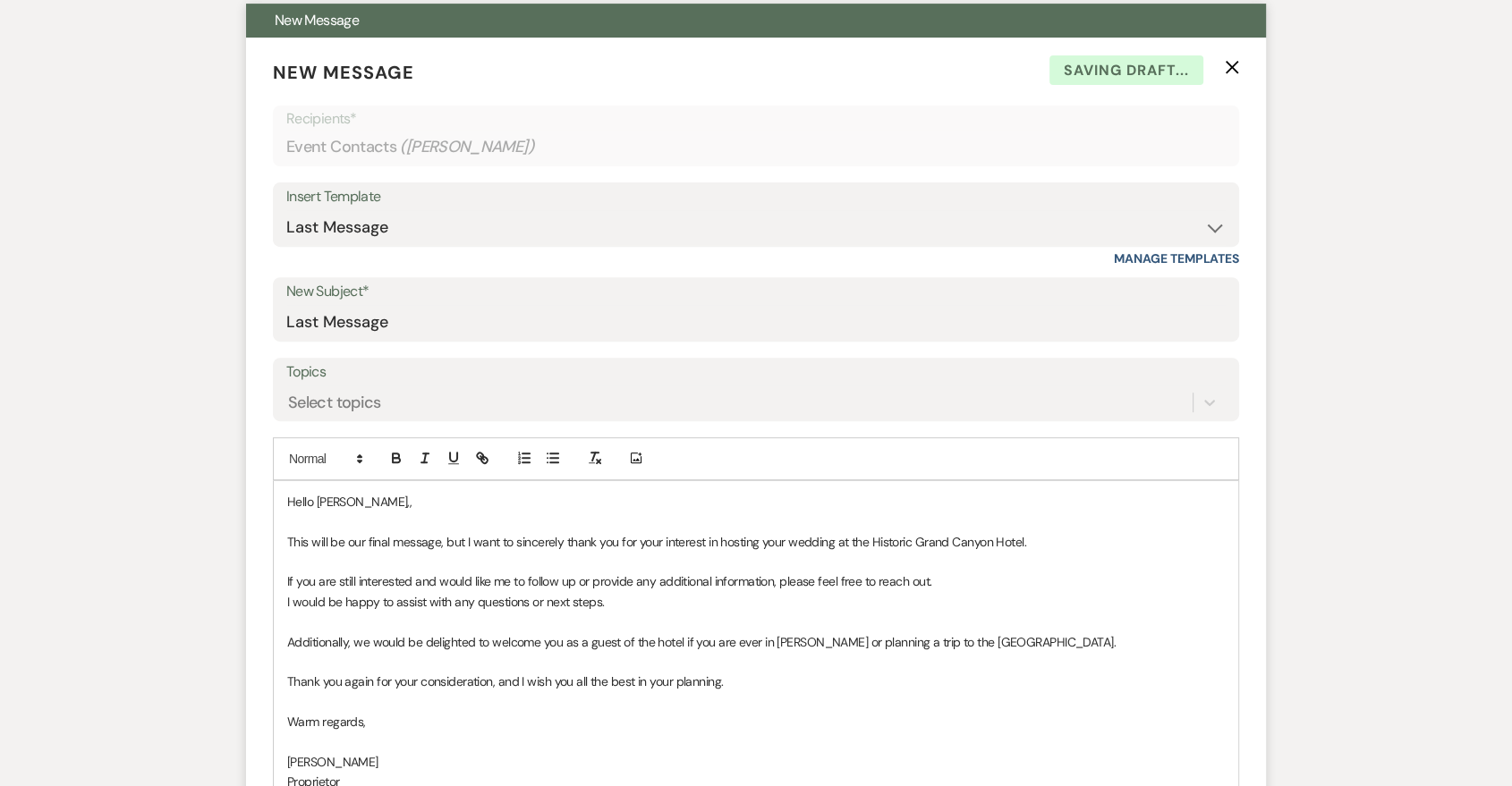
scroll to position [642, 0]
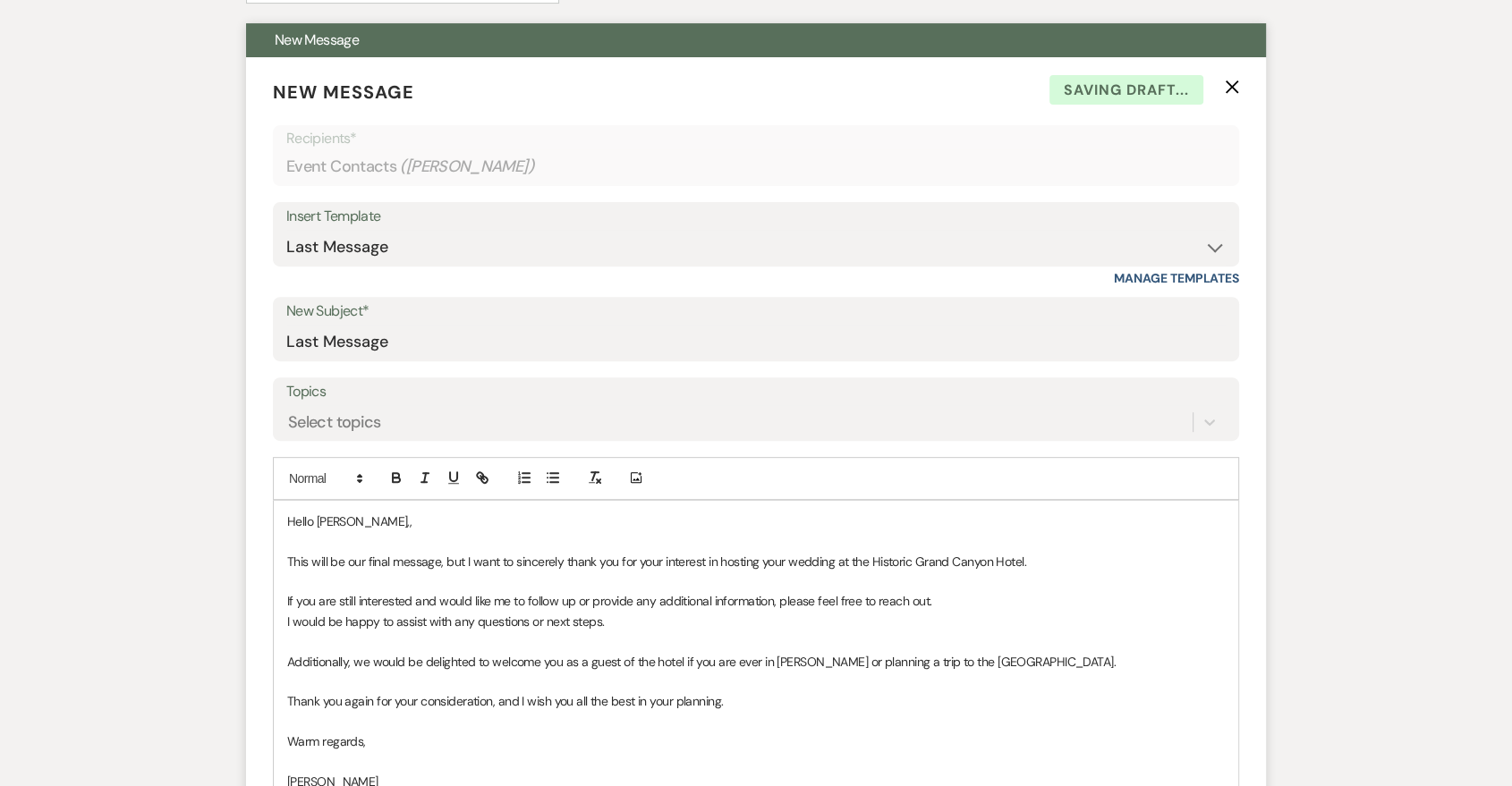
click at [400, 525] on p "Hello Linda,," at bounding box center [755, 521] width 937 height 19
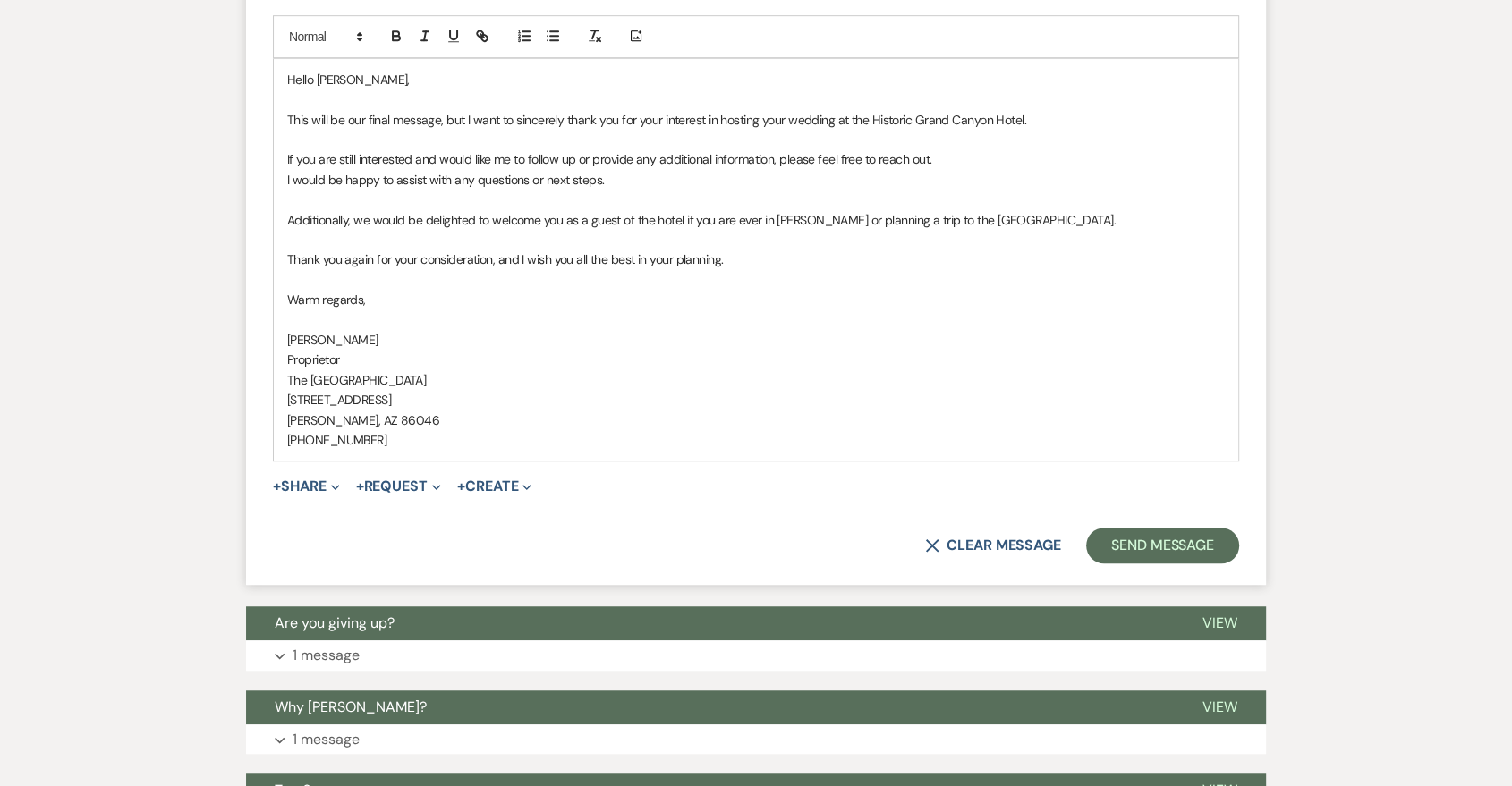
scroll to position [1305, 0]
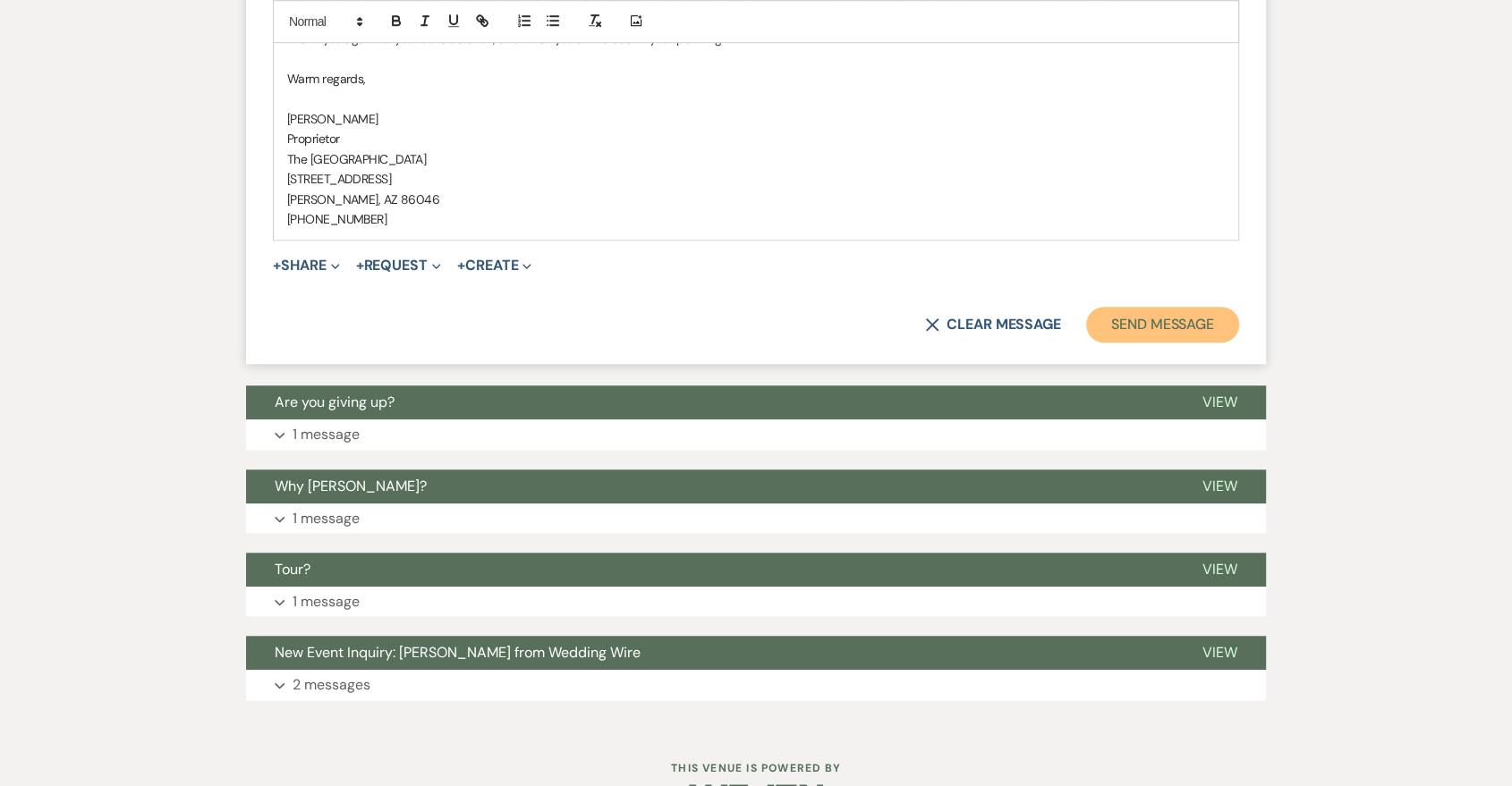
click at [1174, 341] on button "Send Message" at bounding box center [1162, 324] width 153 height 36
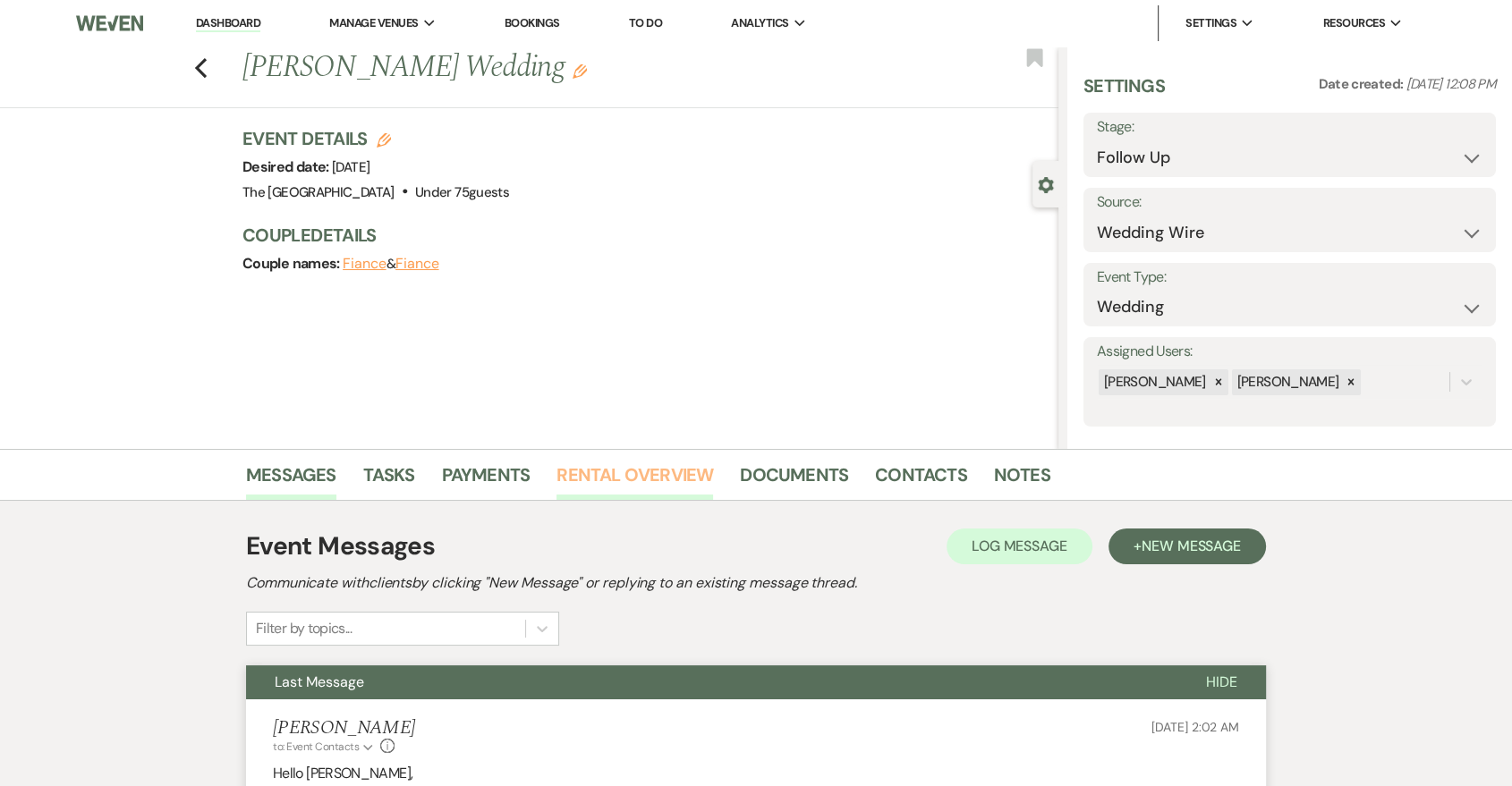
scroll to position [331, 0]
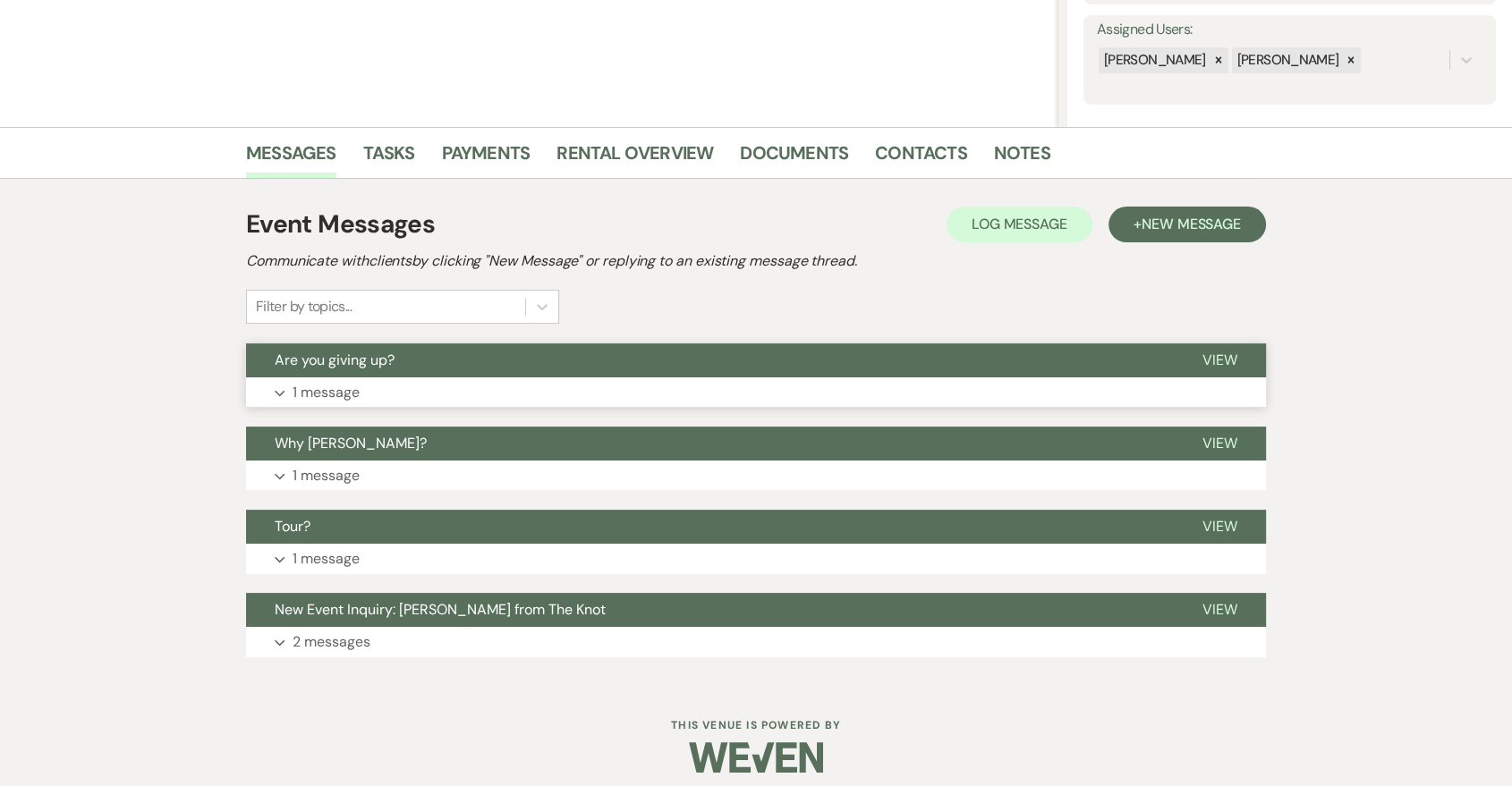
click at [696, 399] on button "Expand 1 message" at bounding box center [756, 392] width 1020 height 30
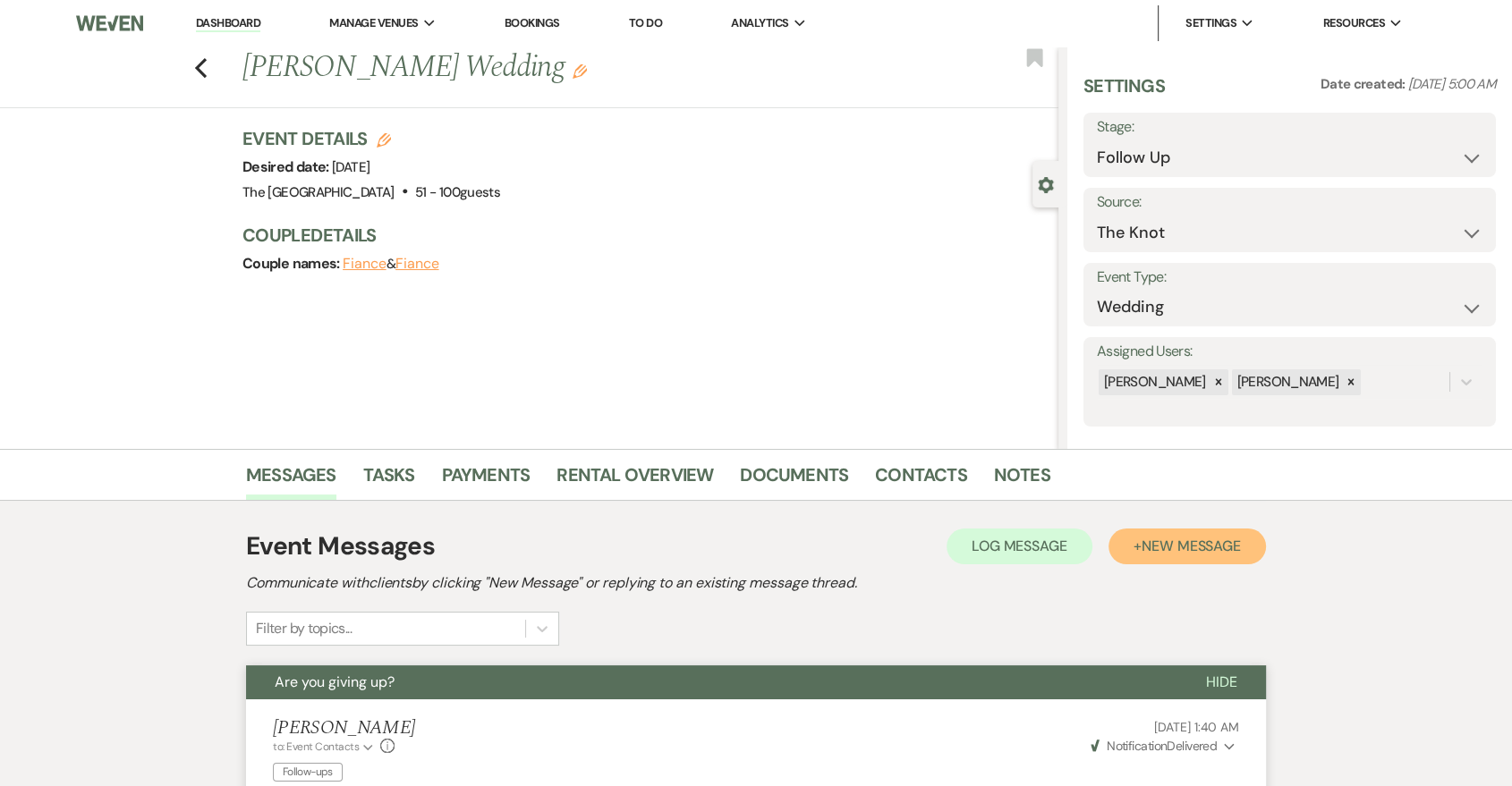
click at [1215, 545] on span "New Message" at bounding box center [1191, 546] width 99 height 19
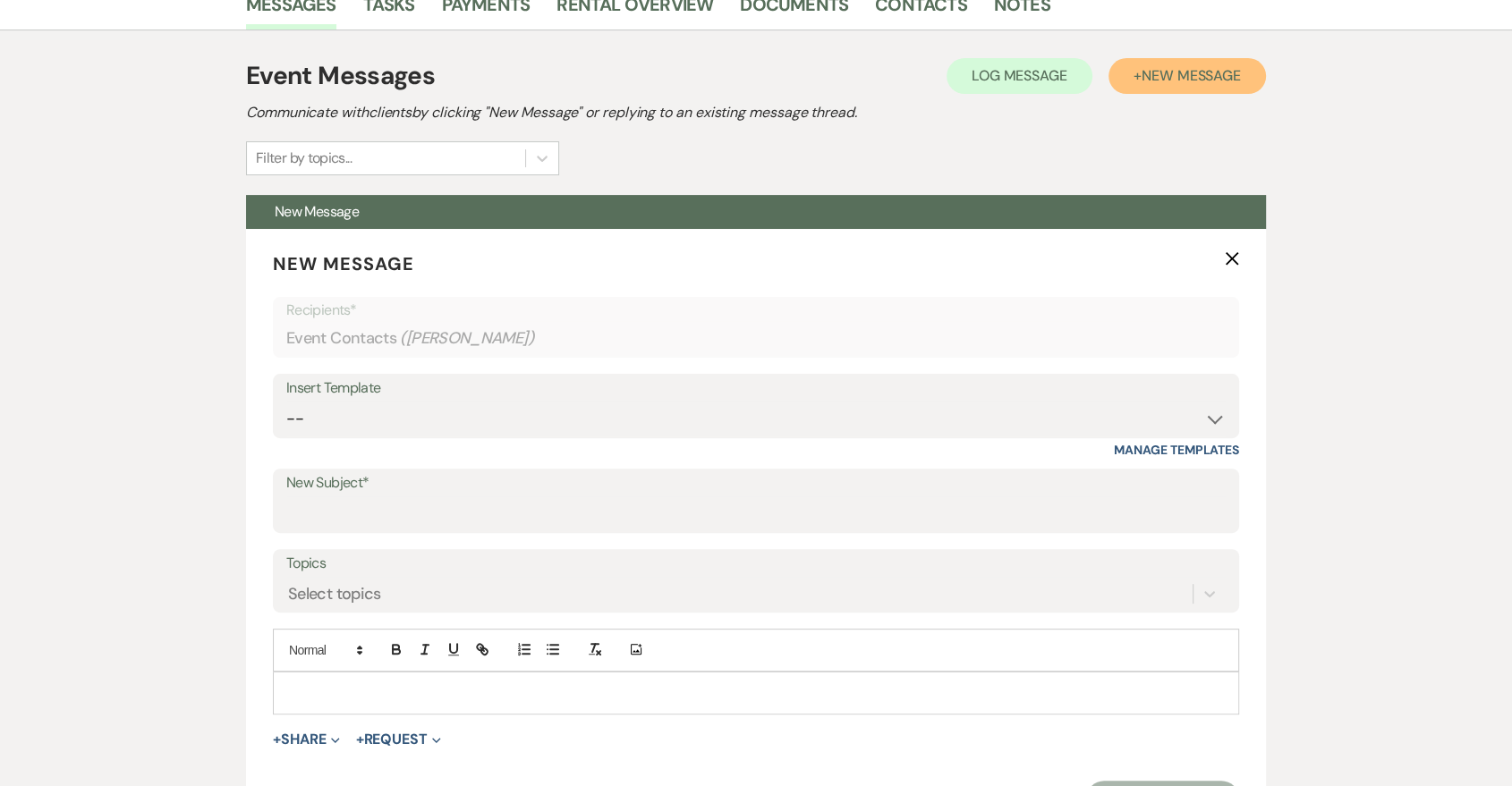
scroll to position [662, 0]
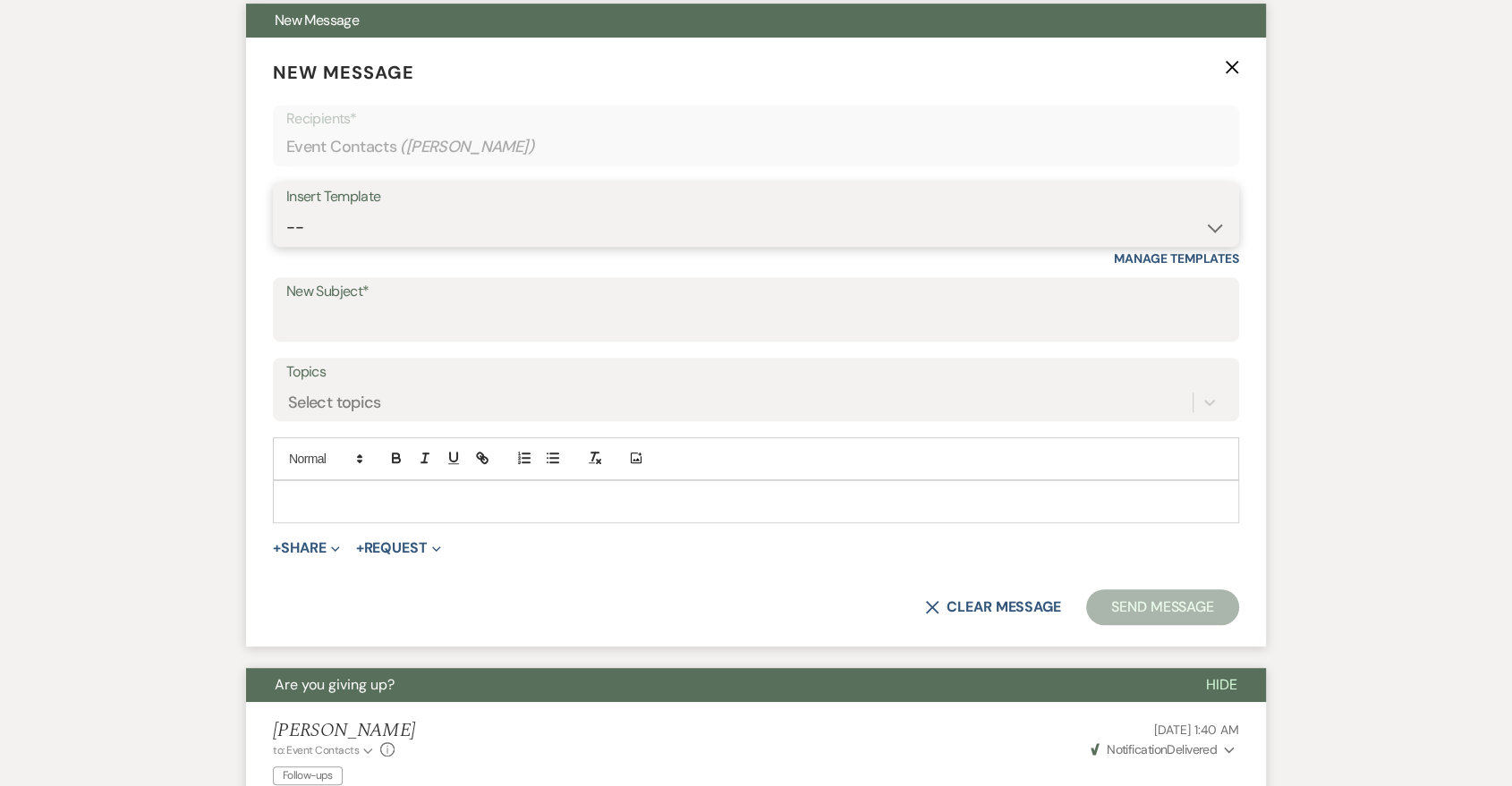
click at [852, 243] on select "-- Last Message Are you giving up-text us Magic of [PERSON_NAME]" at bounding box center [755, 227] width 939 height 35
select select "6152"
click at [286, 210] on select "-- Last Message Are you giving up-text us Magic of [PERSON_NAME]" at bounding box center [755, 227] width 939 height 35
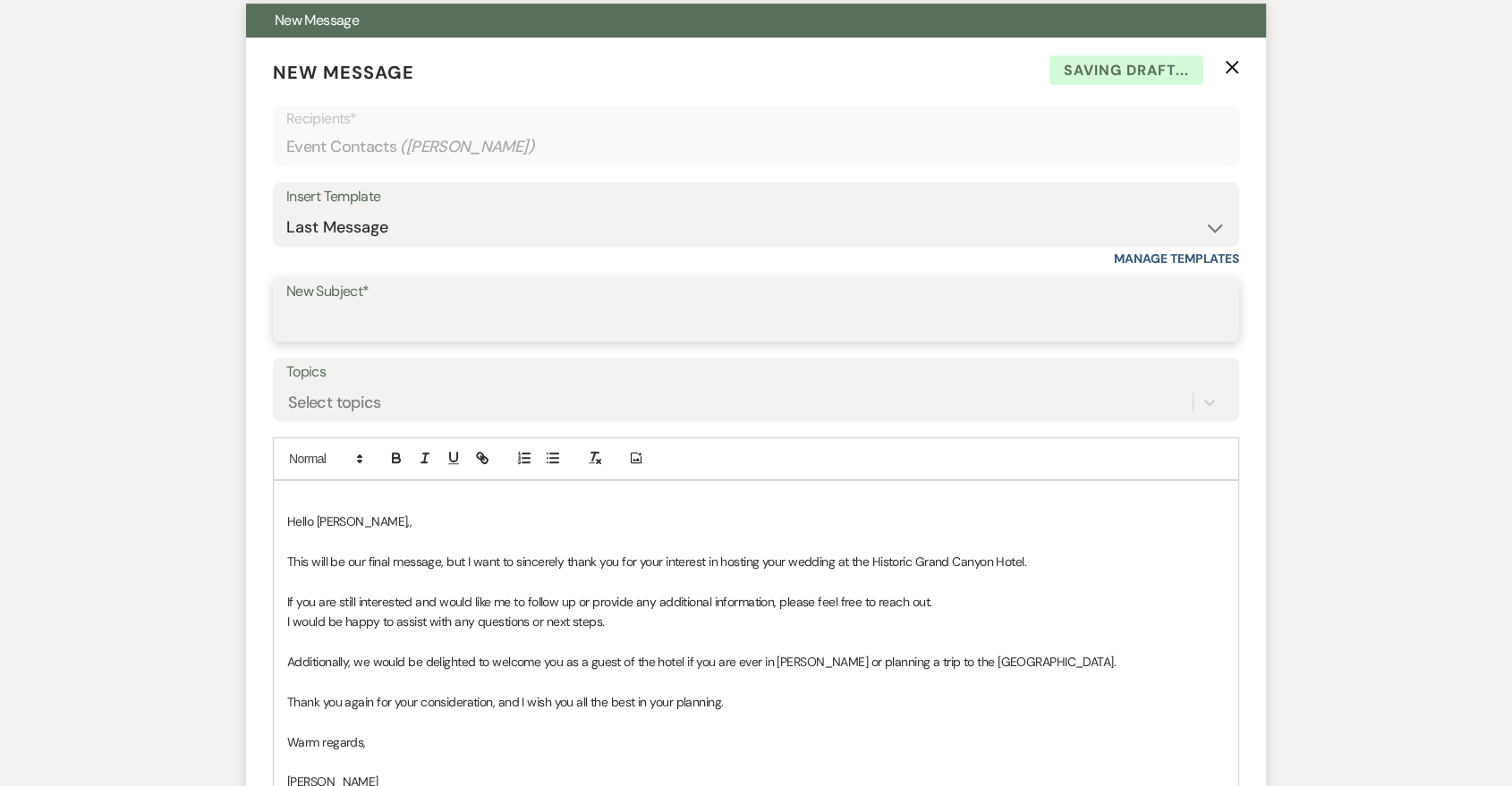
click at [660, 329] on input "New Subject*" at bounding box center [755, 322] width 939 height 35
type input "Last Message"
click at [289, 520] on span "Hello Jasmine,," at bounding box center [349, 521] width 125 height 16
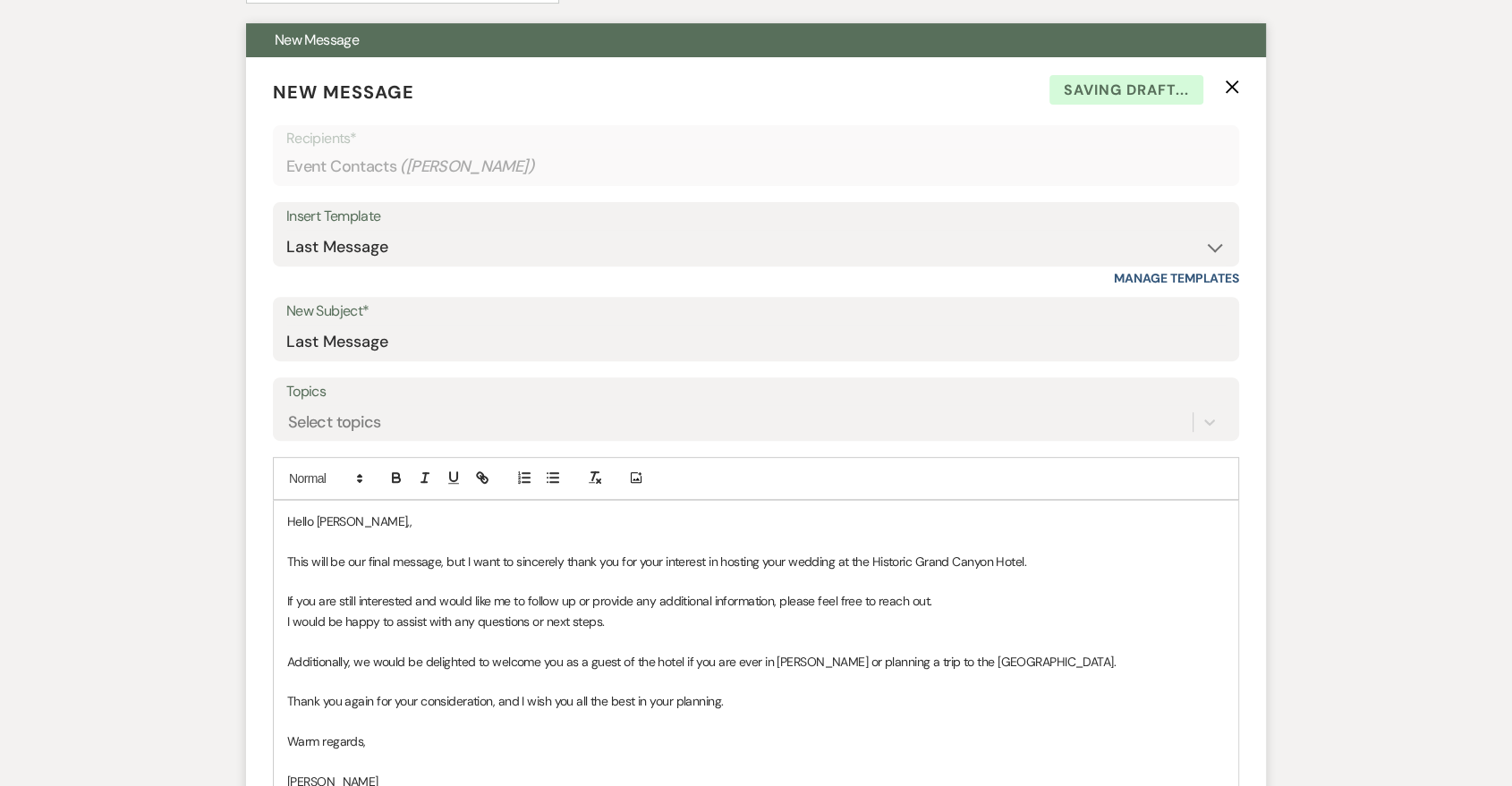
click at [403, 525] on p "Hello Jasmine,," at bounding box center [755, 521] width 937 height 19
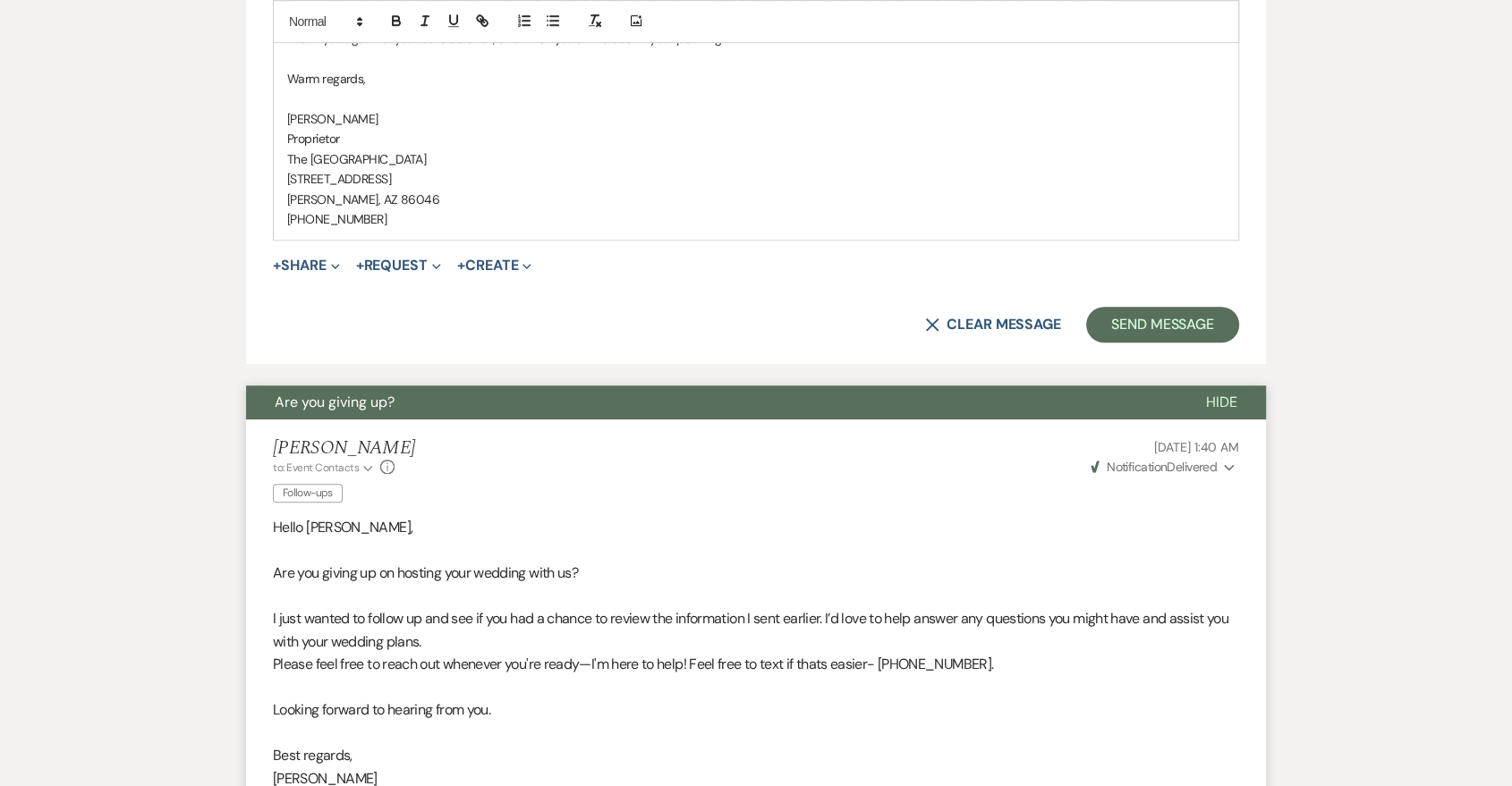
scroll to position [973, 0]
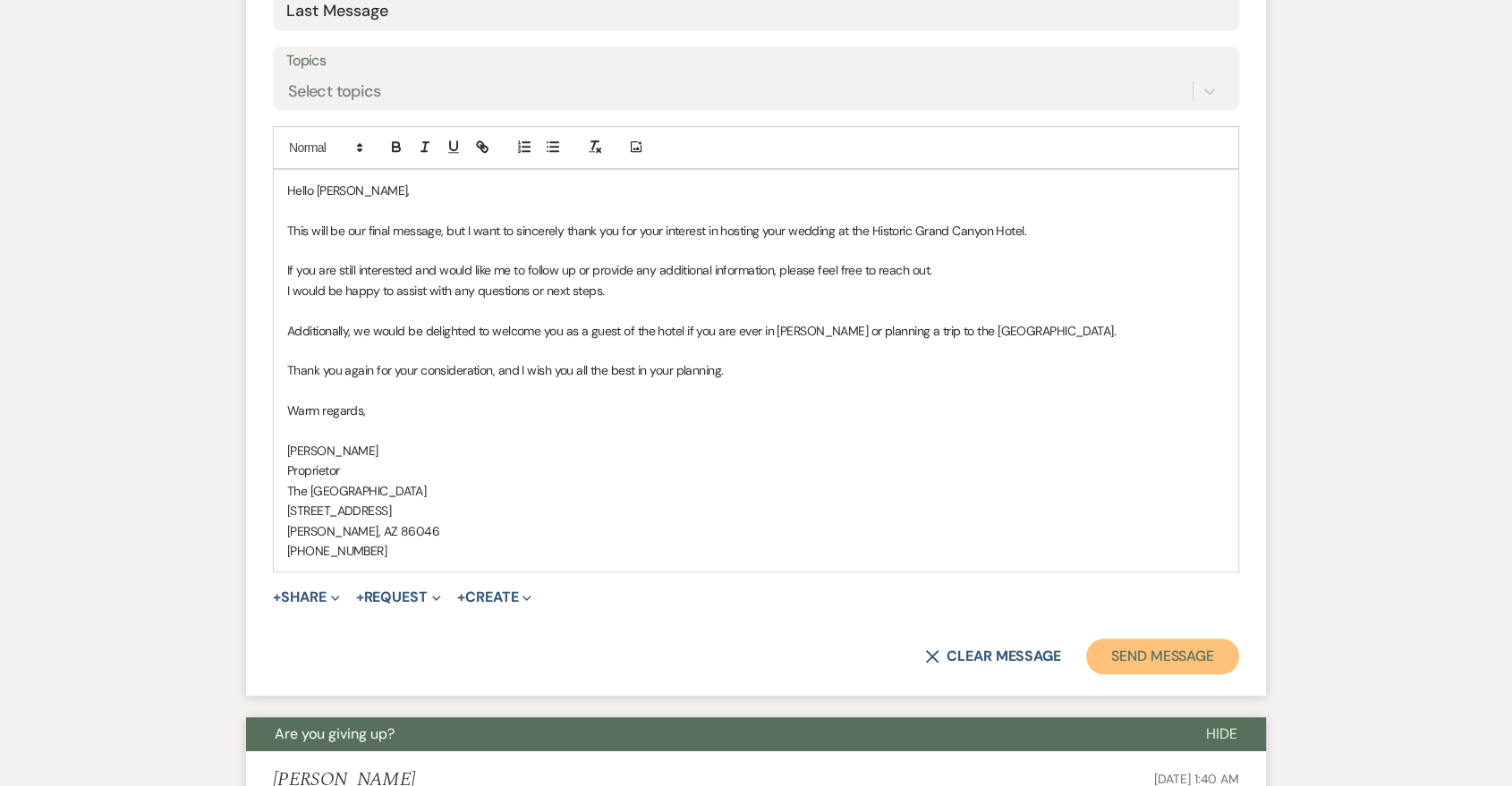
click at [1227, 662] on button "Send Message" at bounding box center [1162, 656] width 153 height 36
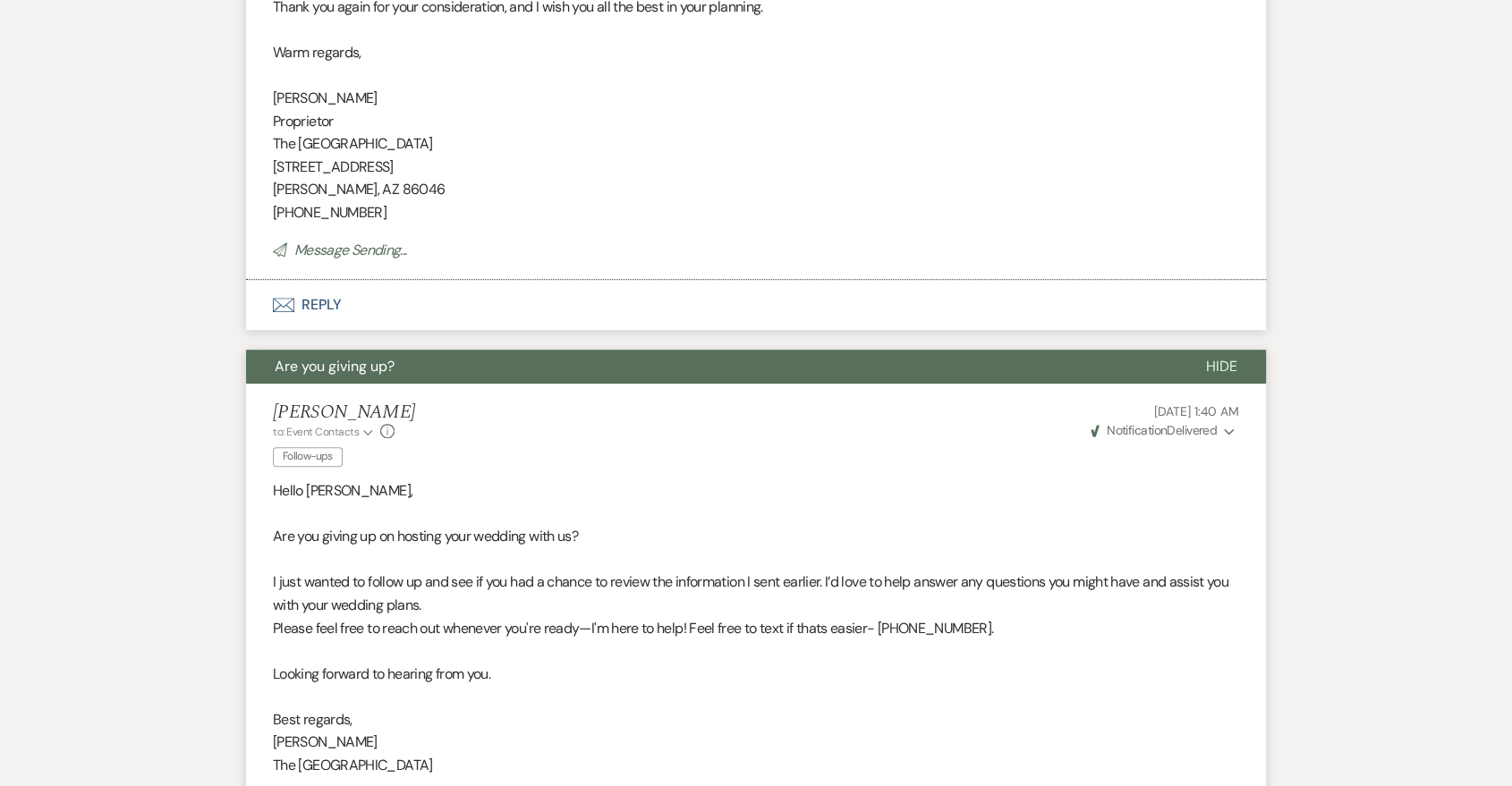
scroll to position [308, 0]
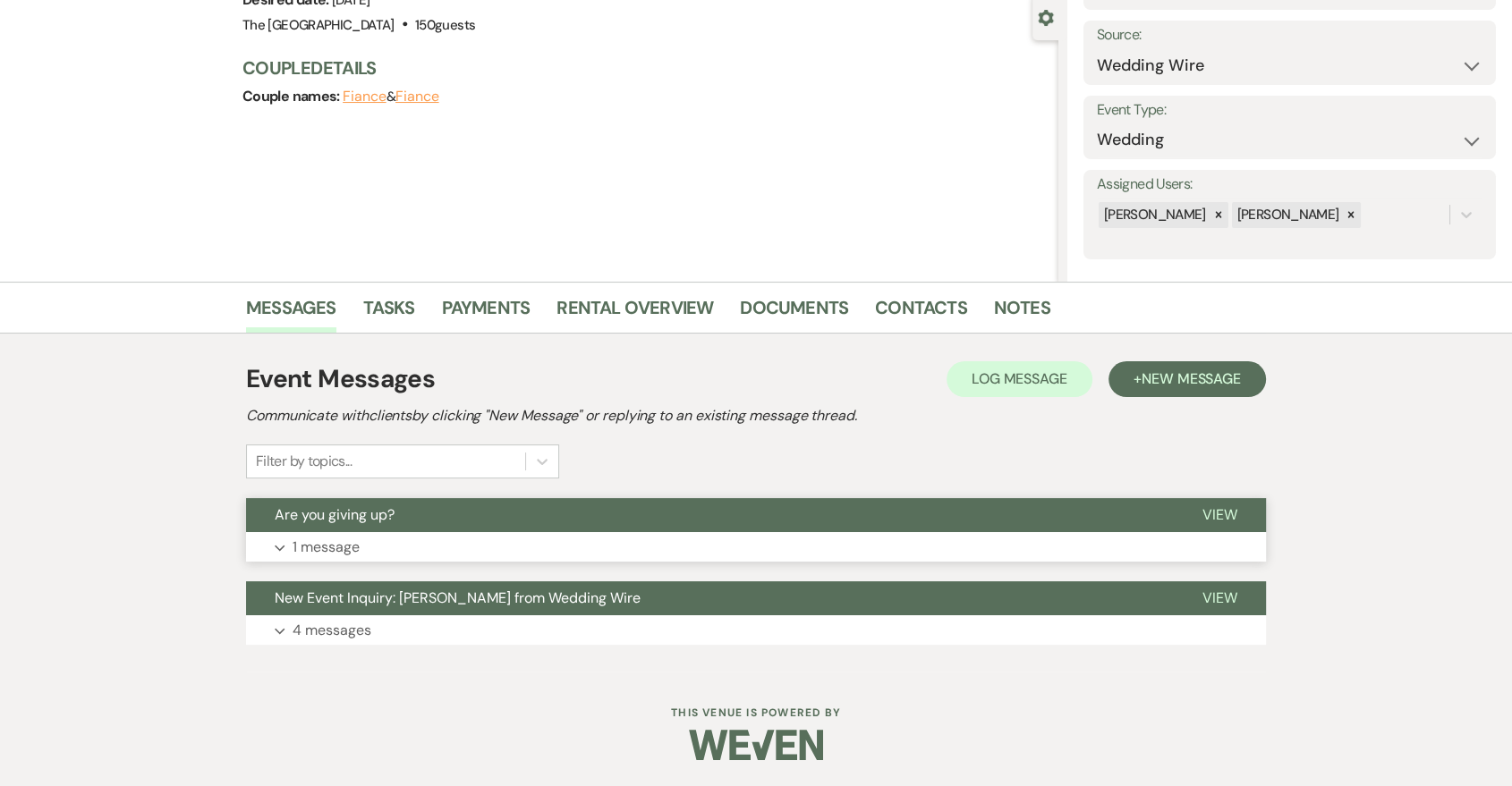
click at [695, 529] on button "Are you giving up?" at bounding box center [710, 515] width 928 height 34
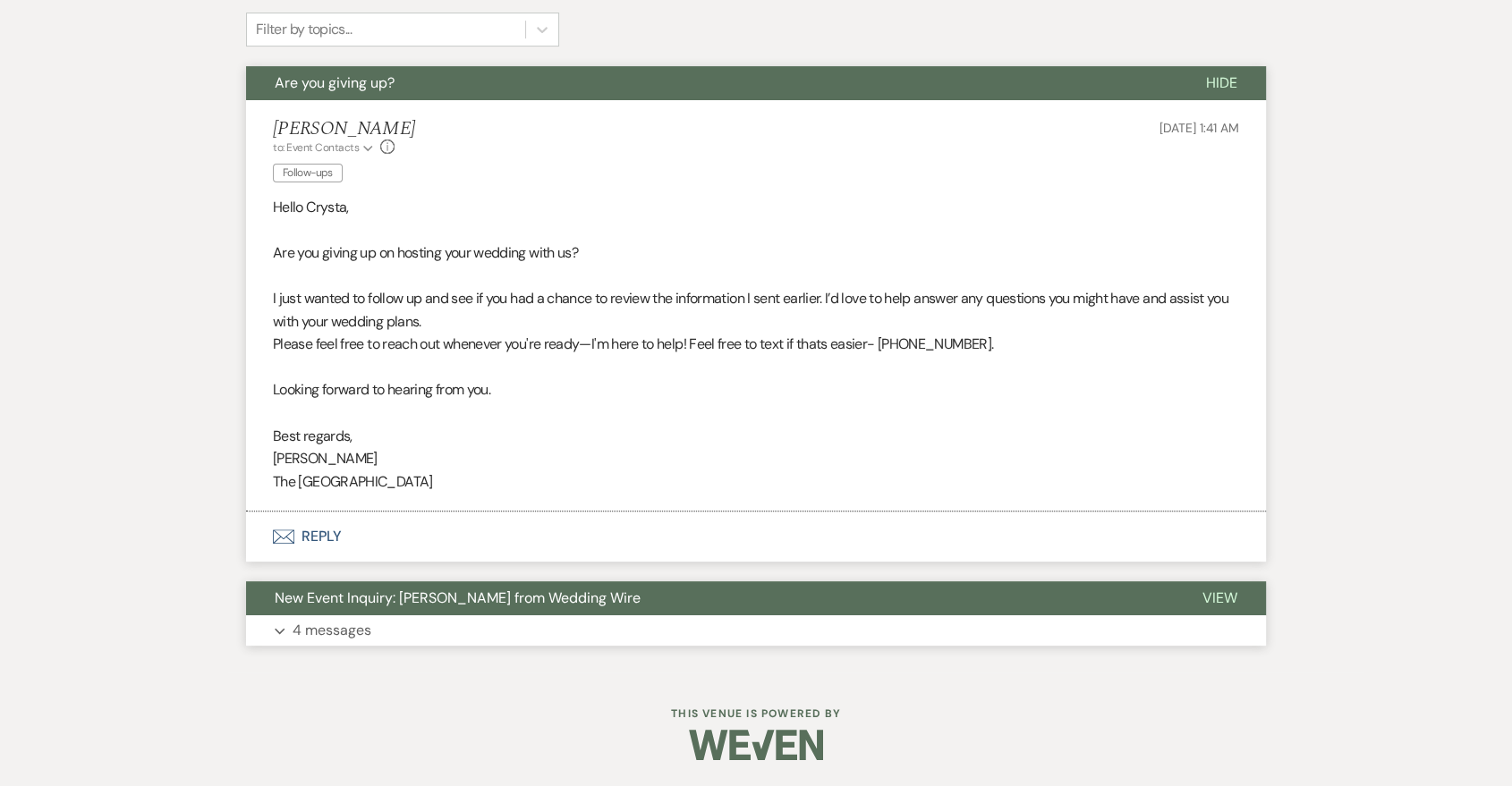
click at [637, 622] on button "Expand 4 messages" at bounding box center [756, 630] width 1020 height 30
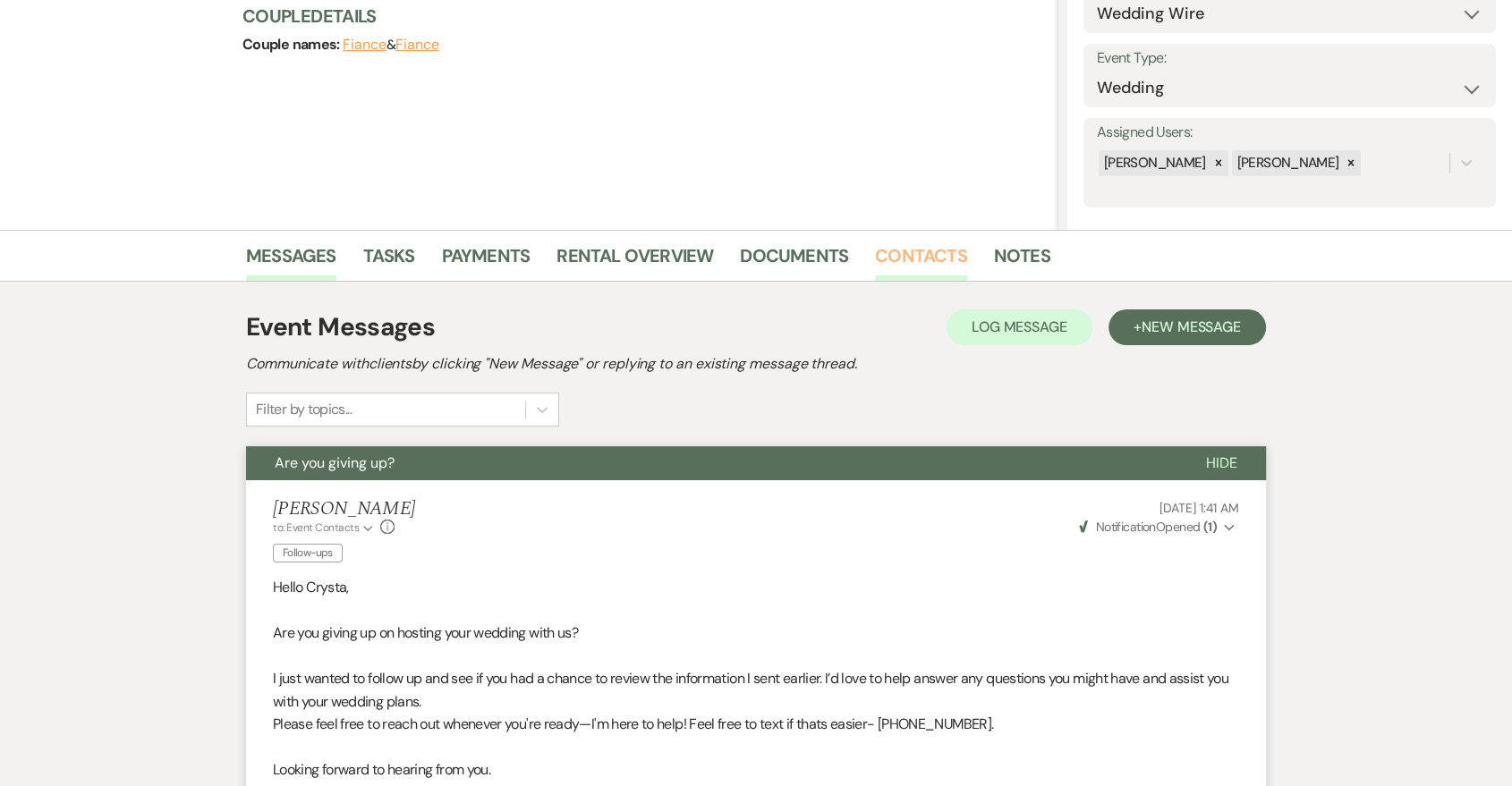
scroll to position [47, 0]
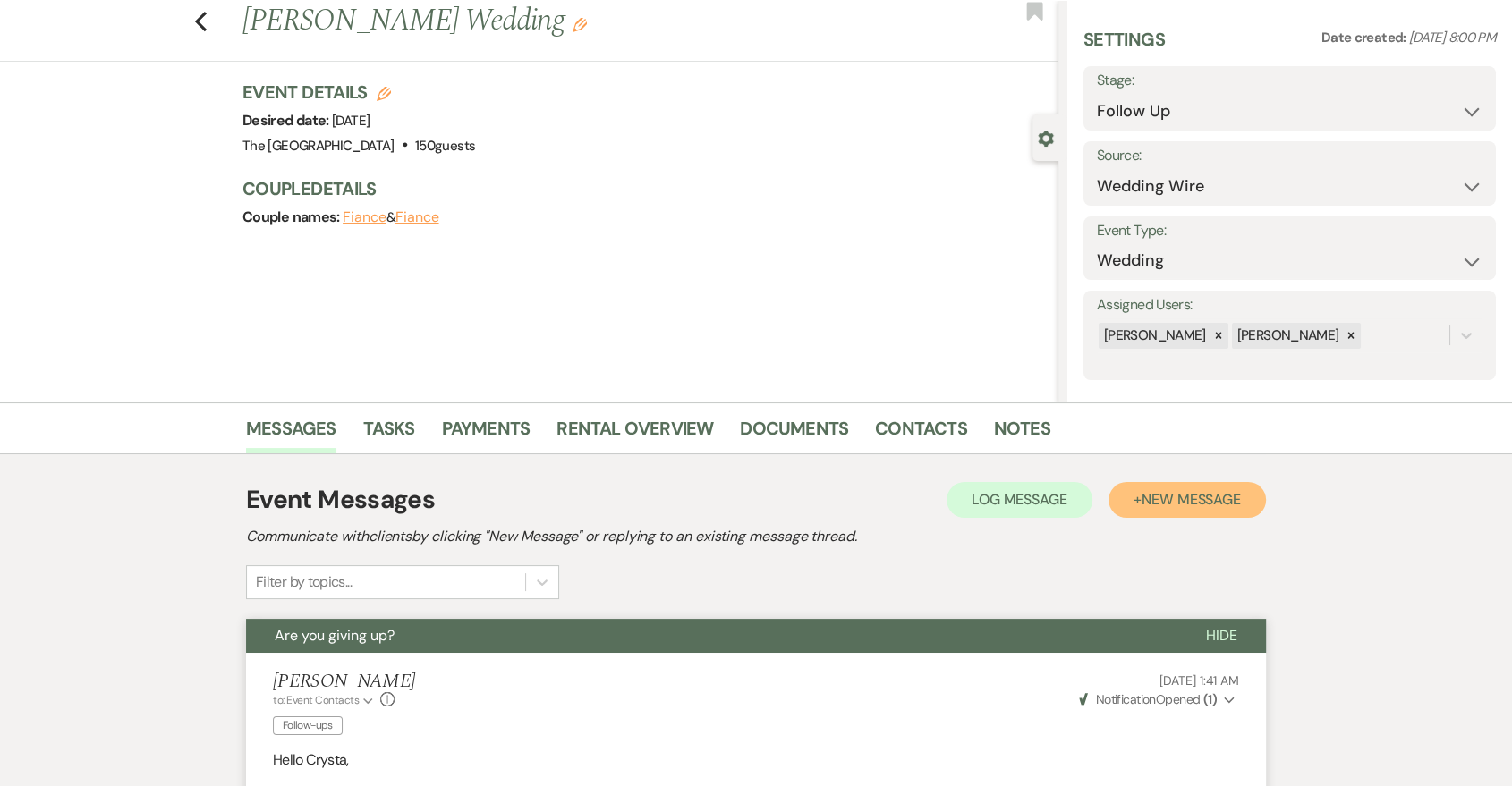
click at [1166, 497] on span "New Message" at bounding box center [1191, 499] width 99 height 19
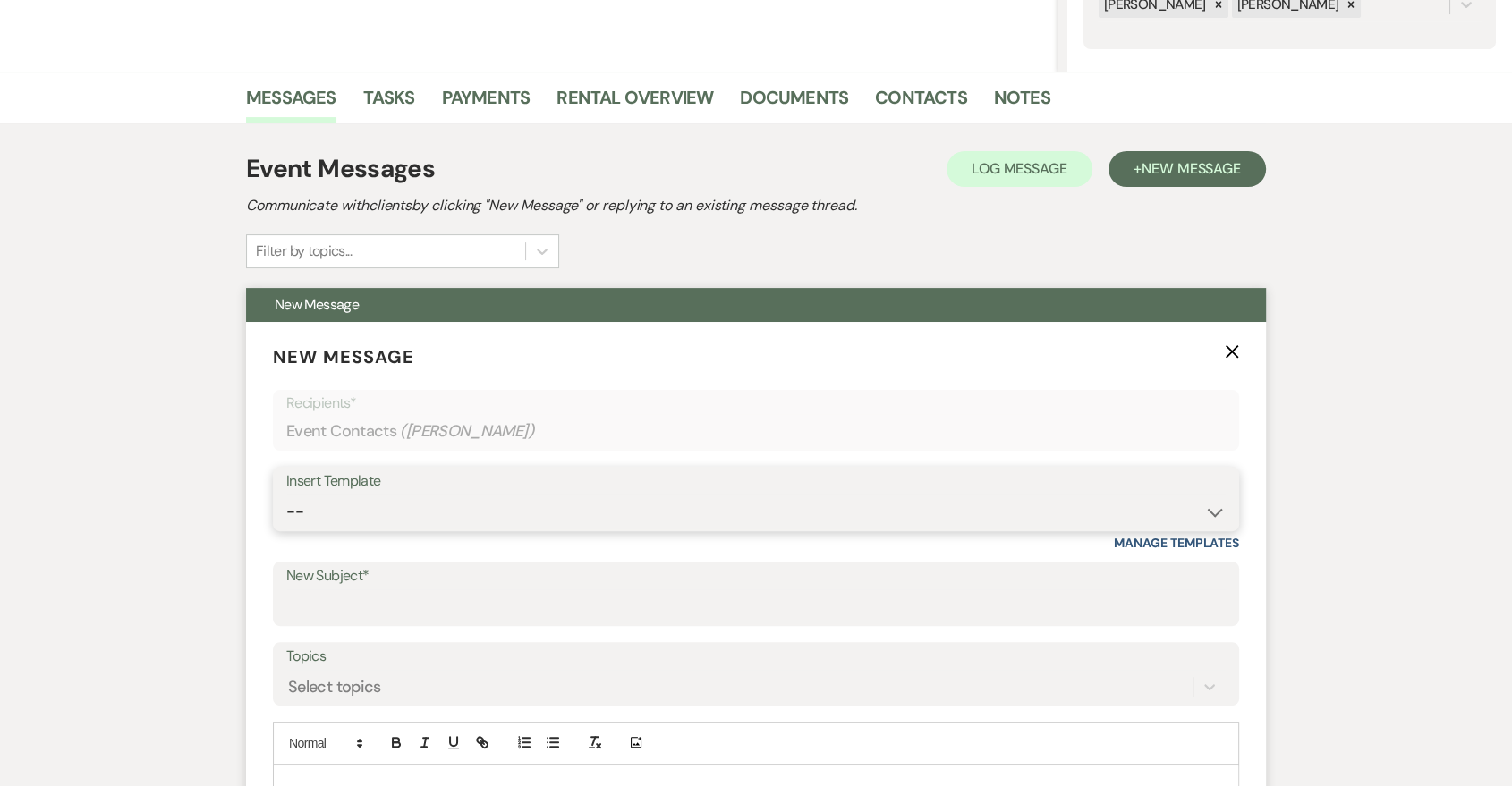
click at [665, 496] on select "-- Last Message Are you giving up-text us Magic of [PERSON_NAME]" at bounding box center [755, 512] width 939 height 35
select select "6152"
click at [286, 495] on select "-- Last Message Are you giving up-text us Magic of [PERSON_NAME]" at bounding box center [755, 512] width 939 height 35
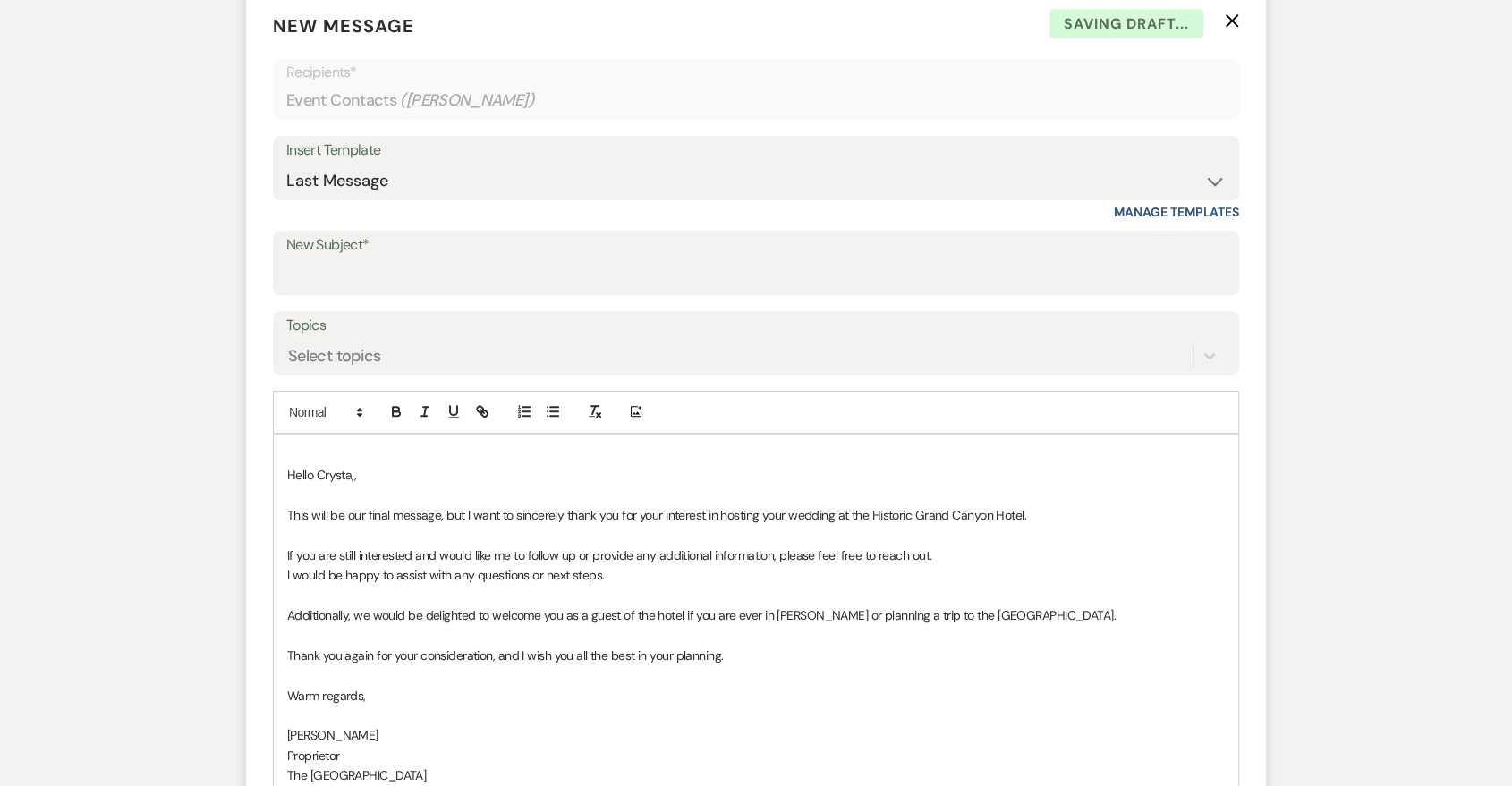
click at [527, 248] on label "New Subject*" at bounding box center [755, 246] width 939 height 26
click at [527, 258] on input "New Subject*" at bounding box center [755, 276] width 939 height 35
click at [522, 258] on input "New Subject*" at bounding box center [755, 276] width 939 height 35
type input "Last Message"
click at [273, 477] on div "Hello Crysta,, ﻿This will be our final message, but I want to sincerely thank y…" at bounding box center [756, 646] width 967 height 424
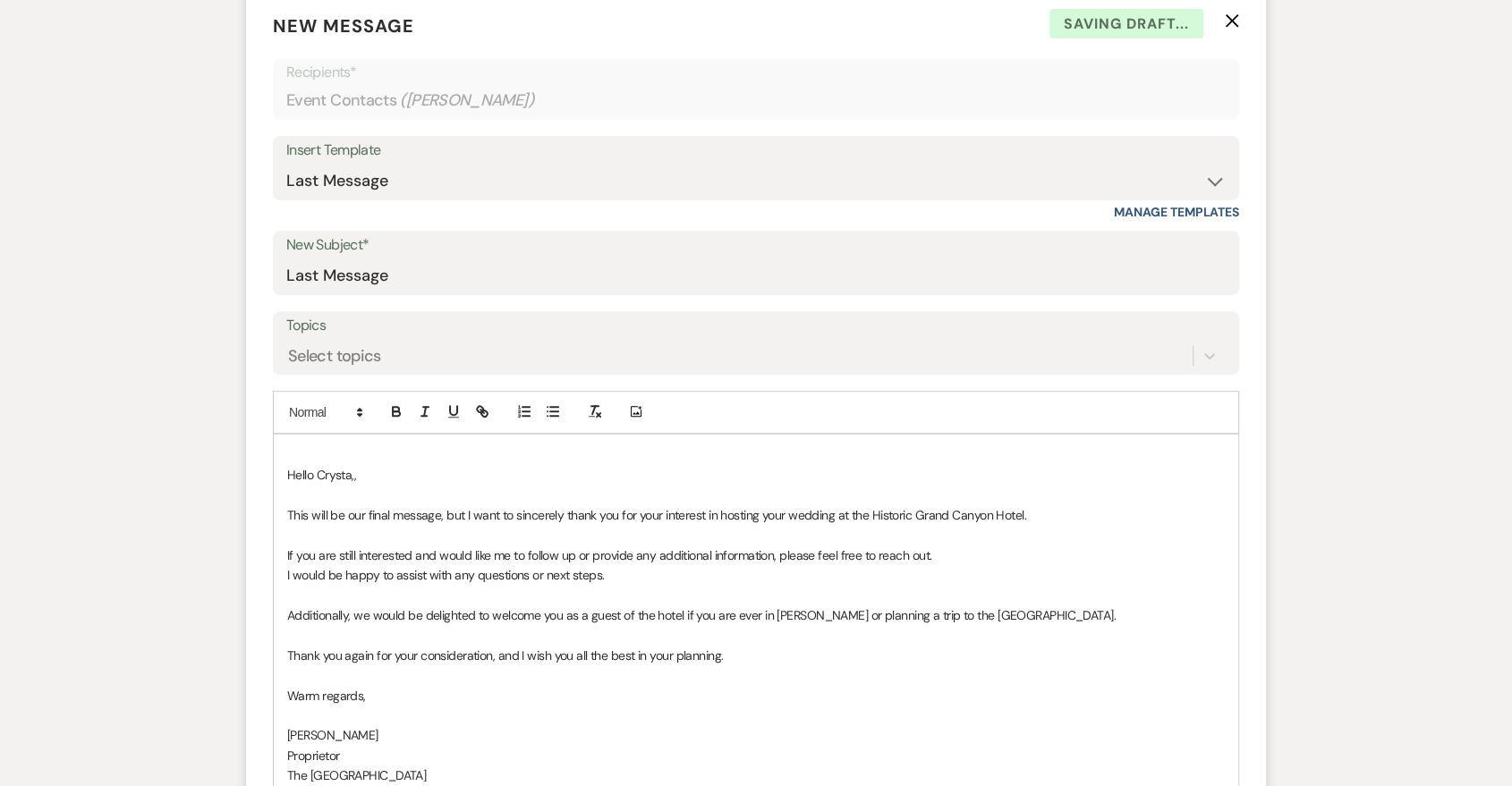
click at [287, 470] on p "Hello Crysta,," at bounding box center [755, 475] width 937 height 19
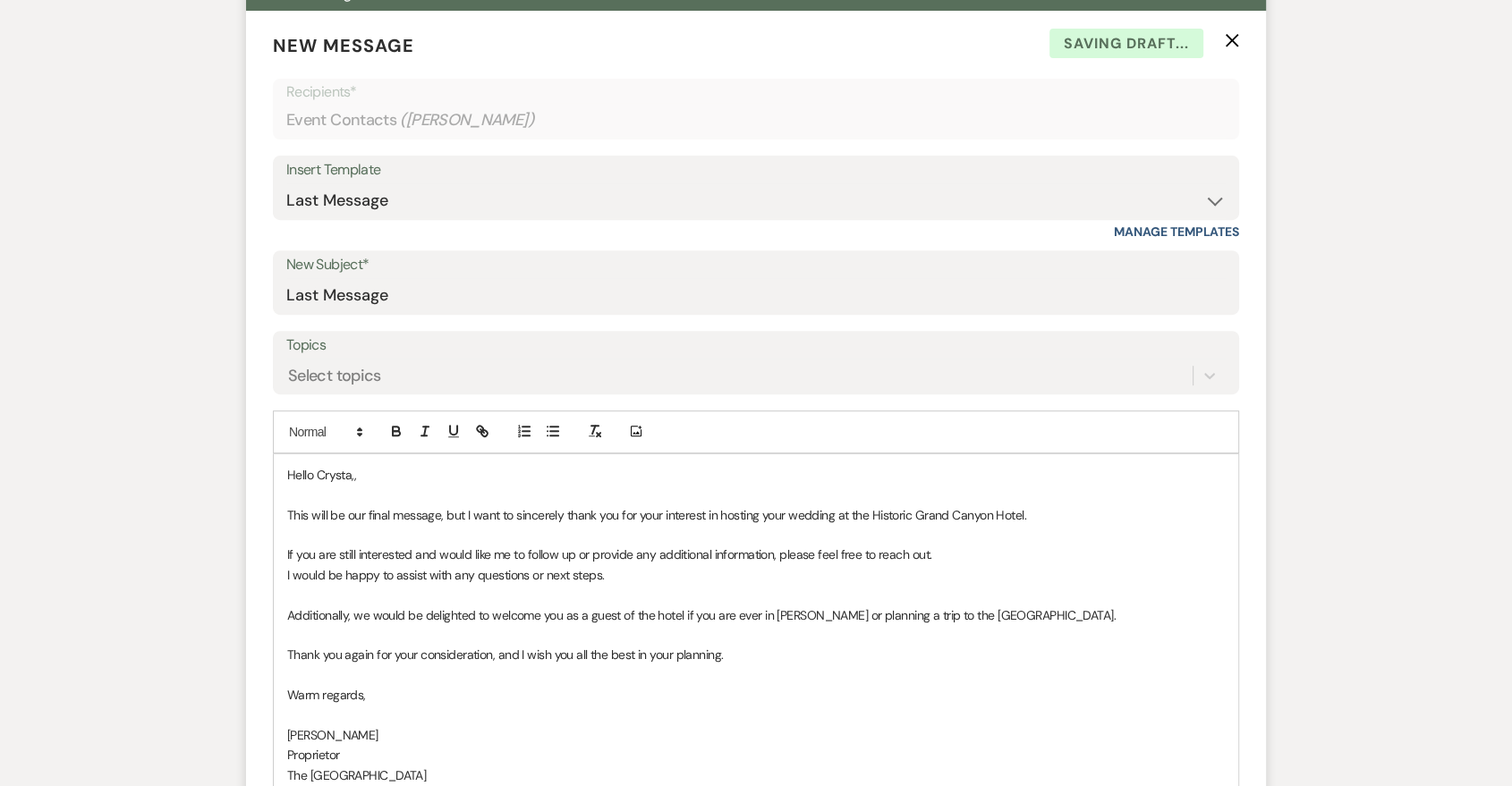
click at [571, 477] on p "Hello Crysta,," at bounding box center [755, 475] width 937 height 19
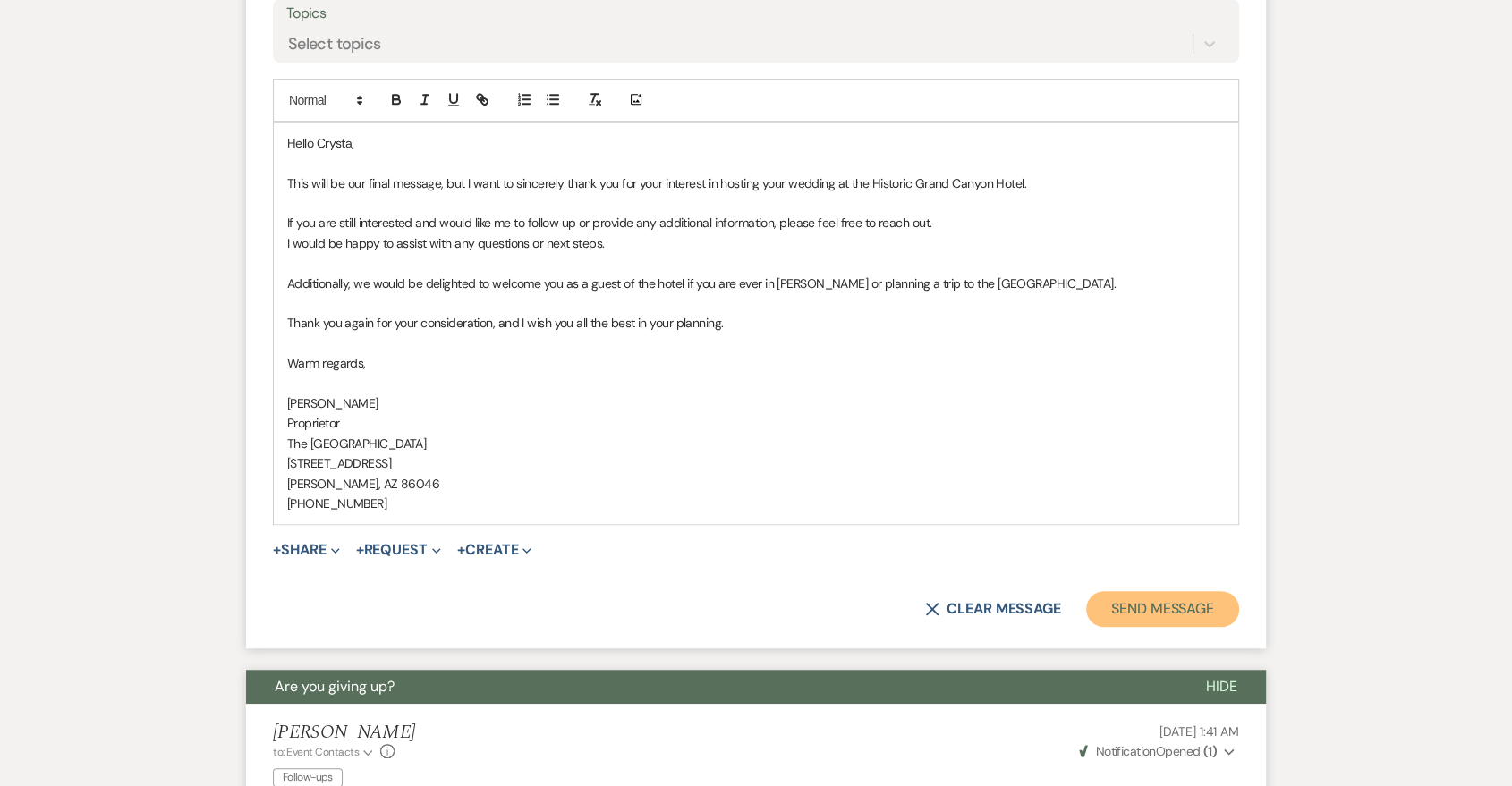
click at [1165, 621] on button "Send Message" at bounding box center [1162, 608] width 153 height 36
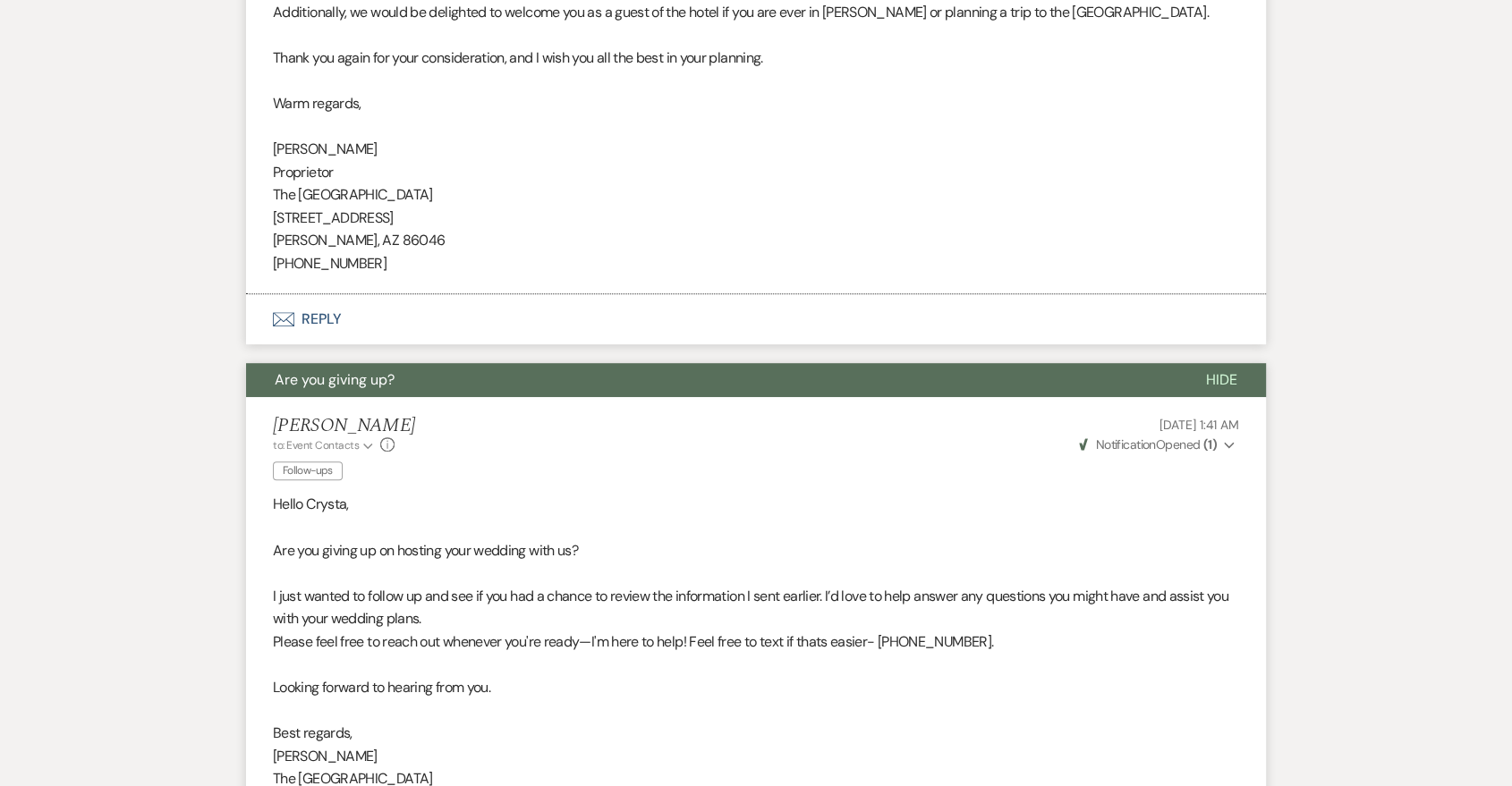
scroll to position [686, 0]
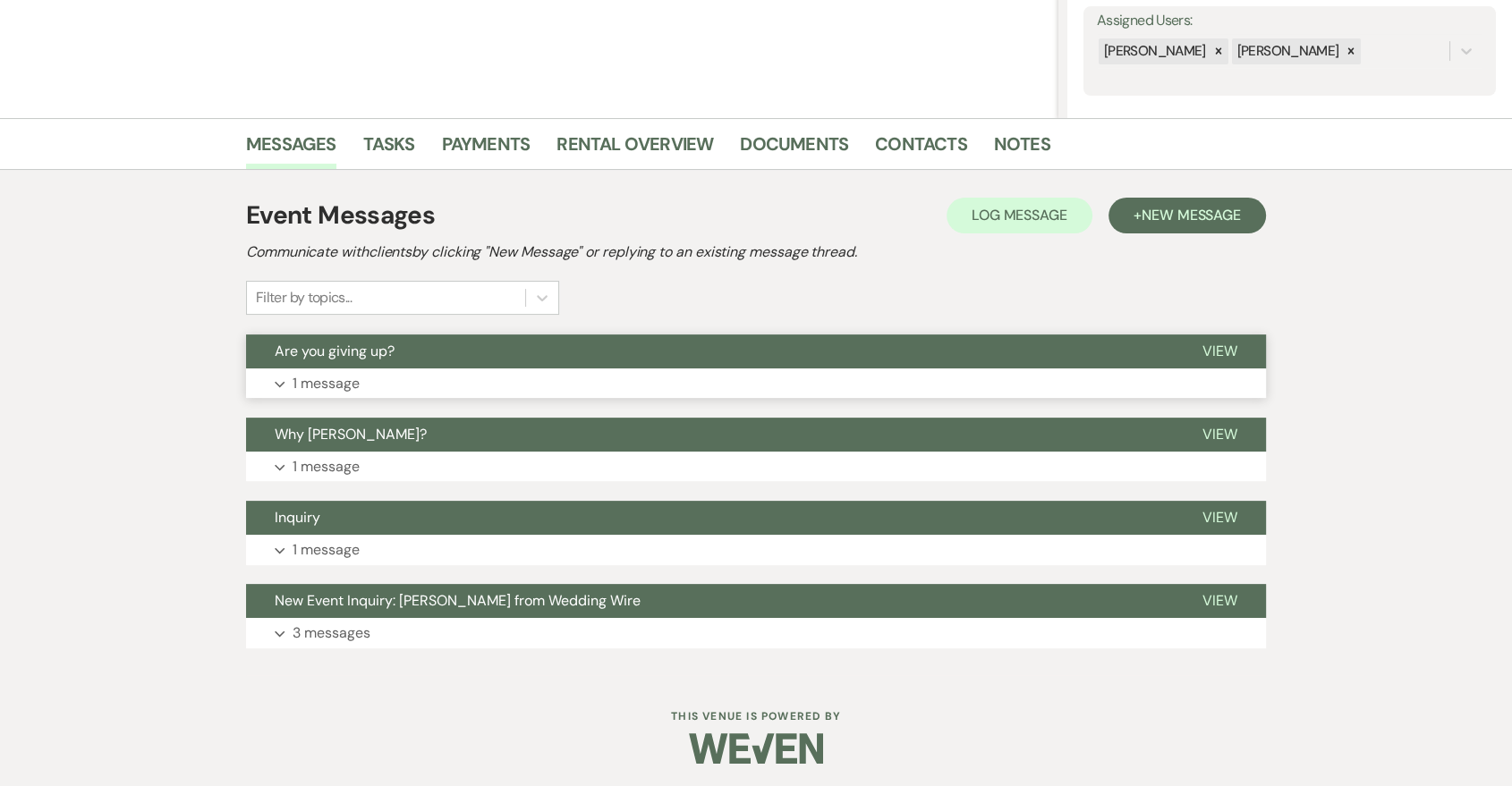
click at [532, 388] on button "Expand 1 message" at bounding box center [756, 383] width 1020 height 30
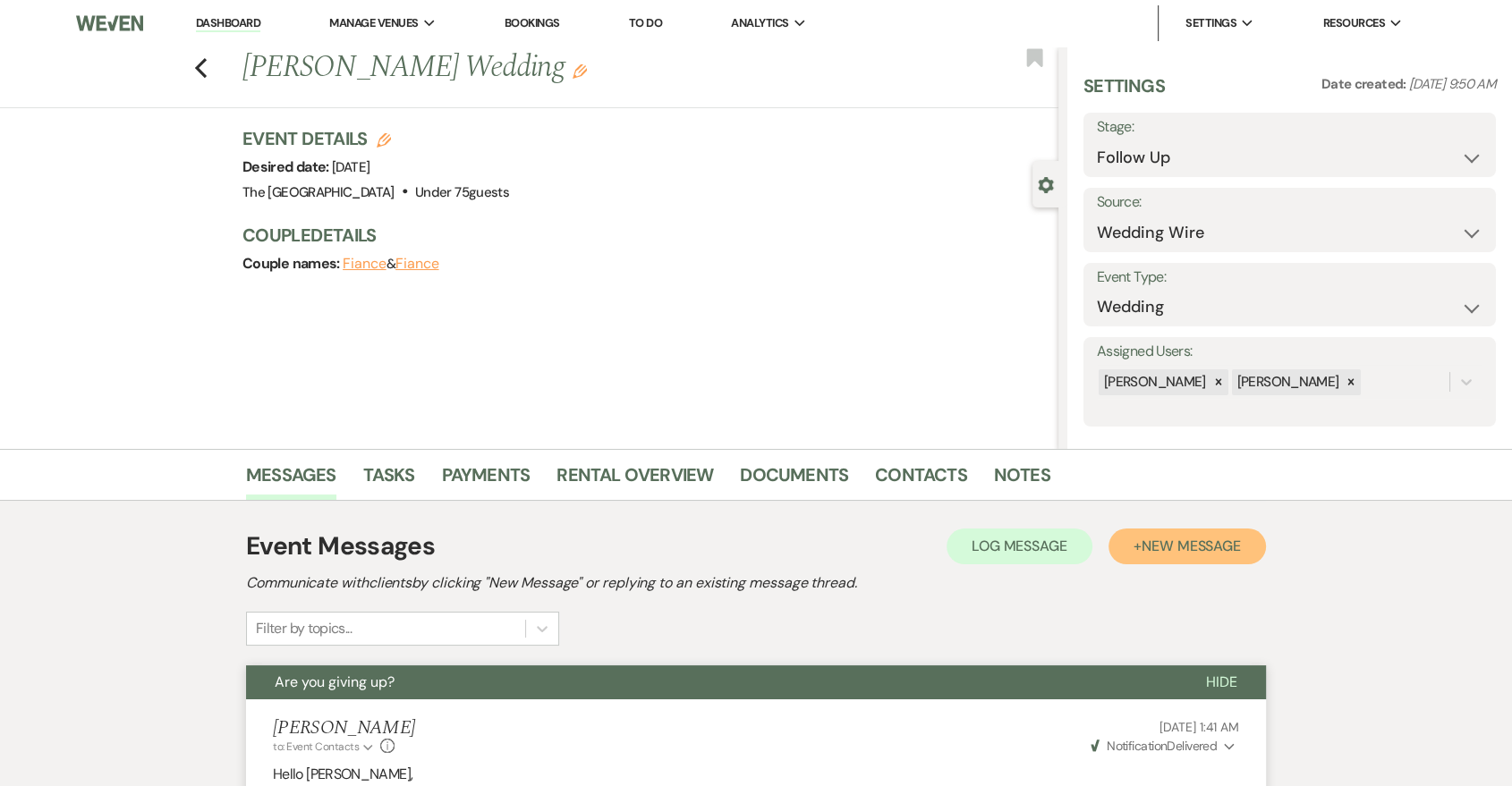
click at [1201, 547] on span "New Message" at bounding box center [1191, 546] width 99 height 19
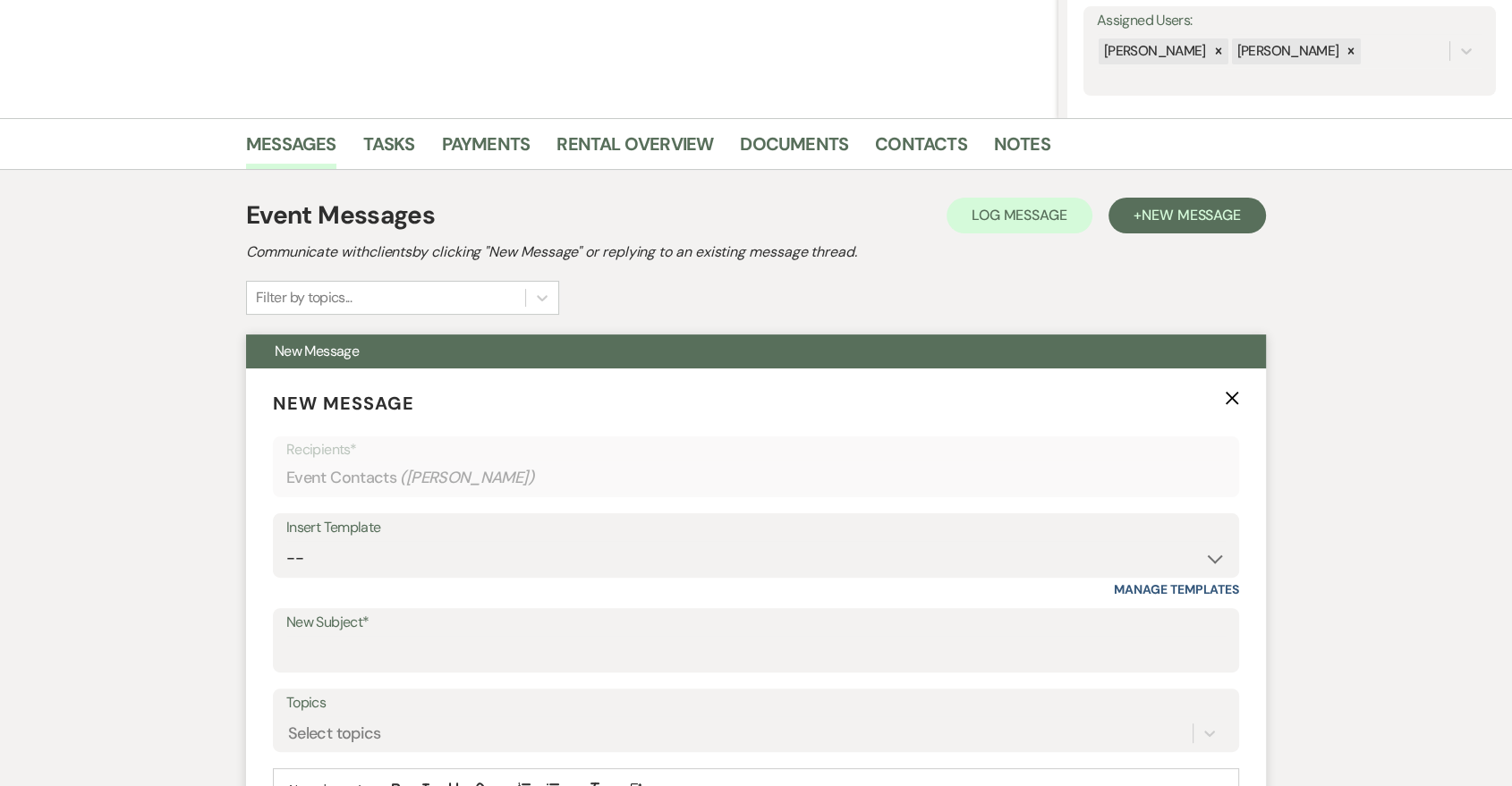
click at [916, 579] on div "Insert Template -- Last Message Are you giving up-text us Magic of [PERSON_NAME…" at bounding box center [756, 555] width 967 height 84
click at [912, 556] on select "-- Last Message Are you giving up-text us Magic of [PERSON_NAME]" at bounding box center [755, 559] width 939 height 35
select select "6152"
click at [286, 541] on select "-- Last Message Are you giving up-text us Magic of [PERSON_NAME]" at bounding box center [755, 559] width 939 height 35
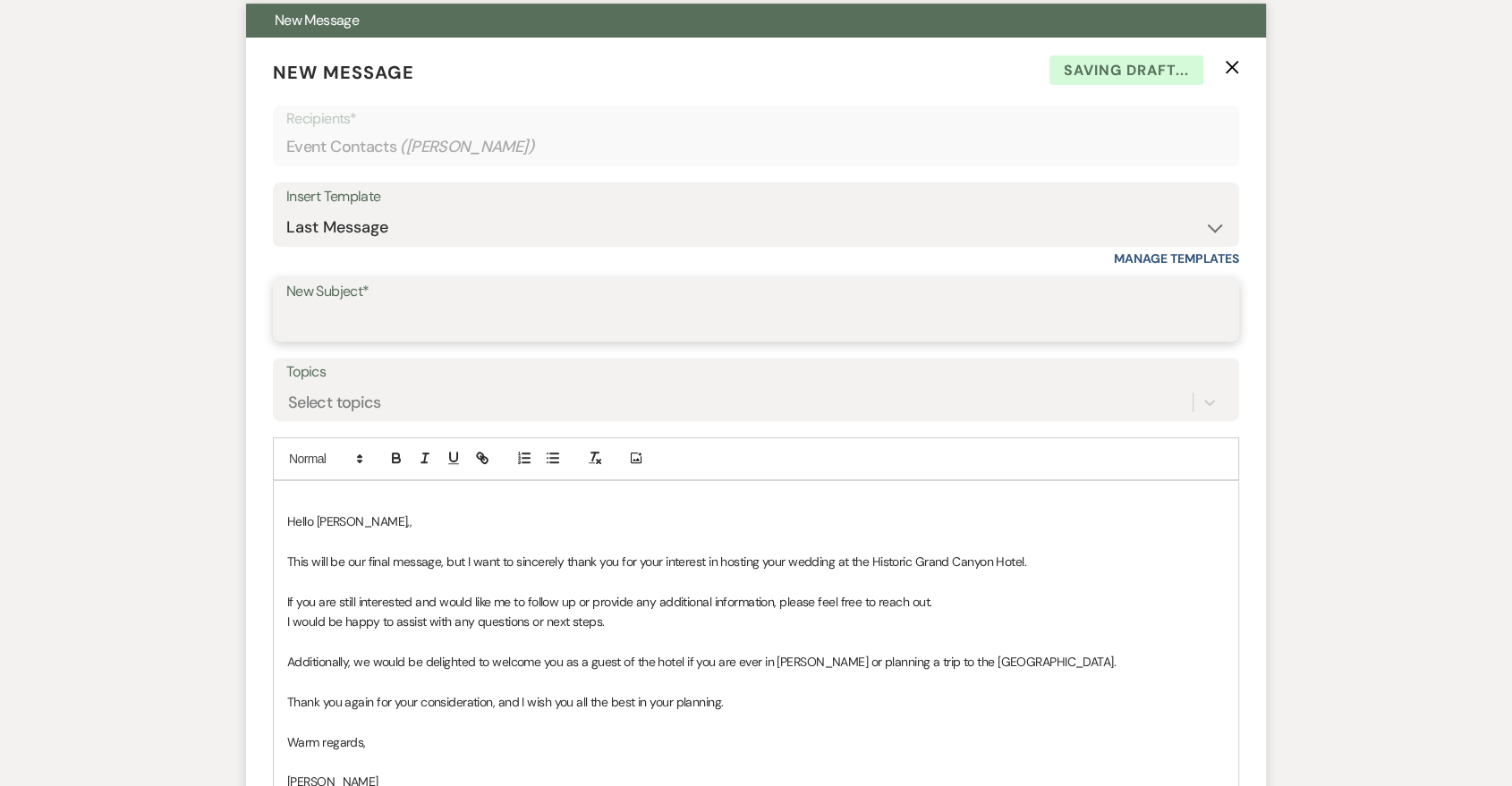
click at [570, 306] on input "New Subject*" at bounding box center [755, 322] width 939 height 35
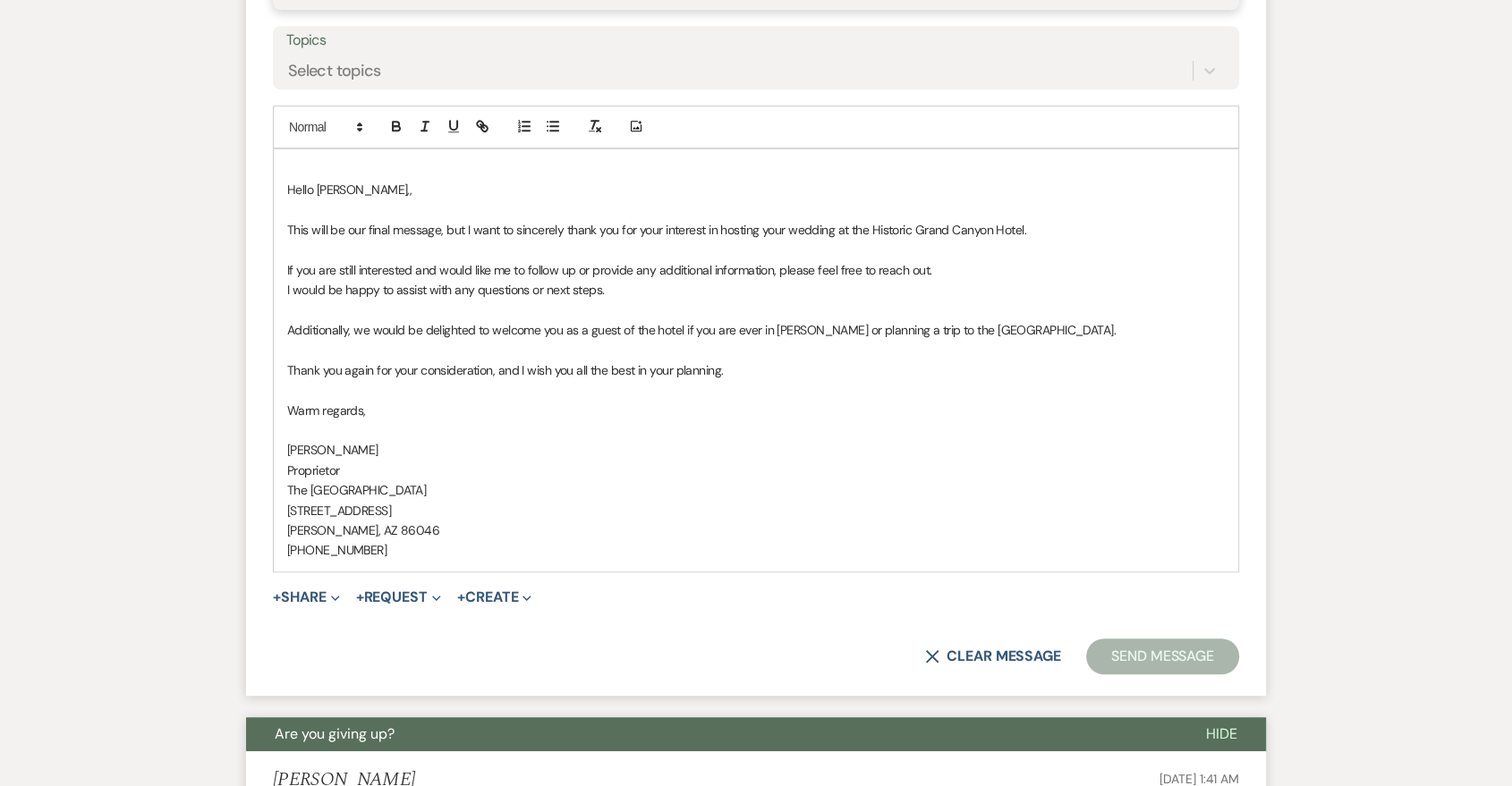
scroll to position [662, 0]
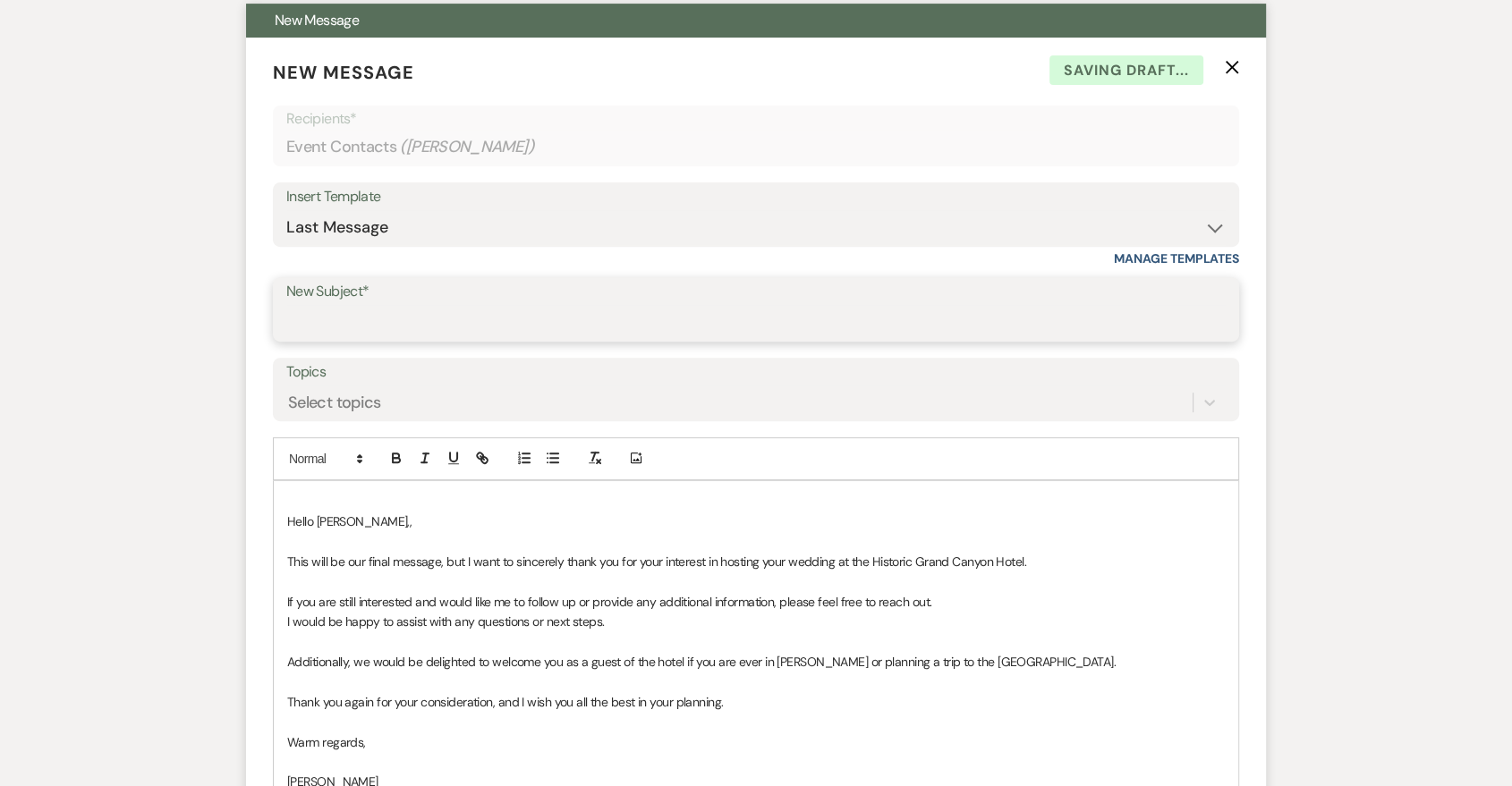
click at [465, 325] on input "New Subject*" at bounding box center [755, 322] width 939 height 35
type input "Last Message"
click at [279, 528] on div "Hello Tamara,, ﻿This will be our final message, but I want to sincerely thank y…" at bounding box center [756, 692] width 965 height 422
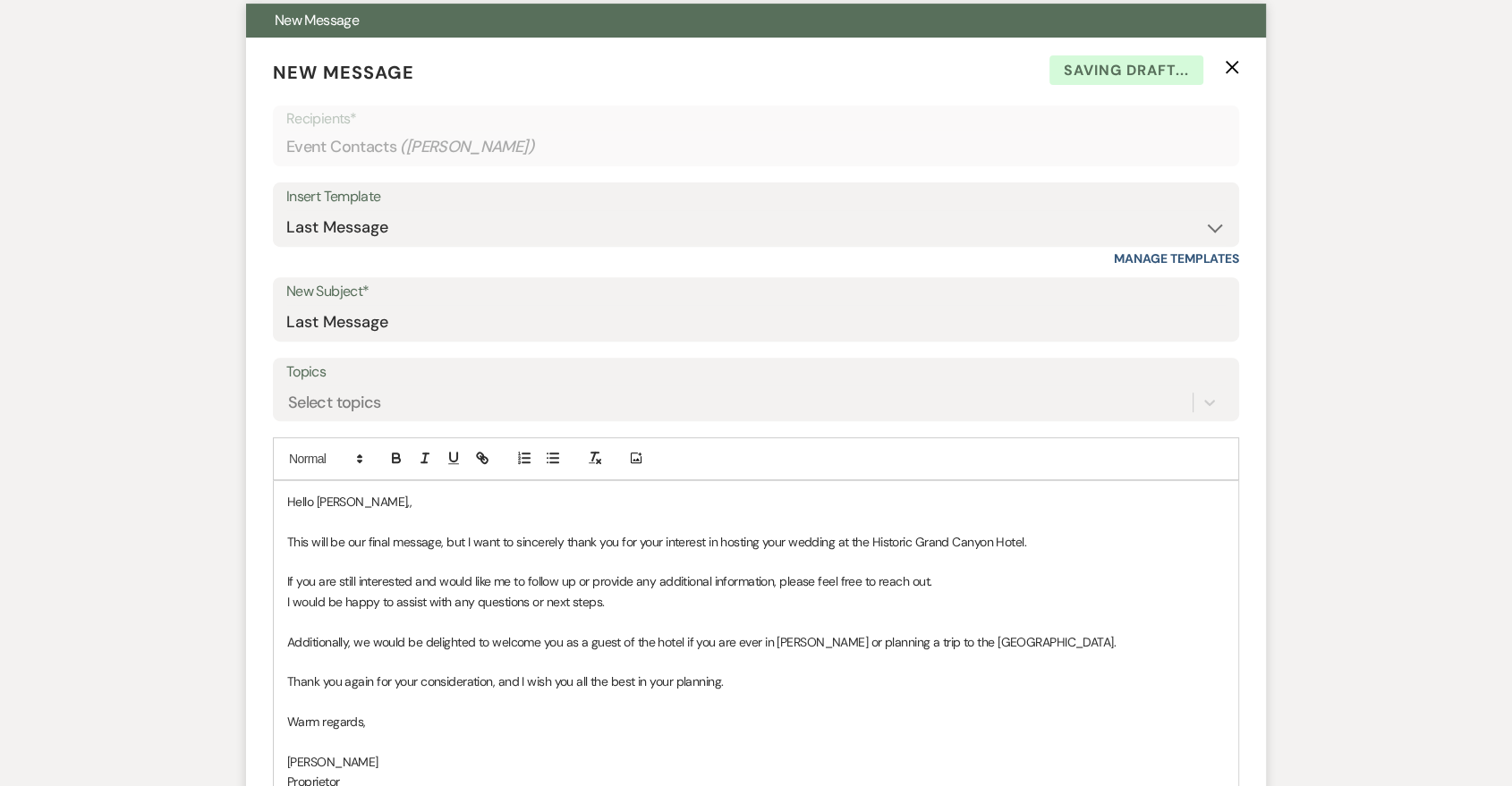
scroll to position [642, 0]
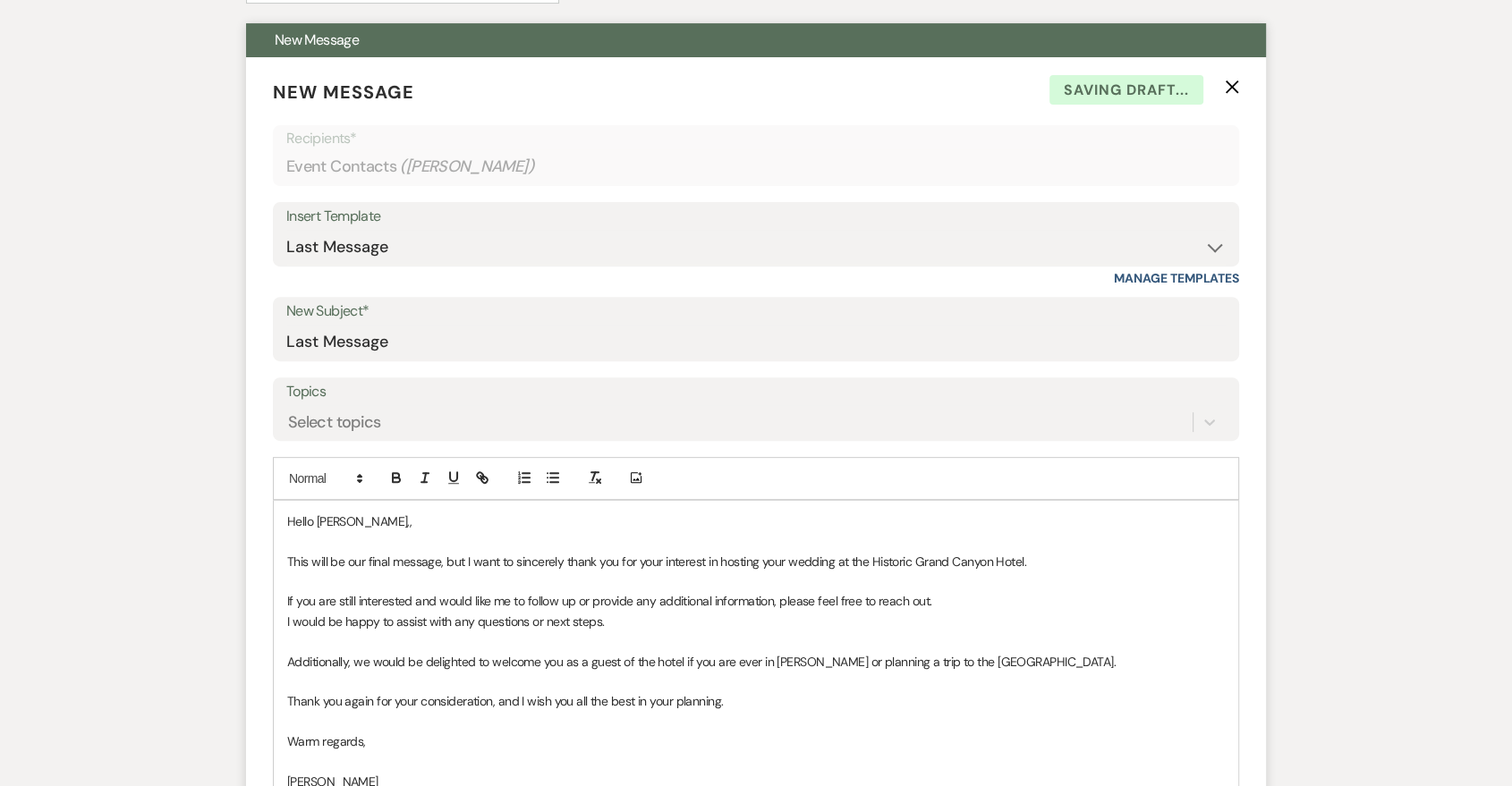
click at [428, 515] on p "Hello Tamara,," at bounding box center [755, 521] width 937 height 19
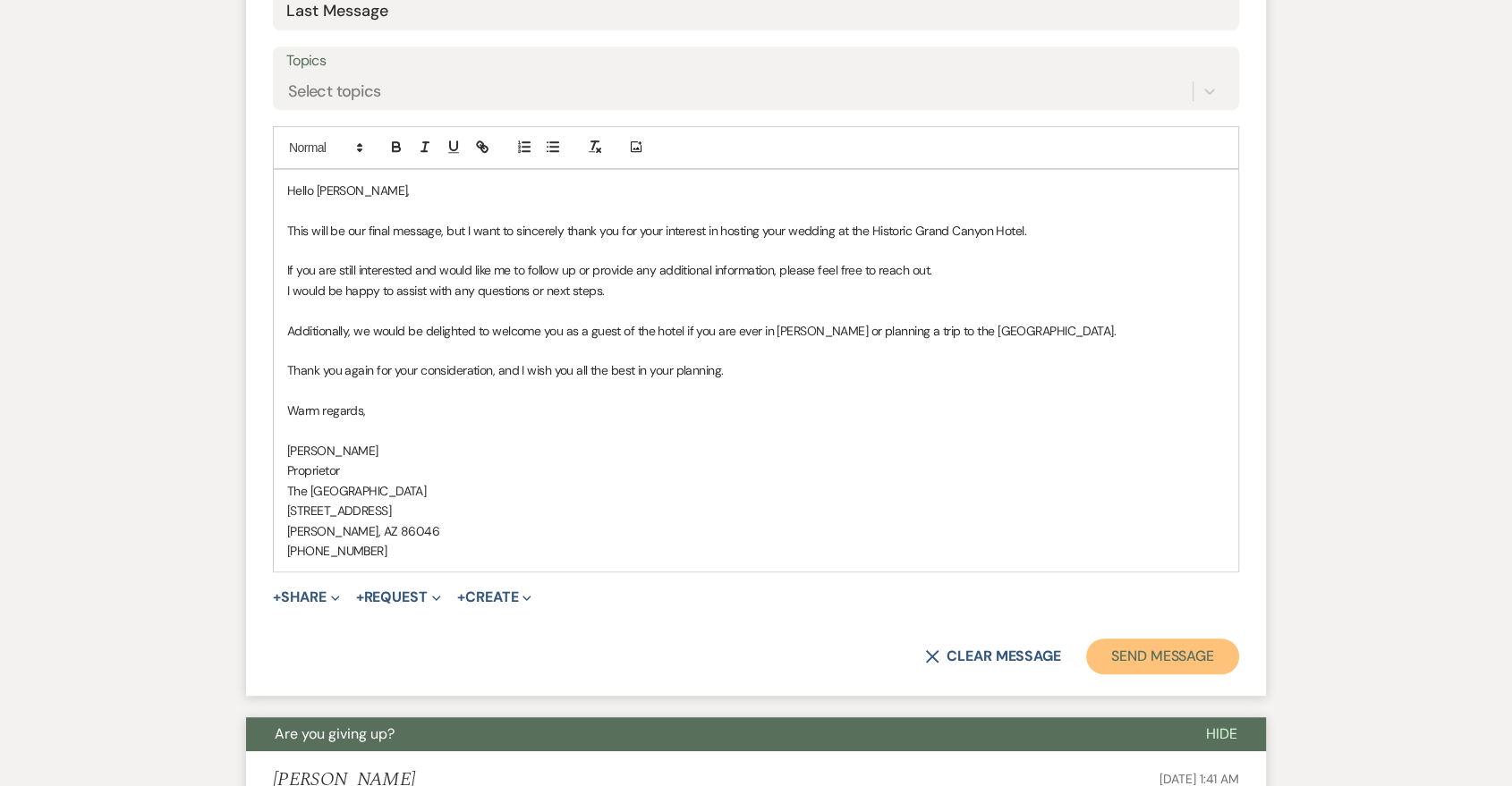
click at [1193, 666] on button "Send Message" at bounding box center [1162, 656] width 153 height 36
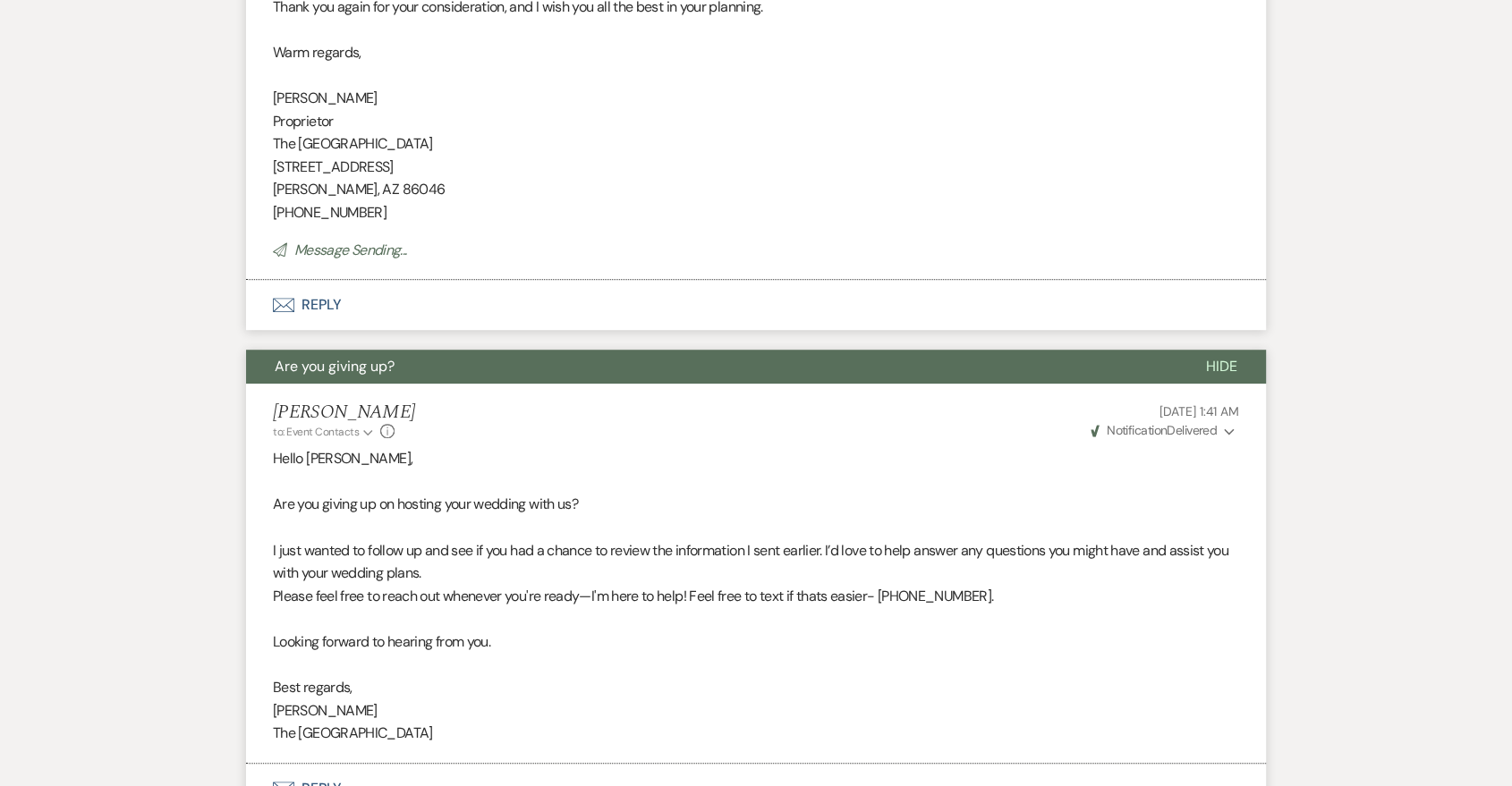
scroll to position [308, 0]
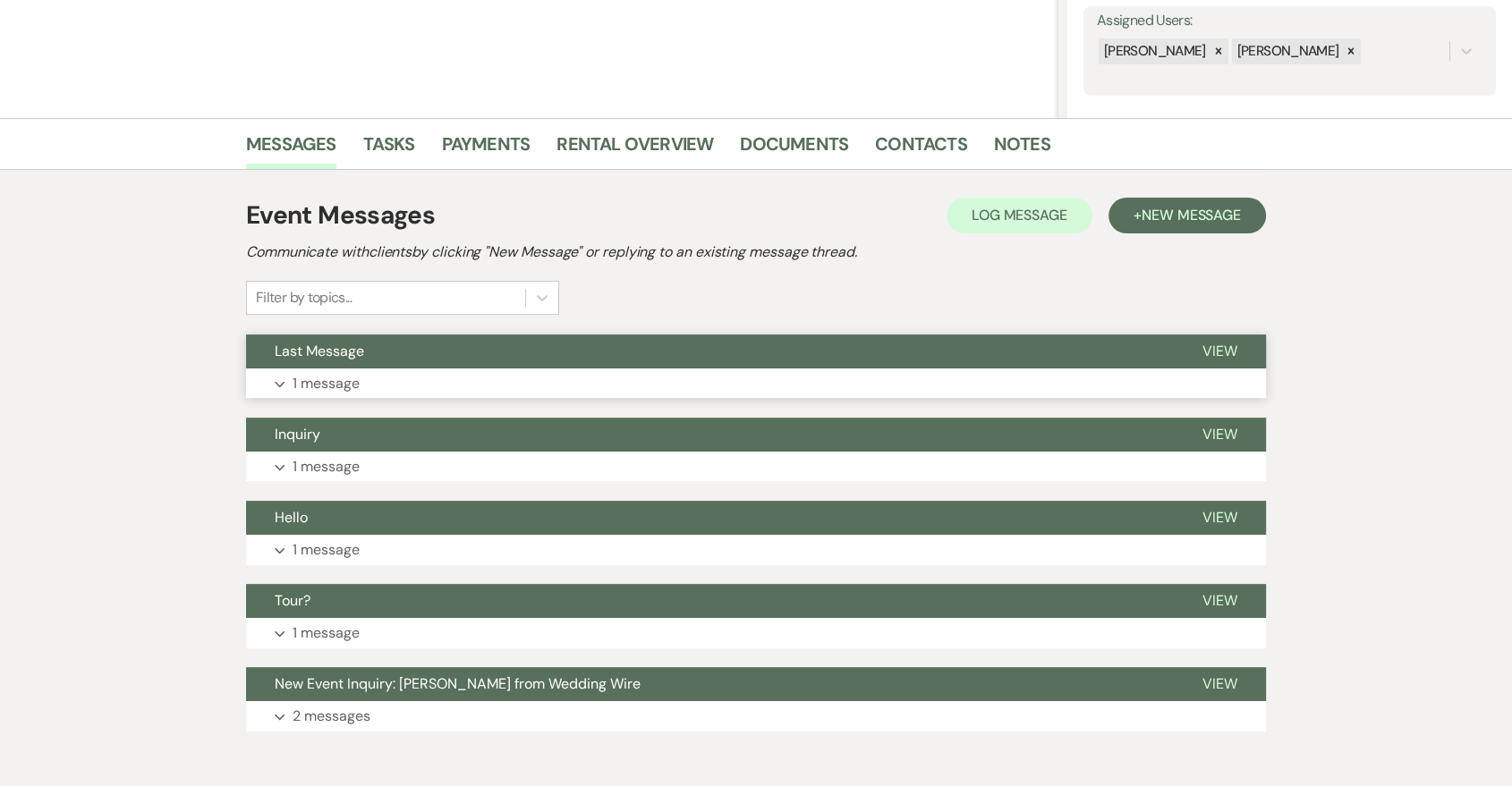
click at [1022, 385] on button "Expand 1 message" at bounding box center [756, 383] width 1020 height 30
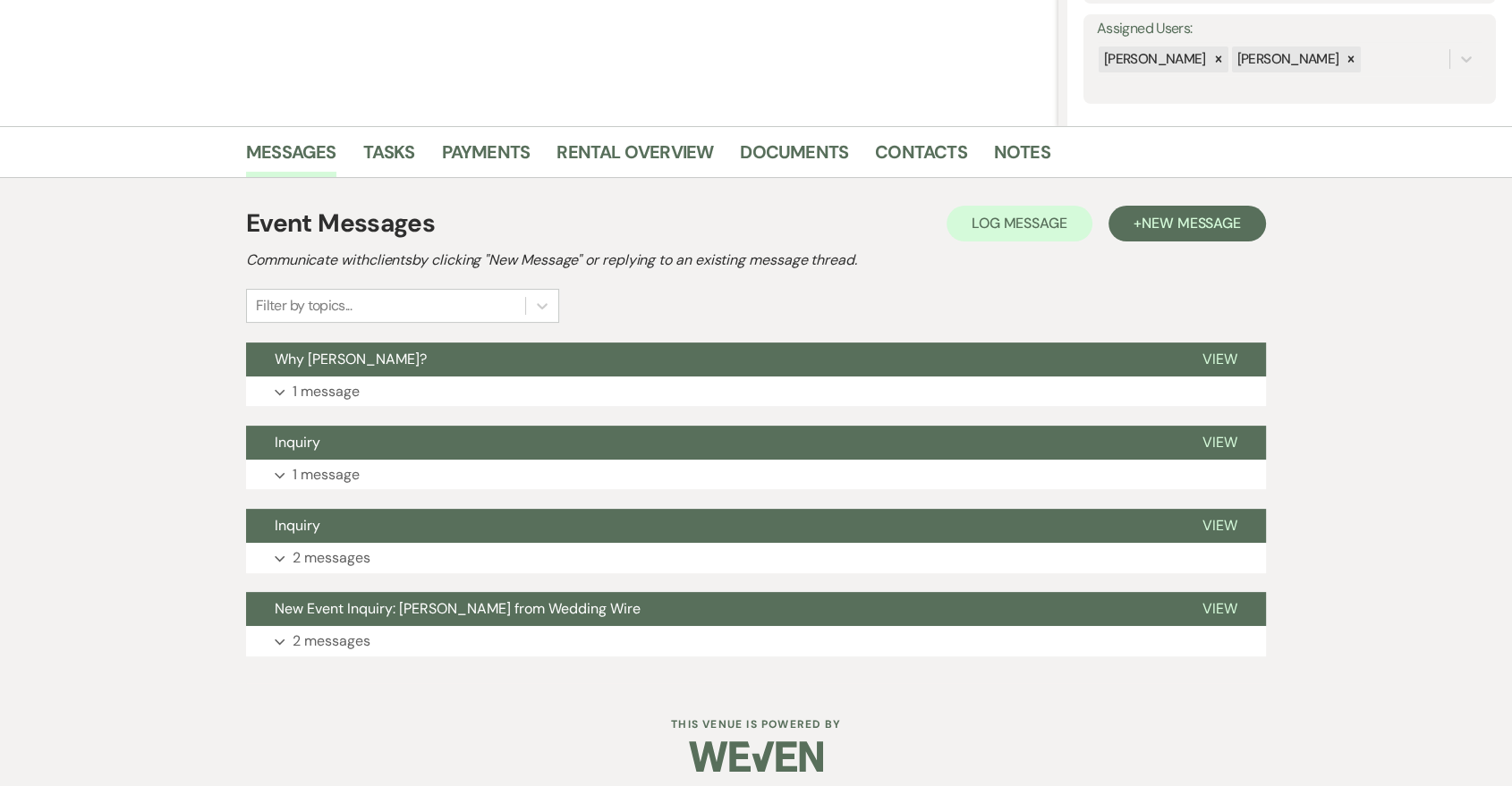
scroll to position [331, 0]
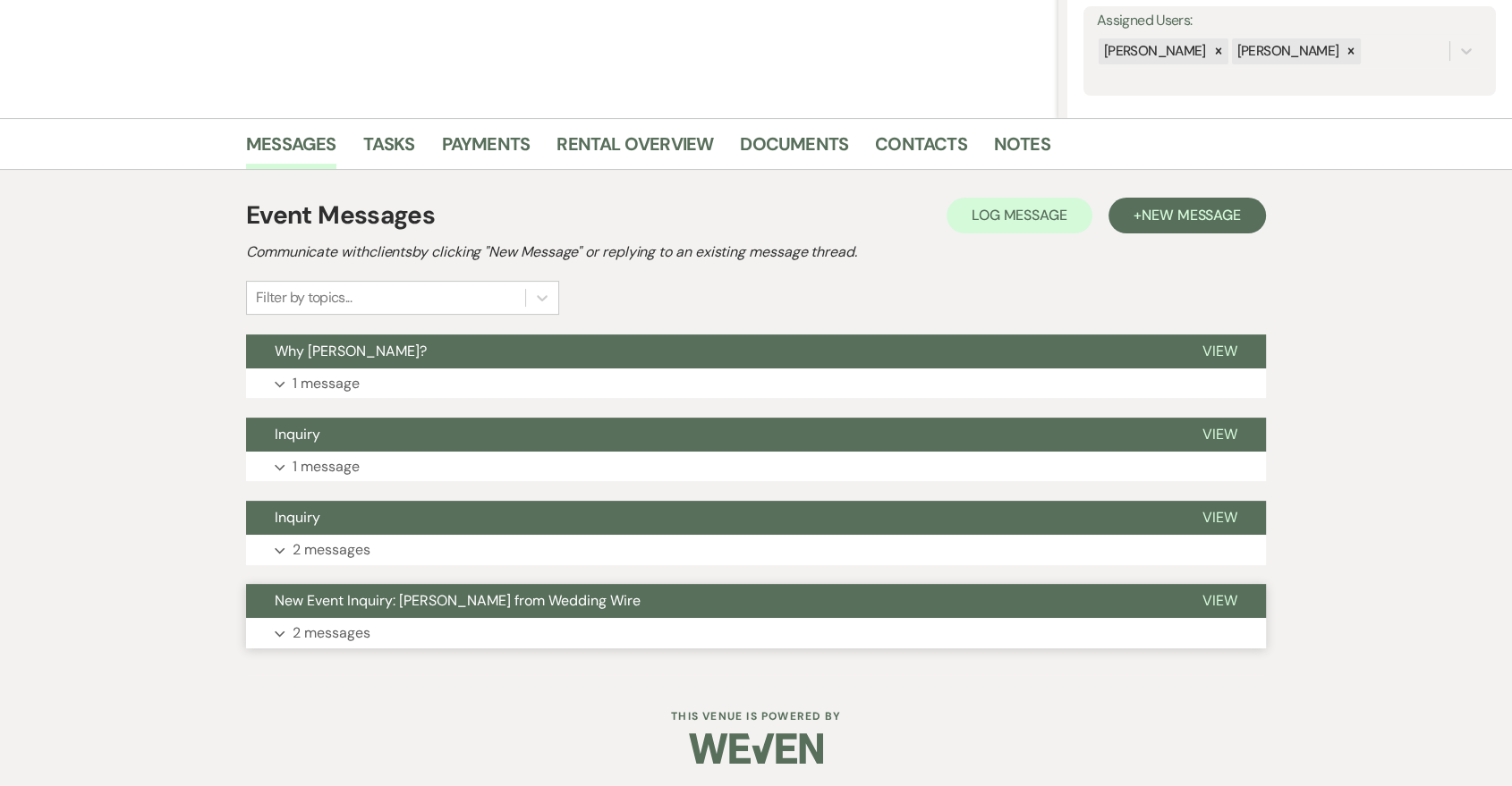
click at [681, 618] on button "Expand 2 messages" at bounding box center [756, 633] width 1020 height 30
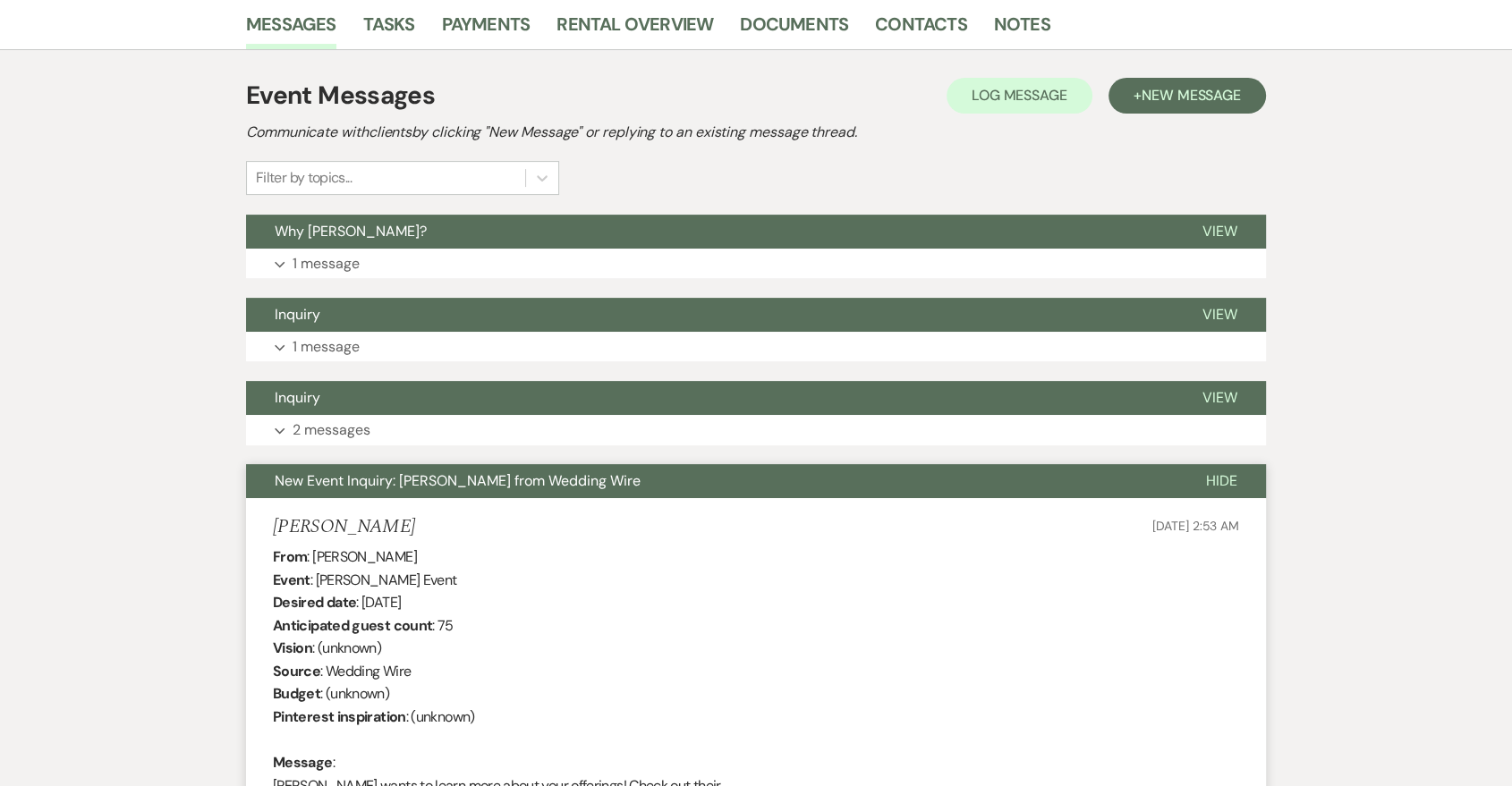
scroll to position [255, 0]
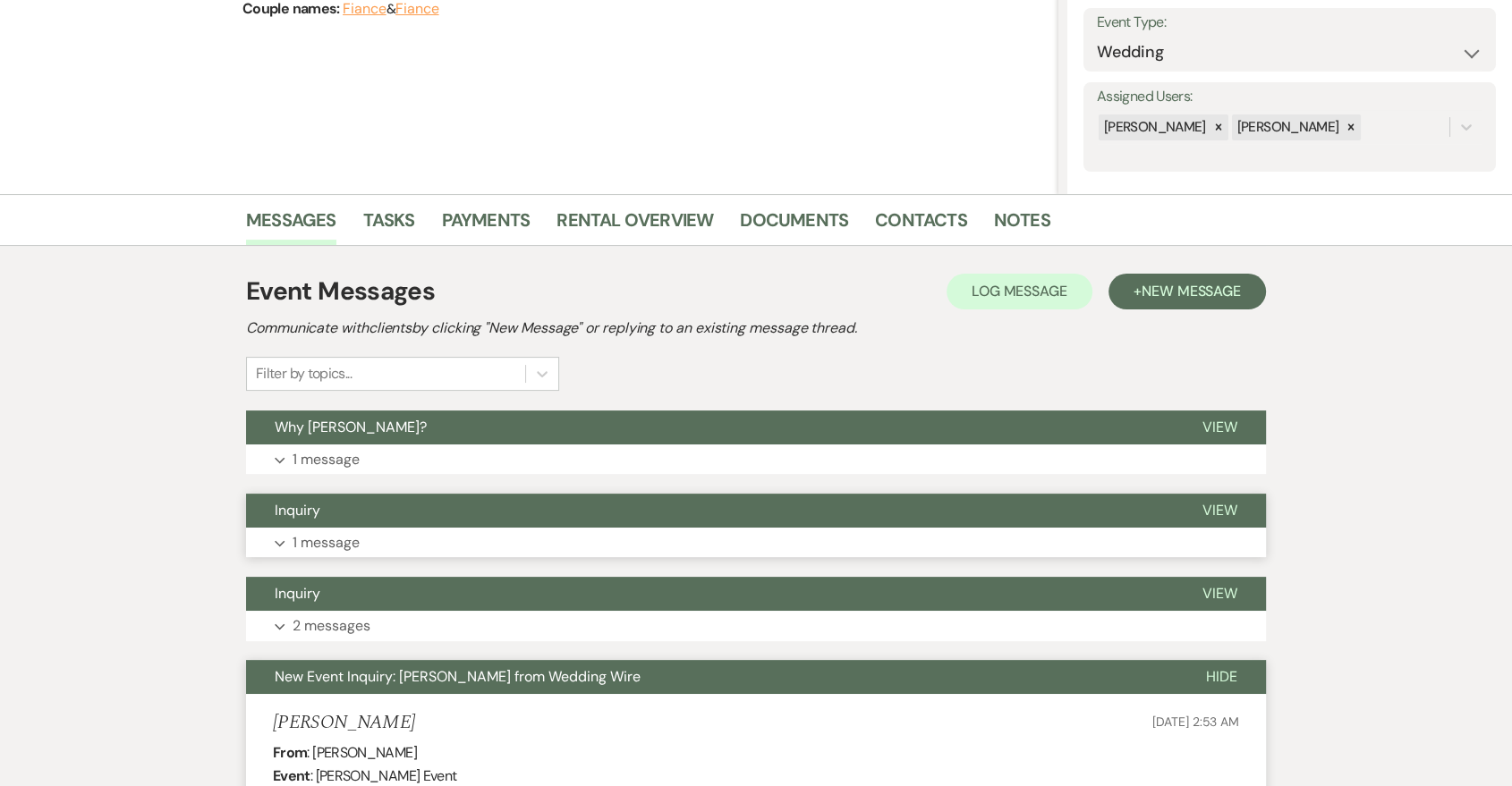
click at [608, 551] on button "Expand 1 message" at bounding box center [756, 542] width 1020 height 30
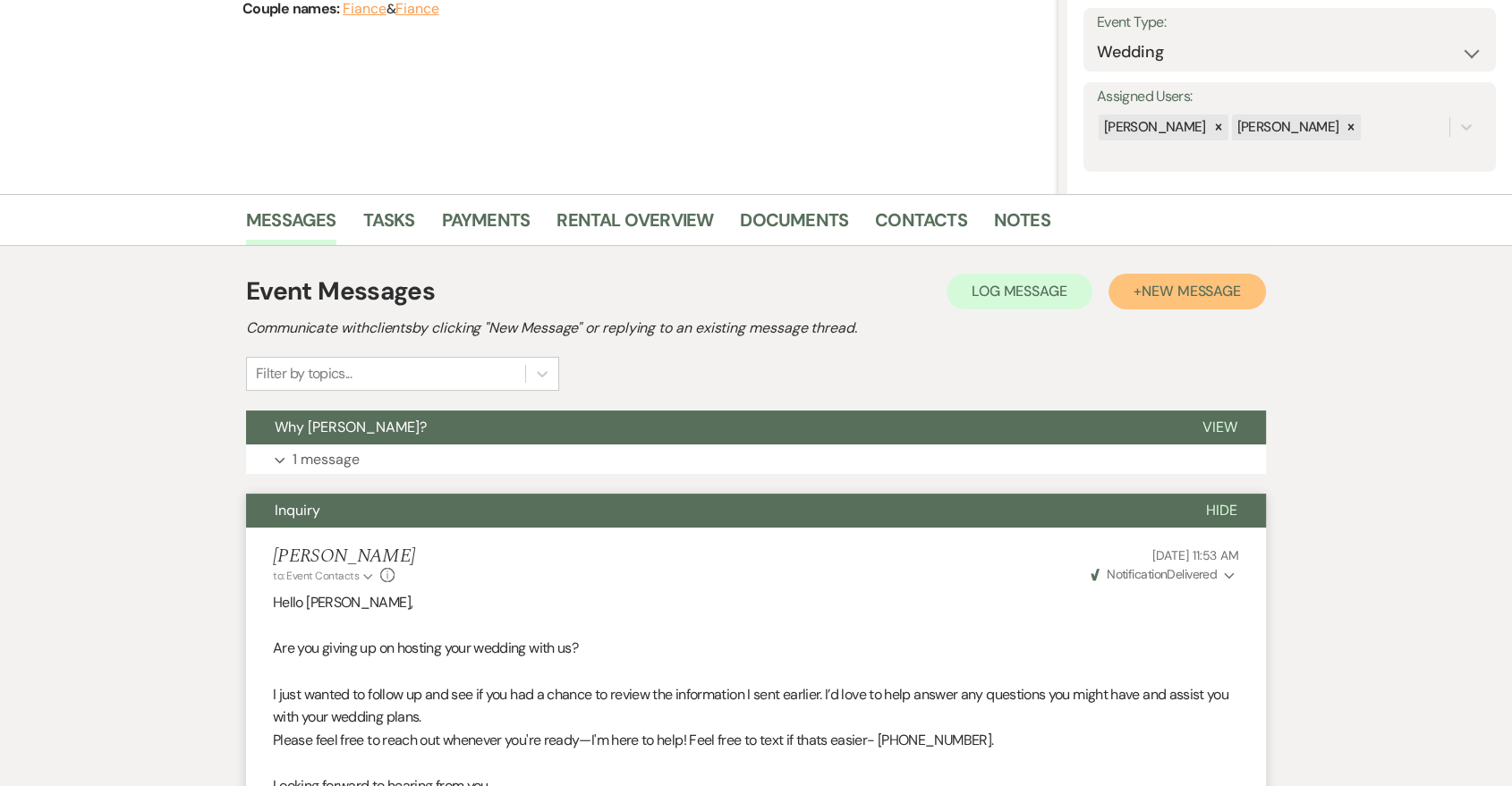
click at [1183, 296] on span "New Message" at bounding box center [1191, 291] width 99 height 19
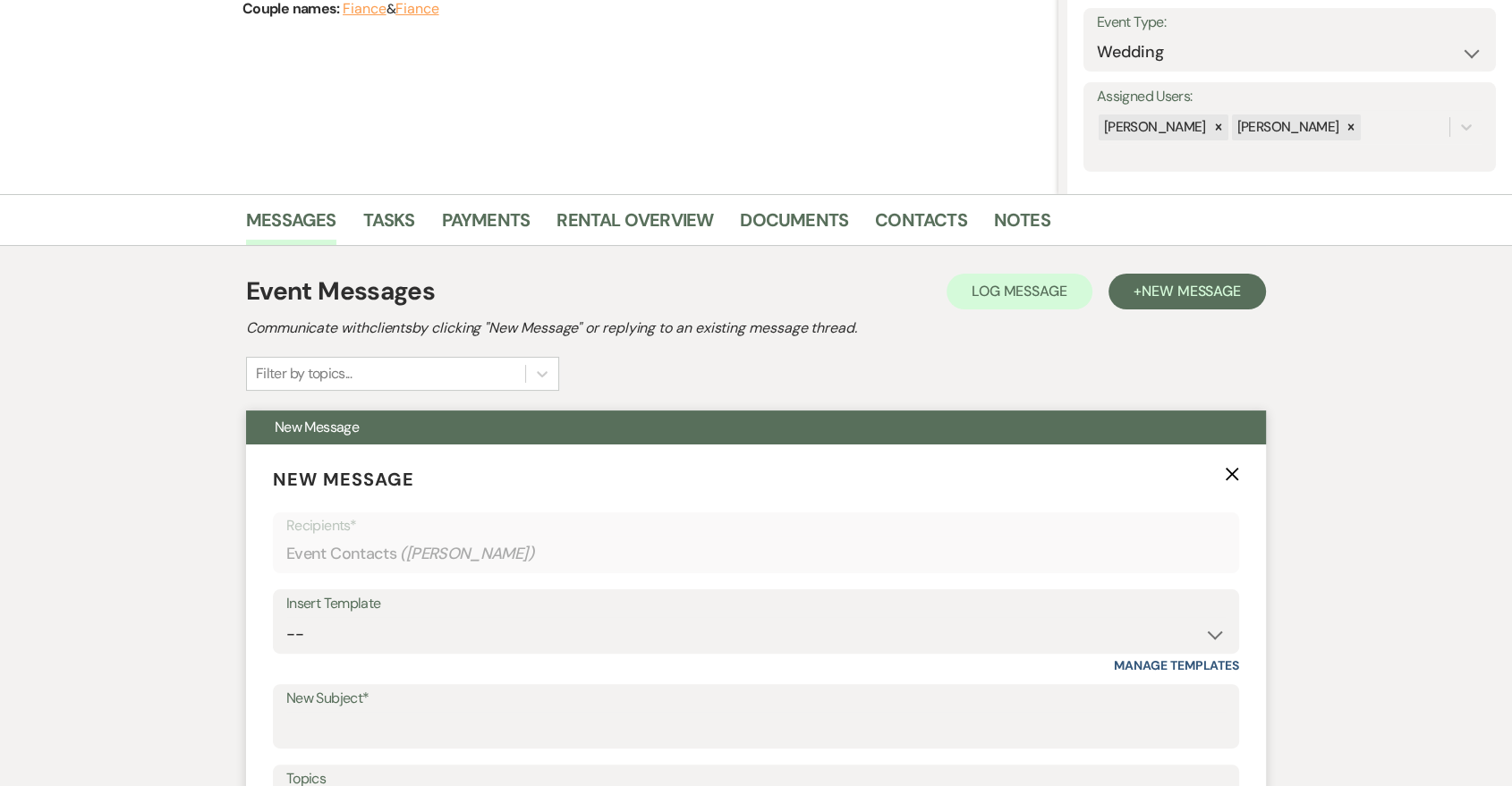
click at [690, 595] on div "Insert Template" at bounding box center [755, 604] width 939 height 26
click at [680, 615] on div "Insert Template" at bounding box center [755, 604] width 939 height 26
click at [665, 641] on select "-- Last Message Are you giving up-text us Magic of Williams" at bounding box center [755, 635] width 939 height 35
select select "6152"
click at [286, 617] on select "-- Last Message Are you giving up-text us Magic of Williams" at bounding box center [755, 635] width 939 height 35
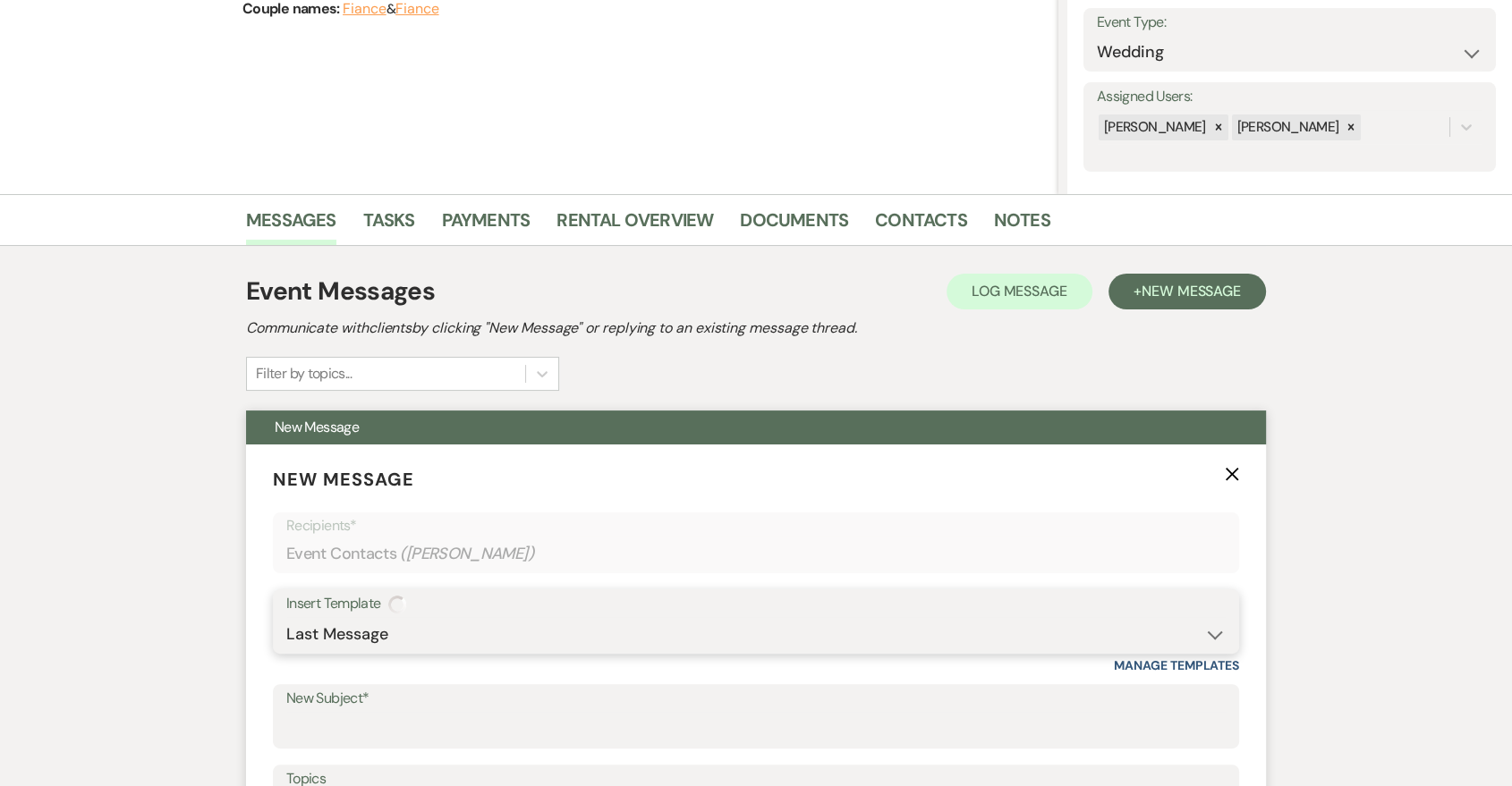
scroll to position [587, 0]
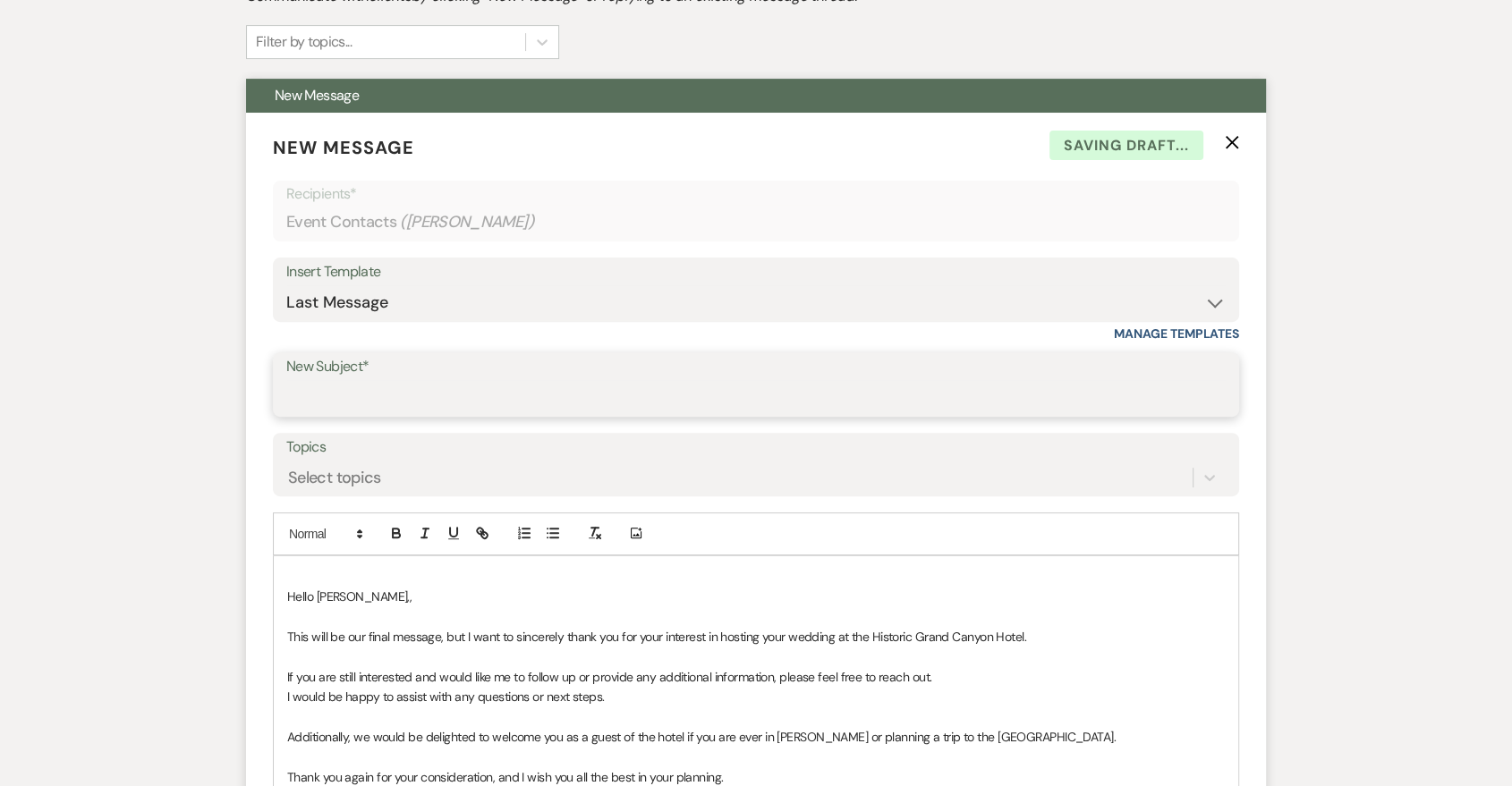
click at [494, 391] on input "New Subject*" at bounding box center [755, 398] width 939 height 35
type input "Last Message"
click at [283, 595] on div "Hello Lisa,, ﻿This will be our final message, but I want to sincerely thank you…" at bounding box center [756, 767] width 965 height 422
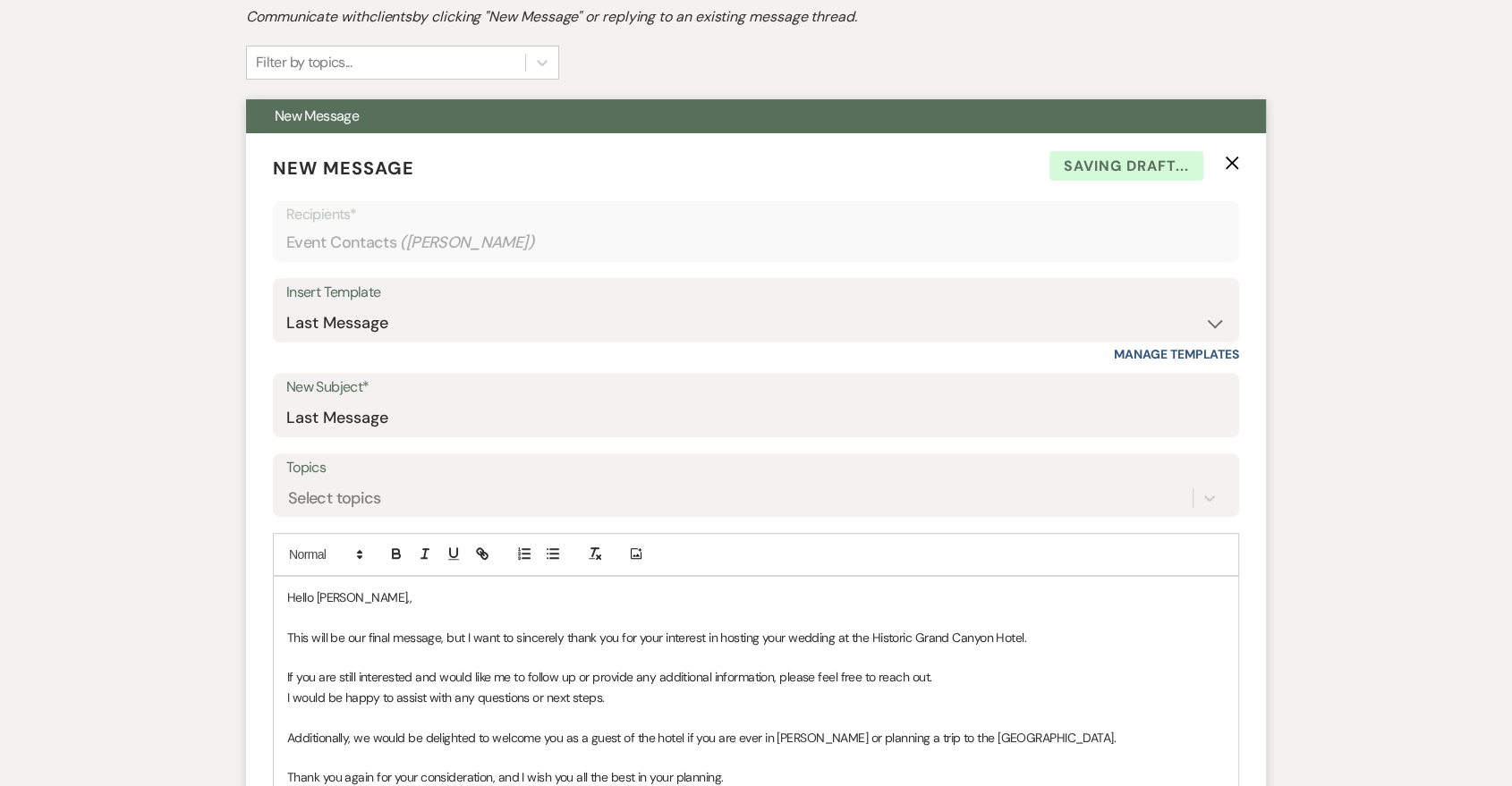
click at [440, 595] on p "Hello Lisa,," at bounding box center [755, 597] width 937 height 19
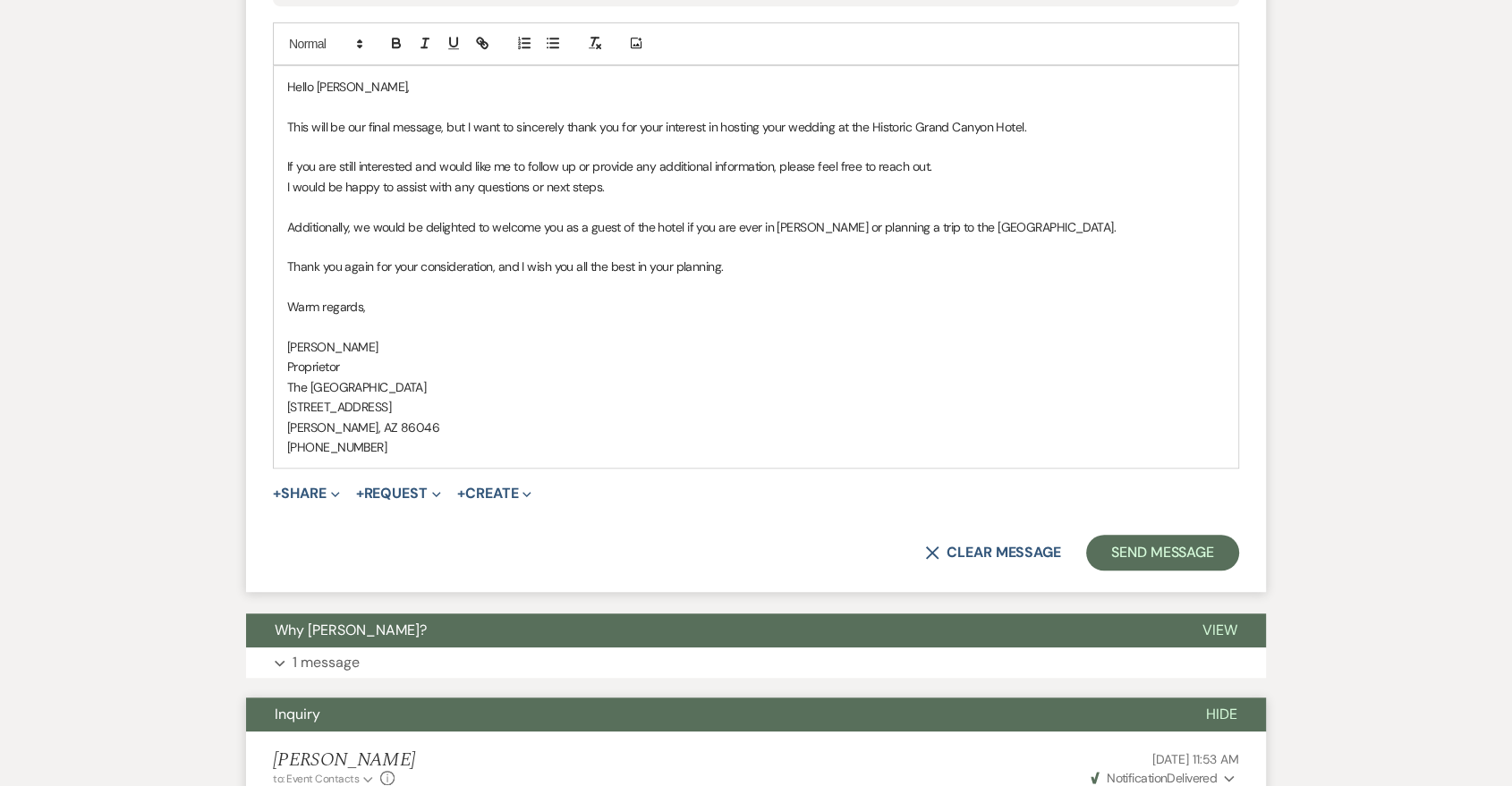
scroll to position [1229, 0]
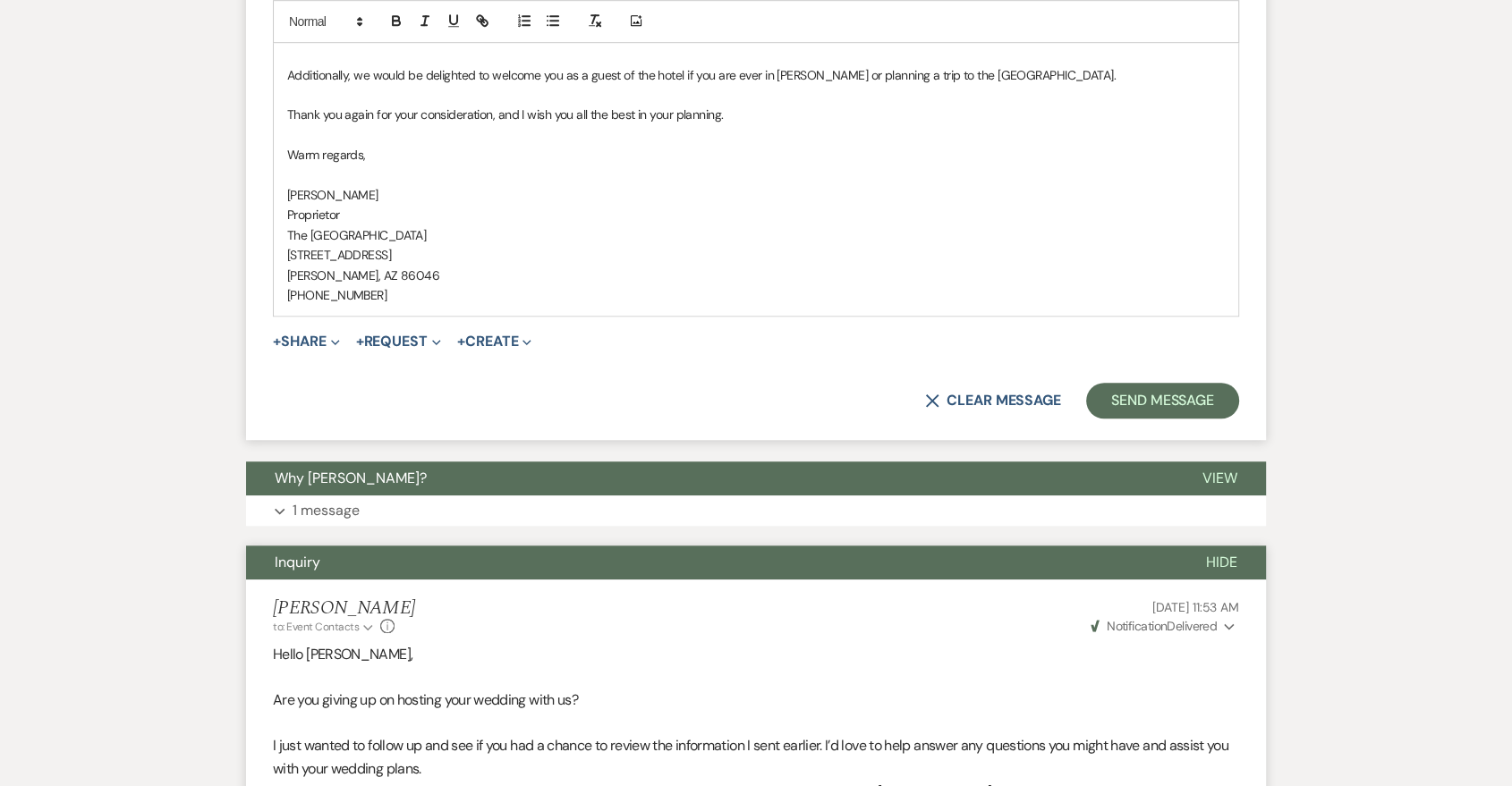
click at [1212, 409] on button "Send Message" at bounding box center [1162, 400] width 153 height 36
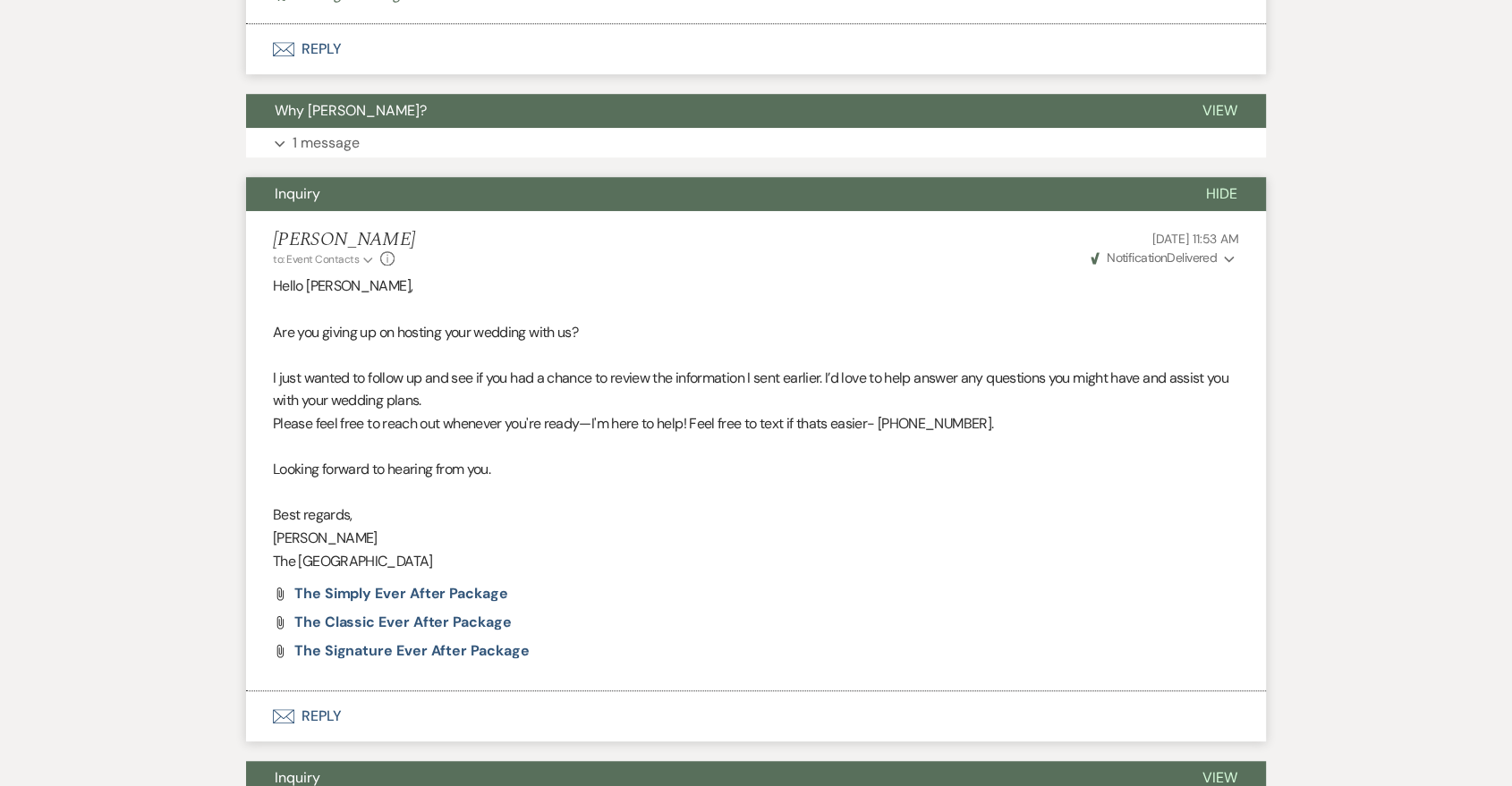
scroll to position [563, 0]
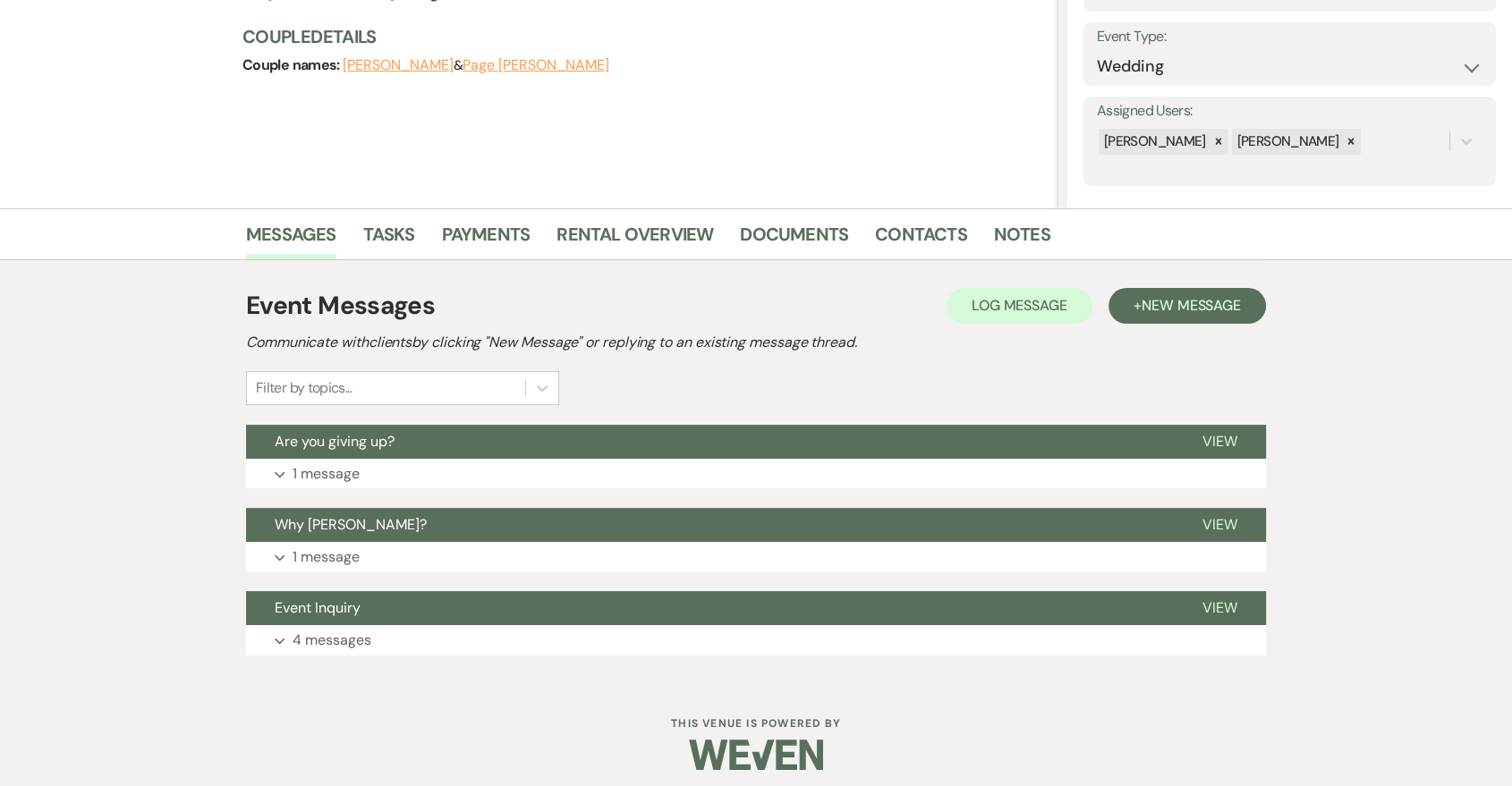
scroll to position [250, 0]
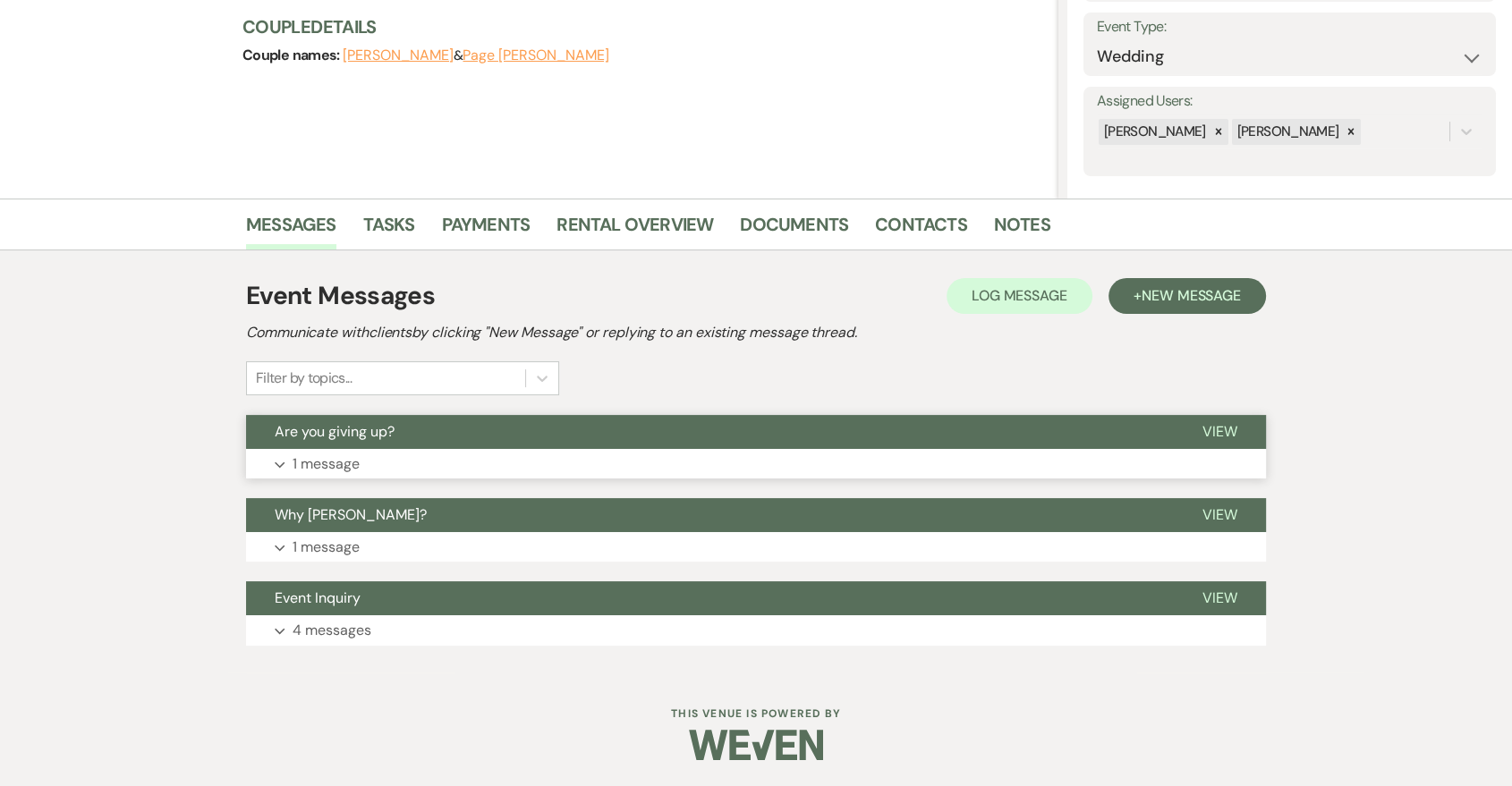
click at [544, 460] on button "Expand 1 message" at bounding box center [756, 464] width 1020 height 30
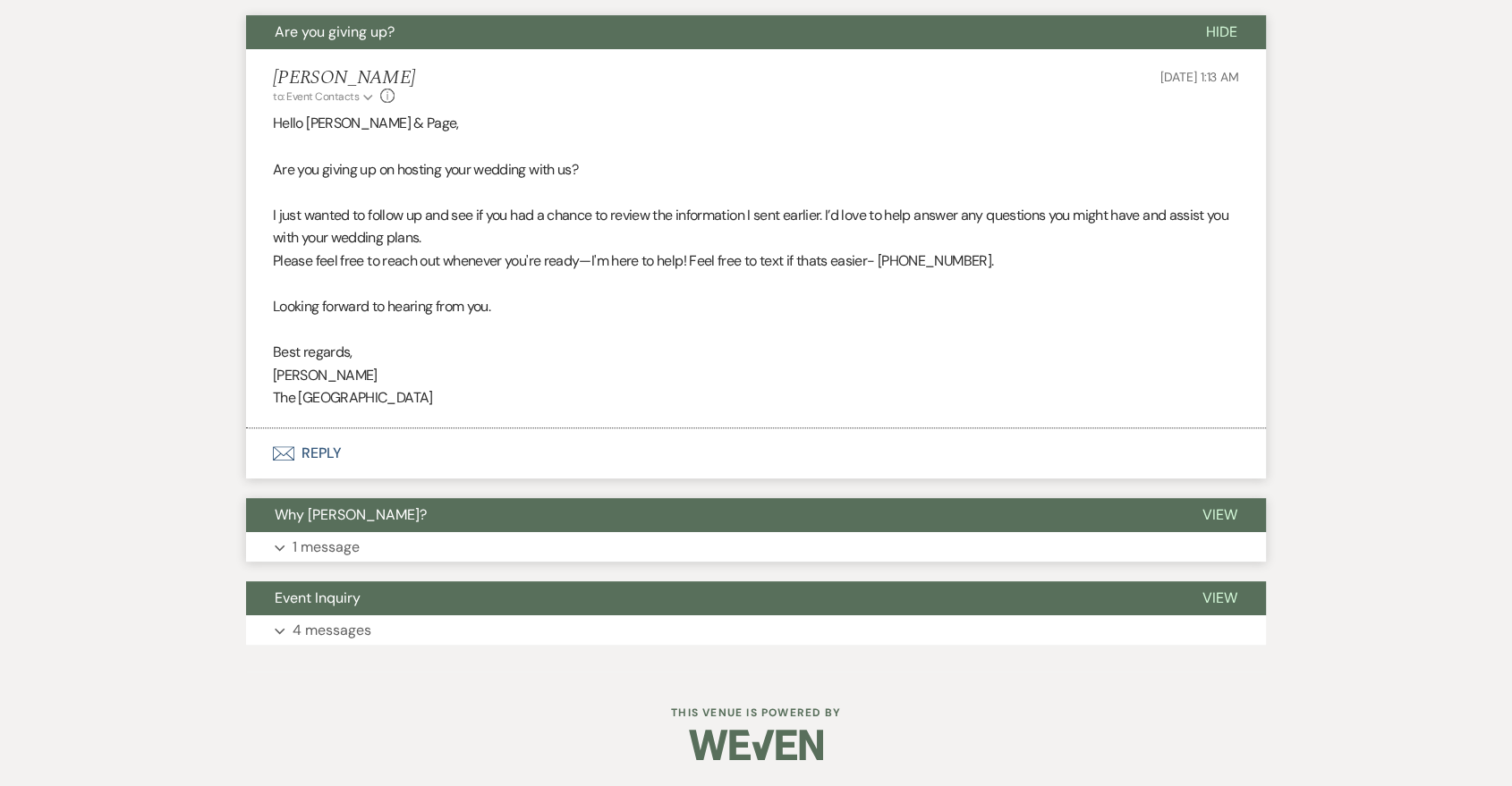
click at [386, 538] on button "Expand 1 message" at bounding box center [756, 547] width 1020 height 30
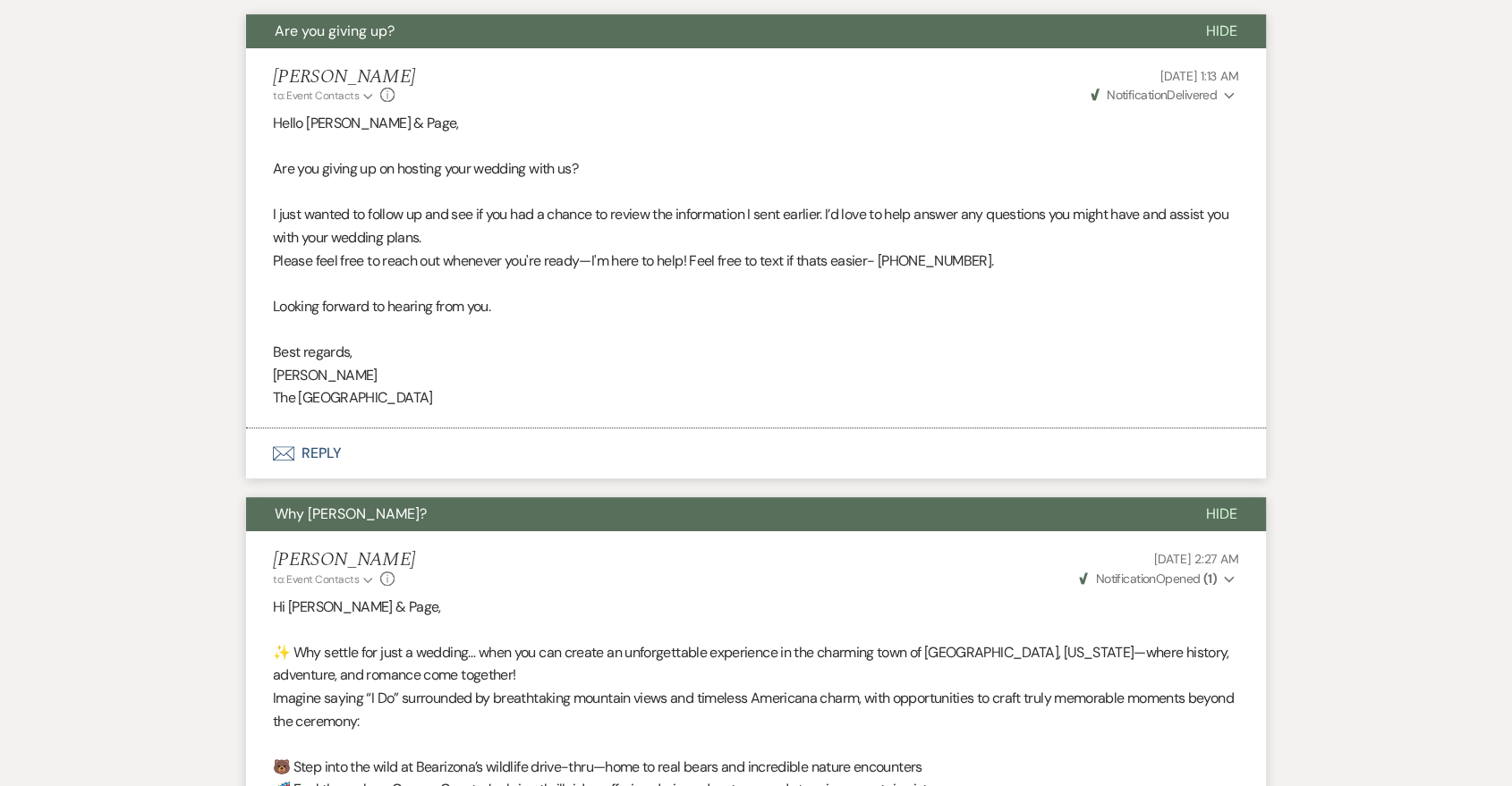
scroll to position [320, 0]
